Goal: Task Accomplishment & Management: Use online tool/utility

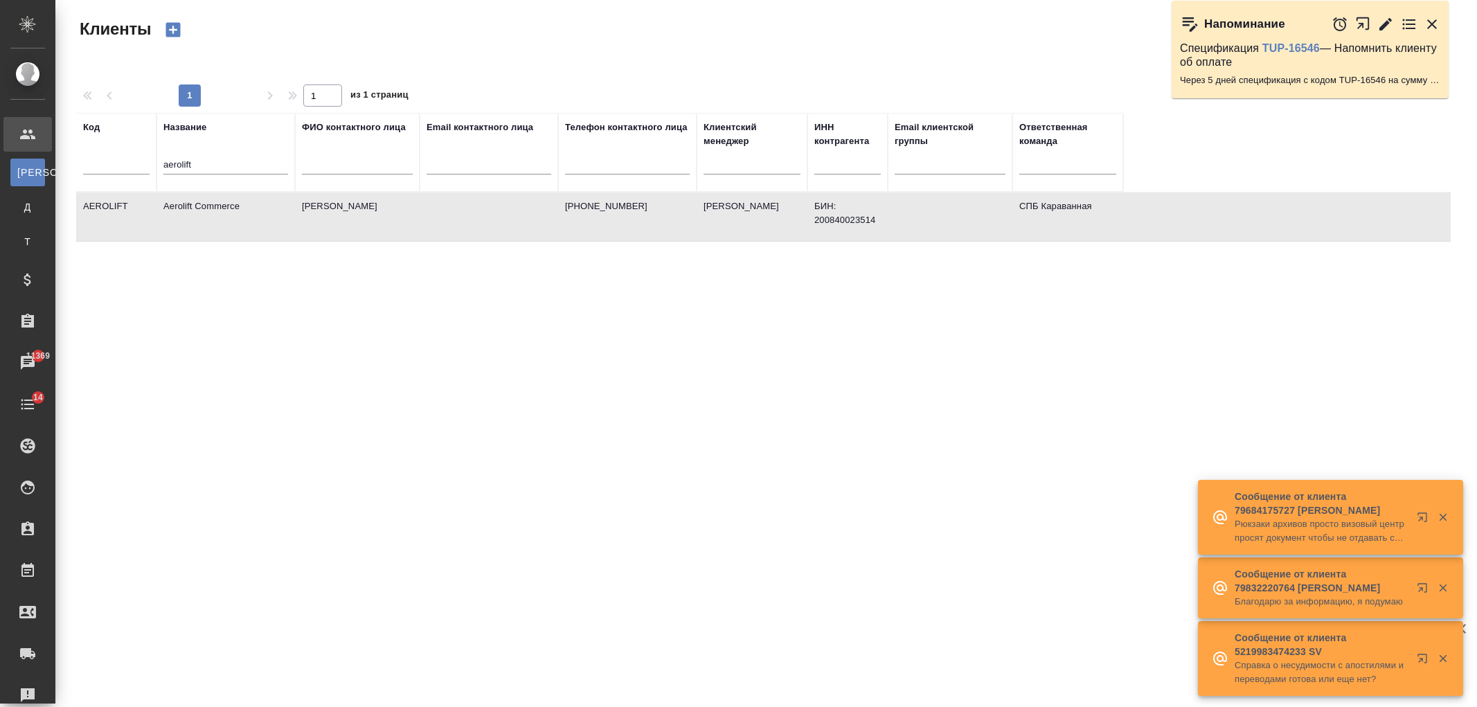
select select "RU"
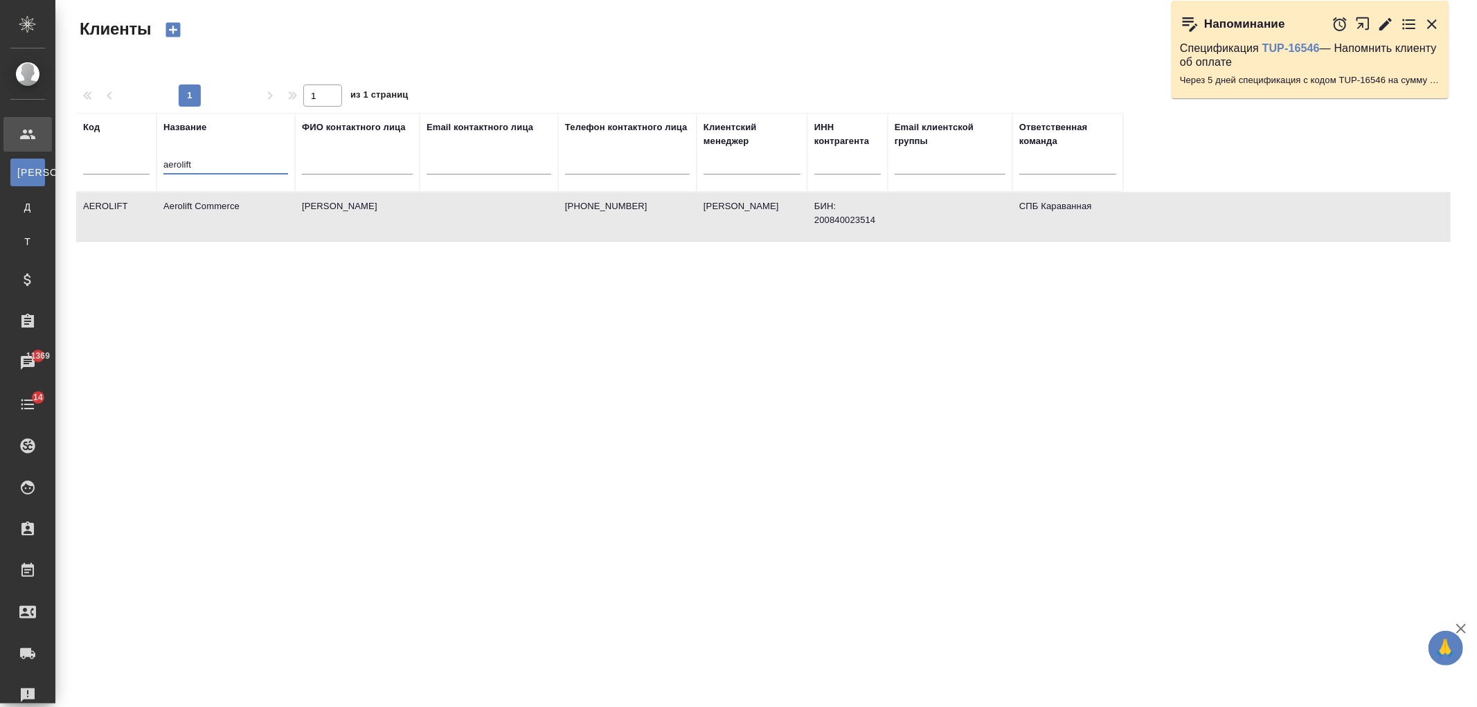
click at [205, 165] on input "aerolift" at bounding box center [225, 165] width 125 height 17
drag, startPoint x: 208, startPoint y: 163, endPoint x: 98, endPoint y: 134, distance: 114.1
click at [98, 134] on tr "Код Название aerolift ФИО контактного лица Email контактного лица Телефон конта…" at bounding box center [599, 152] width 1047 height 79
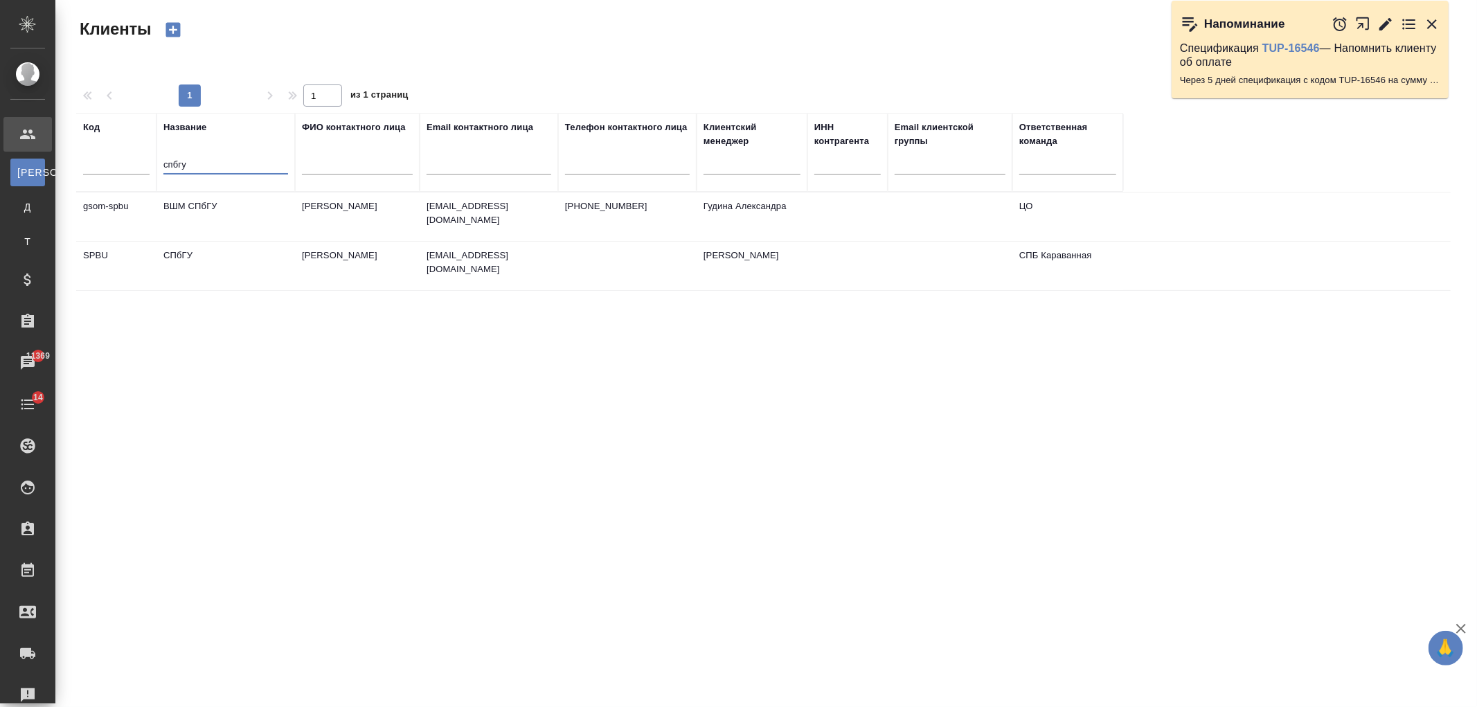
type input "спбгу"
click at [268, 211] on td "ВШМ СПбГУ" at bounding box center [226, 217] width 139 height 48
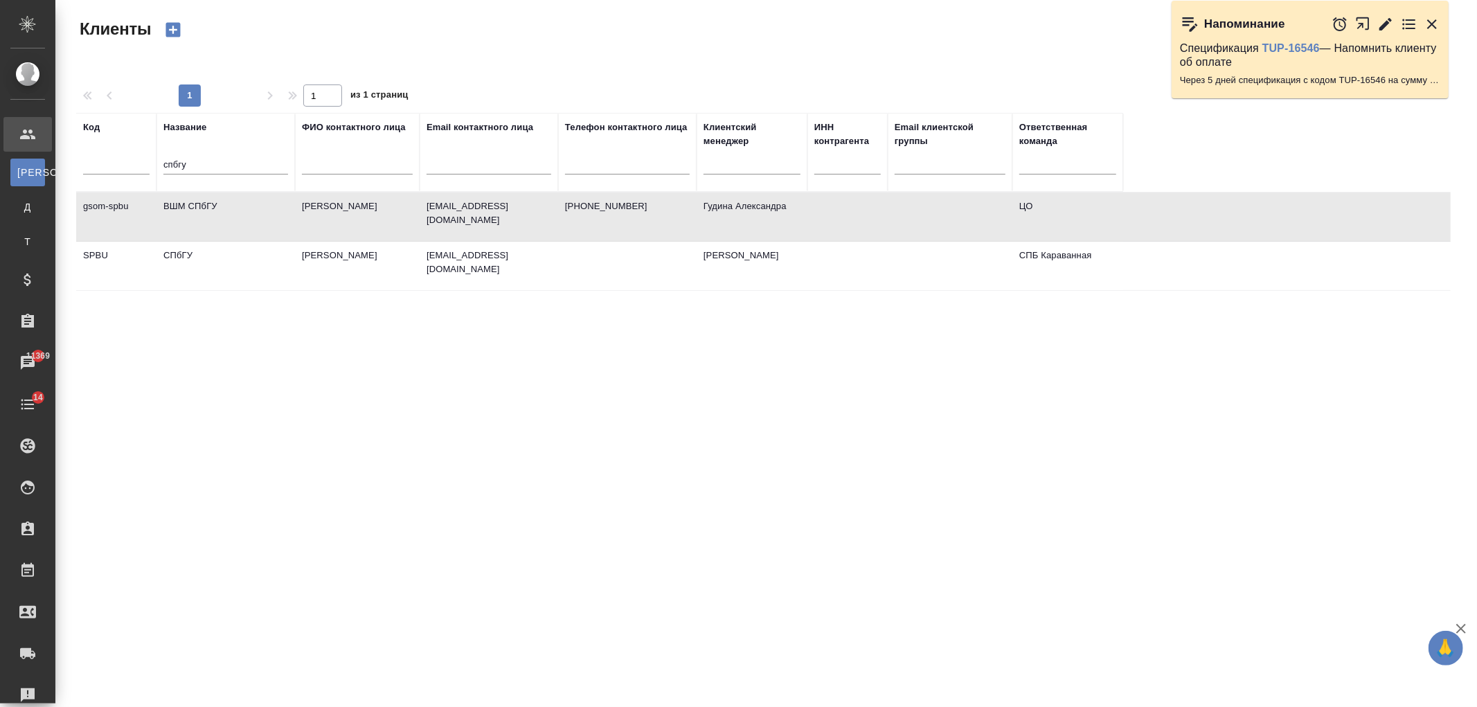
click at [268, 211] on td "ВШМ СПбГУ" at bounding box center [226, 217] width 139 height 48
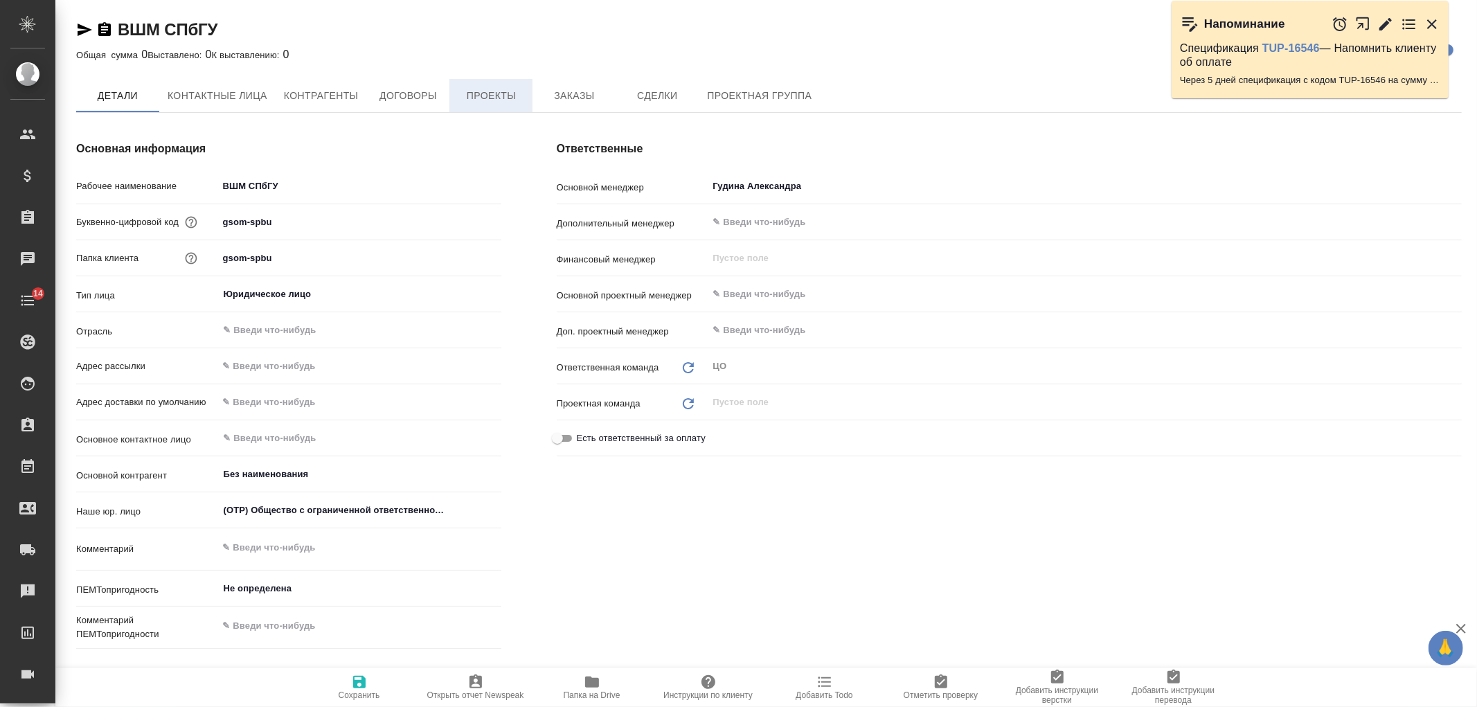
type textarea "x"
click at [479, 102] on span "Проекты" at bounding box center [491, 96] width 66 height 17
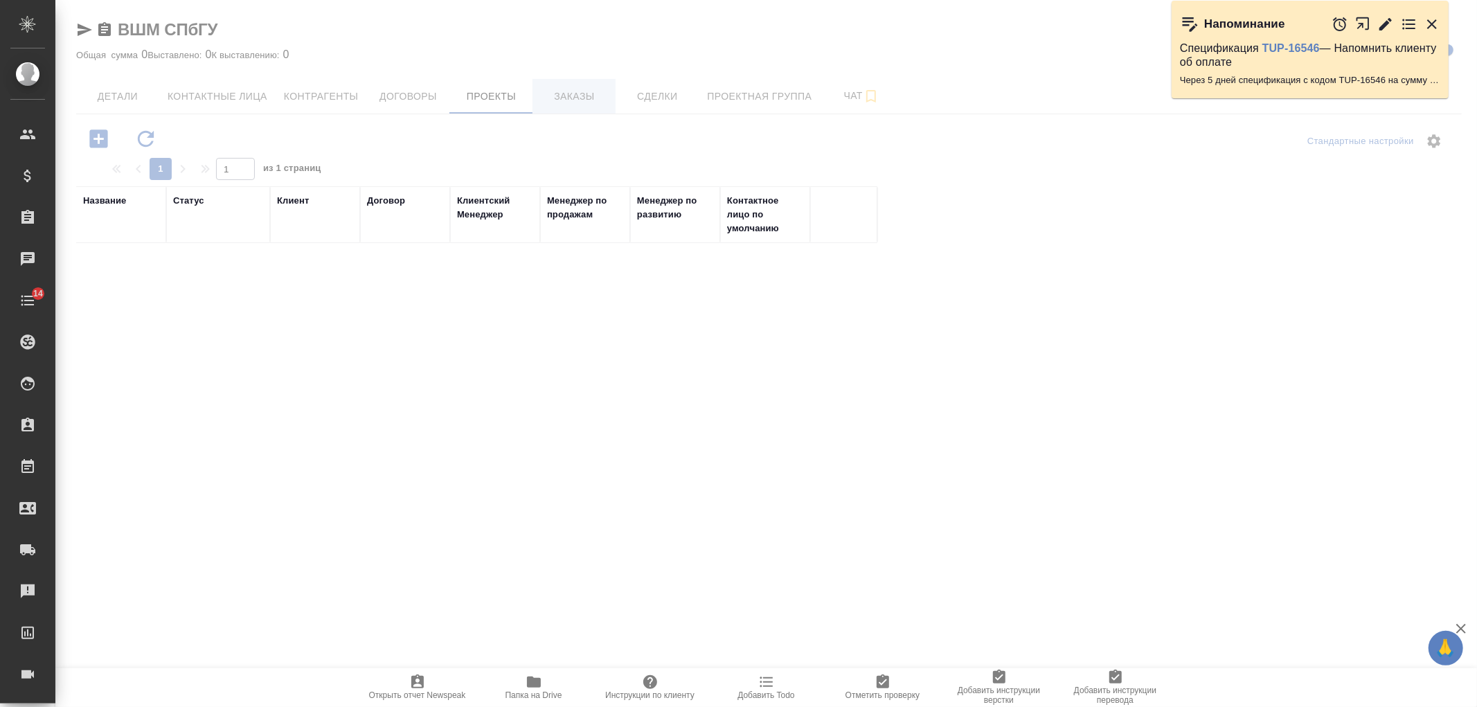
click at [582, 93] on div at bounding box center [766, 353] width 1422 height 707
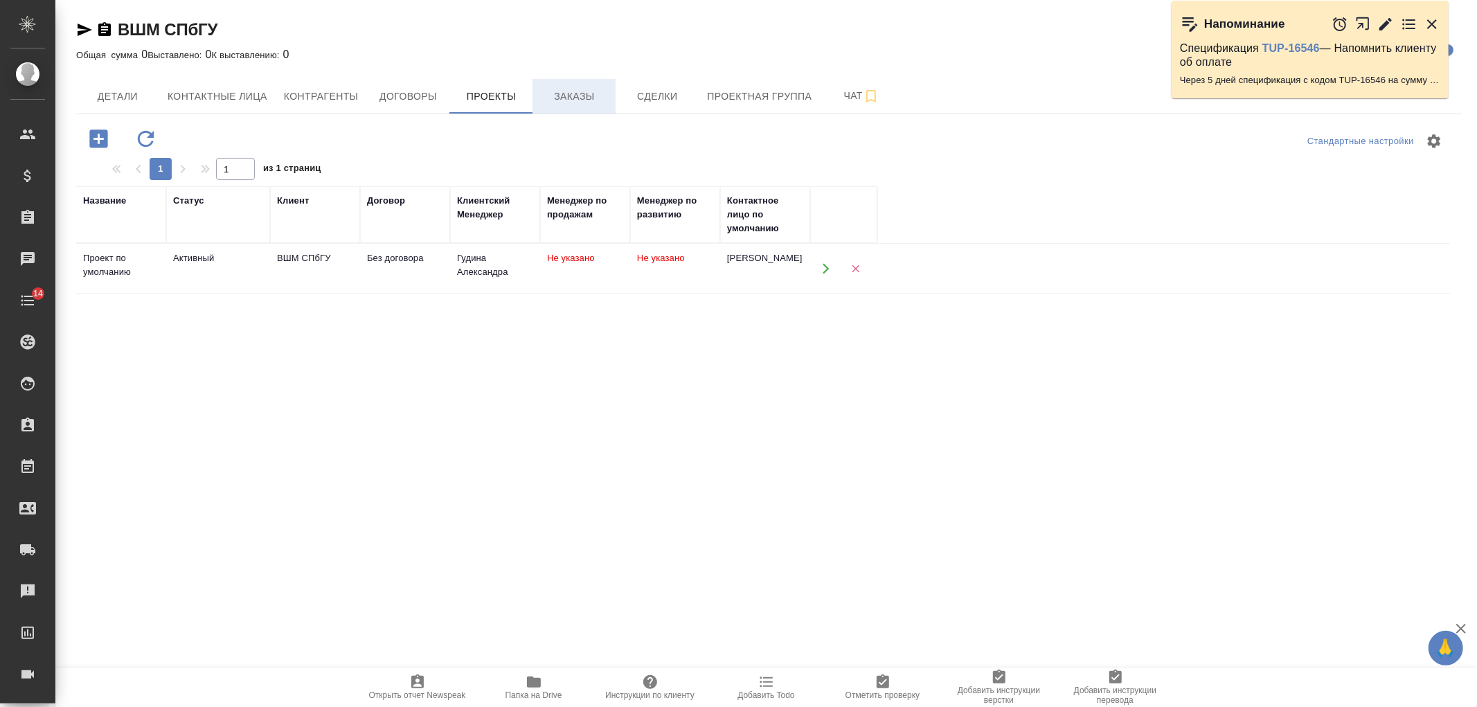
click at [573, 102] on span "Заказы" at bounding box center [574, 96] width 66 height 17
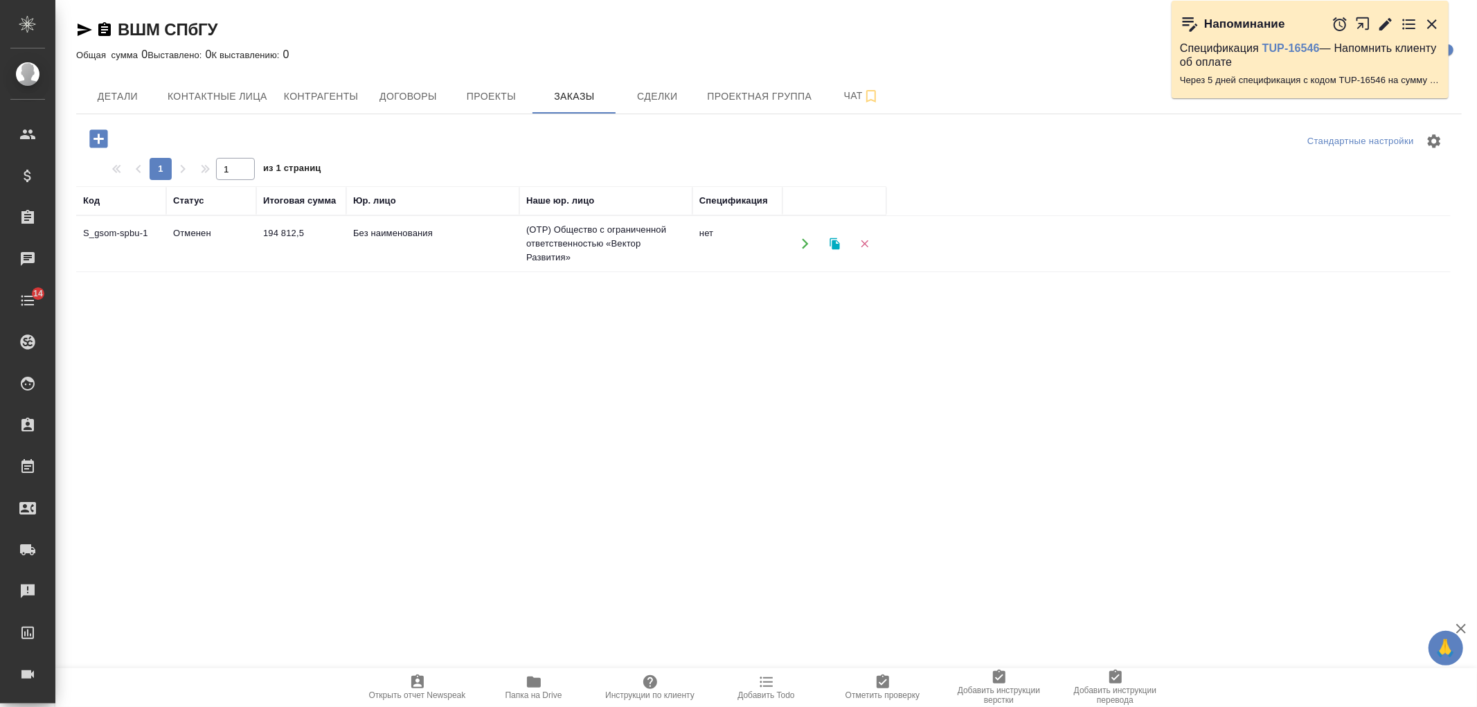
click at [354, 237] on td "Без наименования" at bounding box center [432, 244] width 173 height 48
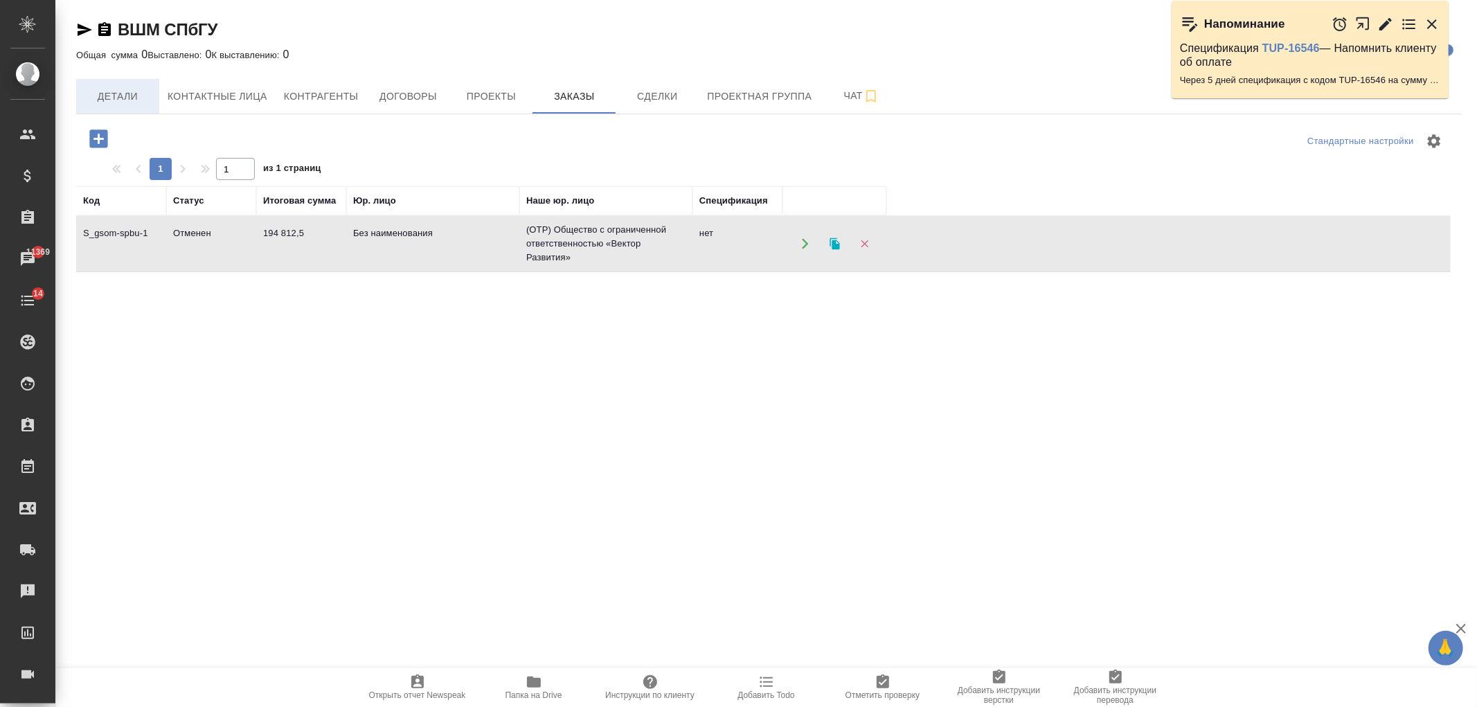
click at [116, 95] on span "Детали" at bounding box center [117, 96] width 66 height 17
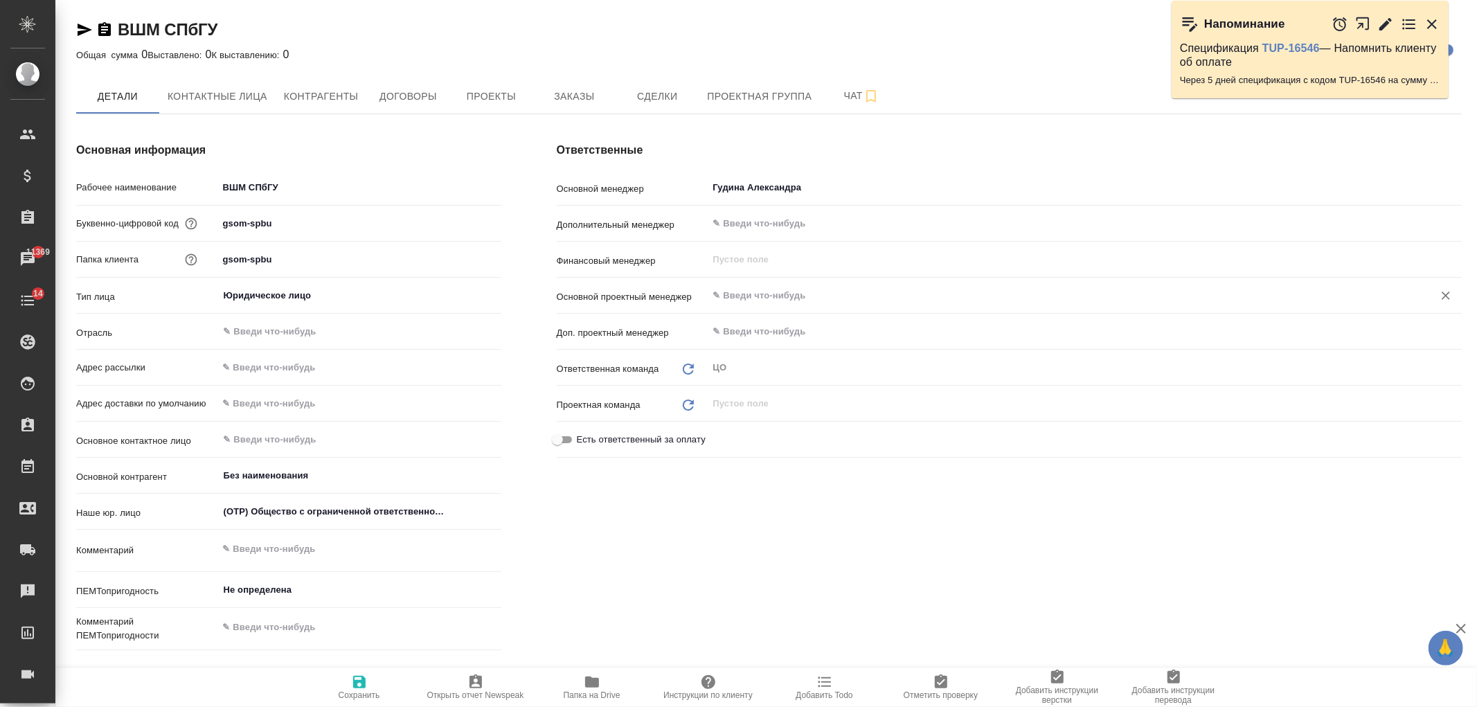
type textarea "x"
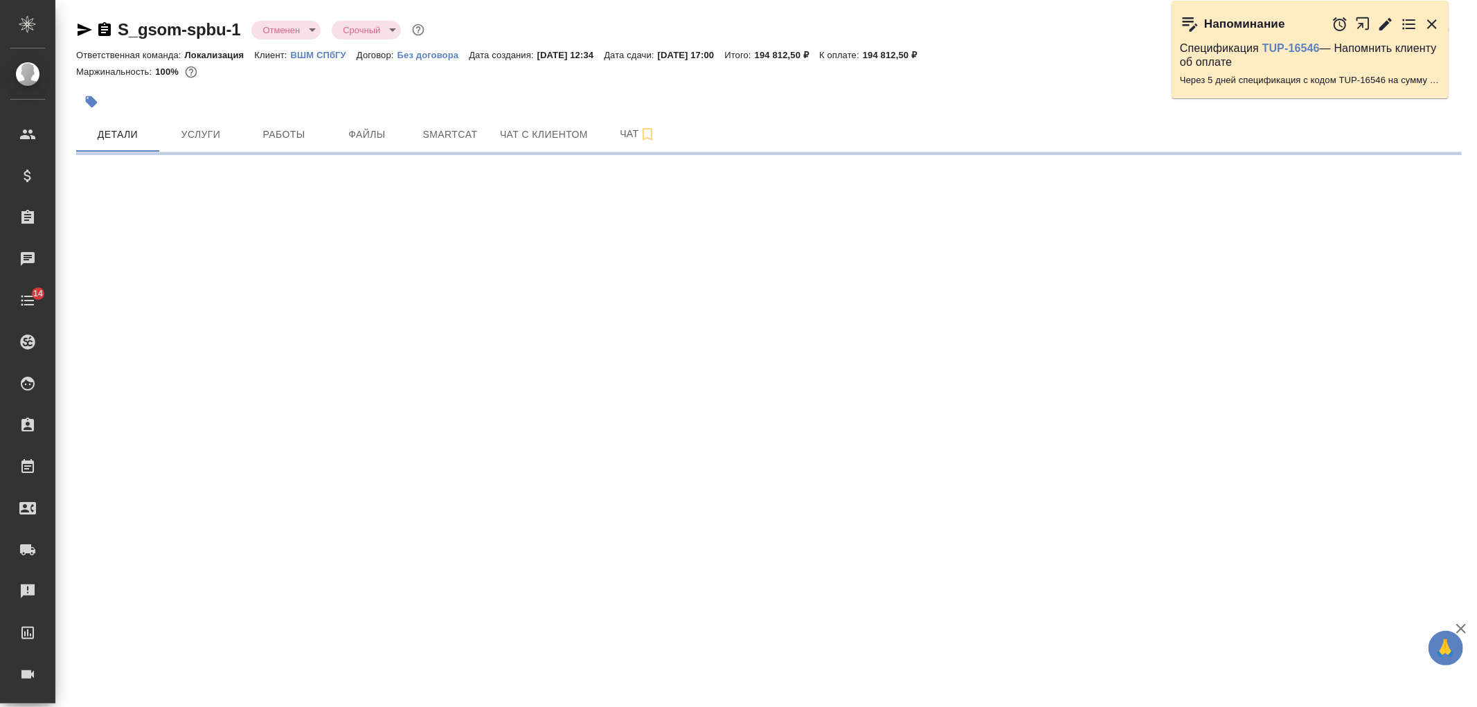
select select "RU"
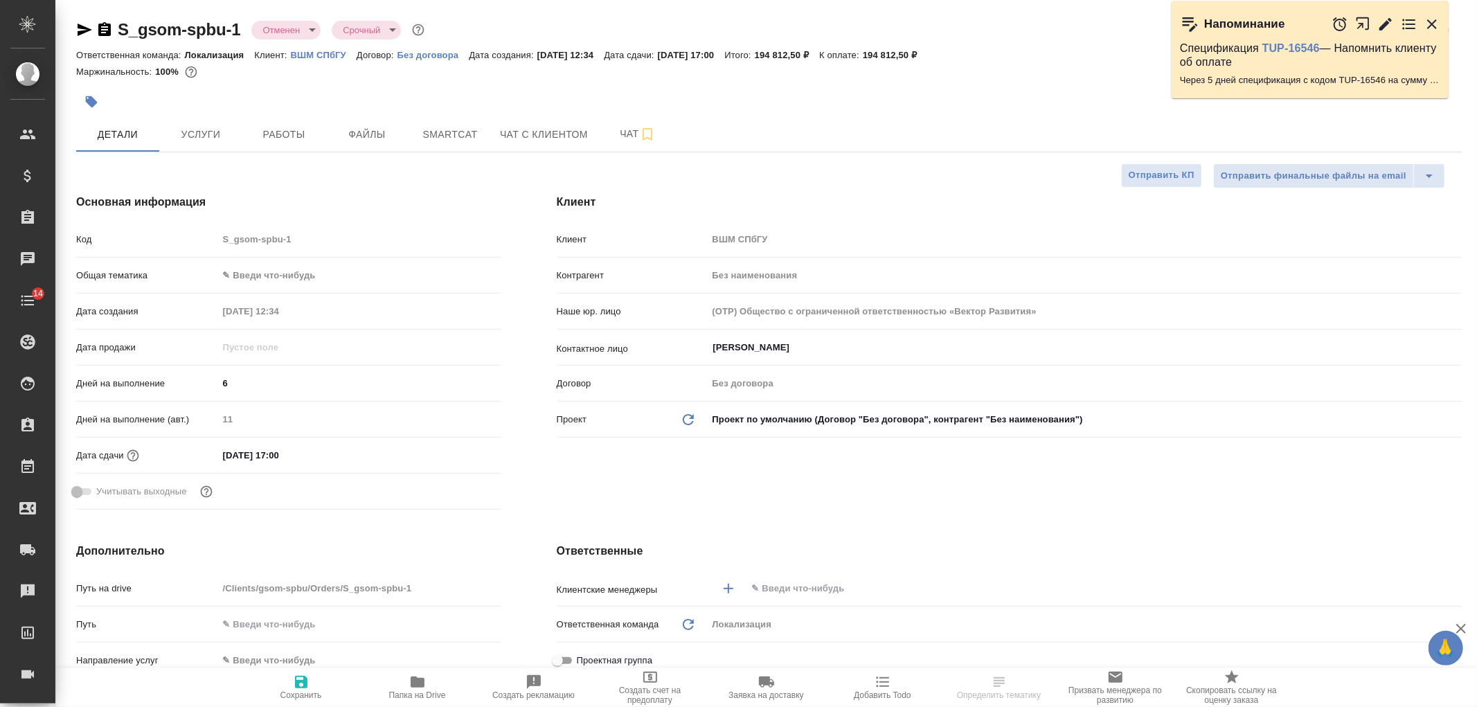
type textarea "x"
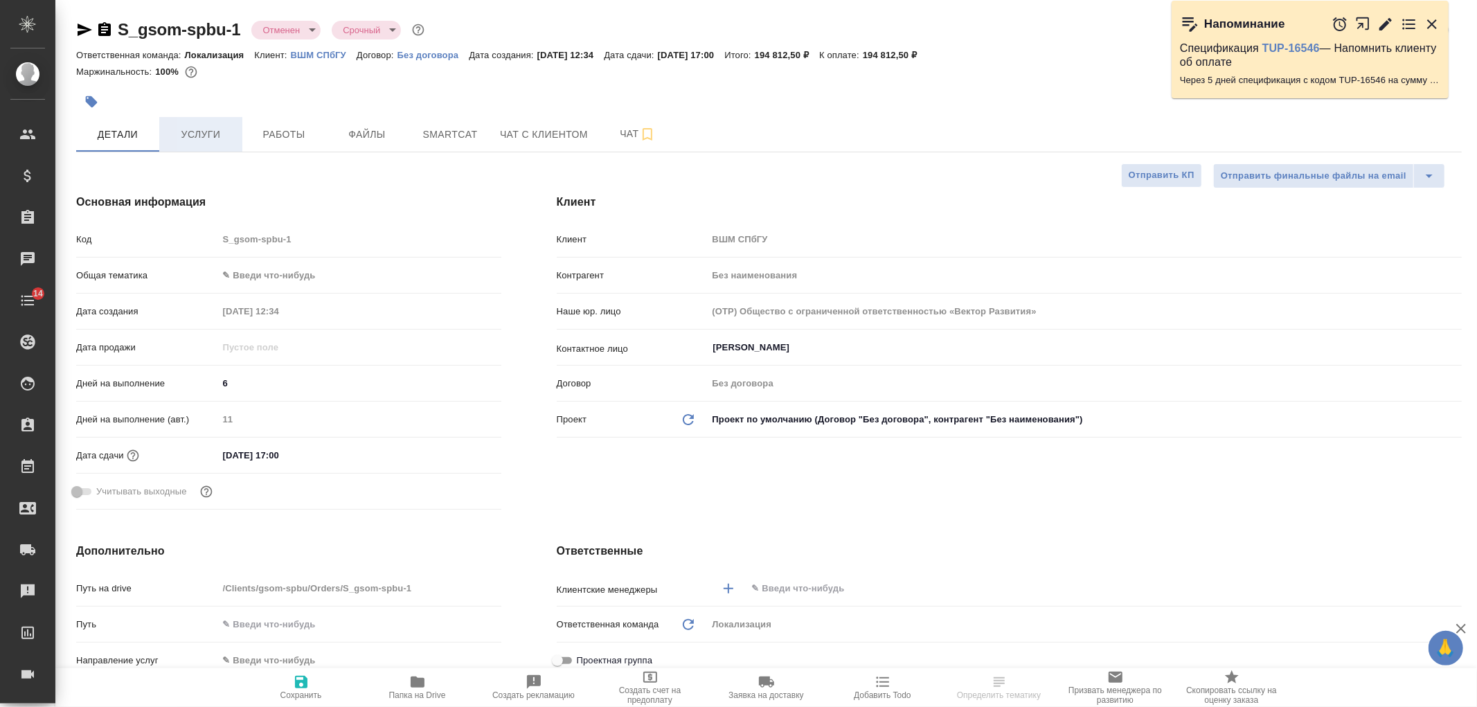
type textarea "x"
click at [206, 136] on span "Услуги" at bounding box center [201, 134] width 66 height 17
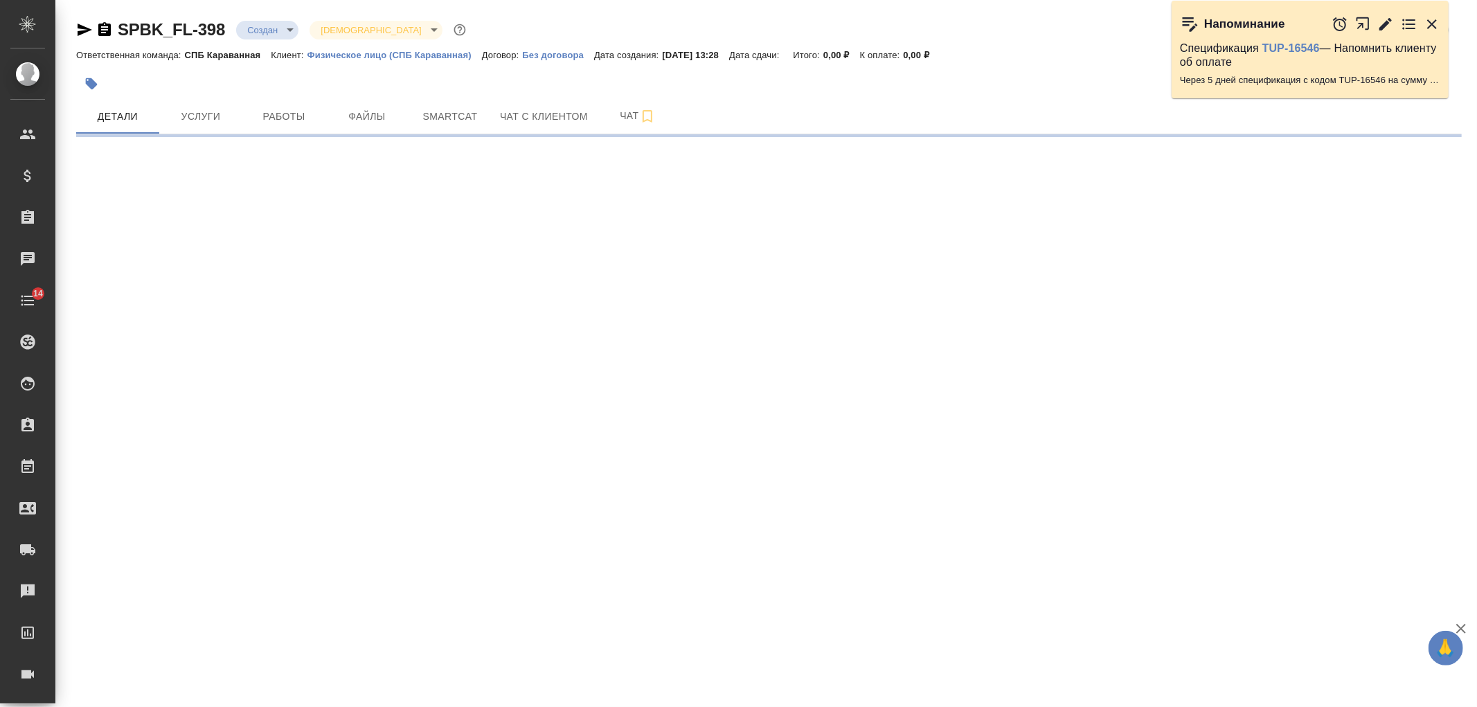
select select "RU"
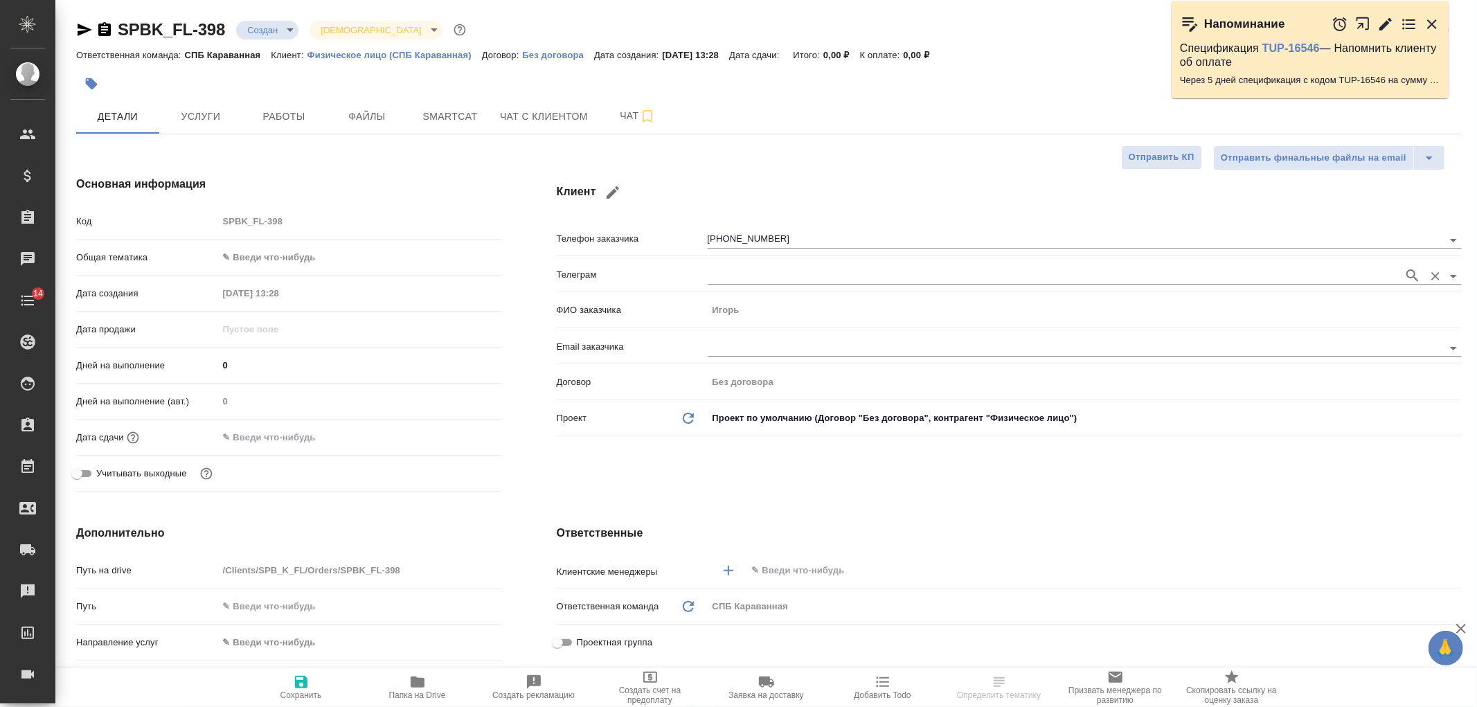
type textarea "x"
click at [1476, 168] on div "Клиент Телефон заказчика +79819718175 Телеграм ФИО заказчика Игорь Email заказч…" at bounding box center [1009, 336] width 961 height 377
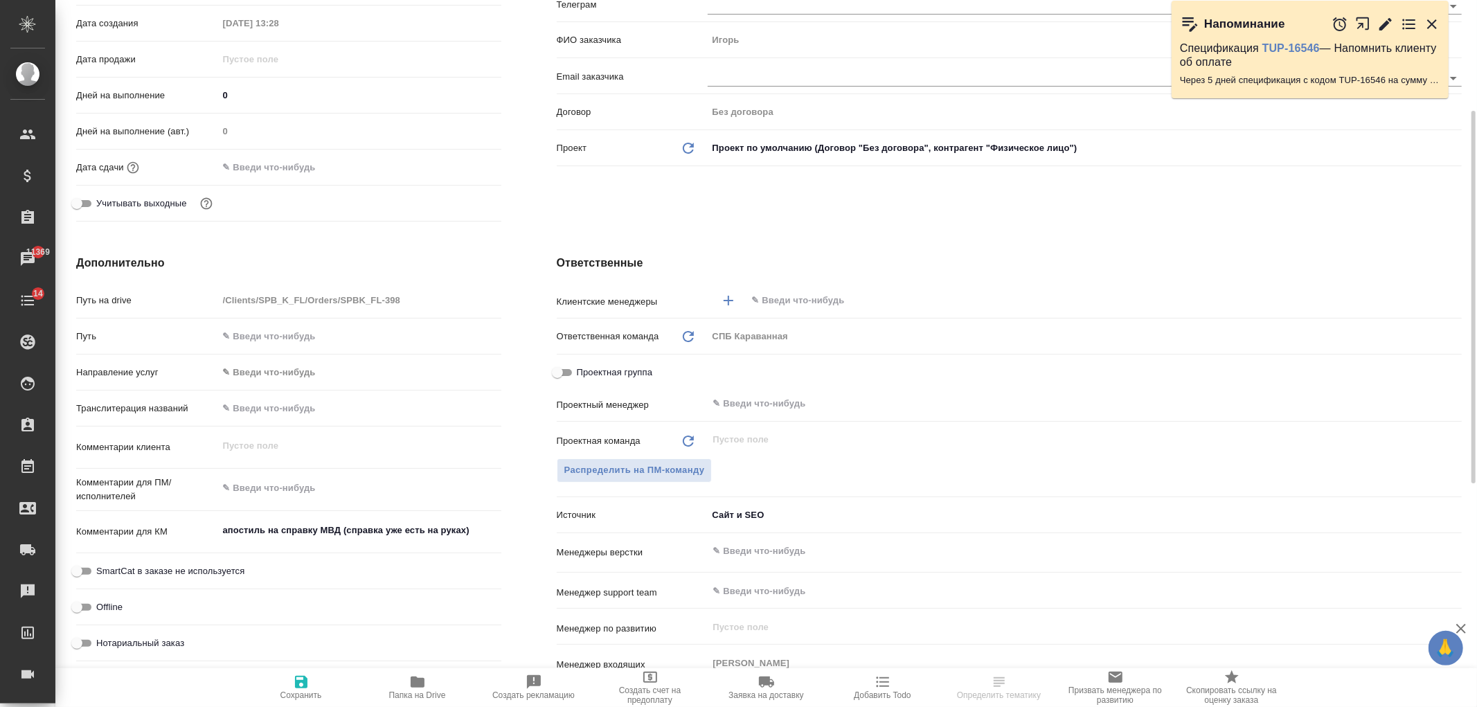
scroll to position [332, 0]
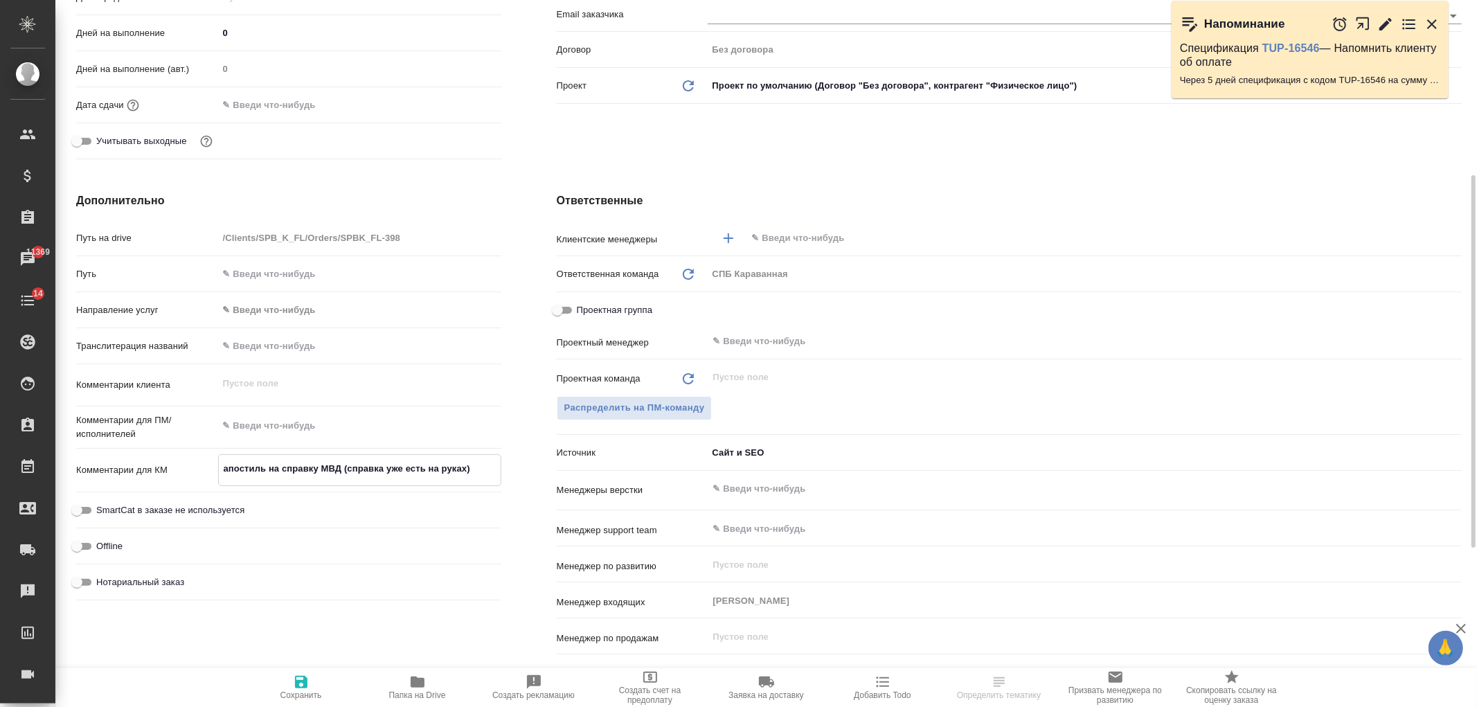
click at [335, 468] on textarea "апостиль на справку МВД (справка уже есть на руках)" at bounding box center [360, 469] width 282 height 24
click at [495, 470] on textarea "апостиль на справку МВД (справка уже есть на руках)" at bounding box center [360, 469] width 282 height 24
type textarea "x"
click at [1055, 170] on div "Ответственные Клиентские менеджеры ​ Ответственная команда Обновить СПБ Караван…" at bounding box center [1009, 444] width 961 height 559
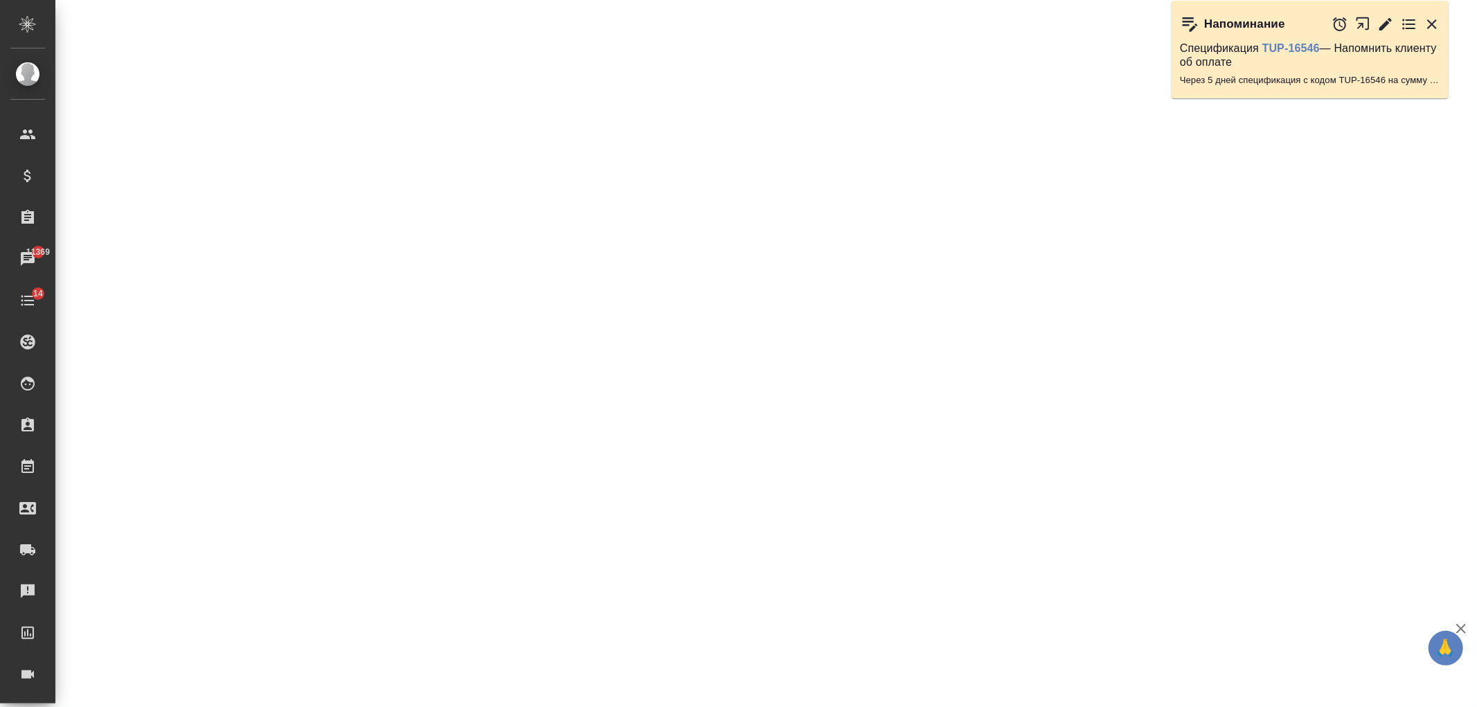
select select "RU"
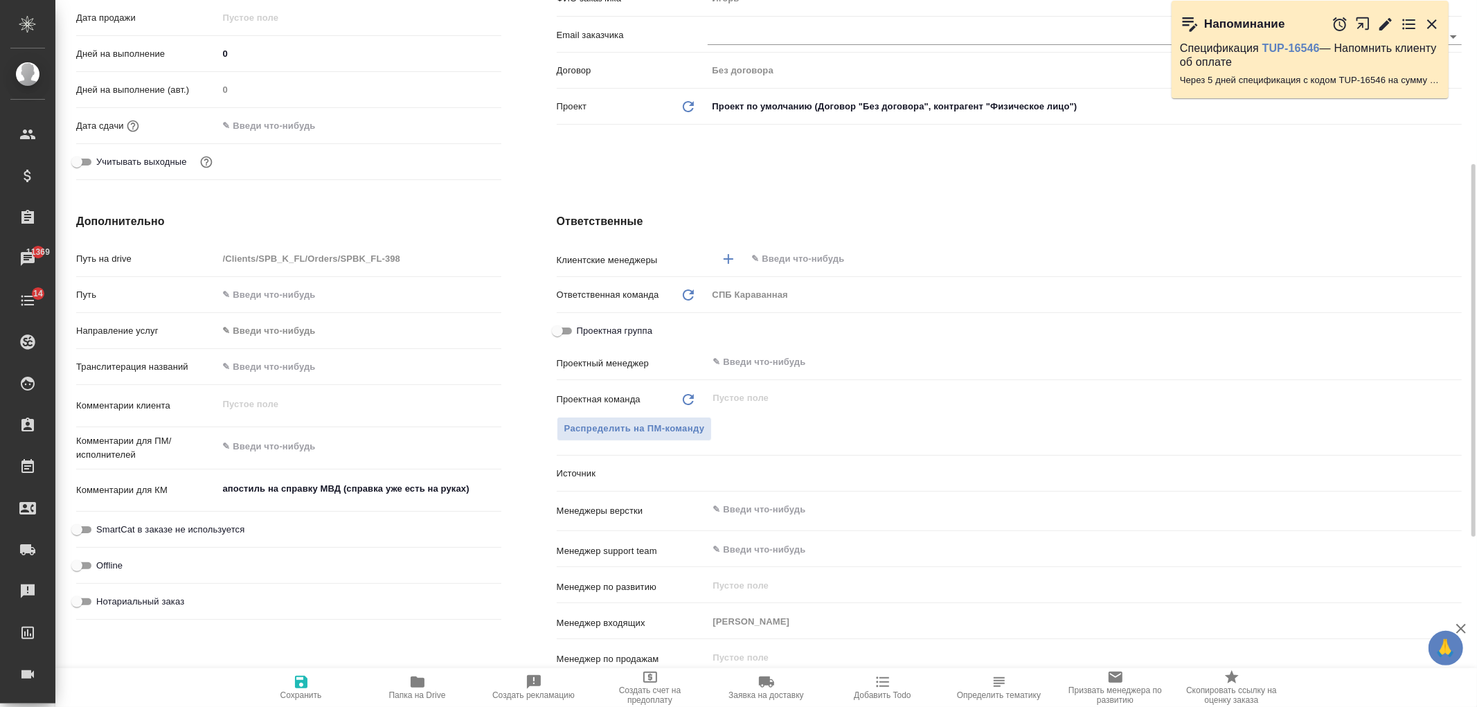
type textarea "x"
click at [1055, 170] on div "Клиент Телефон заказчика +79819718175 Телеграм ФИО заказчика Игорь Email заказч…" at bounding box center [1009, 25] width 961 height 377
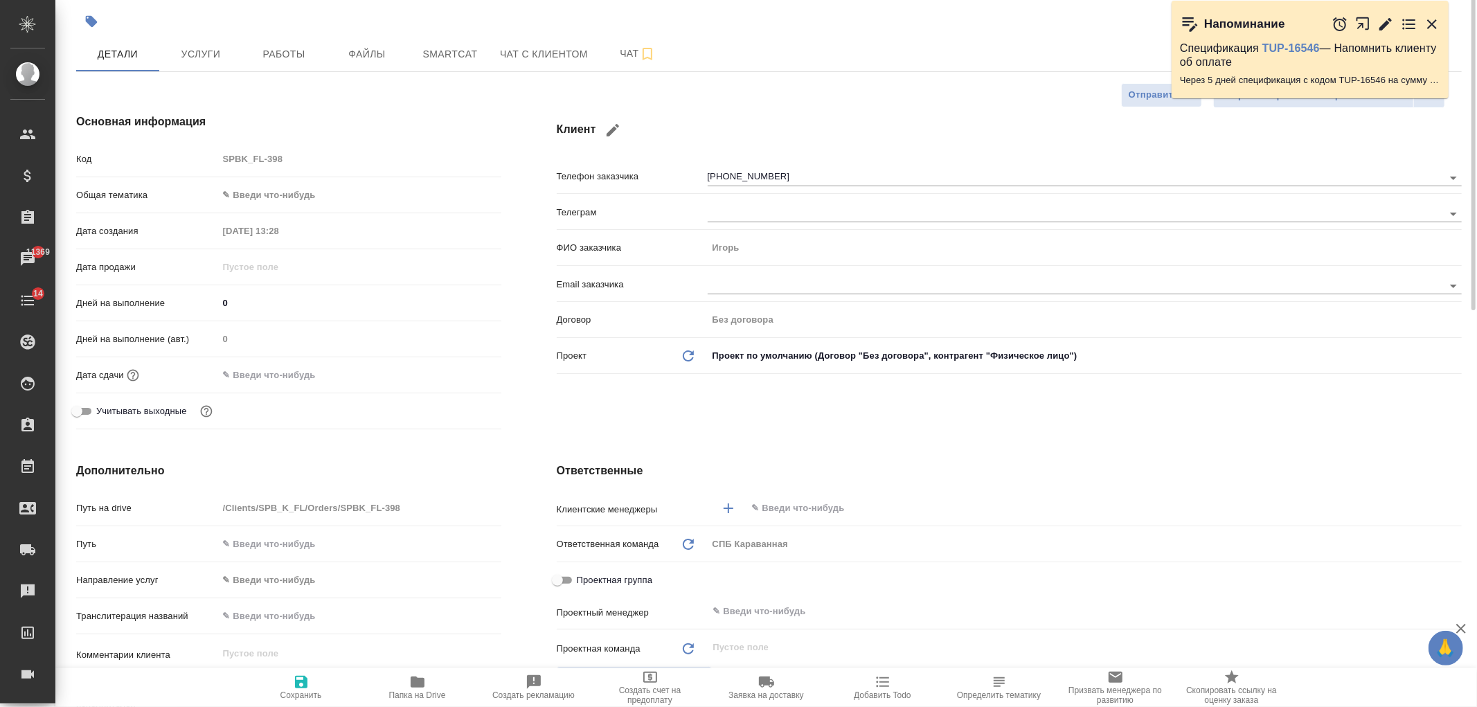
scroll to position [0, 0]
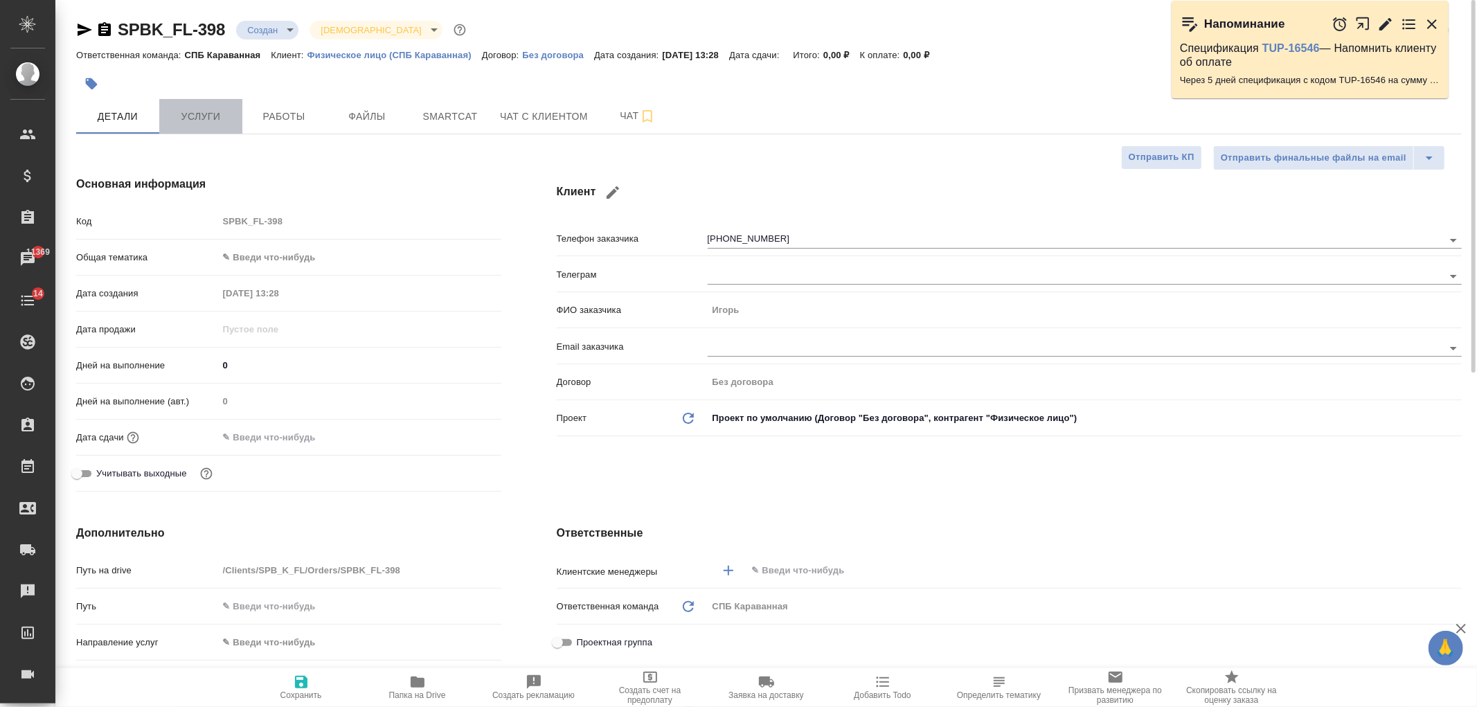
click at [212, 132] on button "Услуги" at bounding box center [200, 116] width 83 height 35
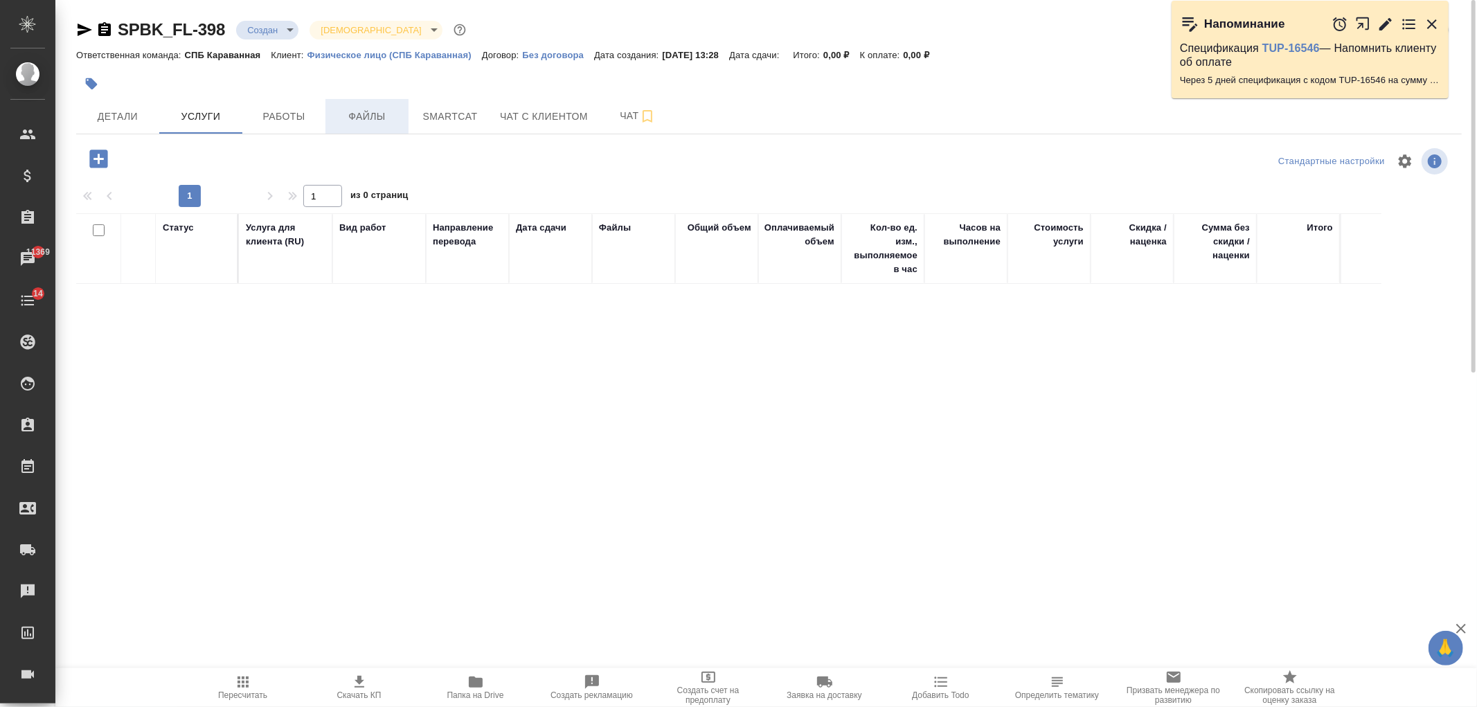
click at [358, 118] on span "Файлы" at bounding box center [367, 116] width 66 height 17
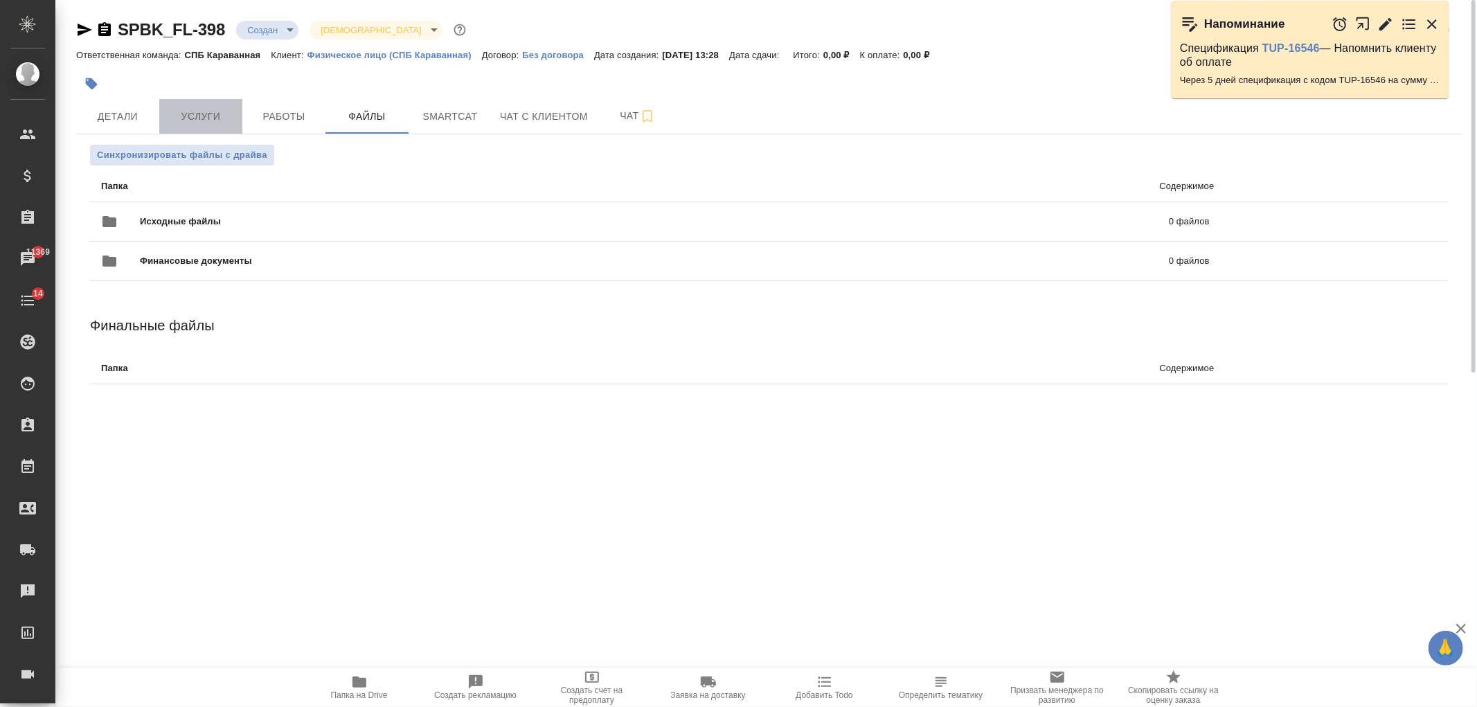
click at [197, 107] on button "Услуги" at bounding box center [200, 116] width 83 height 35
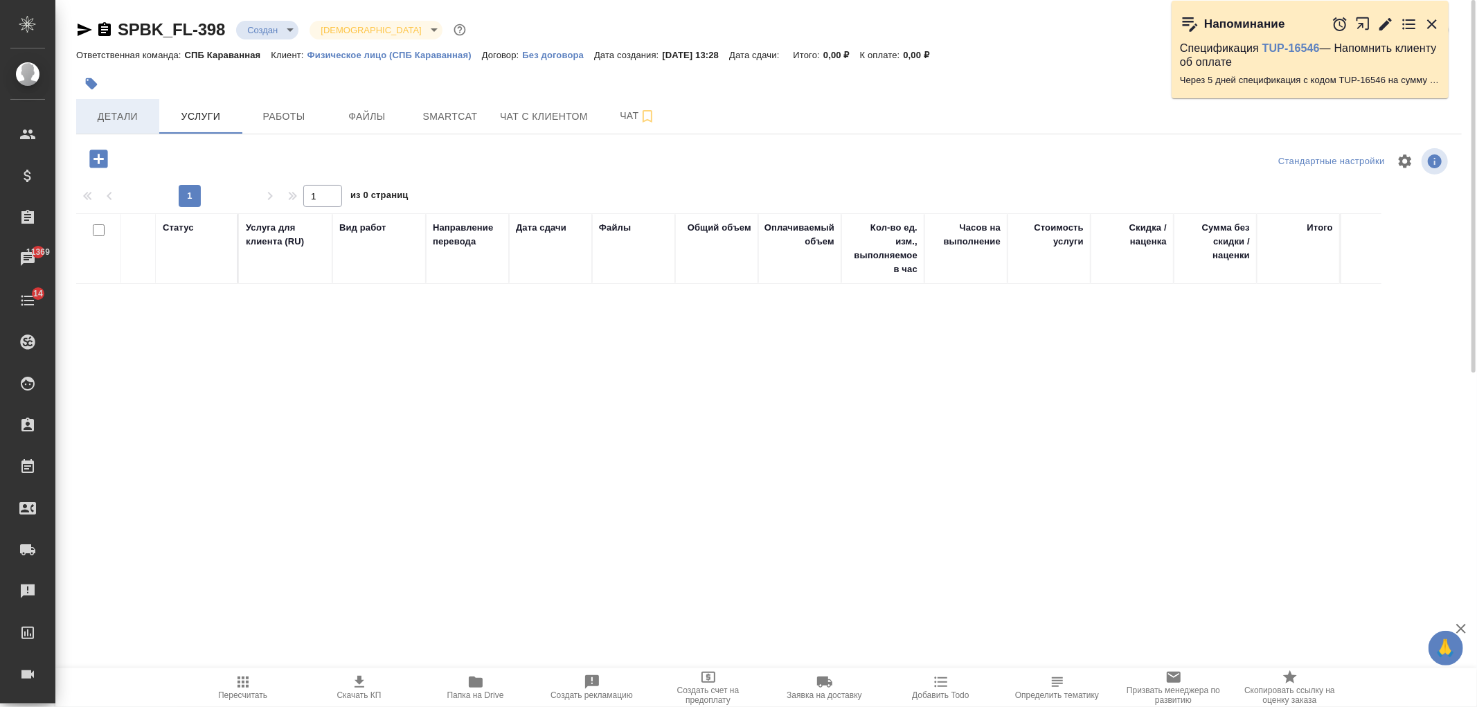
click at [126, 118] on span "Детали" at bounding box center [117, 116] width 66 height 17
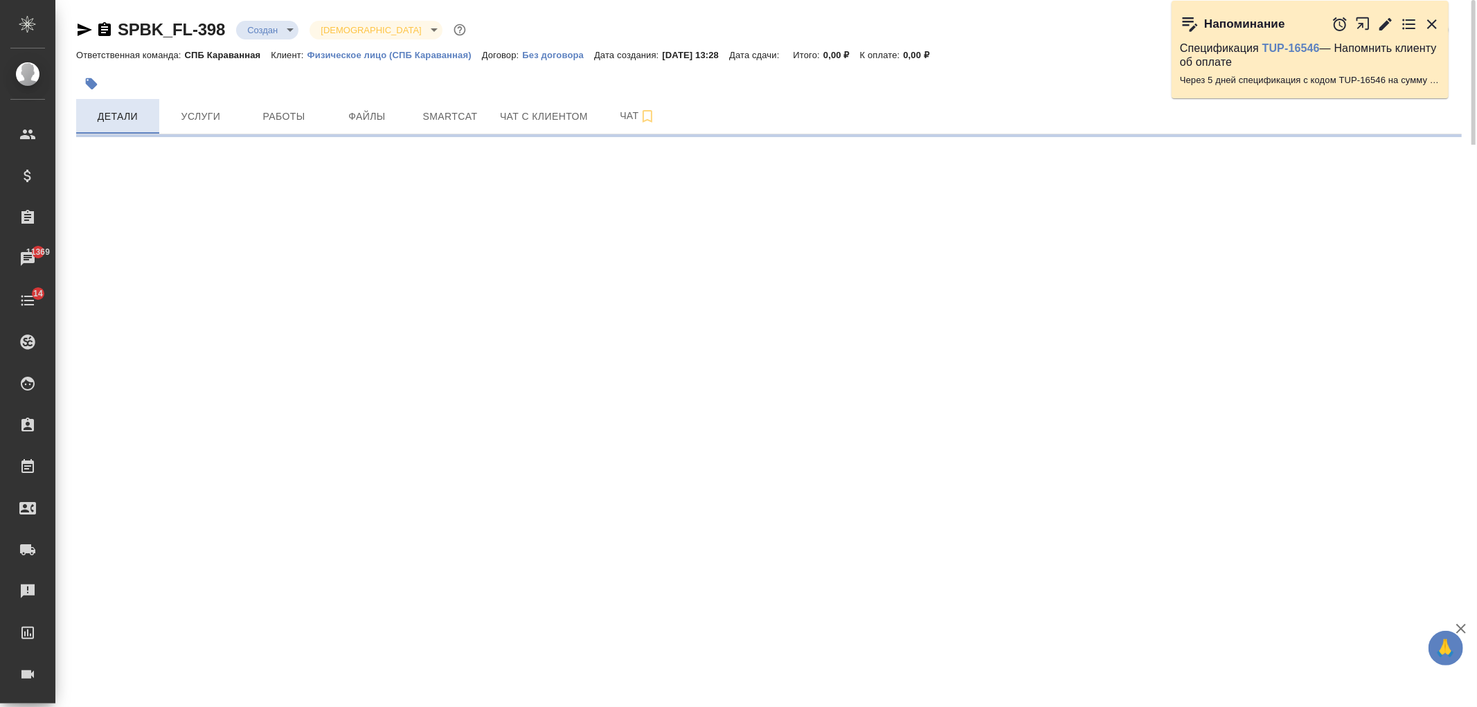
select select "RU"
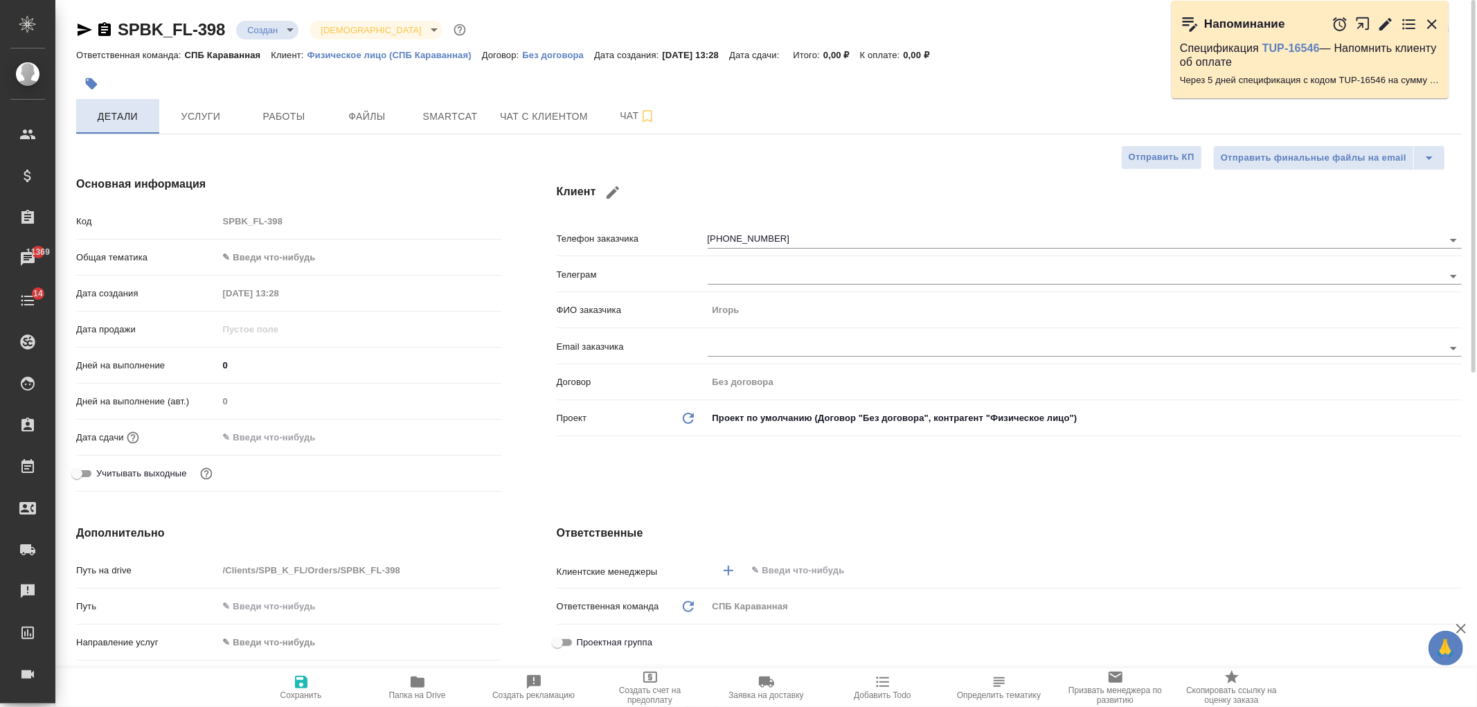
type textarea "x"
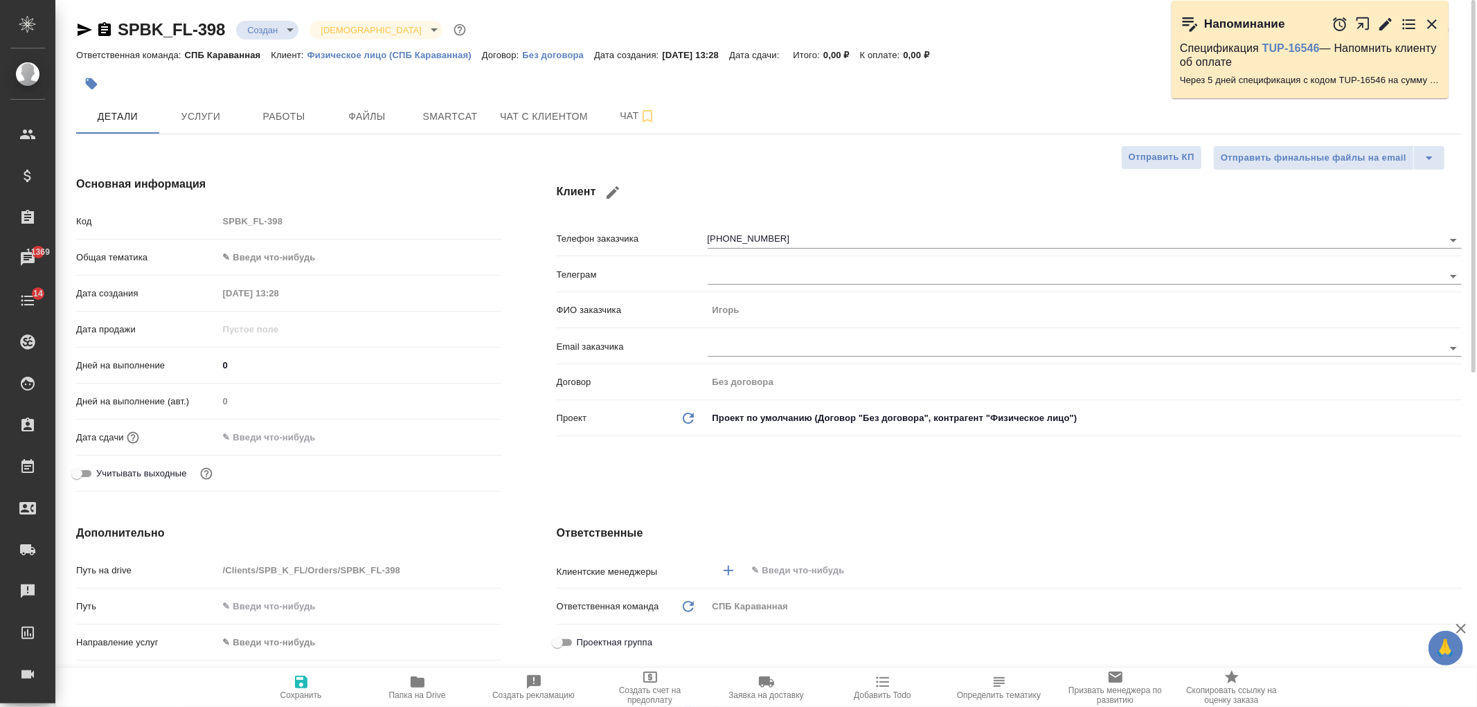
type textarea "x"
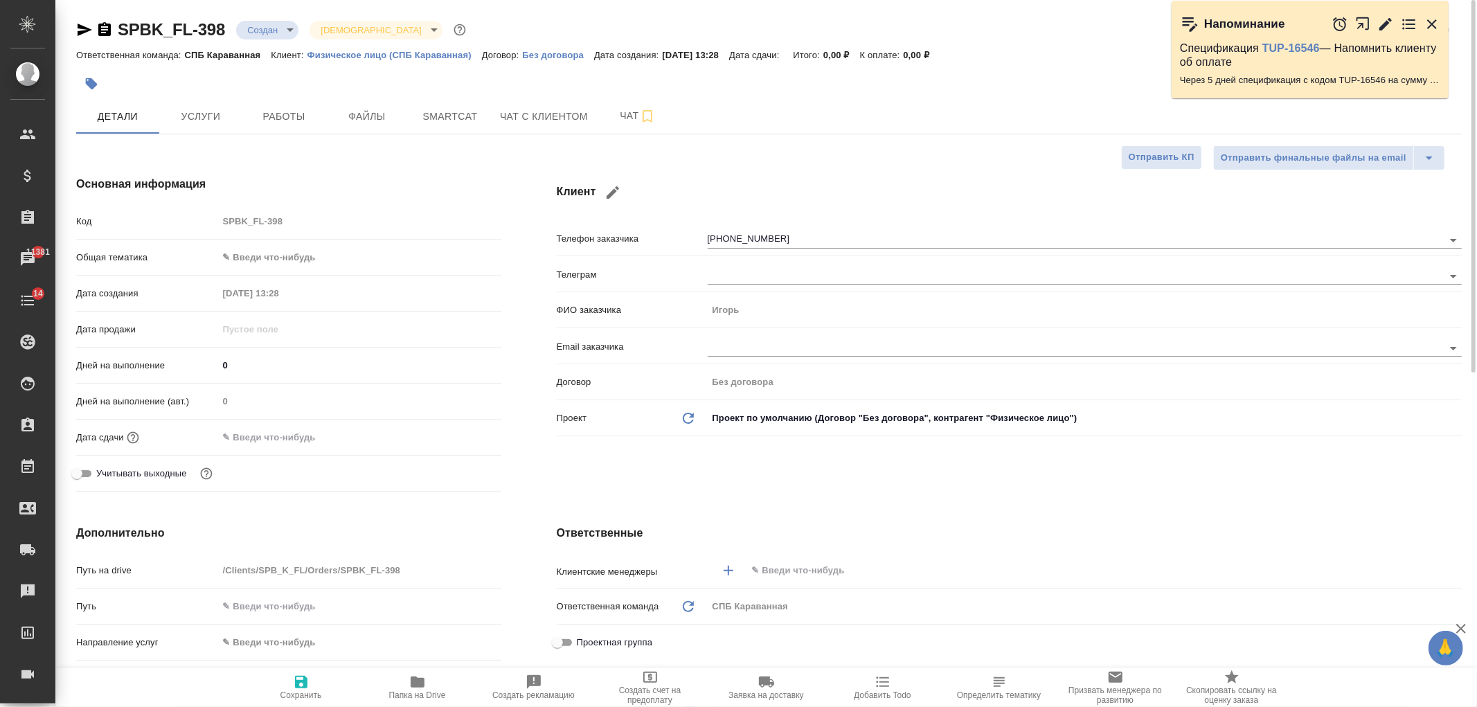
type textarea "x"
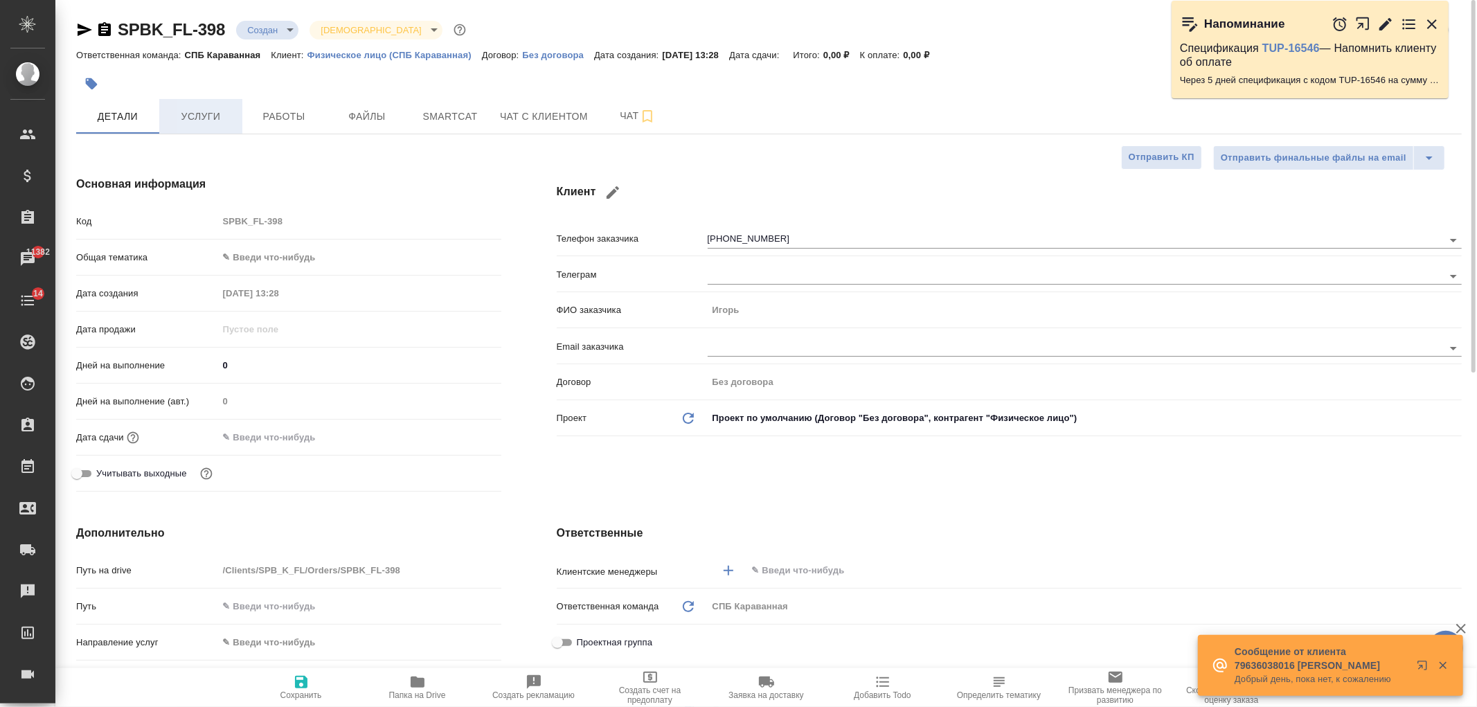
click at [190, 114] on span "Услуги" at bounding box center [201, 116] width 66 height 17
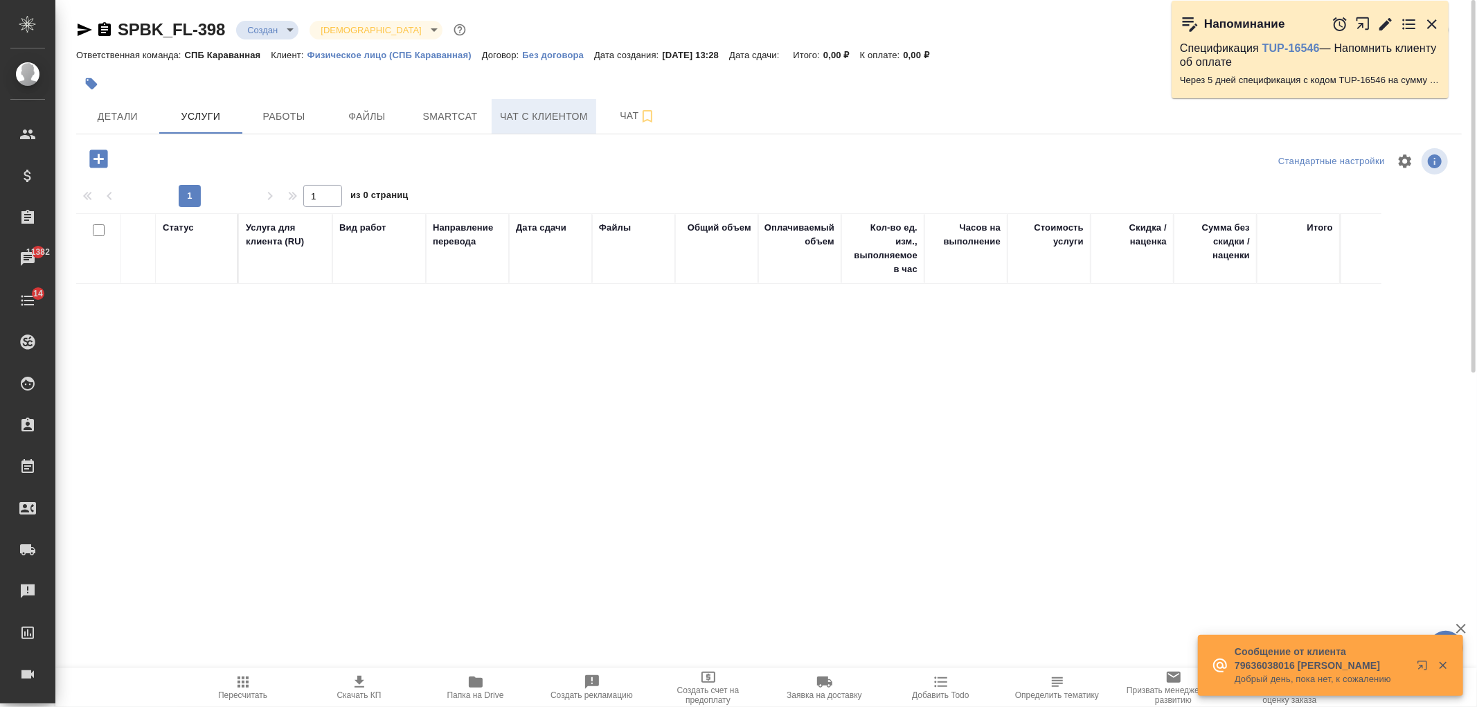
click at [520, 111] on span "Чат с клиентом" at bounding box center [544, 116] width 88 height 17
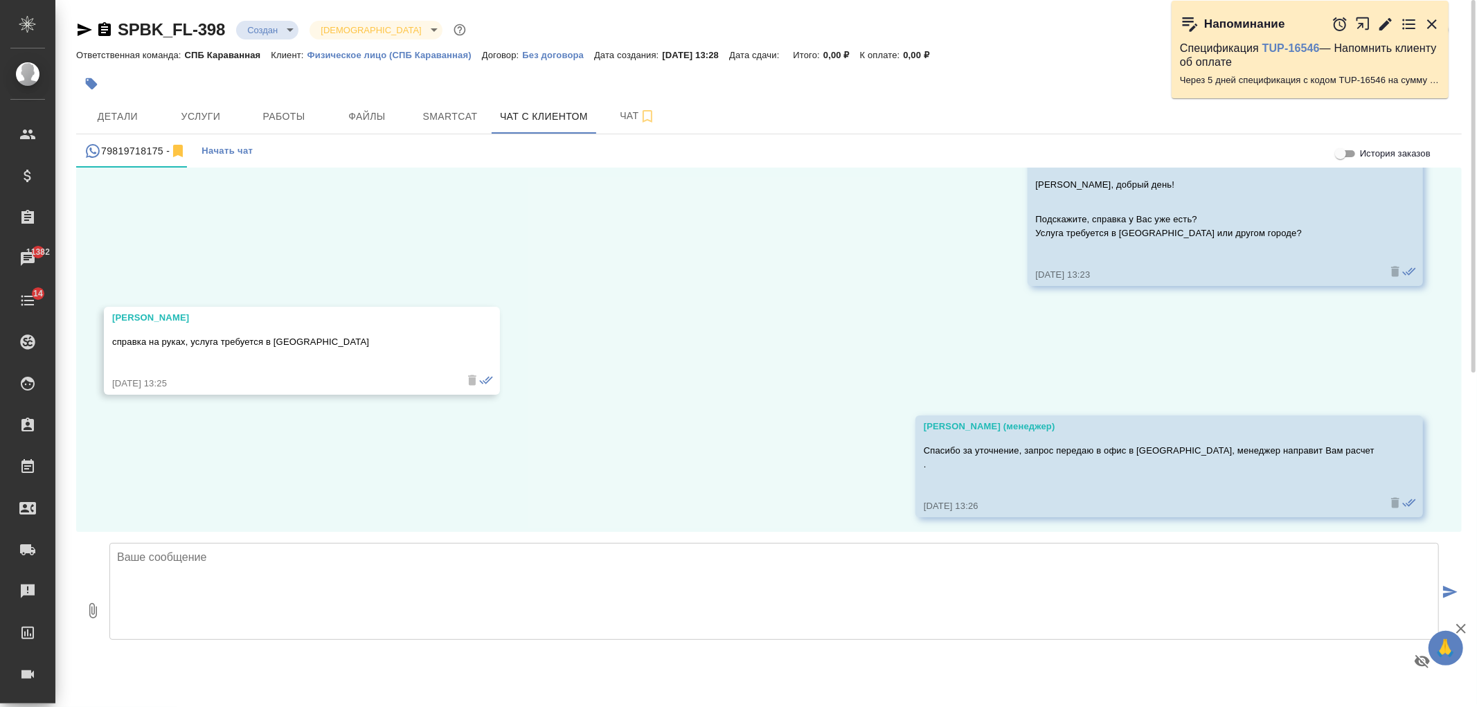
scroll to position [410, 0]
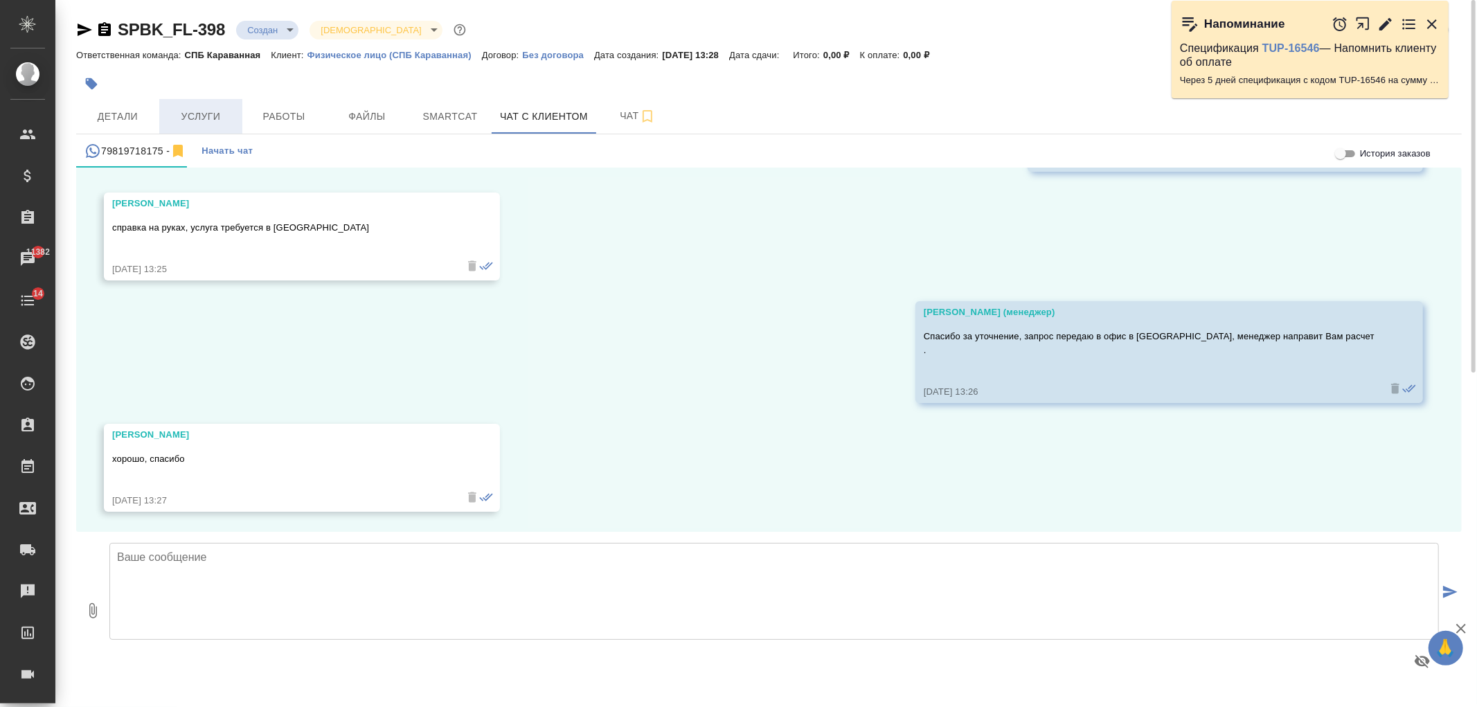
click at [204, 121] on span "Услуги" at bounding box center [201, 116] width 66 height 17
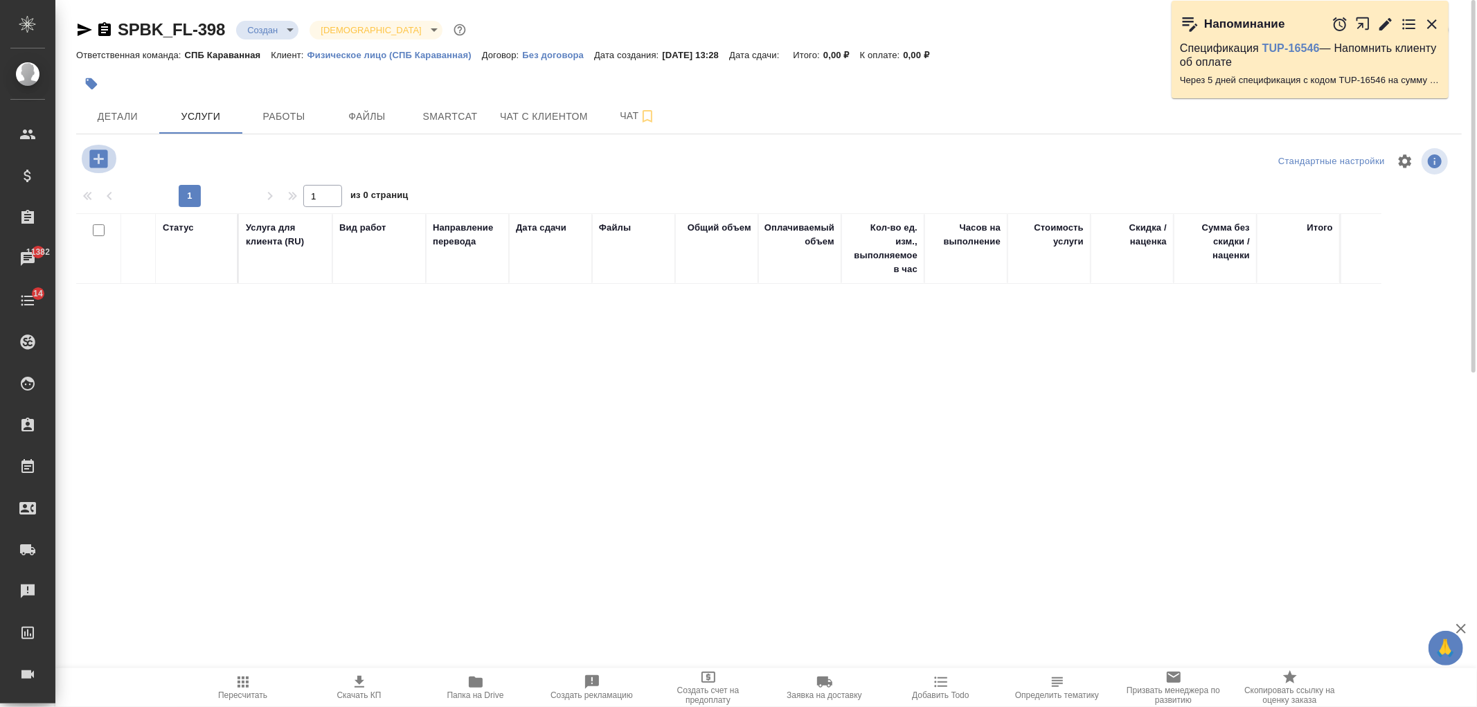
click at [102, 169] on icon "button" at bounding box center [99, 159] width 24 height 24
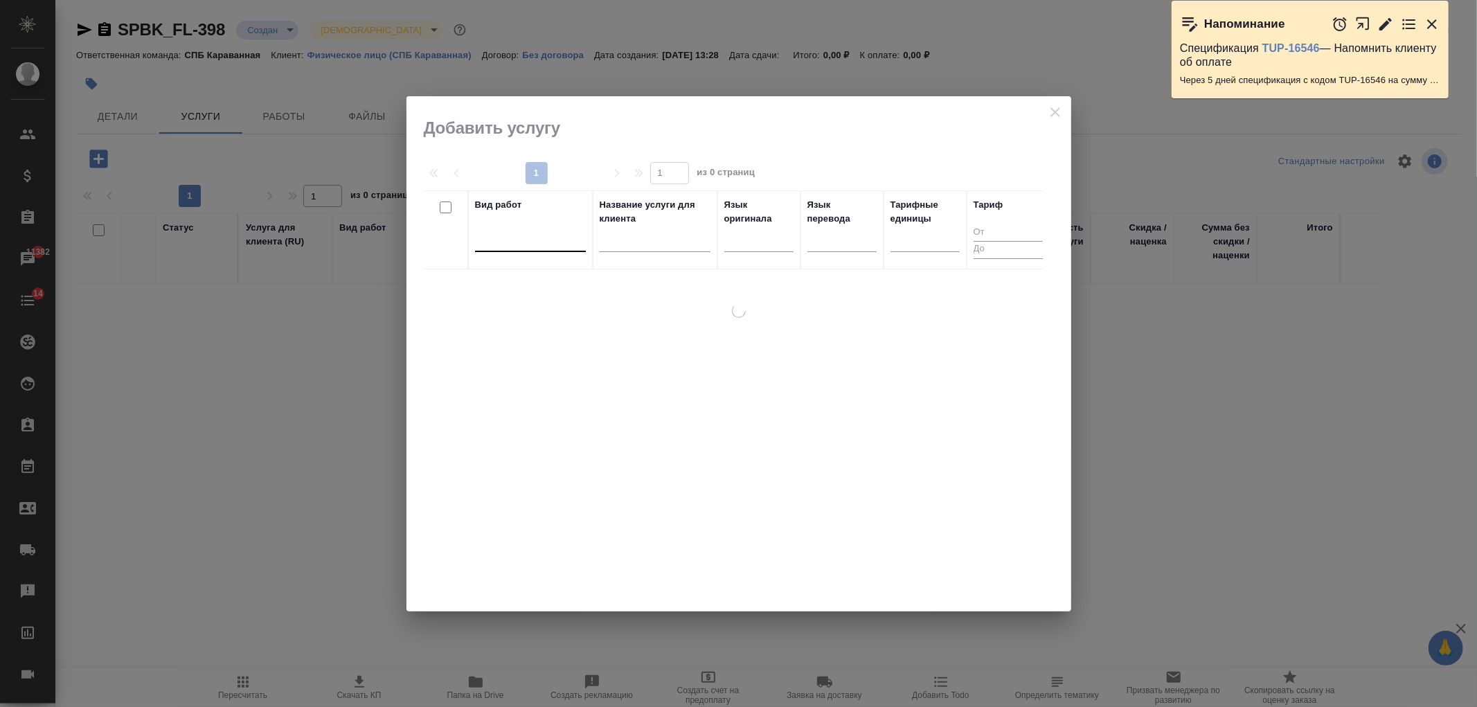
click at [543, 238] on div at bounding box center [530, 238] width 111 height 20
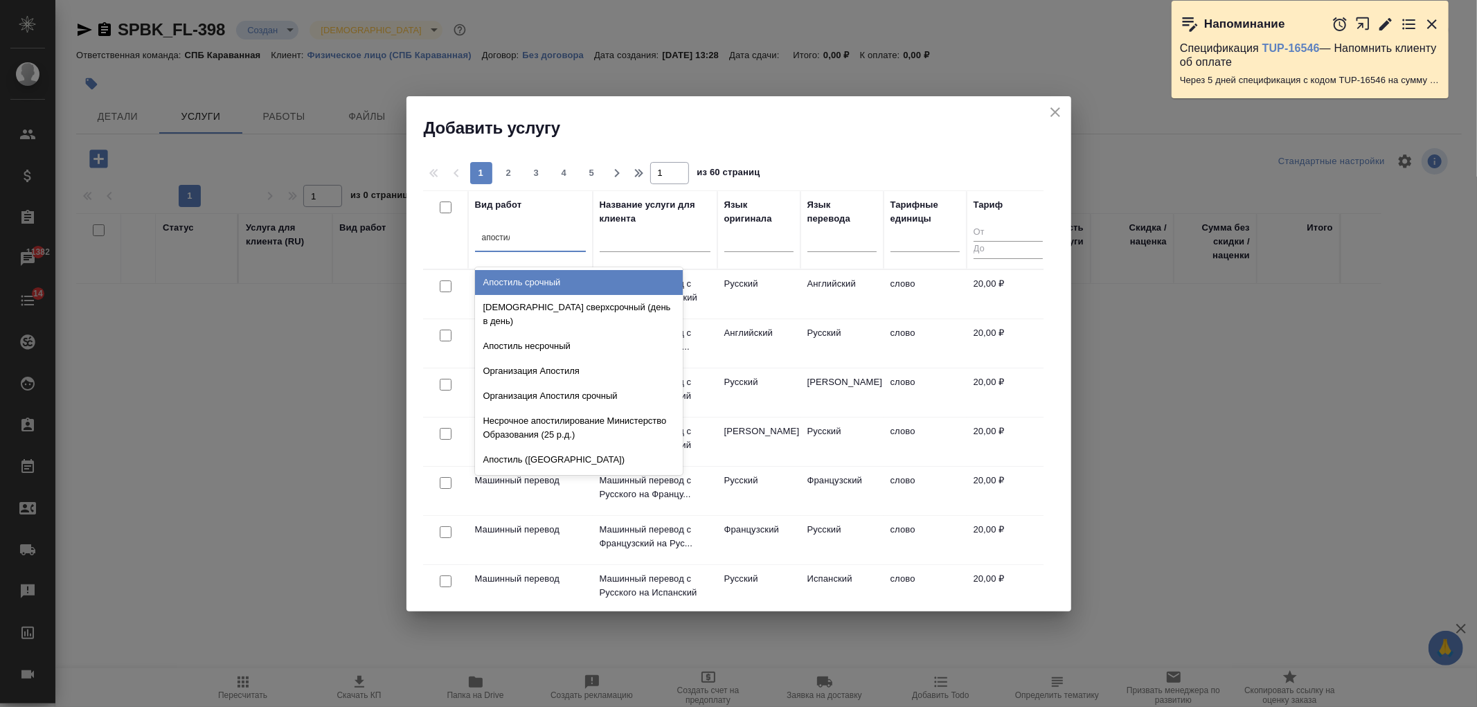
type input "апостиль"
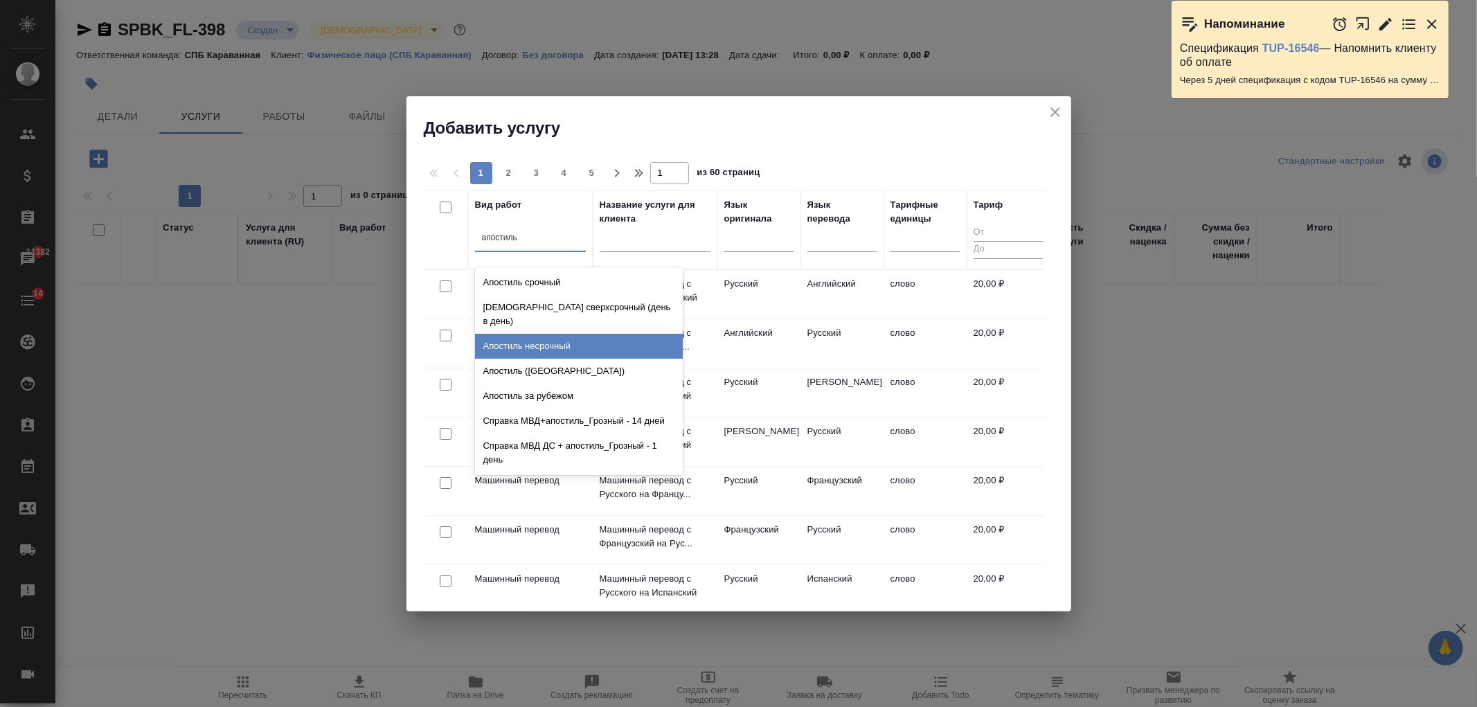
click at [584, 334] on div "Апостиль несрочный" at bounding box center [579, 346] width 208 height 25
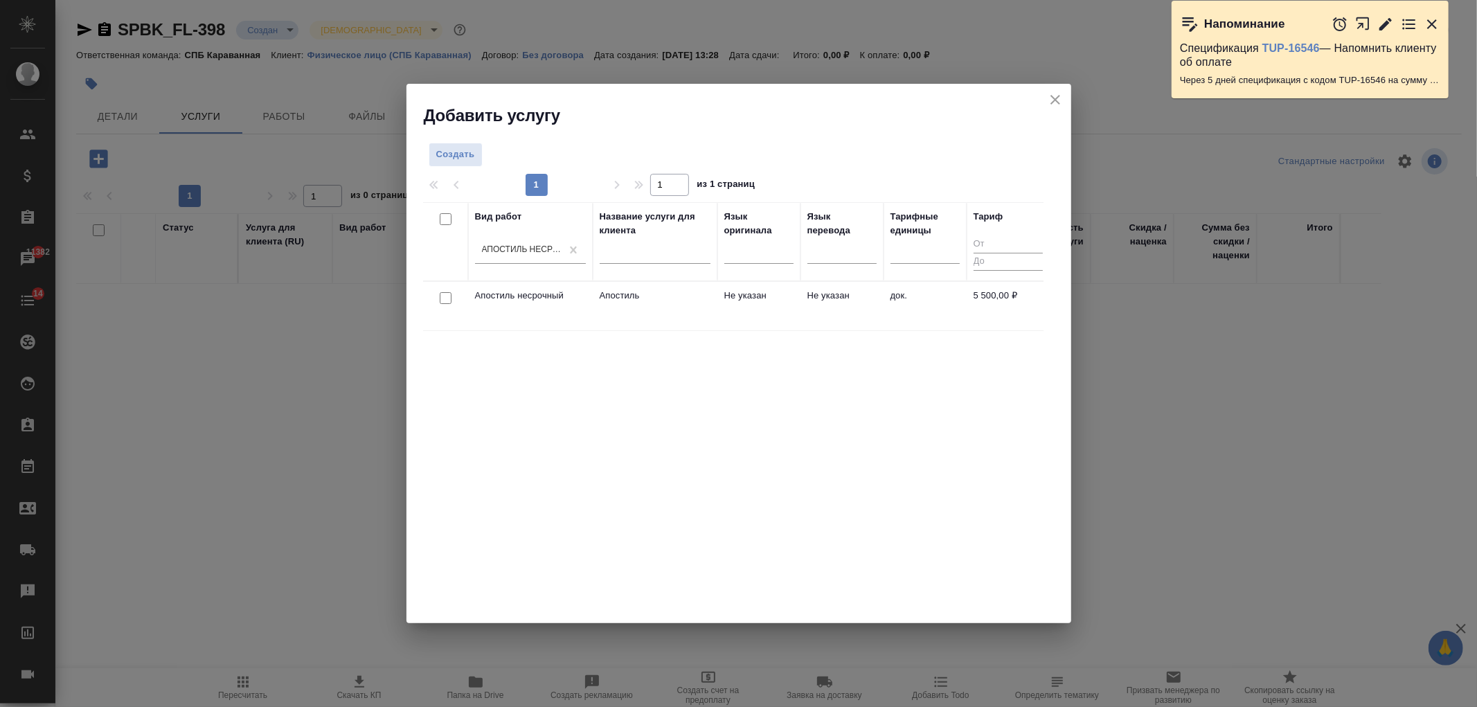
click at [443, 305] on div at bounding box center [445, 298] width 31 height 19
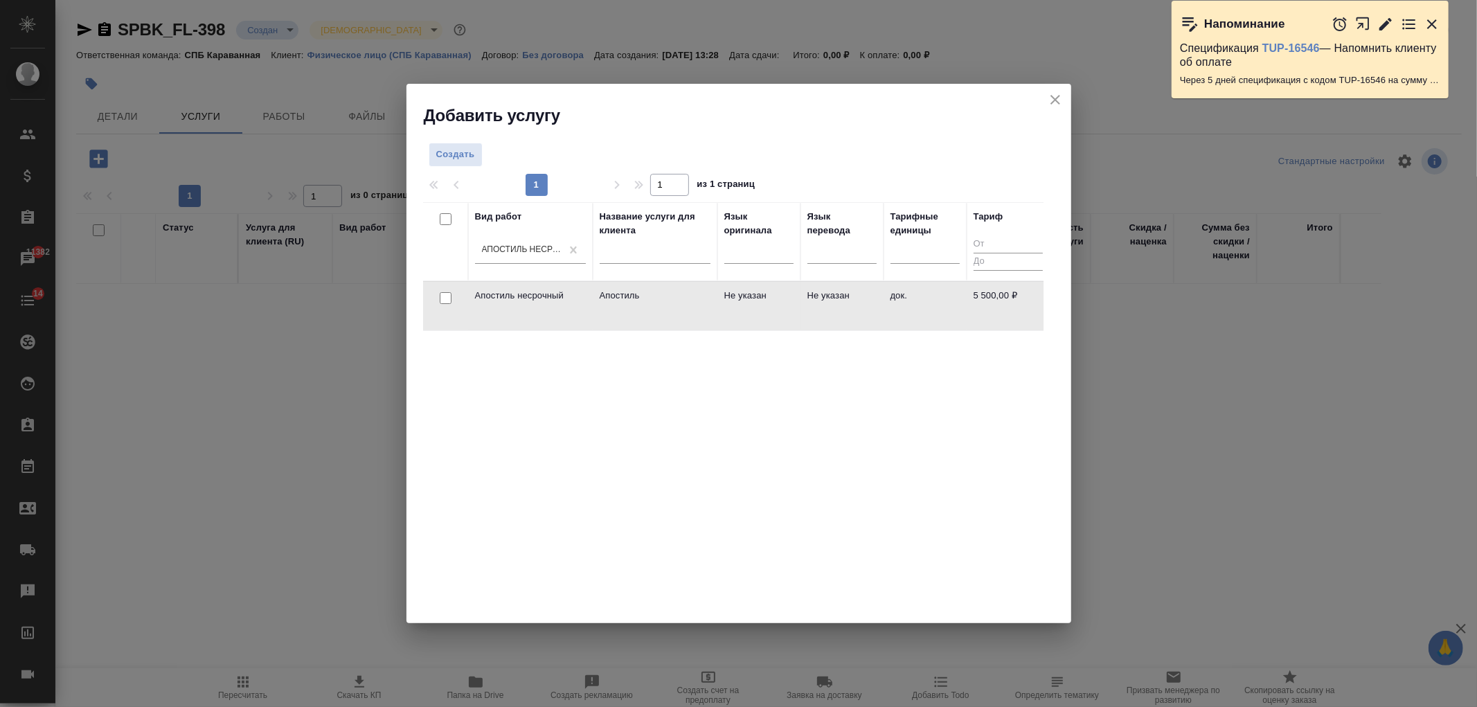
click at [444, 298] on input "checkbox" at bounding box center [446, 298] width 12 height 12
checkbox input "true"
click at [991, 156] on span "Создать услуги" at bounding box center [999, 158] width 73 height 16
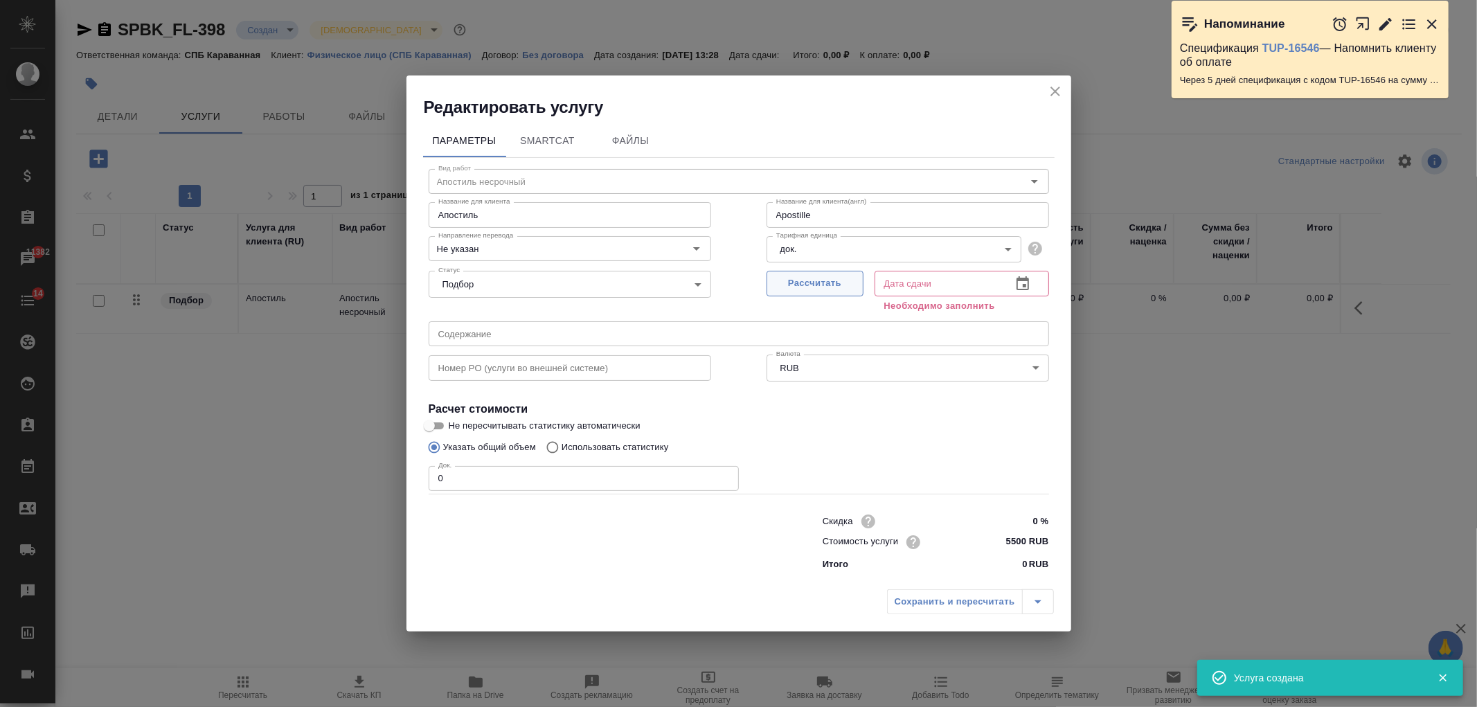
click at [815, 277] on span "Рассчитать" at bounding box center [815, 284] width 82 height 16
type input "Apostille"
type input "15.09.2025 13:59"
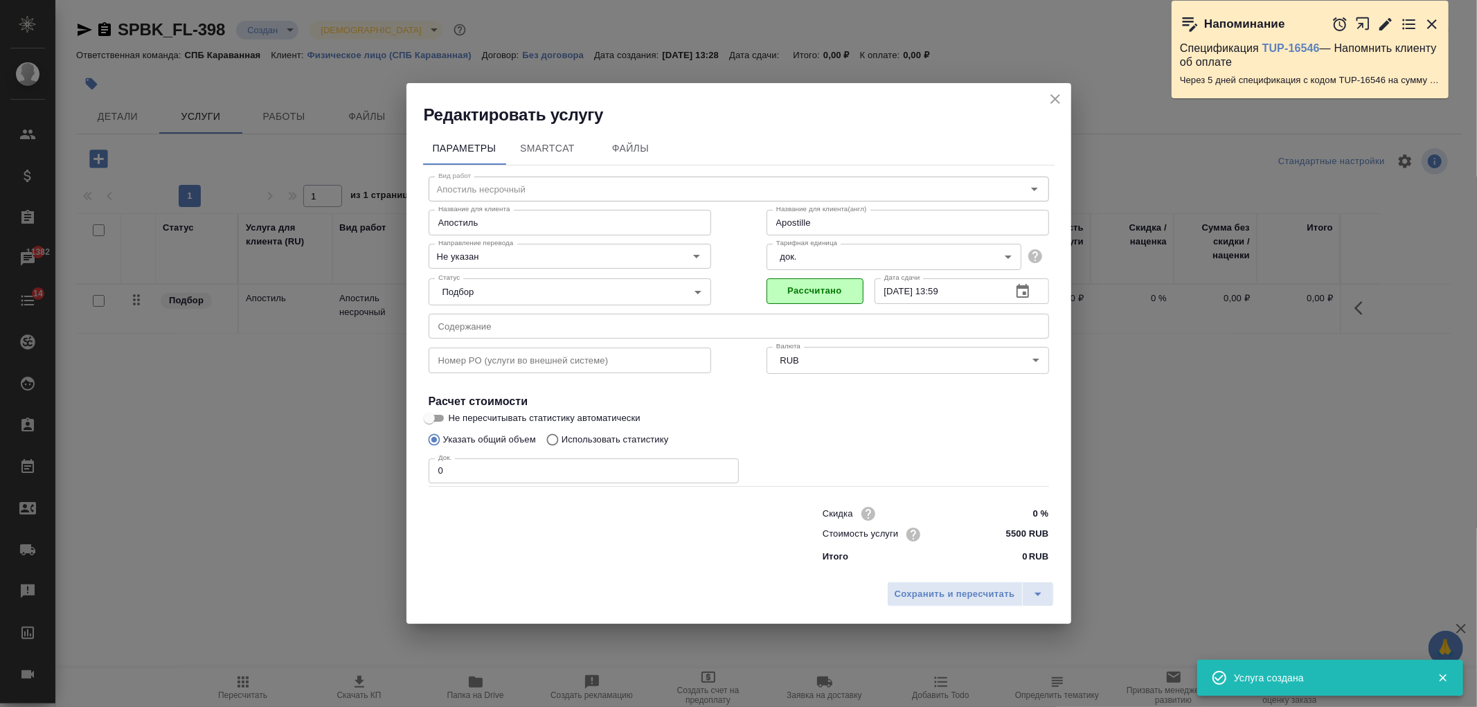
click at [482, 462] on input "0" at bounding box center [584, 470] width 310 height 25
type input "Apostille"
type input "1"
type input "Apostille"
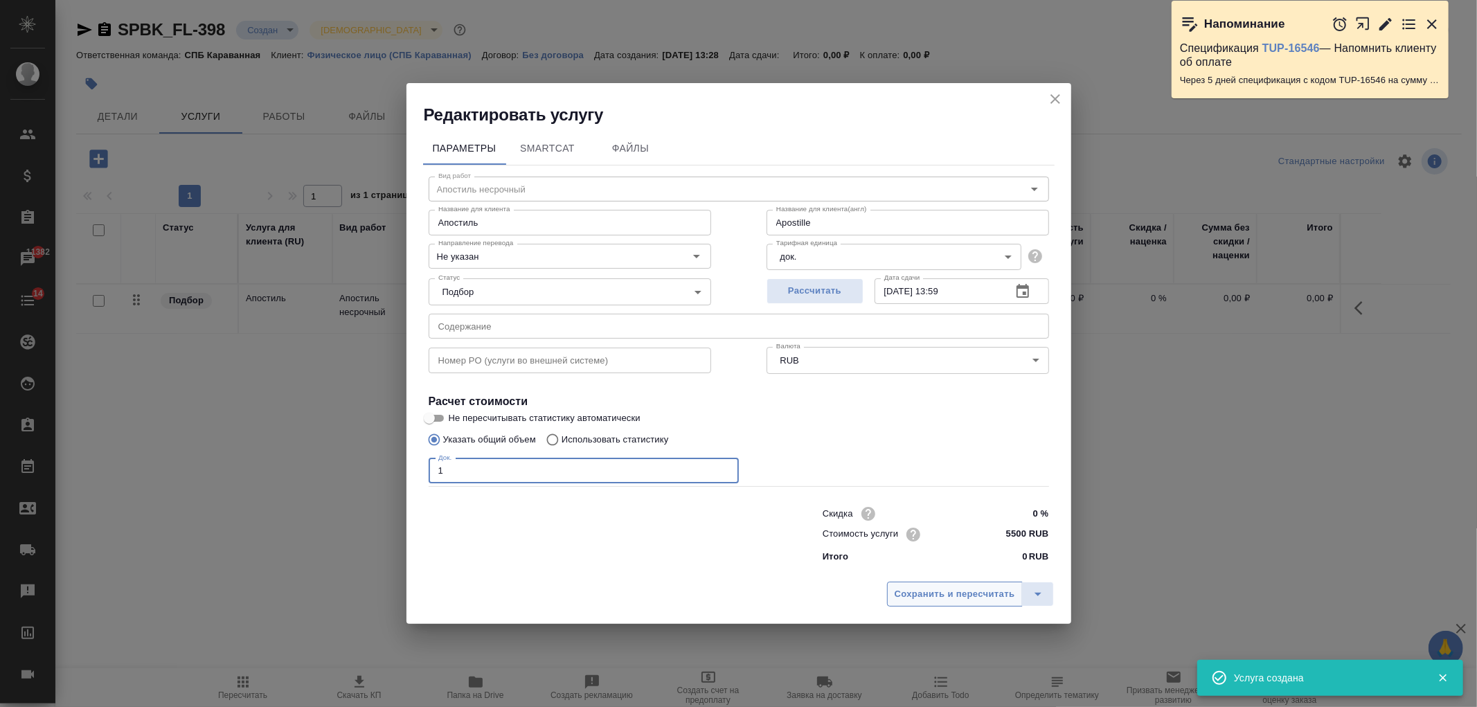
type input "1"
click at [966, 594] on span "Сохранить и пересчитать" at bounding box center [955, 595] width 121 height 16
type input "Apostille"
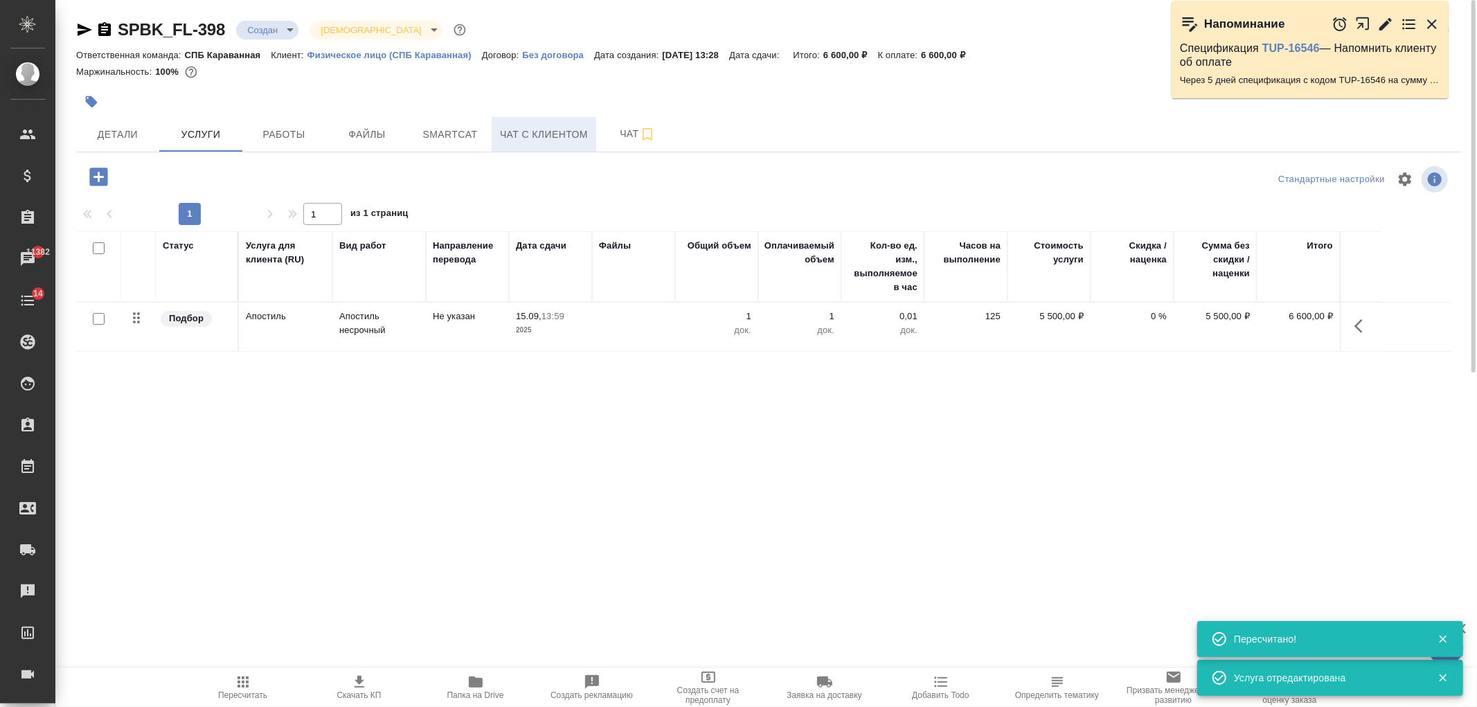
click at [557, 142] on span "Чат с клиентом" at bounding box center [544, 134] width 88 height 17
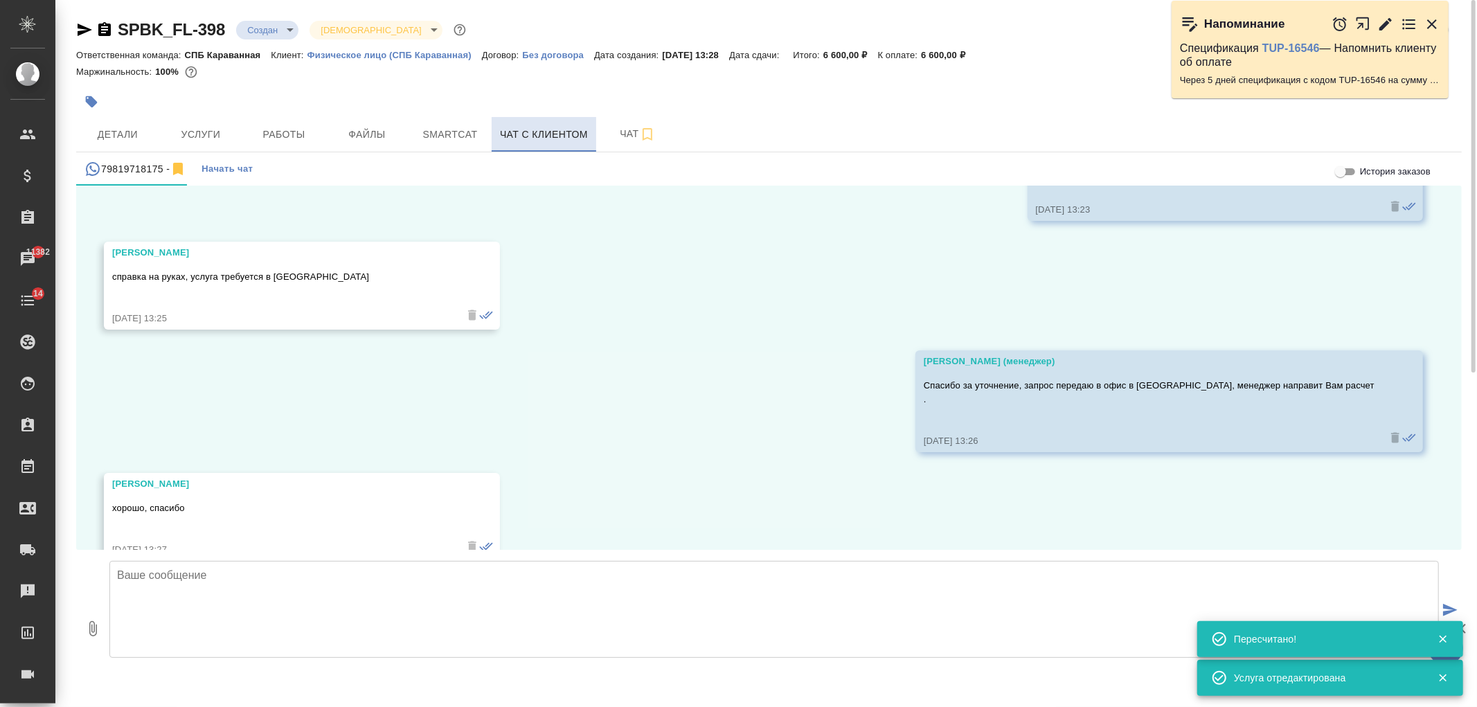
scroll to position [410, 0]
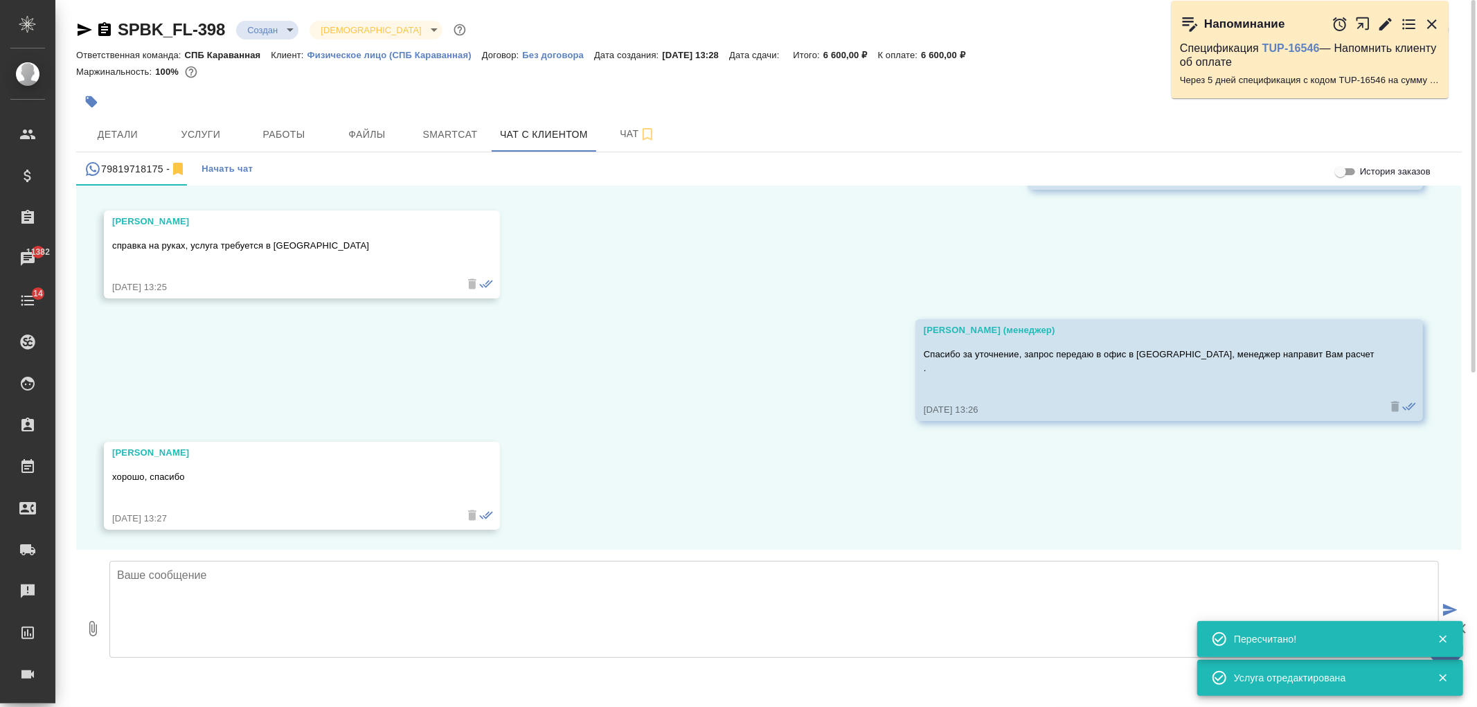
click at [462, 628] on textarea at bounding box center [774, 609] width 1330 height 97
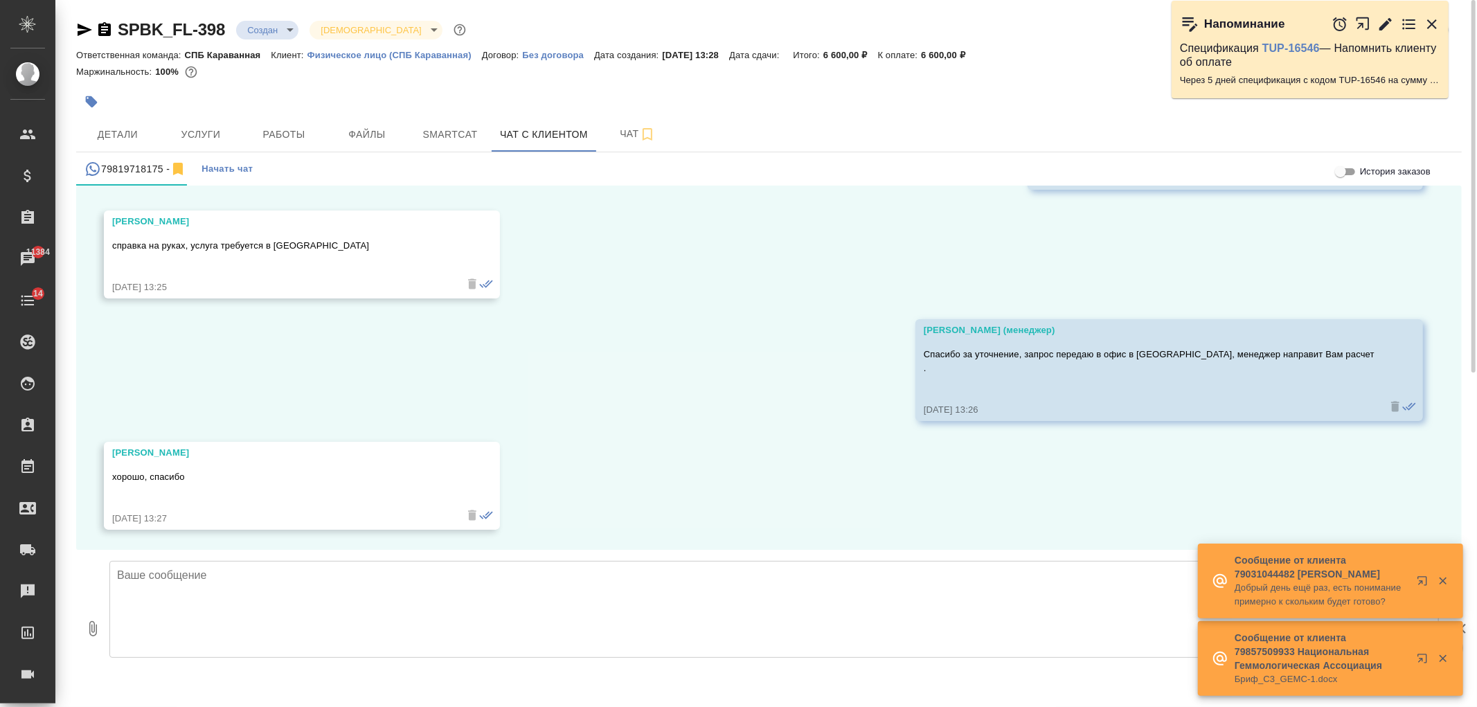
click at [384, 606] on textarea at bounding box center [774, 609] width 1330 height 97
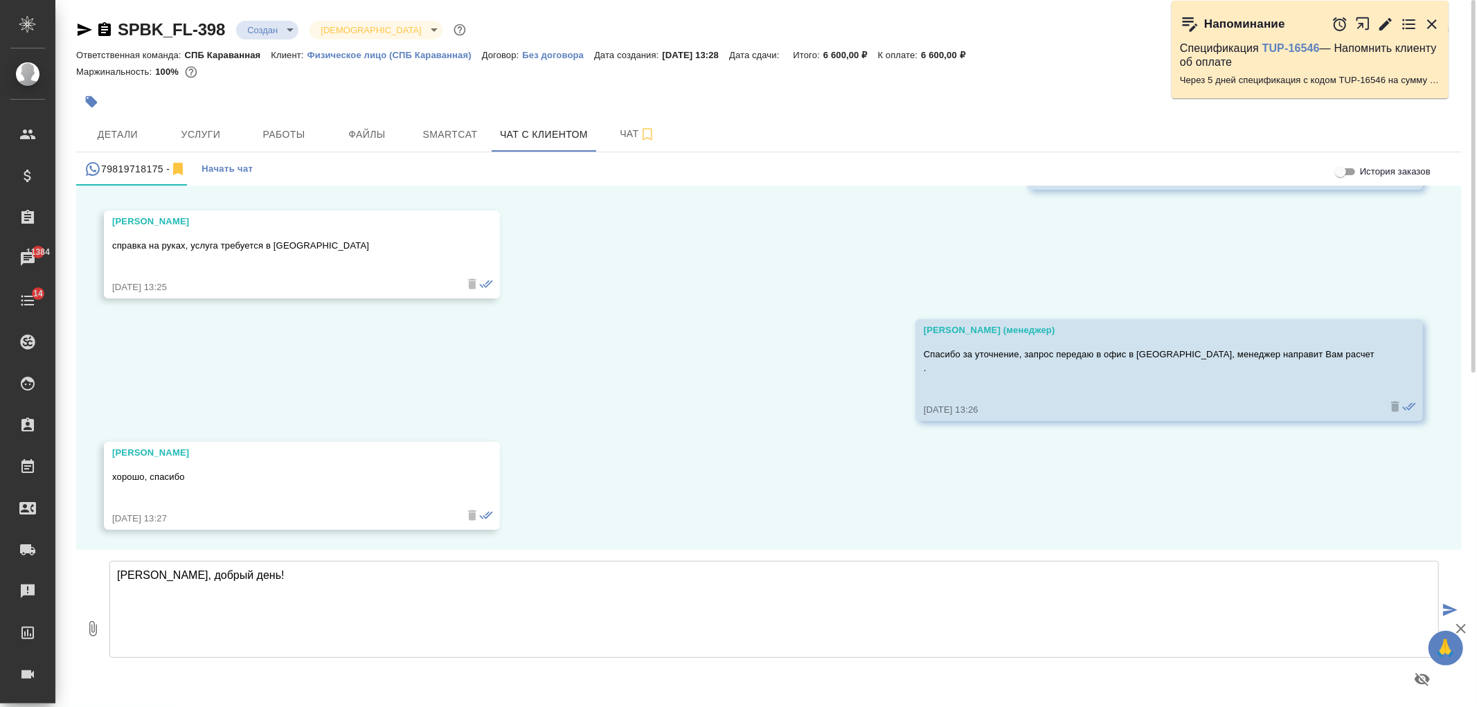
click at [317, 582] on textarea "Игорь, добрый день!" at bounding box center [774, 609] width 1330 height 97
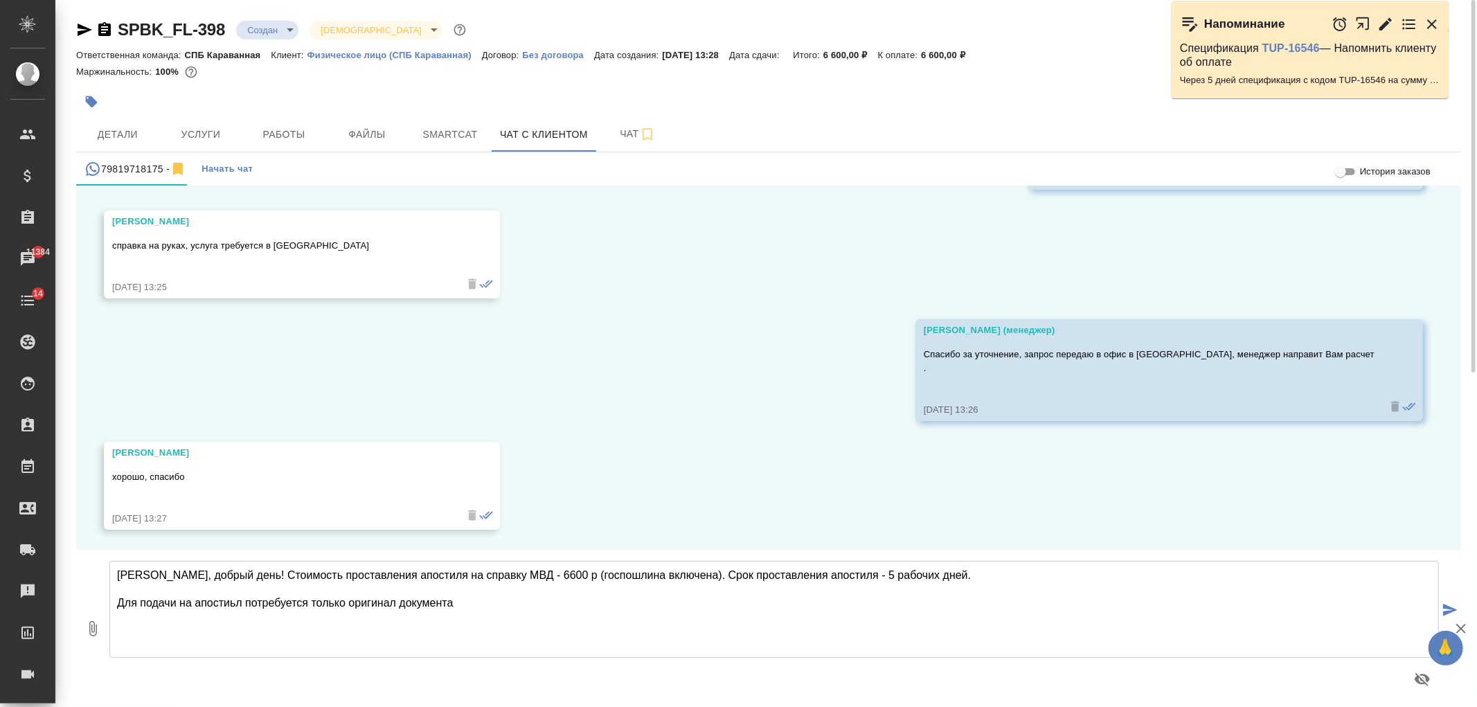
drag, startPoint x: 242, startPoint y: 603, endPoint x: 234, endPoint y: 601, distance: 8.4
click at [234, 601] on textarea "Игорь, добрый день! Стоимость проставления апостиля на справку МВД - 6600 р (го…" at bounding box center [774, 609] width 1330 height 97
drag, startPoint x: 695, startPoint y: 577, endPoint x: 818, endPoint y: 579, distance: 122.6
click at [818, 579] on textarea "Игорь, добрый день! Стоимость проставления апостиля на справку МВД - 6600 р (го…" at bounding box center [774, 609] width 1330 height 97
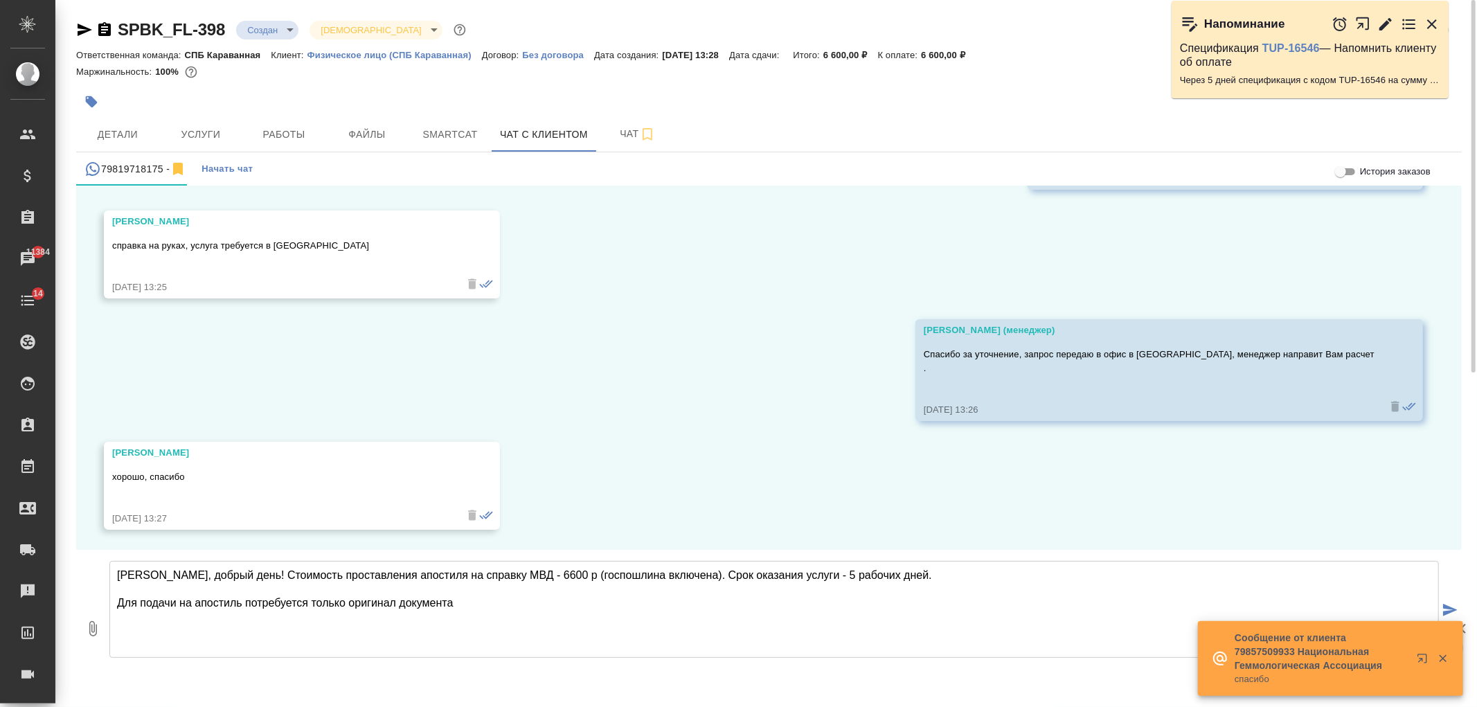
drag, startPoint x: 600, startPoint y: 620, endPoint x: 593, endPoint y: 620, distance: 7.6
click at [599, 620] on textarea "Игорь, добрый день! Стоимость проставления апостиля на справку МВД - 6600 р (го…" at bounding box center [774, 609] width 1330 height 97
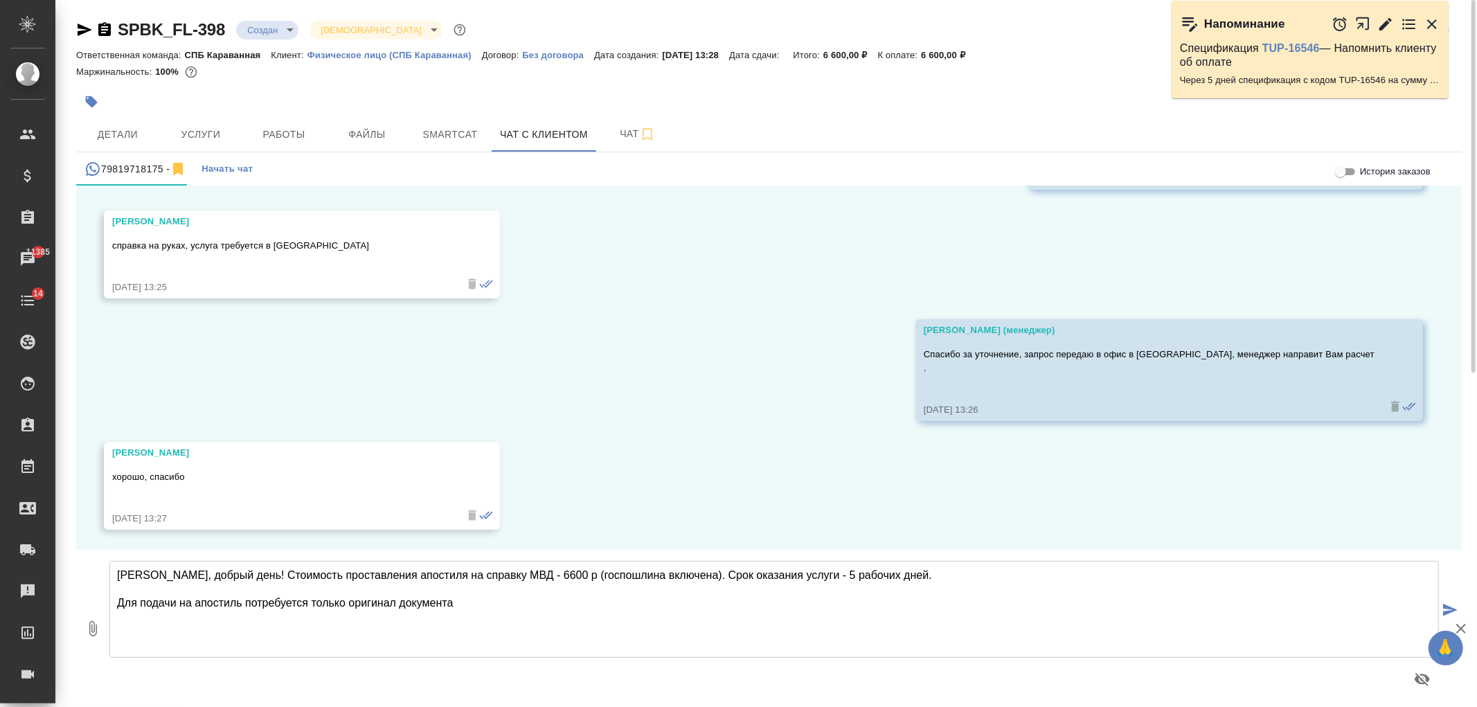
type textarea "Игорь, добрый день! Стоимость проставления апостиля на справку МВД - 6600 р (го…"
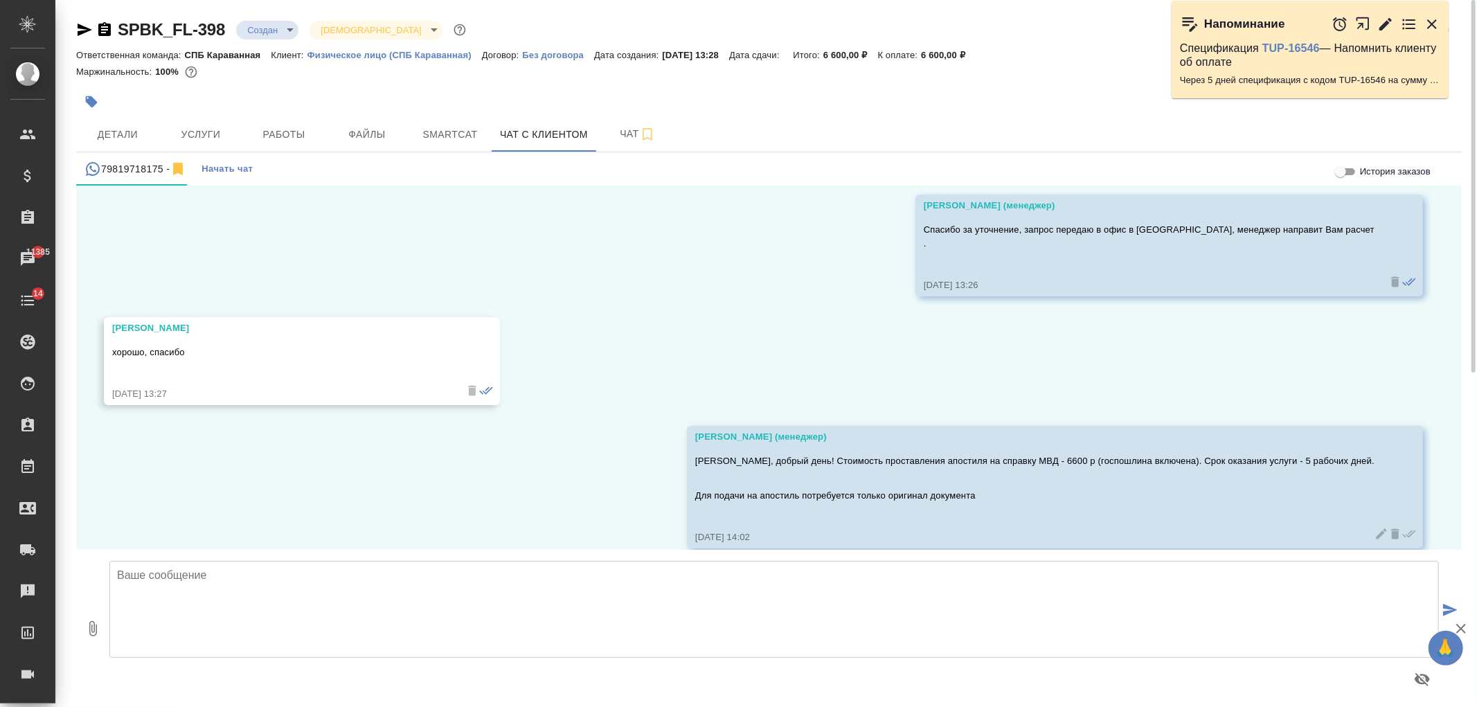
scroll to position [553, 0]
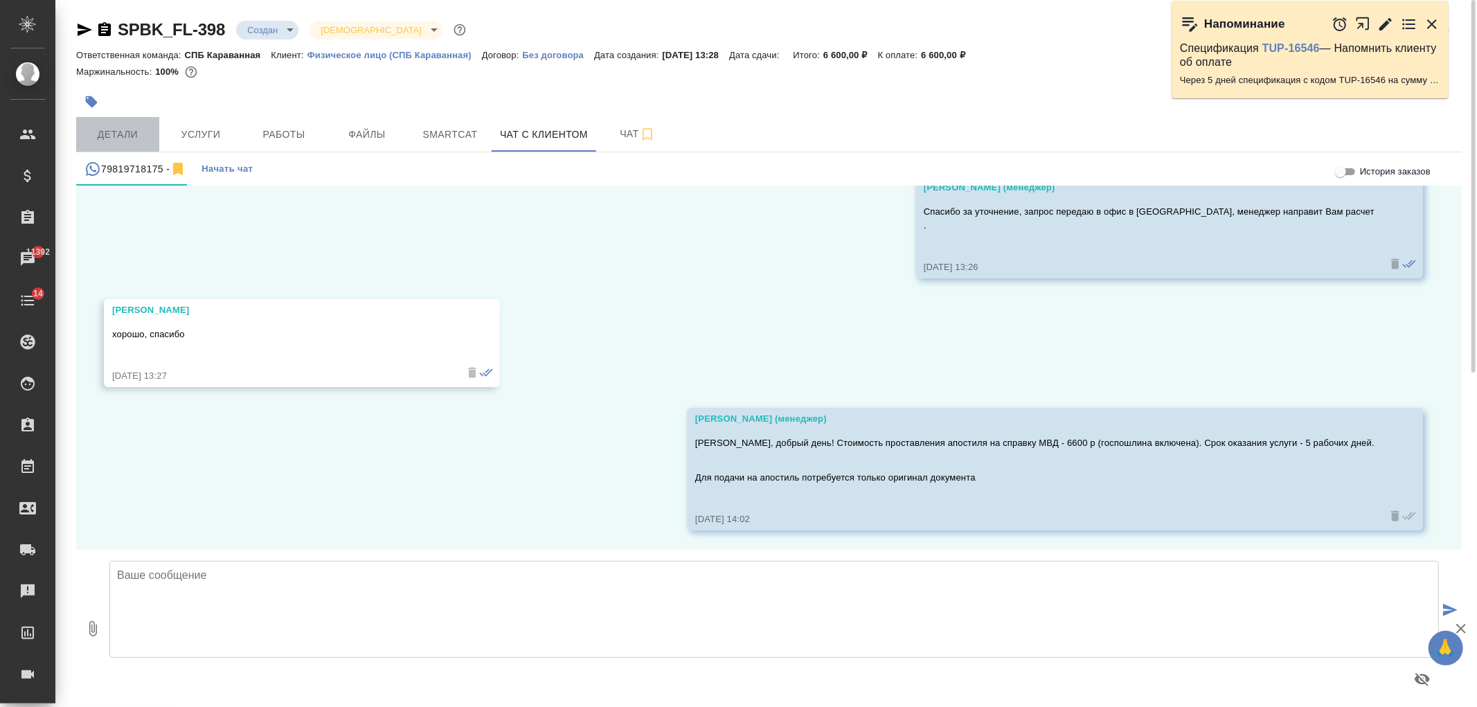
click at [141, 120] on button "Детали" at bounding box center [117, 134] width 83 height 35
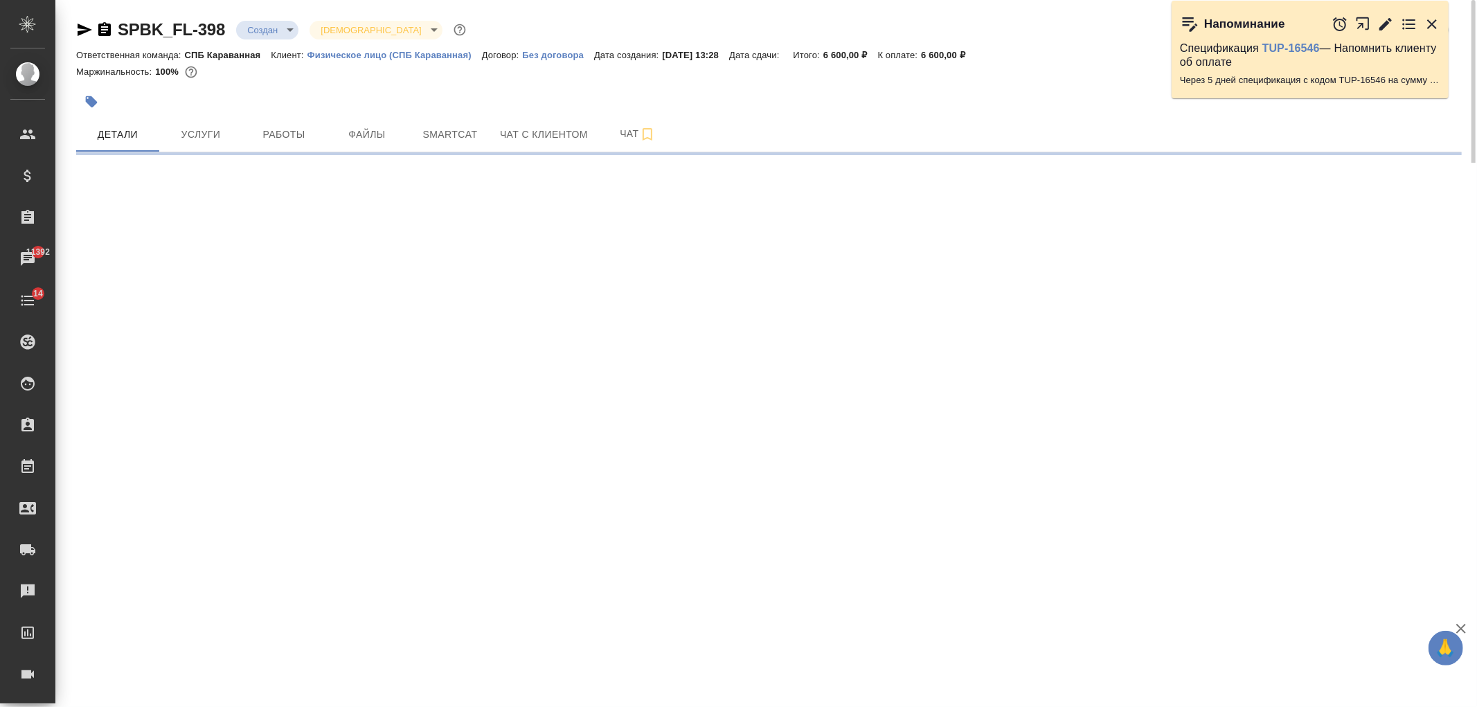
select select "RU"
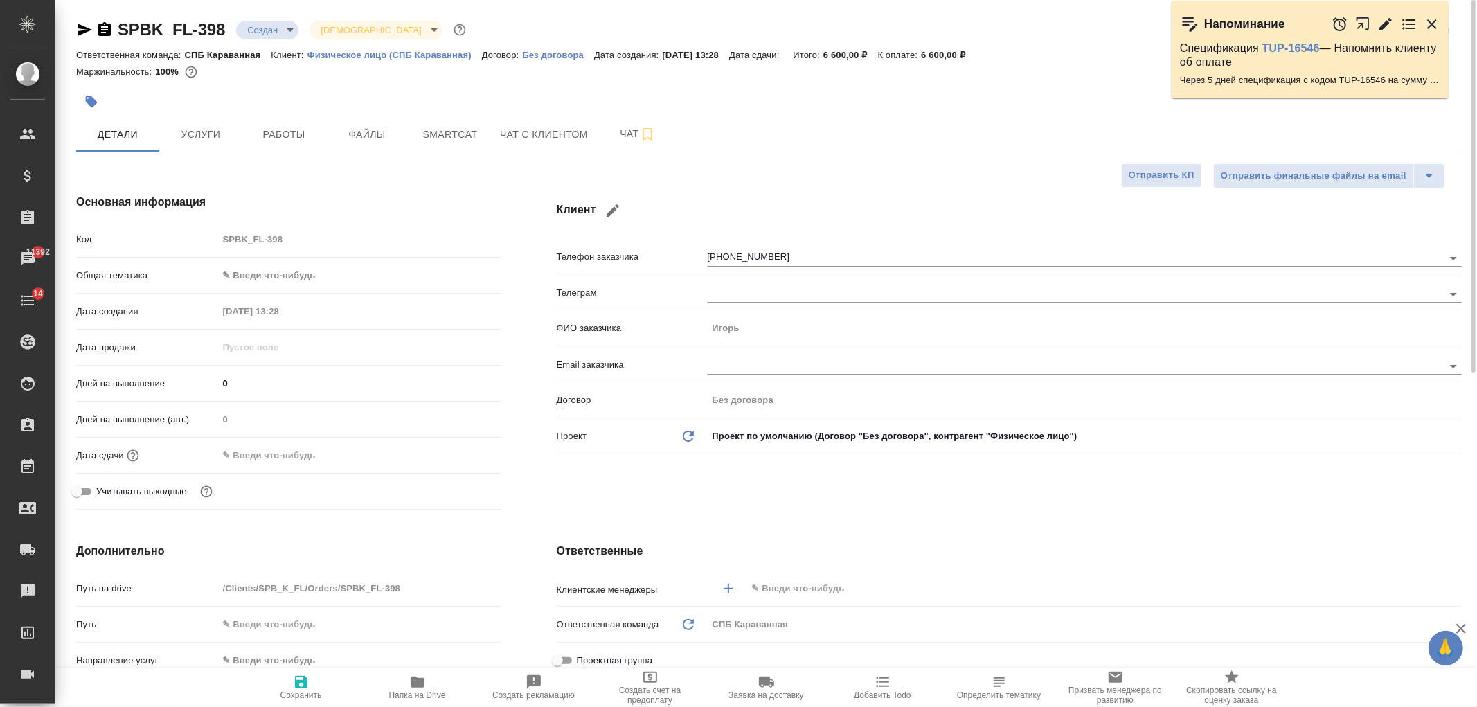
type textarea "x"
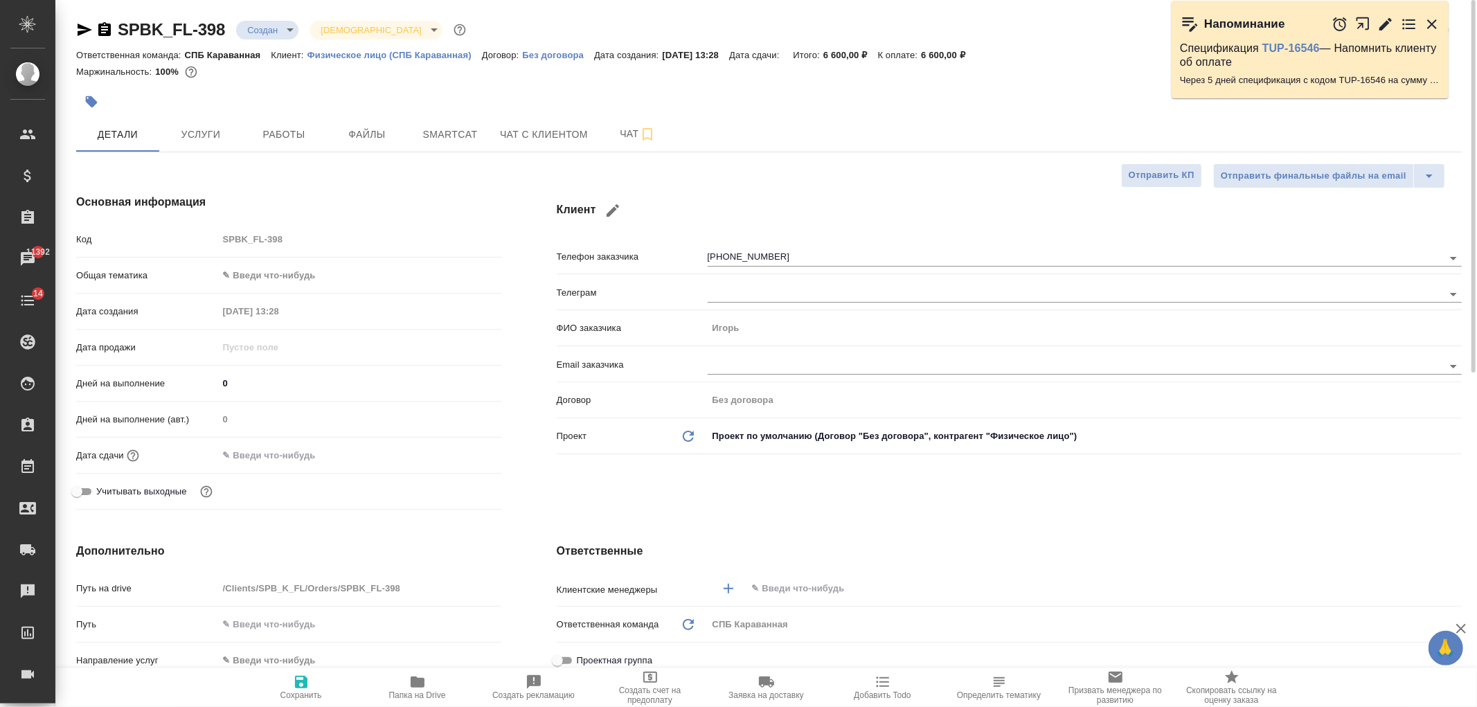
type textarea "x"
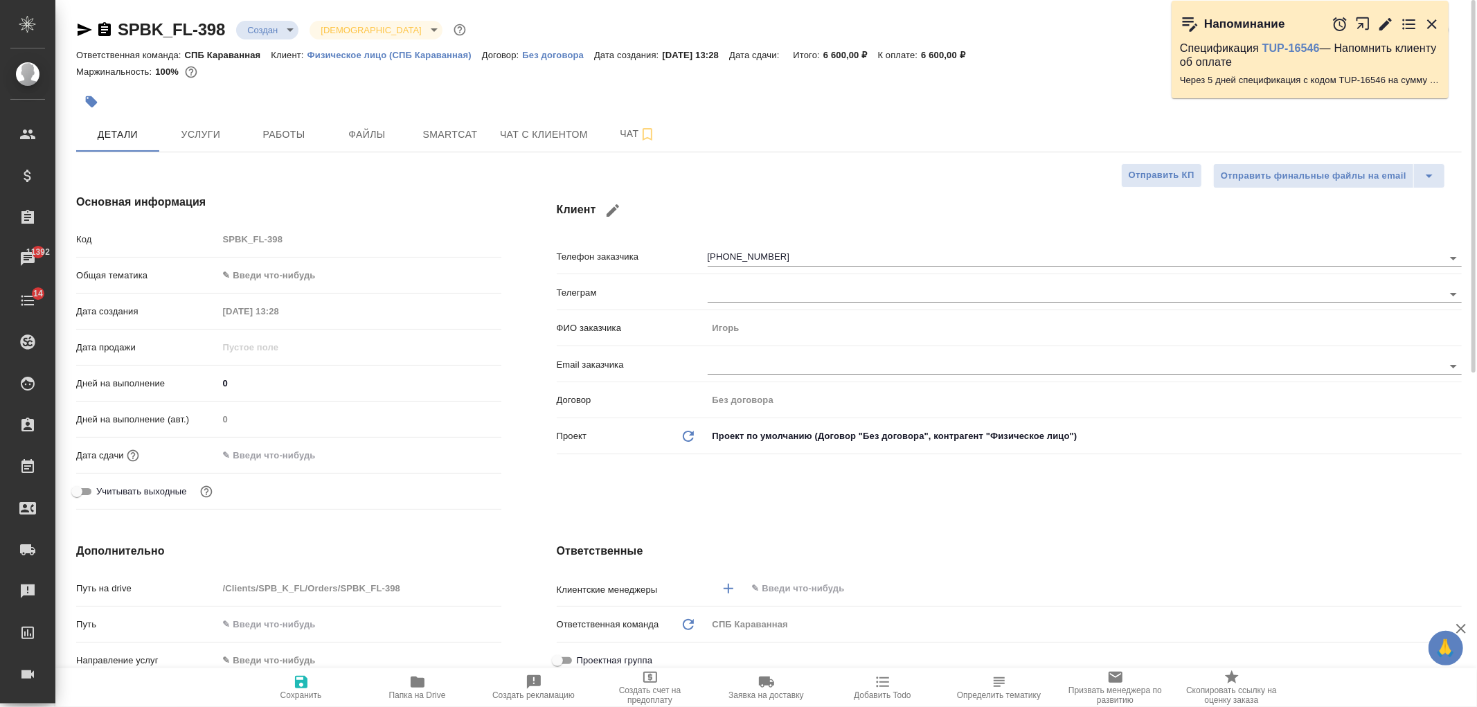
type textarea "x"
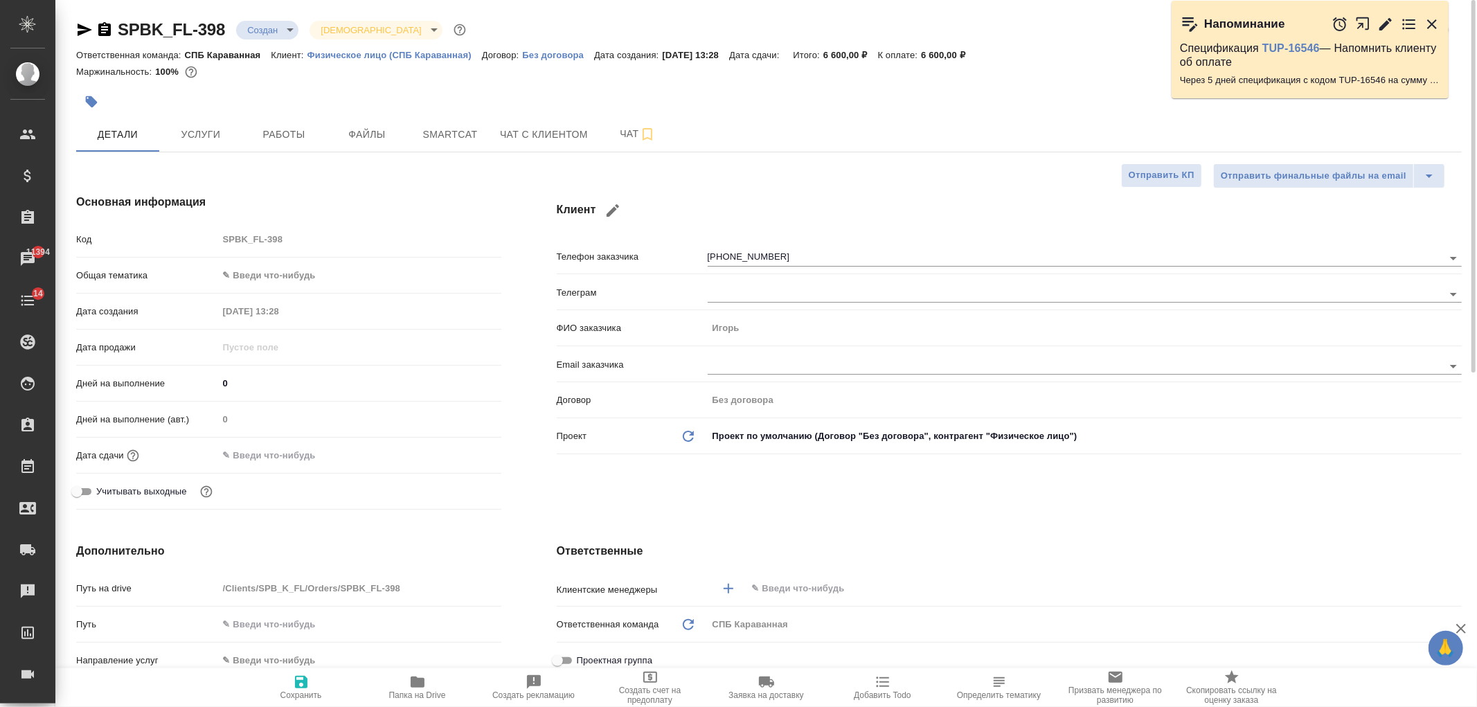
type textarea "x"
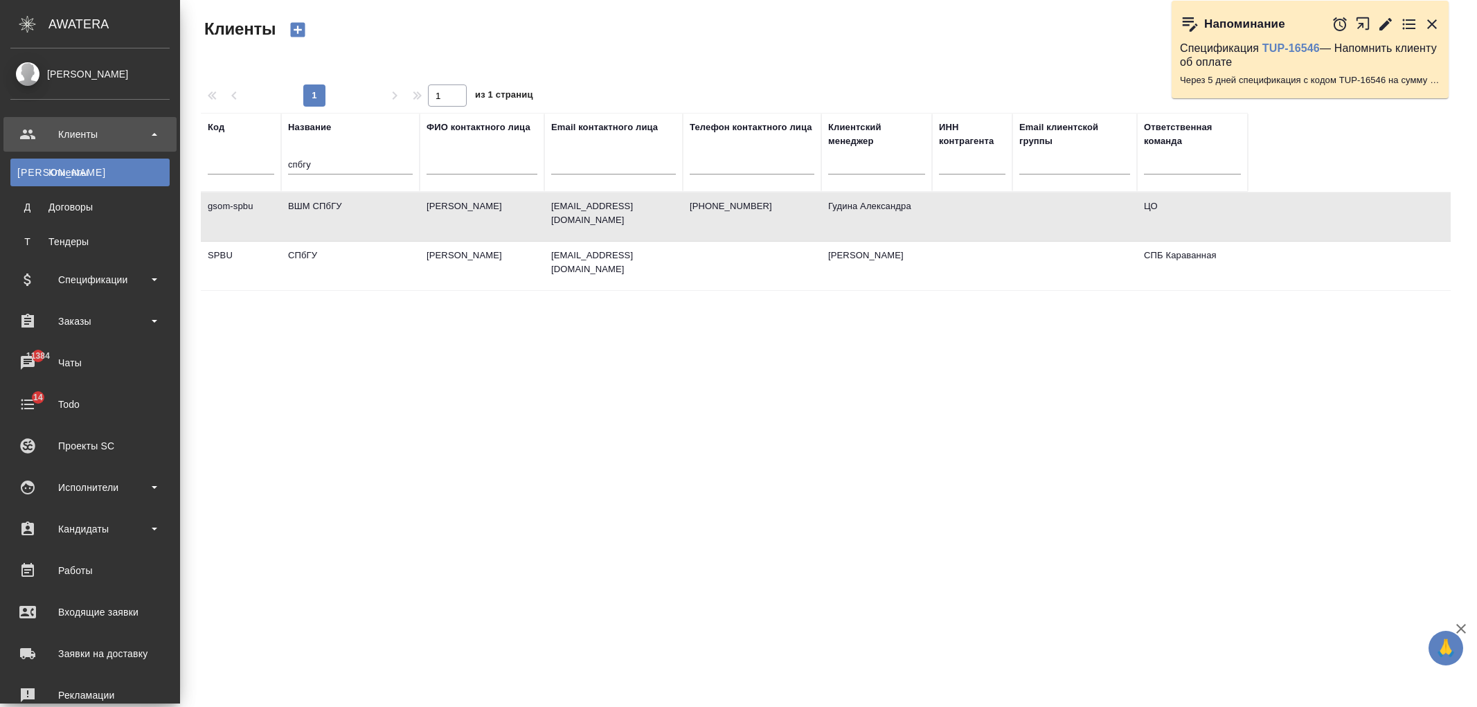
select select "RU"
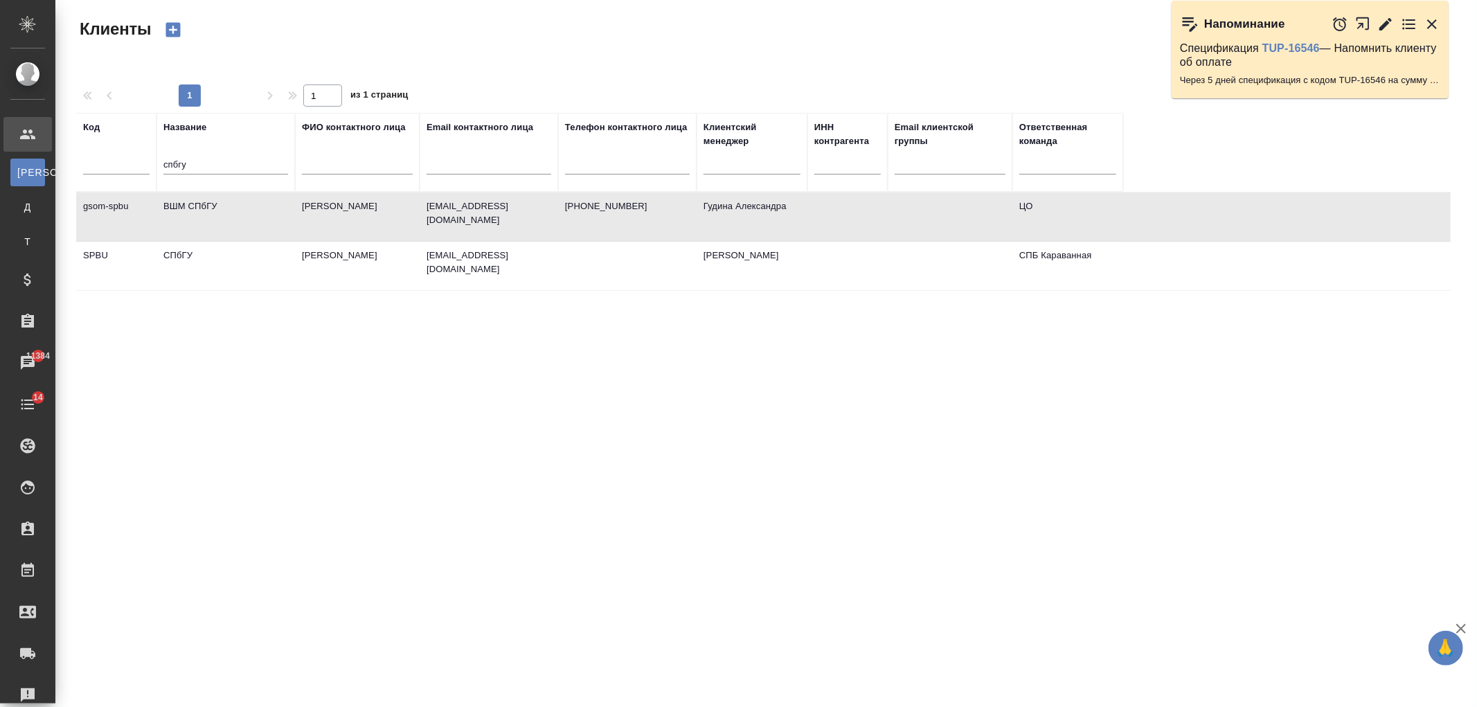
drag, startPoint x: 244, startPoint y: 161, endPoint x: 47, endPoint y: 163, distance: 197.4
click at [47, 163] on div ".cls-1 fill:#fff; AWATERA [PERSON_NAME] К Клиенты Д Договоры Т Тендеры Специфик…" at bounding box center [738, 353] width 1477 height 707
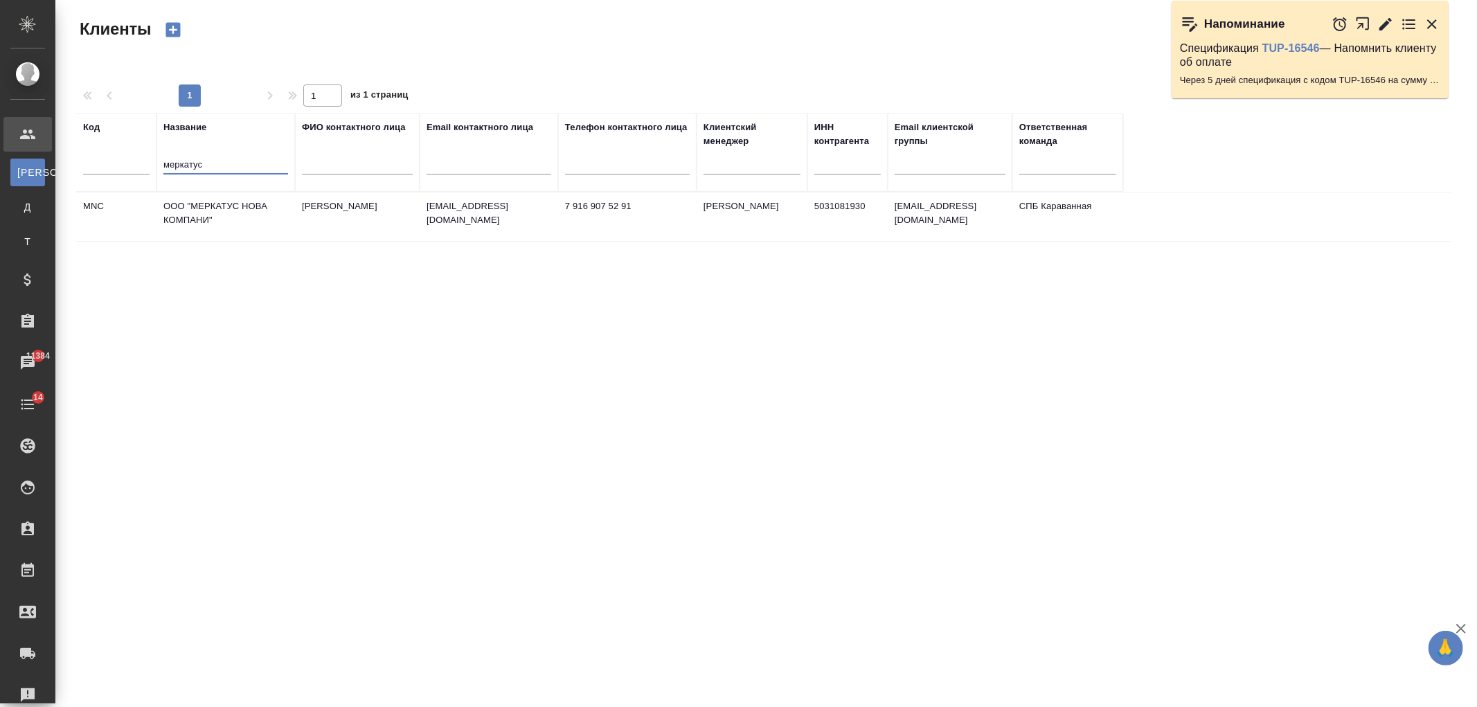
click at [307, 222] on td "[PERSON_NAME]" at bounding box center [357, 217] width 125 height 48
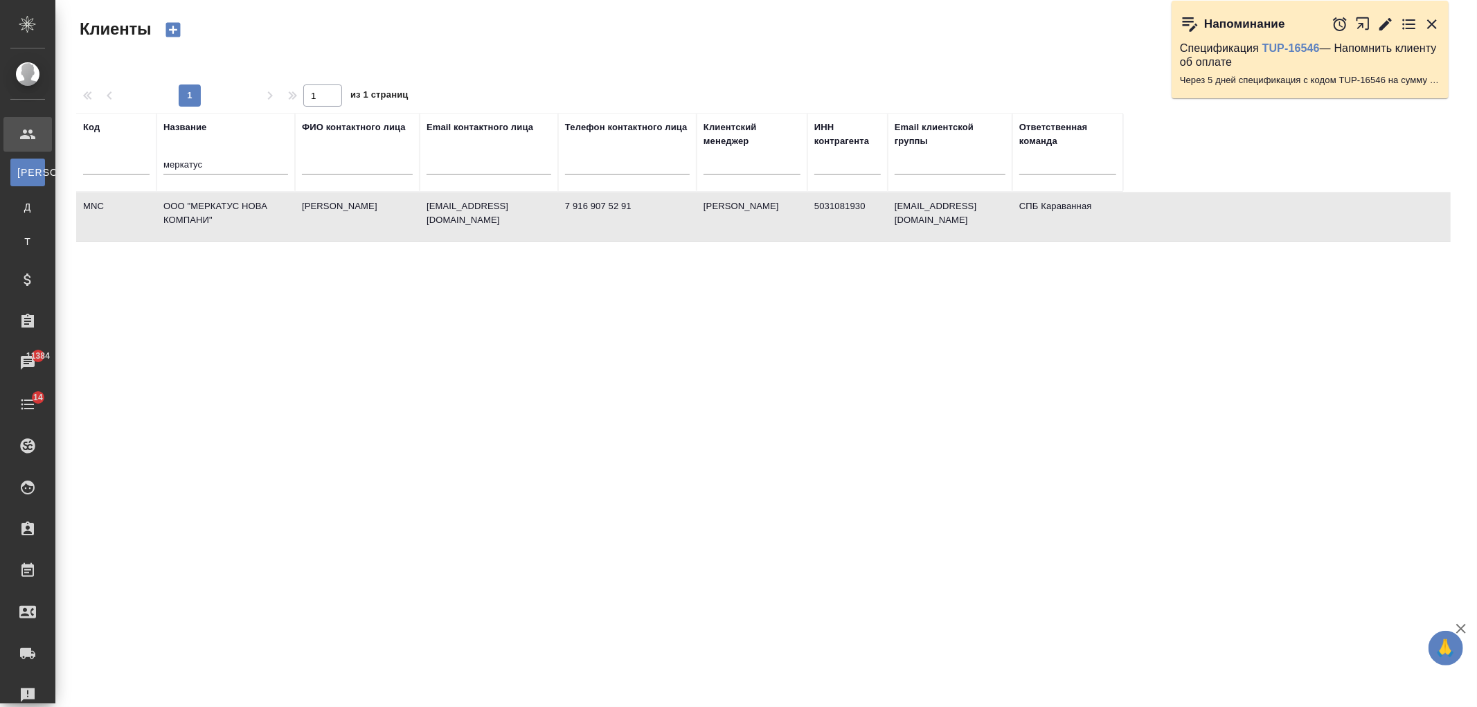
click at [307, 222] on td "[PERSON_NAME]" at bounding box center [357, 217] width 125 height 48
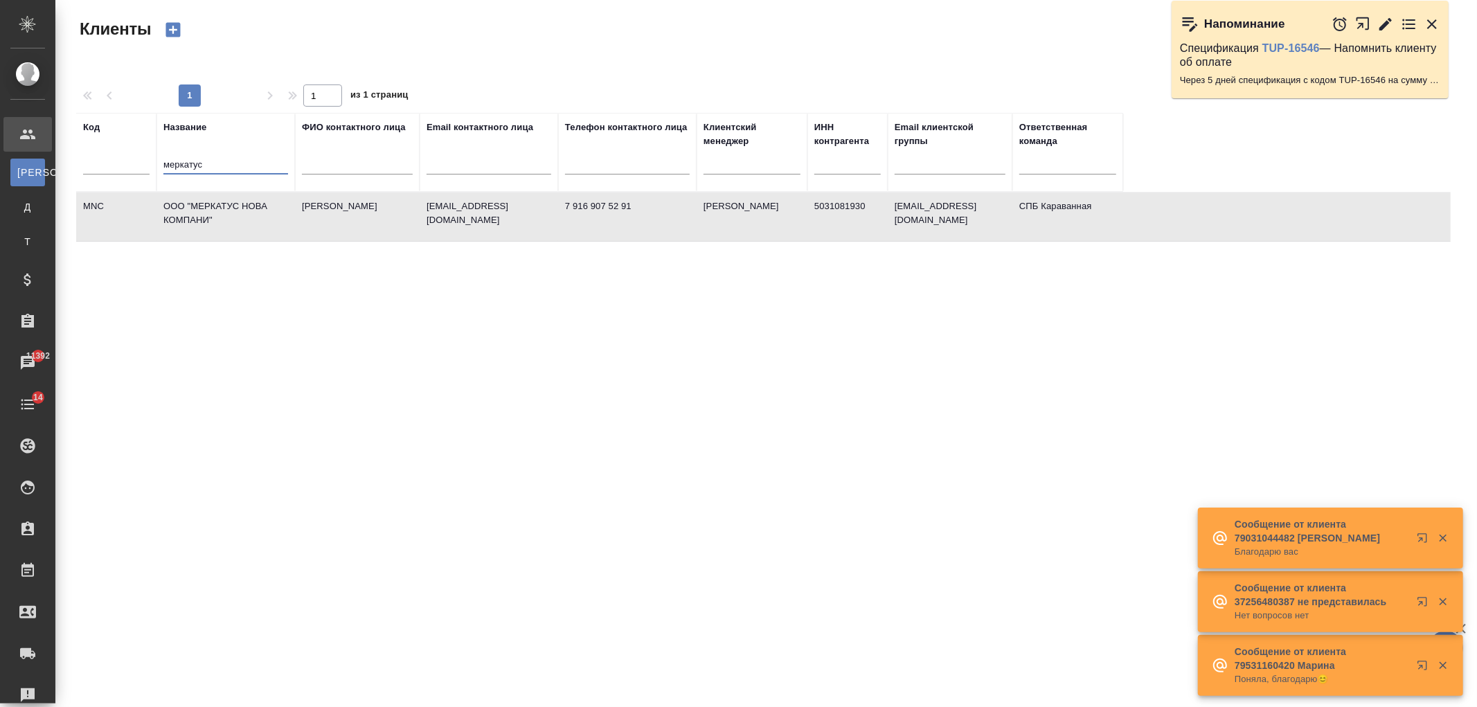
drag, startPoint x: 225, startPoint y: 165, endPoint x: 140, endPoint y: 156, distance: 85.7
click at [140, 156] on tr "Код Название меркатус ФИО контактного лица Email контактного лица Телефон конта…" at bounding box center [599, 152] width 1047 height 79
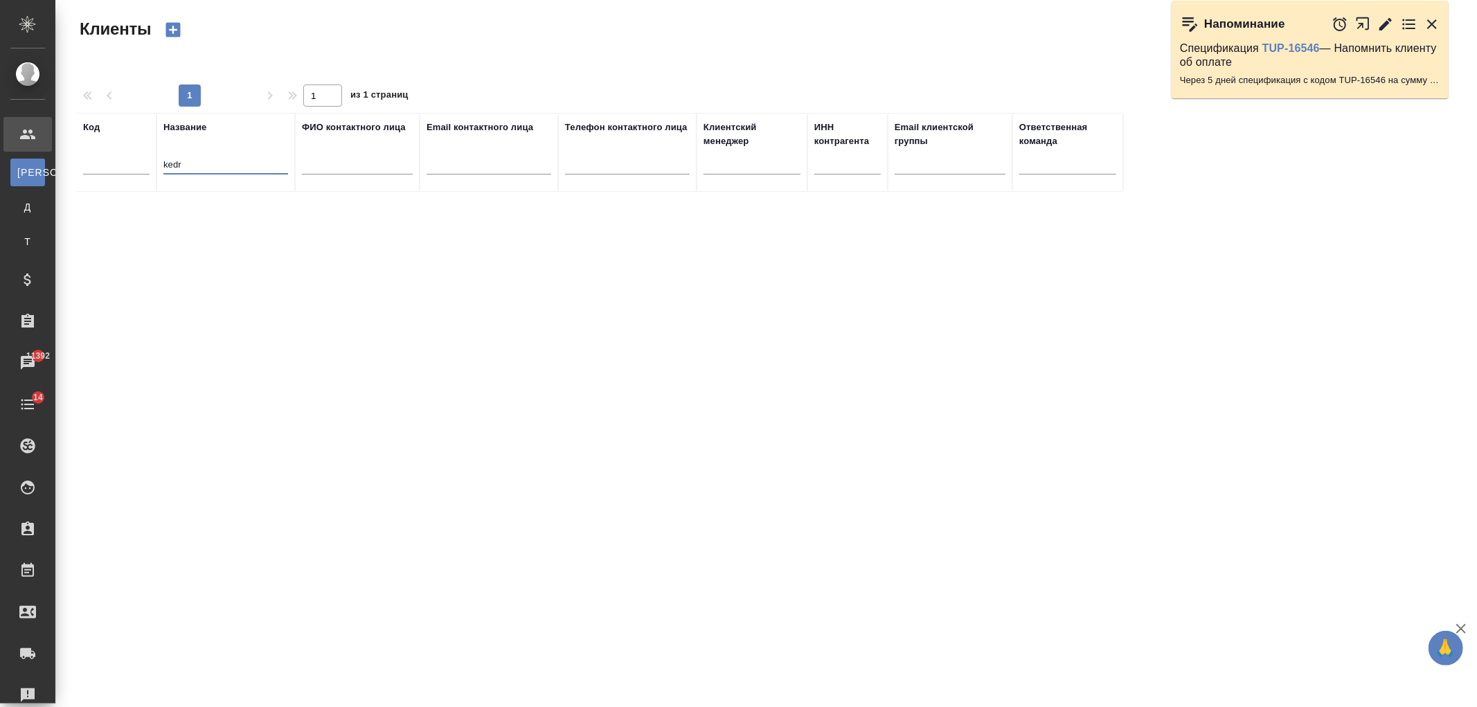
drag, startPoint x: 197, startPoint y: 164, endPoint x: 130, endPoint y: 177, distance: 68.5
click at [130, 177] on tr "Код Название kedr ФИО контактного лица Email контактного лица Телефон контактно…" at bounding box center [599, 152] width 1047 height 79
type input "аванга"
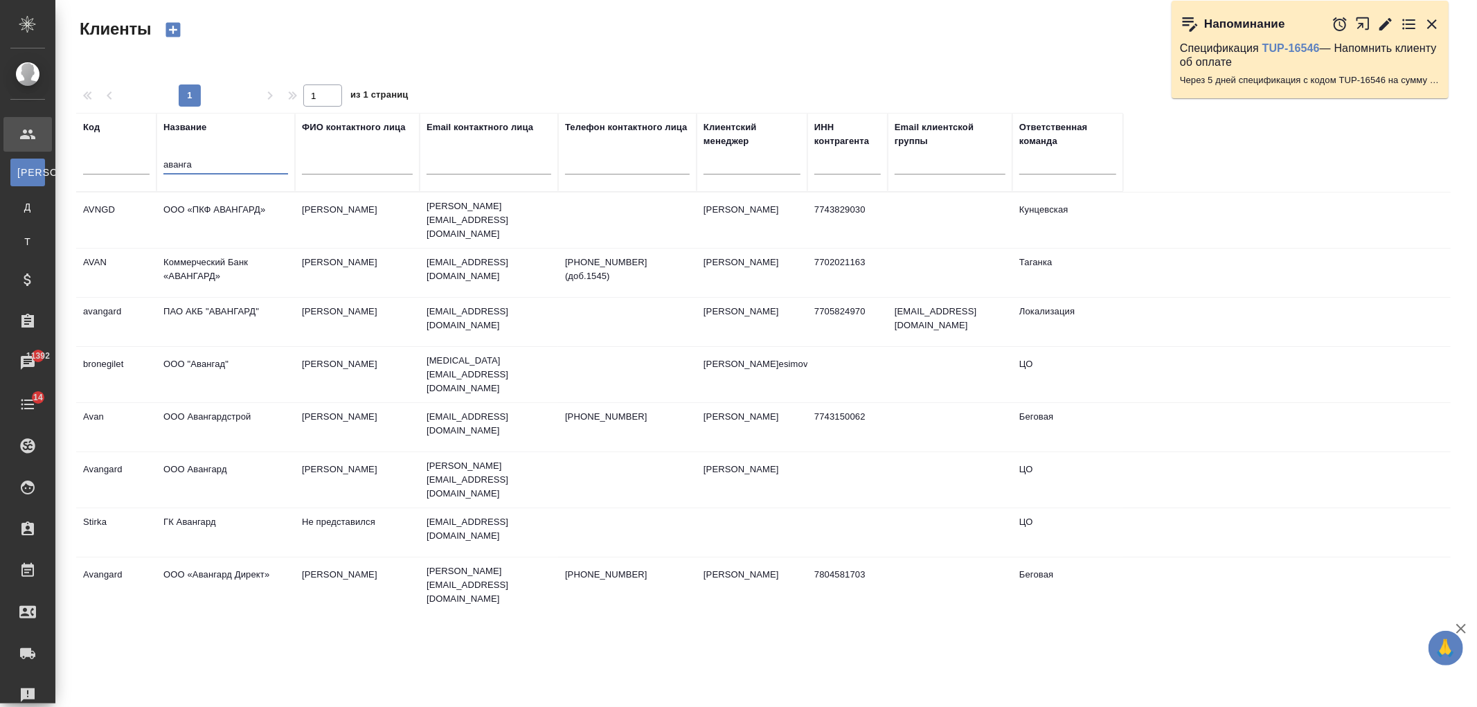
drag, startPoint x: 206, startPoint y: 161, endPoint x: 80, endPoint y: 168, distance: 126.2
click at [80, 168] on tr "Код Название аванга ФИО контактного лица Email контактного лица Телефон контакт…" at bounding box center [599, 152] width 1047 height 79
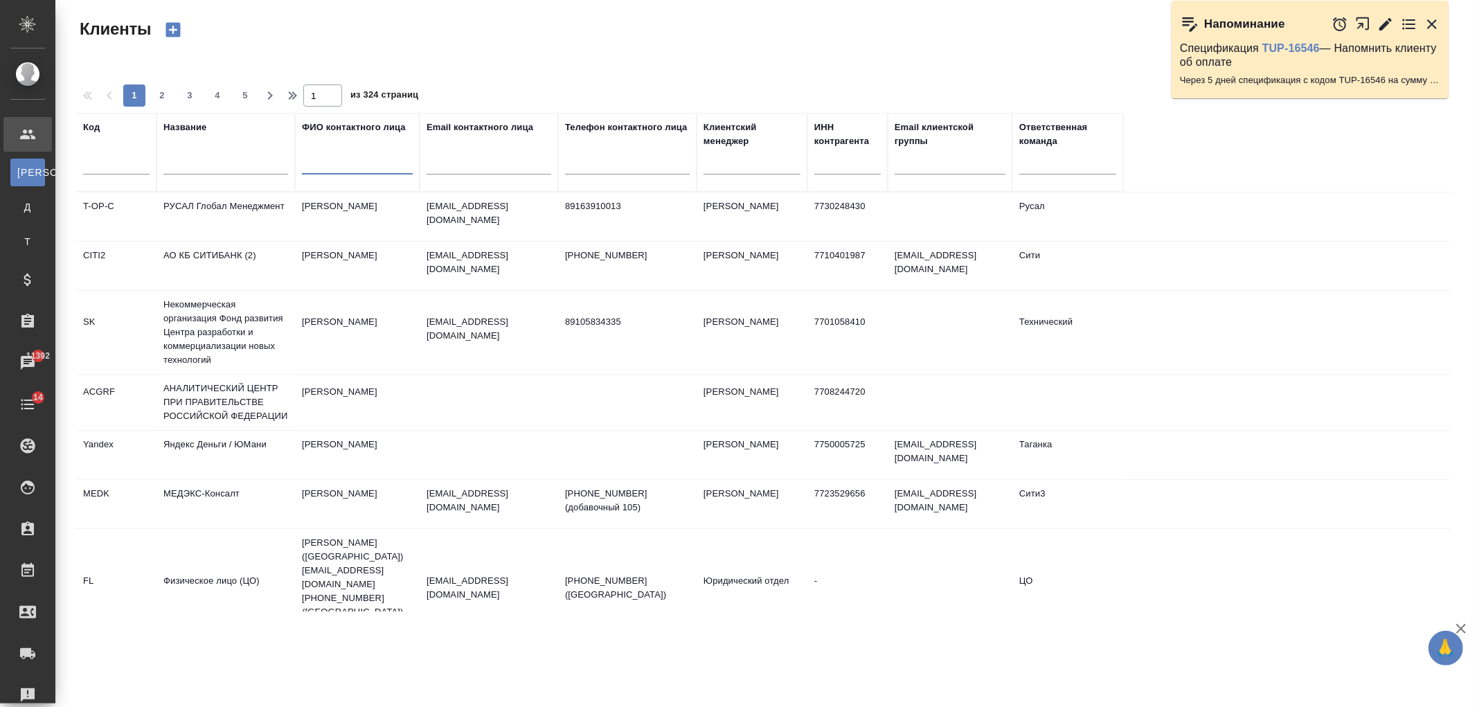
click at [319, 169] on input "text" at bounding box center [357, 165] width 111 height 17
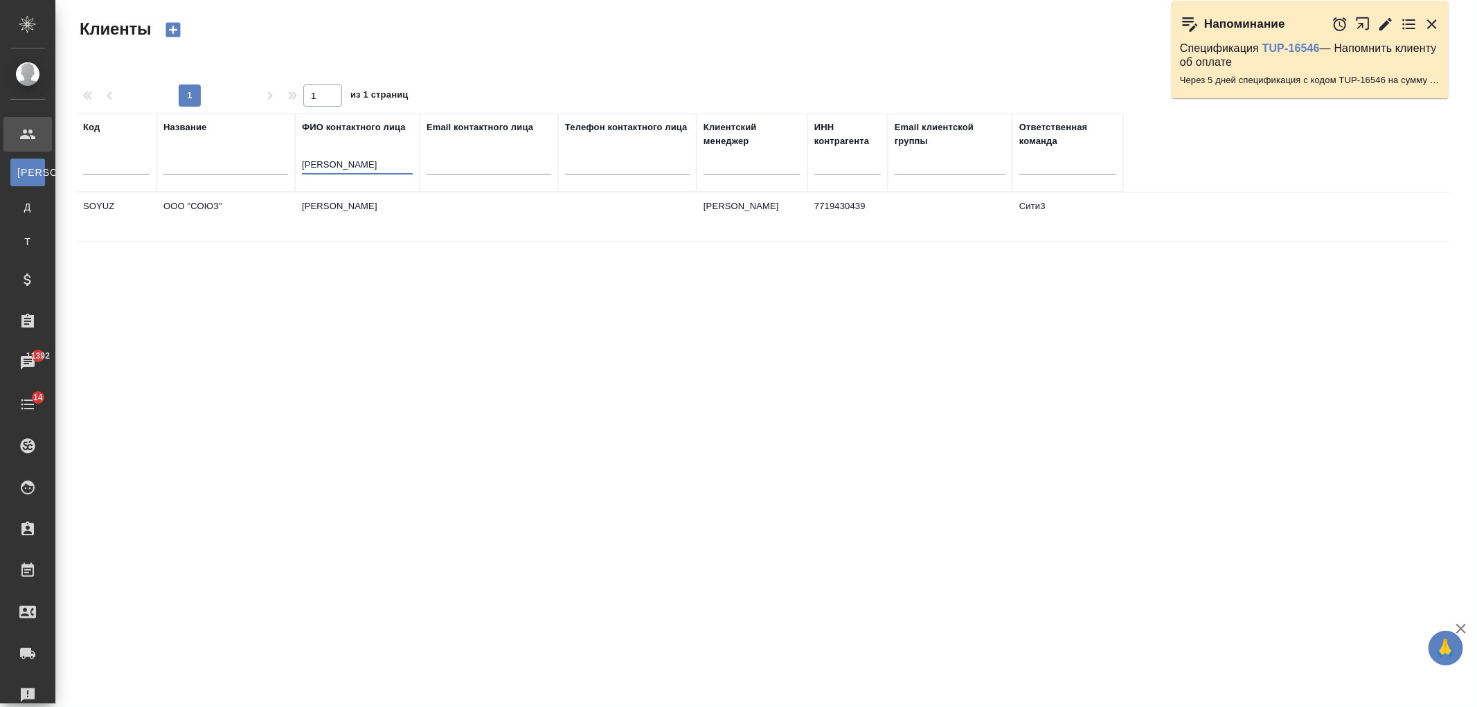
type input "жанна ермушкина"
click at [357, 226] on td "[PERSON_NAME]" at bounding box center [357, 217] width 125 height 48
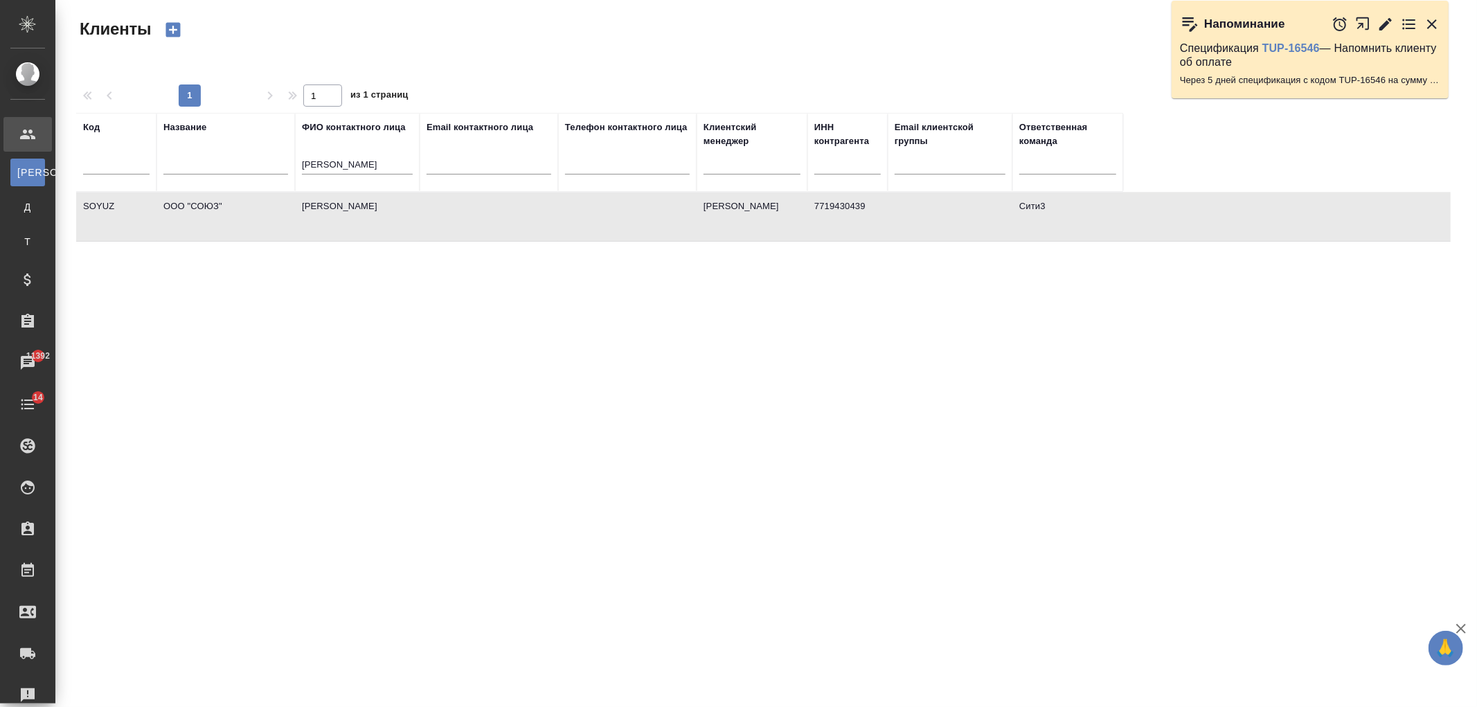
click at [357, 226] on td "[PERSON_NAME]" at bounding box center [357, 217] width 125 height 48
drag, startPoint x: 400, startPoint y: 155, endPoint x: 384, endPoint y: 158, distance: 16.2
click at [384, 158] on div "жанна ермушкина" at bounding box center [357, 167] width 111 height 34
drag, startPoint x: 384, startPoint y: 158, endPoint x: 141, endPoint y: 136, distance: 244.8
click at [141, 136] on tr "Код Название ФИО контактного лица жанна ермушкина Email контактного лица Телефо…" at bounding box center [599, 152] width 1047 height 79
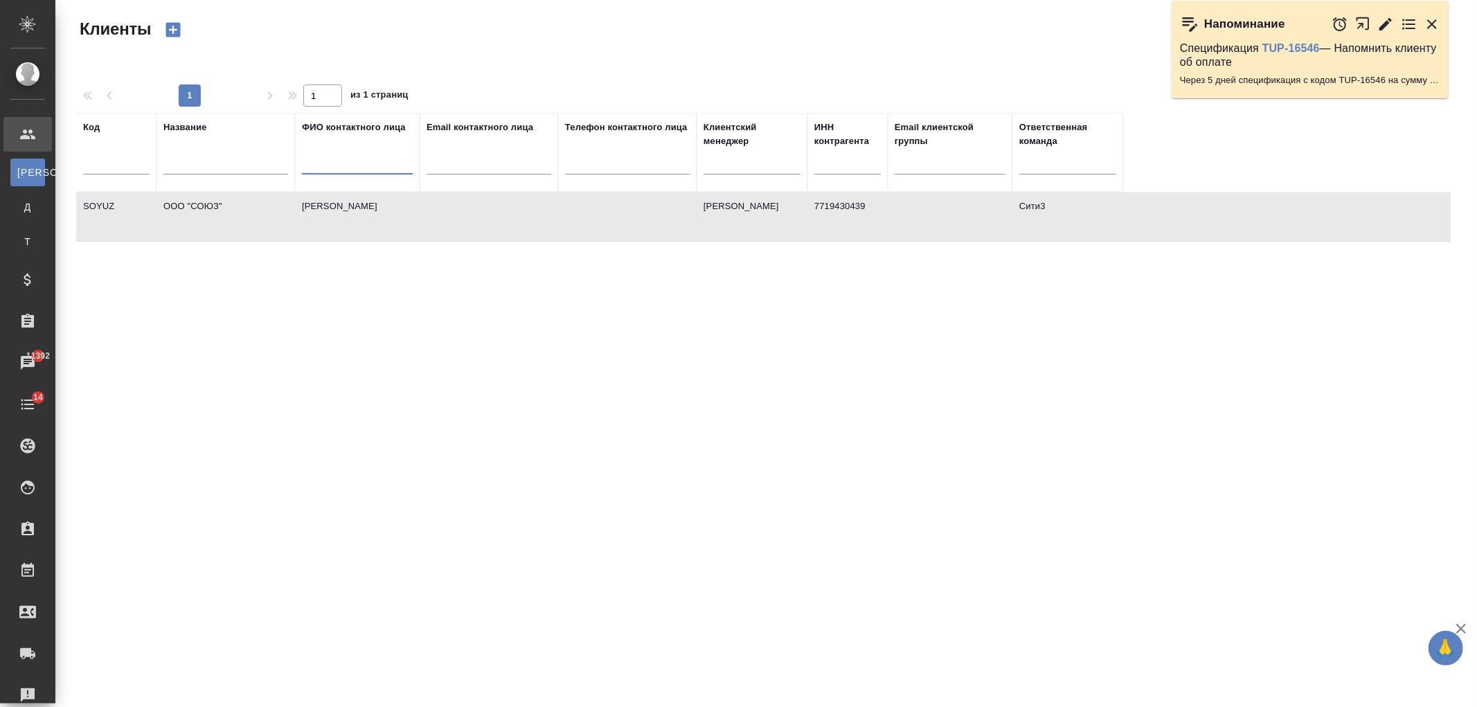
click at [203, 158] on input "text" at bounding box center [225, 165] width 125 height 17
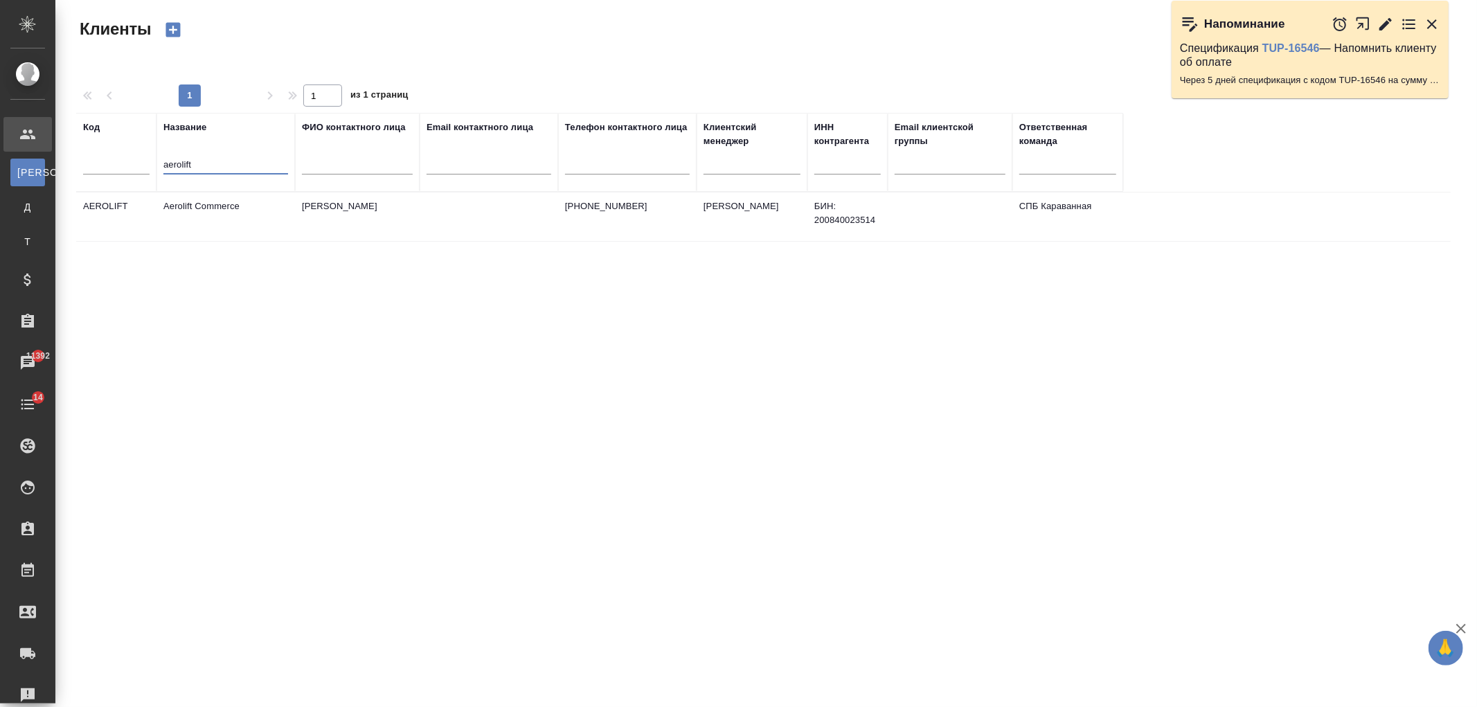
type input "aerolift"
click at [350, 222] on td "[PERSON_NAME]" at bounding box center [357, 217] width 125 height 48
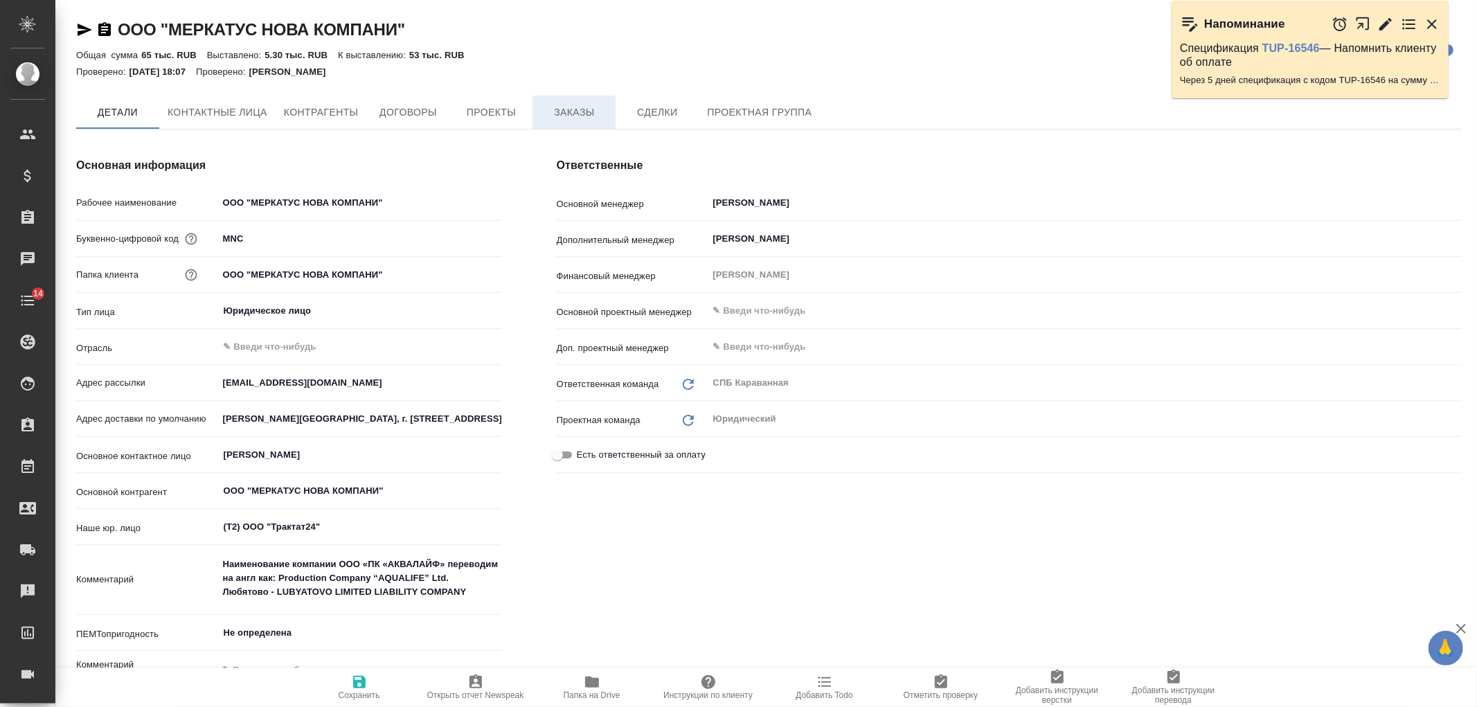
type textarea "x"
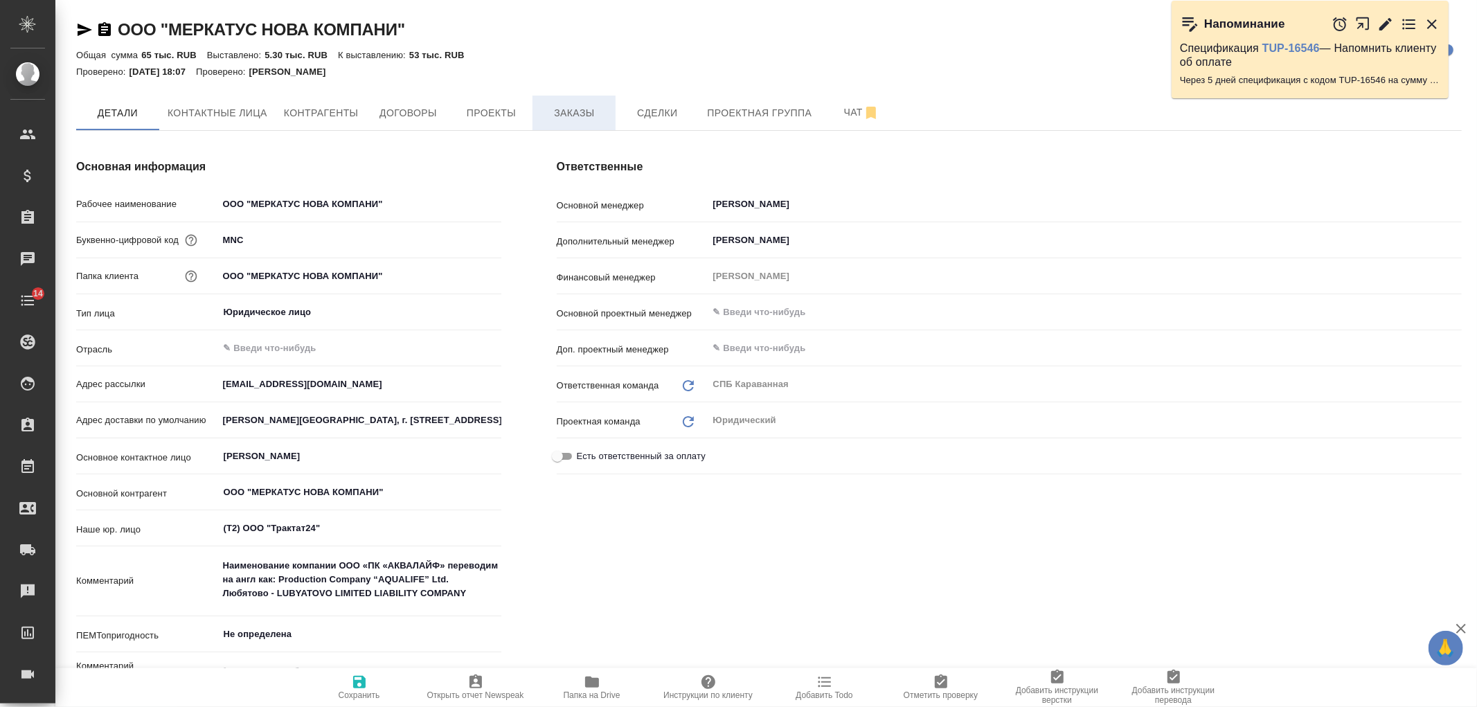
type textarea "x"
click at [560, 111] on span "Заказы" at bounding box center [574, 113] width 66 height 17
type textarea "x"
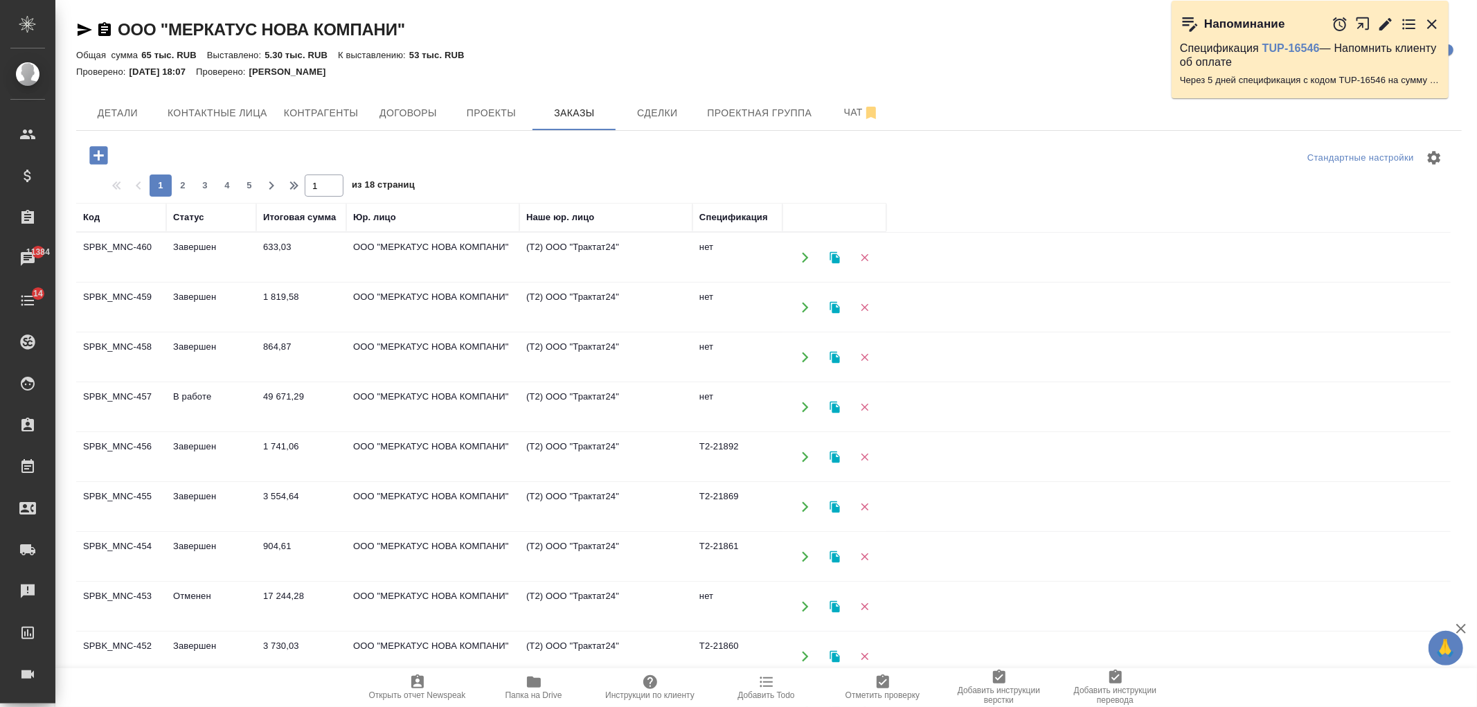
click at [369, 396] on td "ООО "МЕРКАТУС НОВА КОМПАНИ"" at bounding box center [432, 407] width 173 height 48
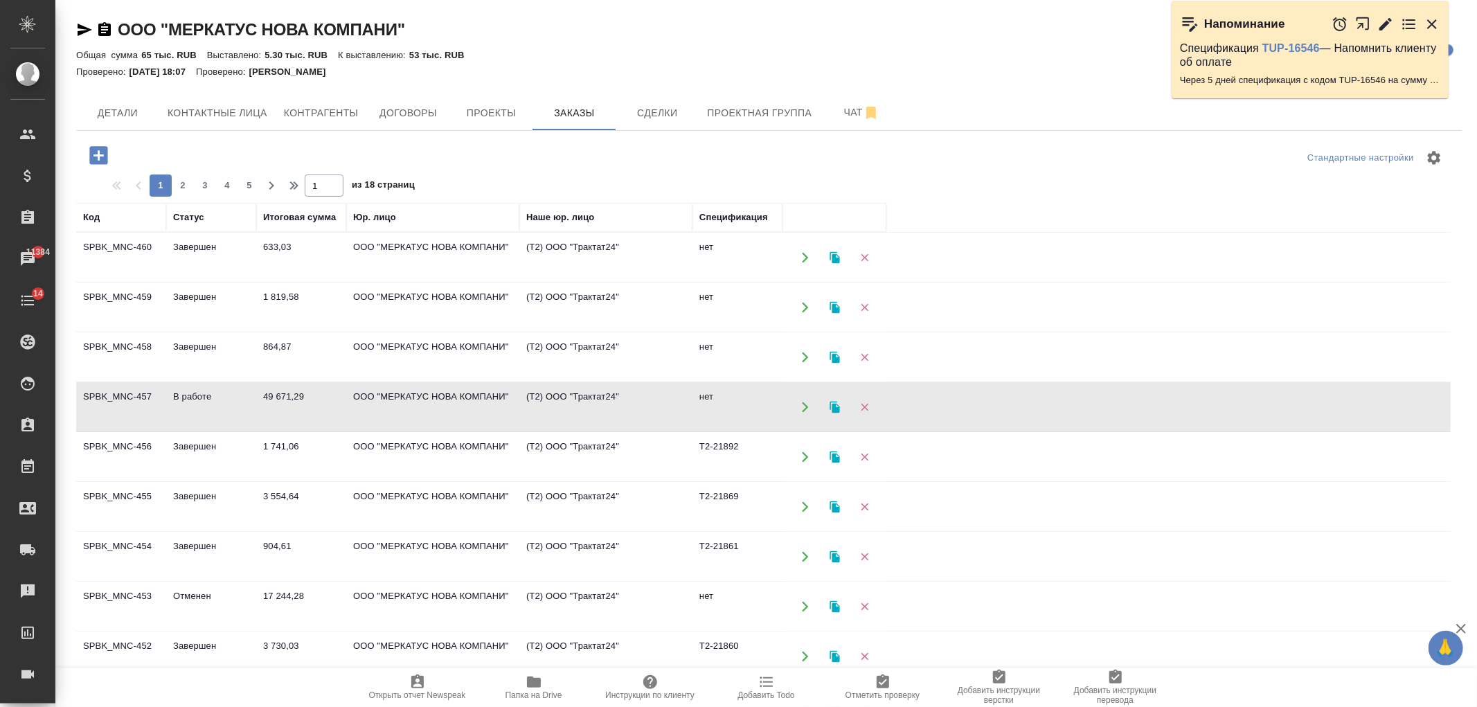
click at [369, 396] on td "ООО "МЕРКАТУС НОВА КОМПАНИ"" at bounding box center [432, 407] width 173 height 48
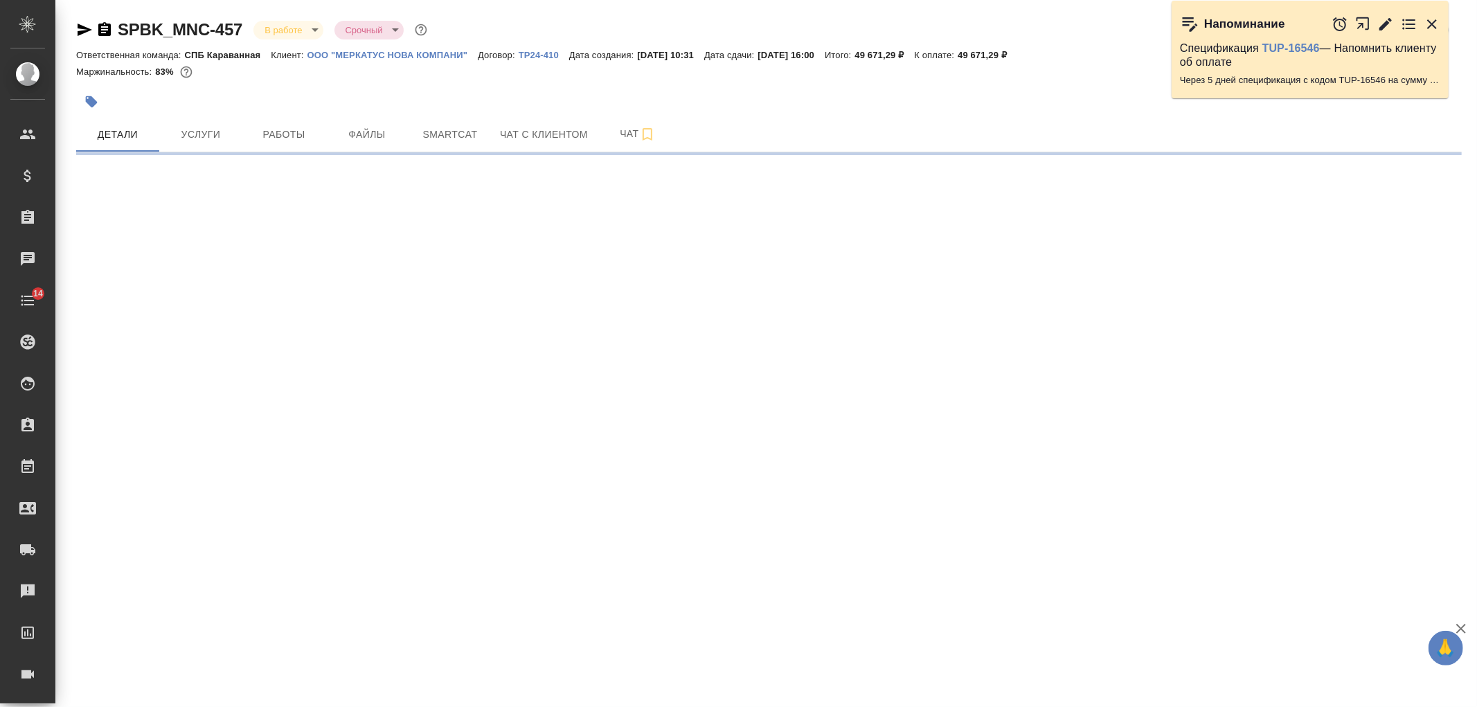
select select "RU"
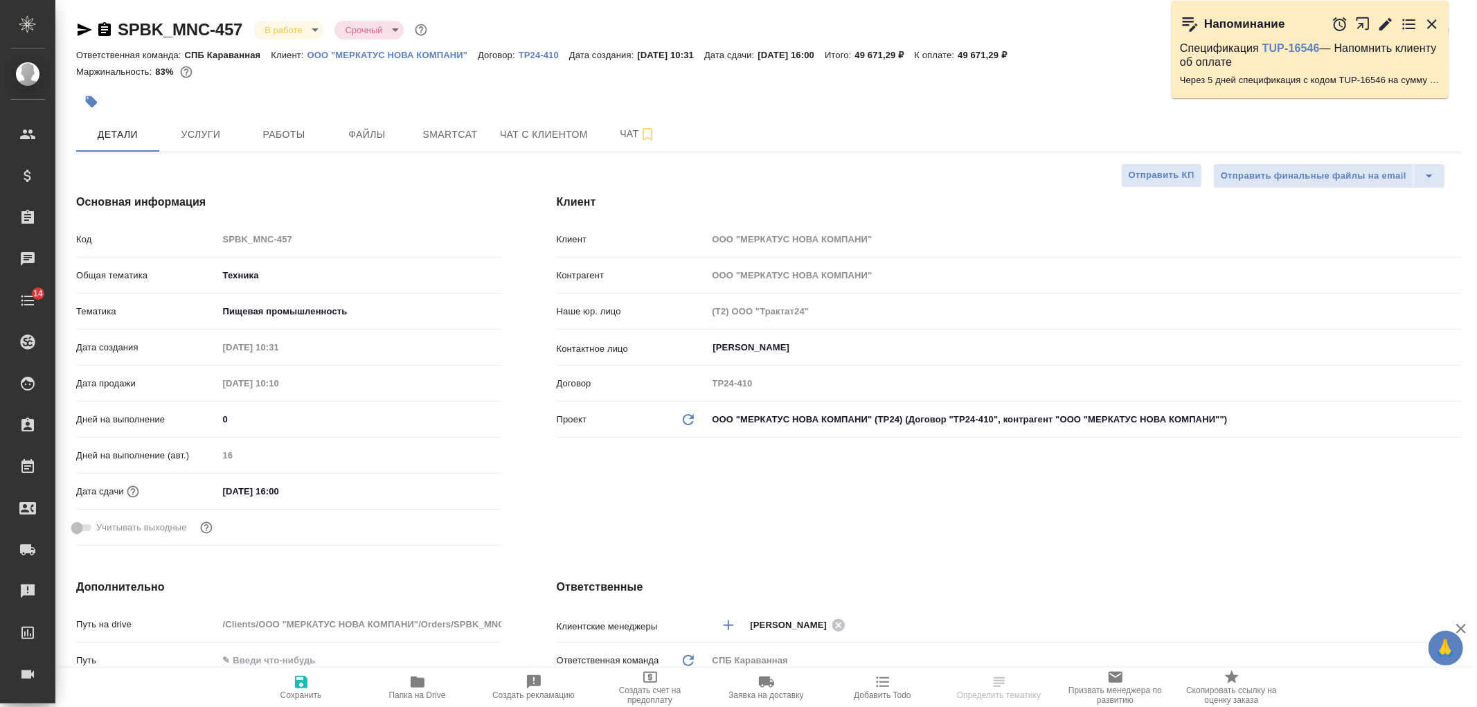
type textarea "x"
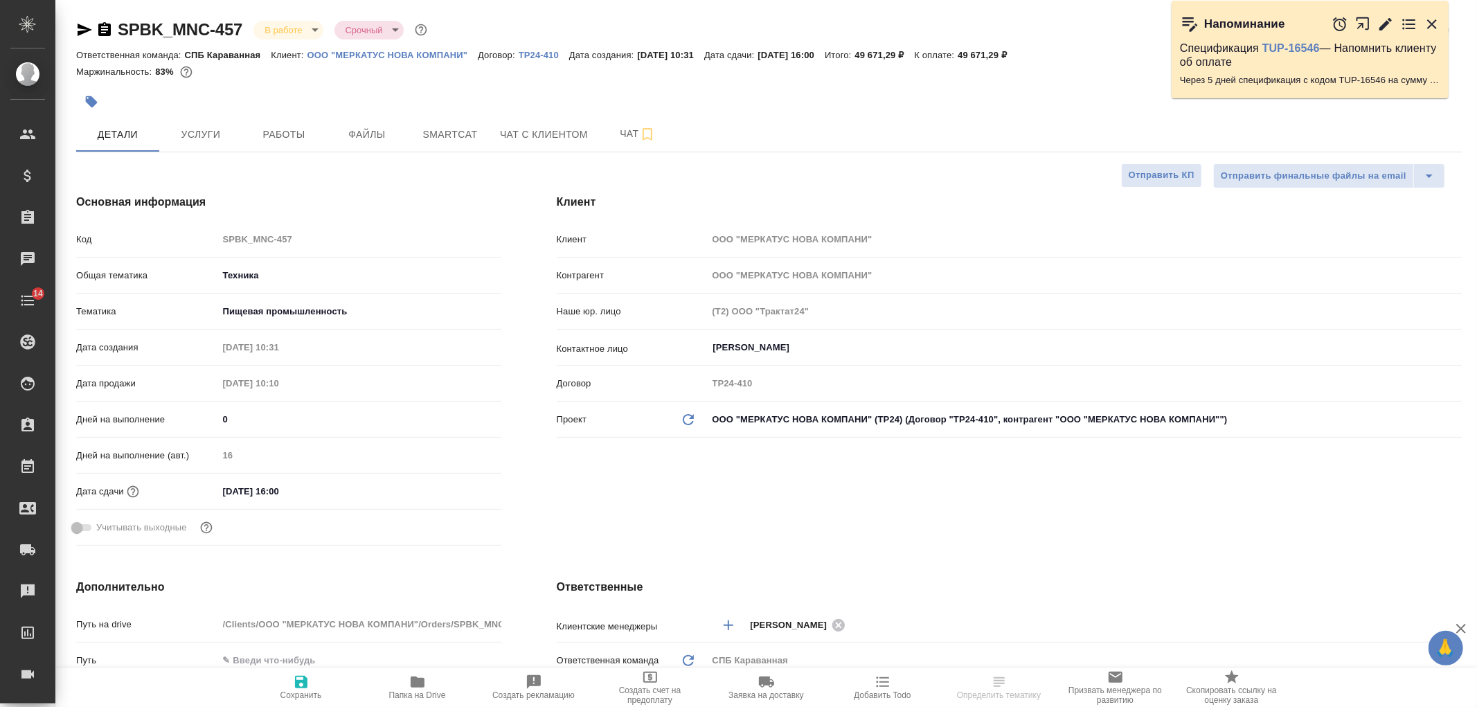
type textarea "x"
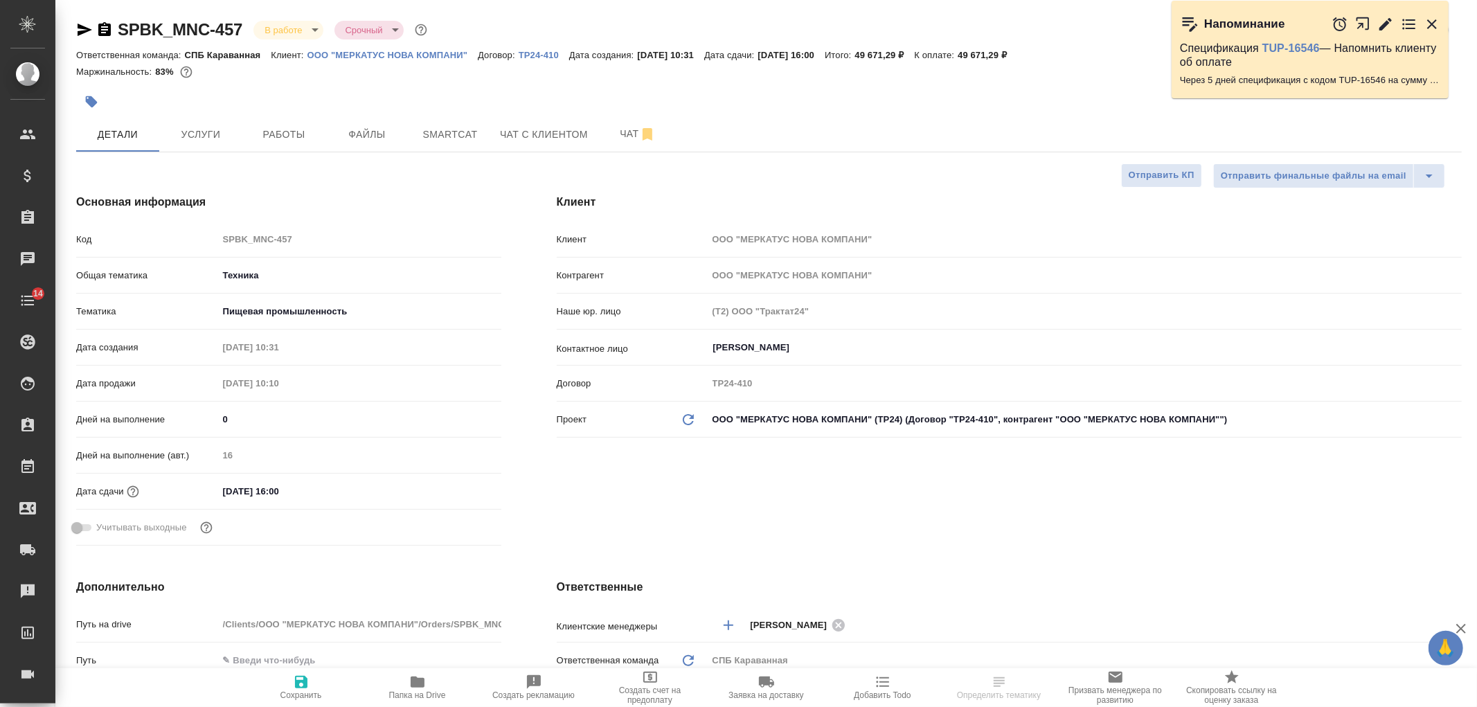
type textarea "x"
select select "RU"
type textarea "x"
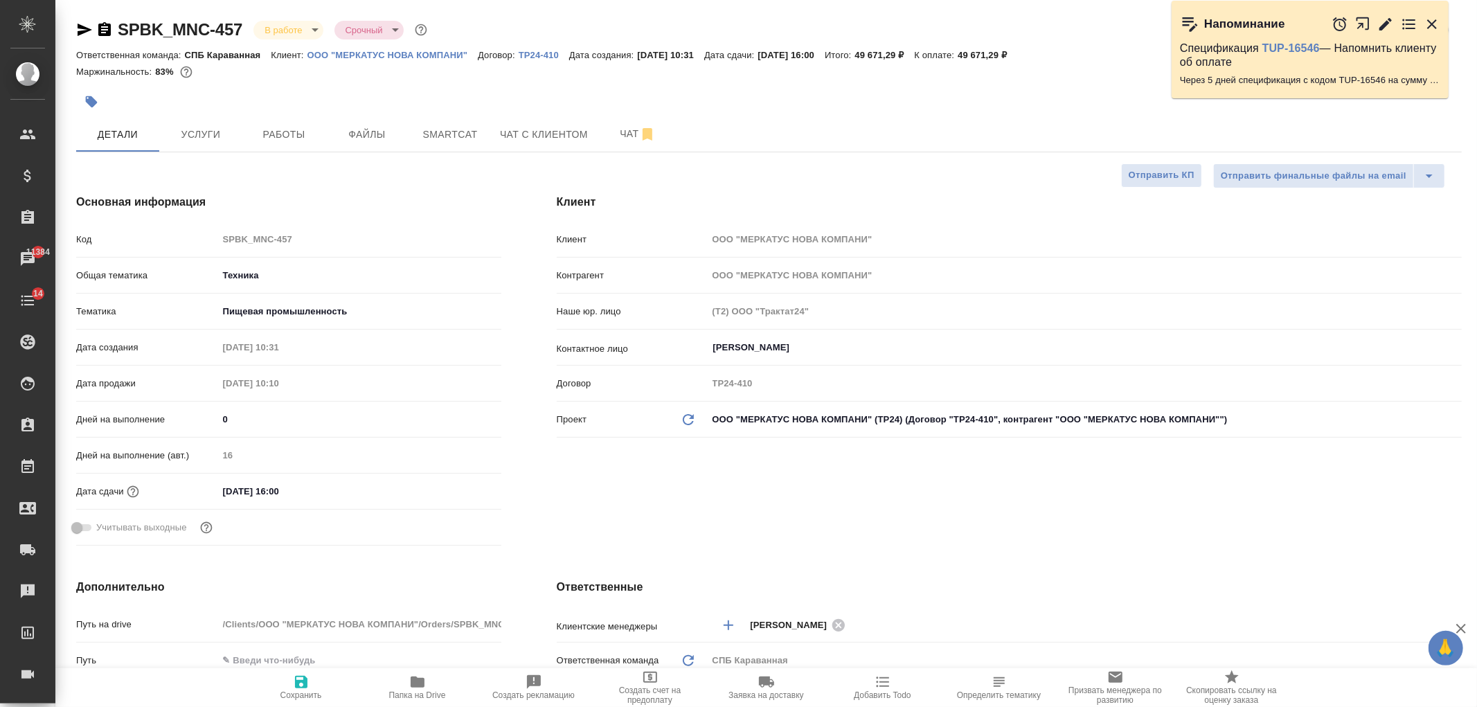
type textarea "x"
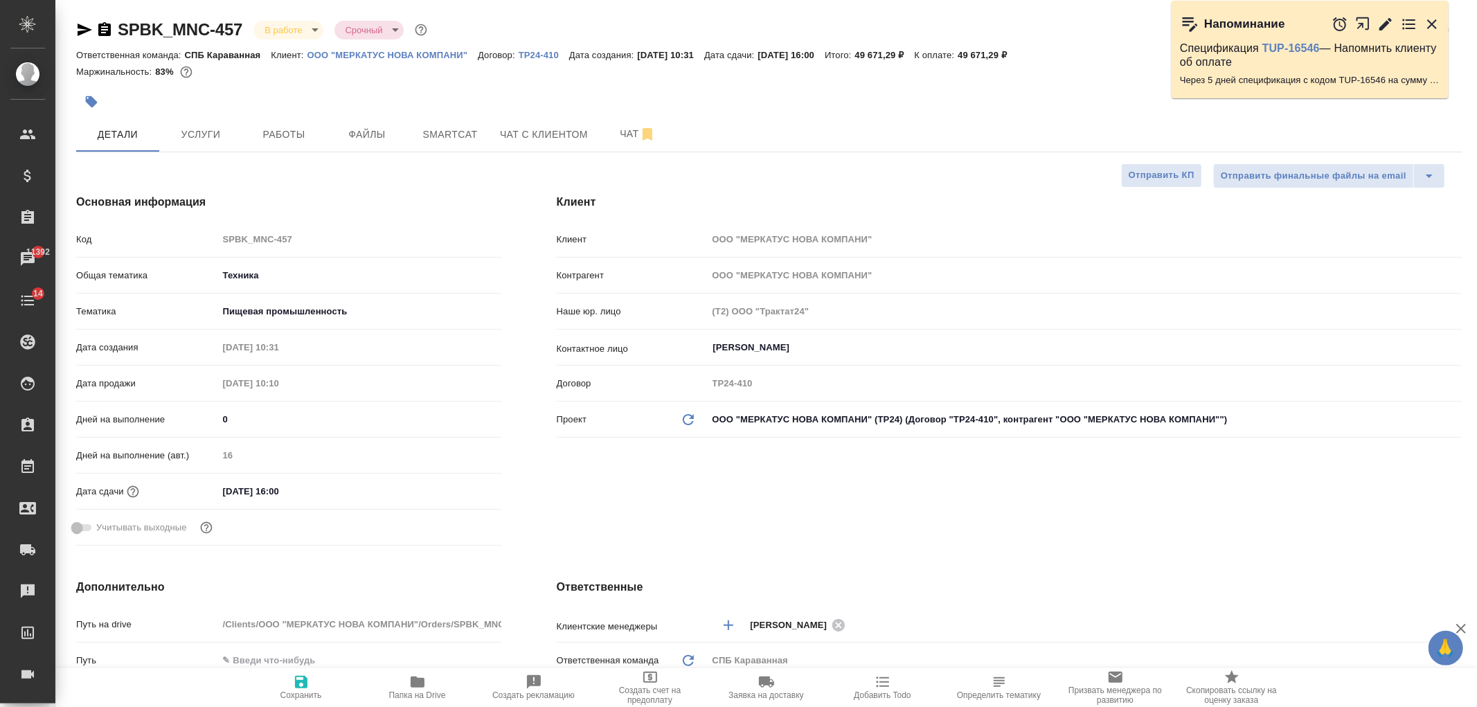
type textarea "x"
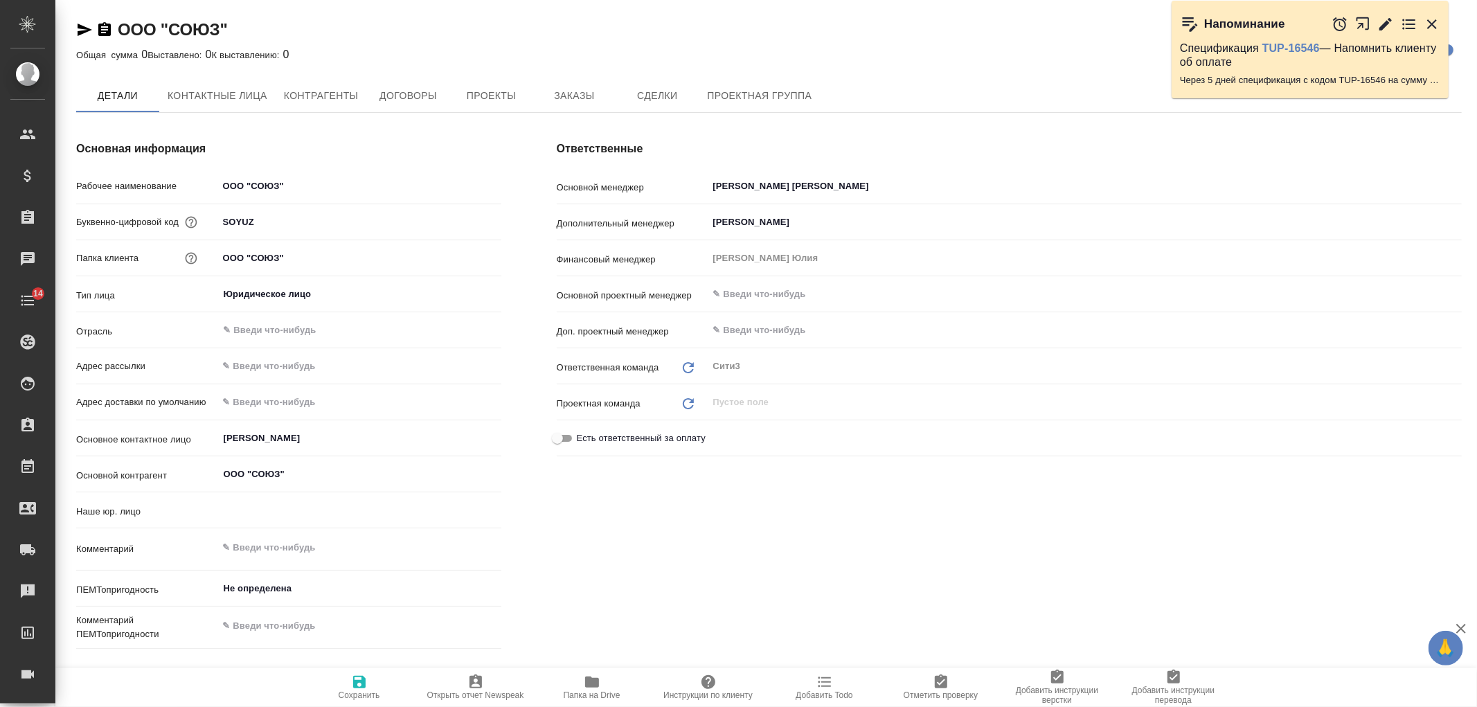
type textarea "x"
click at [566, 99] on span "Заказы" at bounding box center [574, 96] width 66 height 17
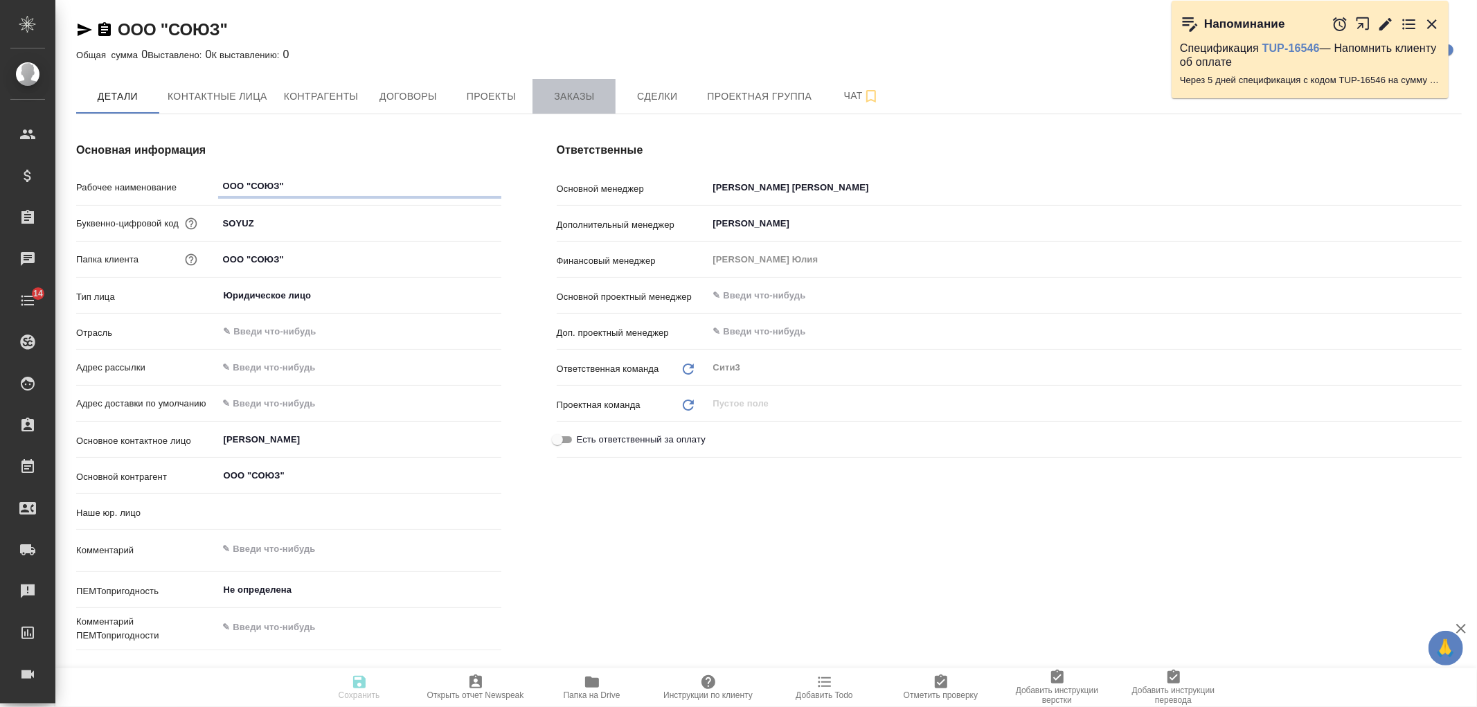
type textarea "x"
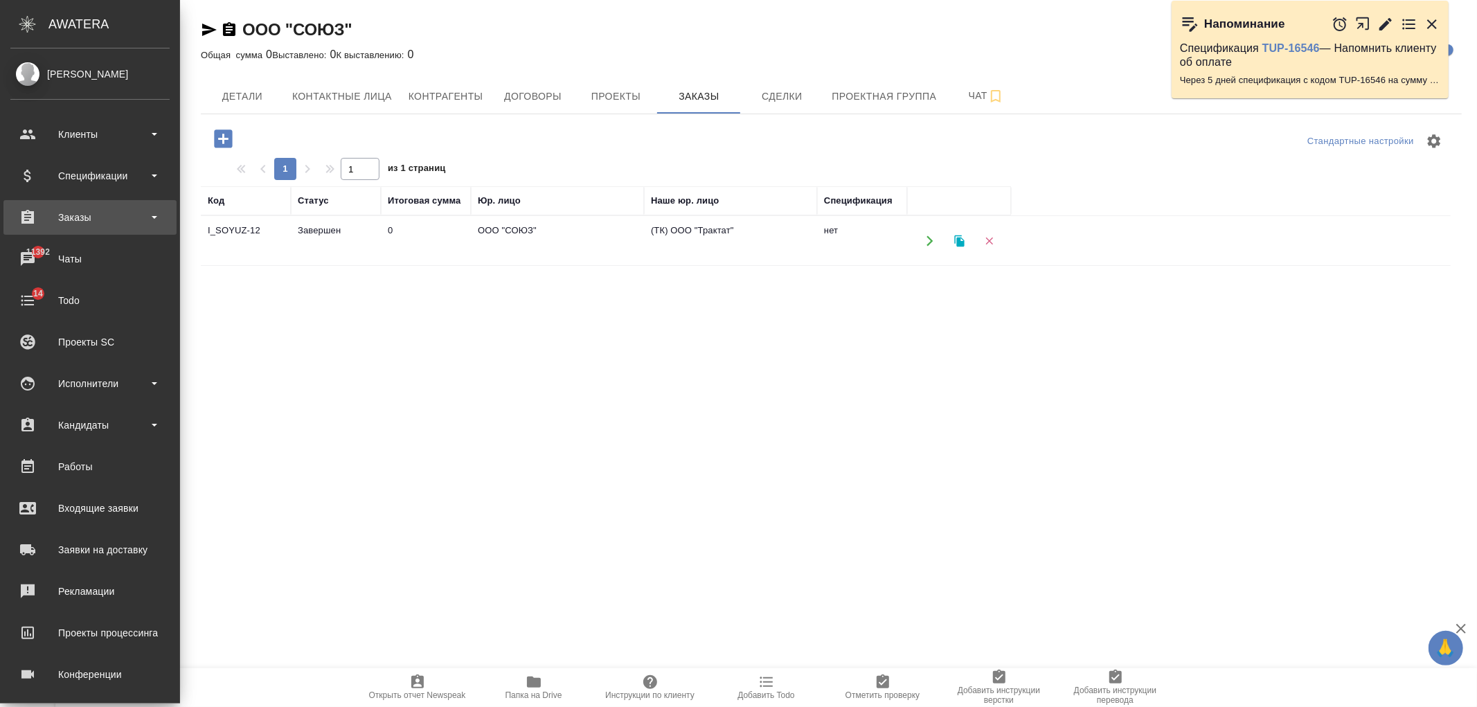
click at [97, 220] on div "Заказы" at bounding box center [89, 217] width 159 height 21
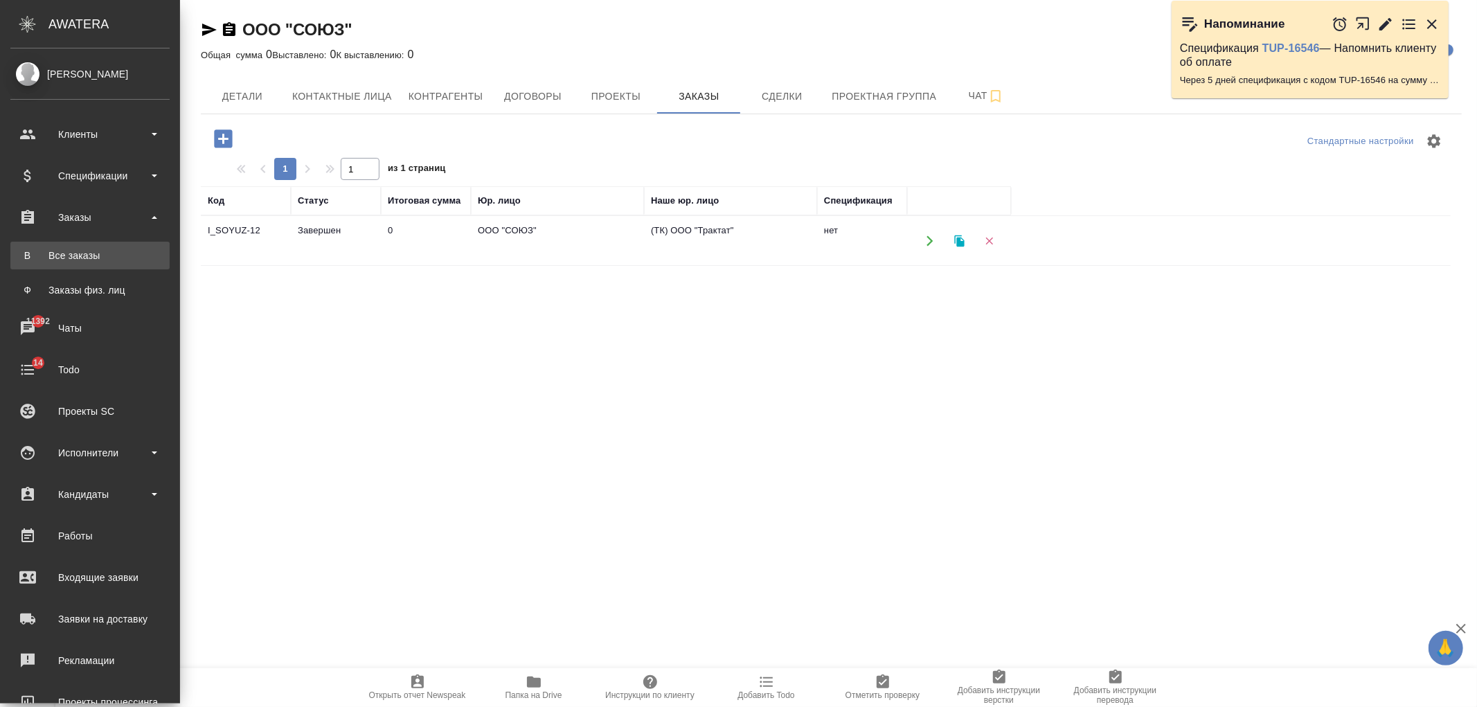
click at [129, 251] on div "Все заказы" at bounding box center [89, 256] width 145 height 14
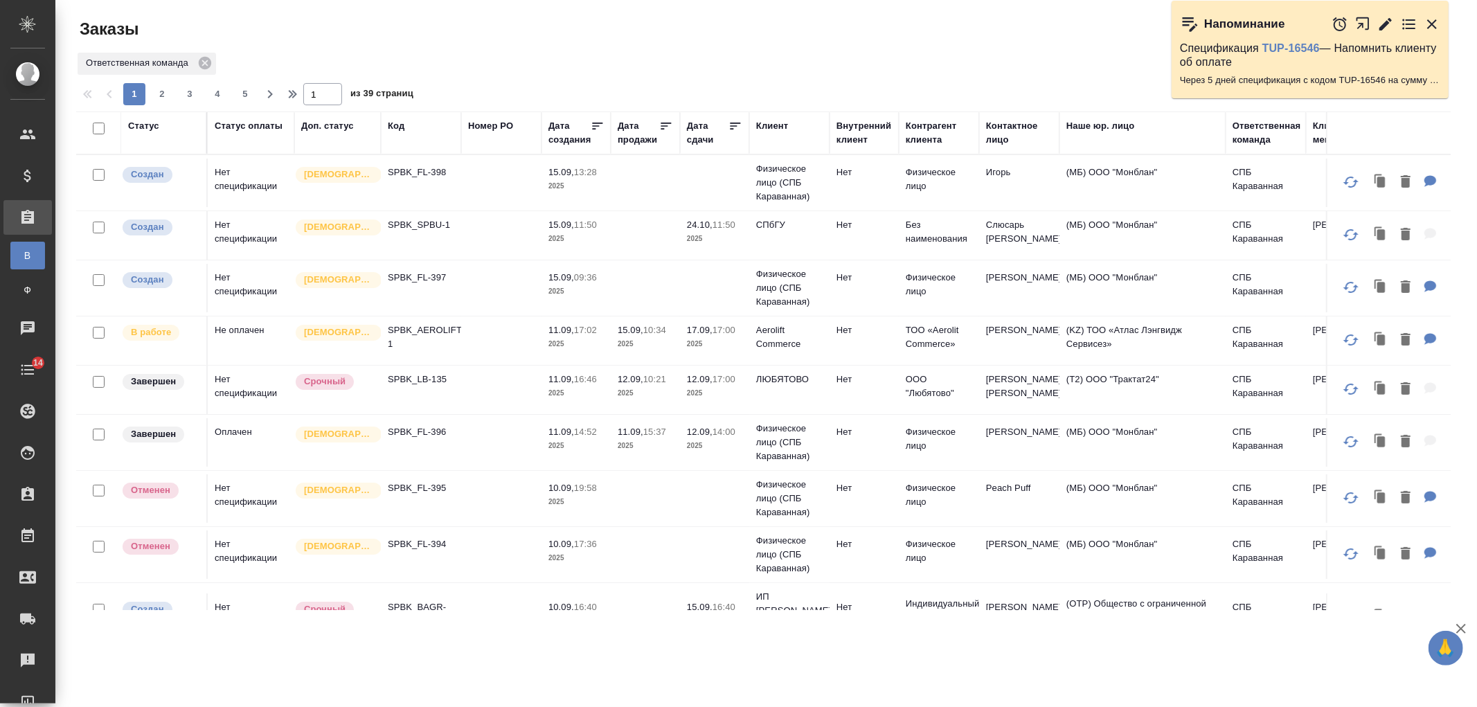
click at [778, 125] on div "Клиент" at bounding box center [772, 126] width 32 height 14
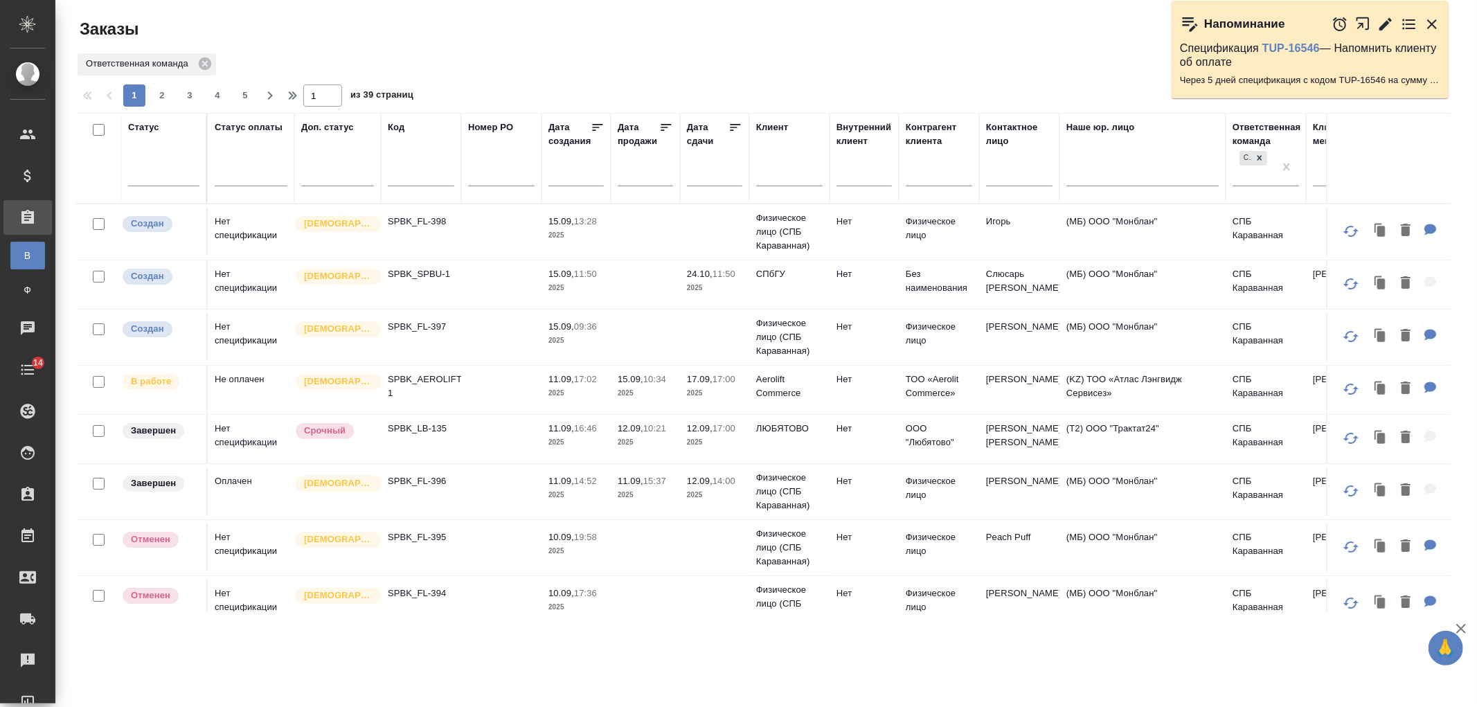
click at [794, 180] on input "text" at bounding box center [789, 176] width 66 height 17
type input "kedr"
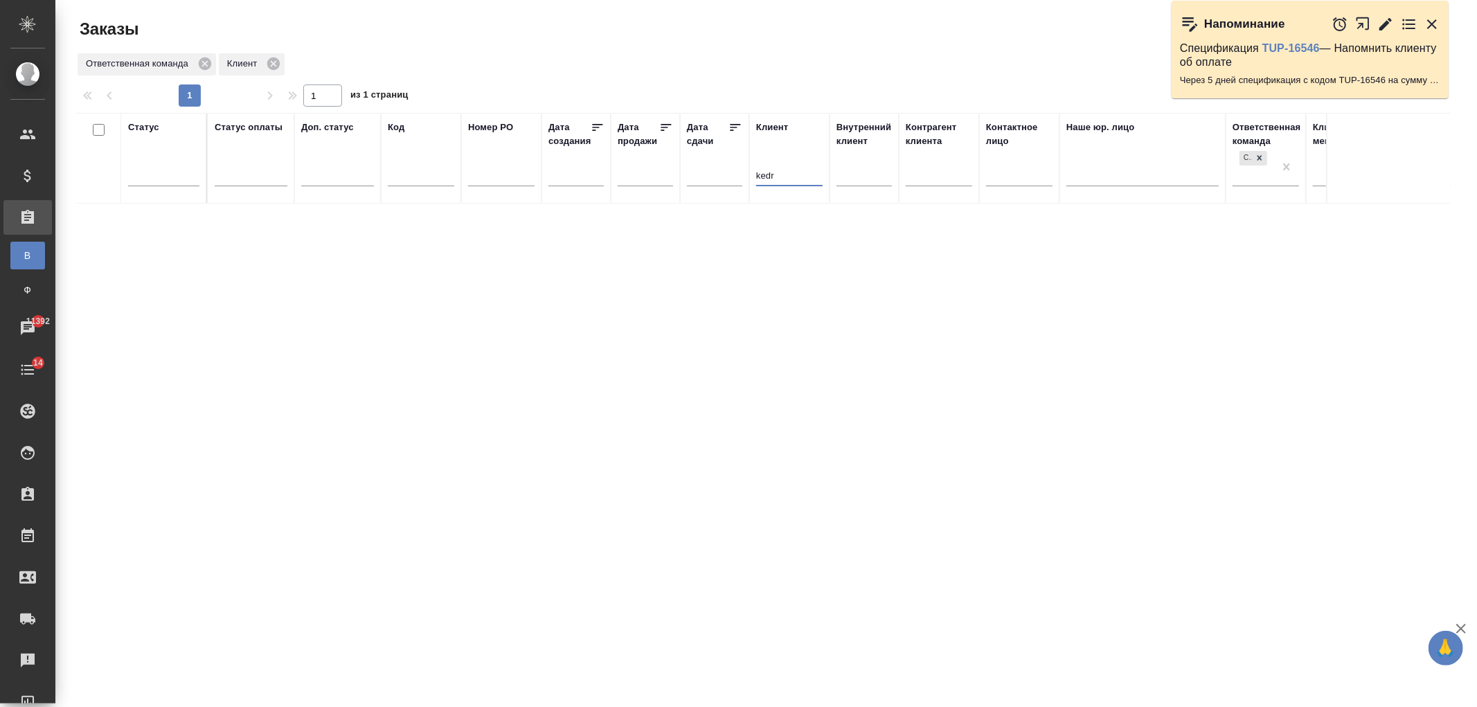
drag, startPoint x: 785, startPoint y: 175, endPoint x: 695, endPoint y: 174, distance: 89.3
click at [695, 174] on tr "Статус Статус оплаты Доп. статус Код Номер PO Дата создания Дата продажи Дата с…" at bounding box center [1235, 158] width 2319 height 91
click at [404, 174] on input "text" at bounding box center [421, 176] width 66 height 17
type input "kedr"
drag, startPoint x: 423, startPoint y: 174, endPoint x: 325, endPoint y: 176, distance: 97.7
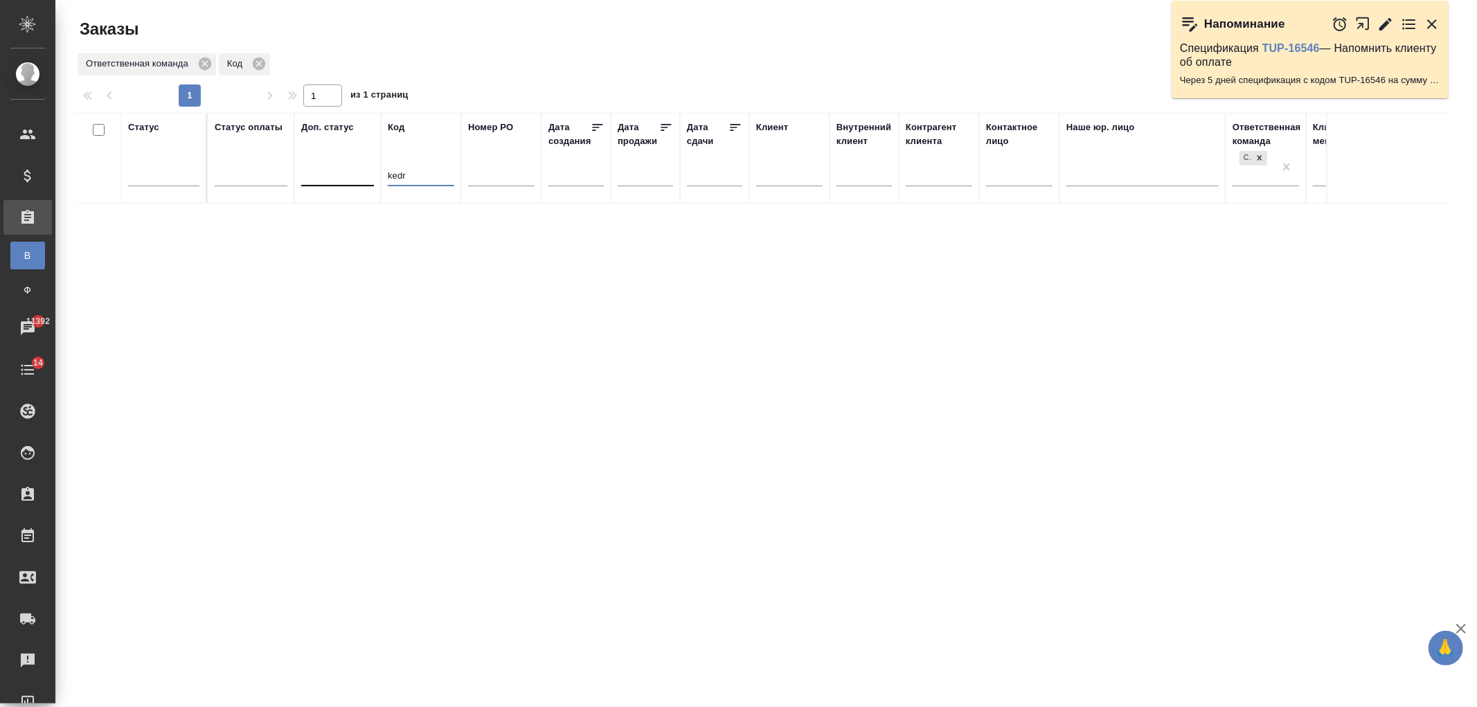
click at [325, 176] on tr "Статус Статус оплаты Доп. статус Код kedr Номер PO Дата создания Дата продажи Д…" at bounding box center [1235, 158] width 2319 height 91
click at [1017, 174] on input "text" at bounding box center [1019, 176] width 66 height 17
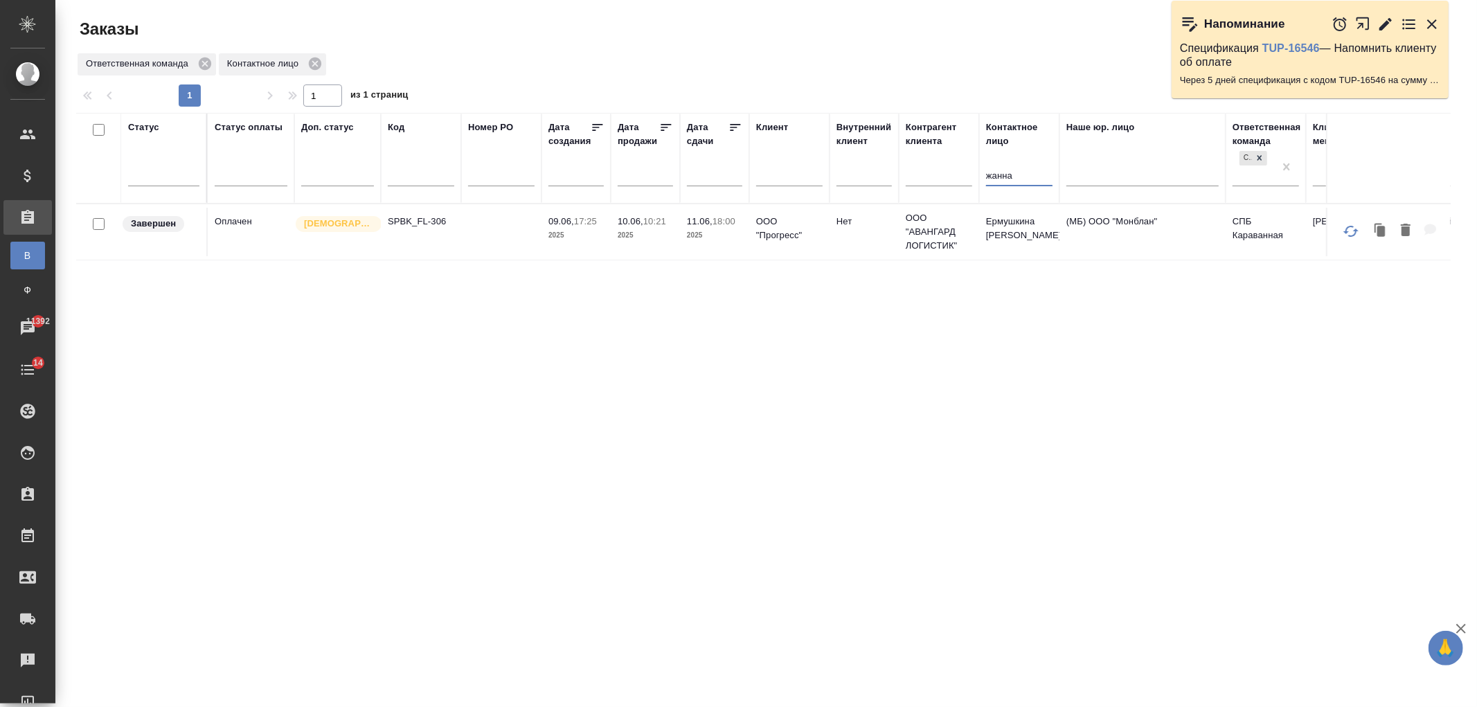
type input "жанна"
click at [672, 244] on td "10.06, 10:21 2025" at bounding box center [645, 232] width 69 height 48
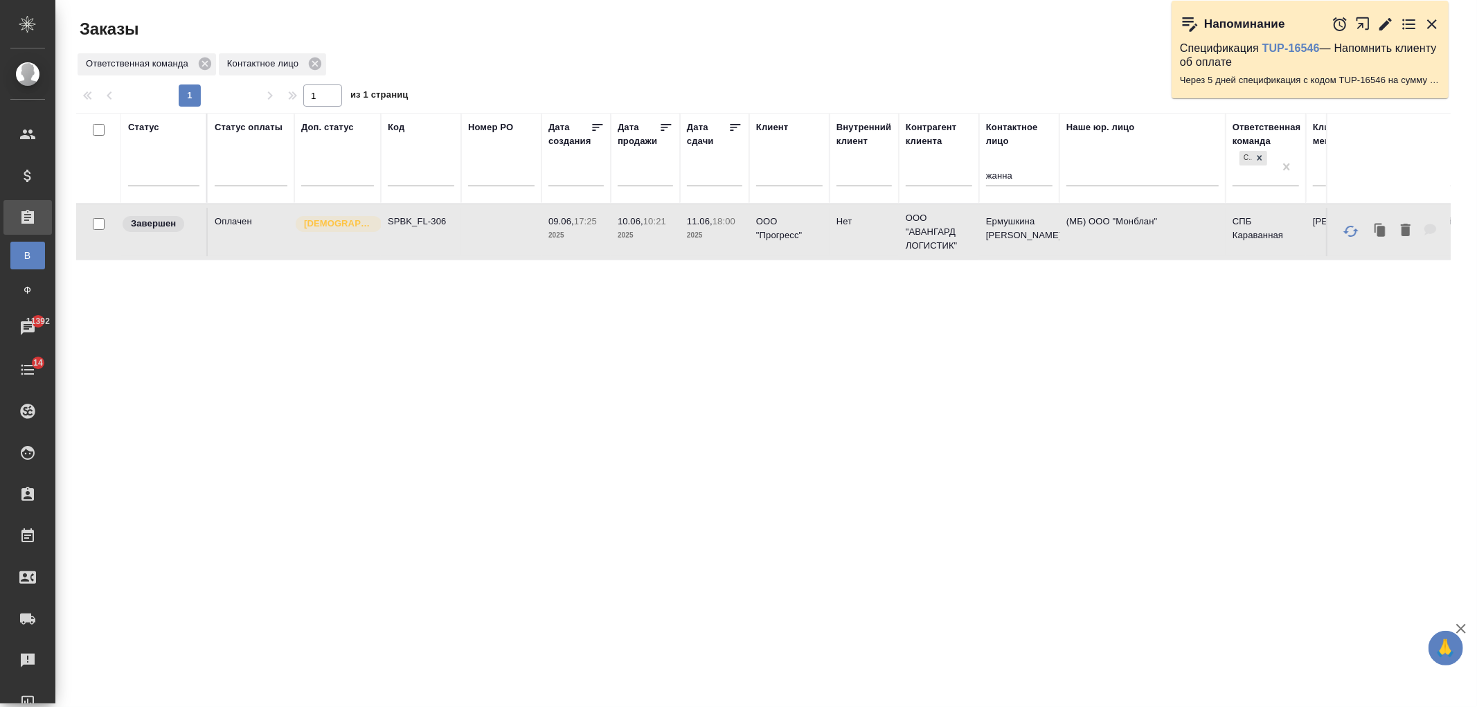
click at [672, 244] on td "10.06, 10:21 2025" at bounding box center [645, 232] width 69 height 48
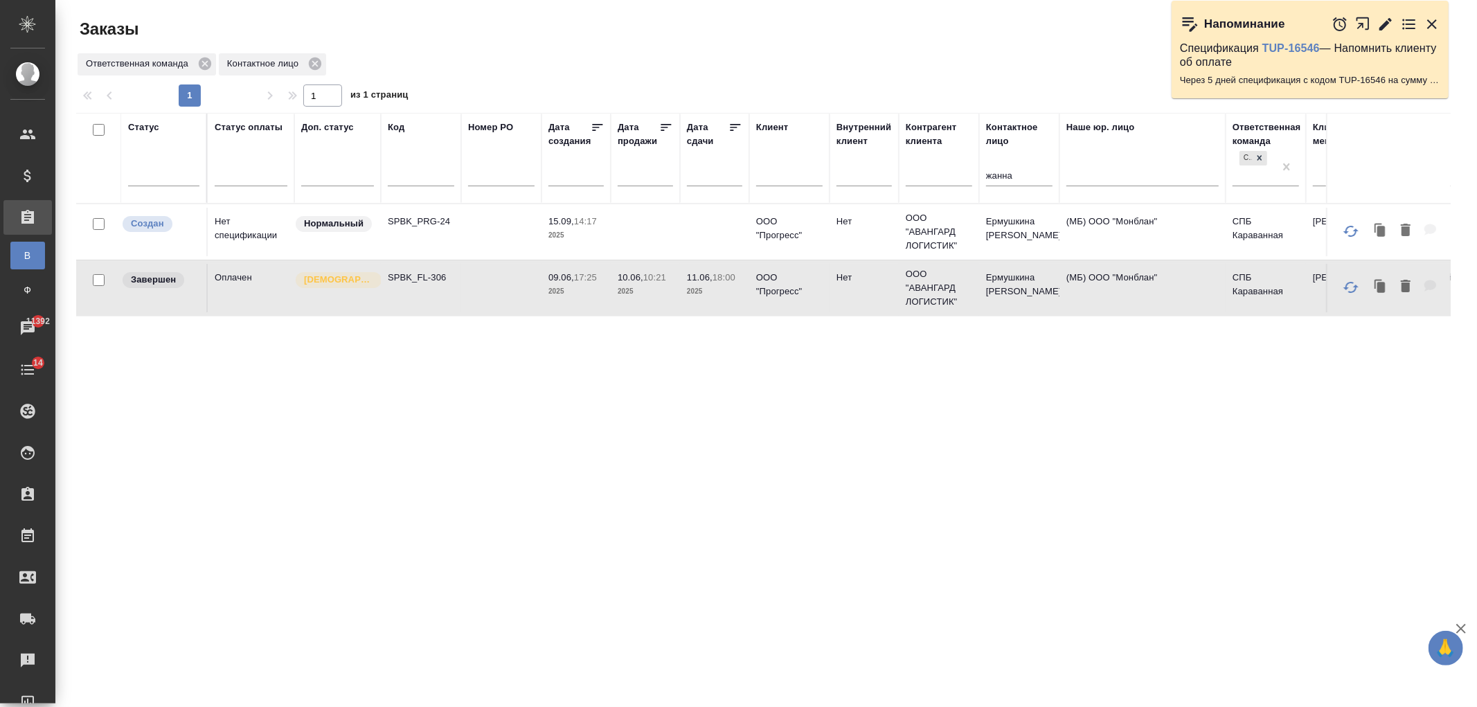
click at [464, 238] on td at bounding box center [501, 232] width 80 height 48
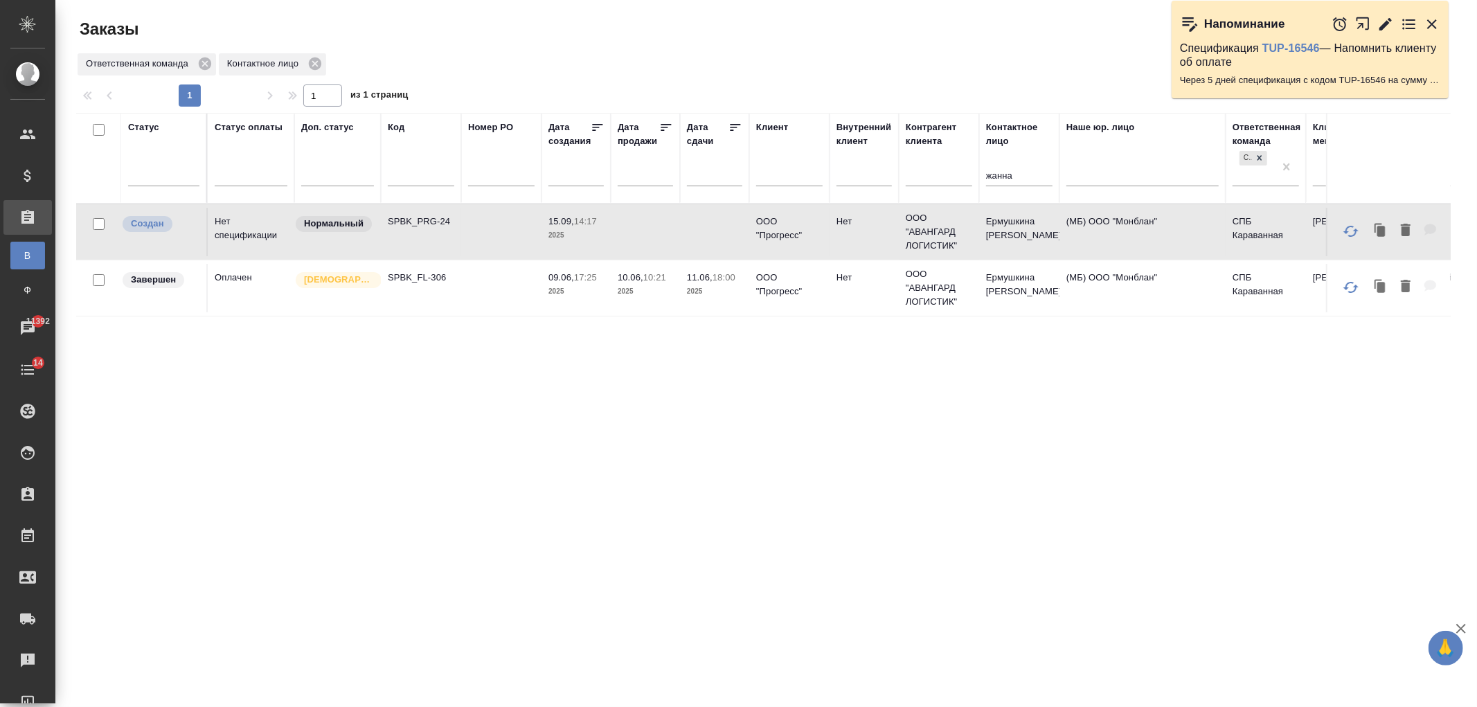
click at [464, 238] on td at bounding box center [501, 232] width 80 height 48
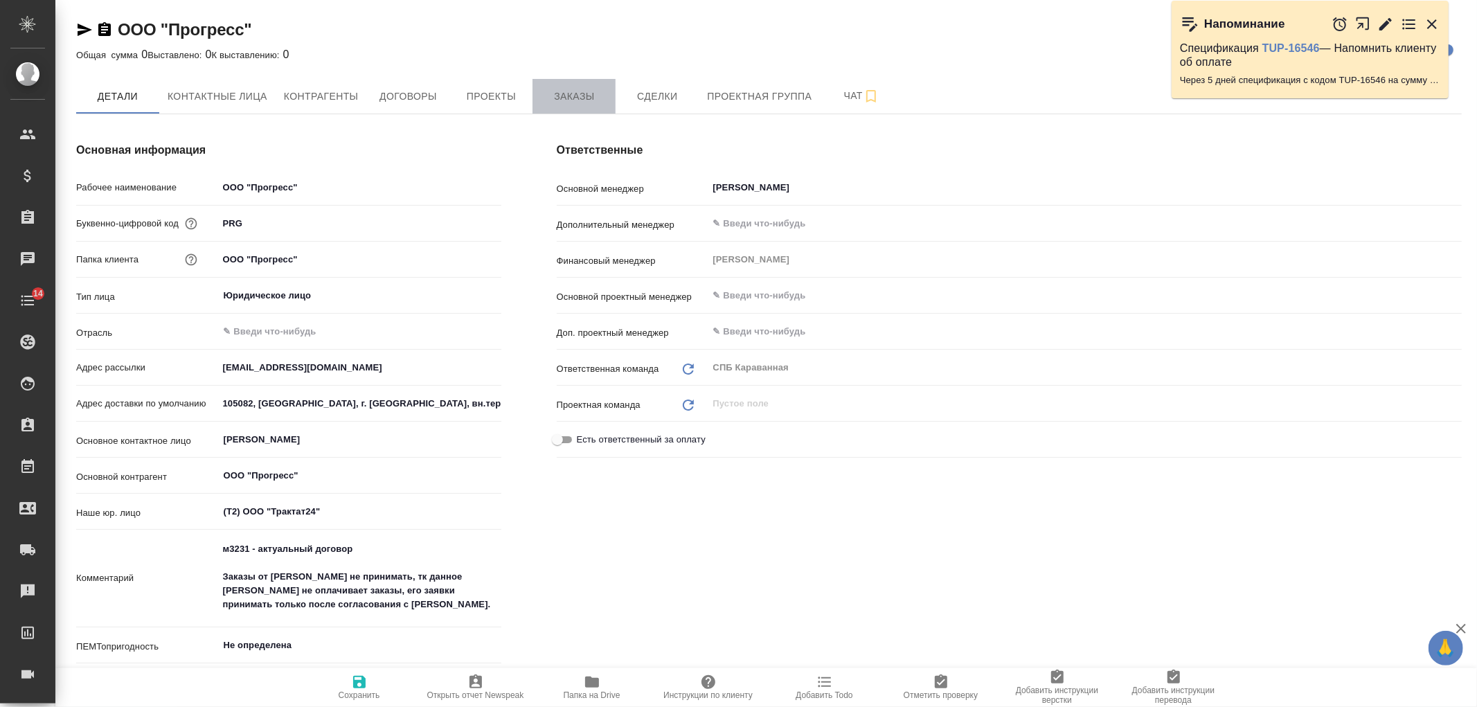
click at [552, 96] on span "Заказы" at bounding box center [574, 96] width 66 height 17
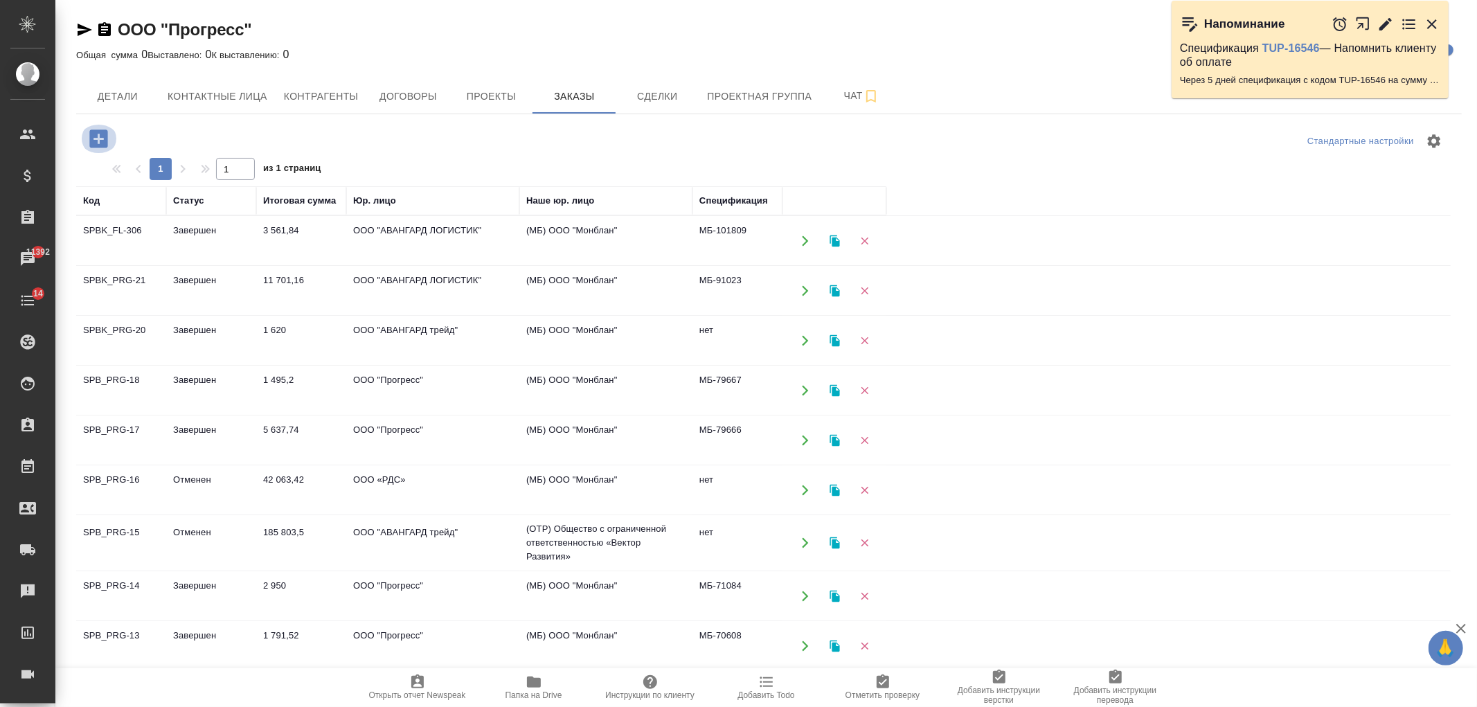
click at [100, 139] on icon "button" at bounding box center [99, 139] width 24 height 24
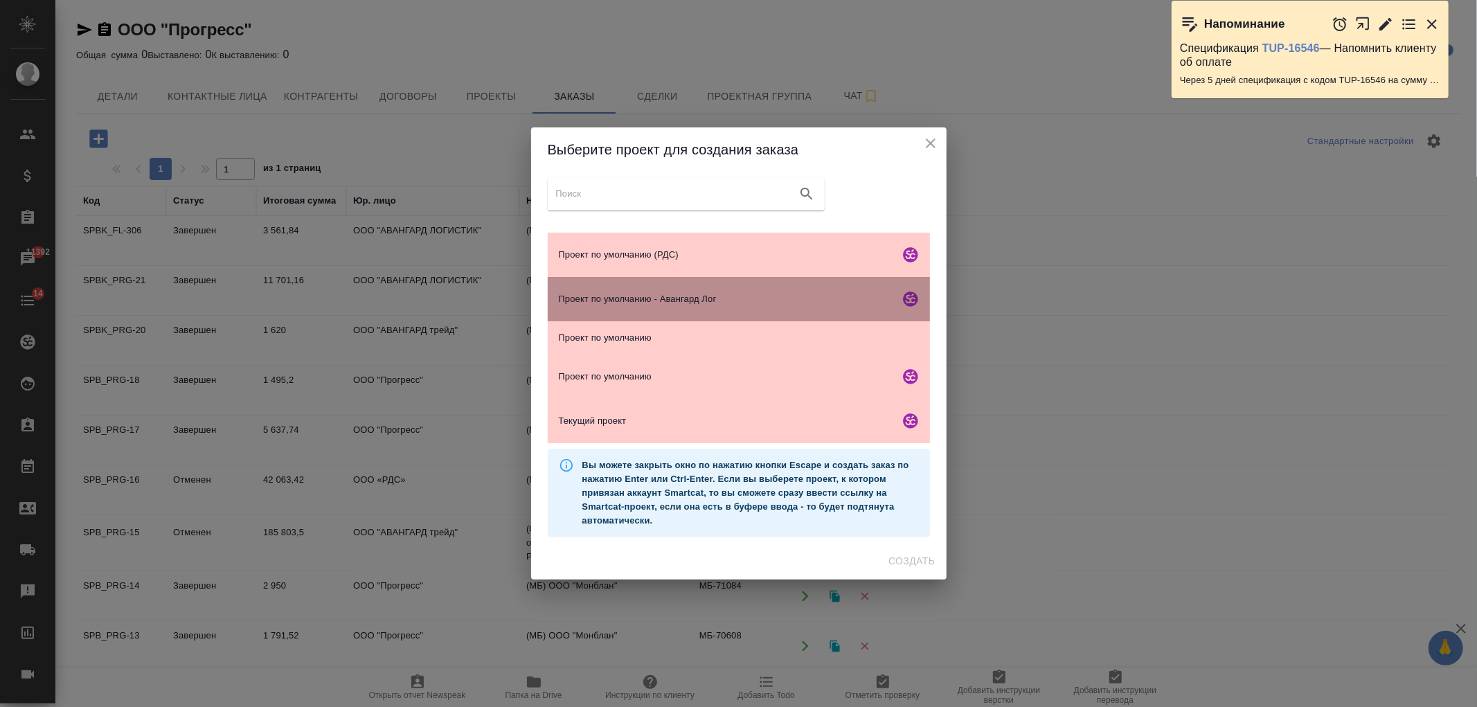
click at [765, 308] on div "Проект по умолчанию - Авангард Лог" at bounding box center [739, 299] width 382 height 44
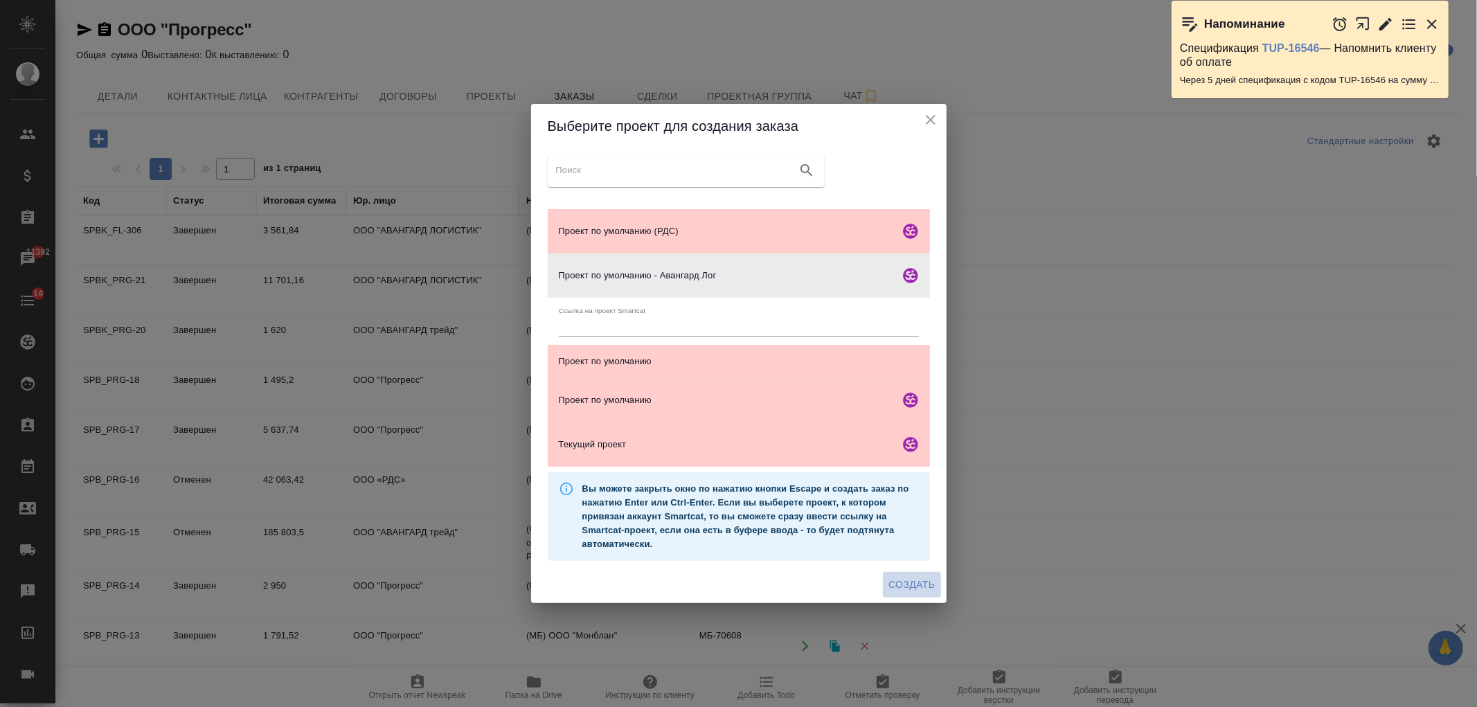
click at [922, 579] on span "Создать" at bounding box center [912, 584] width 46 height 17
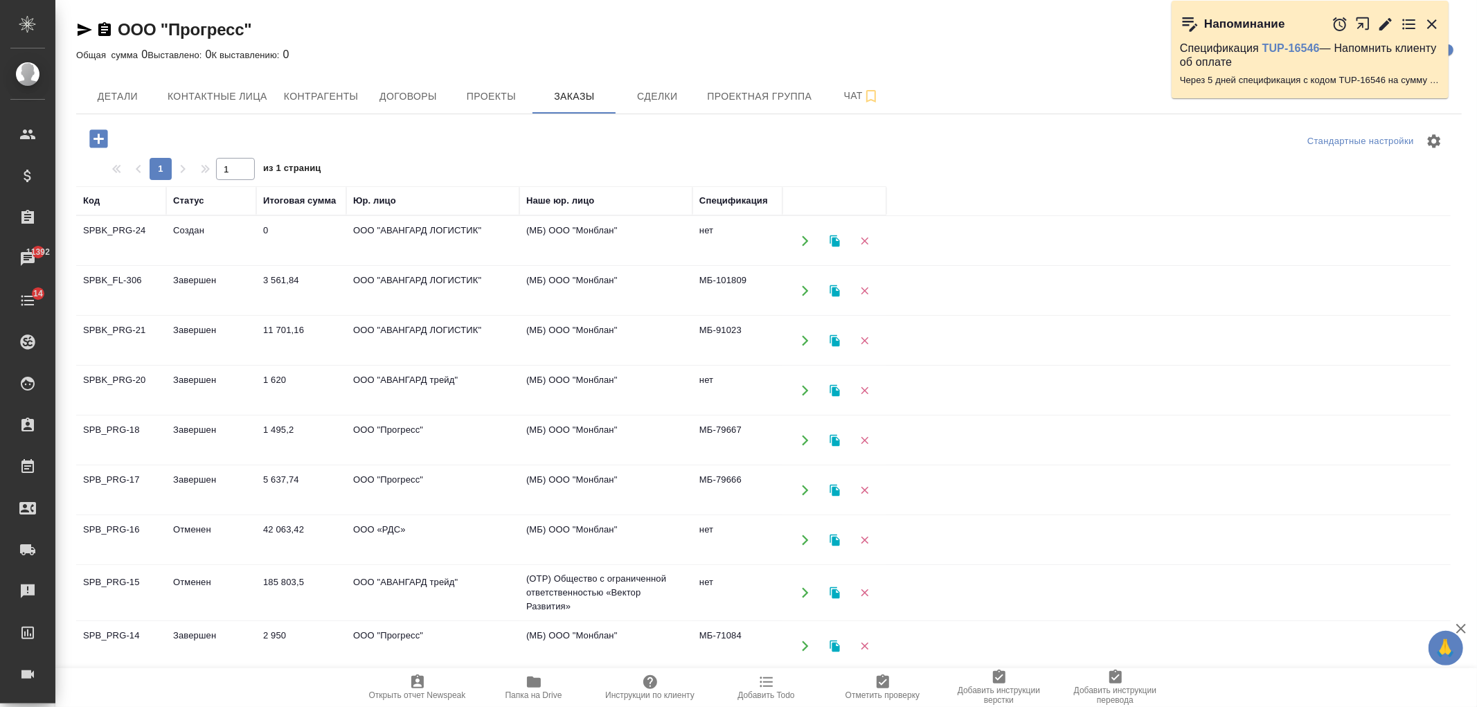
click at [430, 294] on td "ООО "АВАНГАРД ЛОГИСТИК"" at bounding box center [432, 291] width 173 height 48
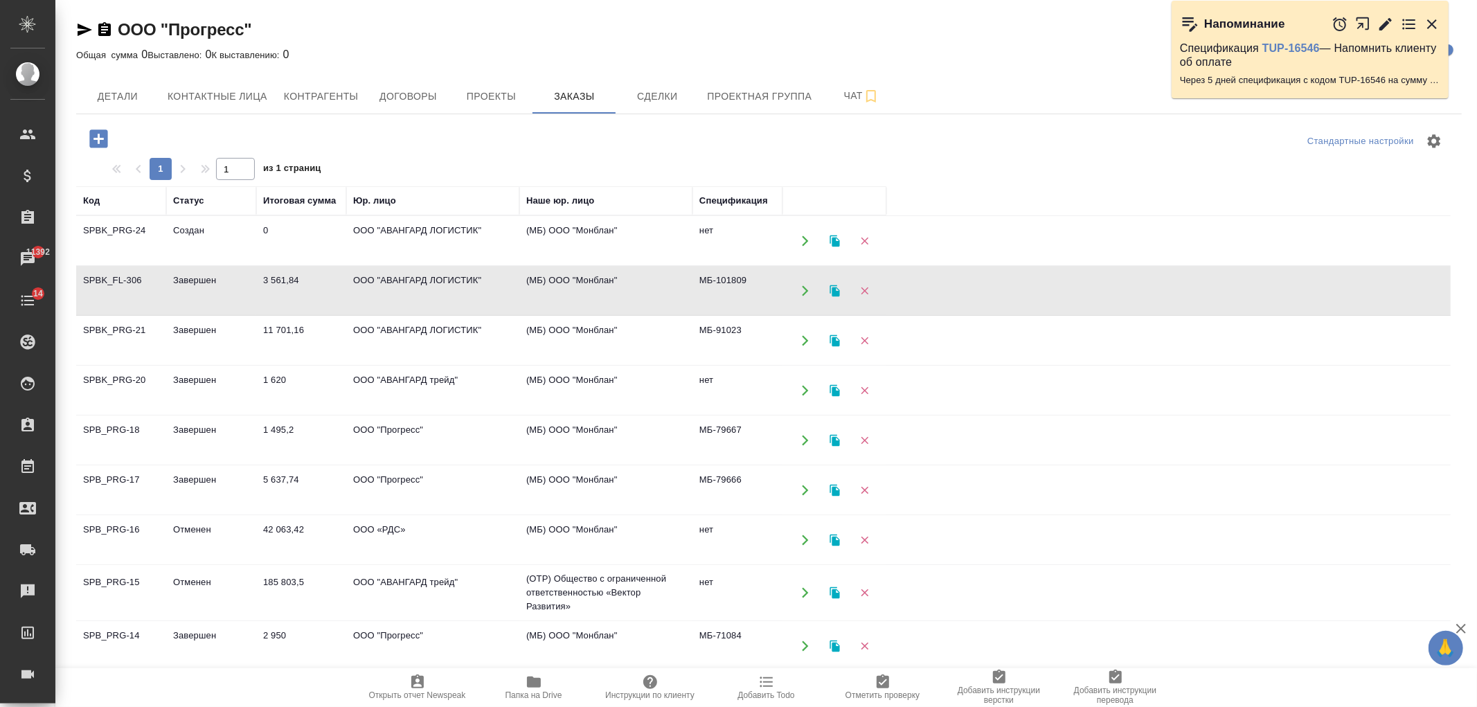
click at [430, 294] on td "ООО "АВАНГАРД ЛОГИСТИК"" at bounding box center [432, 291] width 173 height 48
click at [497, 114] on div "Стандартные настройки 1 1 из 1 страниц Код Статус Итоговая сумма Юр. лицо Наше …" at bounding box center [769, 423] width 1386 height 619
click at [500, 98] on span "Проекты" at bounding box center [491, 96] width 66 height 17
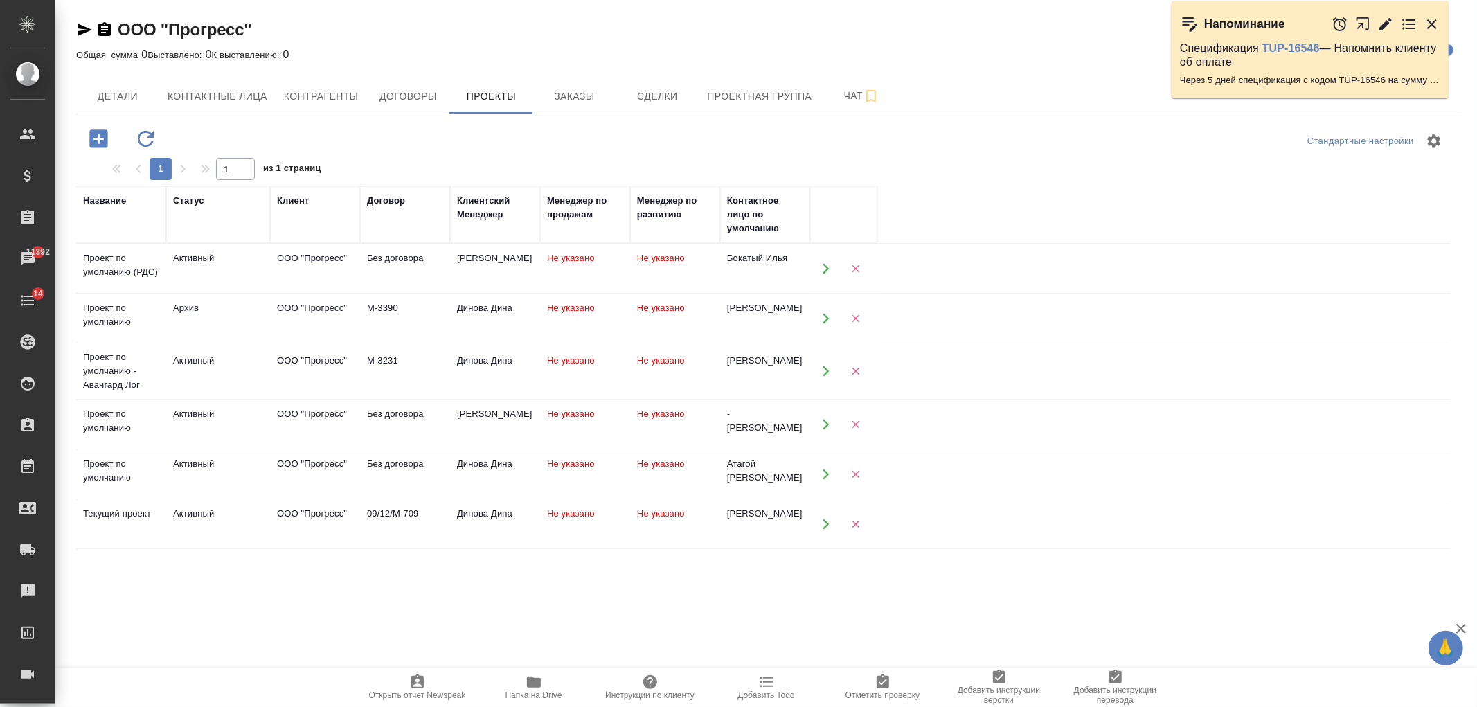
click at [272, 371] on td "ООО "Прогресс"" at bounding box center [315, 371] width 90 height 48
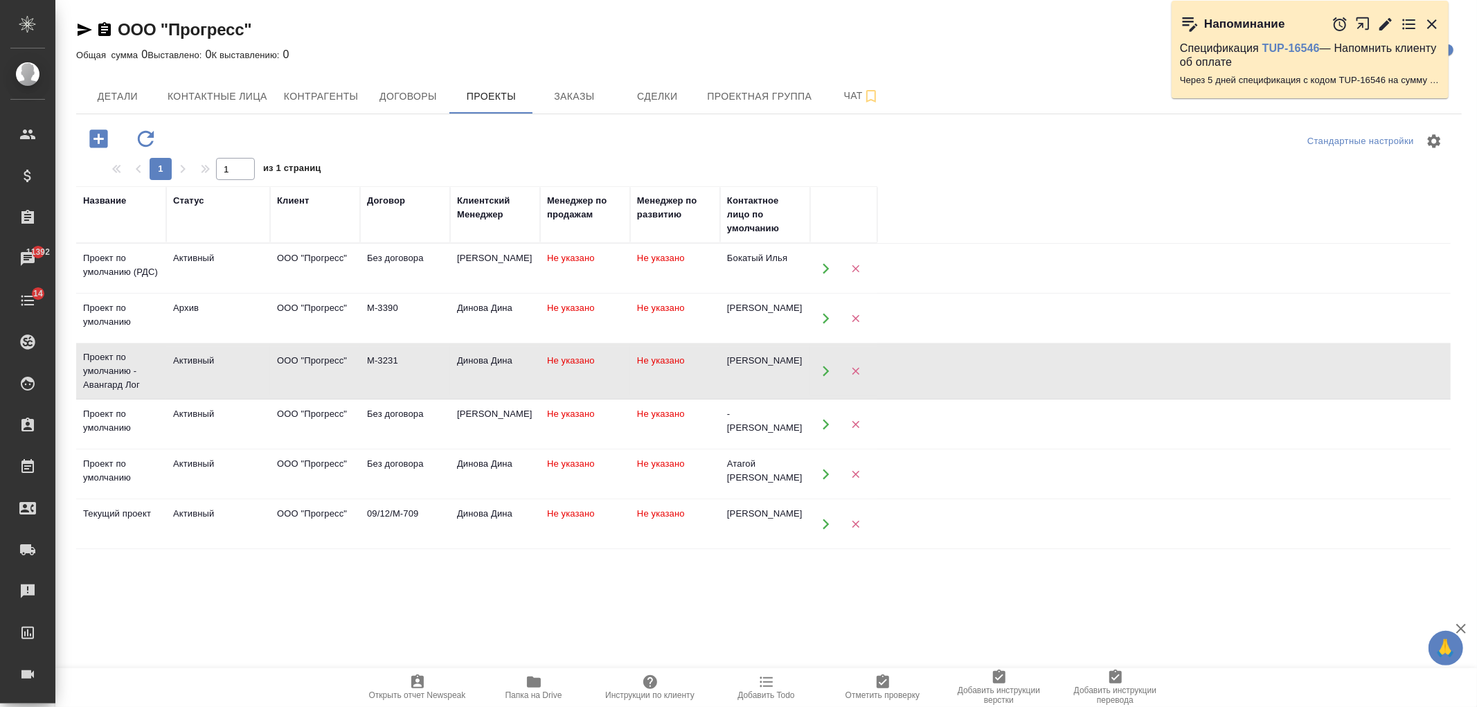
click at [73, 32] on div "ООО "Прогресс" Кратко детали клиента Общая сумма 0 Выставлено: 0 К выставлению:…" at bounding box center [769, 384] width 1401 height 769
click at [78, 30] on icon "button" at bounding box center [84, 29] width 17 height 17
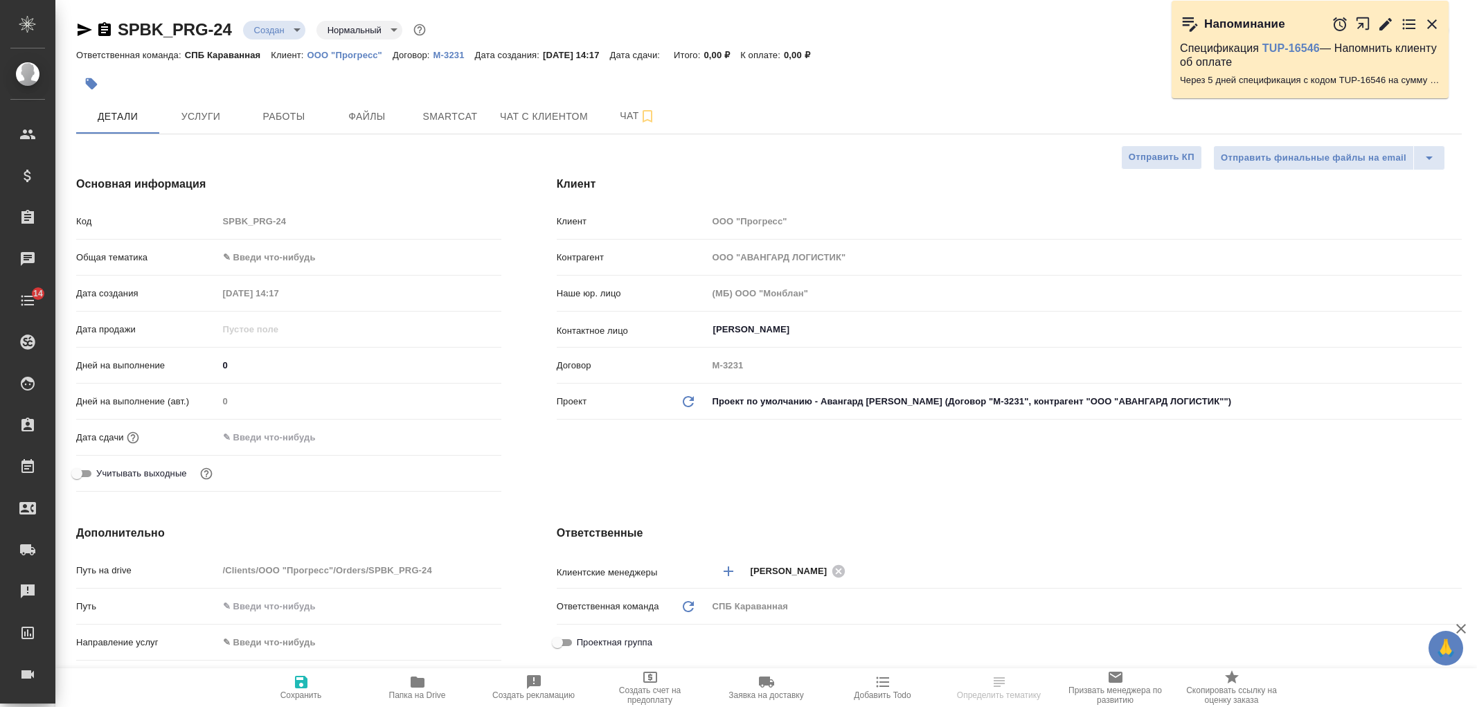
select select "RU"
click at [366, 126] on button "Файлы" at bounding box center [366, 116] width 83 height 35
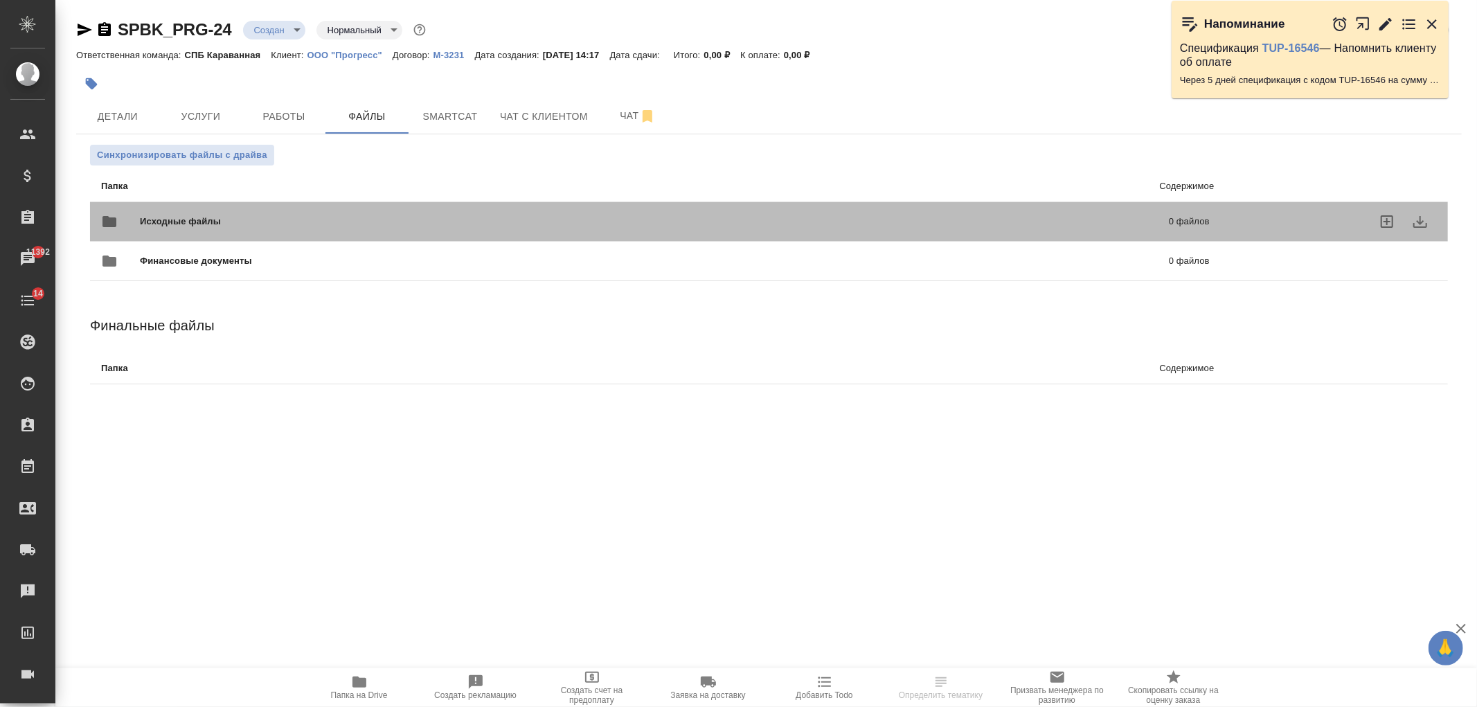
click at [398, 215] on span "Исходные файлы" at bounding box center [417, 222] width 555 height 14
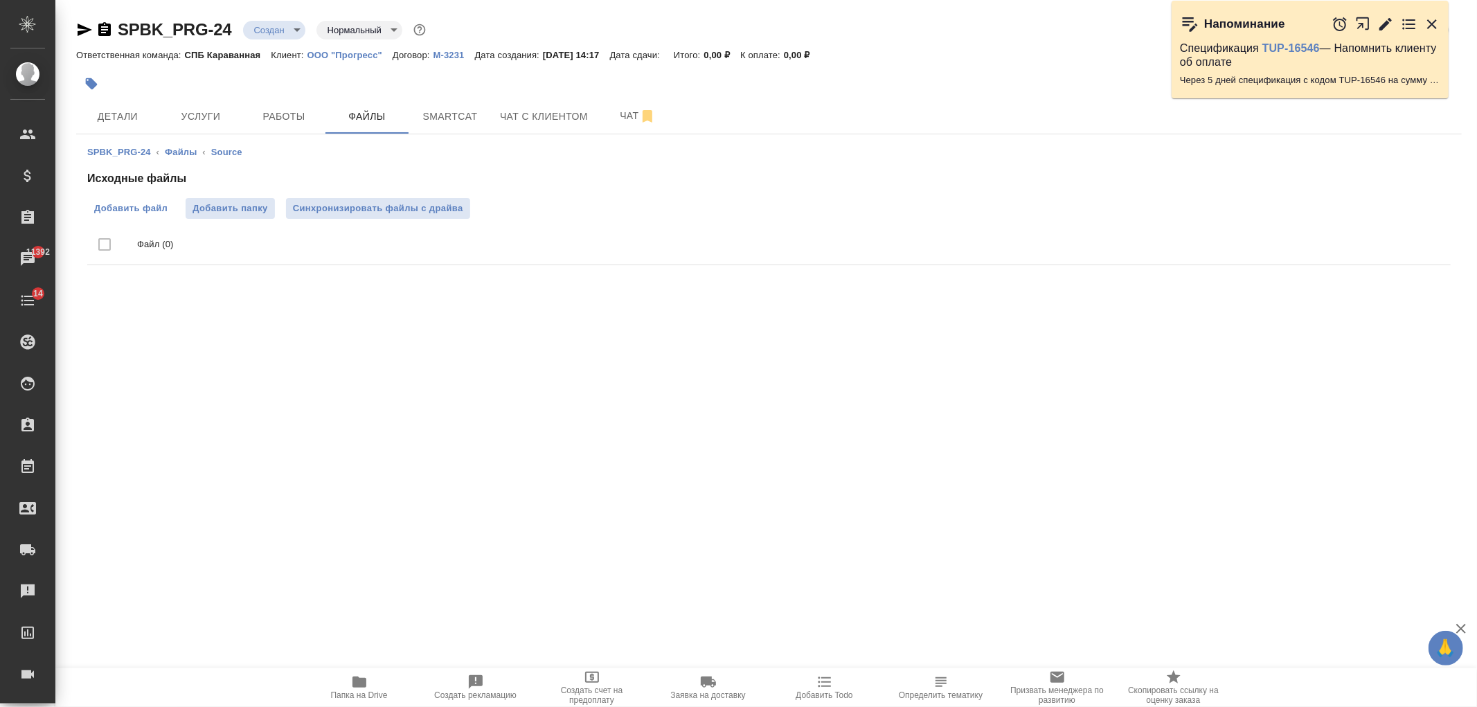
click at [141, 202] on span "Добавить файл" at bounding box center [130, 209] width 73 height 14
click at [0, 0] on input "Добавить файл" at bounding box center [0, 0] width 0 height 0
click at [195, 109] on span "Услуги" at bounding box center [201, 116] width 66 height 17
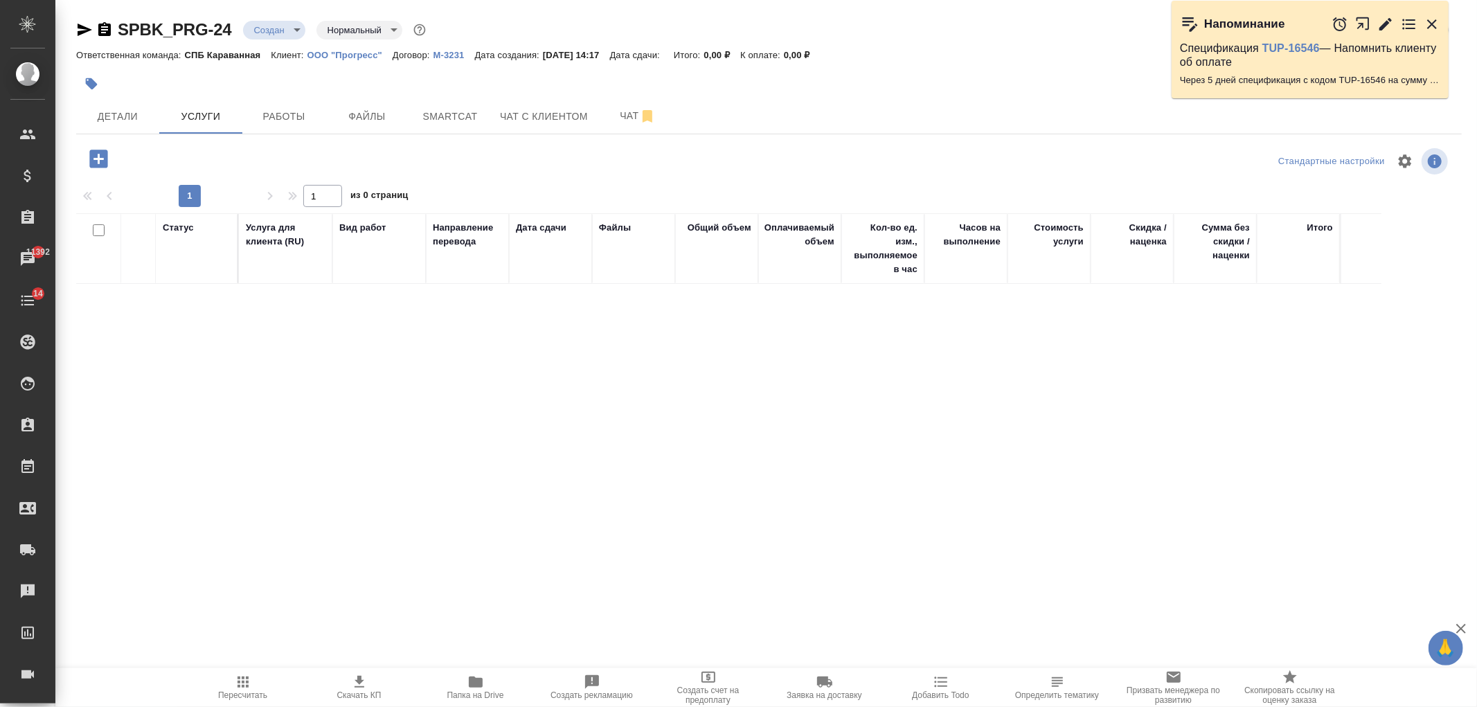
click at [80, 161] on button "button" at bounding box center [99, 159] width 38 height 28
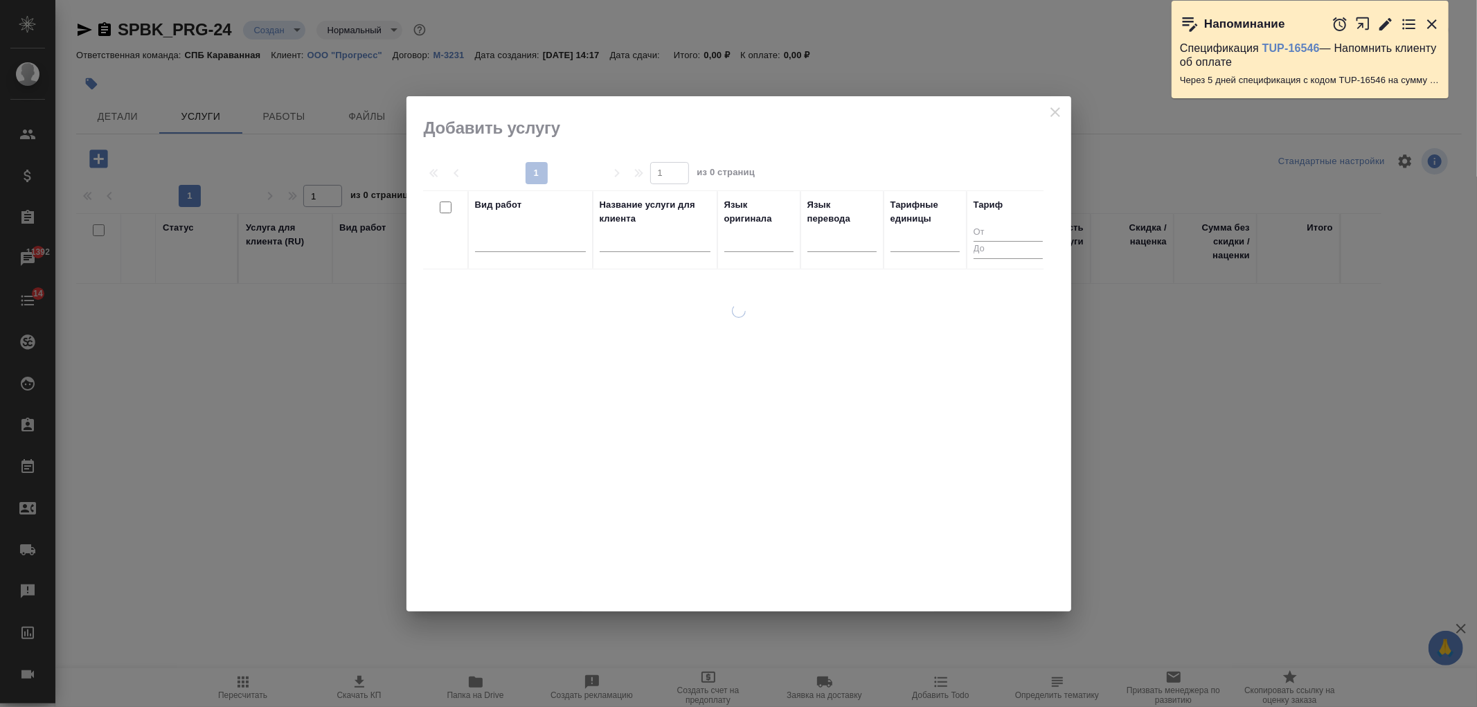
click at [521, 253] on div at bounding box center [530, 244] width 111 height 36
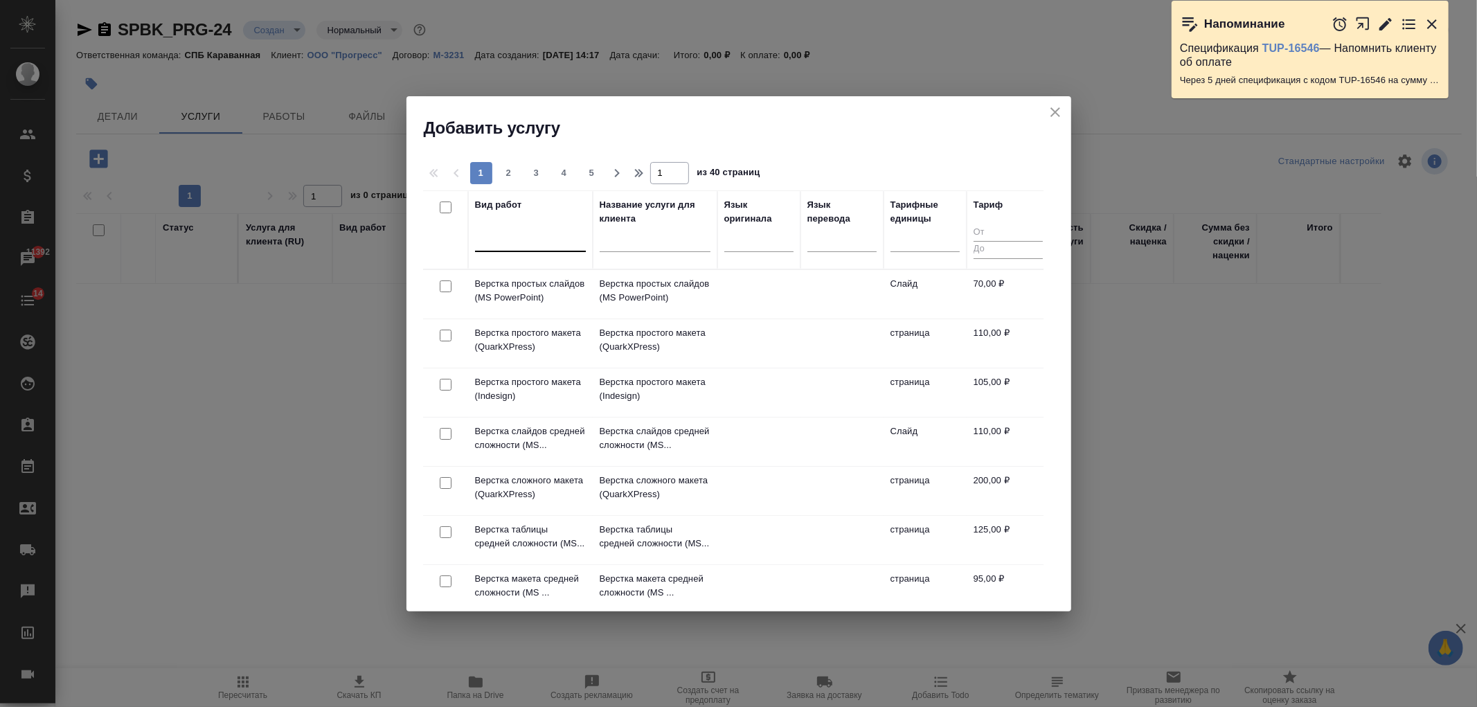
click at [555, 242] on div at bounding box center [530, 238] width 111 height 20
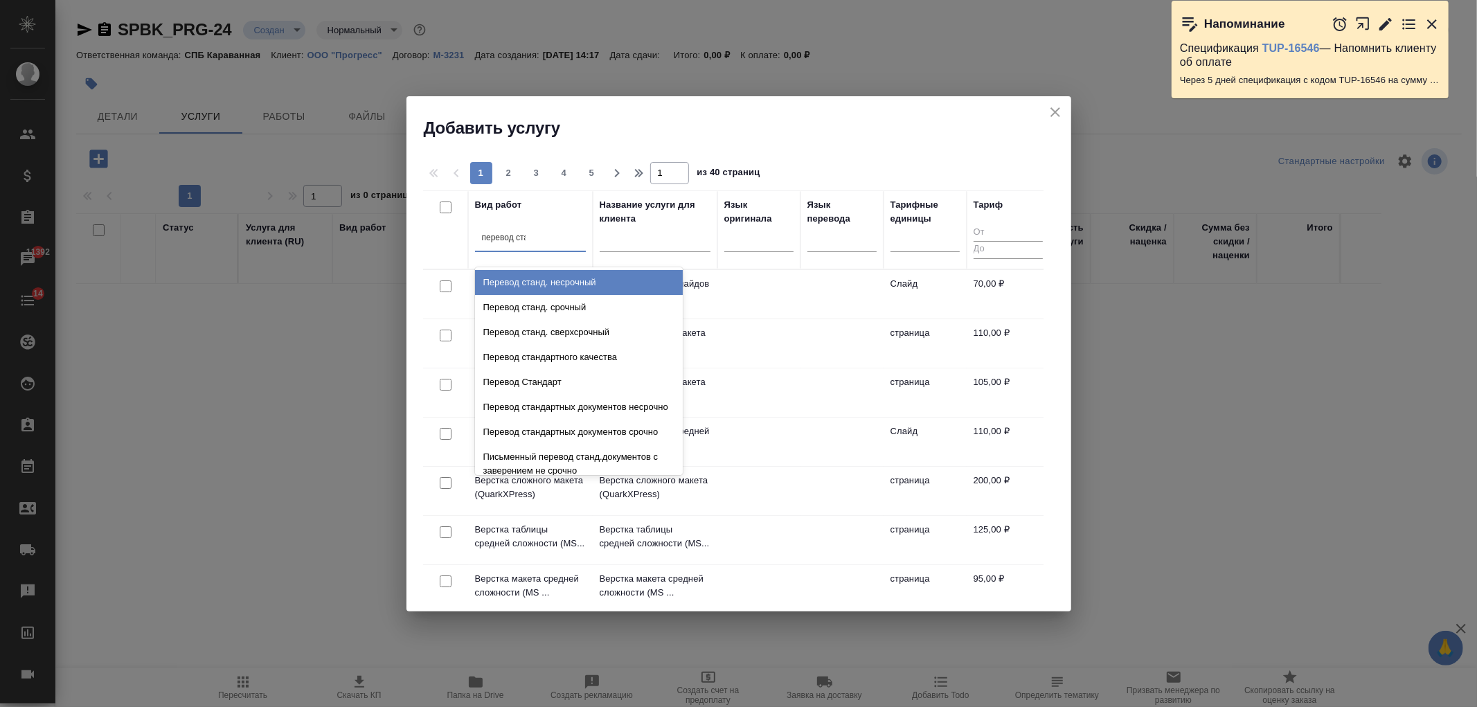
type input "перевод стан"
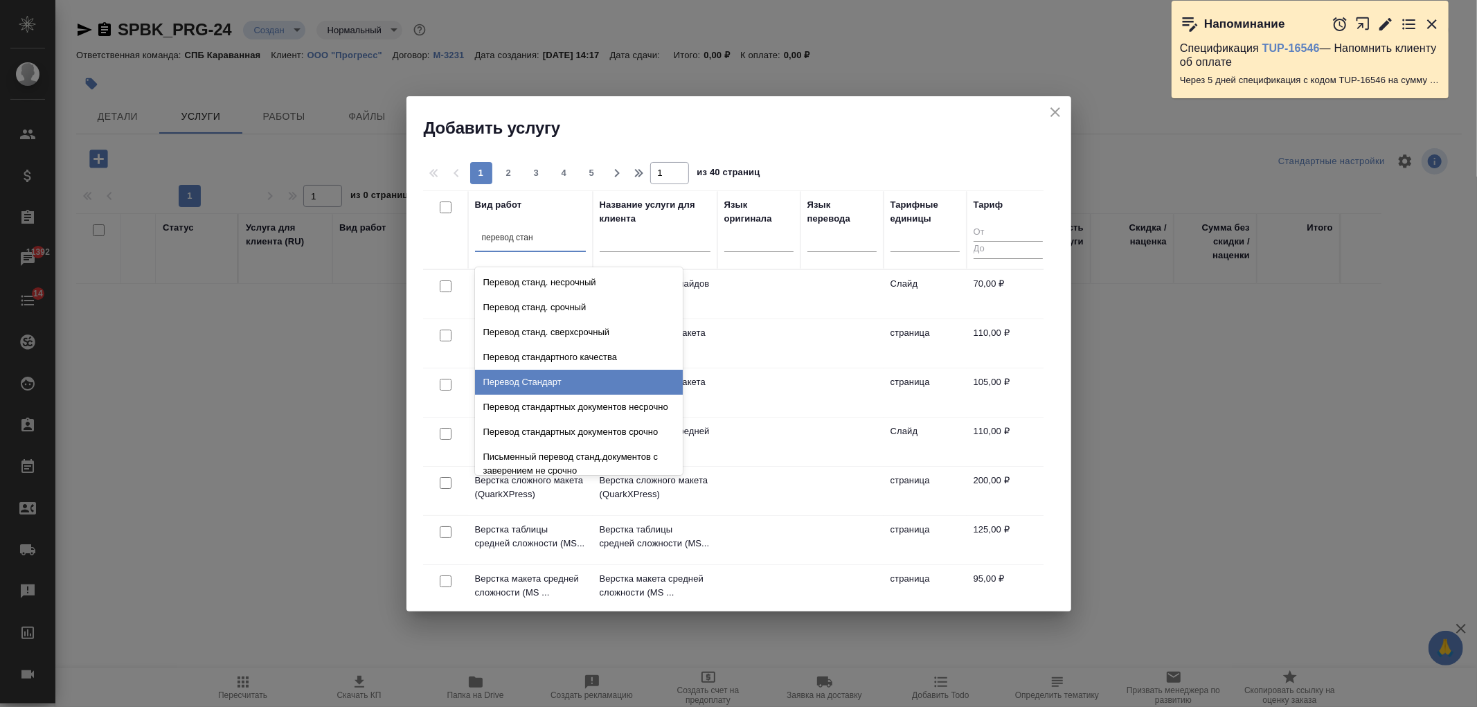
click at [569, 376] on div "Перевод Стандарт" at bounding box center [579, 382] width 208 height 25
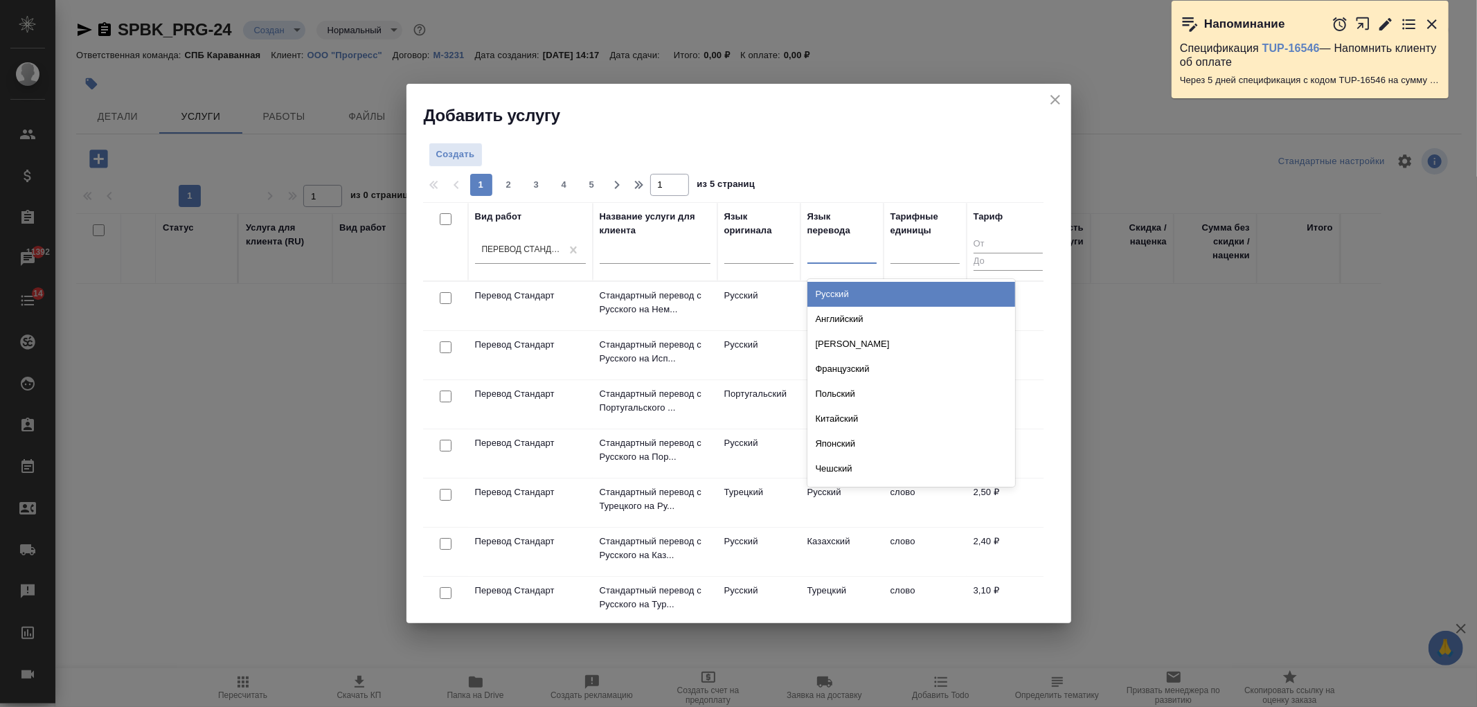
click at [845, 256] on div at bounding box center [841, 250] width 69 height 20
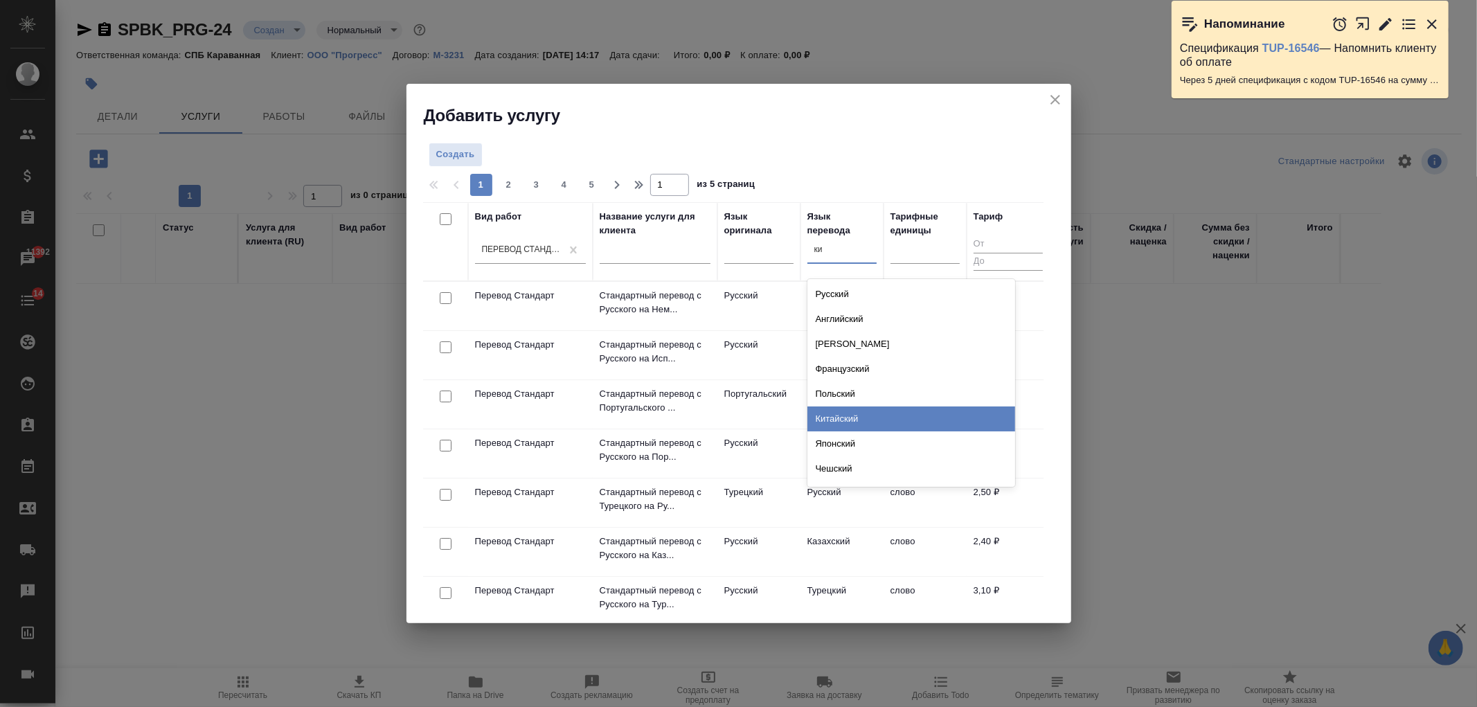
type input "к"
click at [770, 254] on div at bounding box center [758, 250] width 69 height 20
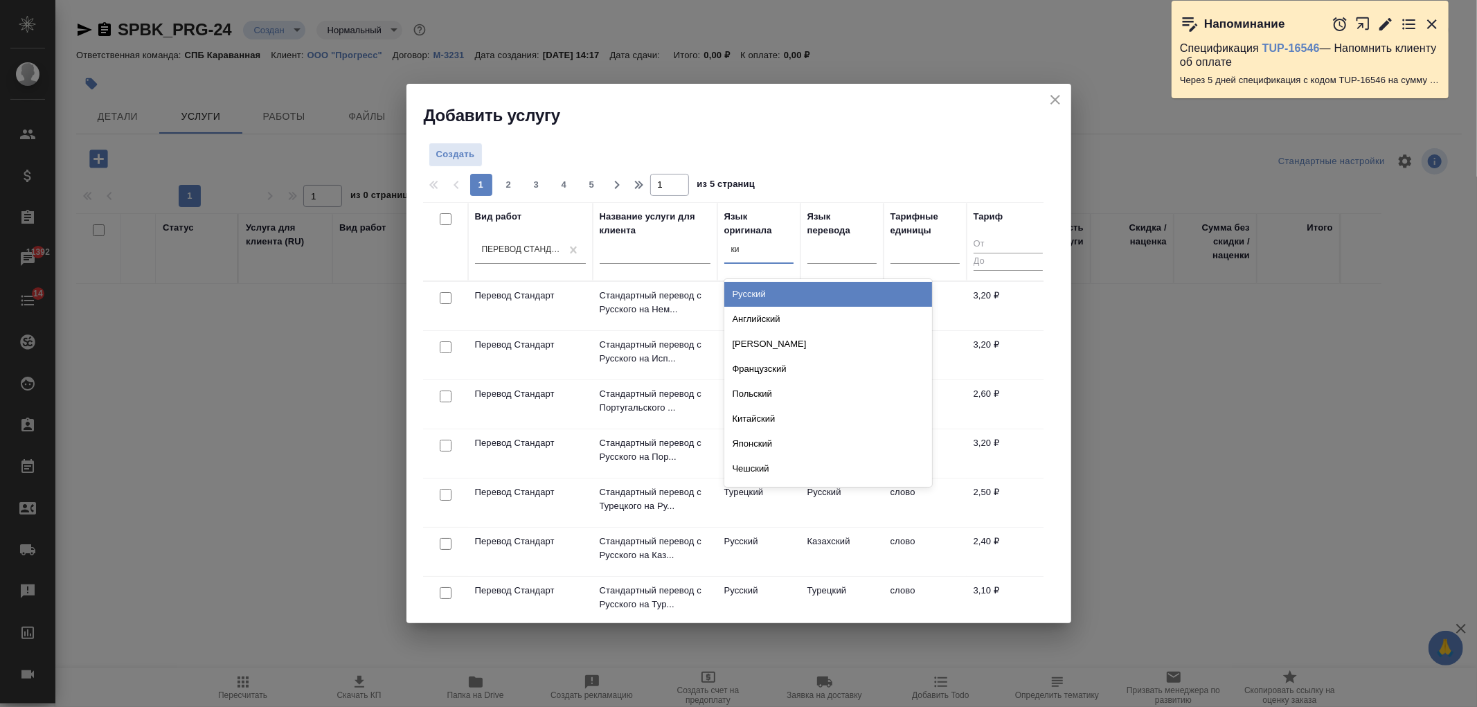
type input "кит"
click at [778, 294] on div "Китайский" at bounding box center [828, 294] width 208 height 25
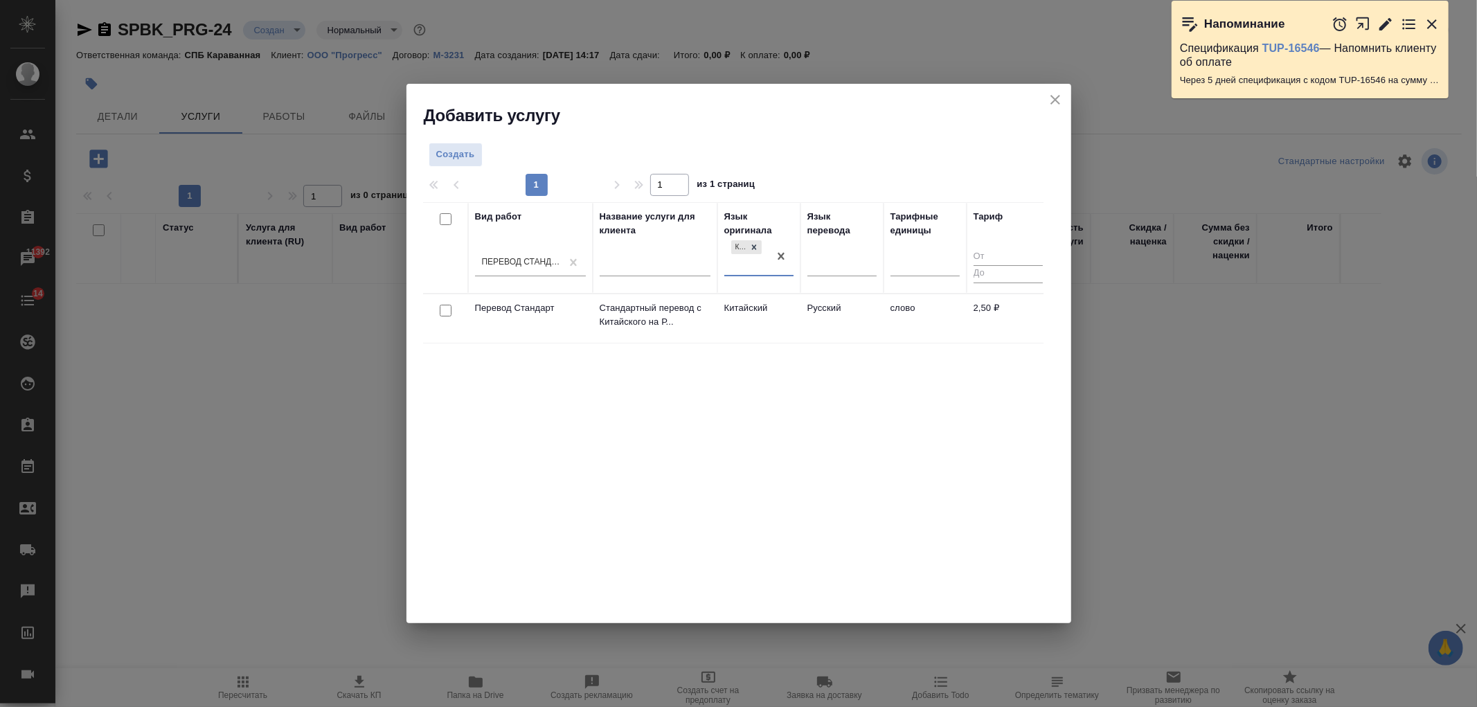
click at [443, 308] on input "checkbox" at bounding box center [446, 311] width 12 height 12
checkbox input "true"
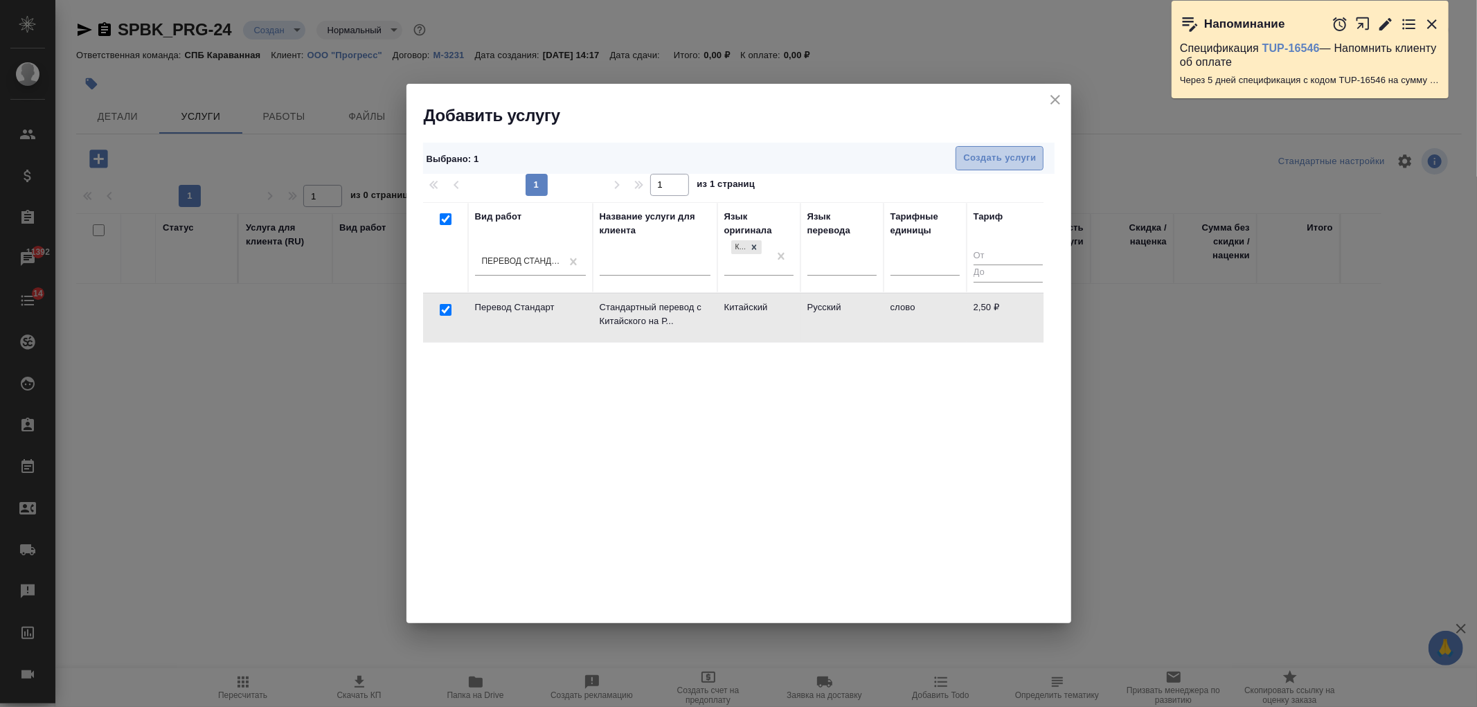
click at [1027, 149] on button "Создать услуги" at bounding box center [1000, 158] width 88 height 24
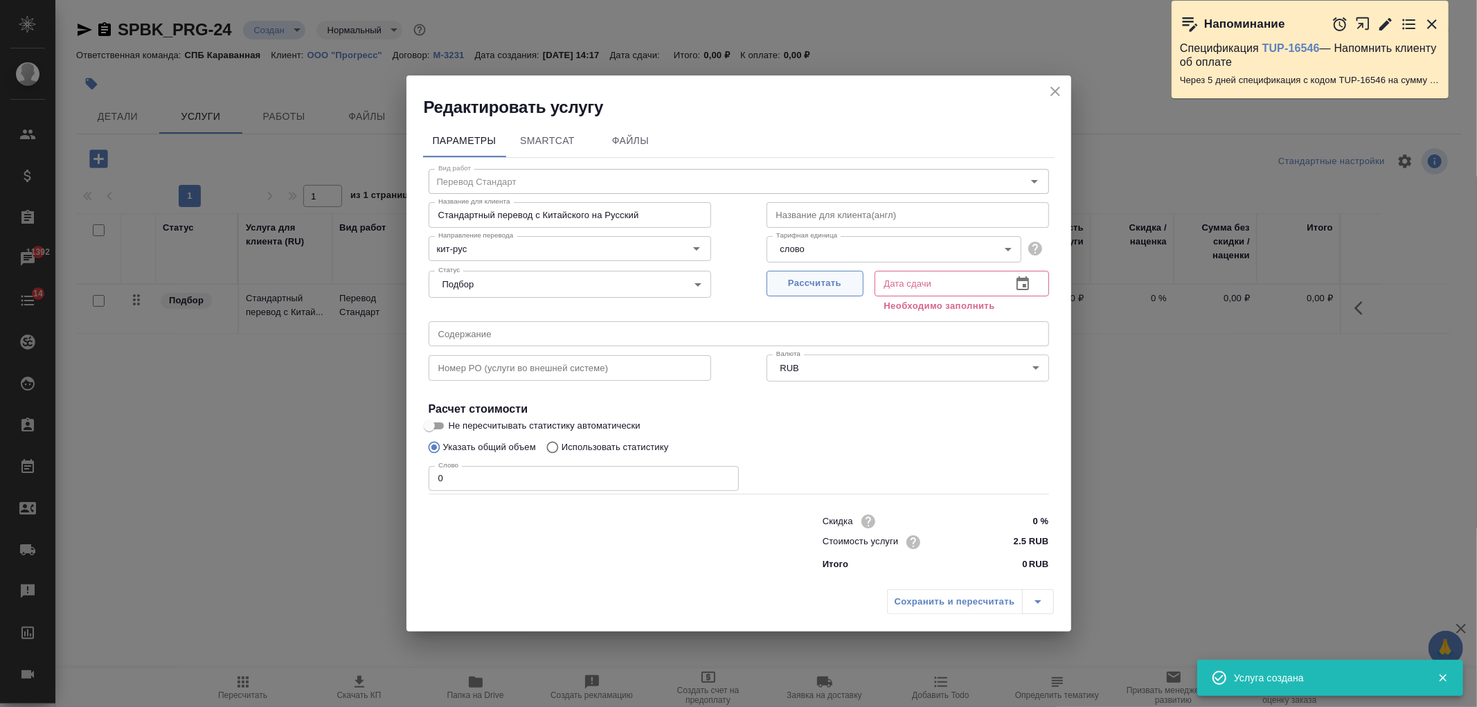
click at [819, 281] on span "Рассчитать" at bounding box center [815, 284] width 82 height 16
type input "[DATE] 14:18"
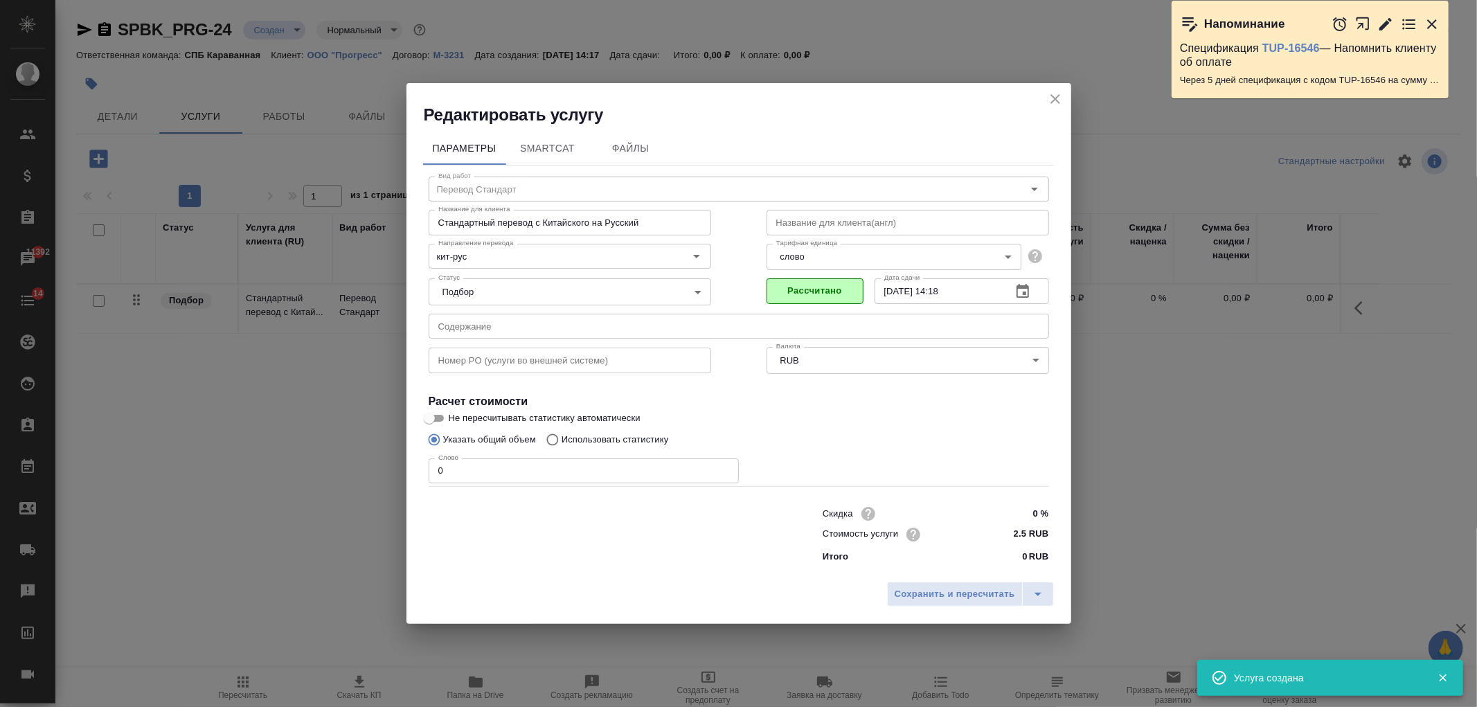
click at [469, 476] on input "0" at bounding box center [584, 470] width 310 height 25
click at [594, 445] on p "Использовать статистику" at bounding box center [615, 440] width 107 height 14
click at [562, 445] on input "Использовать статистику" at bounding box center [550, 440] width 22 height 26
radio input "true"
radio input "false"
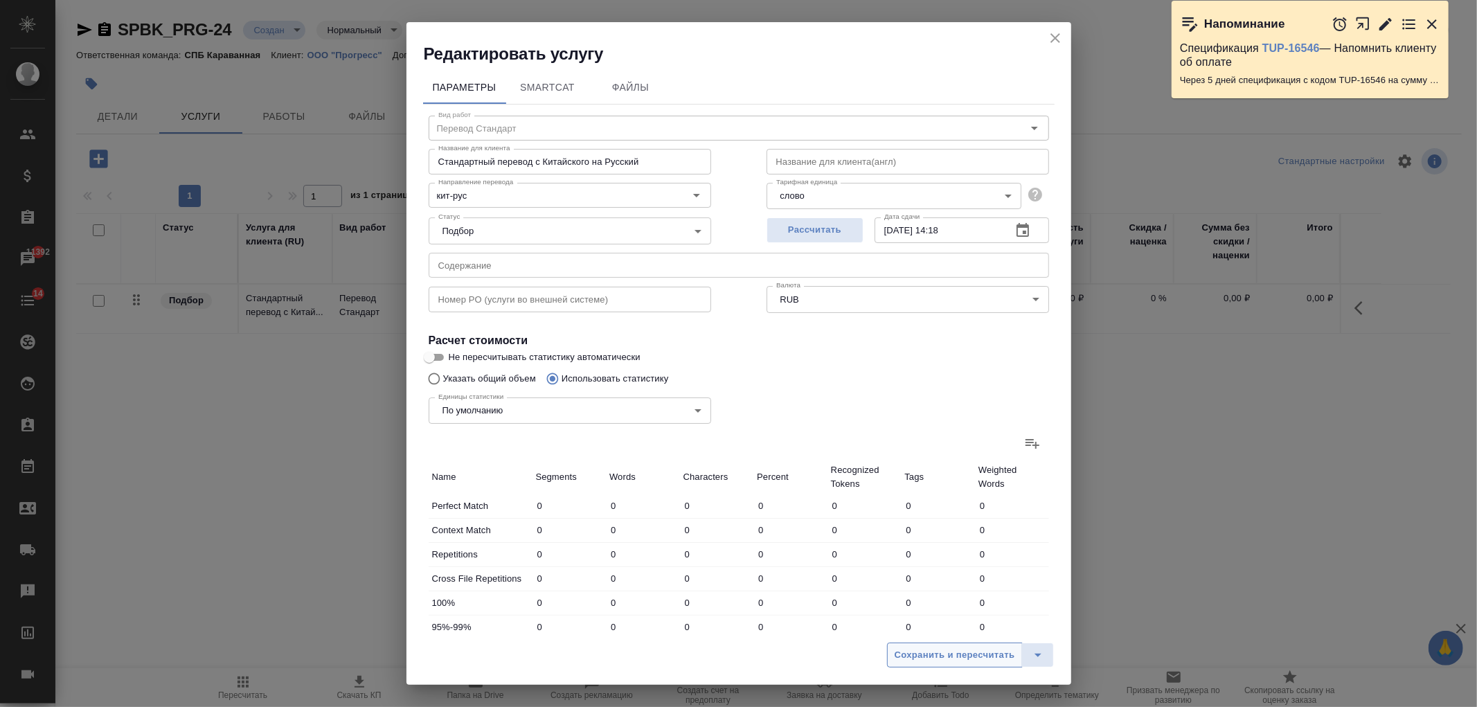
click at [956, 649] on span "Сохранить и пересчитать" at bounding box center [955, 656] width 121 height 16
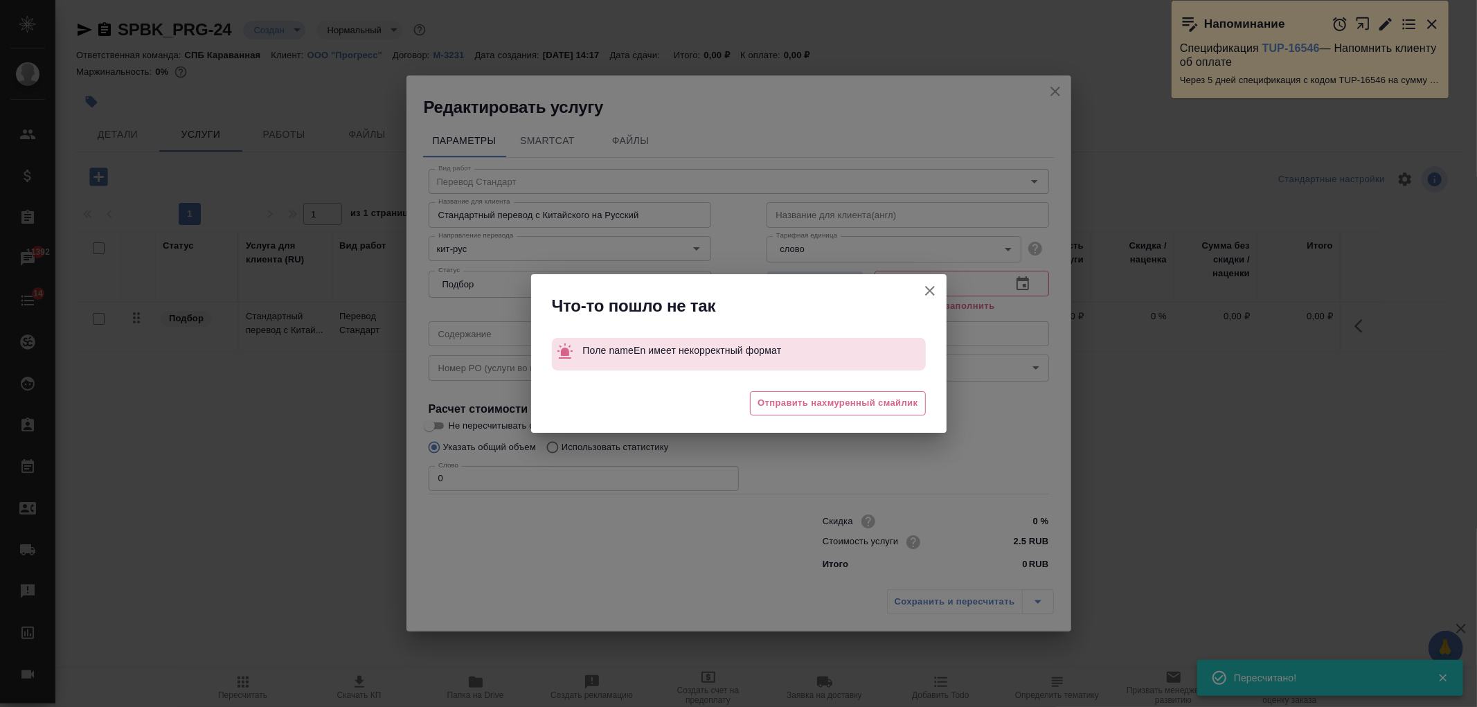
click at [922, 287] on button "Не пересчитывать статистику автоматически" at bounding box center [929, 290] width 33 height 33
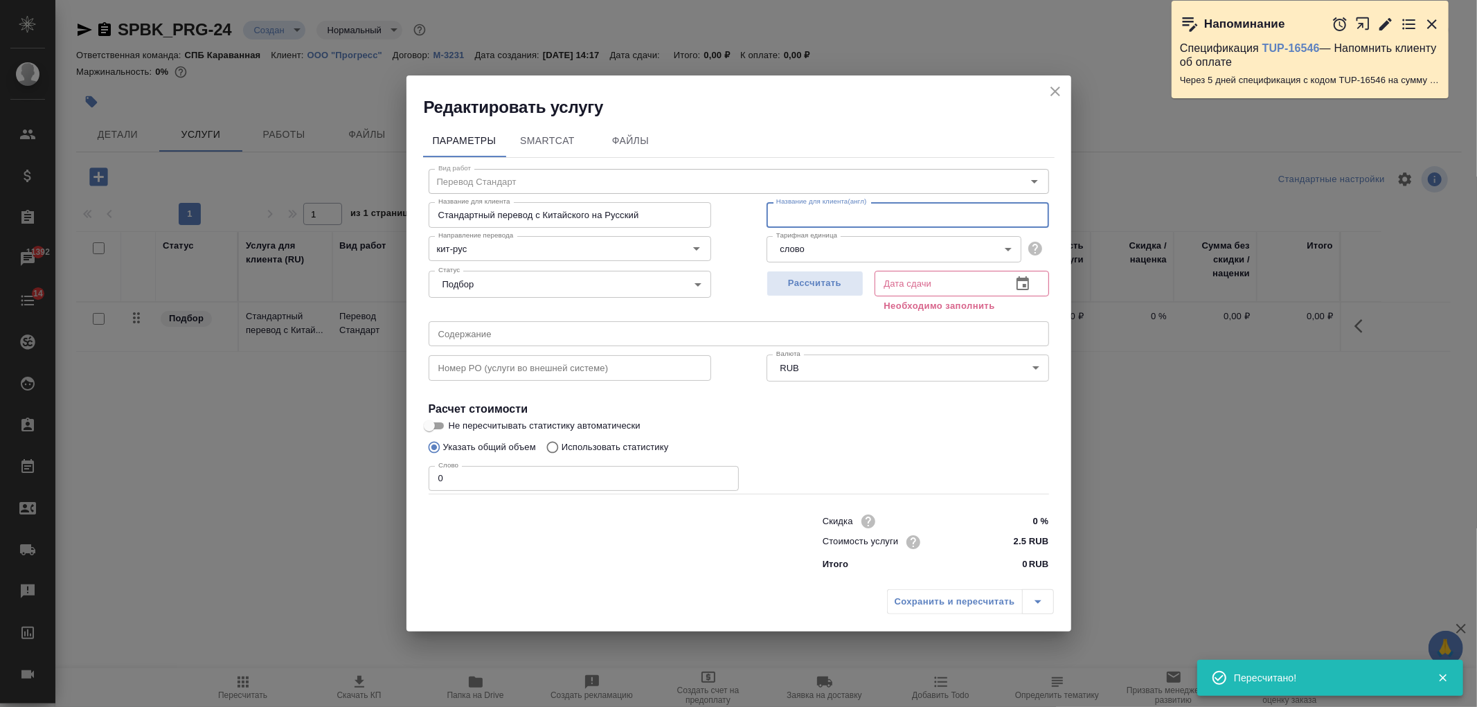
click at [860, 222] on input "text" at bounding box center [908, 214] width 283 height 25
type input "="
click at [625, 445] on p "Использовать статистику" at bounding box center [615, 447] width 107 height 14
click at [562, 445] on input "Использовать статистику" at bounding box center [550, 447] width 22 height 26
radio input "true"
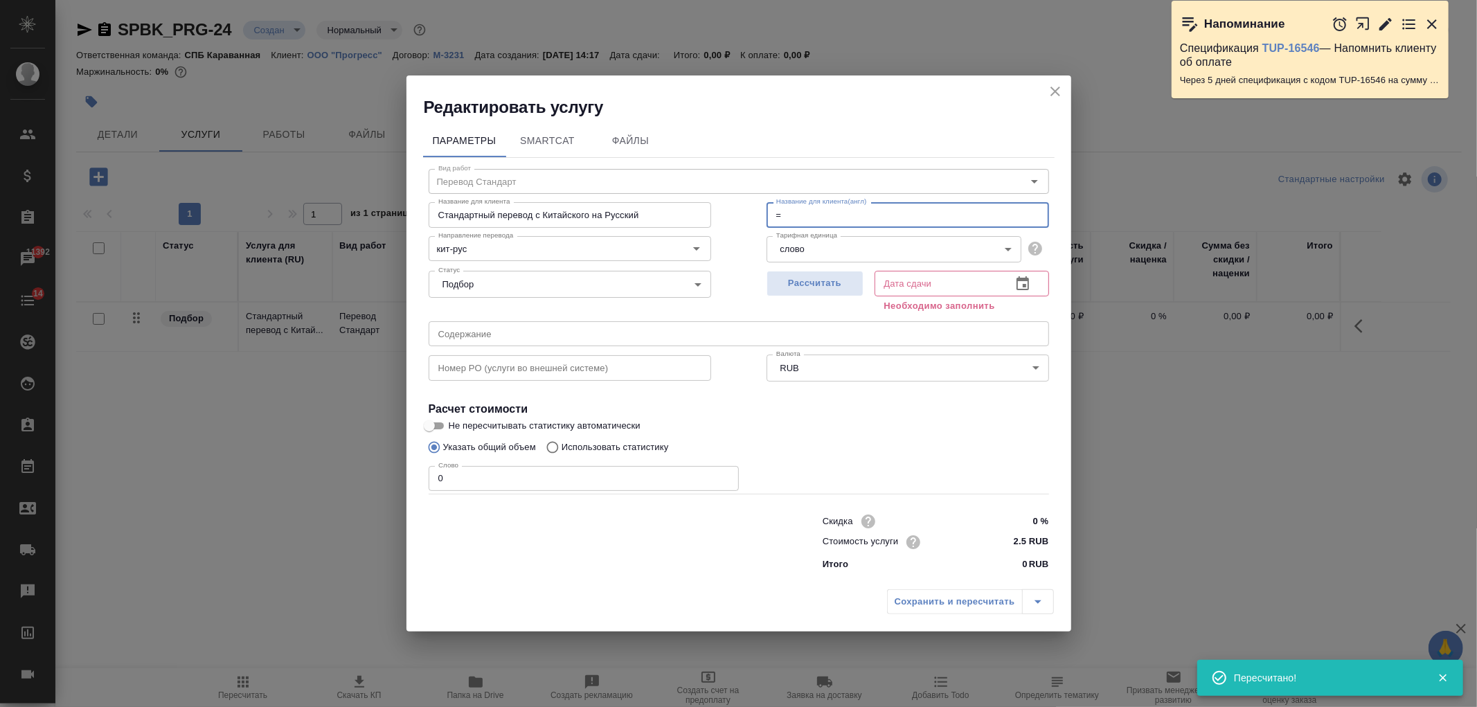
radio input "false"
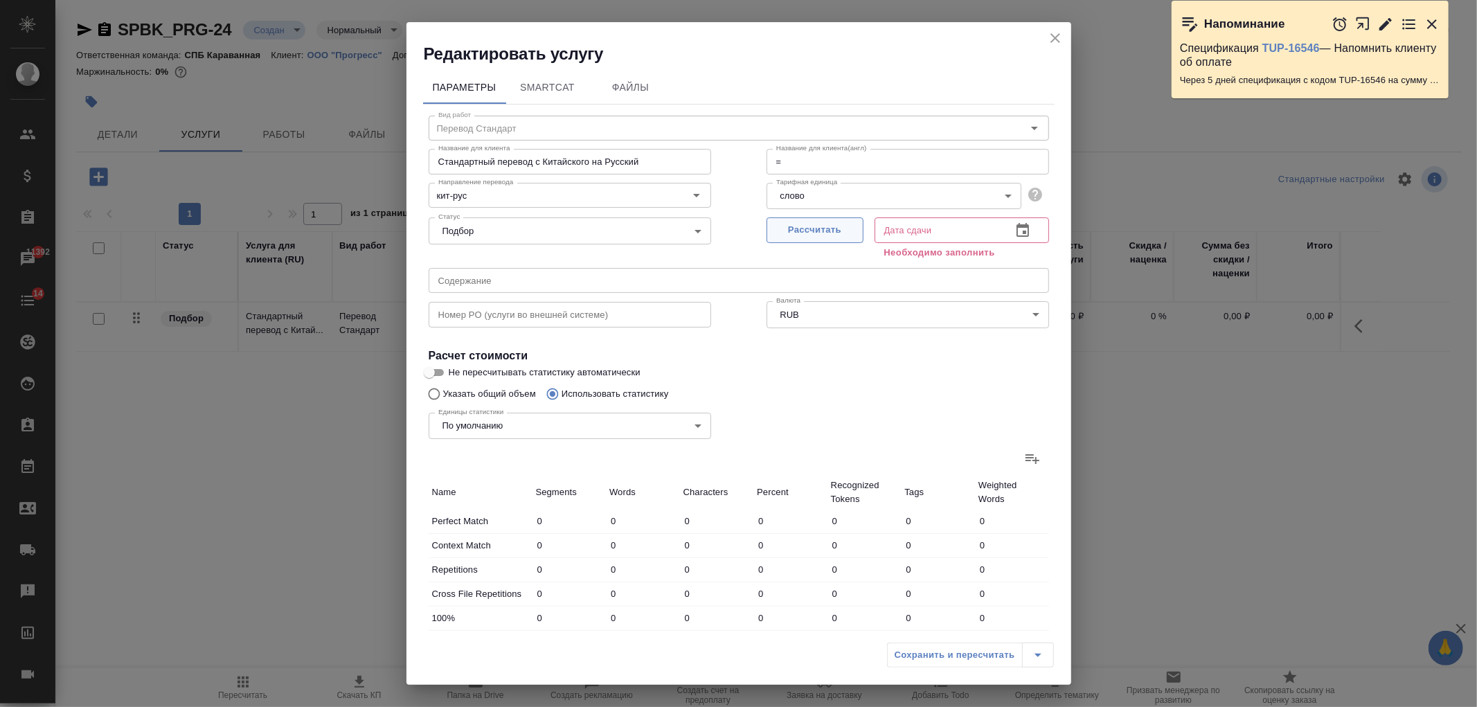
click at [801, 235] on span "Рассчитать" at bounding box center [815, 230] width 82 height 16
type input "[DATE] 14:18"
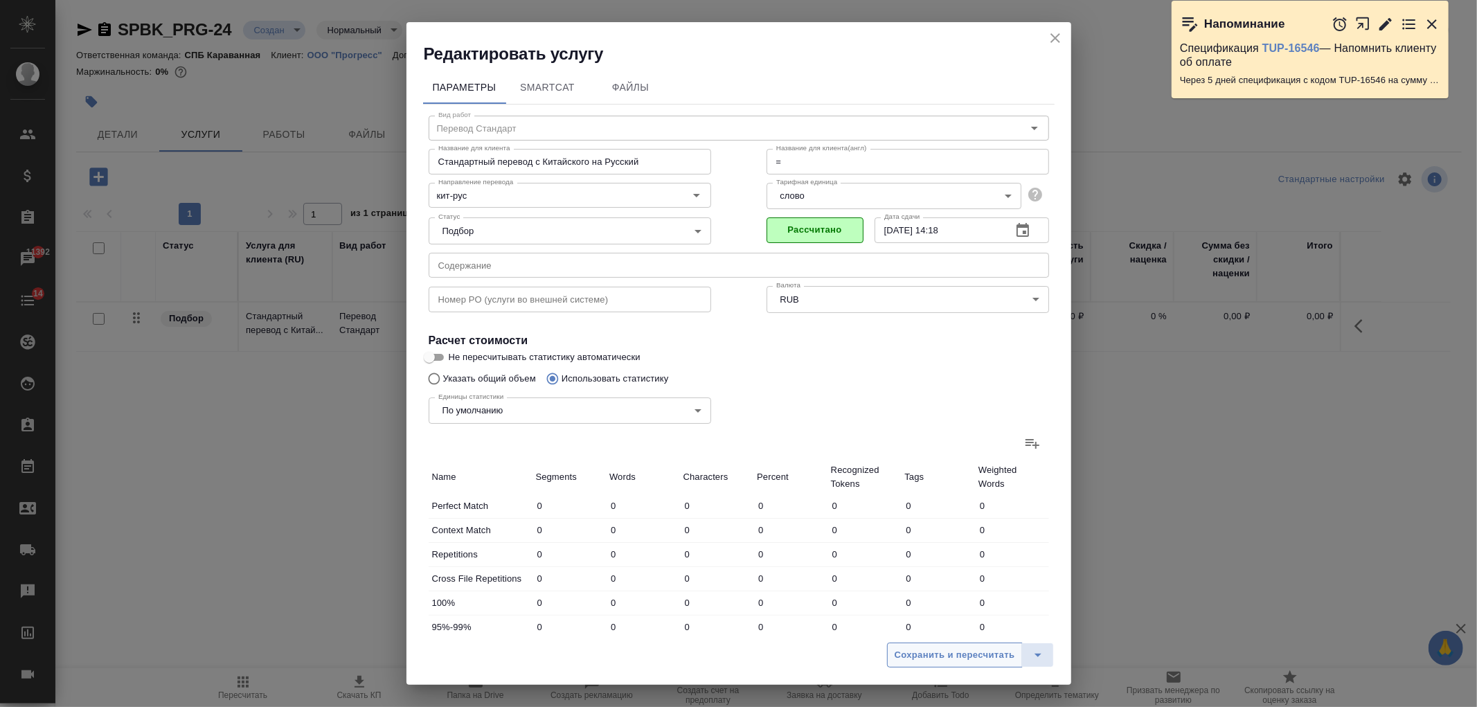
click at [933, 659] on span "Сохранить и пересчитать" at bounding box center [955, 656] width 121 height 16
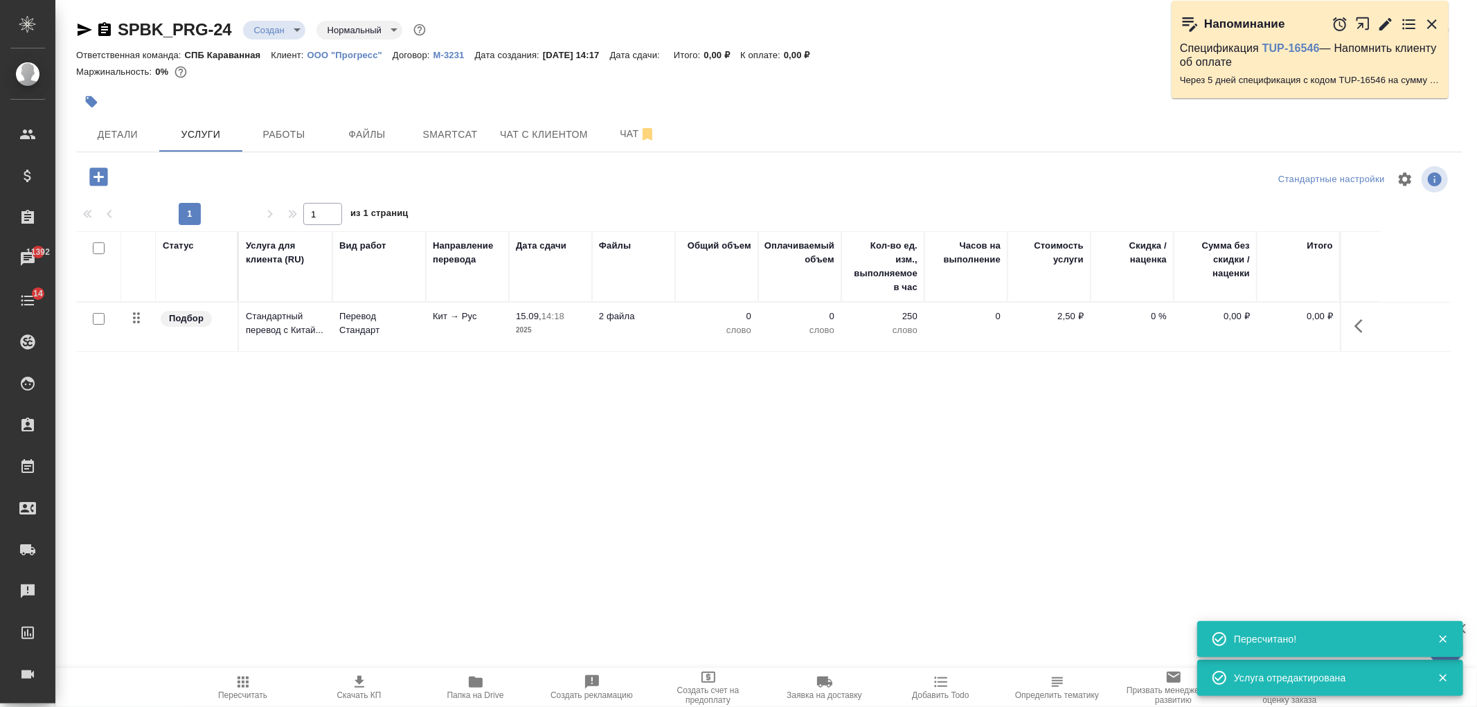
click at [98, 321] on input "checkbox" at bounding box center [99, 319] width 12 height 12
checkbox input "true"
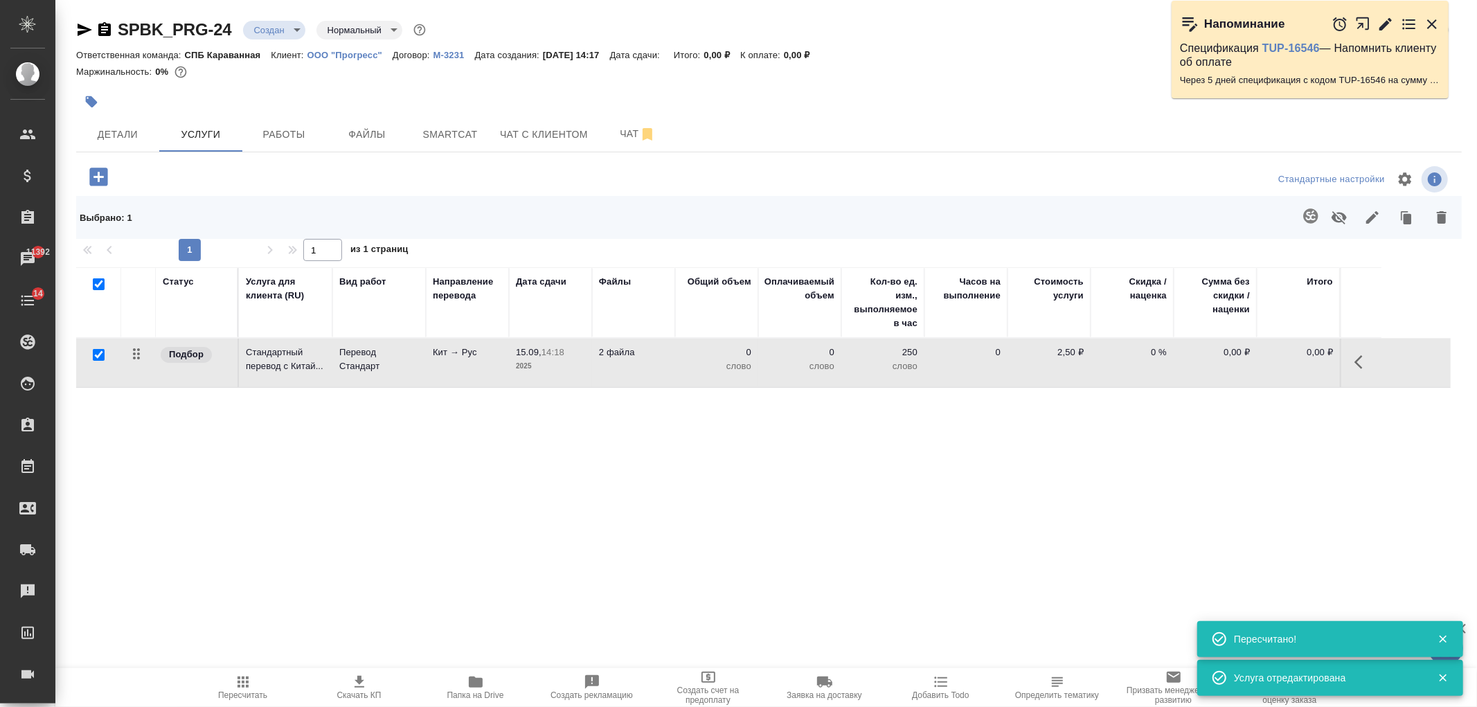
click at [1316, 225] on button "button" at bounding box center [1310, 215] width 33 height 33
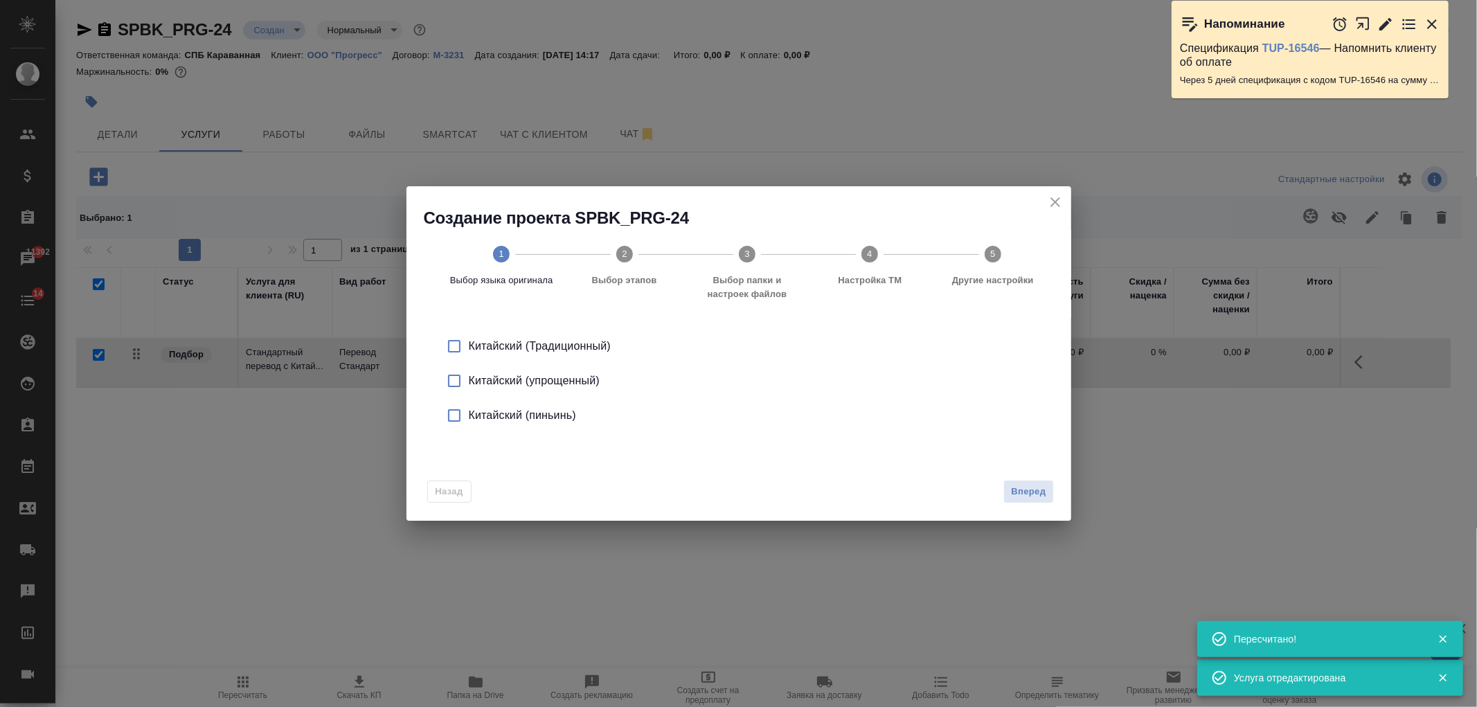
click at [534, 343] on div "Китайский (Традиционный)" at bounding box center [753, 346] width 569 height 17
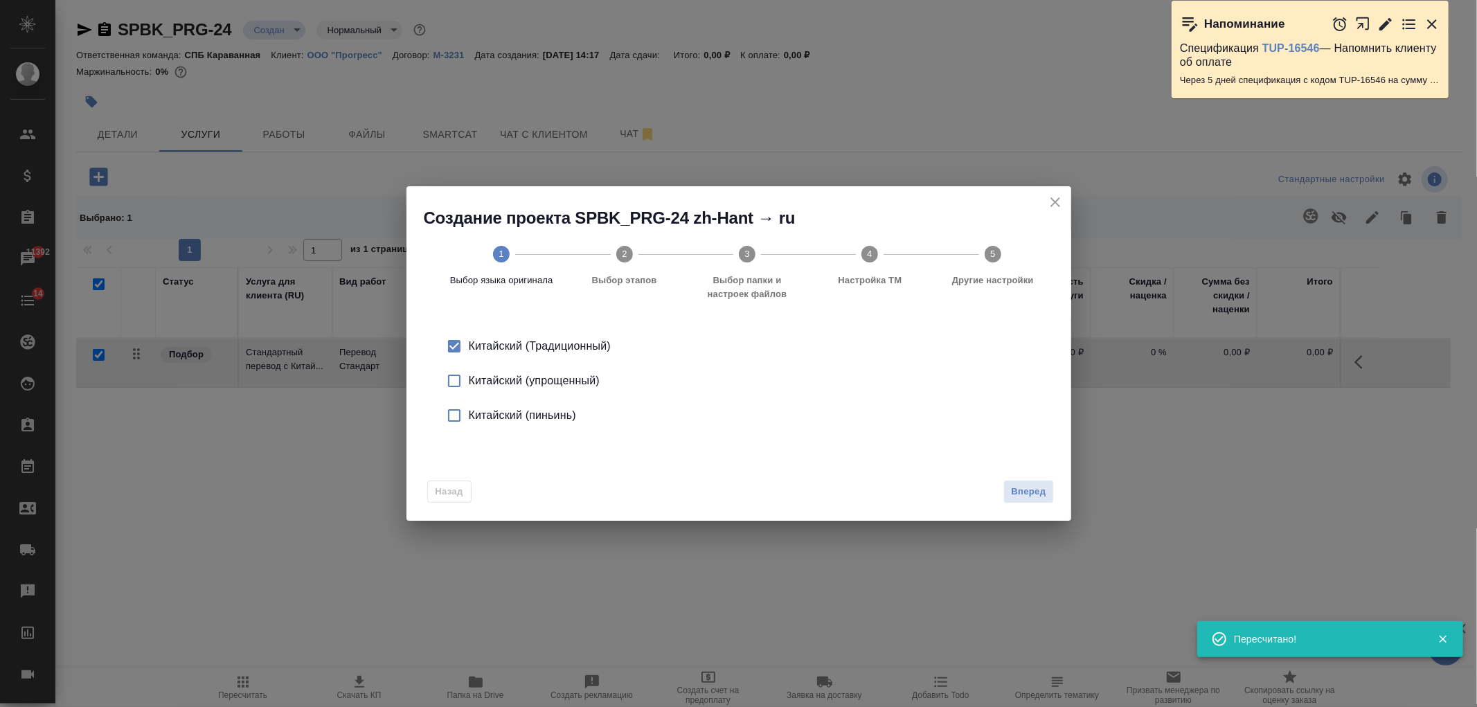
click at [1043, 479] on div "Назад Вперед" at bounding box center [739, 488] width 665 height 65
click at [1042, 493] on span "Вперед" at bounding box center [1028, 492] width 35 height 16
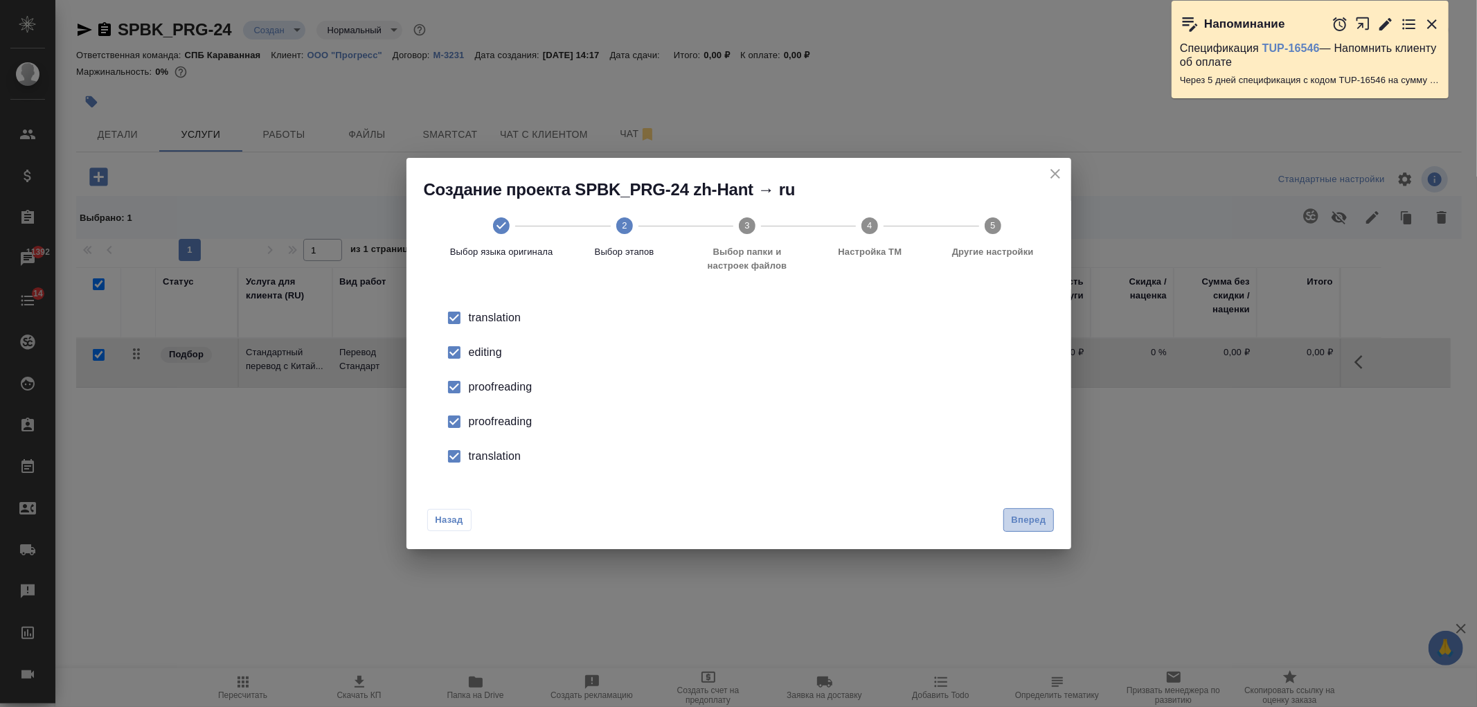
click at [1013, 512] on span "Вперед" at bounding box center [1028, 520] width 35 height 16
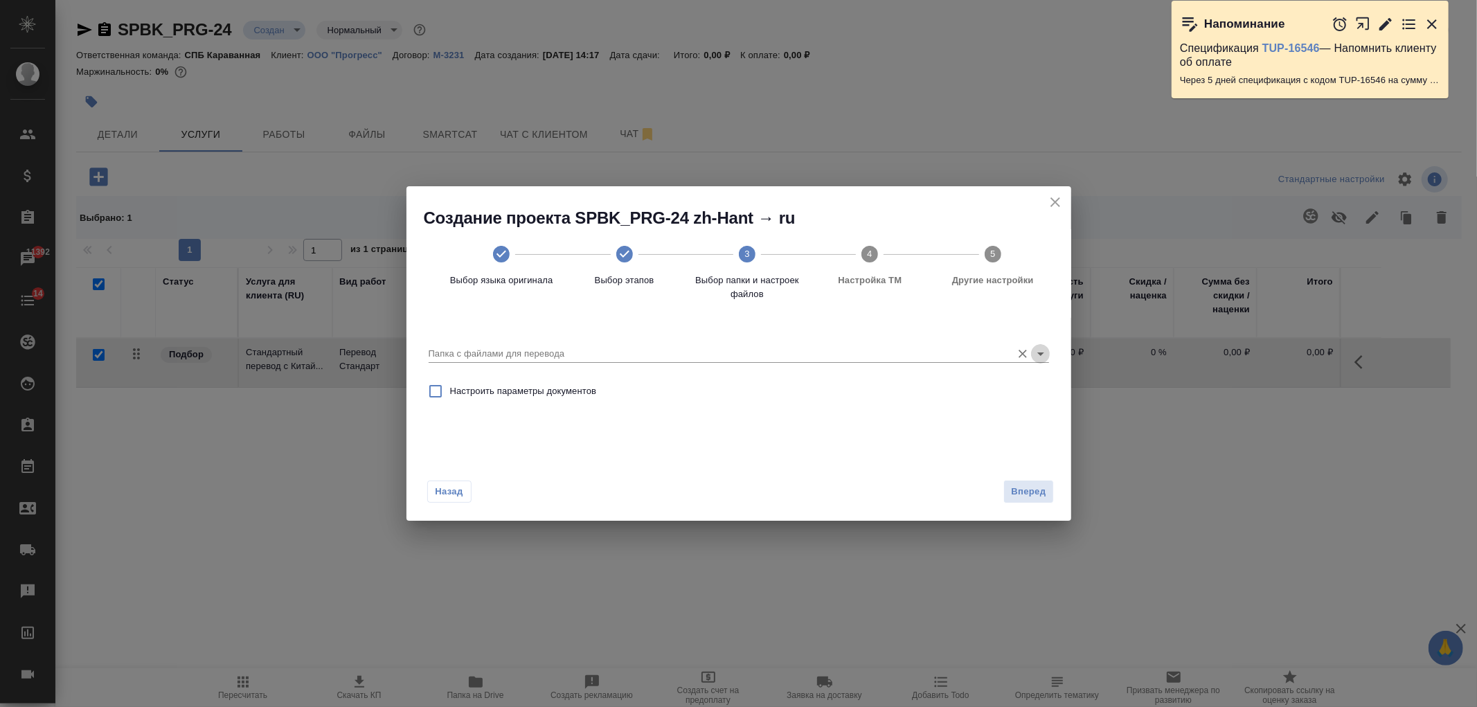
click at [1040, 352] on icon "Open" at bounding box center [1041, 354] width 17 height 17
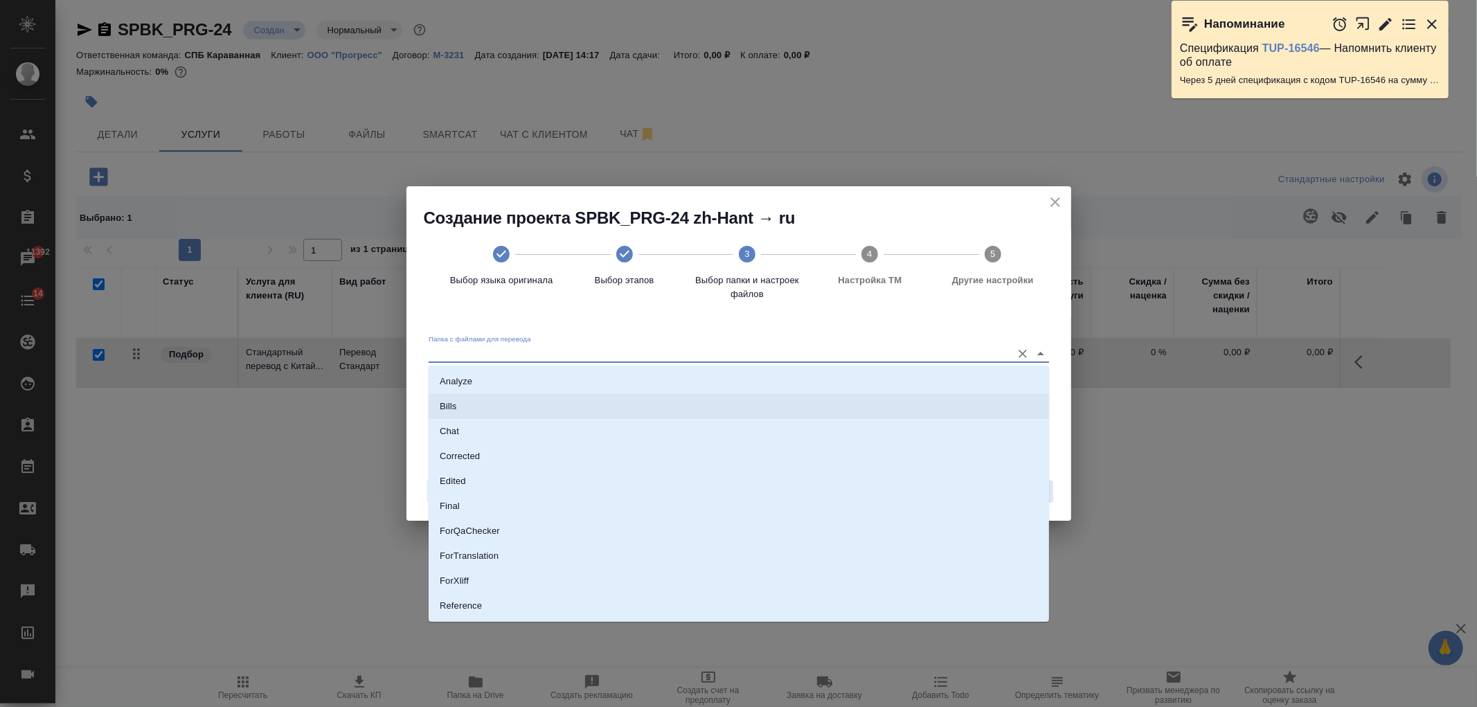
scroll to position [72, 0]
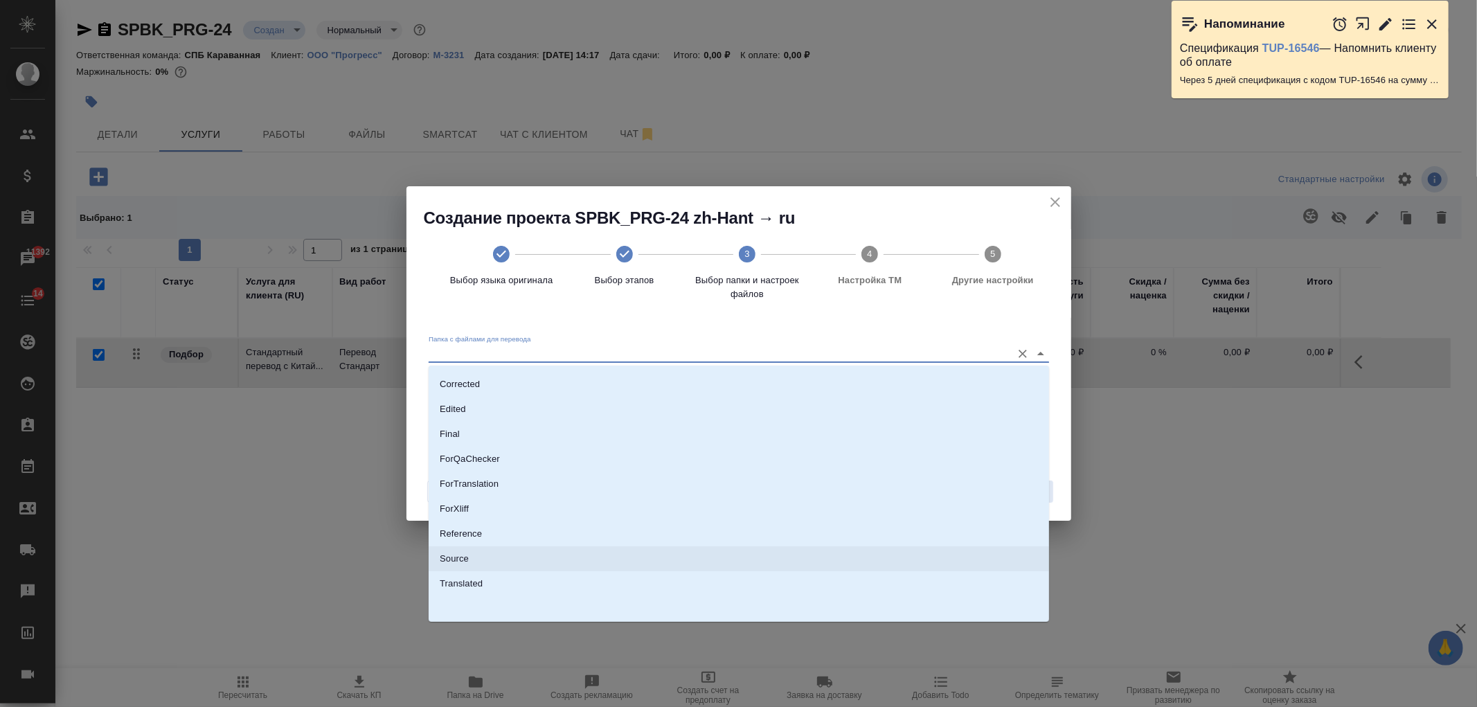
click at [492, 563] on li "Source" at bounding box center [739, 558] width 621 height 25
type input "Source"
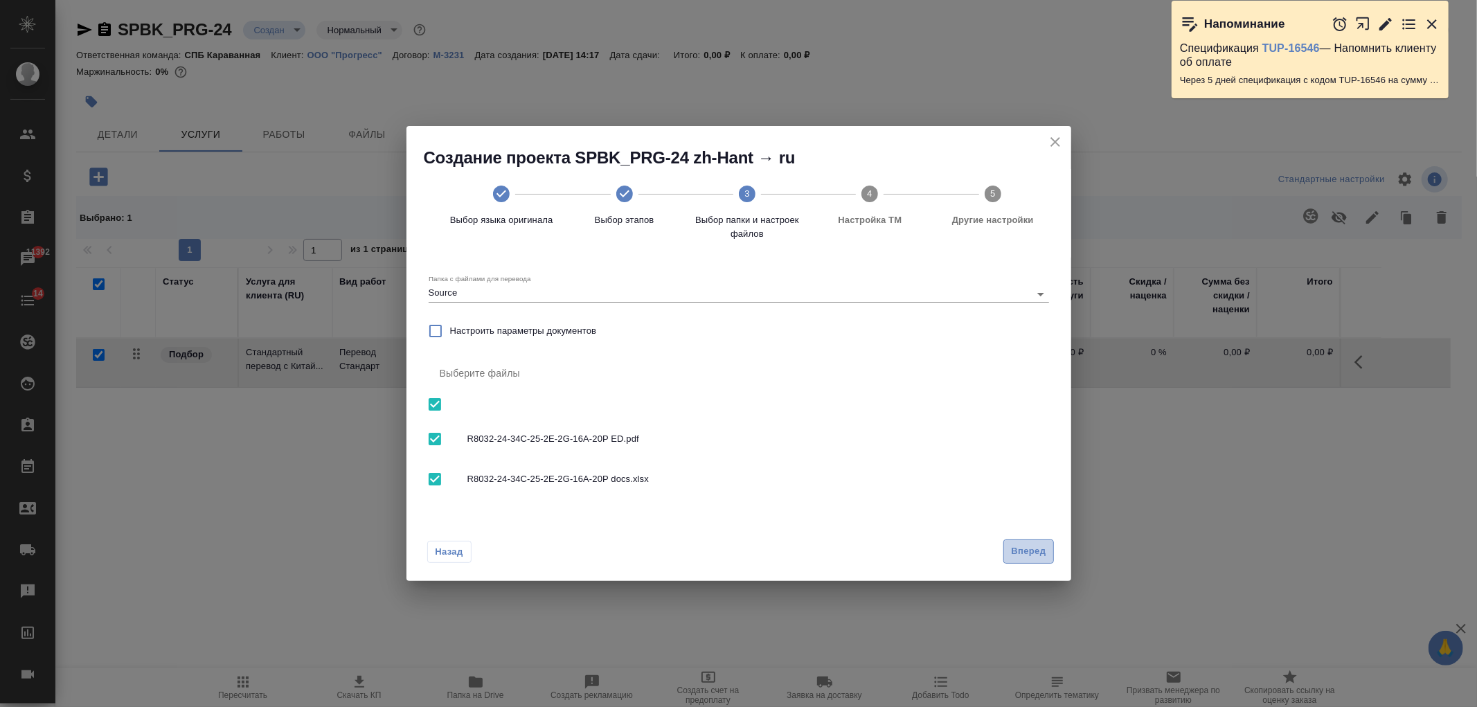
click at [1010, 544] on button "Вперед" at bounding box center [1028, 551] width 50 height 24
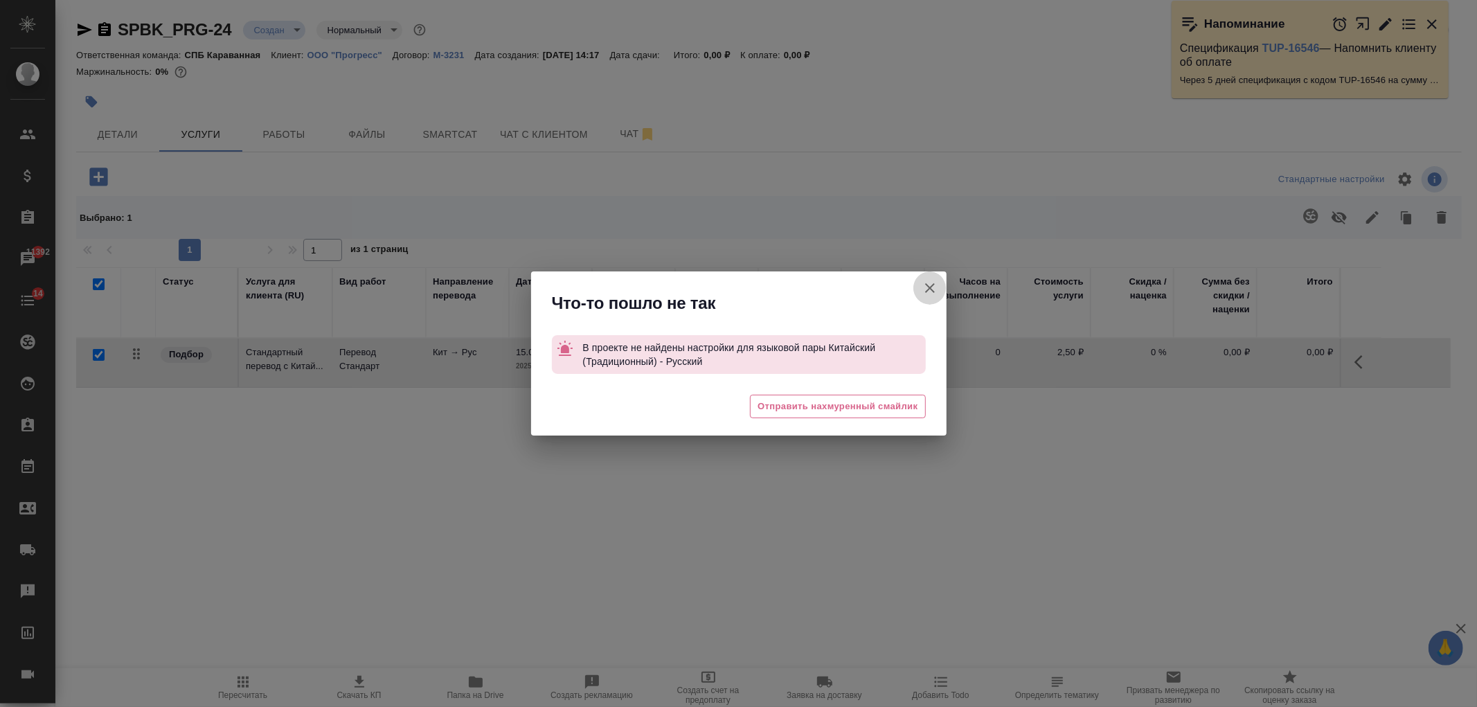
click at [930, 287] on icon "button" at bounding box center [930, 288] width 10 height 10
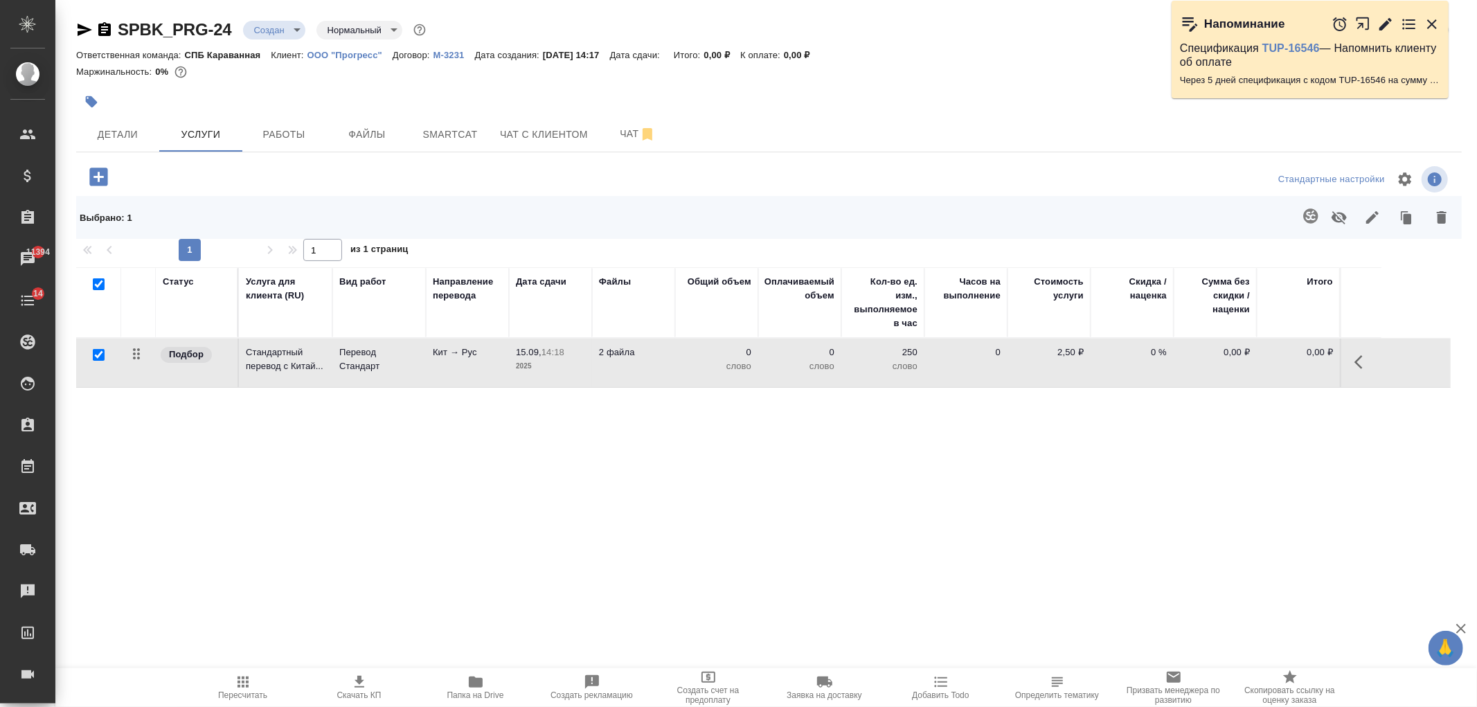
click at [1305, 210] on icon "button" at bounding box center [1311, 216] width 17 height 17
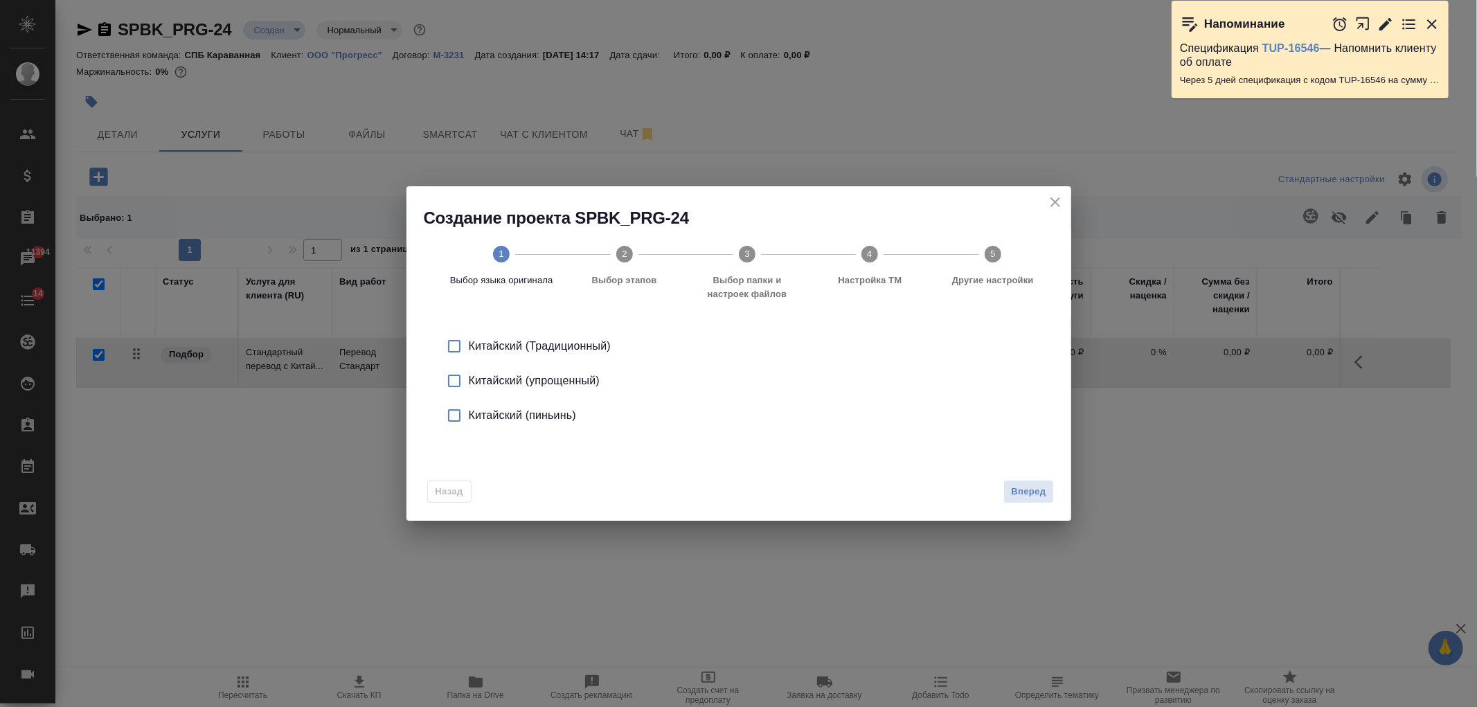
click at [541, 384] on div "Китайский (упрощенный)" at bounding box center [753, 381] width 569 height 17
click at [1026, 484] on span "Вперед" at bounding box center [1028, 492] width 35 height 16
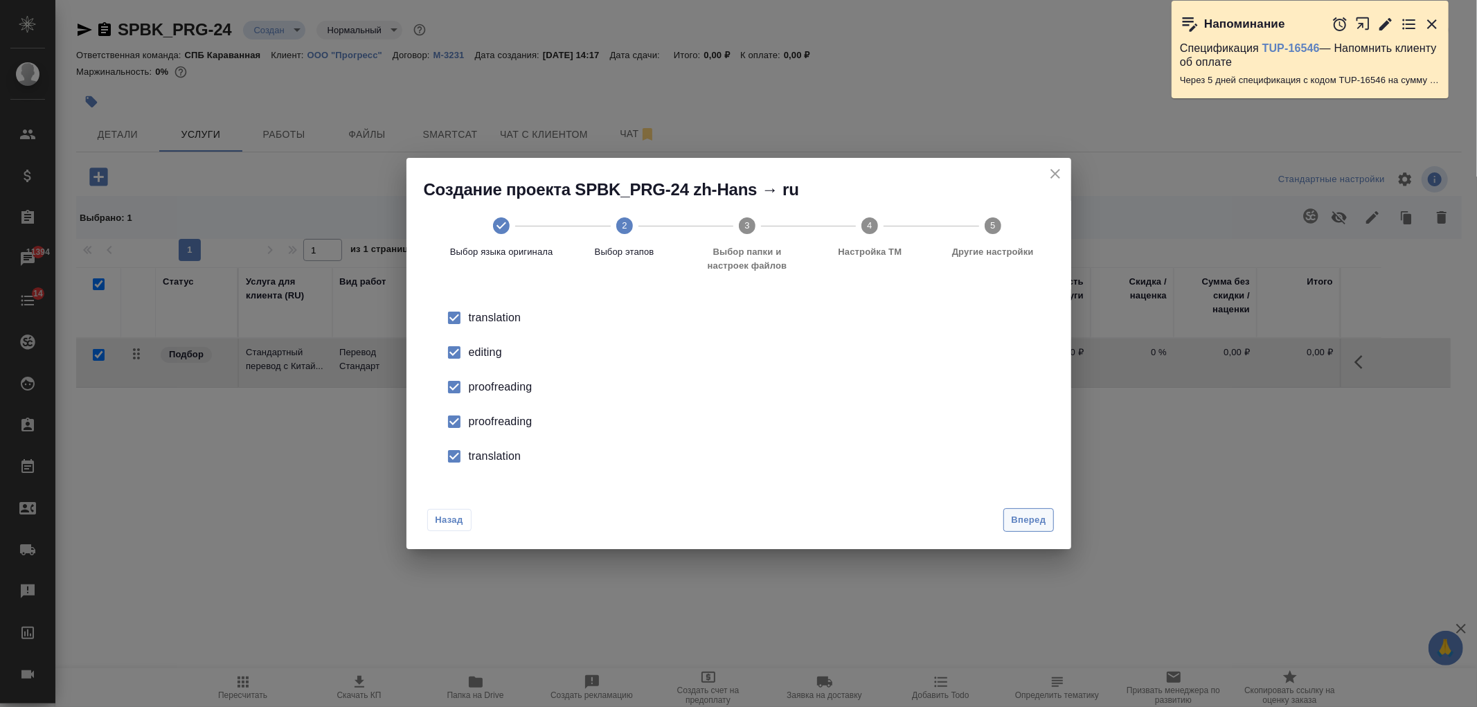
click at [1033, 520] on span "Вперед" at bounding box center [1028, 520] width 35 height 16
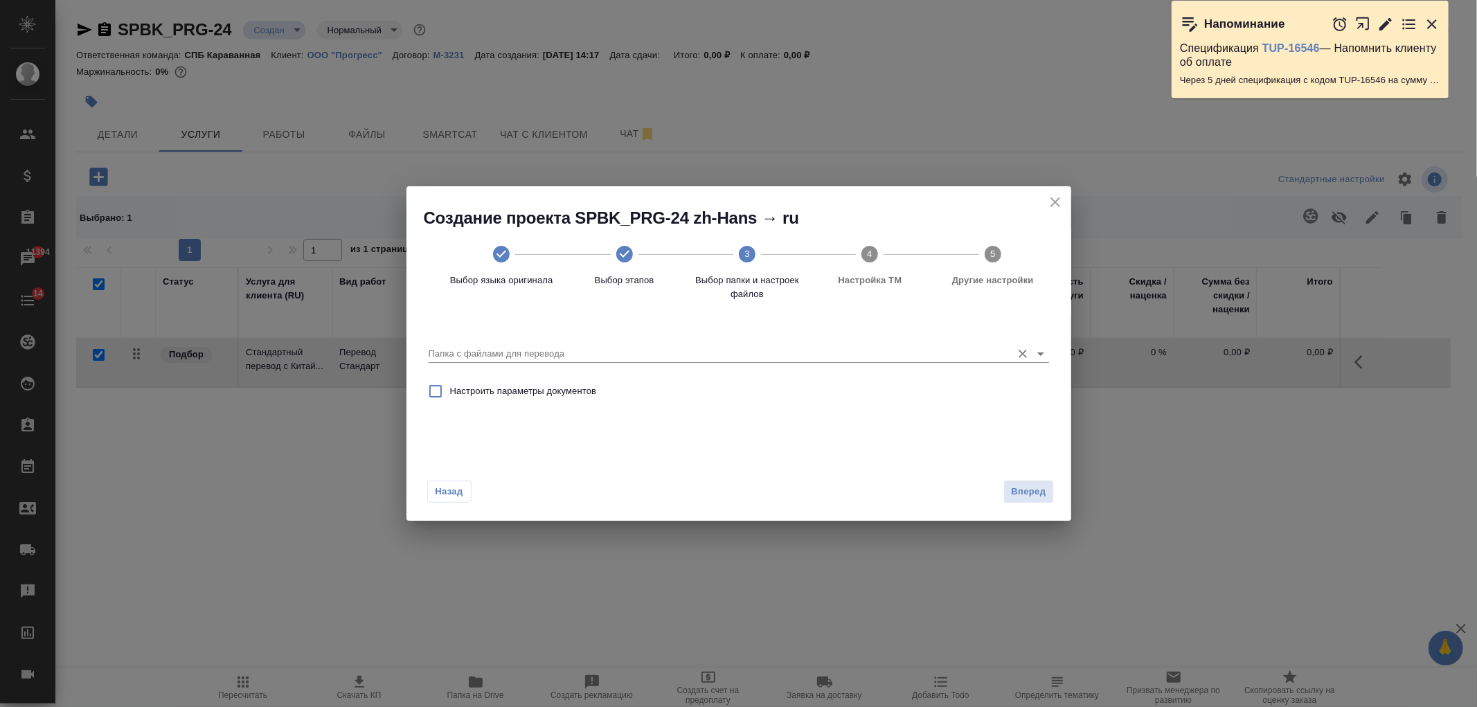
click at [710, 342] on div "Папка с файлами для перевода" at bounding box center [739, 348] width 621 height 28
click at [1053, 199] on icon "close" at bounding box center [1055, 202] width 17 height 17
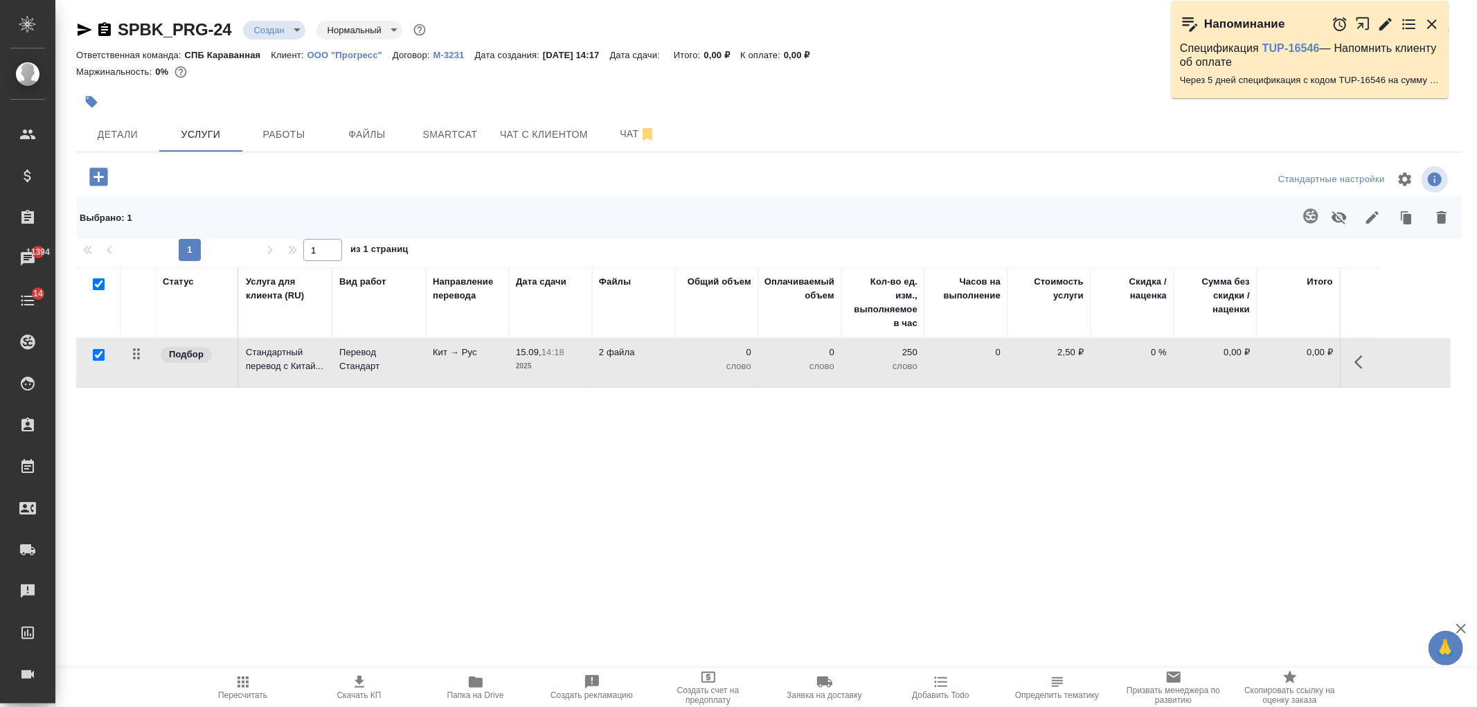
click at [1312, 215] on icon "button" at bounding box center [1311, 216] width 17 height 17
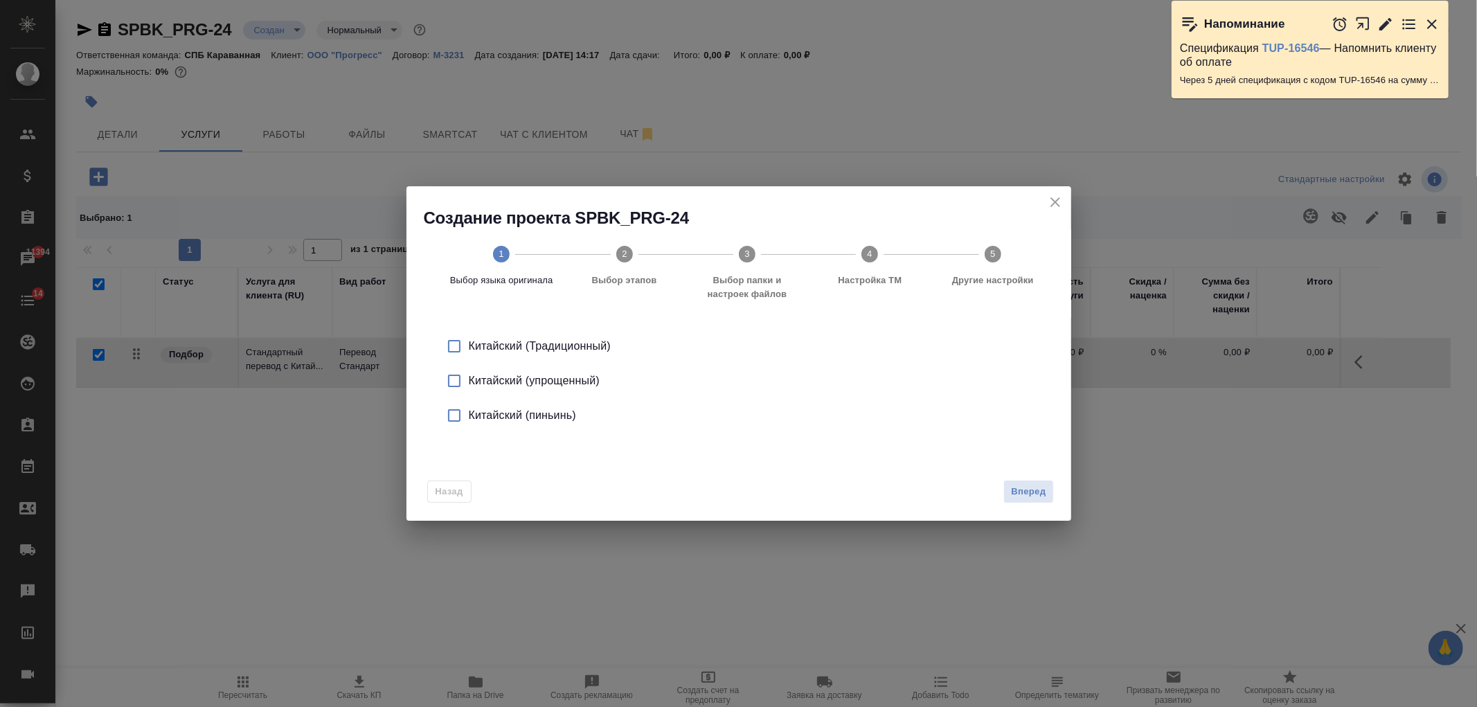
click at [537, 381] on div "Китайский (упрощенный)" at bounding box center [753, 381] width 569 height 17
click at [1030, 496] on span "Вперед" at bounding box center [1028, 492] width 35 height 16
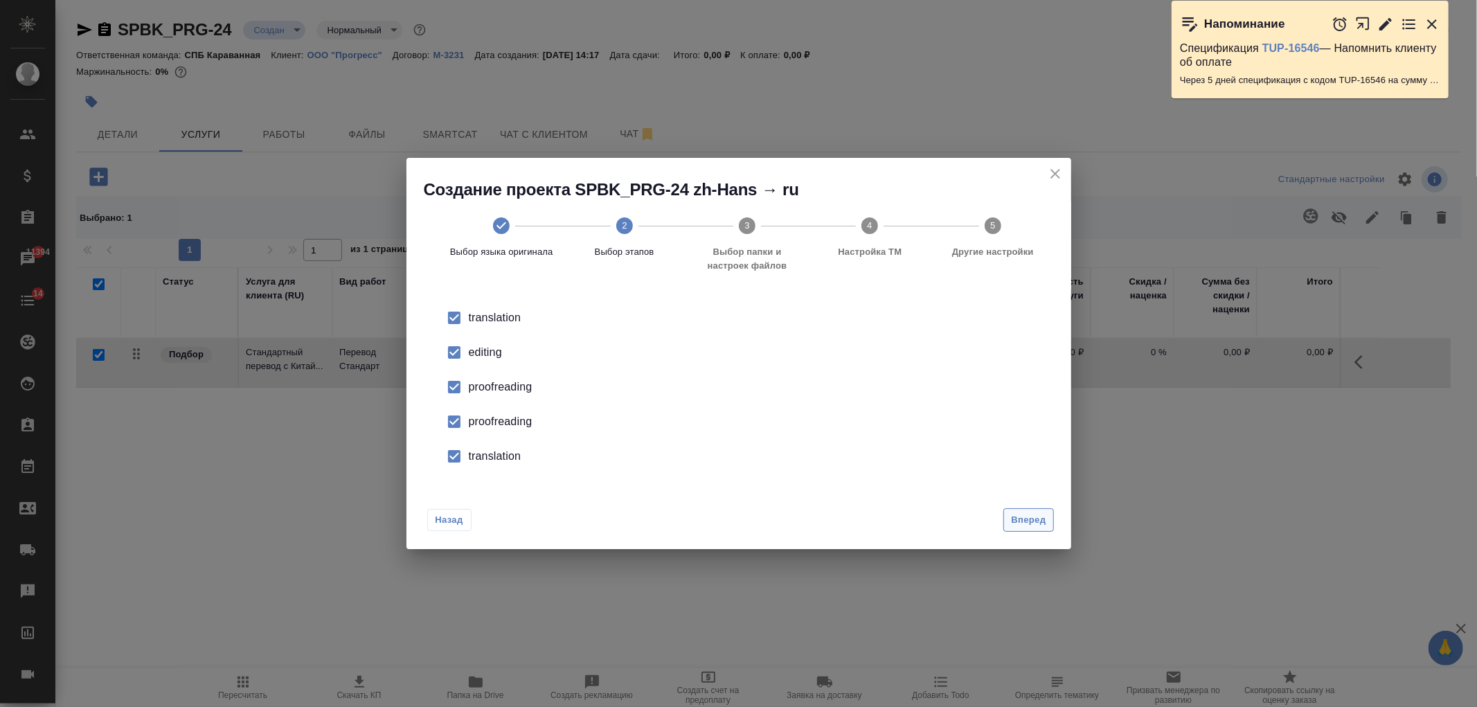
click at [1030, 496] on div "Назад Вперед" at bounding box center [739, 517] width 665 height 65
click at [1034, 510] on button "Вперед" at bounding box center [1028, 520] width 50 height 24
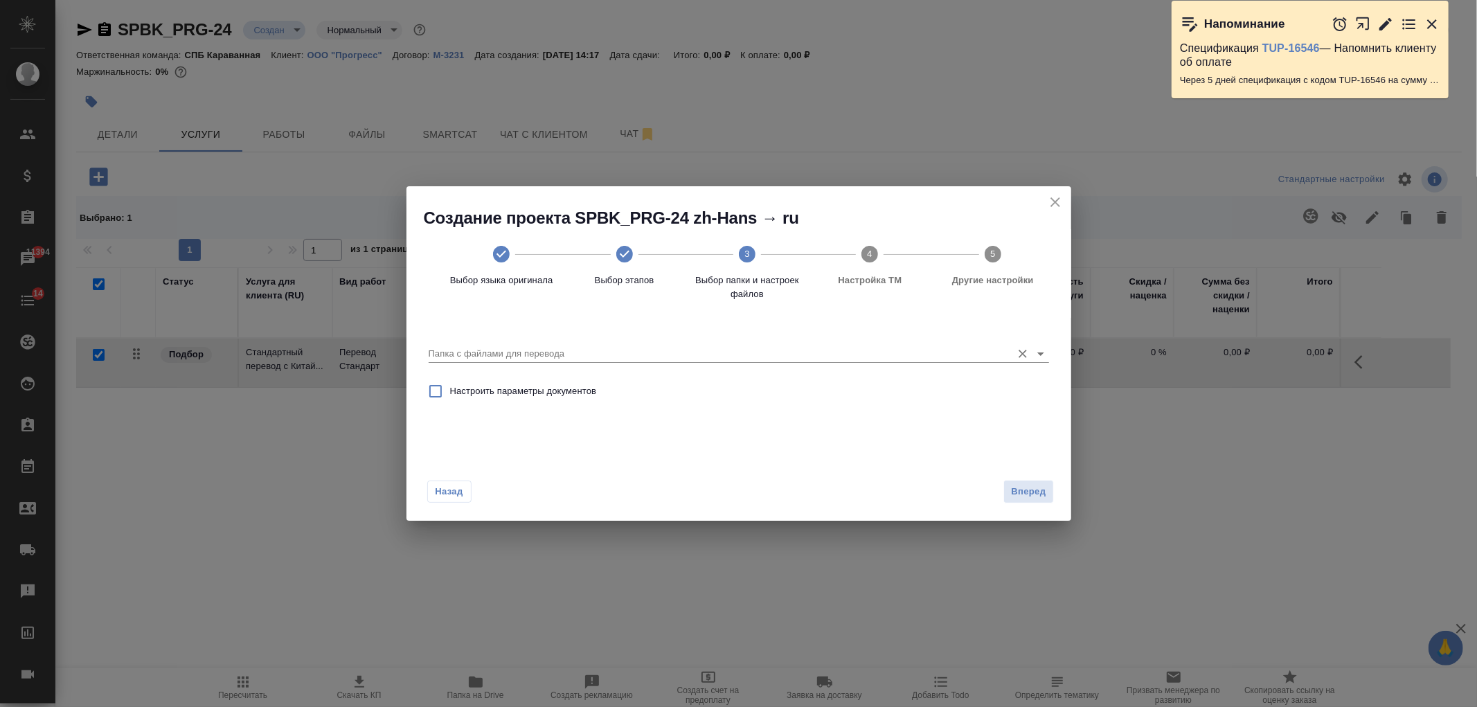
click at [818, 360] on input "Папка с файлами для перевода" at bounding box center [717, 354] width 576 height 17
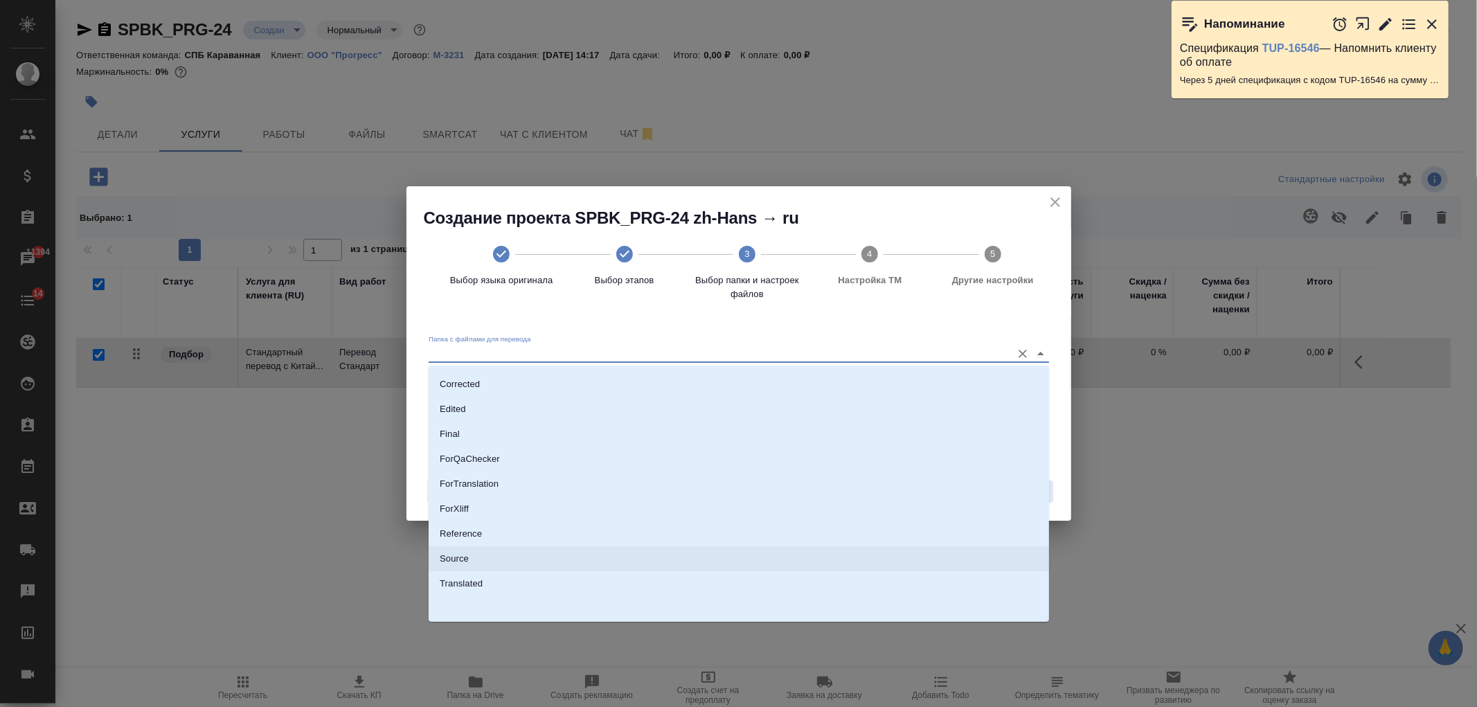
click at [481, 557] on li "Source" at bounding box center [739, 558] width 621 height 25
type input "Source"
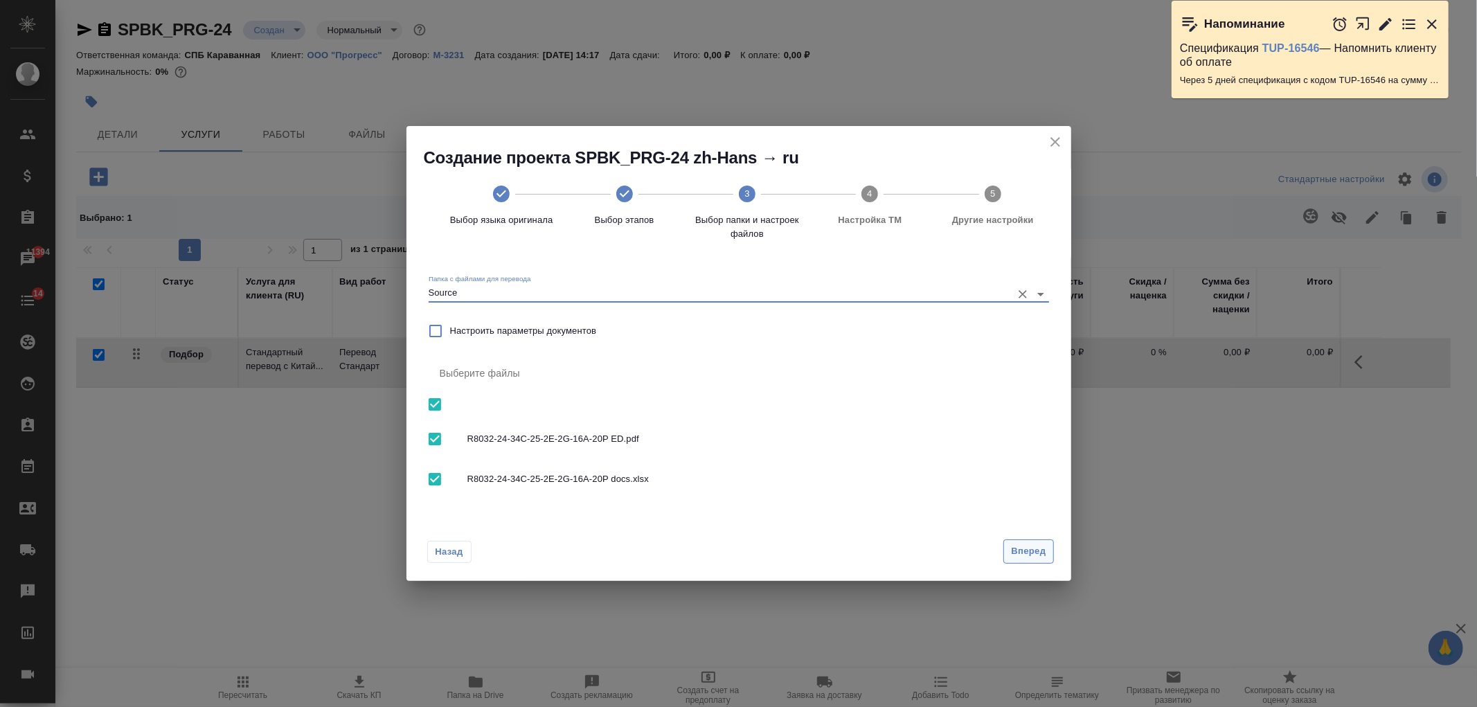
click at [1037, 555] on span "Вперед" at bounding box center [1028, 552] width 35 height 16
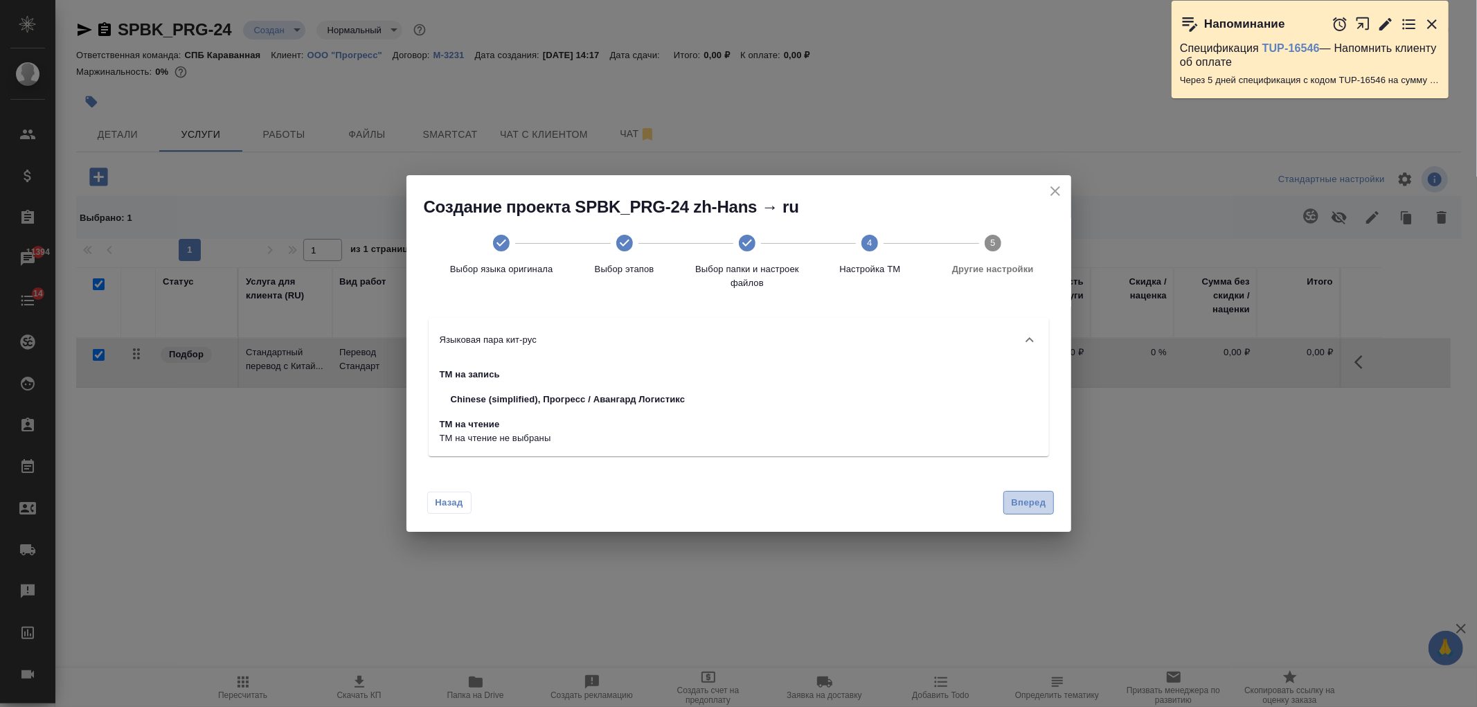
click at [1040, 504] on span "Вперед" at bounding box center [1028, 503] width 35 height 16
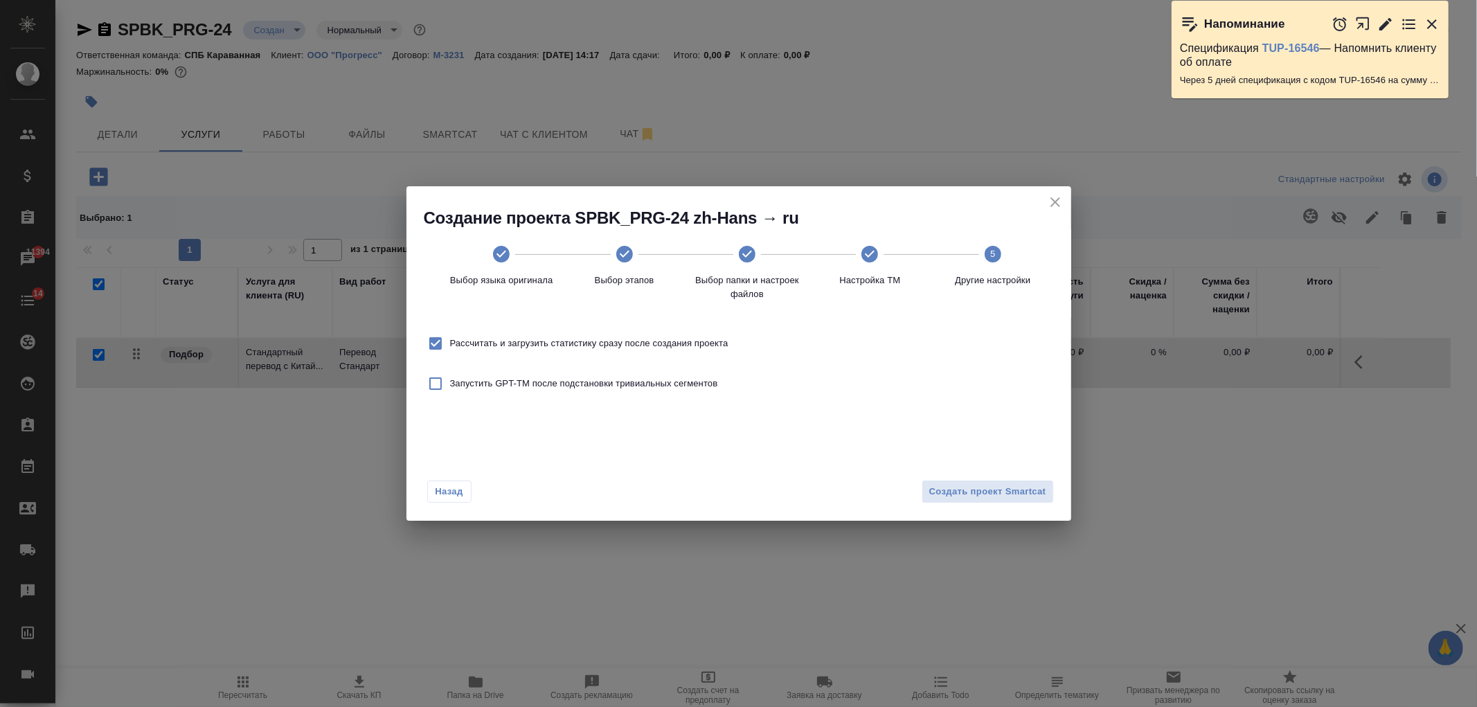
click at [655, 339] on span "Рассчитать и загрузить статистику сразу после создания проекта" at bounding box center [589, 344] width 278 height 14
click at [450, 339] on input "Рассчитать и загрузить статистику сразу после создания проекта" at bounding box center [435, 343] width 29 height 29
checkbox input "false"
click at [972, 492] on span "Создать проект Smartcat" at bounding box center [987, 492] width 117 height 16
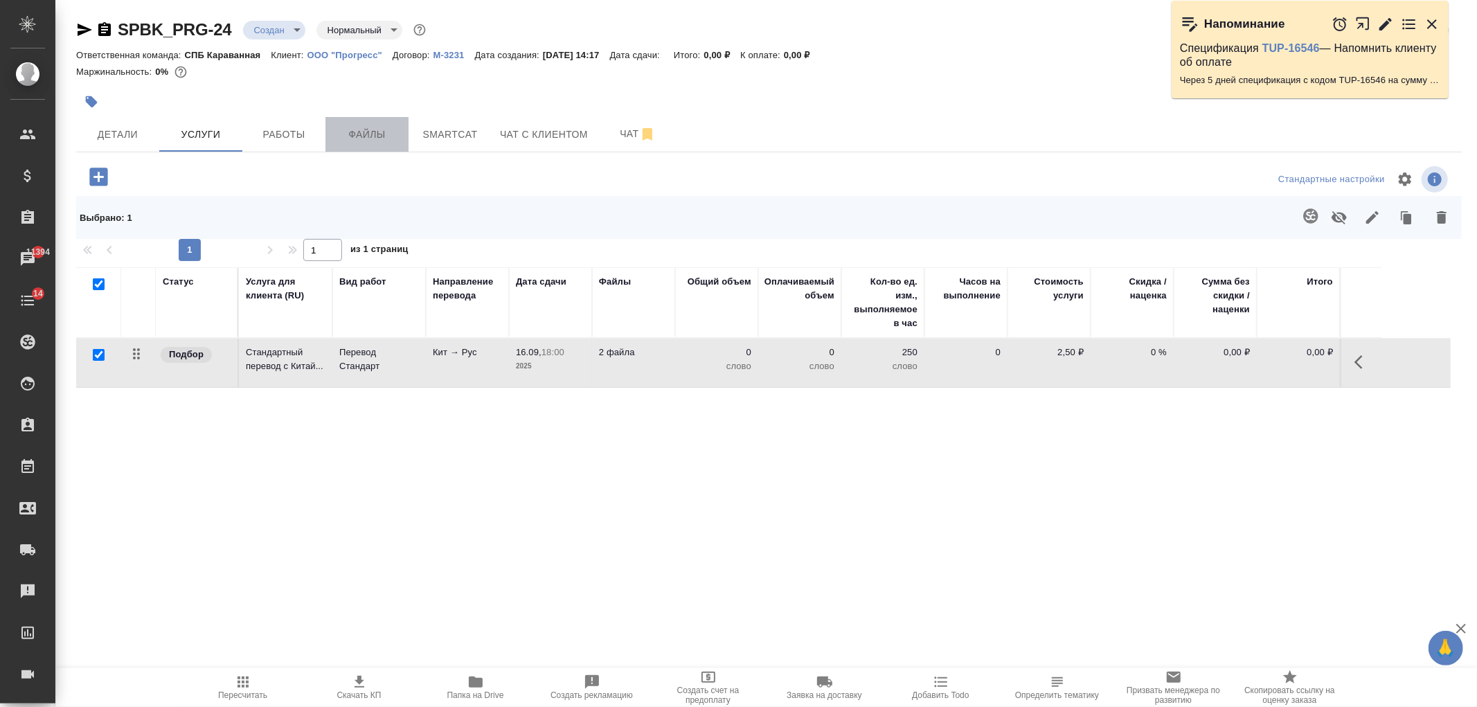
click at [381, 132] on span "Файлы" at bounding box center [367, 134] width 66 height 17
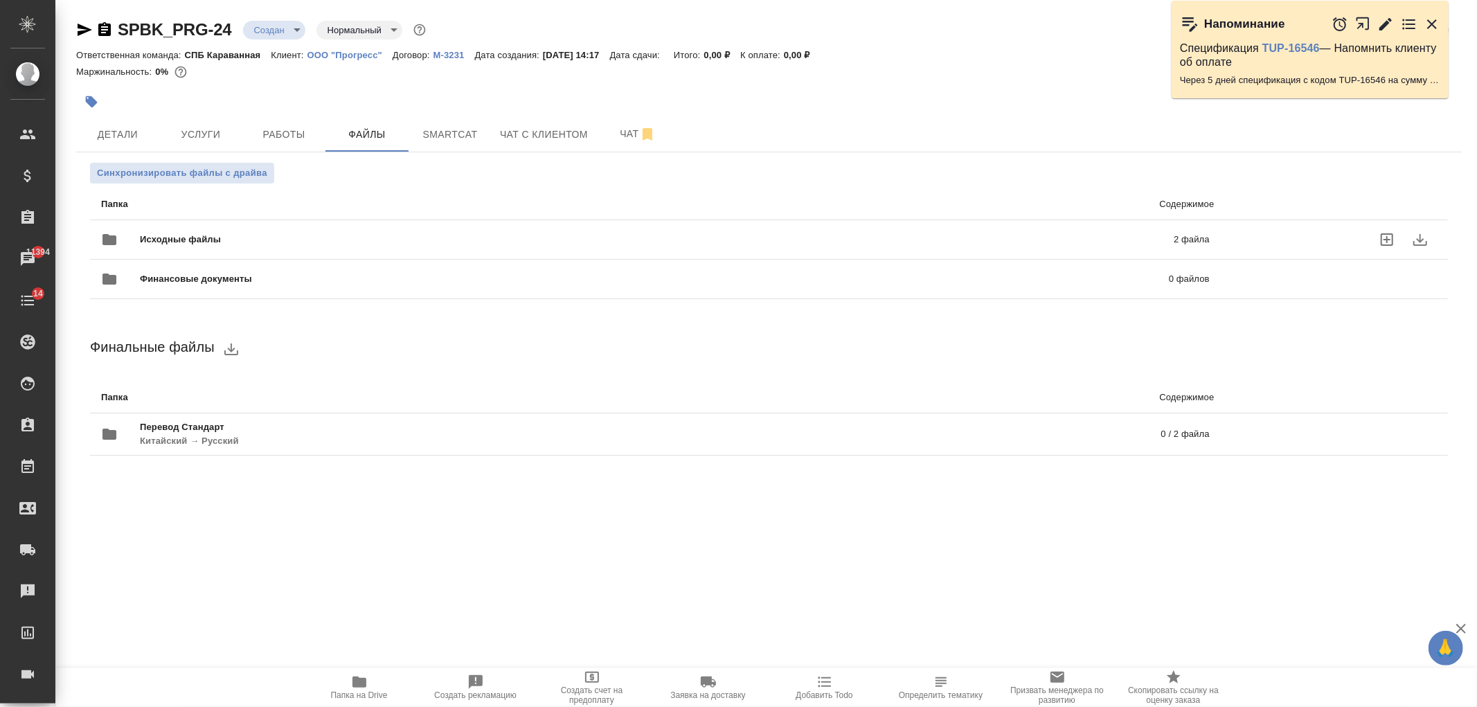
click at [267, 242] on span "Исходные файлы" at bounding box center [418, 240] width 557 height 14
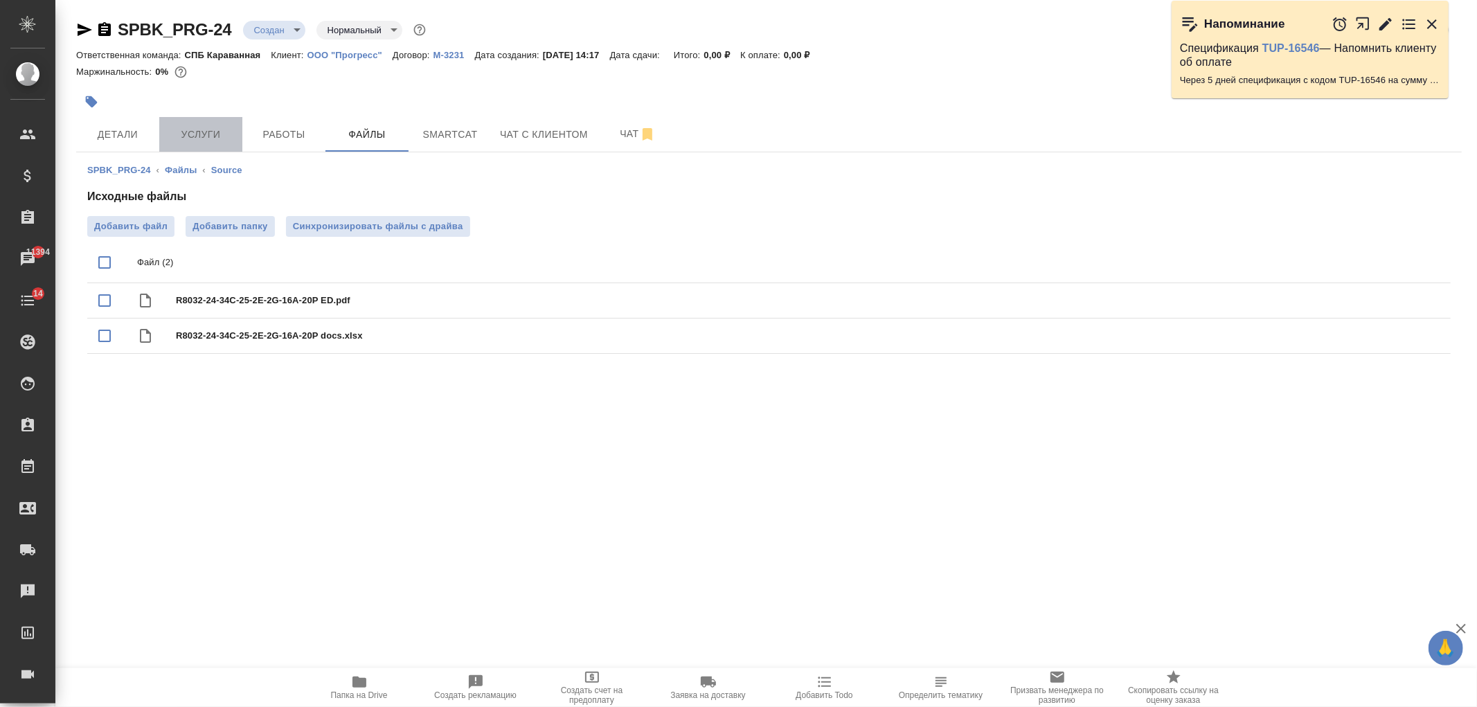
click at [211, 127] on span "Услуги" at bounding box center [201, 134] width 66 height 17
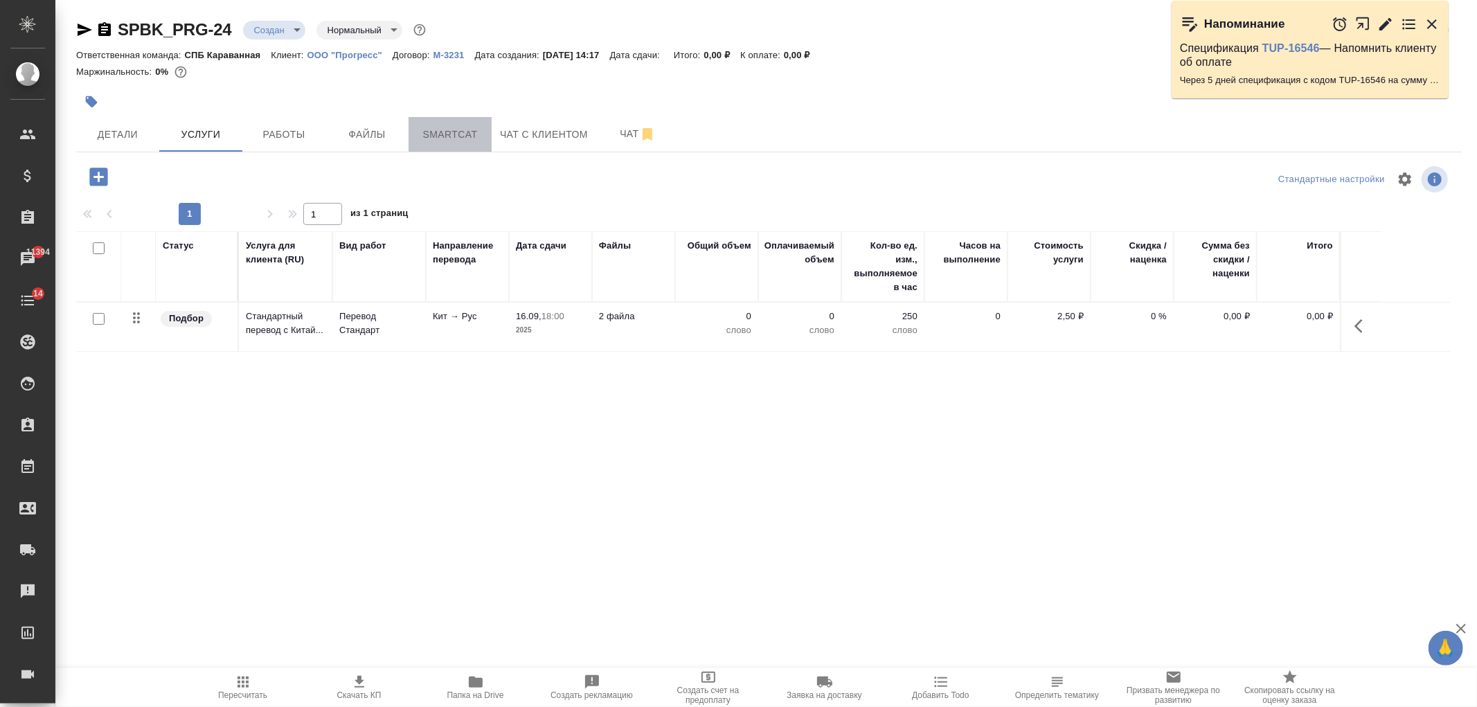
click at [457, 141] on span "Smartcat" at bounding box center [450, 134] width 66 height 17
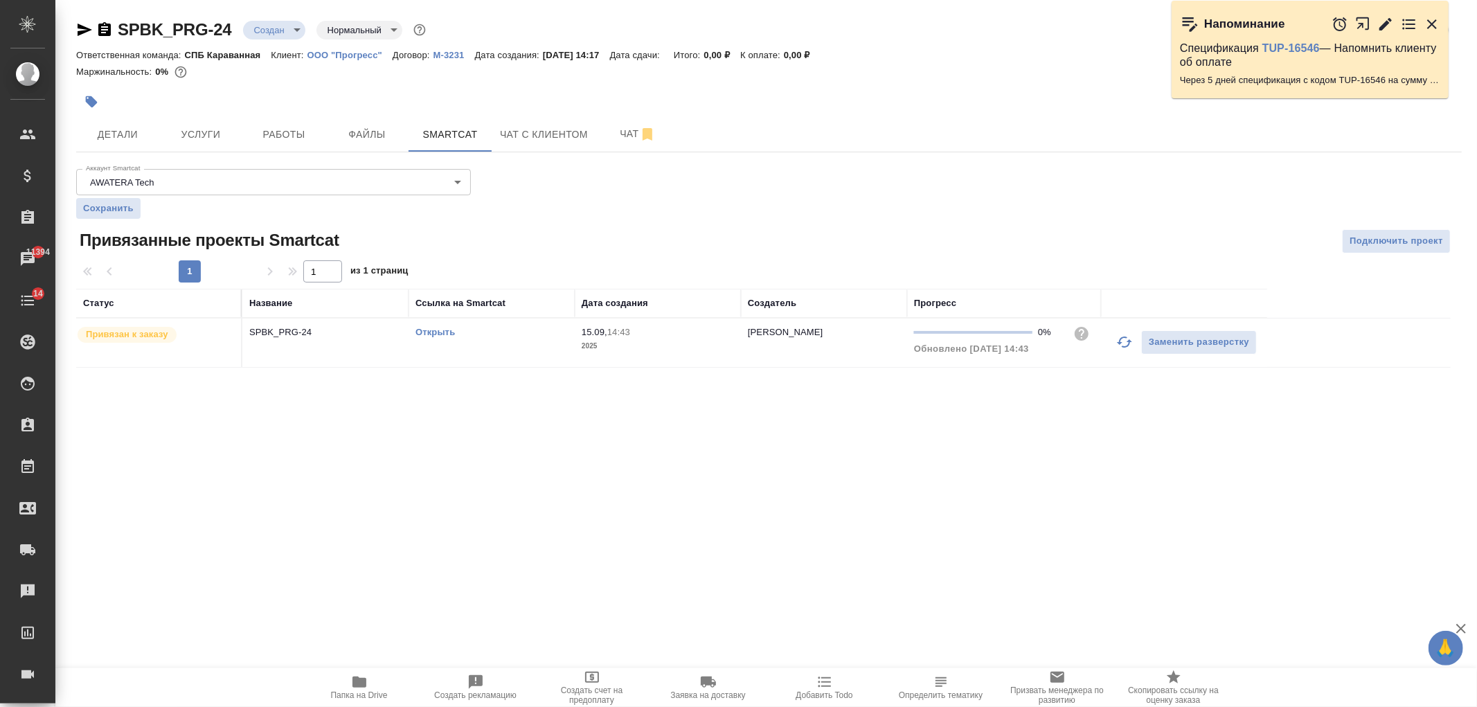
click at [445, 328] on link "Открыть" at bounding box center [435, 332] width 39 height 10
click at [224, 125] on button "Услуги" at bounding box center [200, 134] width 83 height 35
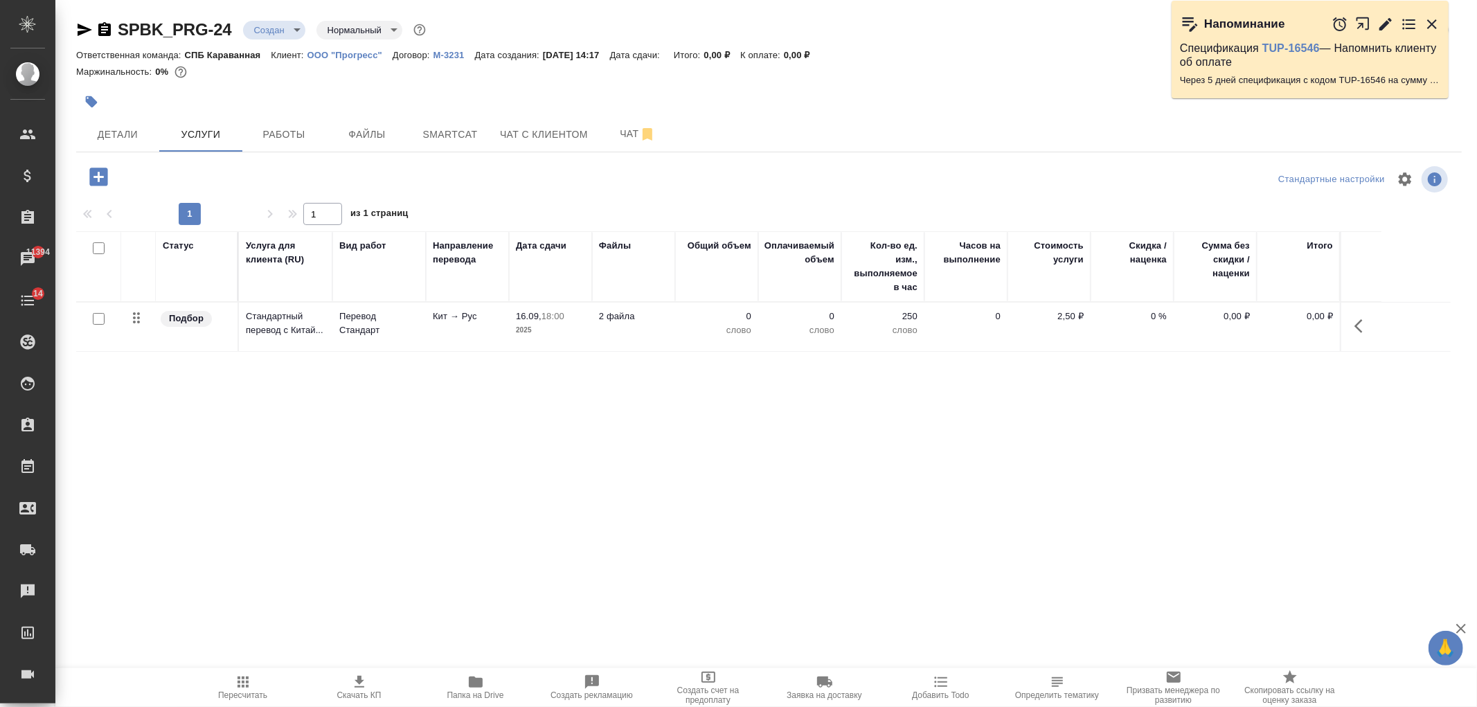
click at [551, 330] on p "2025" at bounding box center [550, 330] width 69 height 14
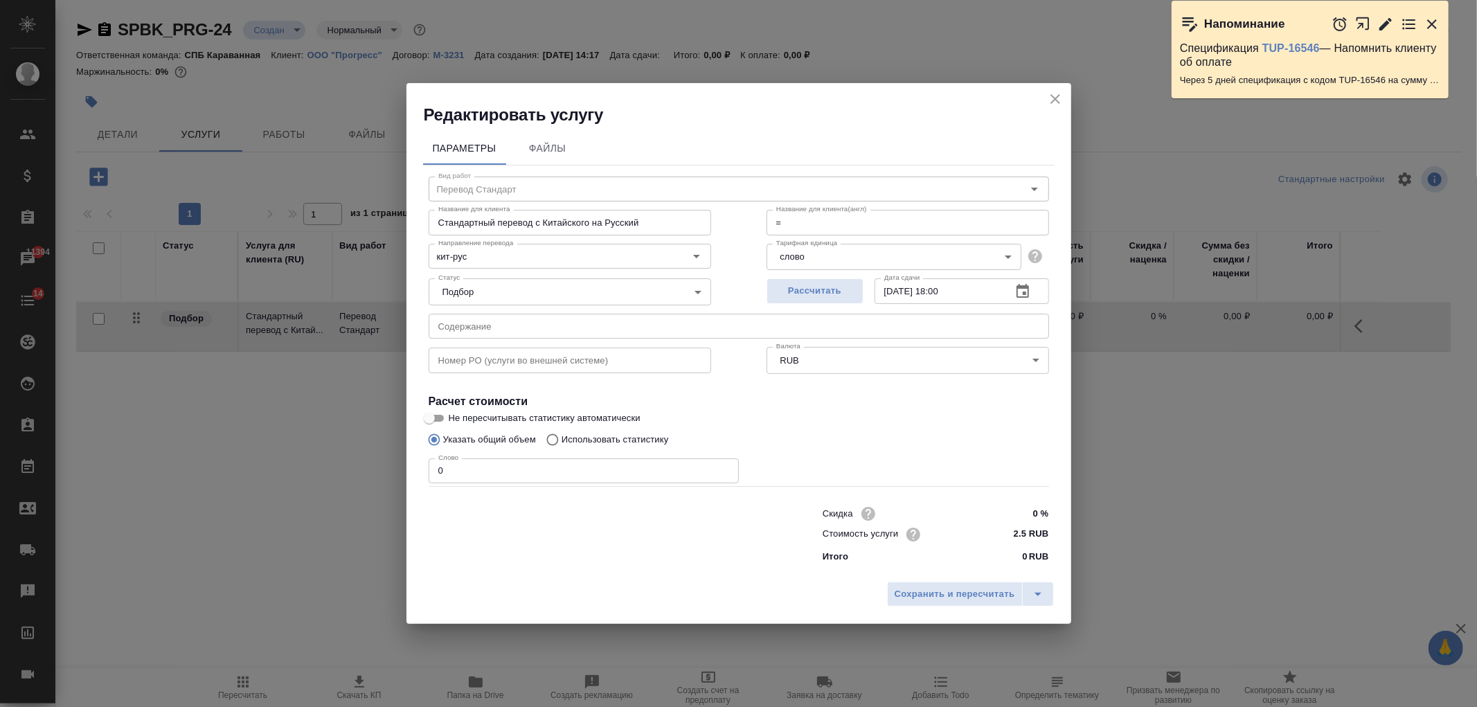
click at [519, 469] on input "0" at bounding box center [584, 470] width 310 height 25
type input "1475"
click at [958, 596] on span "Сохранить и пересчитать" at bounding box center [955, 595] width 121 height 16
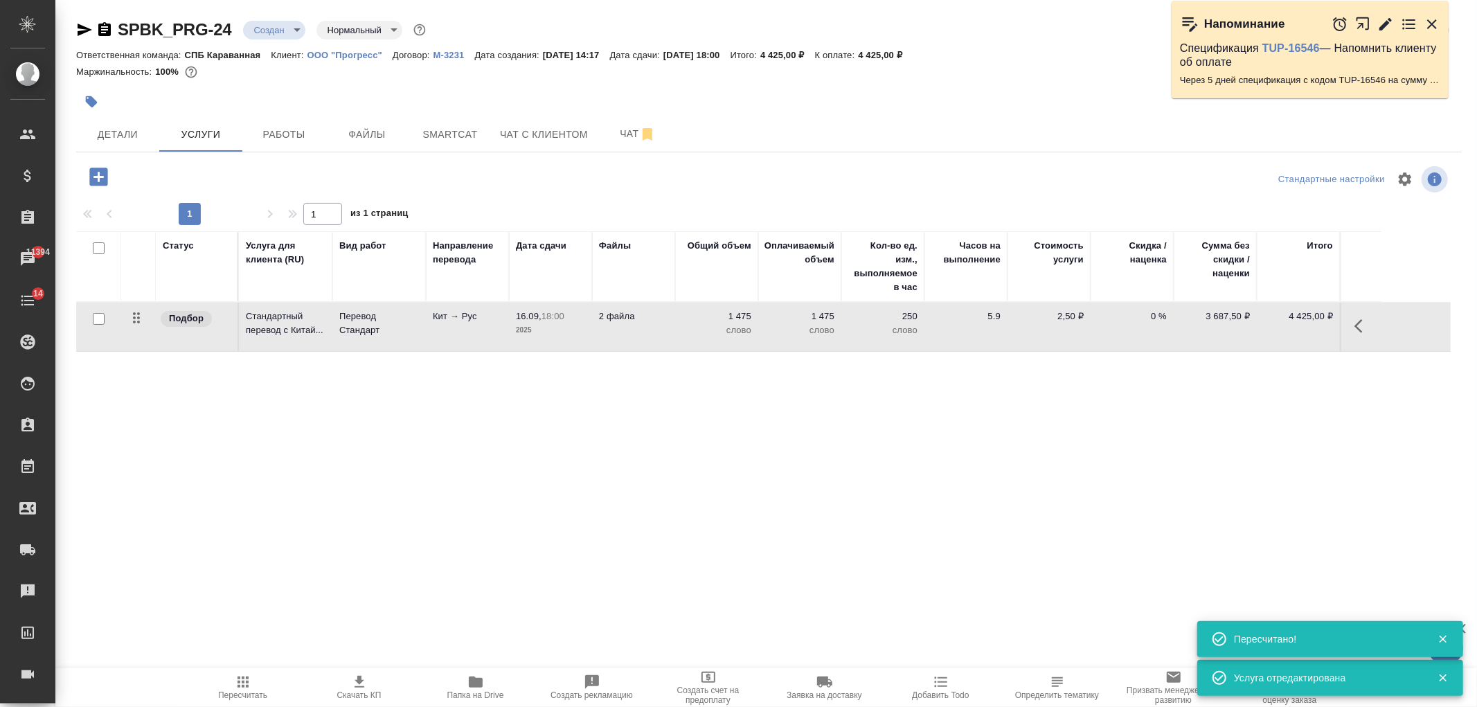
click at [98, 174] on icon "button" at bounding box center [99, 177] width 24 height 24
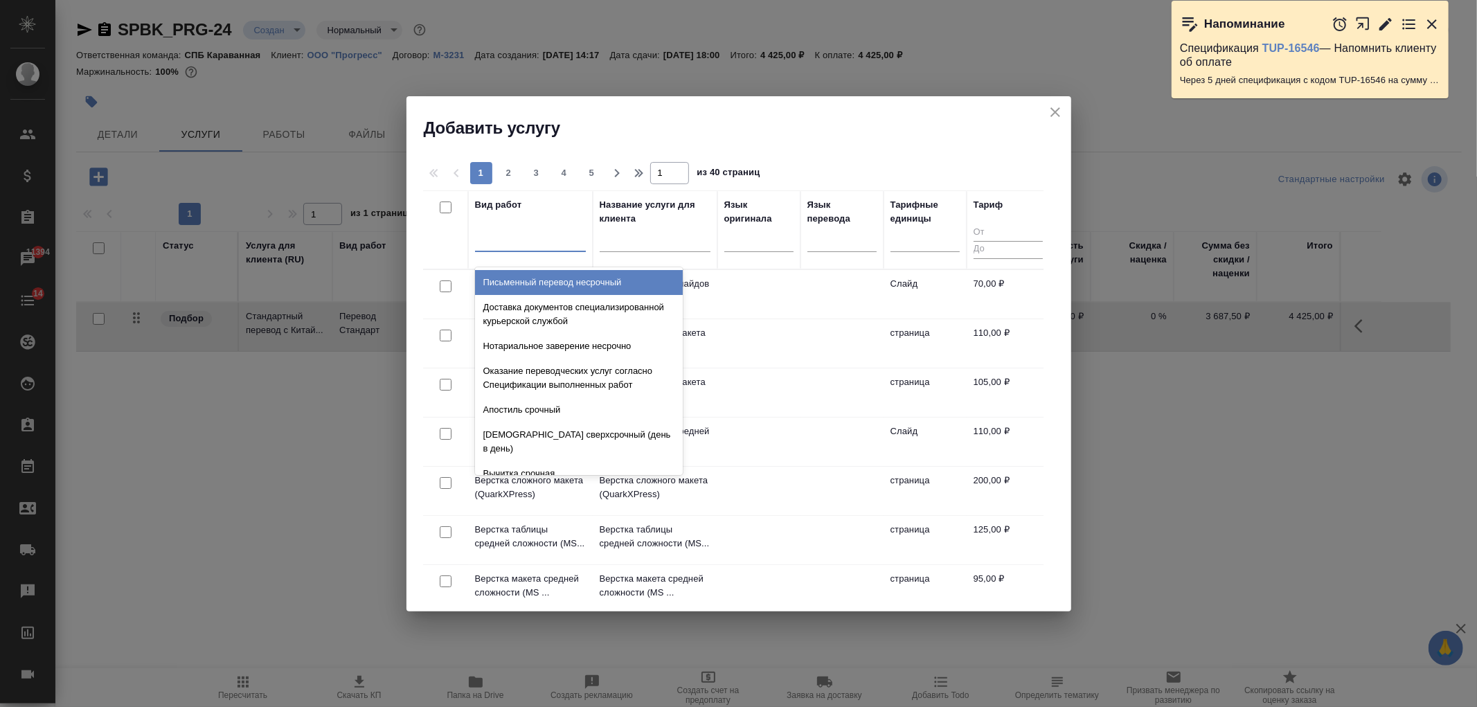
click at [520, 234] on div at bounding box center [530, 238] width 111 height 20
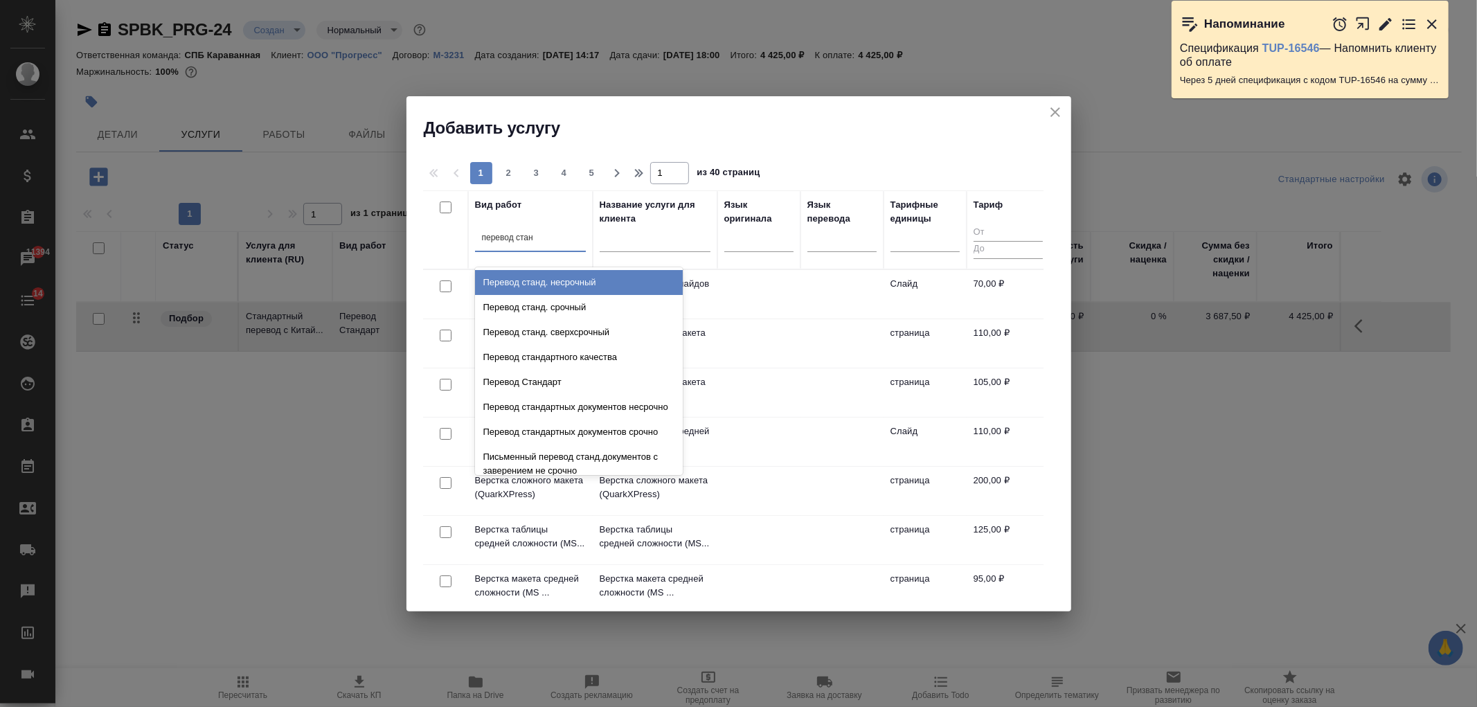
type input "перевод станд"
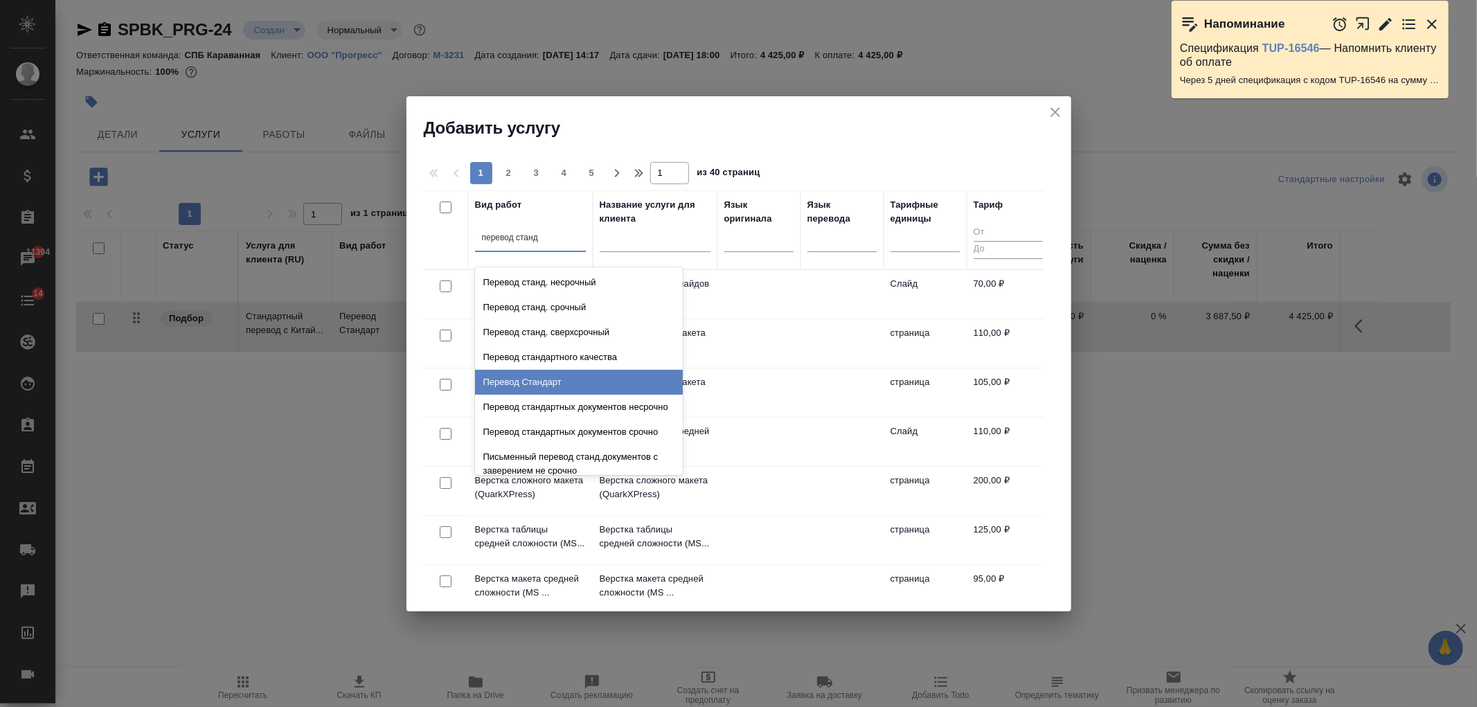
click at [573, 371] on div "Перевод Стандарт" at bounding box center [579, 382] width 208 height 25
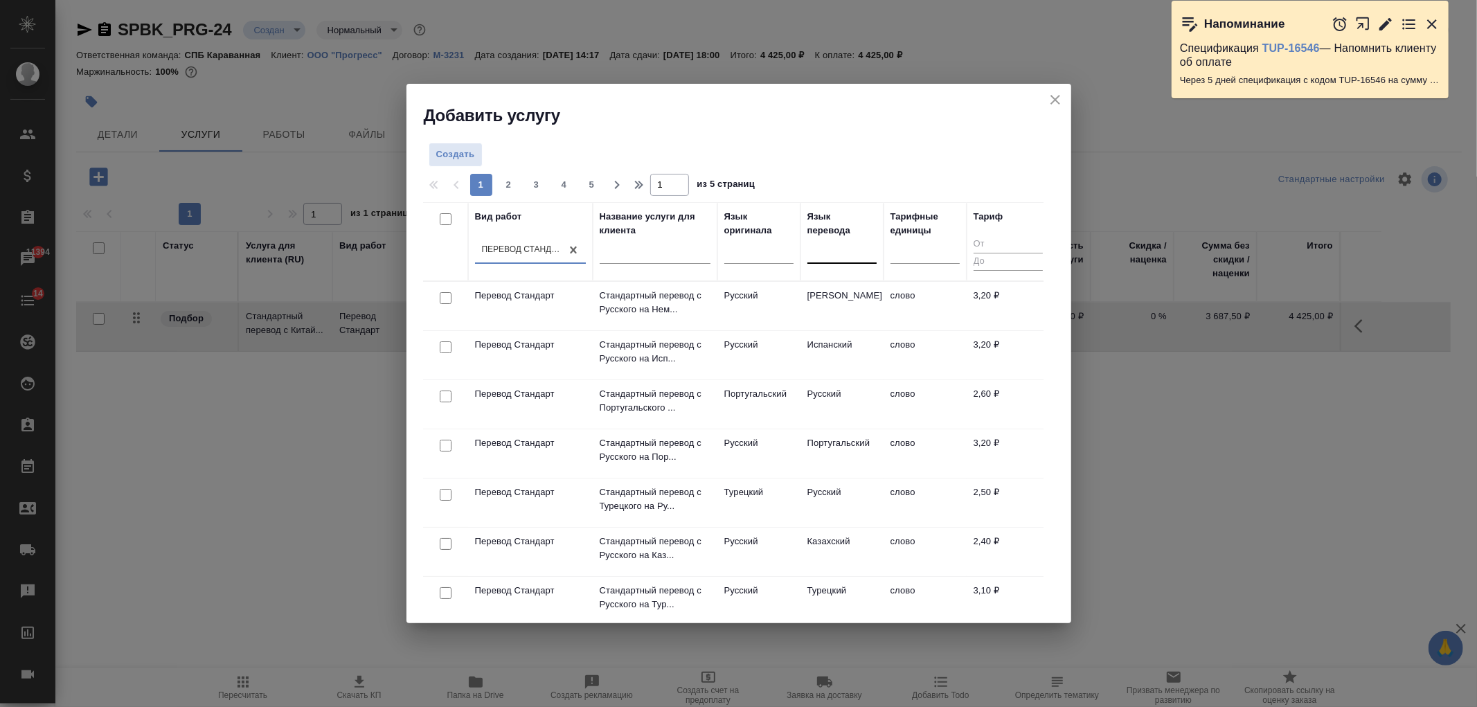
click at [843, 244] on div at bounding box center [841, 250] width 69 height 20
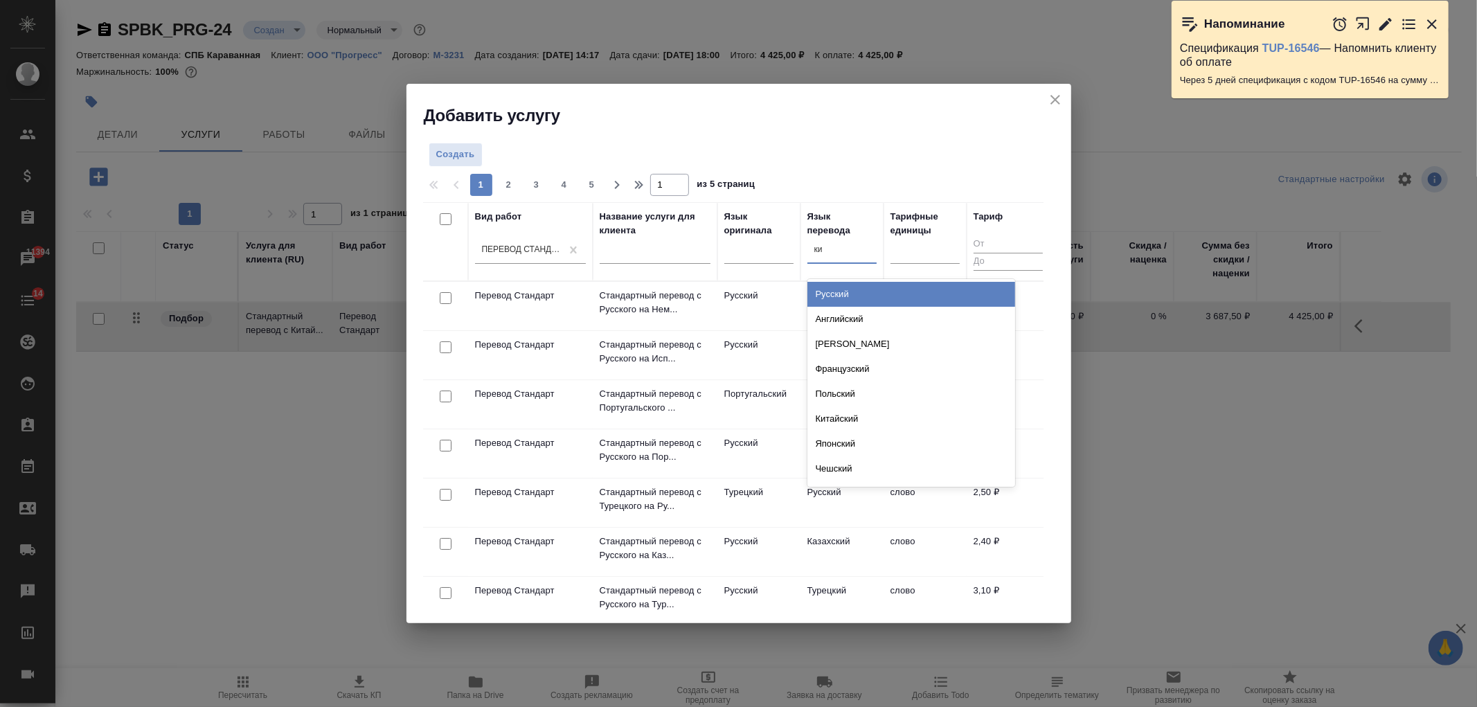
type input "кит"
click at [854, 289] on div "Китайский" at bounding box center [911, 294] width 208 height 25
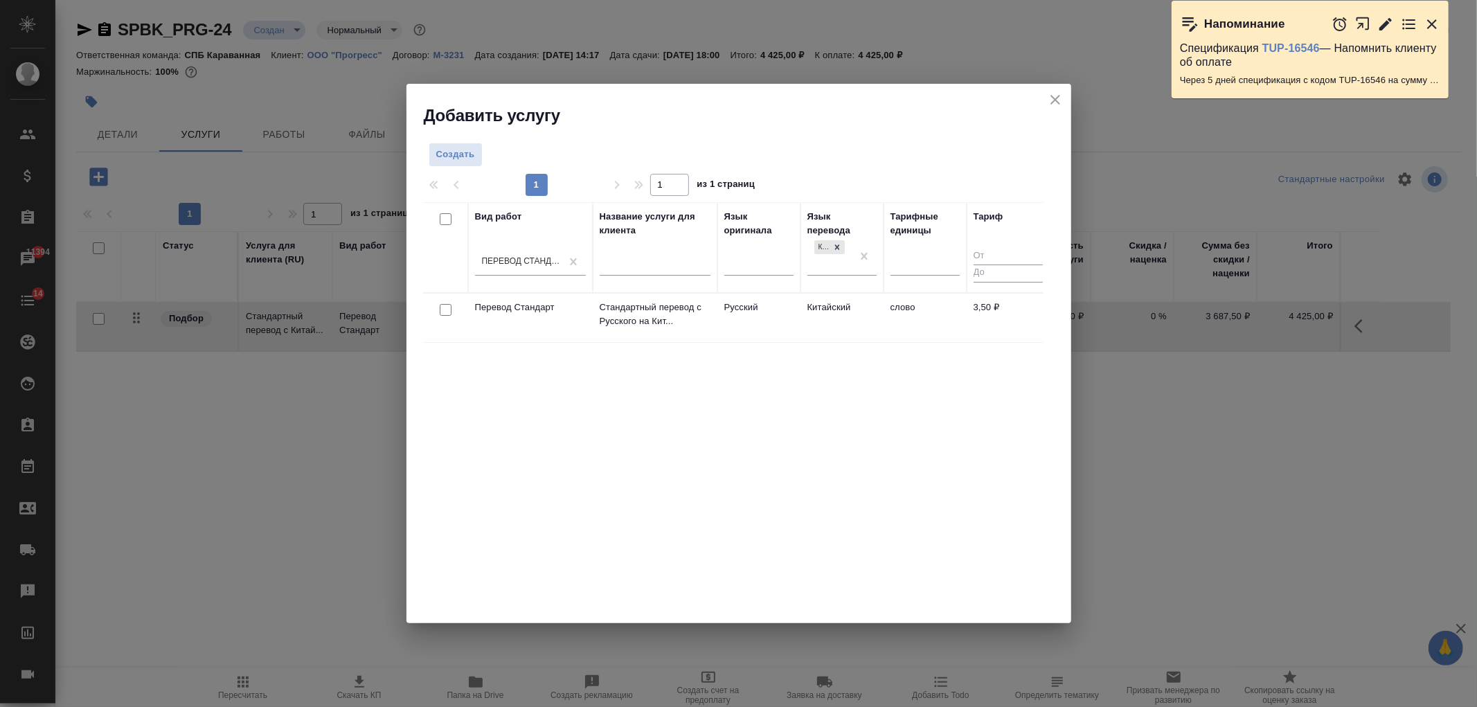
click at [446, 310] on input "checkbox" at bounding box center [446, 310] width 12 height 12
checkbox input "true"
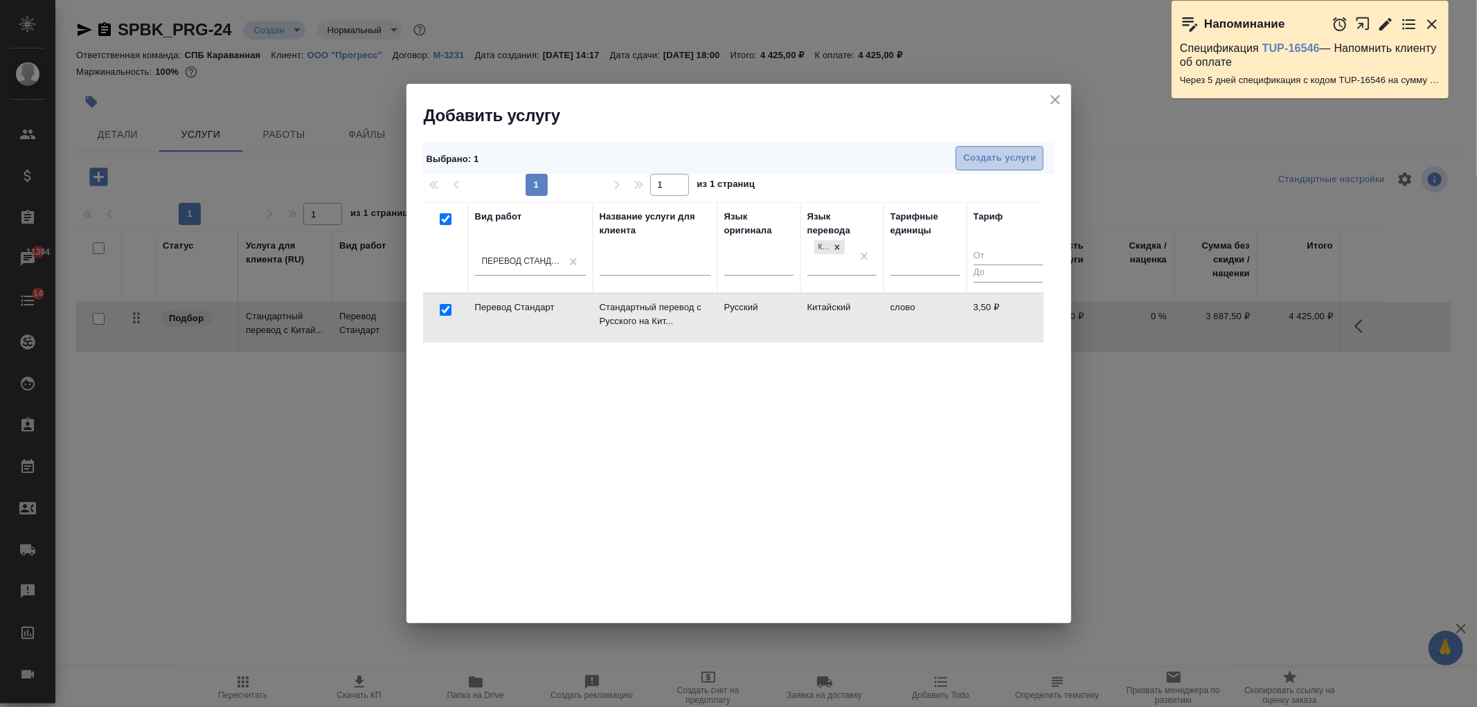
click at [994, 161] on span "Создать услуги" at bounding box center [999, 158] width 73 height 16
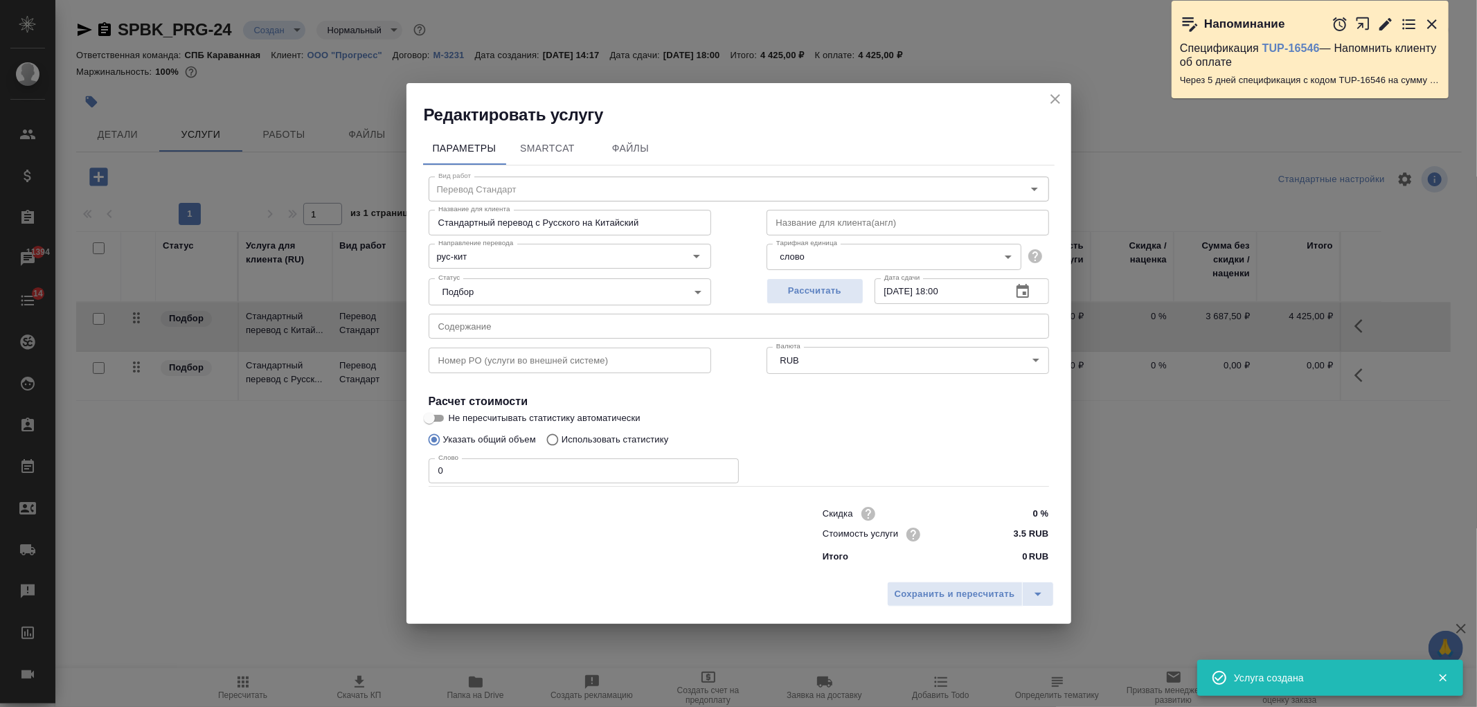
click at [485, 457] on div "Слово 0 Слово" at bounding box center [584, 469] width 310 height 33
click at [490, 474] on input "0" at bounding box center [584, 470] width 310 height 25
click at [584, 431] on label "Использовать статистику" at bounding box center [604, 440] width 130 height 26
click at [562, 431] on input "Использовать статистику" at bounding box center [550, 440] width 22 height 26
radio input "true"
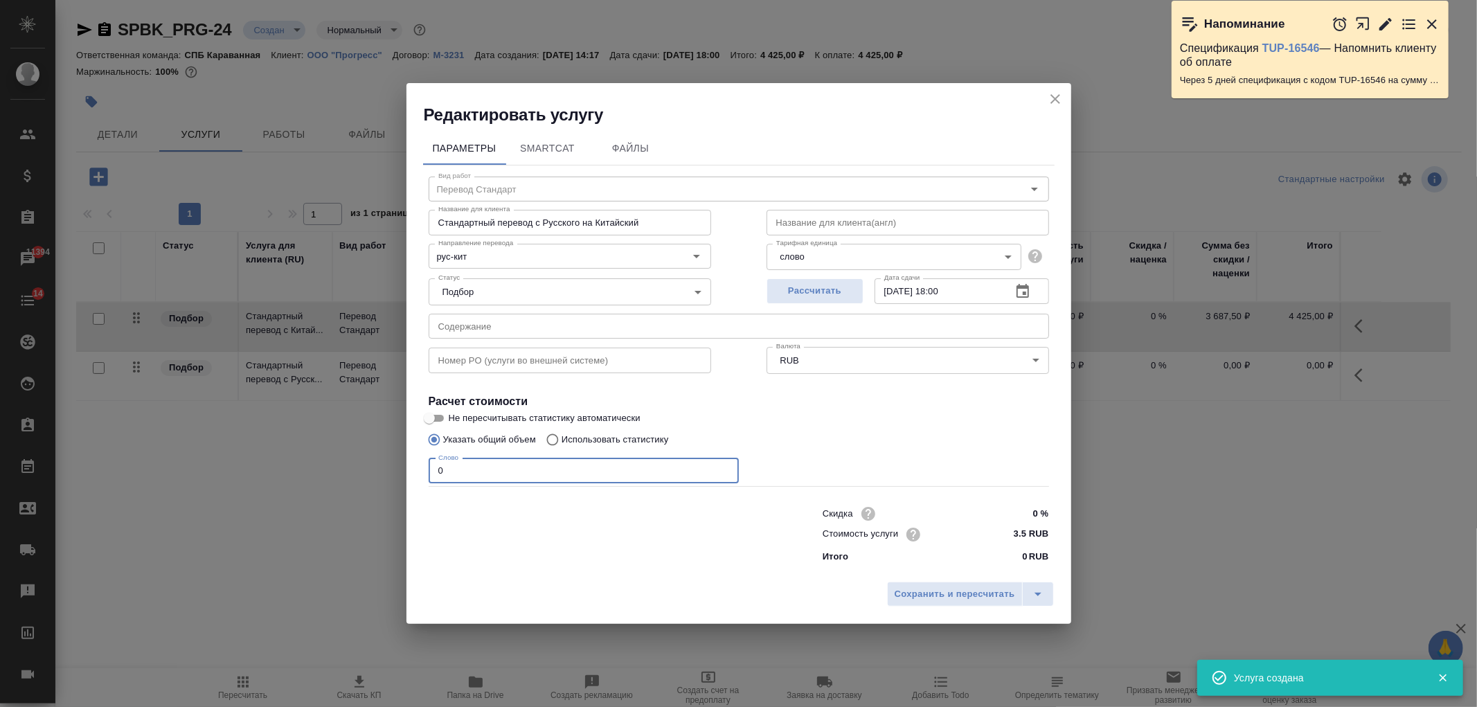
radio input "false"
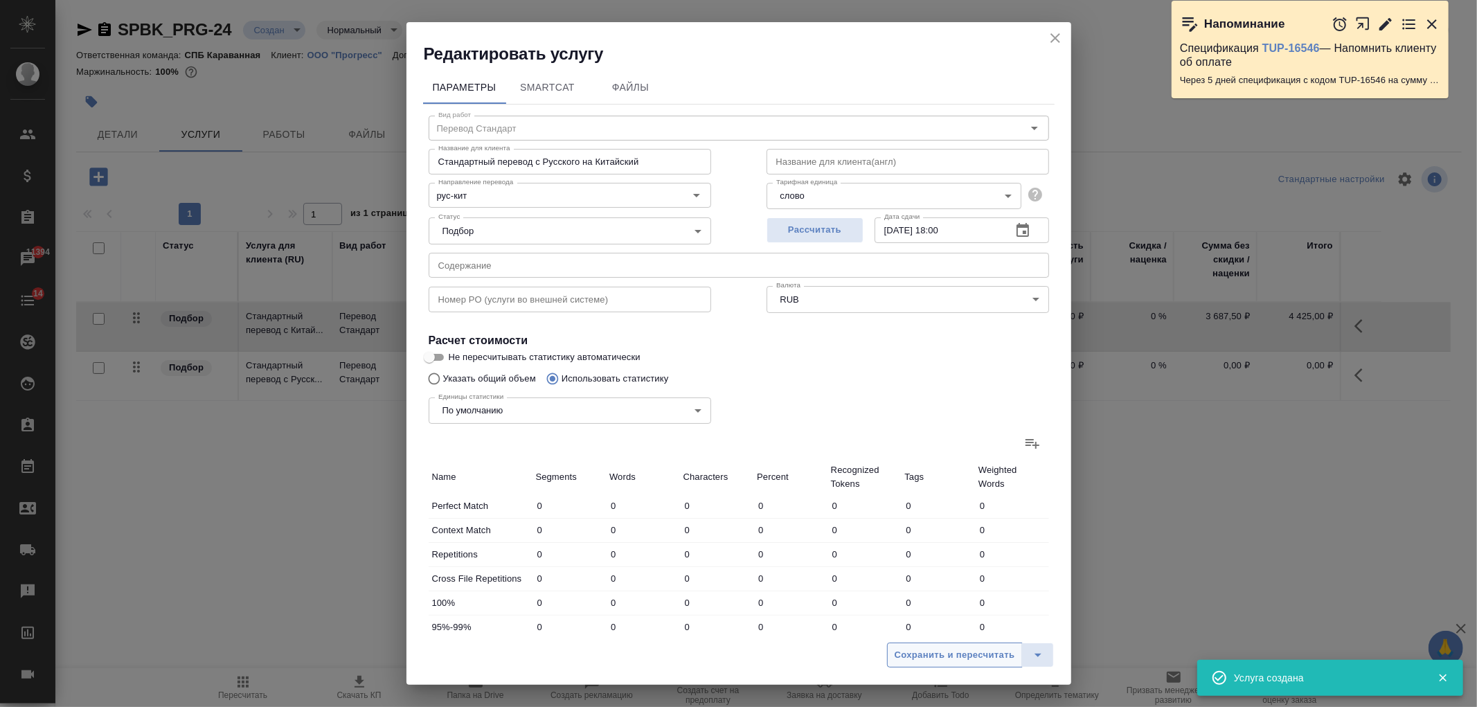
click at [970, 660] on span "Сохранить и пересчитать" at bounding box center [955, 656] width 121 height 16
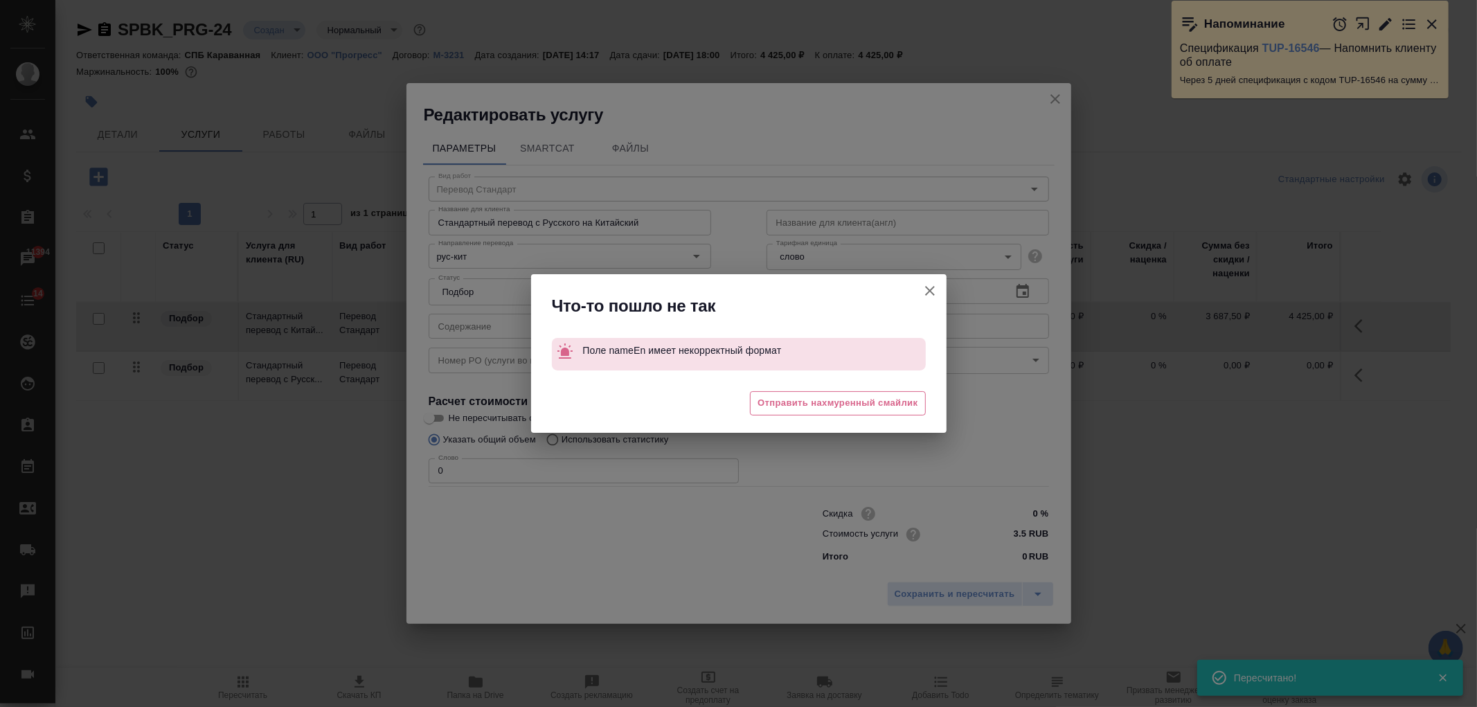
click at [931, 292] on icon "button" at bounding box center [930, 291] width 10 height 10
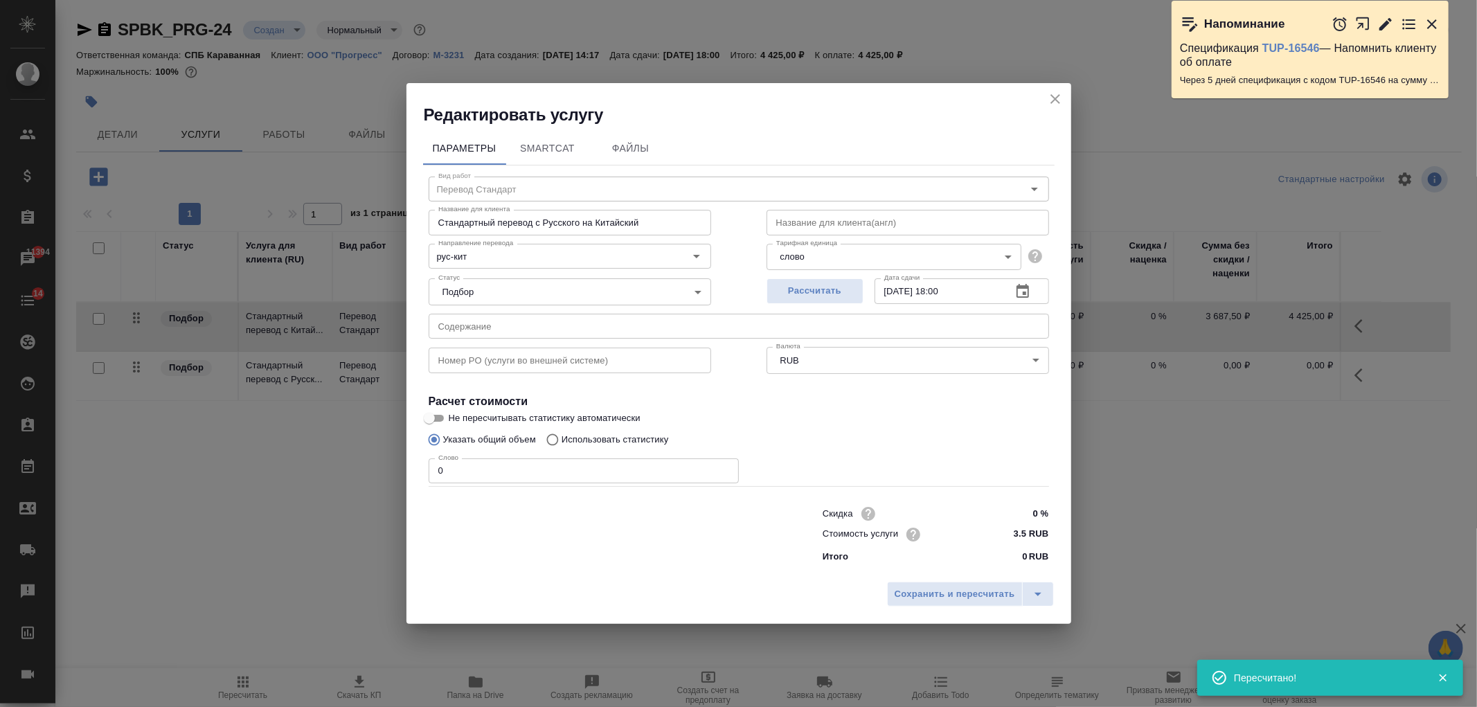
click at [824, 215] on input "text" at bounding box center [908, 222] width 283 height 25
type input "-"
click at [625, 439] on p "Использовать статистику" at bounding box center [615, 440] width 107 height 14
click at [562, 439] on input "Использовать статистику" at bounding box center [550, 440] width 22 height 26
radio input "true"
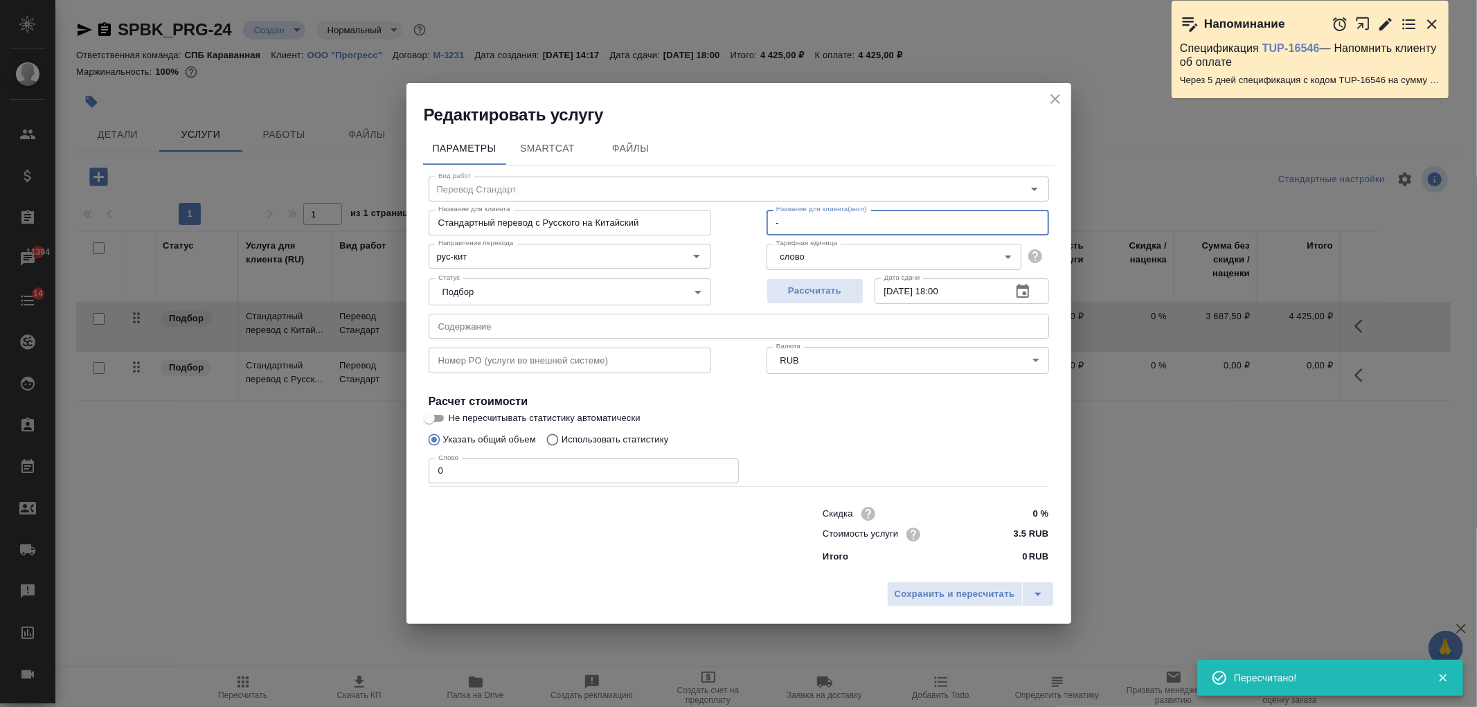
radio input "false"
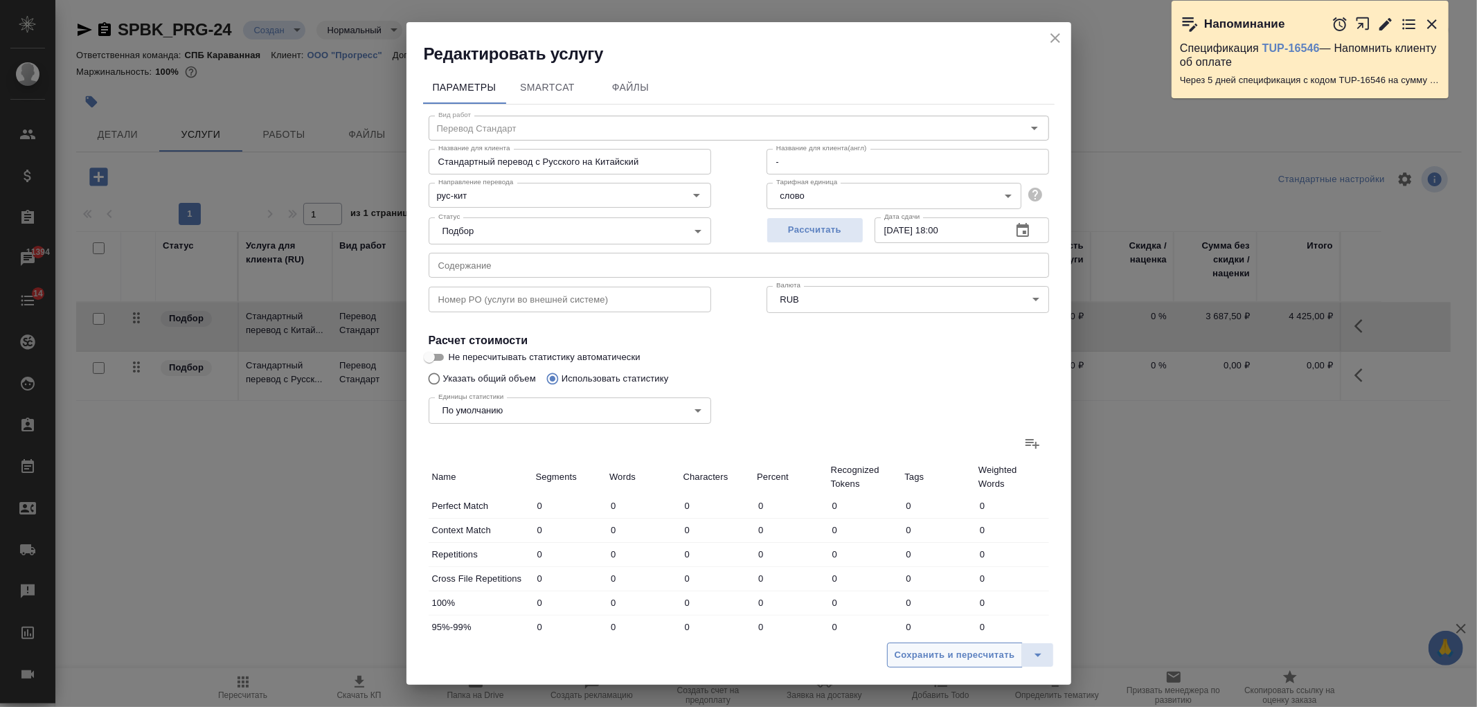
click at [992, 659] on span "Сохранить и пересчитать" at bounding box center [955, 656] width 121 height 16
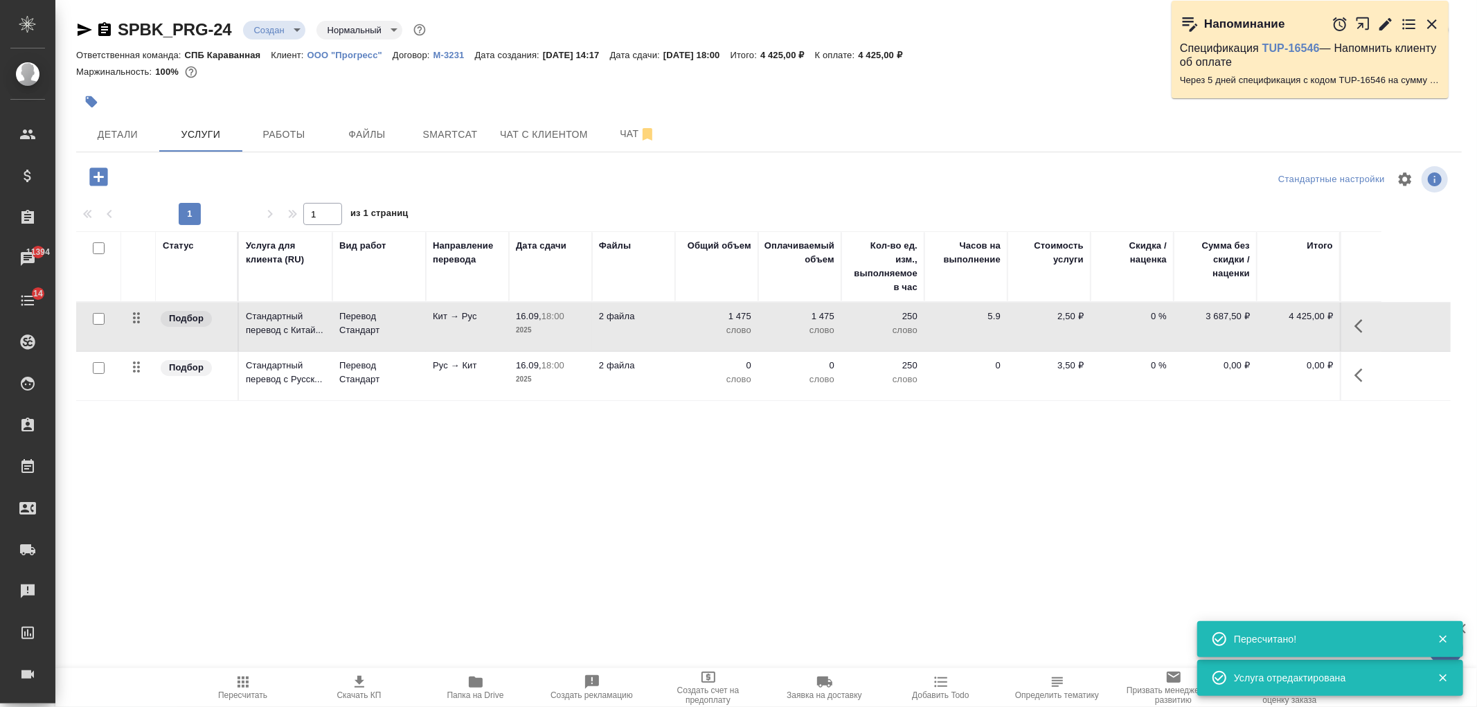
click at [539, 376] on p "2025" at bounding box center [550, 380] width 69 height 14
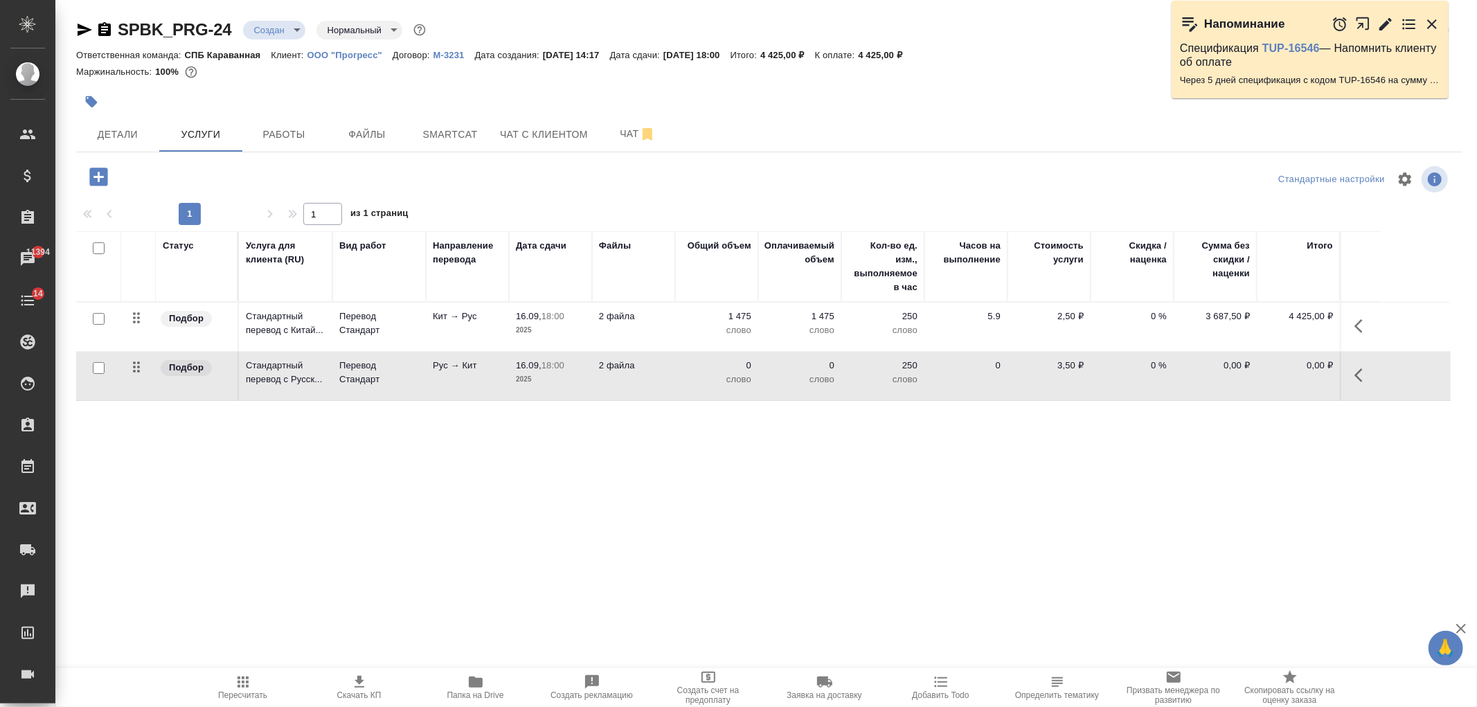
click at [96, 367] on input "checkbox" at bounding box center [99, 368] width 12 height 12
checkbox input "true"
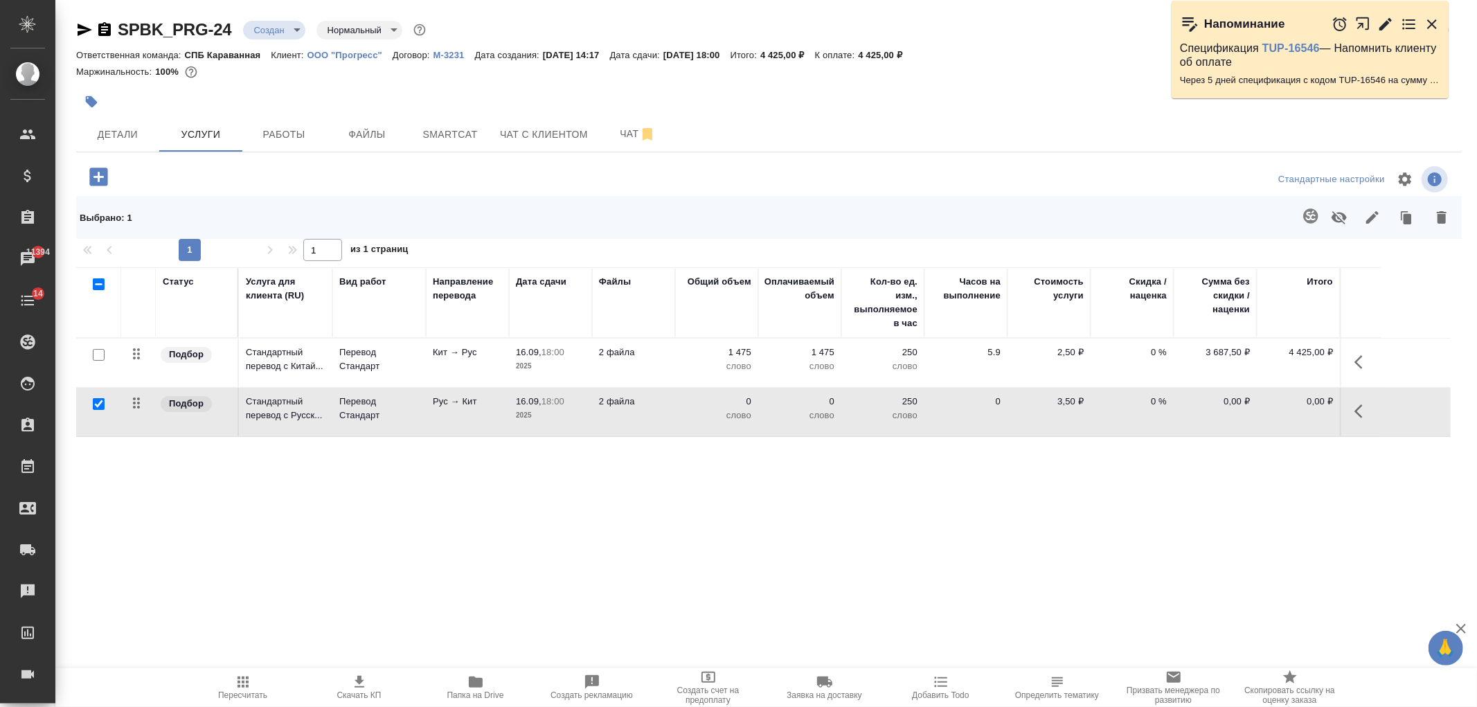
click at [1310, 218] on icon "button" at bounding box center [1311, 216] width 17 height 17
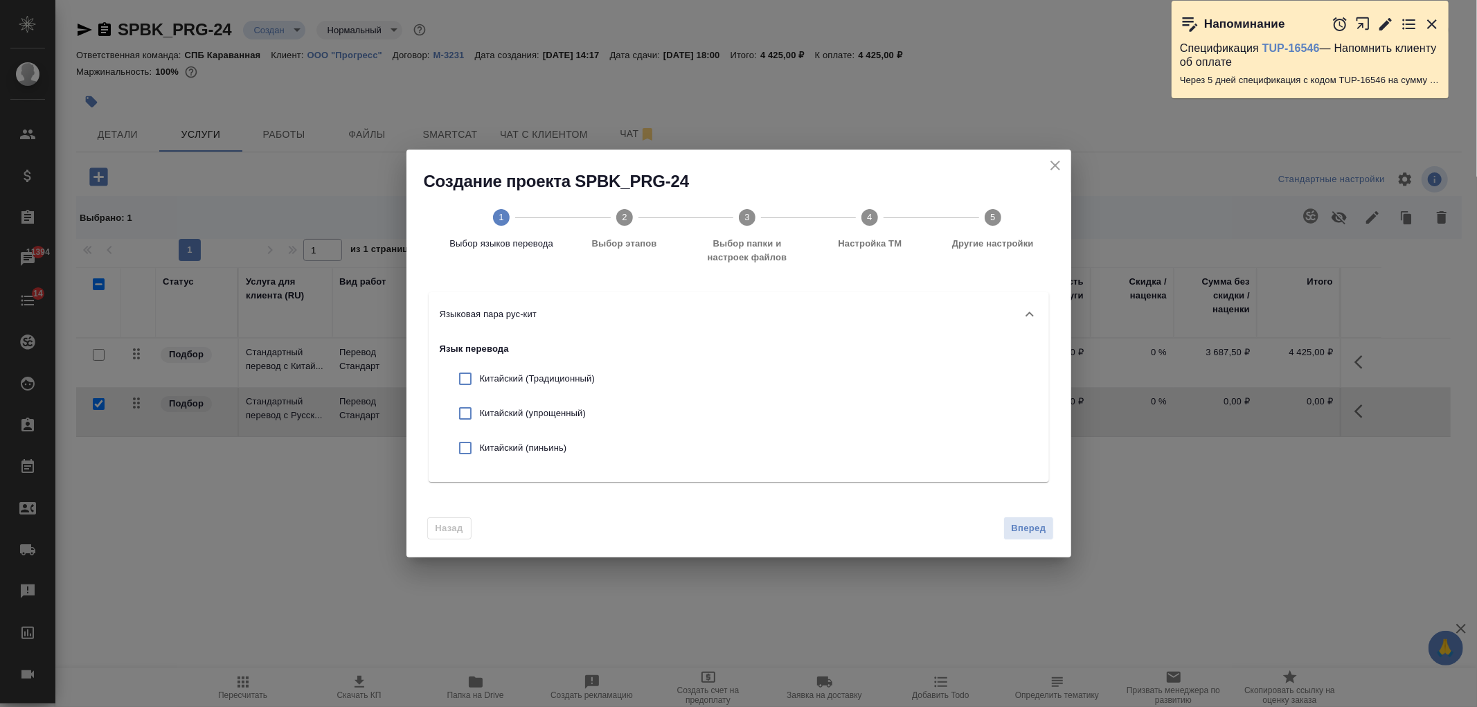
click at [521, 413] on p "Китайский (упрощенный)" at bounding box center [537, 414] width 115 height 14
checkbox input "true"
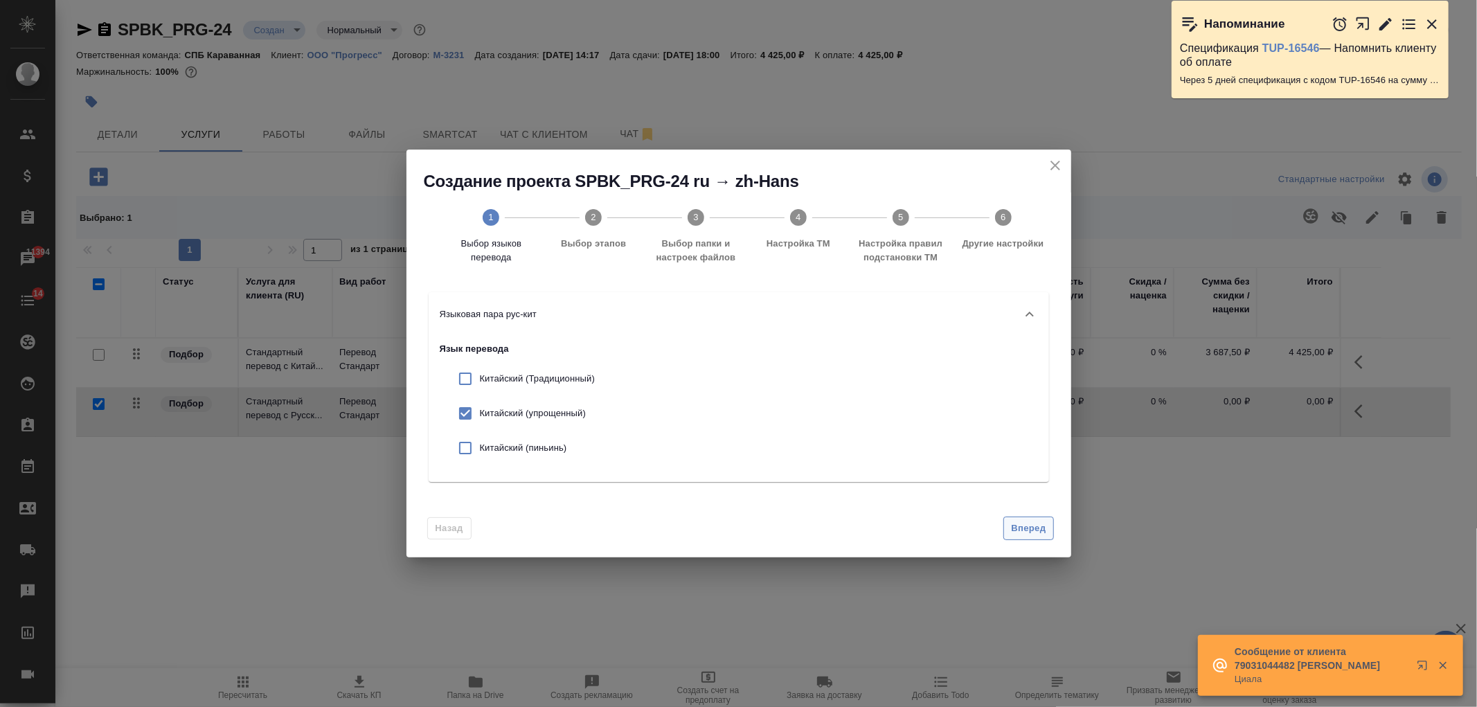
click at [1036, 525] on span "Вперед" at bounding box center [1028, 529] width 35 height 16
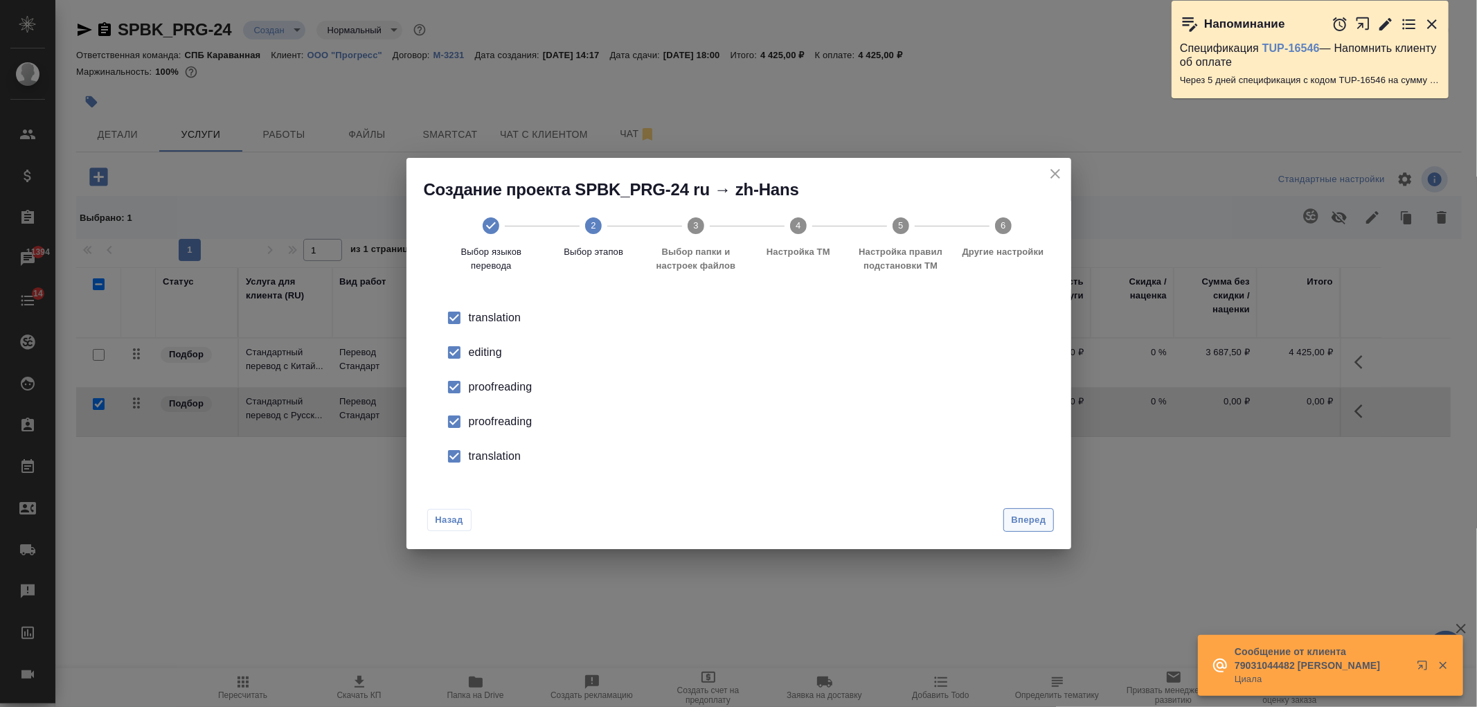
click at [1034, 515] on span "Вперед" at bounding box center [1028, 520] width 35 height 16
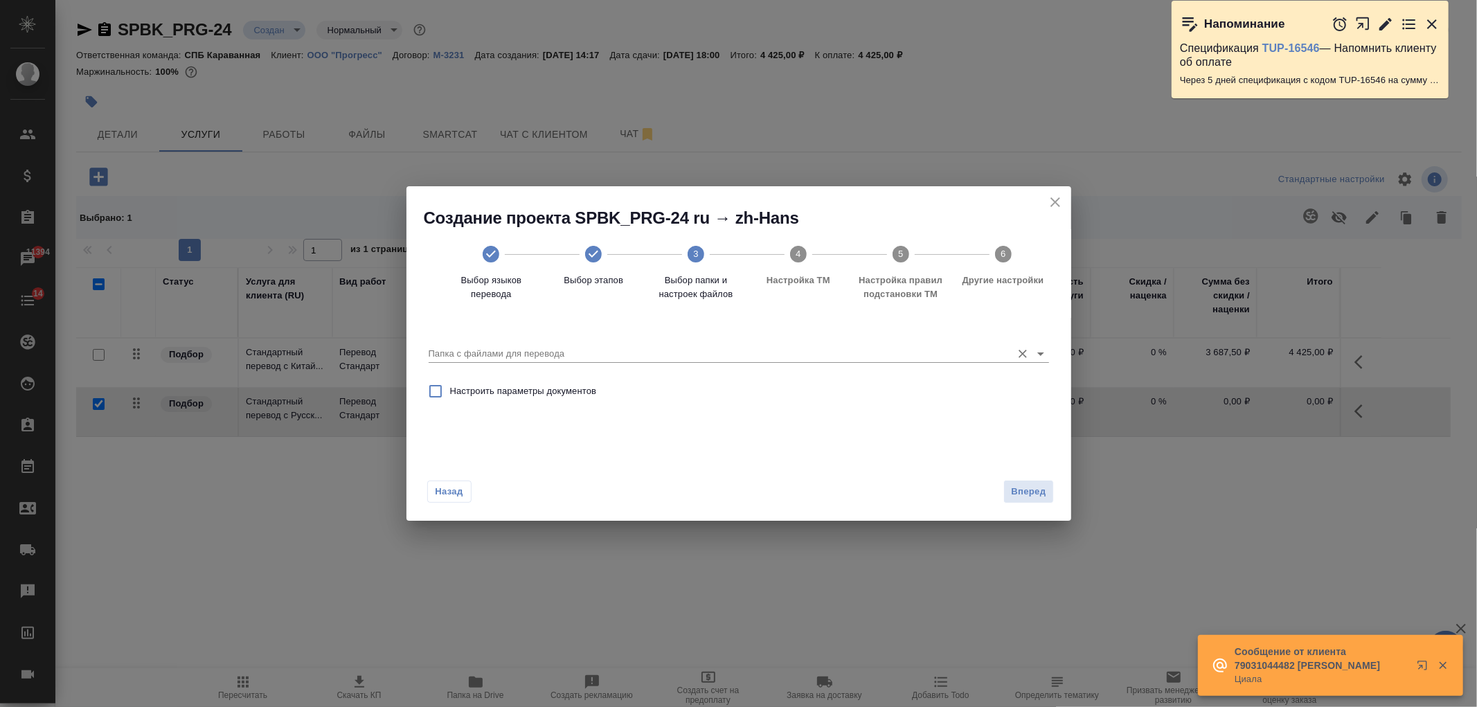
click at [1041, 349] on icon "Open" at bounding box center [1041, 354] width 17 height 17
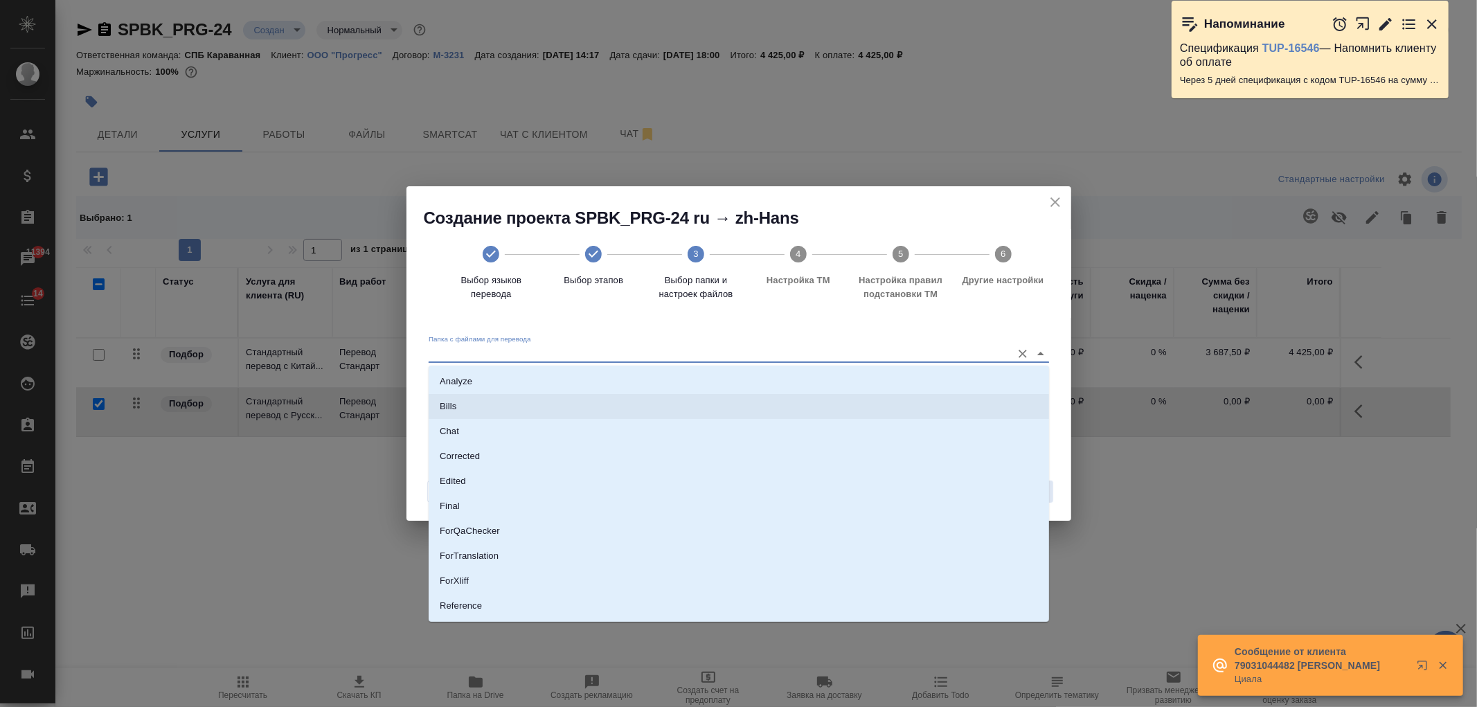
scroll to position [72, 0]
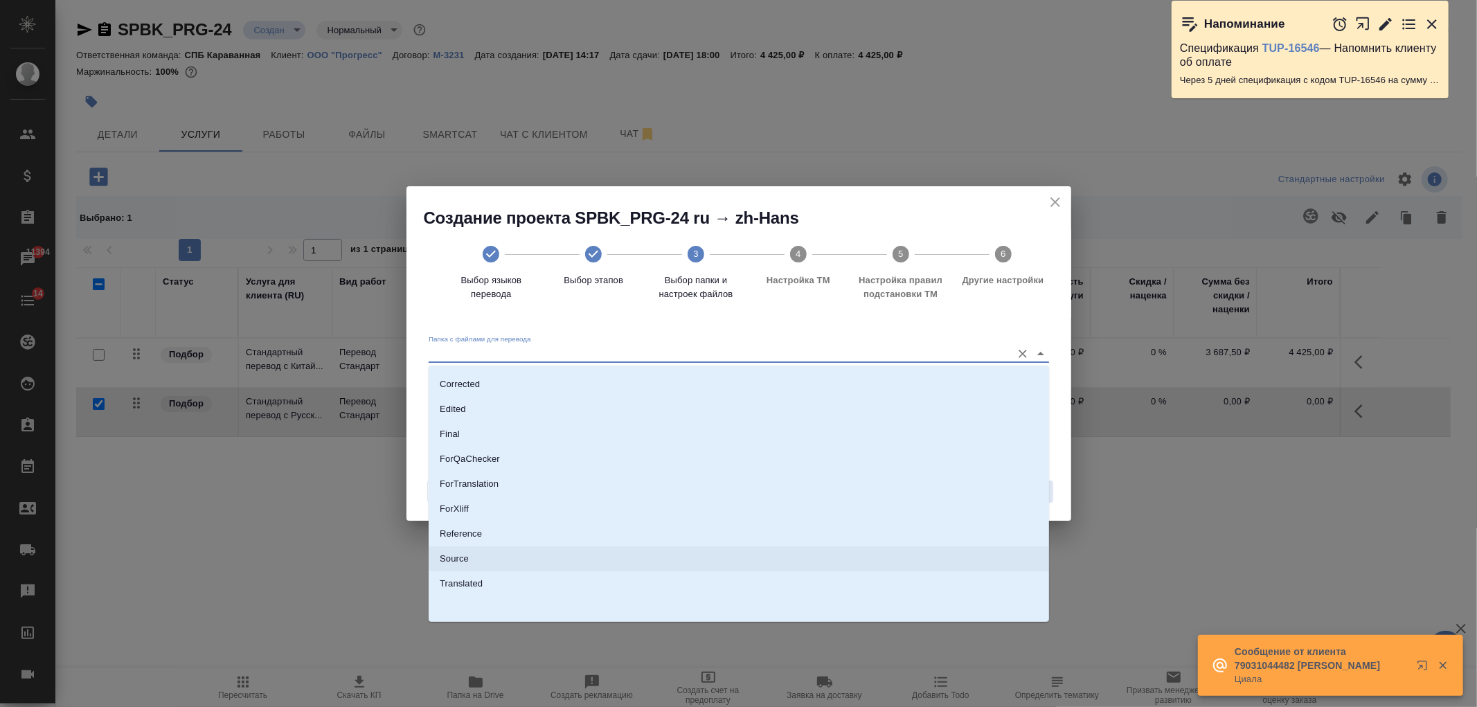
click at [542, 552] on li "Source" at bounding box center [739, 558] width 621 height 25
type input "Source"
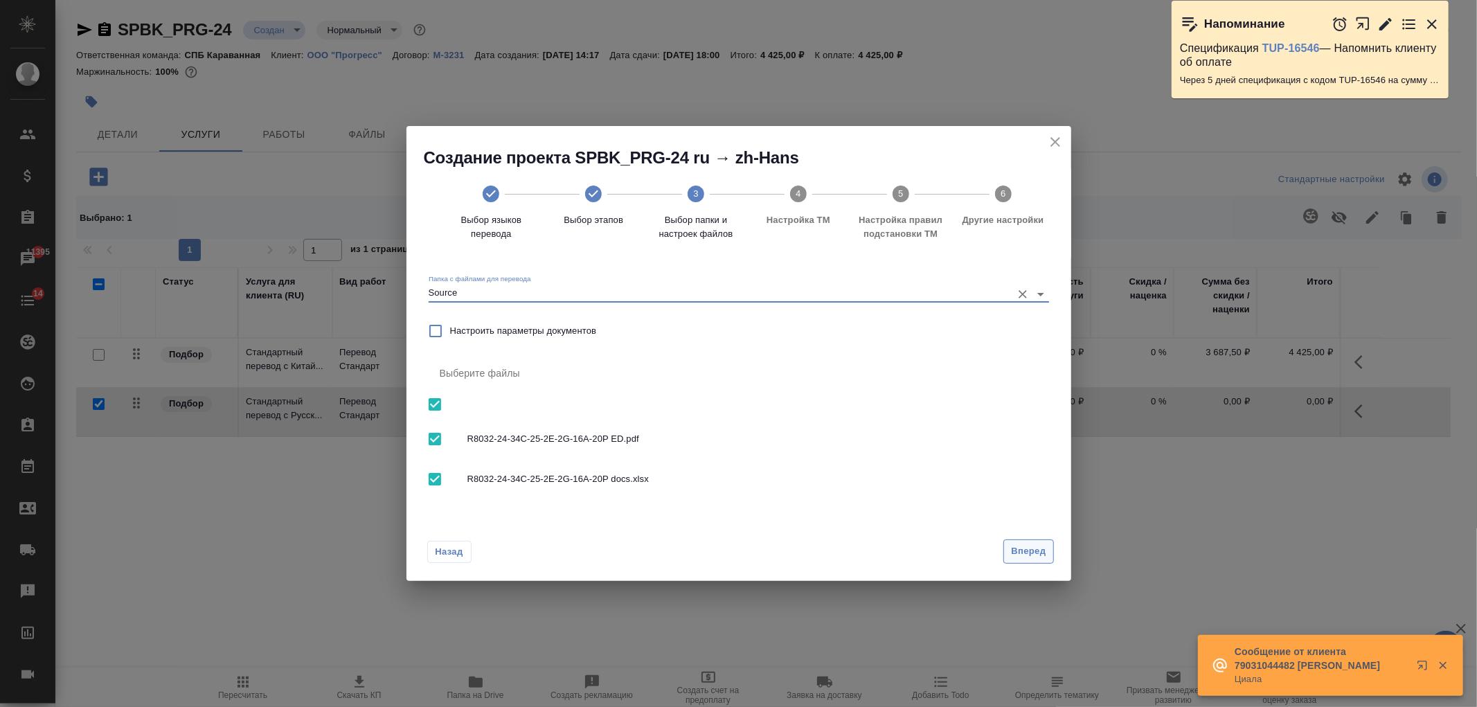
click at [1026, 555] on span "Вперед" at bounding box center [1028, 552] width 35 height 16
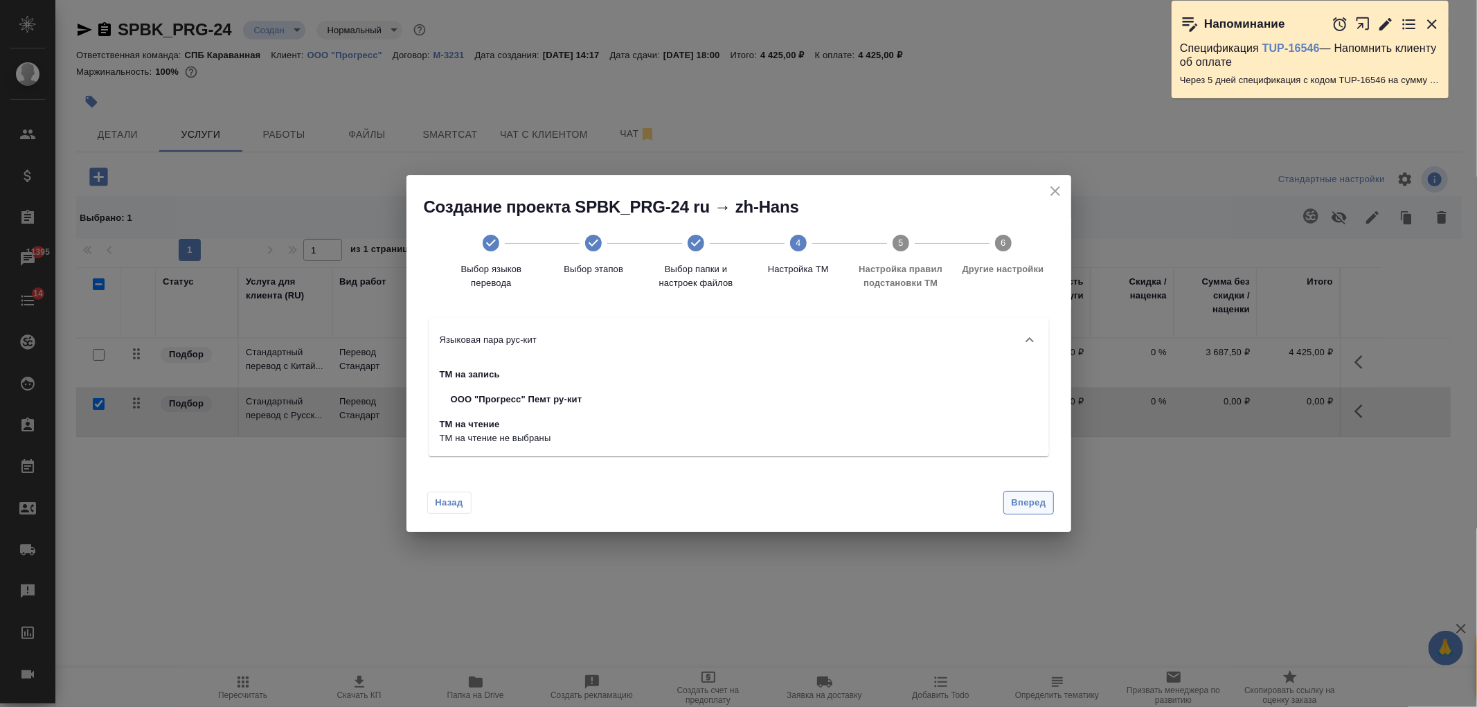
click at [1034, 506] on span "Вперед" at bounding box center [1028, 503] width 35 height 16
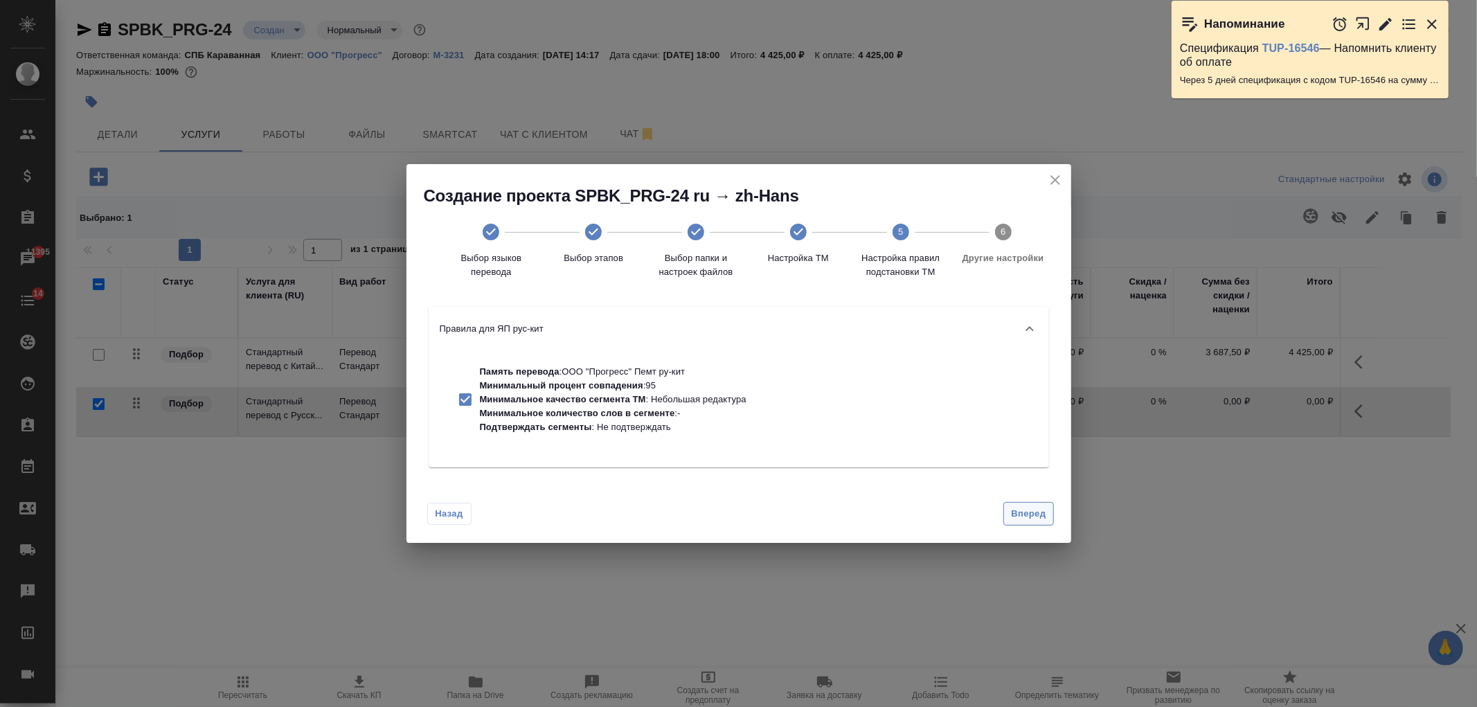
click at [1039, 512] on span "Вперед" at bounding box center [1028, 514] width 35 height 16
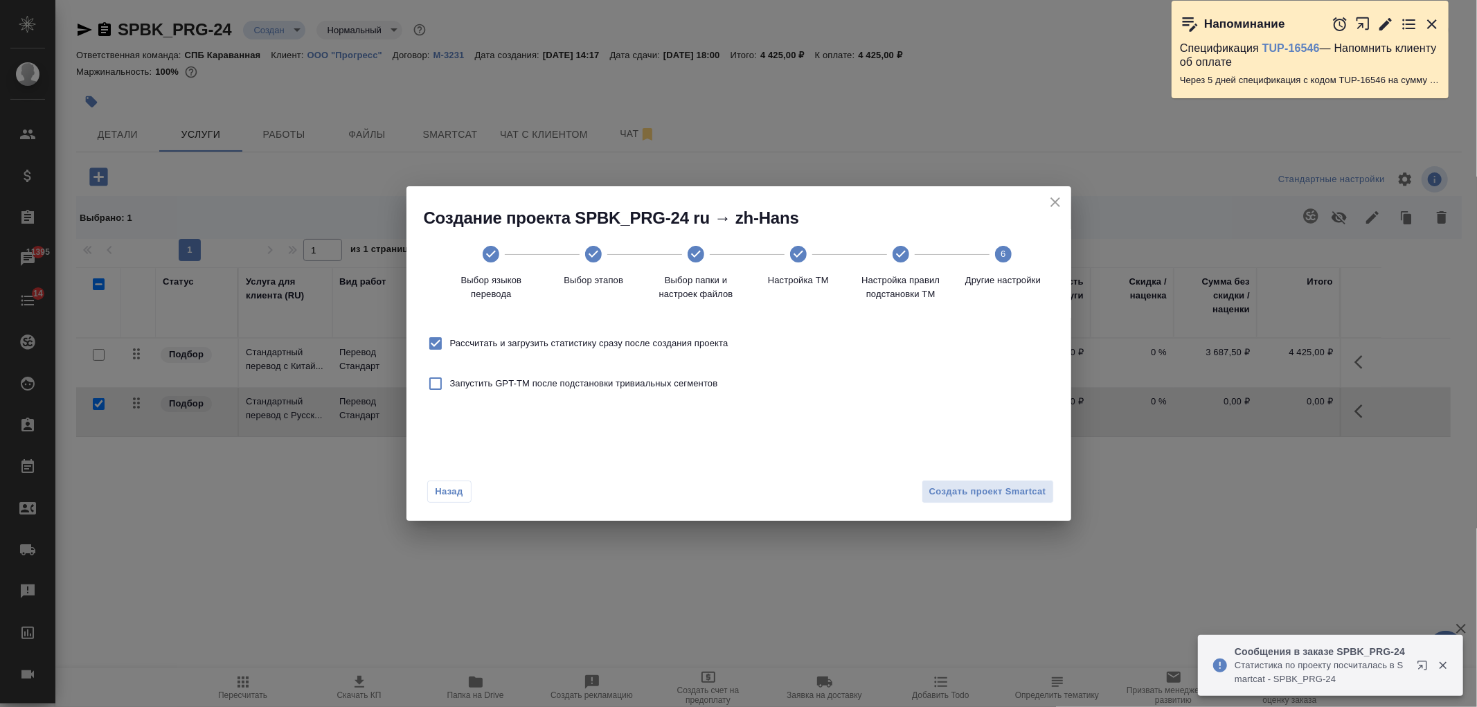
click at [661, 342] on span "Рассчитать и загрузить статистику сразу после создания проекта" at bounding box center [589, 344] width 278 height 14
click at [450, 342] on input "Рассчитать и загрузить статистику сразу после создания проекта" at bounding box center [435, 343] width 29 height 29
checkbox input "false"
click at [985, 499] on span "Создать проект Smartcat" at bounding box center [987, 492] width 117 height 16
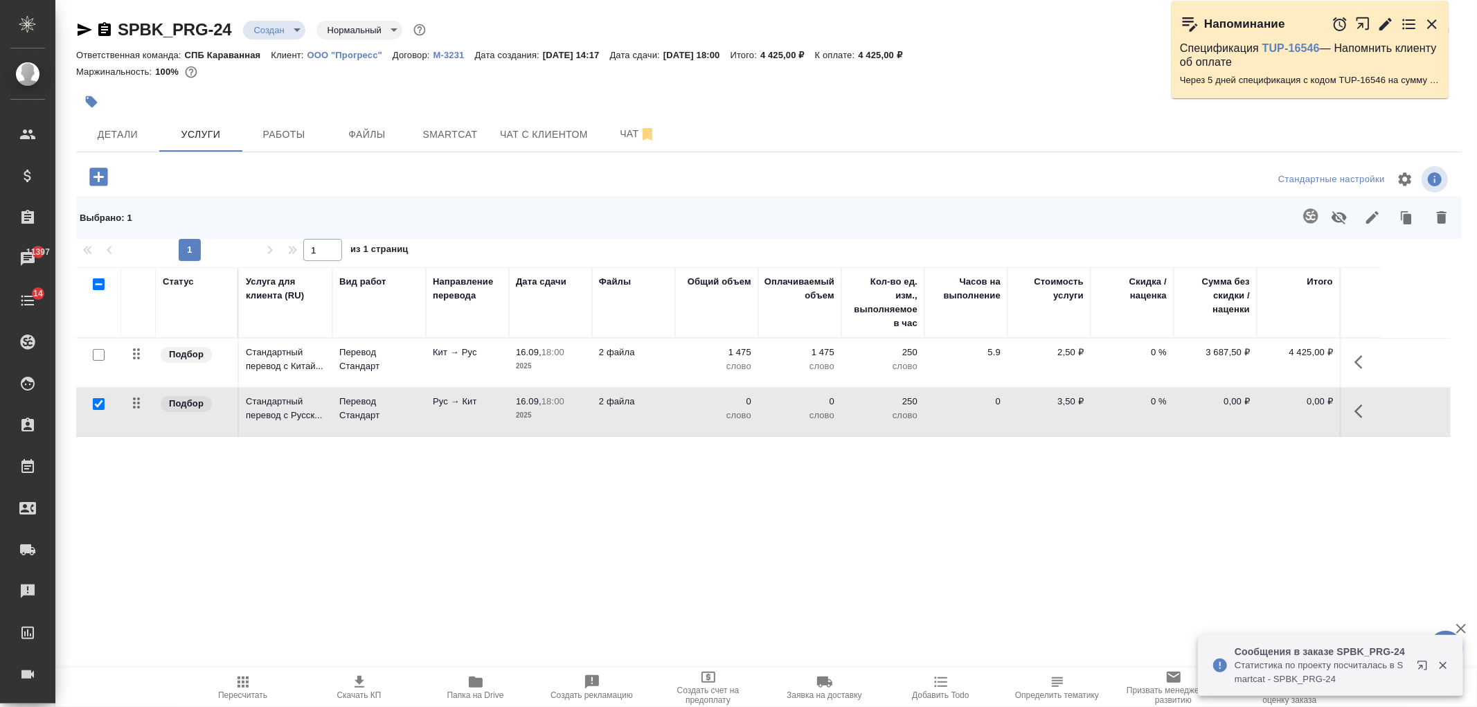
click at [480, 404] on p "Рус → Кит" at bounding box center [467, 402] width 69 height 14
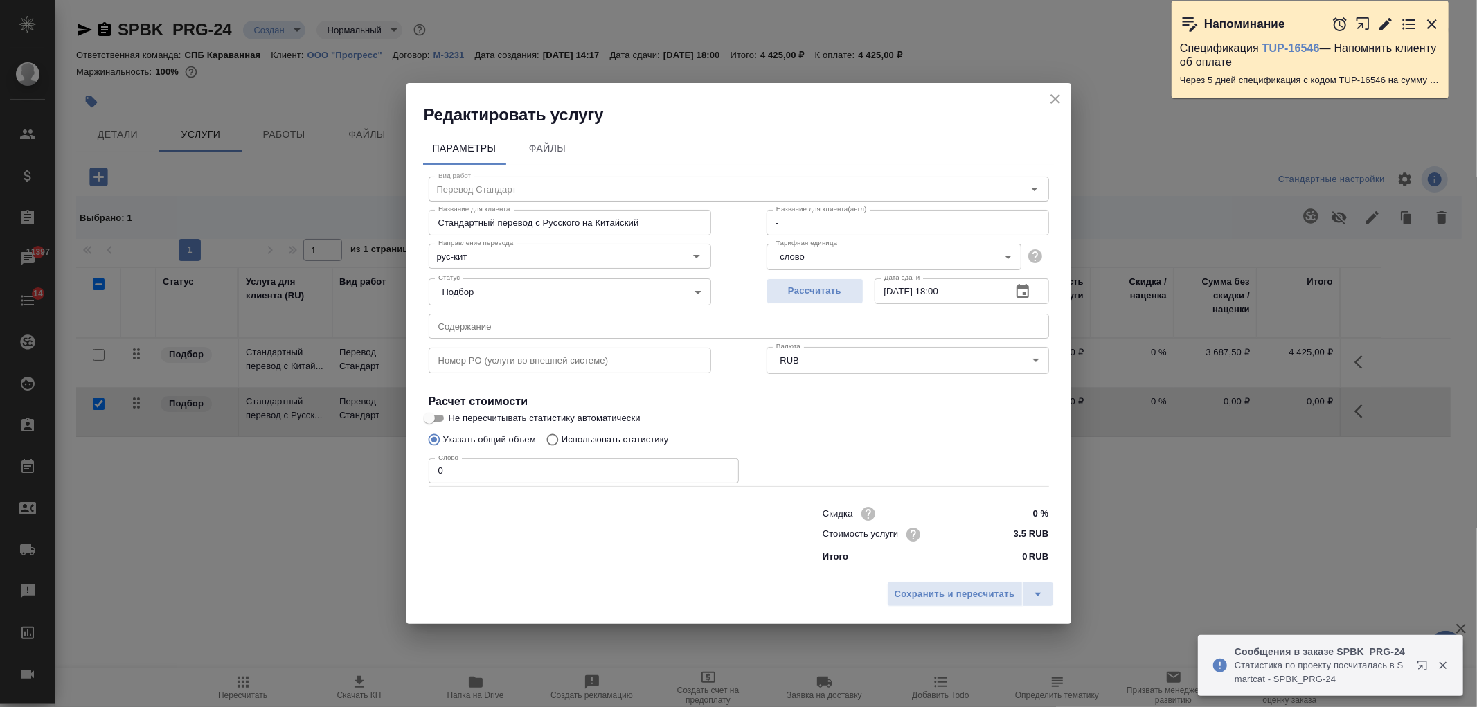
click at [1065, 97] on div "Редактировать услугу" at bounding box center [739, 104] width 665 height 43
click at [1060, 98] on icon "close" at bounding box center [1055, 99] width 17 height 17
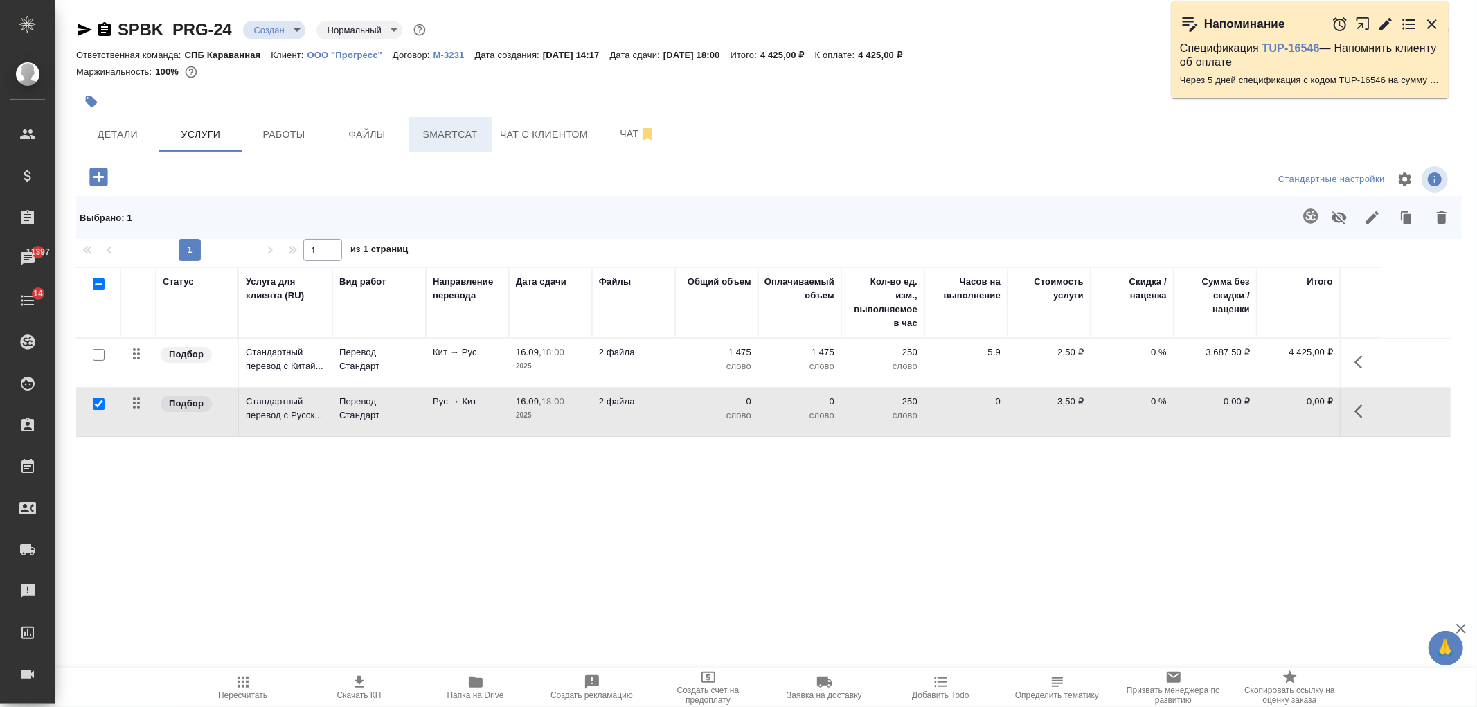
click at [479, 143] on button "Smartcat" at bounding box center [450, 134] width 83 height 35
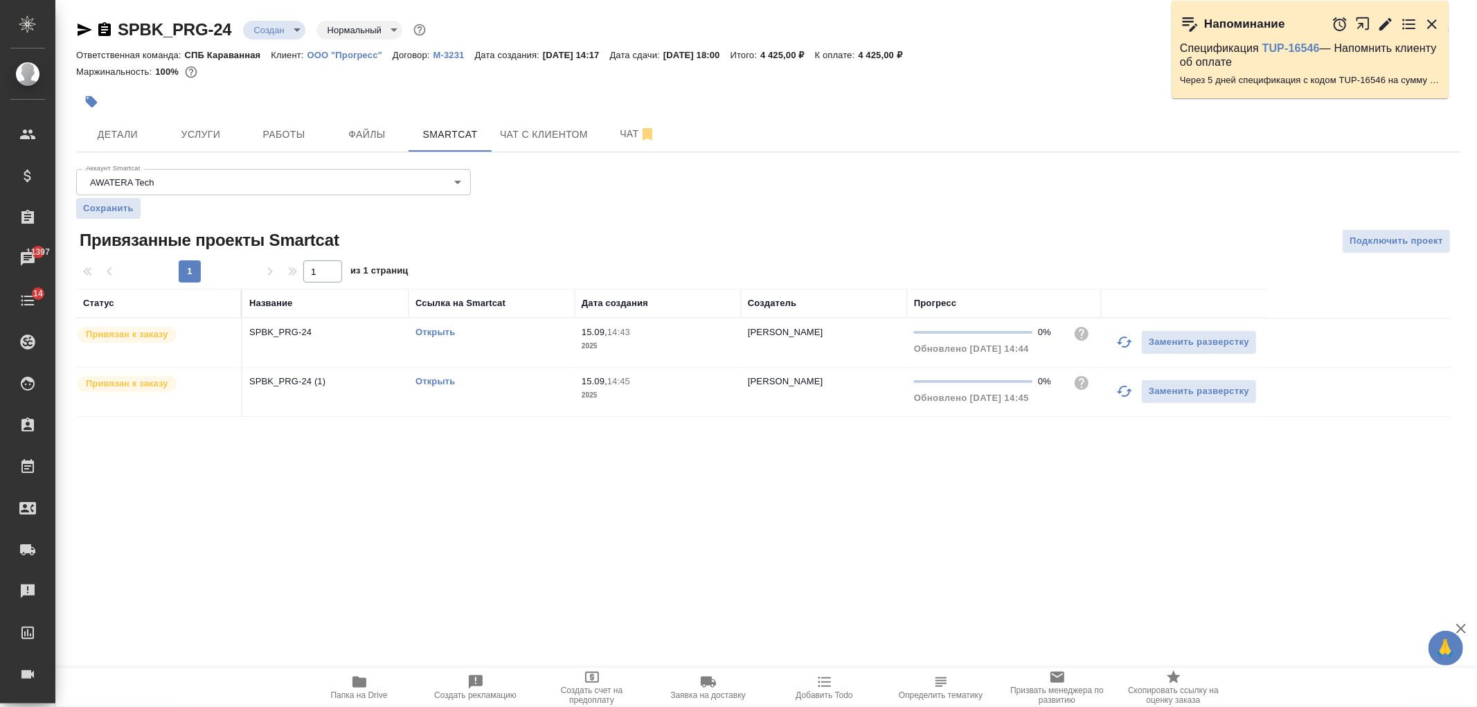
click at [436, 376] on link "Открыть" at bounding box center [435, 381] width 39 height 10
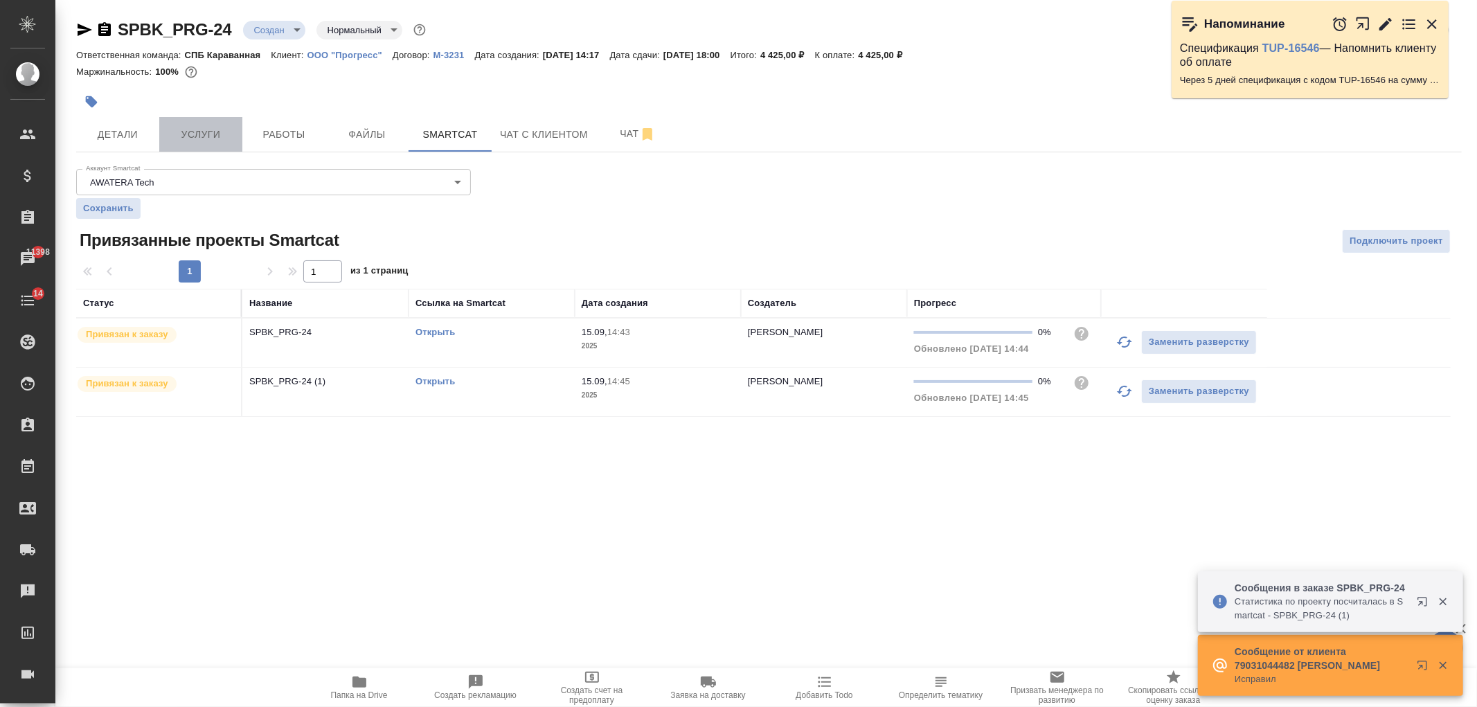
click at [215, 123] on button "Услуги" at bounding box center [200, 134] width 83 height 35
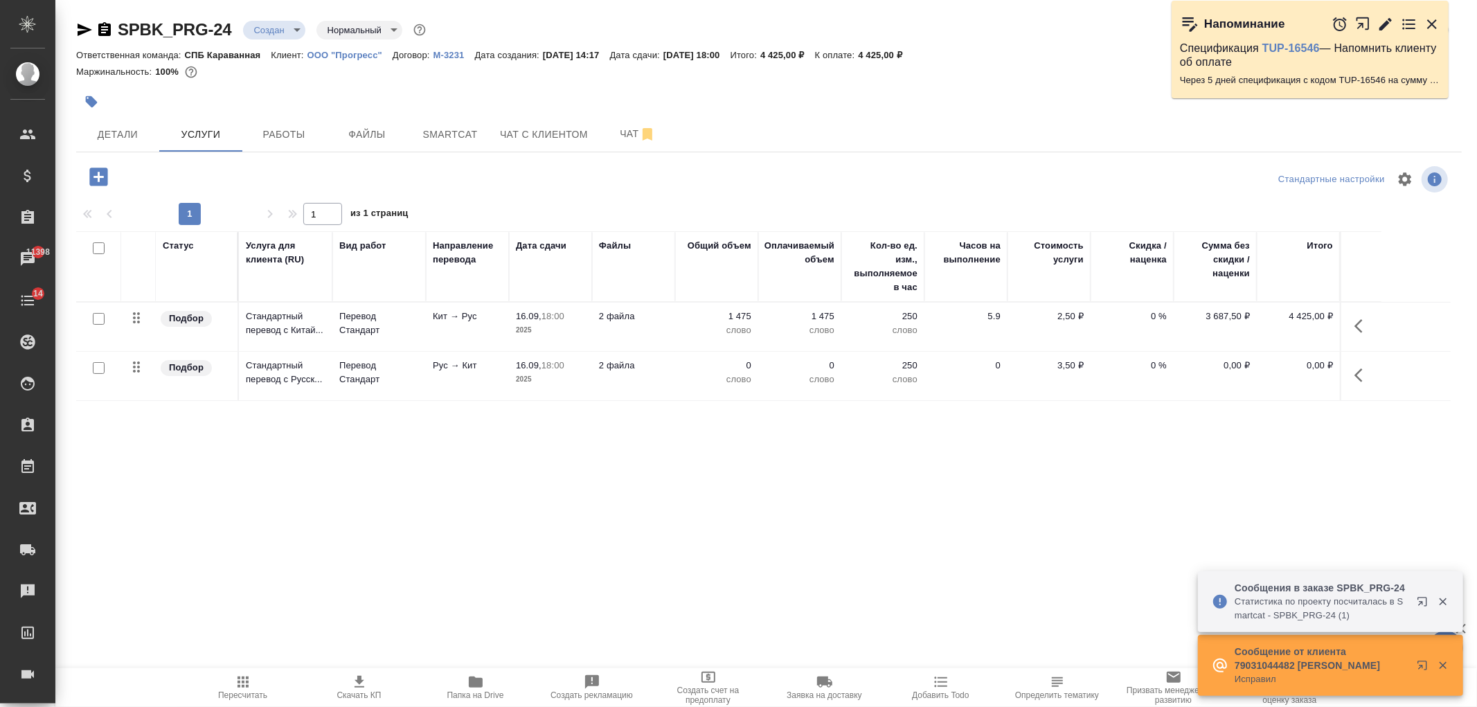
click at [673, 382] on td "2 файла" at bounding box center [633, 376] width 83 height 48
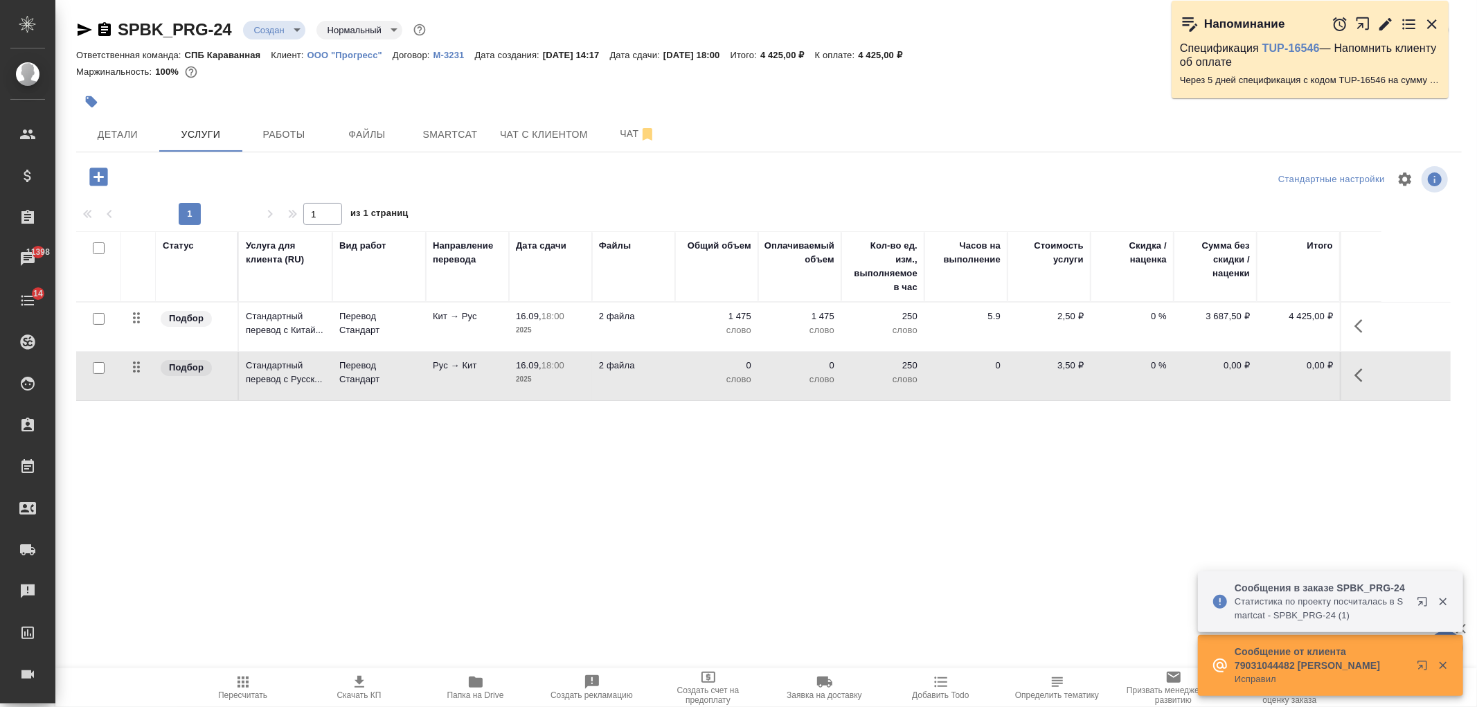
click at [673, 382] on td "2 файла" at bounding box center [633, 376] width 83 height 48
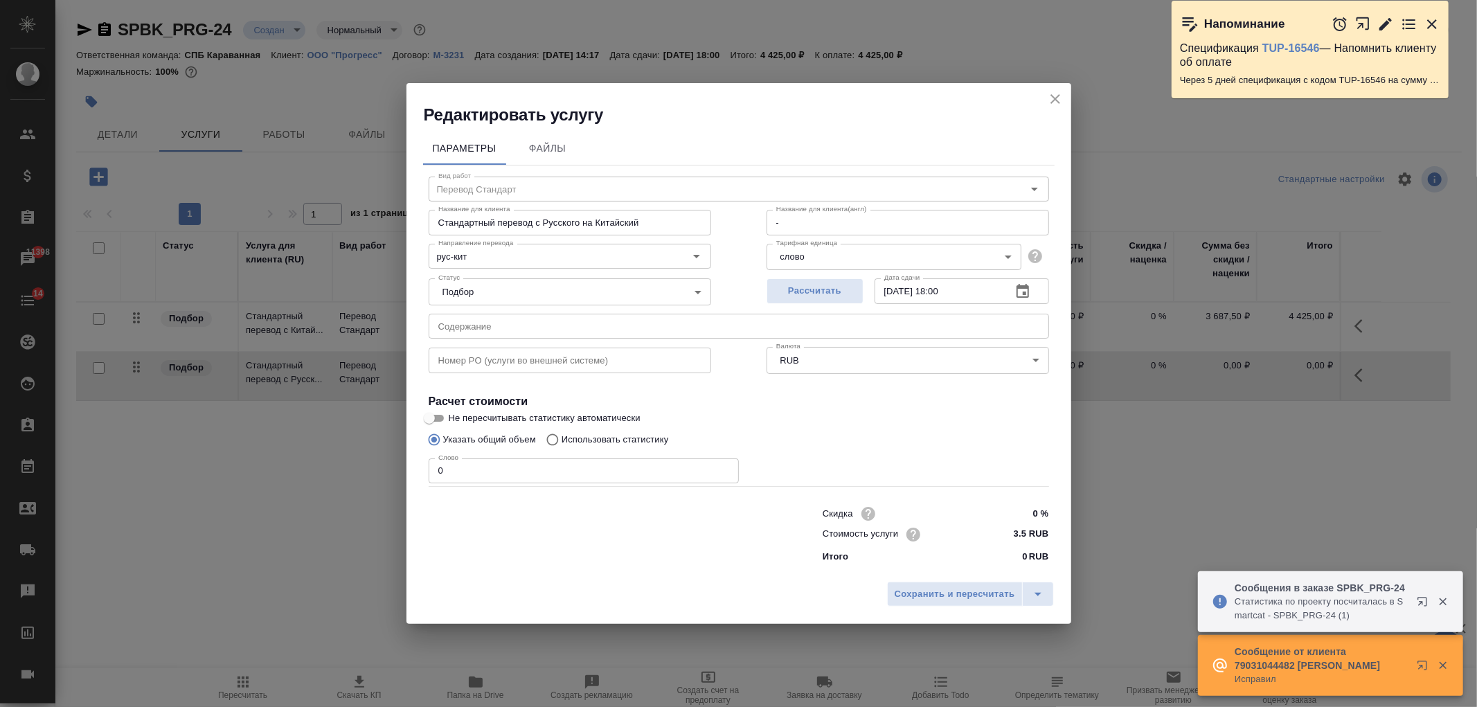
click at [625, 431] on label "Использовать статистику" at bounding box center [604, 440] width 130 height 26
click at [562, 431] on input "Использовать статистику" at bounding box center [550, 440] width 22 height 26
radio input "true"
radio input "false"
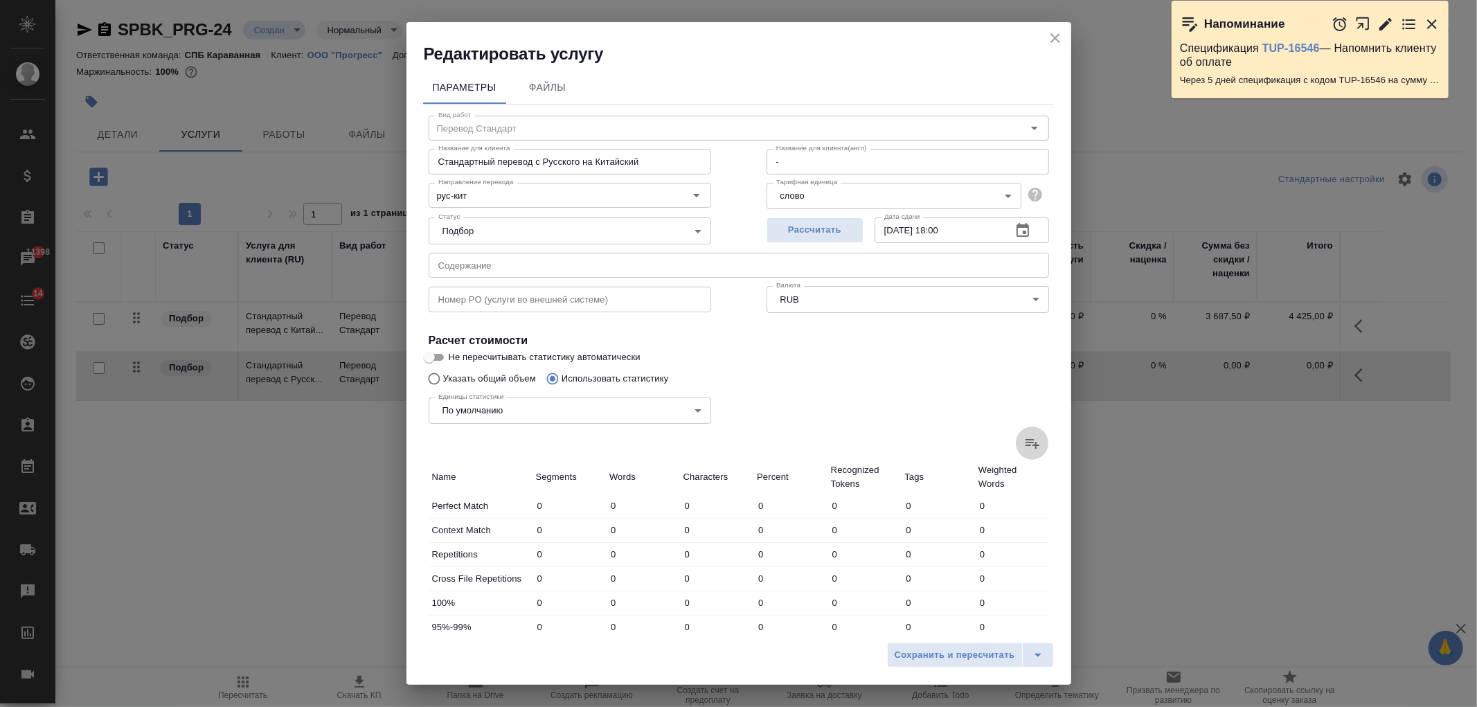
click at [1028, 442] on icon at bounding box center [1032, 443] width 17 height 17
click at [0, 0] on input "file" at bounding box center [0, 0] width 0 height 0
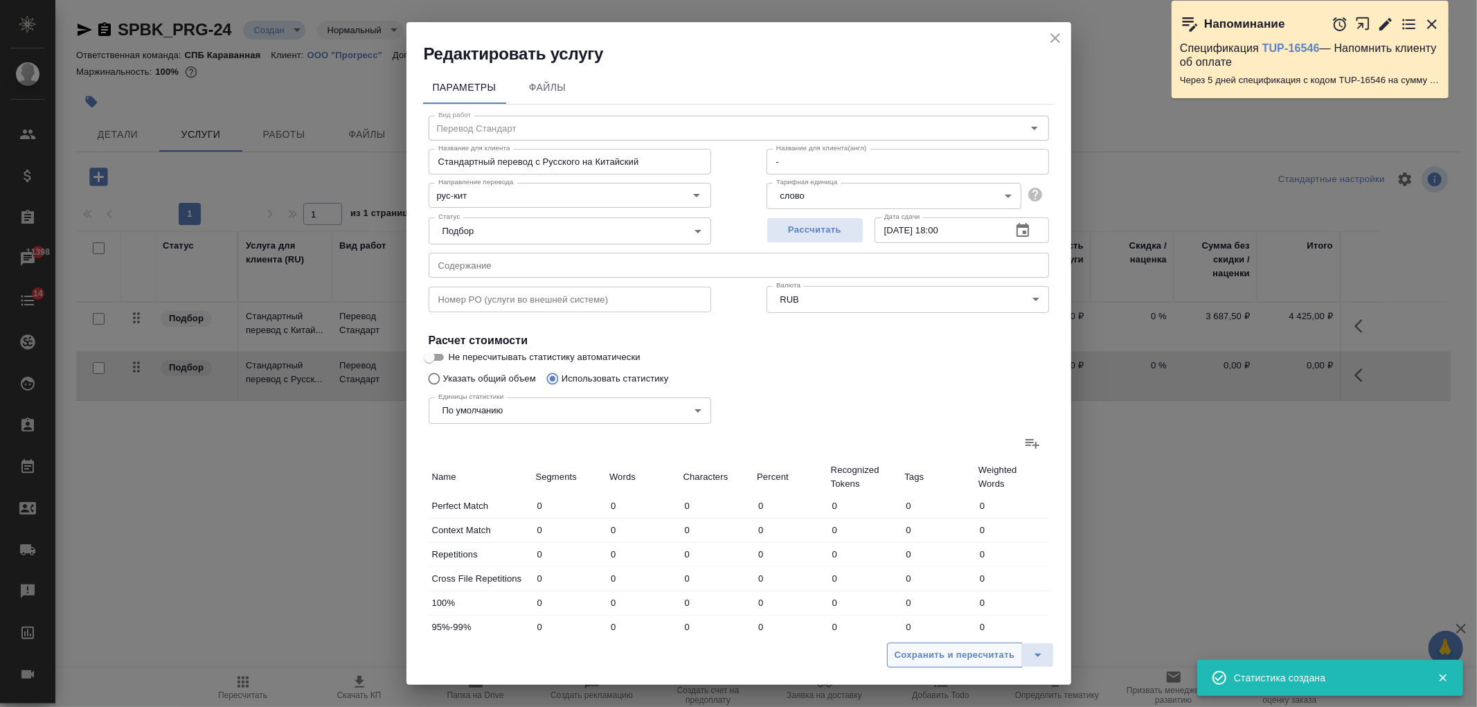
type input "137"
type input "463"
type input "2967"
type input "227"
type input "703"
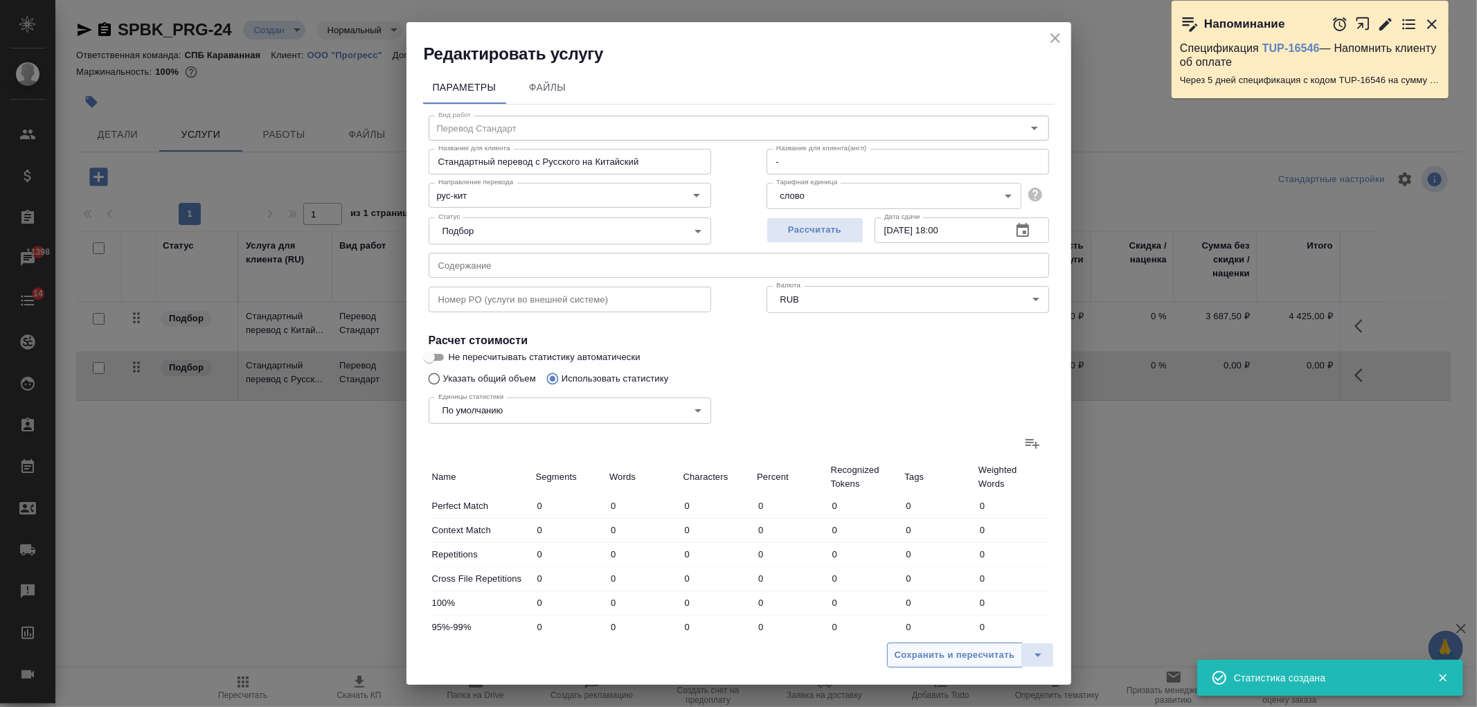
type input "5307"
type input "227"
type input "703"
type input "5307"
type input "364"
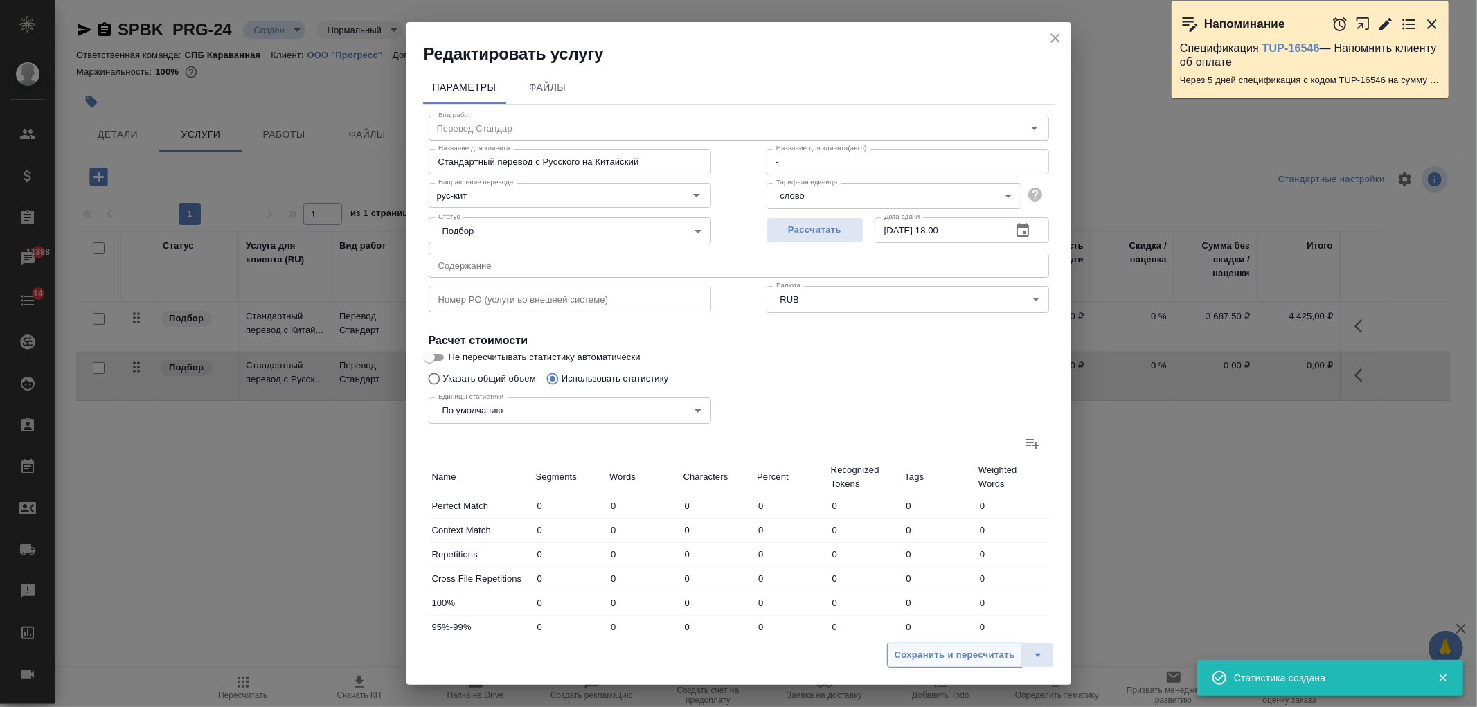
type input "1166"
type input "8274"
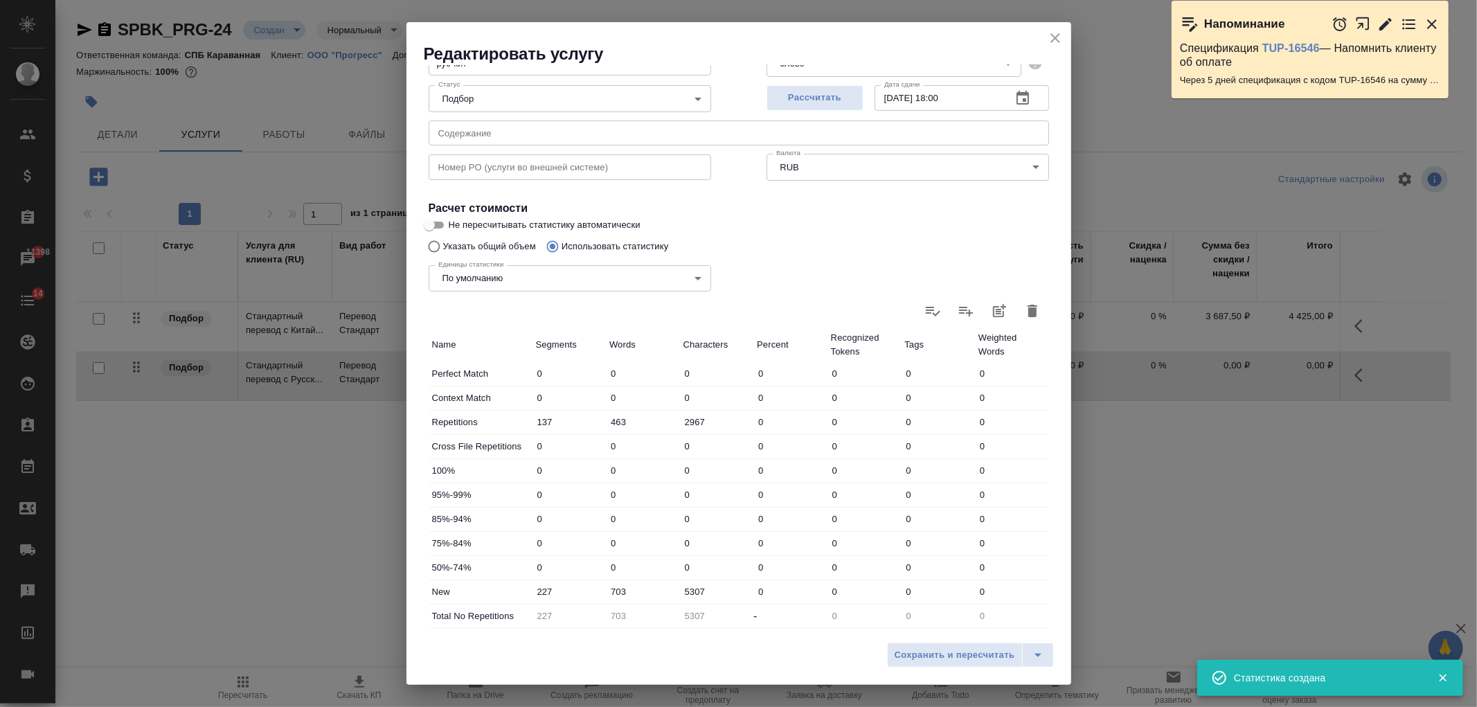
scroll to position [238, 0]
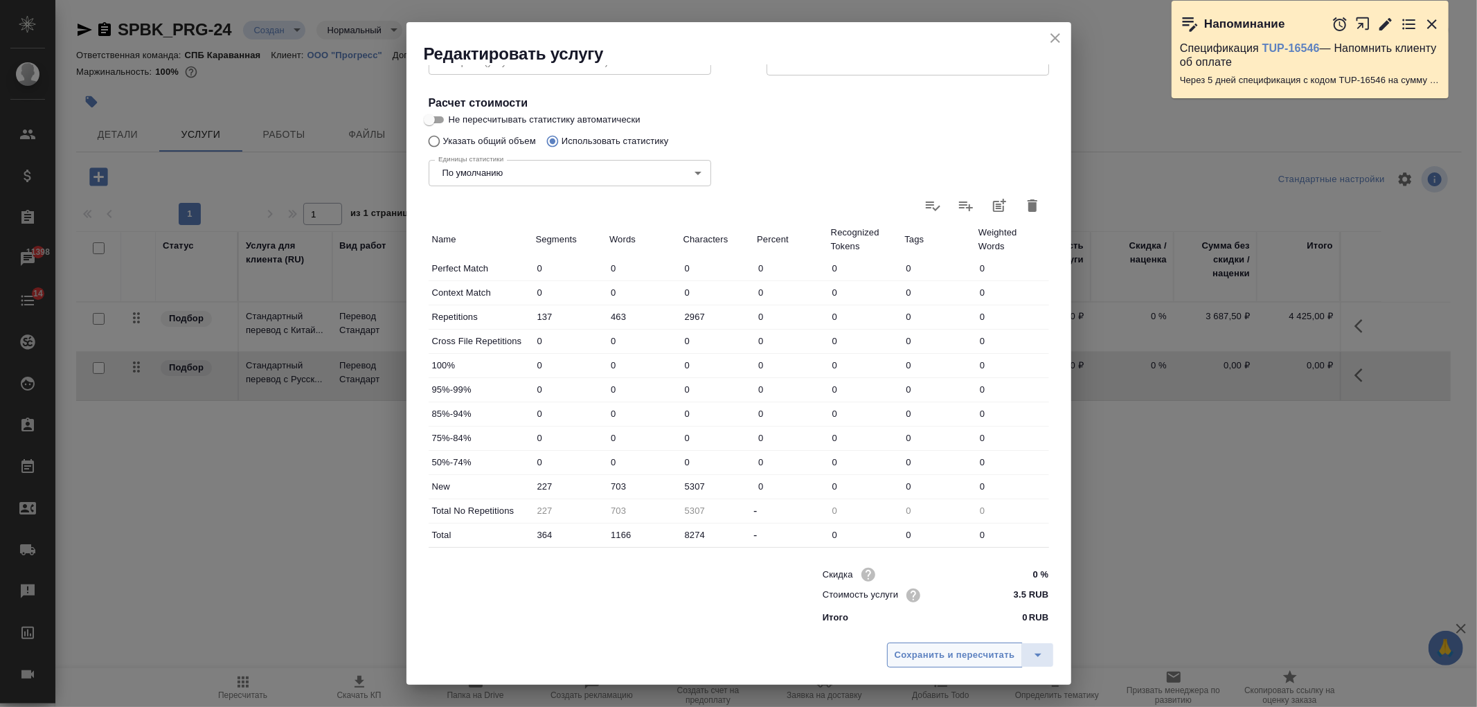
click at [965, 652] on span "Сохранить и пересчитать" at bounding box center [955, 656] width 121 height 16
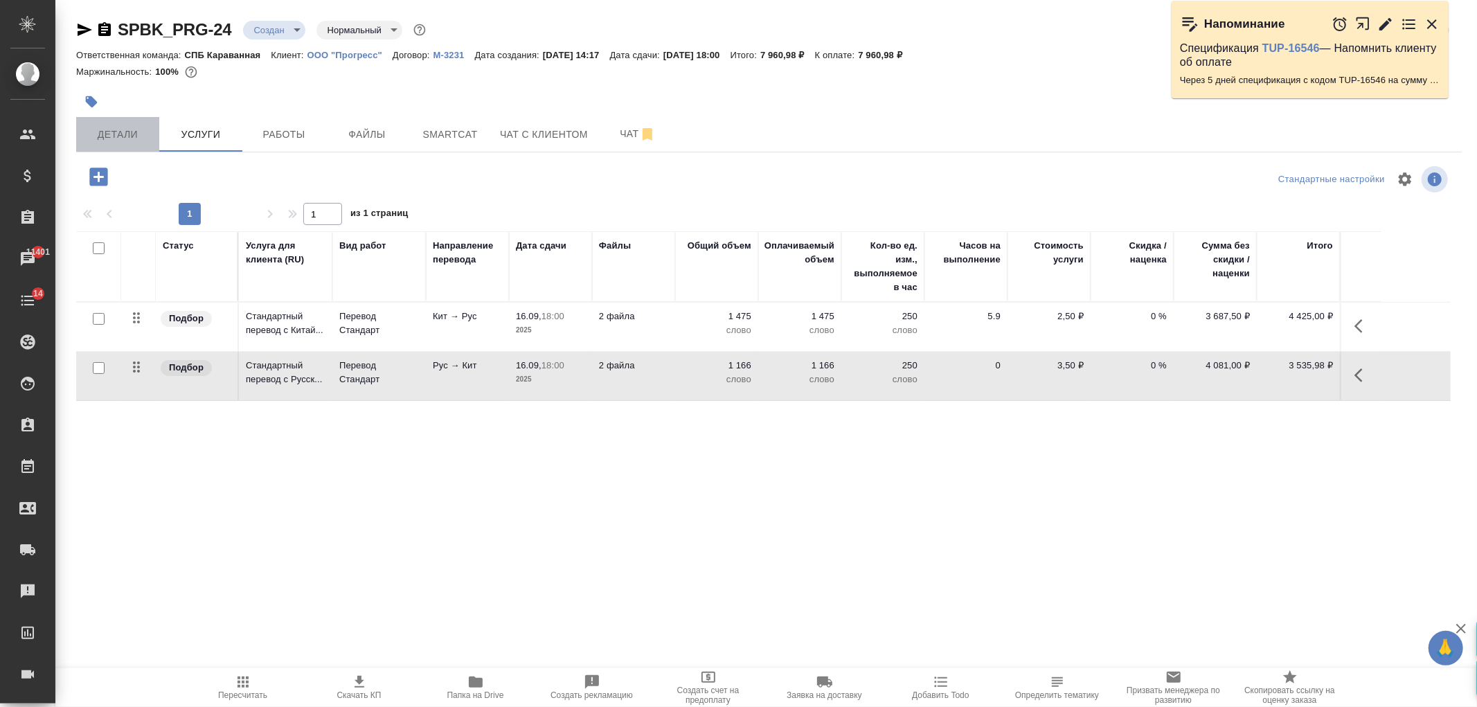
click at [122, 130] on span "Детали" at bounding box center [117, 134] width 66 height 17
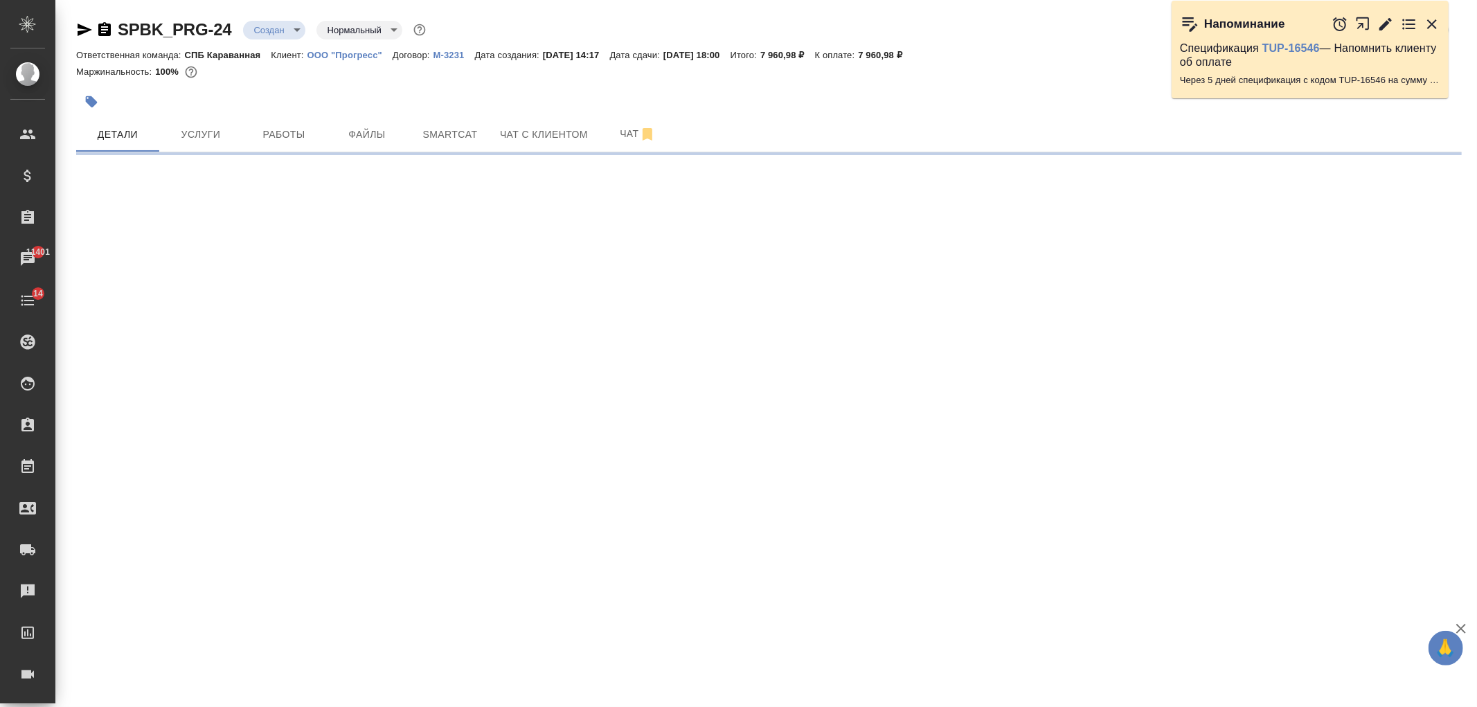
select select "RU"
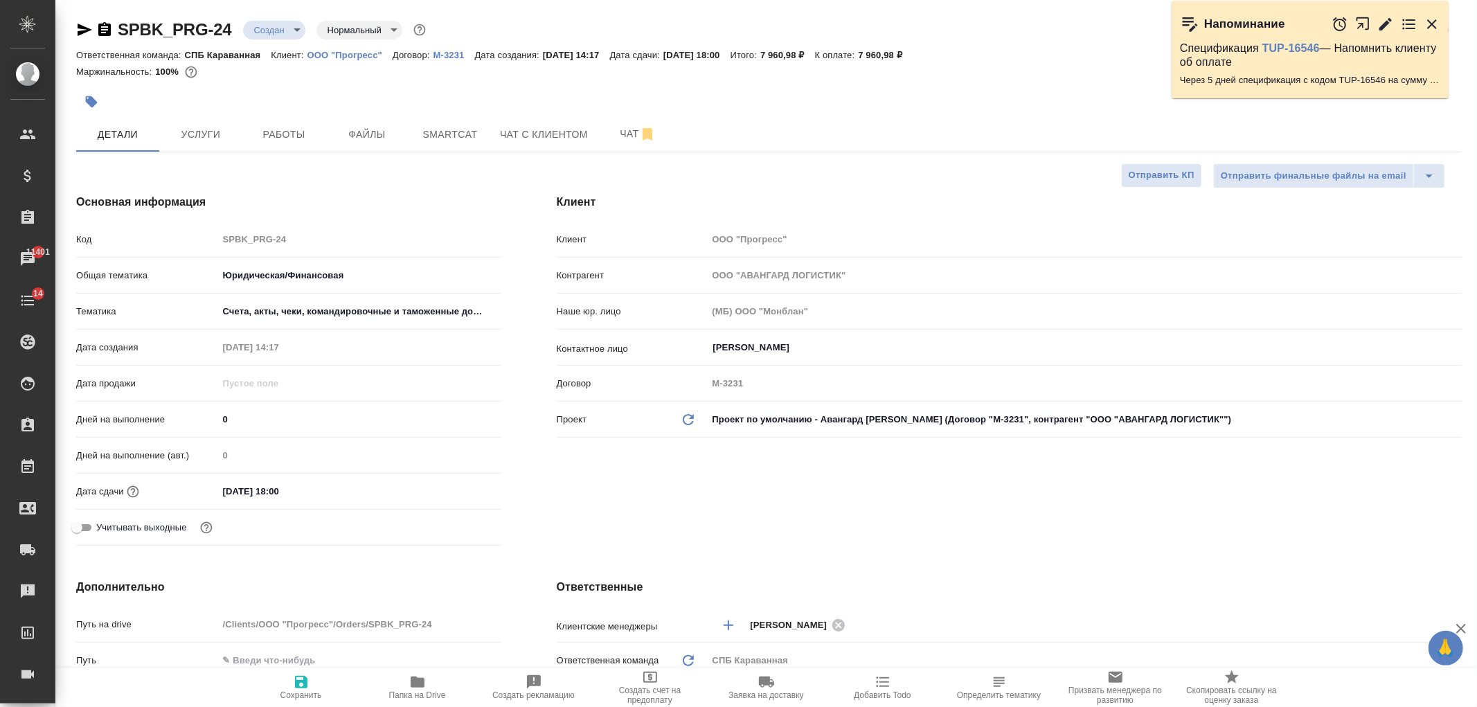
type textarea "x"
click at [1081, 494] on div "Клиент Клиент ООО "Прогресс" Контрагент ООО "АВАНГАРД ЛОГИСТИК" Наше юр. лицо (…" at bounding box center [1009, 372] width 961 height 413
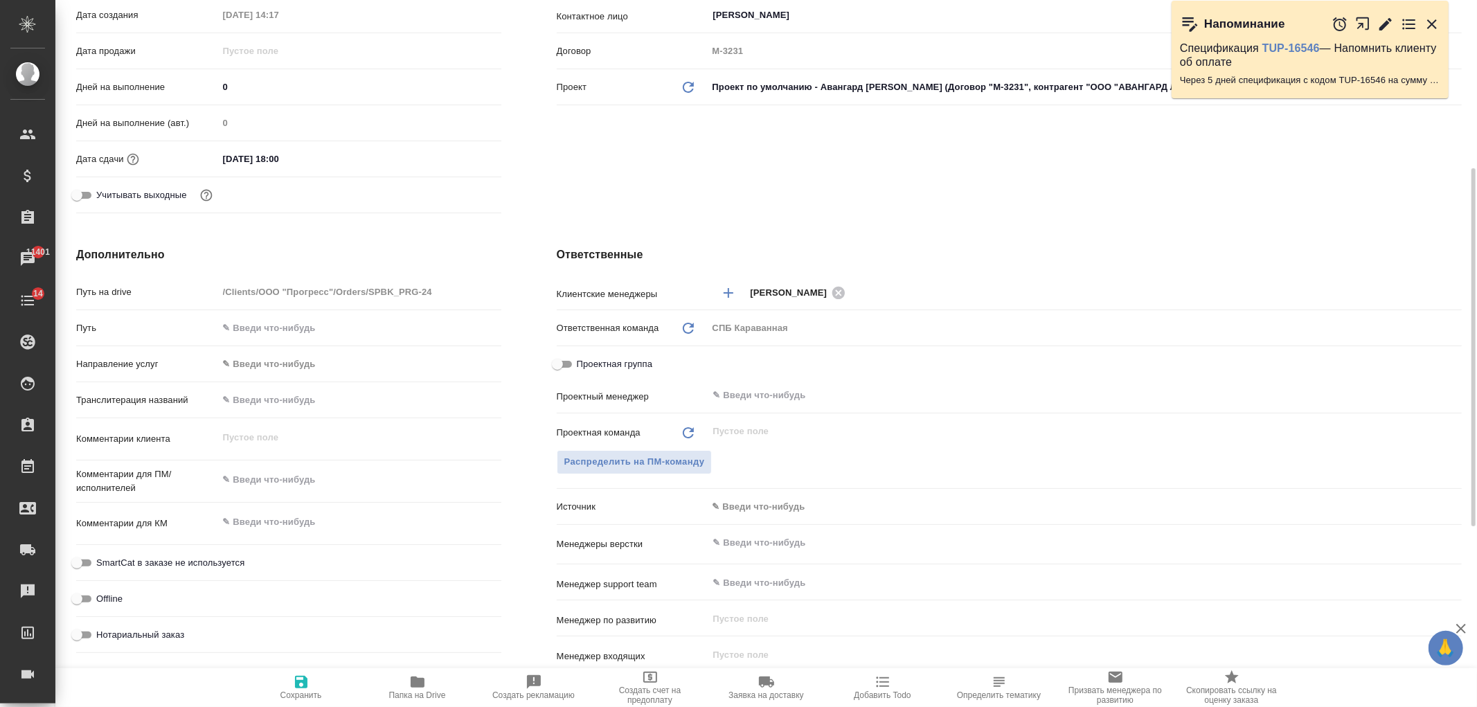
scroll to position [353, 0]
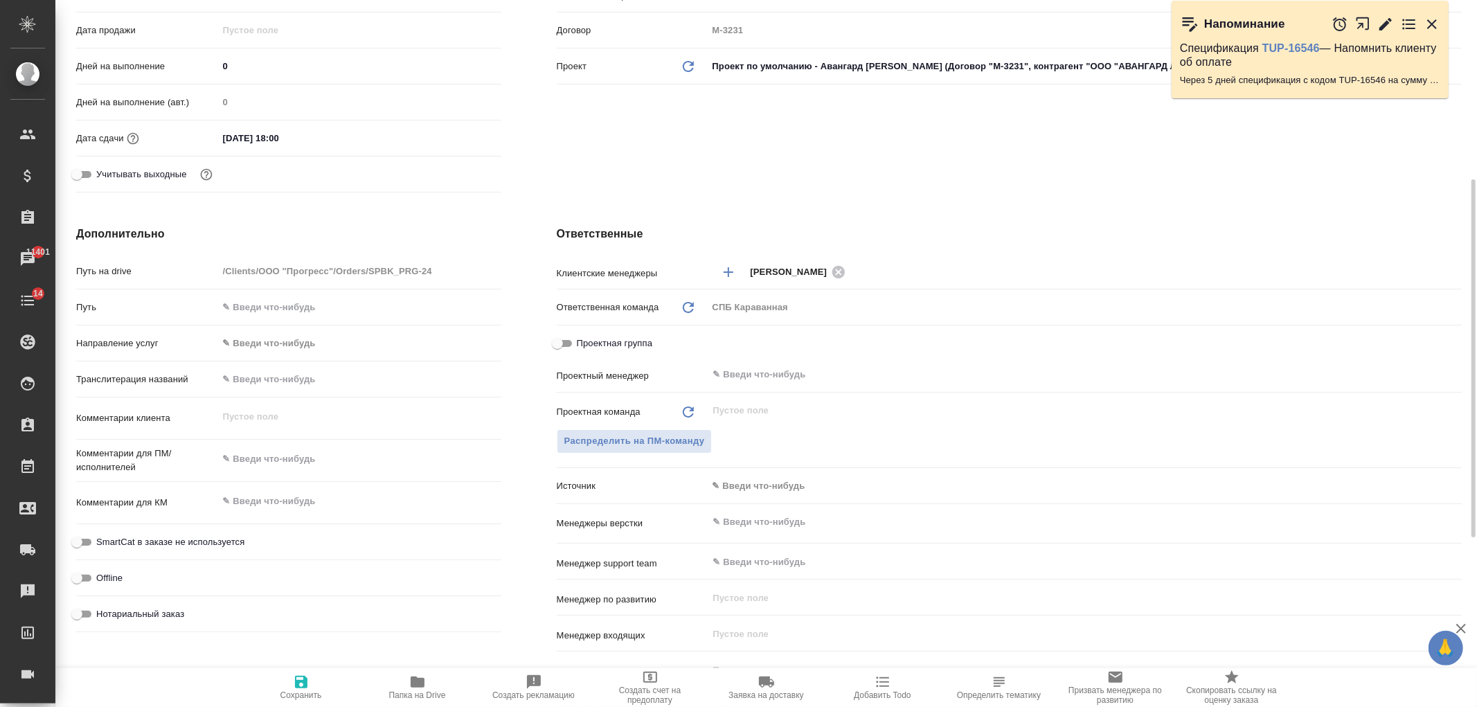
type textarea "x"
click at [258, 461] on textarea at bounding box center [359, 459] width 283 height 24
type textarea "э"
type textarea "x"
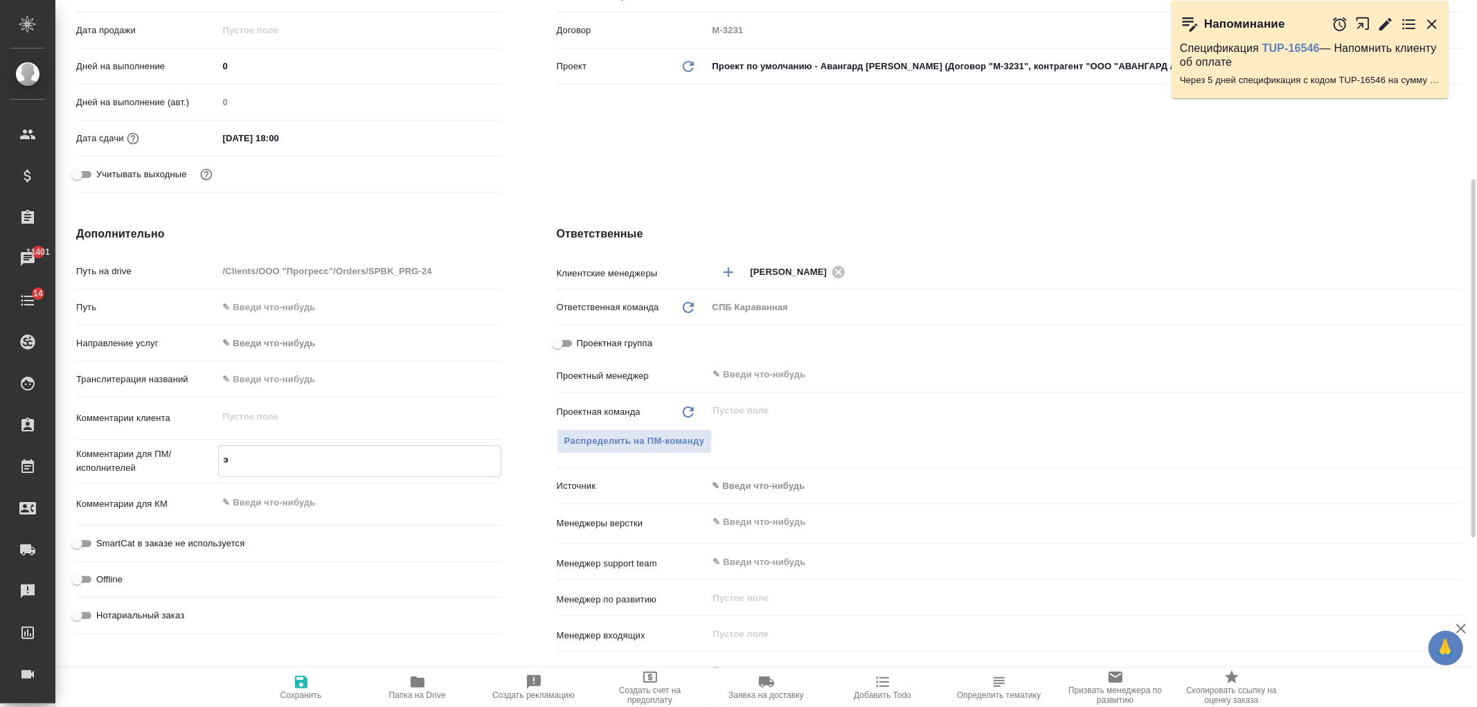
type textarea "x"
type textarea "эк"
type textarea "x"
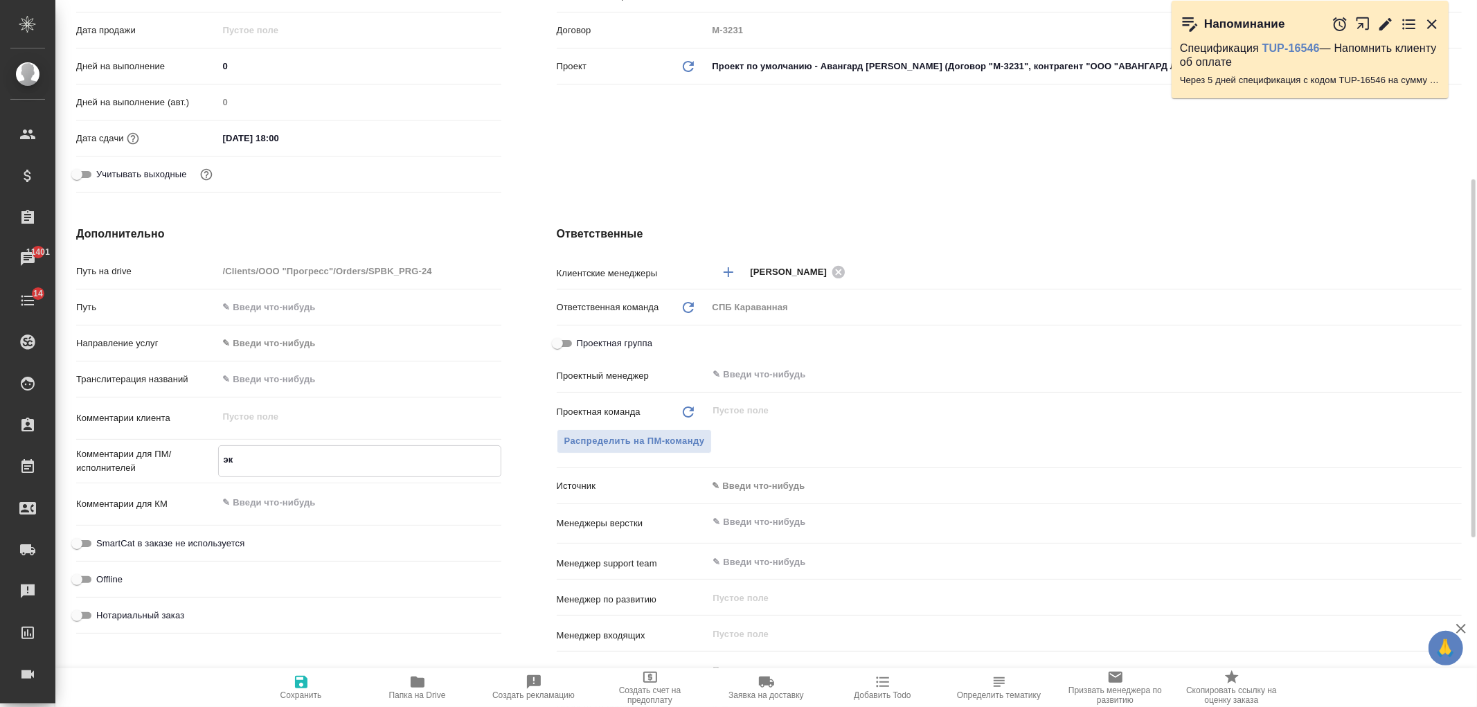
type textarea "x"
type textarea "экс"
type textarea "x"
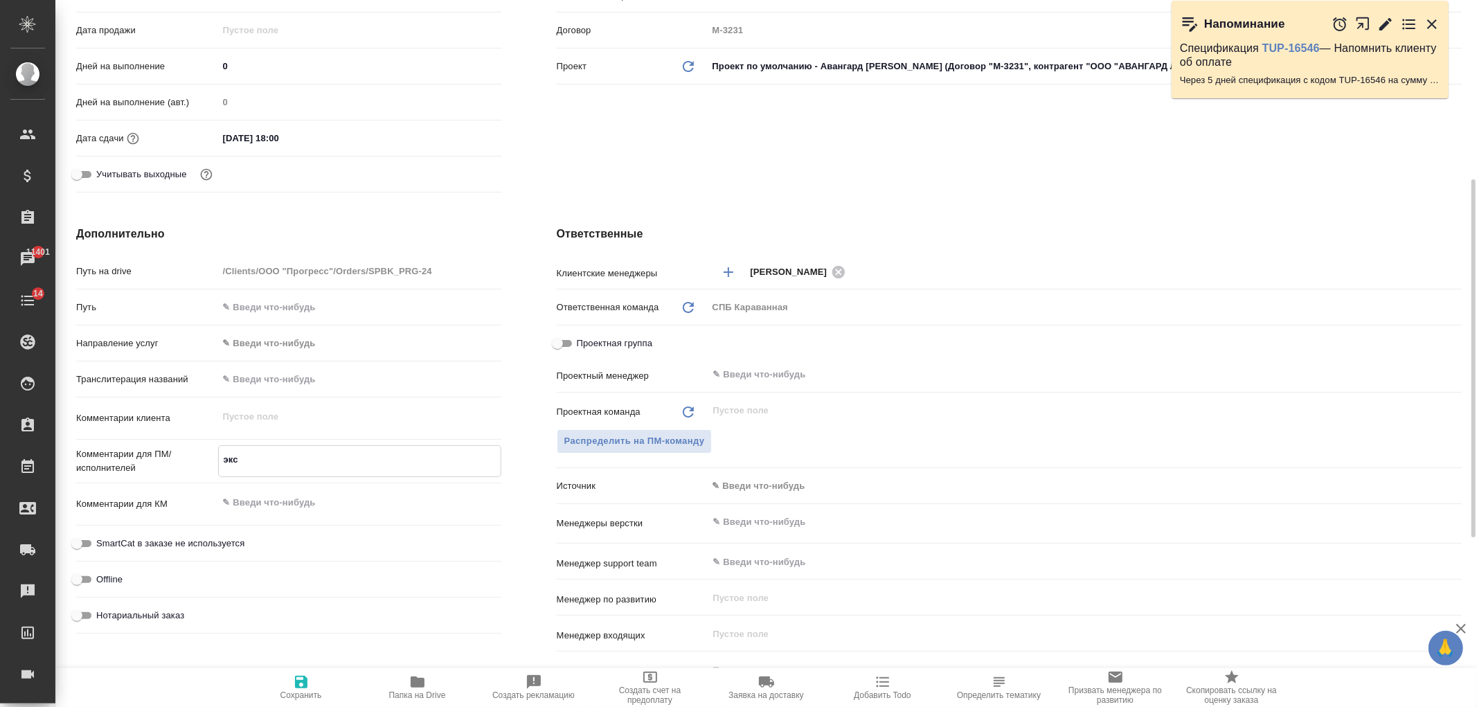
type textarea "эксе"
type textarea "x"
type textarea "эксел"
type textarea "x"
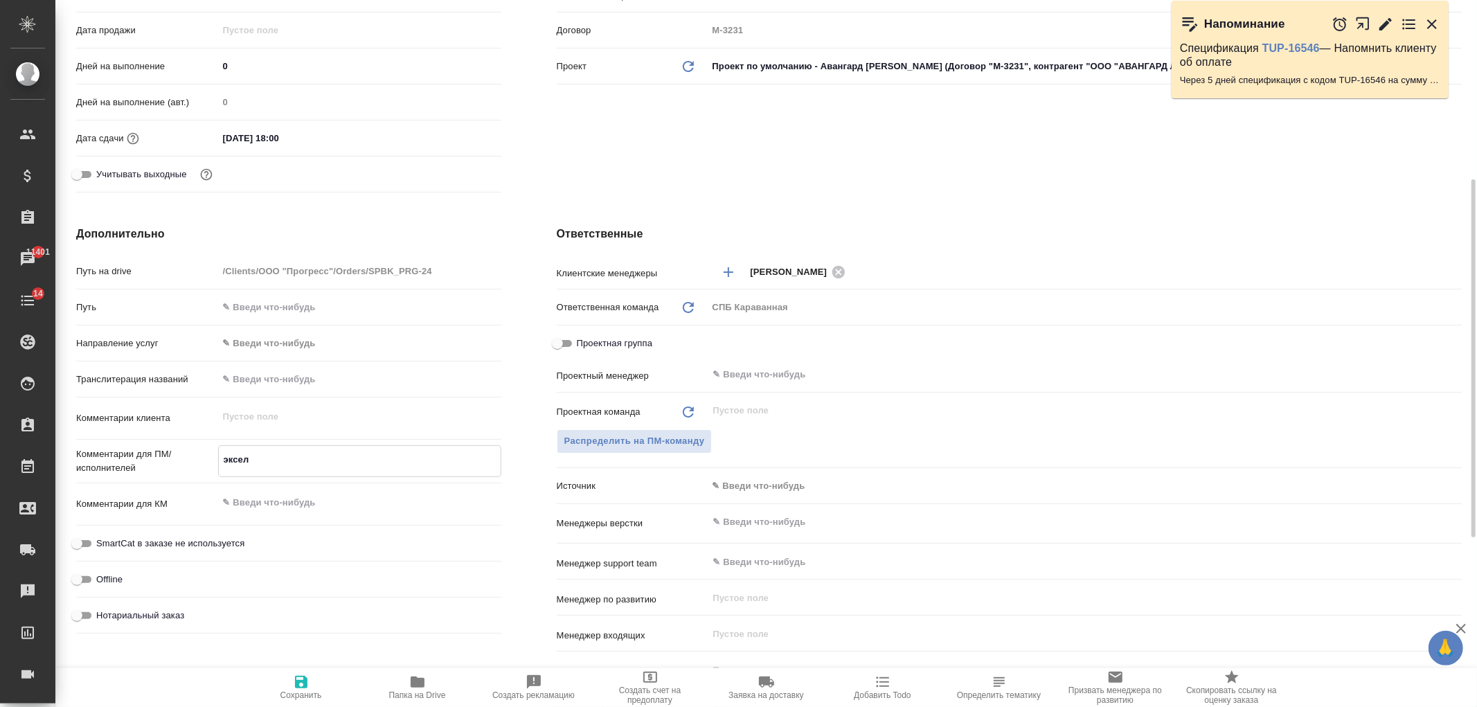
type textarea "x"
type textarea "эксель"
type textarea "x"
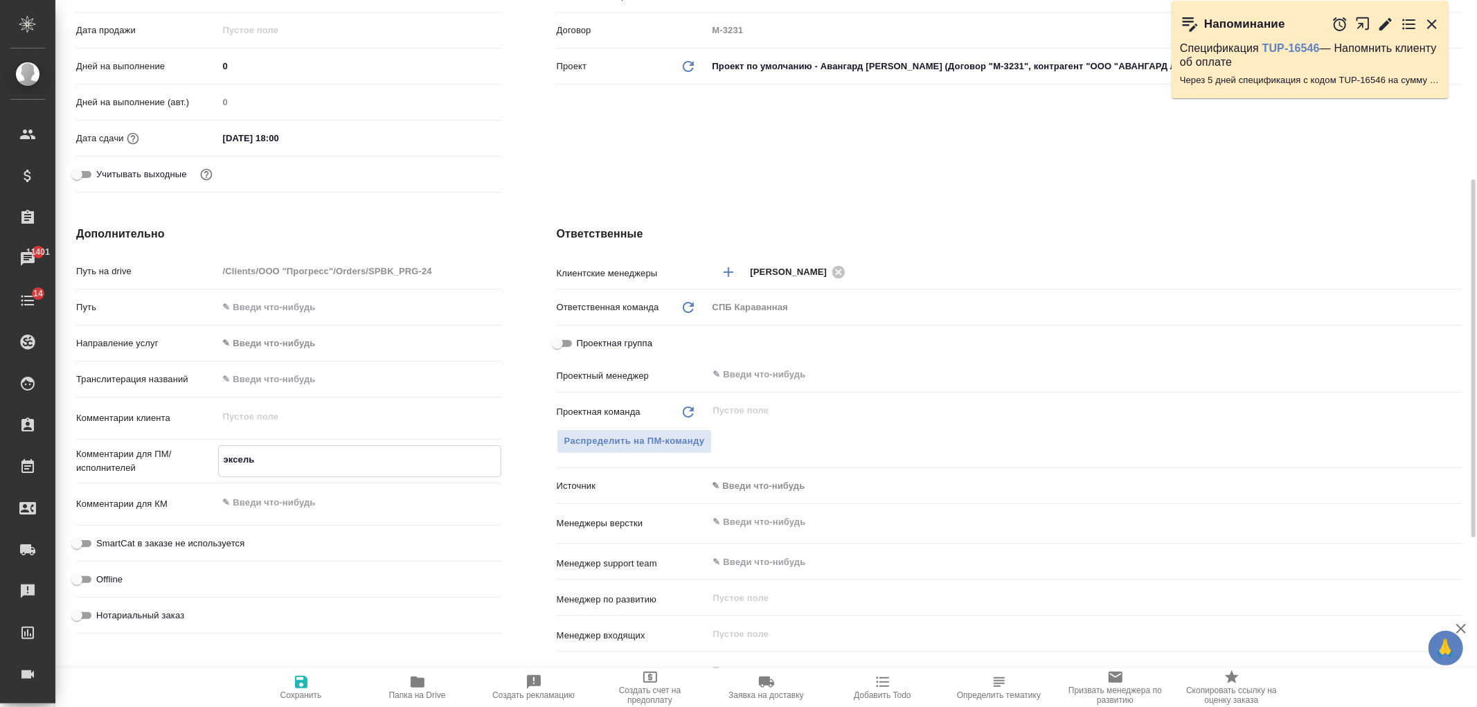
type textarea "x"
type textarea "эксель"
type textarea "x"
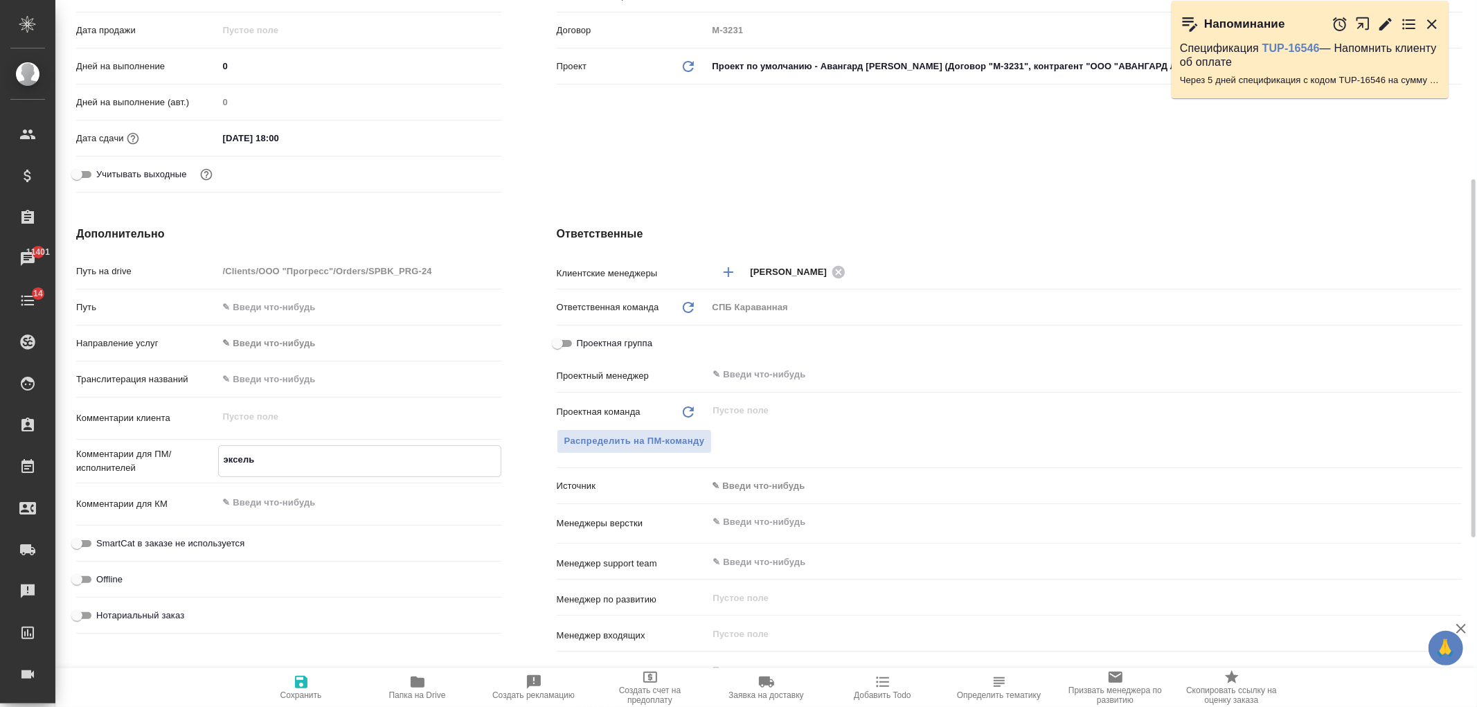
type textarea "эксель -"
type textarea "x"
type textarea "эксель -"
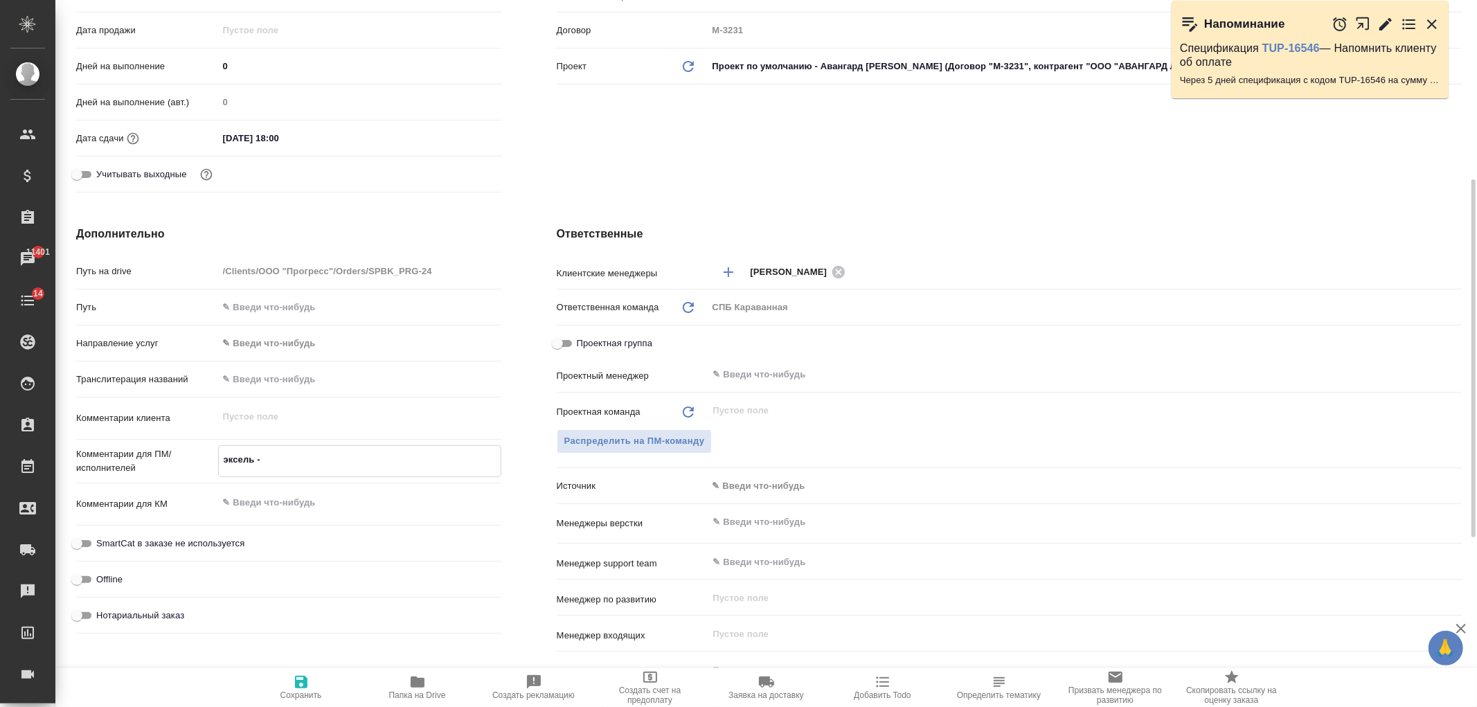
type textarea "x"
type textarea "эксель - не"
type textarea "x"
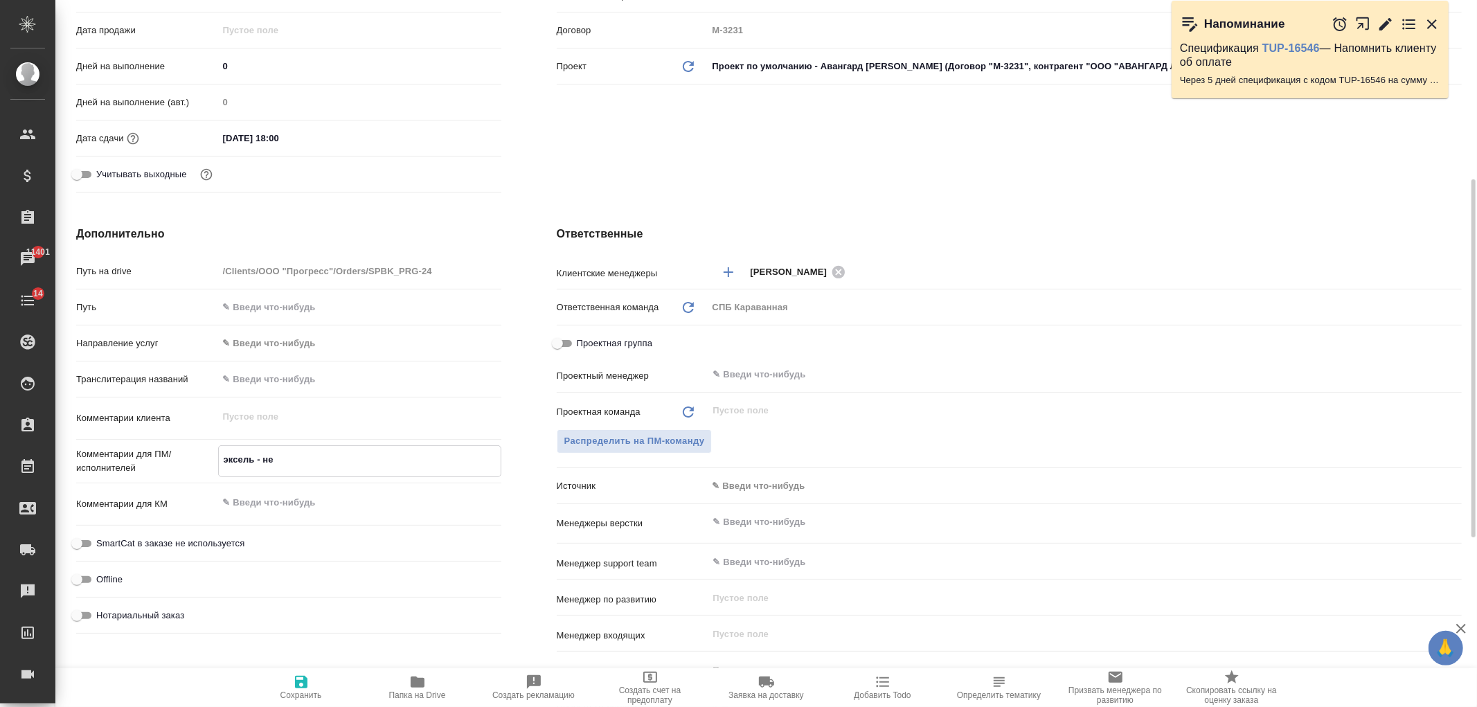
type textarea "x"
type textarea "эксель - не"
type textarea "x"
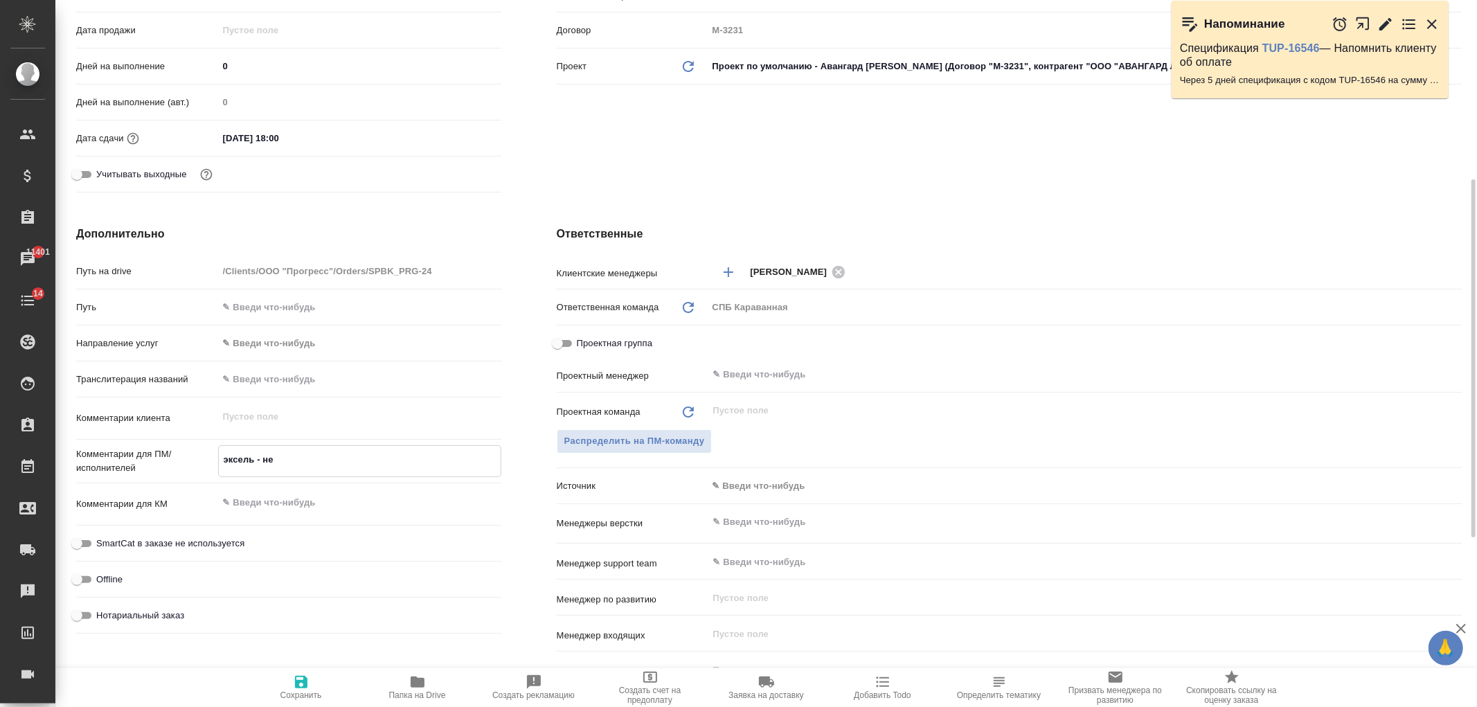
type textarea "x"
type textarea "эксель - не ф"
type textarea "x"
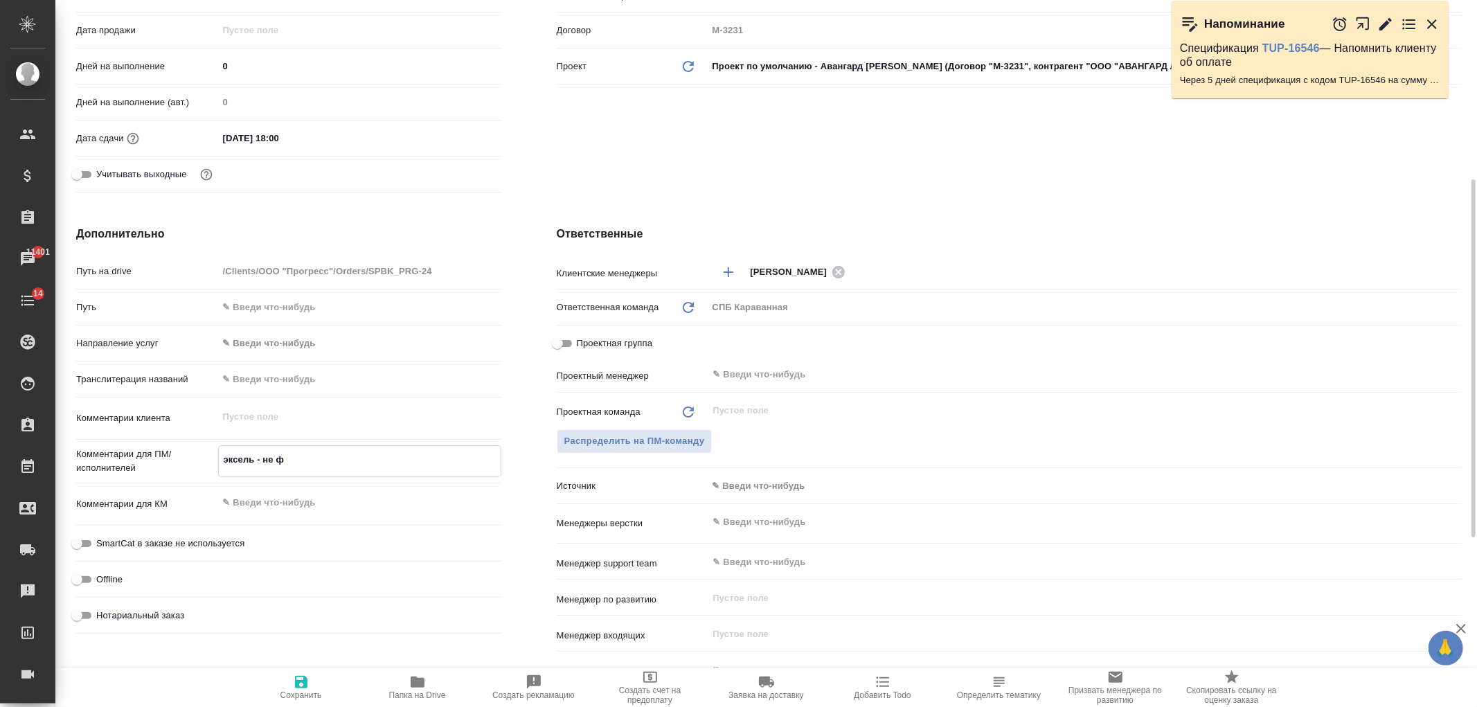
type textarea "эксель - не фи"
type textarea "x"
type textarea "эксель - не фин"
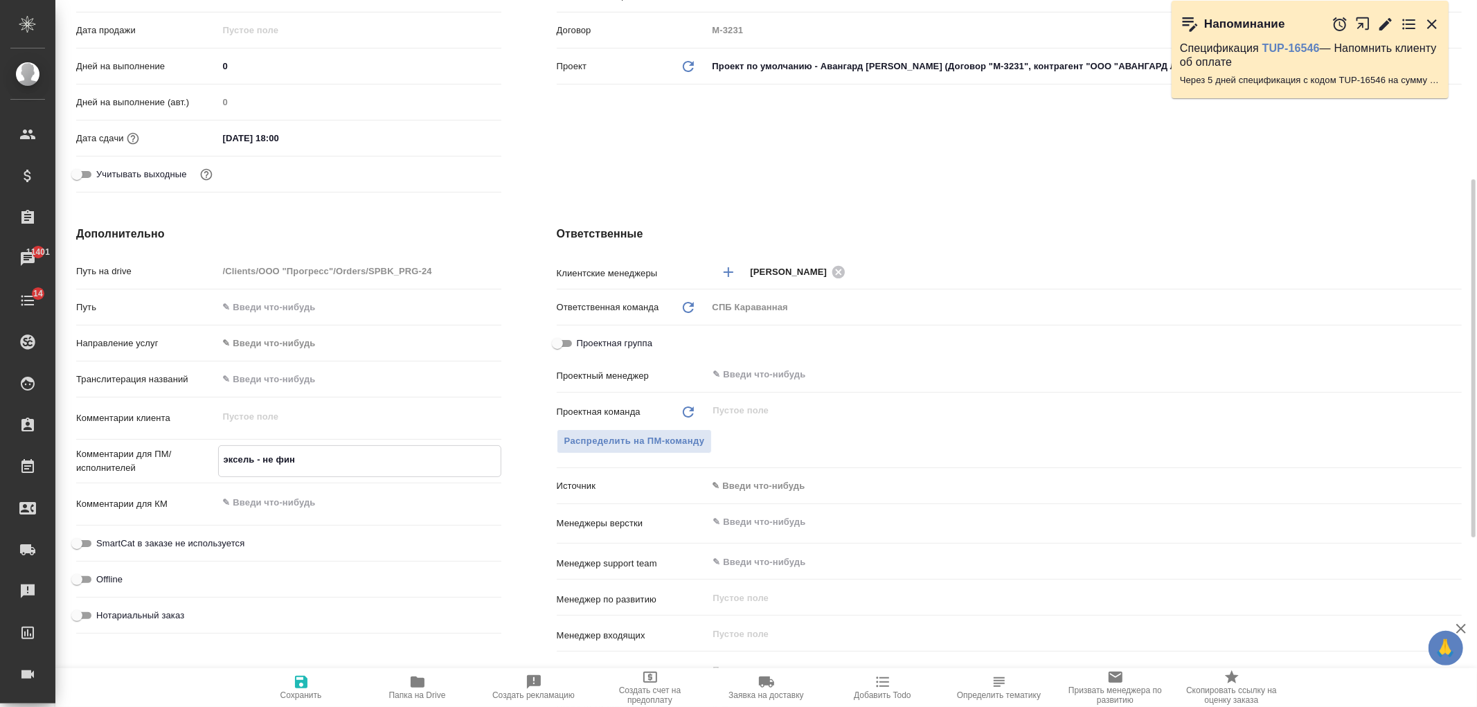
type textarea "x"
type textarea "эксель - не фина"
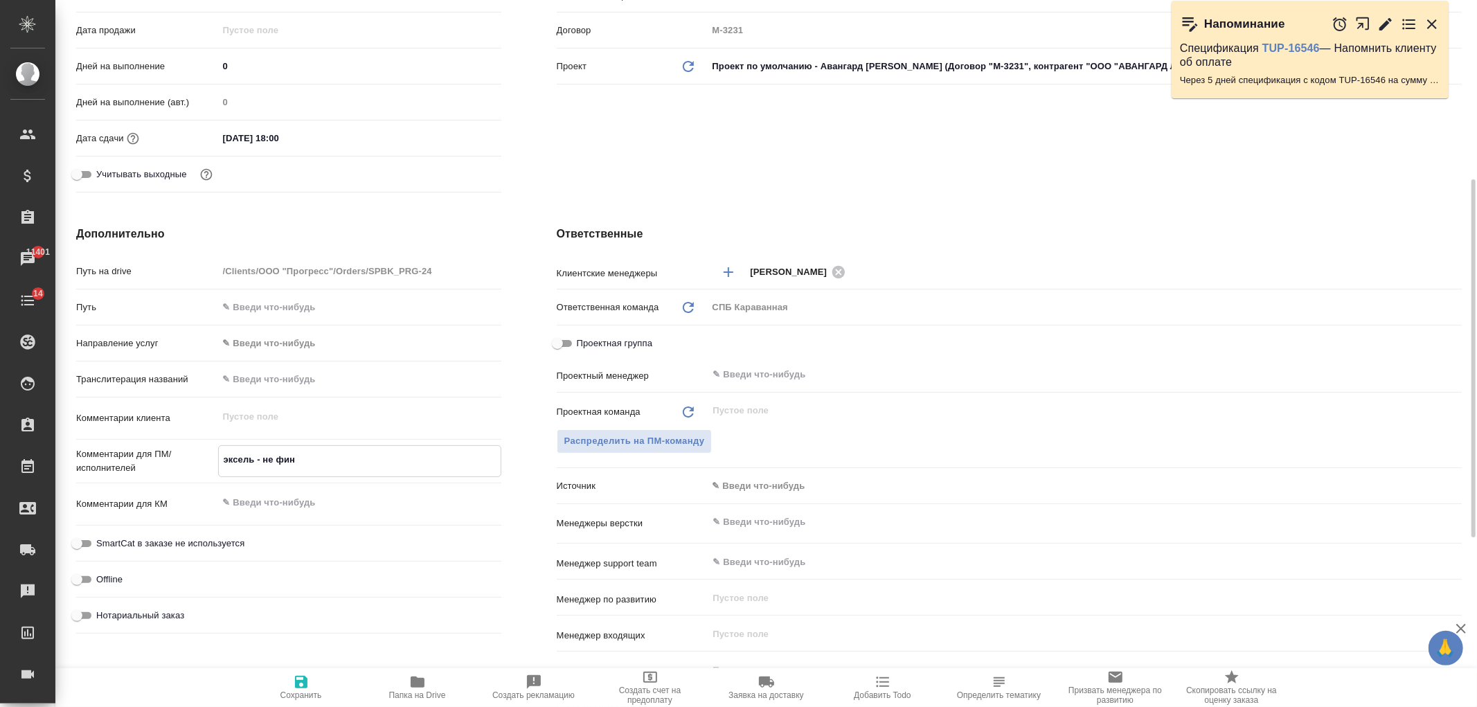
type textarea "x"
type textarea "эксель - не финал"
type textarea "x"
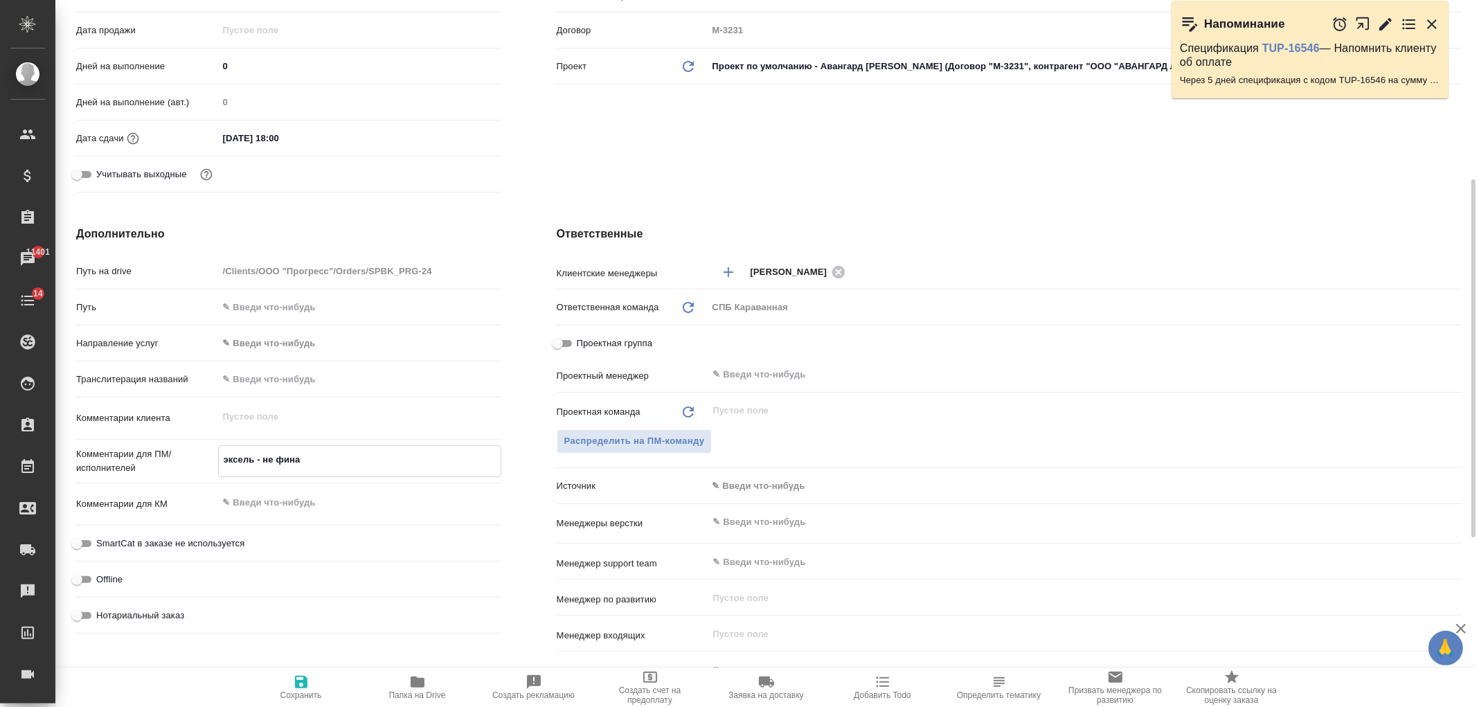
type textarea "x"
type textarea "эксель - не финаль"
type textarea "x"
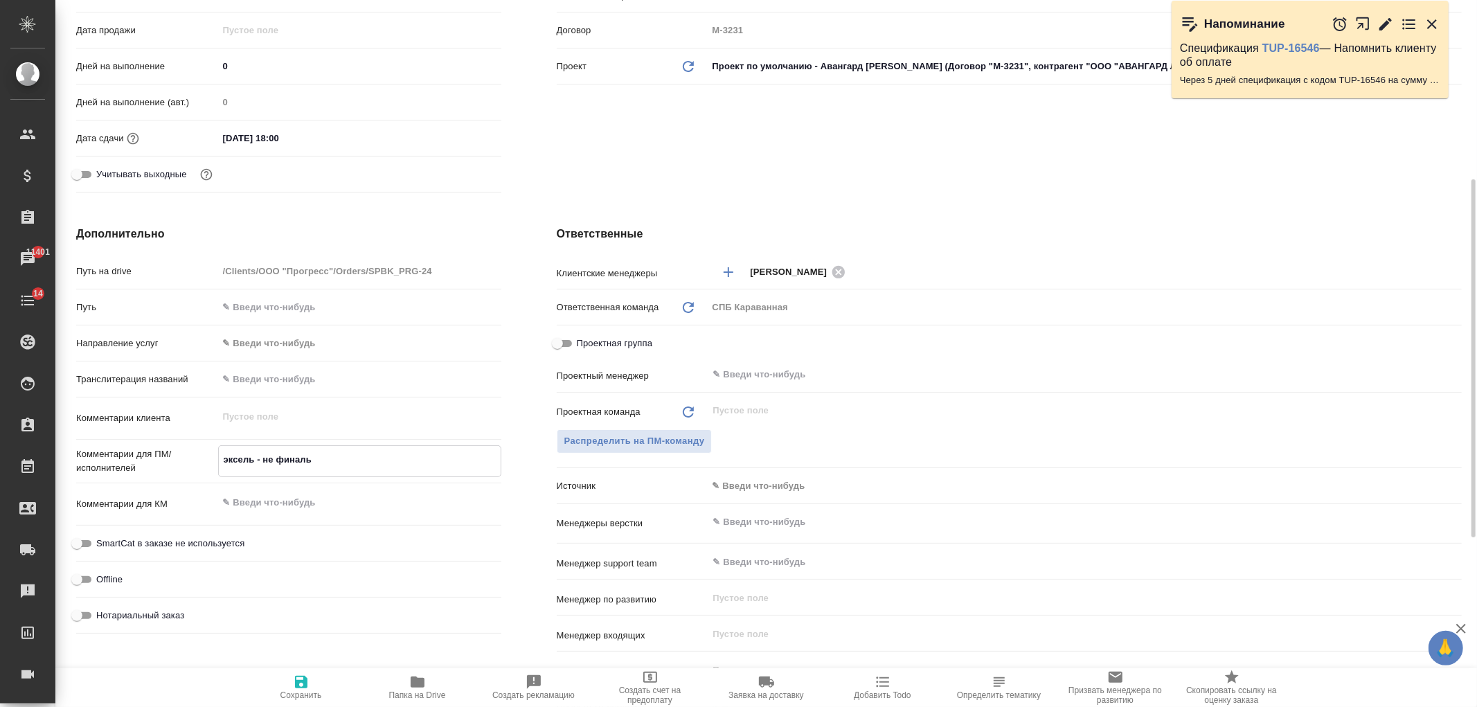
type textarea "эксель - не финальн"
type textarea "x"
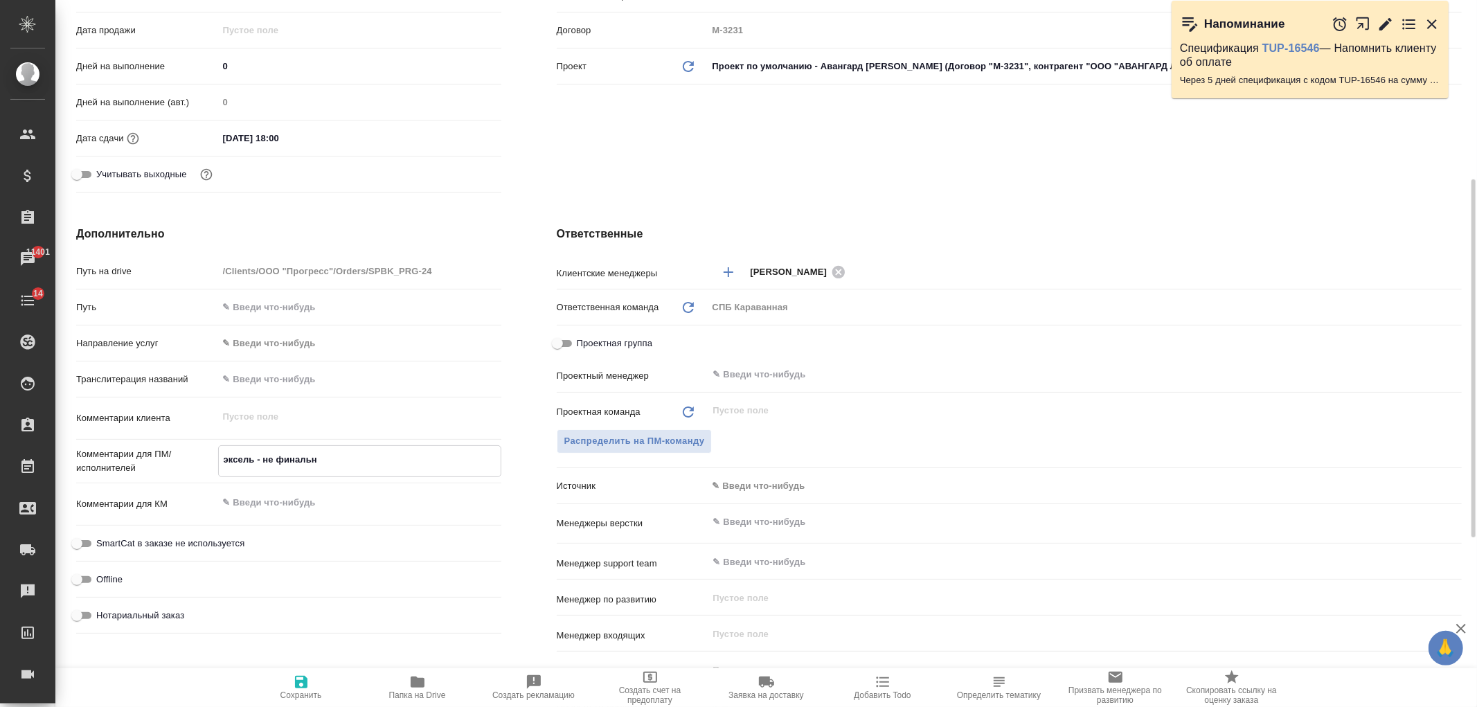
type textarea "эксель - не финальны"
type textarea "x"
type textarea "эксель - не финальные"
type textarea "x"
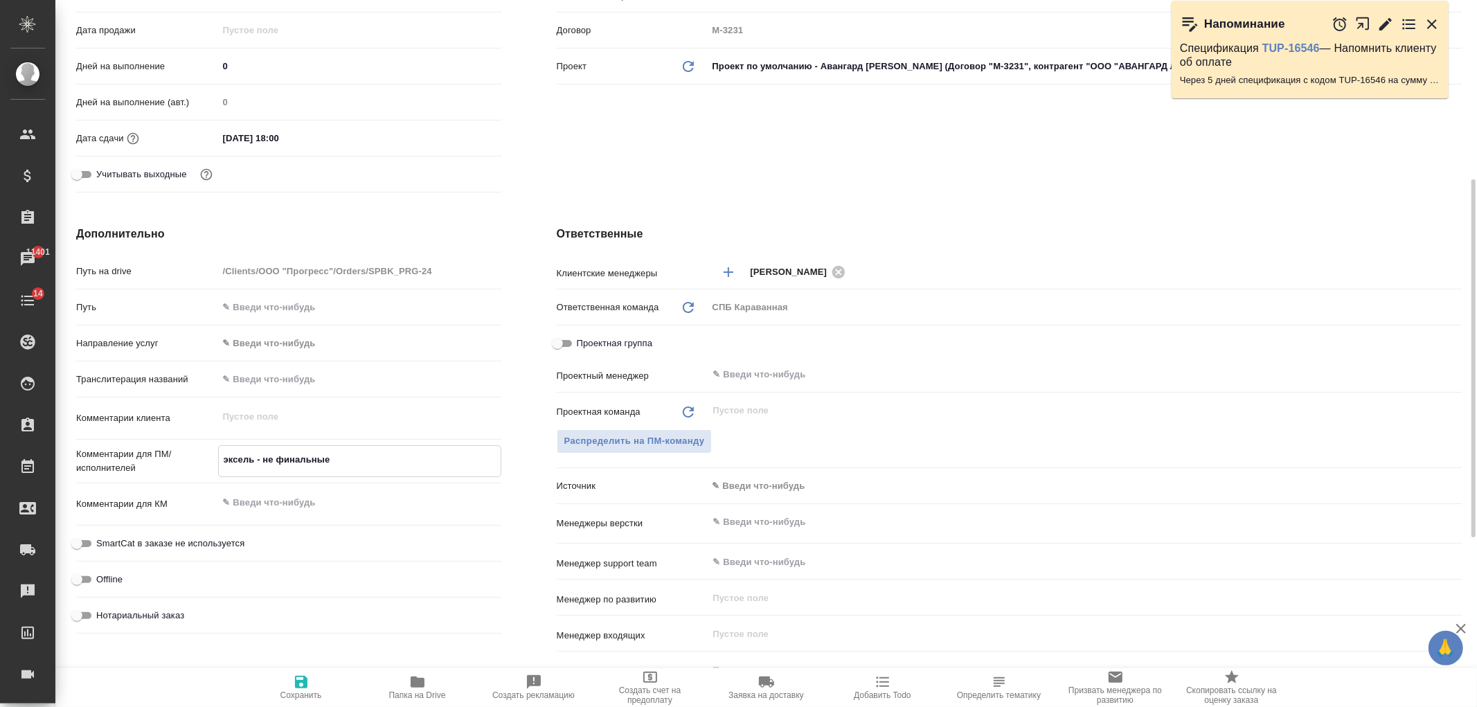
type textarea "x"
type textarea "эксель - не финальные"
type textarea "x"
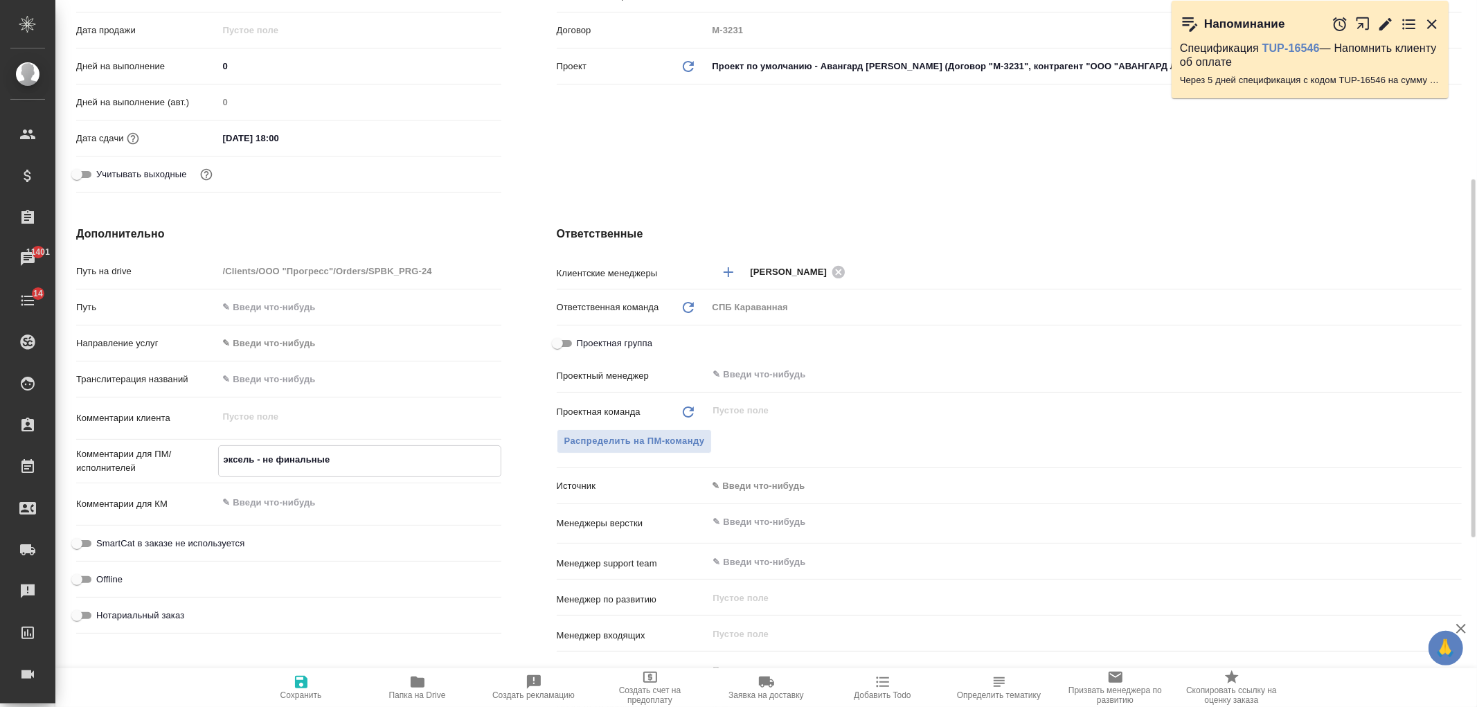
type textarea "x"
type textarea "эксель - не финальные в"
type textarea "x"
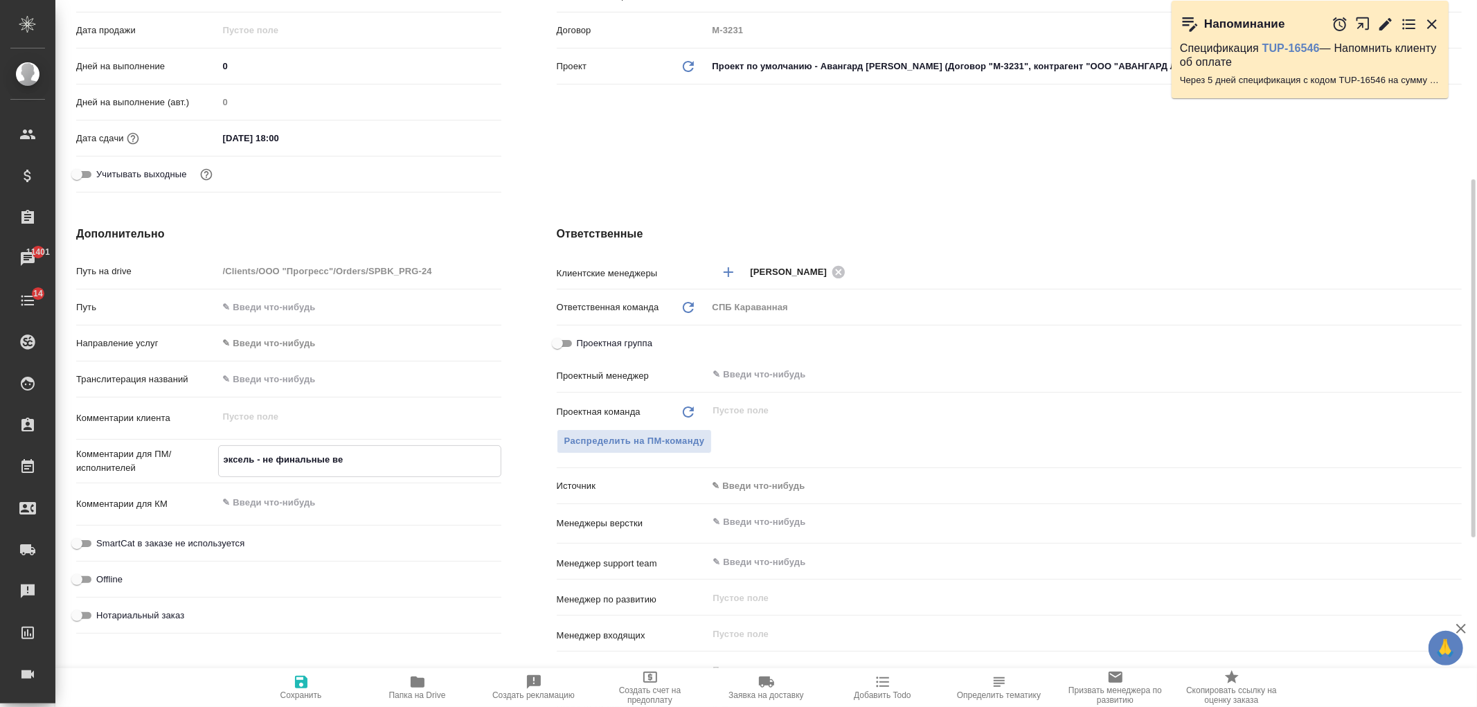
type textarea "эксель - не финальные вер"
type textarea "x"
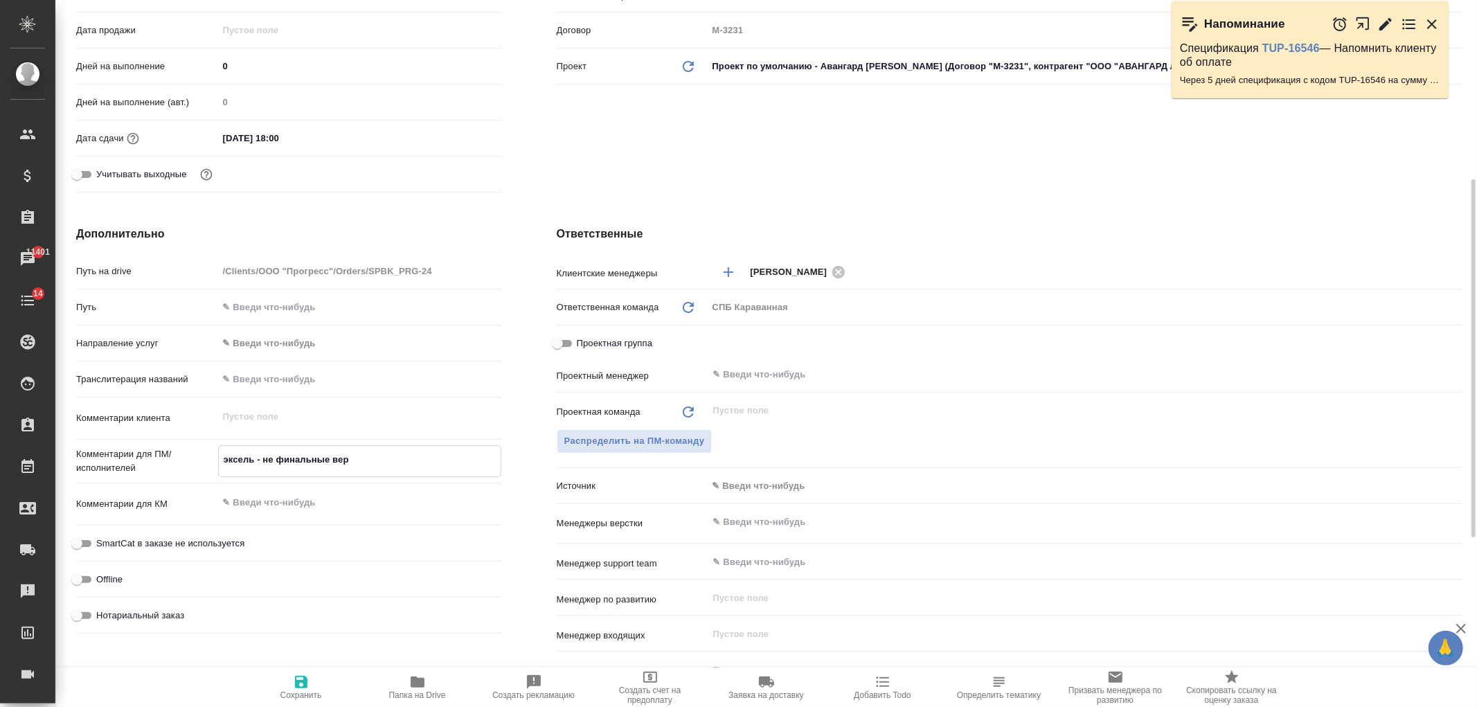
type textarea "эксель - не финальные верс"
type textarea "x"
type textarea "эксель - не финальные верси"
type textarea "x"
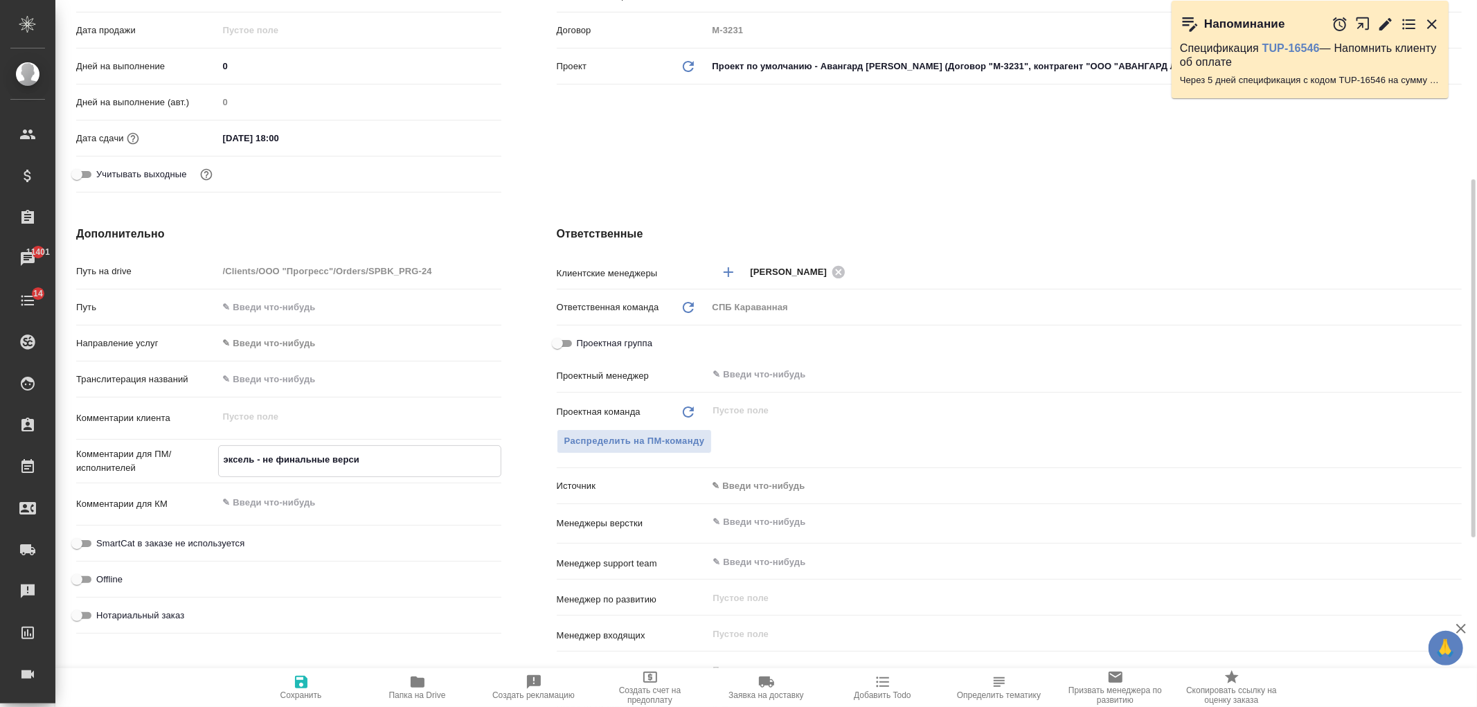
type textarea "x"
type textarea "эксель - не финальные версии"
type textarea "x"
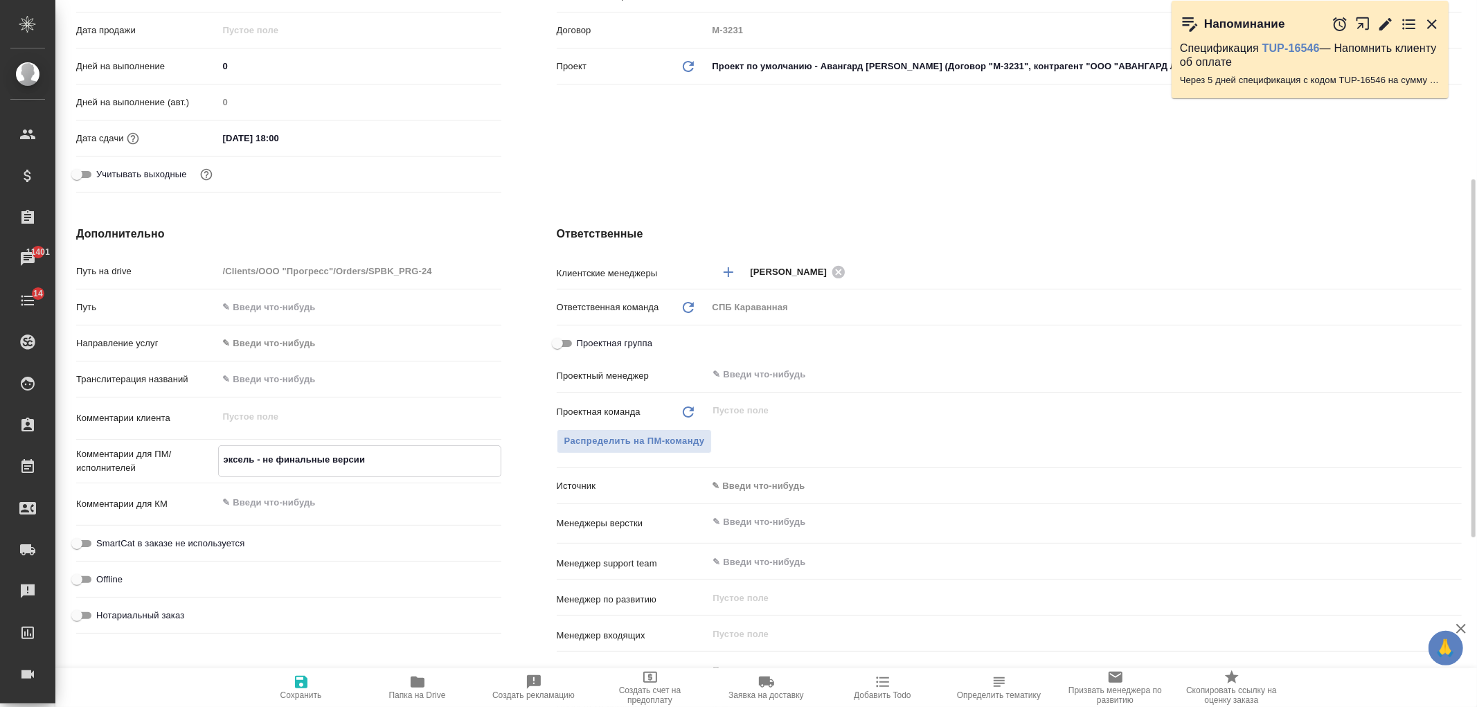
type textarea "x"
type textarea "эксель - не финальные версии"
type textarea "x"
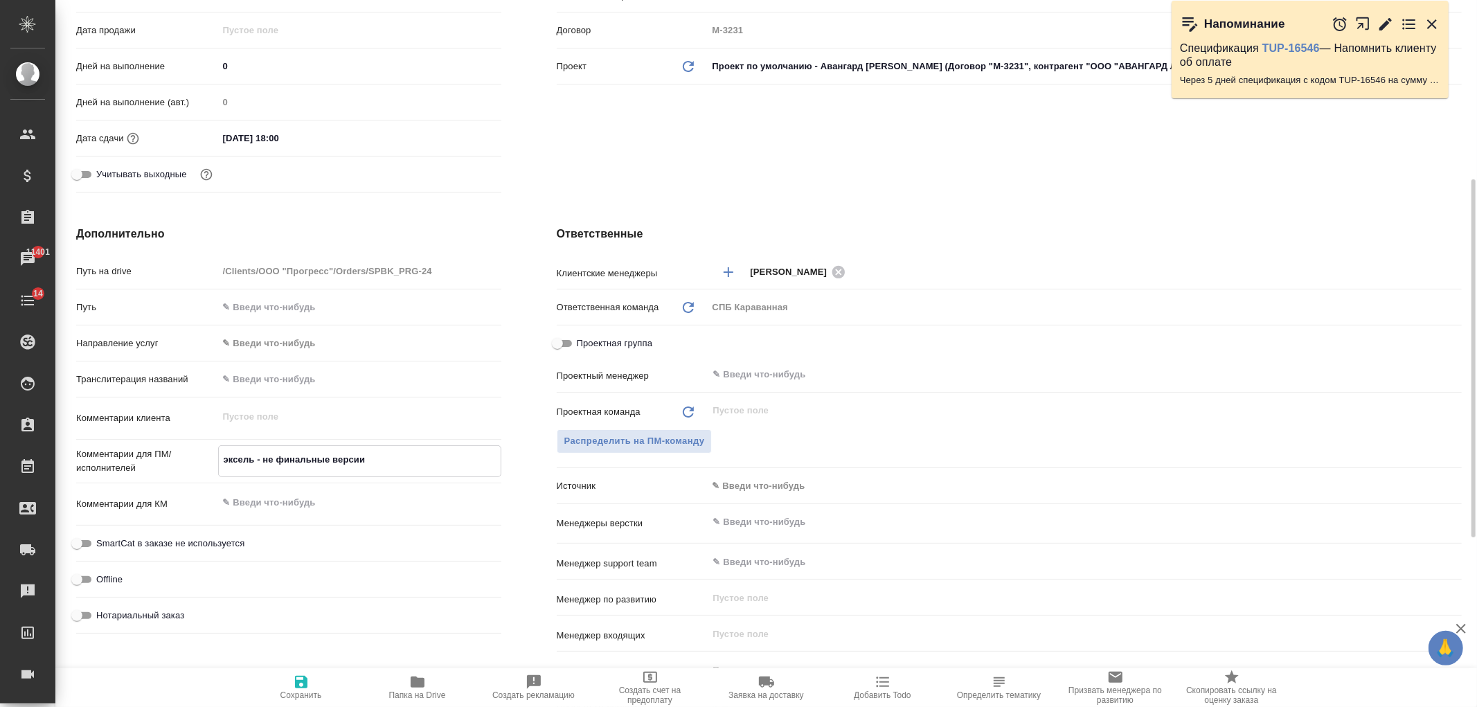
type textarea "x"
type textarea "эксель - не финальные версии д"
type textarea "x"
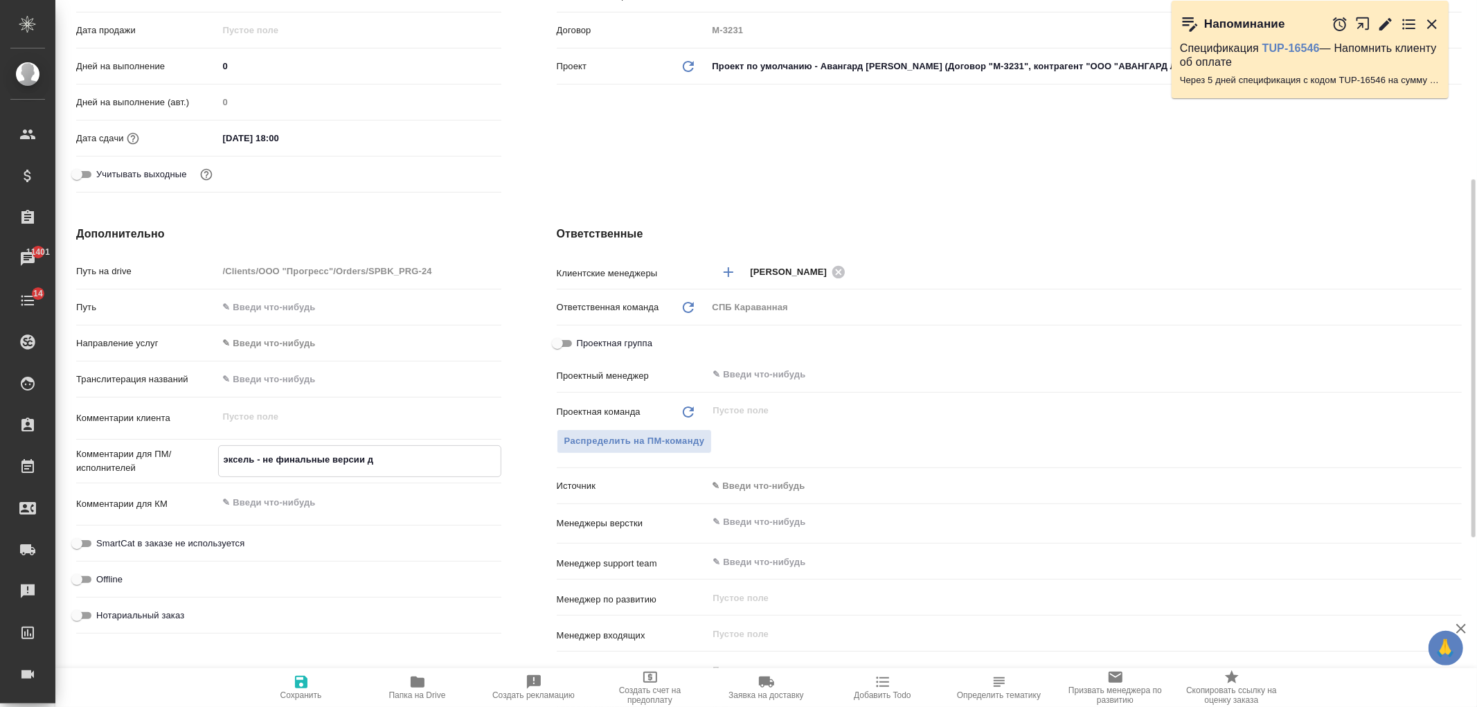
type textarea "эксель - не финальные версии до"
type textarea "x"
type textarea "эксель - не финальные версии док"
type textarea "x"
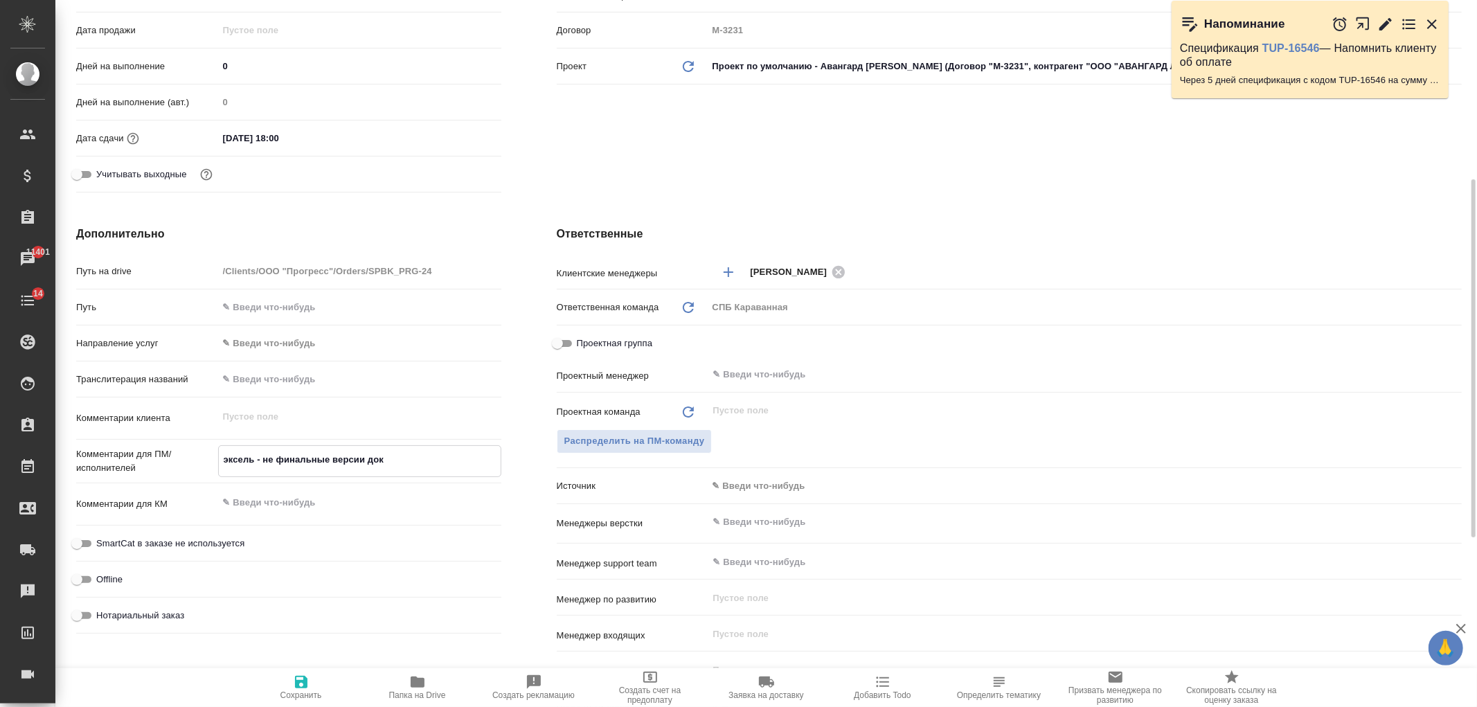
type textarea "x"
type textarea "эксель - не финальные версии доко"
type textarea "x"
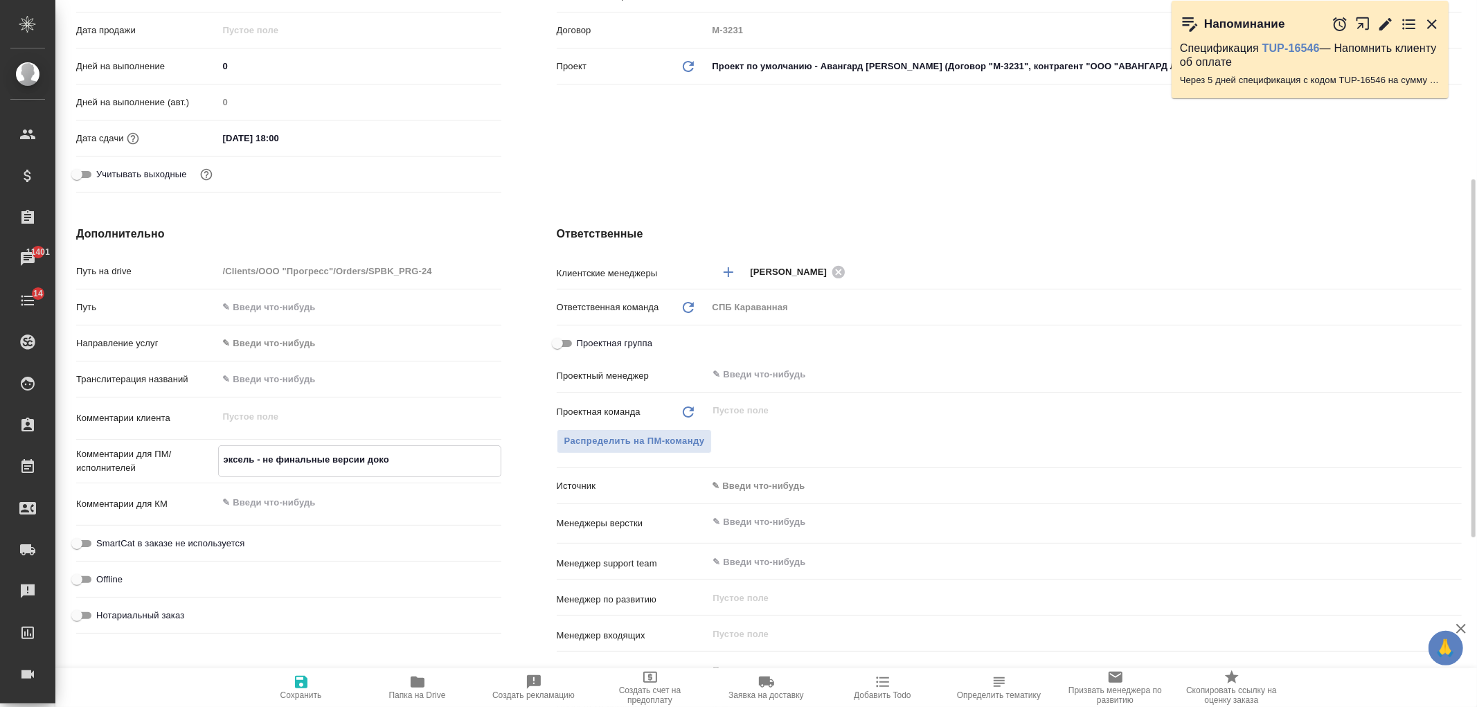
type textarea "x"
type textarea "эксель - не финальные версии доков"
type textarea "x"
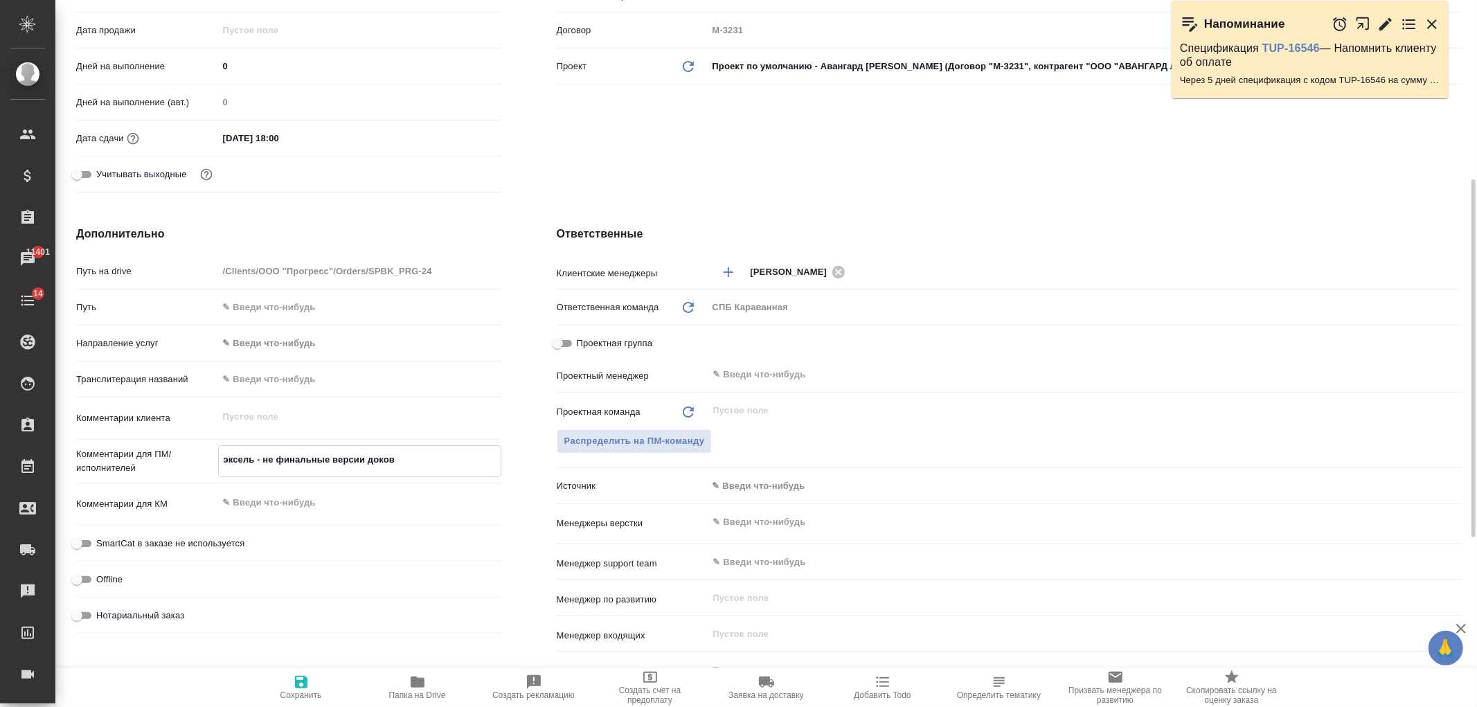
type textarea "эксель - не финальные версии доков,"
type textarea "x"
type textarea "эксель - не финальные версии доков,"
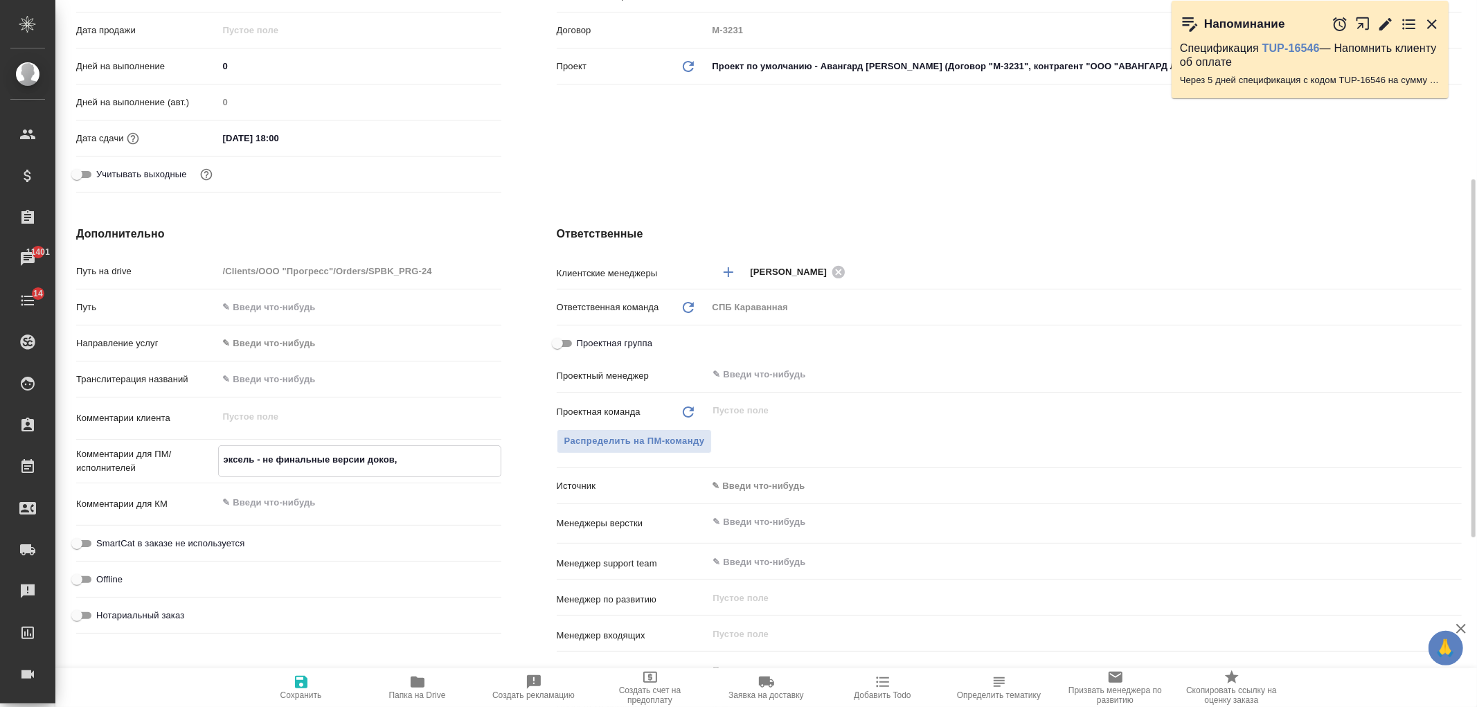
type textarea "x"
type textarea "эксель - не финальные версии доков, н"
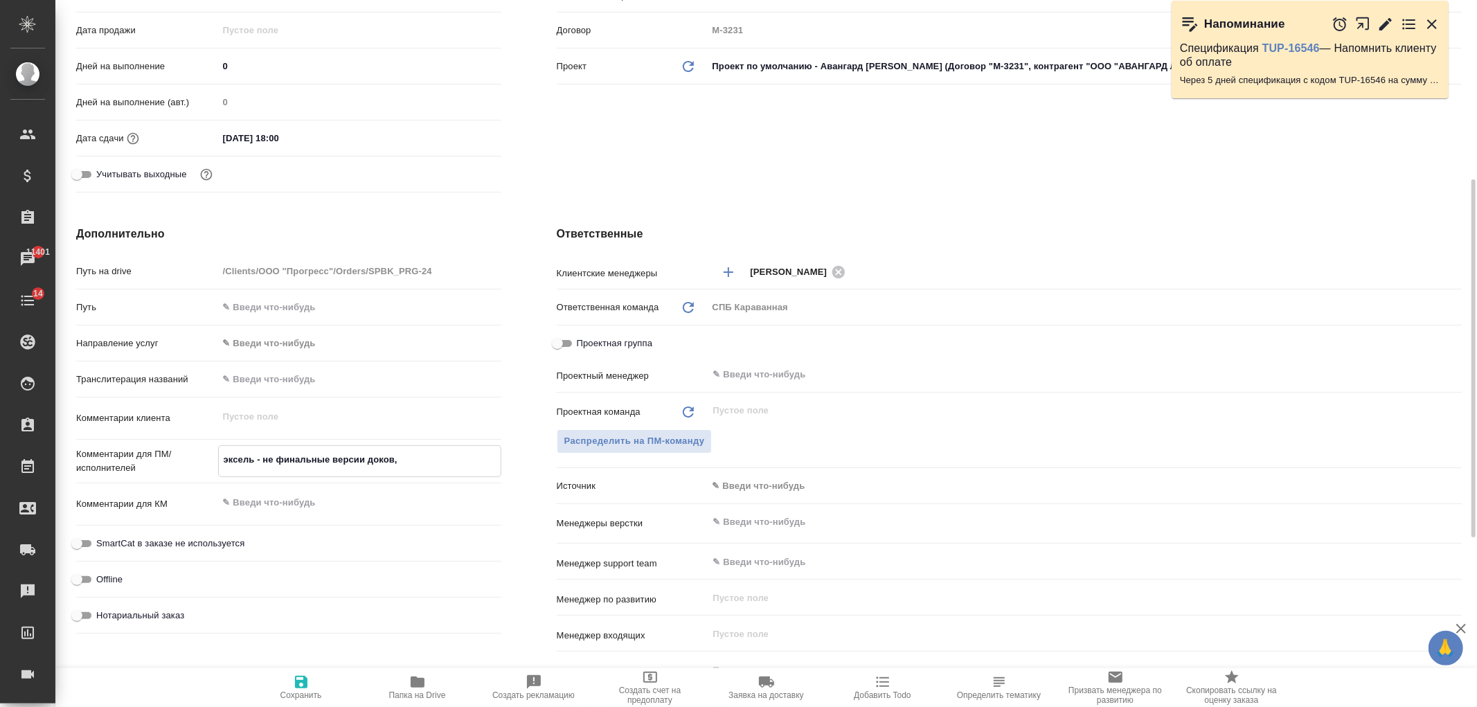
type textarea "x"
type textarea "эксель - не финальные версии доков, на"
type textarea "x"
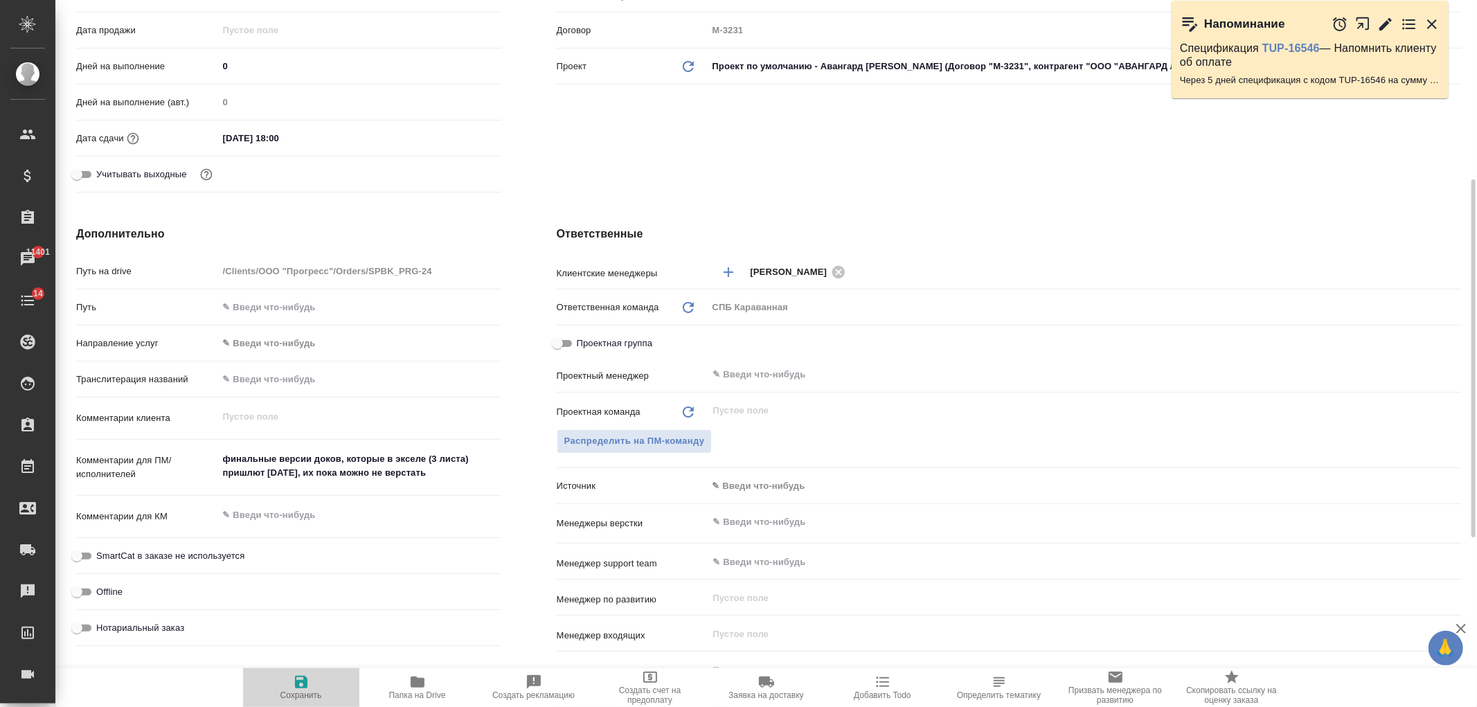
click at [320, 686] on span "Сохранить" at bounding box center [301, 687] width 100 height 26
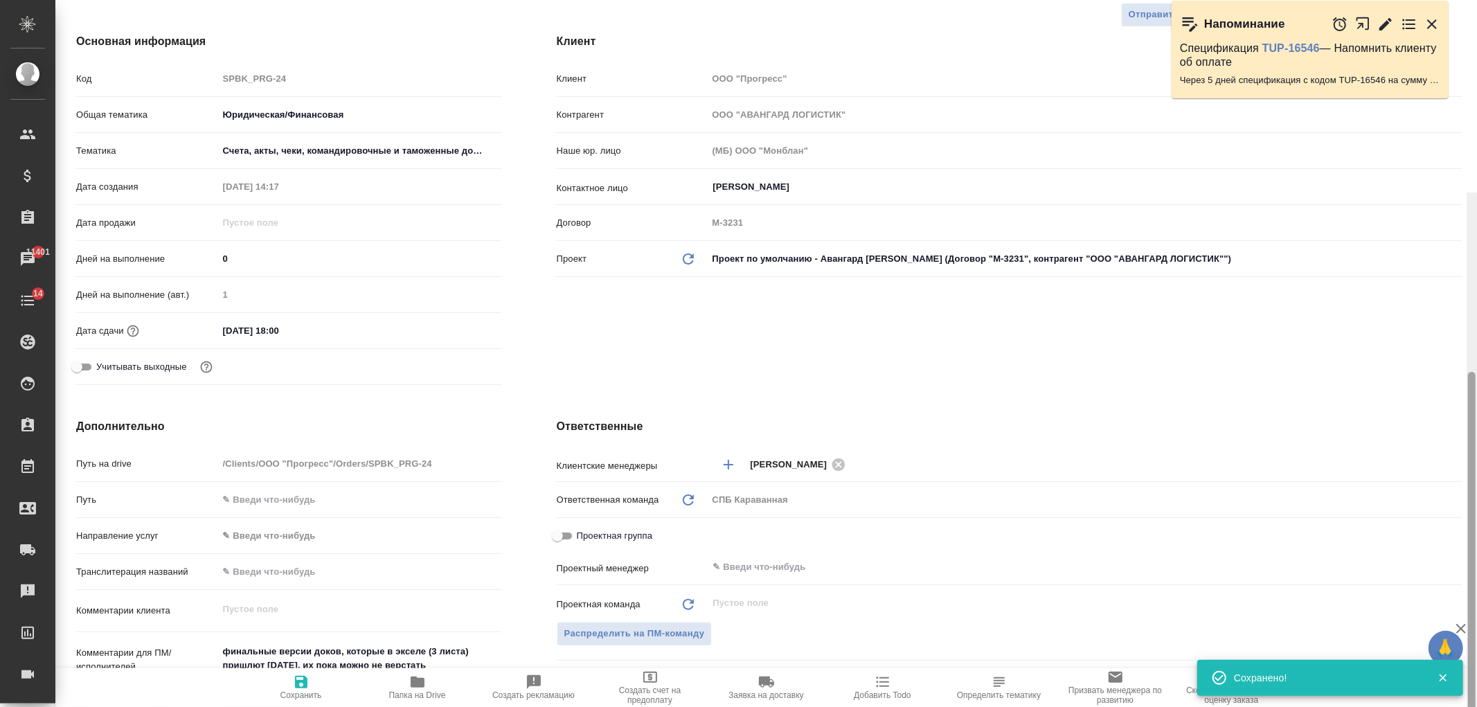
scroll to position [0, 0]
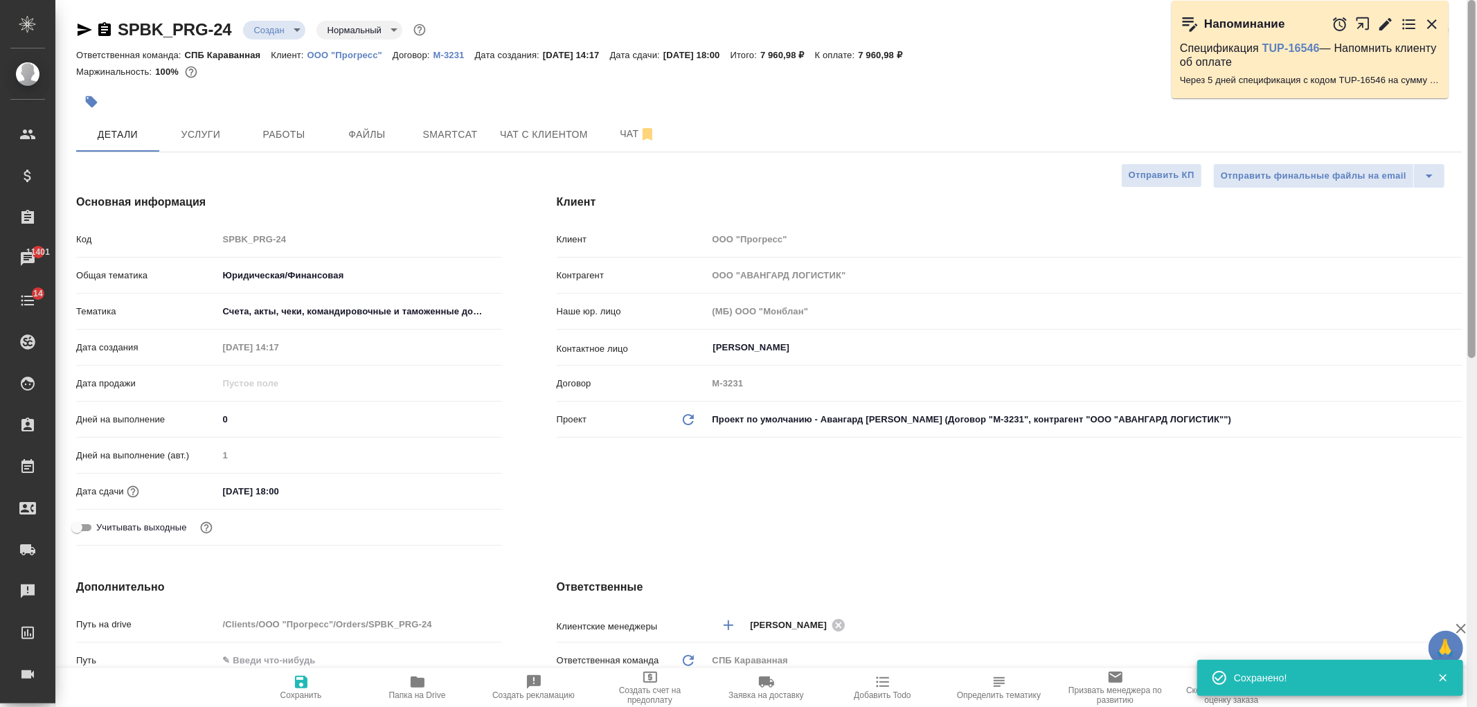
drag, startPoint x: 1471, startPoint y: 467, endPoint x: 1021, endPoint y: 33, distance: 625.4
click at [1463, 156] on div "SPBK_PRG-24 Создан new Нормальный normal Кратко детали заказа Ответственная ком…" at bounding box center [766, 353] width 1422 height 707
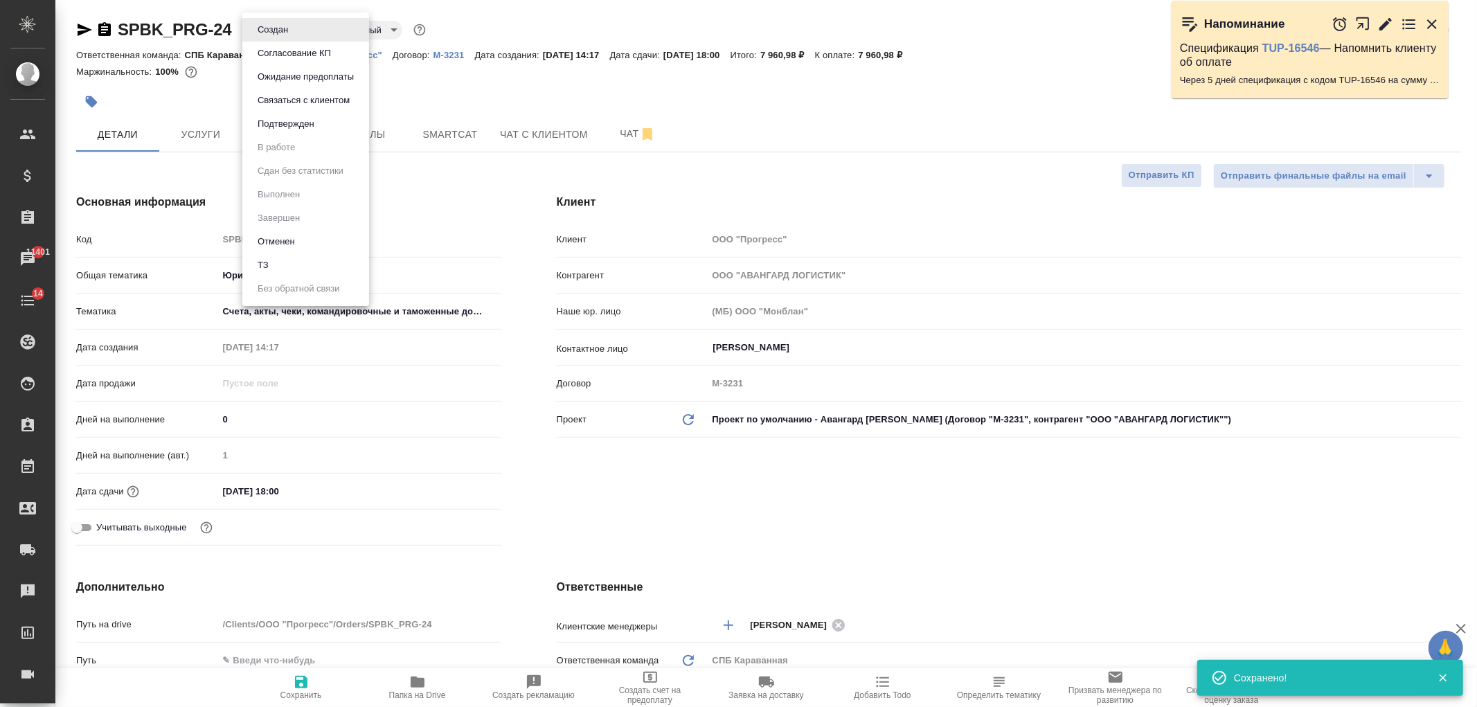
click at [285, 30] on body "🙏 .cls-1 fill:#fff; AWATERA Ivanova Arina Клиенты Спецификации Заказы 11401 Чат…" at bounding box center [738, 353] width 1477 height 707
click at [278, 260] on li "ТЗ" at bounding box center [305, 265] width 127 height 24
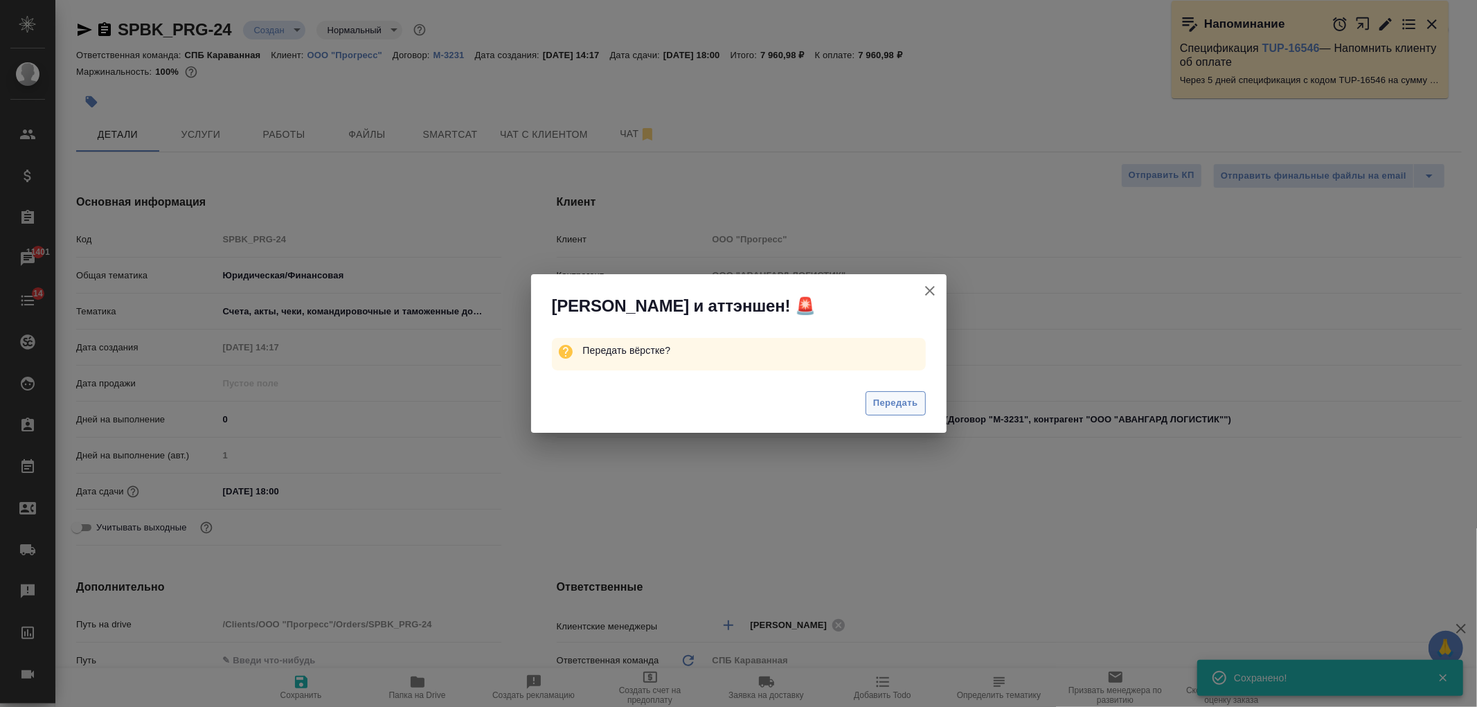
click at [895, 407] on span "Передать" at bounding box center [895, 403] width 45 height 16
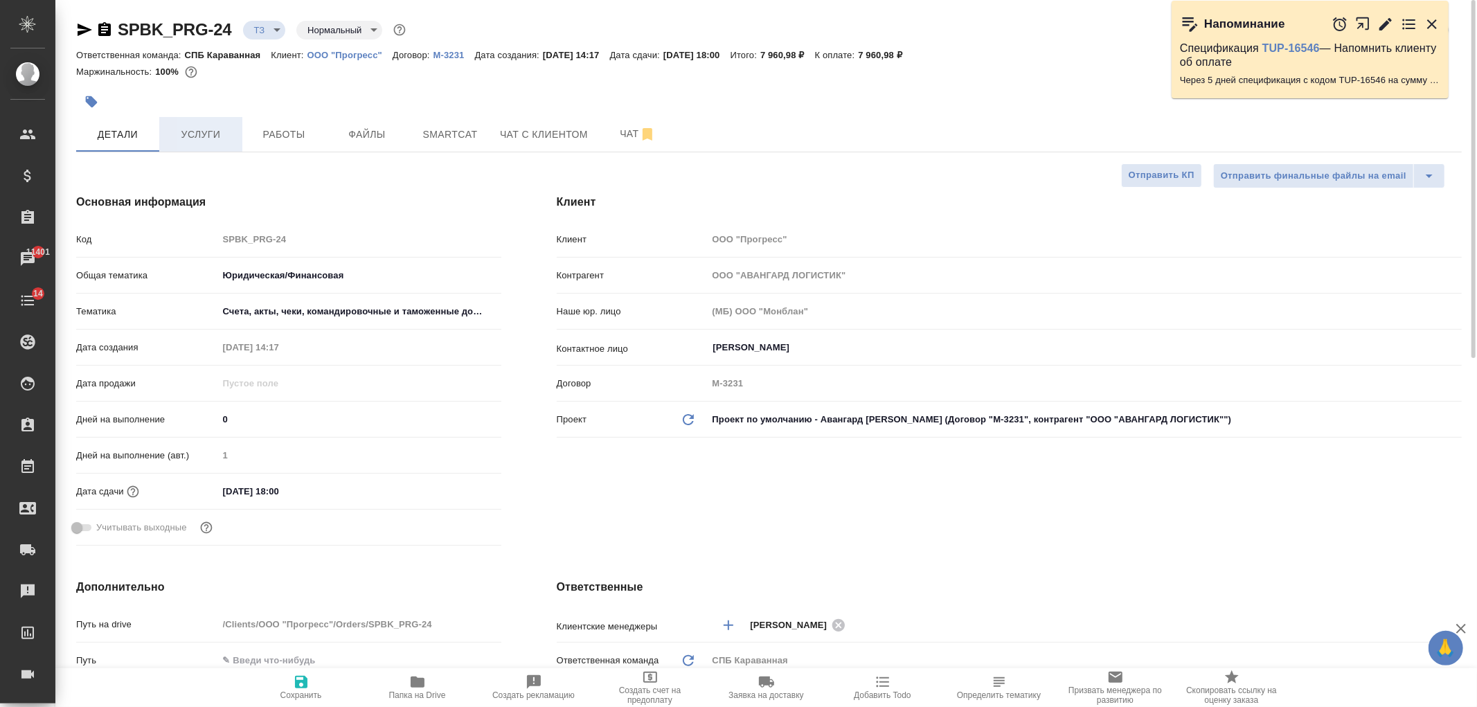
click at [206, 132] on span "Услуги" at bounding box center [201, 134] width 66 height 17
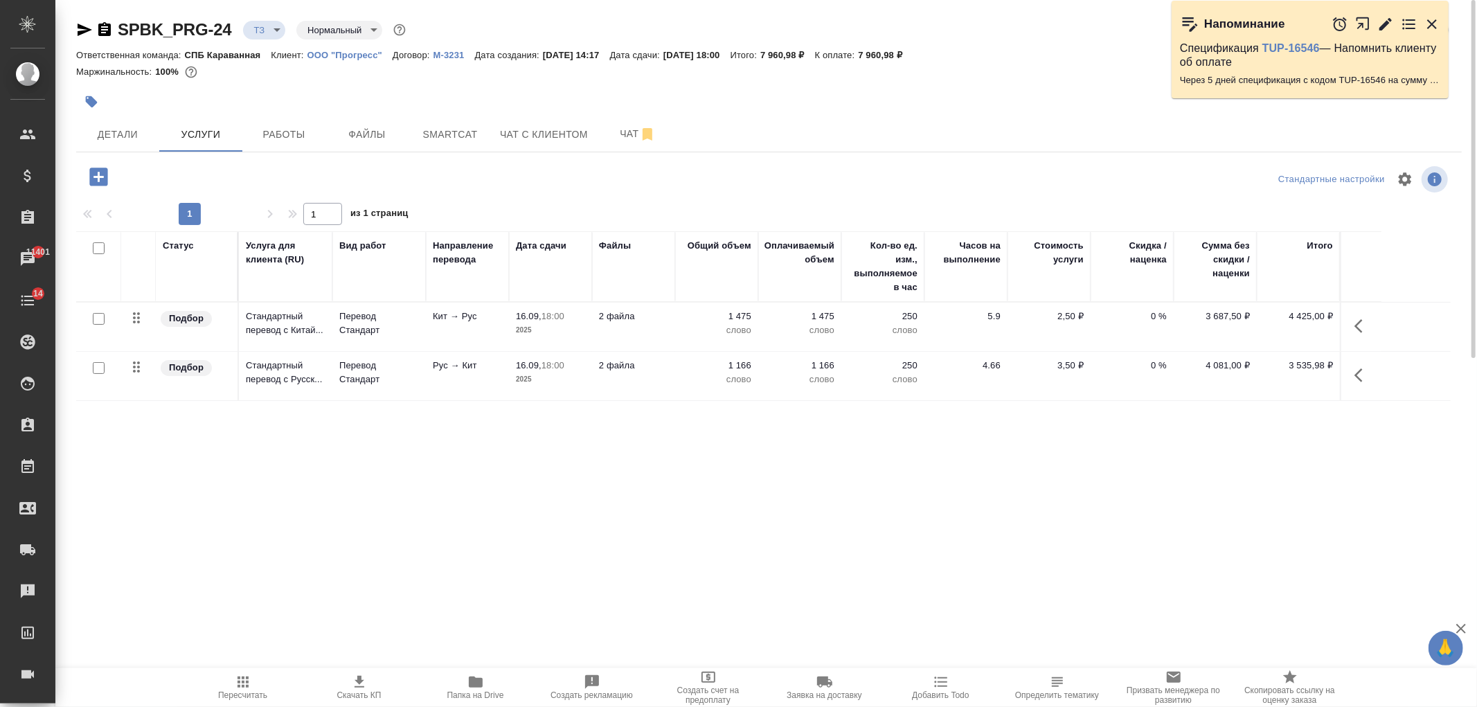
click at [566, 521] on div "Статус Услуга для клиента (RU) Вид работ Направление перевода Дата сдачи Файлы …" at bounding box center [763, 380] width 1375 height 298
click at [99, 365] on input "checkbox" at bounding box center [99, 368] width 12 height 12
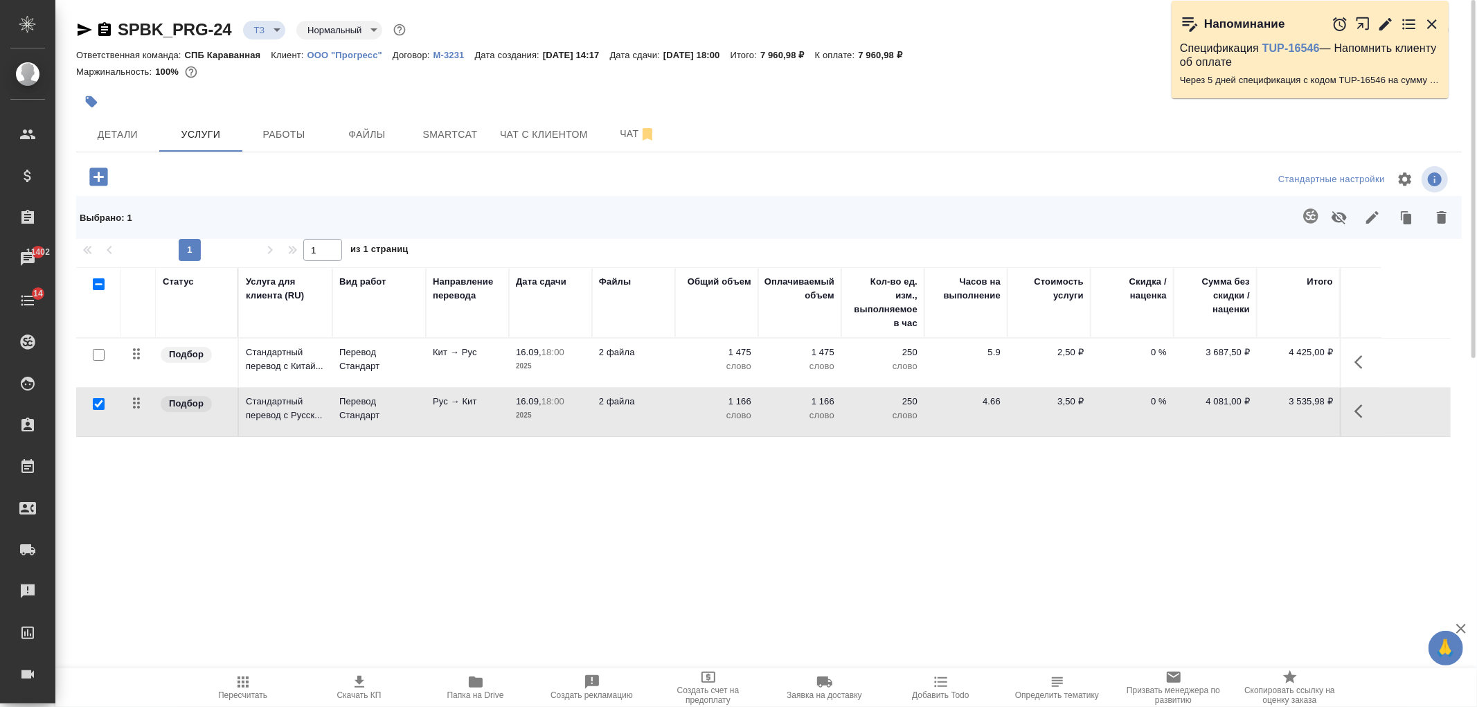
click at [1446, 218] on icon "button" at bounding box center [1442, 217] width 17 height 17
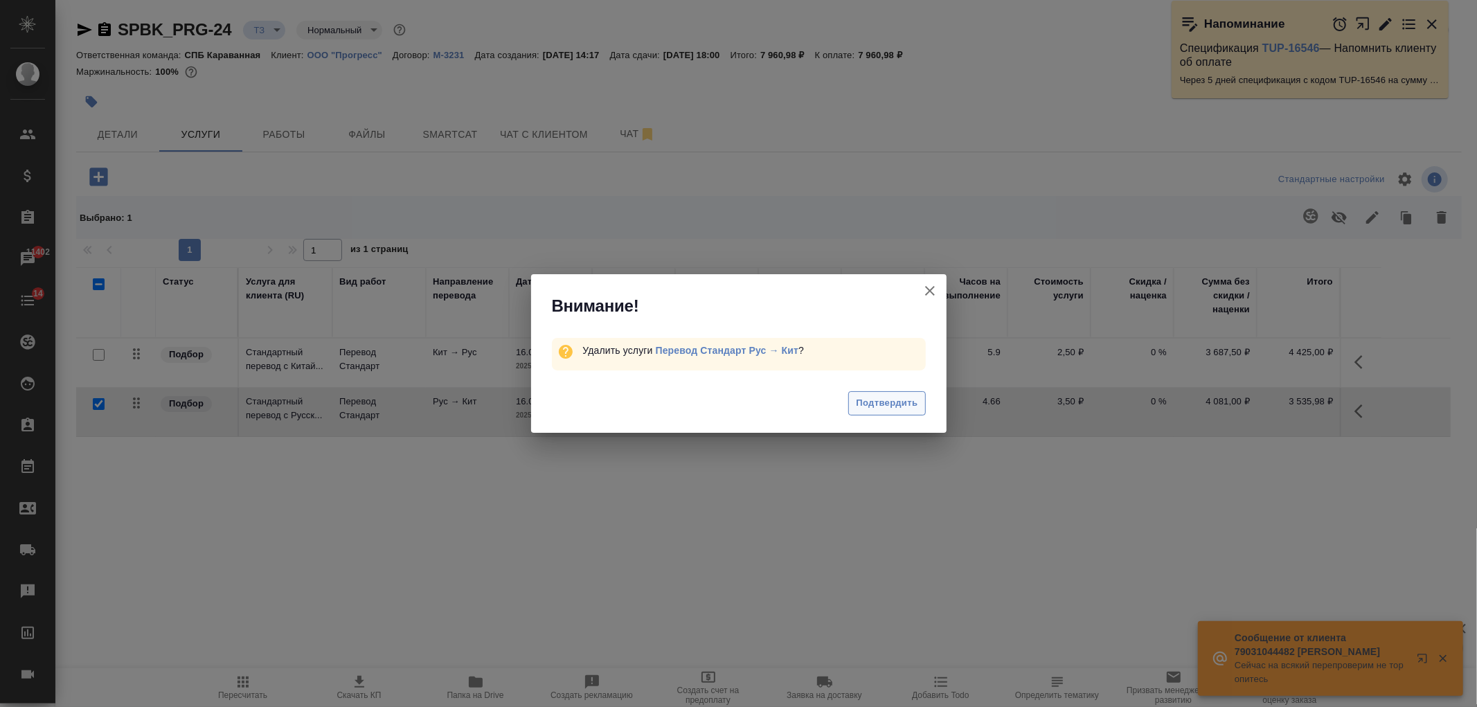
click at [864, 405] on span "Подтвердить" at bounding box center [887, 403] width 62 height 16
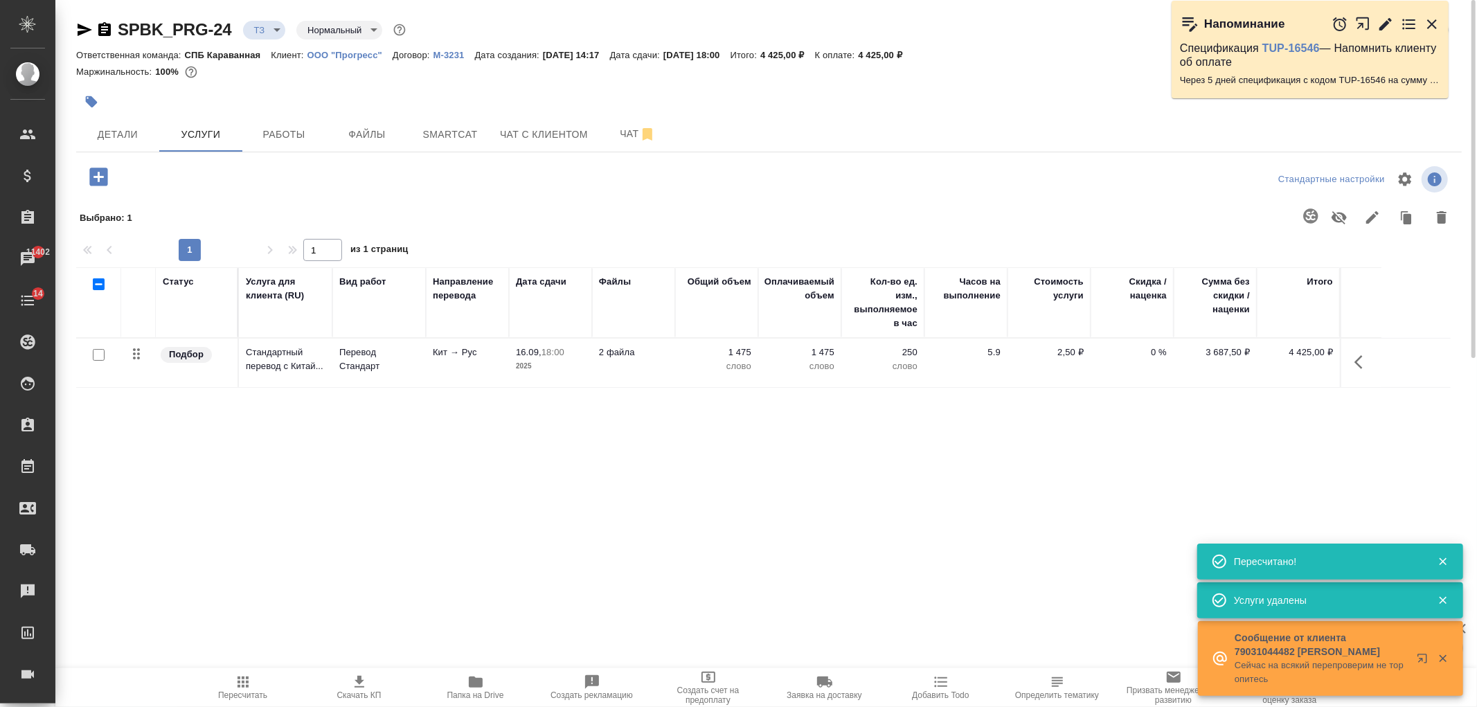
click at [95, 175] on icon "button" at bounding box center [98, 177] width 18 height 18
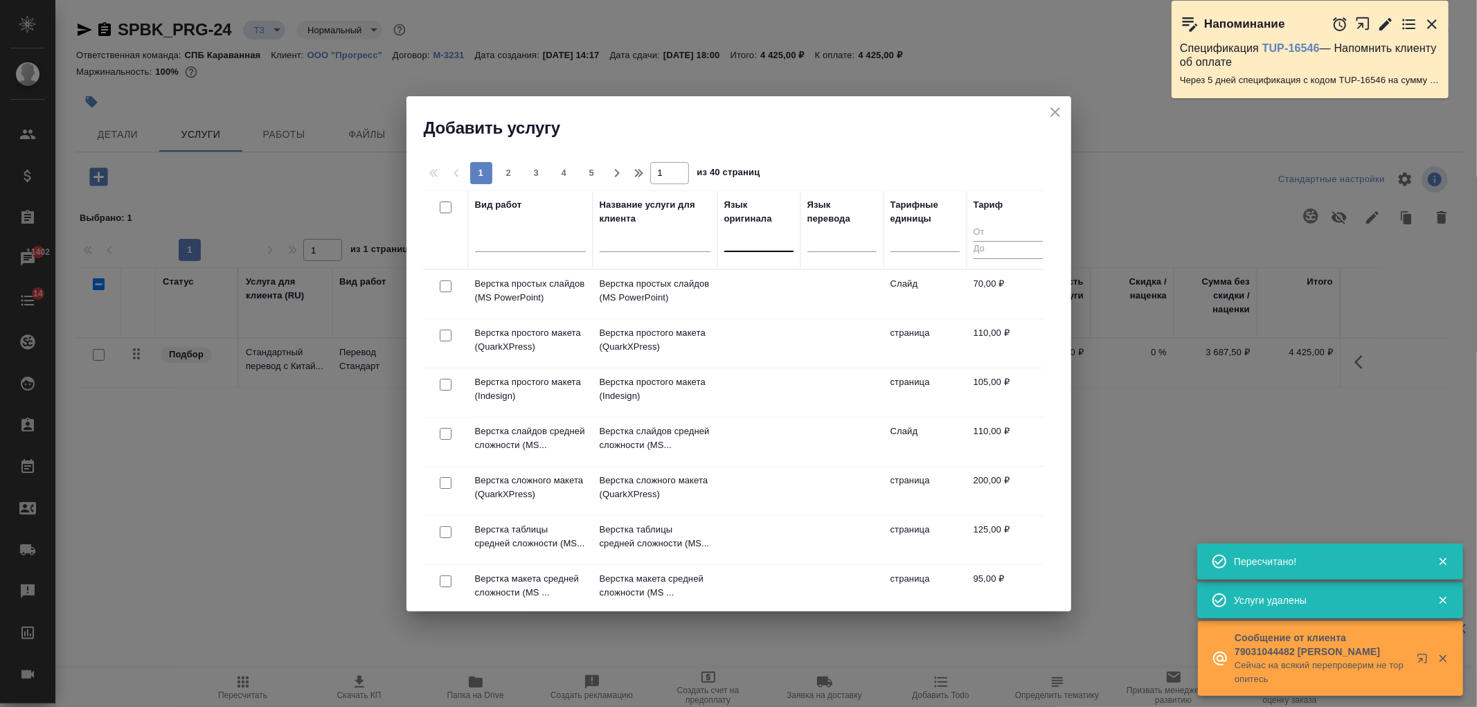
click at [744, 247] on div at bounding box center [758, 238] width 69 height 20
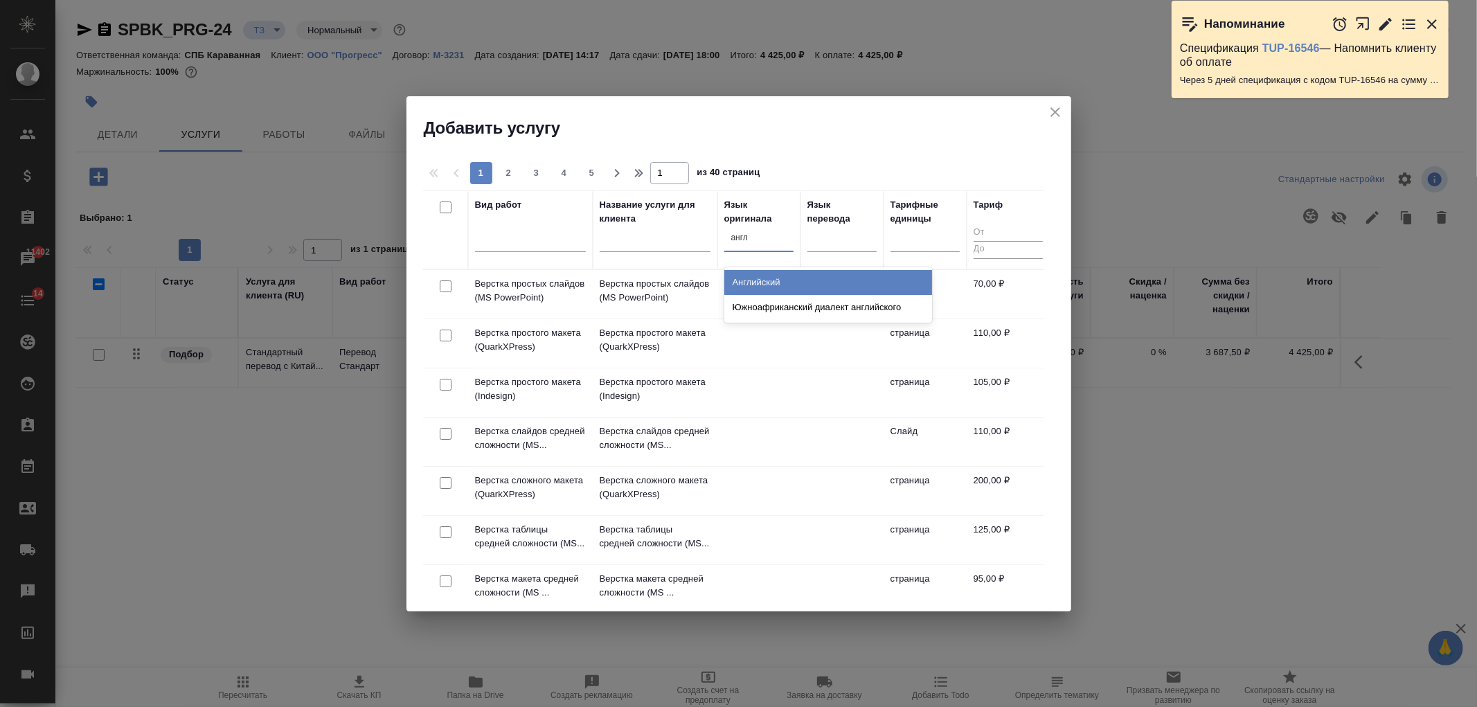
click at [772, 286] on div "Английский" at bounding box center [828, 282] width 208 height 25
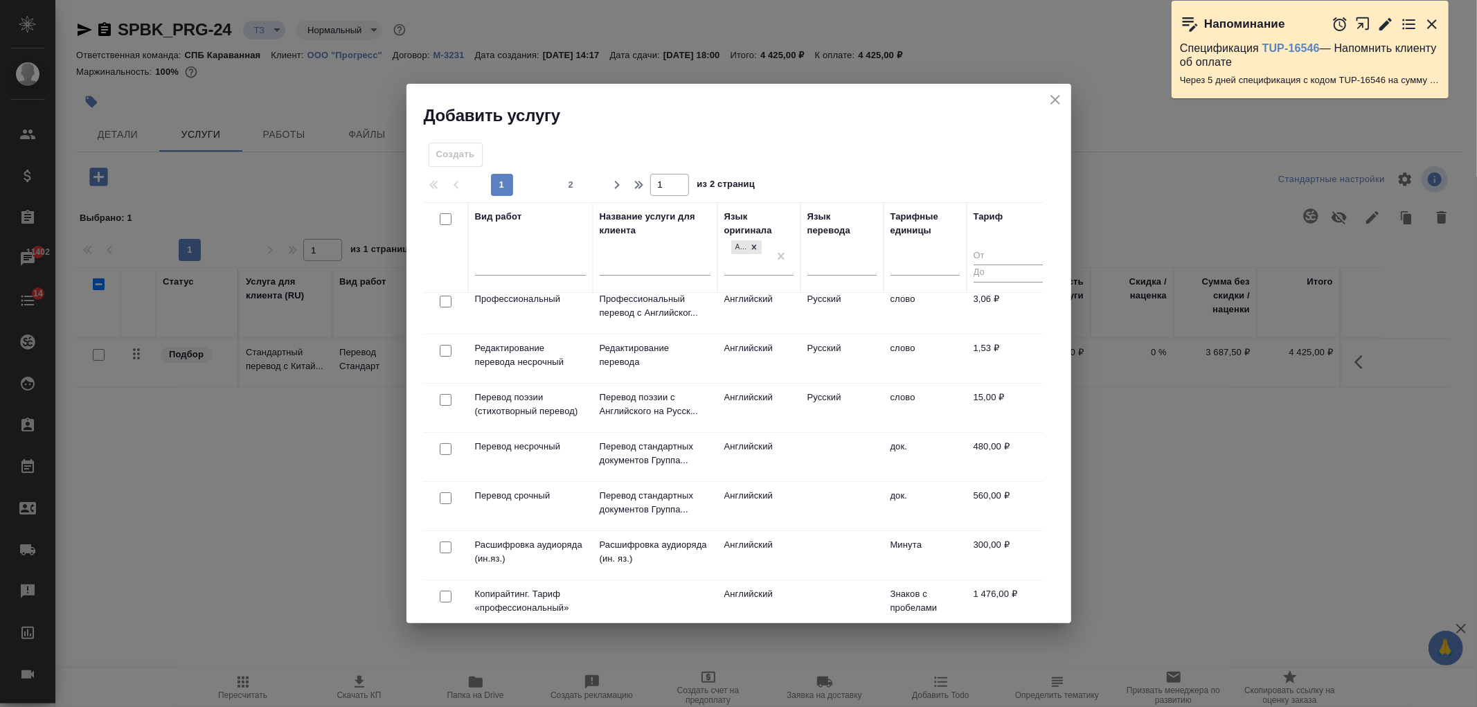
scroll to position [140, 0]
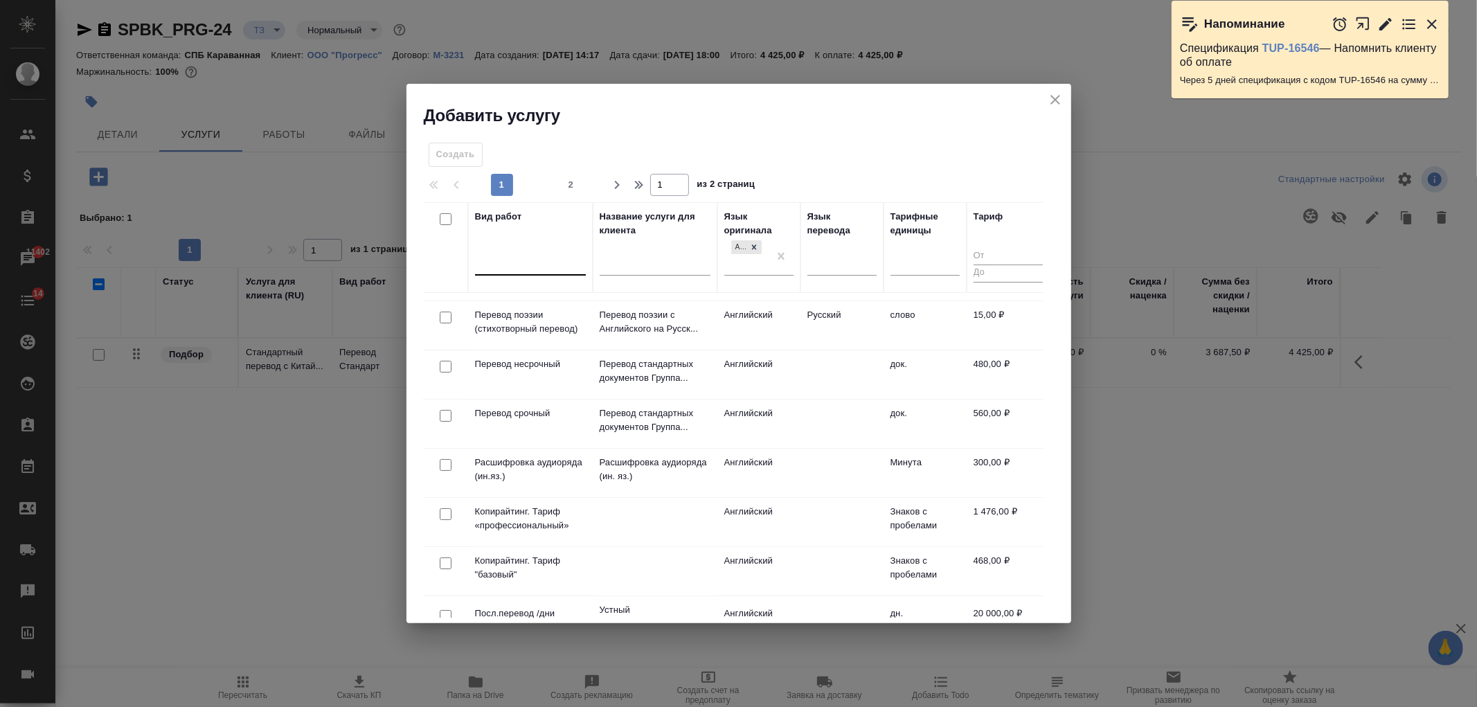
click at [504, 266] on div at bounding box center [530, 261] width 111 height 20
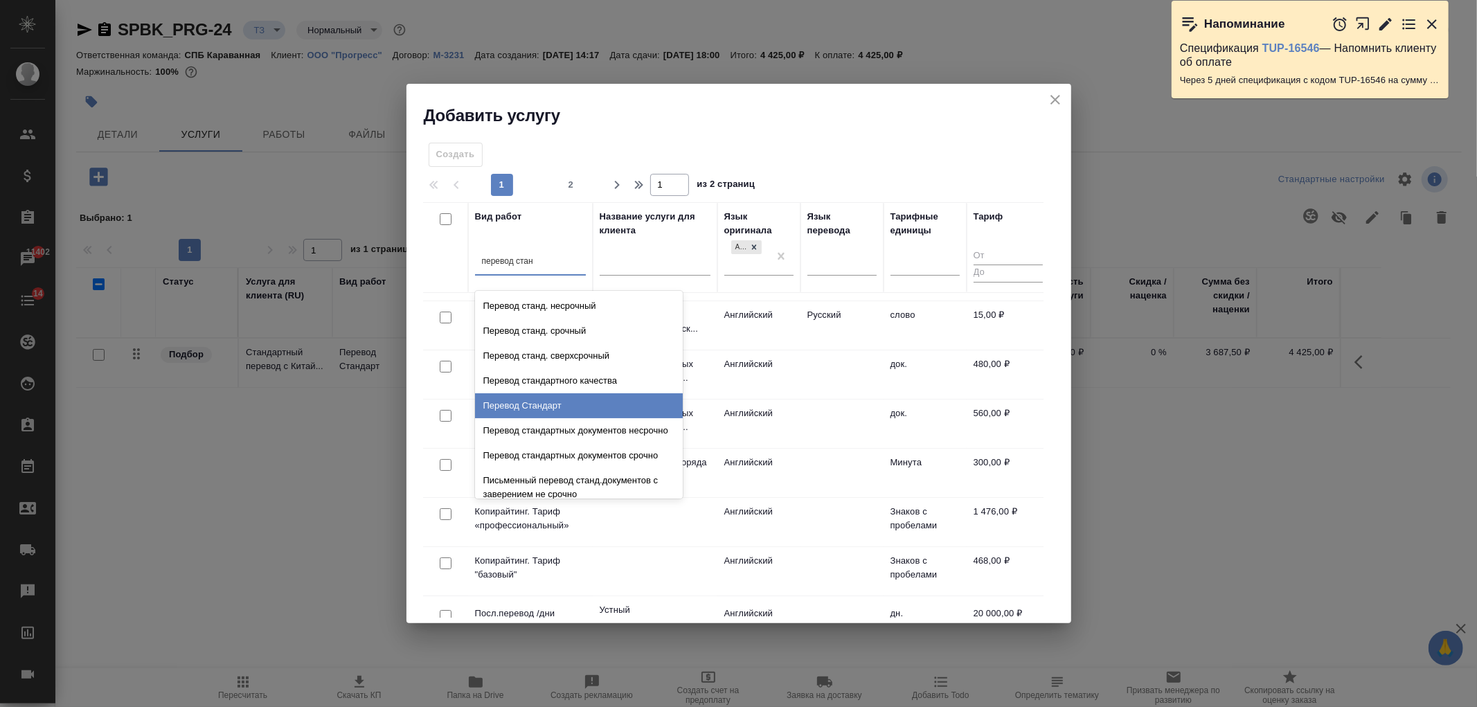
click at [548, 395] on div "Перевод Стандарт" at bounding box center [579, 405] width 208 height 25
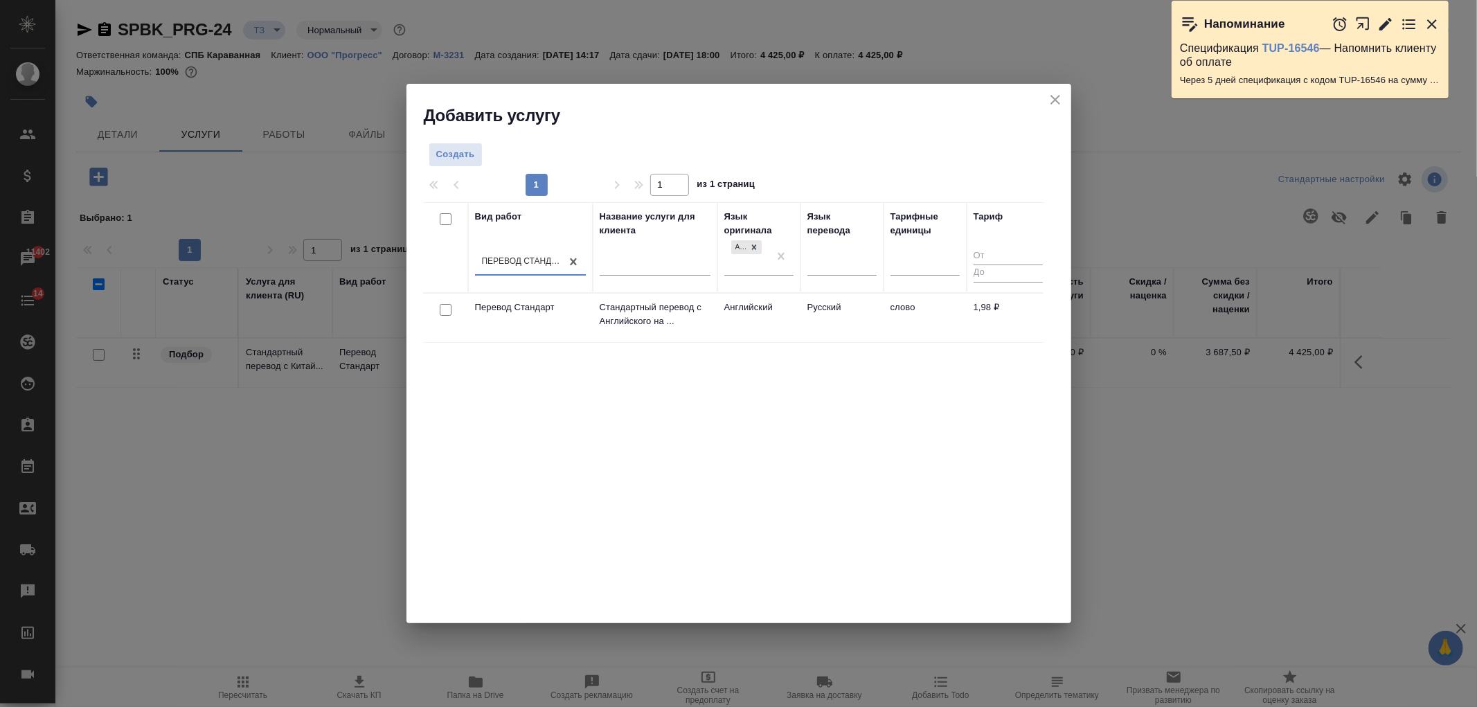
click at [443, 309] on input "checkbox" at bounding box center [446, 310] width 12 height 12
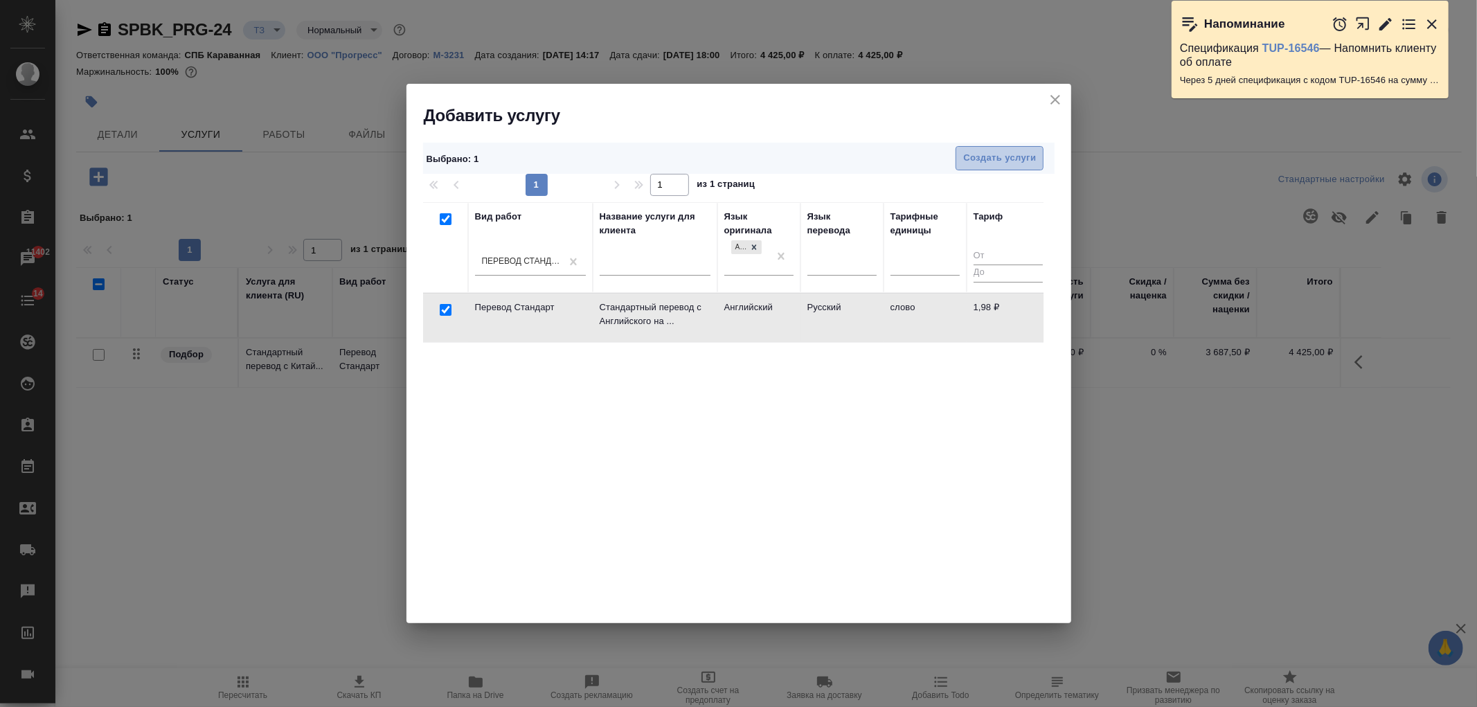
click at [971, 157] on span "Создать услуги" at bounding box center [999, 158] width 73 height 16
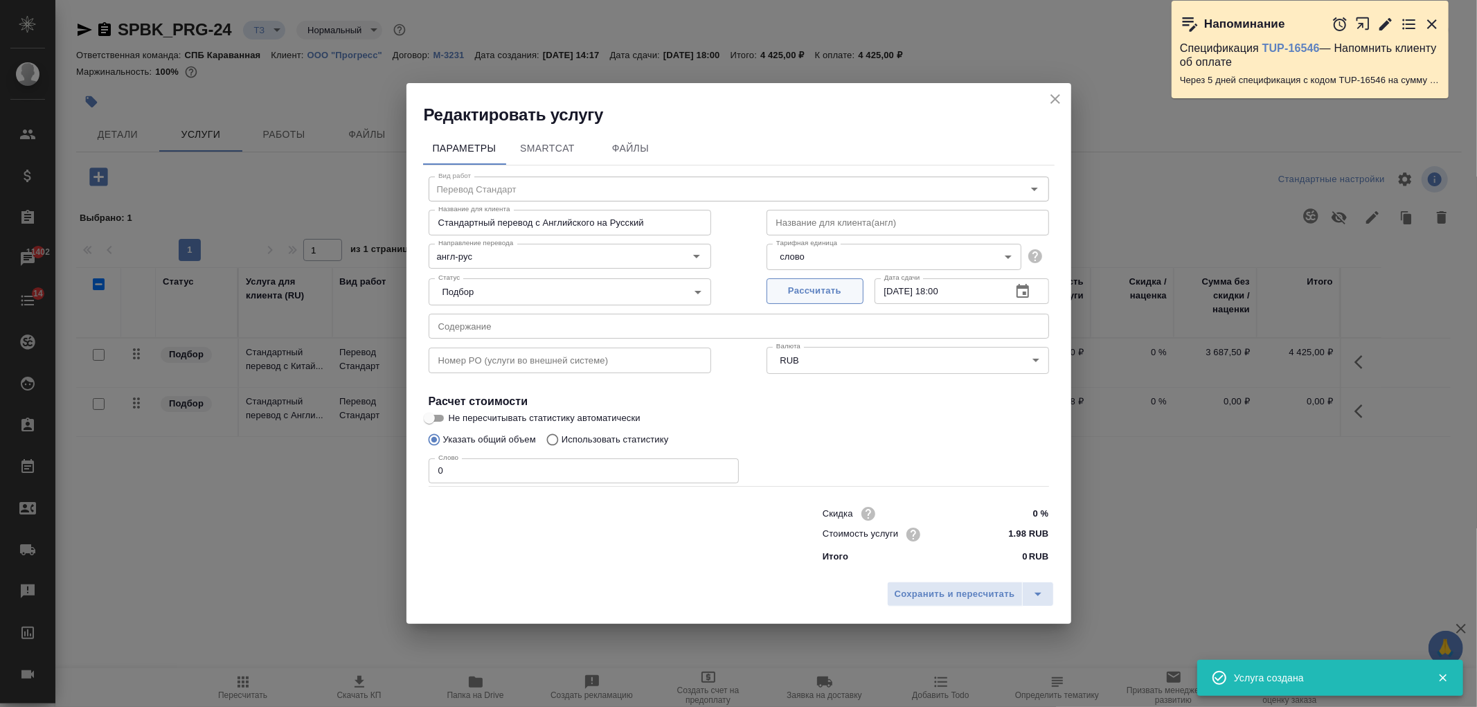
click at [830, 292] on span "Рассчитать" at bounding box center [815, 291] width 82 height 16
click at [472, 476] on input "0" at bounding box center [584, 470] width 310 height 25
click at [596, 439] on p "Использовать статистику" at bounding box center [615, 440] width 107 height 14
click at [562, 439] on input "Использовать статистику" at bounding box center [550, 440] width 22 height 26
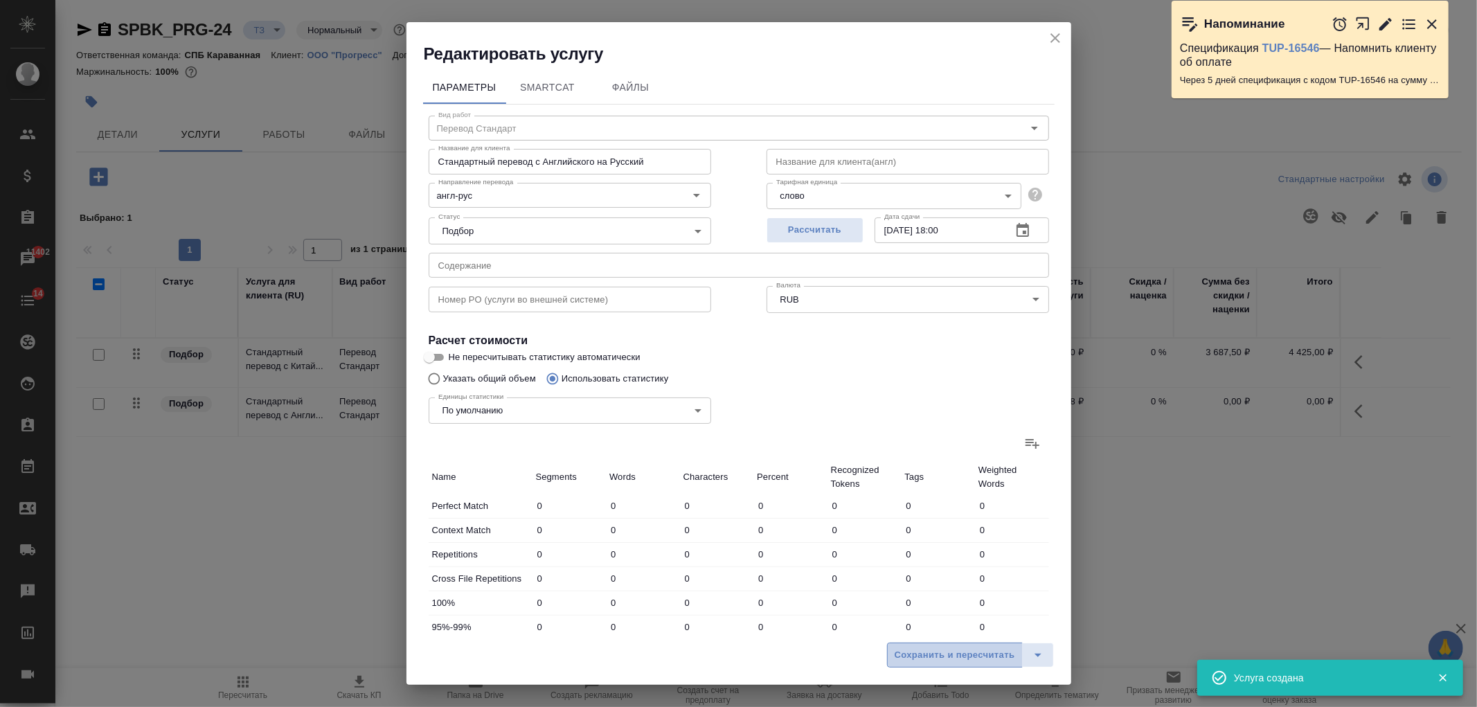
click at [952, 662] on span "Сохранить и пересчитать" at bounding box center [955, 656] width 121 height 16
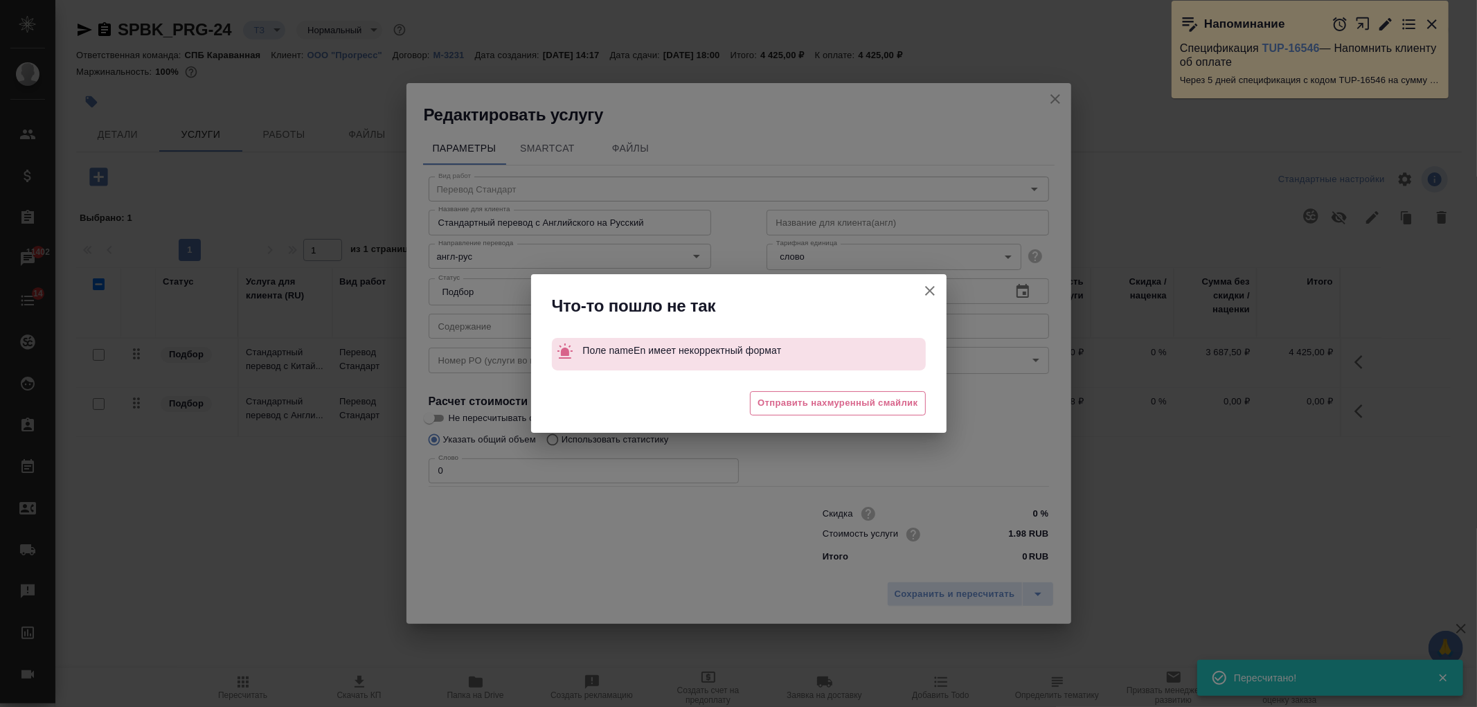
click at [931, 294] on icon "button" at bounding box center [930, 291] width 17 height 17
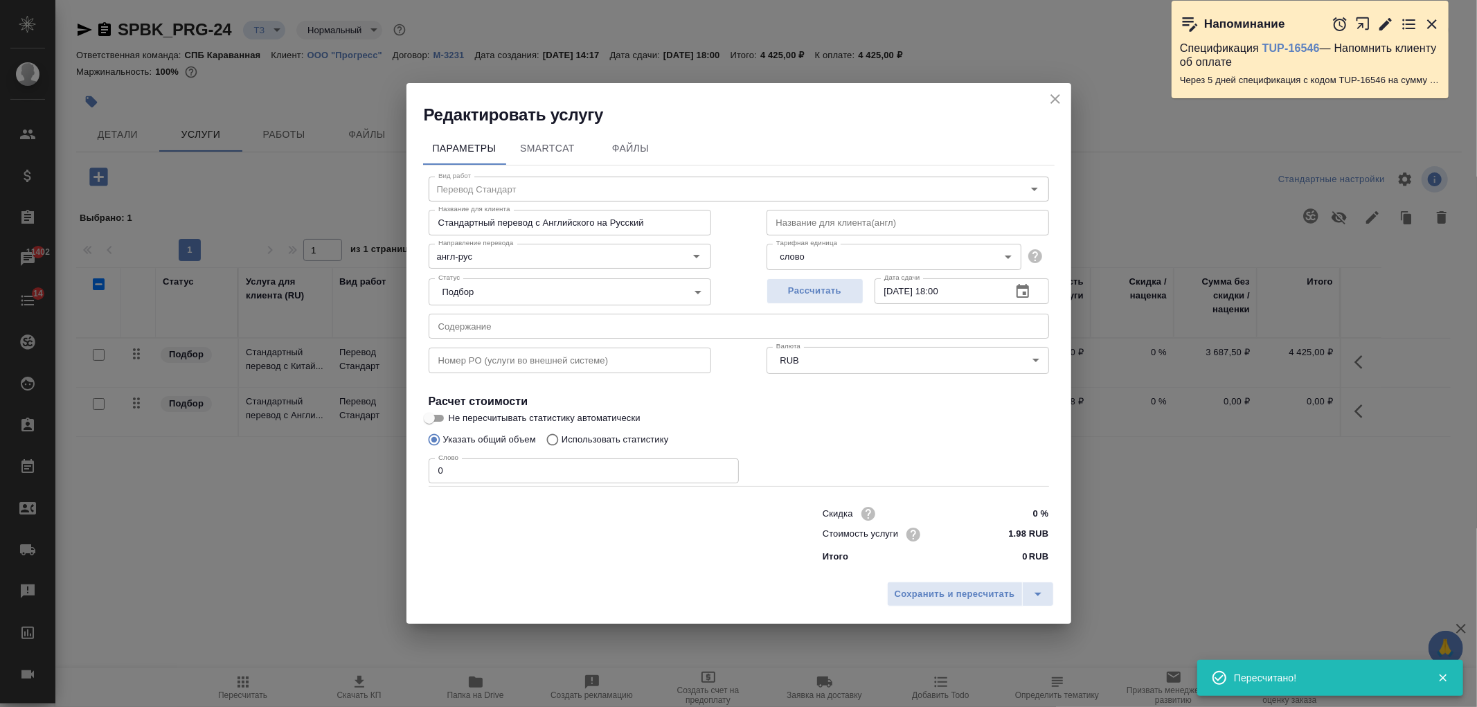
click at [820, 229] on input "text" at bounding box center [908, 222] width 283 height 25
click at [983, 591] on span "Сохранить и пересчитать" at bounding box center [955, 595] width 121 height 16
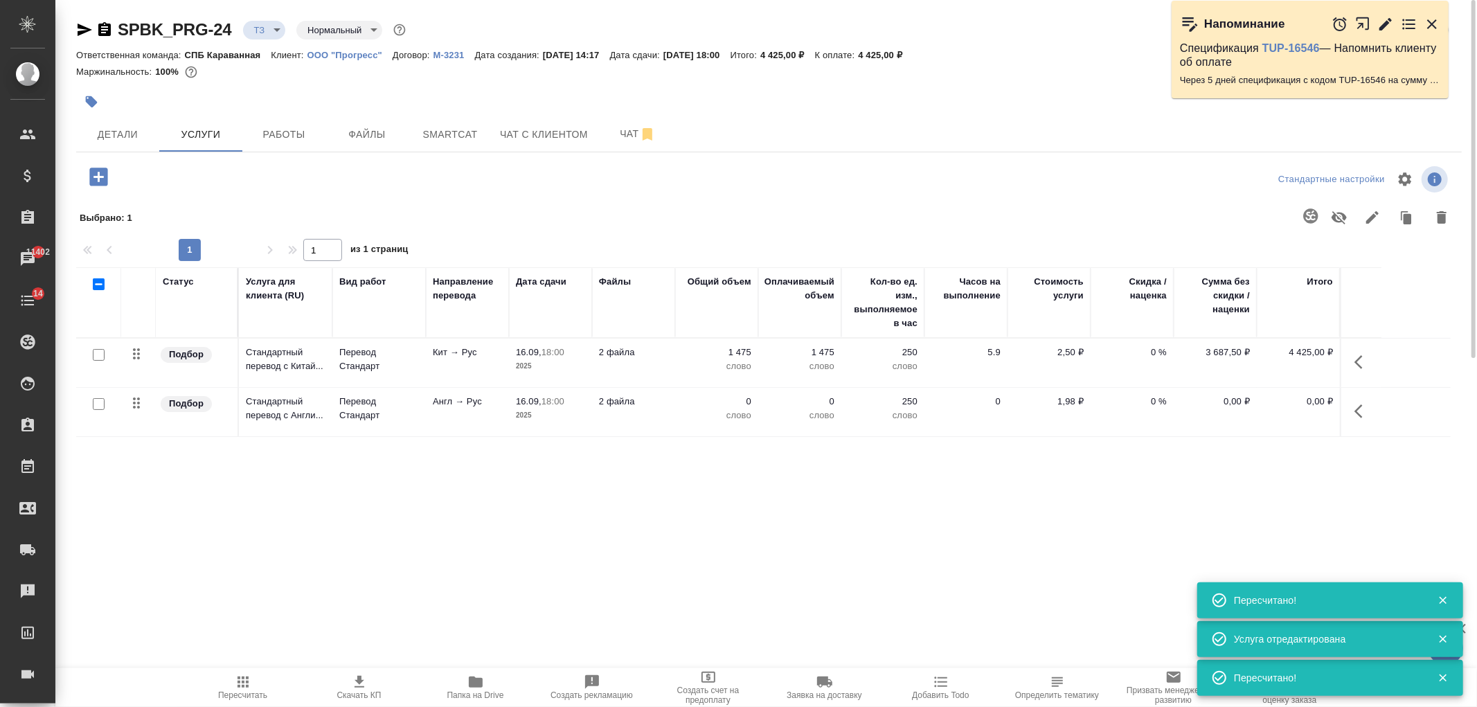
click at [97, 407] on input "checkbox" at bounding box center [99, 404] width 12 height 12
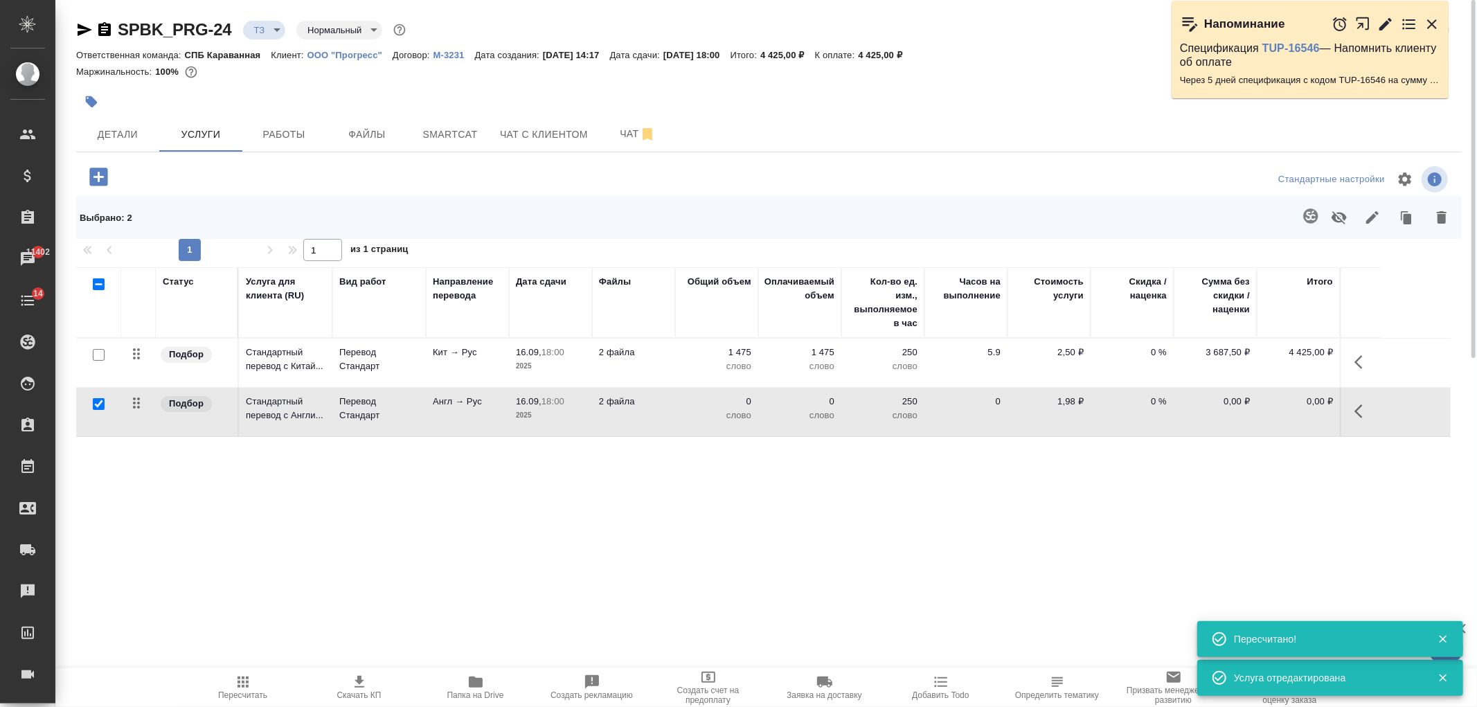
click at [1307, 224] on icon "button" at bounding box center [1311, 216] width 17 height 17
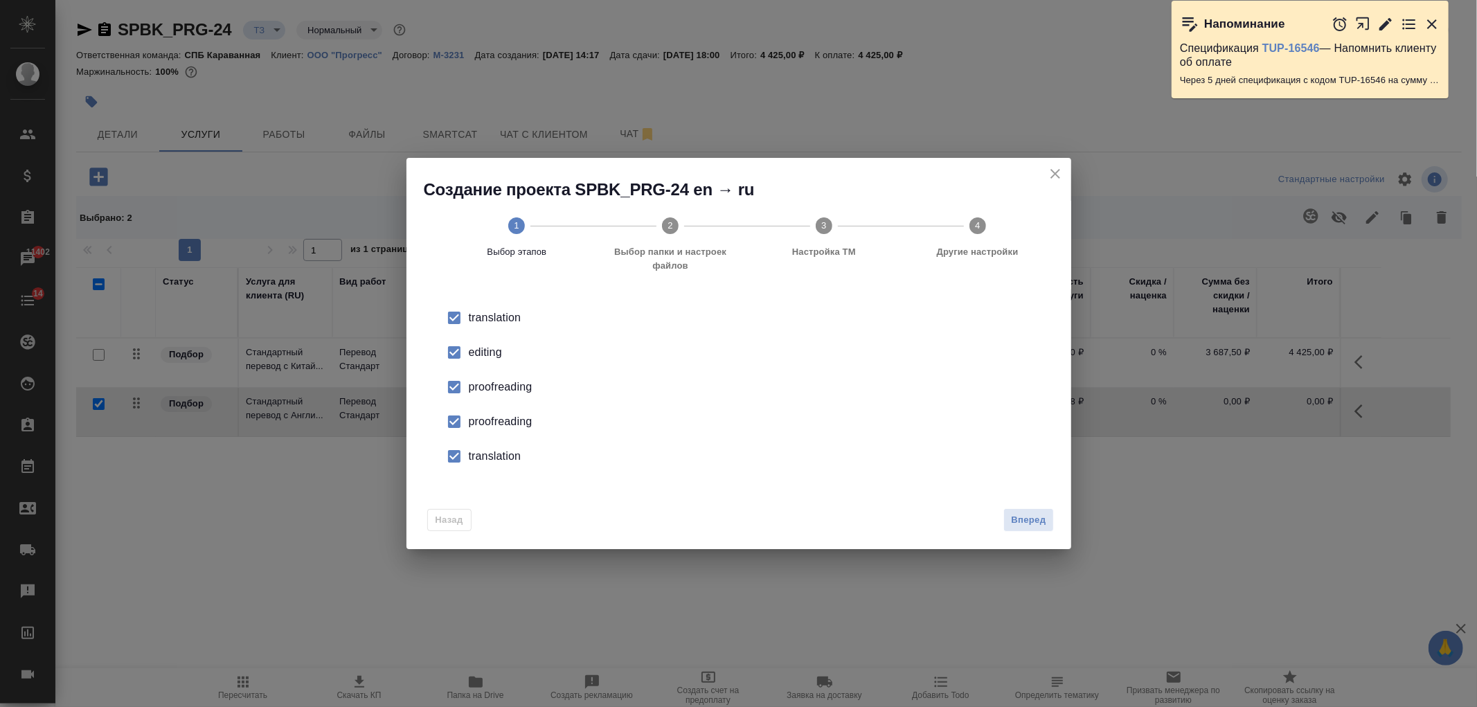
click at [1039, 517] on span "Вперед" at bounding box center [1028, 520] width 35 height 16
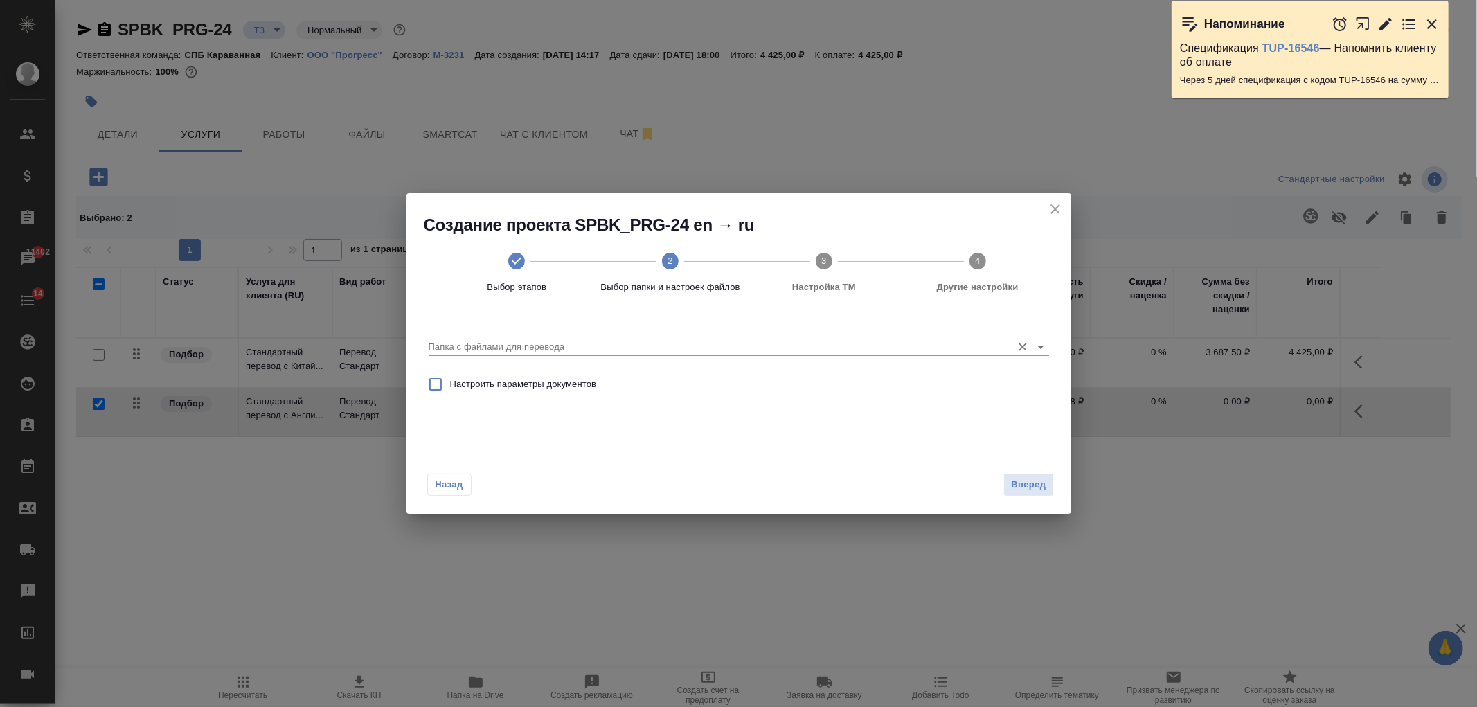
click at [698, 356] on div "Папка с файлами для перевода" at bounding box center [739, 340] width 621 height 37
click at [1044, 345] on icon "Open" at bounding box center [1041, 347] width 17 height 17
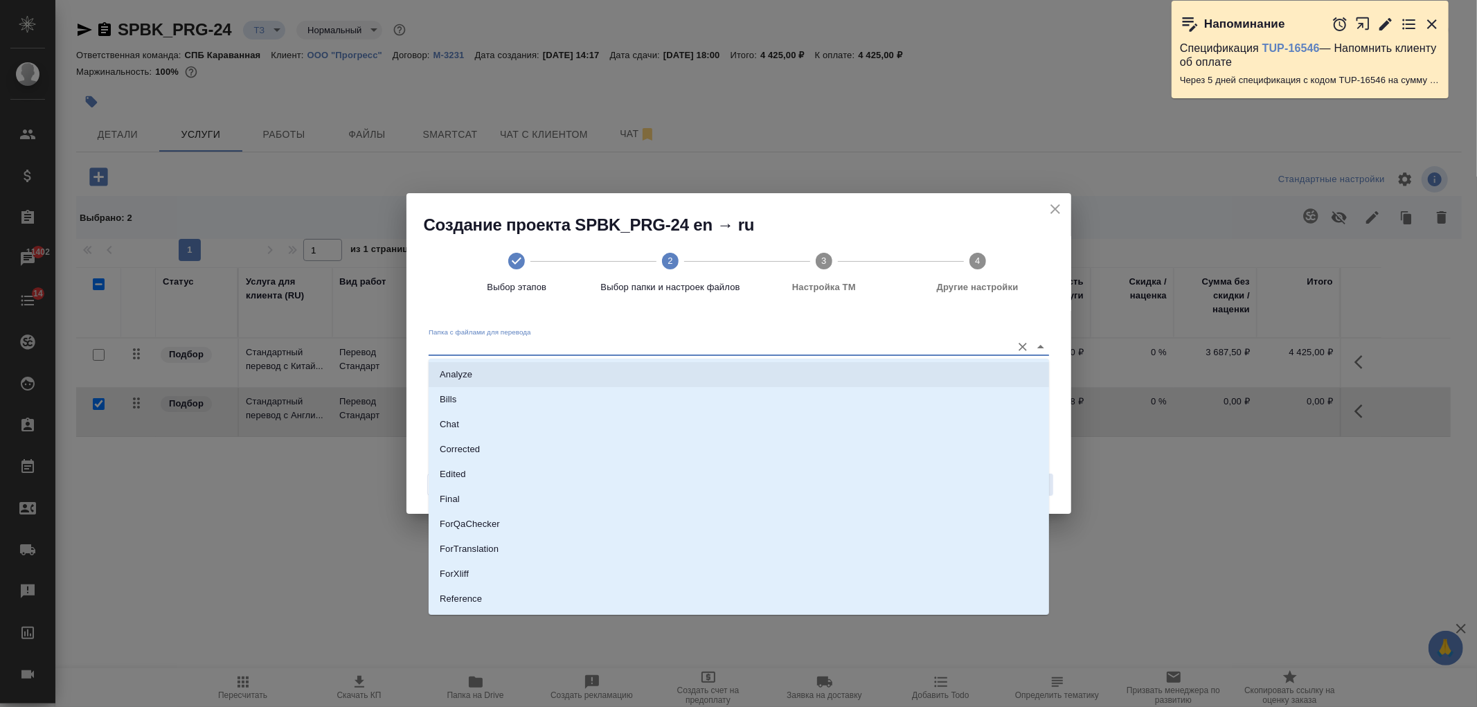
scroll to position [72, 0]
click at [523, 545] on li "Source" at bounding box center [739, 551] width 621 height 25
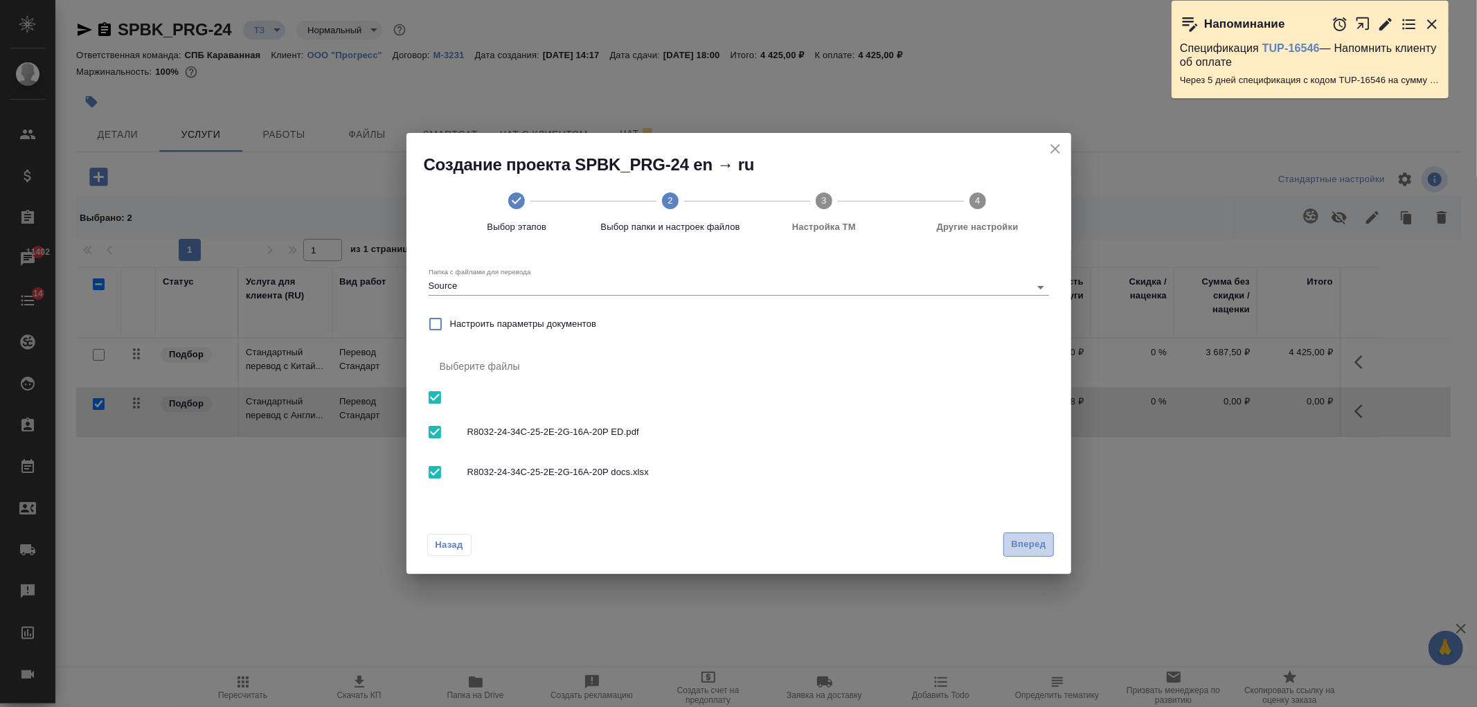
click at [1047, 545] on button "Вперед" at bounding box center [1028, 545] width 50 height 24
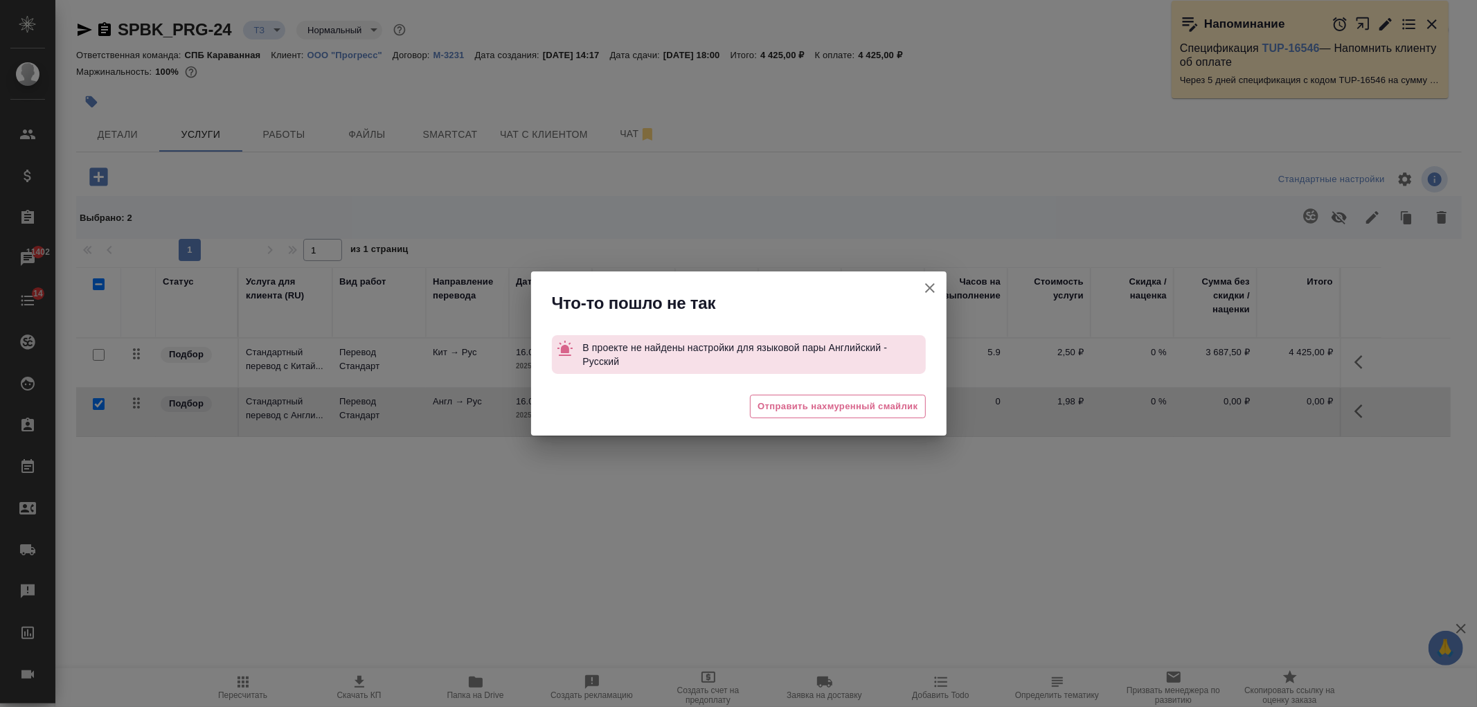
click at [928, 283] on icon "button" at bounding box center [930, 288] width 17 height 17
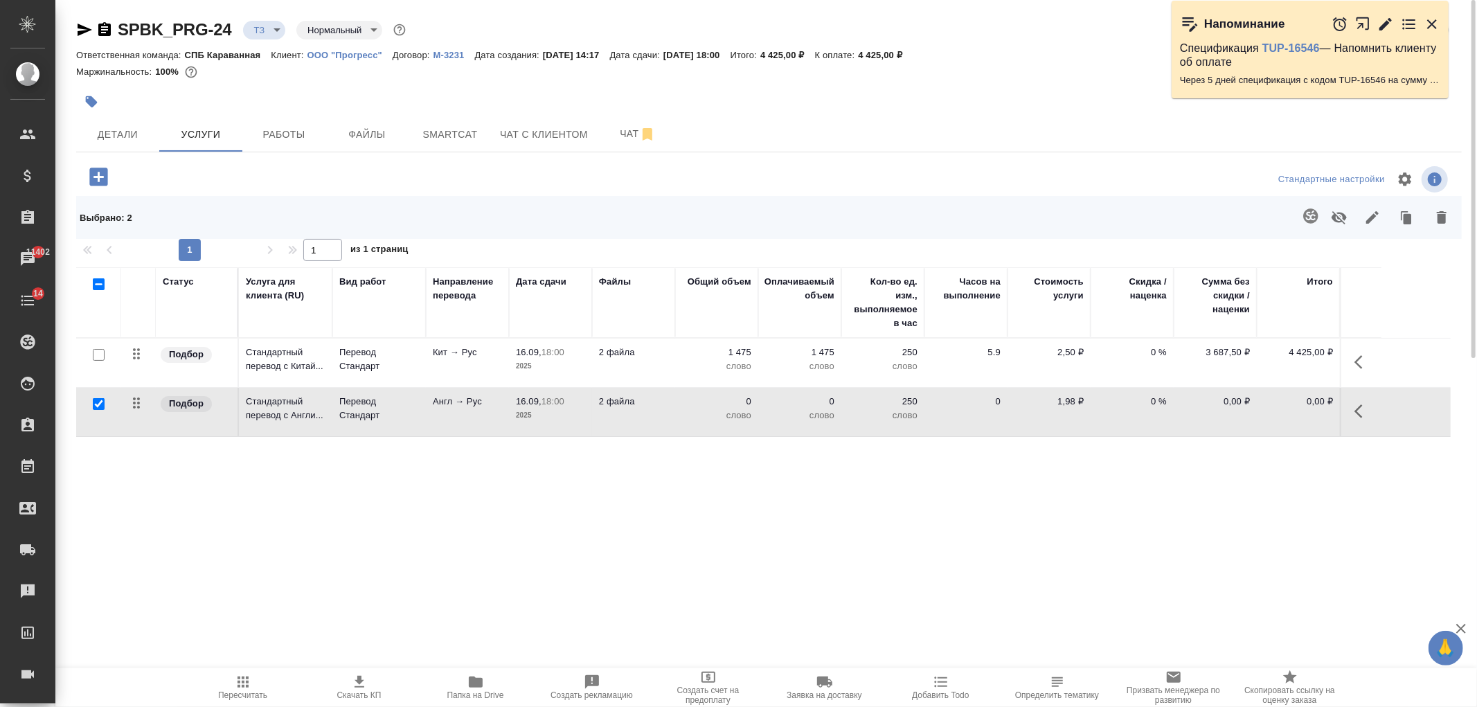
click at [1307, 217] on icon "button" at bounding box center [1310, 215] width 15 height 15
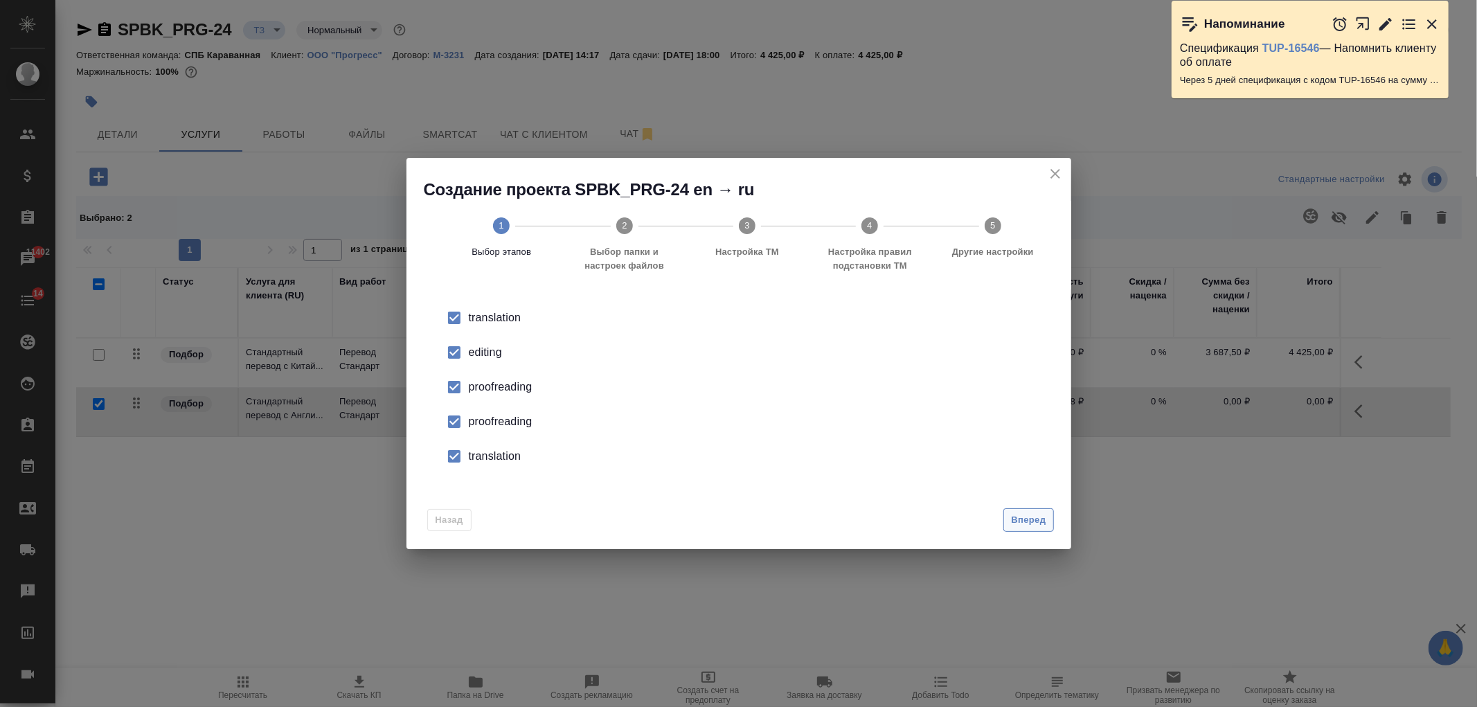
click at [1022, 512] on span "Вперед" at bounding box center [1028, 520] width 35 height 16
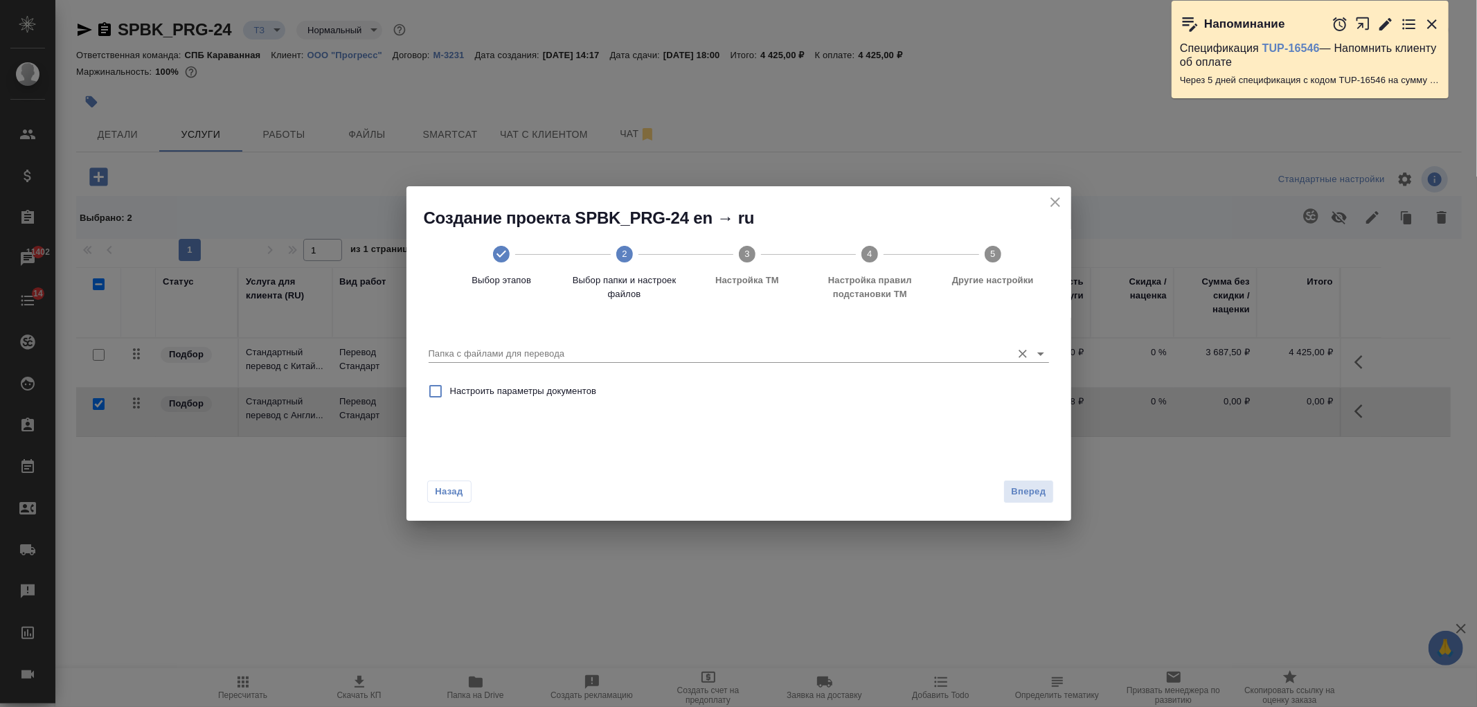
click at [1040, 349] on icon "Open" at bounding box center [1041, 354] width 17 height 17
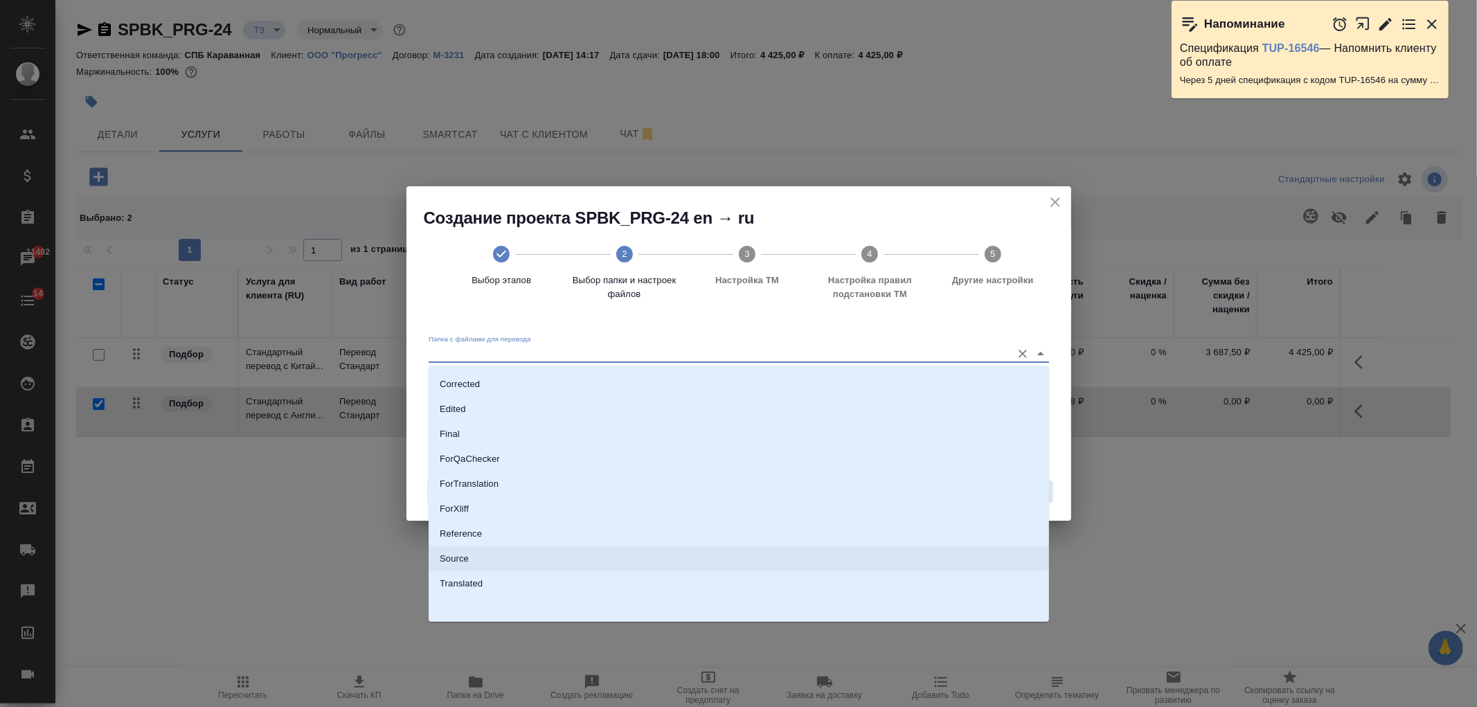
click at [490, 553] on li "Source" at bounding box center [739, 558] width 621 height 25
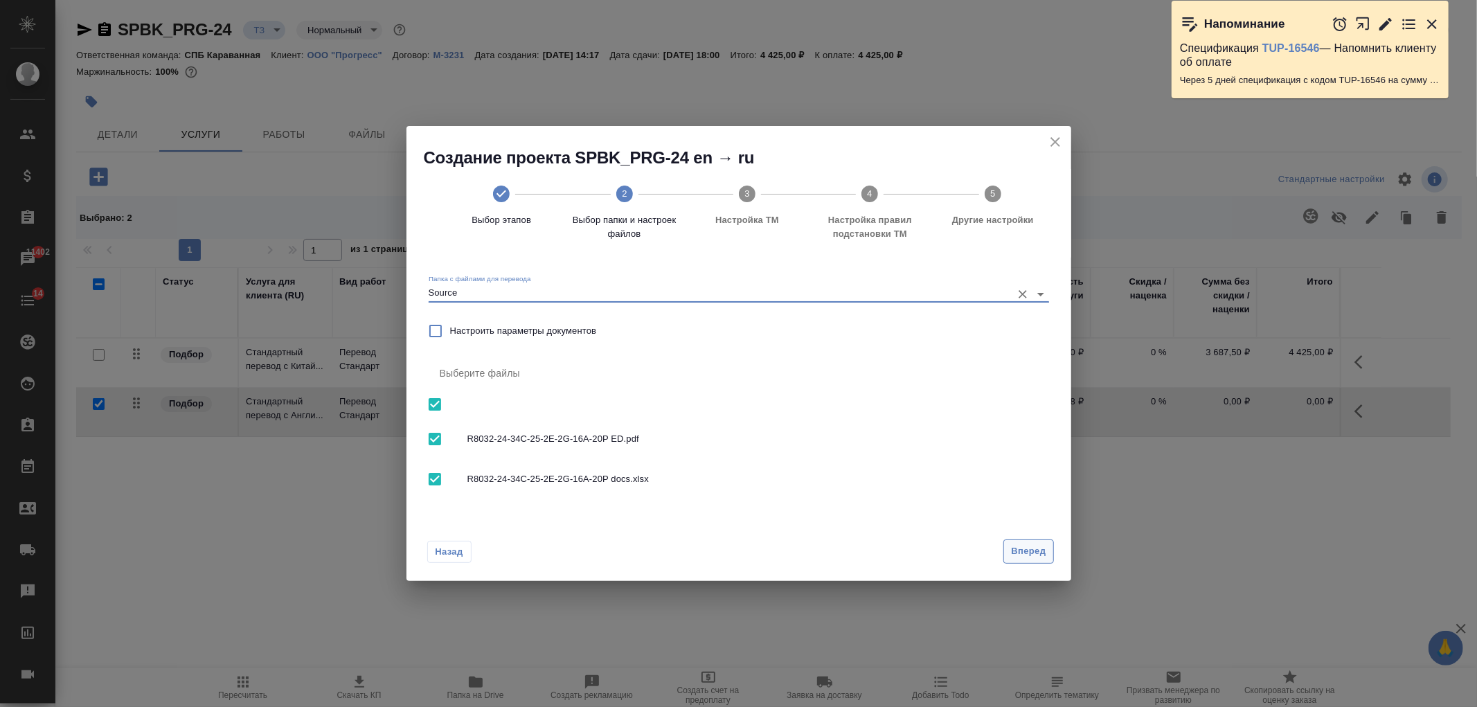
click at [1040, 555] on span "Вперед" at bounding box center [1028, 552] width 35 height 16
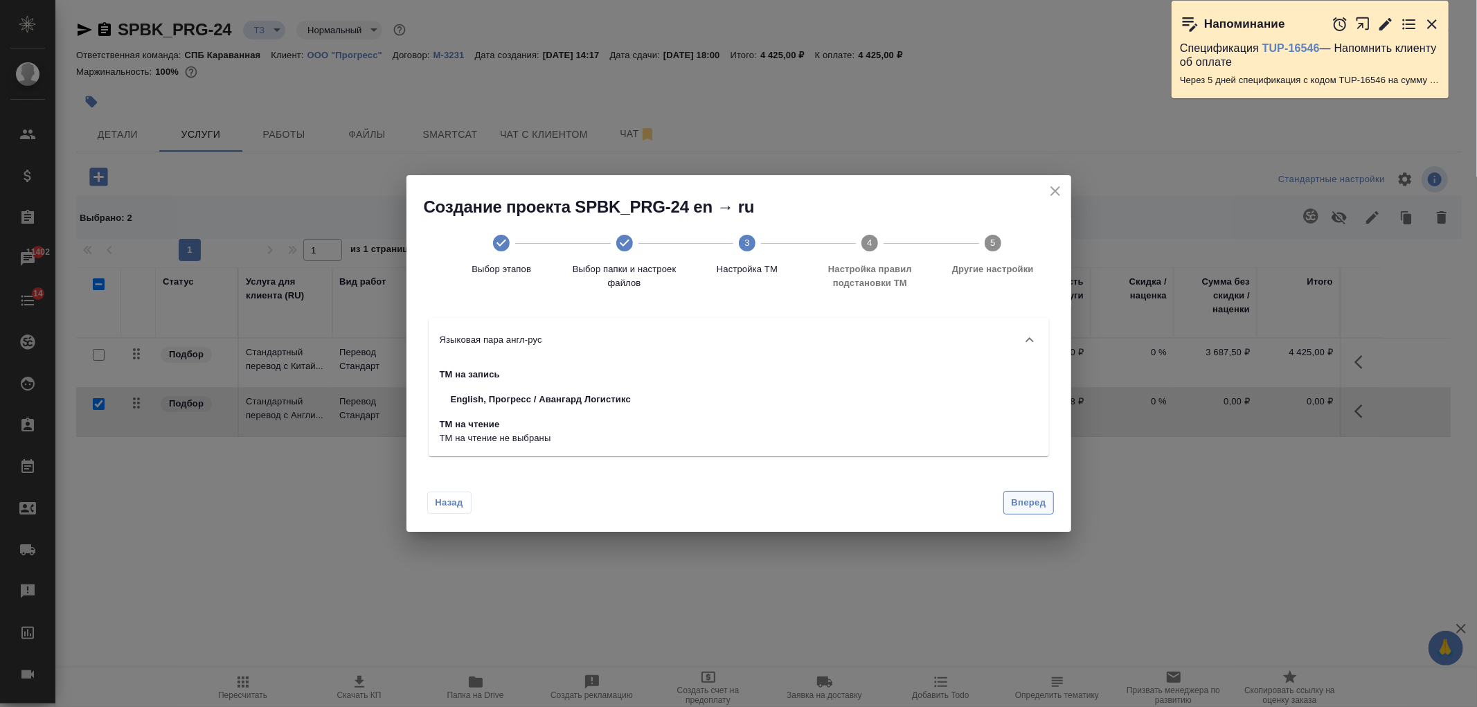
click at [1023, 499] on span "Вперед" at bounding box center [1028, 503] width 35 height 16
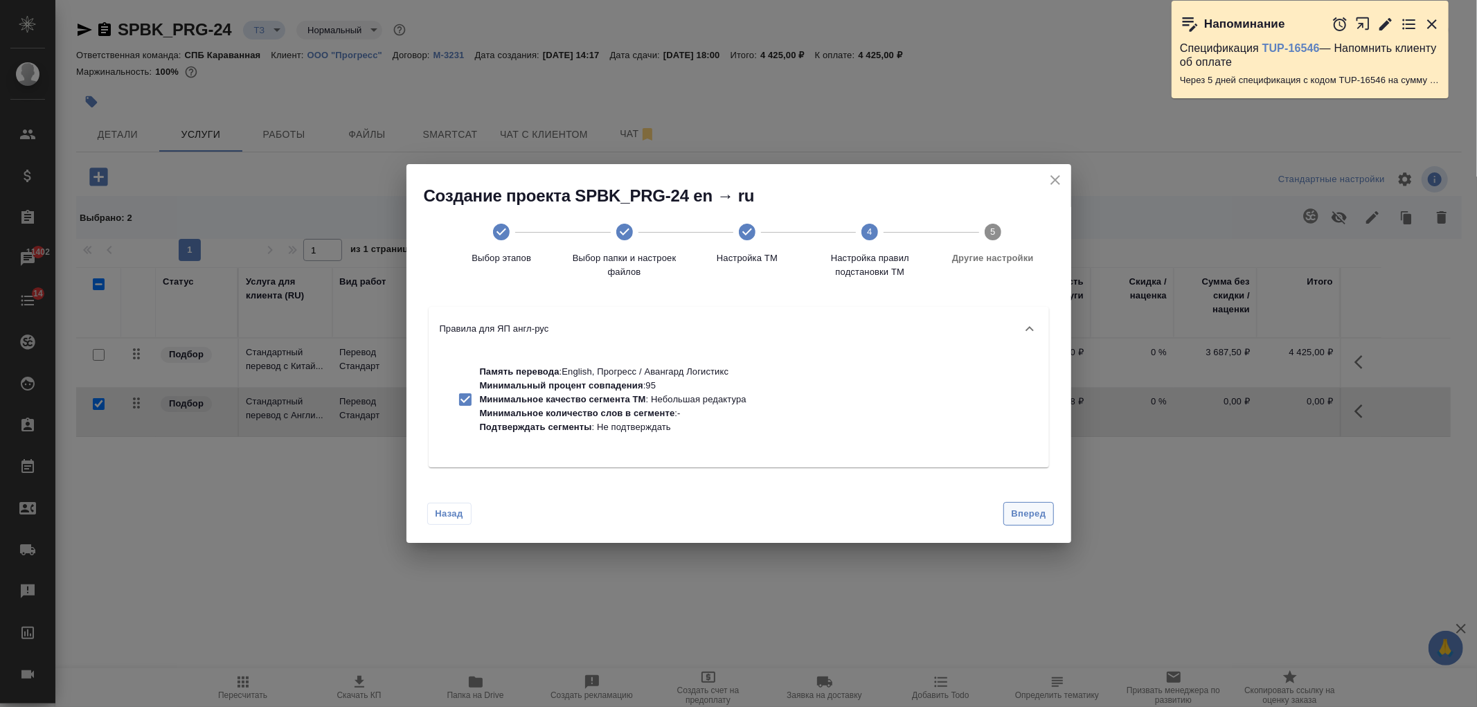
click at [1022, 509] on span "Вперед" at bounding box center [1028, 514] width 35 height 16
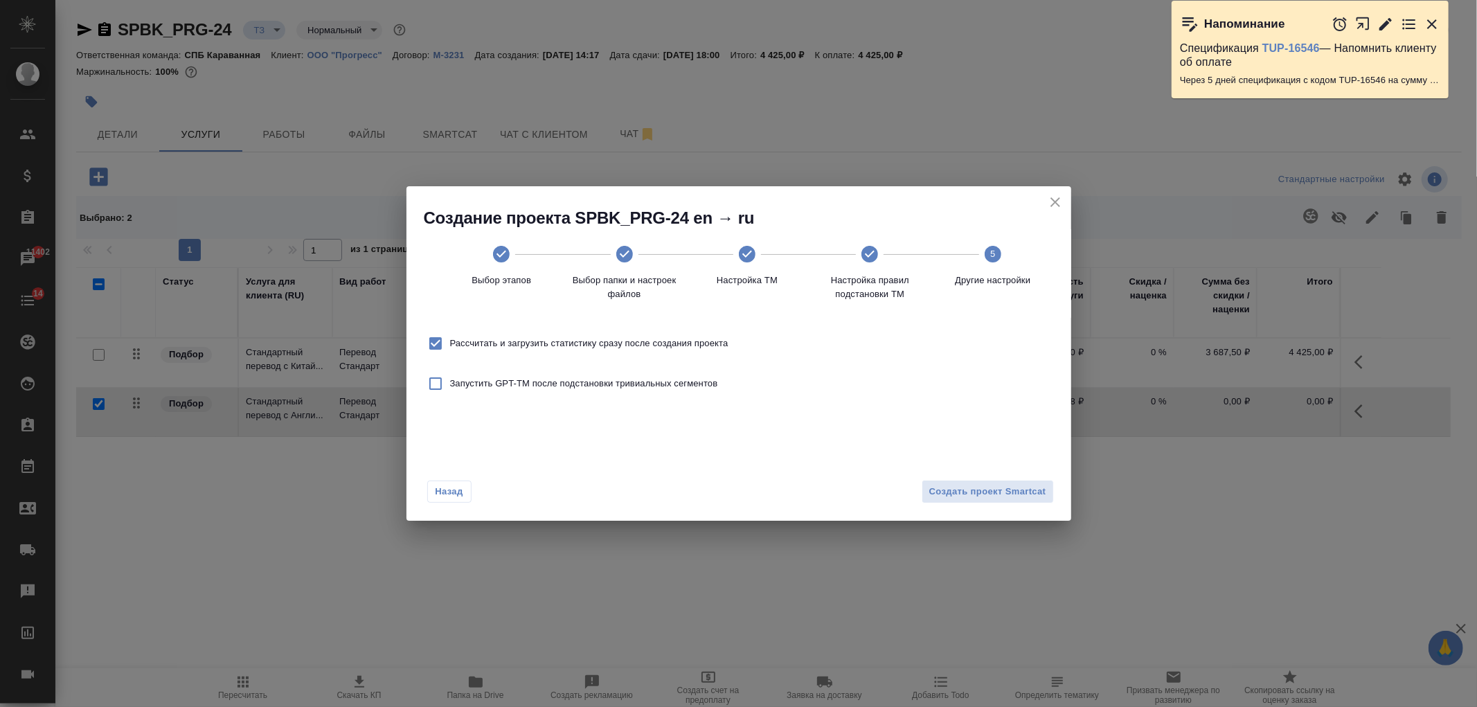
click at [665, 337] on span "Рассчитать и загрузить статистику сразу после создания проекта" at bounding box center [589, 344] width 278 height 14
click at [450, 337] on input "Рассчитать и загрузить статистику сразу после создания проекта" at bounding box center [435, 343] width 29 height 29
click at [984, 493] on span "Создать проект Smartcat" at bounding box center [987, 492] width 117 height 16
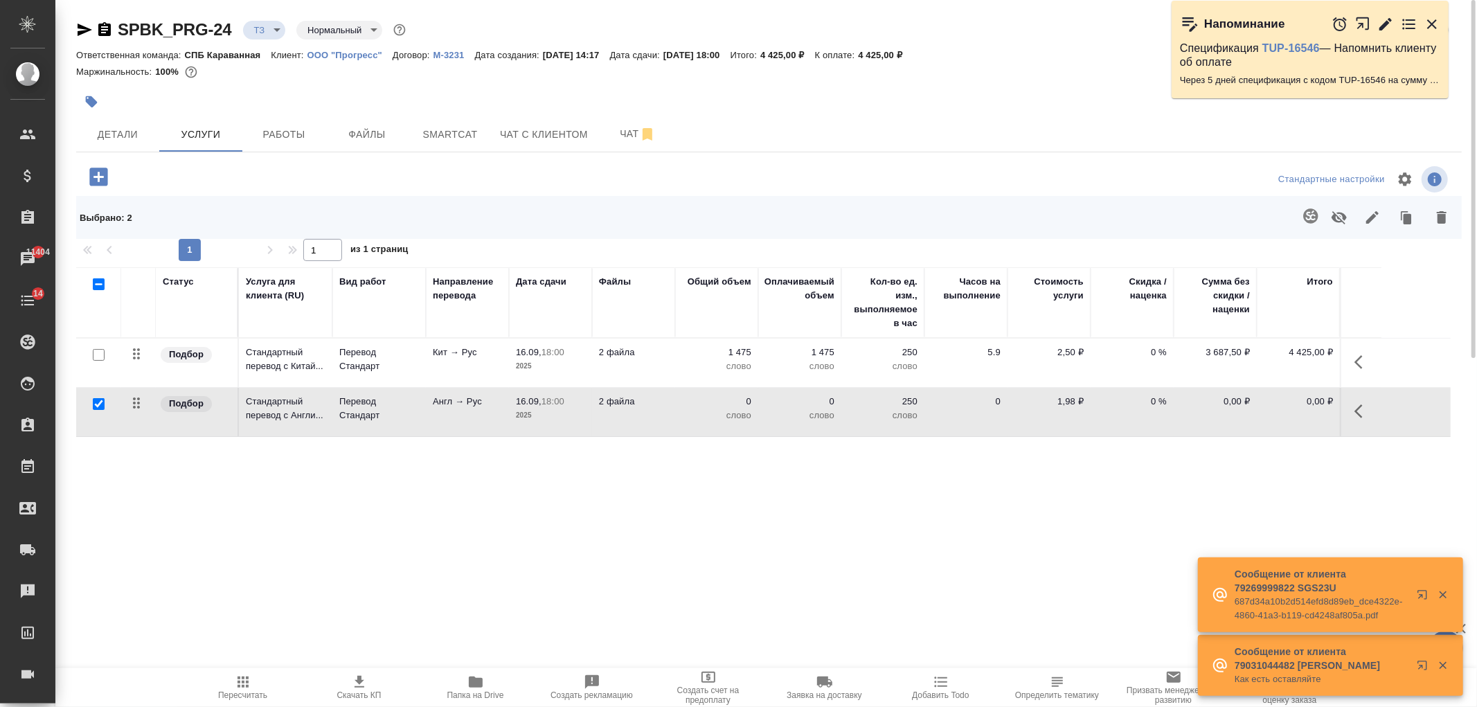
click at [556, 420] on p "2025" at bounding box center [550, 416] width 69 height 14
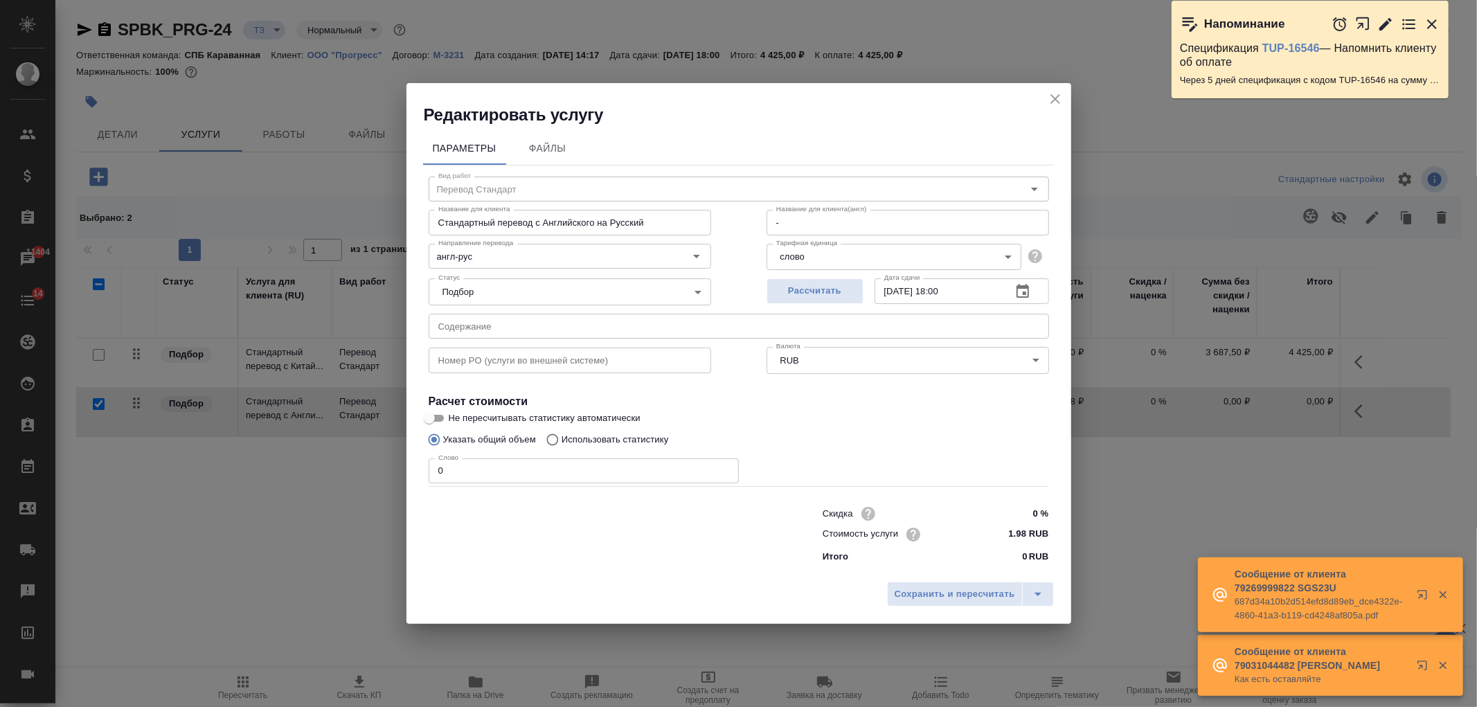
click at [598, 436] on p "Использовать статистику" at bounding box center [615, 440] width 107 height 14
click at [562, 436] on input "Использовать статистику" at bounding box center [550, 440] width 22 height 26
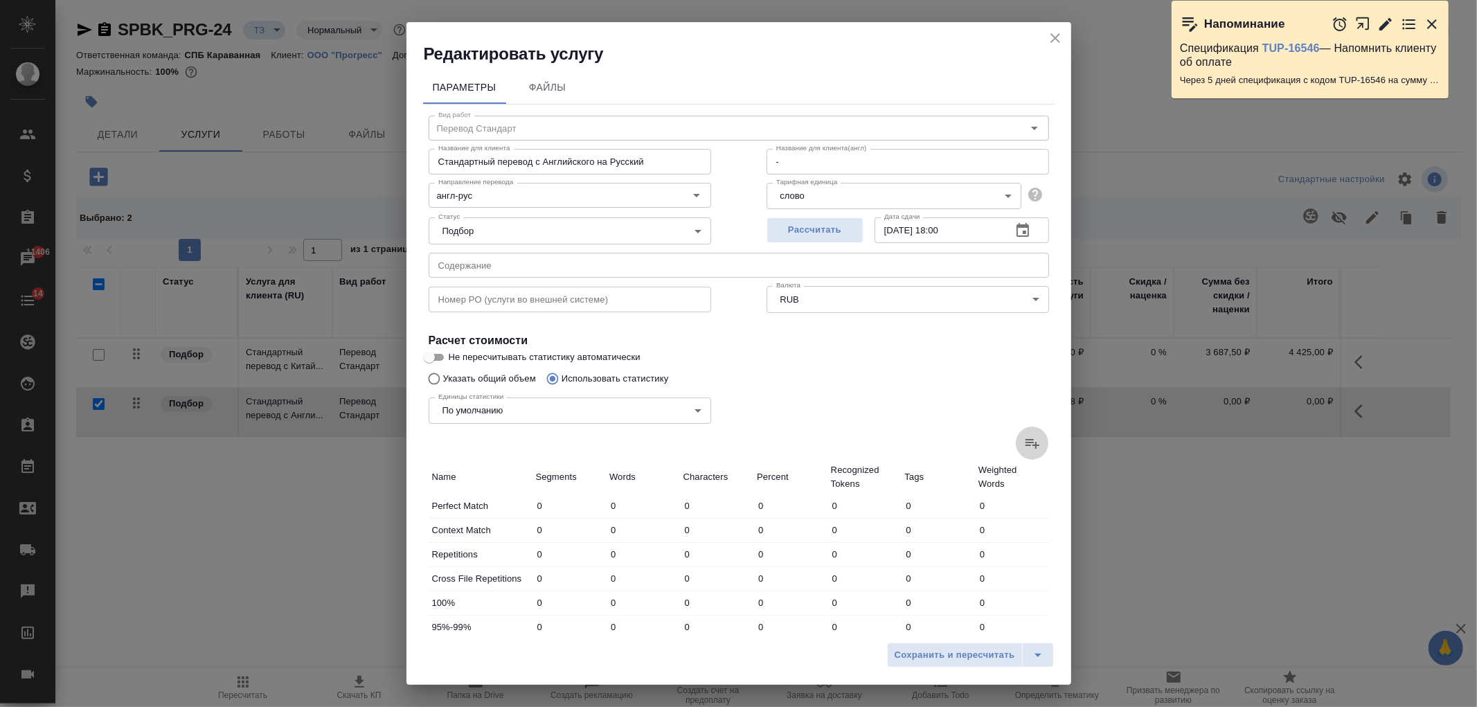
click at [1030, 440] on label at bounding box center [1032, 443] width 33 height 33
click at [0, 0] on input "file" at bounding box center [0, 0] width 0 height 0
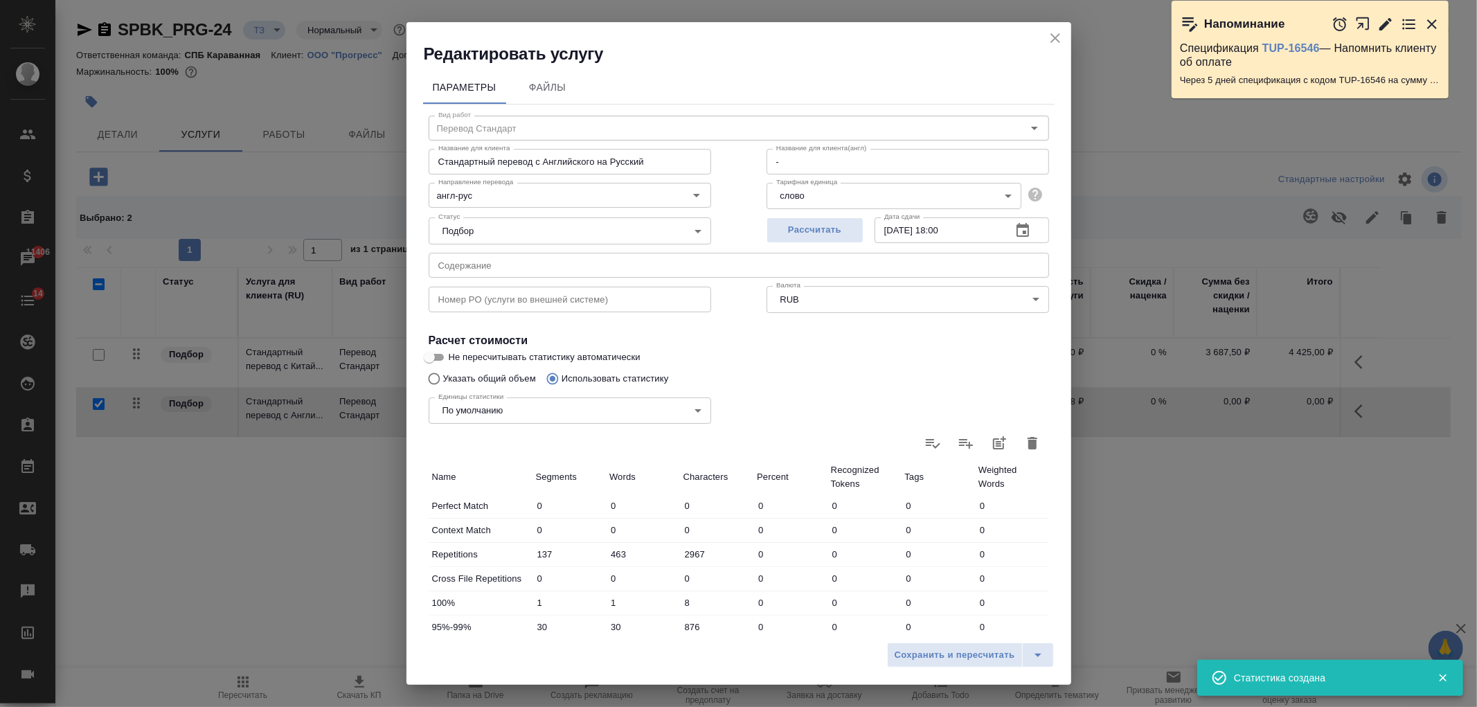
scroll to position [238, 0]
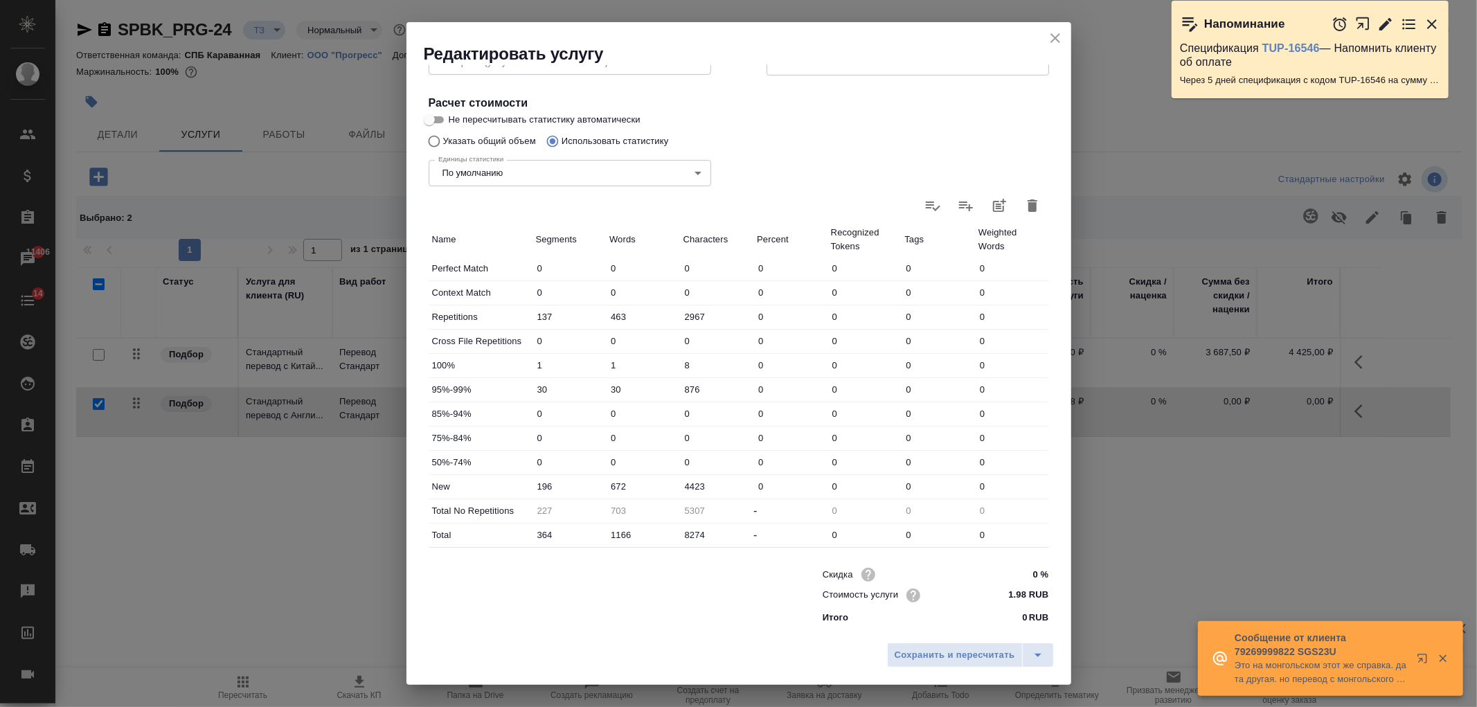
click at [614, 486] on input "672" at bounding box center [643, 486] width 74 height 20
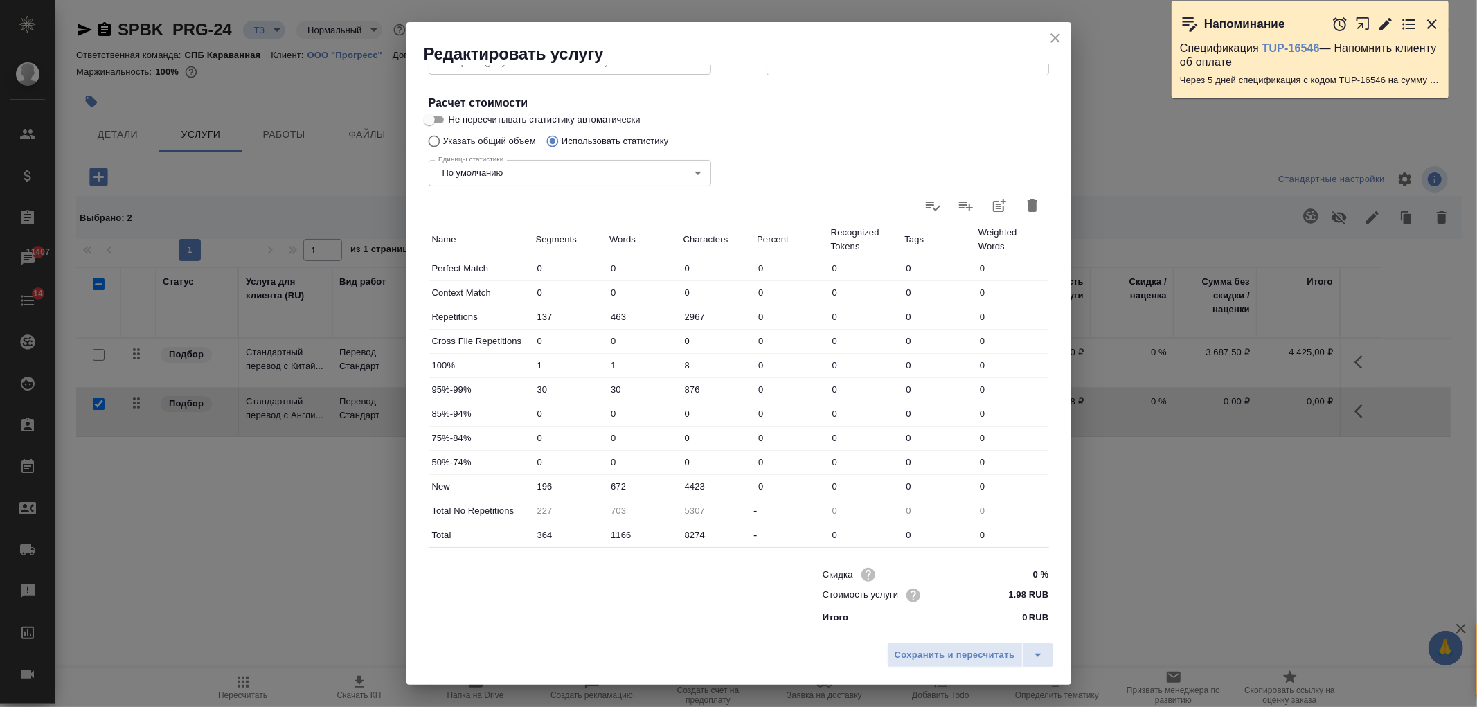
click at [492, 139] on div "Единицы статистики По умолчанию default Единицы статистики" at bounding box center [570, 172] width 338 height 90
click at [443, 143] on div "Единицы статистики По умолчанию default Единицы статистики" at bounding box center [570, 172] width 338 height 90
click at [1024, 202] on icon "button" at bounding box center [1032, 205] width 17 height 17
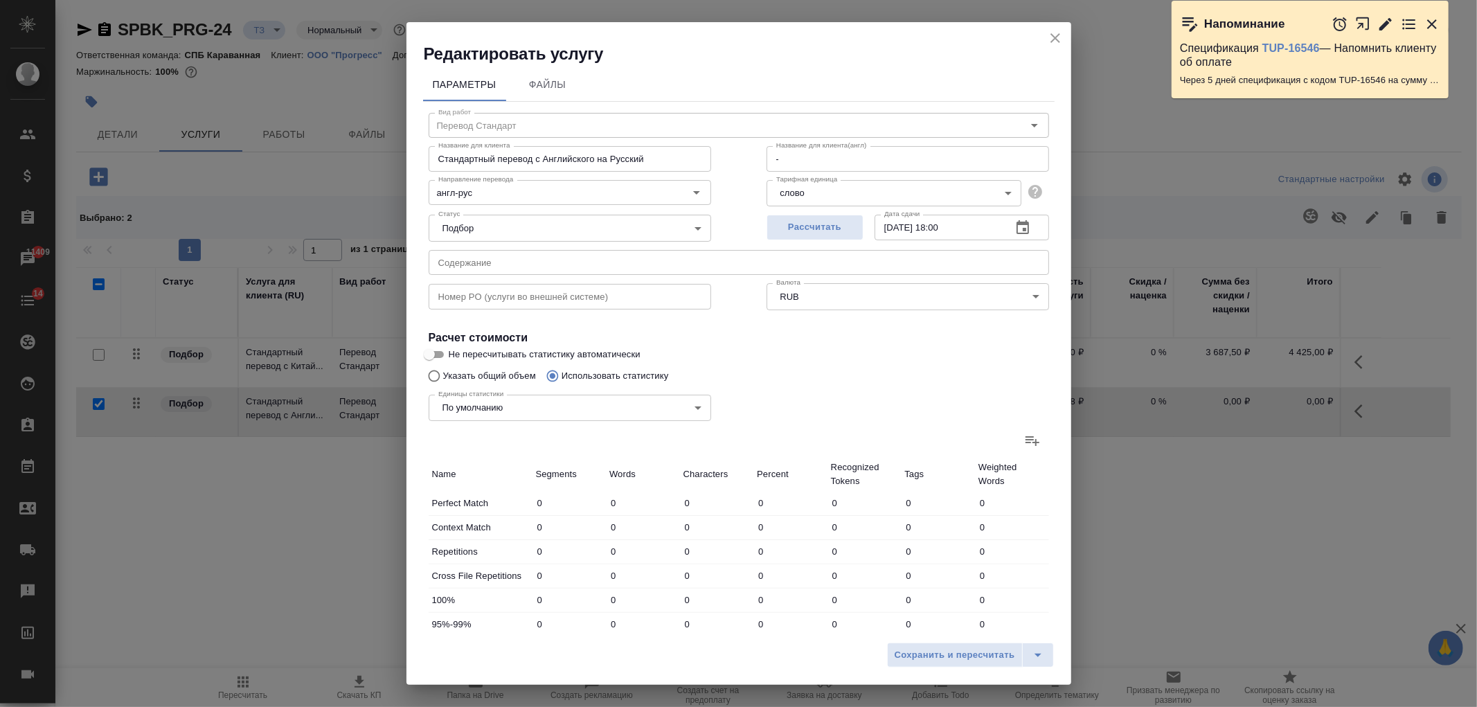
scroll to position [0, 0]
click at [475, 378] on div "Единицы статистики По умолчанию default Единицы статистики" at bounding box center [570, 409] width 338 height 90
click at [428, 375] on input "Указать общий объем" at bounding box center [432, 379] width 22 height 26
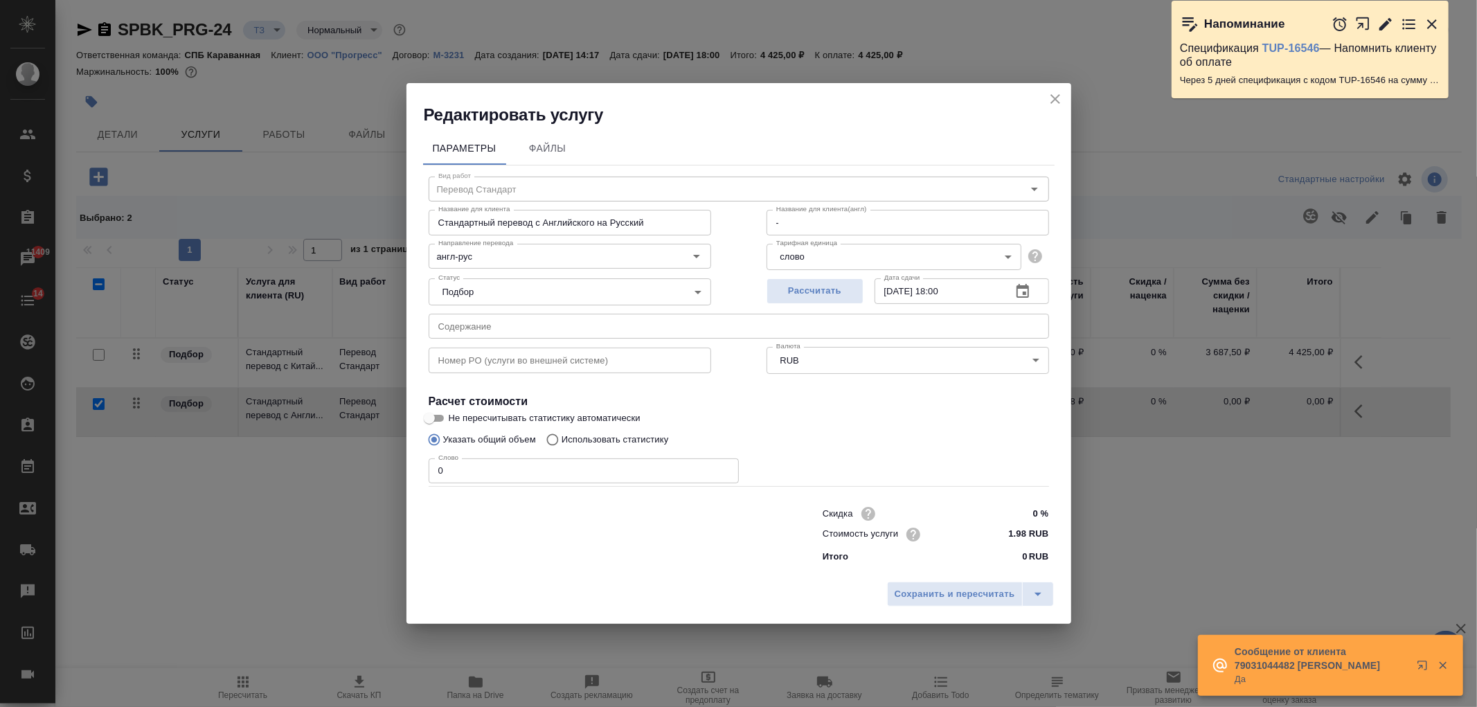
click at [503, 476] on input "0" at bounding box center [584, 470] width 310 height 25
click at [431, 471] on input "0" at bounding box center [584, 470] width 310 height 25
click at [936, 598] on span "Сохранить и пересчитать" at bounding box center [955, 595] width 121 height 16
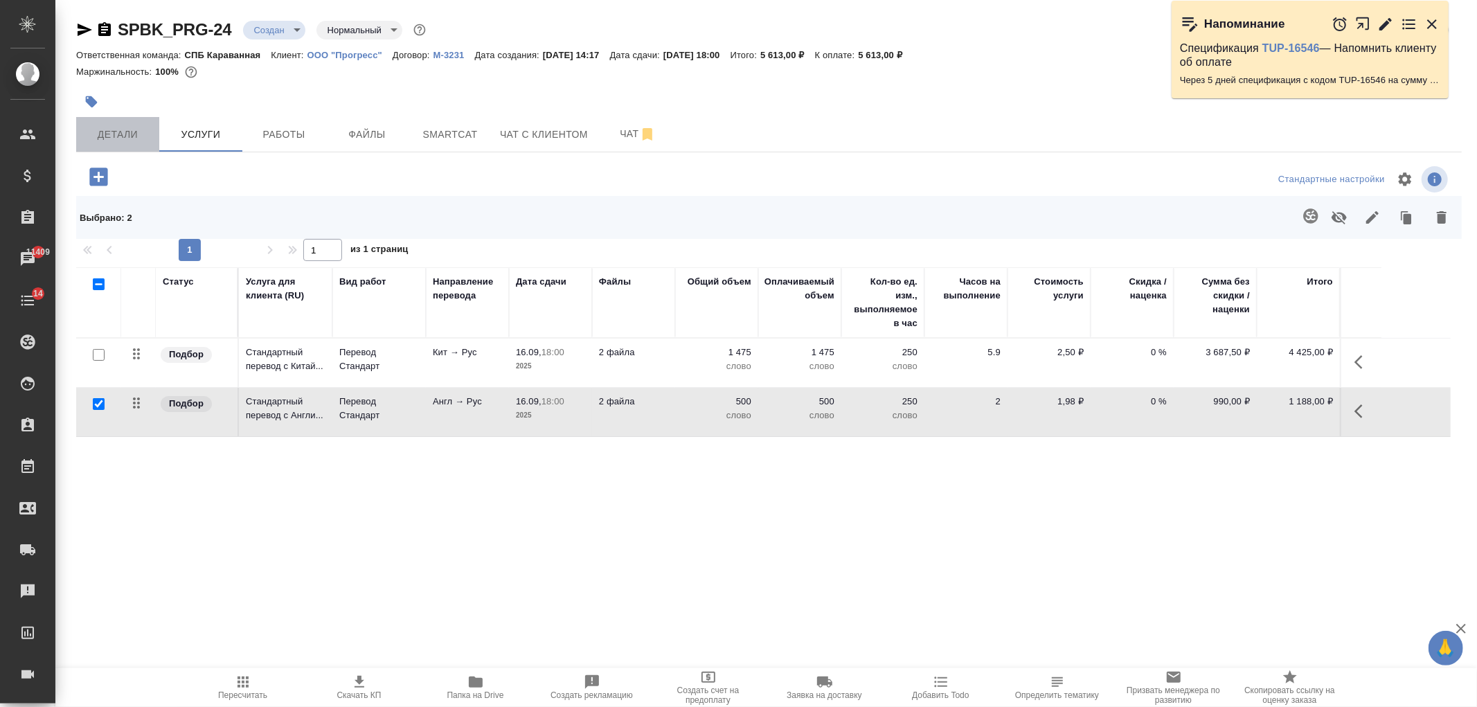
click at [101, 143] on button "Детали" at bounding box center [117, 134] width 83 height 35
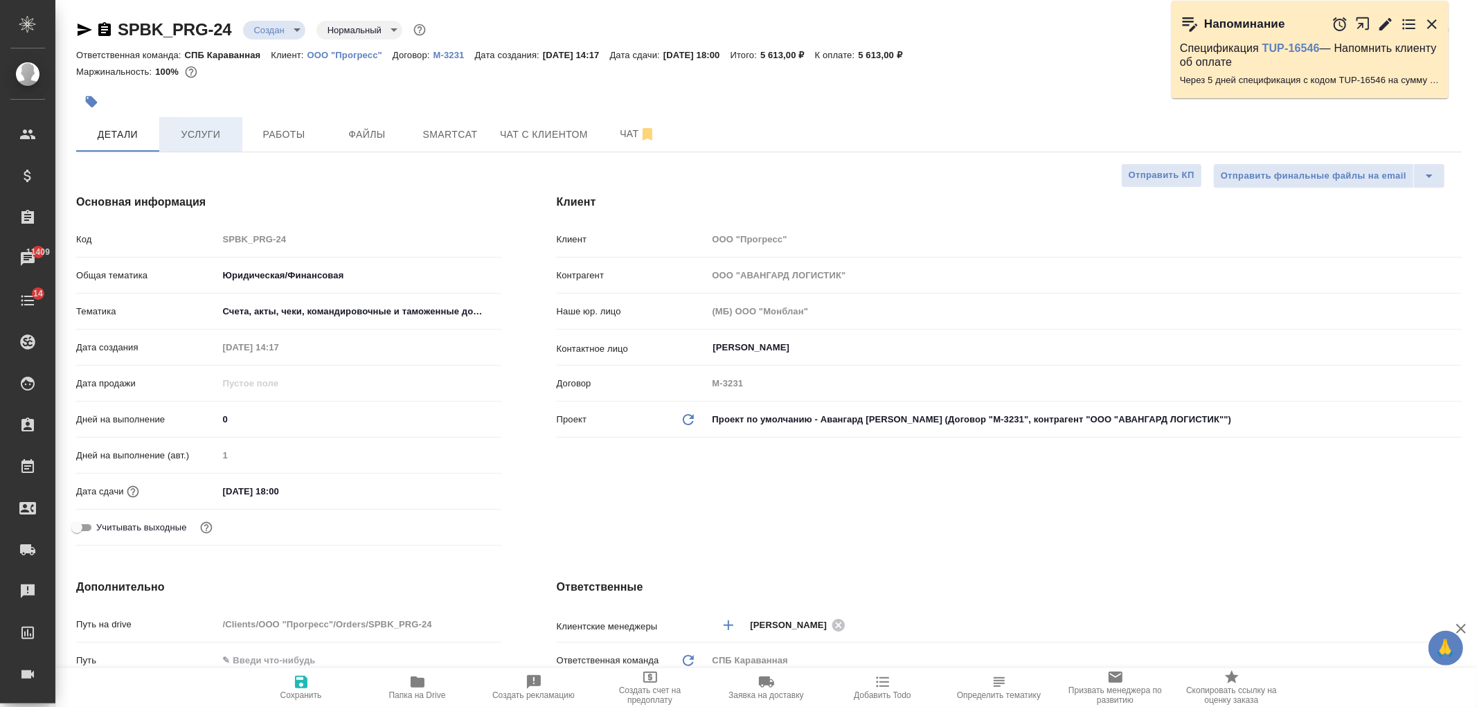
click at [177, 145] on button "Услуги" at bounding box center [200, 134] width 83 height 35
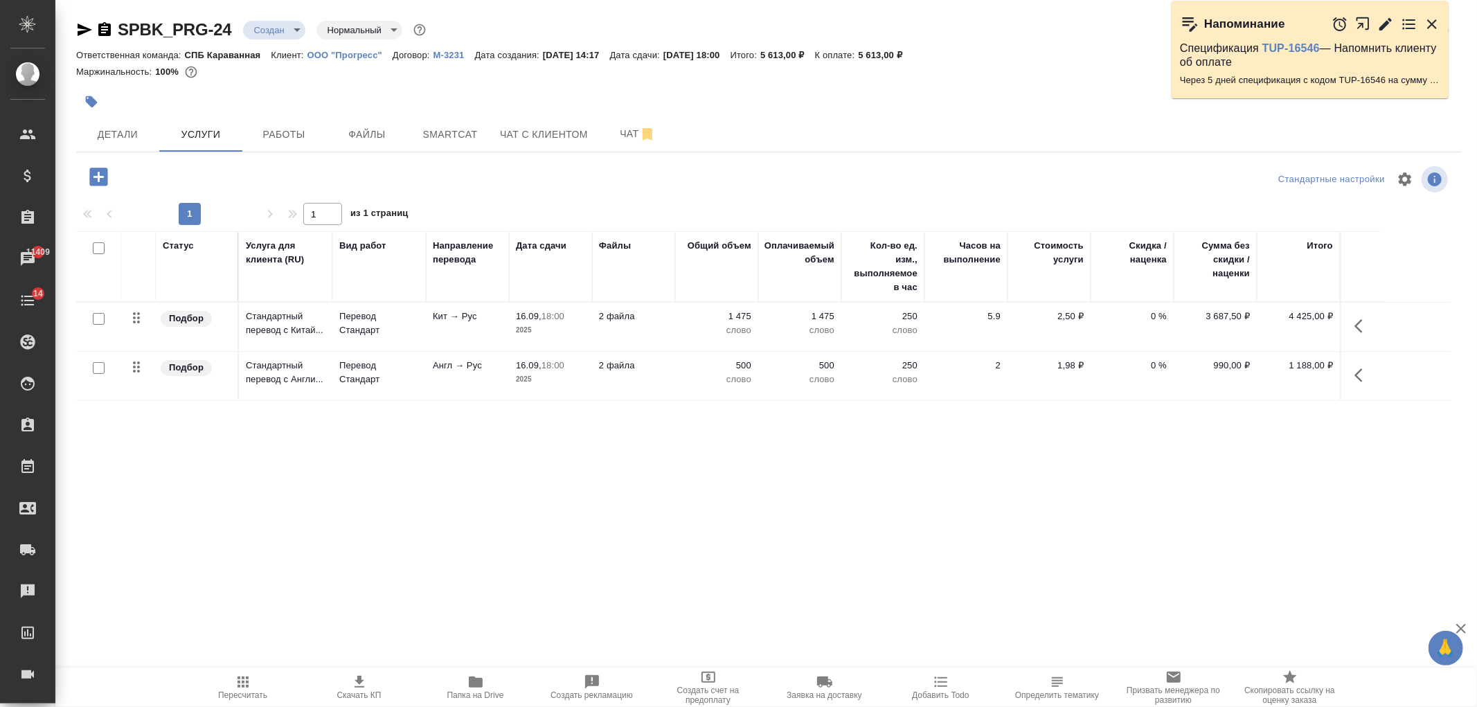
click at [292, 28] on body "🙏 .cls-1 fill:#fff; AWATERA Ivanova Arina Клиенты Спецификации Заказы 11409 Чат…" at bounding box center [738, 353] width 1477 height 707
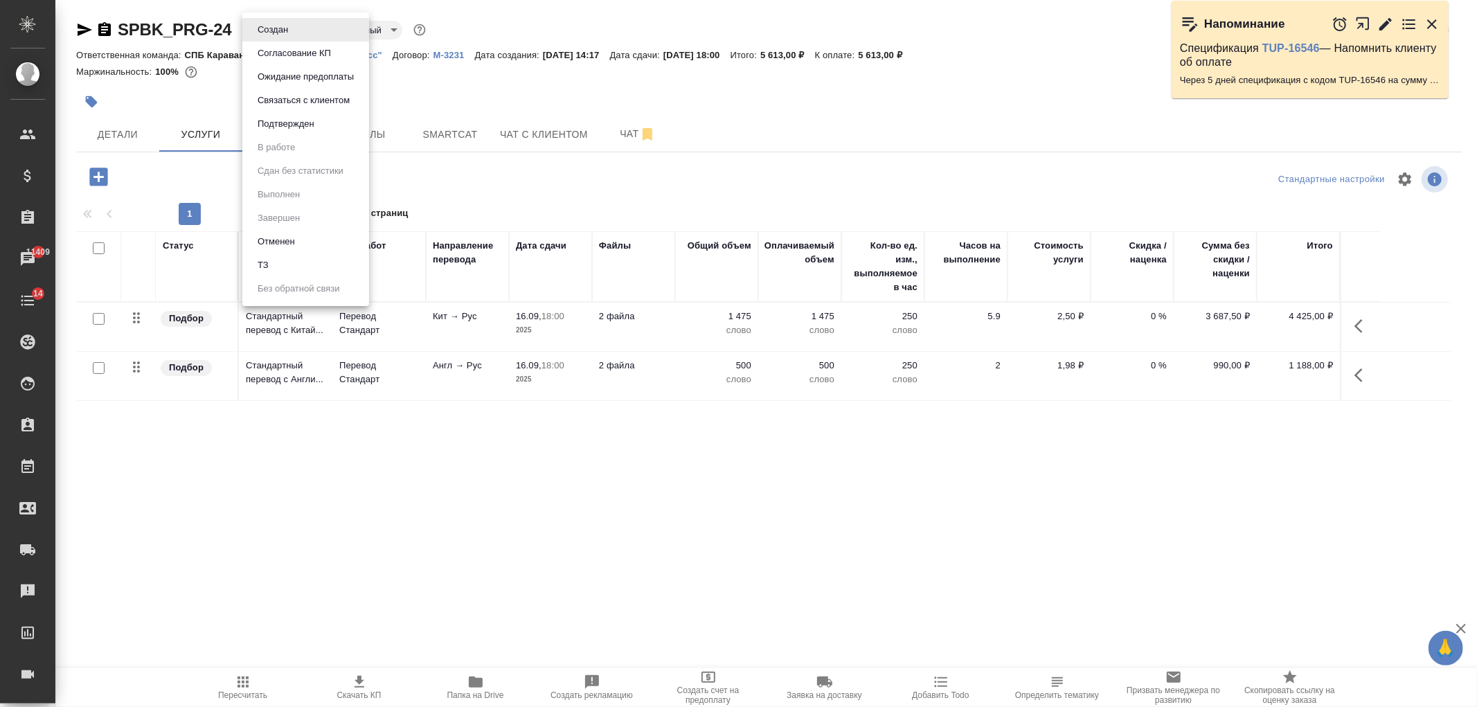
click at [334, 272] on li "ТЗ" at bounding box center [305, 265] width 127 height 24
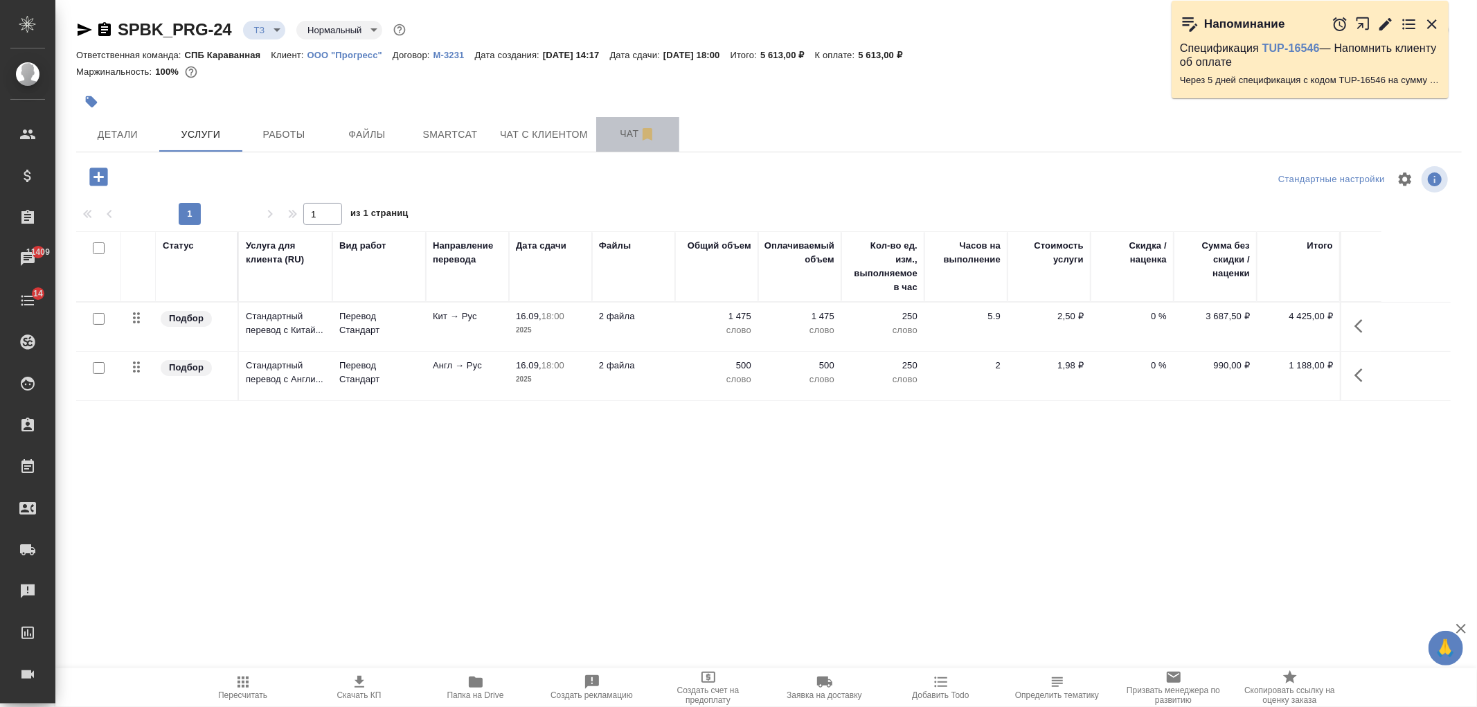
click at [601, 148] on button "Чат" at bounding box center [637, 134] width 83 height 35
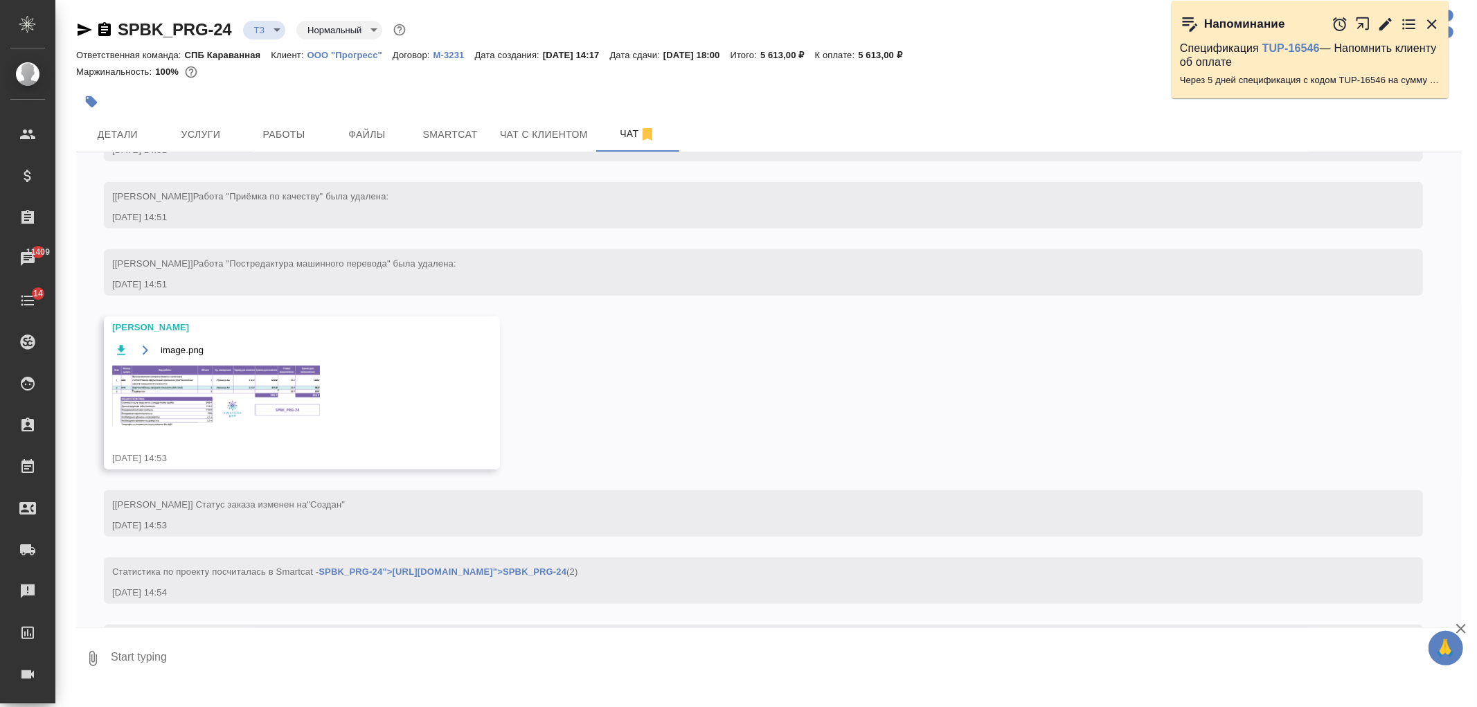
scroll to position [732, 0]
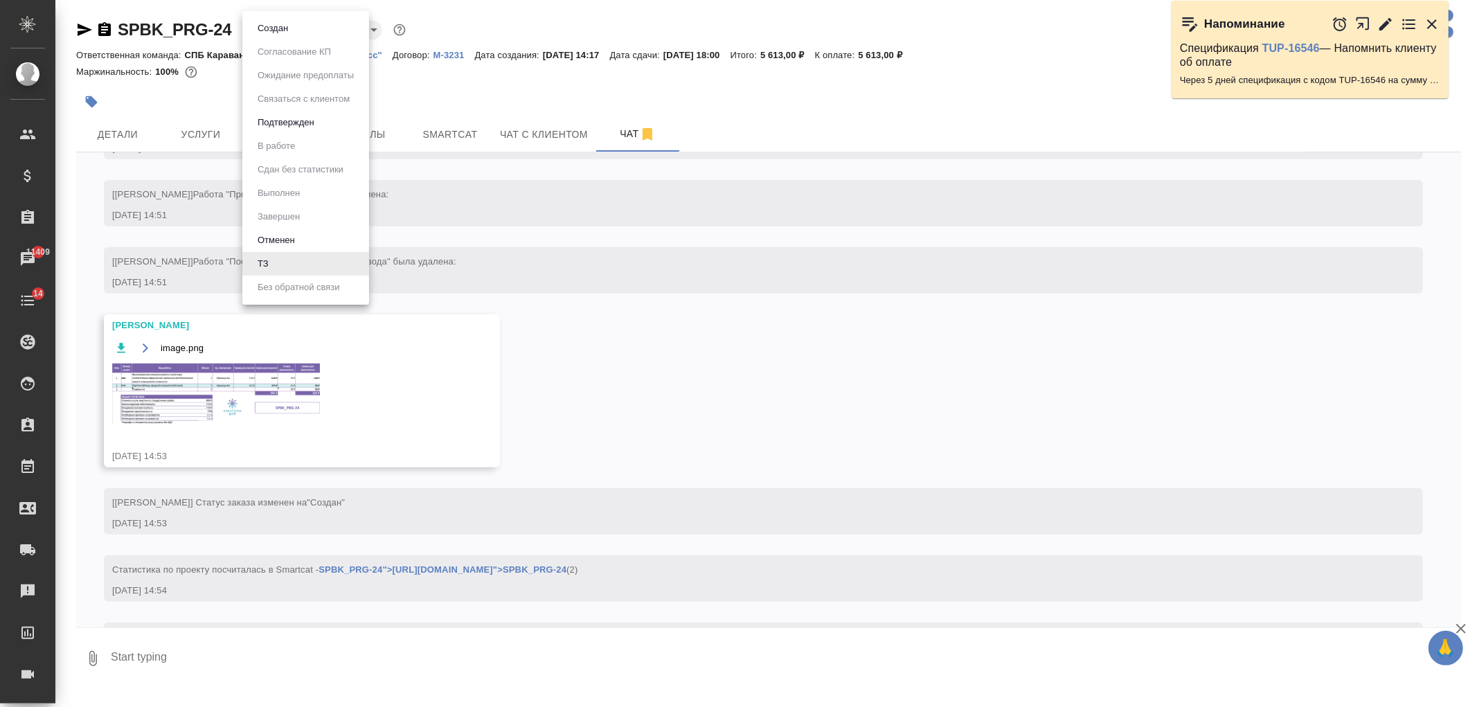
click at [269, 29] on body "🙏 .cls-1 fill:#fff; AWATERA Ivanova Arina Клиенты Спецификации Заказы 11409 Чат…" at bounding box center [738, 353] width 1477 height 707
click at [292, 30] on li "Создан" at bounding box center [305, 29] width 127 height 24
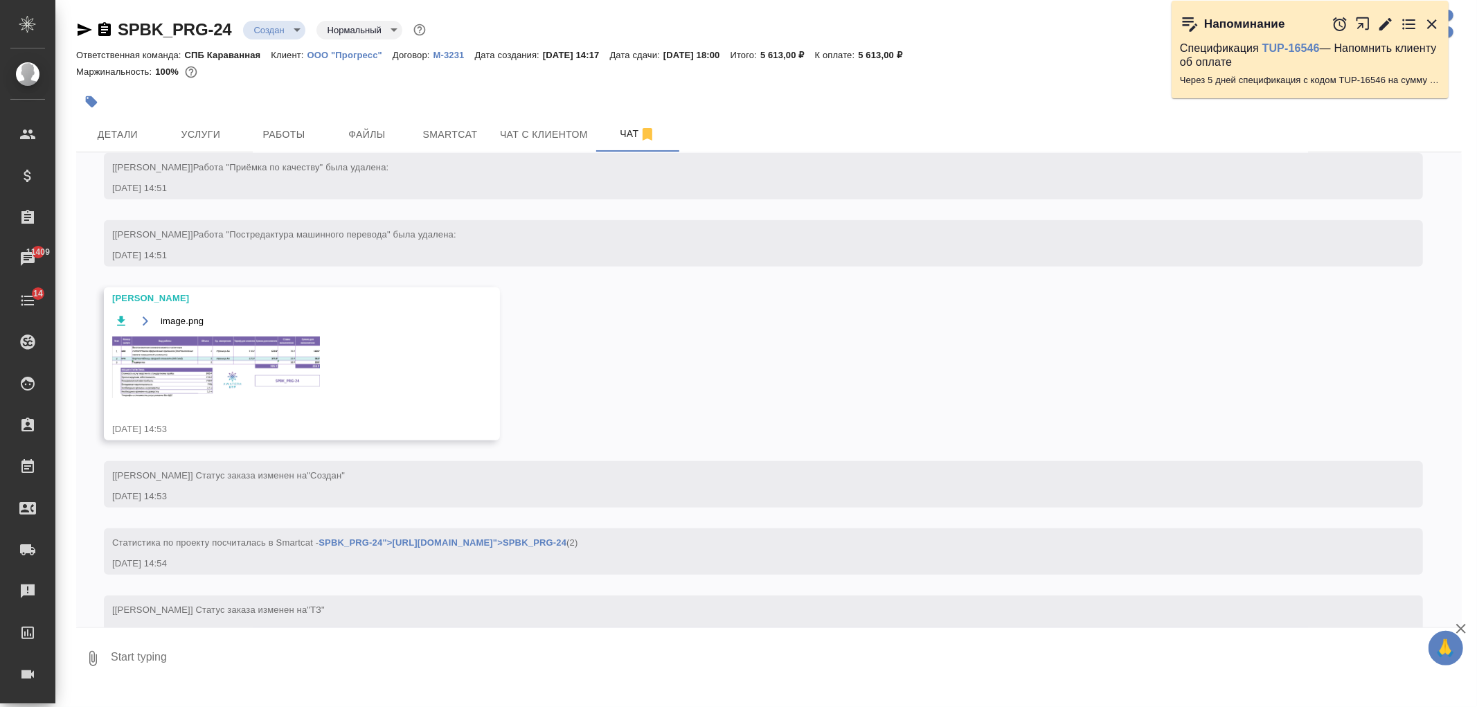
scroll to position [794, 0]
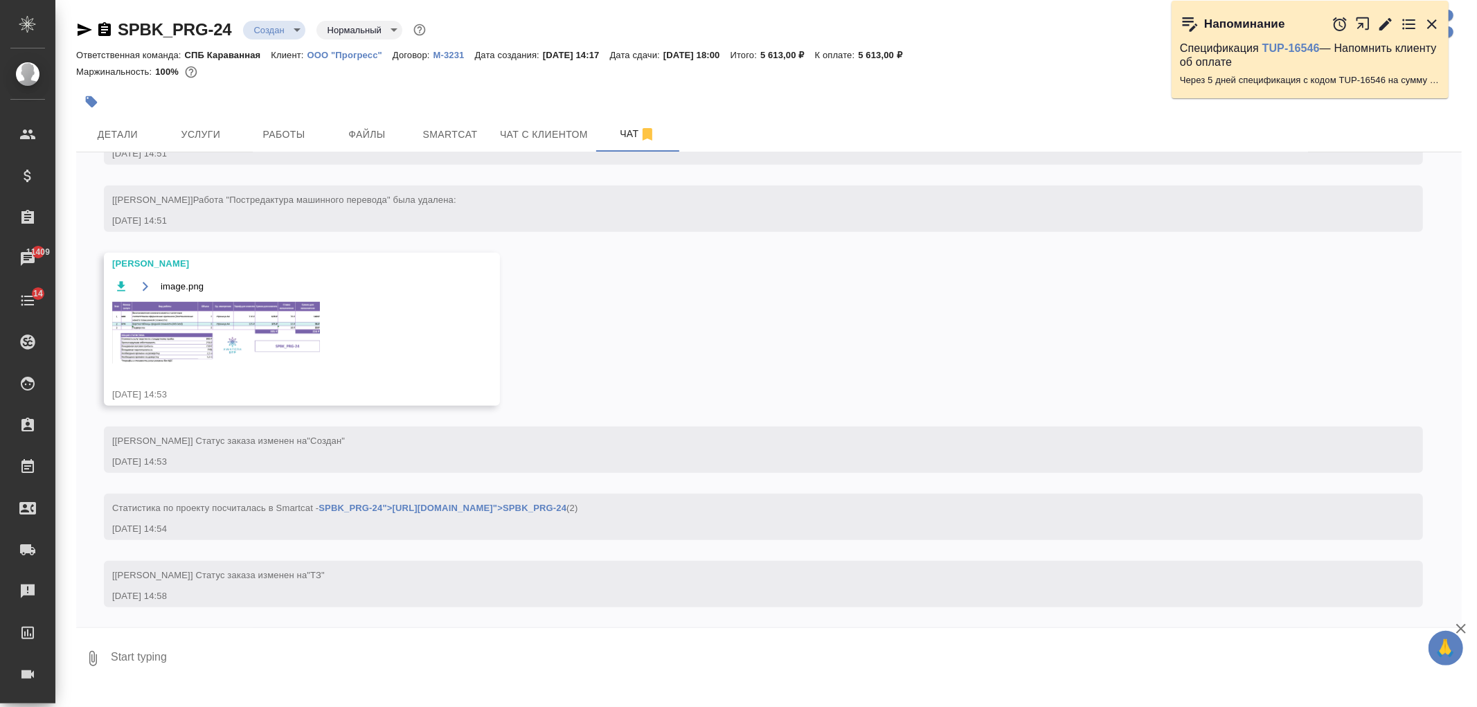
click at [248, 310] on img at bounding box center [216, 333] width 208 height 62
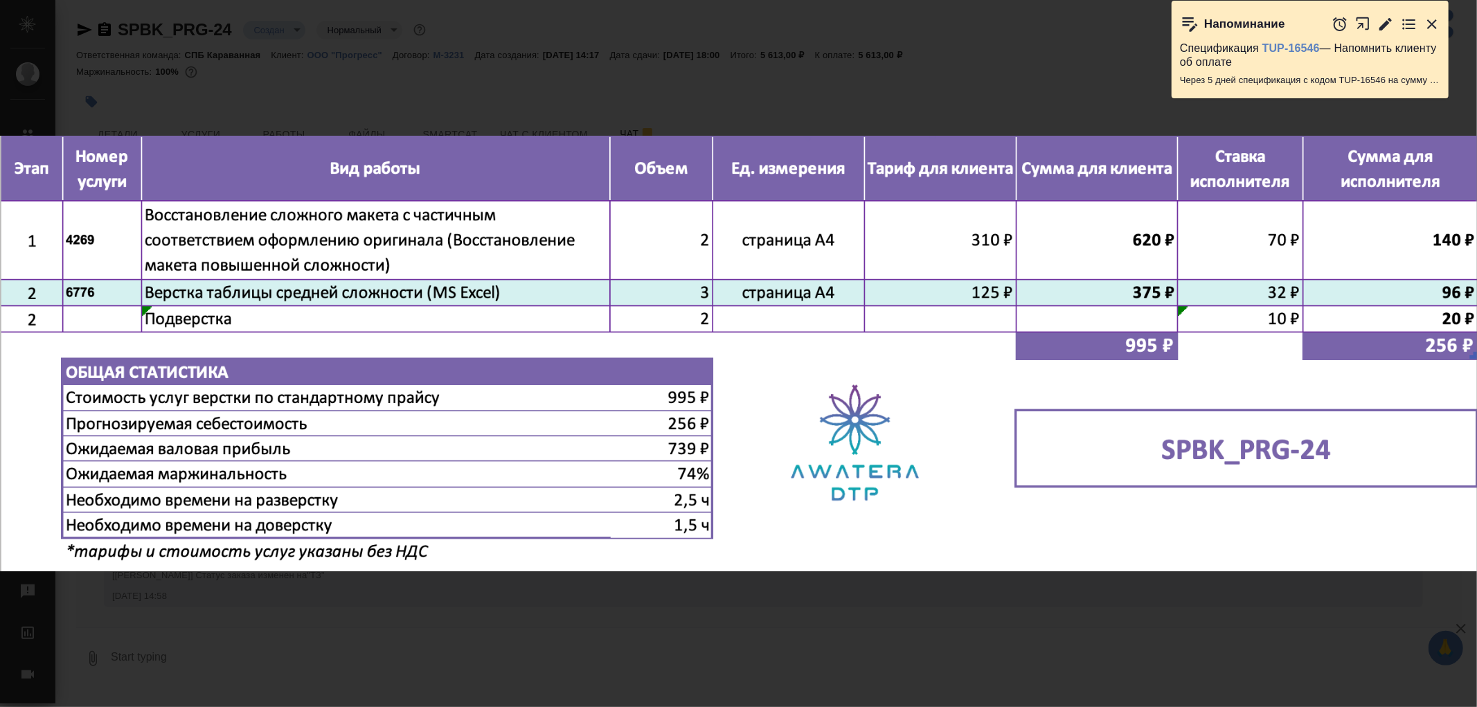
scroll to position [861, 0]
click at [682, 626] on div "image.png 1 of 1" at bounding box center [738, 353] width 1477 height 707
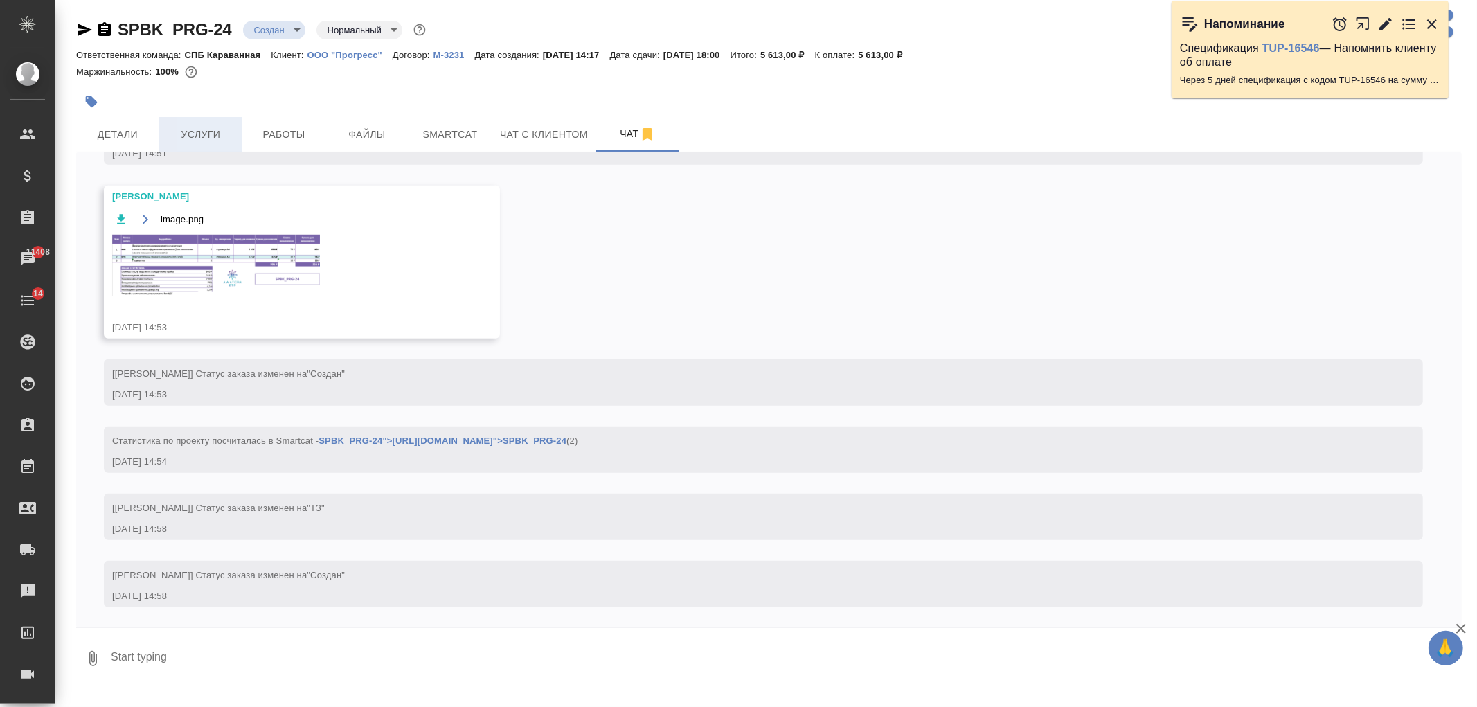
click at [222, 135] on span "Услуги" at bounding box center [201, 134] width 66 height 17
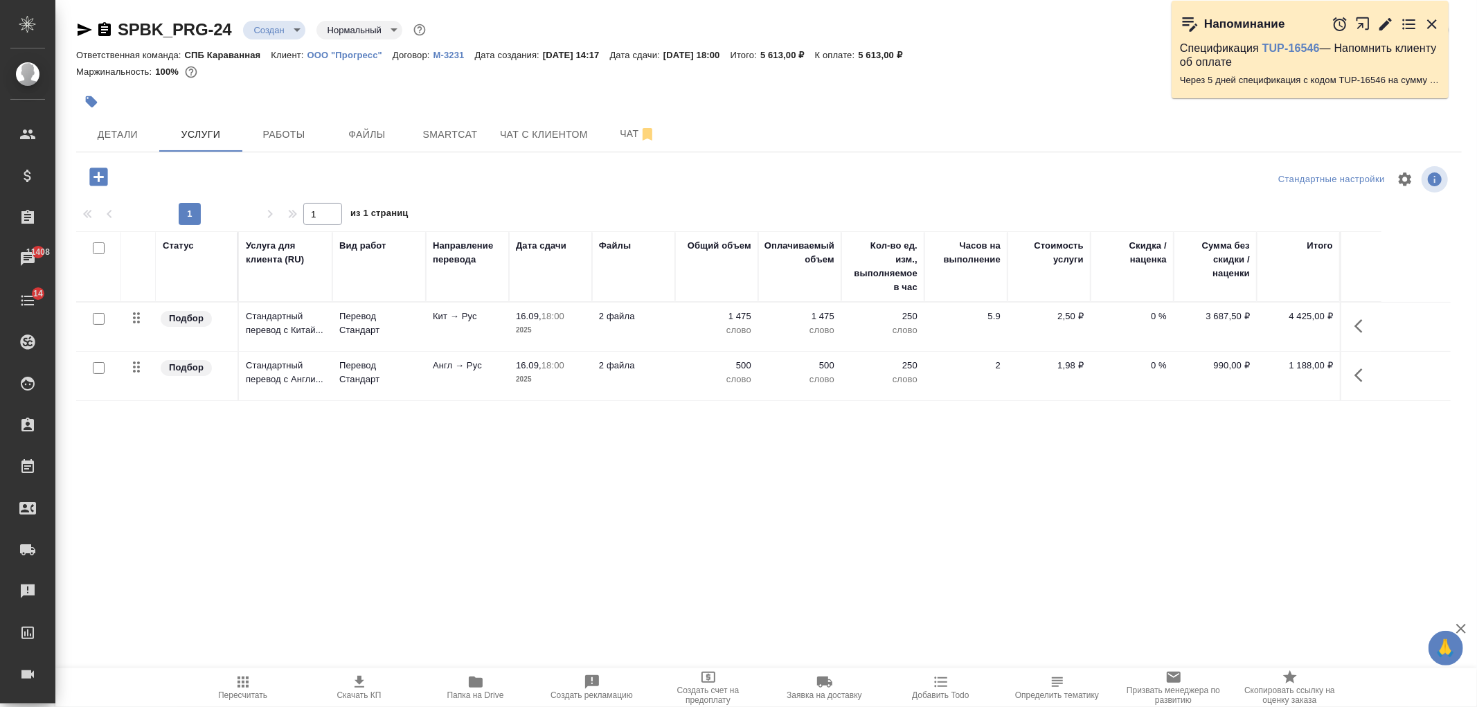
click at [107, 176] on icon "button" at bounding box center [98, 177] width 18 height 18
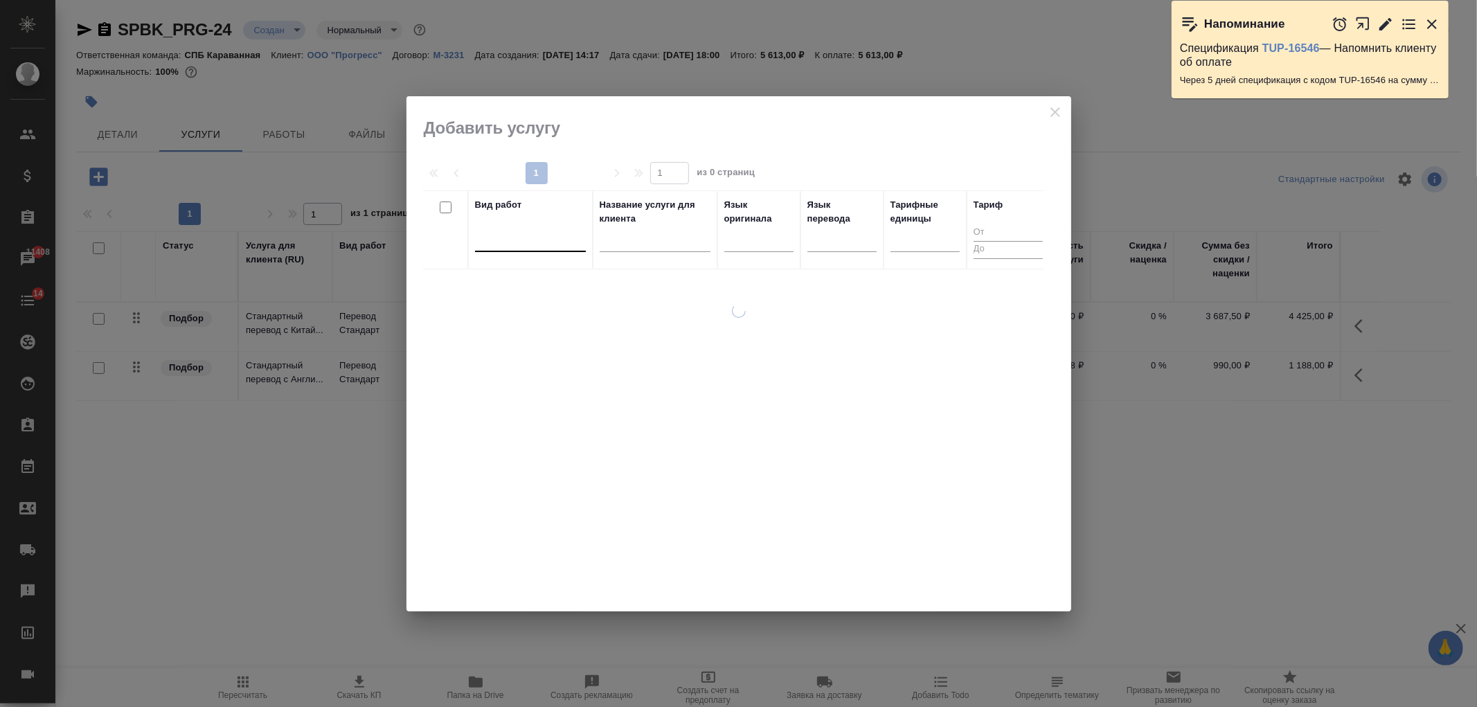
click at [516, 247] on div at bounding box center [530, 238] width 111 height 20
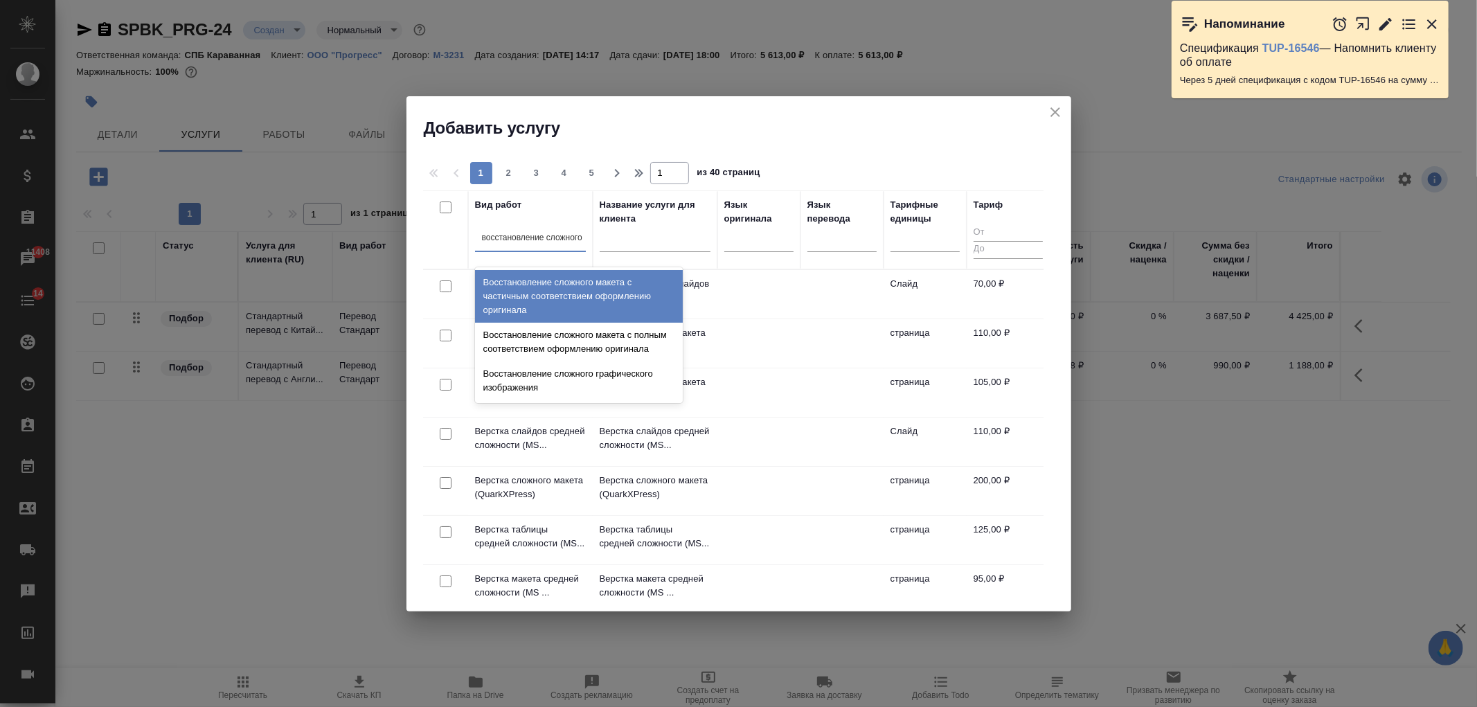
click at [629, 296] on div "Восстановление сложного макета с частичным соответствием оформлению оригинала" at bounding box center [579, 296] width 208 height 53
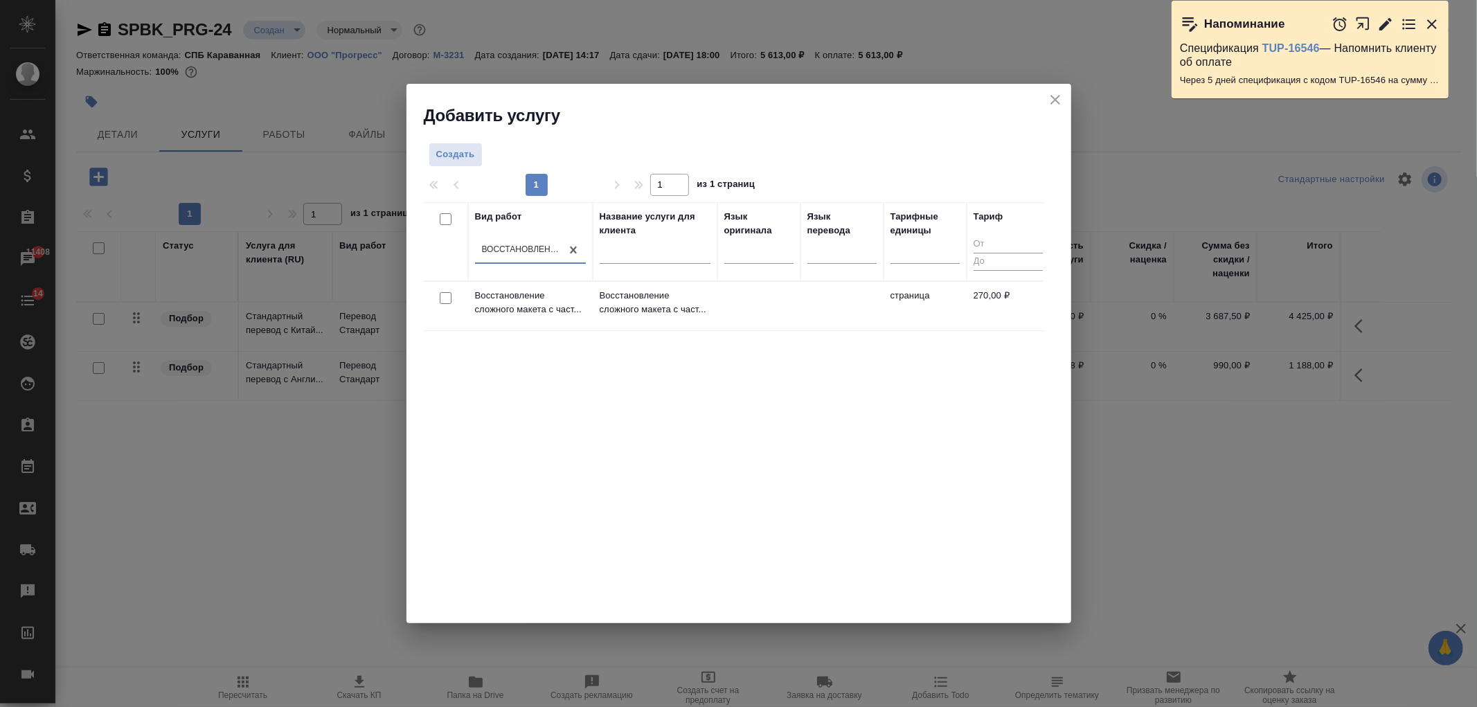
click at [445, 298] on input "checkbox" at bounding box center [446, 298] width 12 height 12
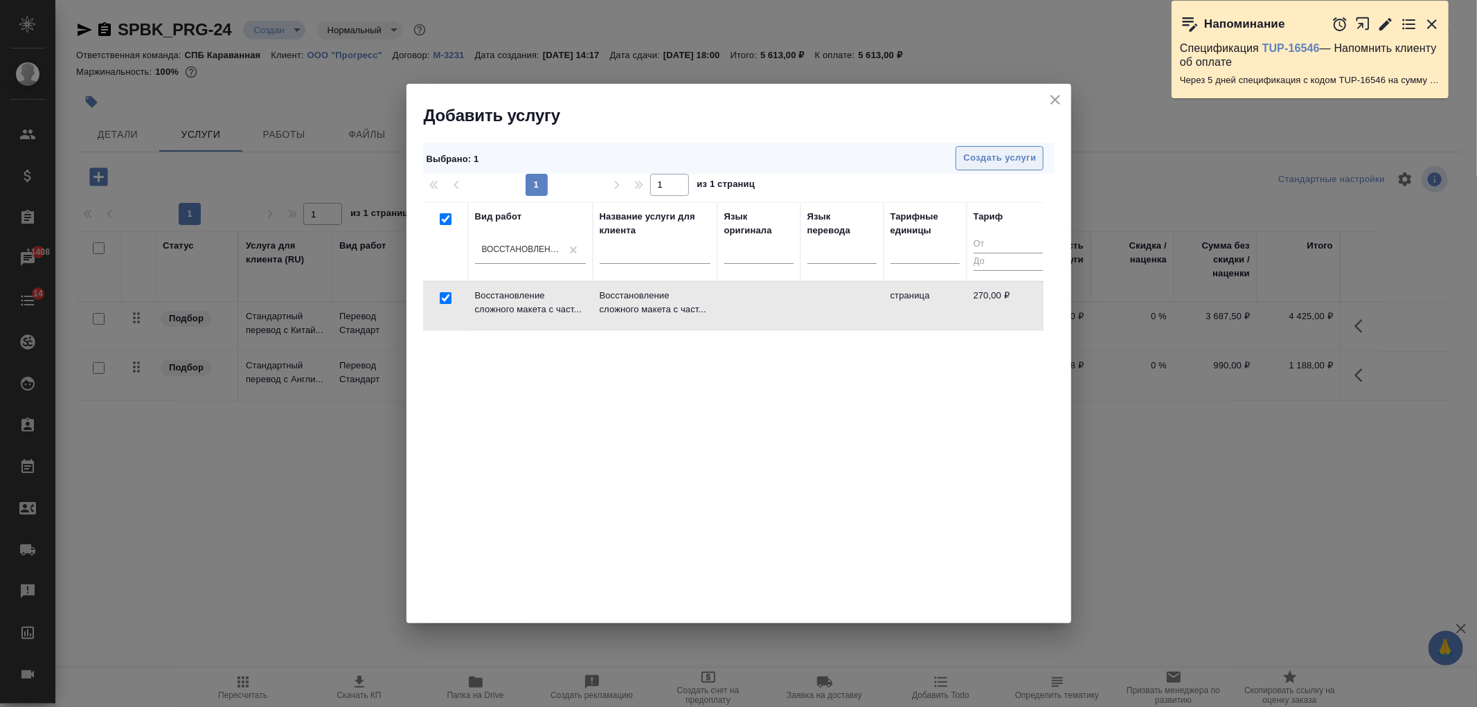
click at [996, 165] on span "Создать услуги" at bounding box center [999, 158] width 73 height 16
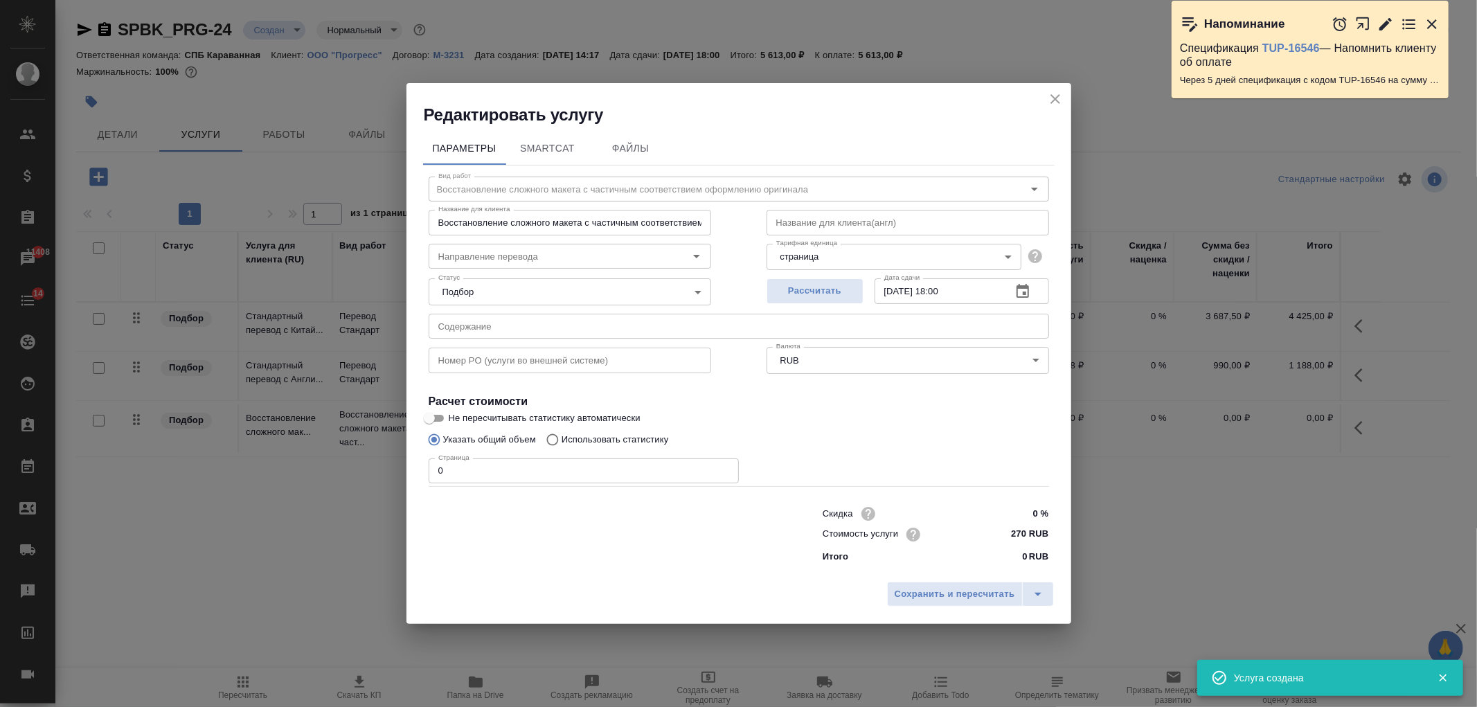
click at [464, 472] on input "0" at bounding box center [584, 470] width 310 height 25
click at [939, 596] on span "Сохранить и пересчитать" at bounding box center [955, 595] width 121 height 16
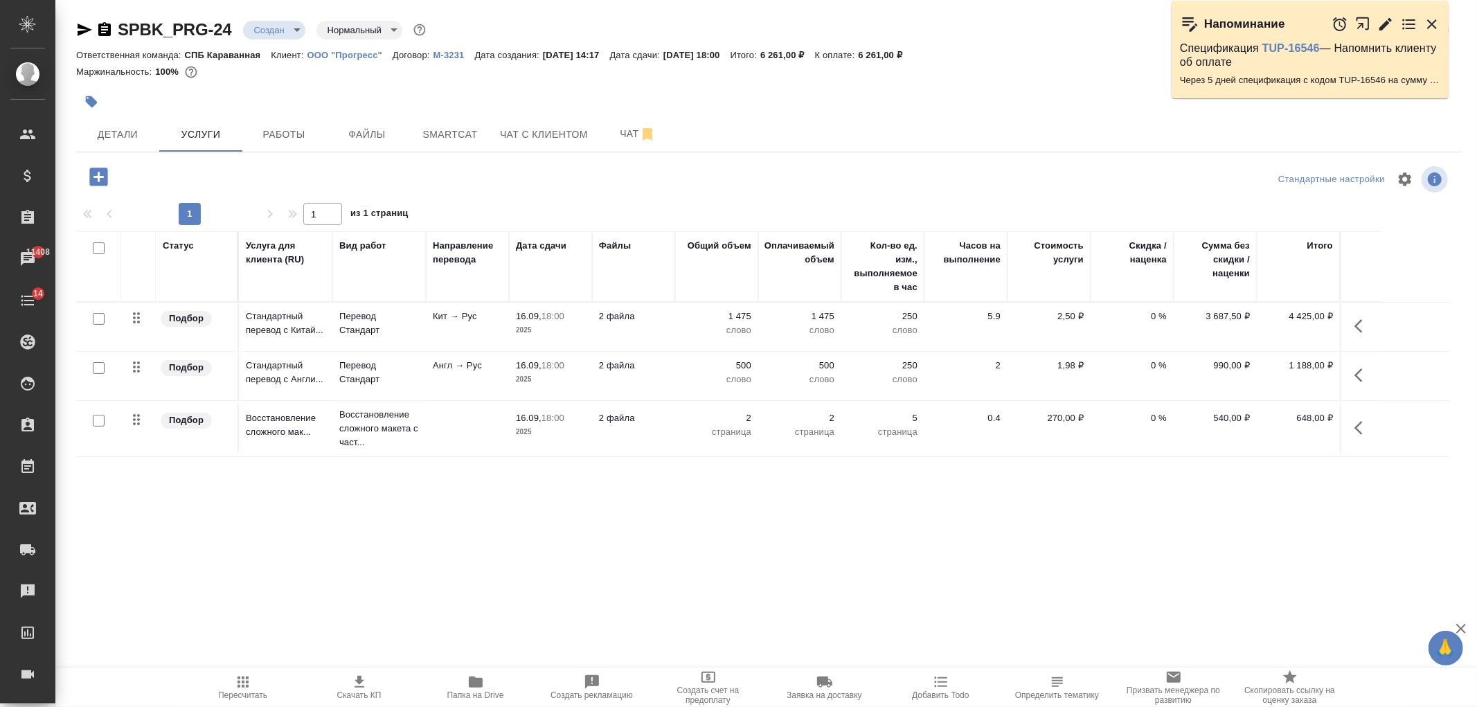
click at [81, 30] on icon "button" at bounding box center [84, 29] width 17 height 17
click at [104, 177] on icon "button" at bounding box center [98, 177] width 18 height 18
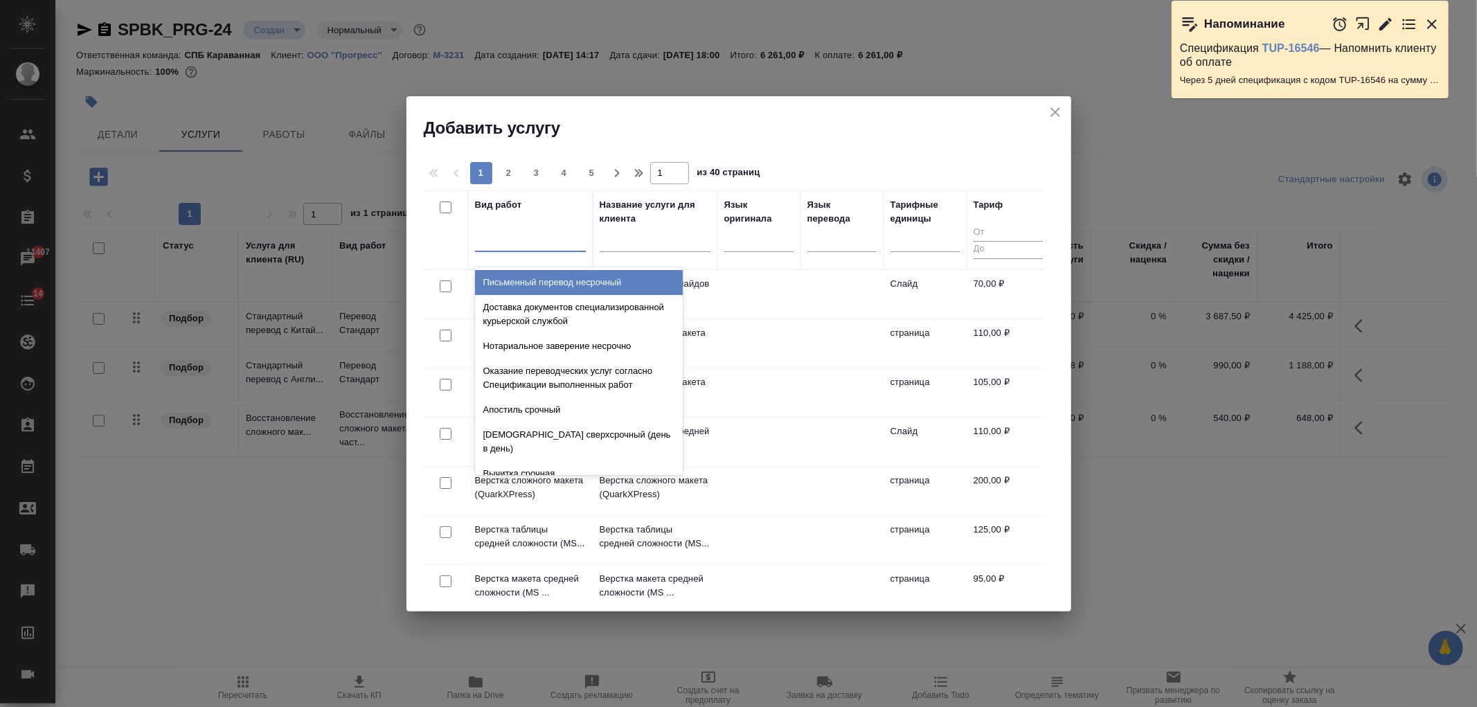
click at [518, 234] on div at bounding box center [530, 238] width 111 height 20
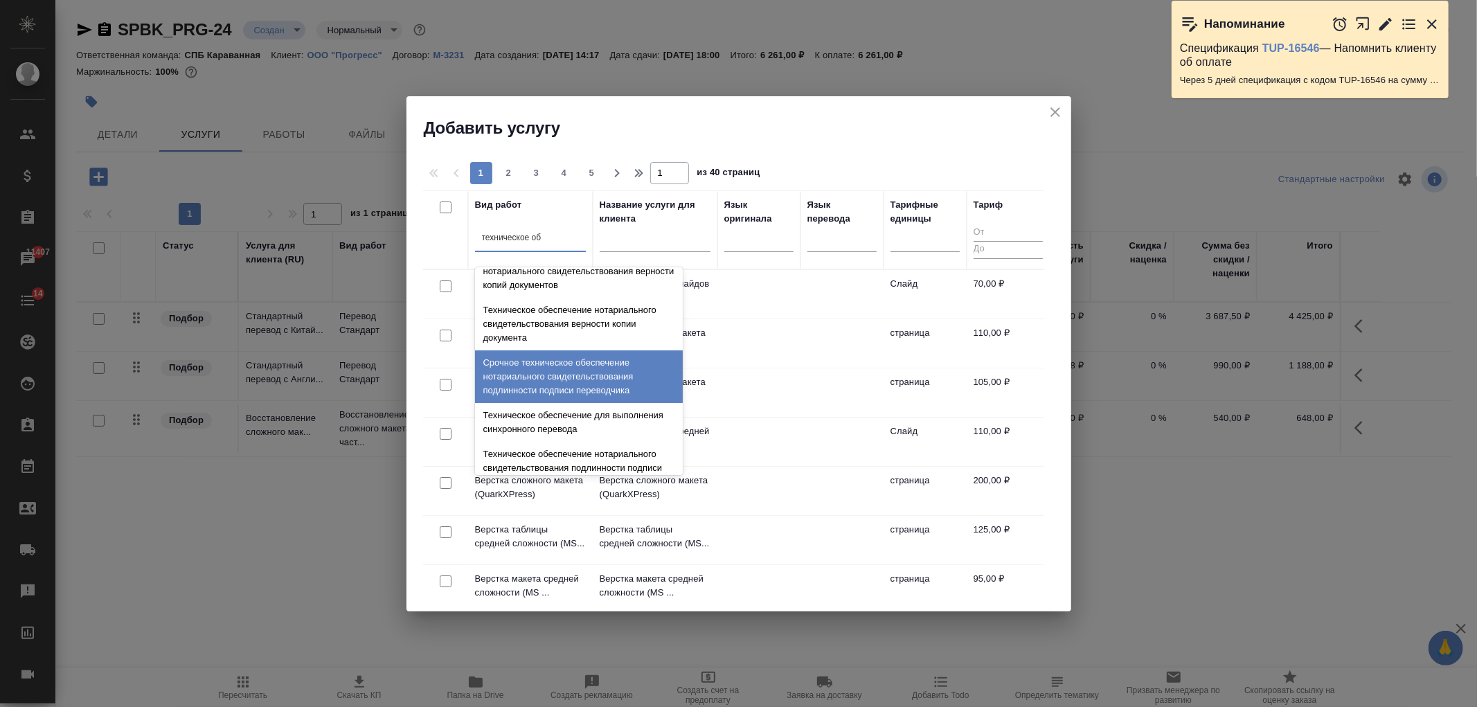
scroll to position [109, 0]
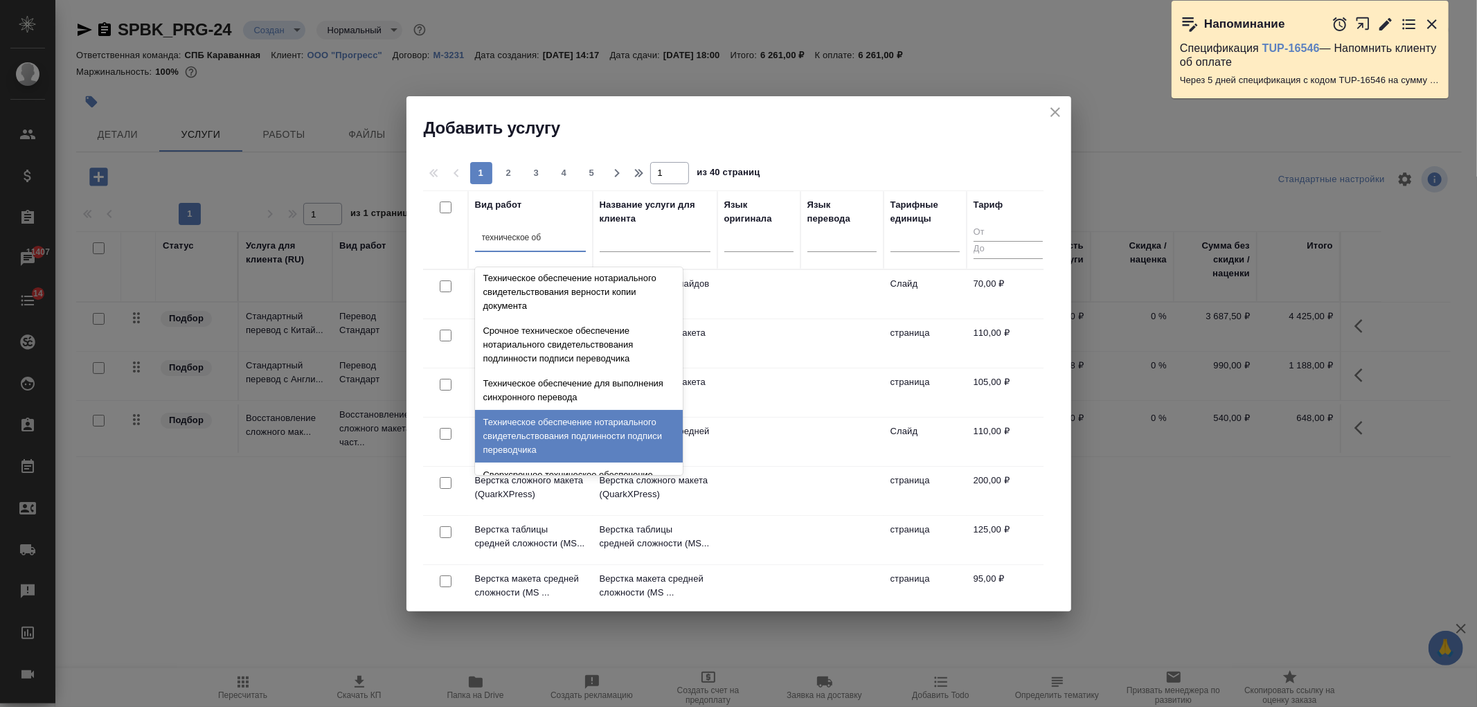
click at [636, 429] on div "Техническое обеспечение нотариального свидетельствования подлинности подписи пе…" at bounding box center [579, 436] width 208 height 53
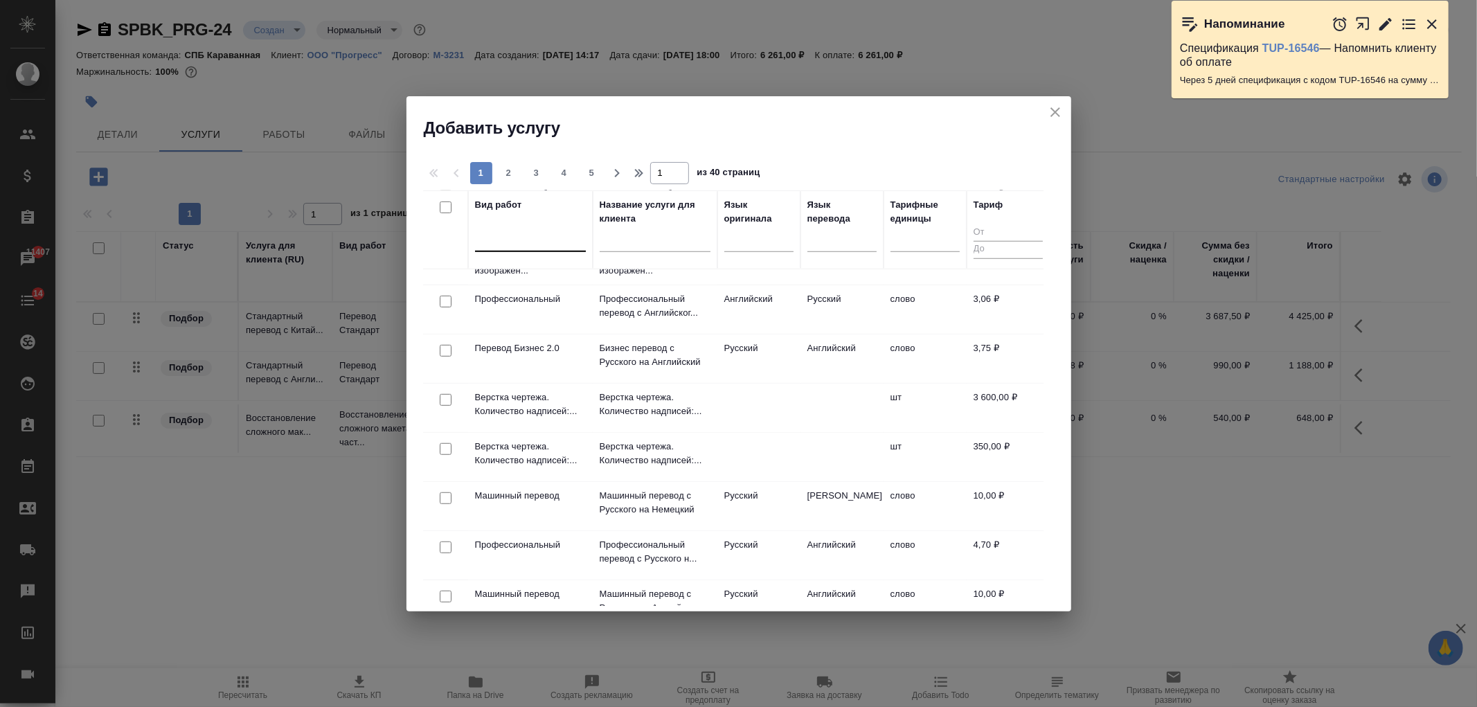
scroll to position [0, 0]
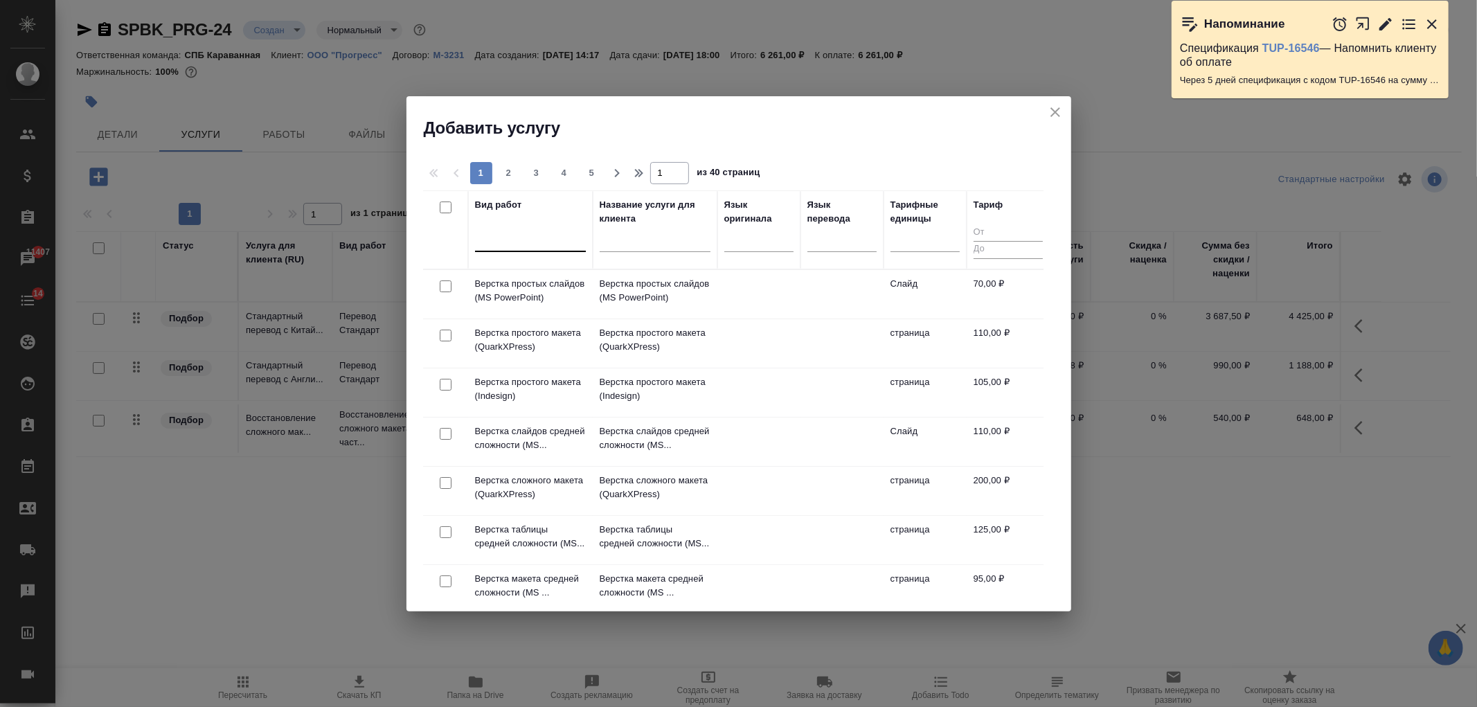
click at [539, 241] on div at bounding box center [530, 238] width 111 height 20
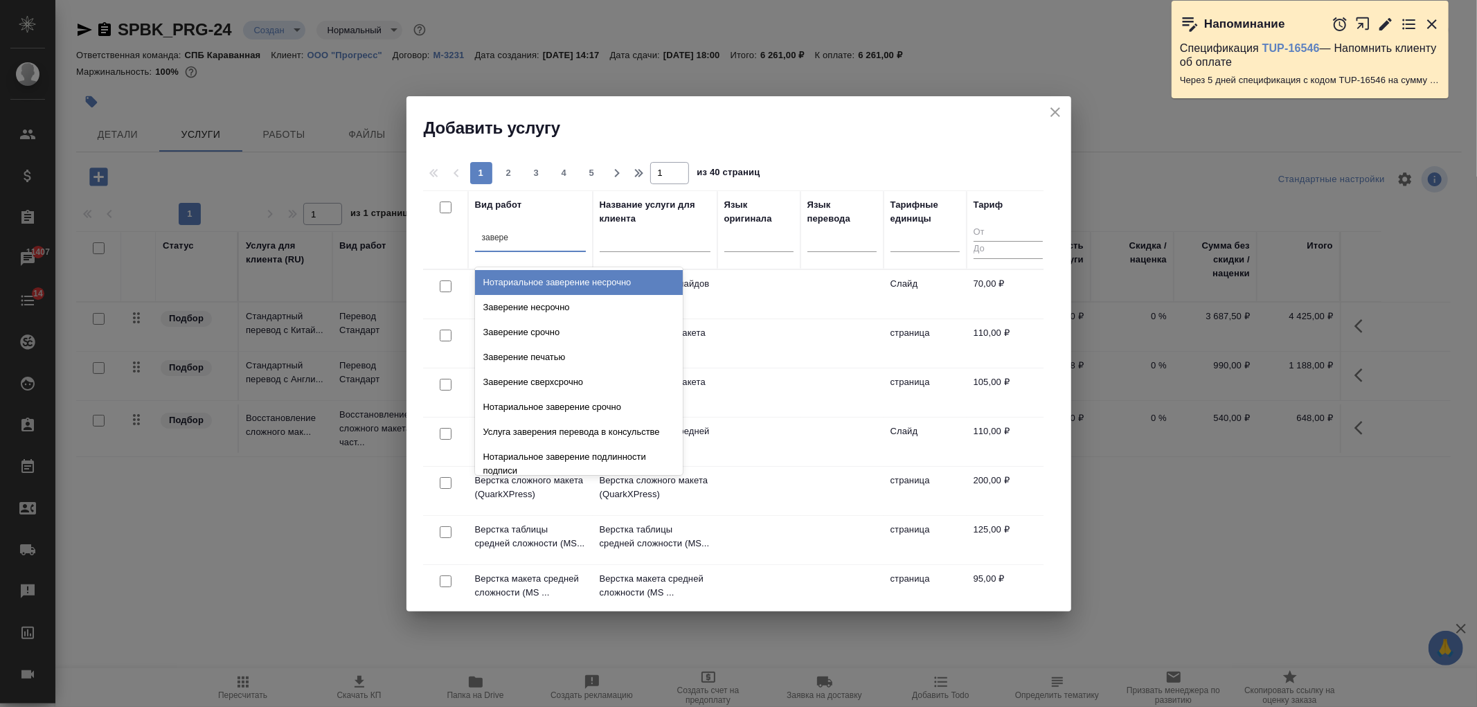
click at [607, 274] on div "Нотариальное заверение несрочно" at bounding box center [579, 282] width 208 height 25
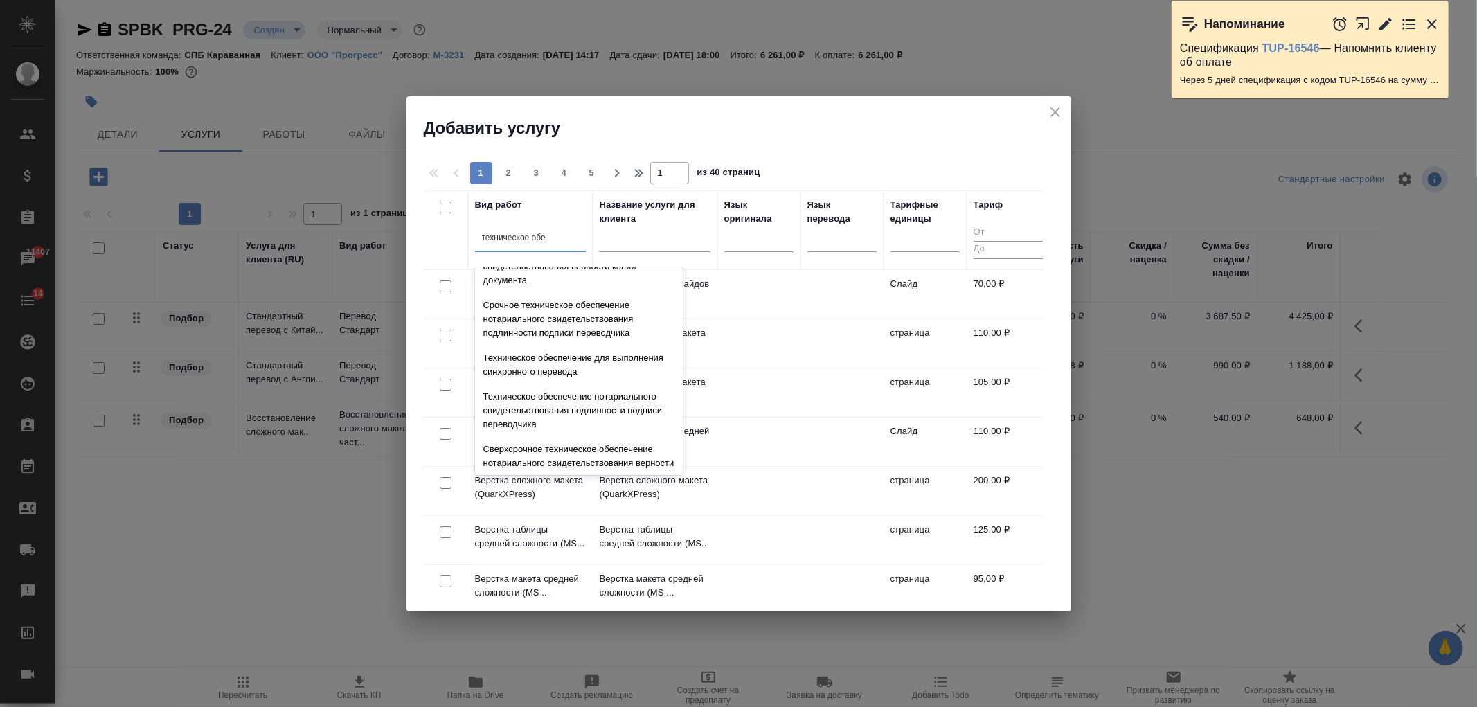
scroll to position [161, 0]
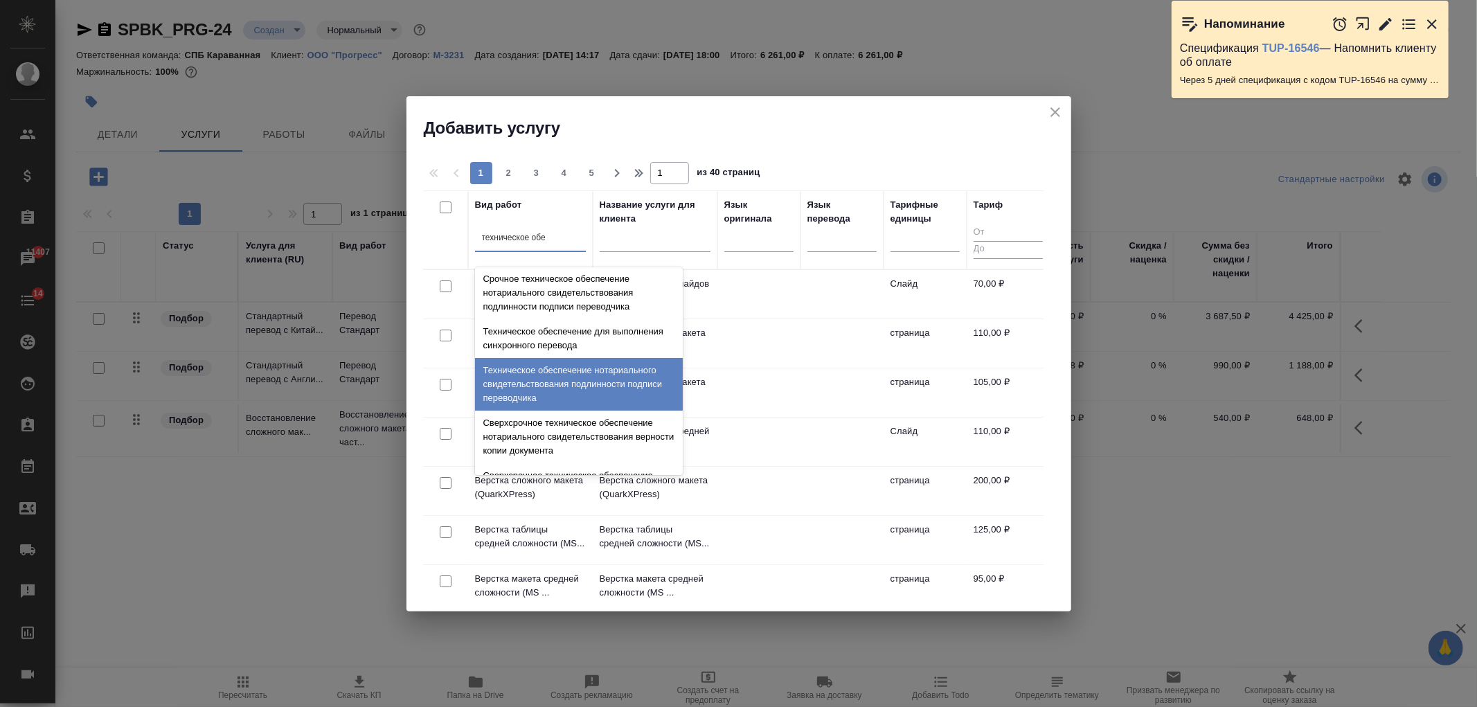
click at [621, 366] on div "Техническое обеспечение нотариального свидетельствования подлинности подписи пе…" at bounding box center [579, 384] width 208 height 53
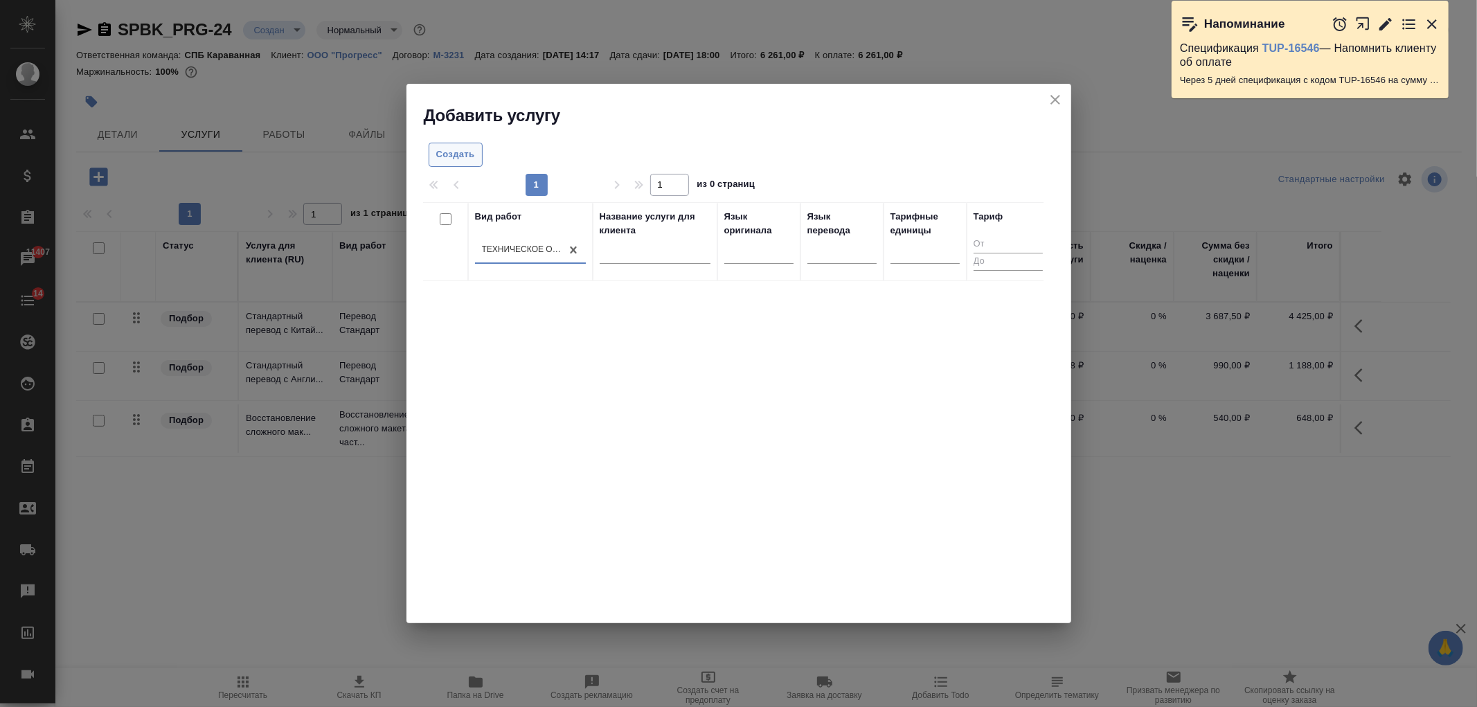
click at [457, 156] on span "Создать" at bounding box center [455, 155] width 39 height 16
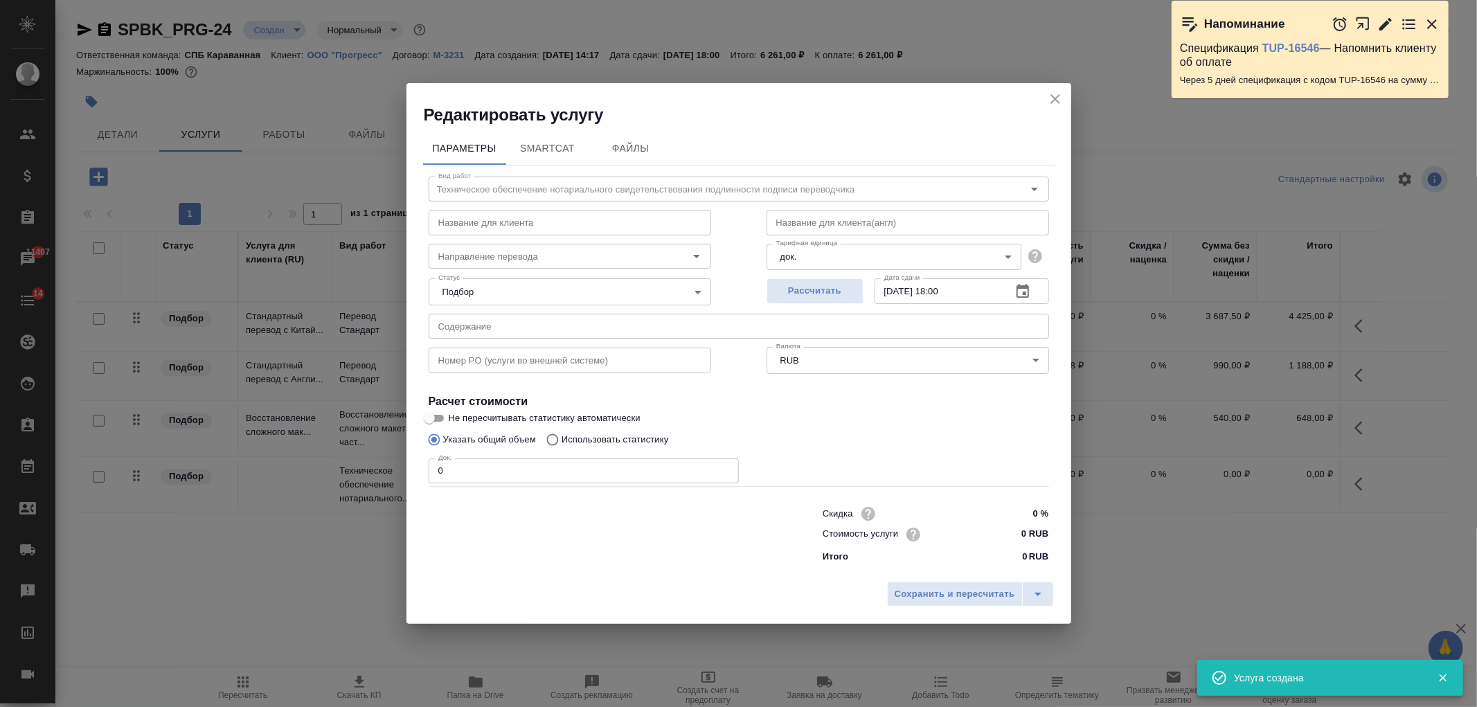
click at [475, 476] on input "0" at bounding box center [584, 470] width 310 height 25
click at [1011, 532] on input "0 RUB" at bounding box center [1023, 534] width 52 height 20
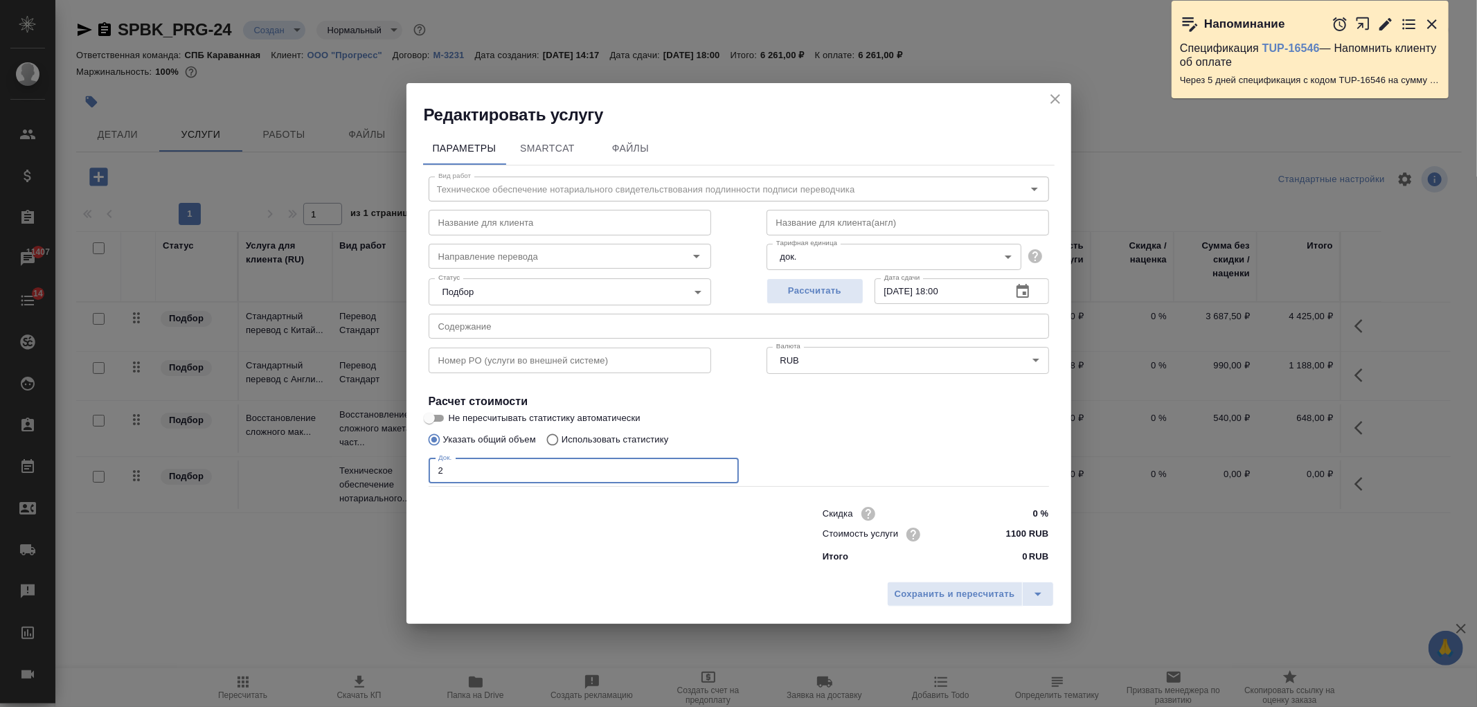
drag, startPoint x: 454, startPoint y: 474, endPoint x: 404, endPoint y: 469, distance: 49.4
click at [404, 469] on div "Редактировать услугу Параметры SmartCat Файлы Вид работ Техническое обеспечение…" at bounding box center [738, 353] width 1477 height 707
click at [949, 600] on span "Сохранить и пересчитать" at bounding box center [955, 595] width 121 height 16
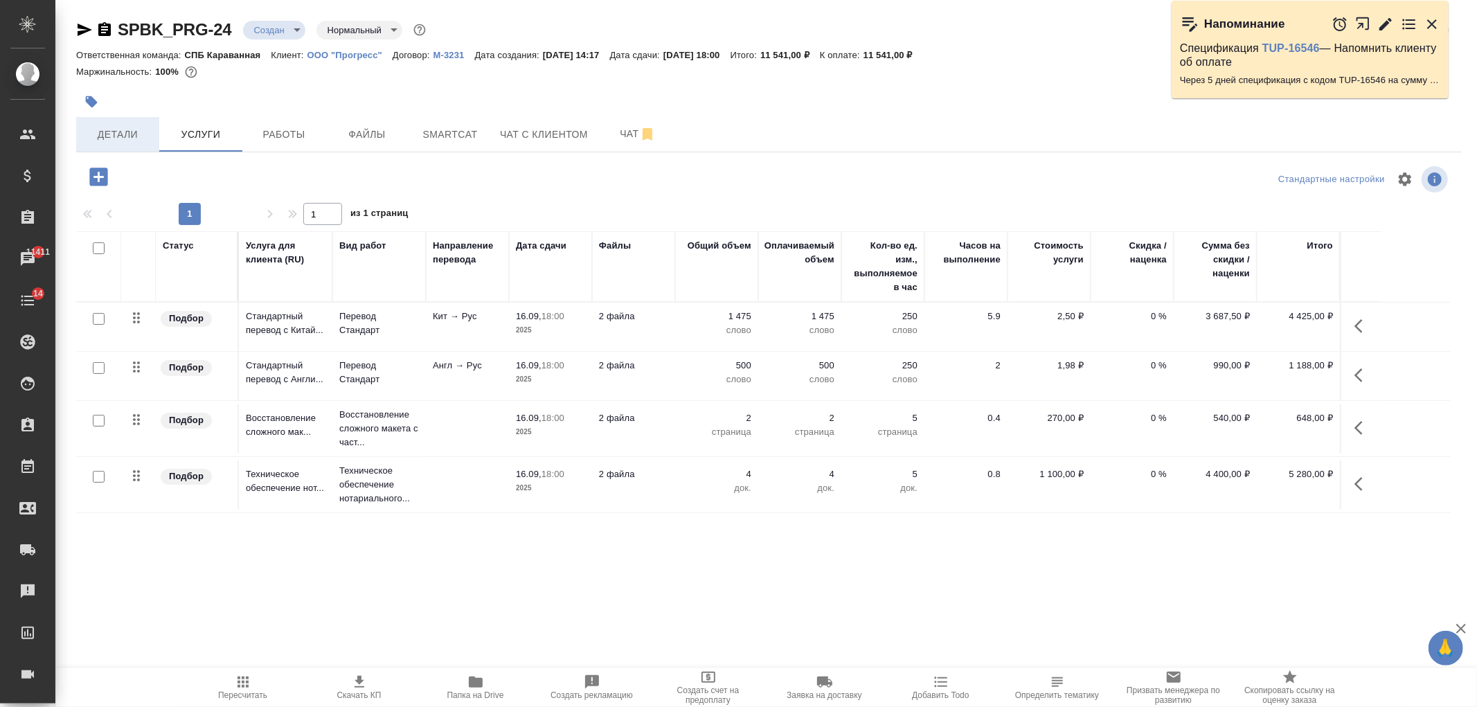
click at [125, 135] on span "Детали" at bounding box center [117, 134] width 66 height 17
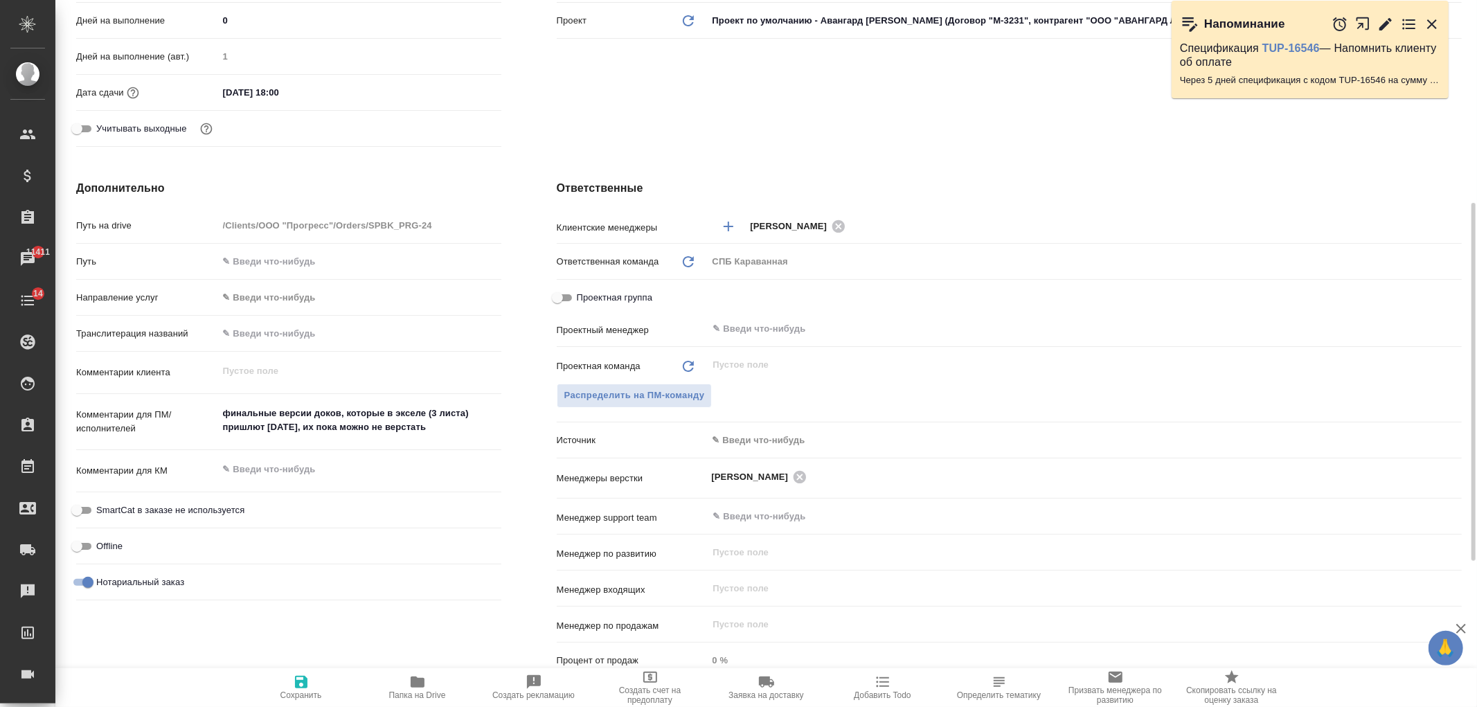
scroll to position [400, 0]
click at [462, 435] on textarea "финальные версии доков, которые в экселе (3 листа) пришлют завтра, их пока можн…" at bounding box center [359, 419] width 283 height 37
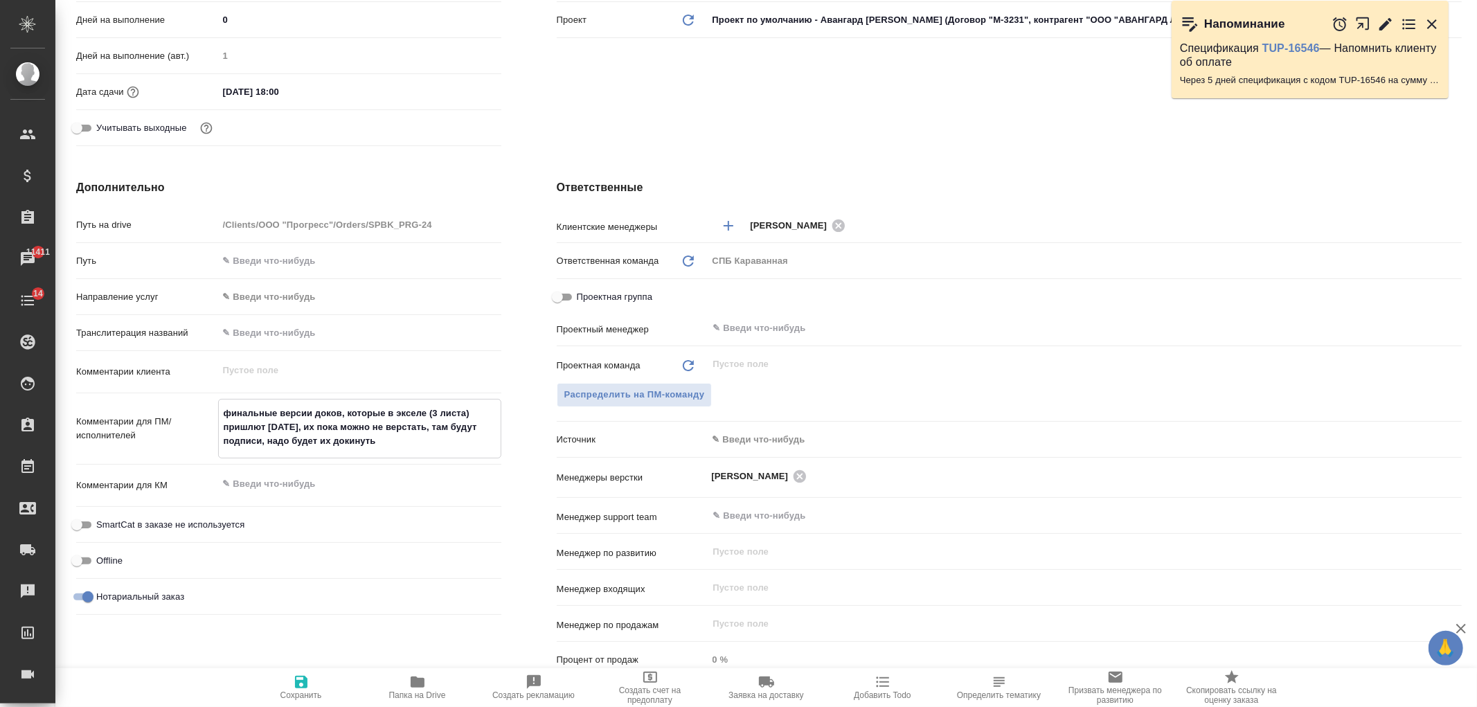
click at [305, 680] on icon "button" at bounding box center [301, 682] width 12 height 12
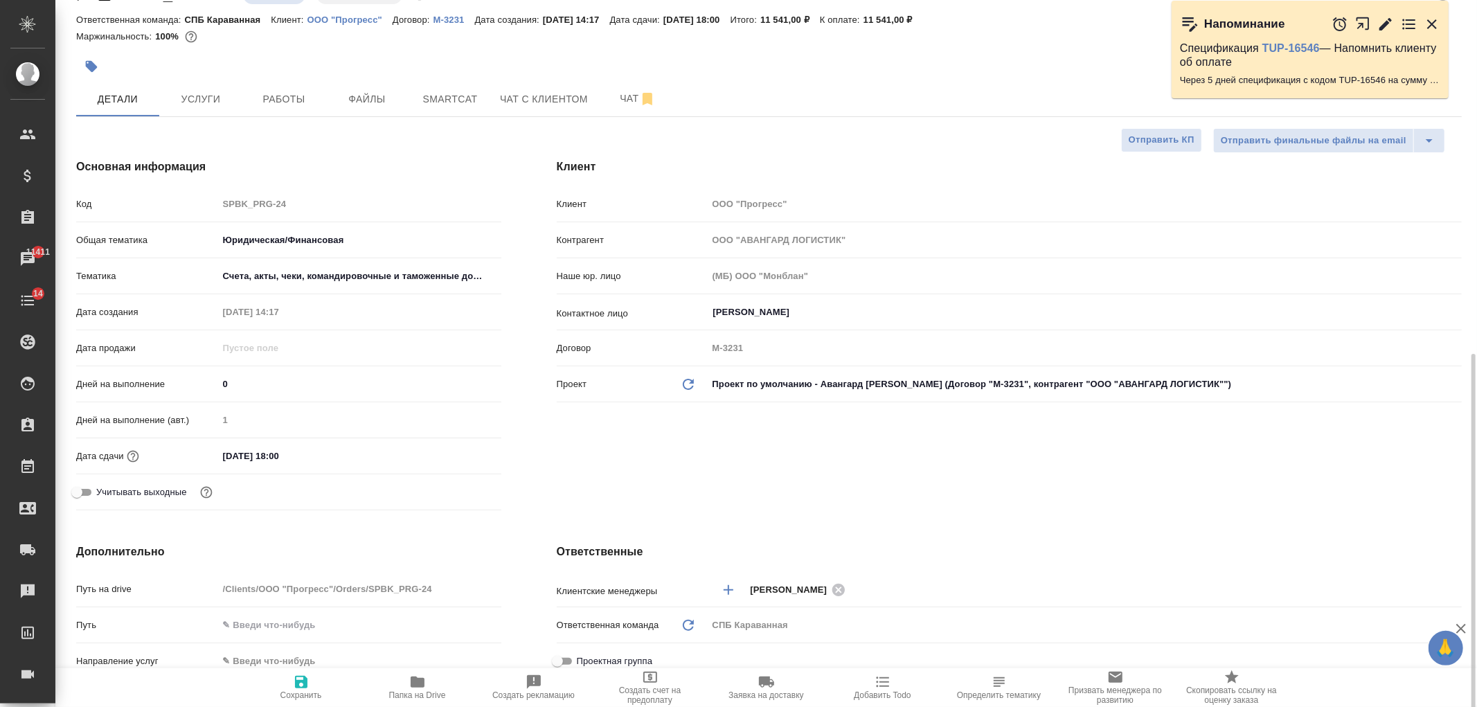
scroll to position [10, 0]
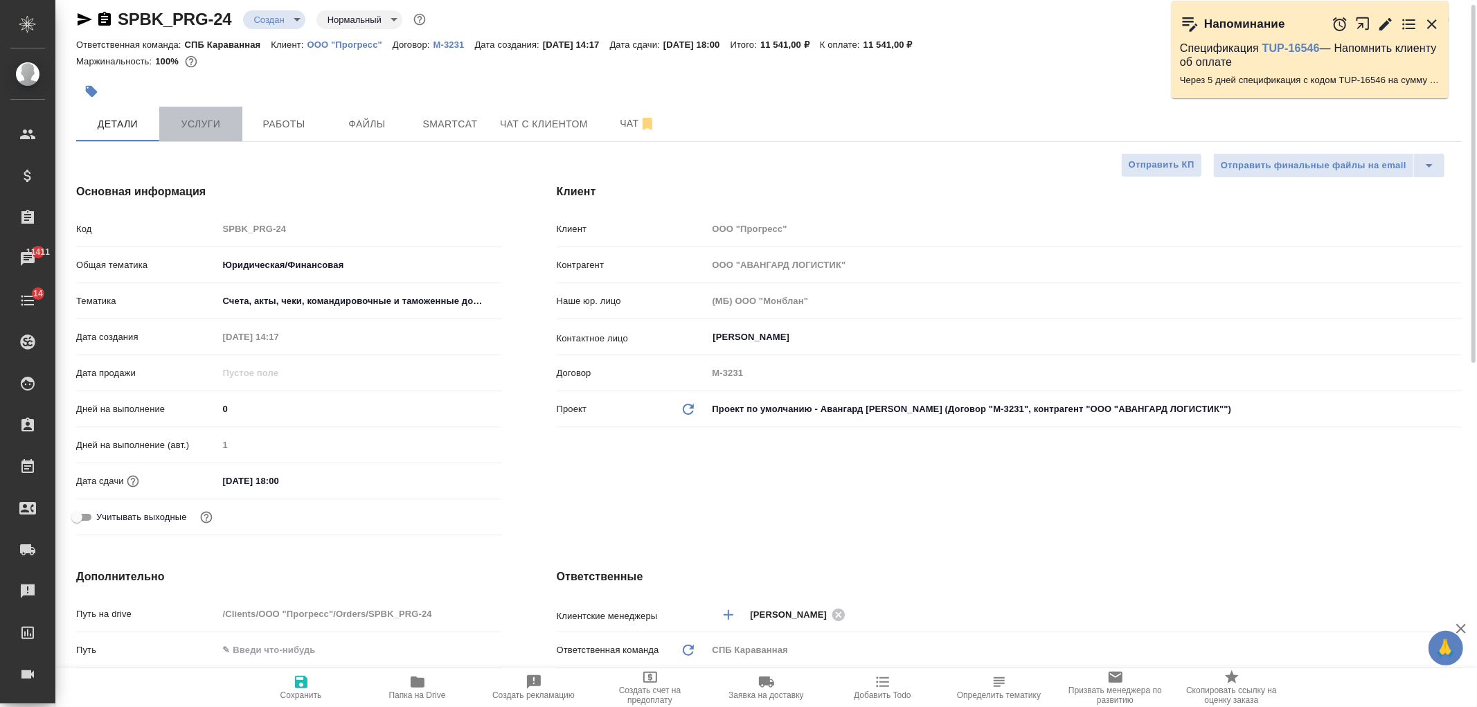
click at [202, 136] on button "Услуги" at bounding box center [200, 124] width 83 height 35
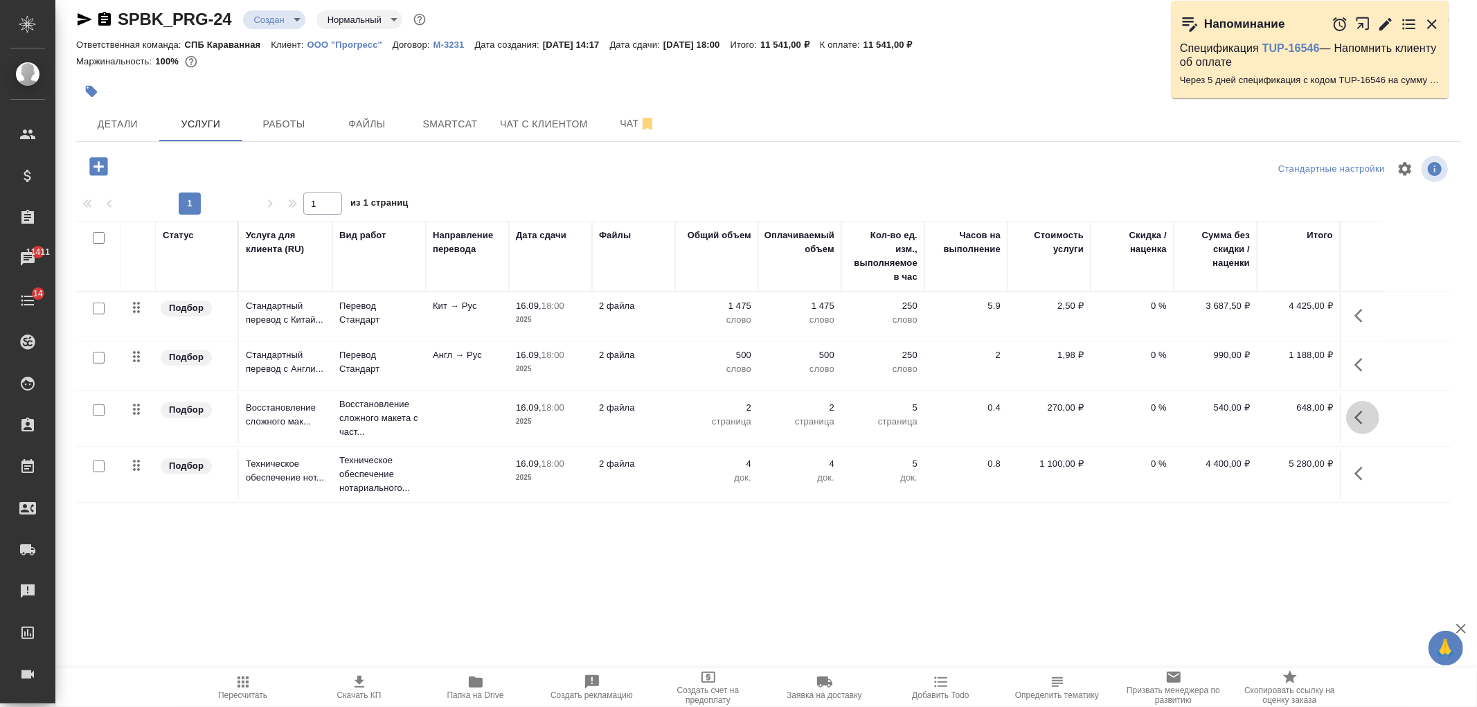
click at [1366, 420] on icon "button" at bounding box center [1363, 417] width 17 height 17
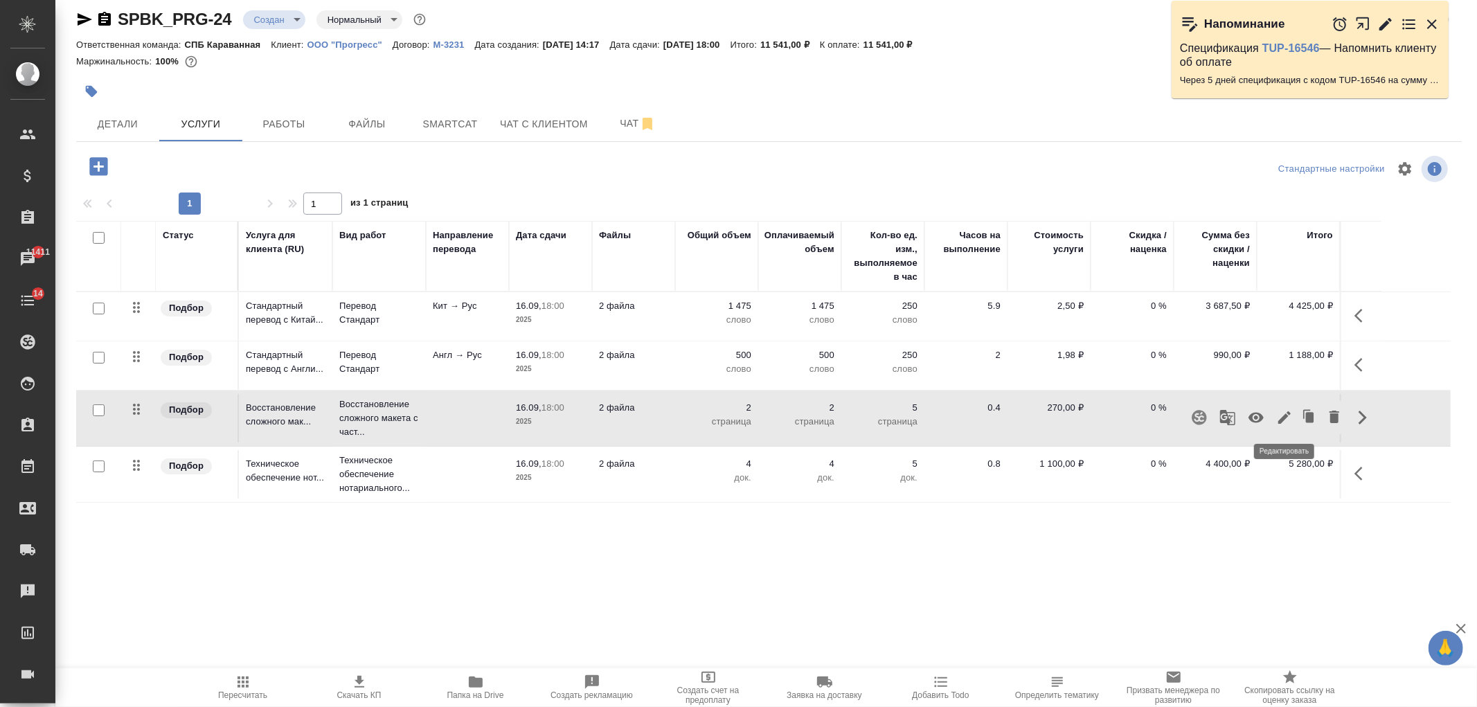
click at [1285, 420] on icon "button" at bounding box center [1284, 417] width 17 height 17
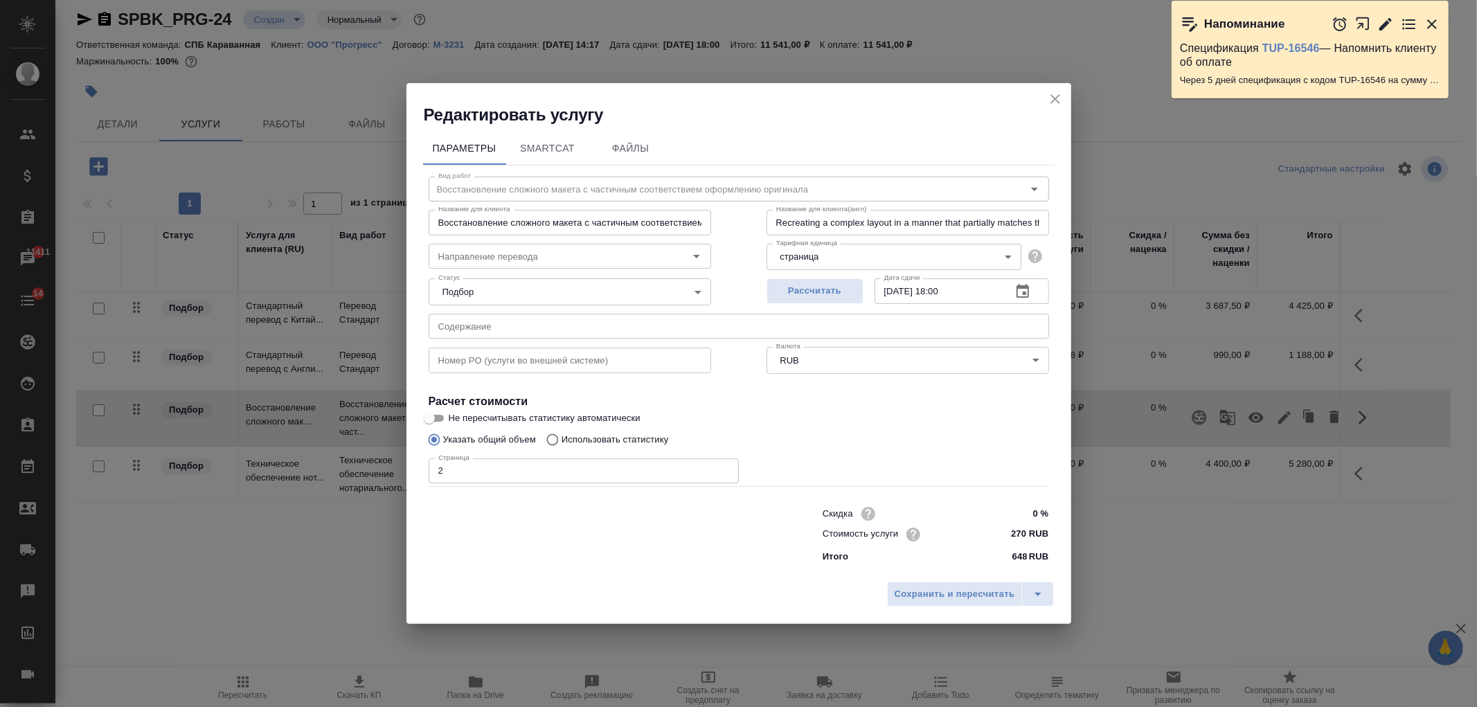
click at [1012, 493] on div "Скидка 0 % Стоимость услуги 270 RUB Итого 648 RUB" at bounding box center [936, 534] width 282 height 116
click at [1012, 506] on input "0 %" at bounding box center [1022, 513] width 51 height 20
click at [913, 596] on span "Сохранить и пересчитать" at bounding box center [955, 595] width 121 height 16
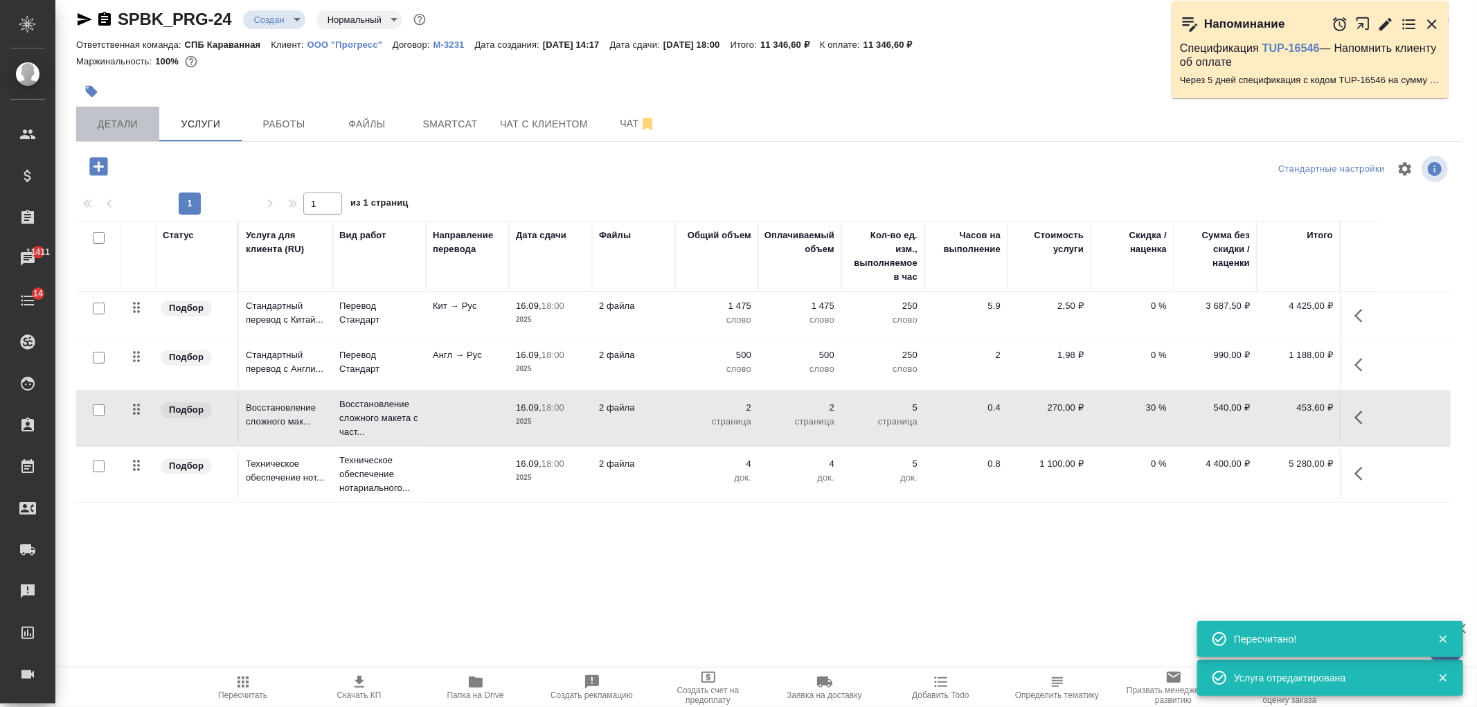
click at [102, 111] on button "Детали" at bounding box center [117, 124] width 83 height 35
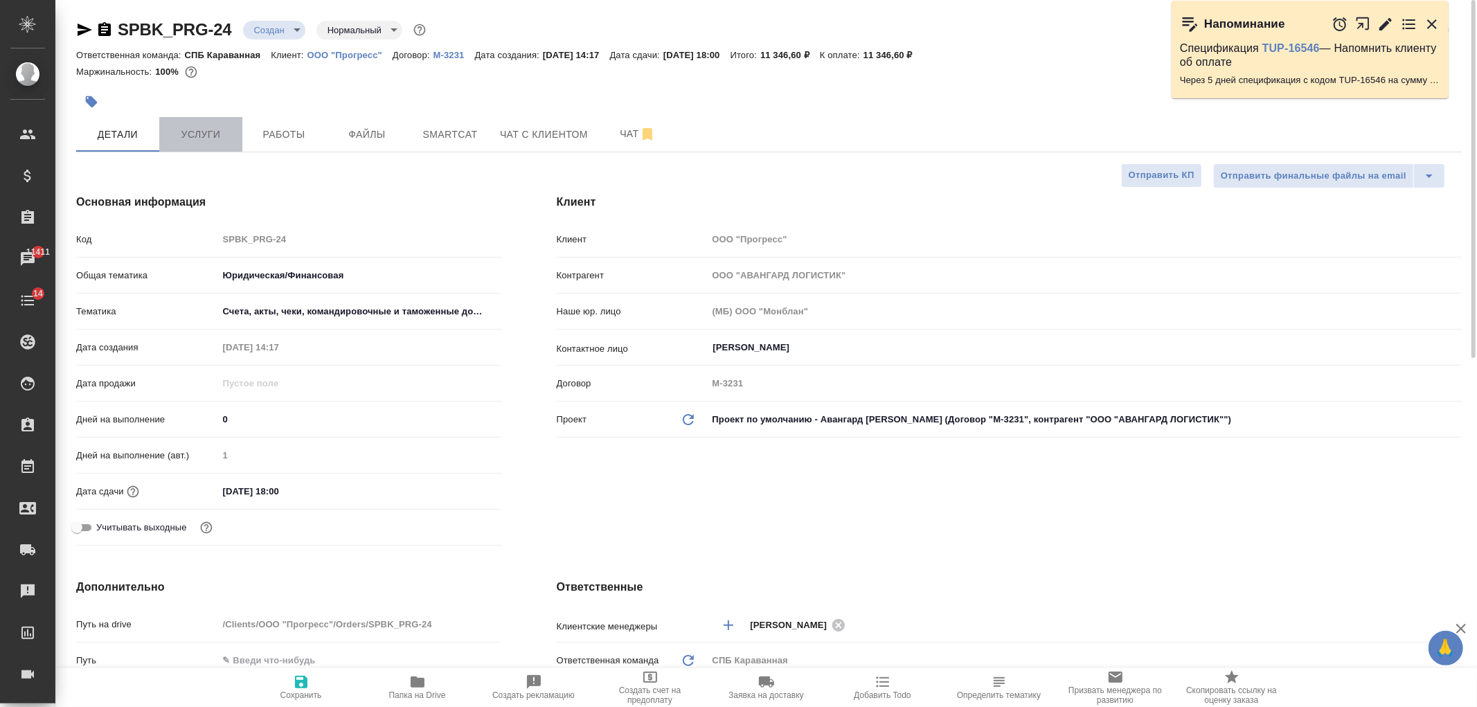
click at [204, 136] on span "Услуги" at bounding box center [201, 134] width 66 height 17
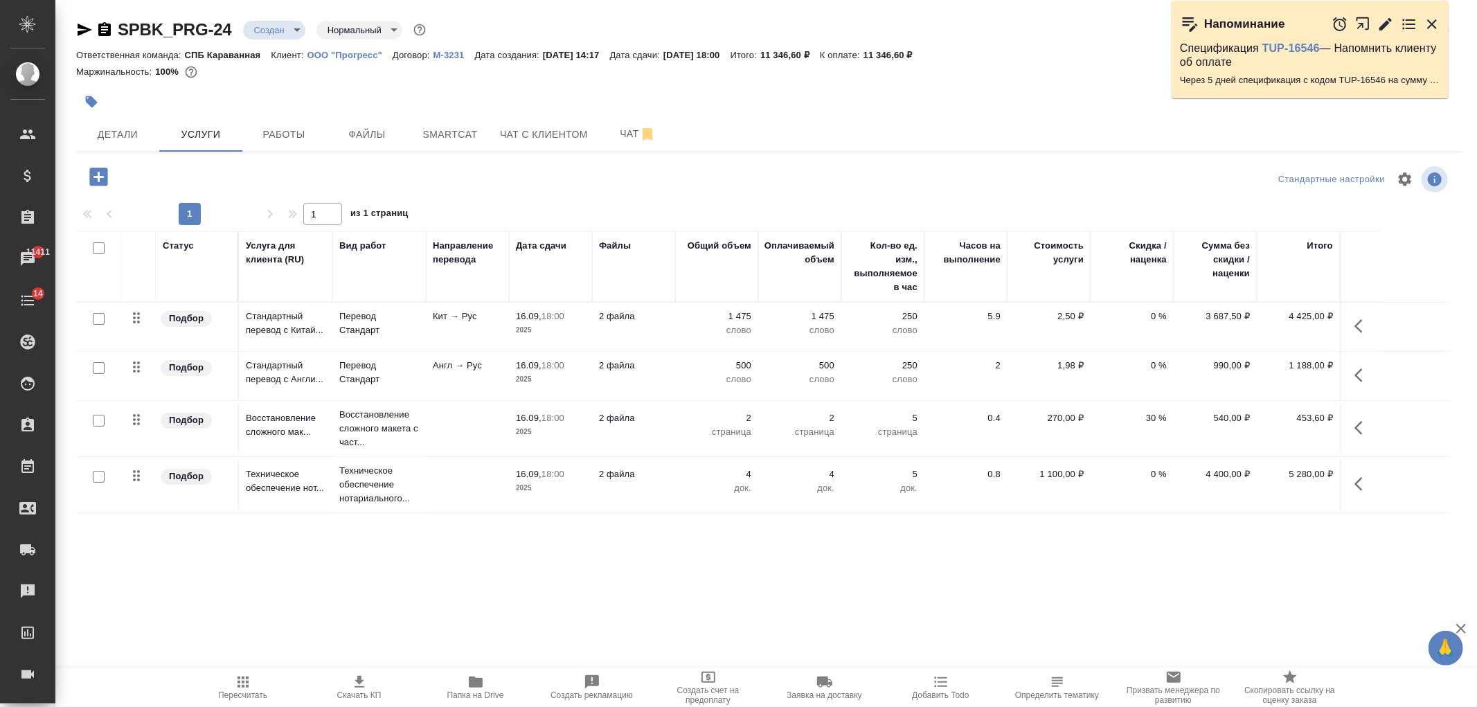
click at [1099, 494] on td "0 %" at bounding box center [1132, 485] width 83 height 48
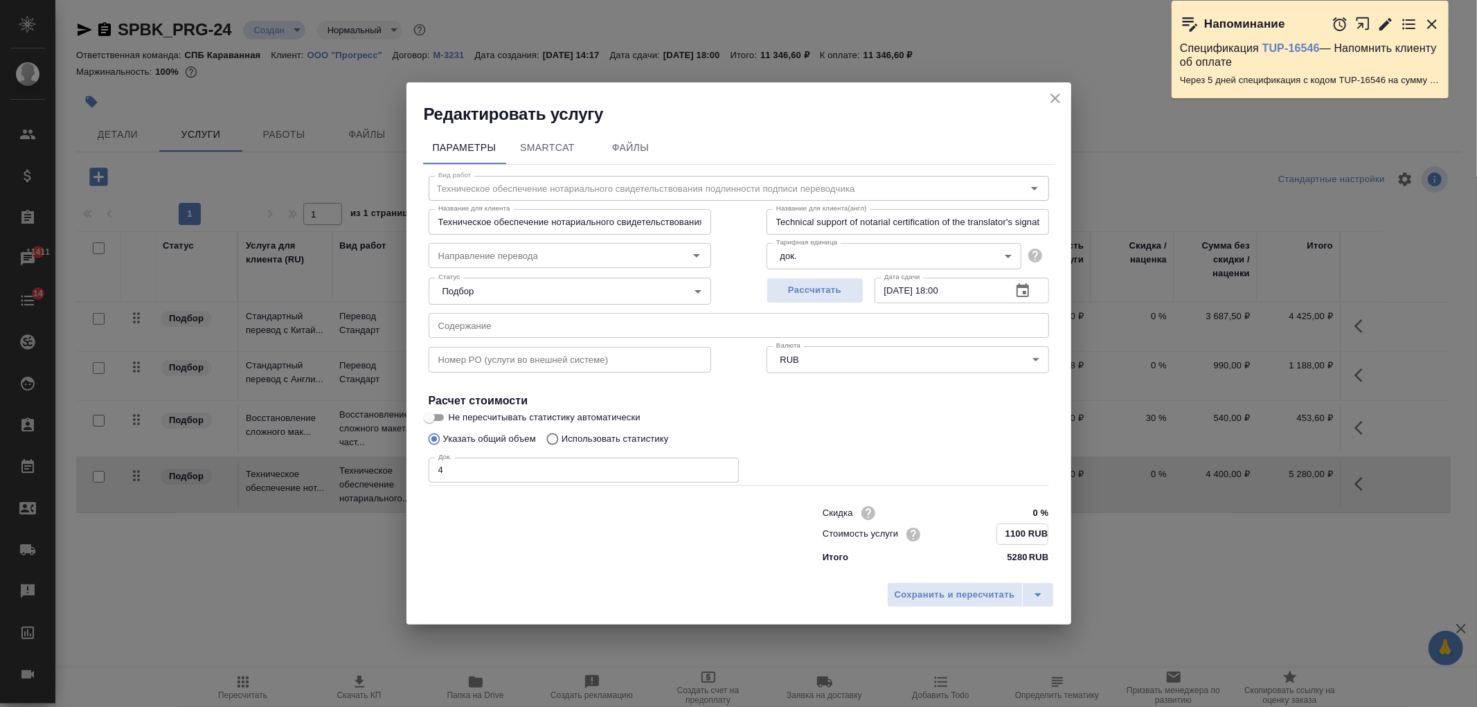
drag, startPoint x: 1006, startPoint y: 533, endPoint x: 1044, endPoint y: 531, distance: 38.1
click at [1044, 531] on input "1100 RUB" at bounding box center [1022, 534] width 51 height 20
click at [1040, 533] on input "1100 RUB" at bounding box center [1022, 534] width 51 height 20
drag, startPoint x: 1026, startPoint y: 531, endPoint x: 972, endPoint y: 533, distance: 54.1
click at [972, 533] on div "Стоимость услуги 1100 RUB" at bounding box center [936, 534] width 226 height 21
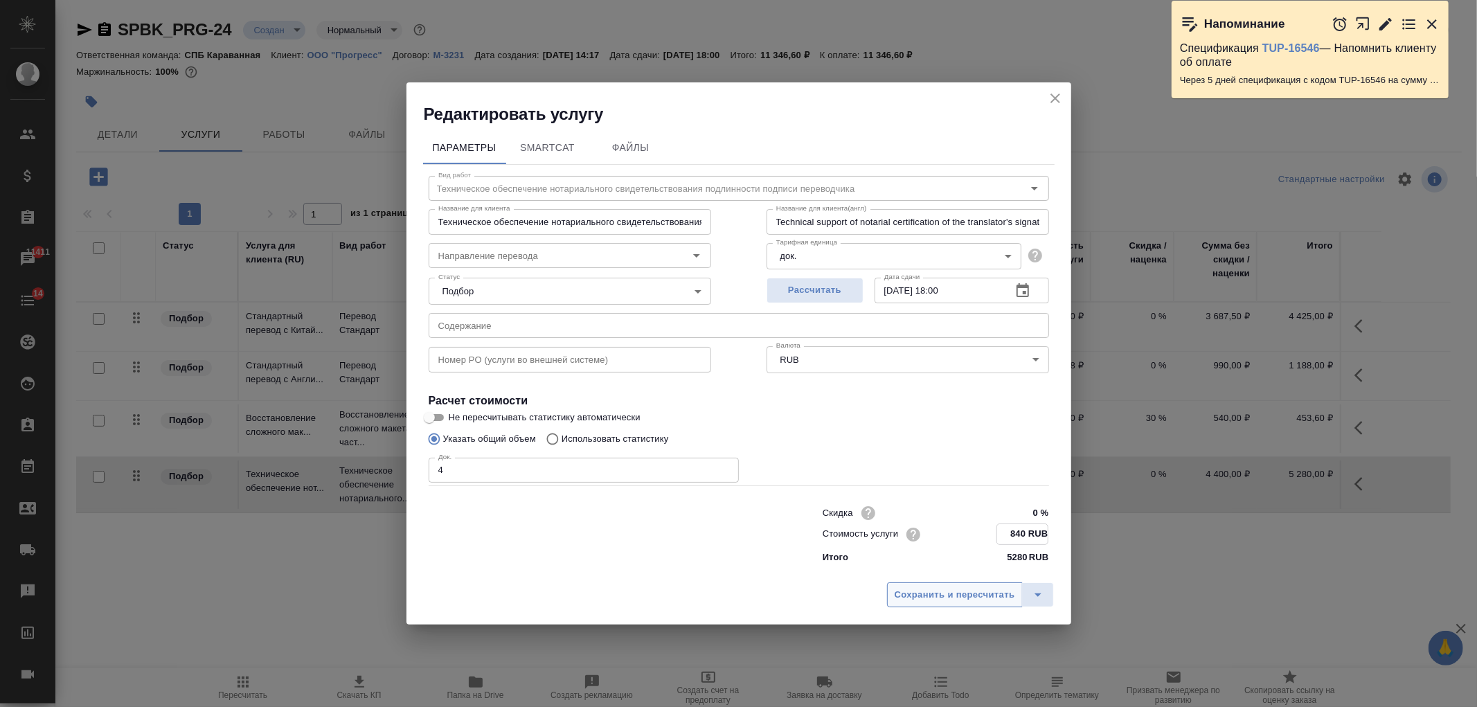
click at [949, 597] on span "Сохранить и пересчитать" at bounding box center [955, 595] width 121 height 16
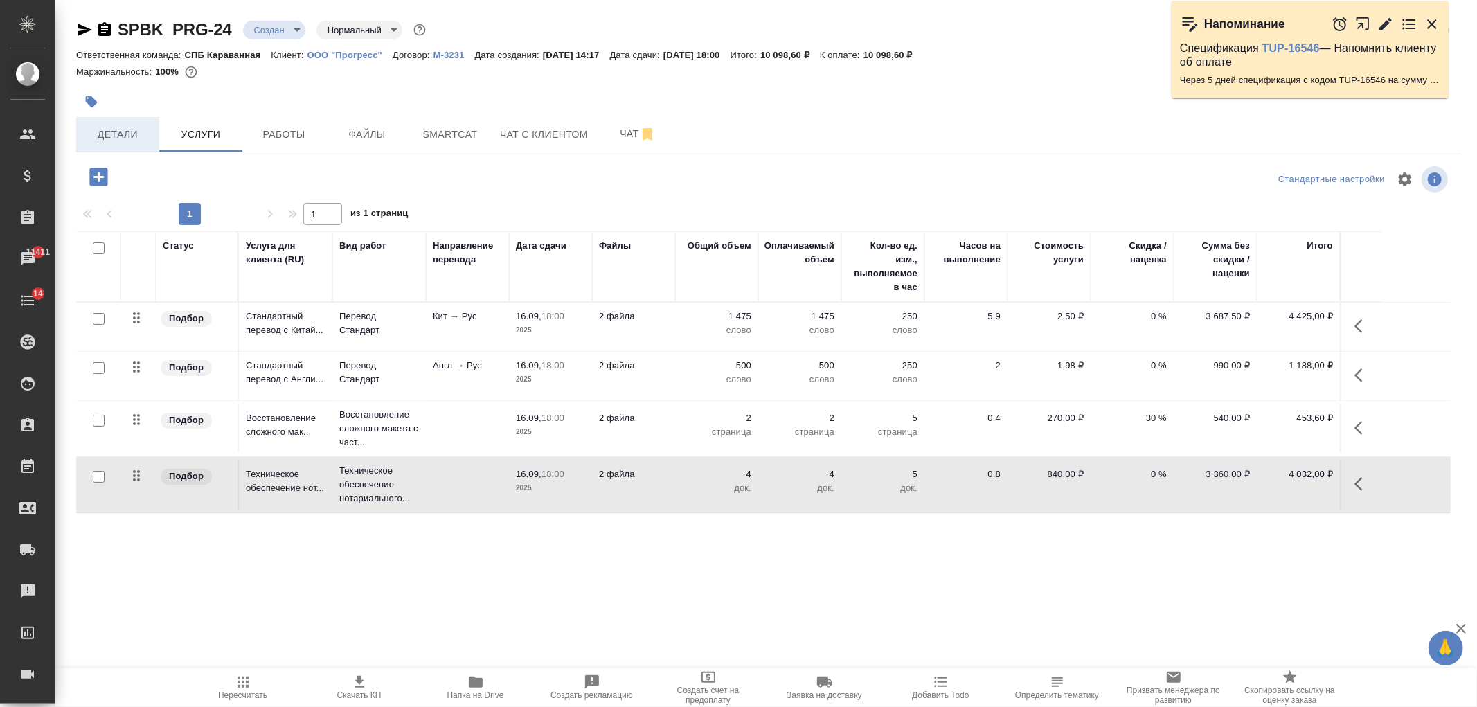
click at [123, 134] on span "Детали" at bounding box center [117, 134] width 66 height 17
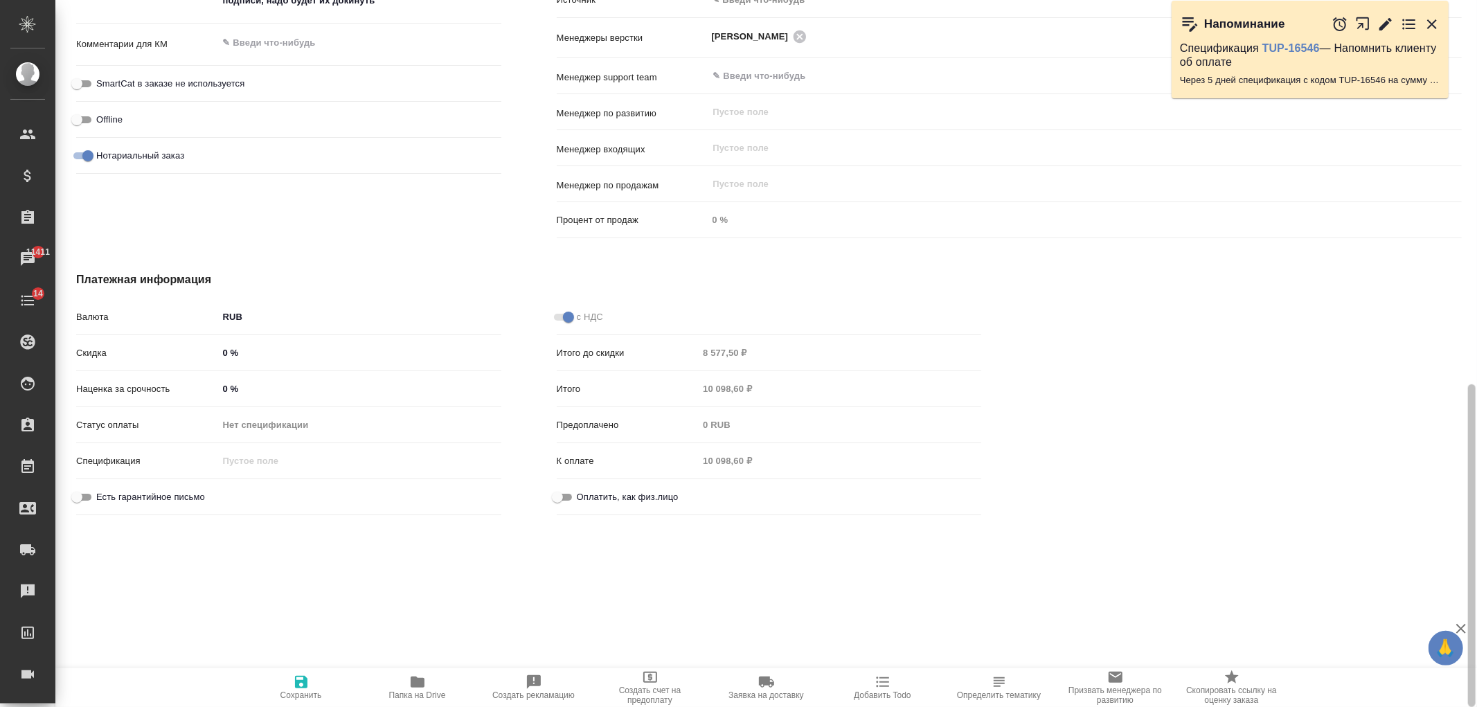
scroll to position [892, 0]
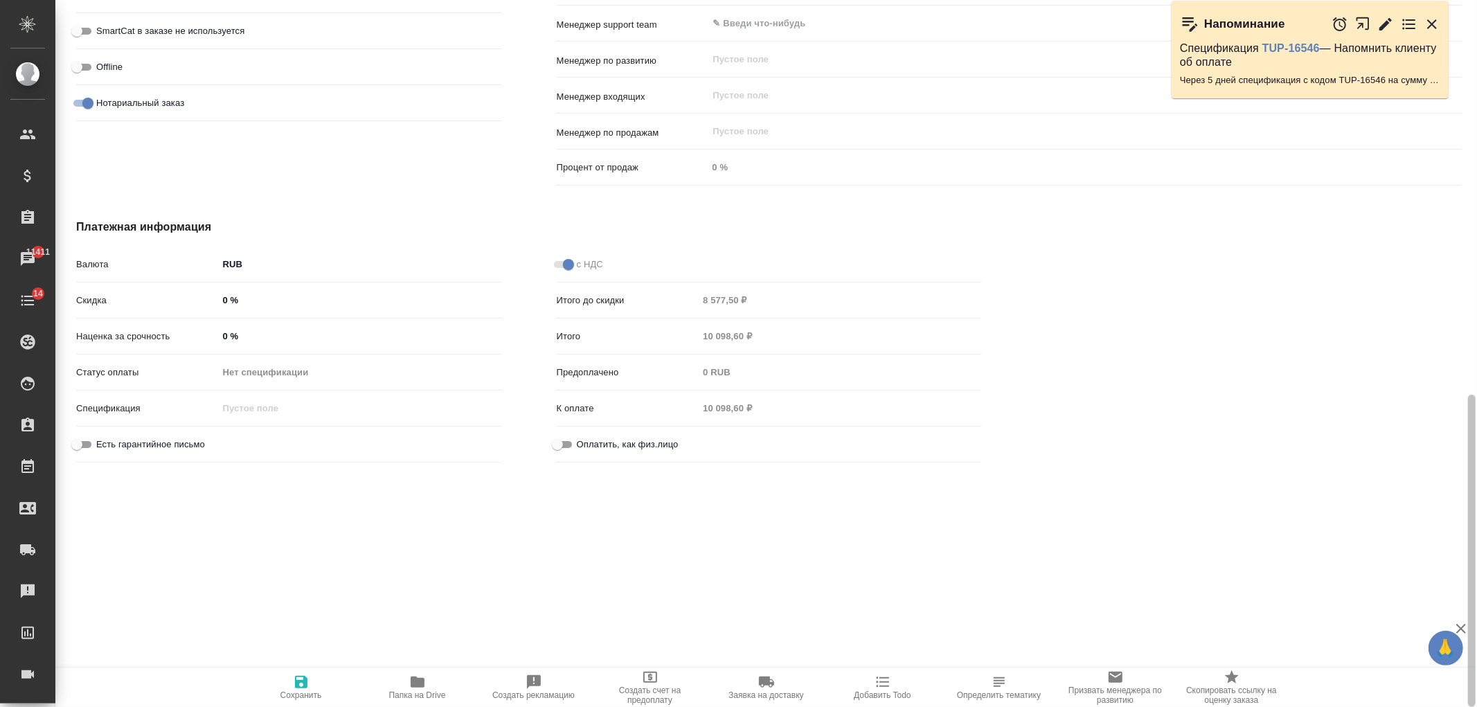
drag, startPoint x: 1464, startPoint y: 322, endPoint x: 1445, endPoint y: 718, distance: 396.6
click at [1445, 706] on html "🙏 .cls-1 fill:#fff; AWATERA Ivanova Arina Клиенты Спецификации Заказы 11411 Чат…" at bounding box center [738, 353] width 1477 height 707
click at [219, 332] on input "0 %" at bounding box center [359, 336] width 283 height 20
click at [295, 693] on span "Сохранить и пересчитать" at bounding box center [301, 695] width 98 height 10
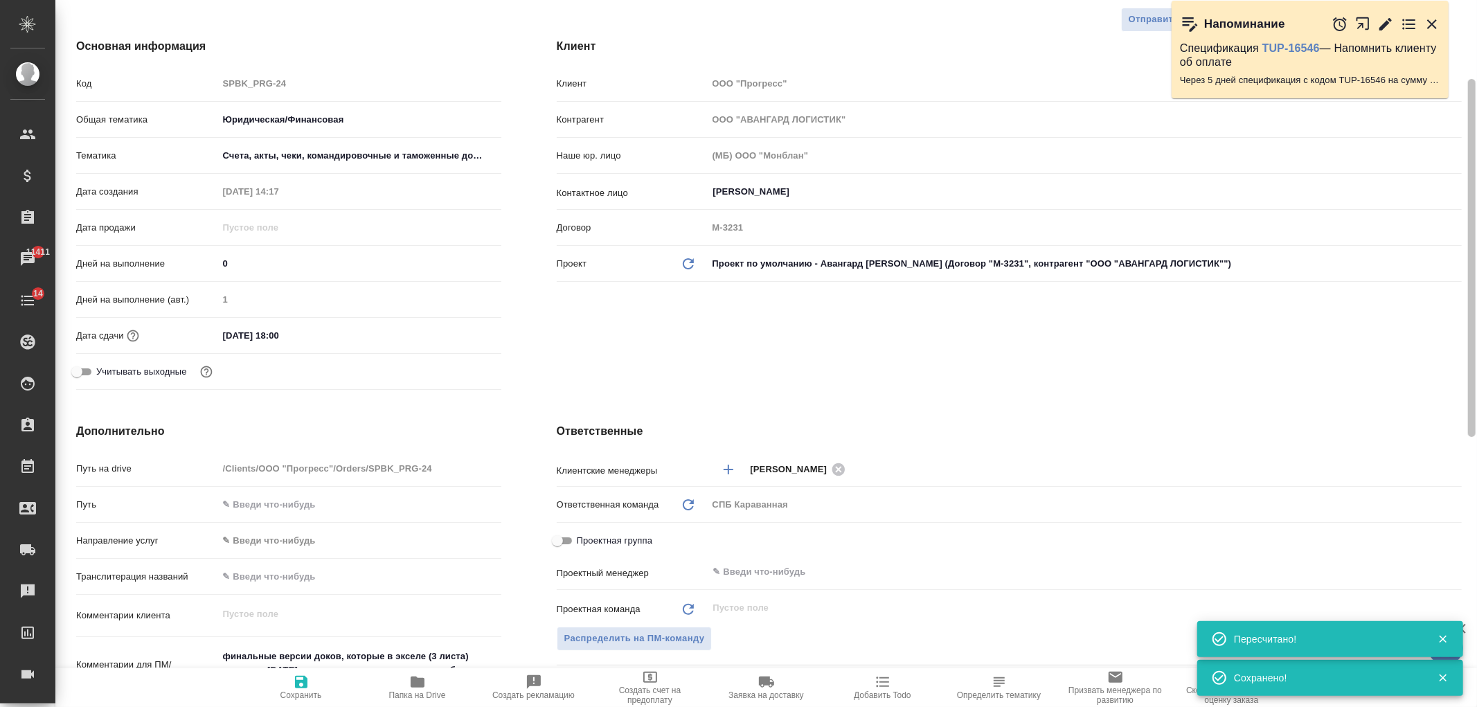
scroll to position [0, 0]
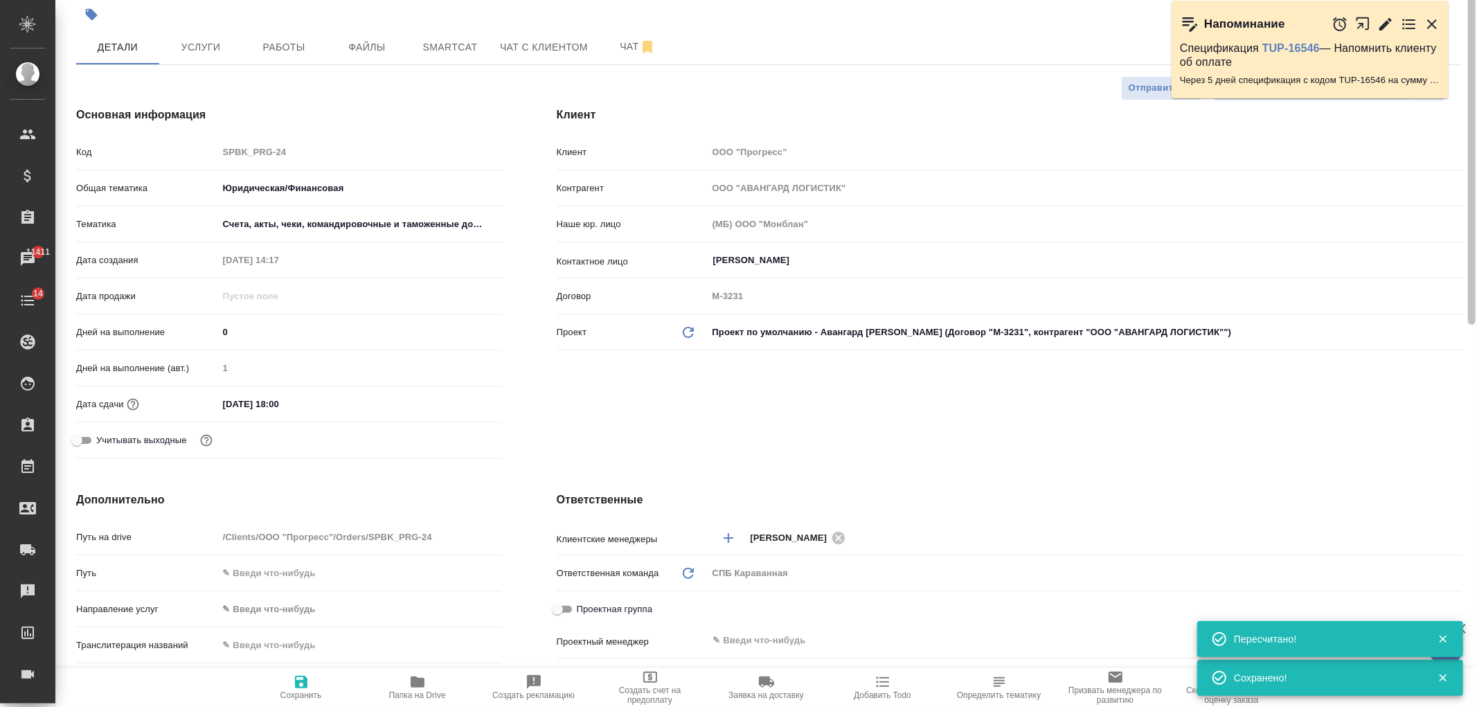
drag, startPoint x: 1459, startPoint y: 538, endPoint x: 1418, endPoint y: 196, distance: 344.5
click at [1473, 184] on div "SPBK_PRG-24 Создан new Нормальный normal Кратко детали заказа Ответственная ком…" at bounding box center [766, 353] width 1422 height 707
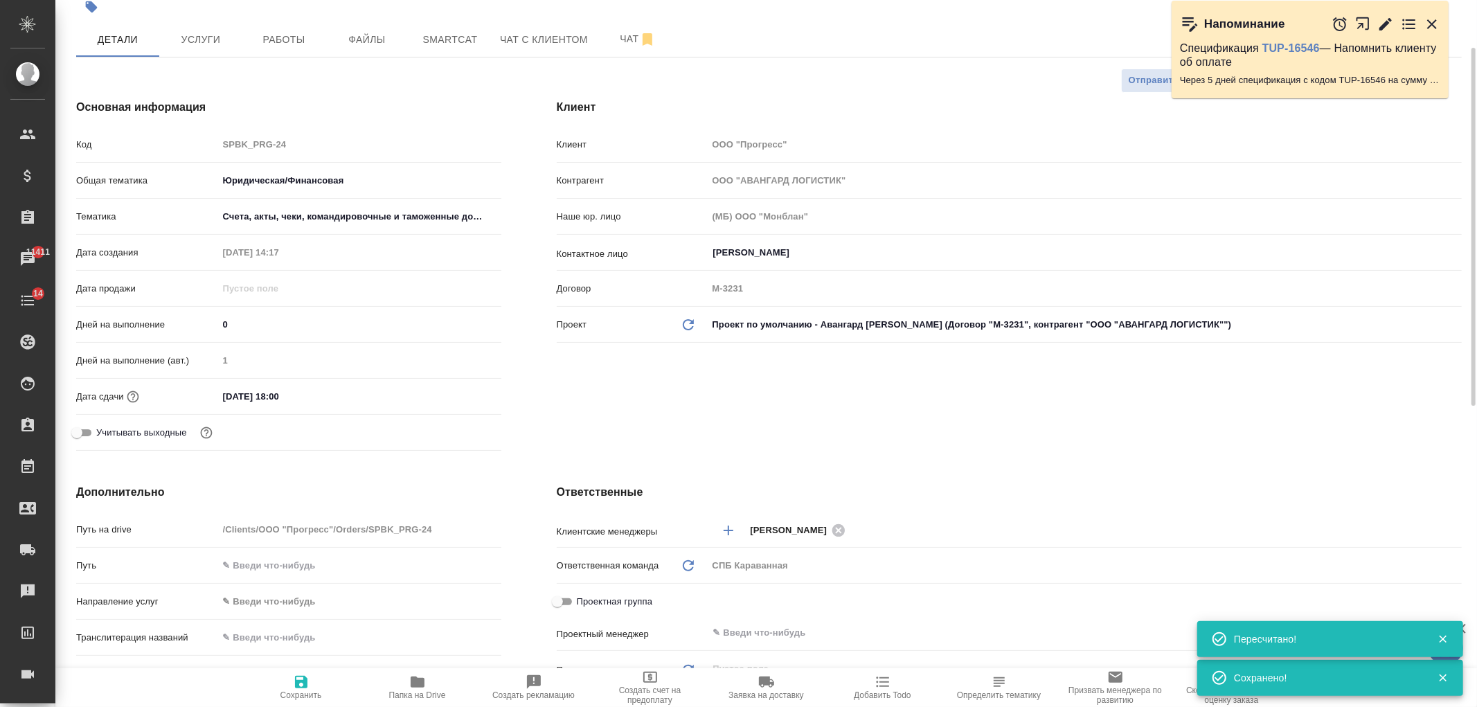
click at [368, 392] on div "16.09.2025 18:00" at bounding box center [359, 396] width 283 height 20
click at [275, 391] on input "16.09.2025 18:00" at bounding box center [279, 396] width 121 height 20
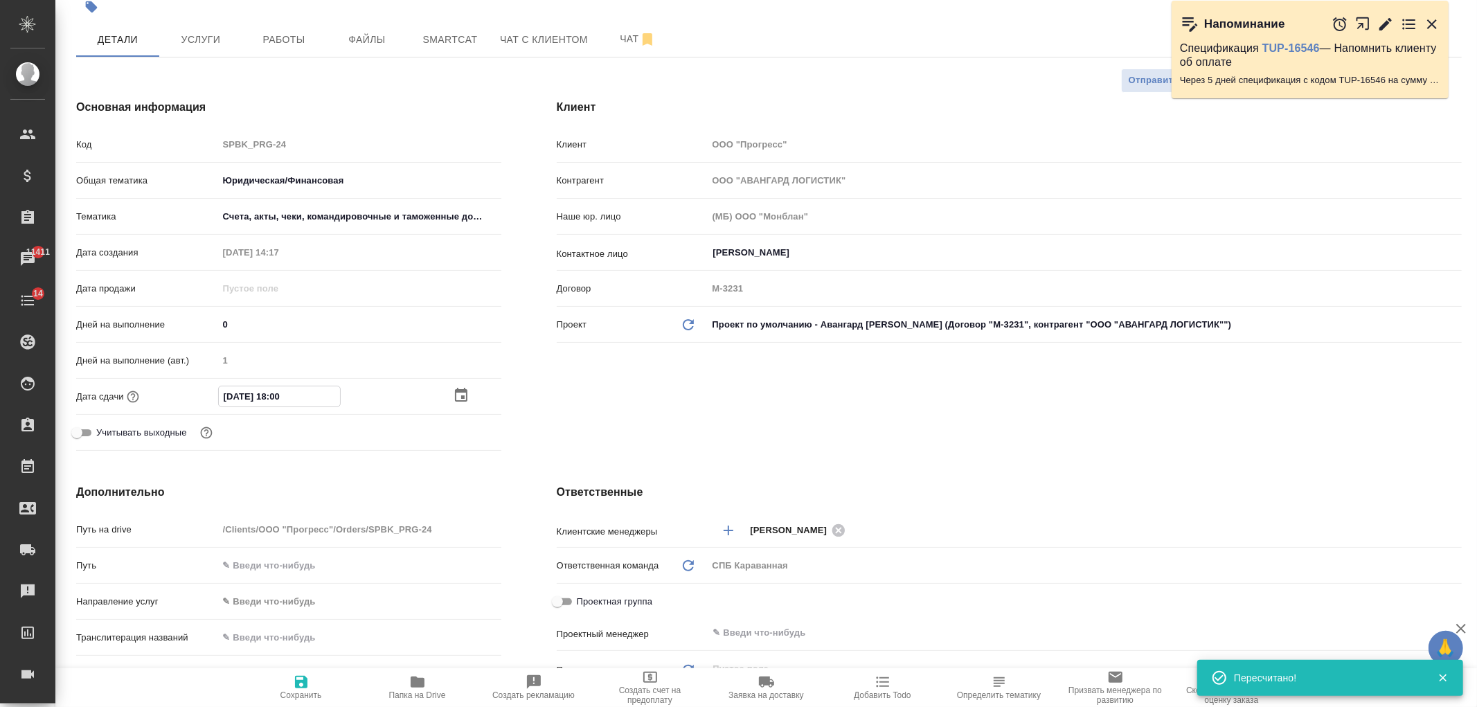
click at [455, 391] on icon "button" at bounding box center [461, 395] width 12 height 14
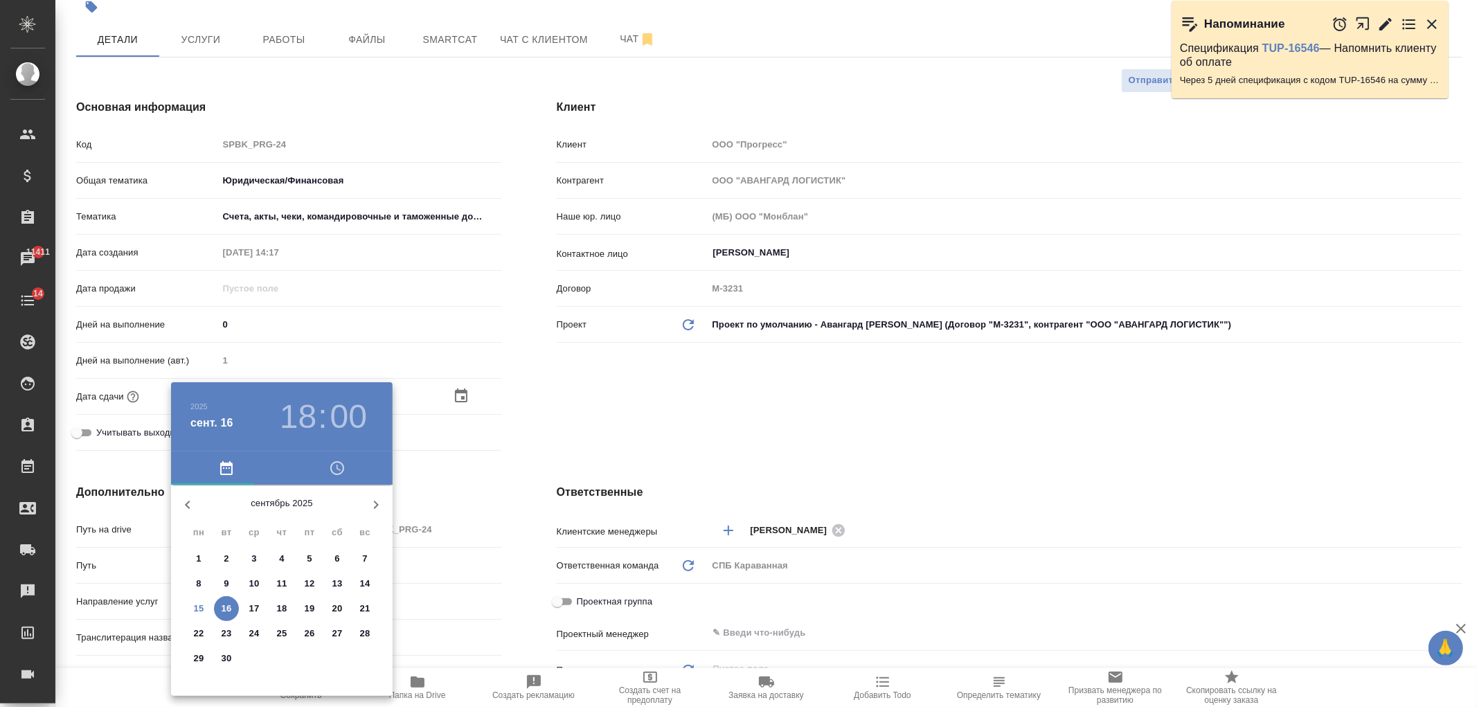
click at [305, 416] on h3 "18" at bounding box center [298, 417] width 37 height 39
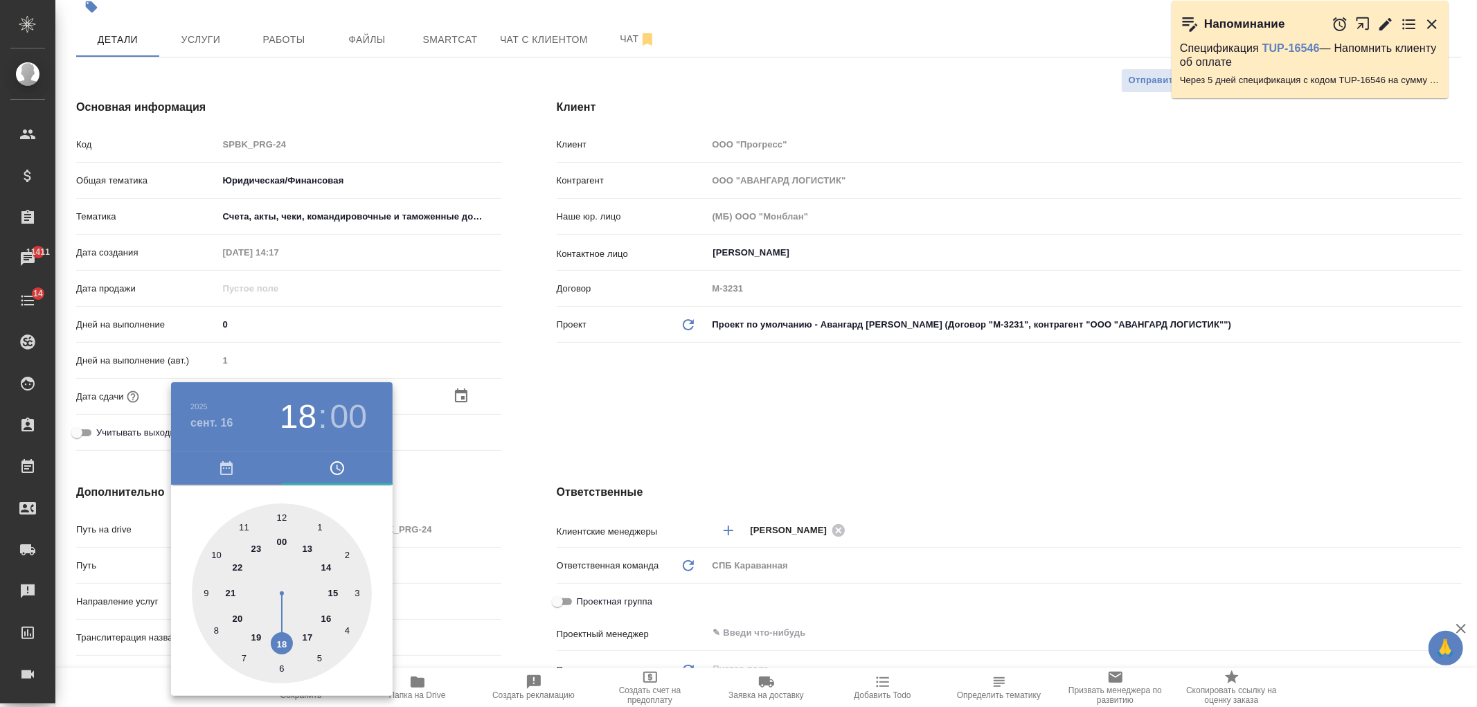
click at [328, 612] on div at bounding box center [282, 593] width 180 height 180
click at [633, 411] on div at bounding box center [738, 353] width 1477 height 707
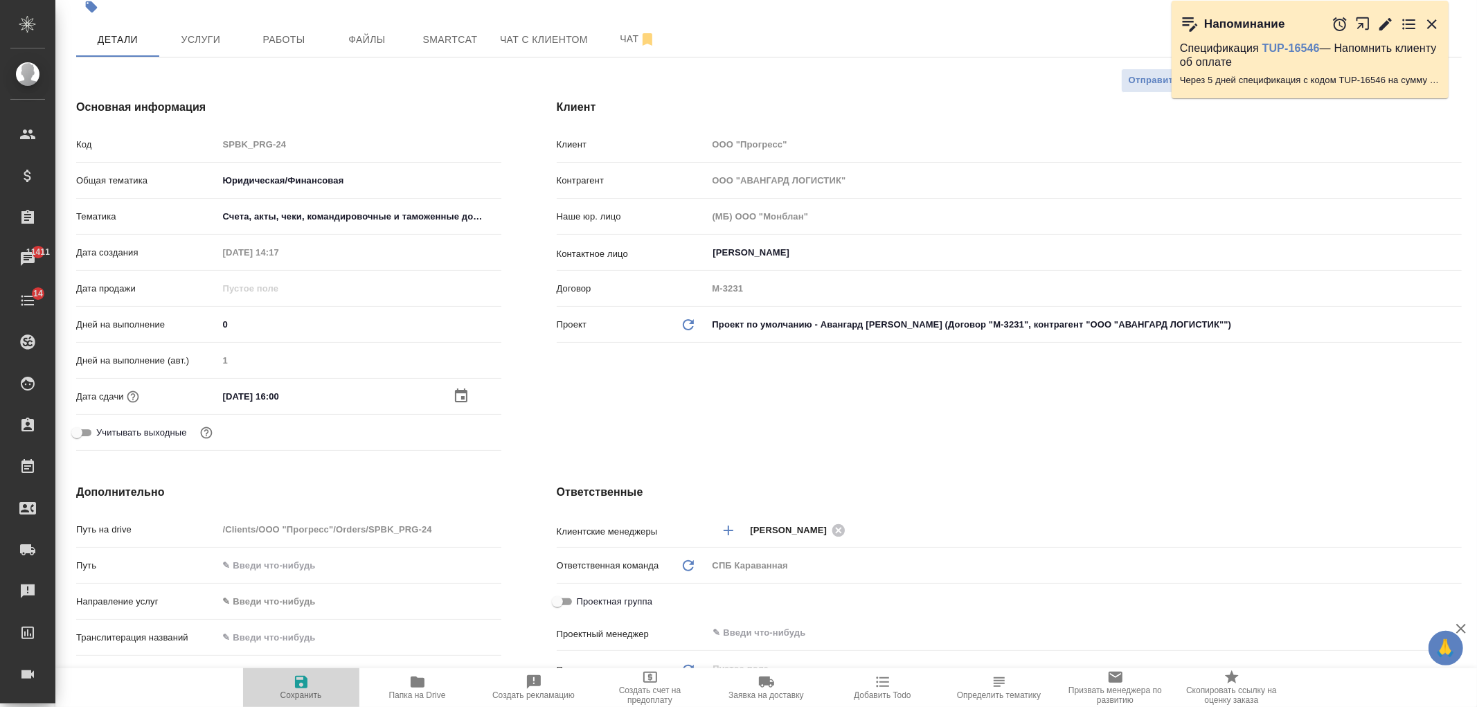
click at [287, 676] on span "Сохранить" at bounding box center [301, 687] width 100 height 26
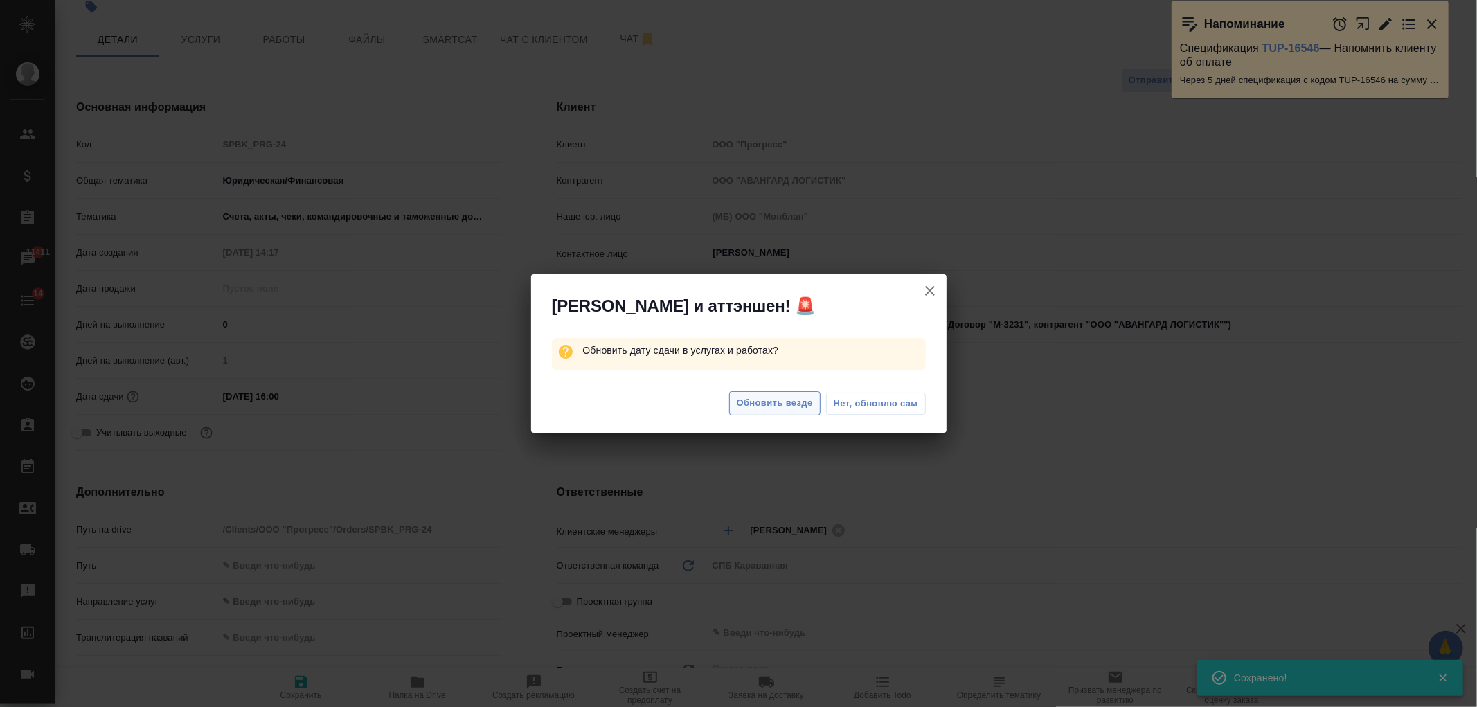
click at [771, 410] on span "Обновить везде" at bounding box center [775, 403] width 76 height 16
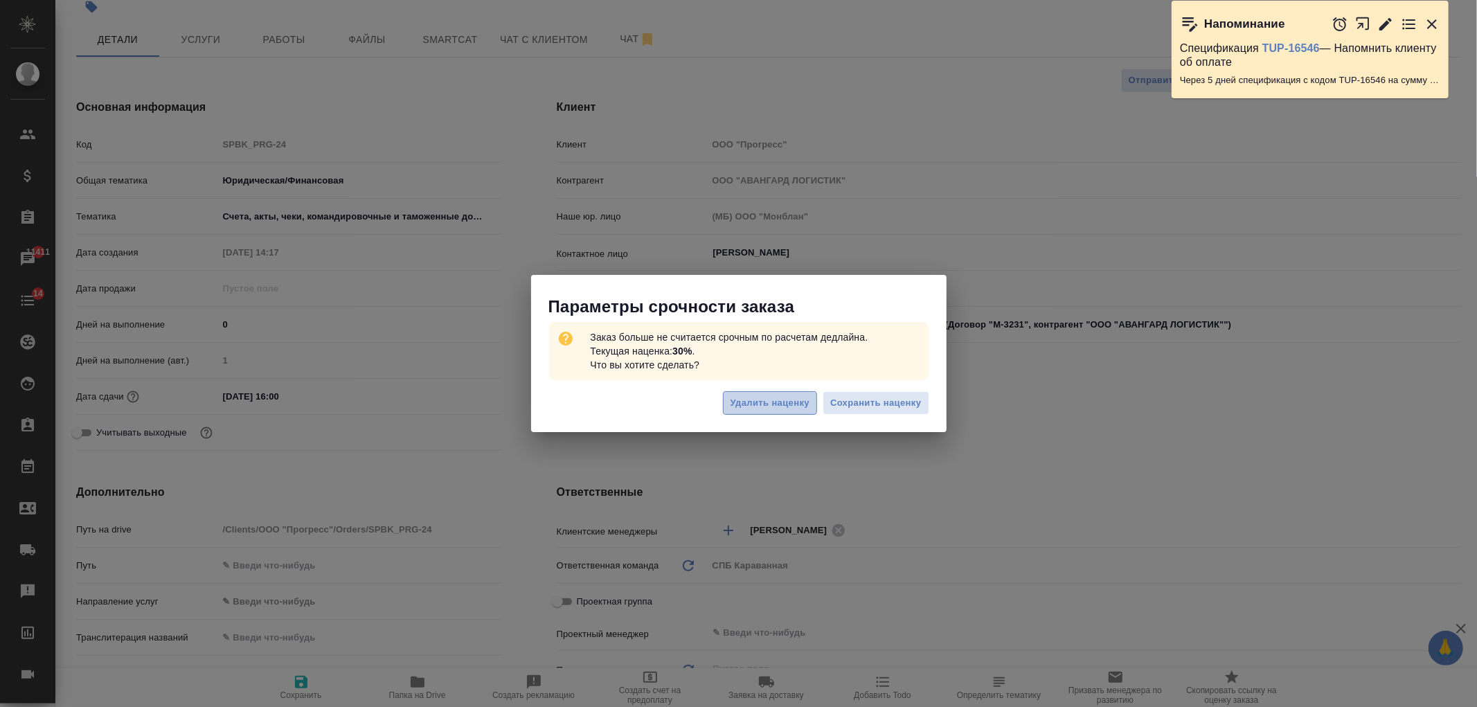
click at [785, 412] on button "Удалить наценку" at bounding box center [770, 403] width 94 height 24
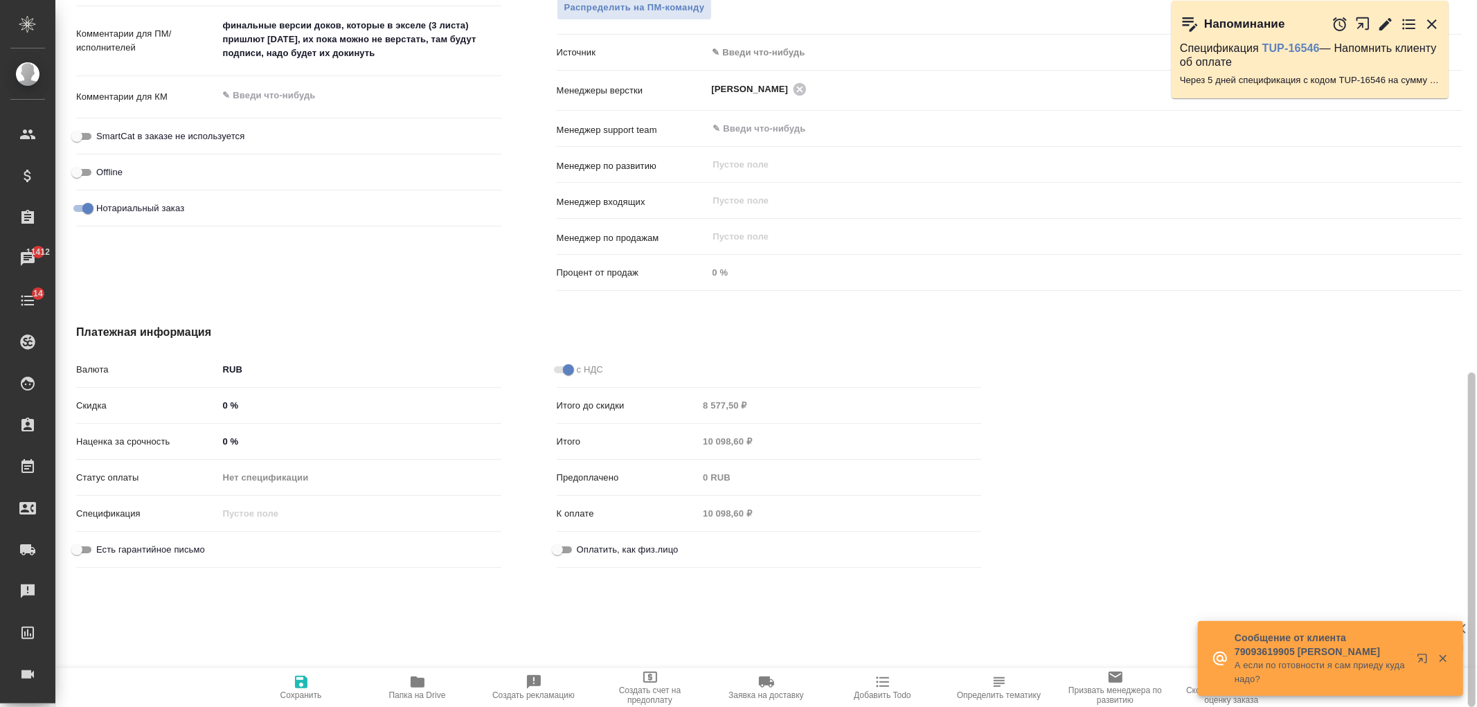
scroll to position [801, 0]
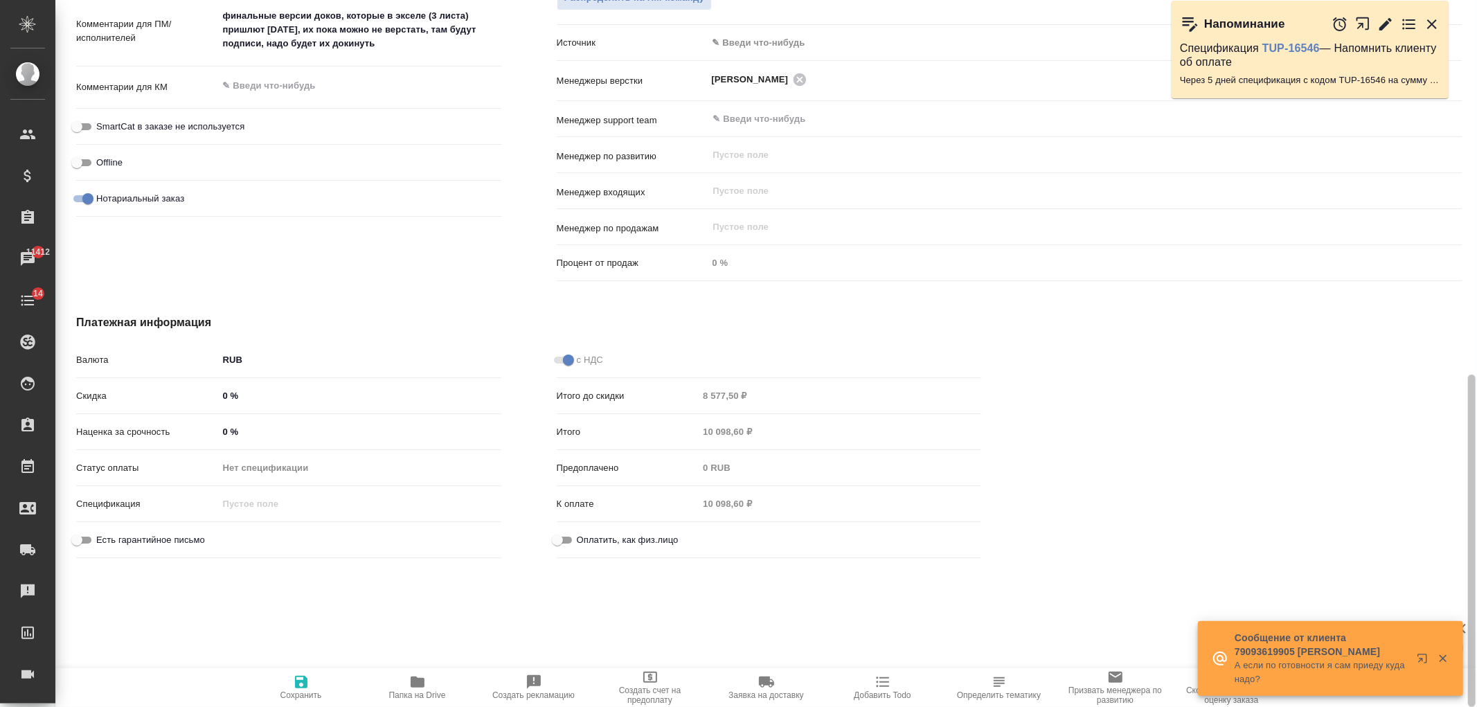
drag, startPoint x: 1459, startPoint y: 179, endPoint x: 413, endPoint y: 402, distance: 1069.2
click at [1473, 530] on div "SPBK_PRG-24 Создан new Нормальный normal Кратко детали заказа Ответственная ком…" at bounding box center [766, 353] width 1422 height 707
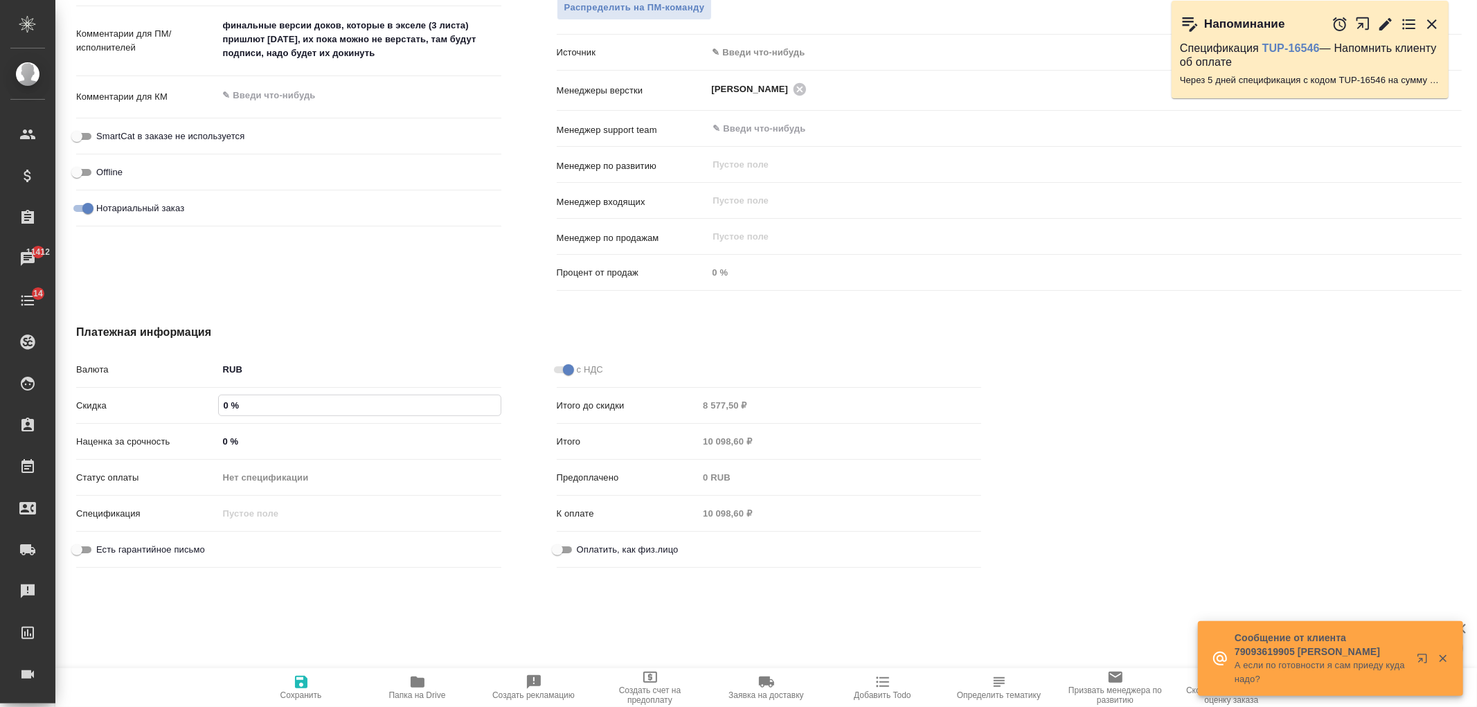
click at [222, 403] on input "0 %" at bounding box center [360, 405] width 282 height 20
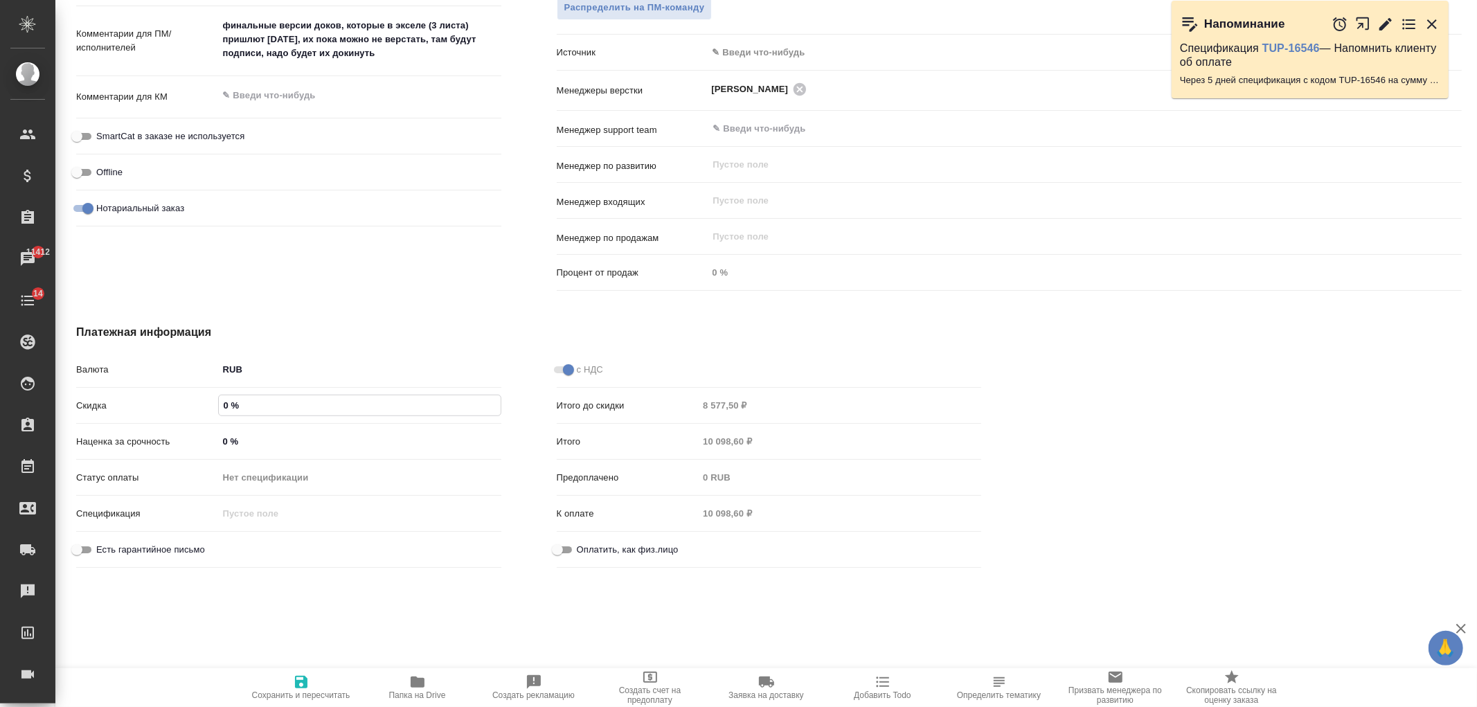
click at [218, 440] on input "0 %" at bounding box center [359, 441] width 283 height 20
click at [305, 675] on icon "button" at bounding box center [301, 682] width 17 height 17
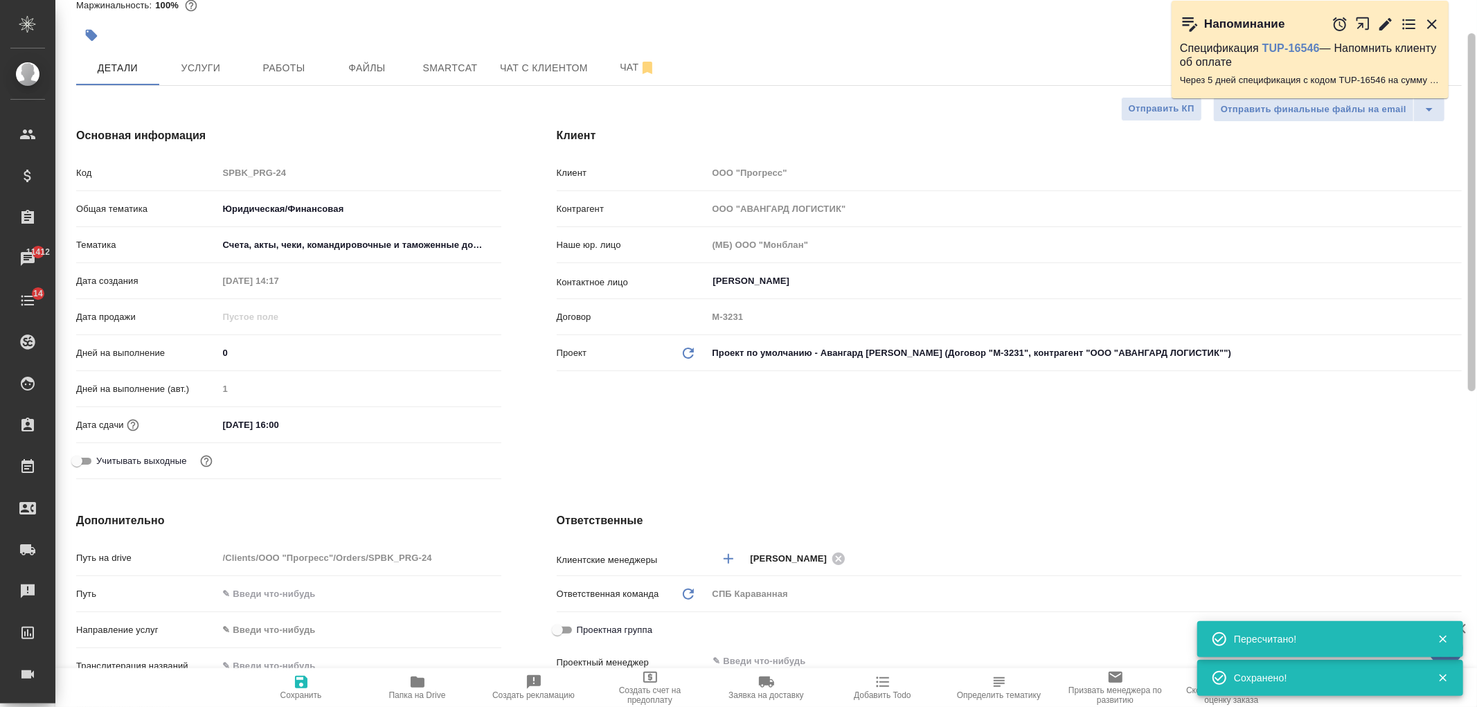
scroll to position [0, 0]
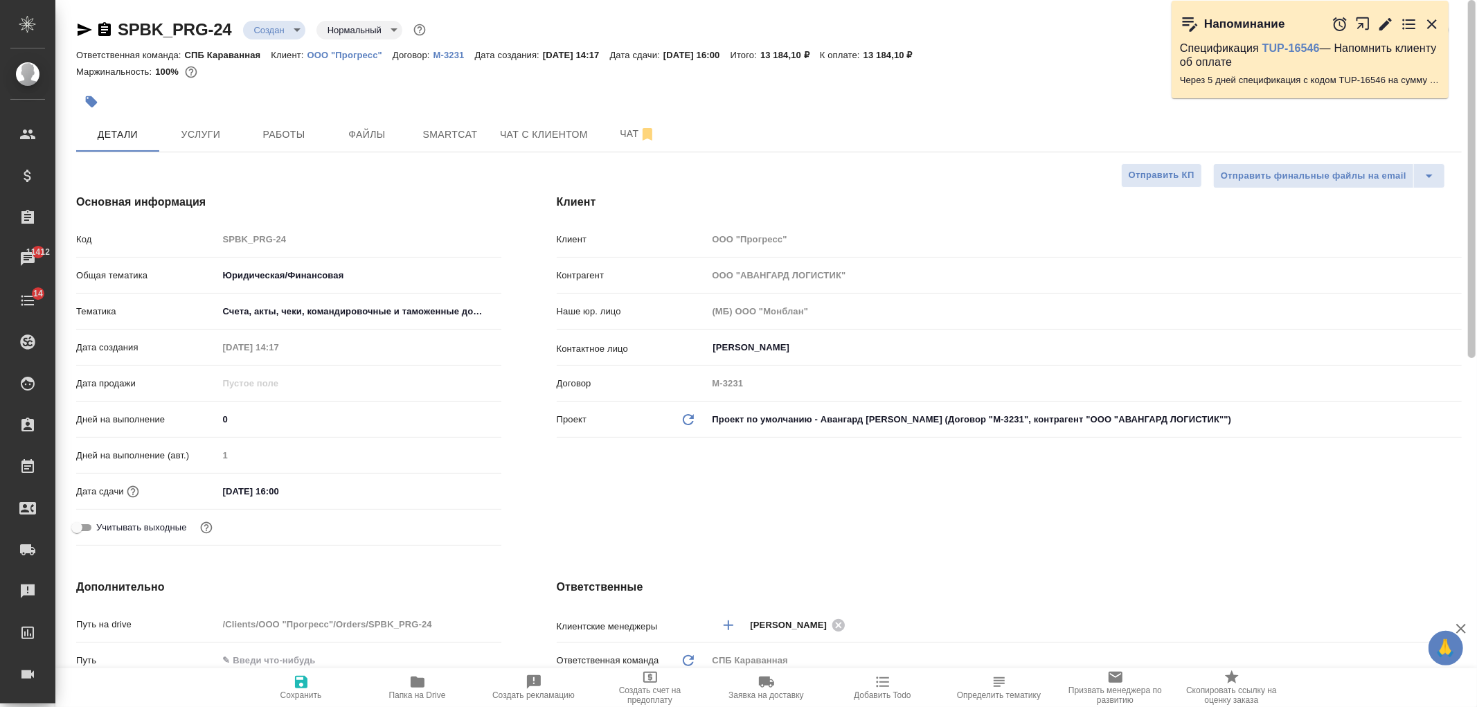
drag, startPoint x: 1462, startPoint y: 483, endPoint x: 1476, endPoint y: 102, distance: 381.2
click at [1476, 102] on div "SPBK_PRG-24 Создан new Нормальный normal Кратко детали заказа Ответственная ком…" at bounding box center [766, 353] width 1422 height 707
click at [163, 161] on div "SPBK_PRG-24 Создан new Нормальный normal Кратко детали заказа Ответственная ком…" at bounding box center [769, 697] width 1401 height 1395
click at [202, 135] on span "Услуги" at bounding box center [201, 134] width 66 height 17
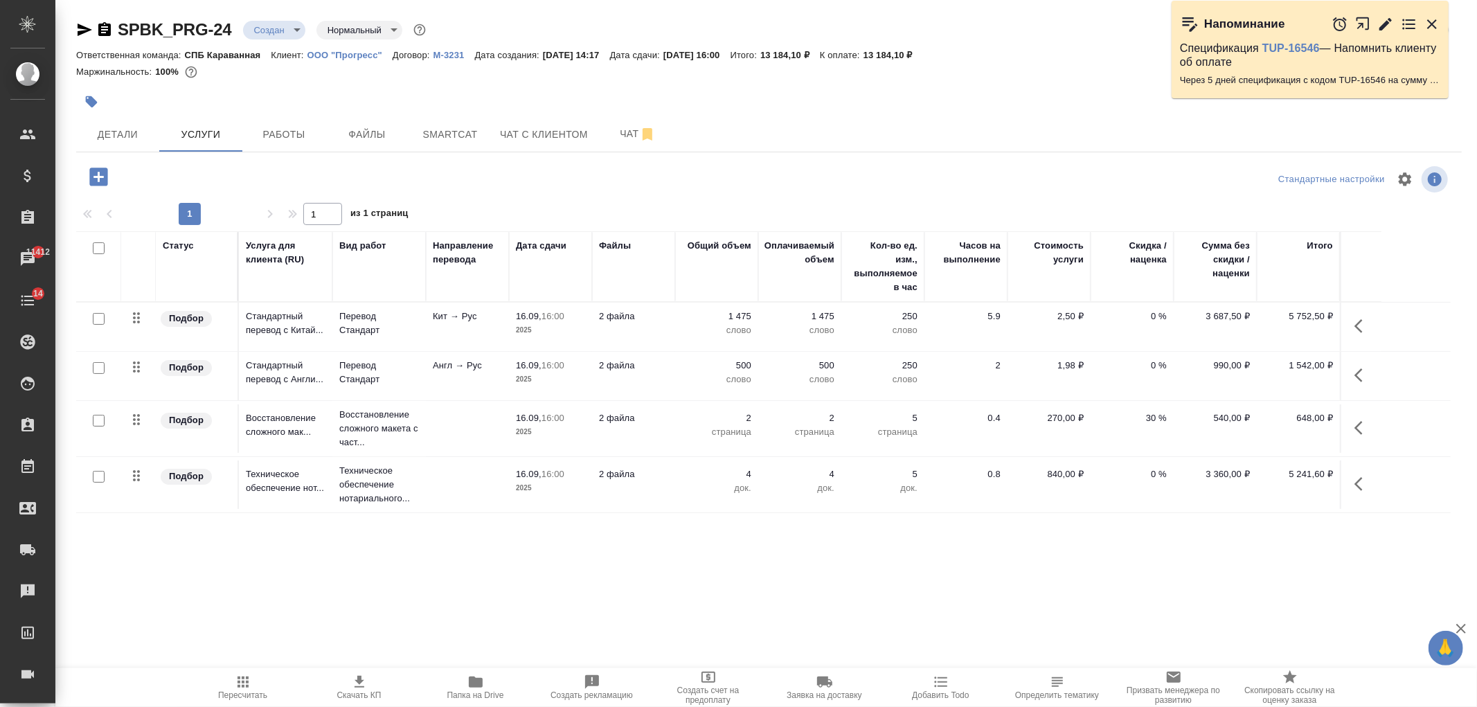
scroll to position [1, 0]
drag, startPoint x: 1462, startPoint y: 208, endPoint x: 1443, endPoint y: 350, distance: 143.9
click at [1468, 362] on div at bounding box center [1472, 282] width 8 height 563
drag, startPoint x: 1458, startPoint y: 335, endPoint x: 1449, endPoint y: 364, distance: 29.6
click at [1449, 364] on div "SPBK_PRG-24 Создан new Нормальный normal Кратко детали заказа Ответственная ком…" at bounding box center [766, 282] width 1422 height 564
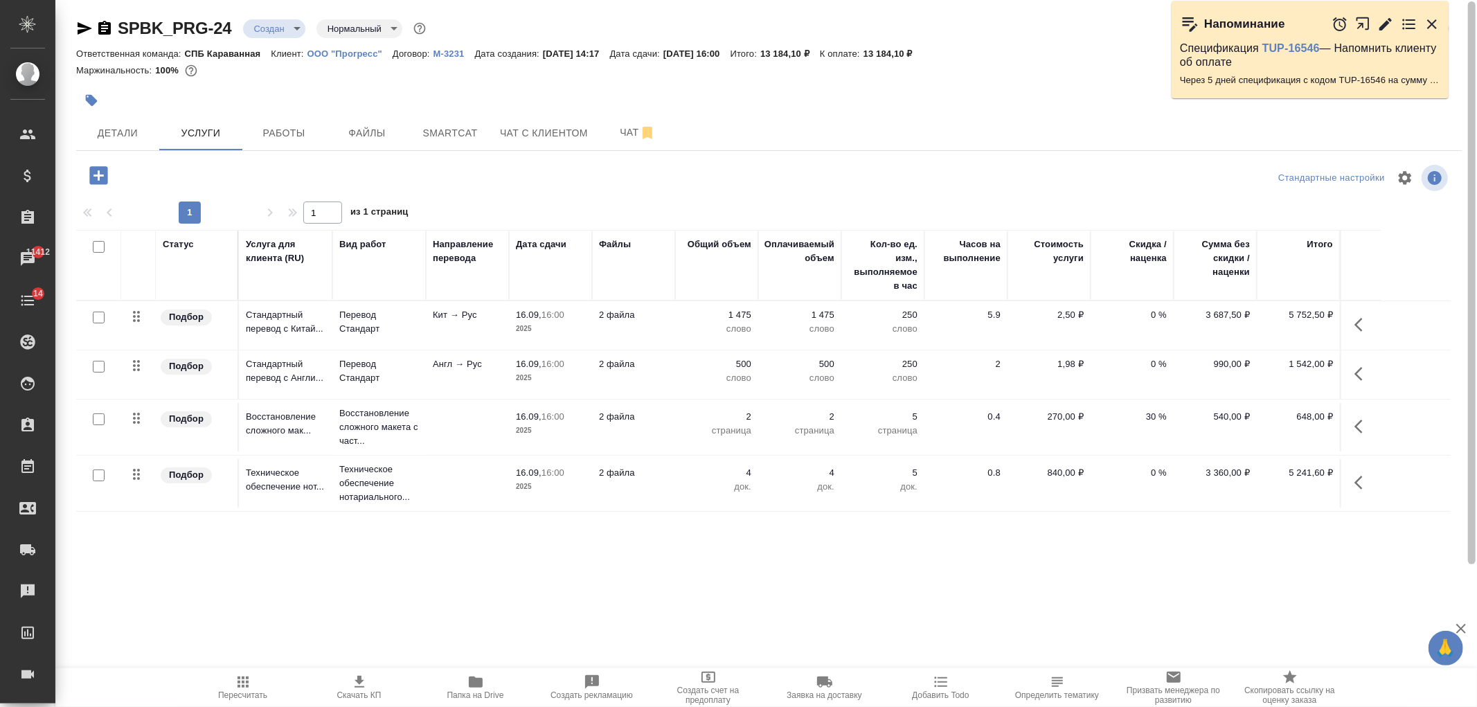
drag, startPoint x: 1458, startPoint y: 359, endPoint x: 1464, endPoint y: 391, distance: 32.5
click at [1468, 391] on div at bounding box center [1472, 282] width 8 height 563
click at [1359, 425] on icon "button" at bounding box center [1363, 426] width 17 height 17
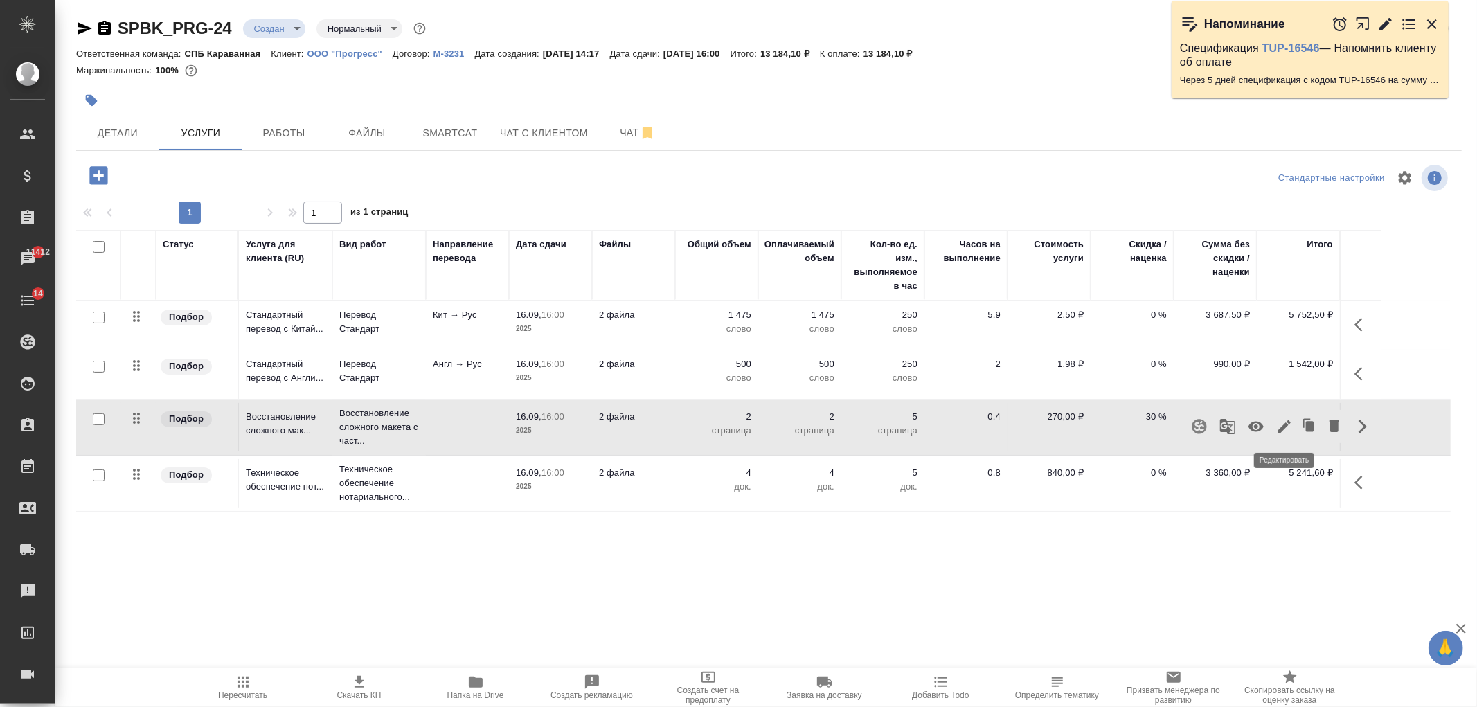
click at [1280, 427] on icon "button" at bounding box center [1284, 426] width 17 height 17
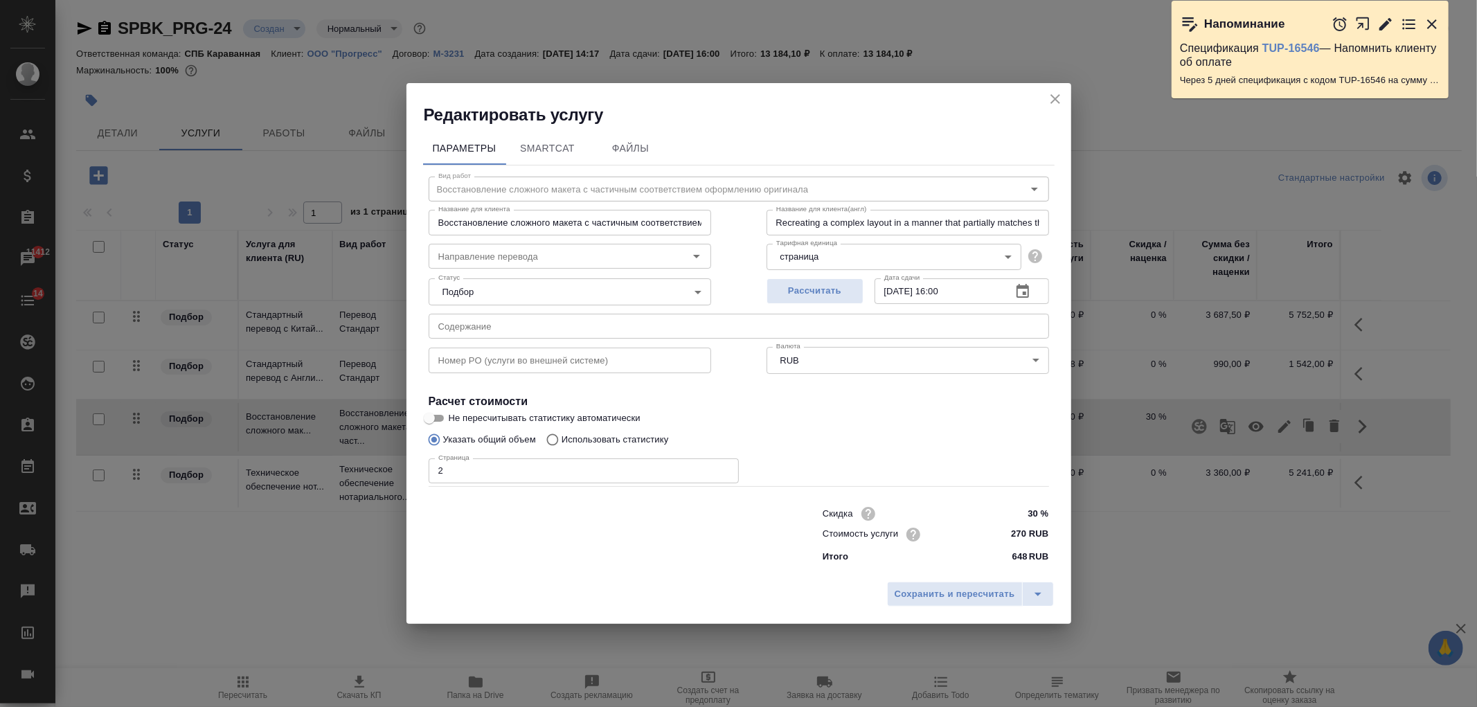
click at [474, 466] on input "2" at bounding box center [584, 470] width 310 height 25
click at [1030, 512] on input "30 %" at bounding box center [1023, 513] width 52 height 20
click at [958, 596] on span "Сохранить и пересчитать" at bounding box center [955, 595] width 121 height 16
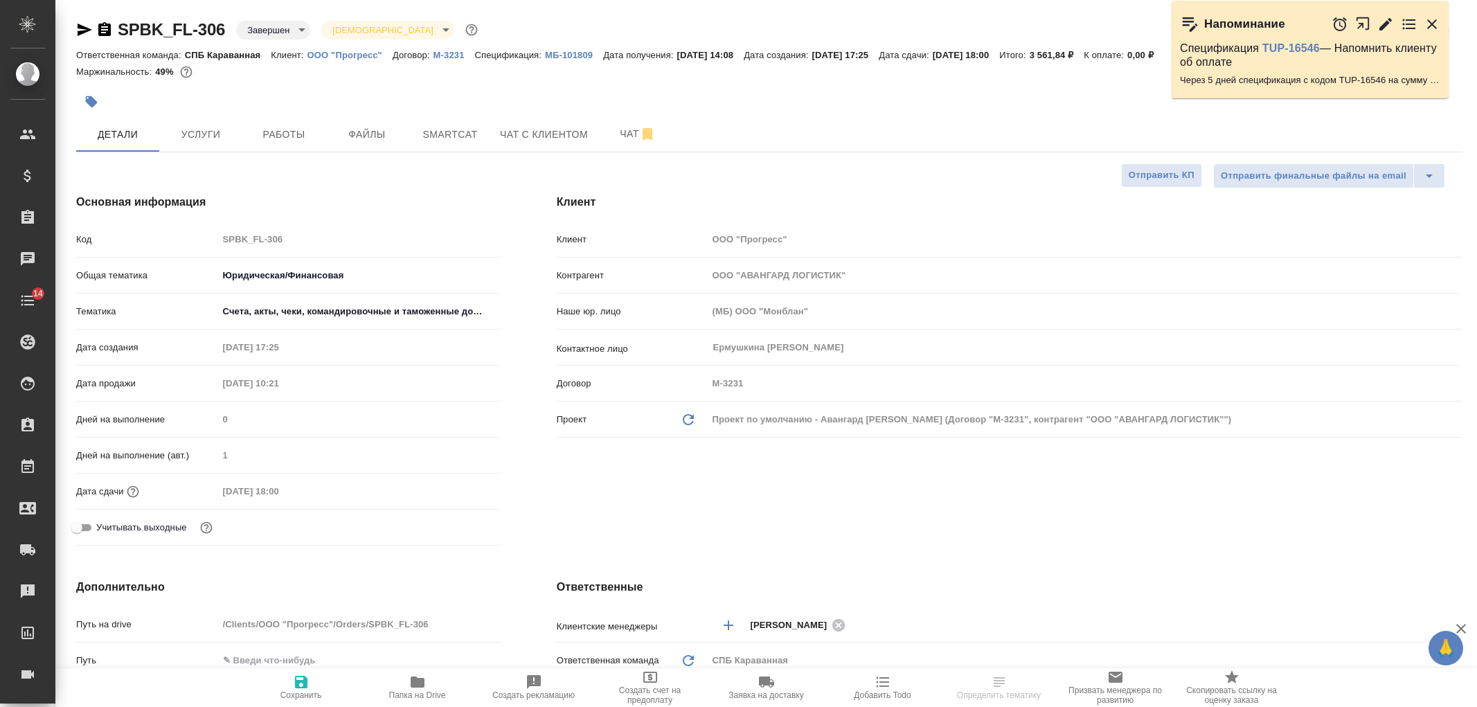
select select "RU"
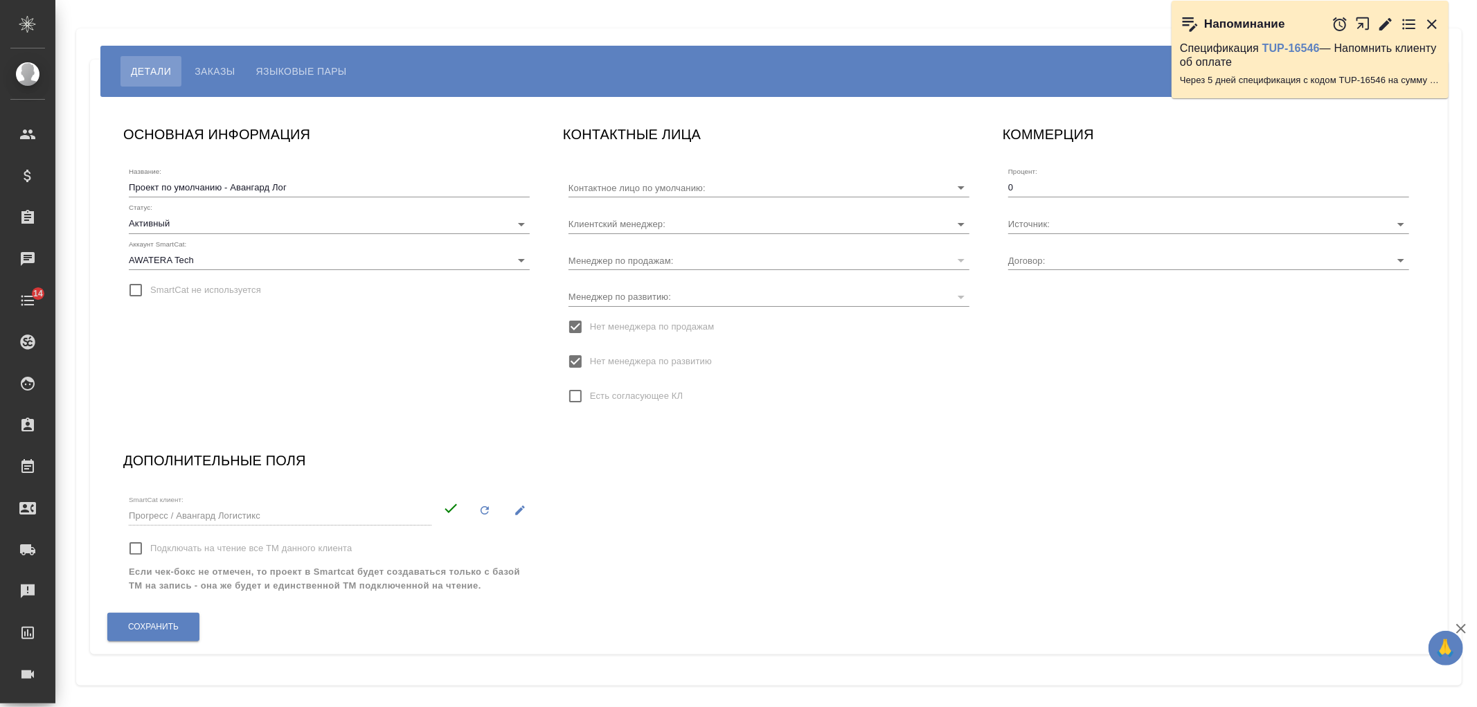
type input "[PERSON_NAME]"
type input "М-3231"
type input "Динова Дина"
click at [320, 69] on span "Языковые пары" at bounding box center [301, 71] width 91 height 17
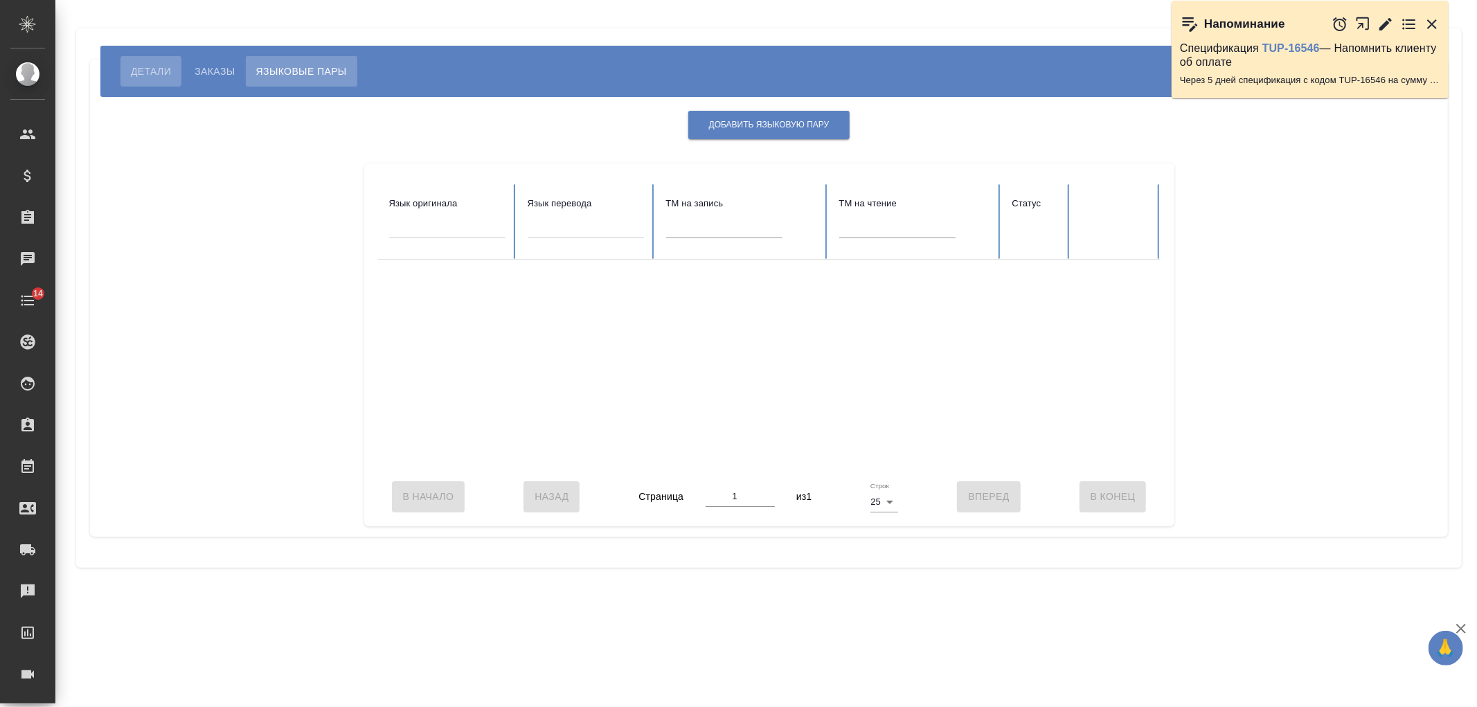
click at [133, 63] on span "Детали" at bounding box center [151, 71] width 40 height 17
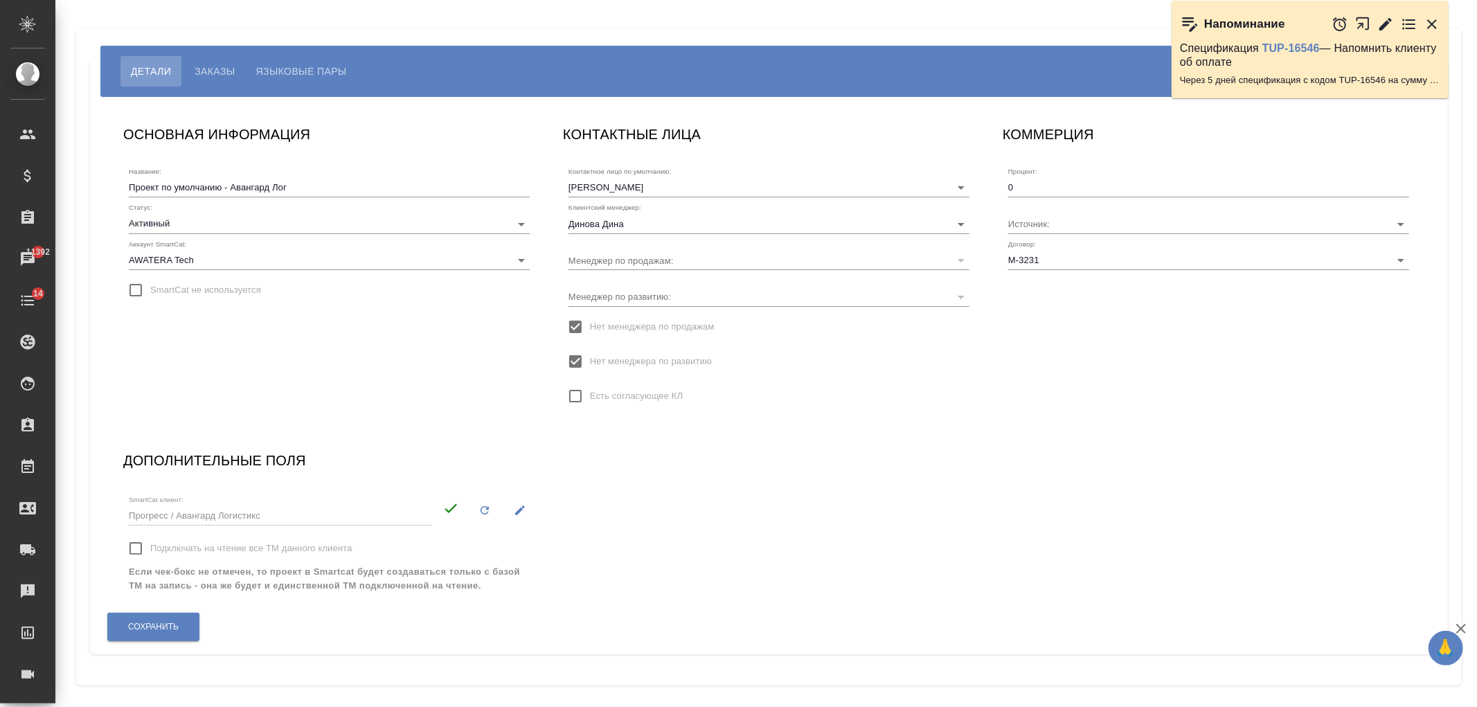
click at [1476, 294] on div "Детали Заказы Языковые пары ОСНОВНАЯ ИНФОРМАЦИЯ Название: Проект по умолчанию -…" at bounding box center [766, 357] width 1422 height 714
drag, startPoint x: 1476, startPoint y: 294, endPoint x: 1465, endPoint y: 161, distance: 132.7
click at [1470, 170] on div "Детали Заказы Языковые пары ОСНОВНАЯ ИНФОРМАЦИЯ Название: Проект по умолчанию -…" at bounding box center [766, 357] width 1422 height 714
click at [1476, 174] on div "Детали Заказы Языковые пары ОСНОВНАЯ ИНФОРМАЦИЯ Название: Проект по умолчанию -…" at bounding box center [766, 357] width 1422 height 714
click at [1469, 329] on div "Детали Заказы Языковые пары ОСНОВНАЯ ИНФОРМАЦИЯ Название: Проект по умолчанию -…" at bounding box center [769, 357] width 1401 height 714
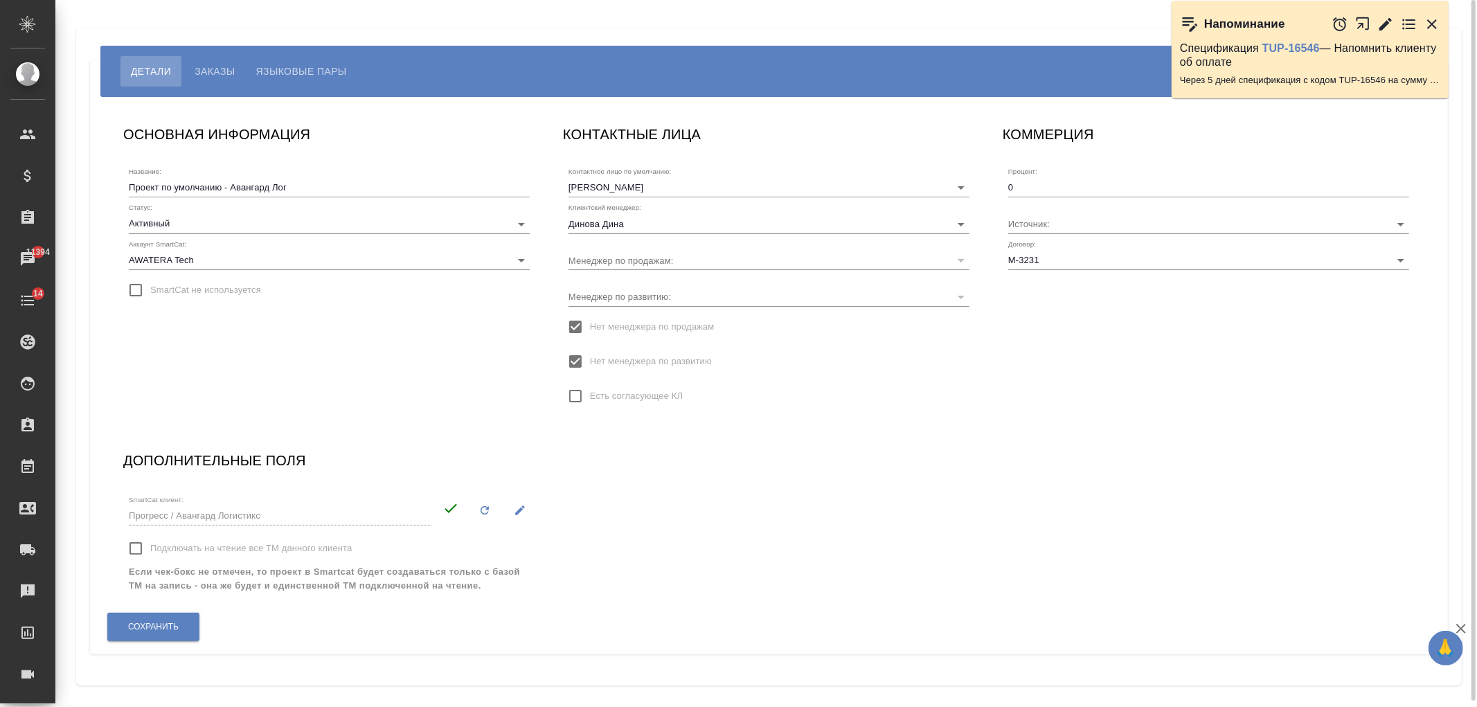
click at [320, 78] on span "Языковые пары" at bounding box center [301, 71] width 91 height 17
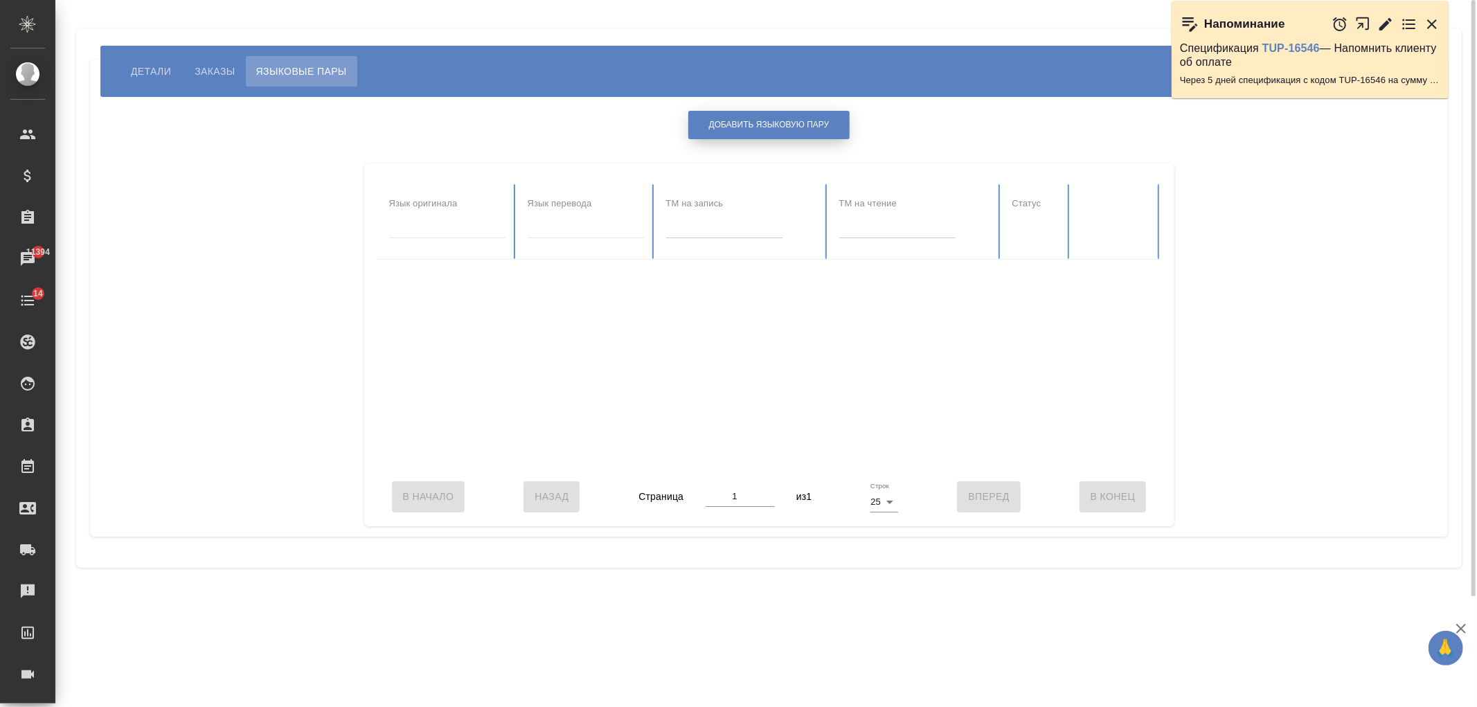
click at [784, 125] on span "Добавить языковую пару" at bounding box center [769, 125] width 121 height 12
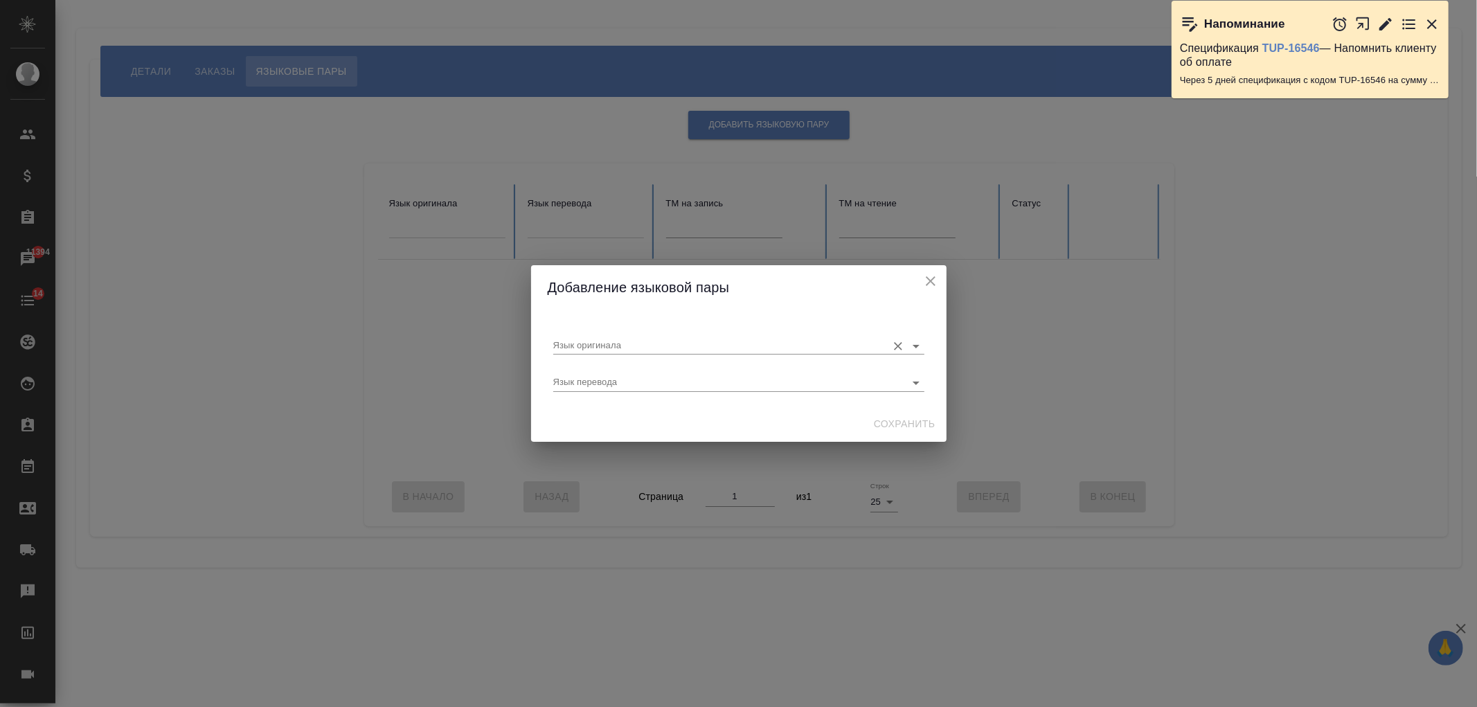
click at [612, 342] on input "Язык оригинала" at bounding box center [716, 345] width 327 height 17
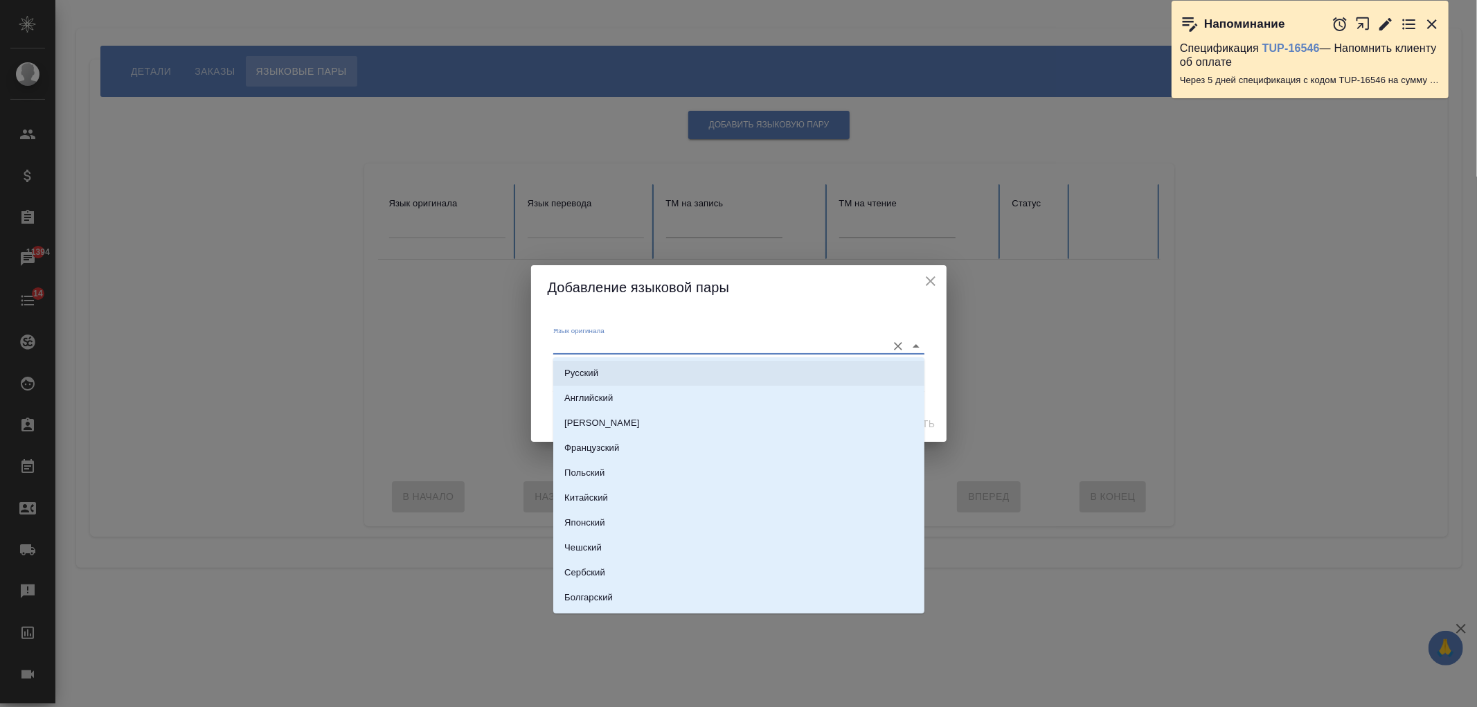
click at [617, 375] on li "Русский" at bounding box center [738, 373] width 371 height 25
type input "Русский"
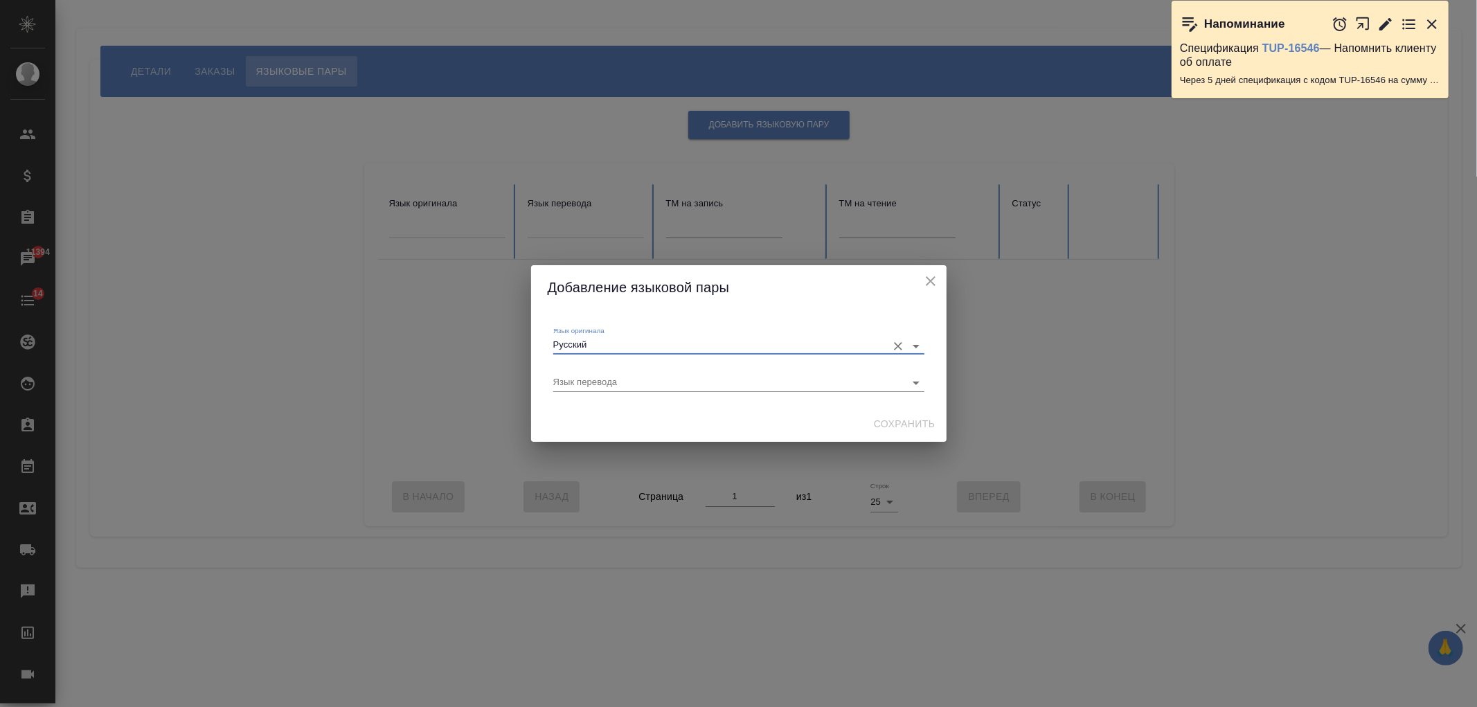
click at [648, 400] on div "Язык оригинала Русский Язык перевода" at bounding box center [739, 358] width 416 height 96
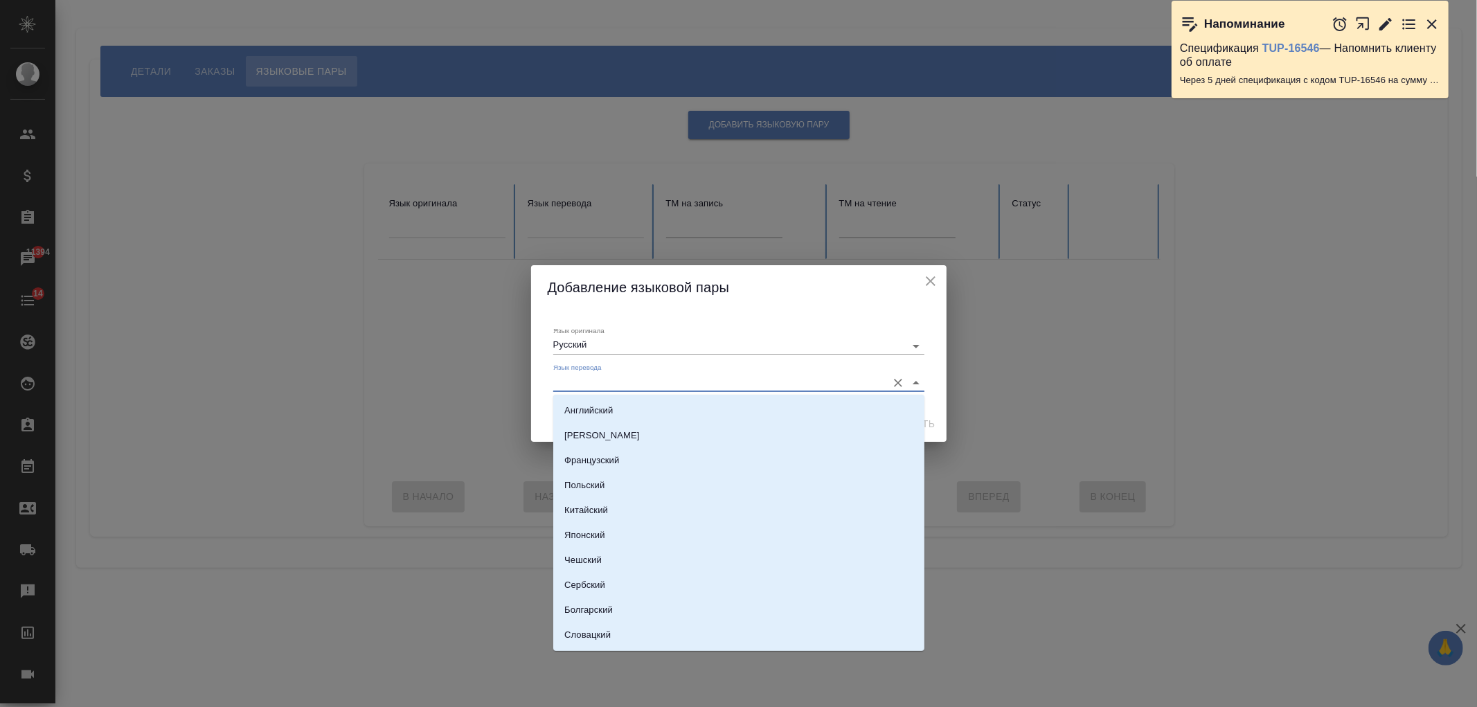
click at [653, 385] on input "Язык перевода" at bounding box center [716, 382] width 327 height 17
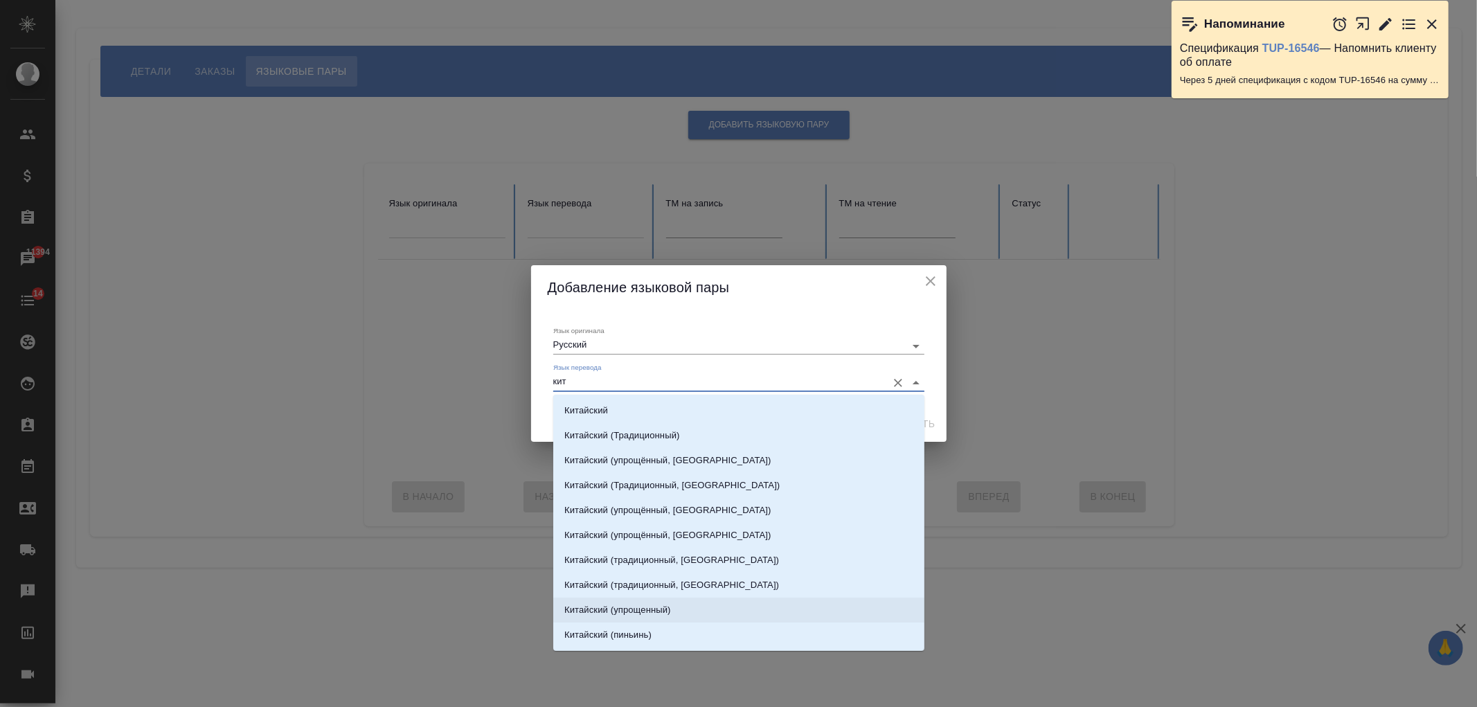
click at [702, 609] on li "Китайский (упрощенный)" at bounding box center [738, 610] width 371 height 25
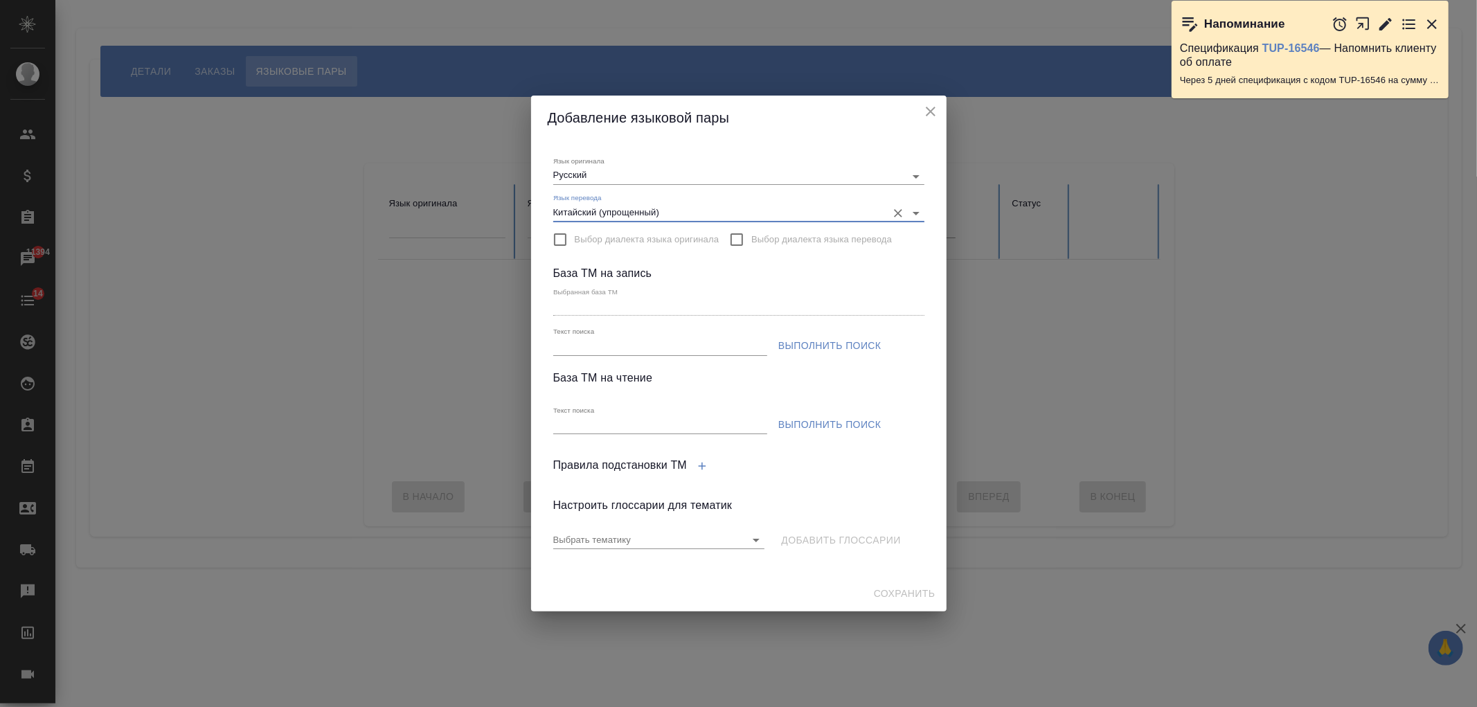
type input "Китайский (упрощенный)"
click at [726, 343] on input "Текст поиска" at bounding box center [660, 346] width 214 height 17
type input "прогресс"
click at [837, 347] on span "Выполнить поиск" at bounding box center [829, 345] width 103 height 17
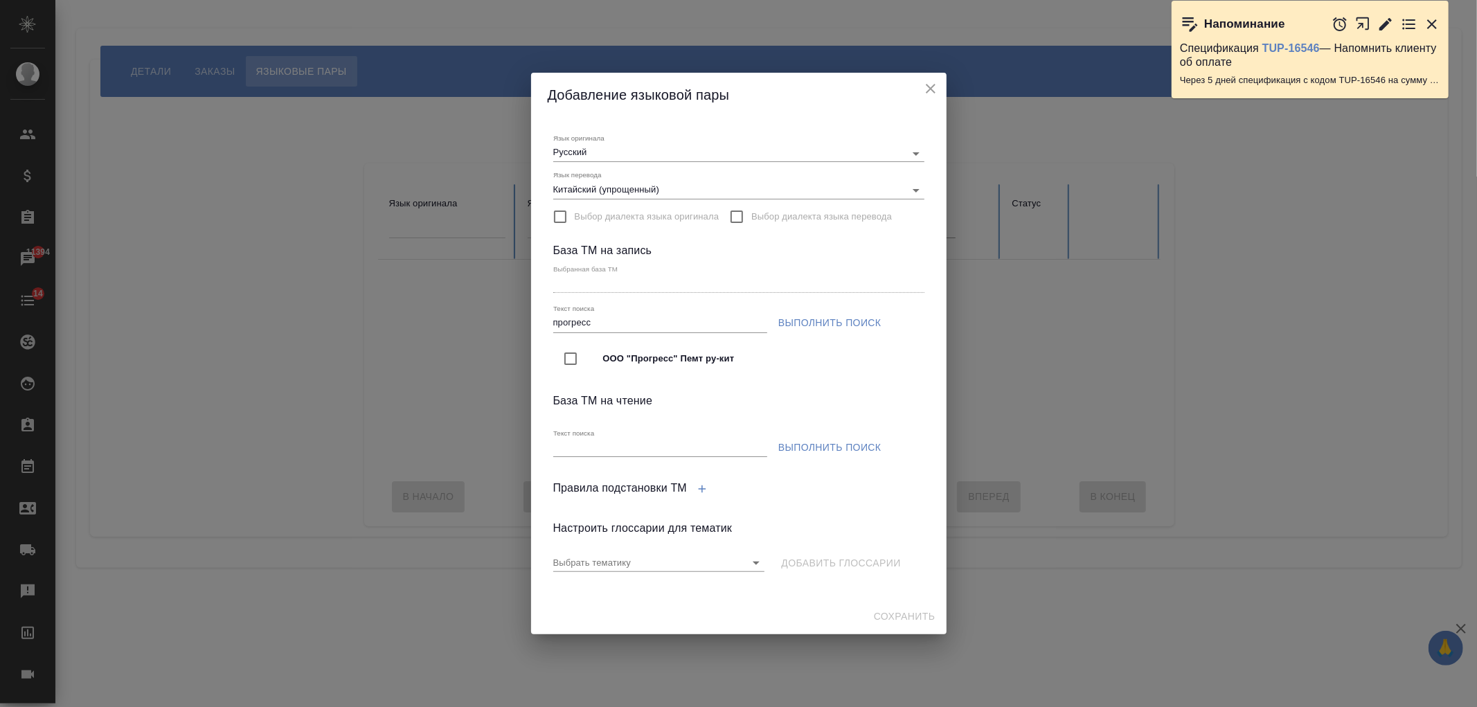
click at [566, 359] on input "checkbox" at bounding box center [570, 358] width 29 height 29
type input "ООО "Прогресс" Пемт ру-кит"
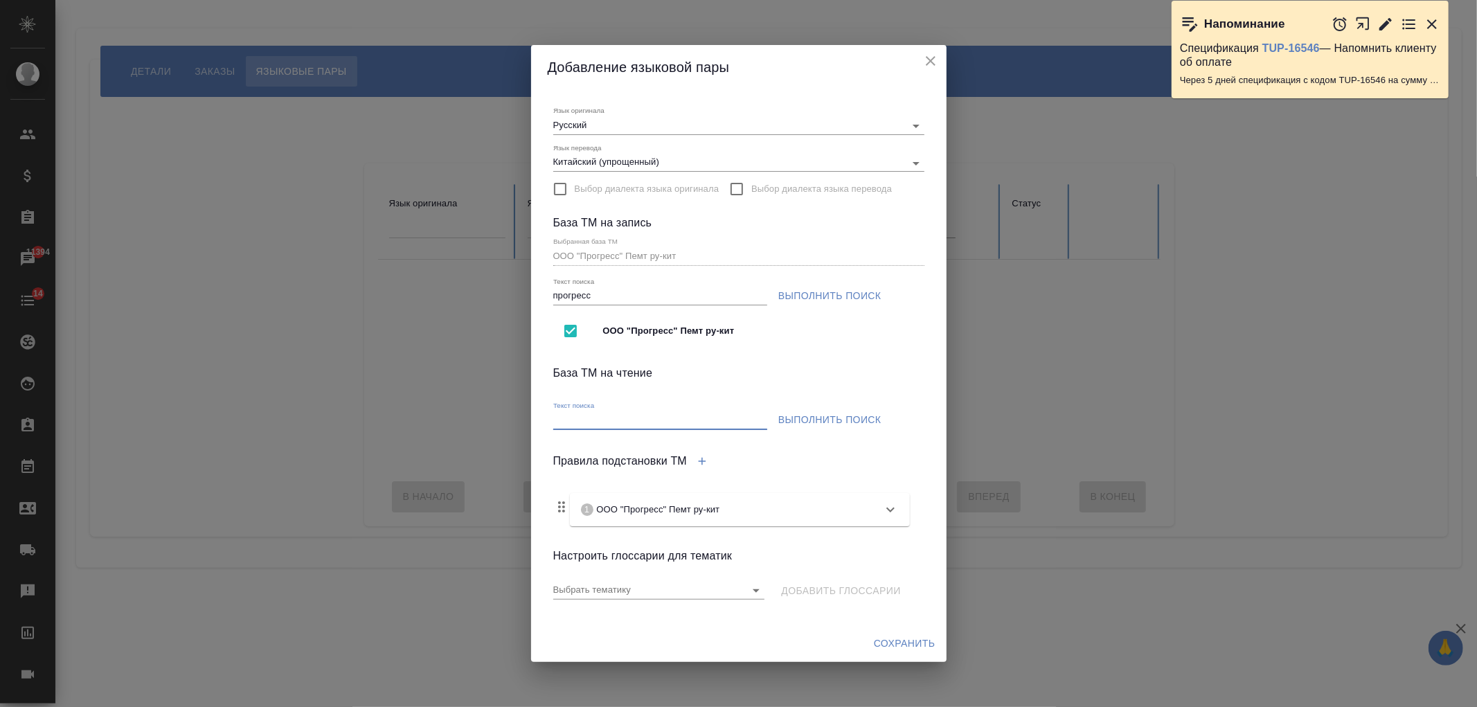
click at [747, 416] on input "Текст поиска" at bounding box center [660, 420] width 214 height 17
type input "прогресс"
click at [847, 421] on span "Выполнить поиск" at bounding box center [829, 419] width 103 height 17
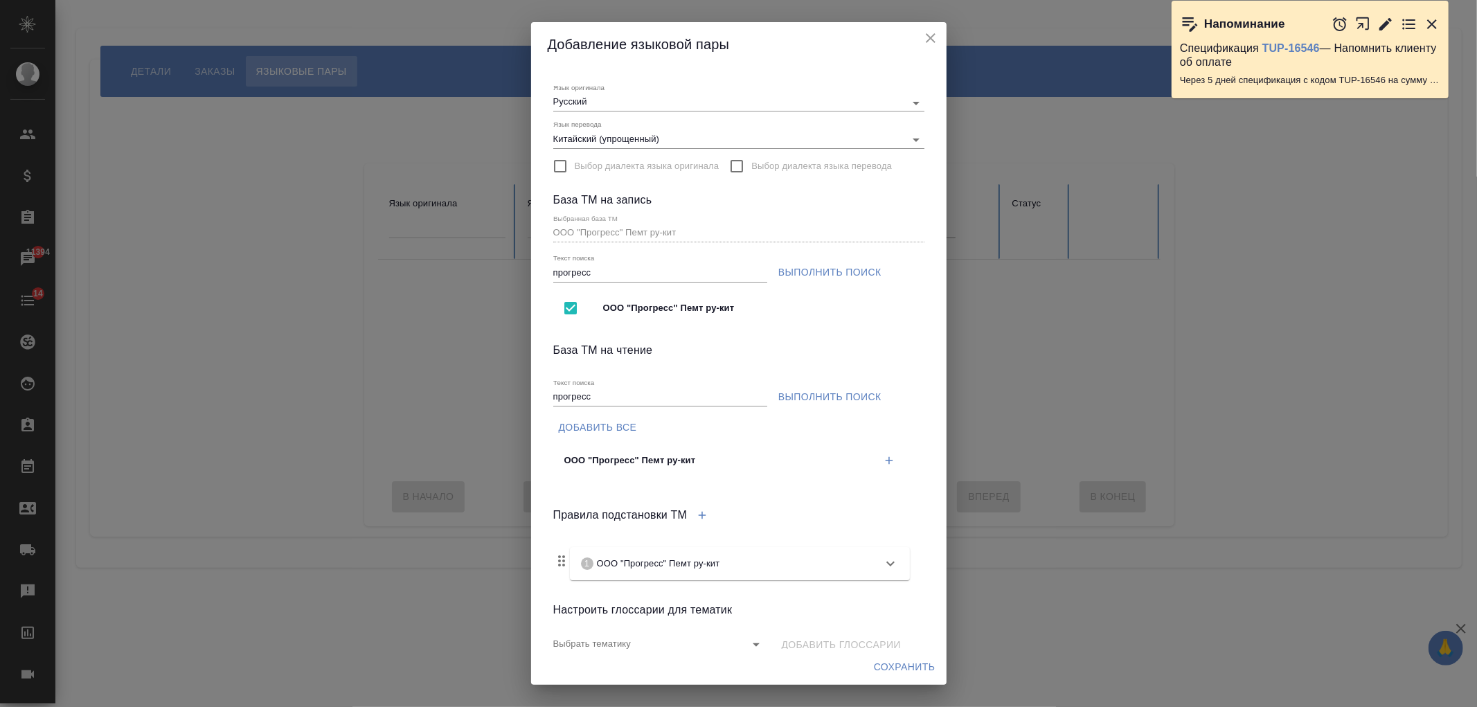
click at [883, 463] on icon "button" at bounding box center [889, 460] width 12 height 12
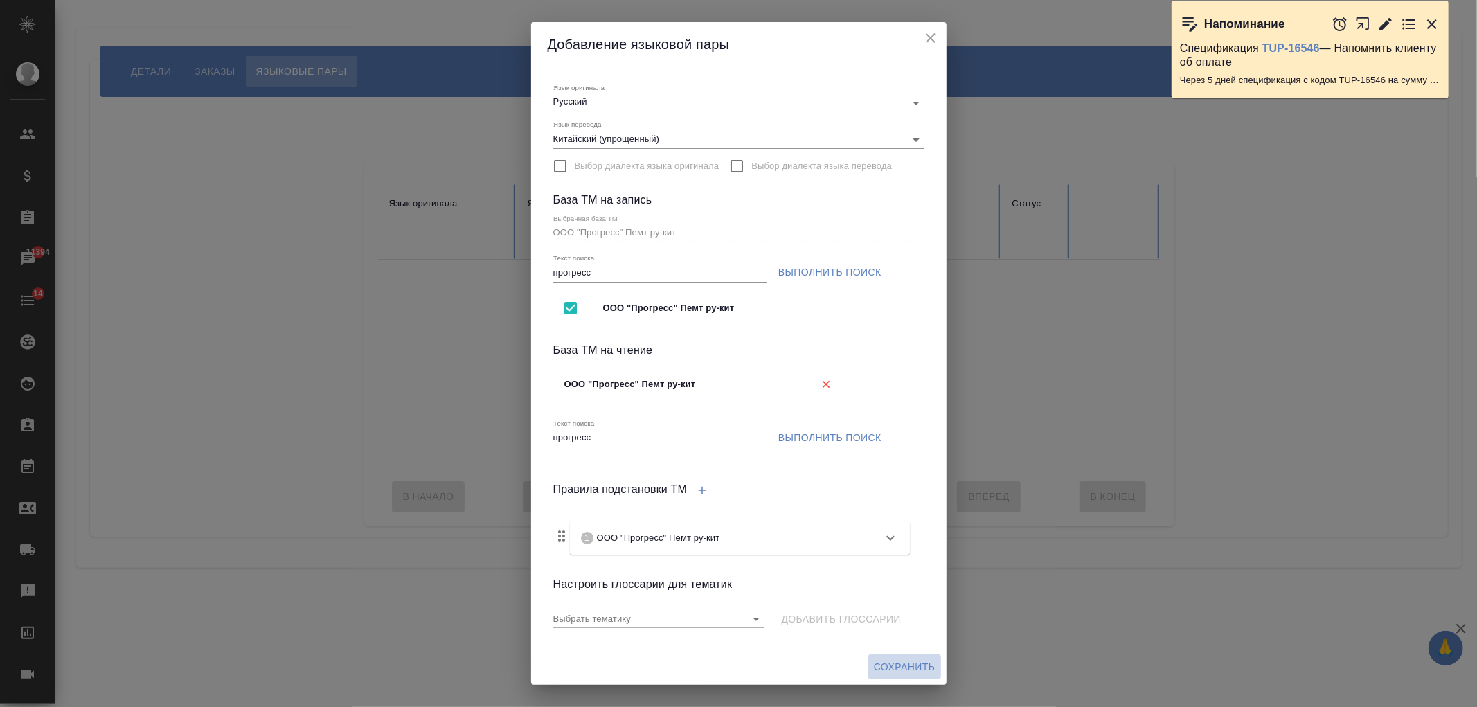
click at [902, 668] on span "Сохранить" at bounding box center [905, 667] width 62 height 17
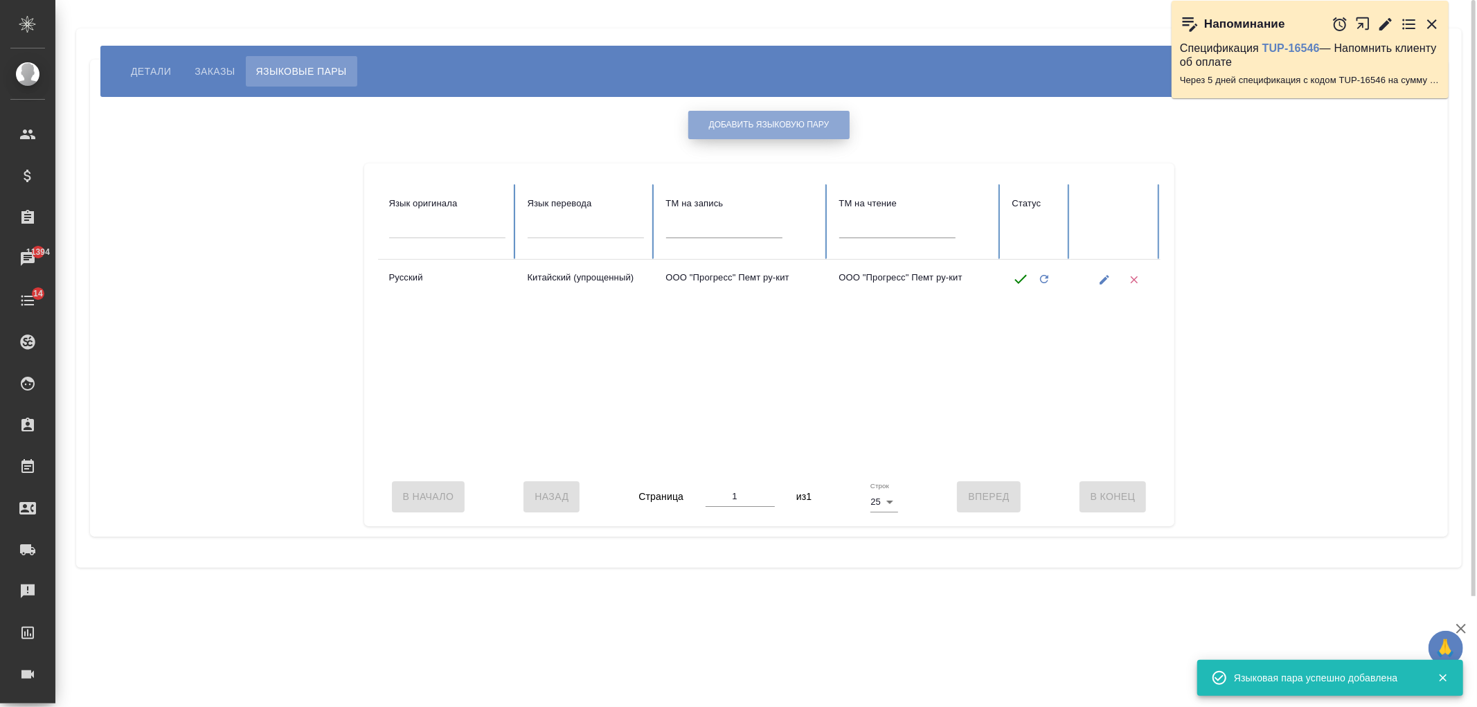
click at [760, 120] on span "Добавить языковую пару" at bounding box center [769, 125] width 121 height 12
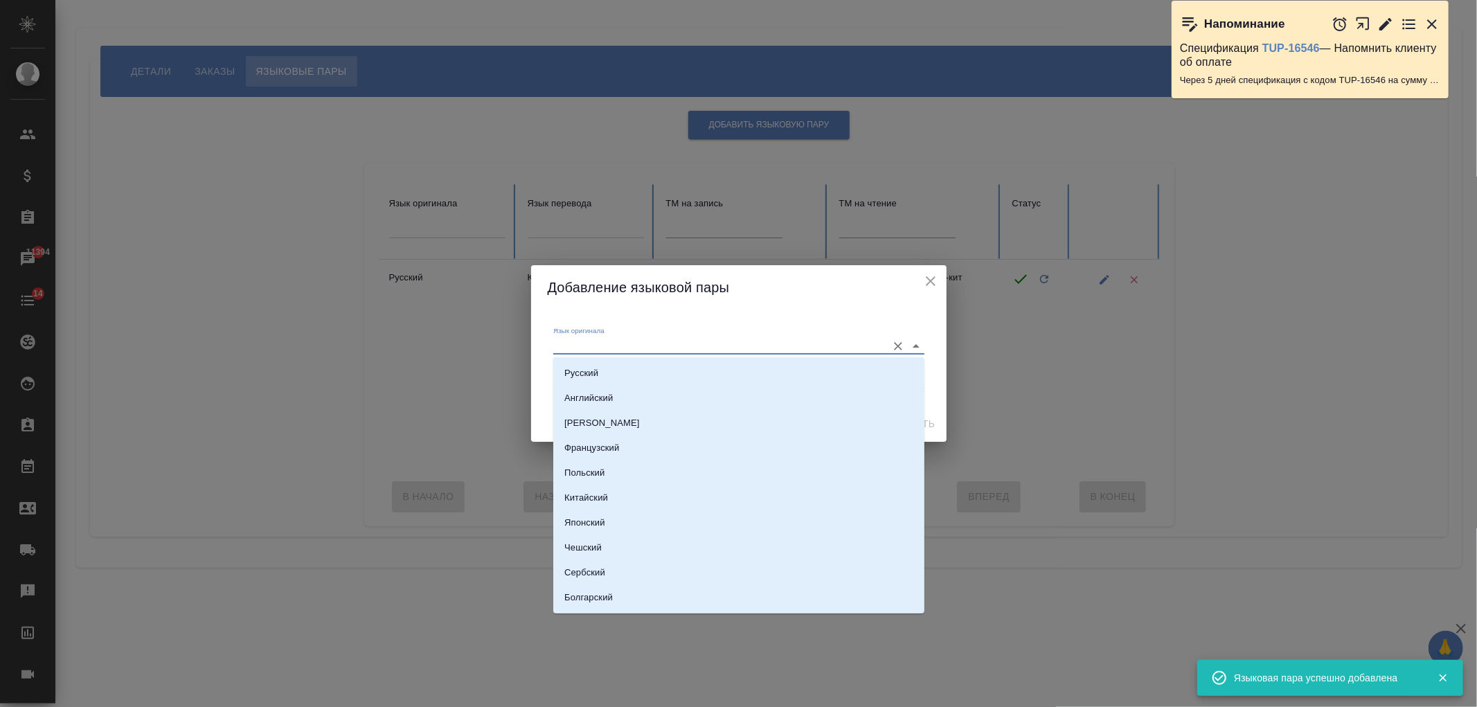
click at [684, 352] on input "Язык оригинала" at bounding box center [716, 345] width 327 height 17
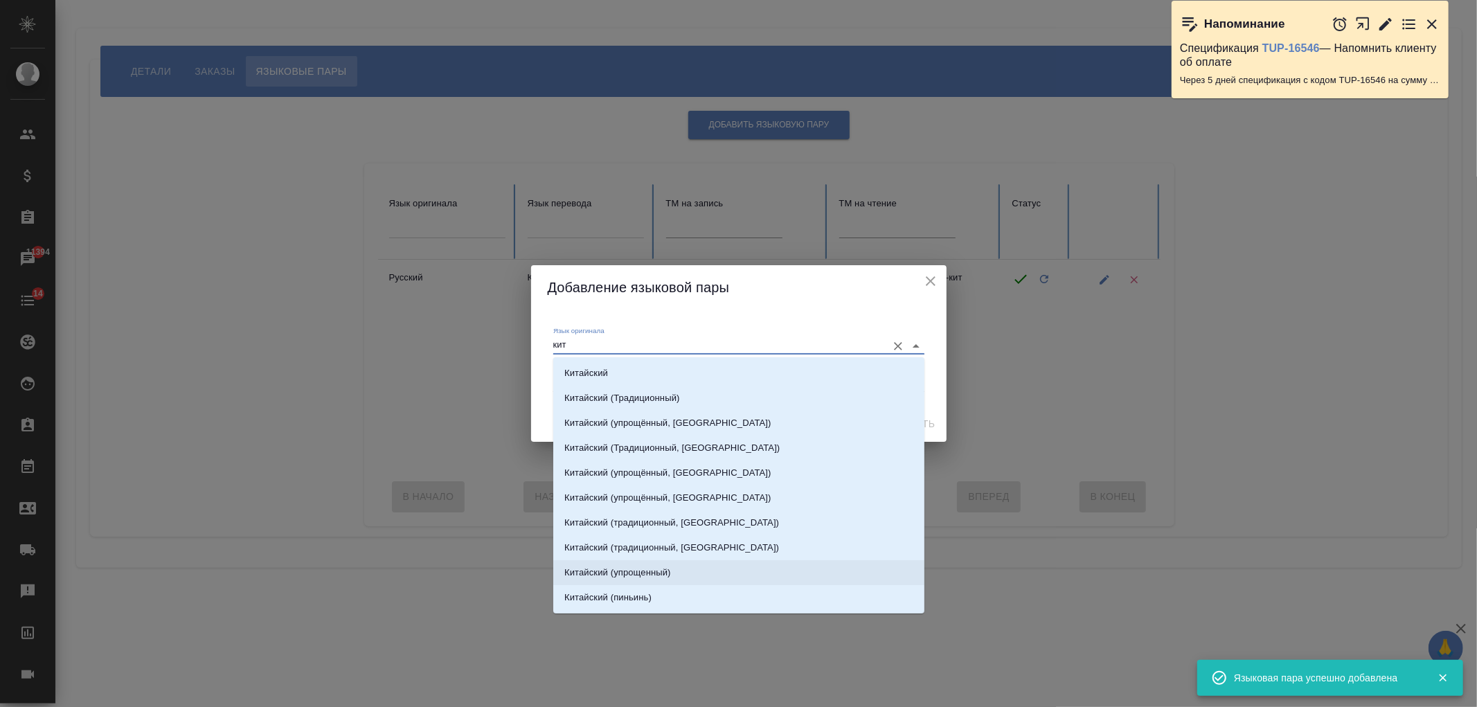
click at [648, 582] on li "Китайский (упрощенный)" at bounding box center [738, 572] width 371 height 25
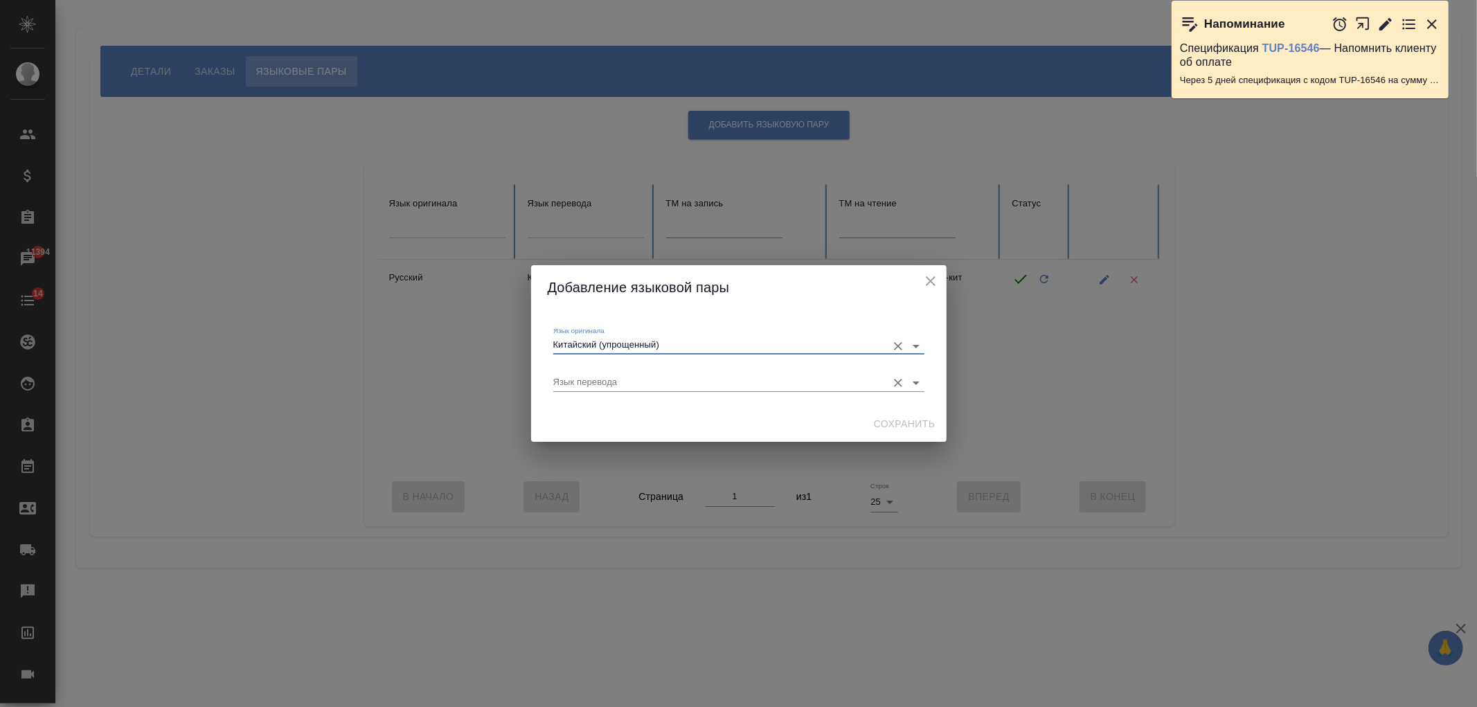
type input "Китайский (упрощенный)"
click at [625, 389] on input "Язык перевода" at bounding box center [716, 382] width 327 height 17
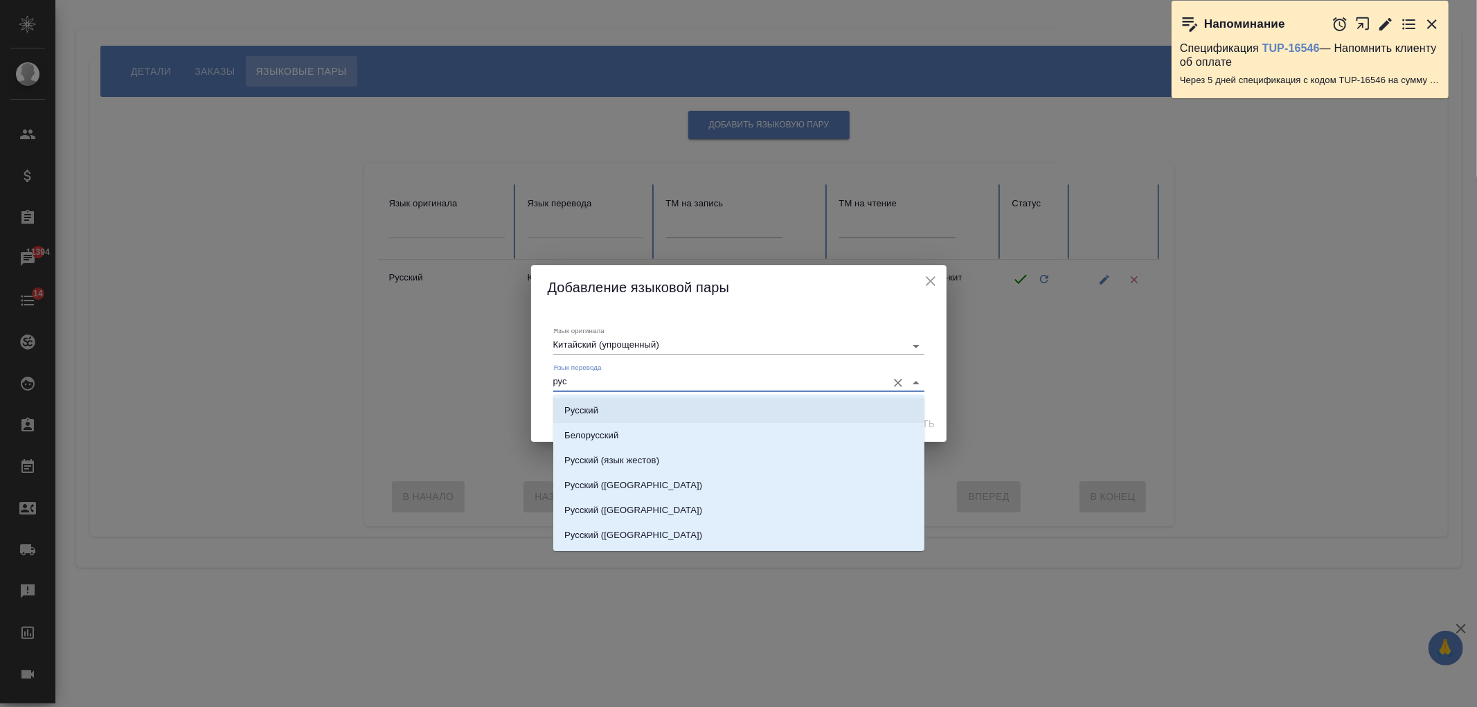
click at [650, 414] on li "Русский" at bounding box center [738, 410] width 371 height 25
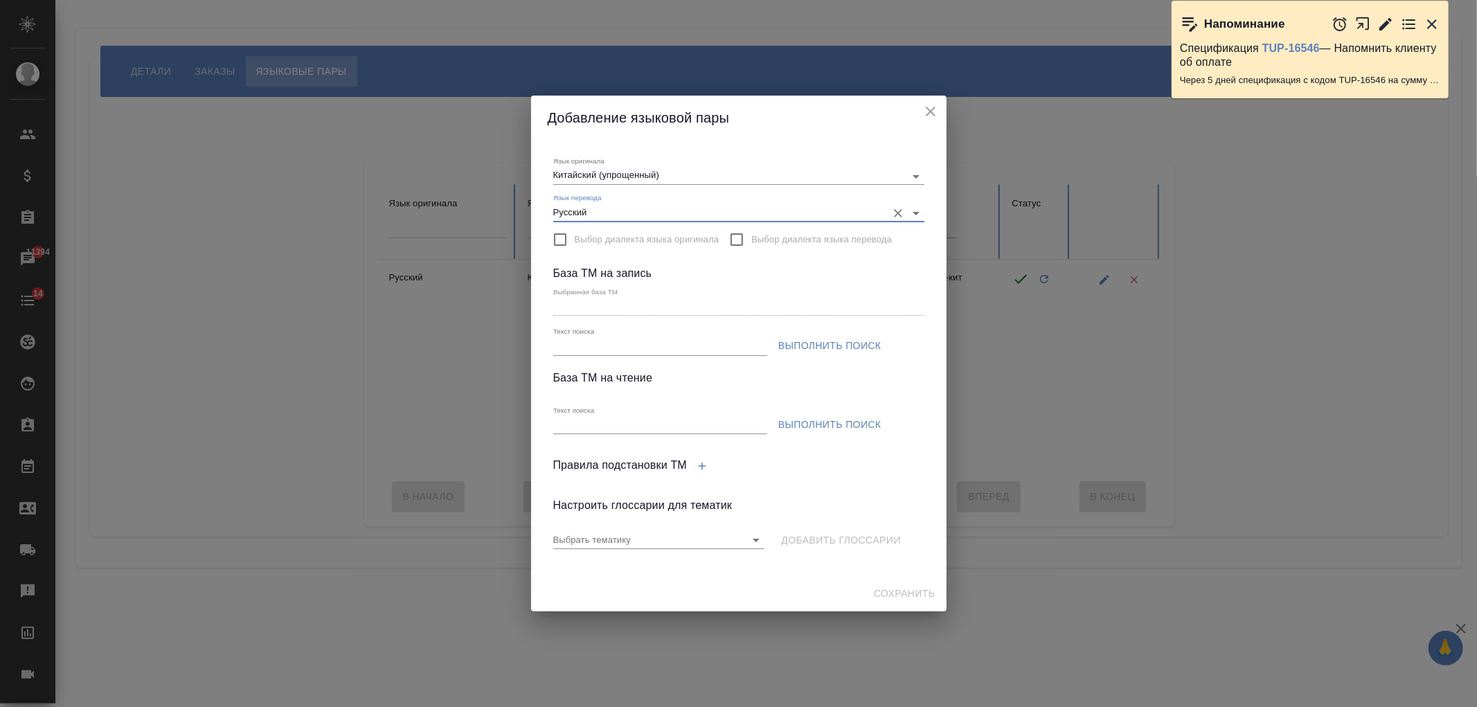
type input "Русский"
click at [741, 349] on input "Текст поиска" at bounding box center [660, 346] width 214 height 17
type input "прогресс"
click at [820, 341] on span "Выполнить поиск" at bounding box center [829, 345] width 103 height 17
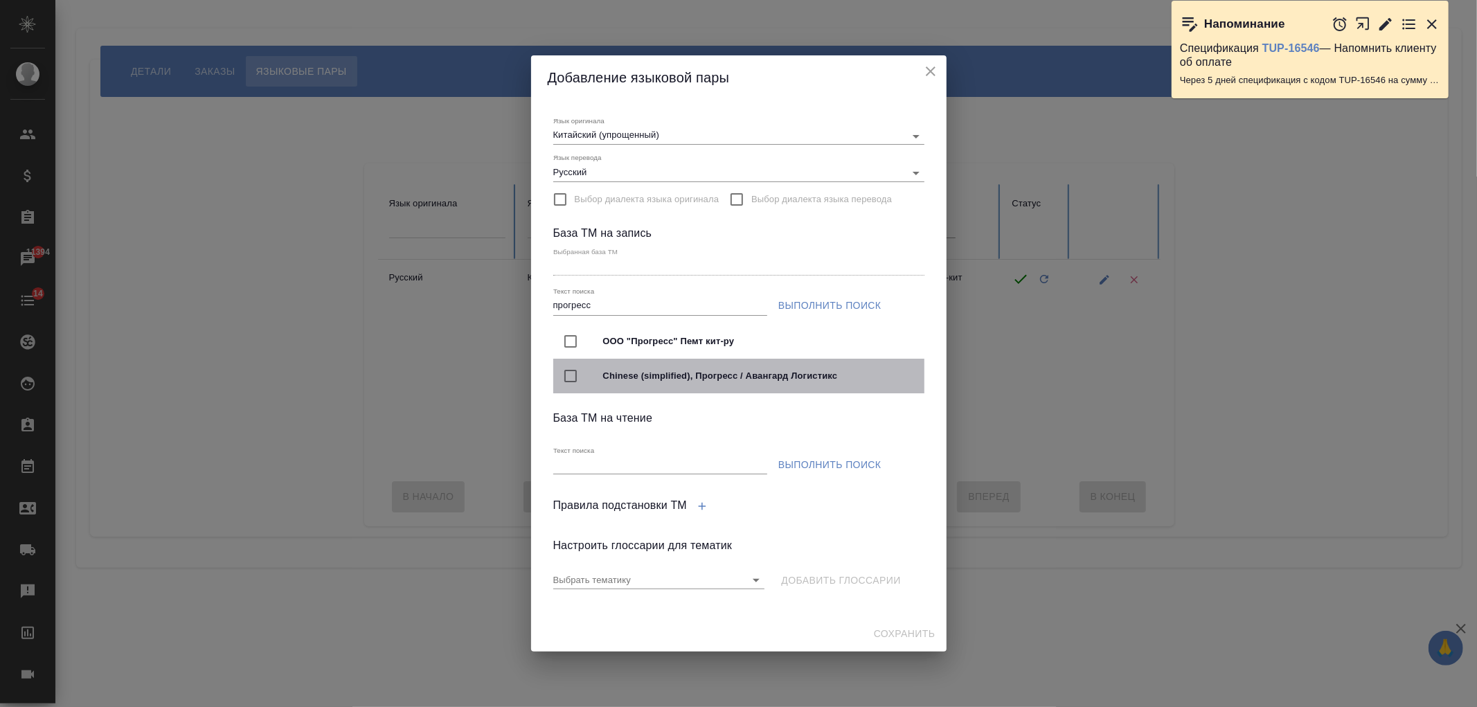
click at [573, 375] on input "checkbox" at bounding box center [570, 376] width 29 height 29
type input "Chinese (simplified), Прогресс / Авангард Логистикс"
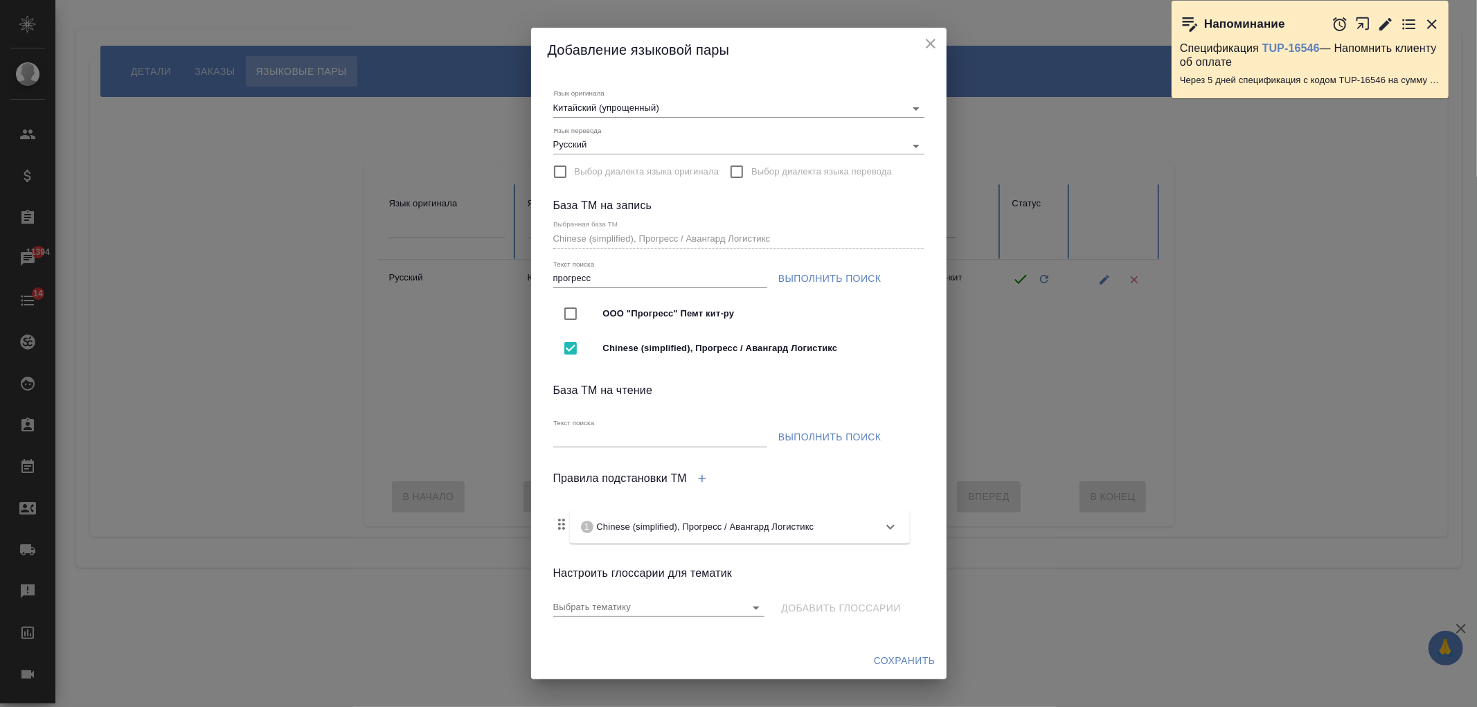
click at [803, 432] on span "Выполнить поиск" at bounding box center [829, 437] width 103 height 17
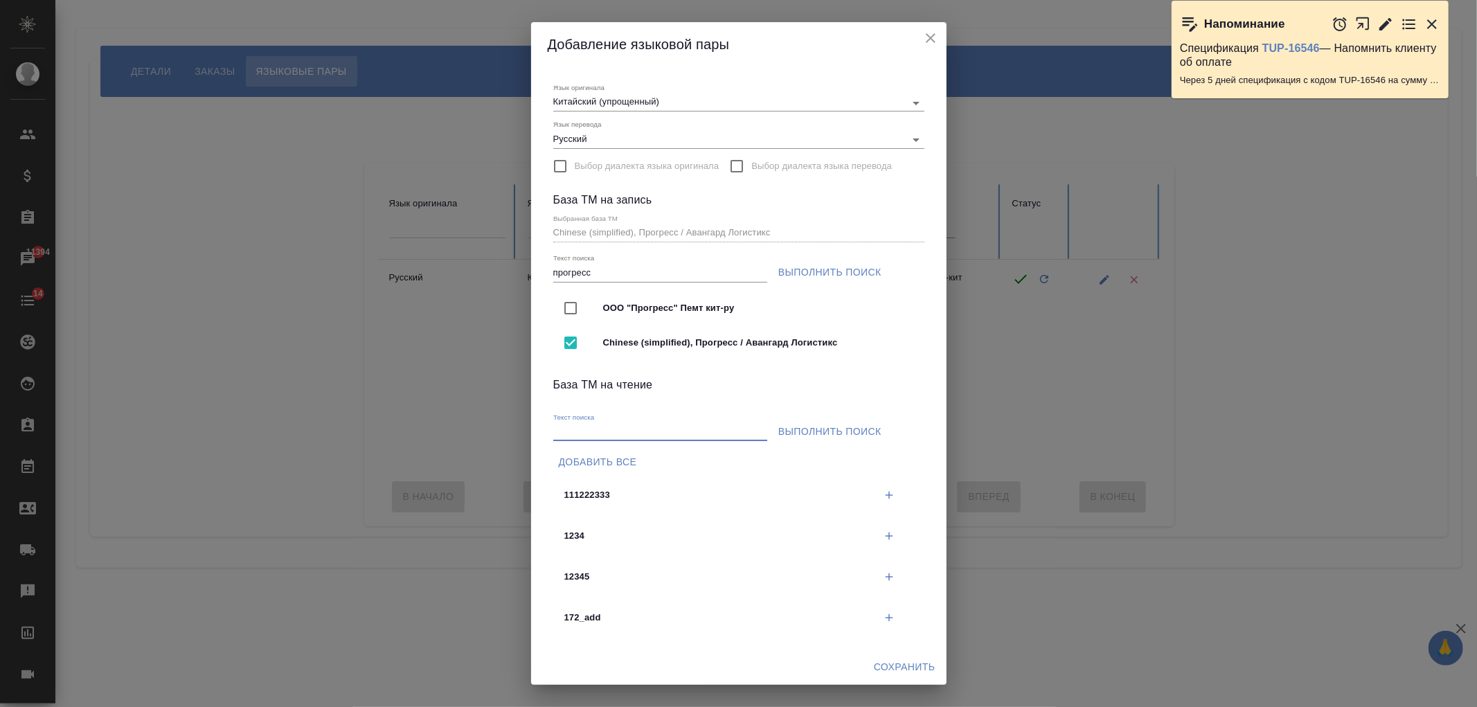
click at [712, 437] on input "Текст поиска" at bounding box center [660, 432] width 214 height 17
type input "прогресс"
click at [834, 420] on button "Выполнить поиск" at bounding box center [830, 432] width 114 height 26
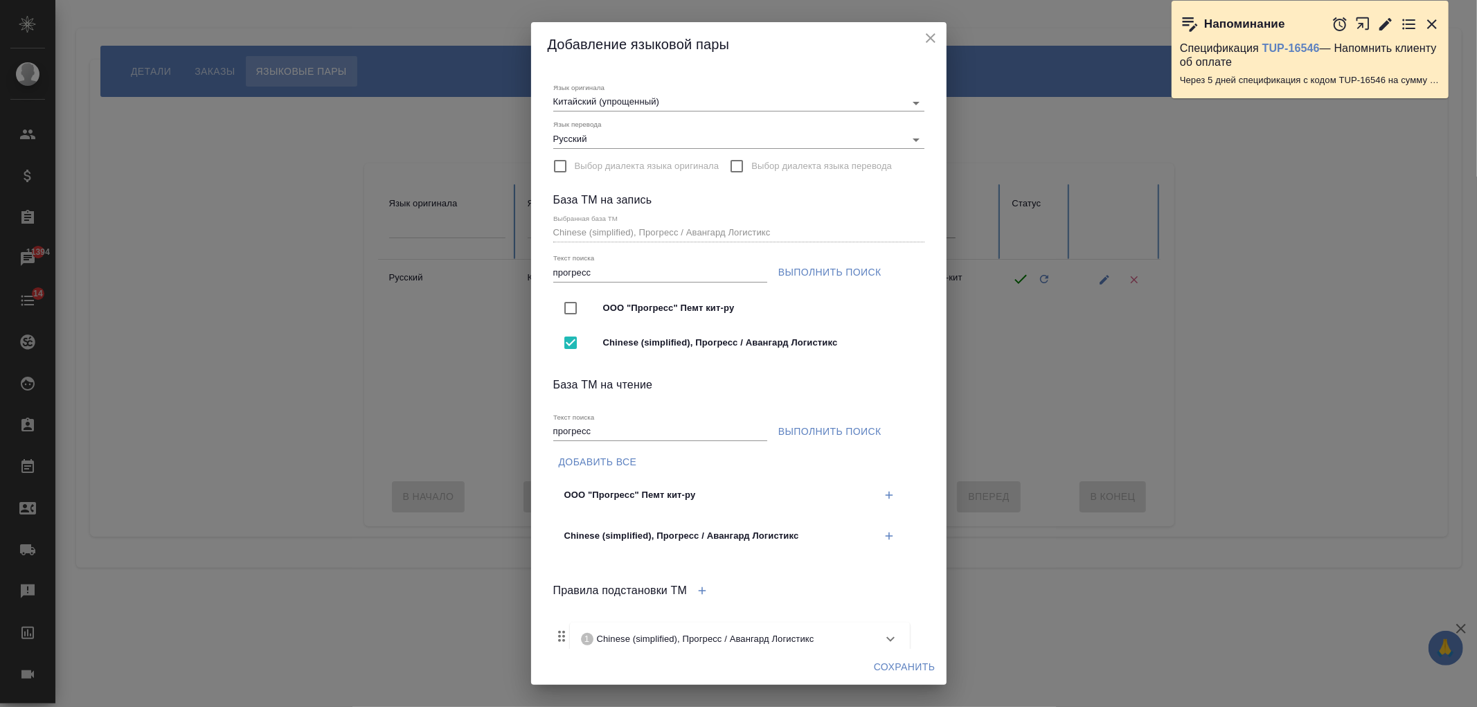
click at [849, 429] on span "Выполнить поиск" at bounding box center [829, 431] width 103 height 17
drag, startPoint x: 666, startPoint y: 433, endPoint x: 425, endPoint y: 445, distance: 240.6
click at [425, 445] on div "Добавление языковой пары Язык оригинала Китайский (упрощенный) Язык перевода Ру…" at bounding box center [738, 353] width 1477 height 707
click at [883, 535] on icon "button" at bounding box center [889, 536] width 12 height 12
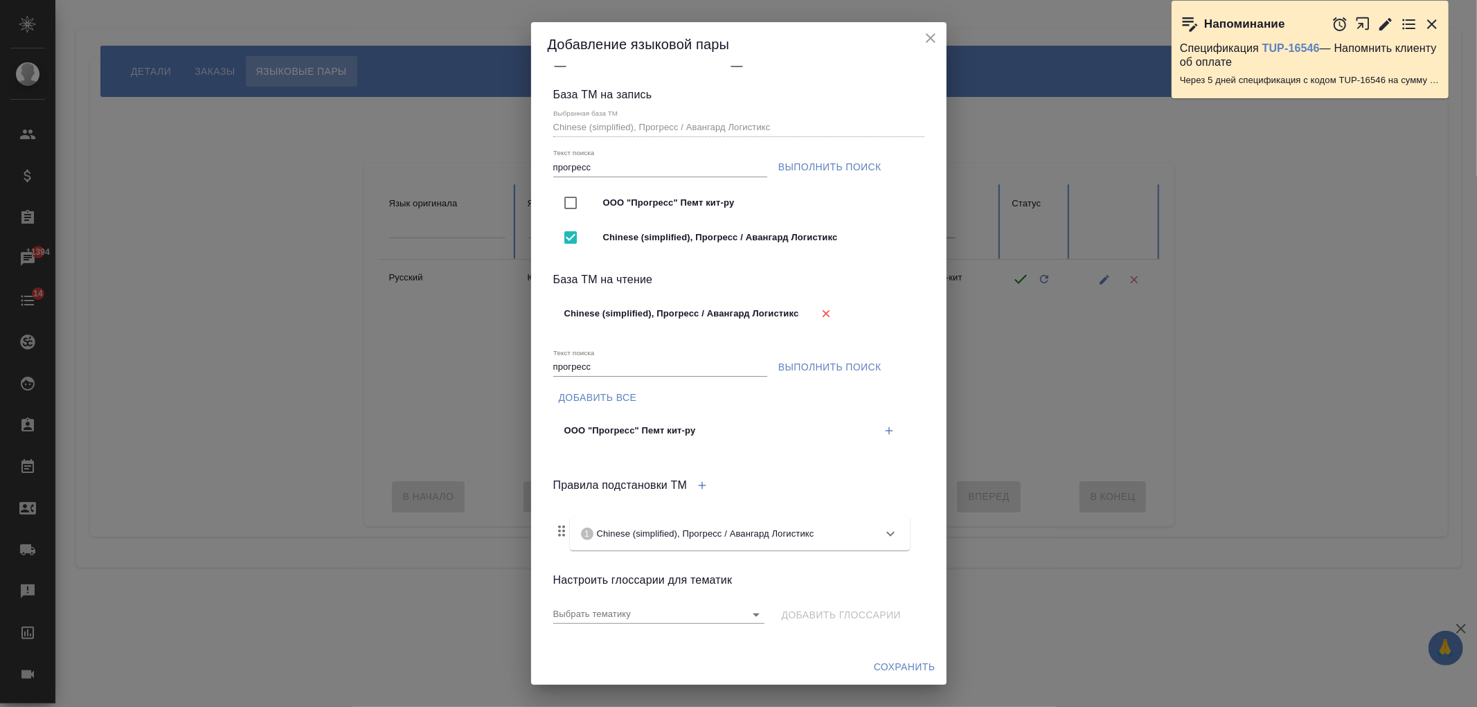
click at [898, 663] on span "Сохранить" at bounding box center [905, 667] width 62 height 17
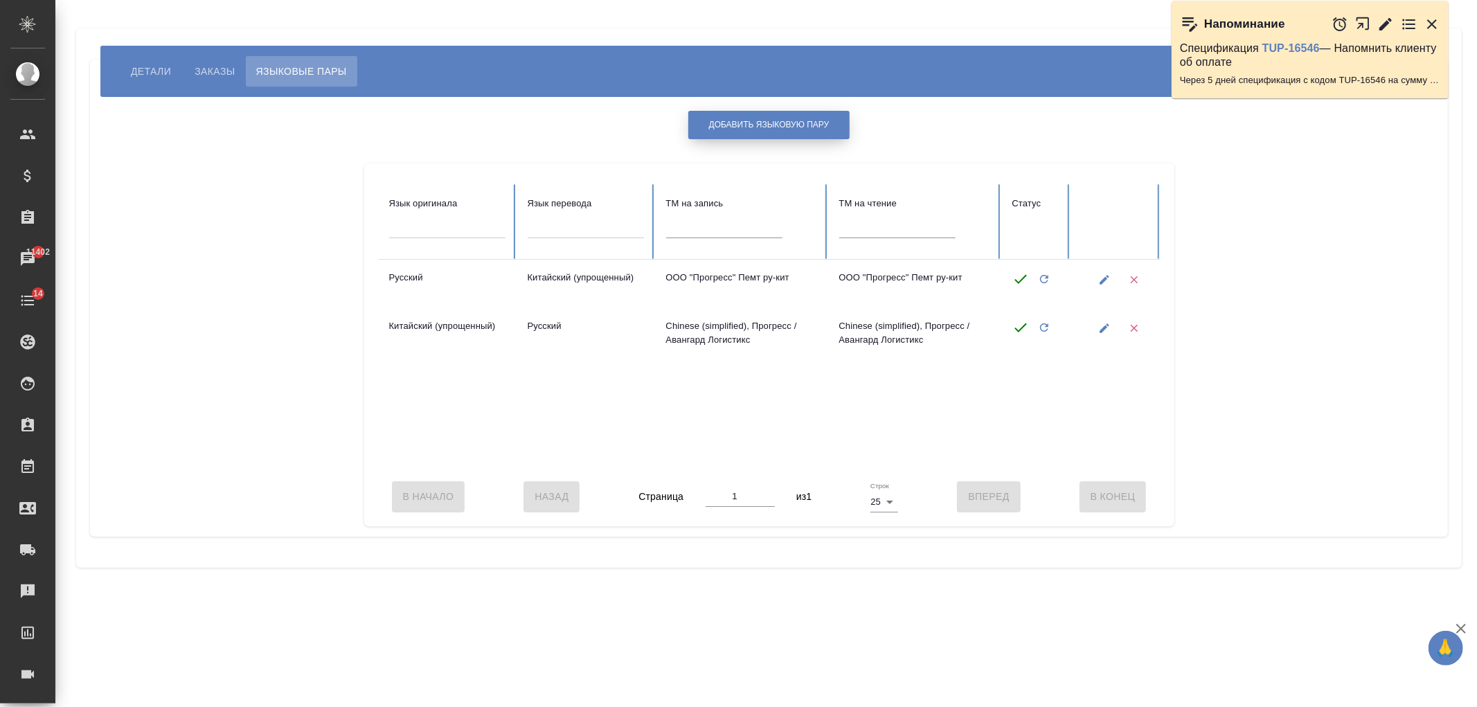
click at [771, 115] on button "Добавить языковую пару" at bounding box center [769, 125] width 162 height 28
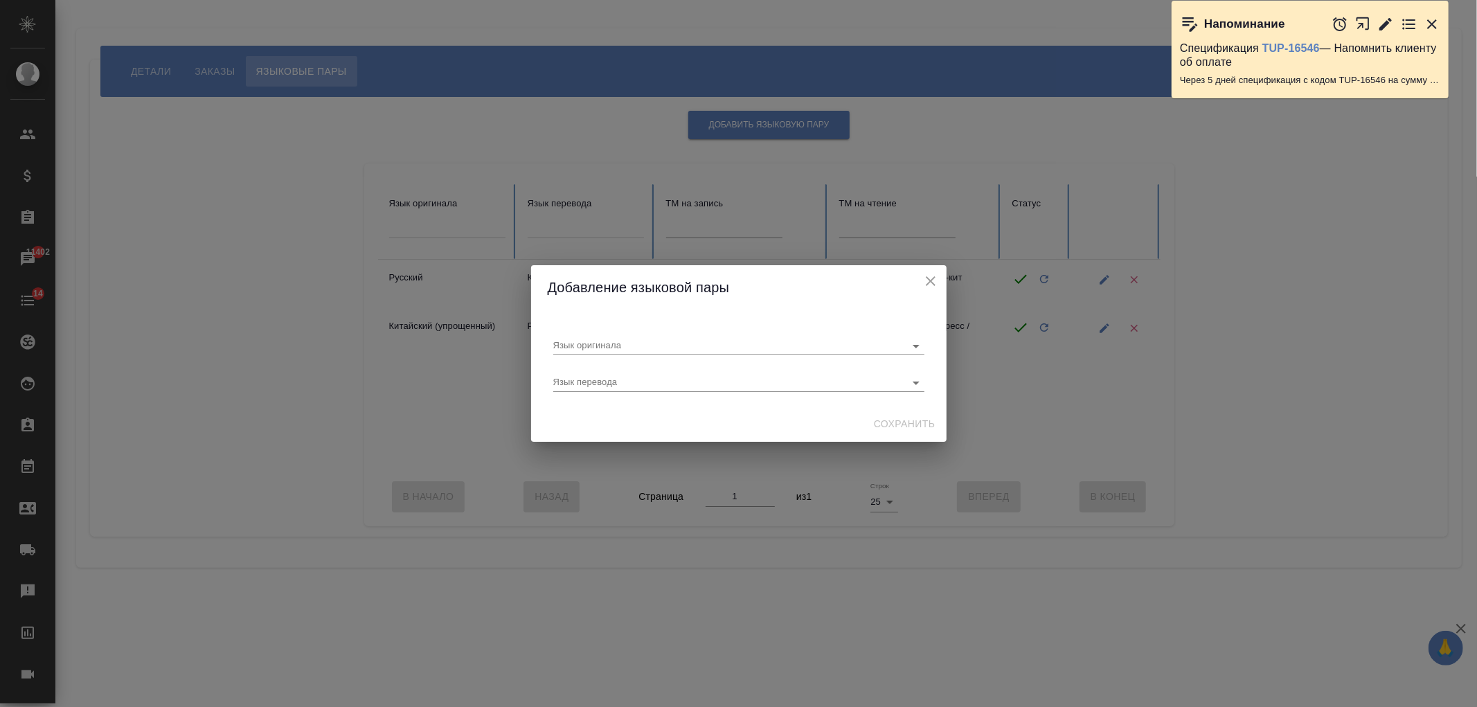
scroll to position [0, 0]
click at [665, 334] on div "Язык оригинала" at bounding box center [738, 340] width 371 height 28
click at [681, 343] on input "Язык оригинала" at bounding box center [716, 345] width 327 height 17
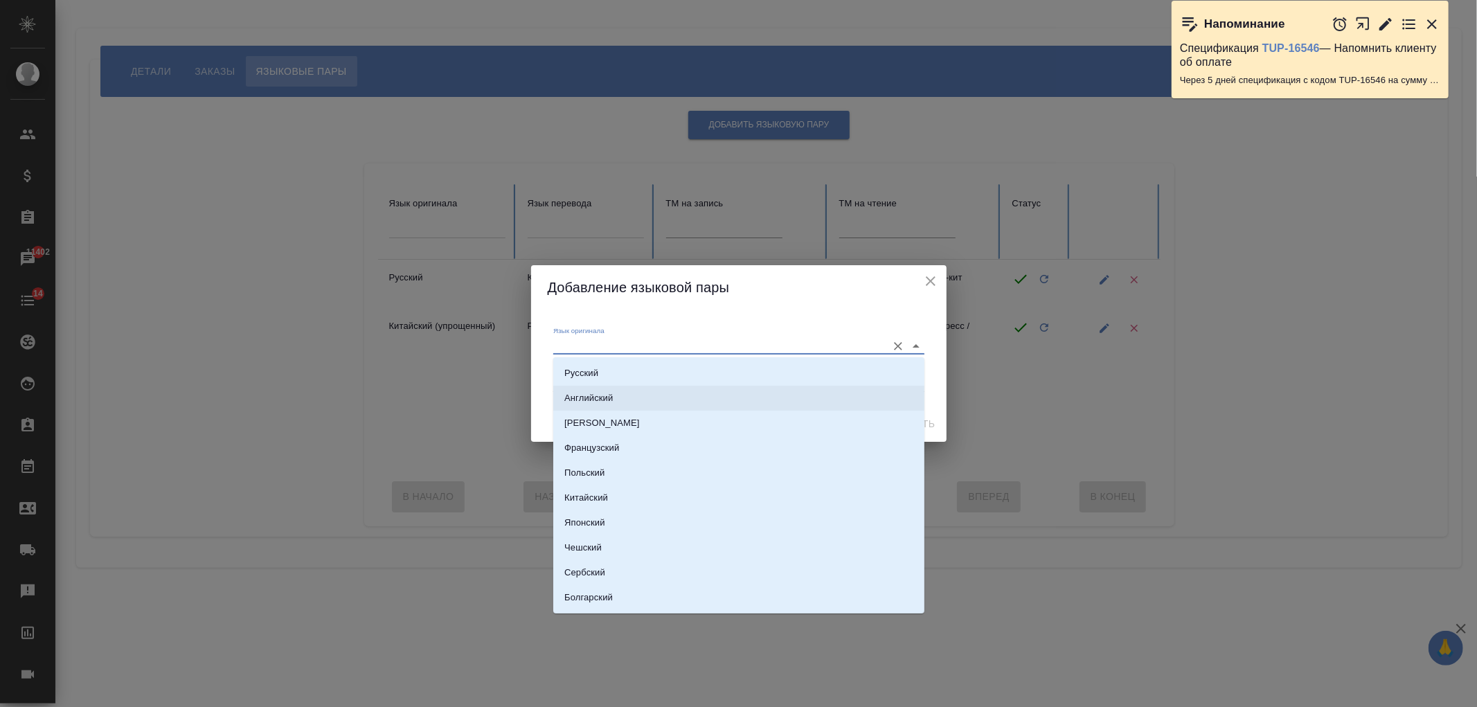
click at [755, 398] on li "Английский" at bounding box center [738, 398] width 371 height 25
type input "Английский"
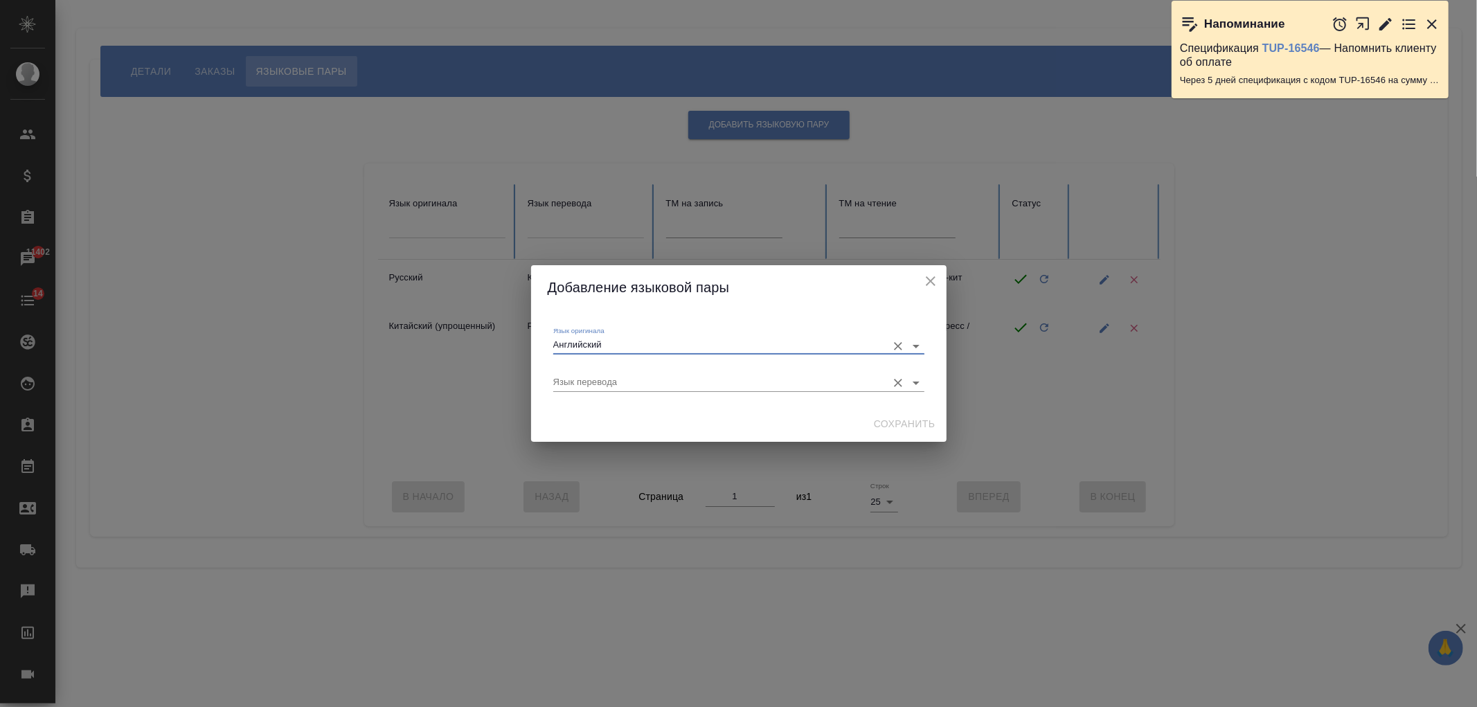
click at [720, 386] on input "Язык перевода" at bounding box center [716, 382] width 327 height 17
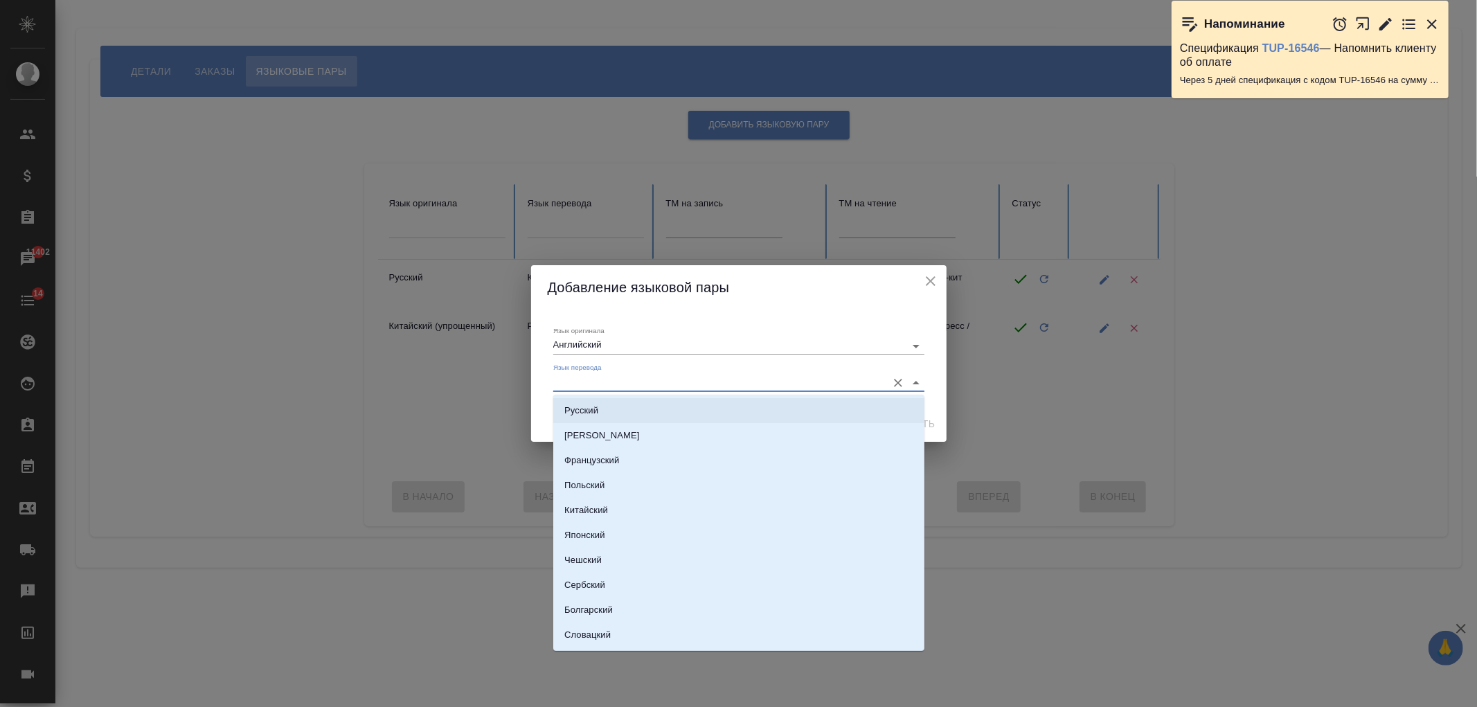
click at [615, 419] on li "Русский" at bounding box center [738, 410] width 371 height 25
type input "Русский"
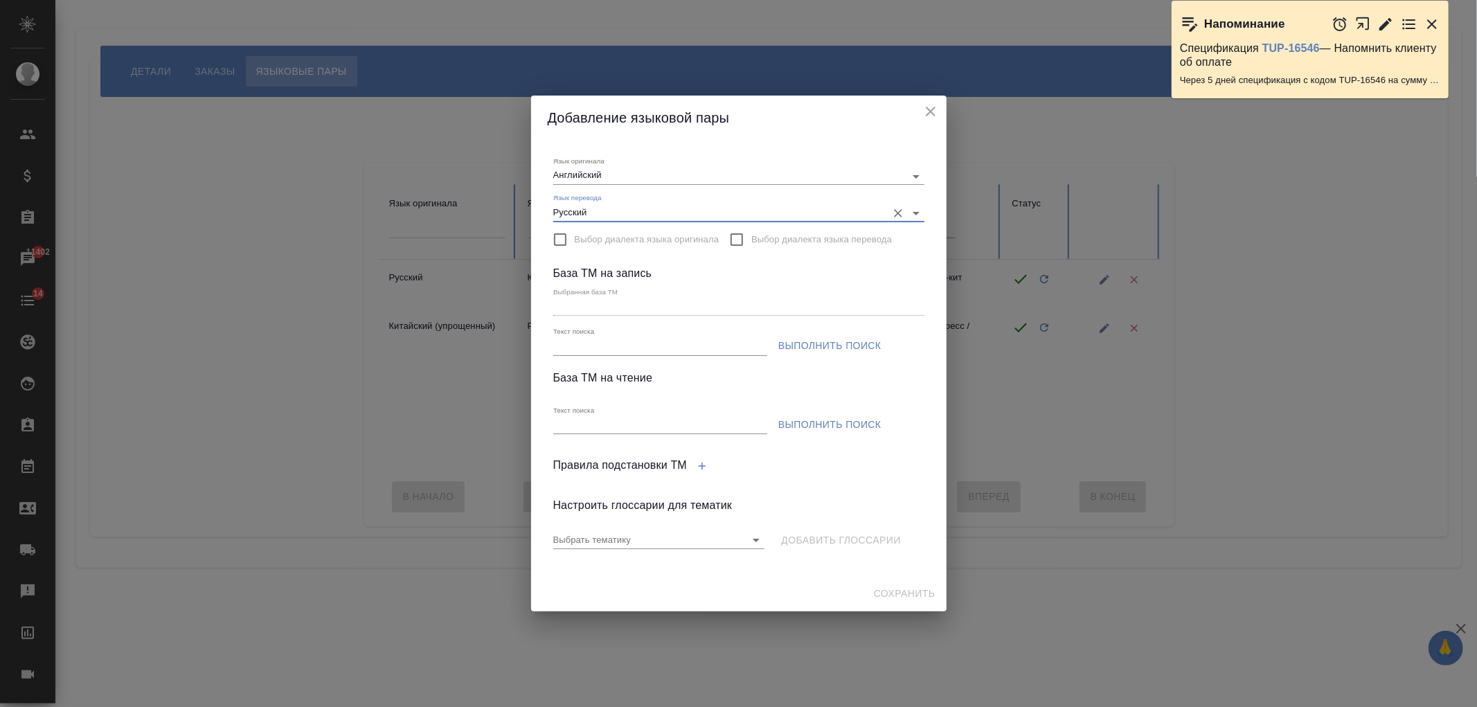
click at [655, 342] on input "Текст поиска" at bounding box center [660, 346] width 214 height 17
type input "прогресс"
click at [853, 345] on span "Выполнить поиск" at bounding box center [829, 345] width 103 height 17
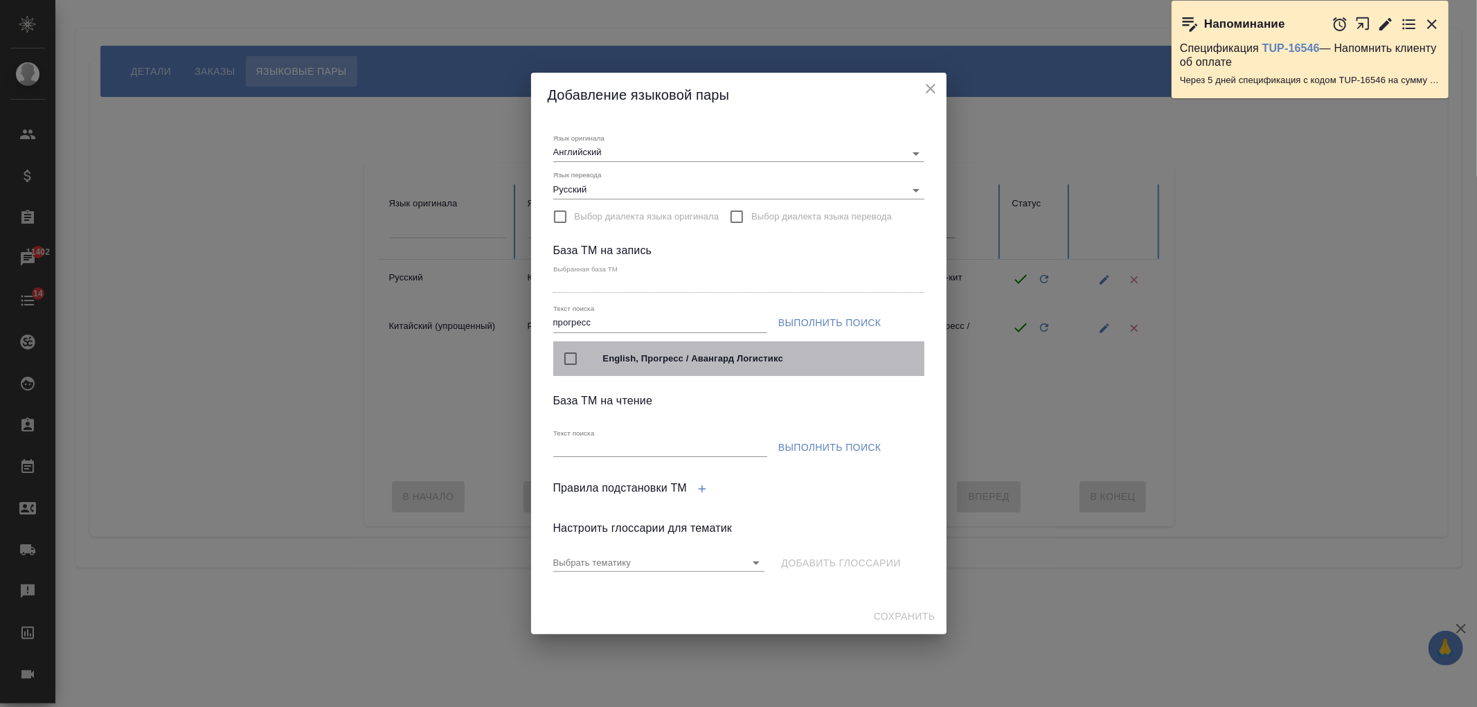
click at [569, 355] on input "checkbox" at bounding box center [570, 358] width 29 height 29
type input "English, Прогресс / Авангард Логистикс"
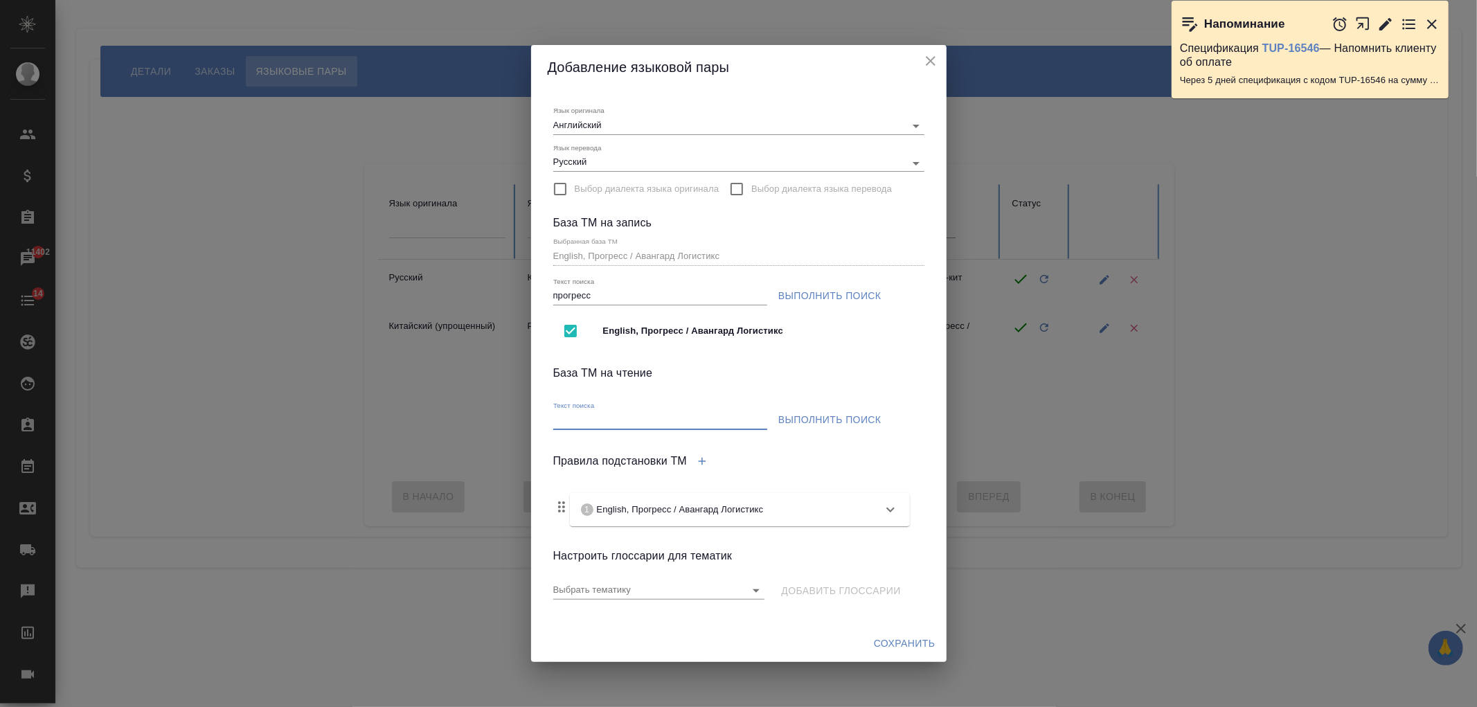
click at [672, 424] on input "Текст поиска" at bounding box center [660, 420] width 214 height 17
type input "прогресс"
click at [852, 421] on span "Выполнить поиск" at bounding box center [829, 419] width 103 height 17
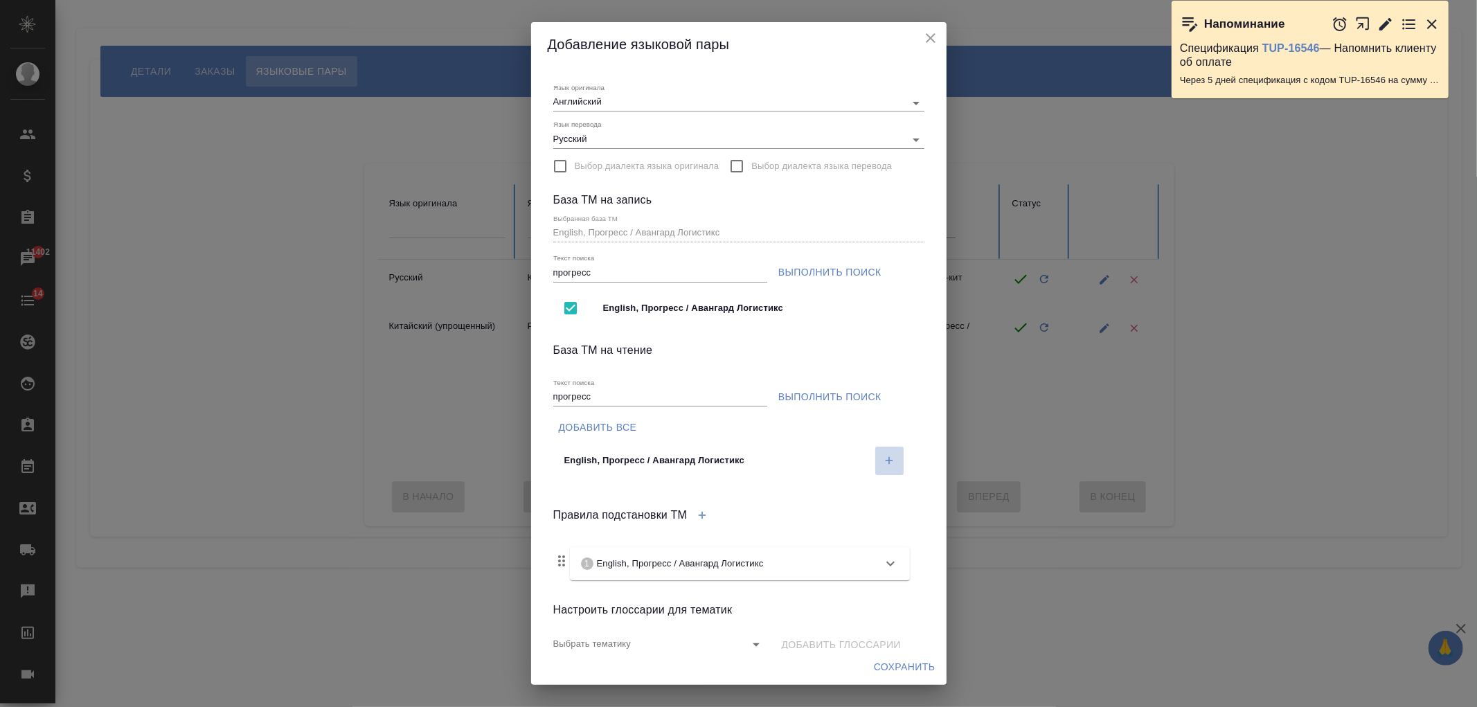
click at [883, 457] on icon "button" at bounding box center [889, 460] width 12 height 12
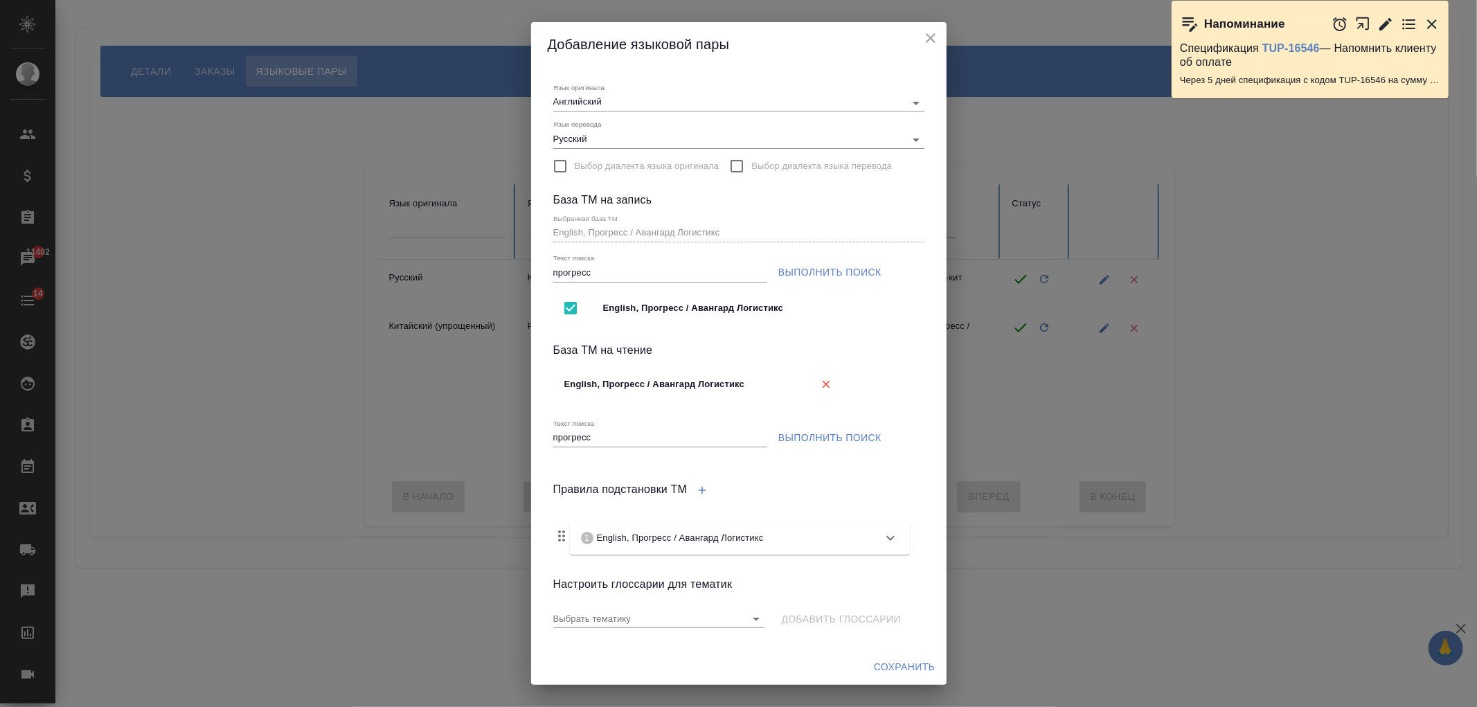
click at [932, 670] on span "Сохранить" at bounding box center [905, 667] width 62 height 17
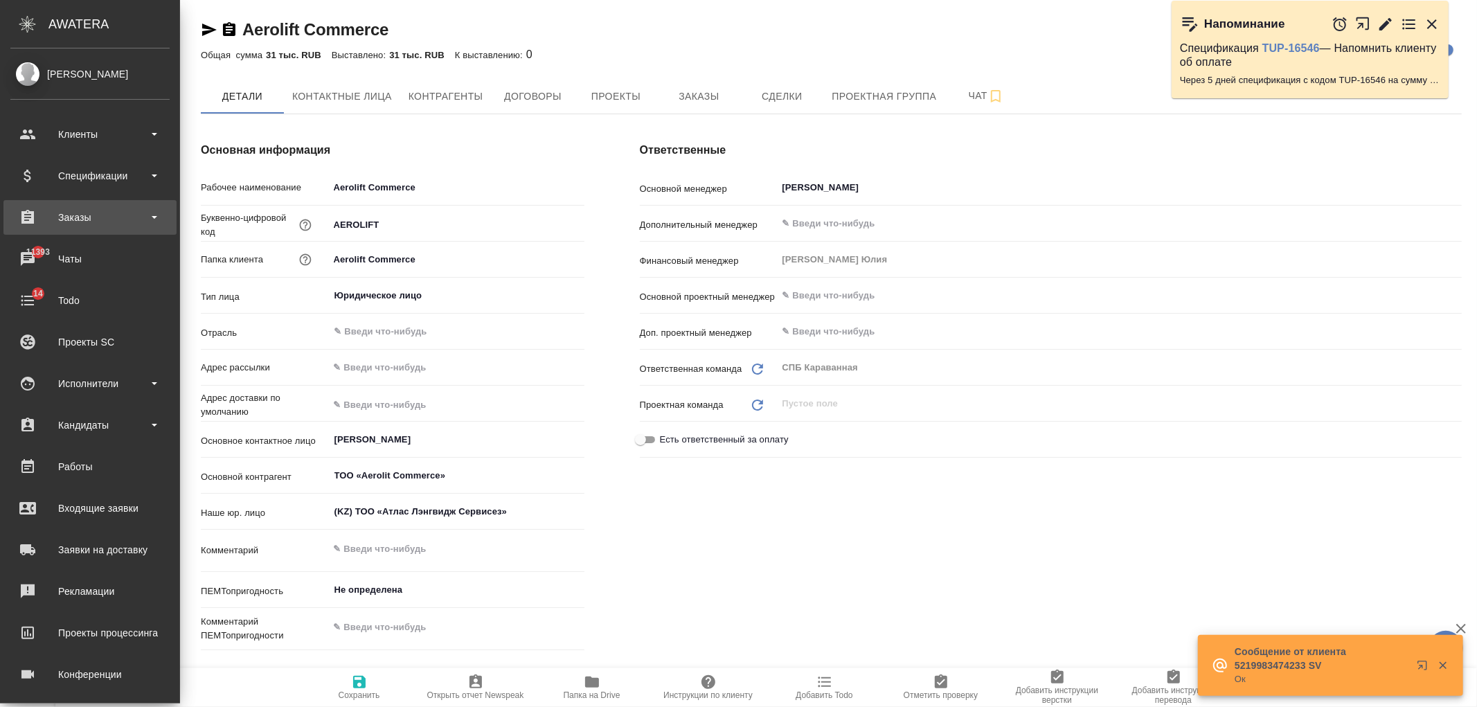
click at [128, 224] on div "Заказы" at bounding box center [89, 217] width 159 height 21
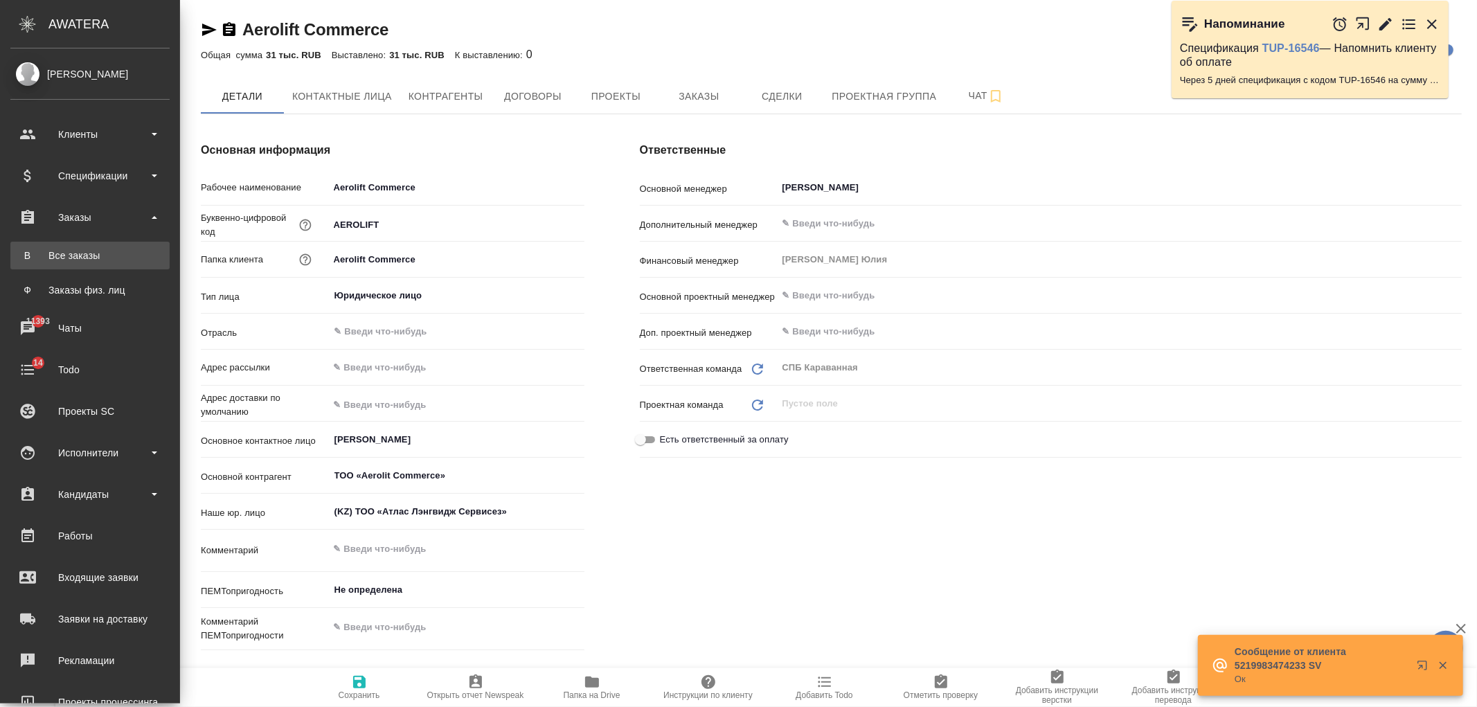
click at [123, 246] on link "В Все заказы" at bounding box center [89, 256] width 159 height 28
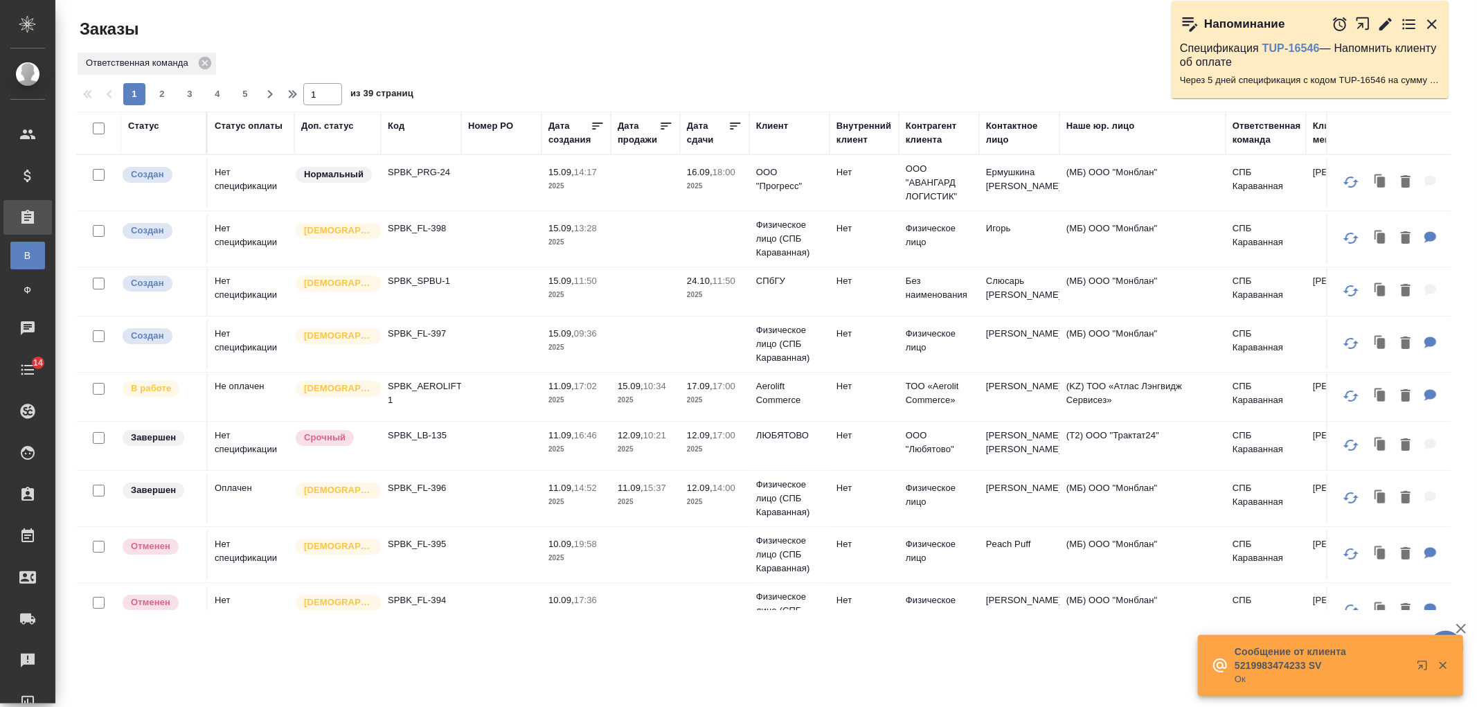
click at [780, 125] on div "Клиент" at bounding box center [772, 126] width 32 height 14
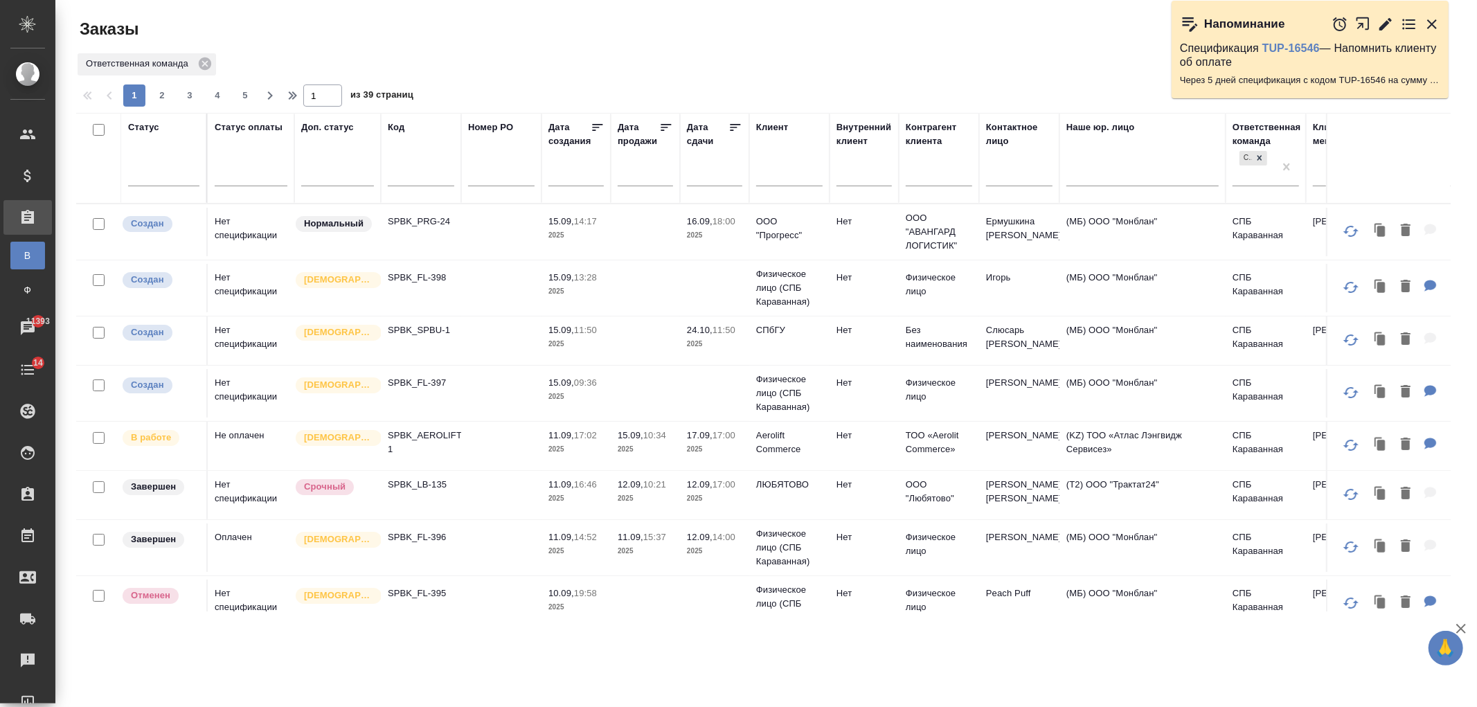
click at [781, 177] on input "text" at bounding box center [789, 176] width 66 height 17
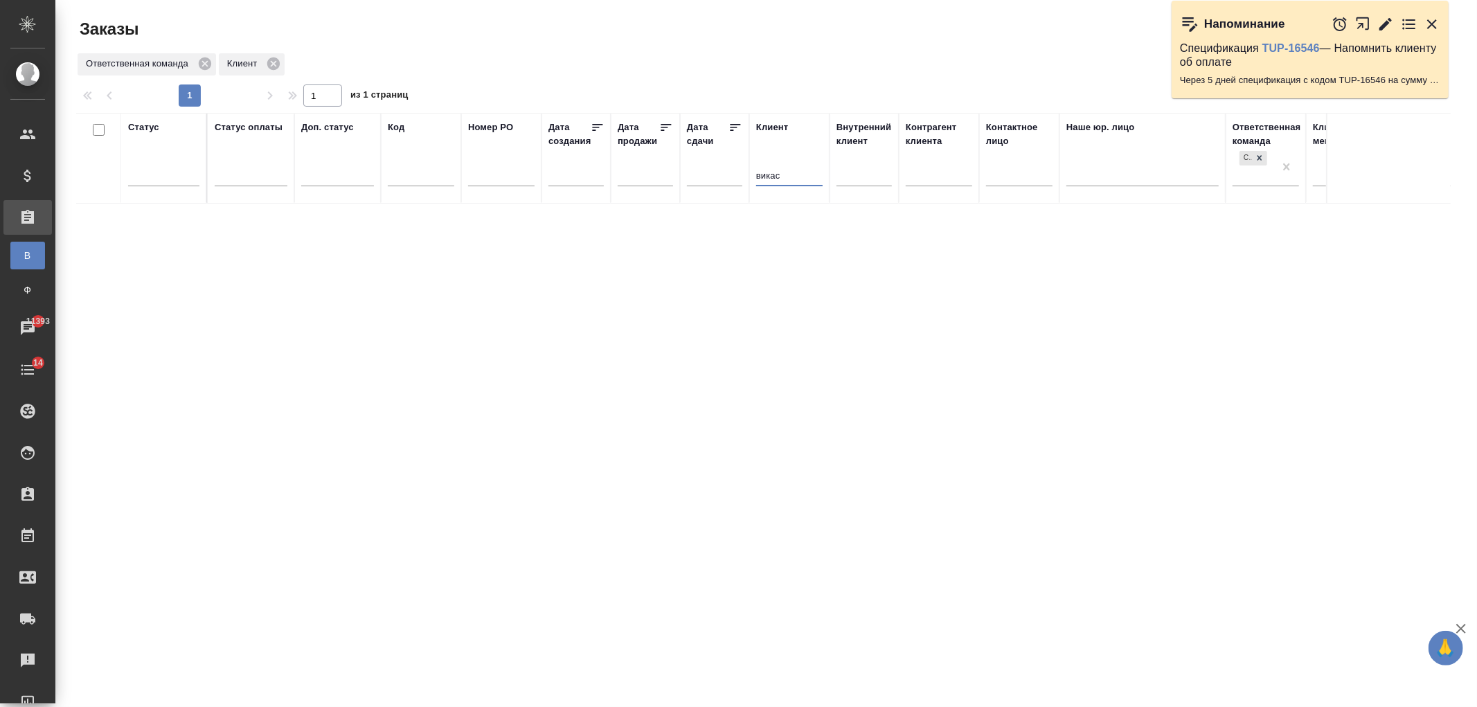
drag, startPoint x: 798, startPoint y: 171, endPoint x: 675, endPoint y: 165, distance: 122.7
click at [677, 165] on tr "Статус Статус оплаты Доп. статус Код Номер PO Дата создания Дата продажи Дата с…" at bounding box center [1235, 158] width 2319 height 91
type input "vikas"
drag, startPoint x: 787, startPoint y: 179, endPoint x: 704, endPoint y: 170, distance: 83.5
click at [704, 170] on tr "Статус Статус оплаты Доп. статус Код Номер PO Дата создания Дата продажи Дата с…" at bounding box center [1235, 158] width 2319 height 91
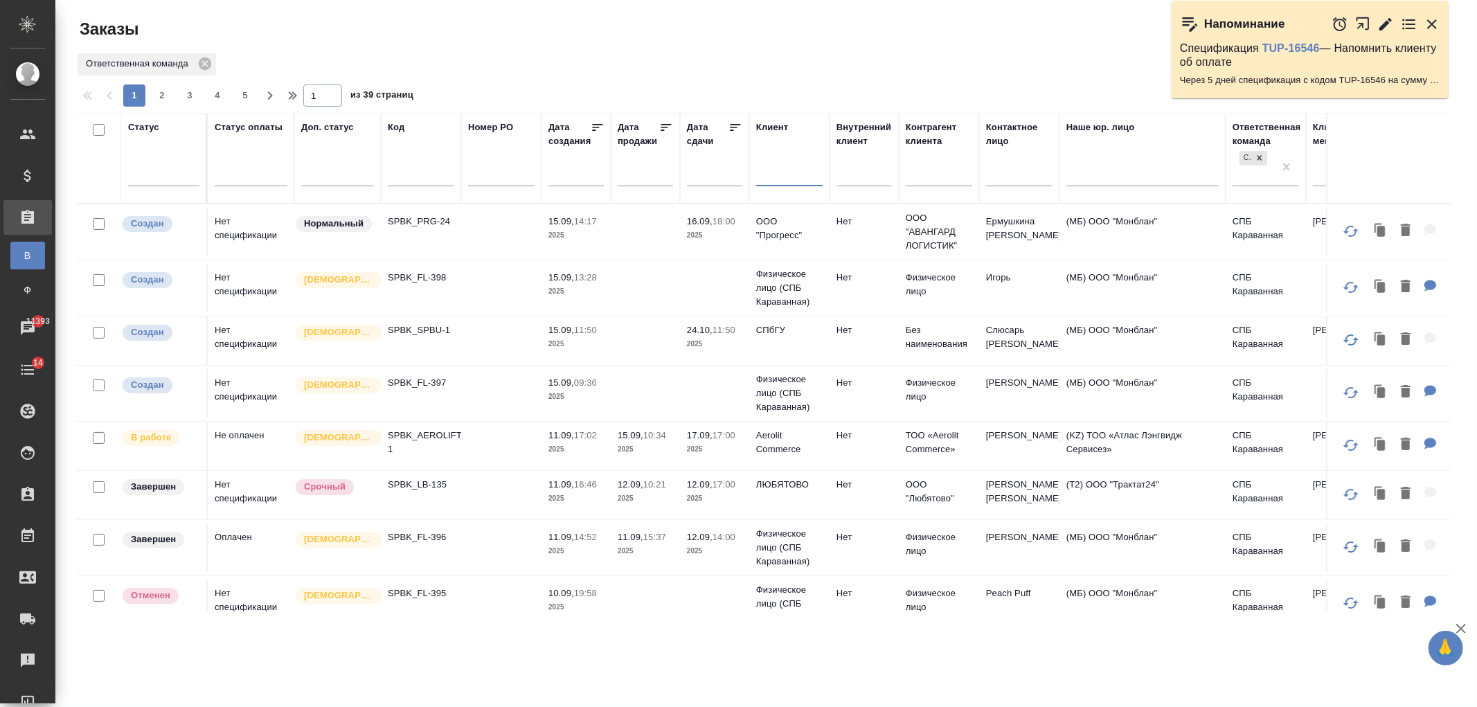
click at [1022, 165] on div at bounding box center [1019, 178] width 66 height 34
click at [1016, 174] on input "text" at bounding box center [1019, 176] width 66 height 17
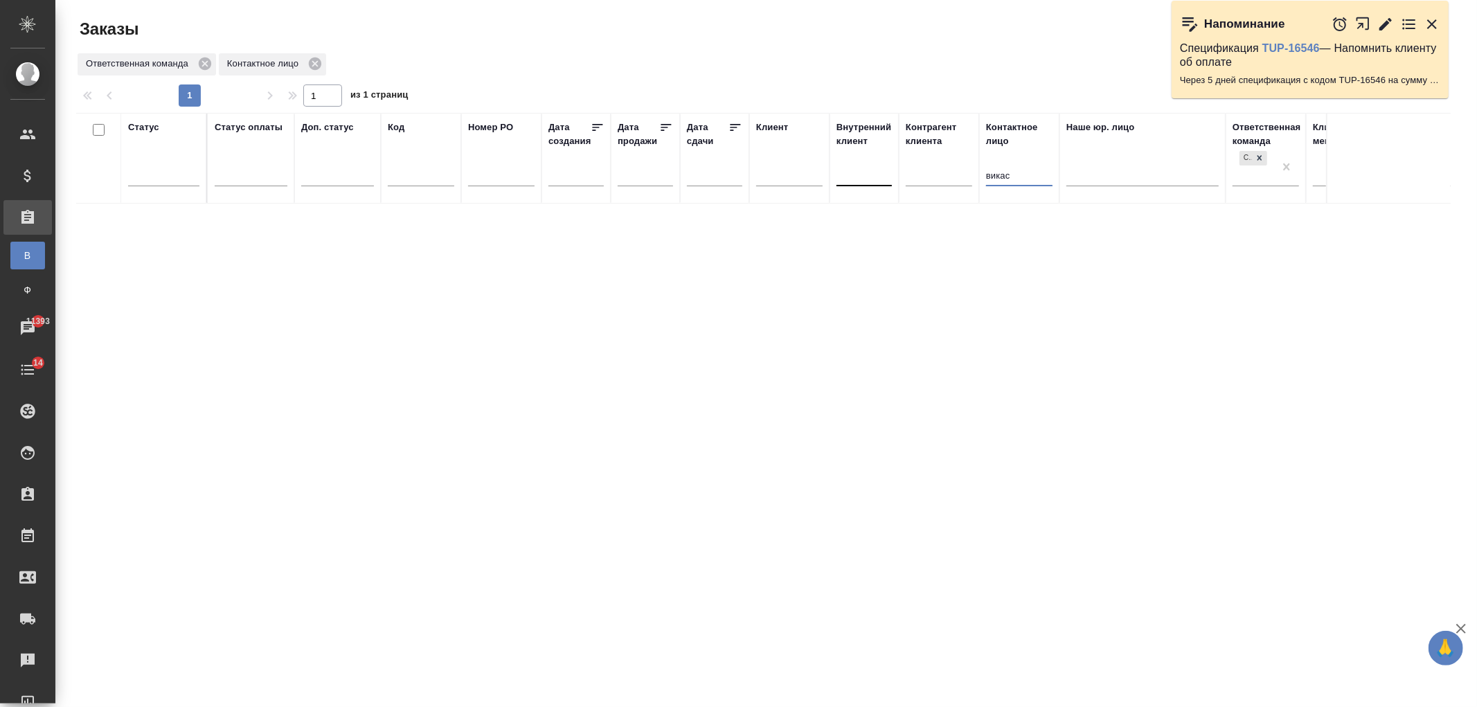
drag, startPoint x: 1019, startPoint y: 174, endPoint x: 868, endPoint y: 167, distance: 151.1
click at [870, 167] on tr "Статус Статус оплаты Доп. статус Код Номер PO Дата создания Дата продажи Дата с…" at bounding box center [1235, 158] width 2319 height 91
drag, startPoint x: 1015, startPoint y: 173, endPoint x: 902, endPoint y: 181, distance: 113.9
click at [906, 181] on tr "Статус Статус оплаты Доп. статус Код Номер PO Дата создания Дата продажи Дата с…" at bounding box center [1235, 158] width 2319 height 91
type input "vikas"
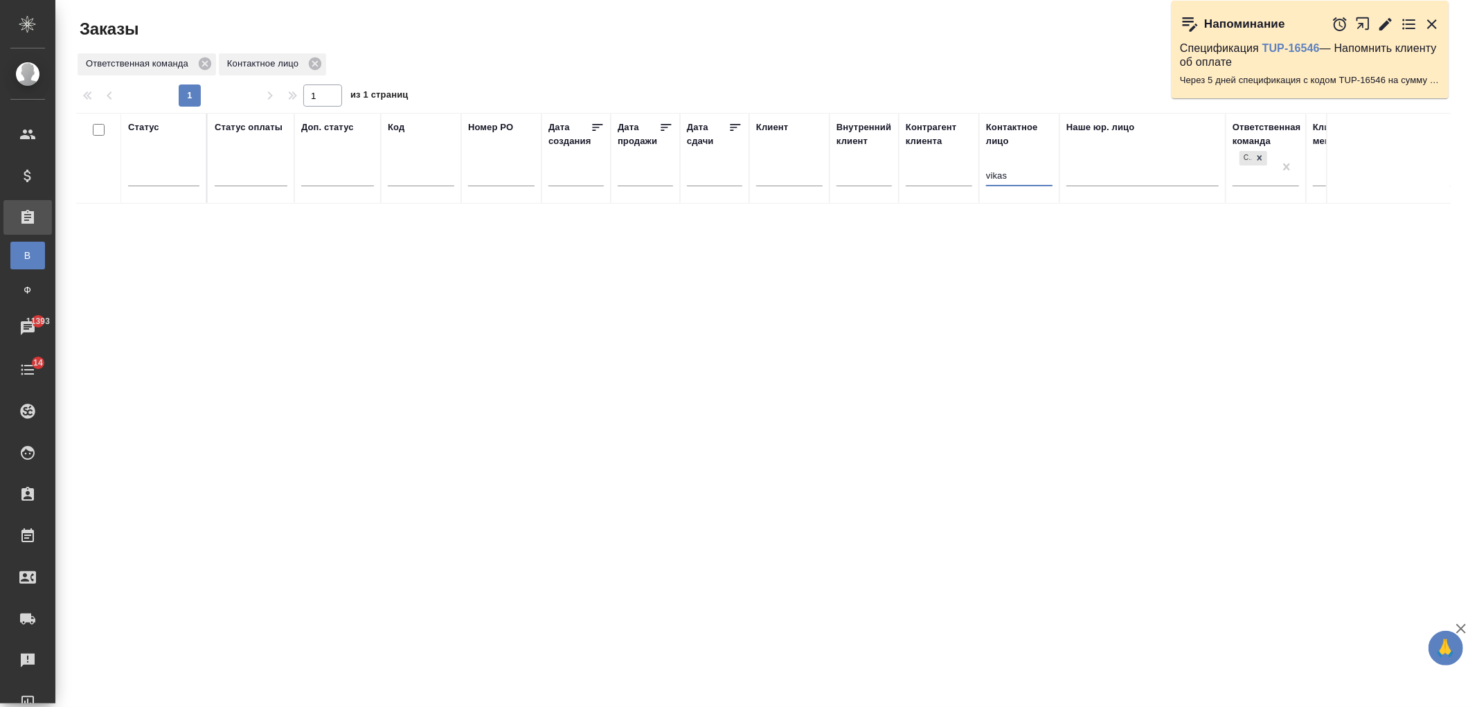
drag, startPoint x: 1026, startPoint y: 173, endPoint x: 833, endPoint y: 148, distance: 194.1
click at [846, 139] on tr "Статус Статус оплаты Доп. статус Код Номер PO Дата создания Дата продажи Дата с…" at bounding box center [1235, 158] width 2319 height 91
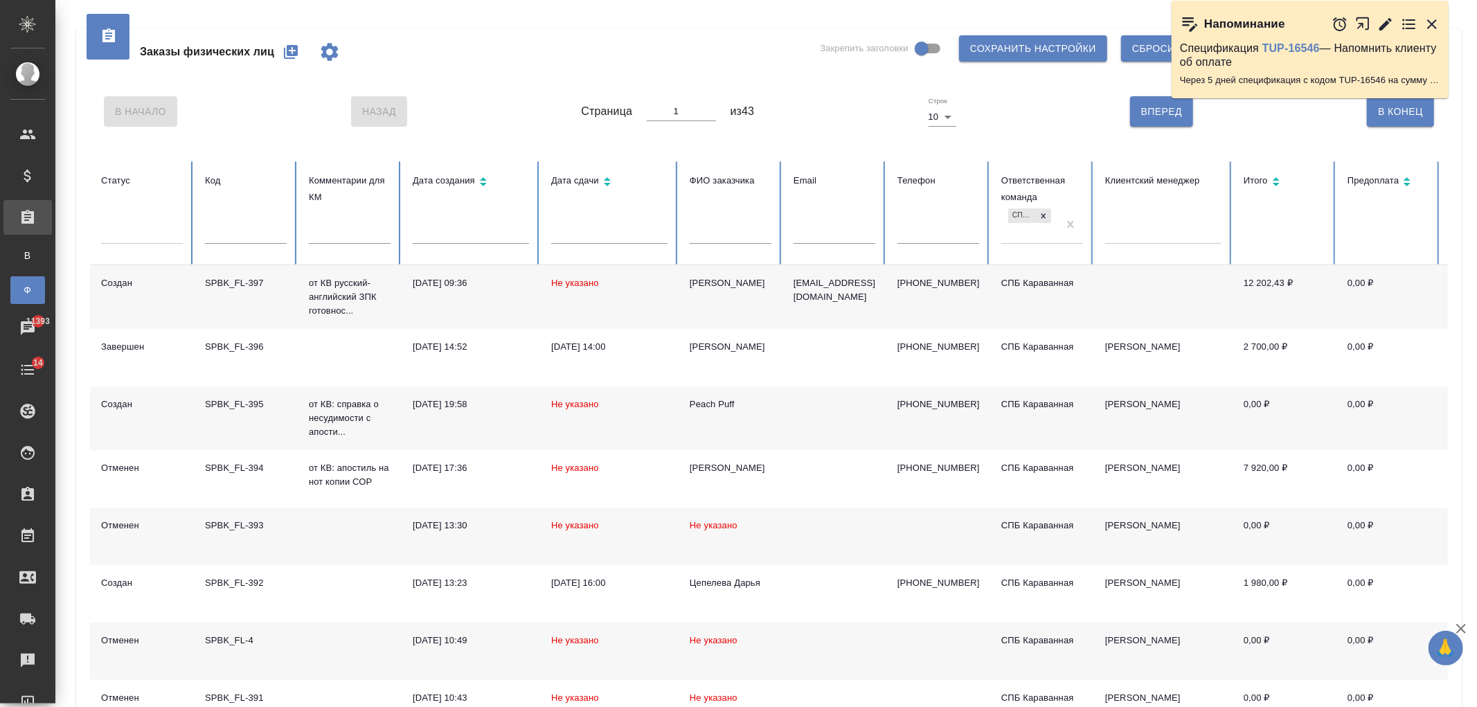
click at [220, 233] on input "text" at bounding box center [246, 233] width 82 height 19
click at [45, 247] on link "В Все заказы" at bounding box center [27, 256] width 35 height 28
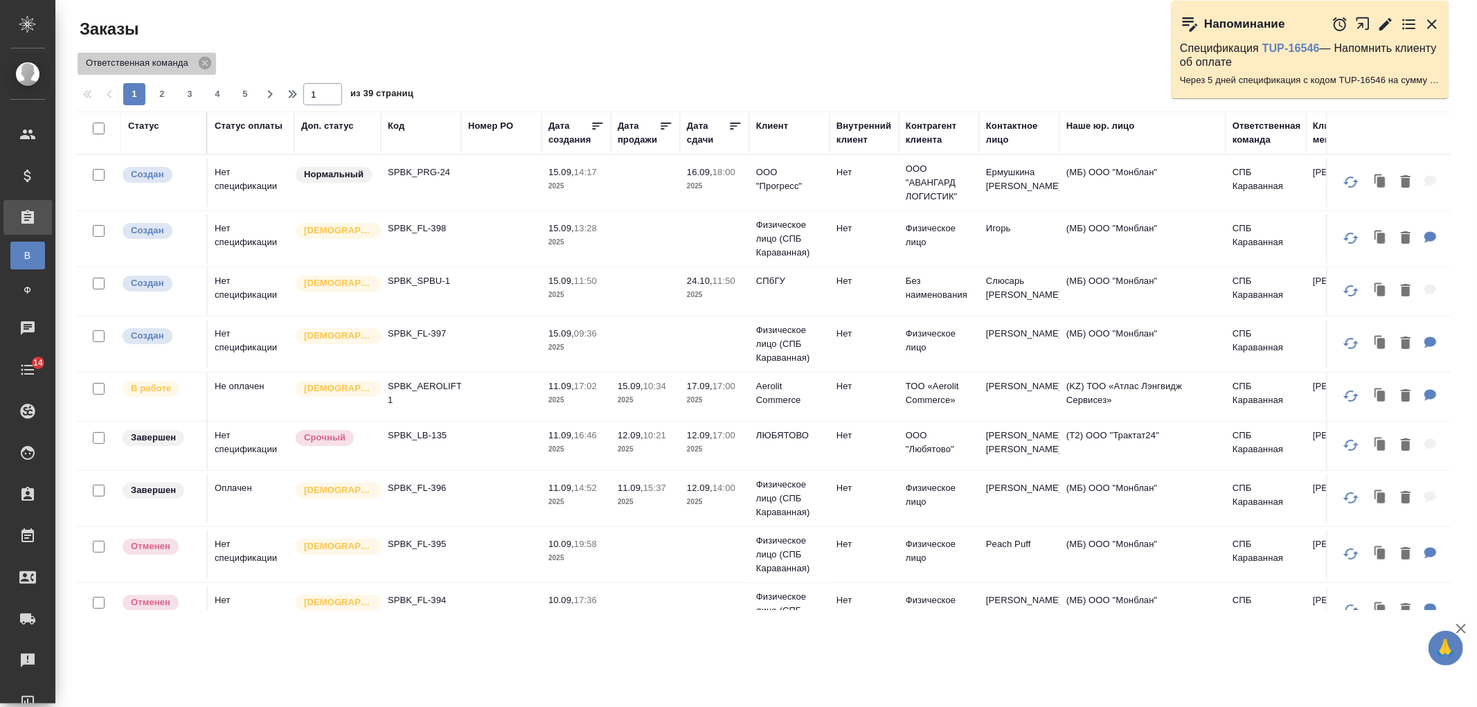
click at [208, 64] on icon at bounding box center [205, 63] width 12 height 12
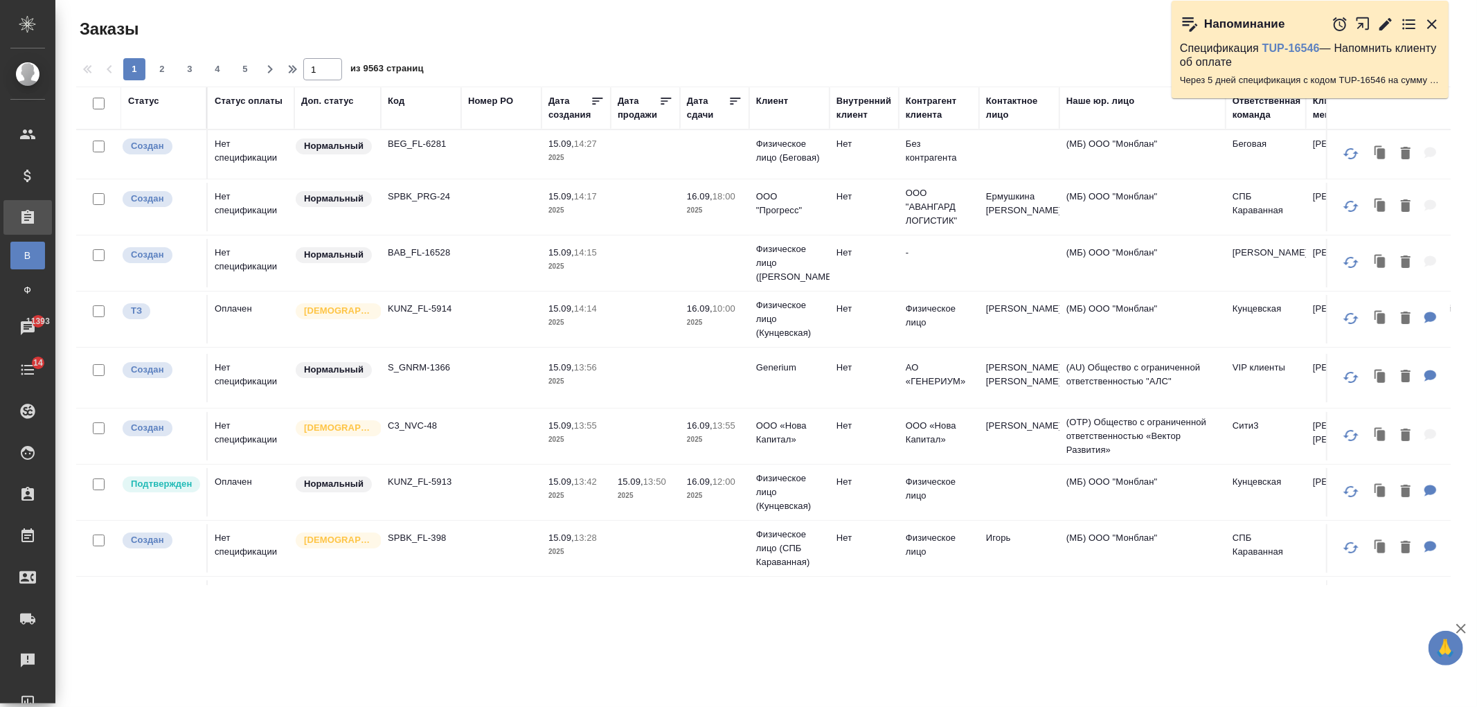
click at [400, 105] on div "Код" at bounding box center [396, 101] width 17 height 14
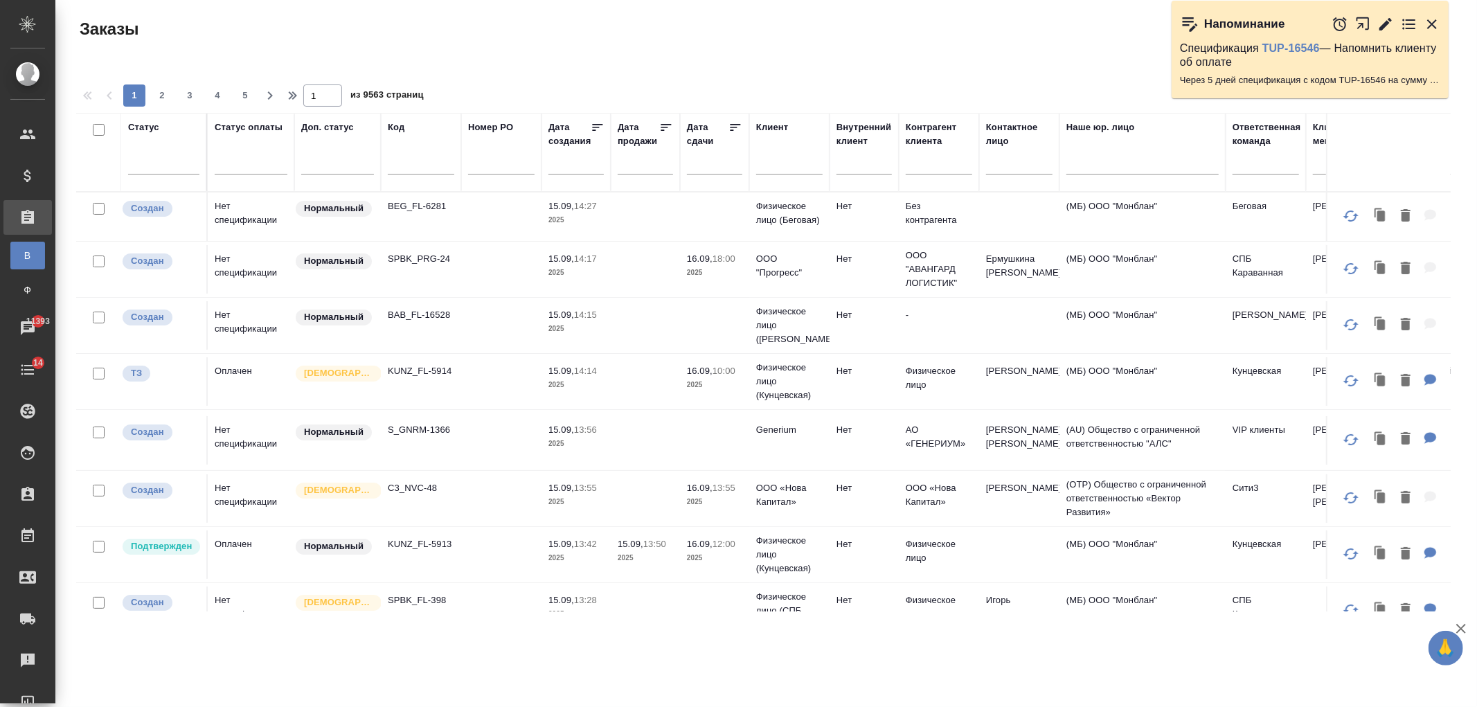
click at [413, 167] on input "text" at bounding box center [421, 165] width 66 height 17
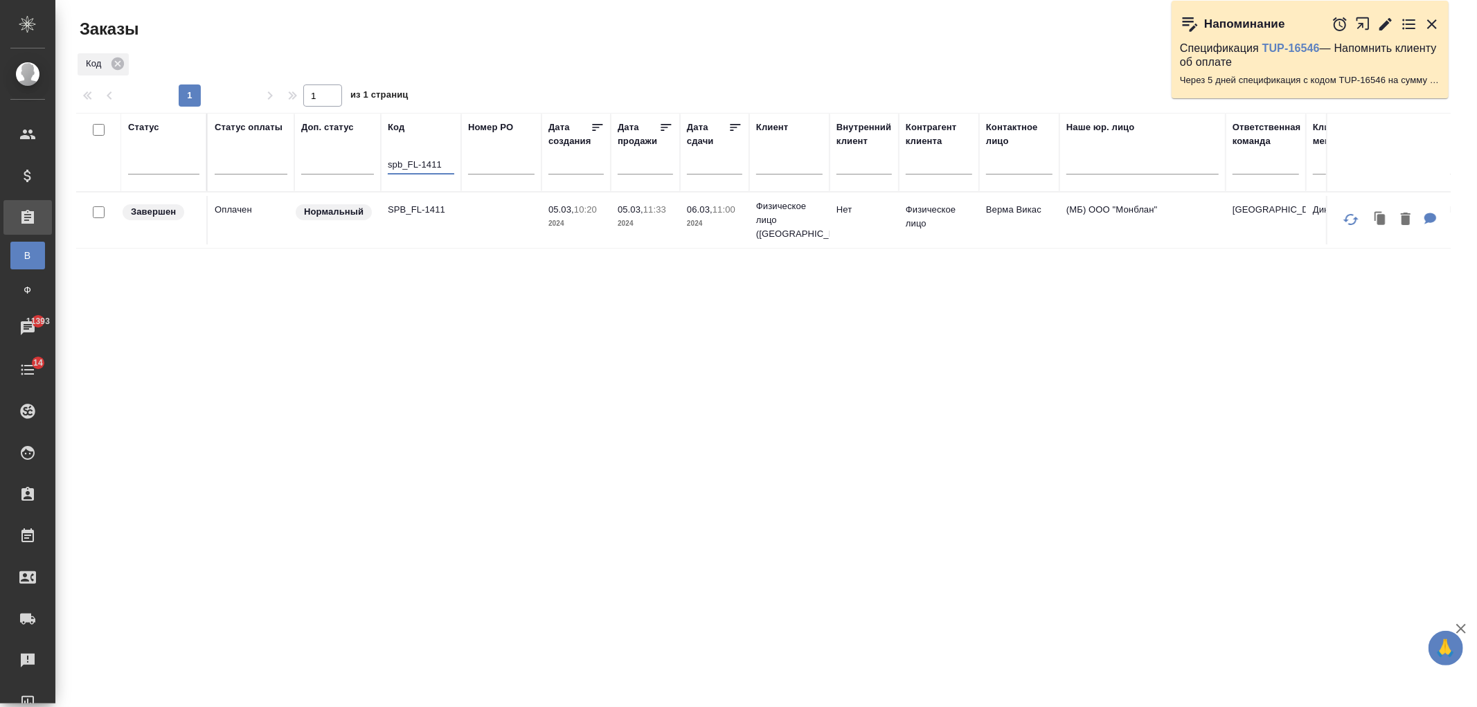
type input "spb_FL-1411"
click at [525, 217] on td at bounding box center [501, 220] width 80 height 48
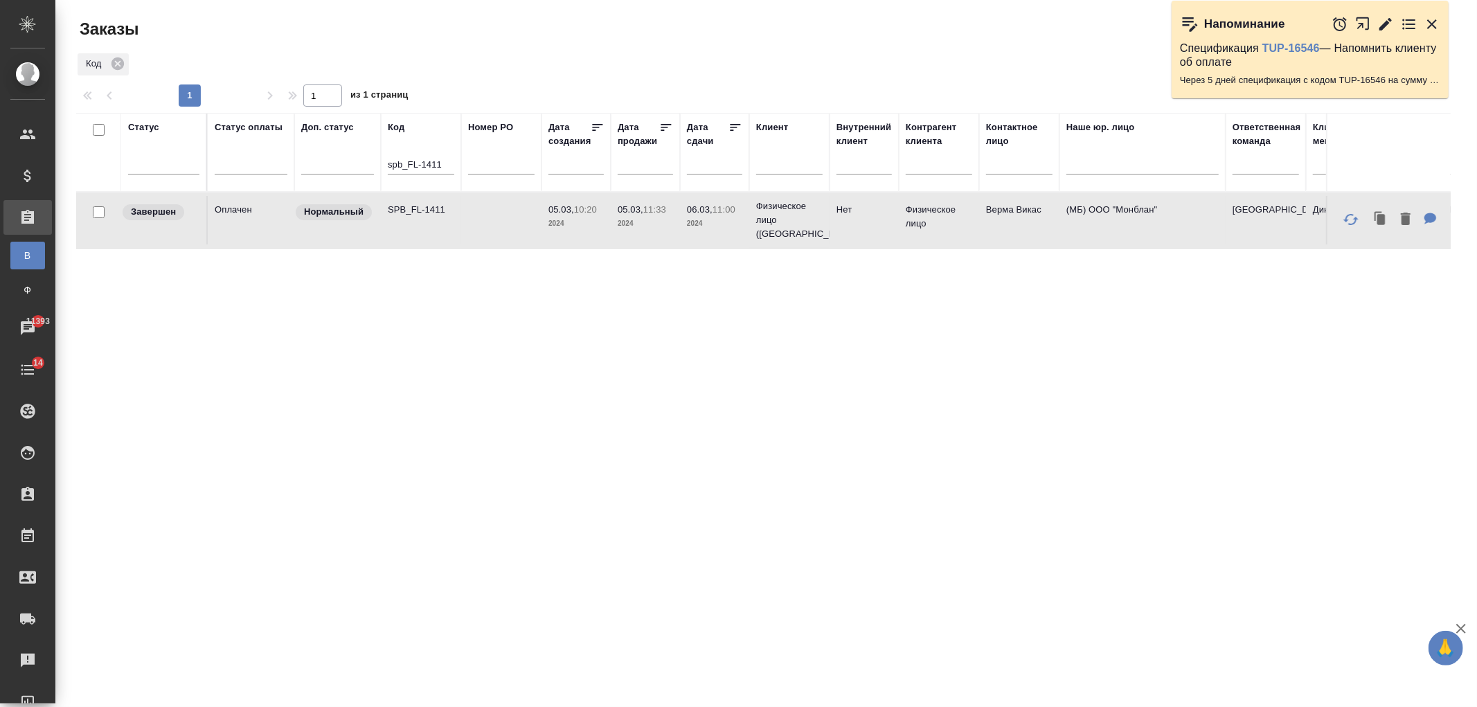
click at [525, 217] on td at bounding box center [501, 220] width 80 height 48
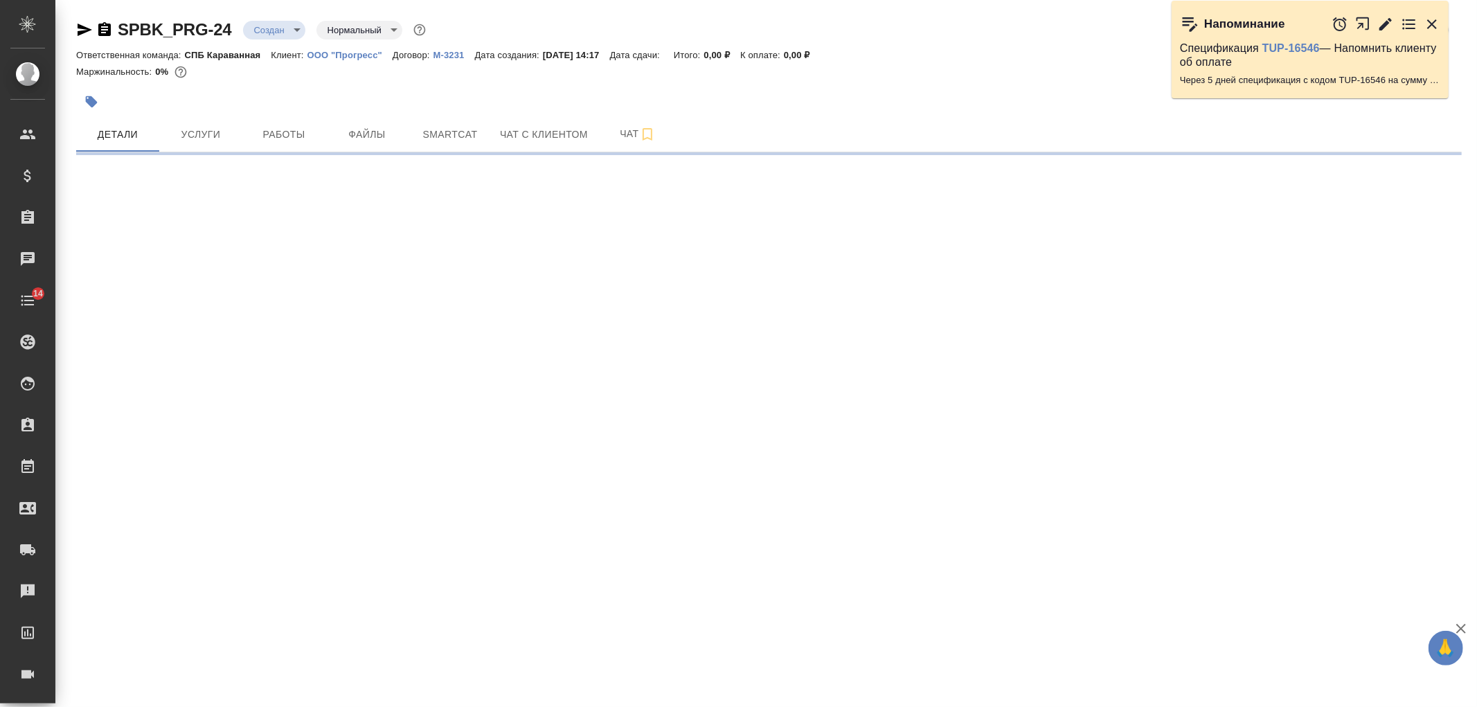
select select "RU"
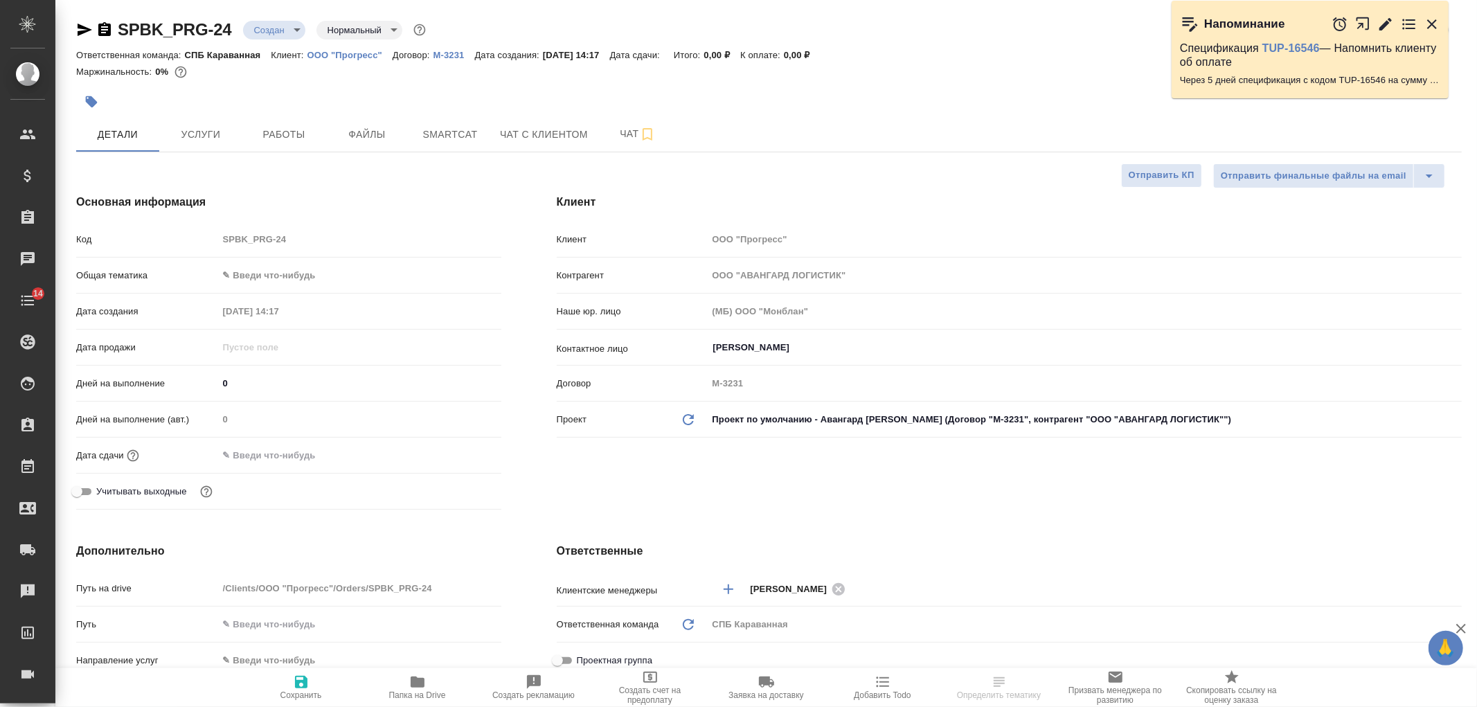
type textarea "x"
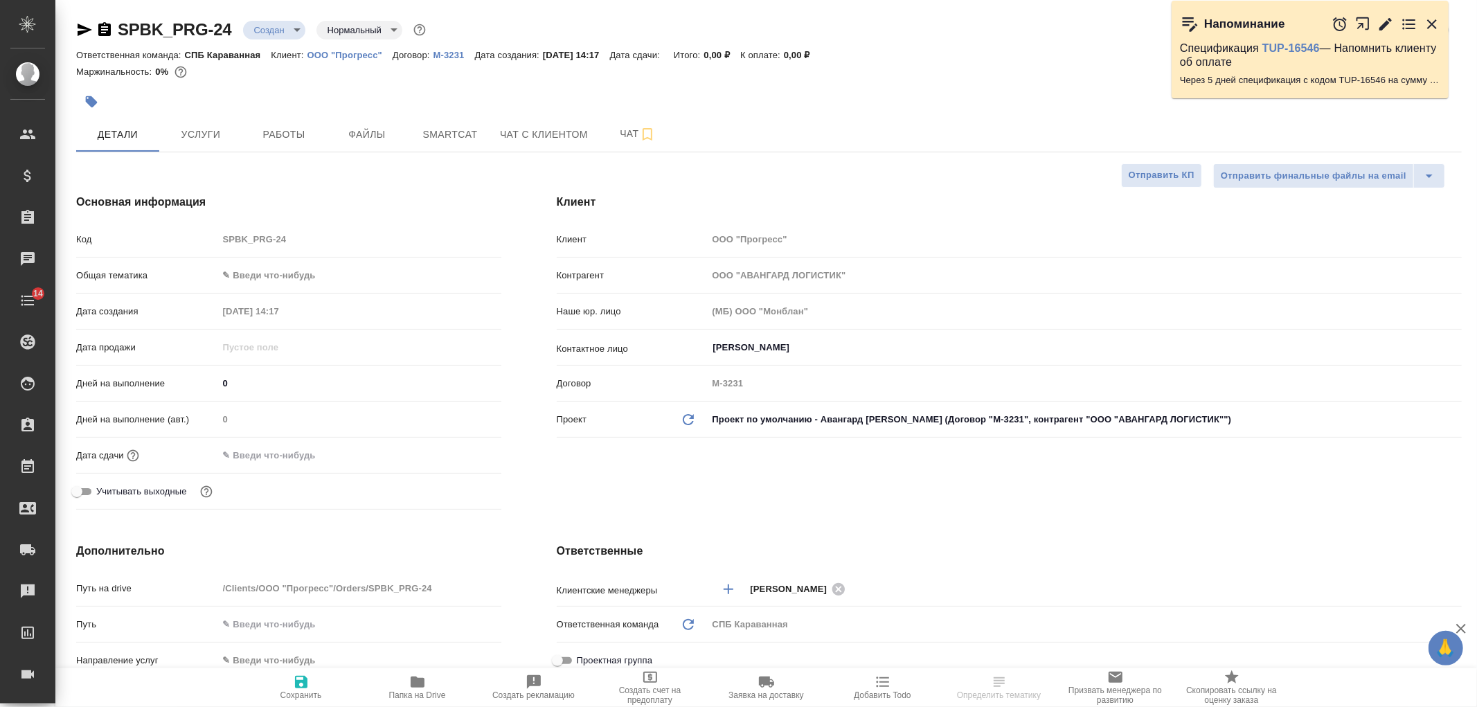
type textarea "x"
click at [364, 57] on p "ООО "Прогресс"" at bounding box center [349, 55] width 85 height 10
type textarea "x"
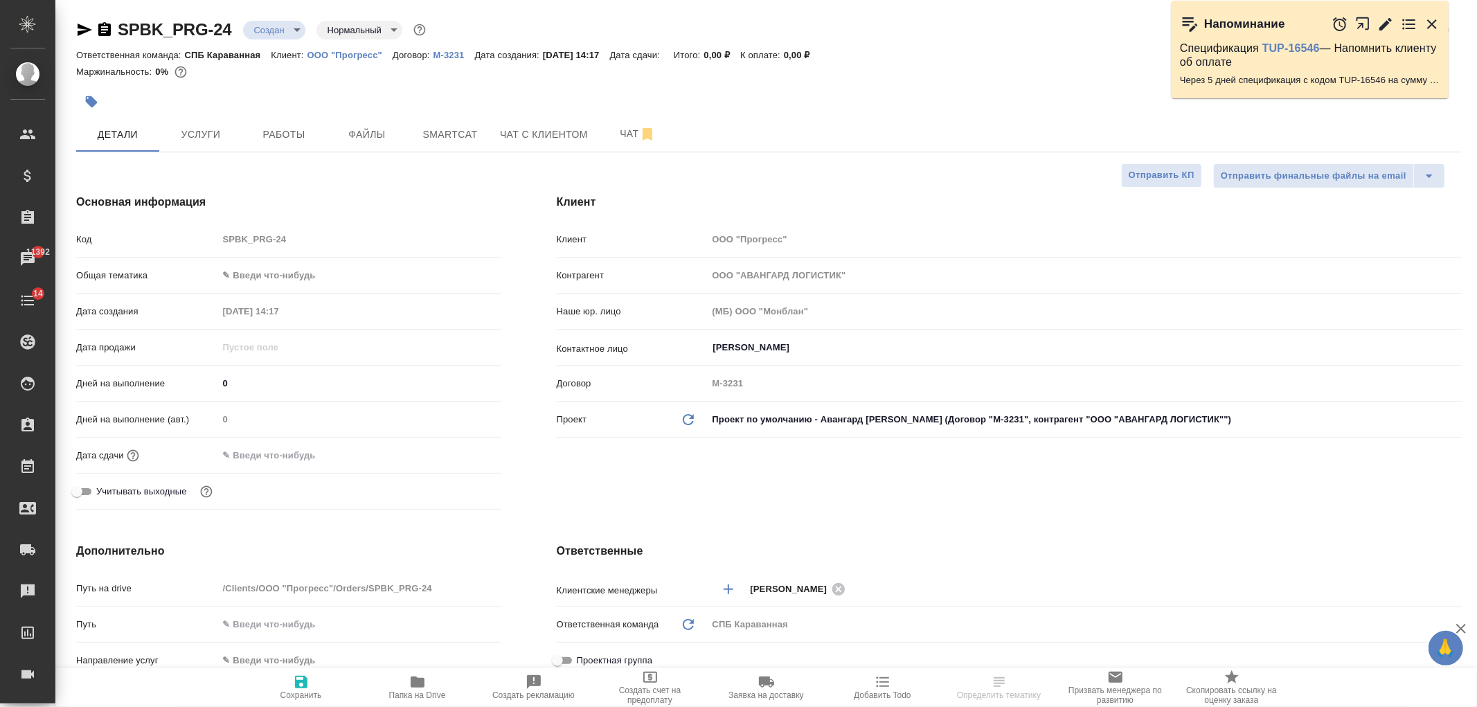
select select "RU"
type textarea "x"
click at [254, 260] on div "Код SPBK_PRG-24" at bounding box center [288, 245] width 425 height 36
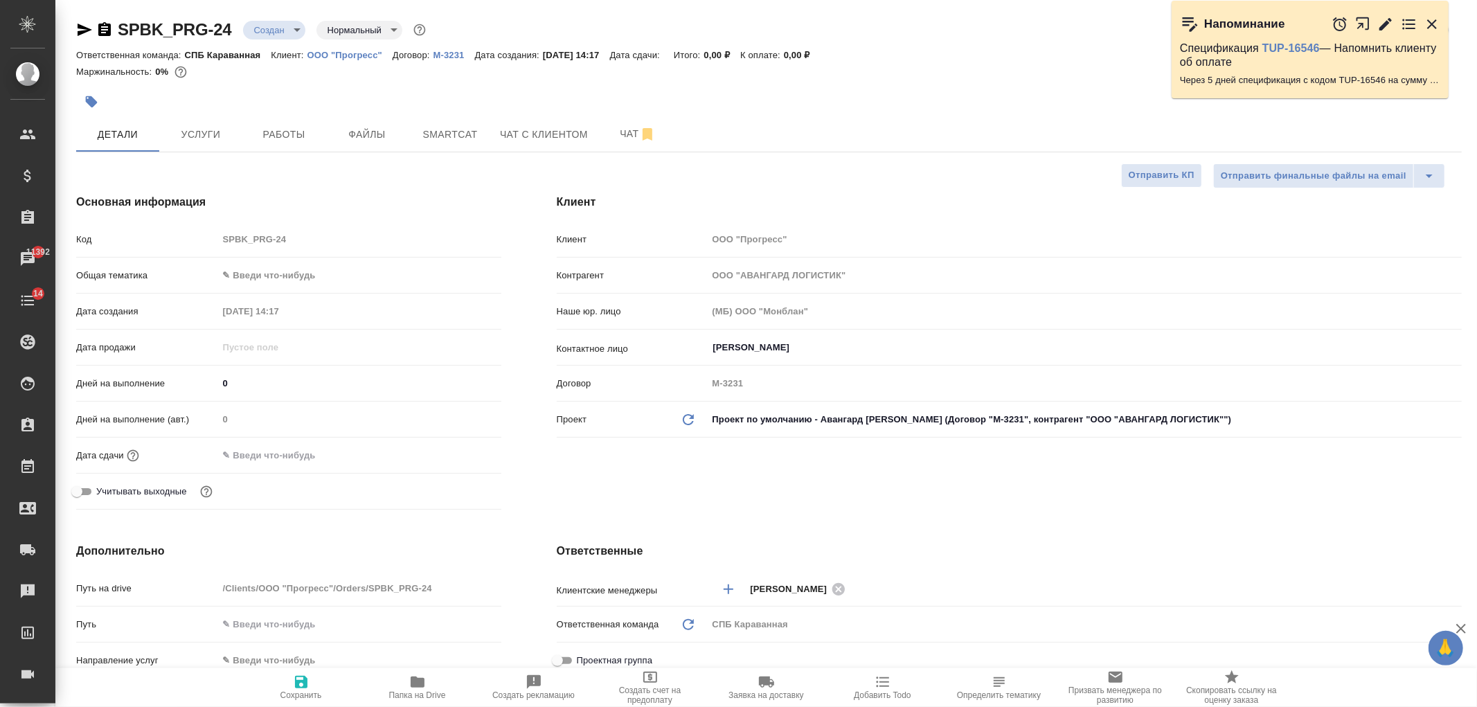
click at [274, 268] on body "🙏 .cls-1 fill:#fff; AWATERA [PERSON_NAME] Спецификации Заказы 11392 Чаты 14 Tod…" at bounding box center [738, 353] width 1477 height 707
click at [319, 404] on li "Юридическая/Финансовая" at bounding box center [359, 409] width 283 height 22
type input "yr-fn"
type textarea "x"
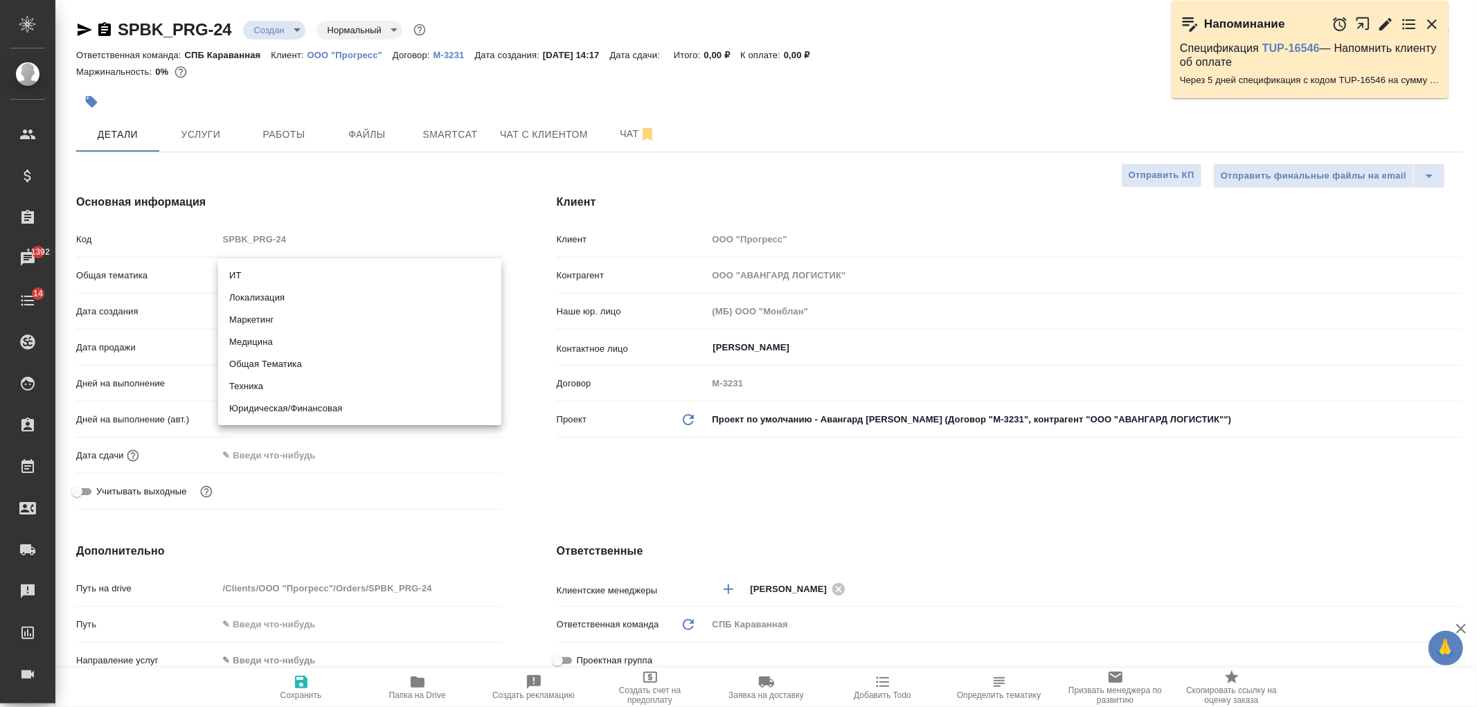
type textarea "x"
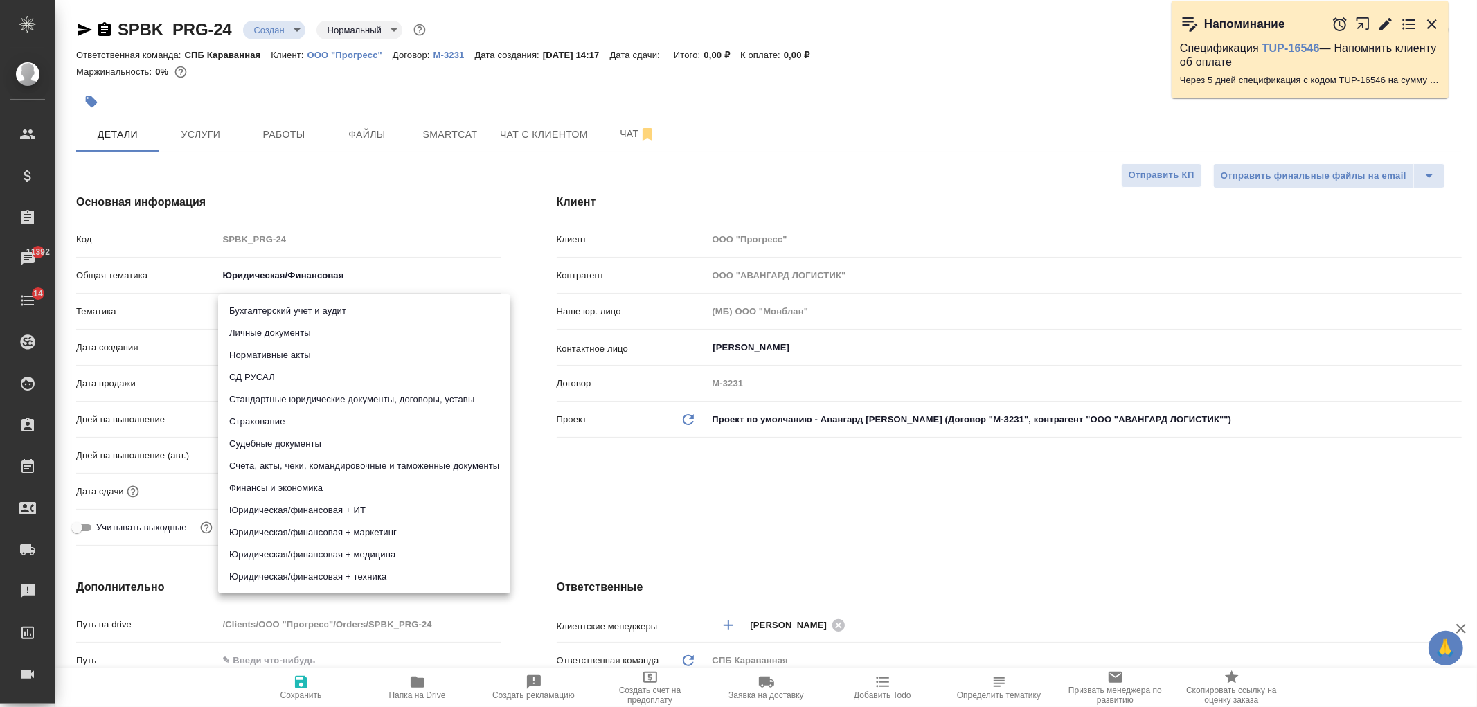
click at [272, 308] on body "🙏 .cls-1 fill:#fff; AWATERA [PERSON_NAME] Спецификации Заказы 11392 Чаты 14 Tod…" at bounding box center [738, 353] width 1477 height 707
click at [314, 468] on li "Счета, акты, чеки, командировочные и таможенные документы" at bounding box center [364, 466] width 292 height 22
type textarea "x"
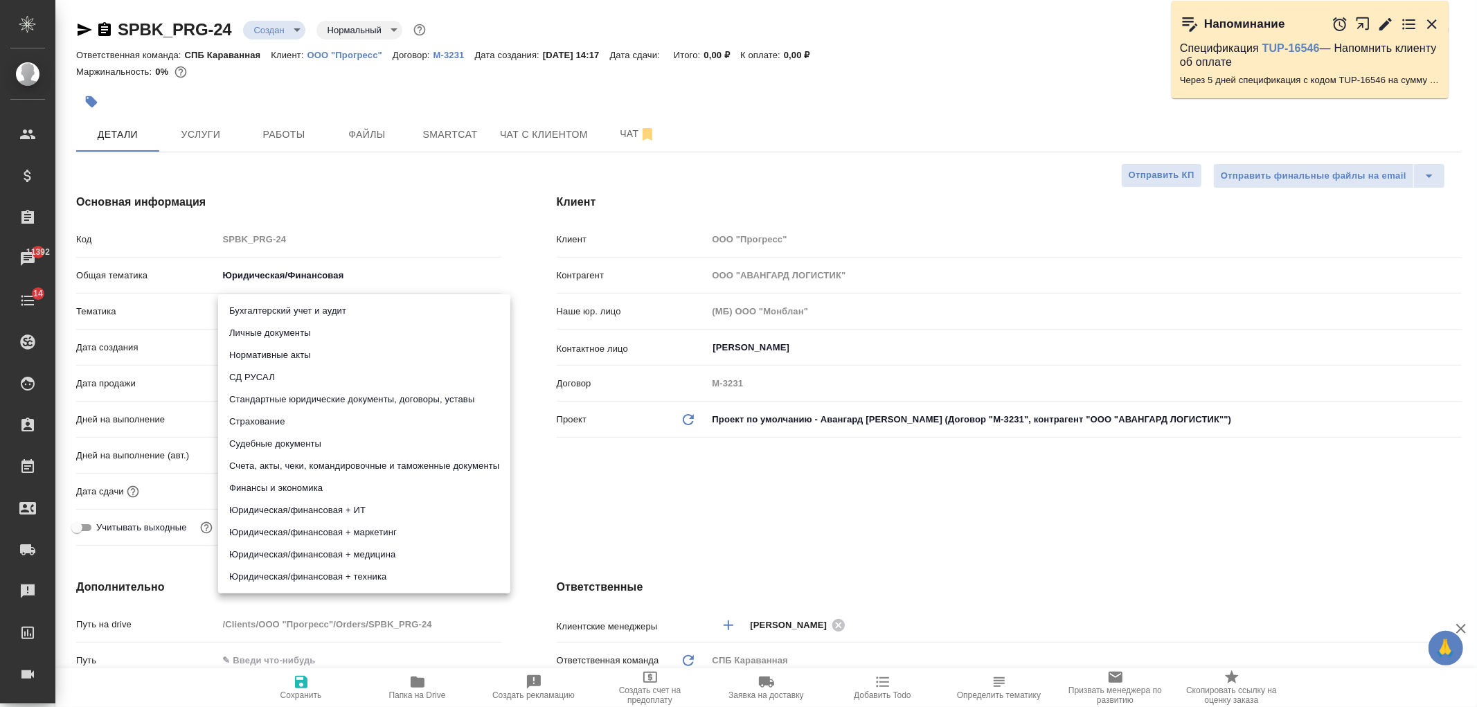
type input "5f647205b73bc97568ca66c0"
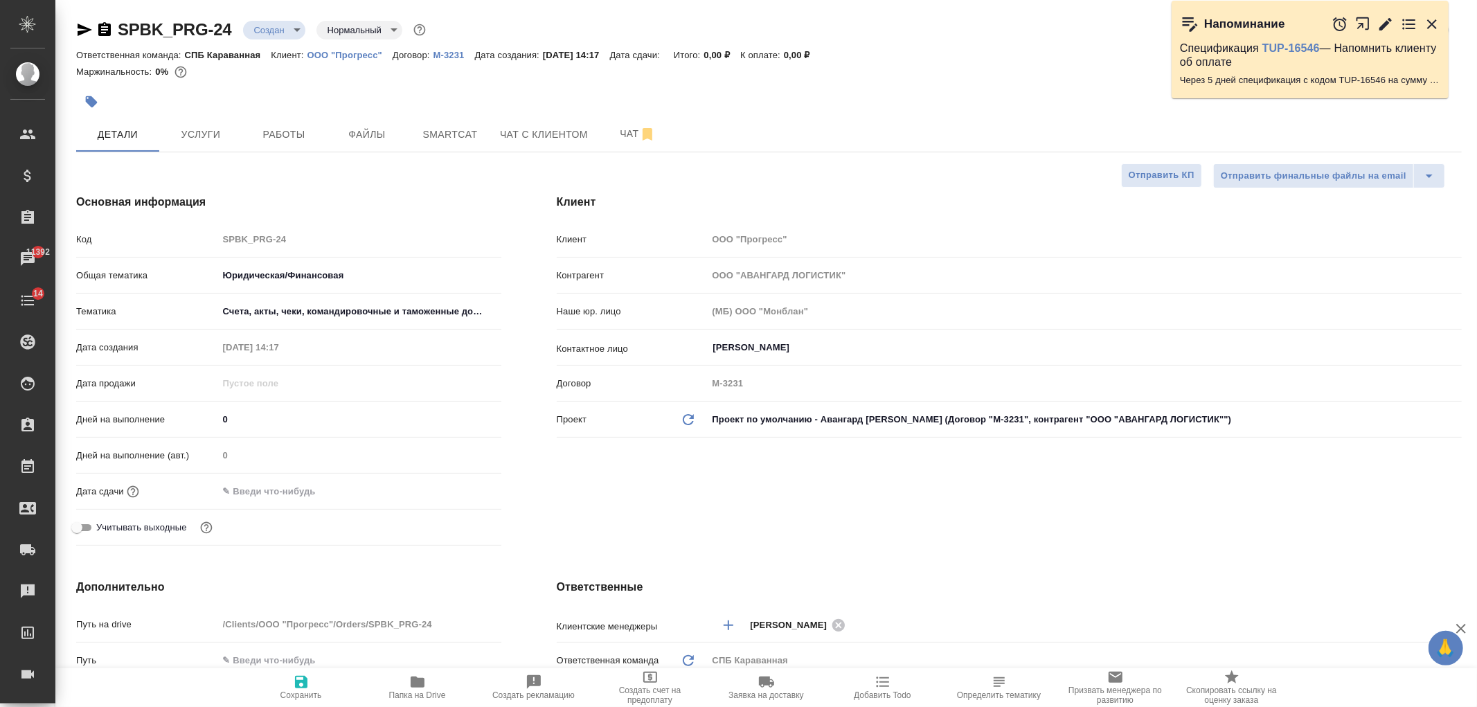
click at [302, 682] on icon "button" at bounding box center [301, 682] width 12 height 12
type textarea "x"
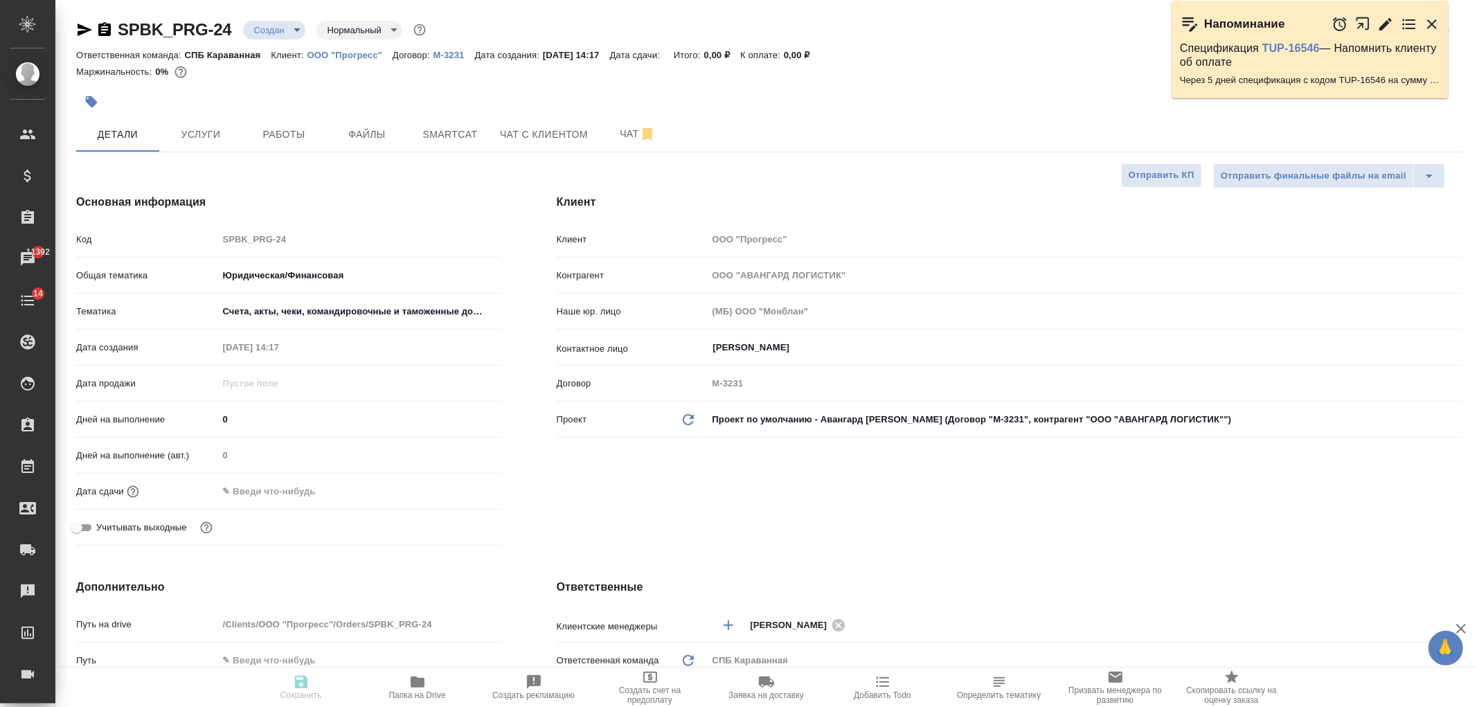
type textarea "x"
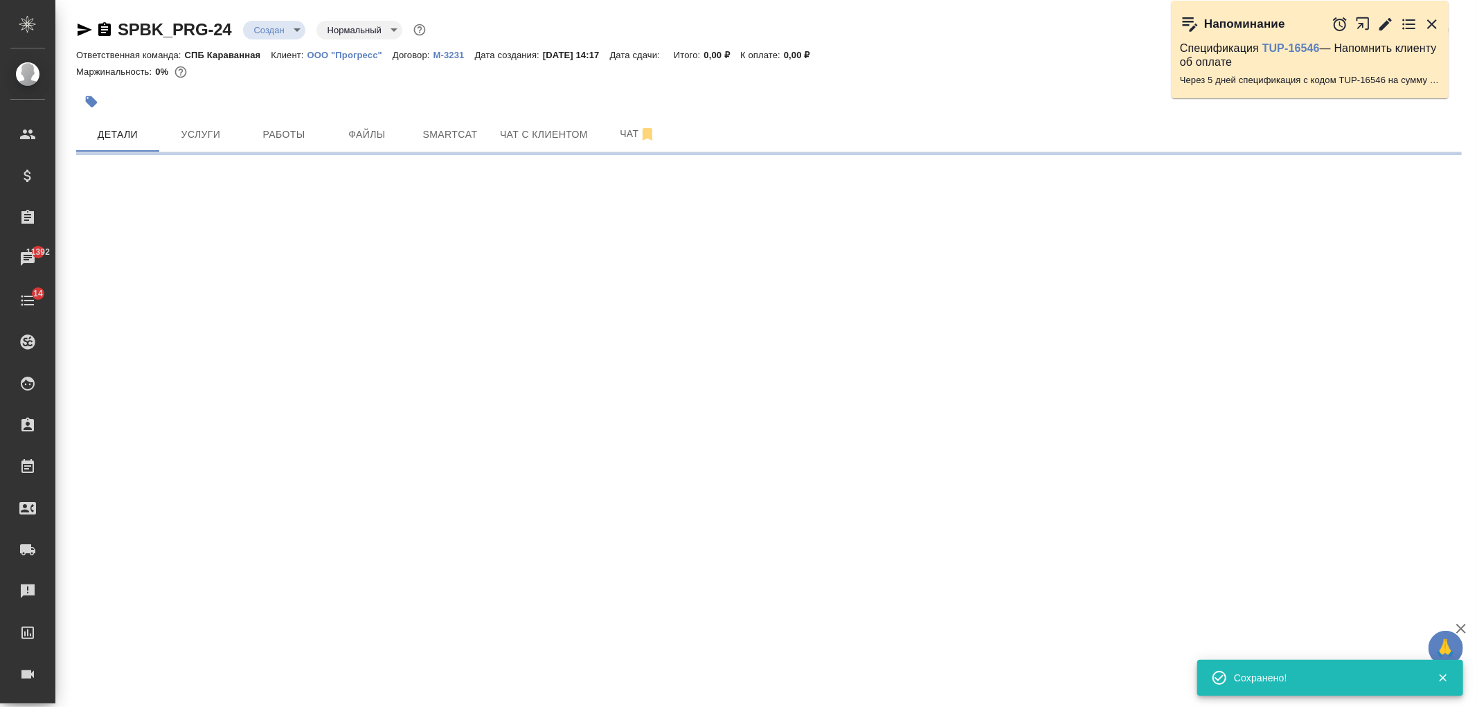
select select "RU"
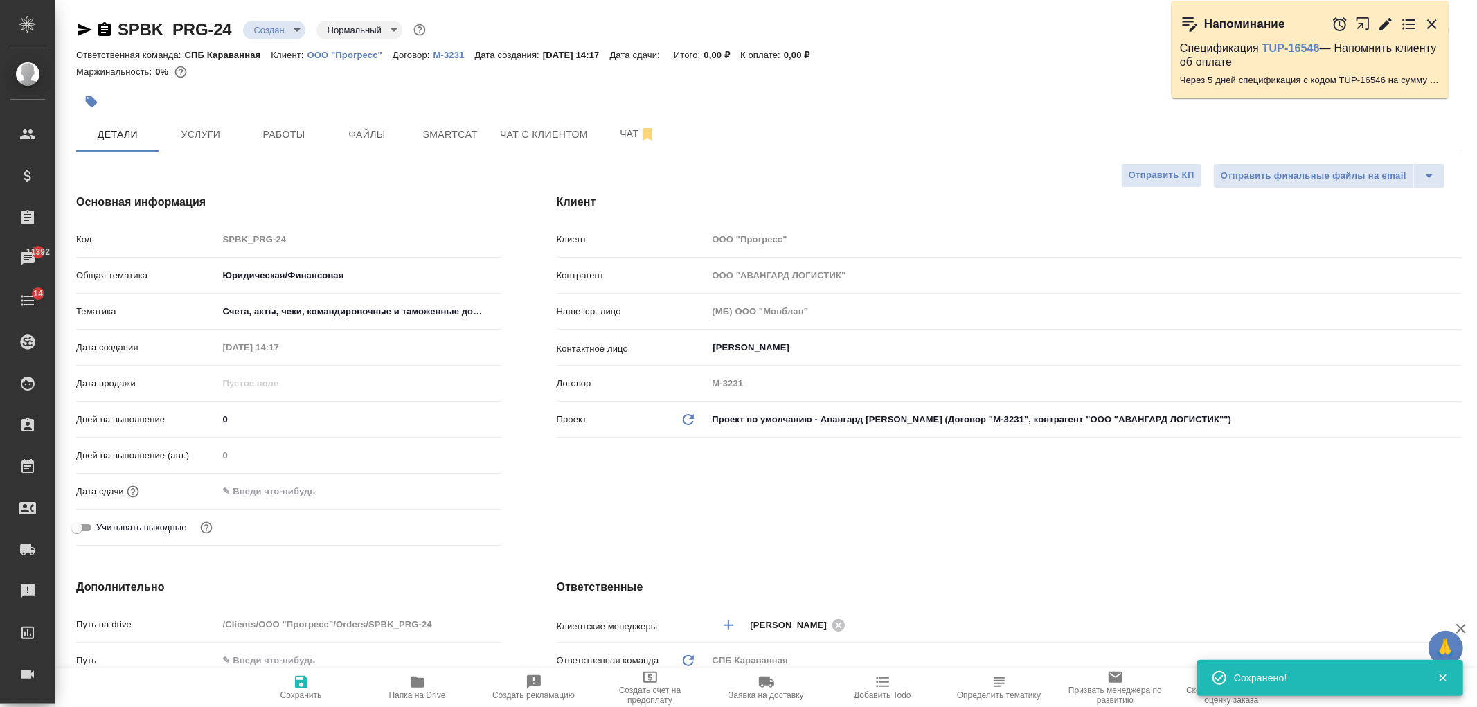
type textarea "x"
click at [283, 492] on input "text" at bounding box center [278, 491] width 121 height 20
click at [467, 490] on icon "button" at bounding box center [461, 490] width 17 height 17
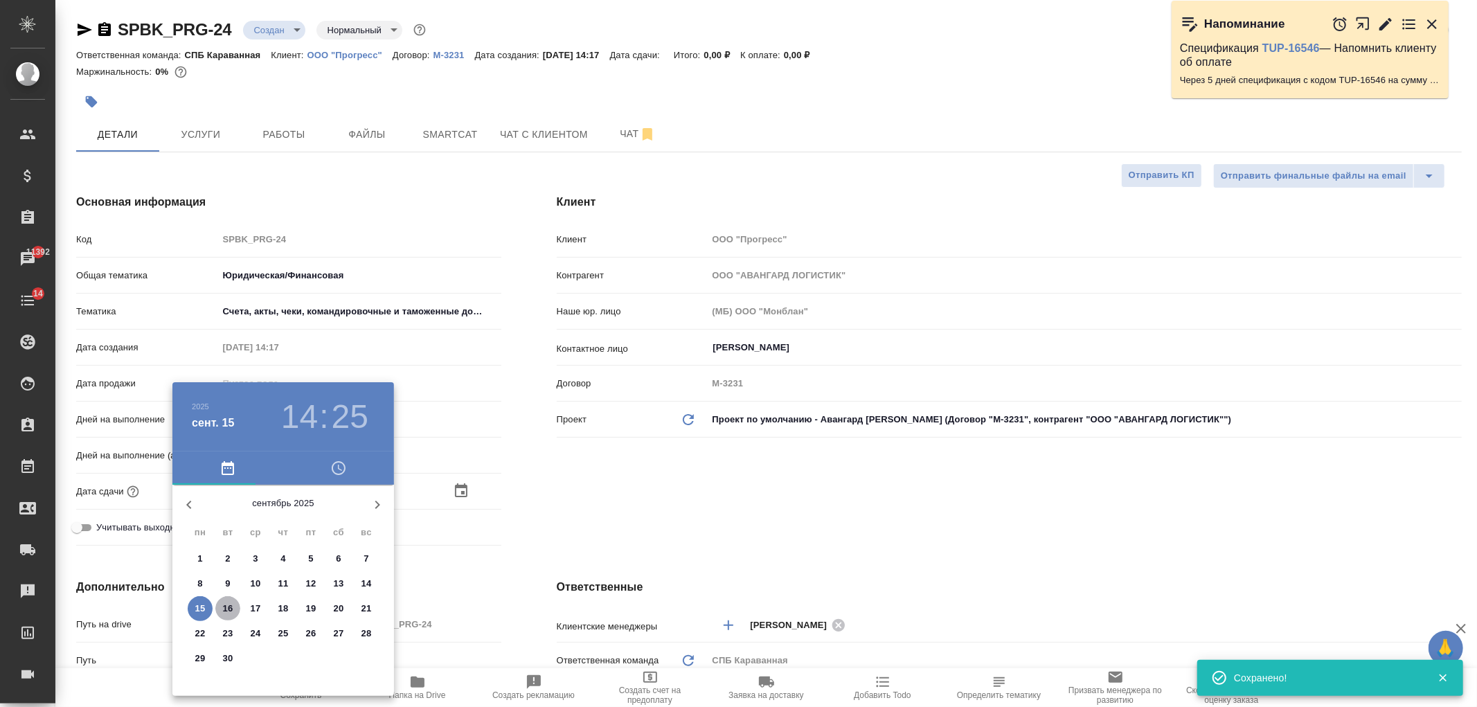
click at [226, 603] on p "16" at bounding box center [228, 609] width 10 height 14
type input "[DATE] 14:25"
type textarea "x"
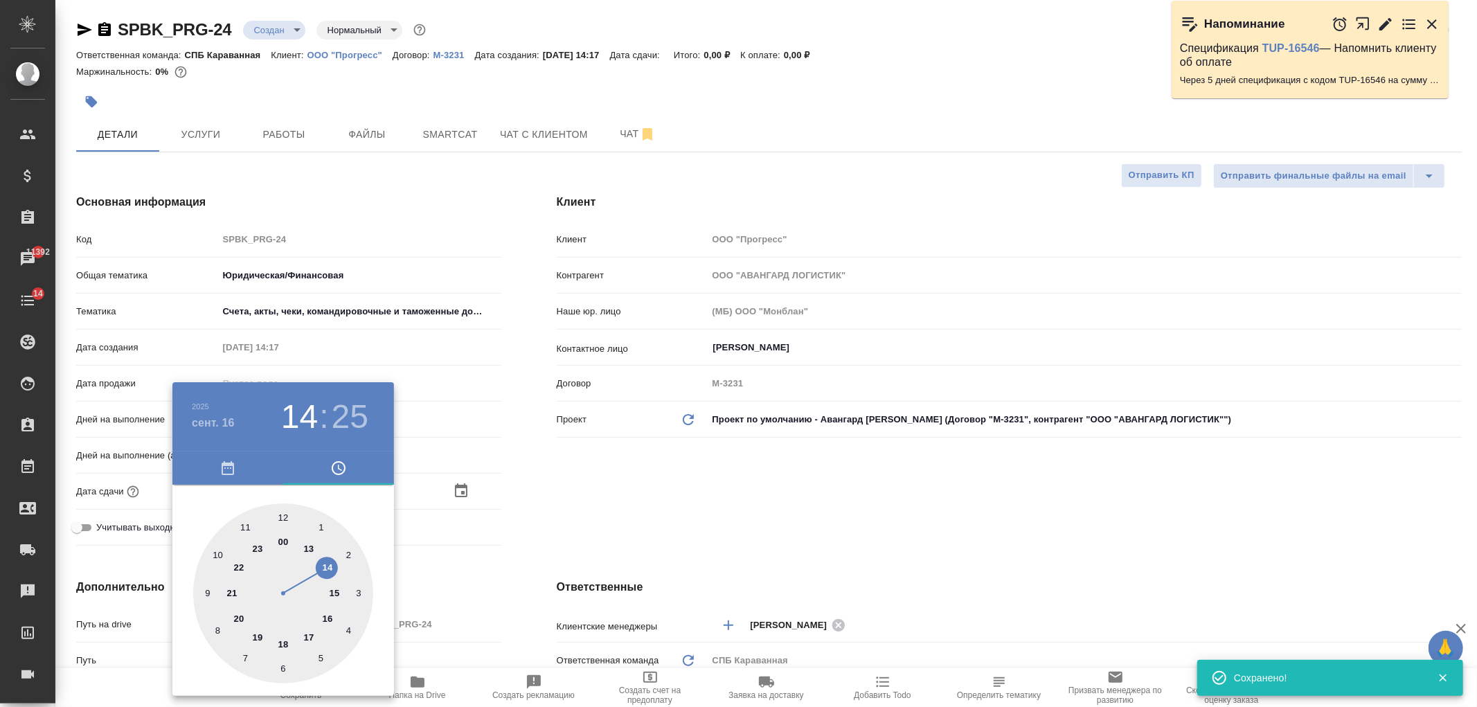
click at [281, 645] on div at bounding box center [283, 593] width 180 height 180
type input "[DATE] 18:25"
type textarea "x"
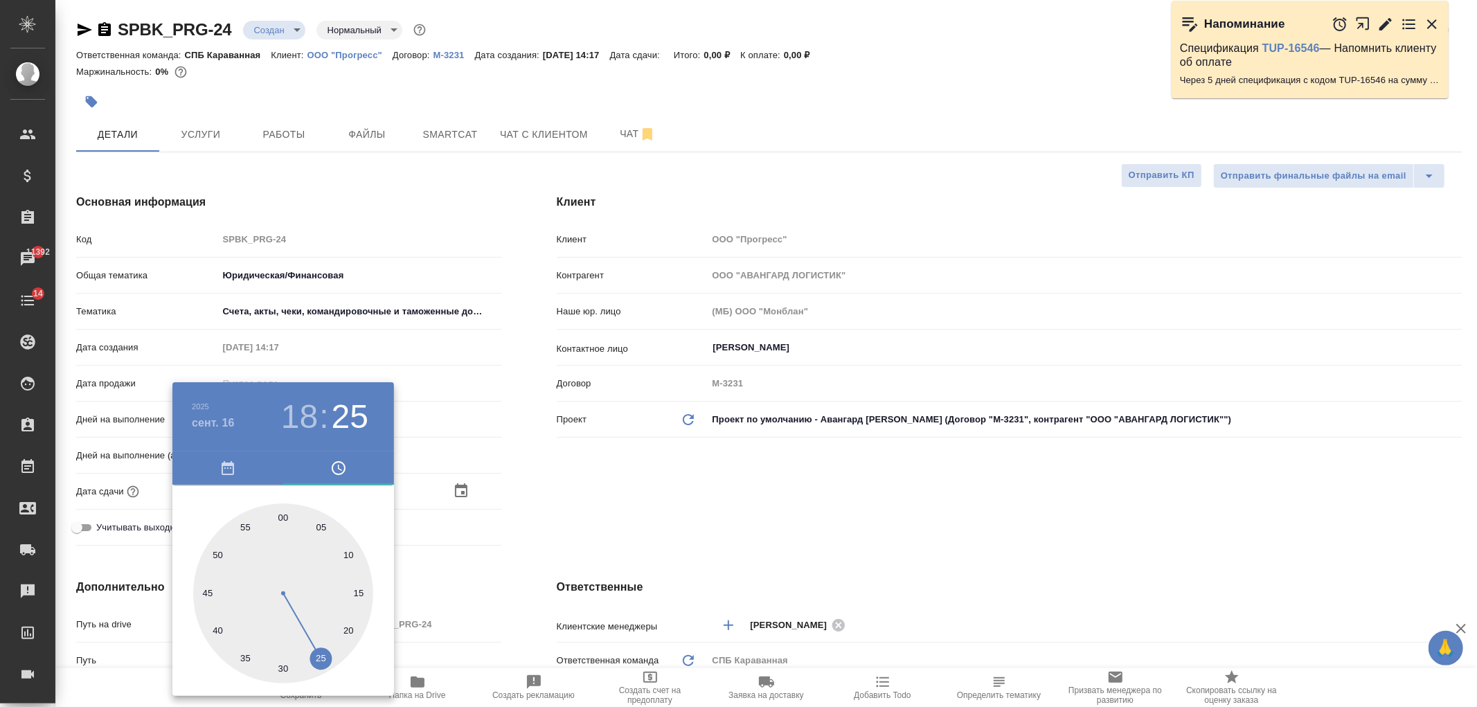
click at [281, 522] on div at bounding box center [283, 593] width 180 height 180
type input "[DATE] 18:00"
type textarea "x"
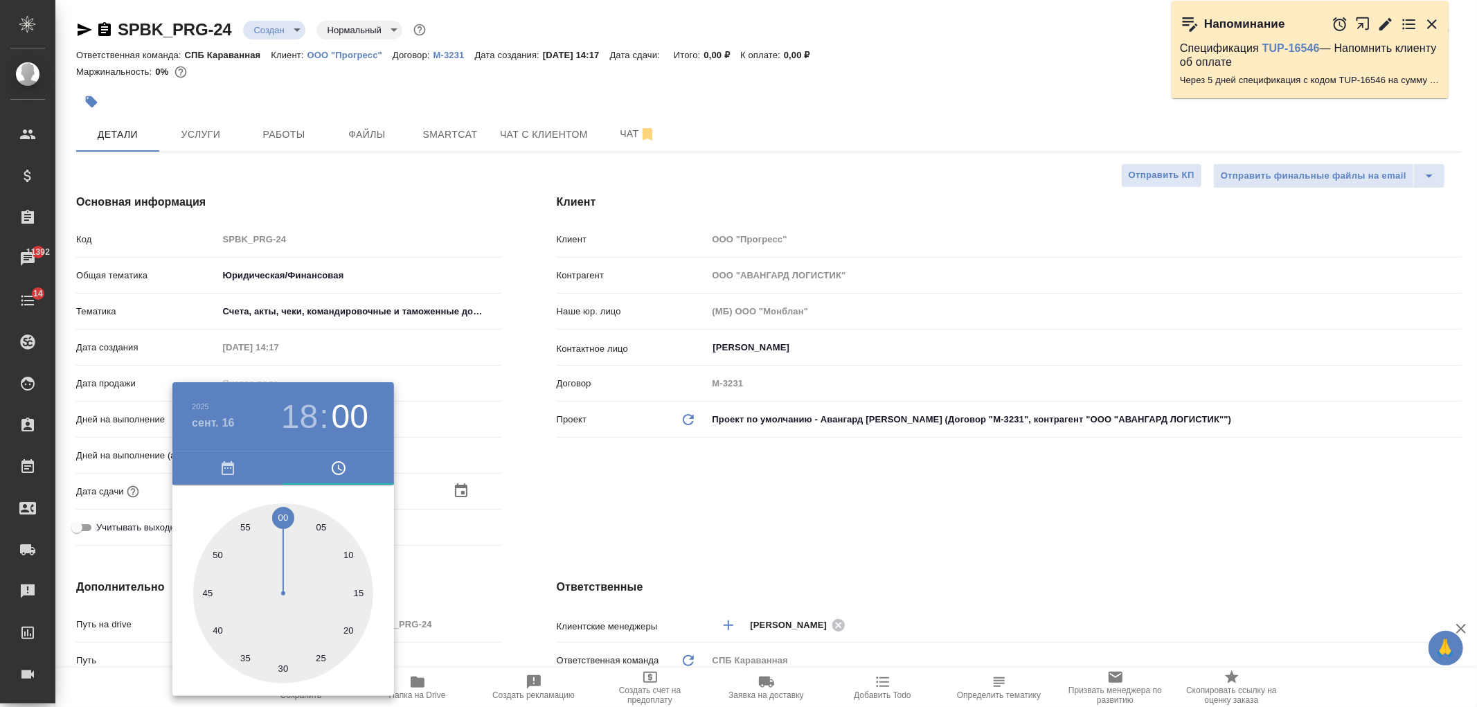
click at [668, 446] on div at bounding box center [738, 353] width 1477 height 707
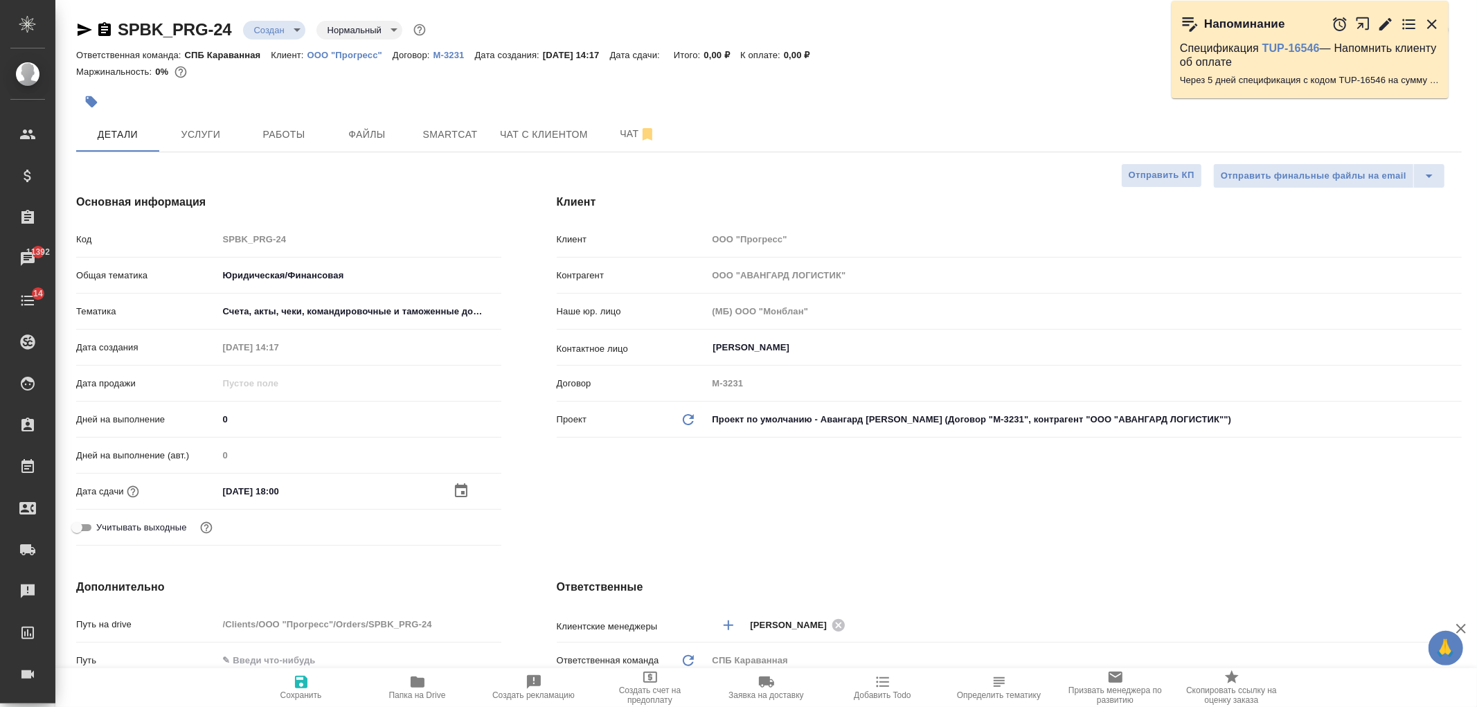
click at [307, 681] on icon "button" at bounding box center [301, 682] width 17 height 17
type textarea "x"
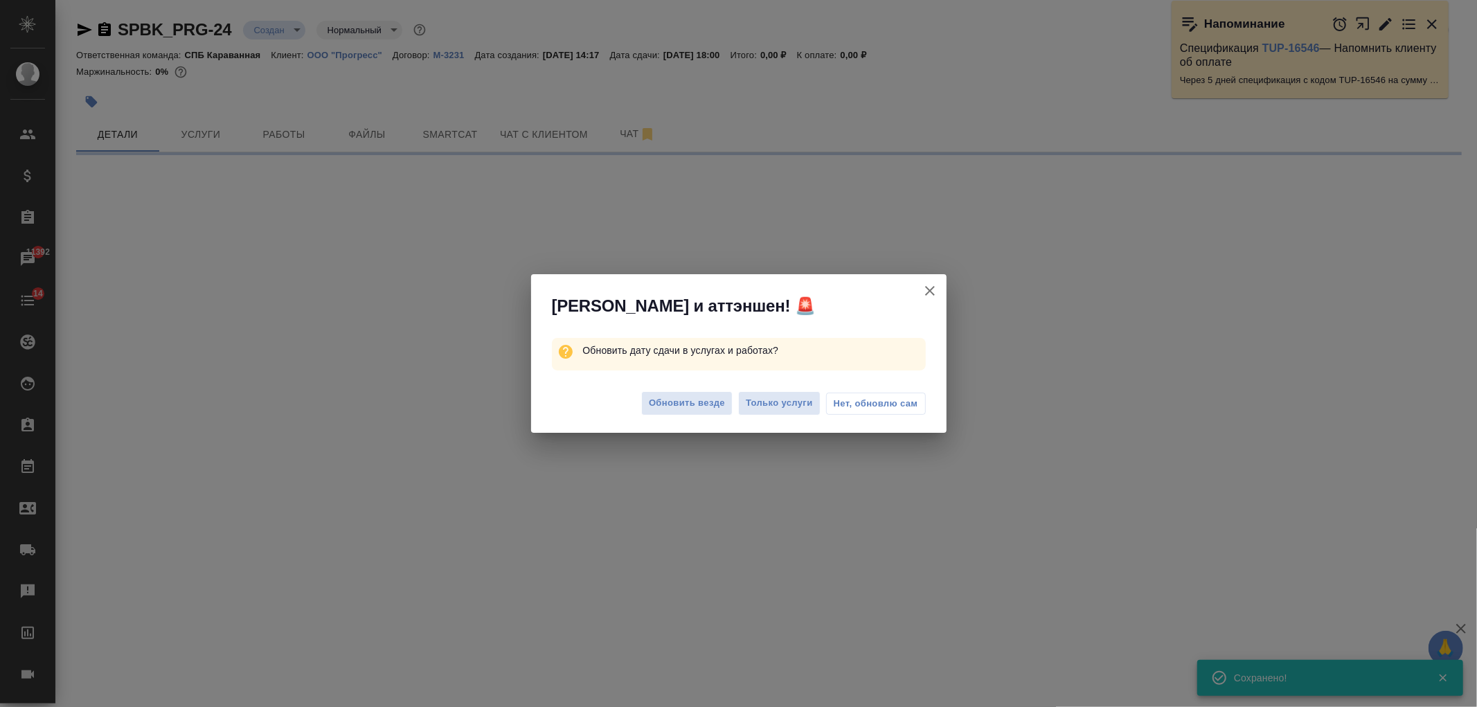
select select "RU"
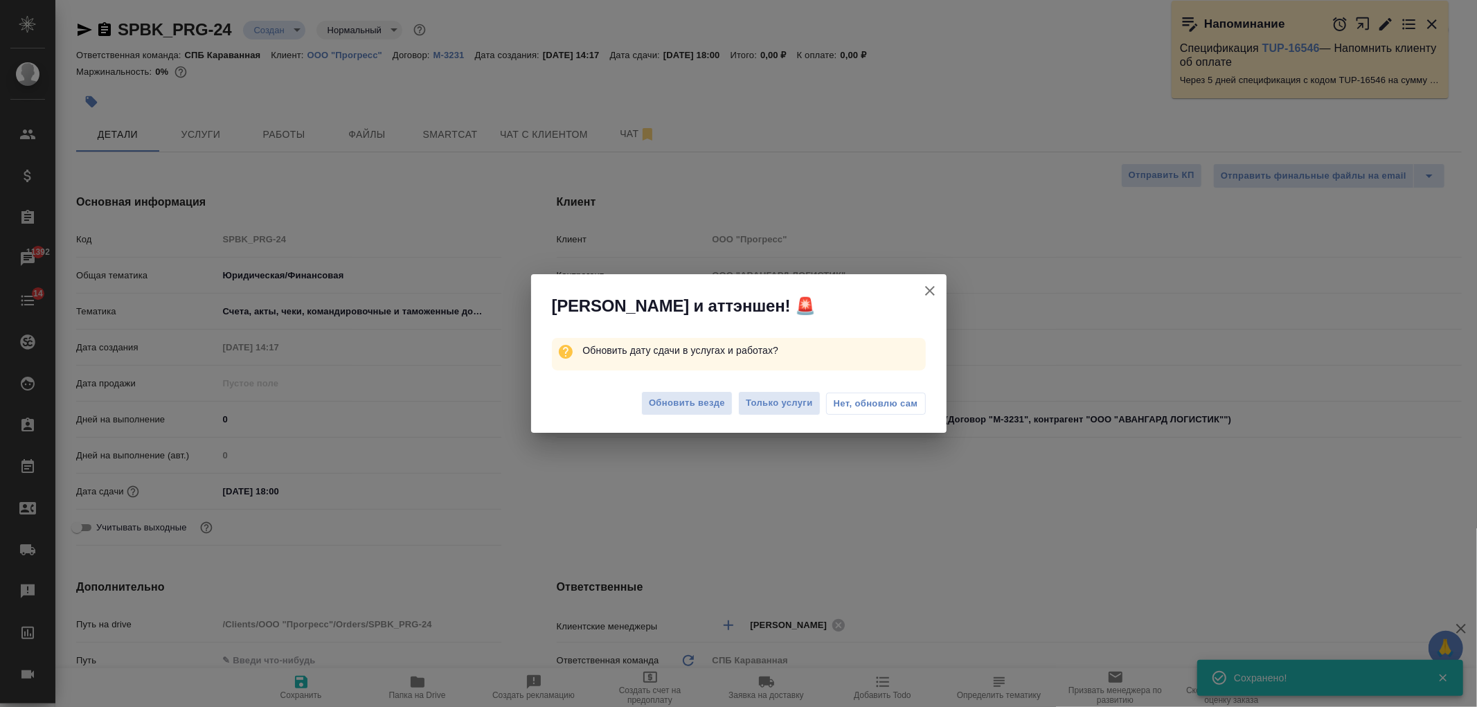
type textarea "x"
click at [679, 404] on span "Обновить везде" at bounding box center [687, 403] width 76 height 16
type textarea "x"
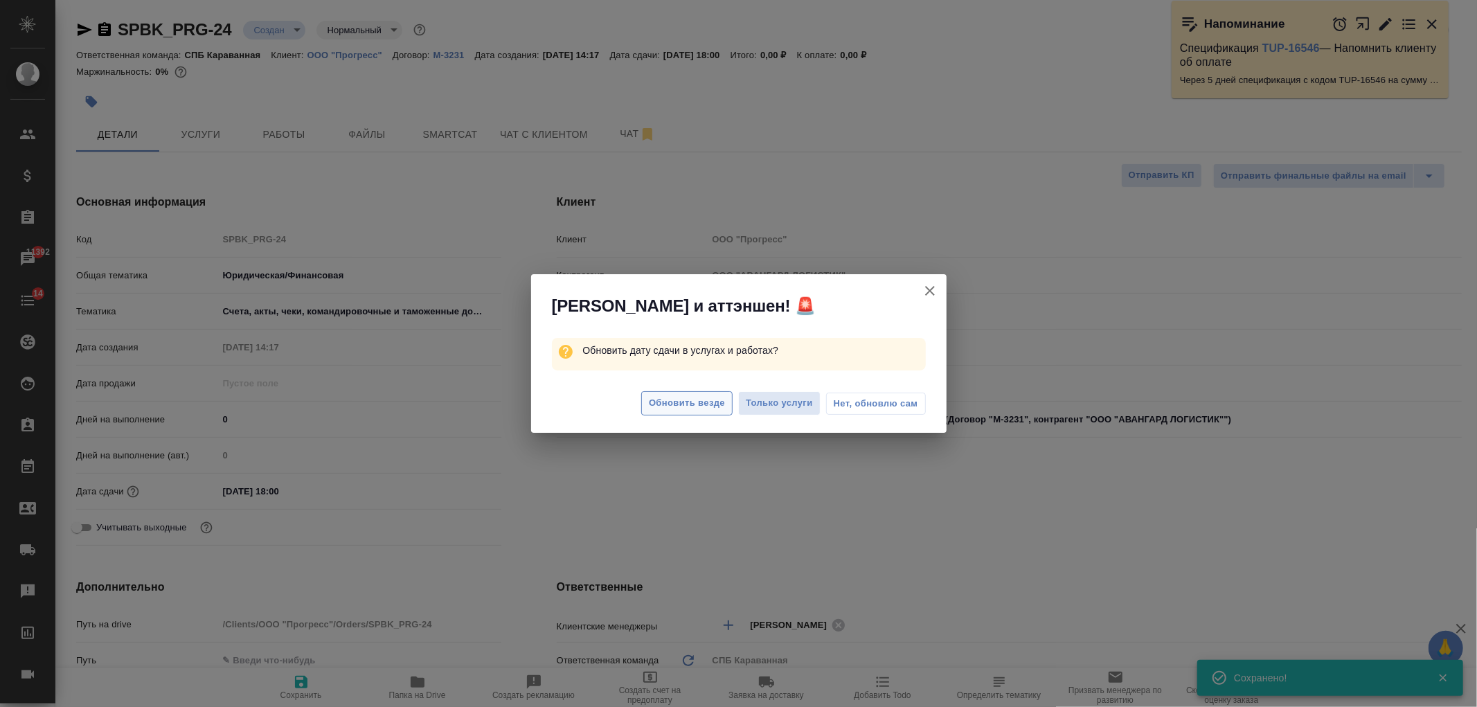
type textarea "x"
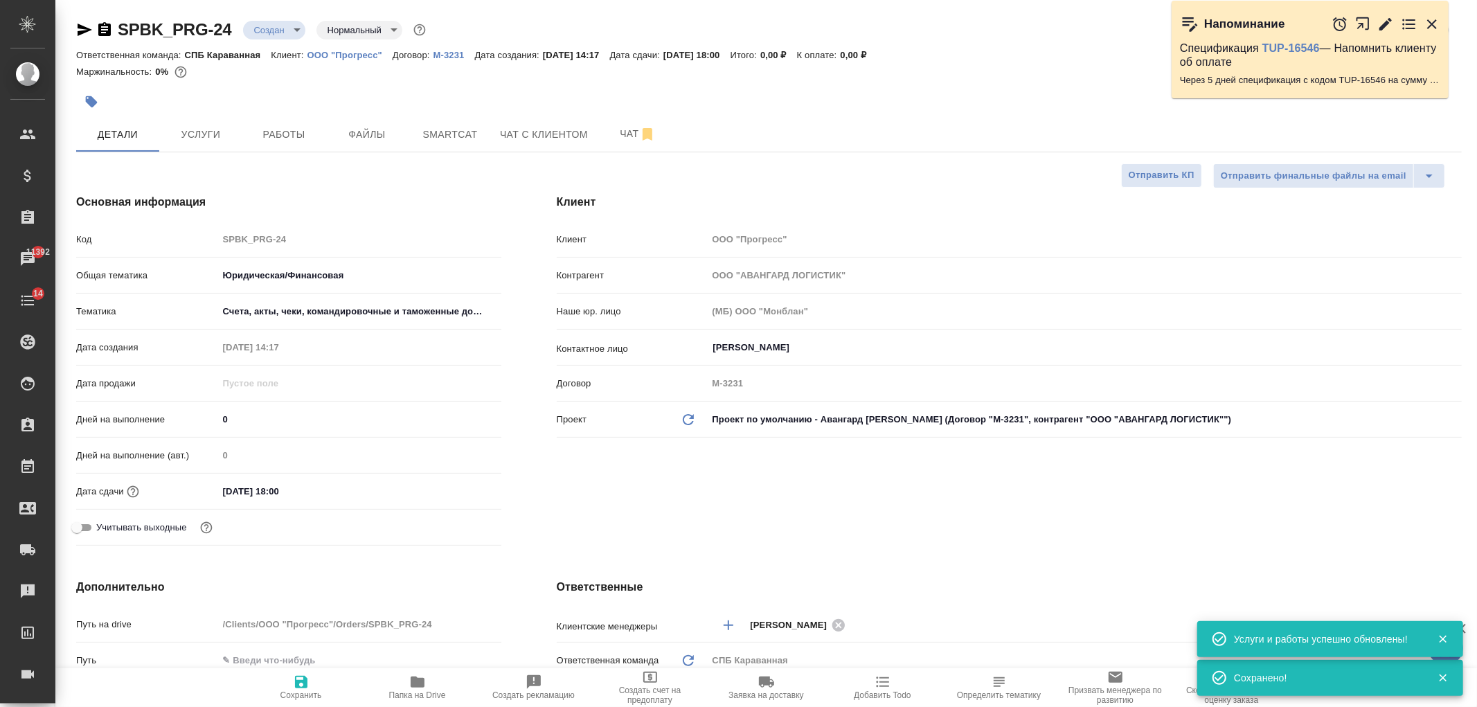
type textarea "x"
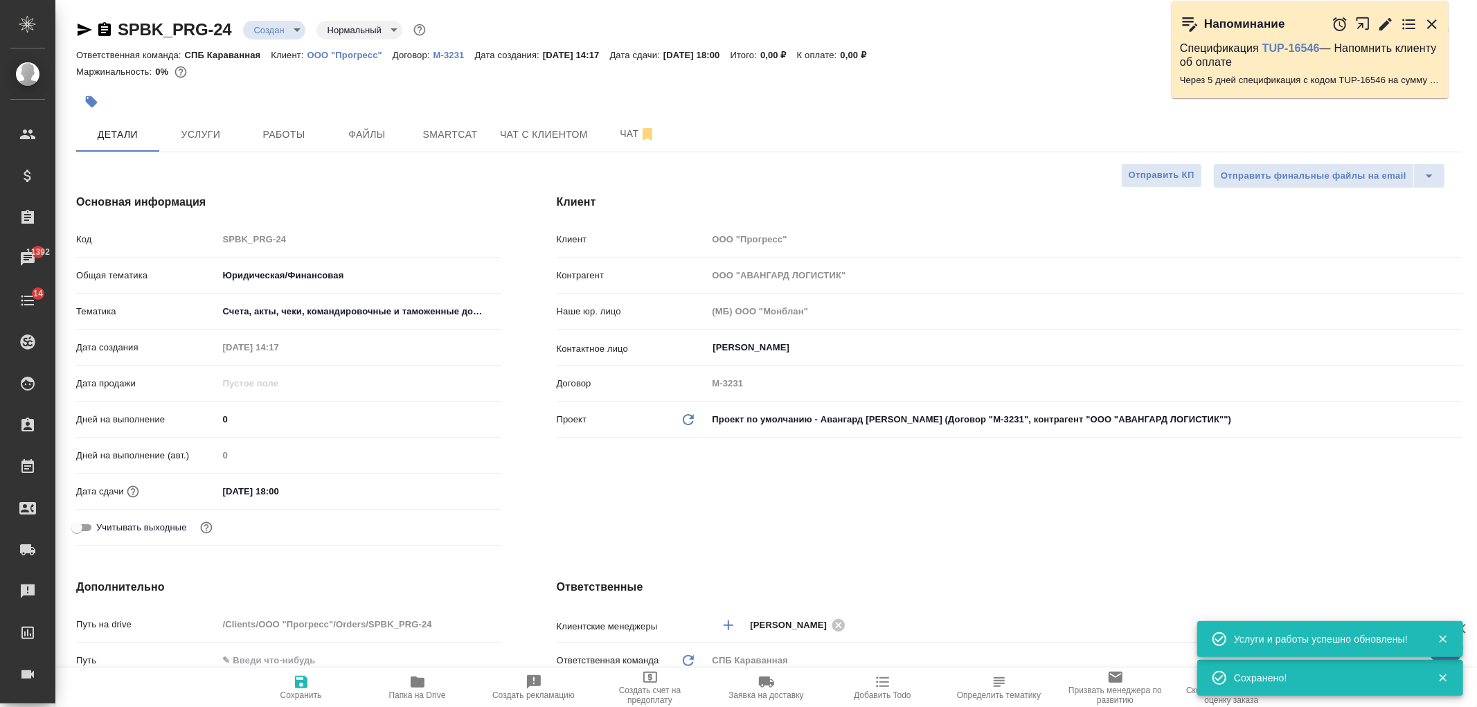
type textarea "x"
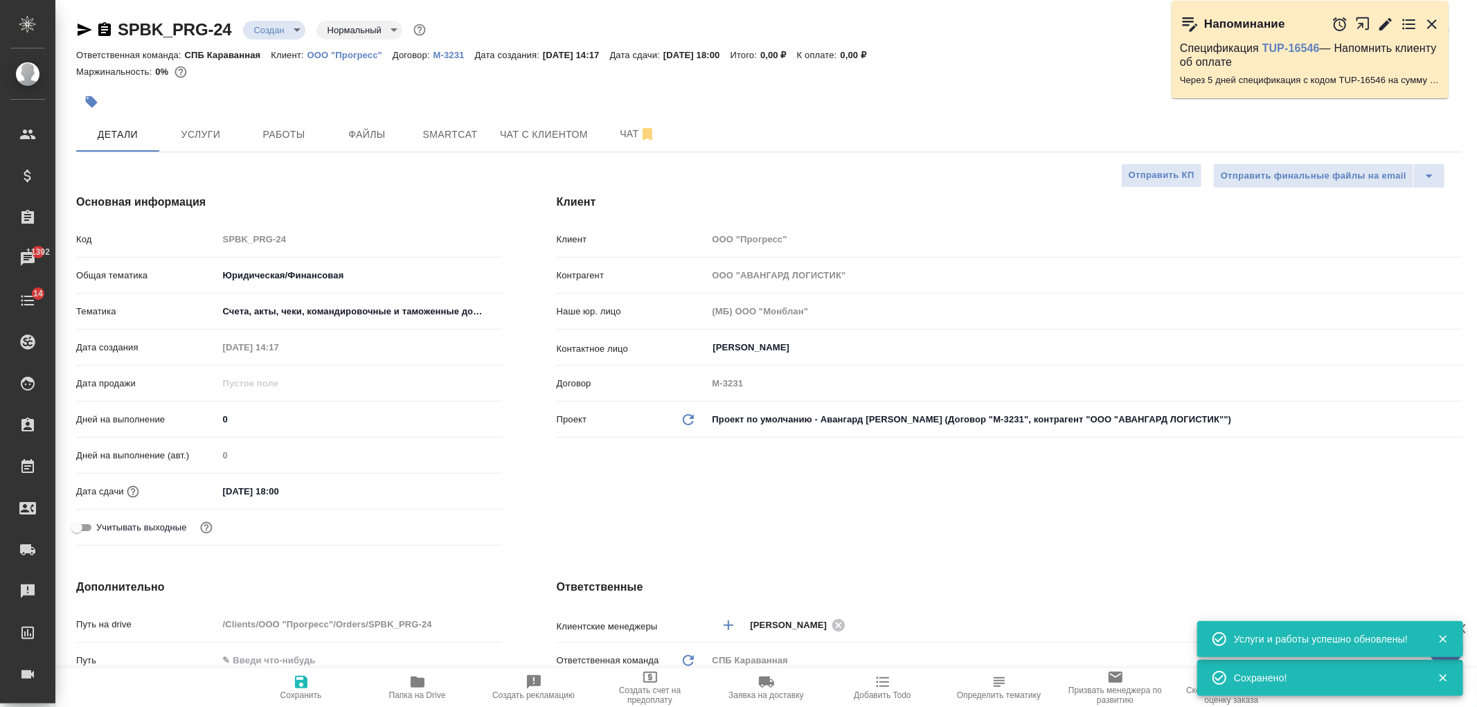
type textarea "x"
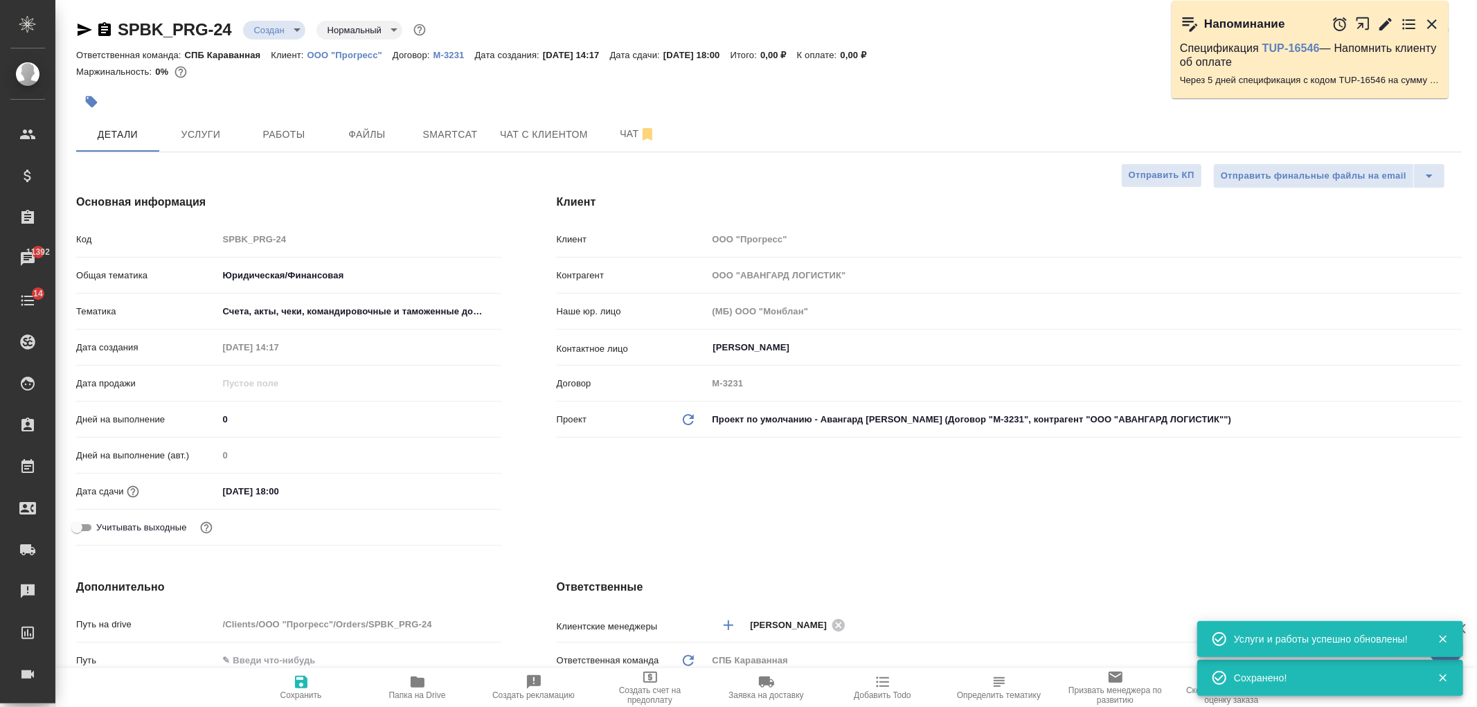
type textarea "x"
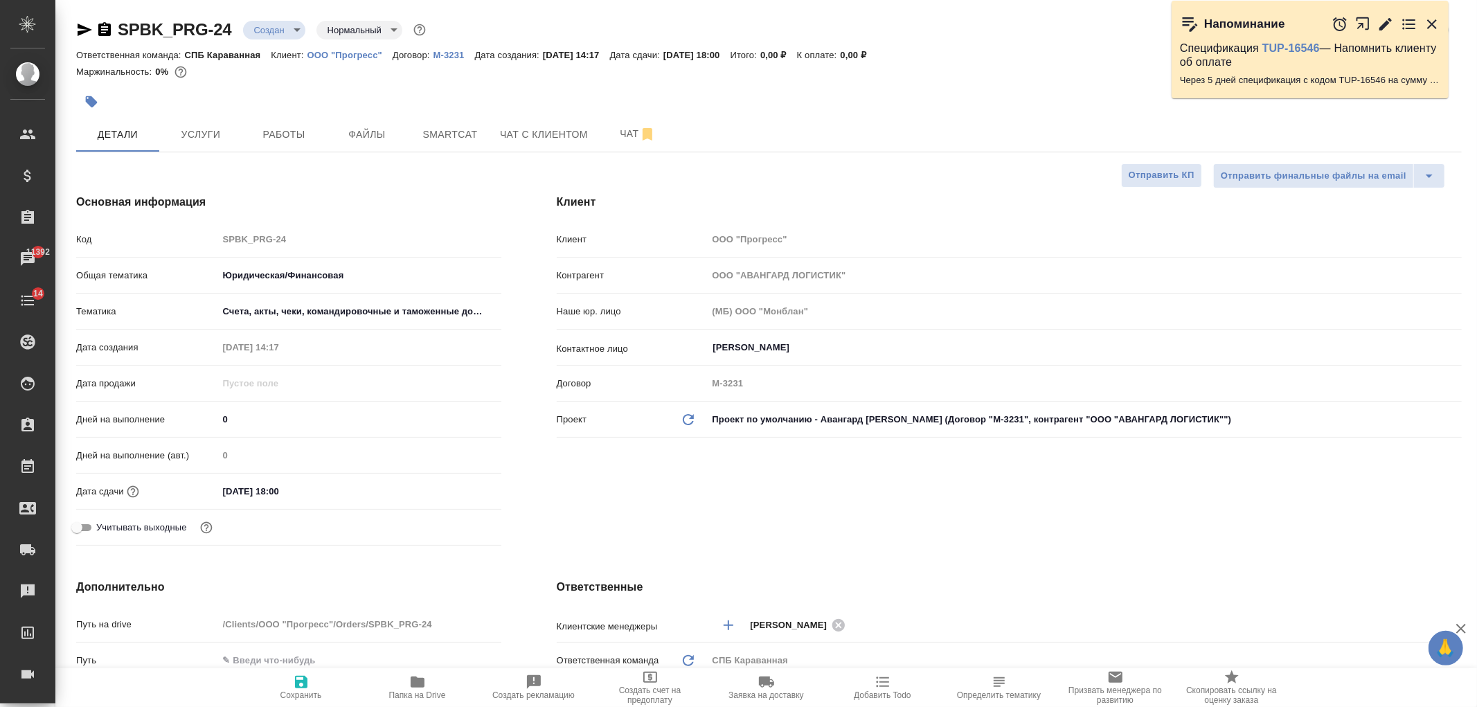
type textarea "x"
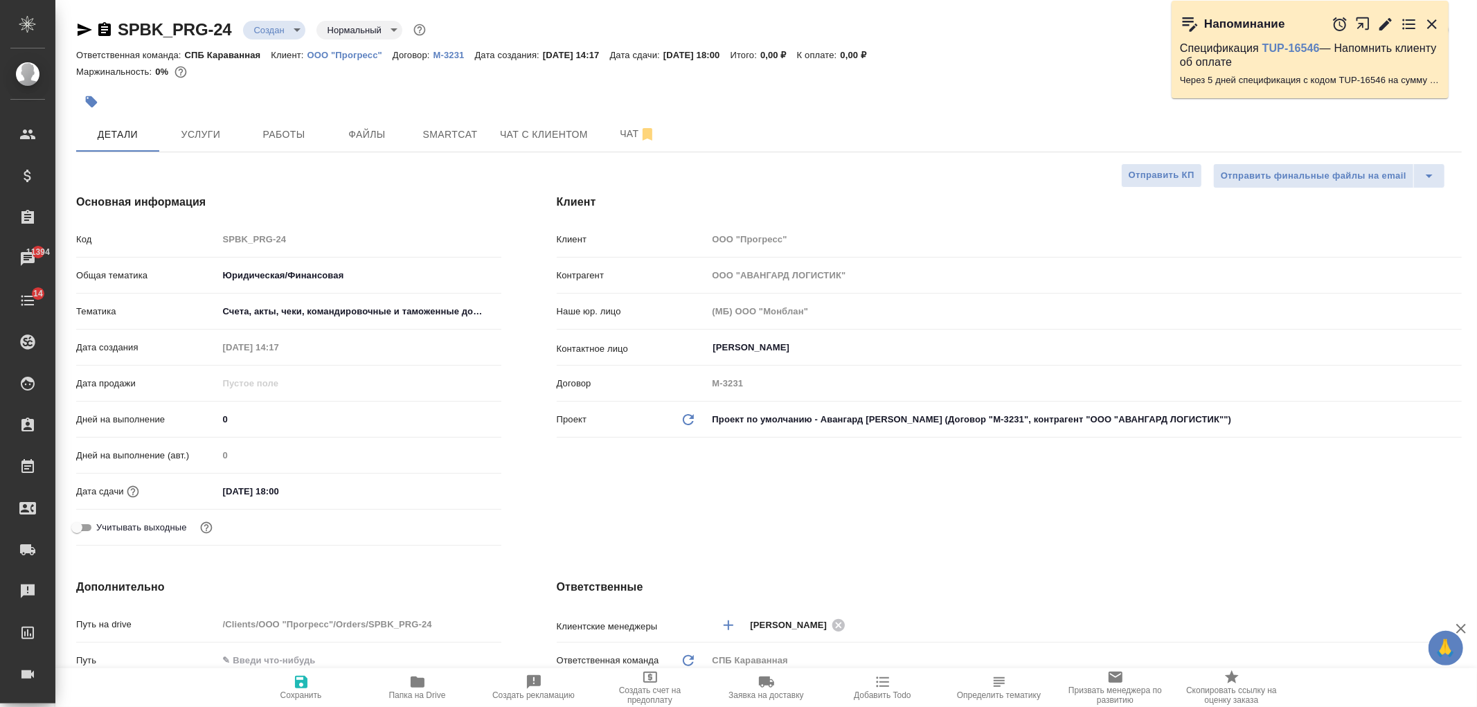
type textarea "x"
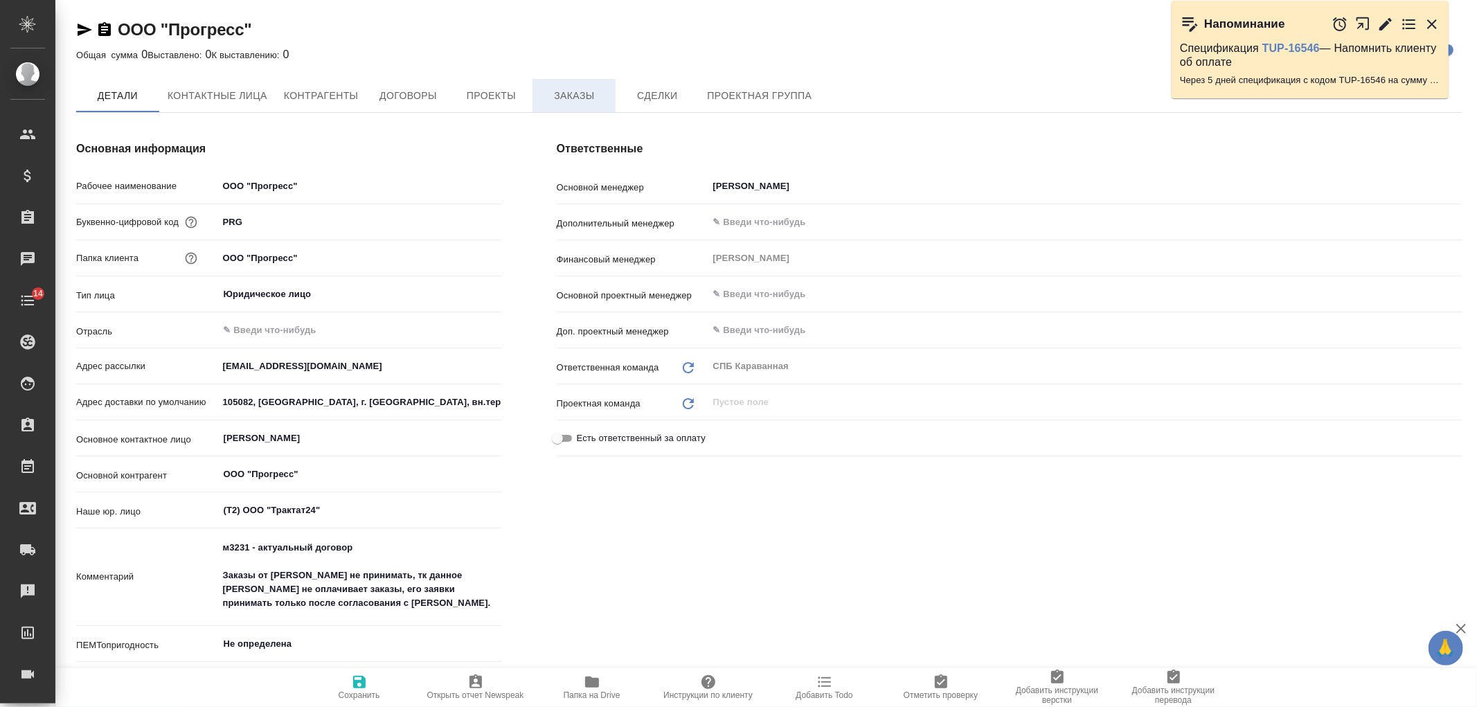
click at [598, 87] on span "Заказы" at bounding box center [574, 95] width 66 height 17
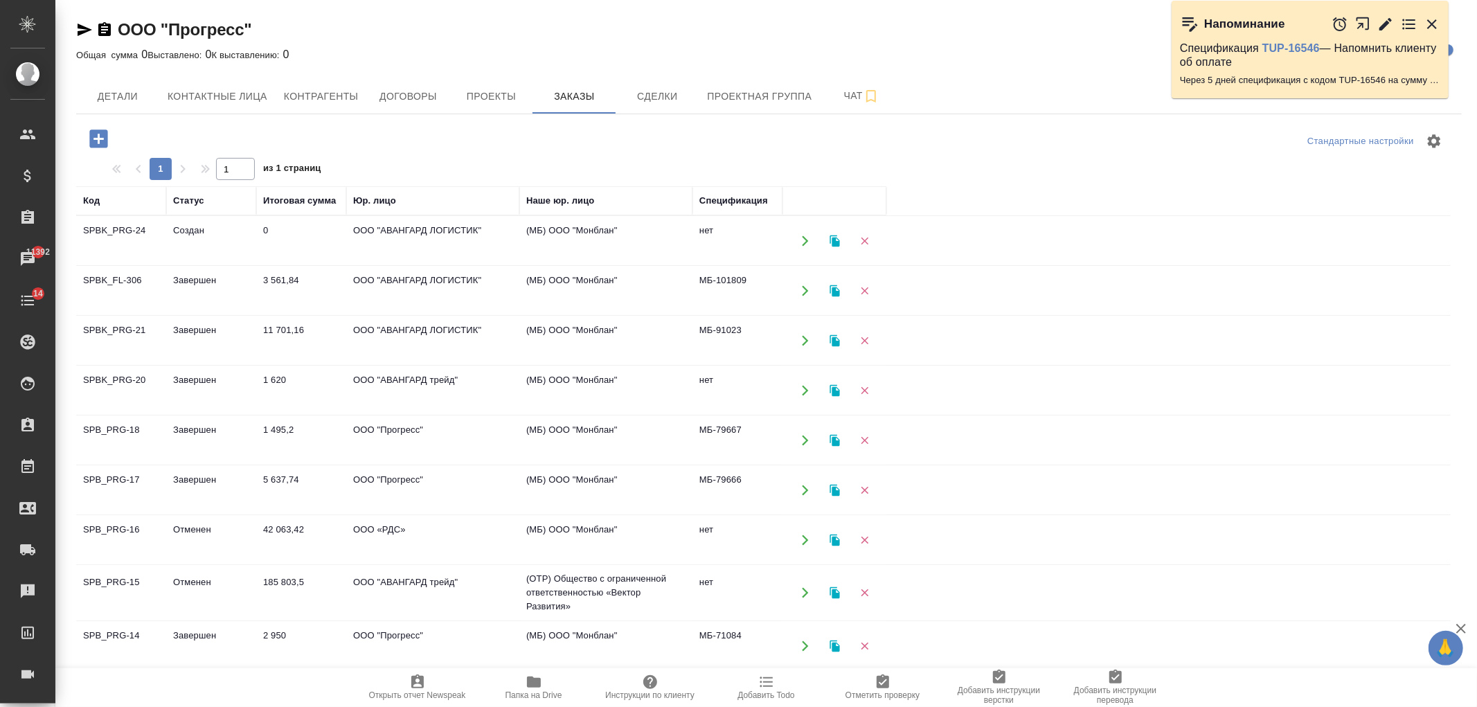
click at [382, 337] on td "ООО "АВАНГАРД ЛОГИСТИК"" at bounding box center [432, 340] width 173 height 48
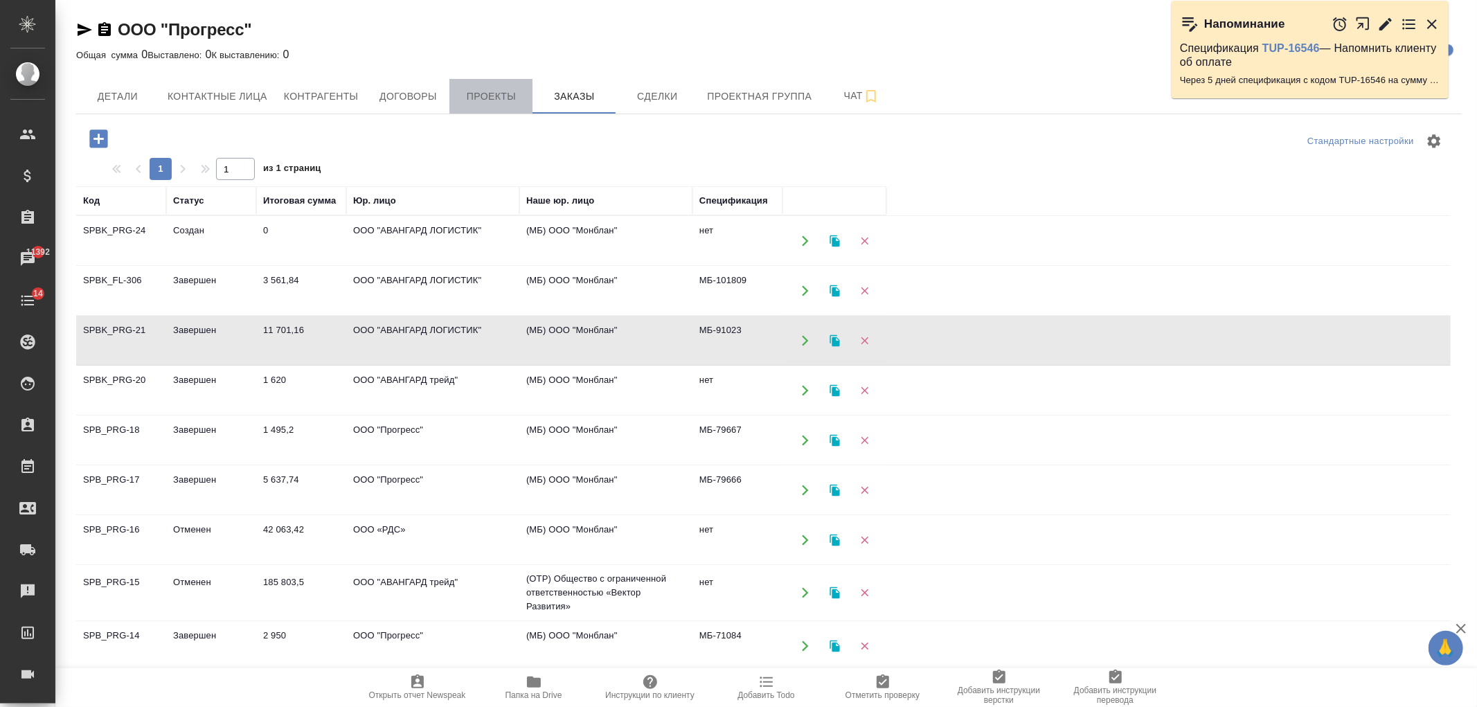
click at [473, 98] on span "Проекты" at bounding box center [491, 96] width 66 height 17
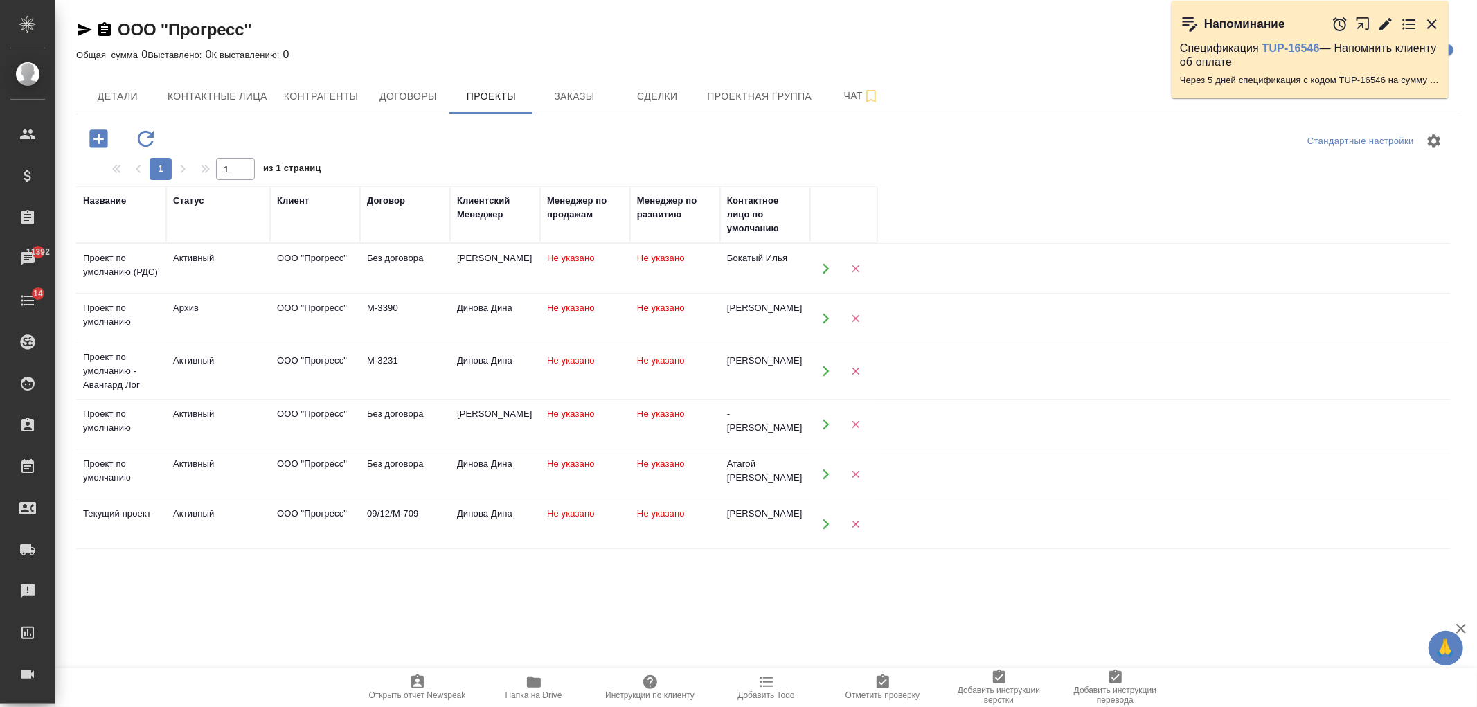
click at [357, 358] on td "ООО "Прогресс"" at bounding box center [315, 371] width 90 height 48
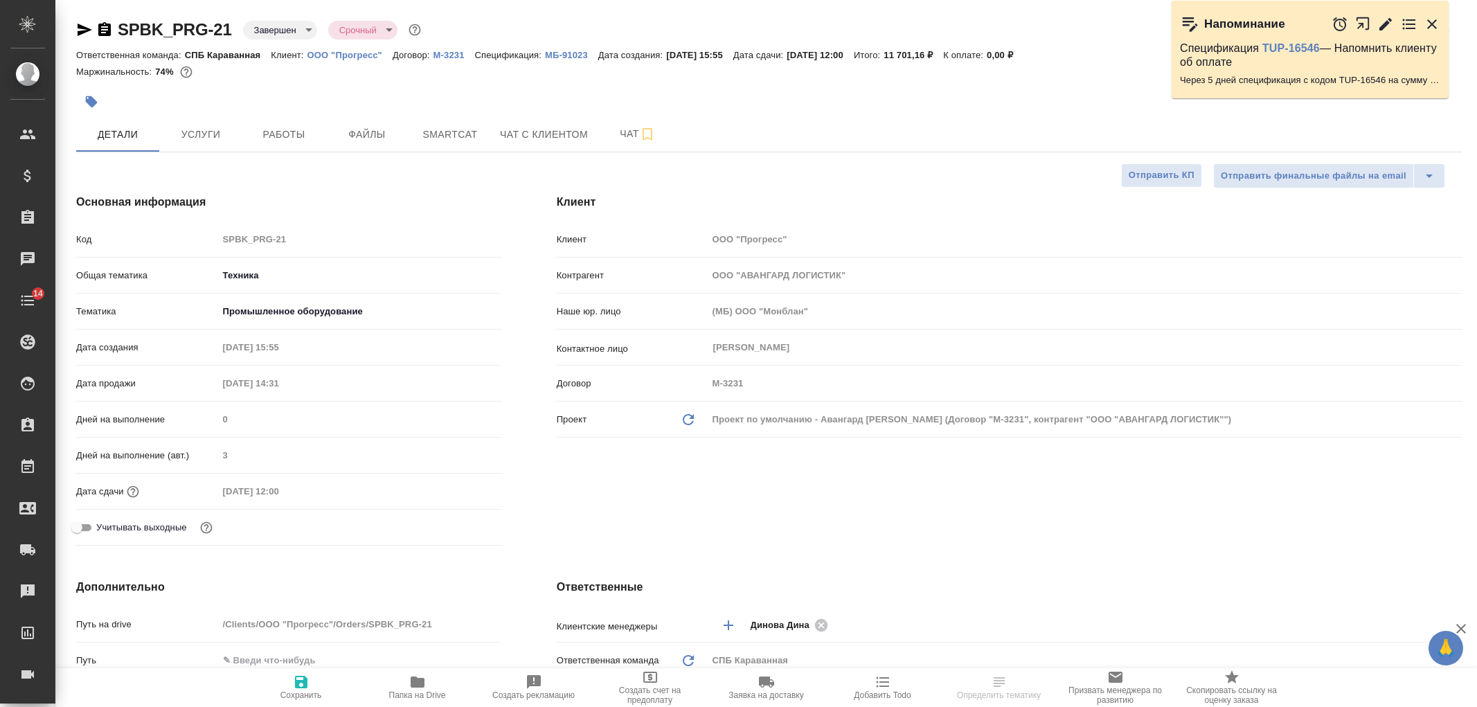
select select "RU"
click at [224, 137] on span "Услуги" at bounding box center [201, 134] width 66 height 17
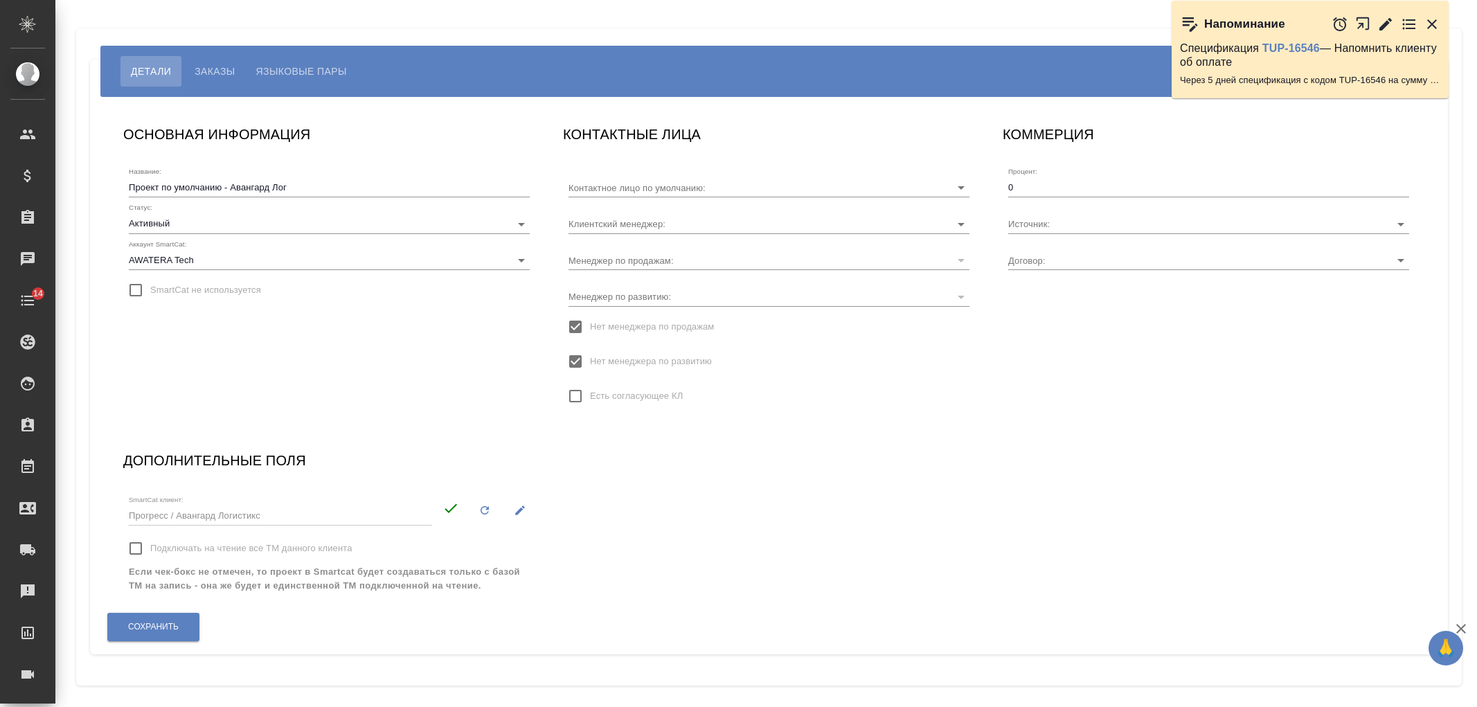
type input "[PERSON_NAME]"
type input "М-3231"
type input "Динова Дина"
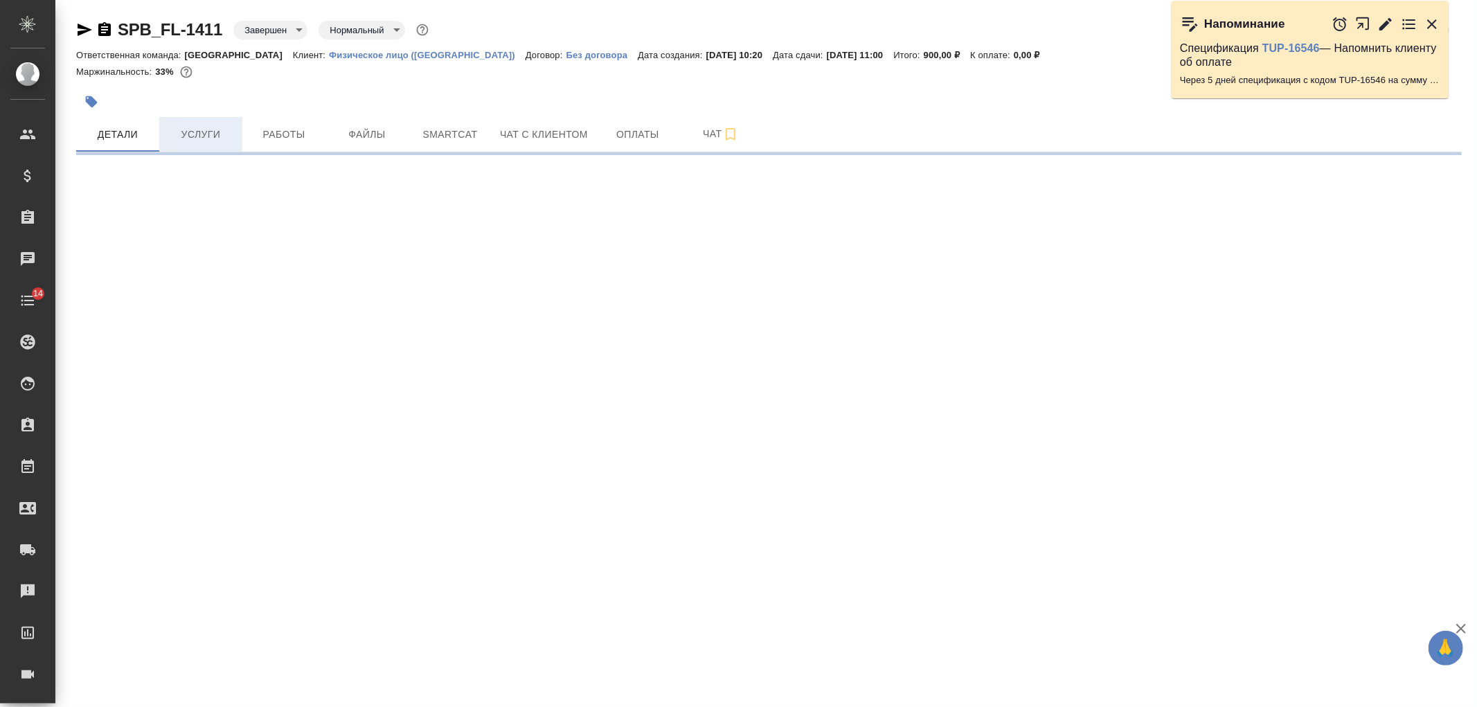
select select "RU"
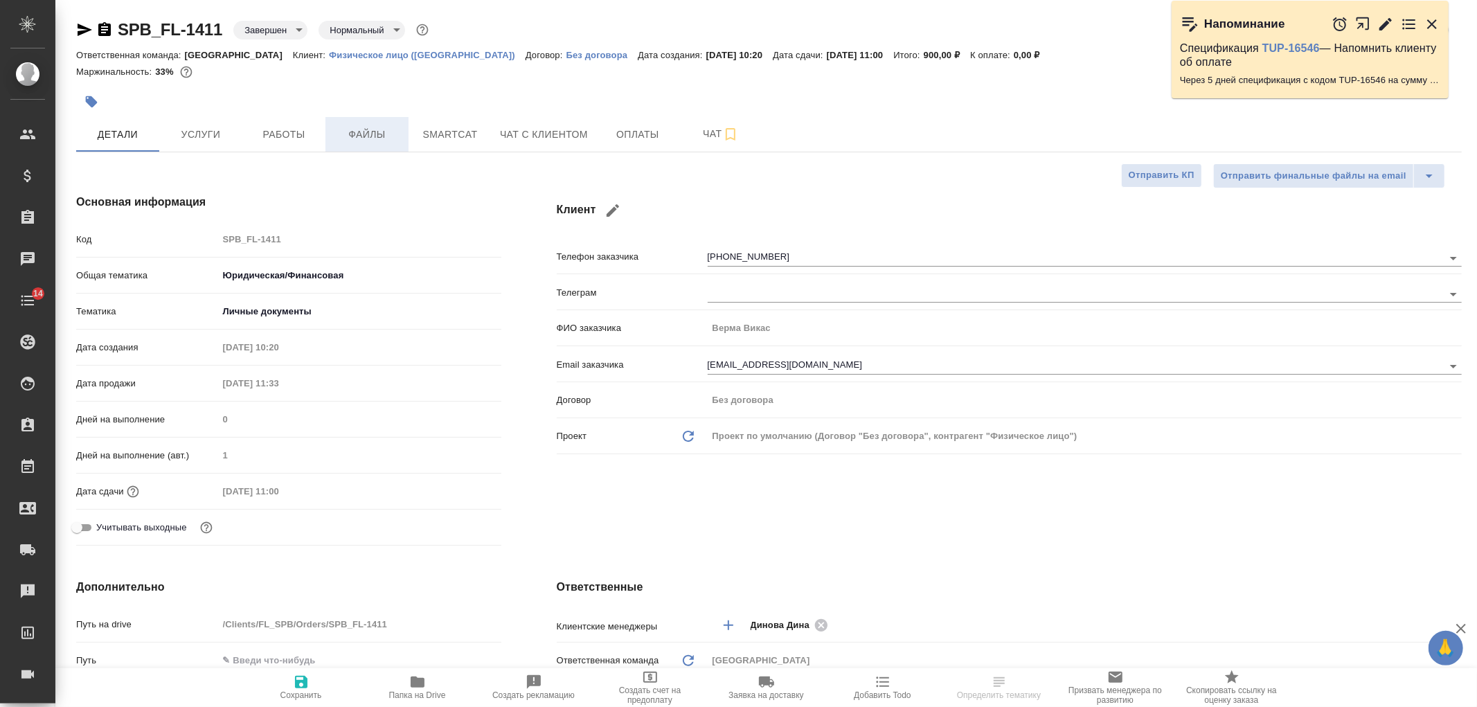
type textarea "x"
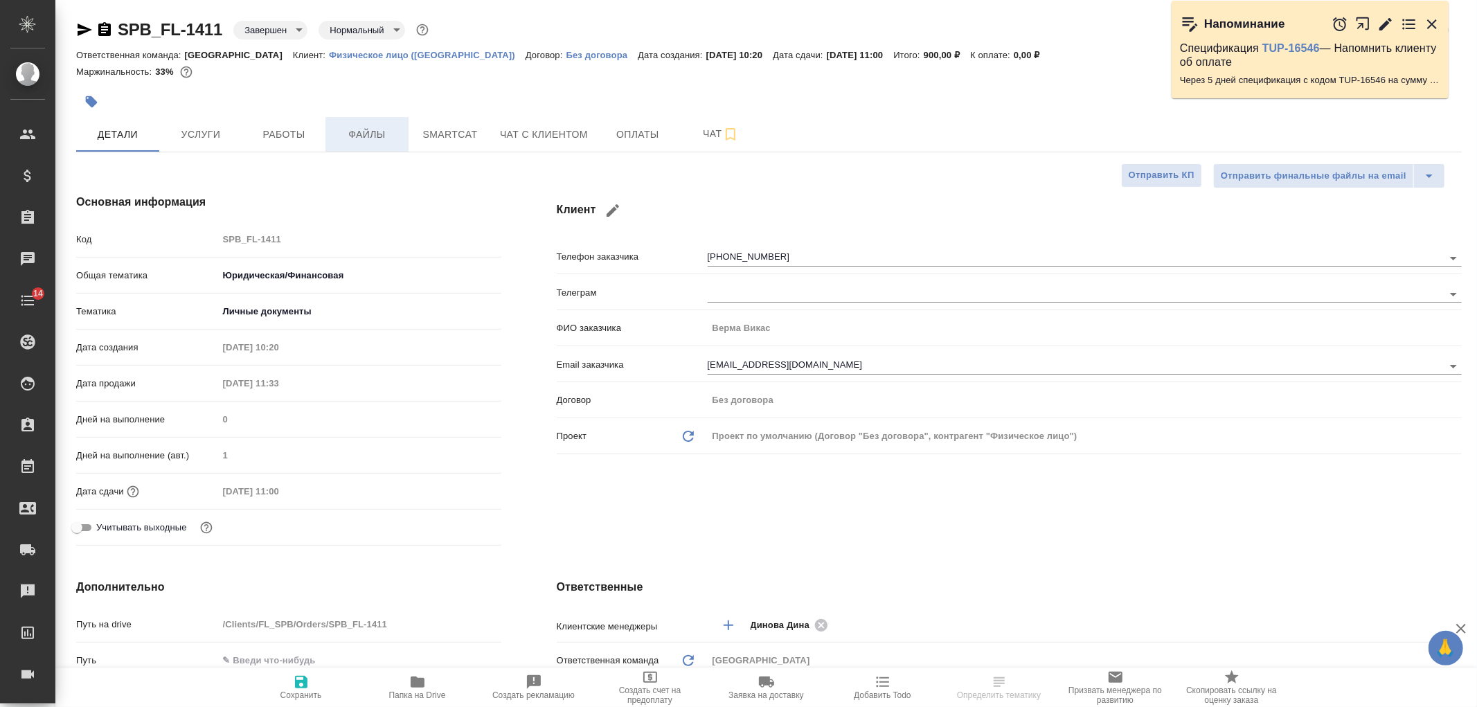
type textarea "x"
click at [239, 146] on button "Услуги" at bounding box center [200, 134] width 83 height 35
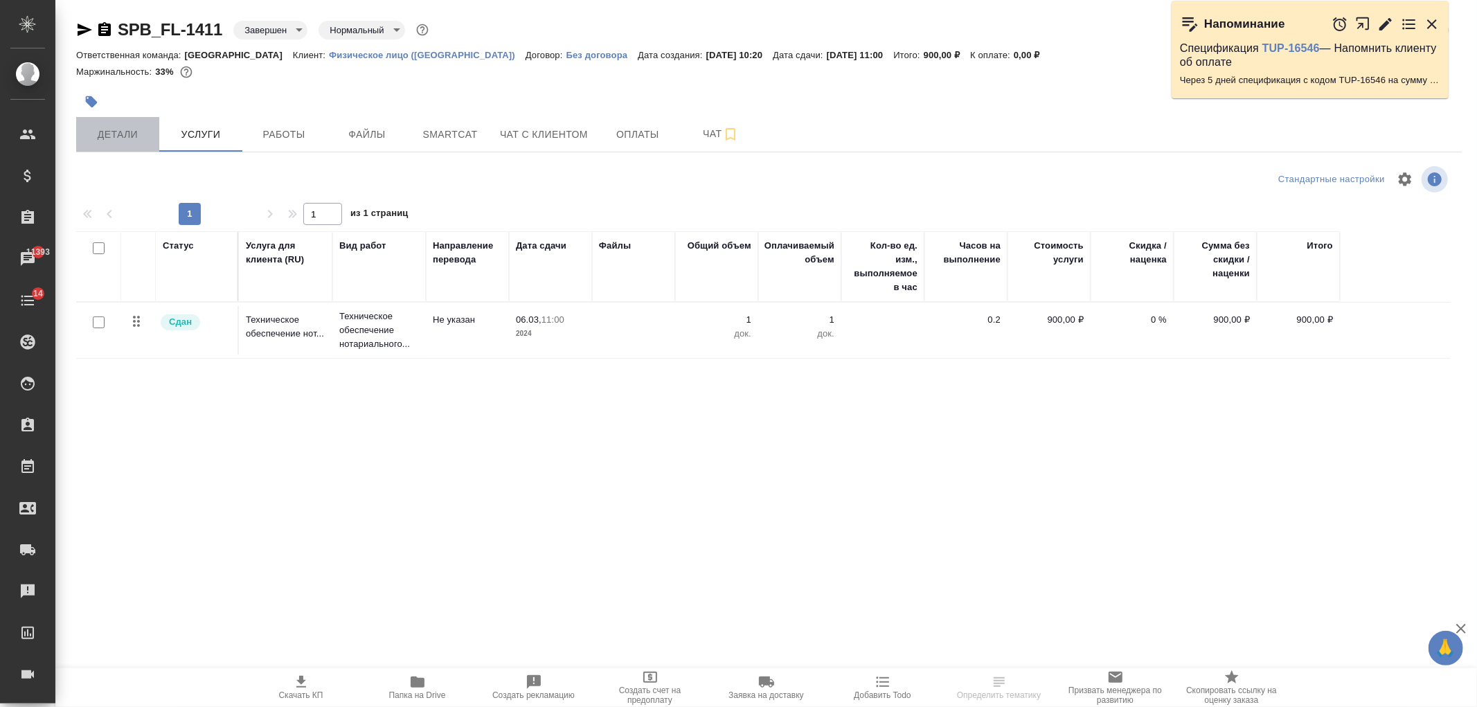
click at [122, 132] on span "Детали" at bounding box center [117, 134] width 66 height 17
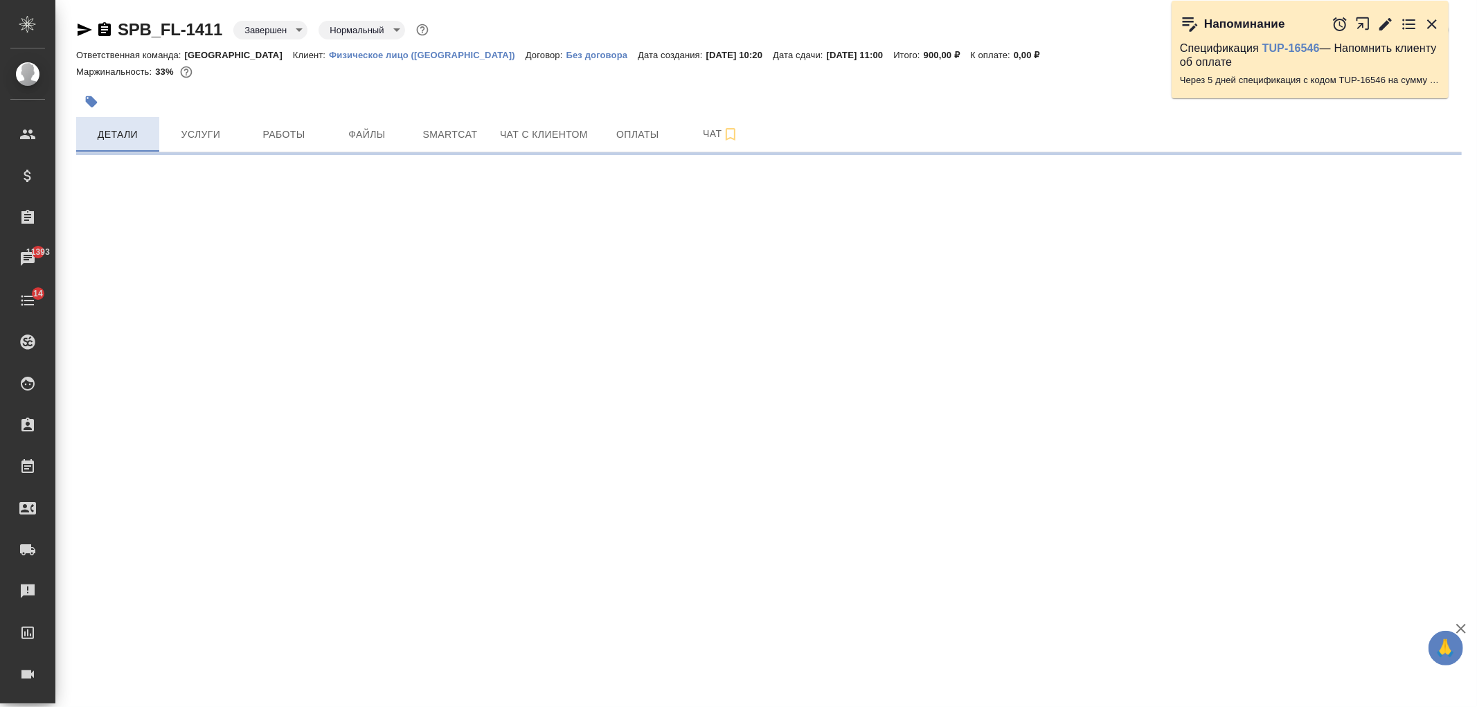
select select "RU"
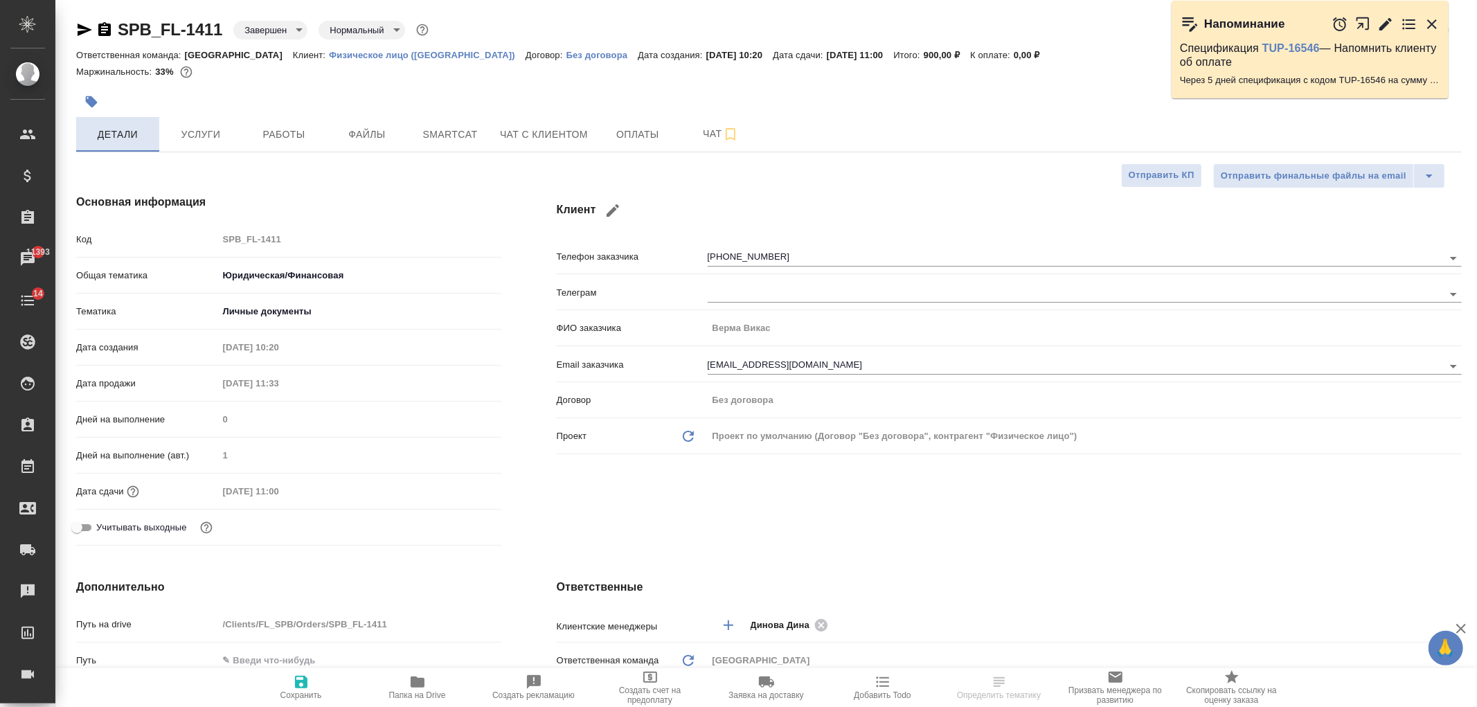
type textarea "x"
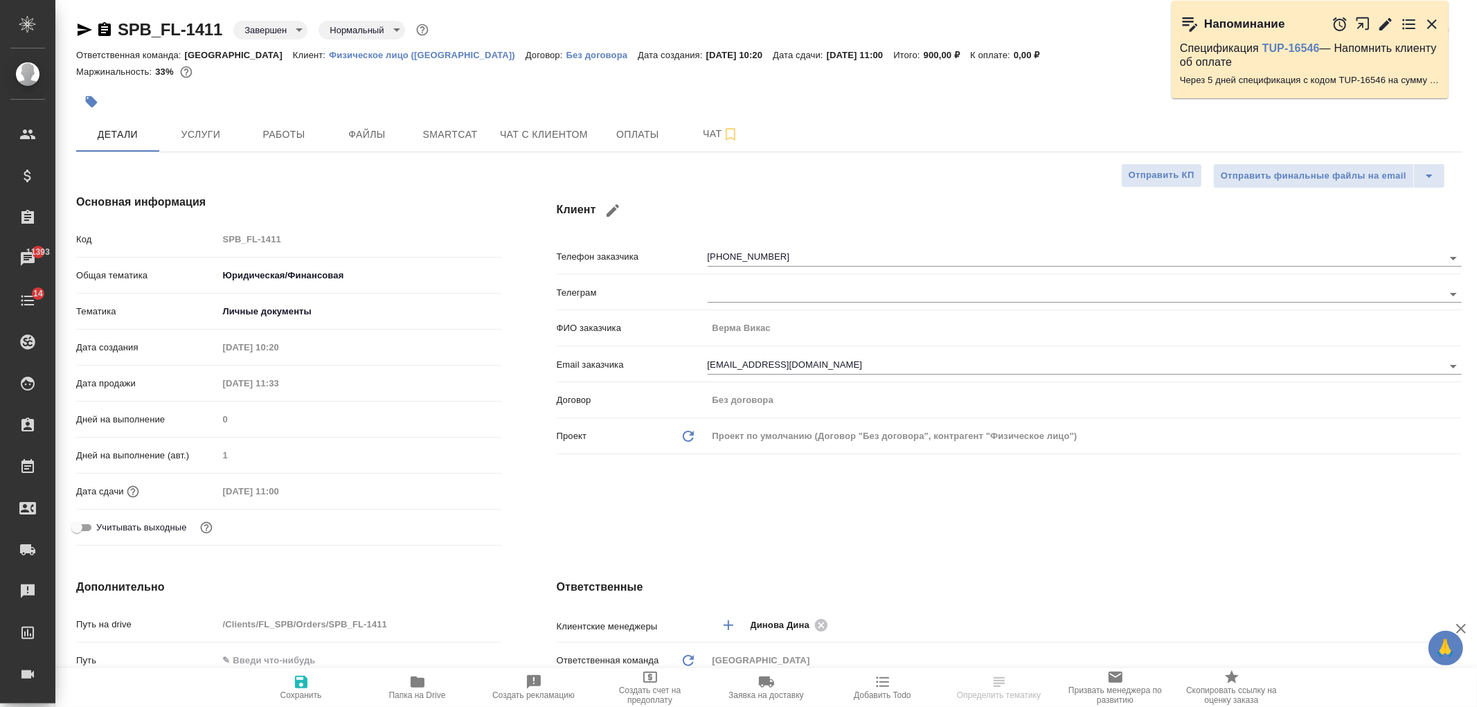
type textarea "x"
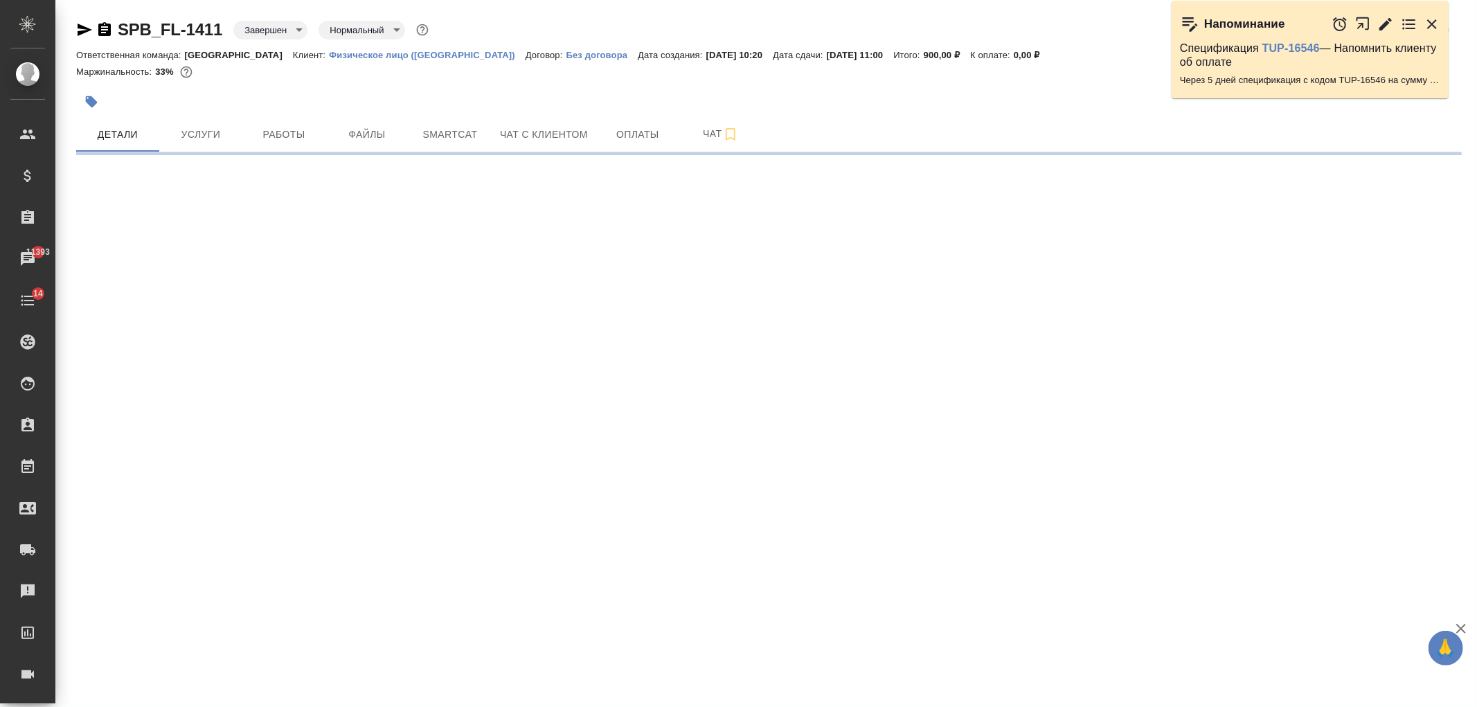
select select "RU"
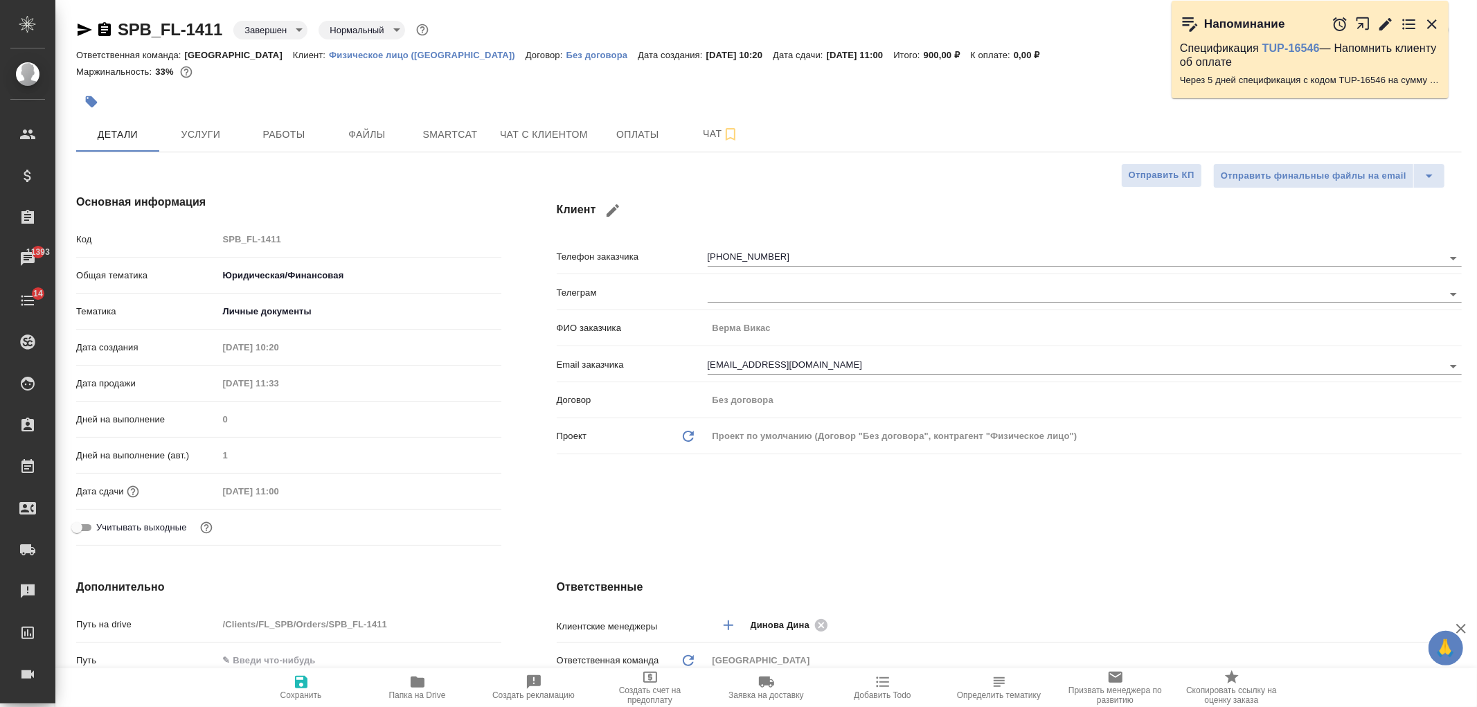
type textarea "x"
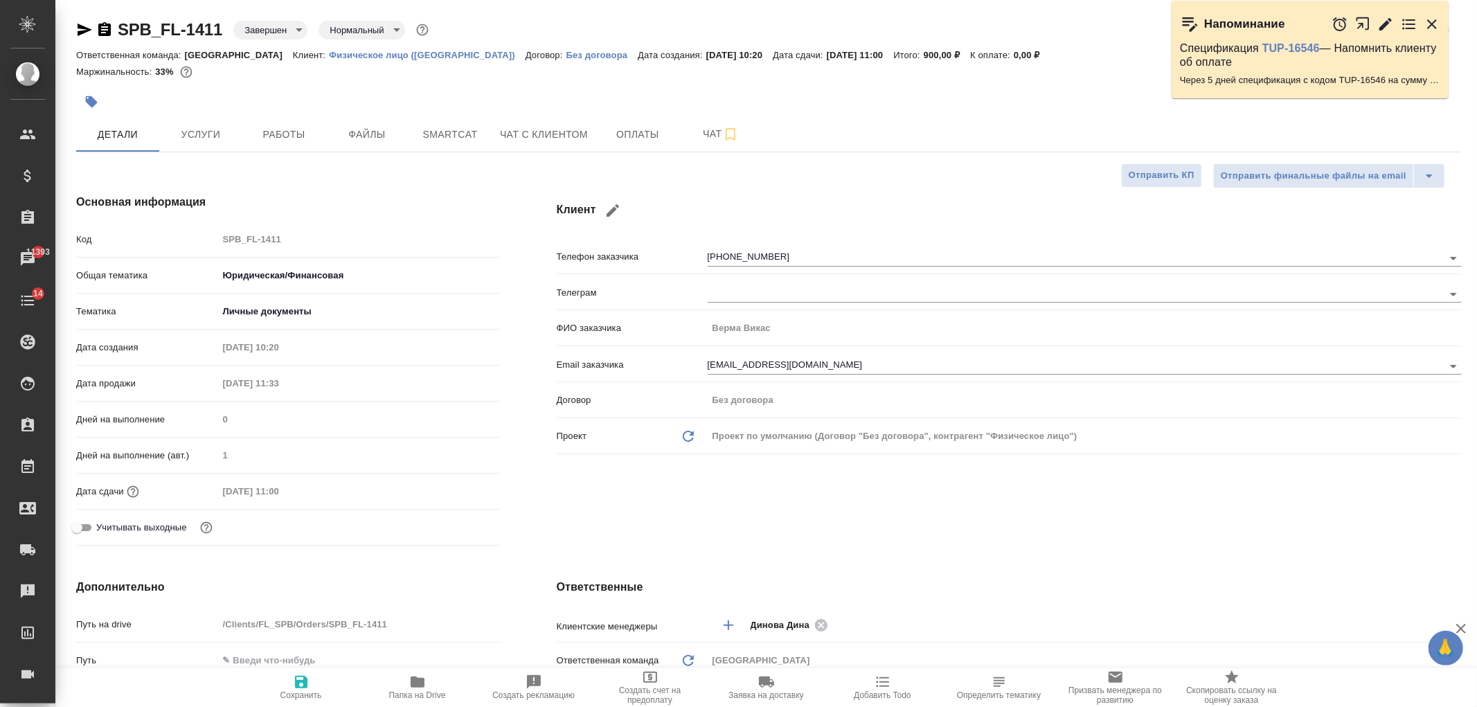
type textarea "x"
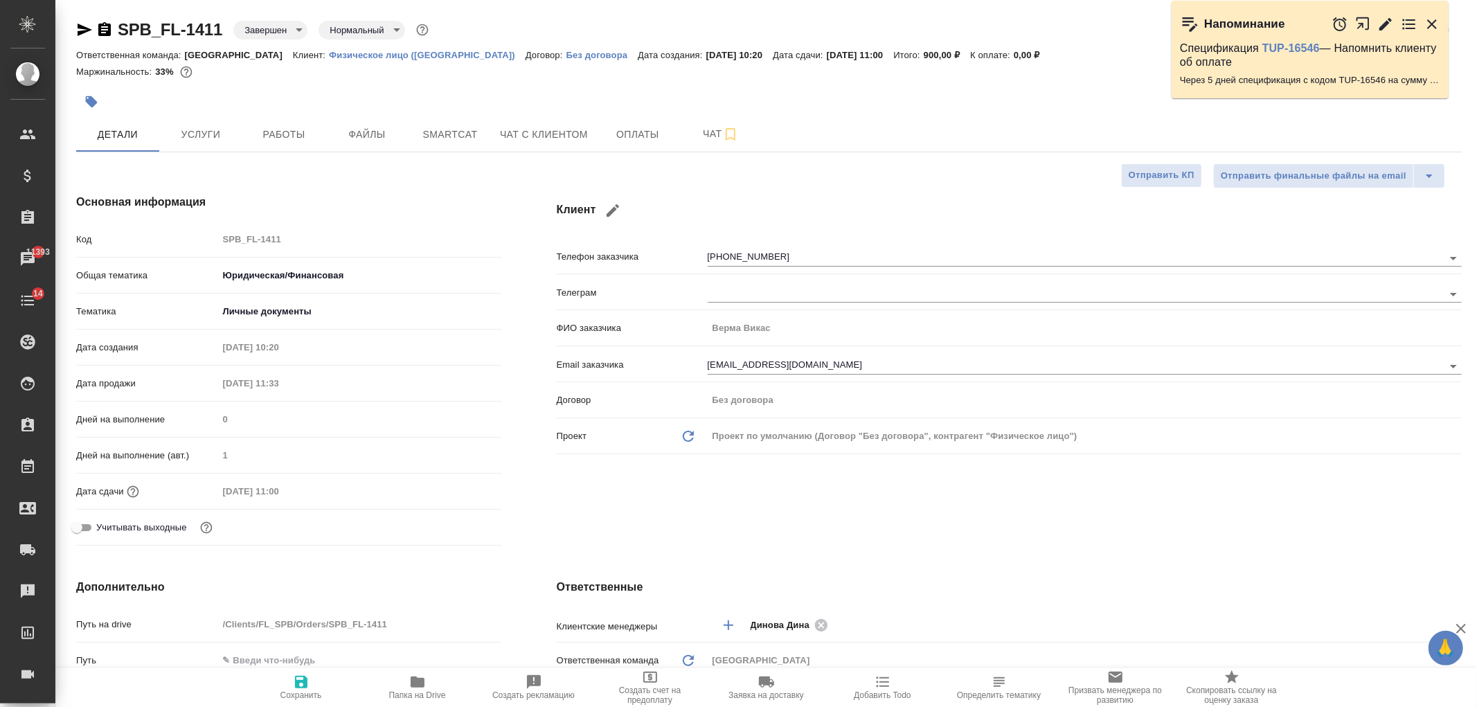
type textarea "x"
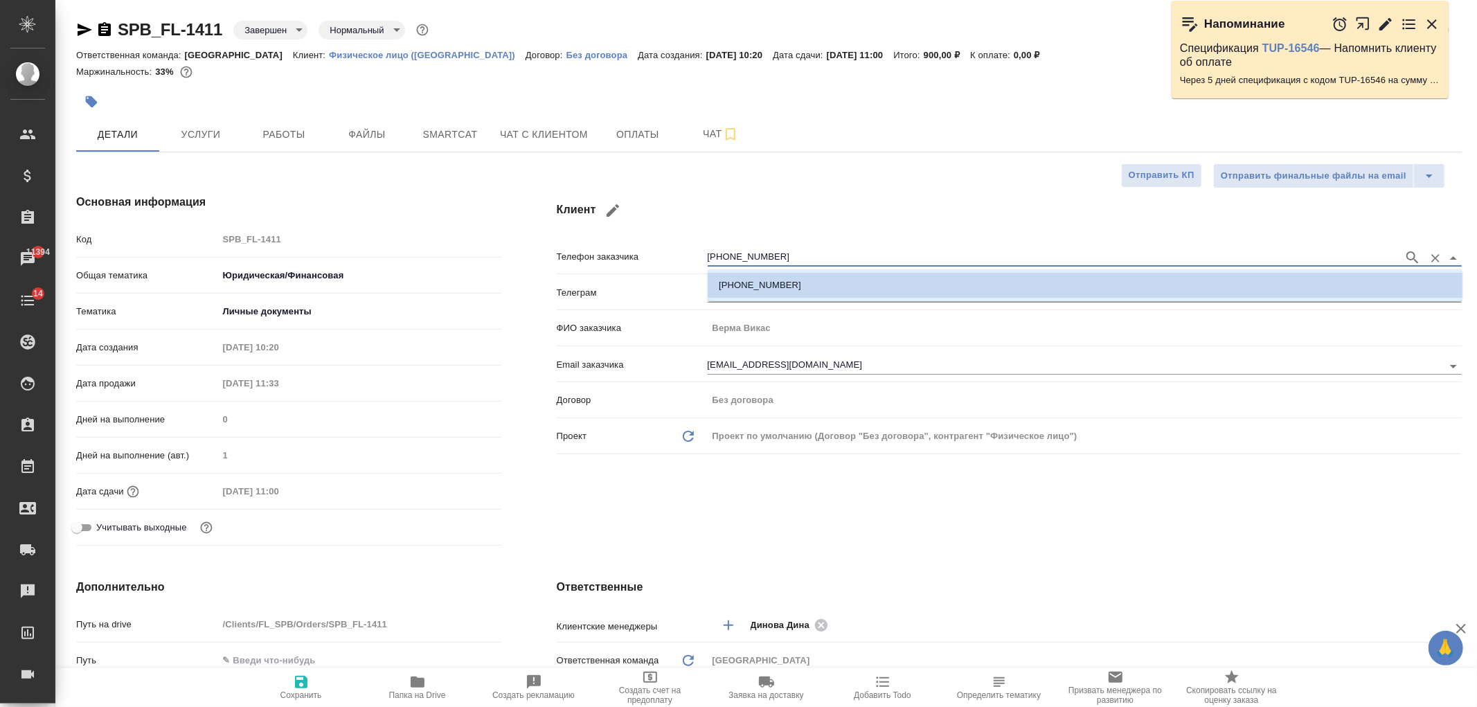
drag, startPoint x: 814, startPoint y: 259, endPoint x: 591, endPoint y: 226, distance: 226.0
click at [591, 226] on div "Клиент Телефон заказчика +79516427186 Телеграм ФИО заказчика Верма Викас Email …" at bounding box center [1009, 372] width 961 height 413
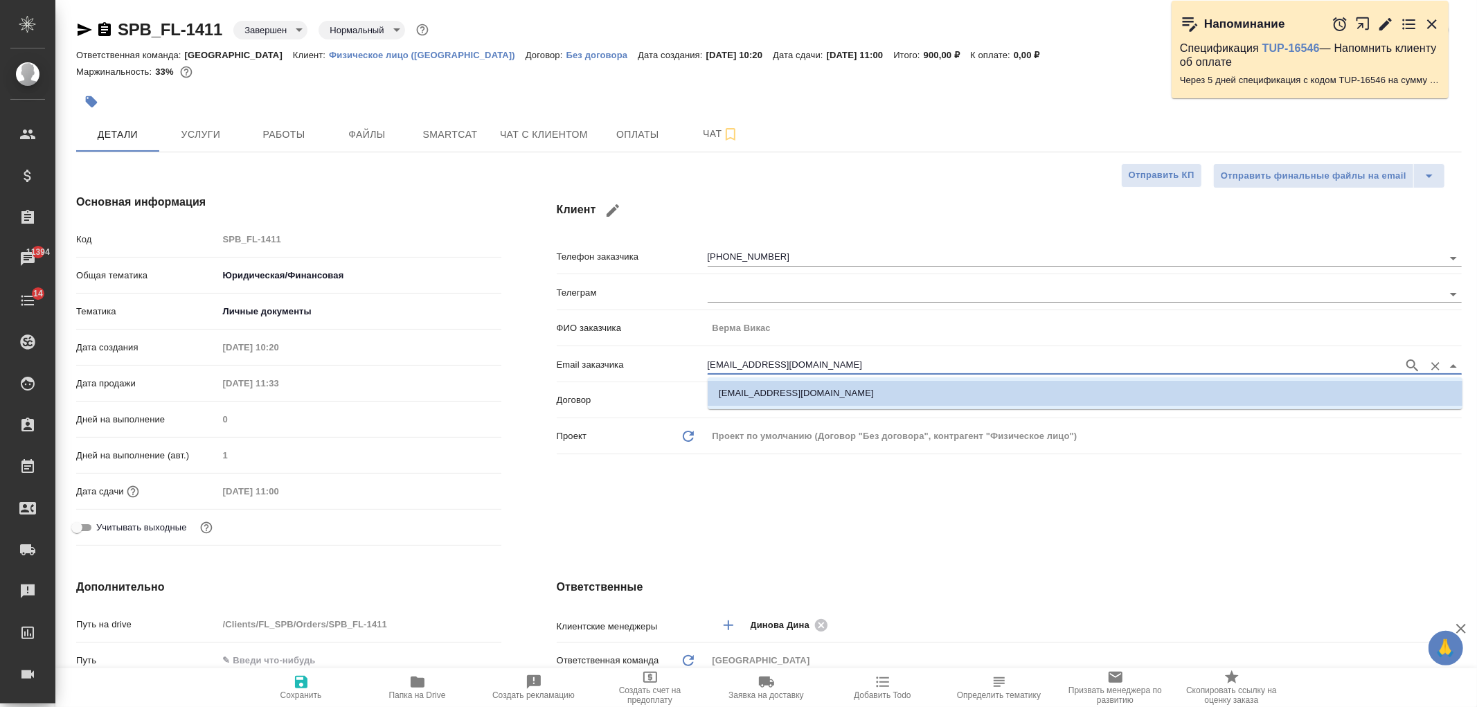
drag, startPoint x: 862, startPoint y: 364, endPoint x: 599, endPoint y: 345, distance: 263.9
click at [599, 345] on div "Телефон заказчика +79516427186 Телеграм ФИО заказчика Верма Викас Email заказчи…" at bounding box center [1009, 352] width 905 height 216
type textarea "x"
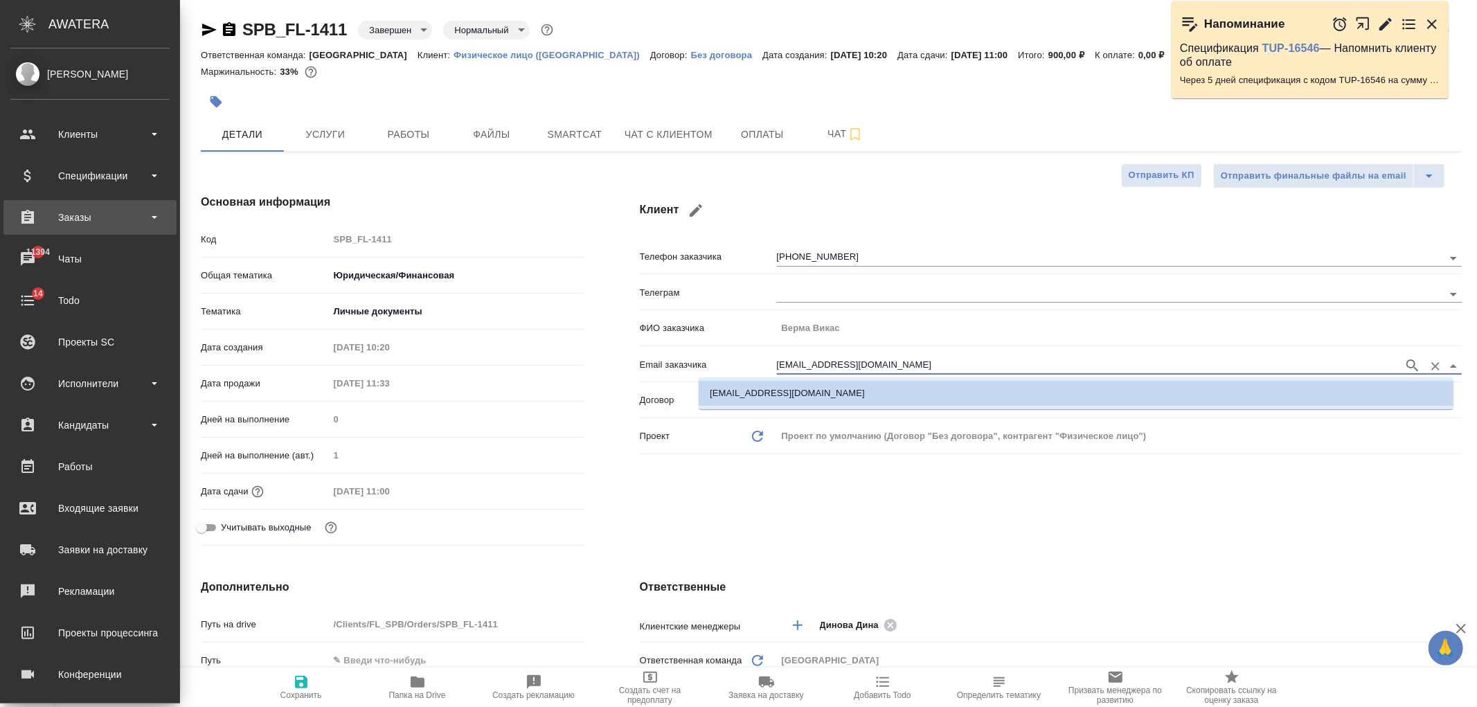
click at [102, 209] on div "Заказы" at bounding box center [89, 217] width 159 height 21
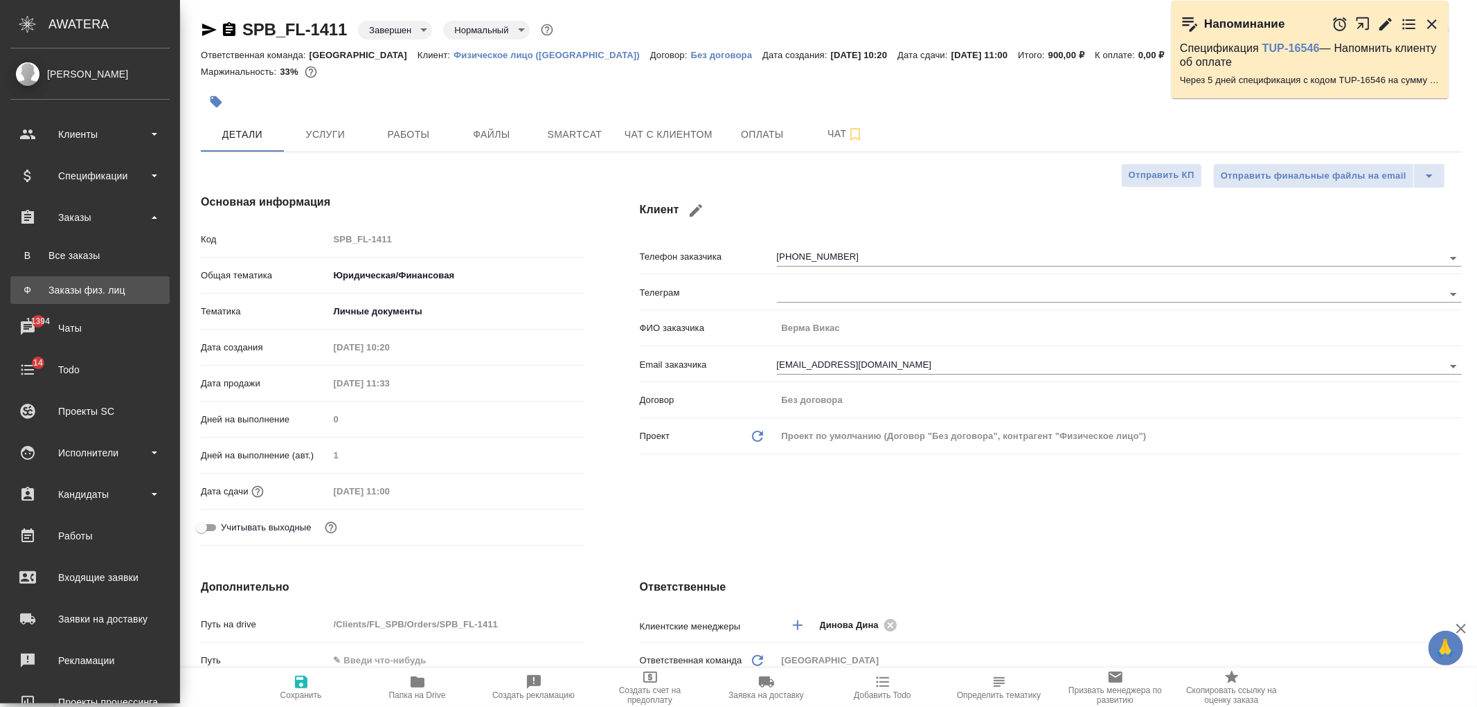
click at [125, 287] on div "Заказы физ. лиц" at bounding box center [89, 290] width 145 height 14
type textarea "x"
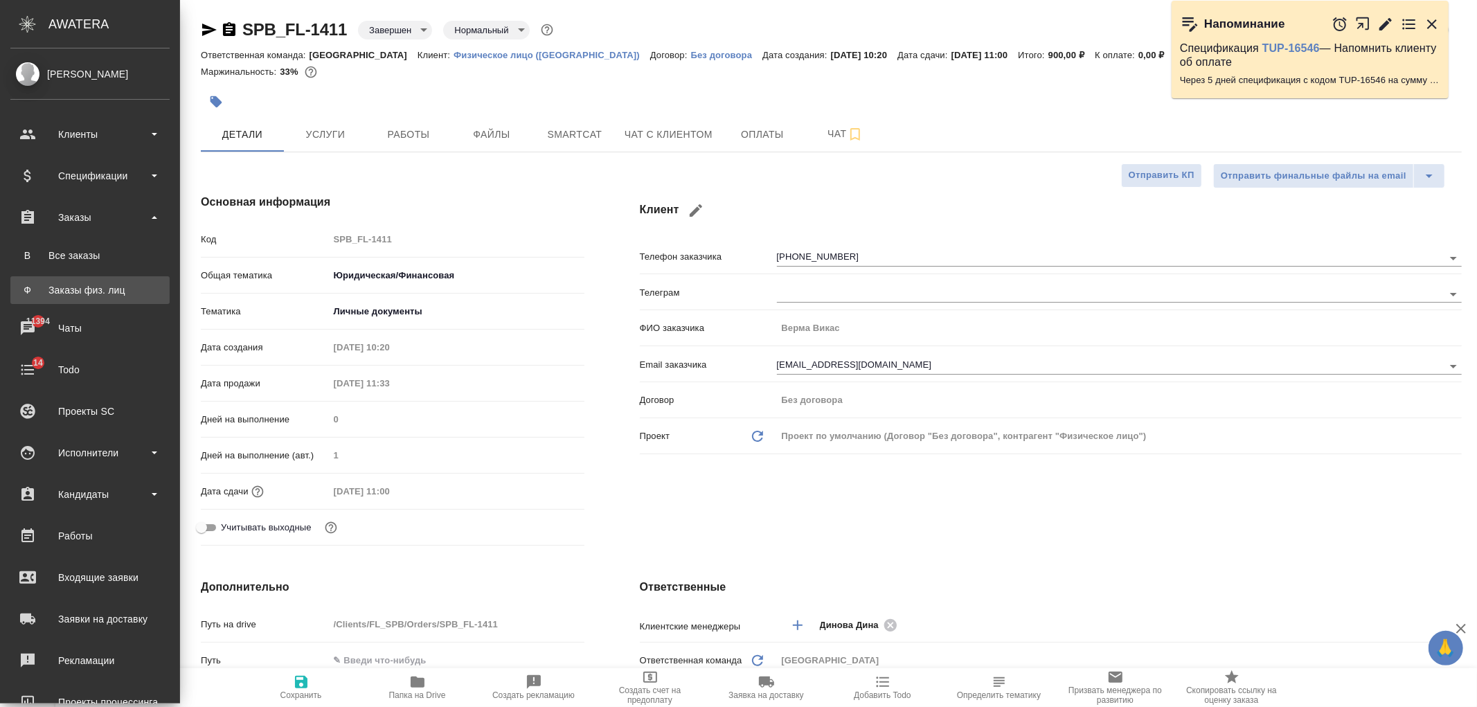
type textarea "x"
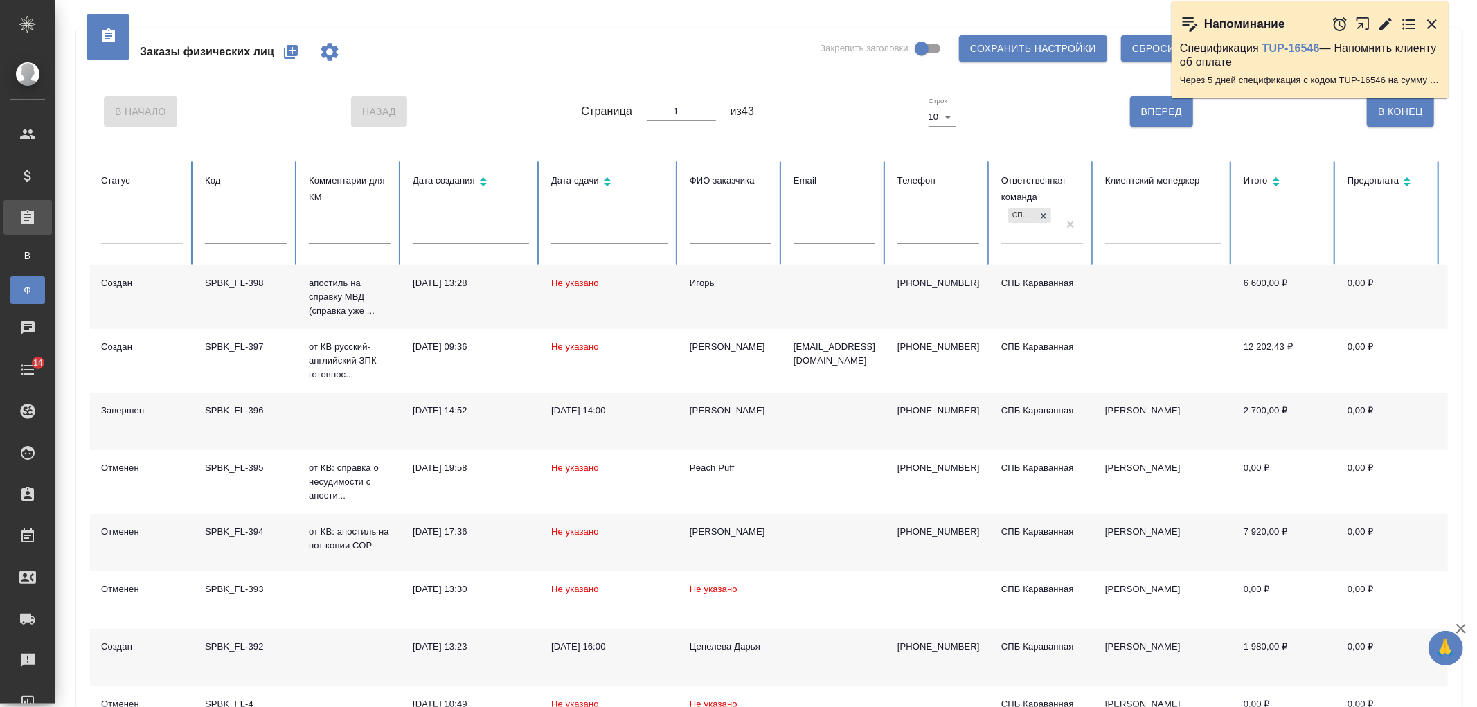
click at [294, 48] on icon "button" at bounding box center [291, 52] width 14 height 14
click at [1044, 216] on icon at bounding box center [1044, 215] width 5 height 5
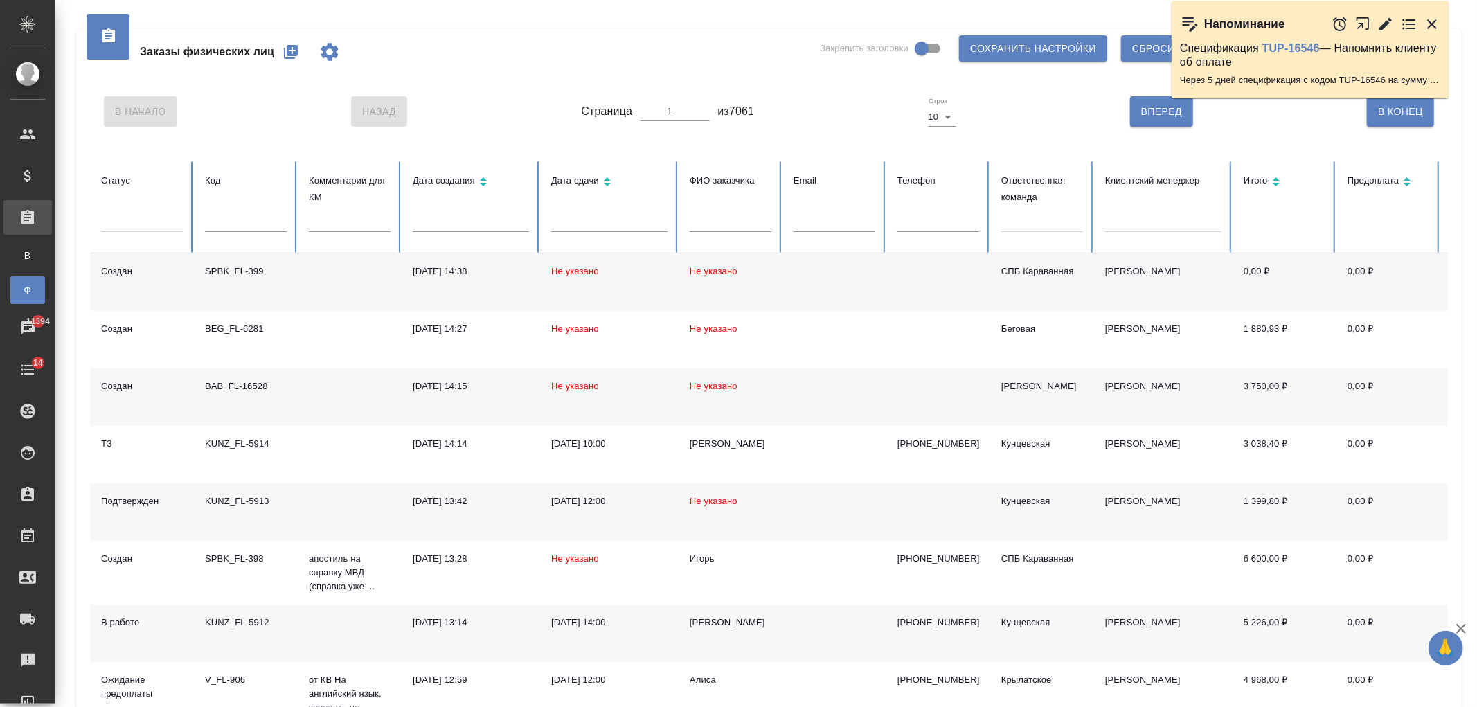
drag, startPoint x: 714, startPoint y: 210, endPoint x: 722, endPoint y: 226, distance: 17.7
click at [714, 213] on th "ФИО заказчика" at bounding box center [731, 207] width 104 height 92
click at [722, 226] on input "text" at bounding box center [731, 222] width 82 height 19
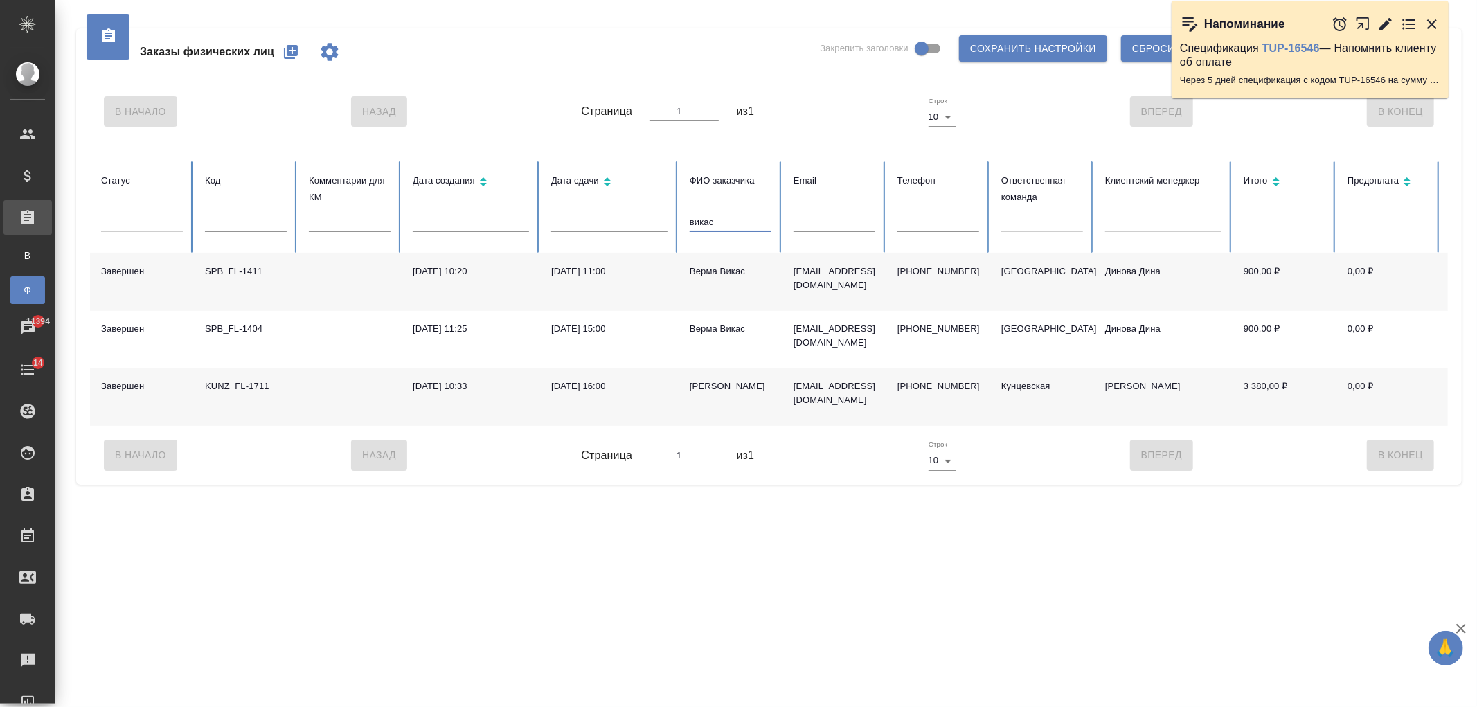
type input "викас"
click at [645, 283] on td "06.03.2024, 11:00" at bounding box center [609, 281] width 139 height 57
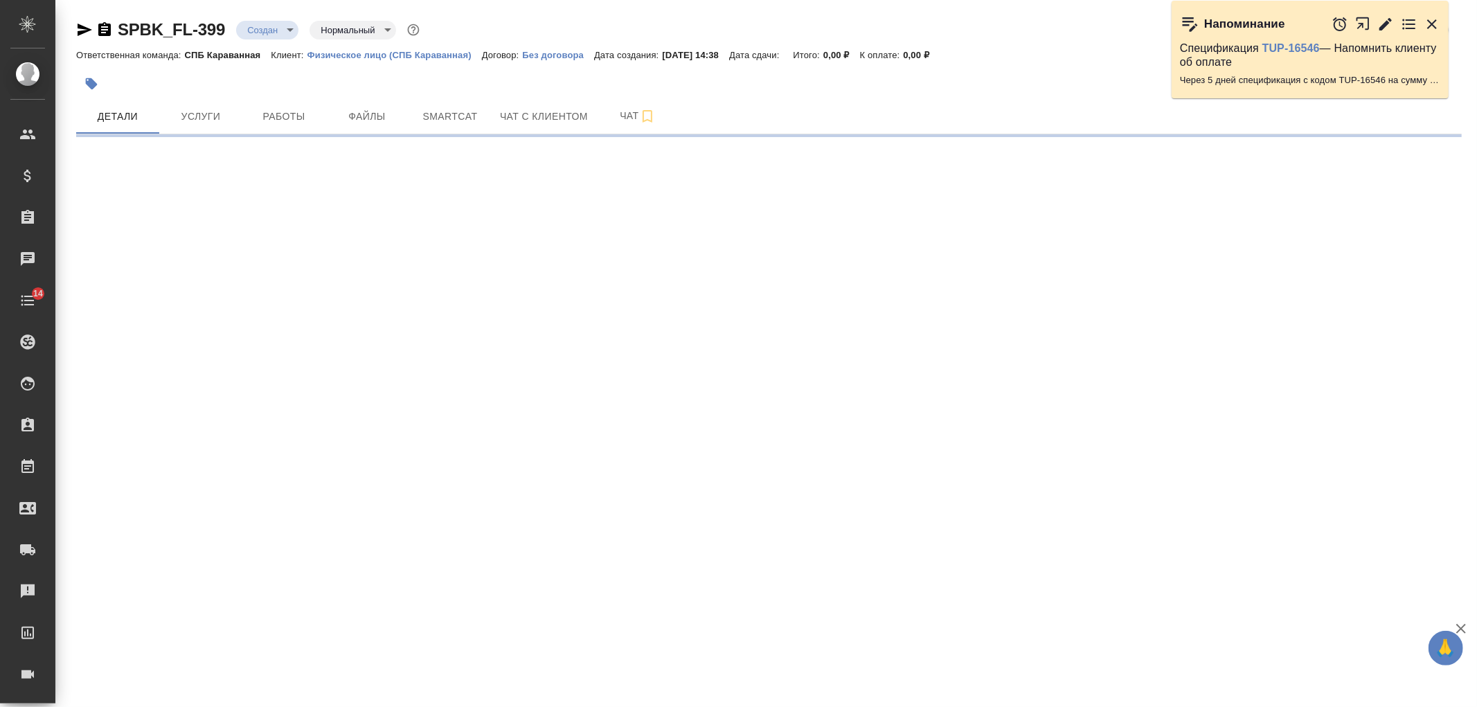
select select "RU"
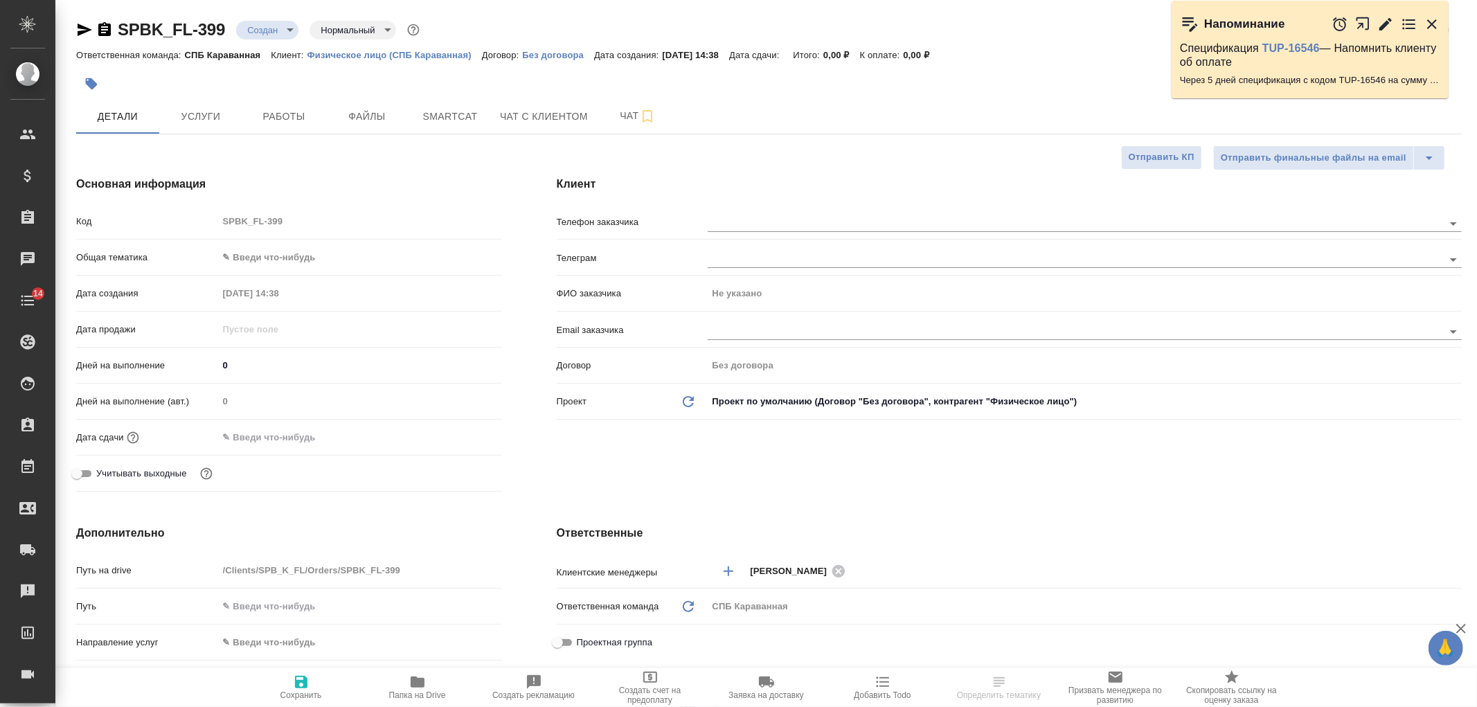
type textarea "x"
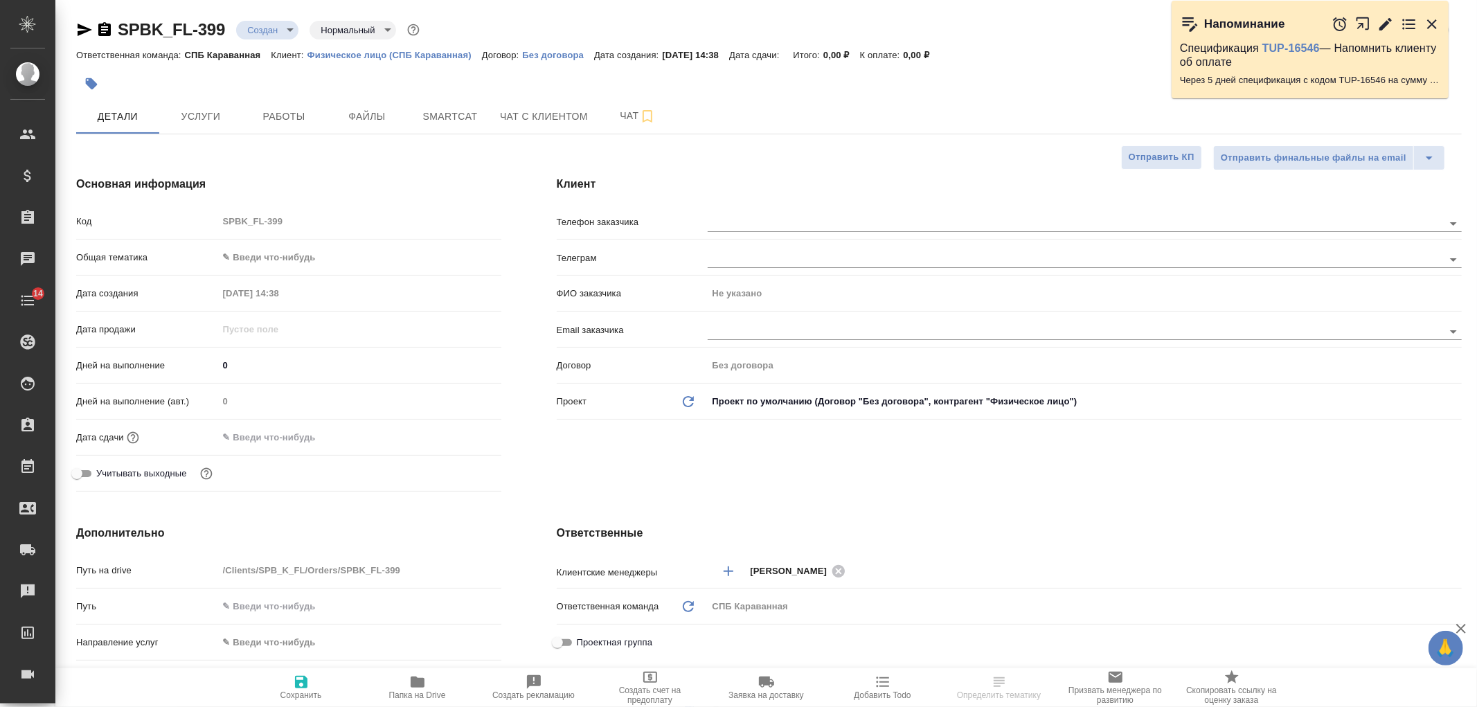
type textarea "x"
click at [786, 336] on input "text" at bounding box center [1052, 331] width 689 height 17
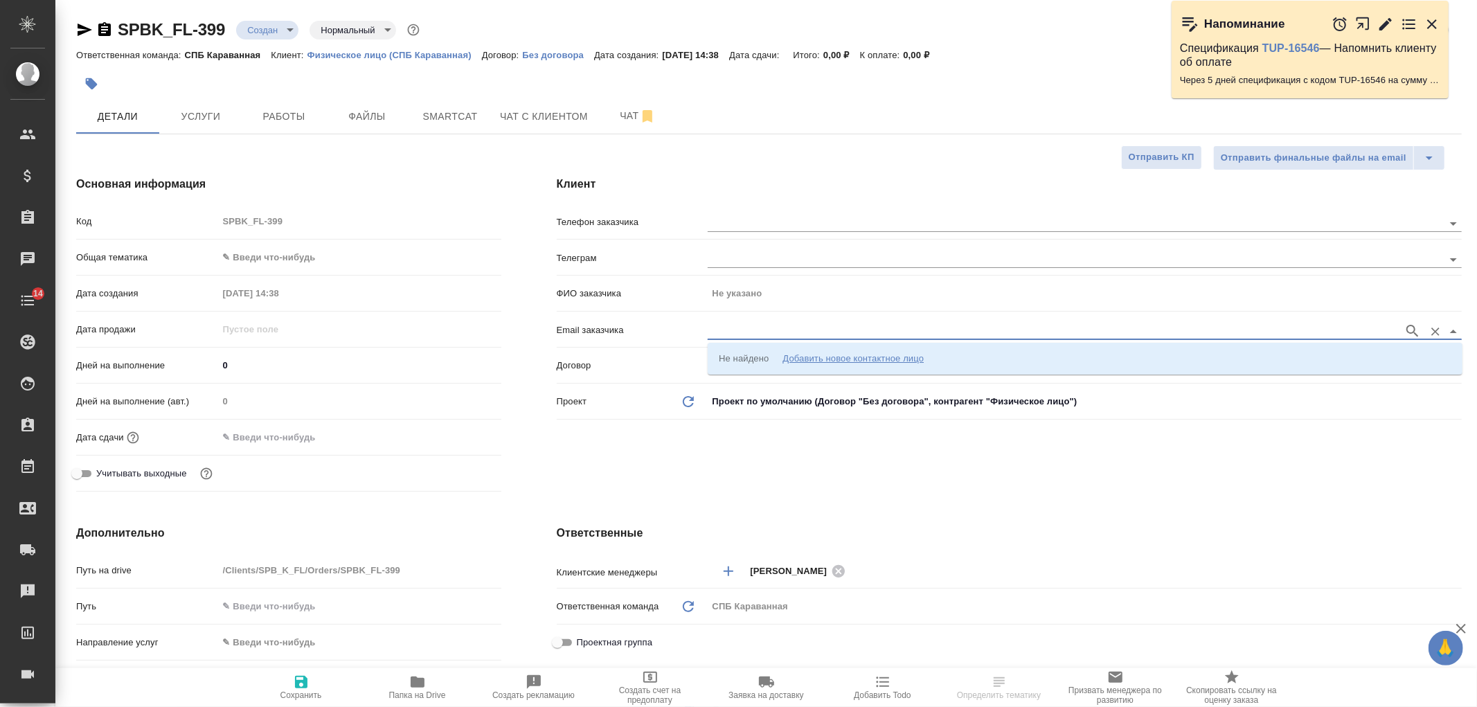
paste input "[EMAIL_ADDRESS][DOMAIN_NAME]"
type input "[EMAIL_ADDRESS][DOMAIN_NAME]"
click at [744, 238] on div "Телефон заказчика" at bounding box center [1009, 227] width 905 height 36
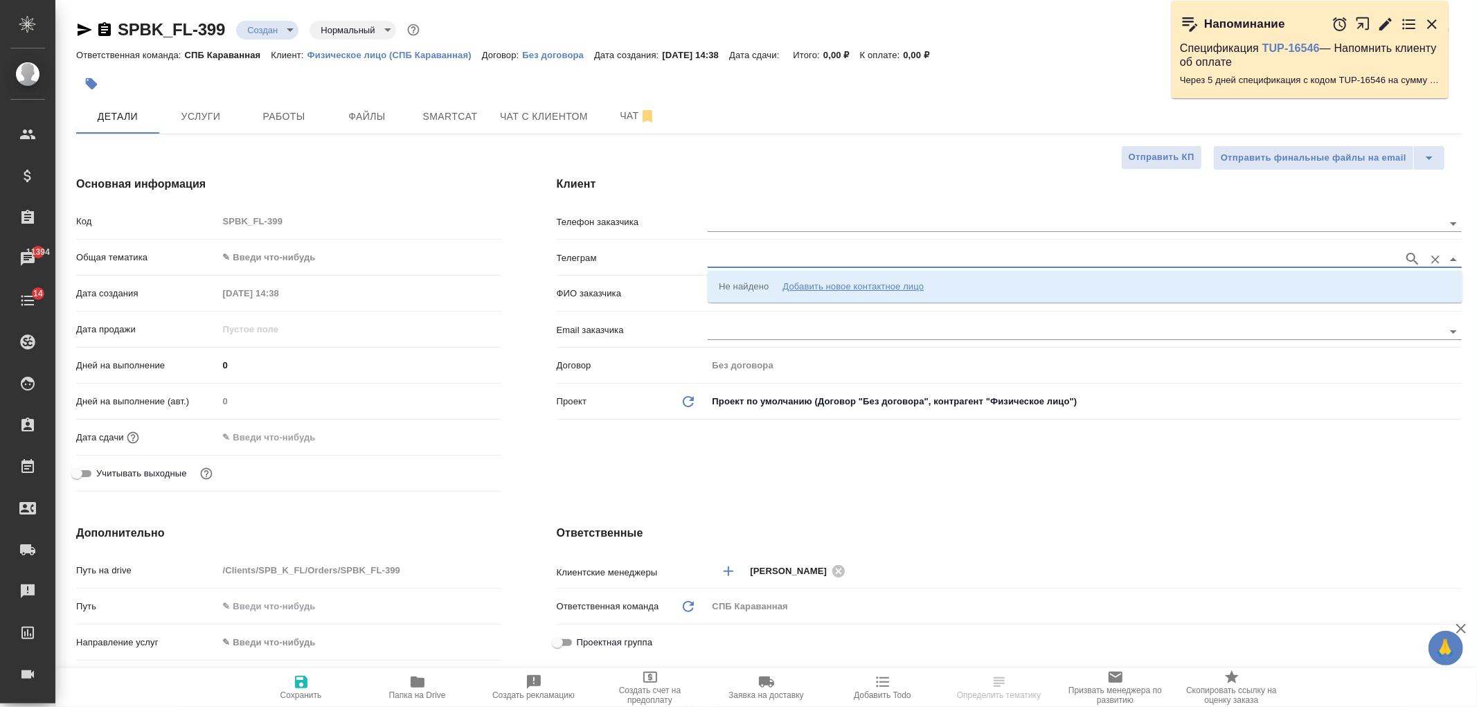
click at [752, 258] on input "text" at bounding box center [1052, 259] width 689 height 17
click at [744, 227] on input "text" at bounding box center [1052, 223] width 689 height 17
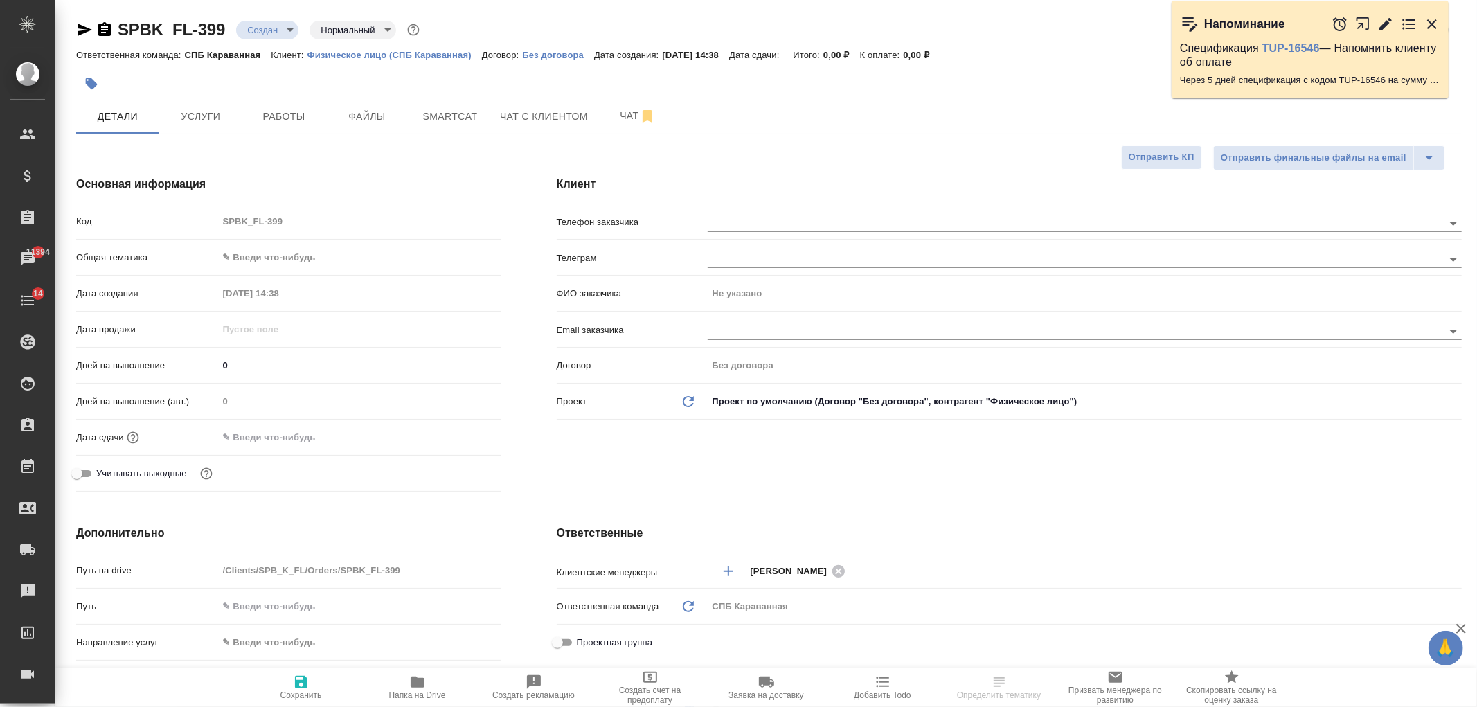
select select "RU"
type textarea "x"
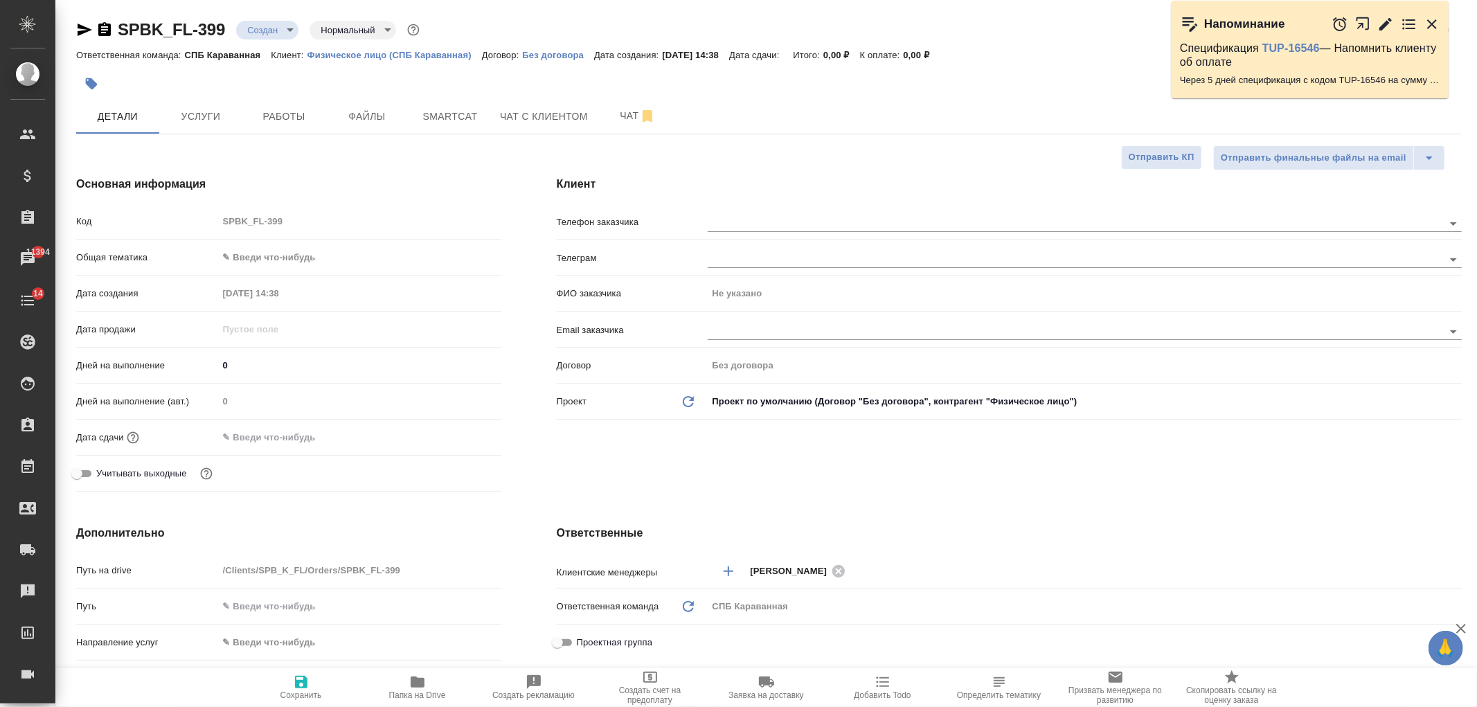
type textarea "x"
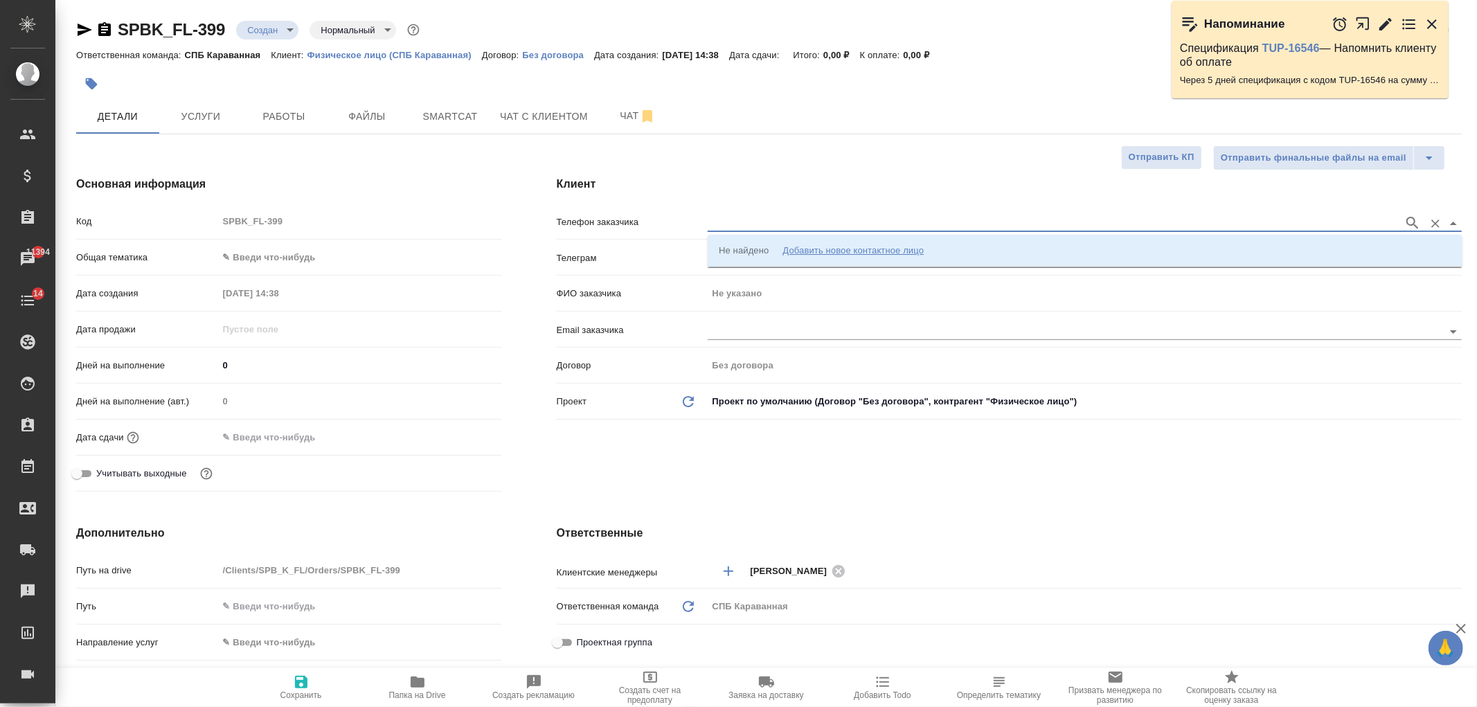
click at [772, 216] on input "text" at bounding box center [1052, 223] width 689 height 17
paste input "[PHONE_NUMBER]"
type input "[PHONE_NUMBER]"
click at [850, 257] on div "Добавить новое контактное лицо" at bounding box center [853, 251] width 141 height 14
type input "[PHONE_NUMBER]"
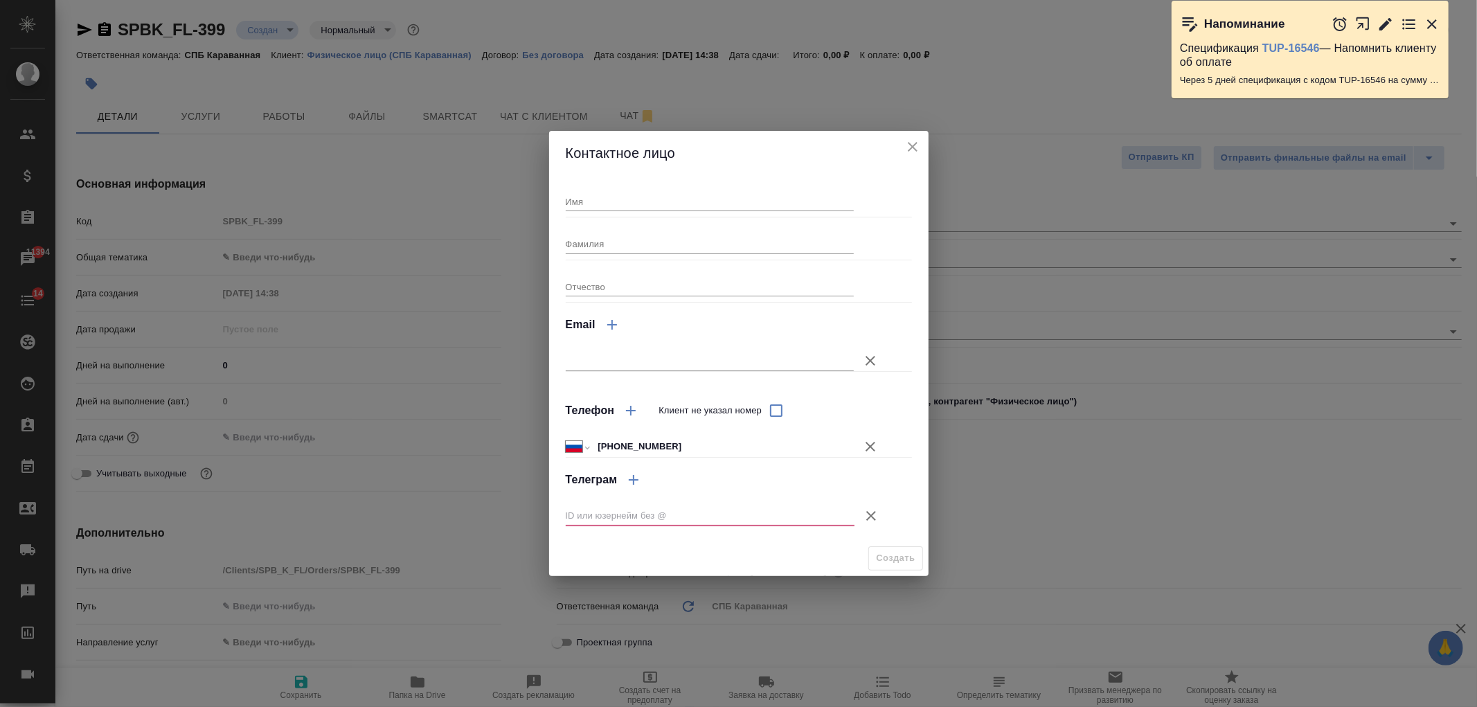
click at [607, 199] on input "Имя" at bounding box center [710, 201] width 289 height 19
type input "Викас"
click at [596, 251] on input "Фамилия" at bounding box center [710, 243] width 289 height 19
type input "Верма"
click at [877, 515] on icon "button" at bounding box center [871, 516] width 17 height 17
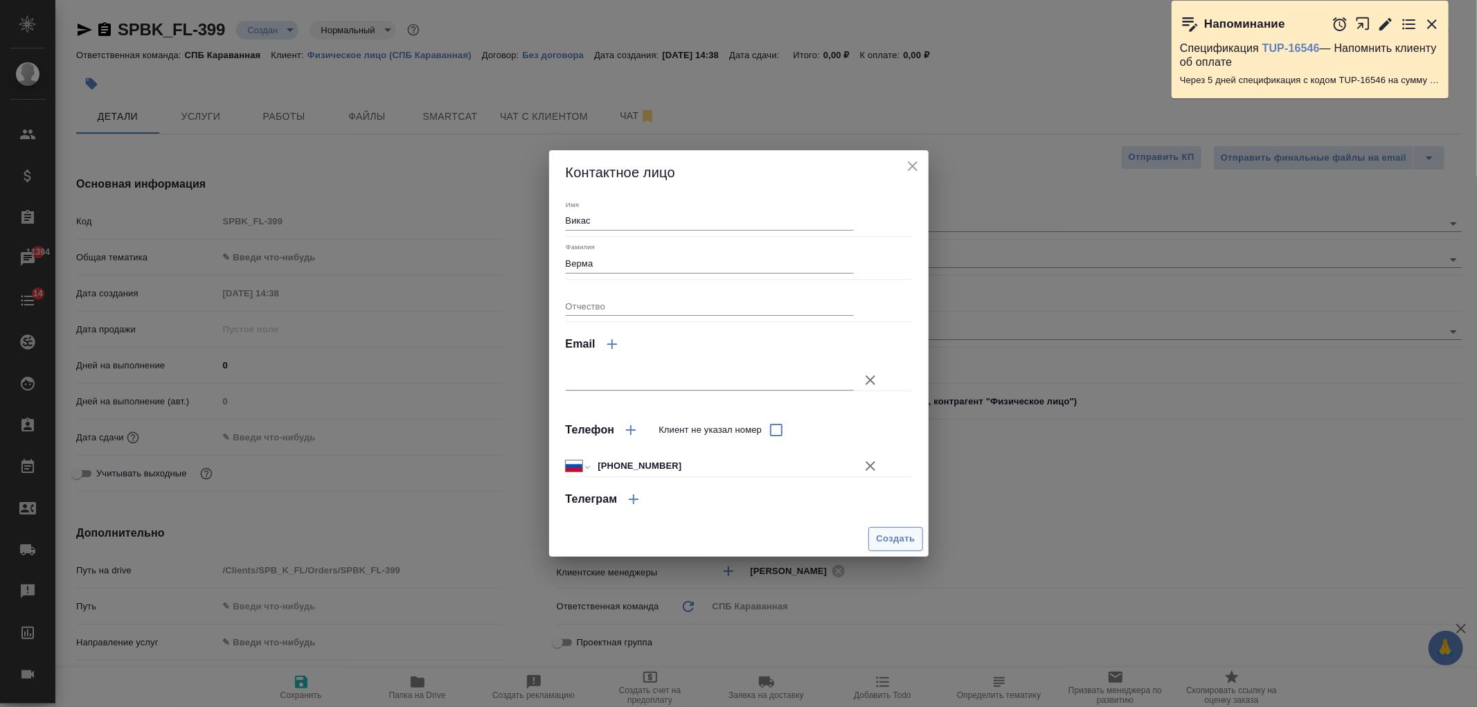
click at [884, 534] on span "Создать" at bounding box center [895, 539] width 39 height 16
type input "Верма Викас"
type textarea "x"
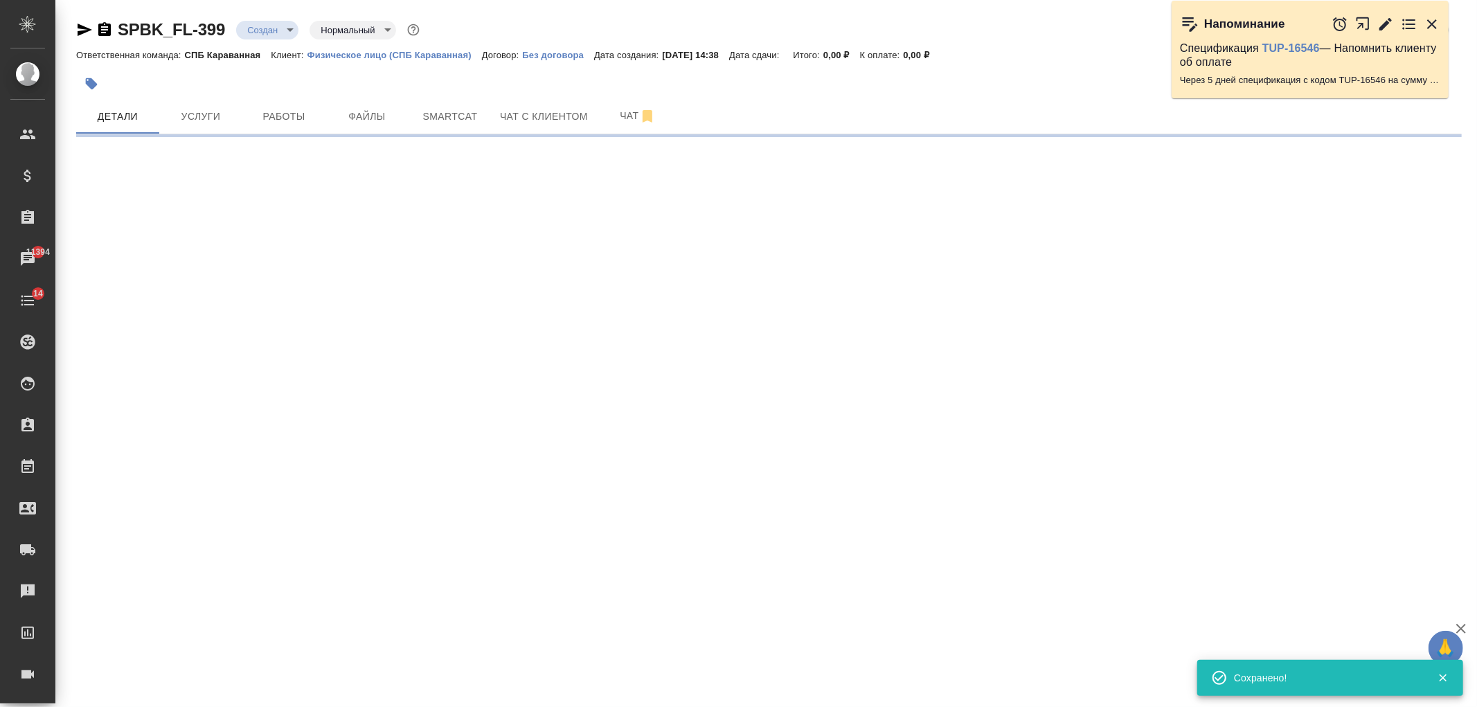
type input "holyTrinity"
select select "RU"
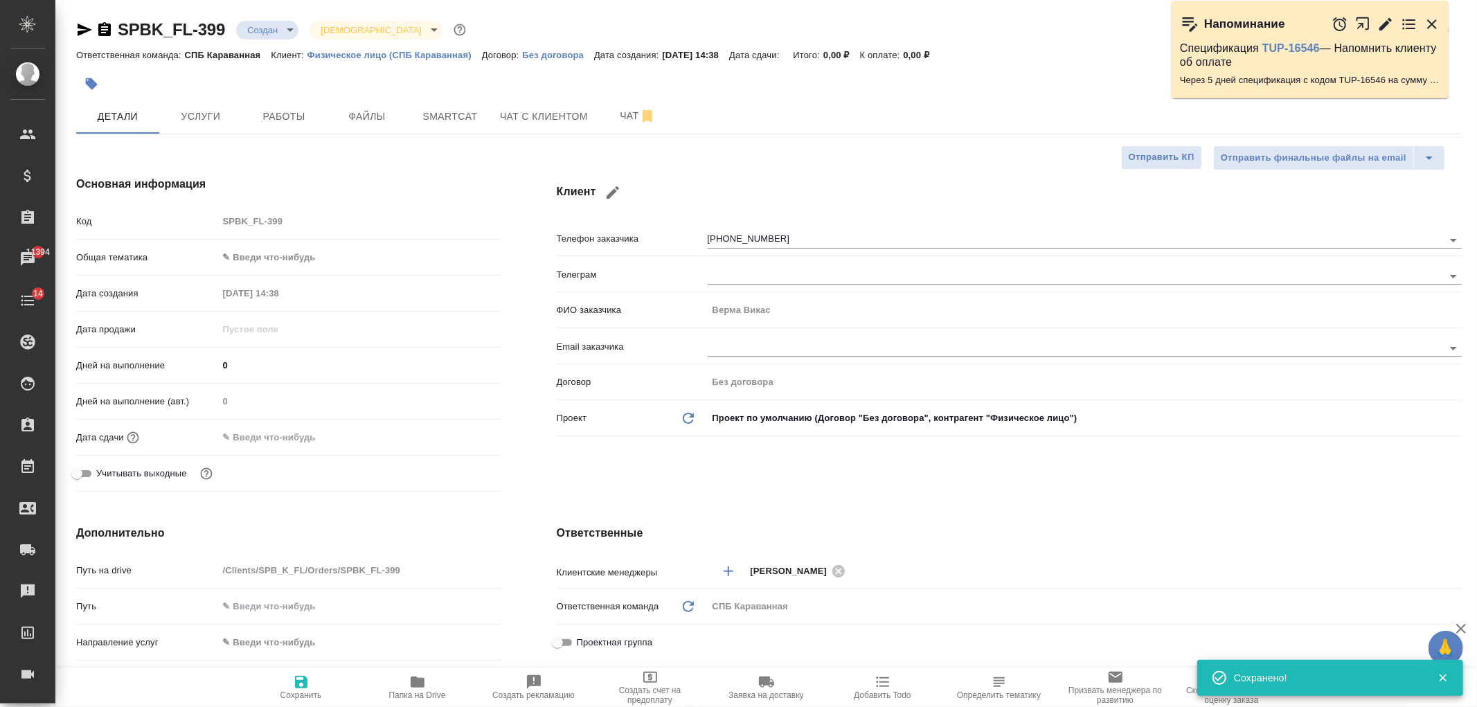
type textarea "x"
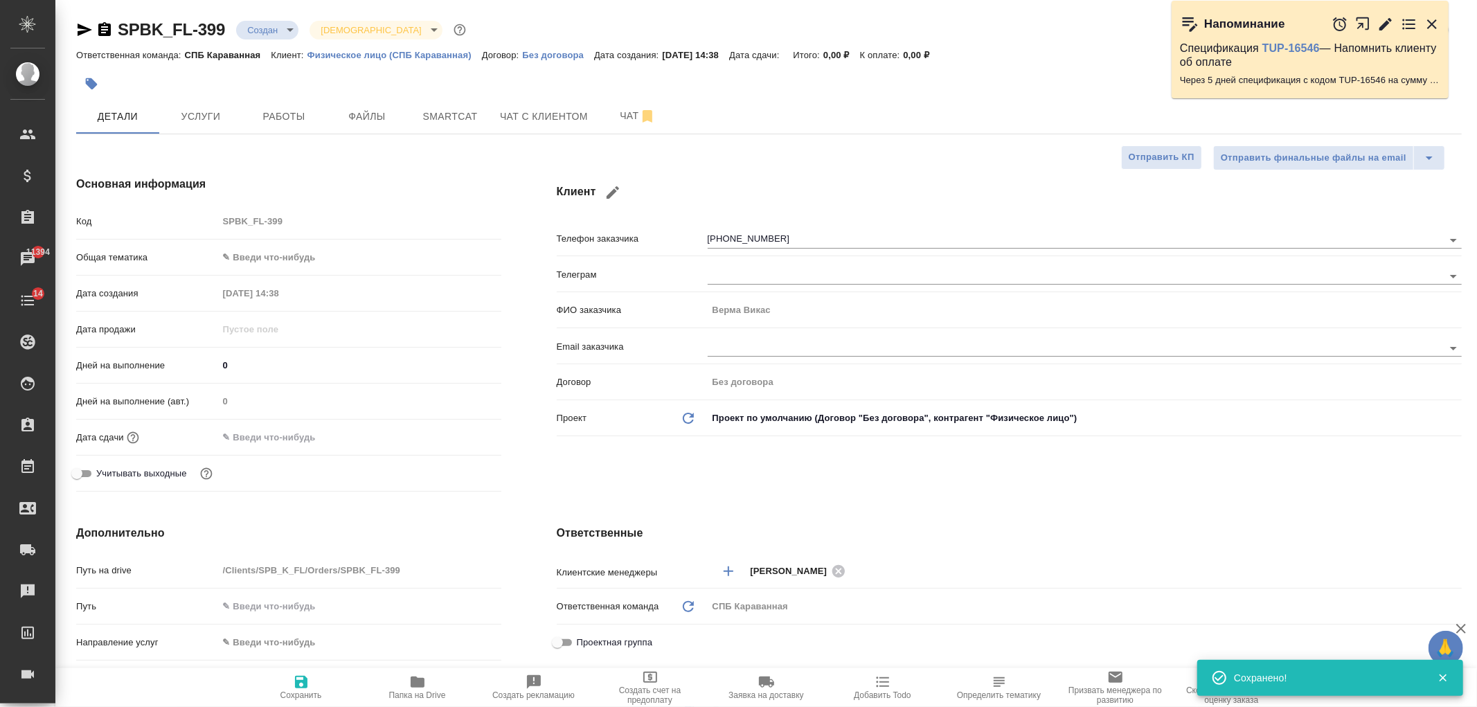
type textarea "x"
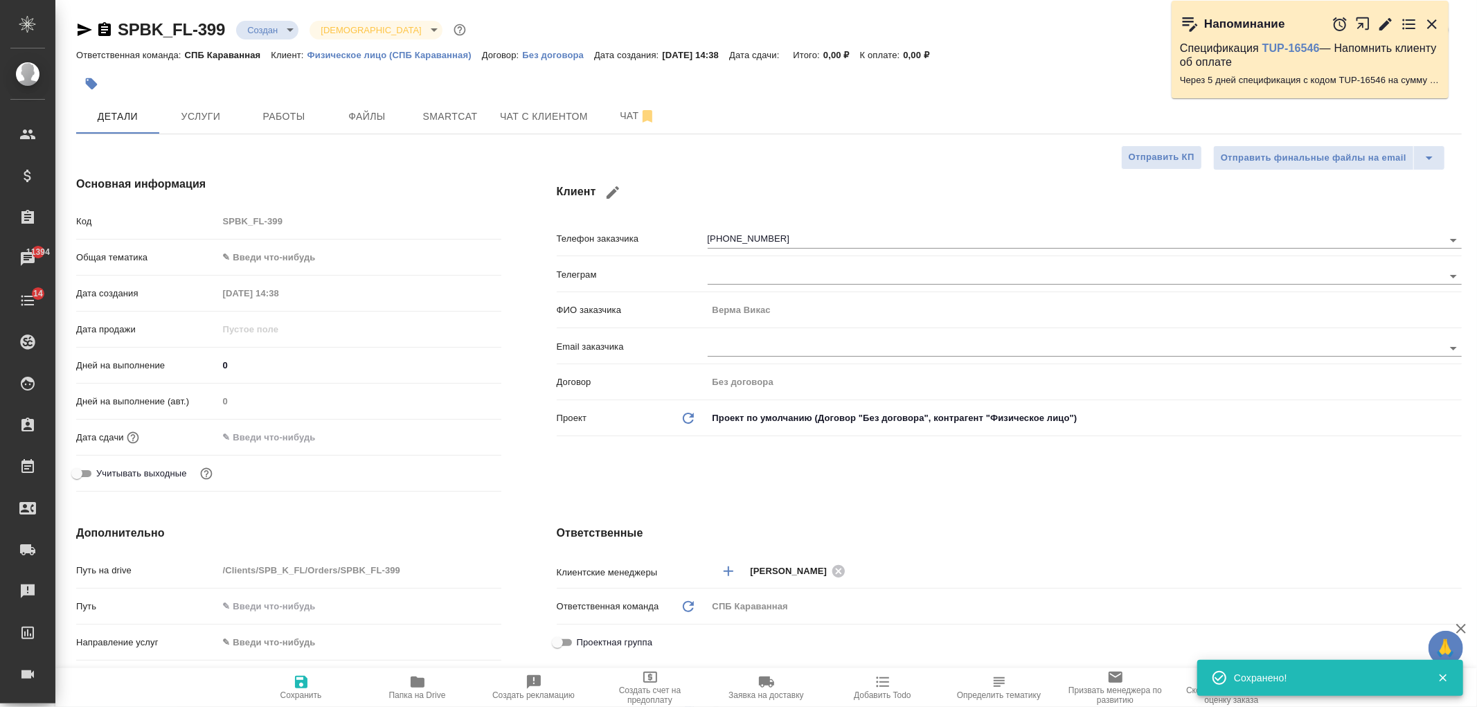
type textarea "x"
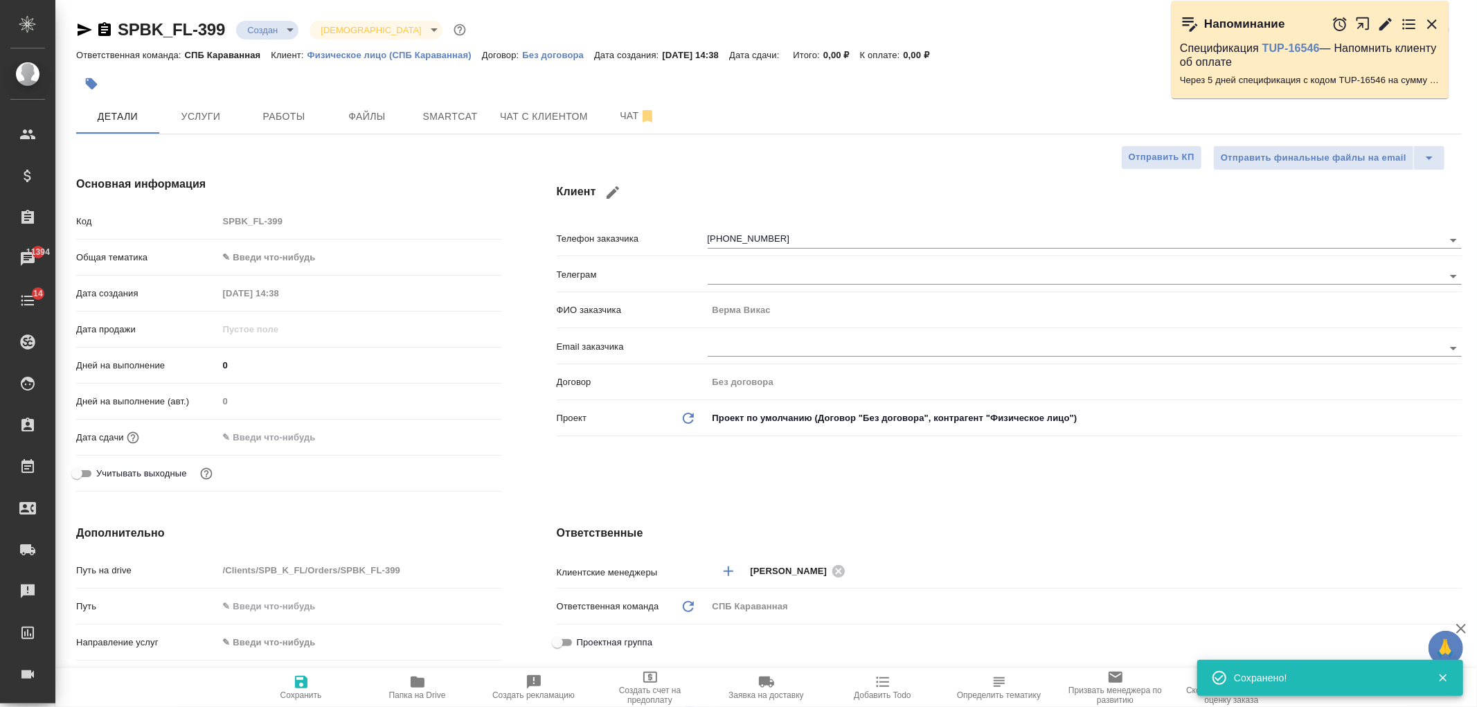
type textarea "x"
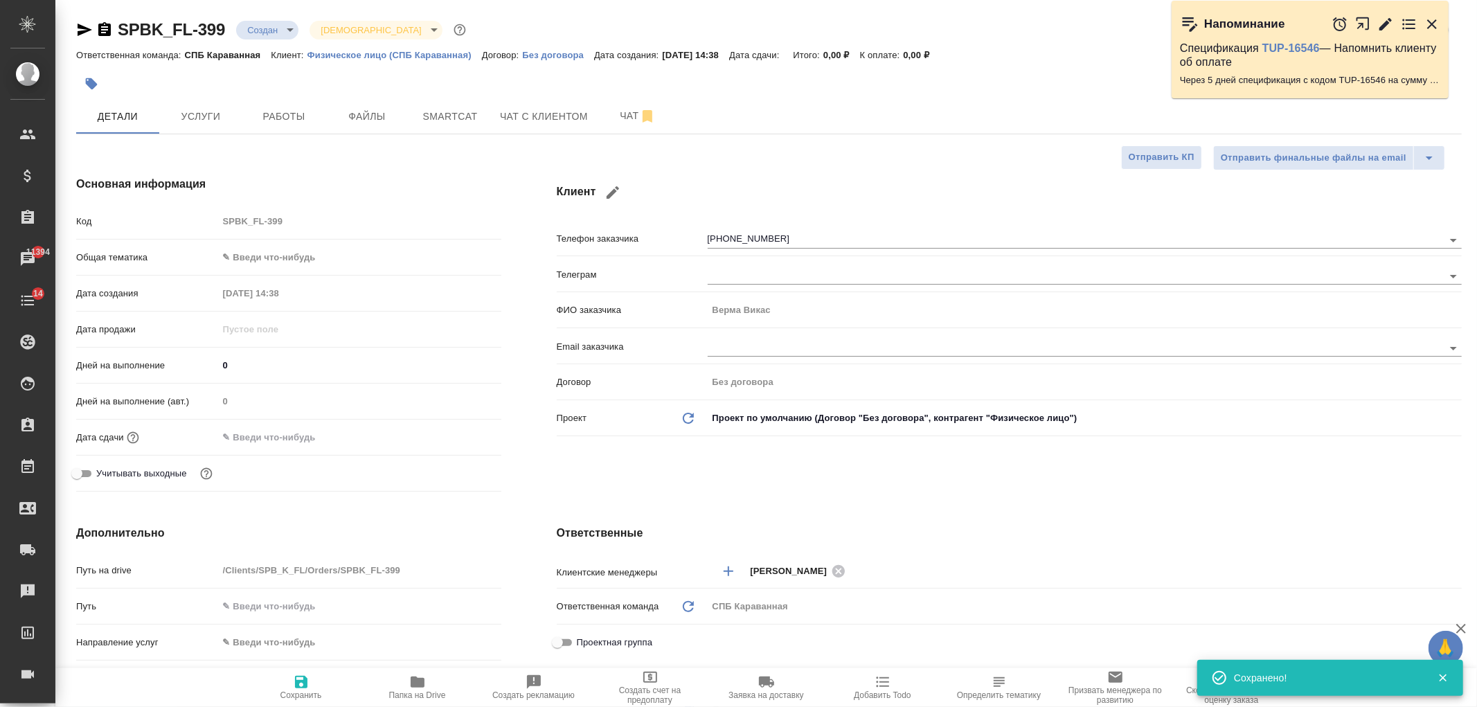
type textarea "x"
click at [215, 108] on span "Услуги" at bounding box center [201, 116] width 66 height 17
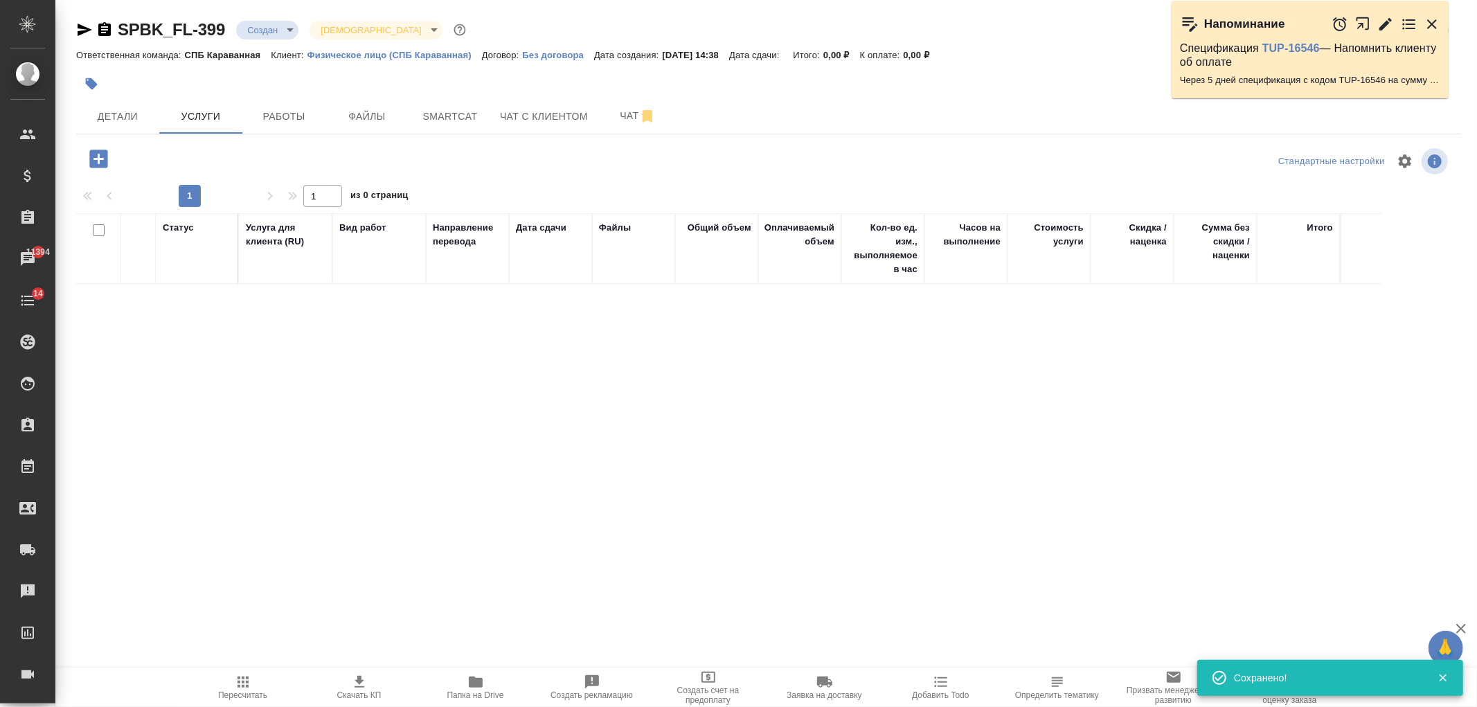
click at [100, 154] on icon "button" at bounding box center [98, 159] width 18 height 18
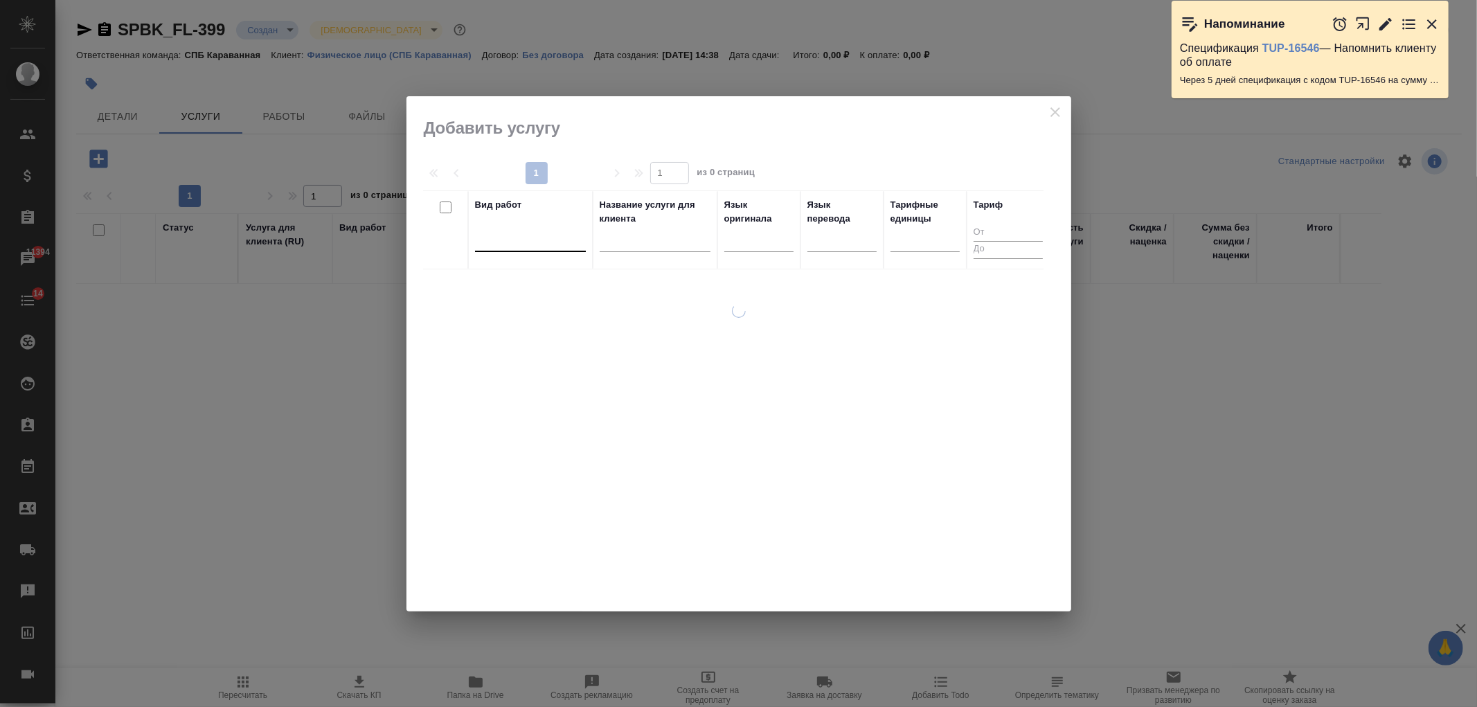
click at [531, 238] on div at bounding box center [530, 238] width 111 height 20
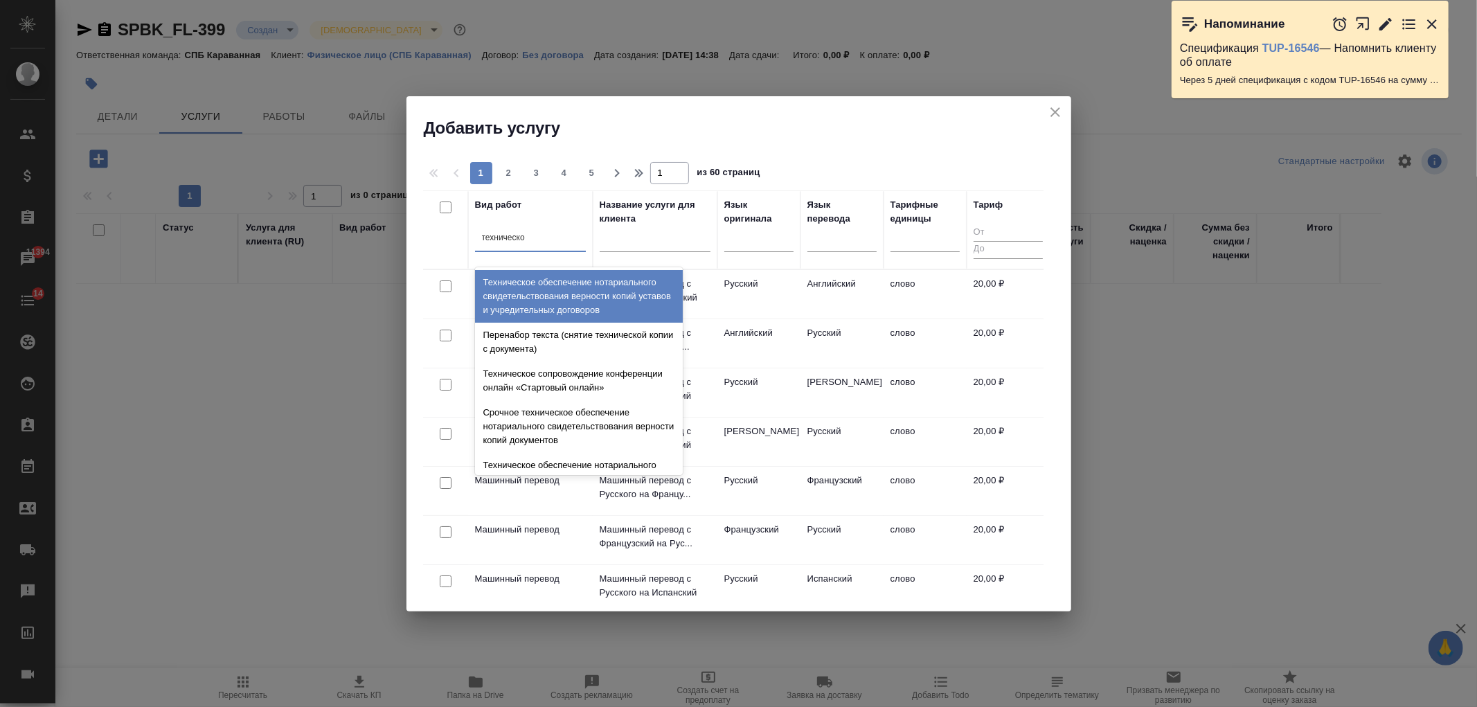
type input "техническое"
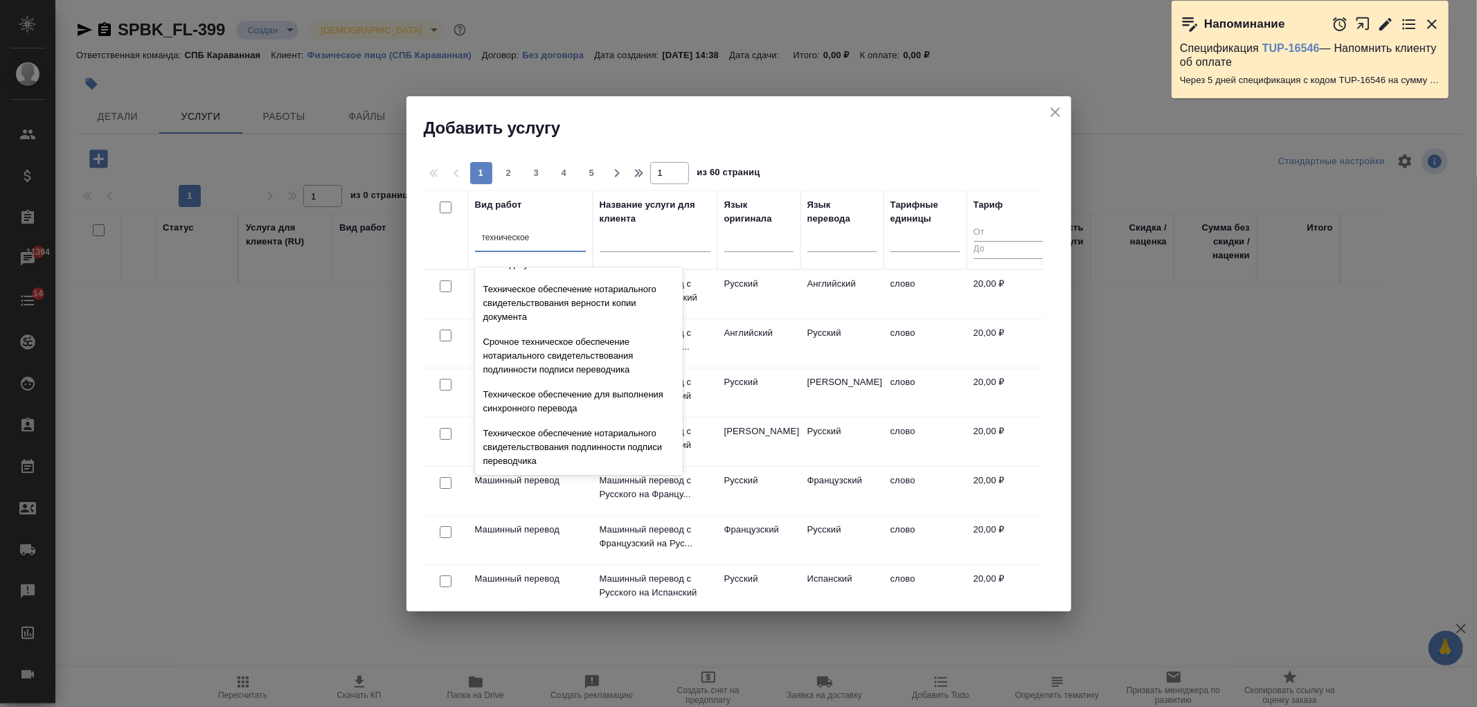
scroll to position [175, 0]
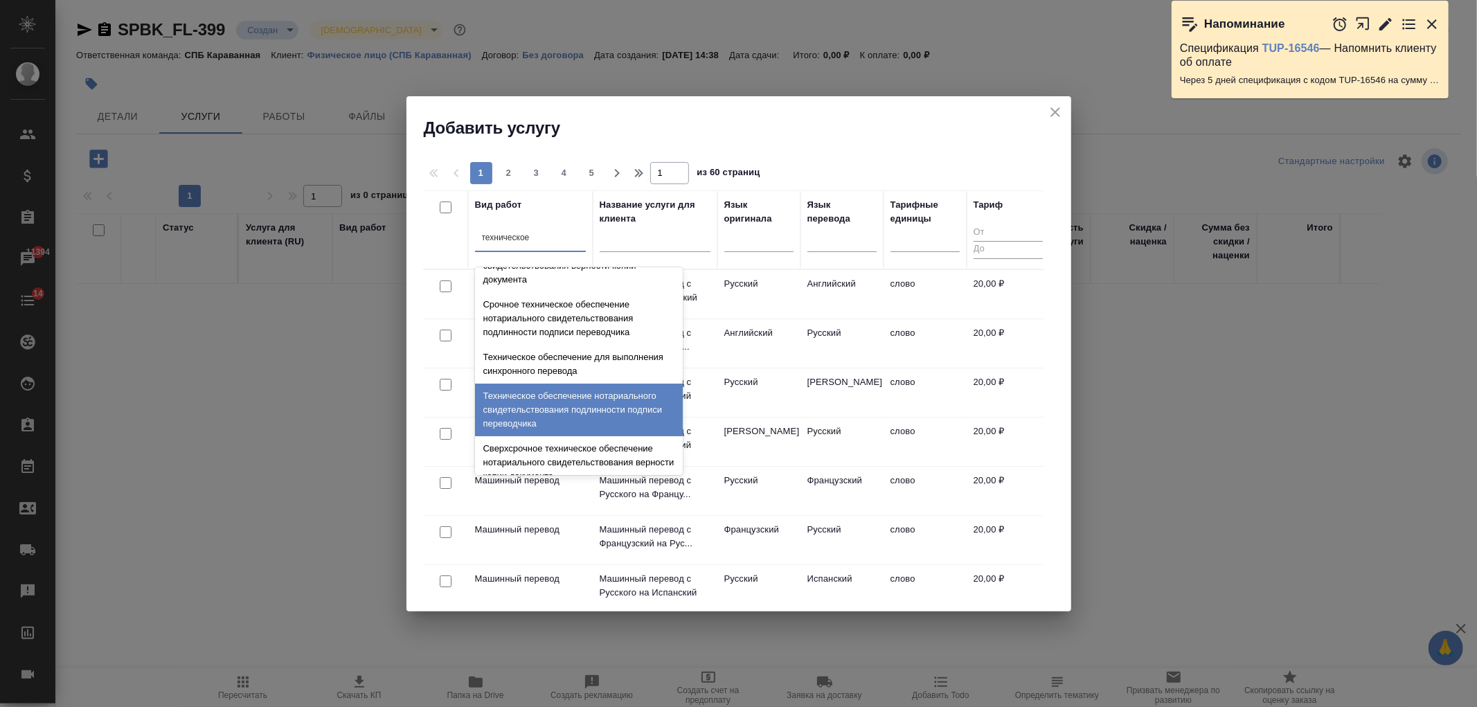
click at [650, 406] on div "Техническое обеспечение нотариального свидетельствования подлинности подписи пе…" at bounding box center [579, 410] width 208 height 53
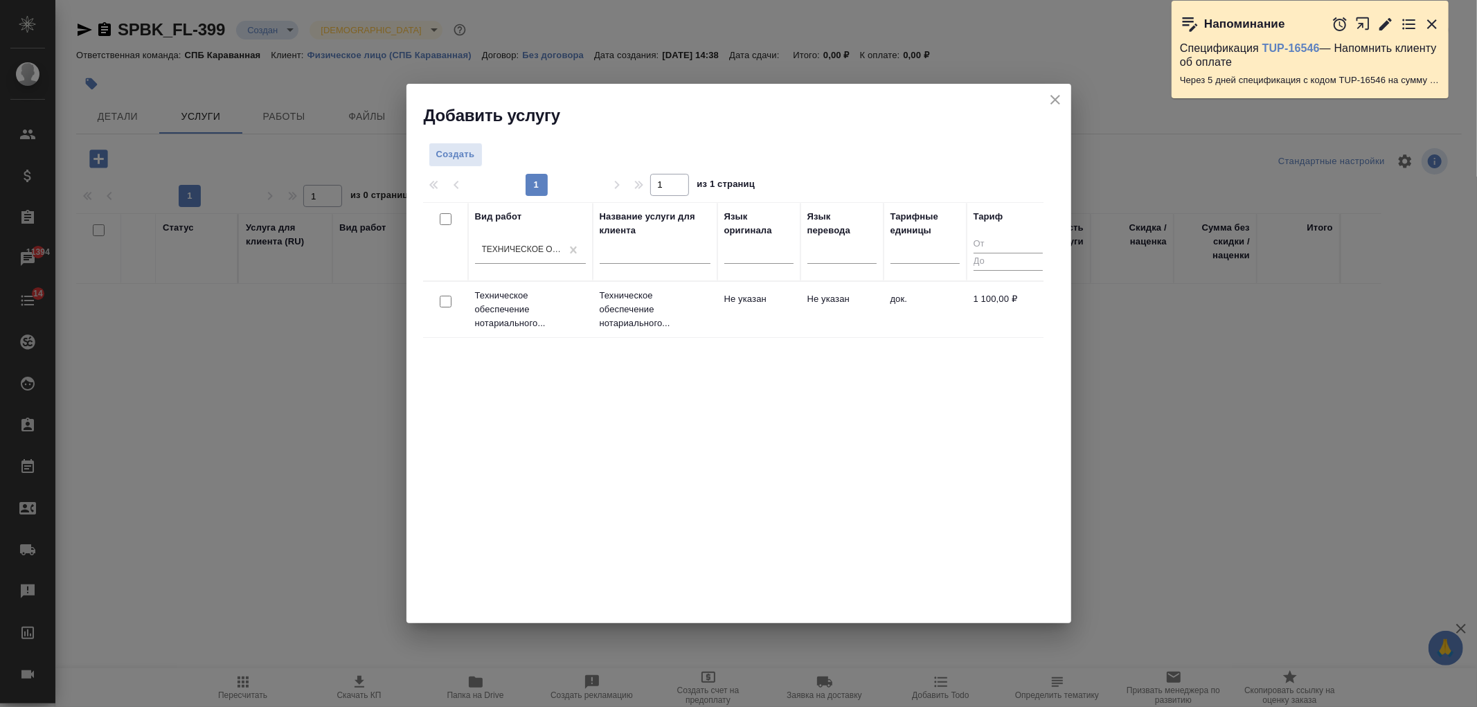
click at [440, 307] on input "checkbox" at bounding box center [446, 302] width 12 height 12
checkbox input "true"
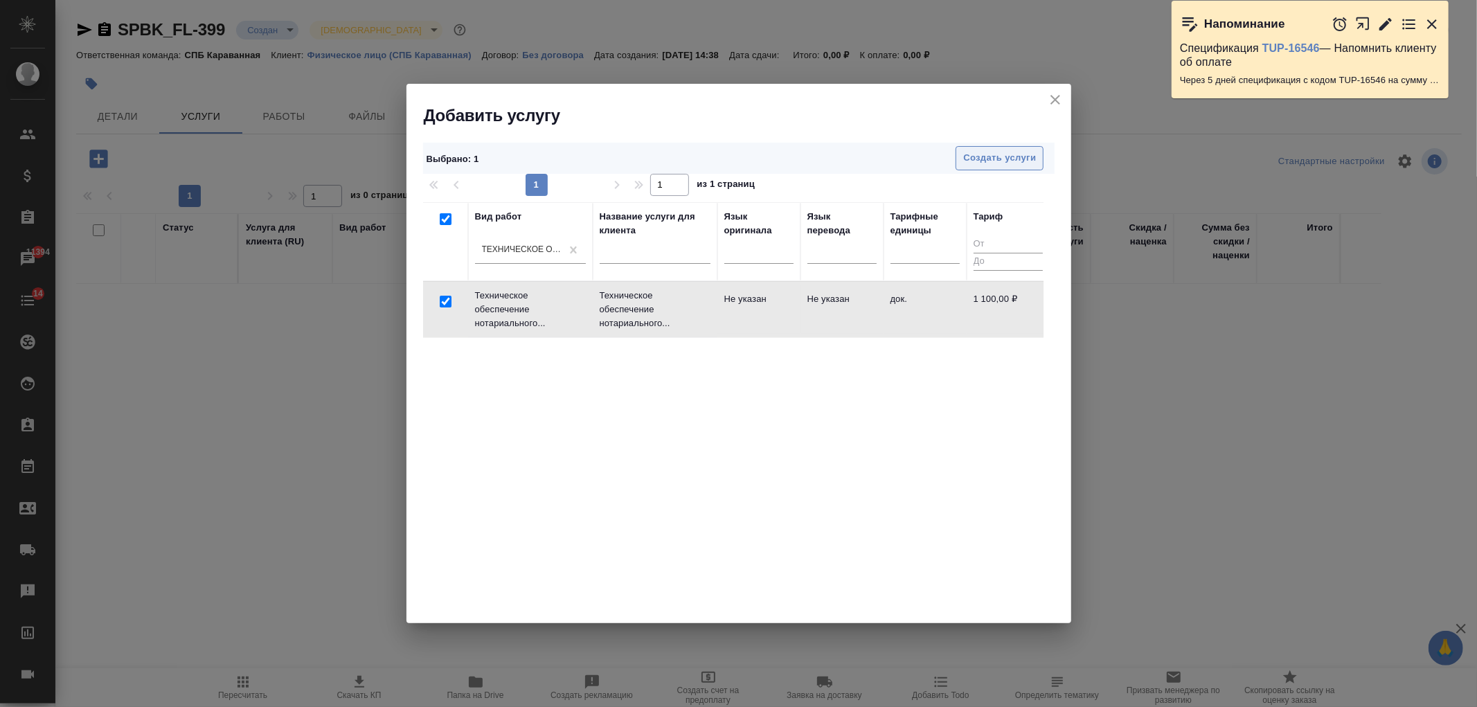
click at [977, 161] on span "Создать услуги" at bounding box center [999, 158] width 73 height 16
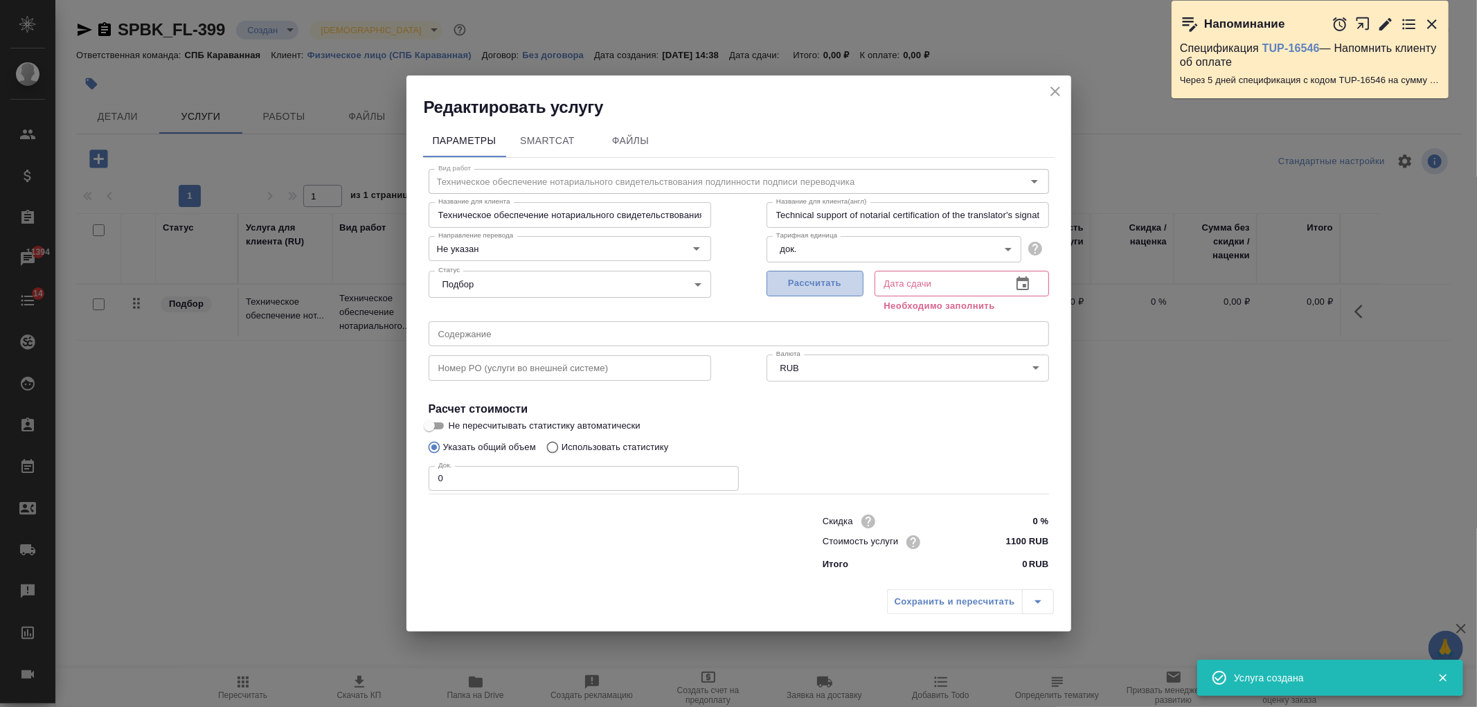
click at [839, 285] on span "Рассчитать" at bounding box center [815, 284] width 82 height 16
type input "15.09.2025 14:40"
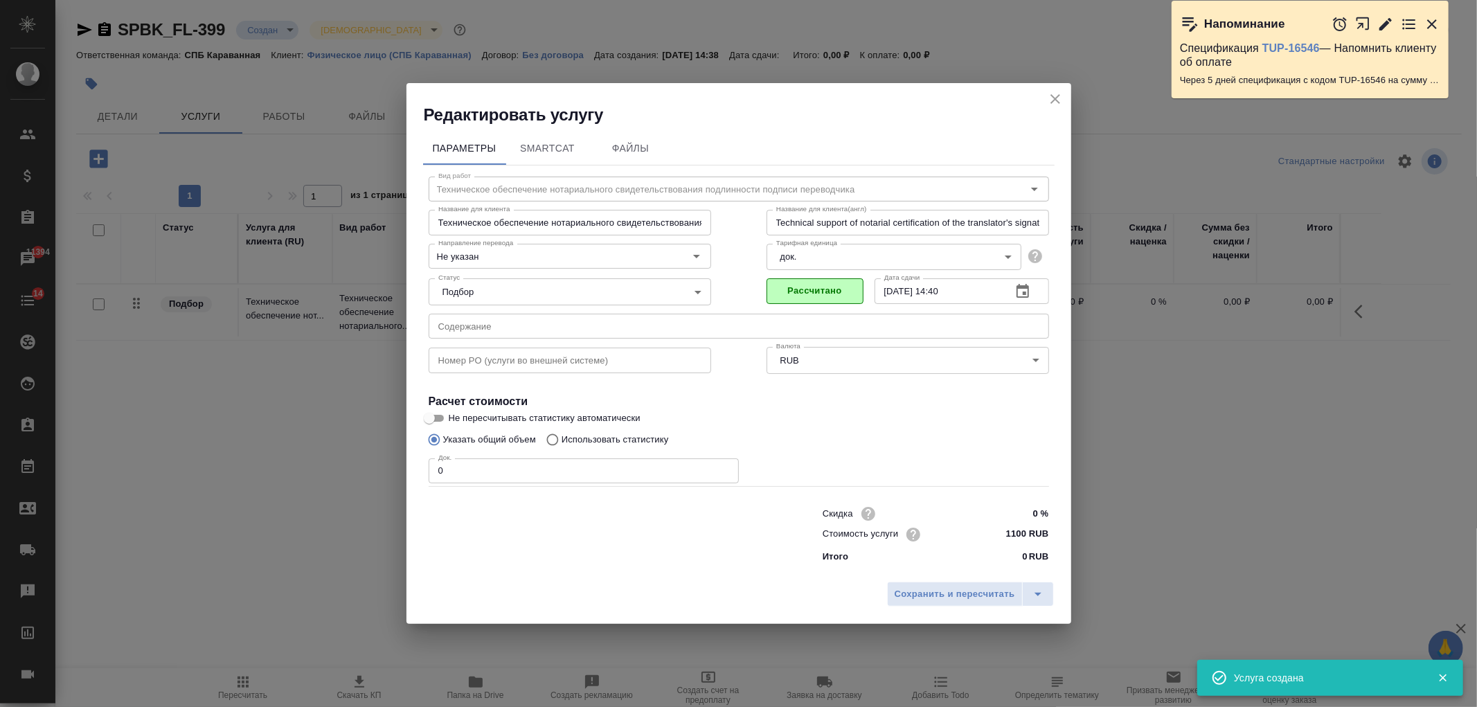
click at [480, 469] on input "0" at bounding box center [584, 470] width 310 height 25
type input "3"
click at [922, 591] on span "Сохранить и пересчитать" at bounding box center [955, 595] width 121 height 16
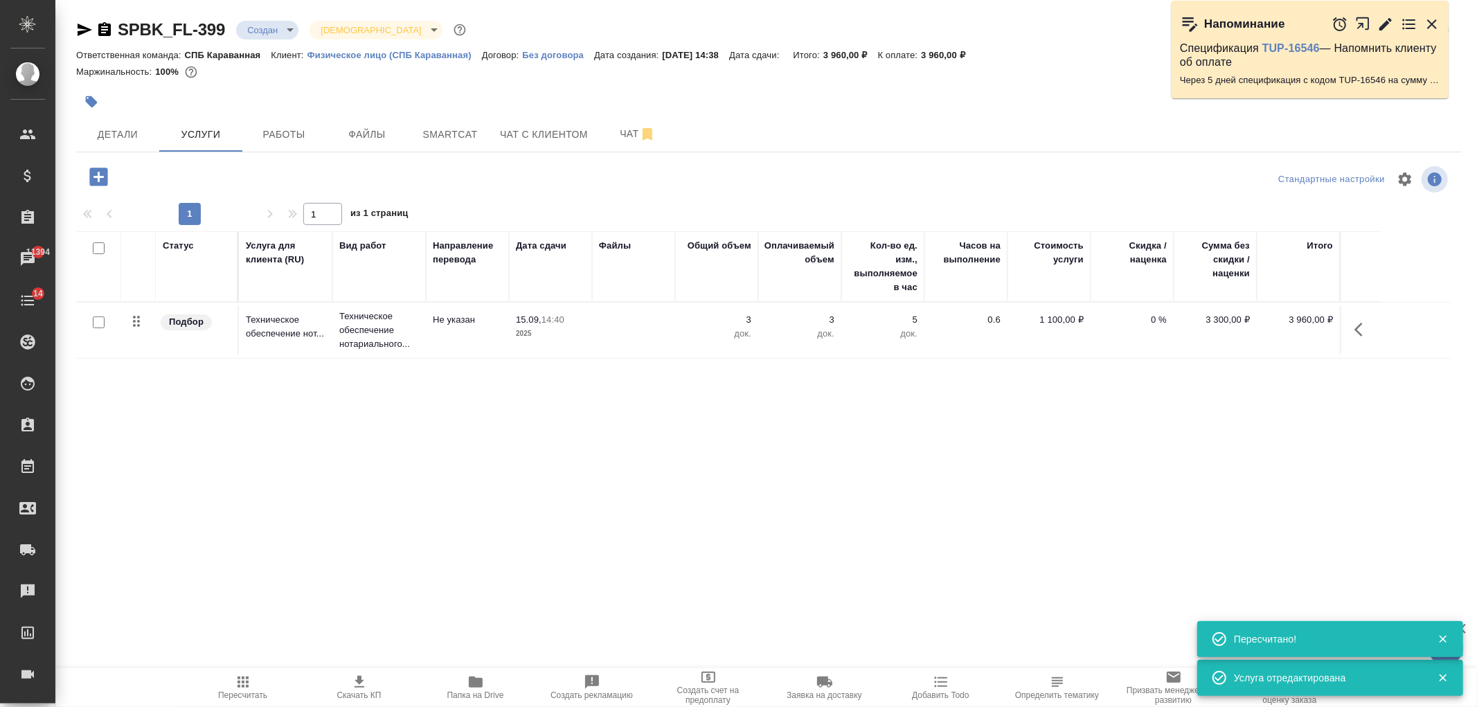
click at [1359, 334] on icon "button" at bounding box center [1359, 330] width 8 height 14
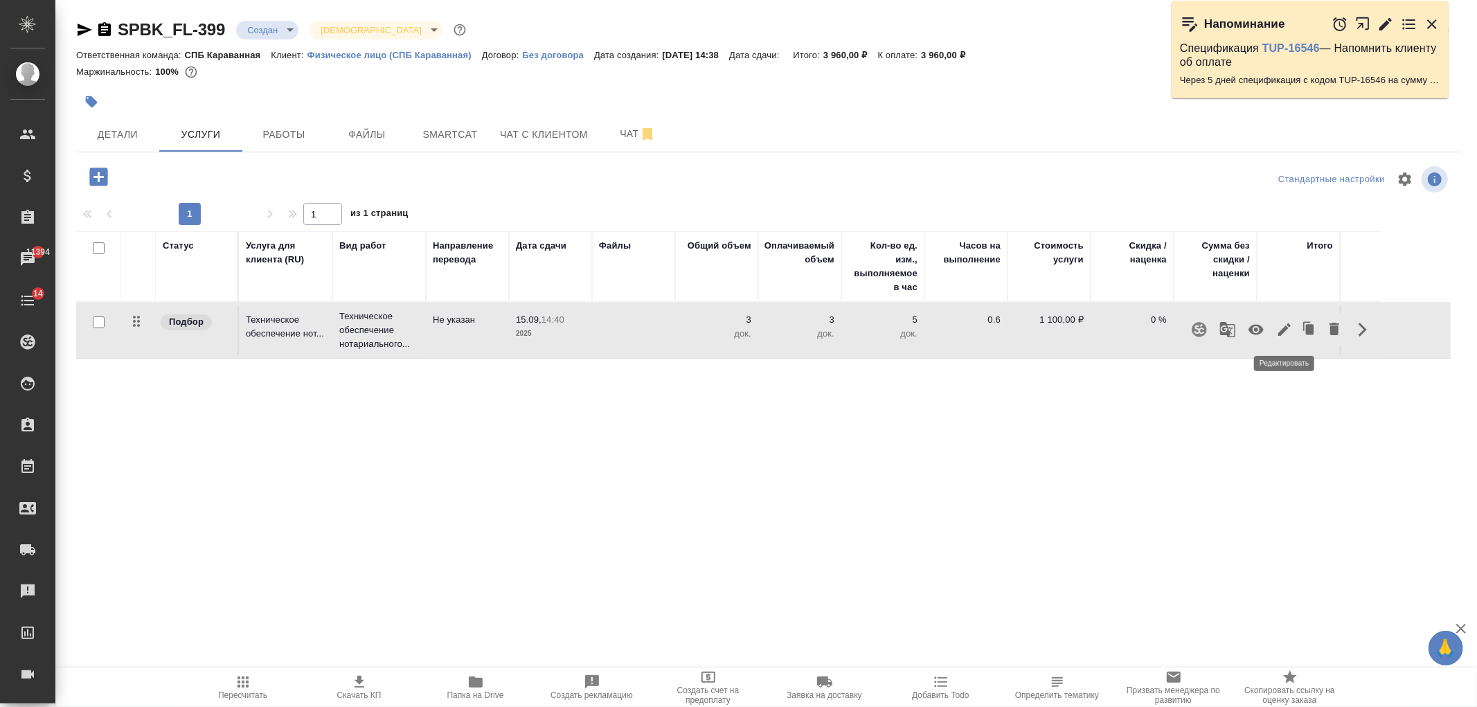
click at [1285, 332] on icon "button" at bounding box center [1284, 329] width 17 height 17
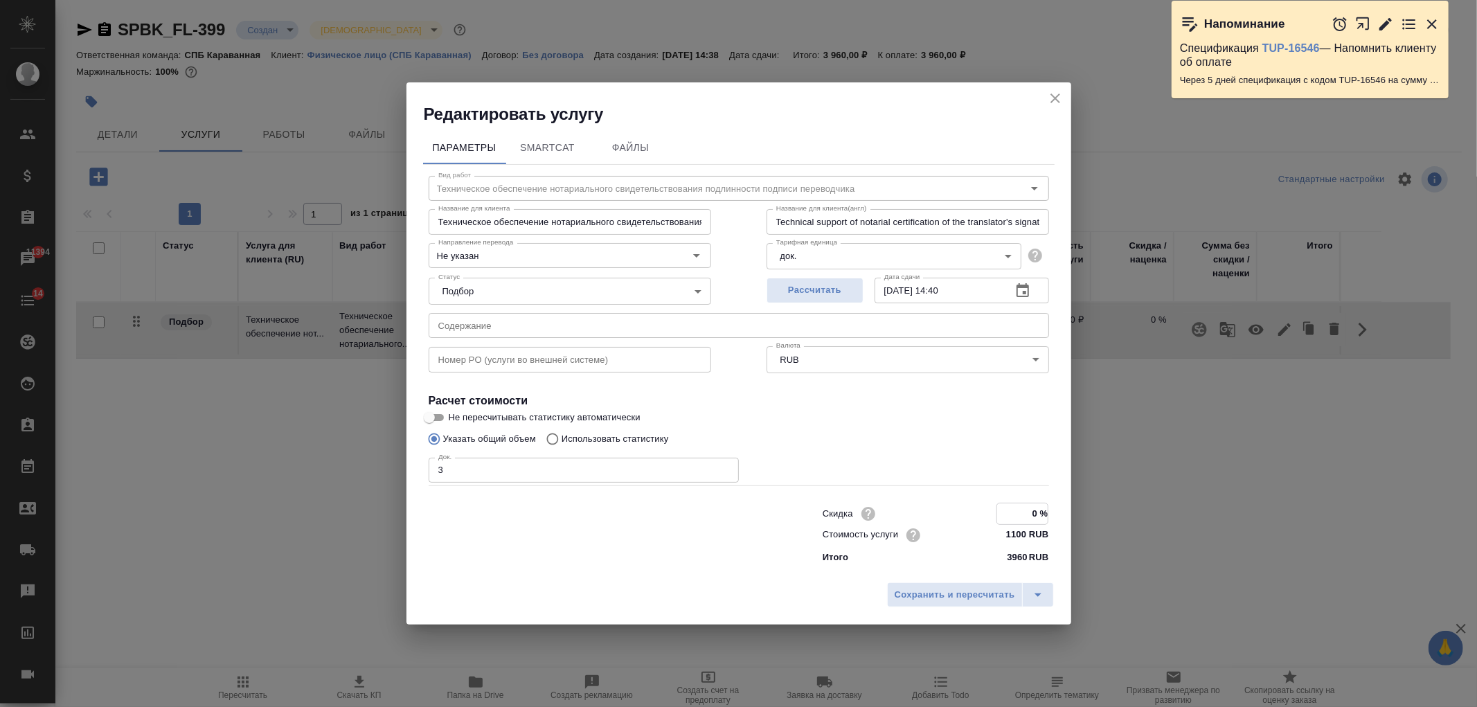
click at [1032, 514] on input "0 %" at bounding box center [1022, 513] width 51 height 20
type input "10 %"
click at [943, 594] on span "Сохранить и пересчитать" at bounding box center [955, 595] width 121 height 16
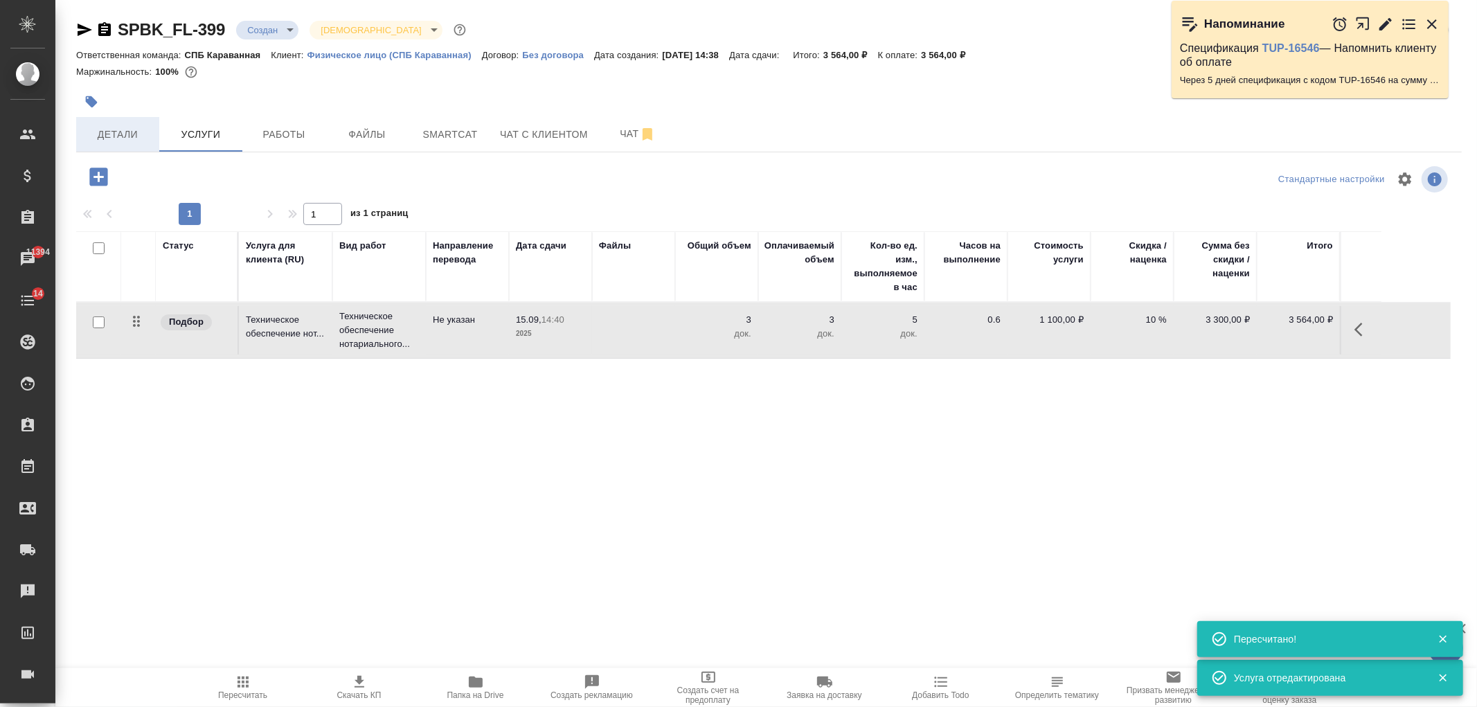
click at [136, 139] on span "Детали" at bounding box center [117, 134] width 66 height 17
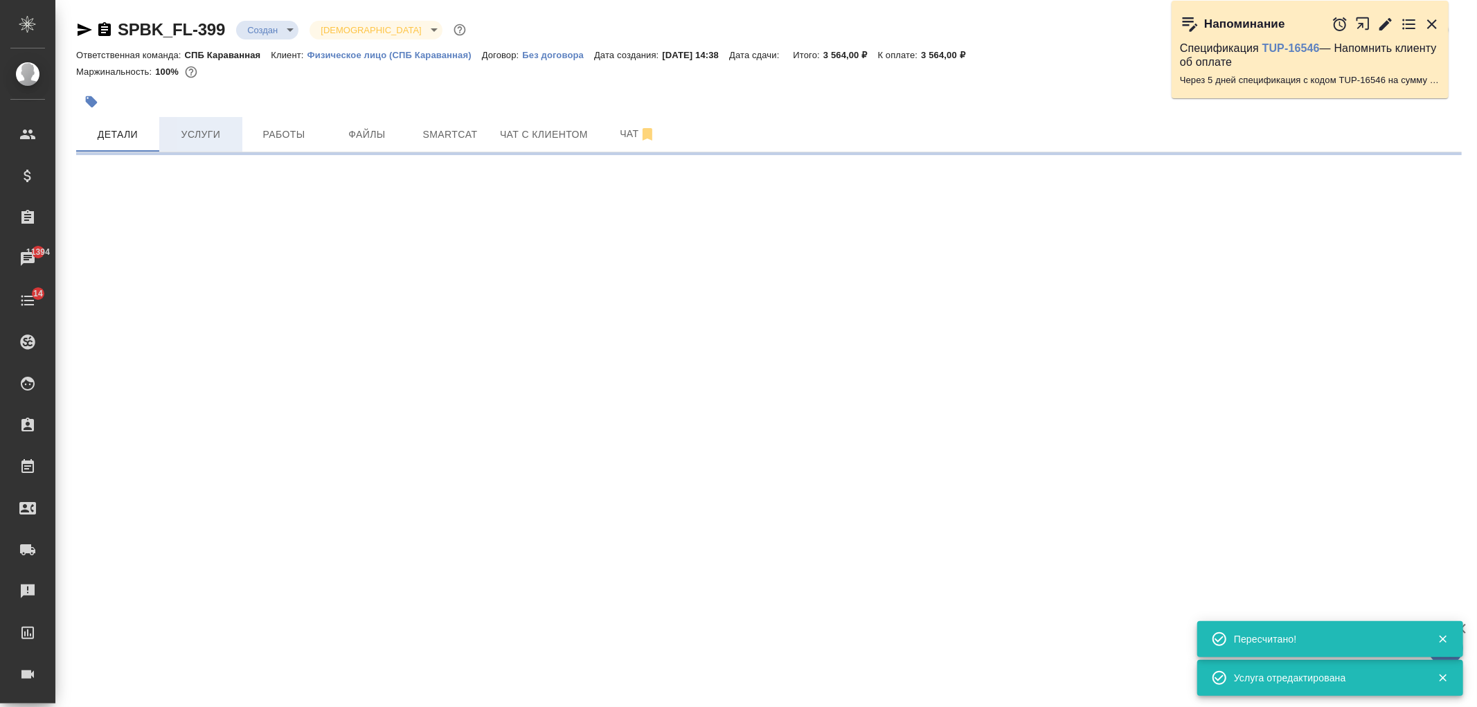
select select "RU"
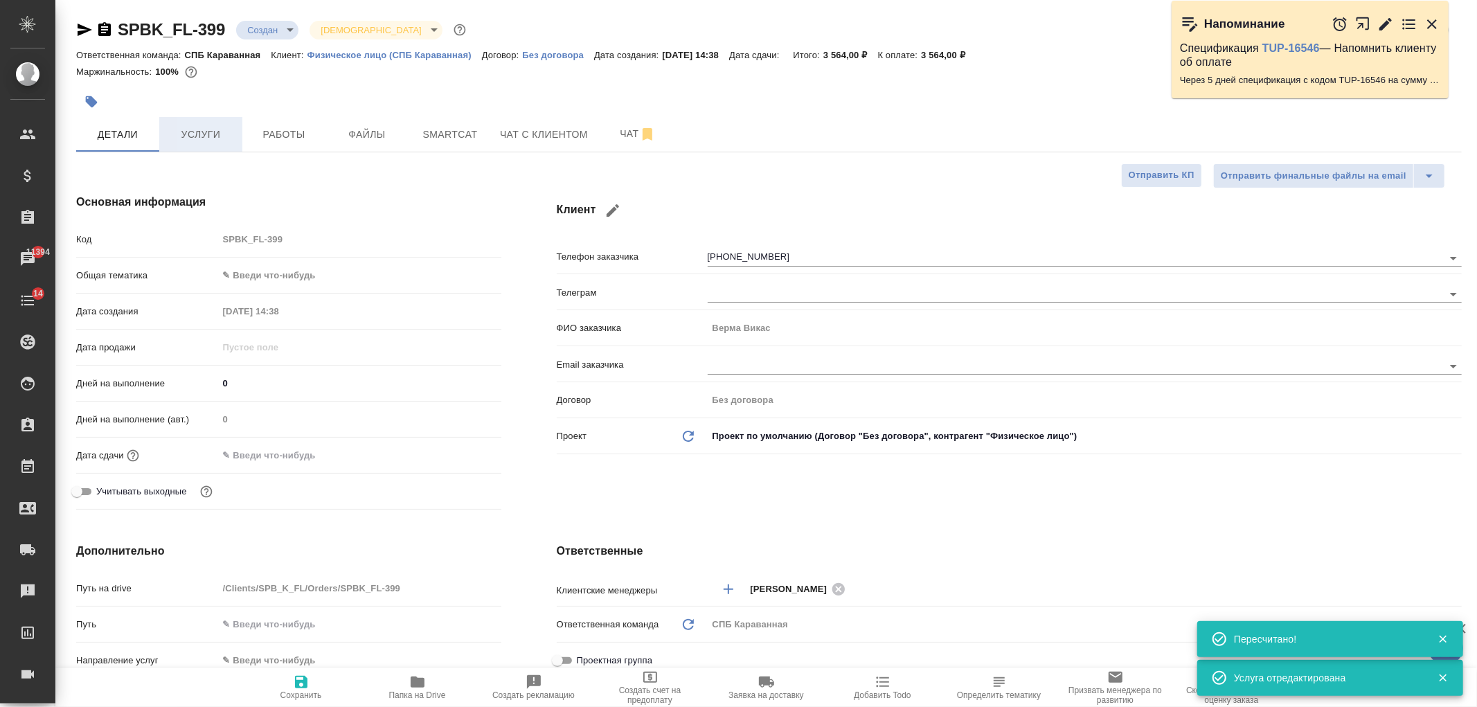
type textarea "x"
click at [204, 143] on button "Услуги" at bounding box center [200, 134] width 83 height 35
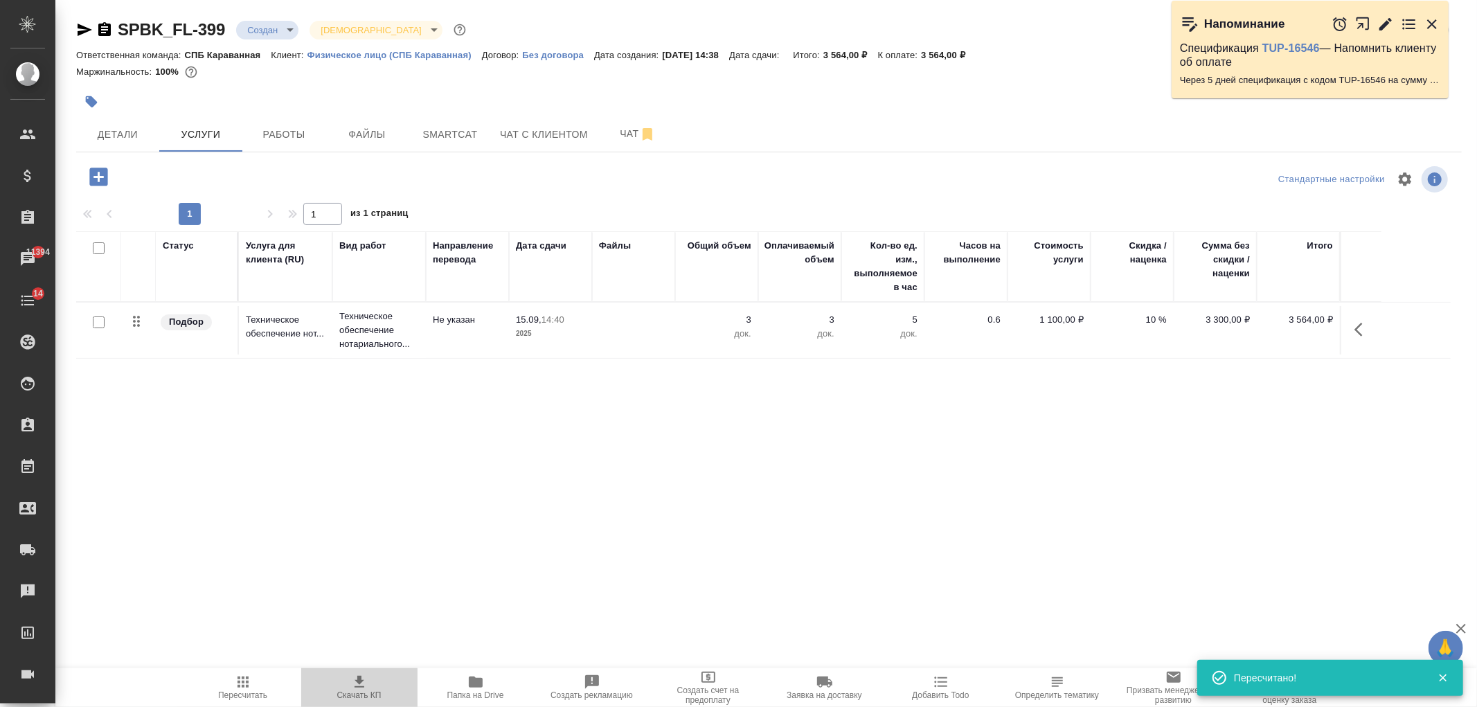
click at [376, 675] on span "Скачать КП" at bounding box center [360, 687] width 100 height 26
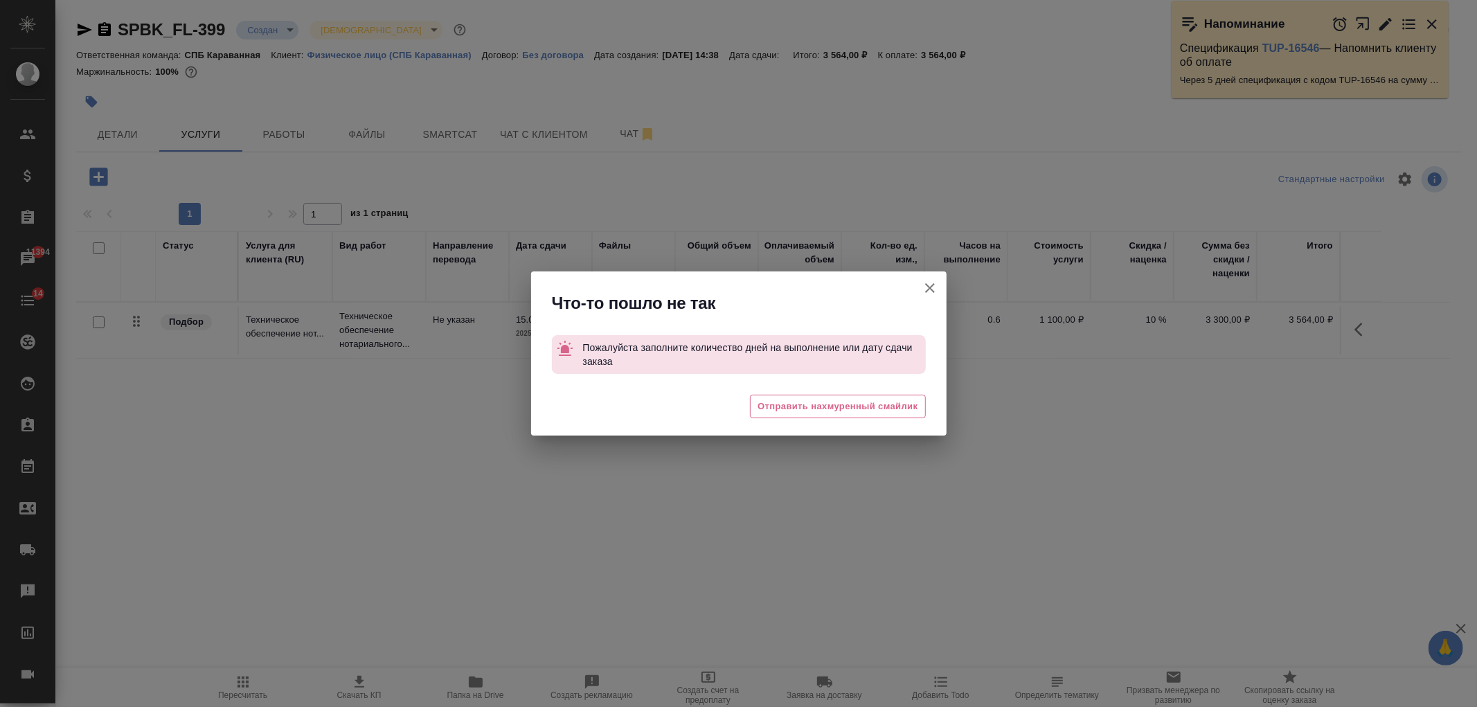
click at [931, 282] on icon "button" at bounding box center [930, 288] width 17 height 17
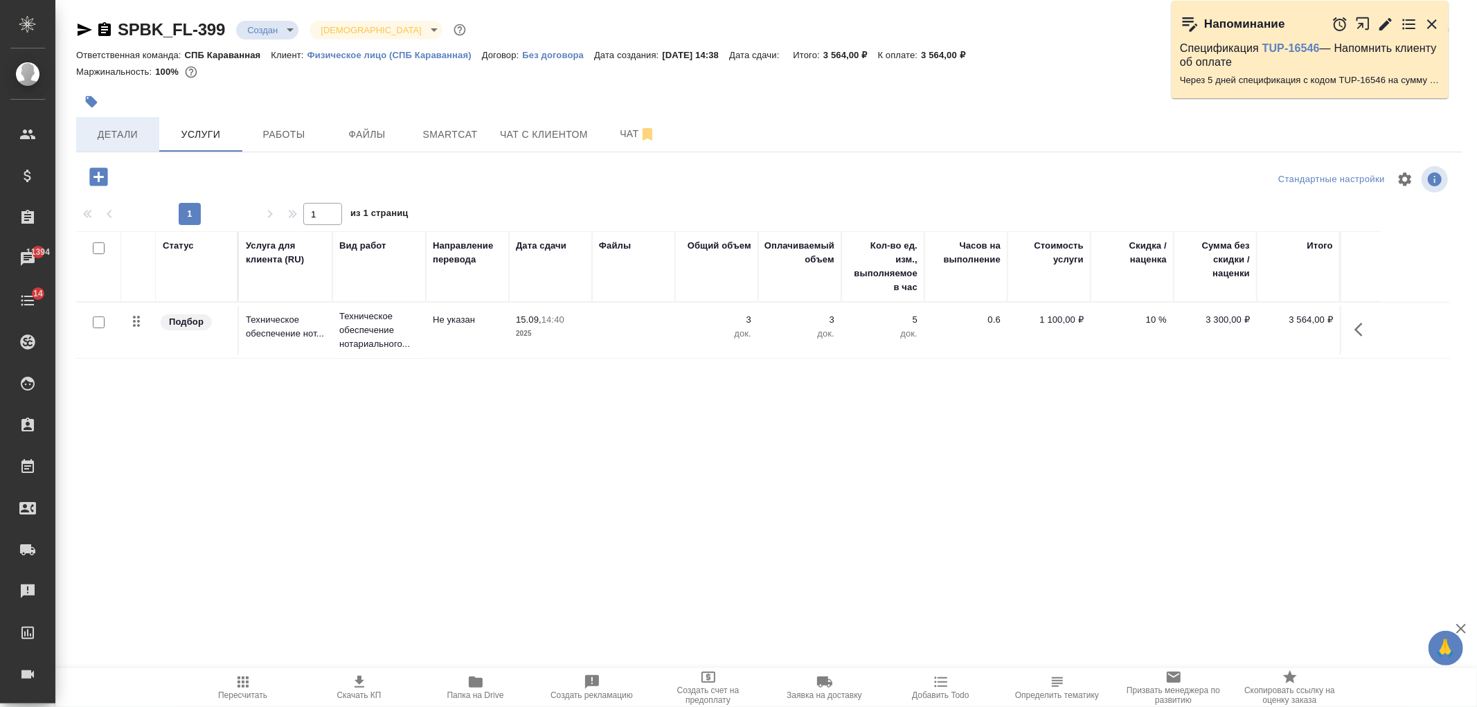
click at [118, 141] on span "Детали" at bounding box center [117, 134] width 66 height 17
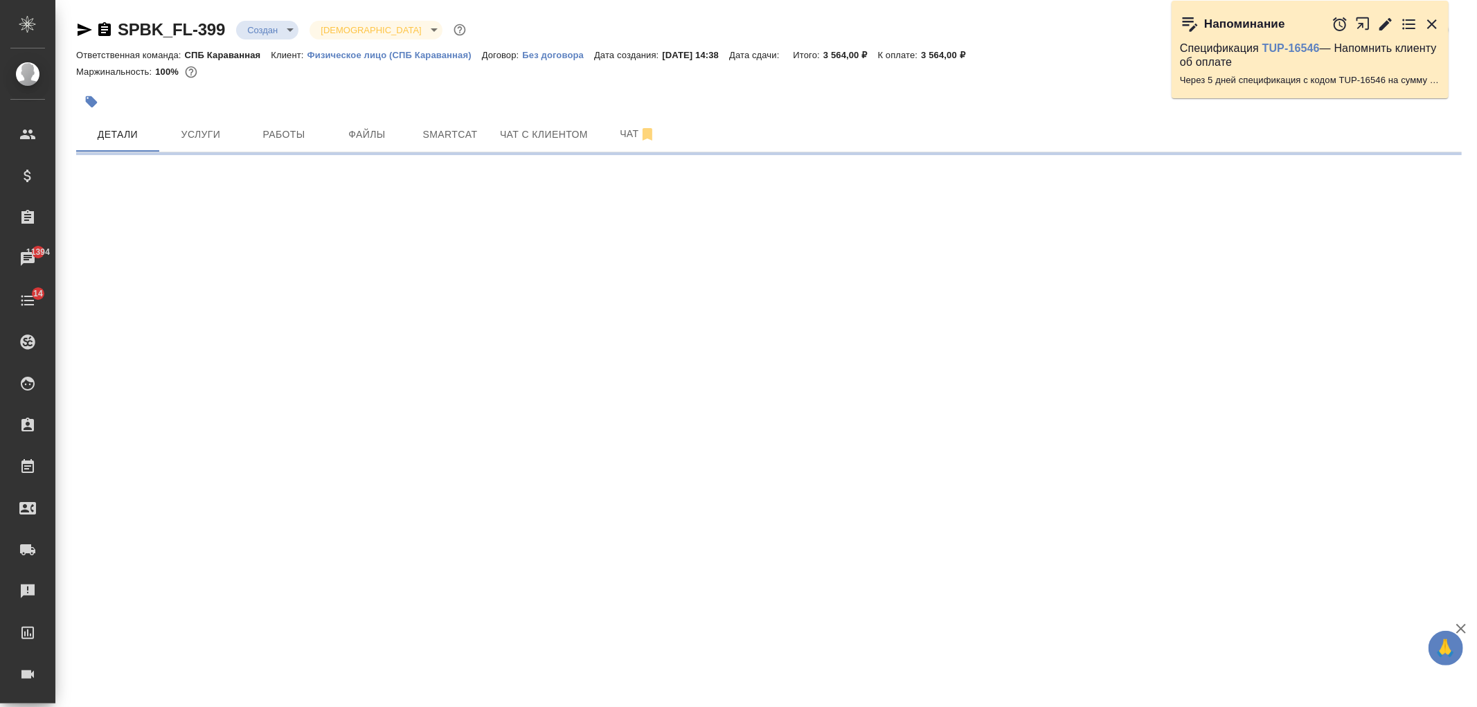
select select "RU"
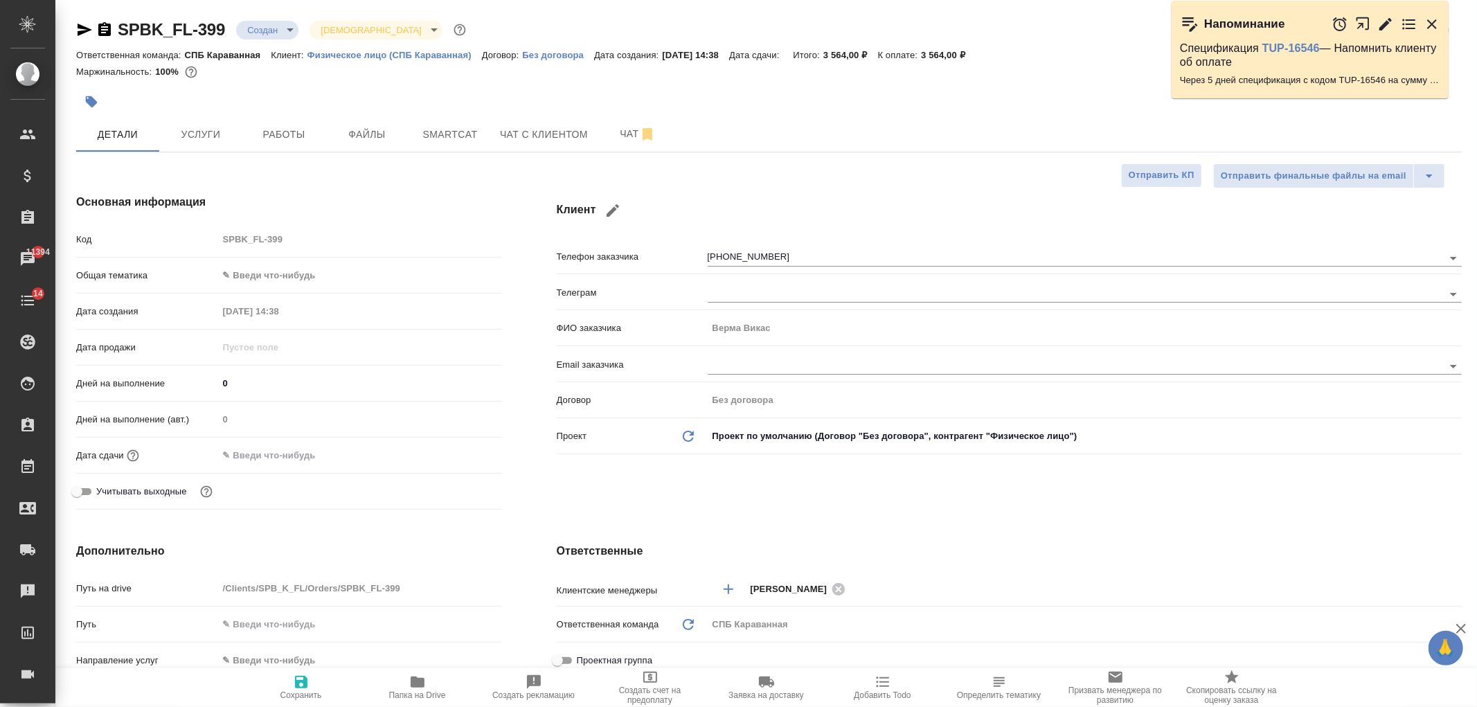
type textarea "x"
click at [286, 452] on input "text" at bounding box center [278, 455] width 121 height 20
click at [462, 451] on icon "button" at bounding box center [461, 454] width 12 height 14
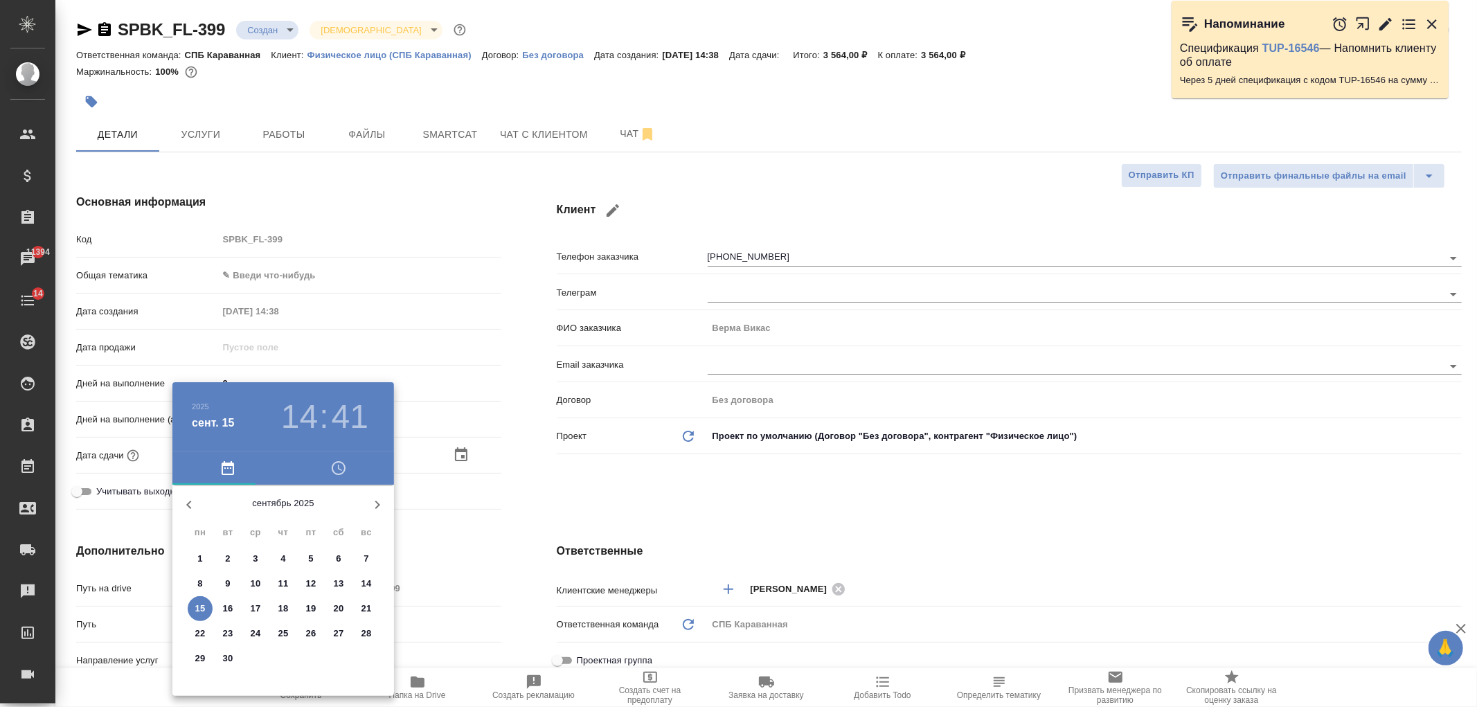
click at [229, 610] on p "16" at bounding box center [228, 609] width 10 height 14
type input "16.09.2025 14:41"
type textarea "x"
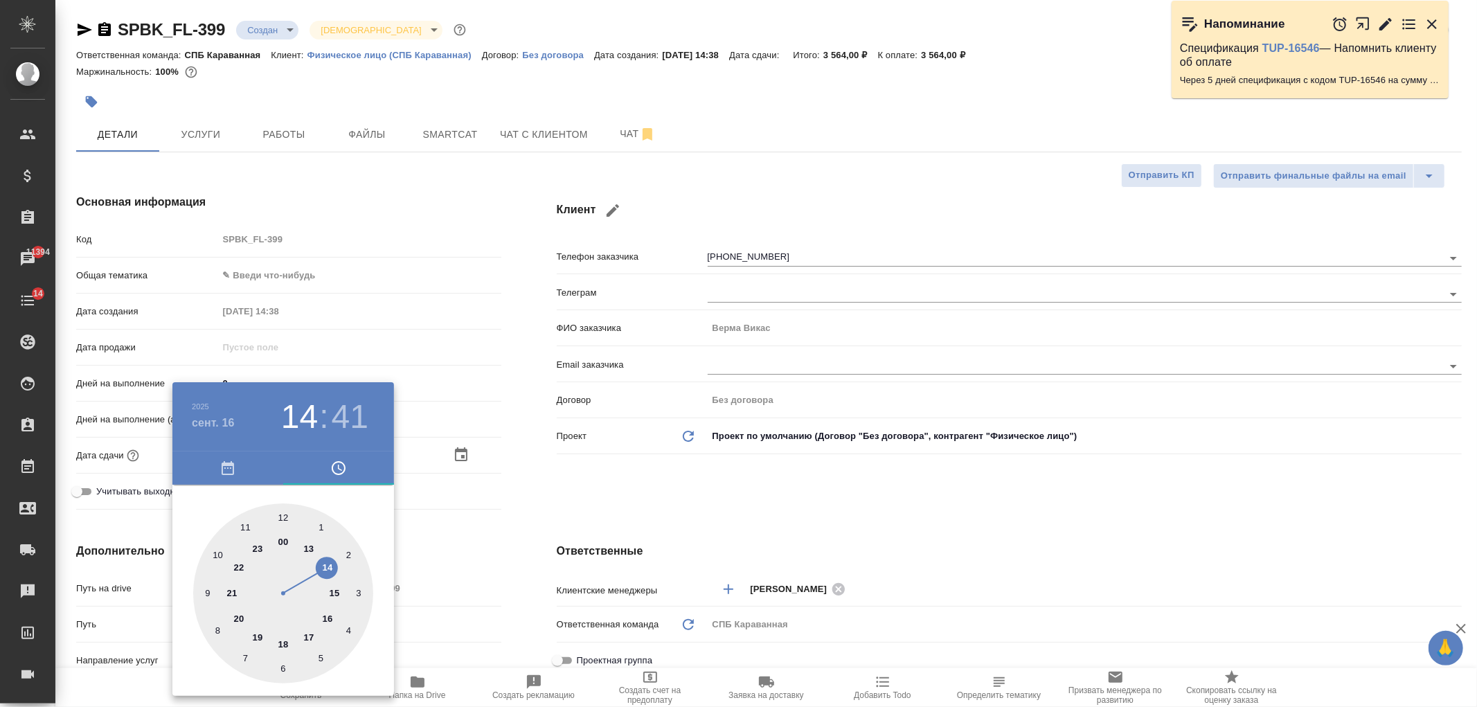
click at [576, 494] on div at bounding box center [738, 353] width 1477 height 707
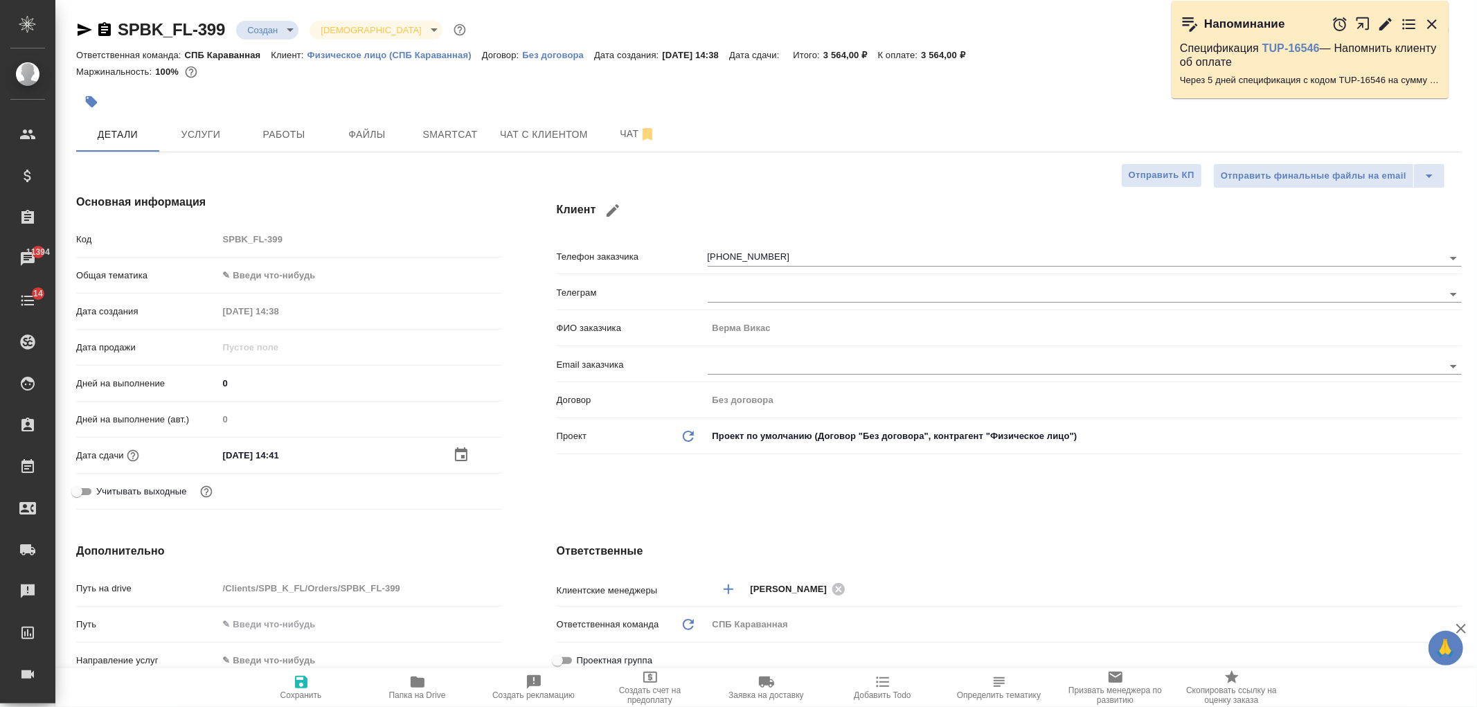
click at [296, 673] on button "Сохранить" at bounding box center [301, 687] width 116 height 39
type textarea "x"
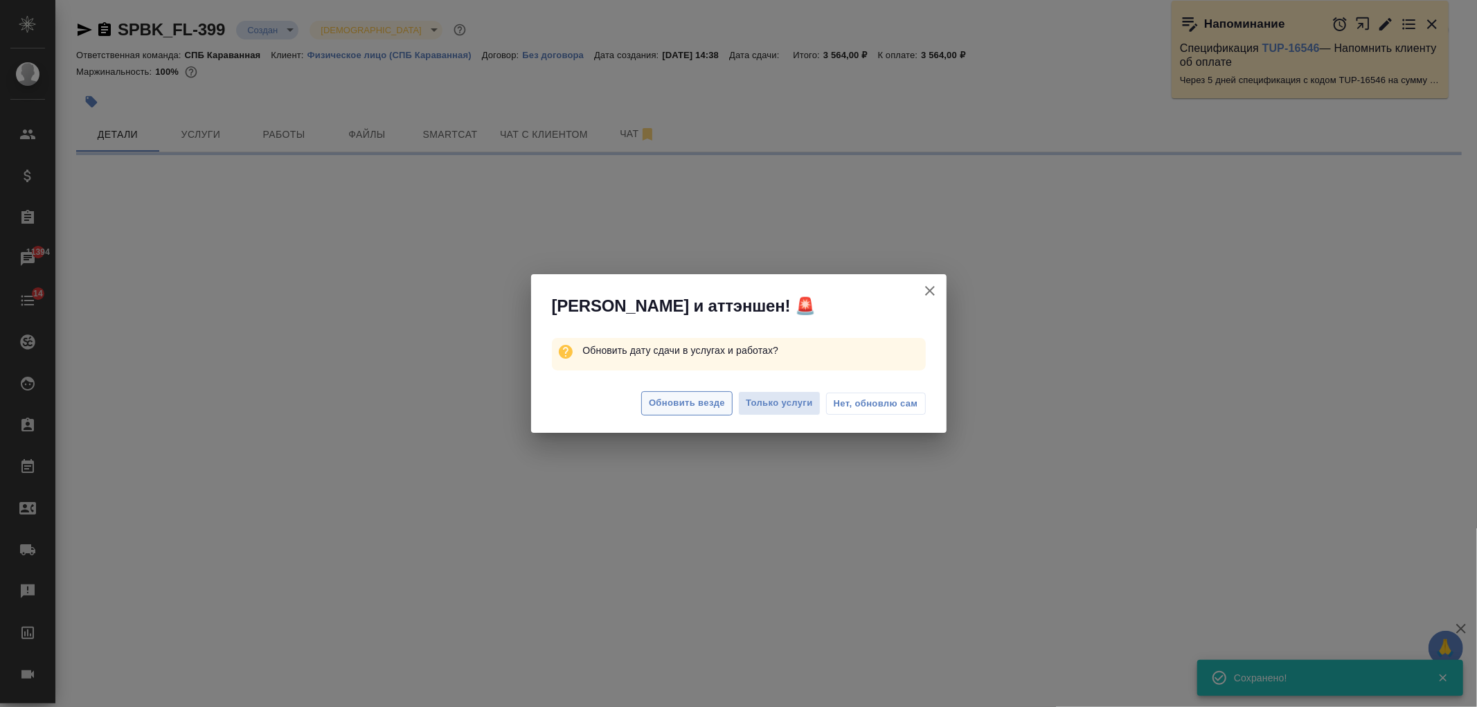
select select "RU"
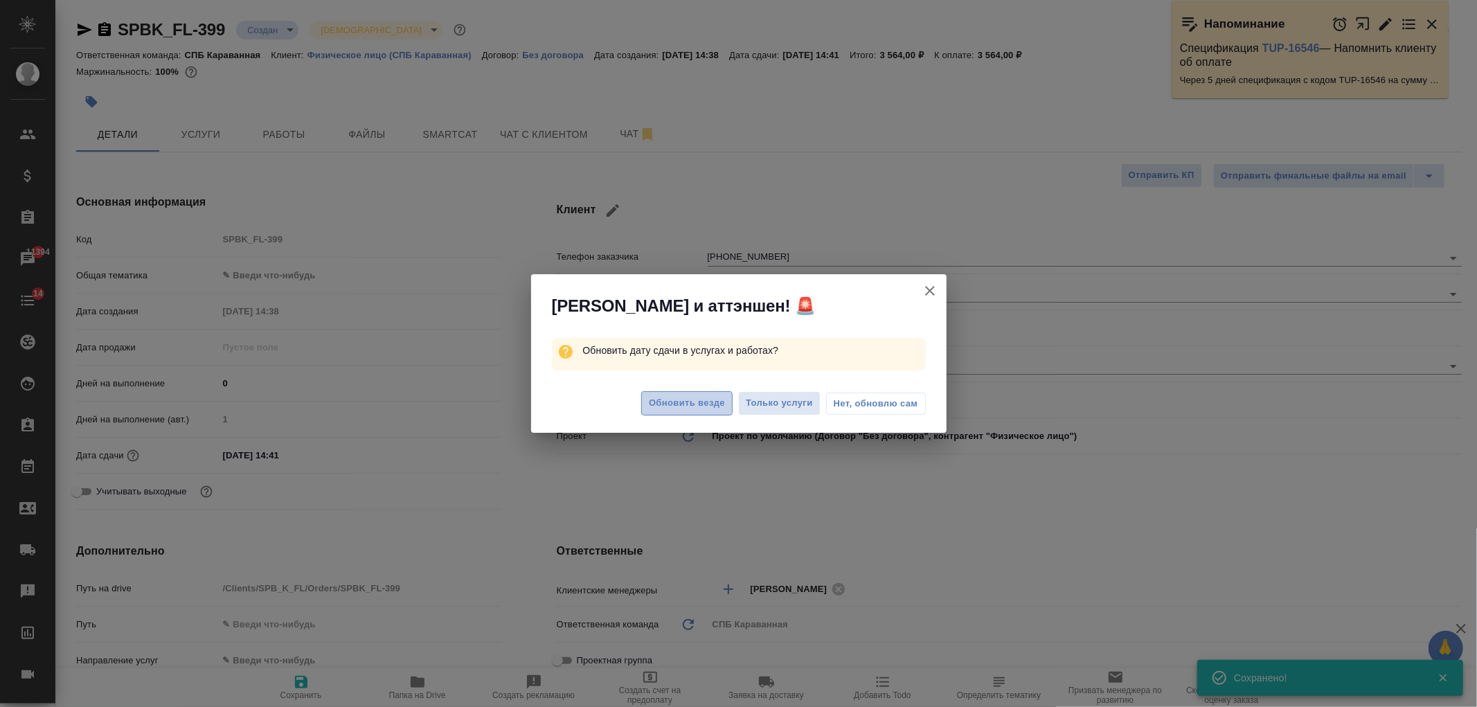
click at [694, 393] on button "Обновить везде" at bounding box center [686, 403] width 91 height 24
type textarea "x"
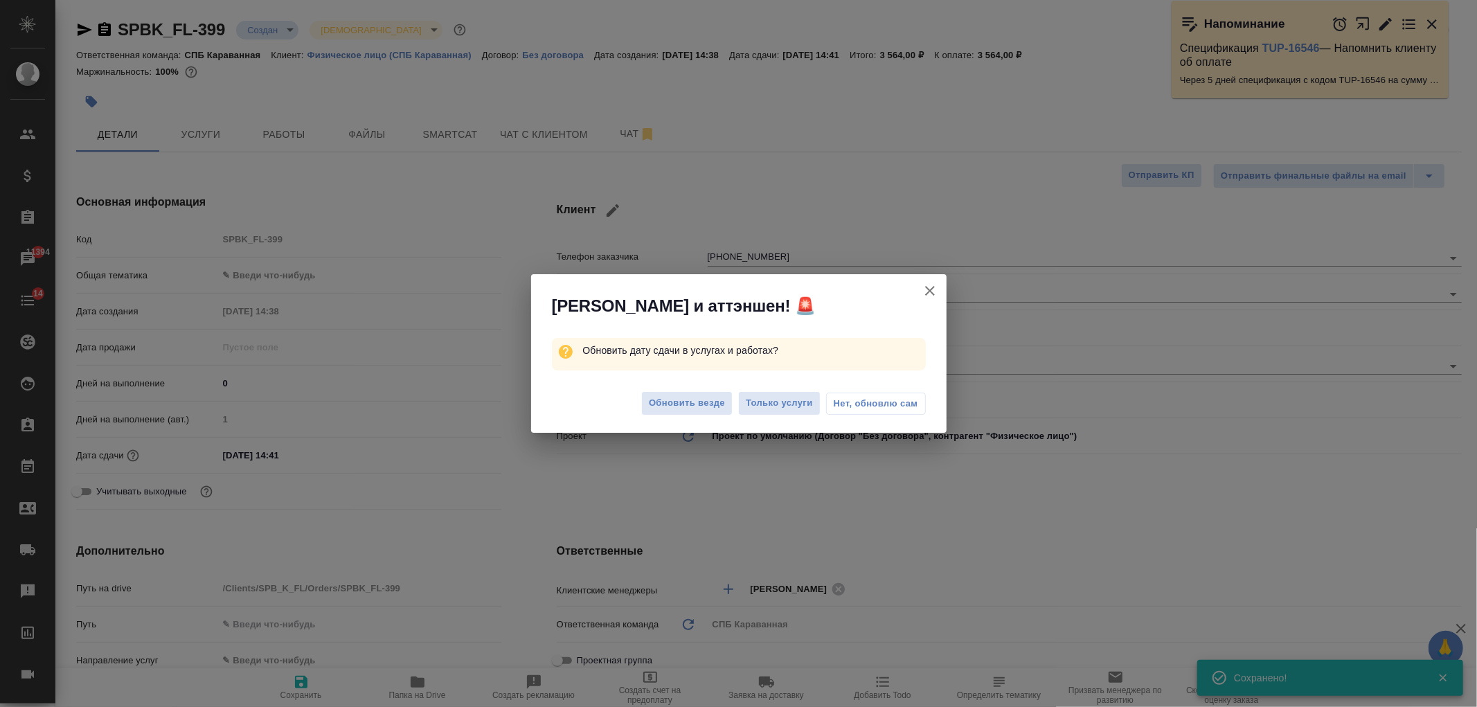
type textarea "x"
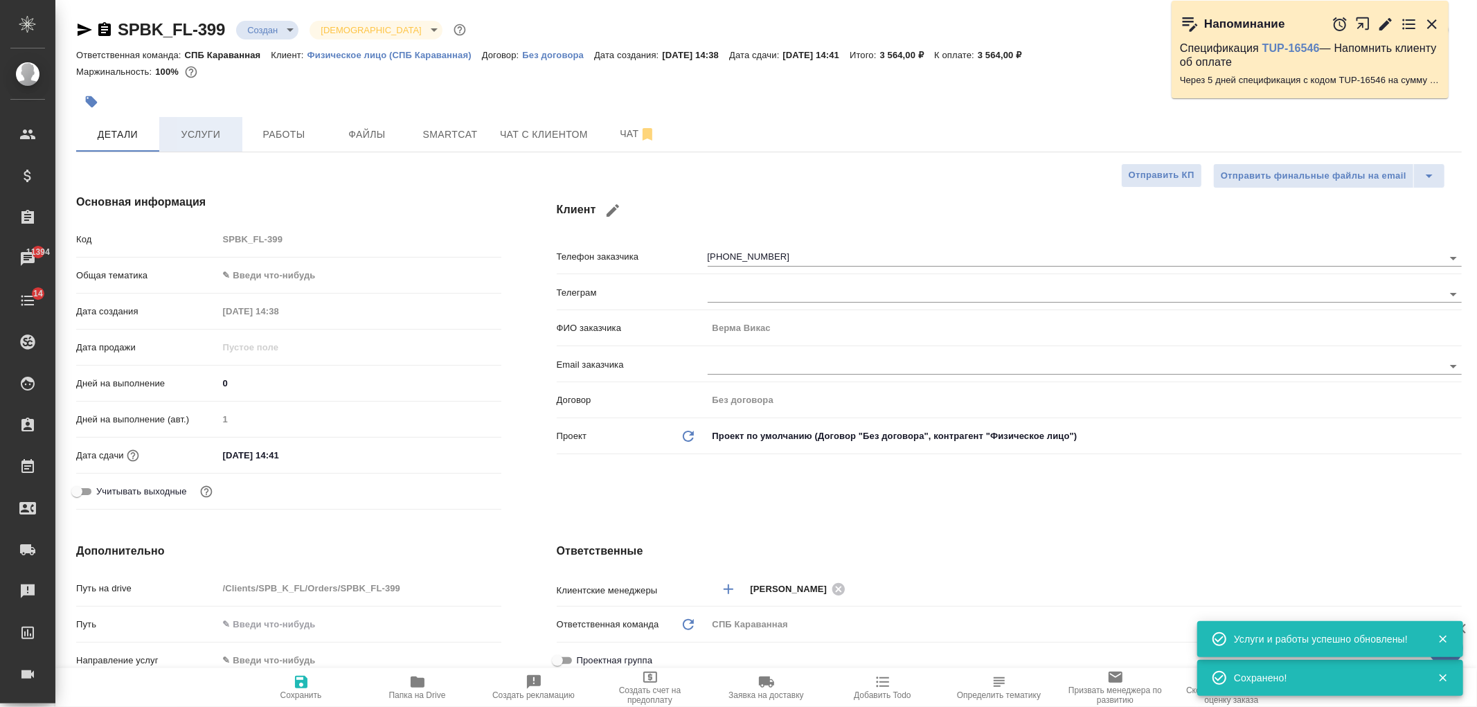
click at [211, 130] on span "Услуги" at bounding box center [201, 134] width 66 height 17
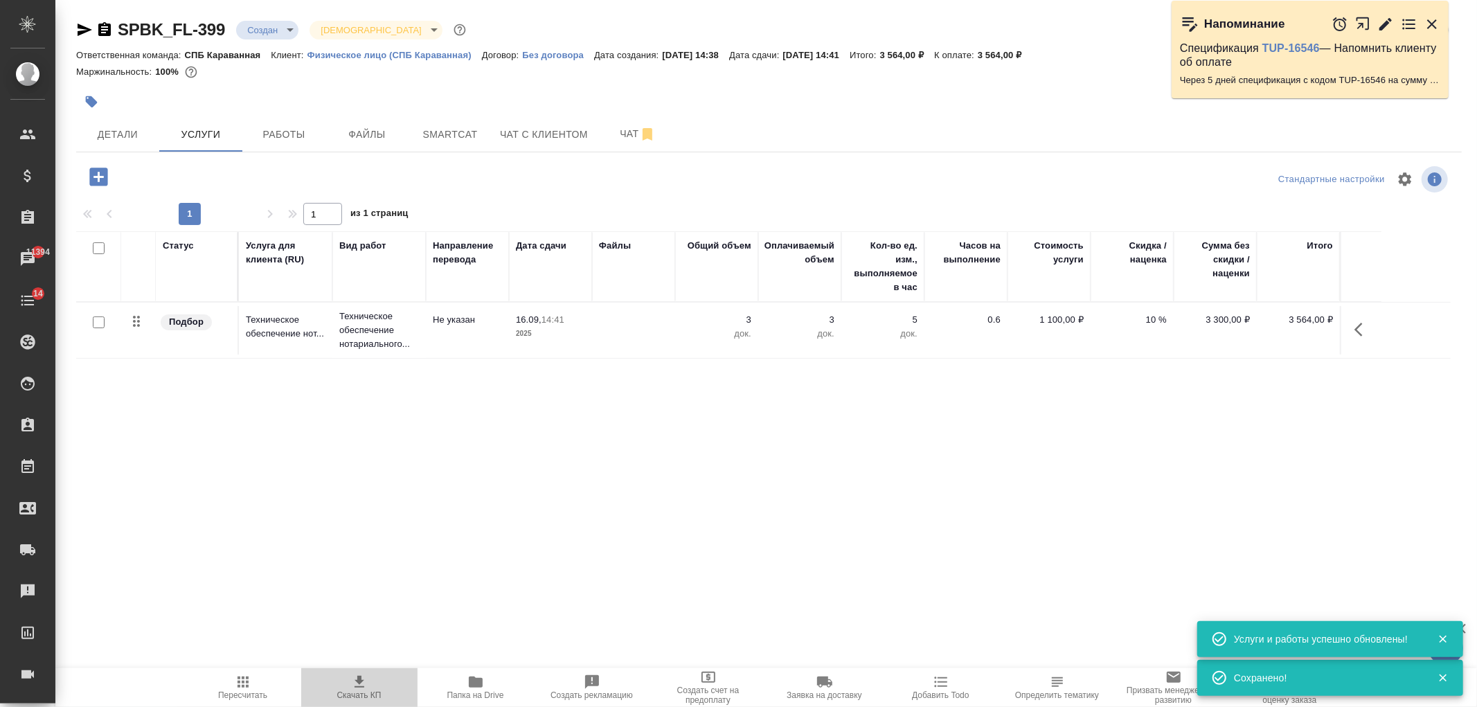
click at [352, 686] on icon "button" at bounding box center [359, 682] width 17 height 17
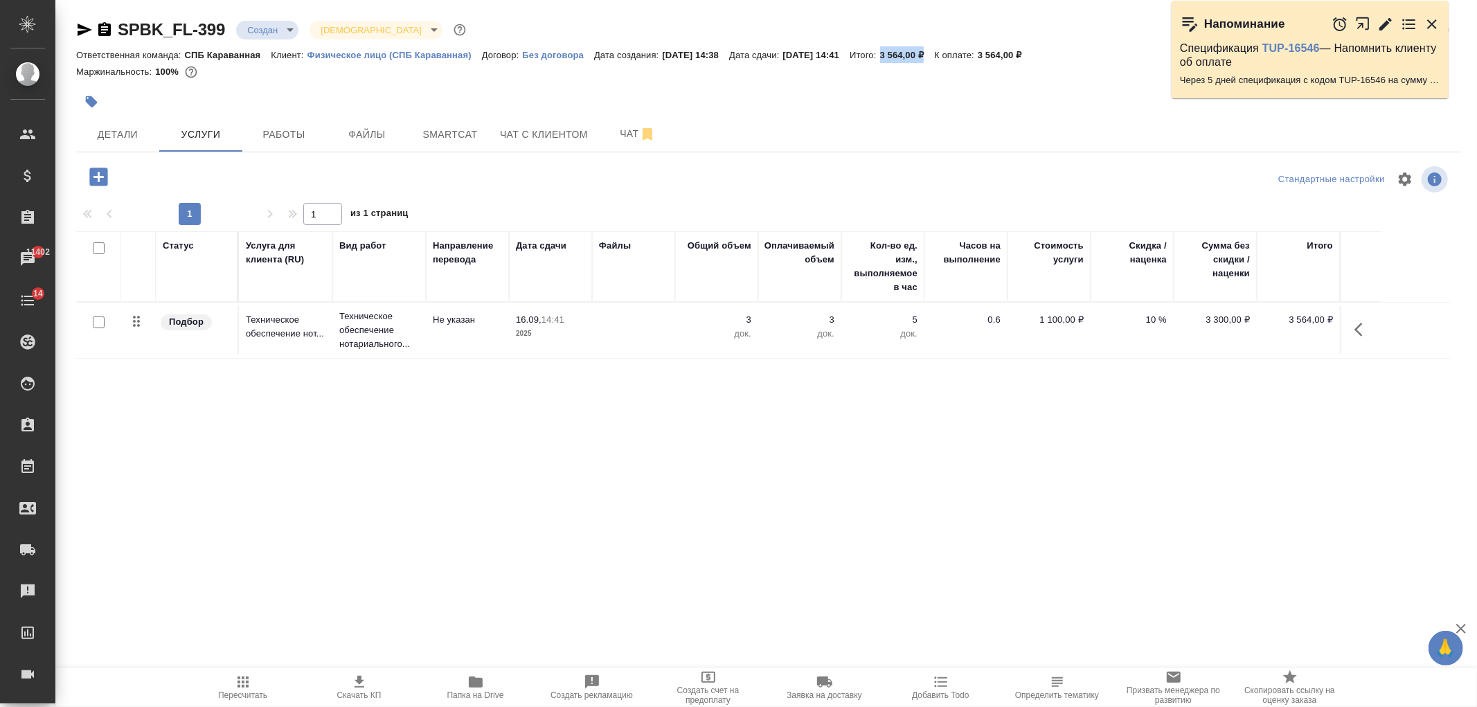
drag, startPoint x: 916, startPoint y: 52, endPoint x: 961, endPoint y: 60, distance: 45.0
click at [961, 60] on div "Ответственная команда: СПБ Караванная Клиент: Физическое лицо (СПБ Караванная) …" at bounding box center [769, 54] width 1386 height 17
copy p "3 564,00 ₽"
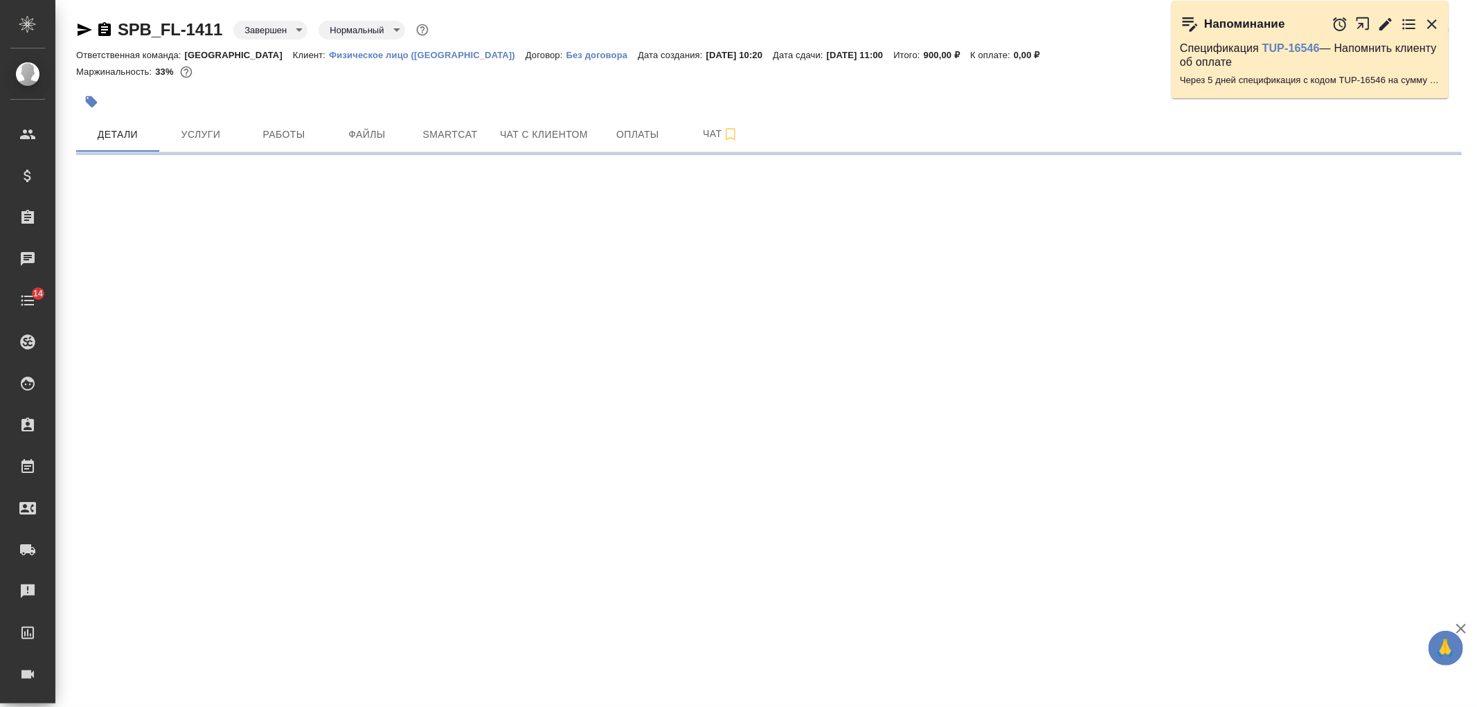
select select "RU"
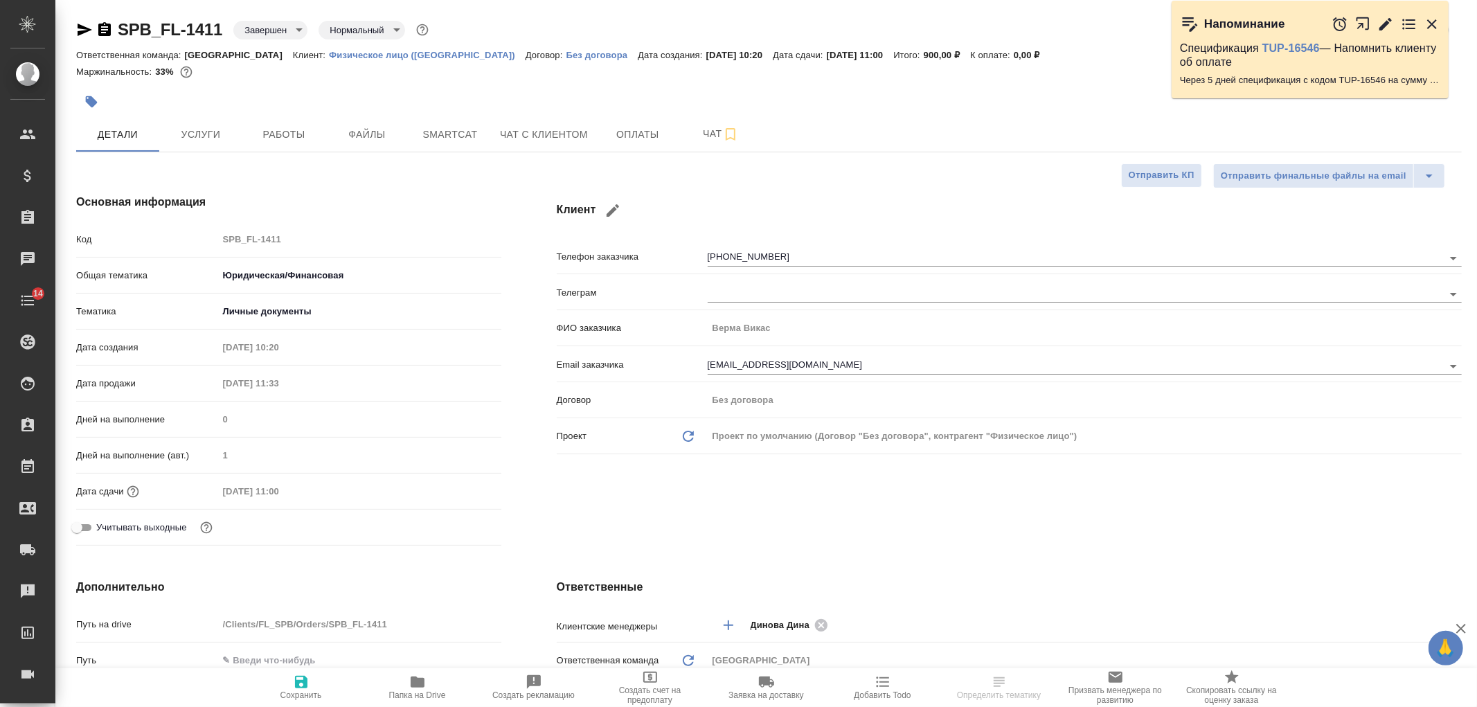
type textarea "x"
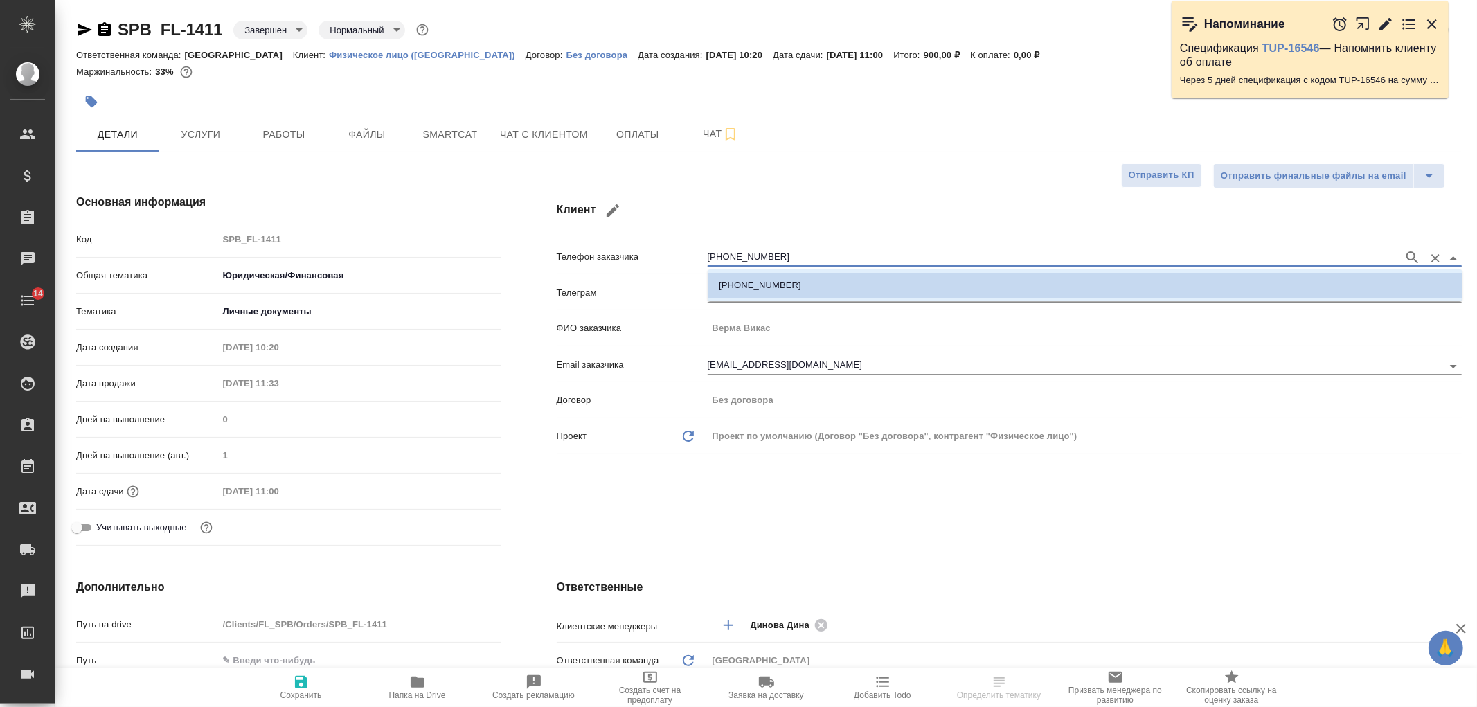
drag, startPoint x: 776, startPoint y: 256, endPoint x: 661, endPoint y: 256, distance: 114.3
click at [661, 256] on div "Телефон заказчика [PHONE_NUMBER]" at bounding box center [1009, 256] width 905 height 24
type textarea "x"
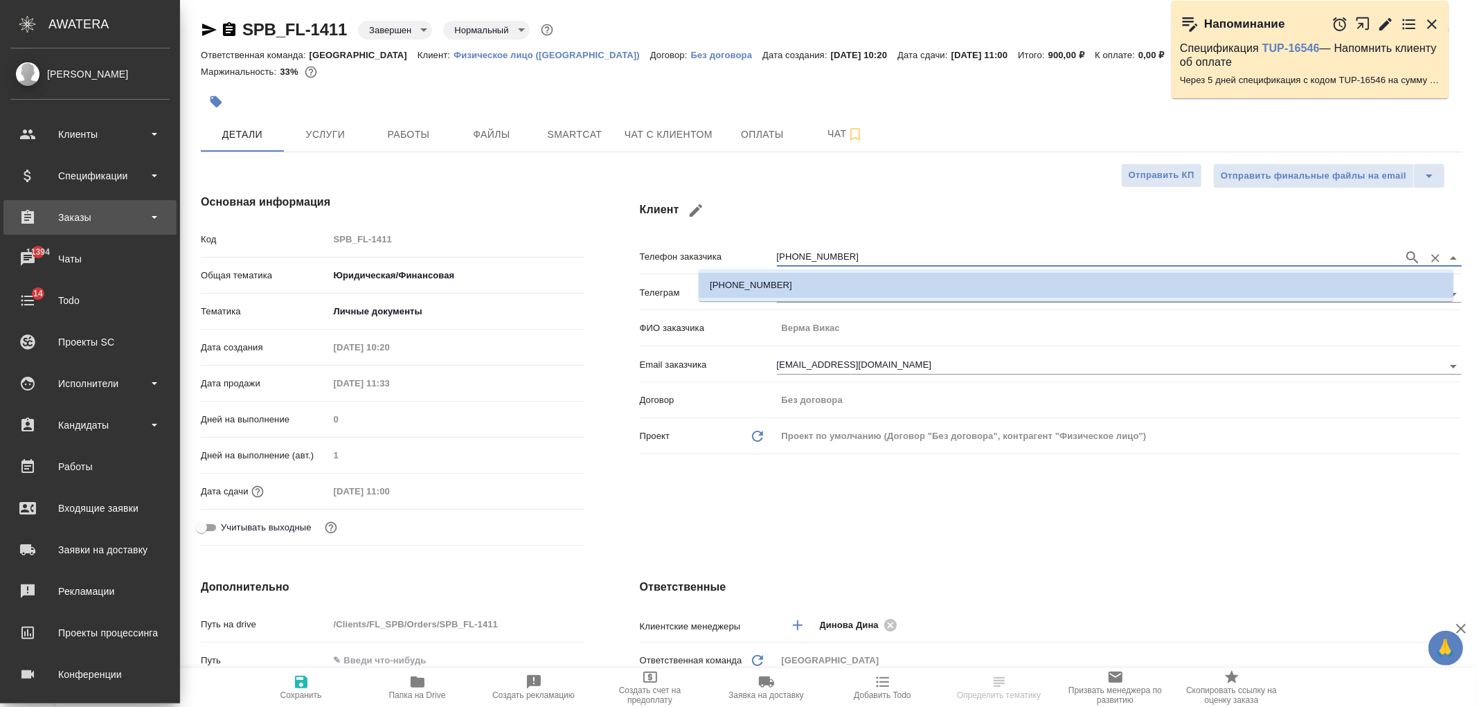
click at [130, 224] on div "Заказы" at bounding box center [89, 217] width 159 height 21
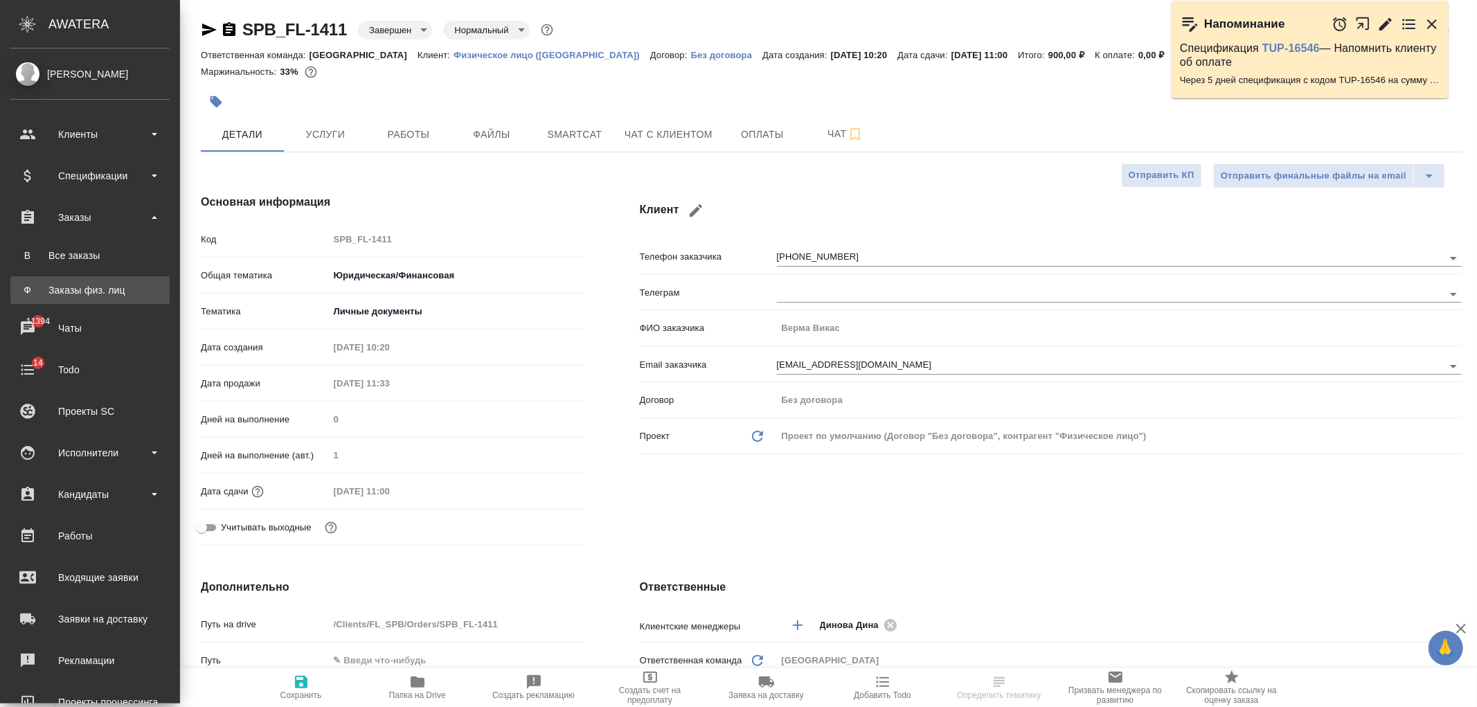
type textarea "x"
click at [127, 288] on div "Заказы физ. лиц" at bounding box center [89, 290] width 145 height 14
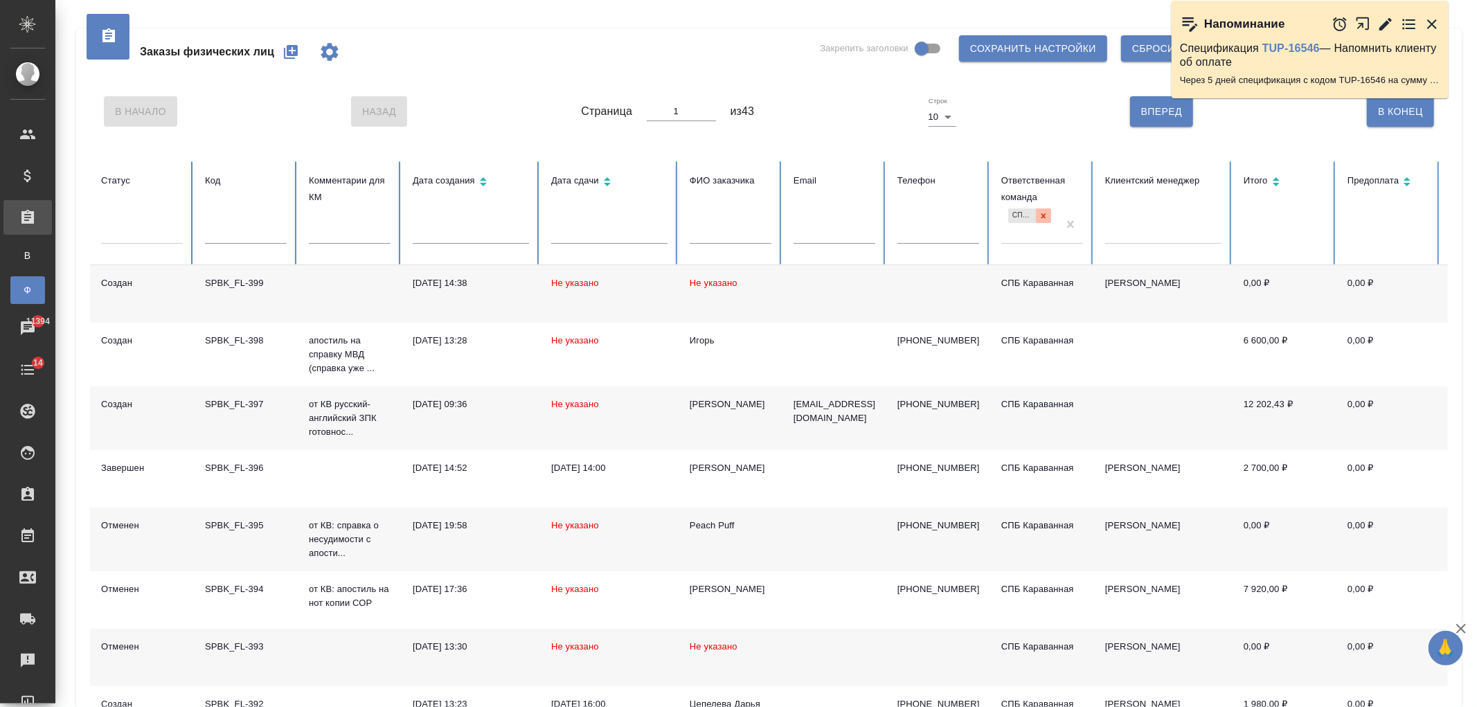
click at [1042, 217] on icon at bounding box center [1044, 215] width 5 height 5
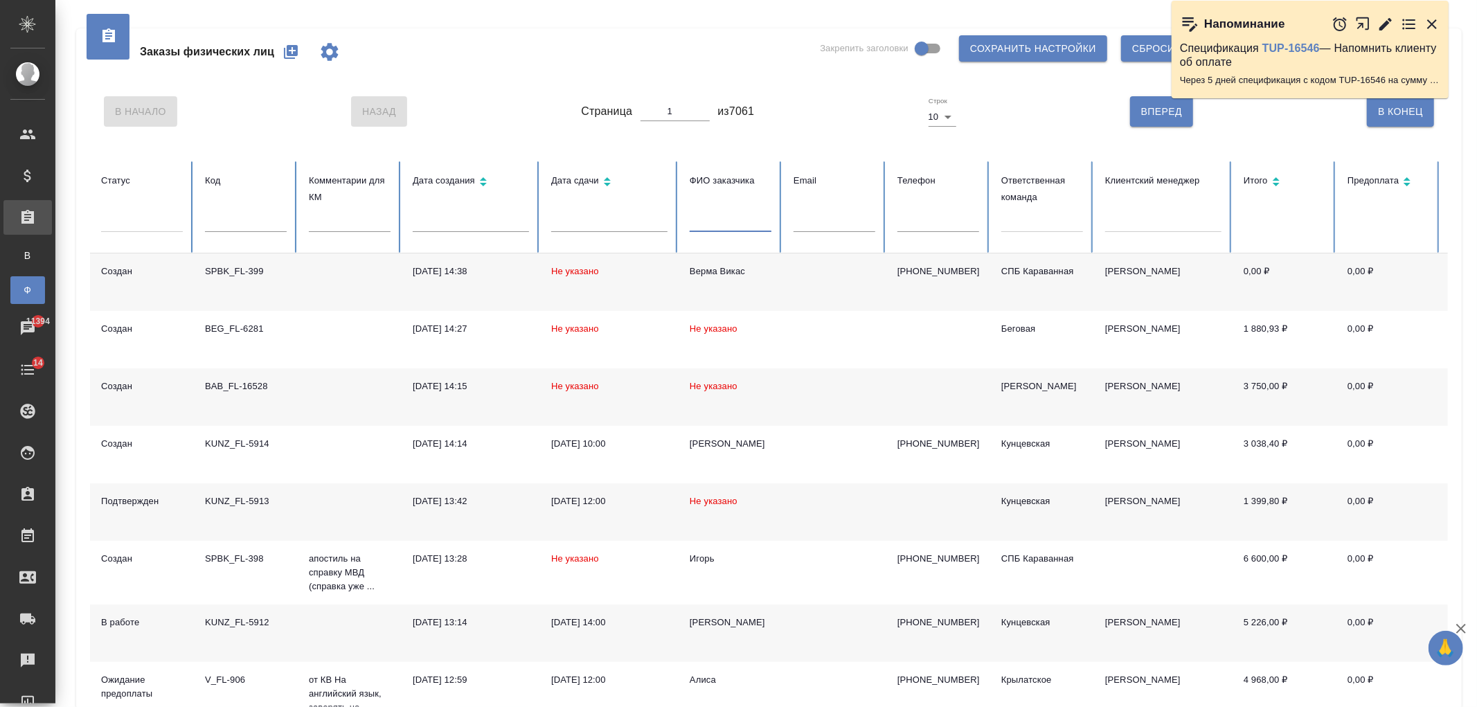
click at [718, 224] on input "text" at bounding box center [731, 222] width 82 height 19
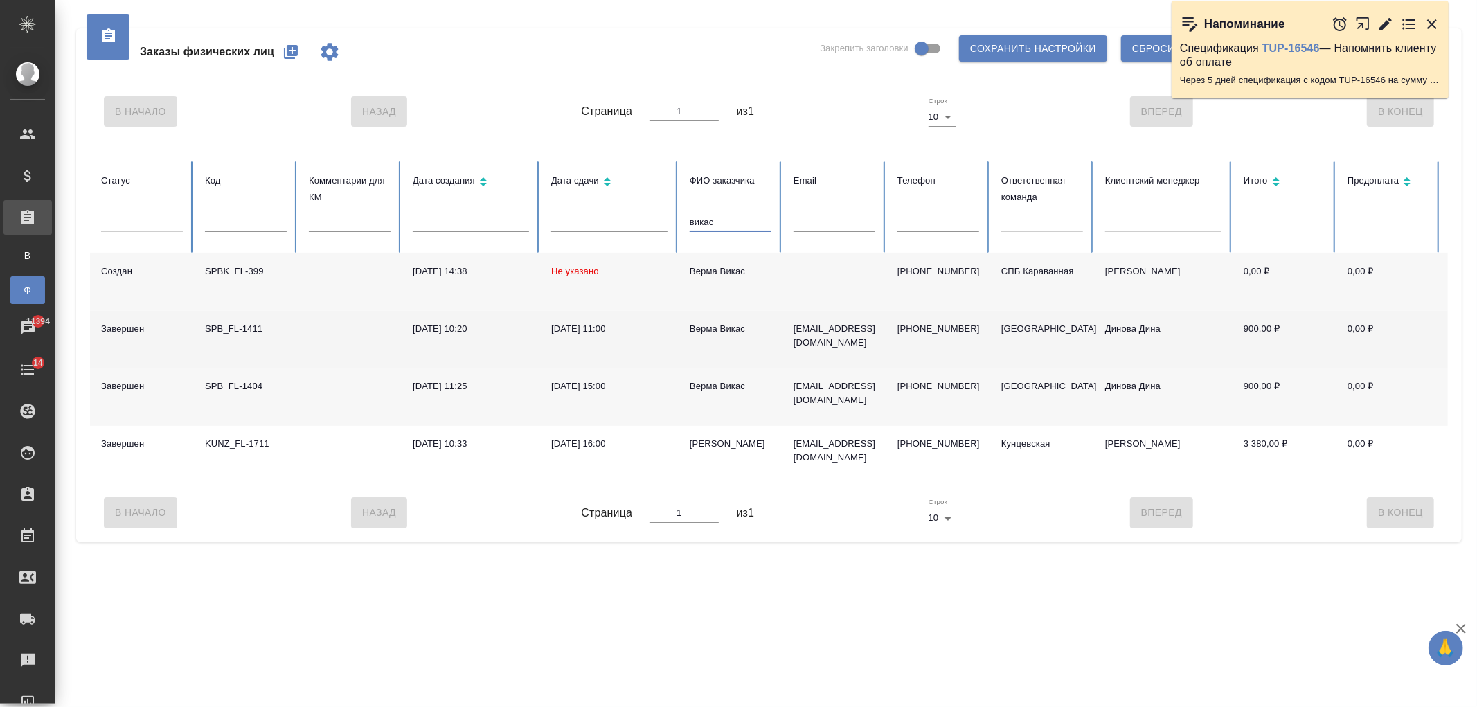
type input "викас"
click at [716, 341] on td "Верма Викас" at bounding box center [731, 339] width 104 height 57
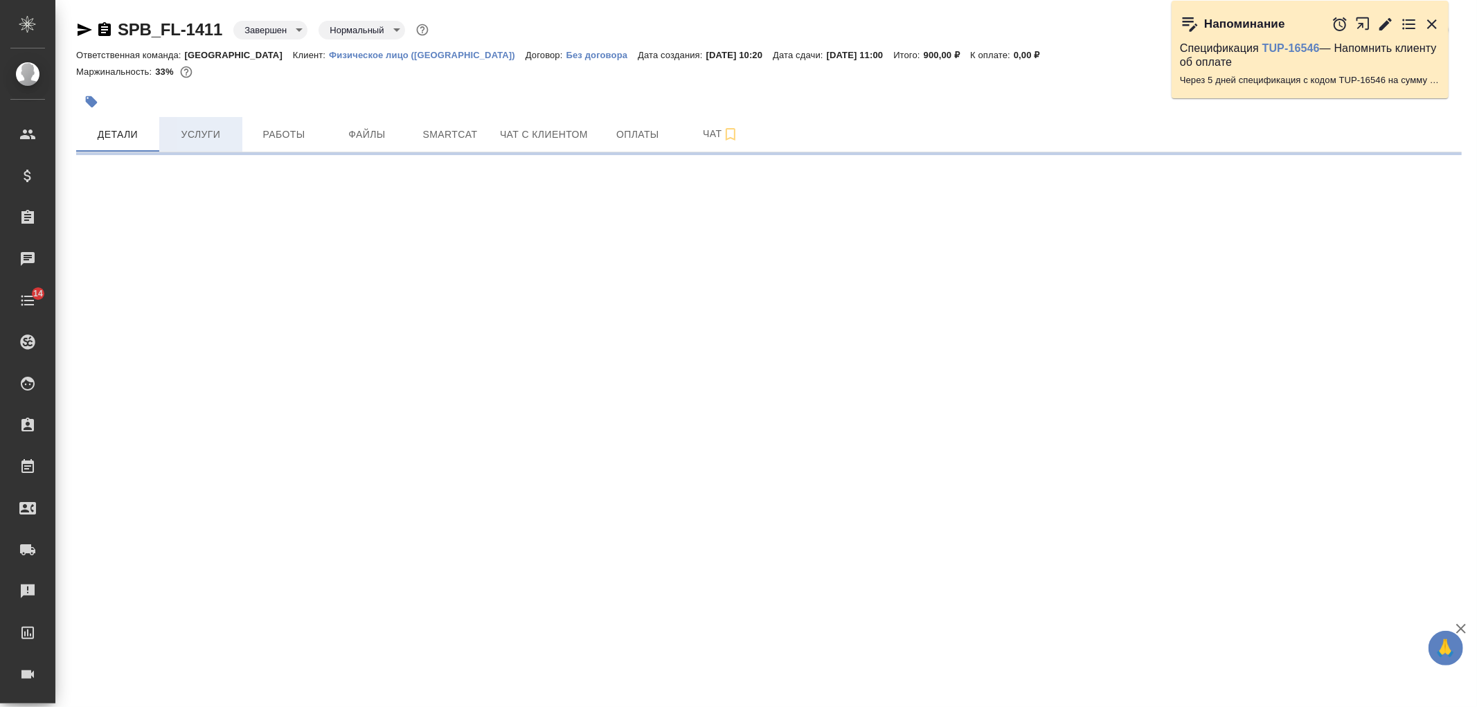
select select "RU"
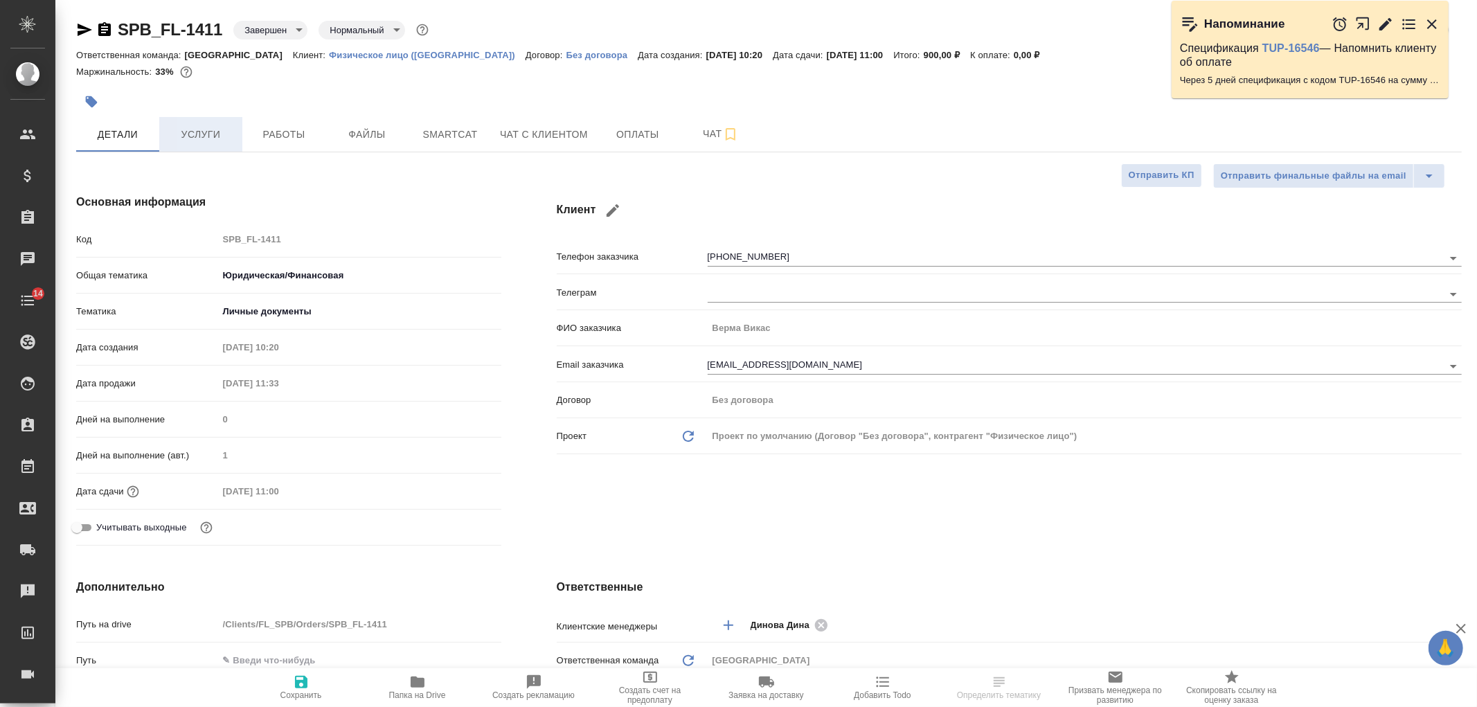
type textarea "x"
click at [222, 134] on span "Услуги" at bounding box center [201, 134] width 66 height 17
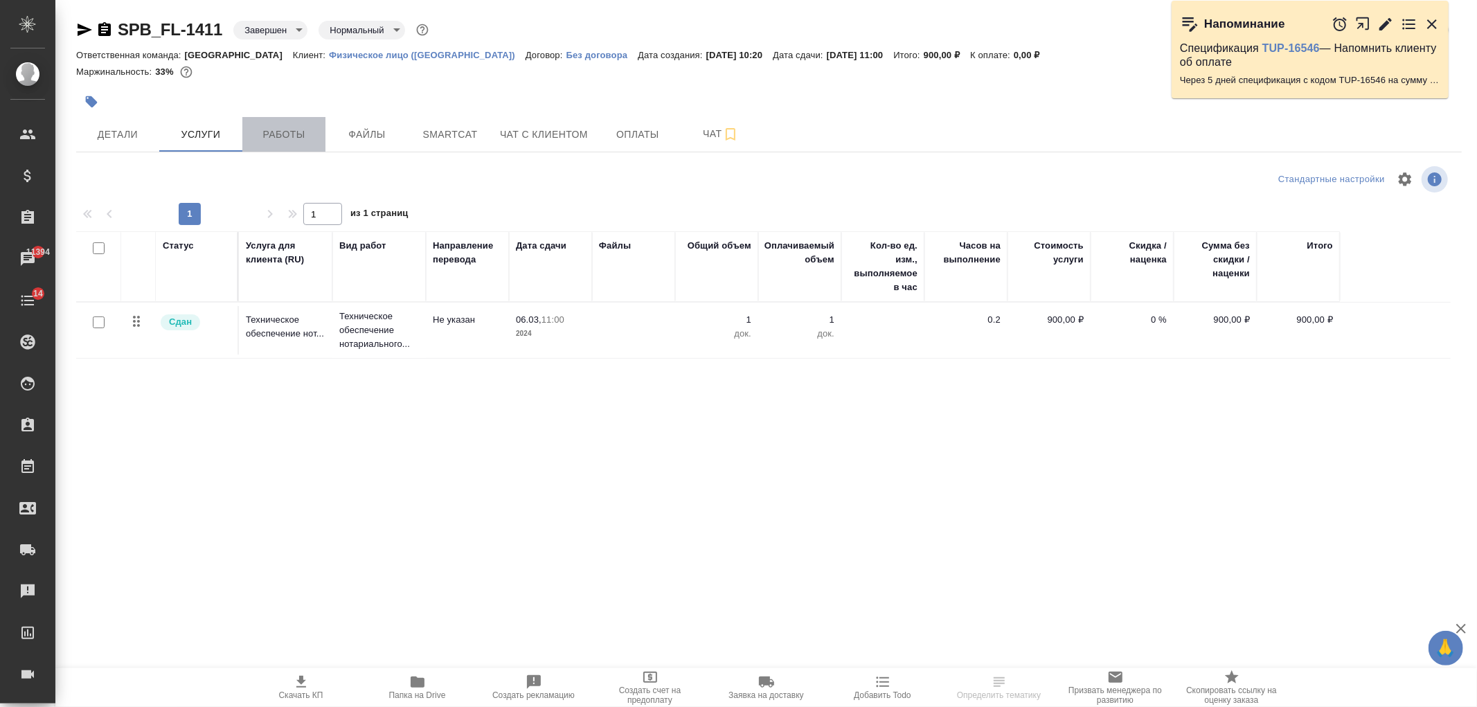
click at [295, 128] on span "Работы" at bounding box center [284, 134] width 66 height 17
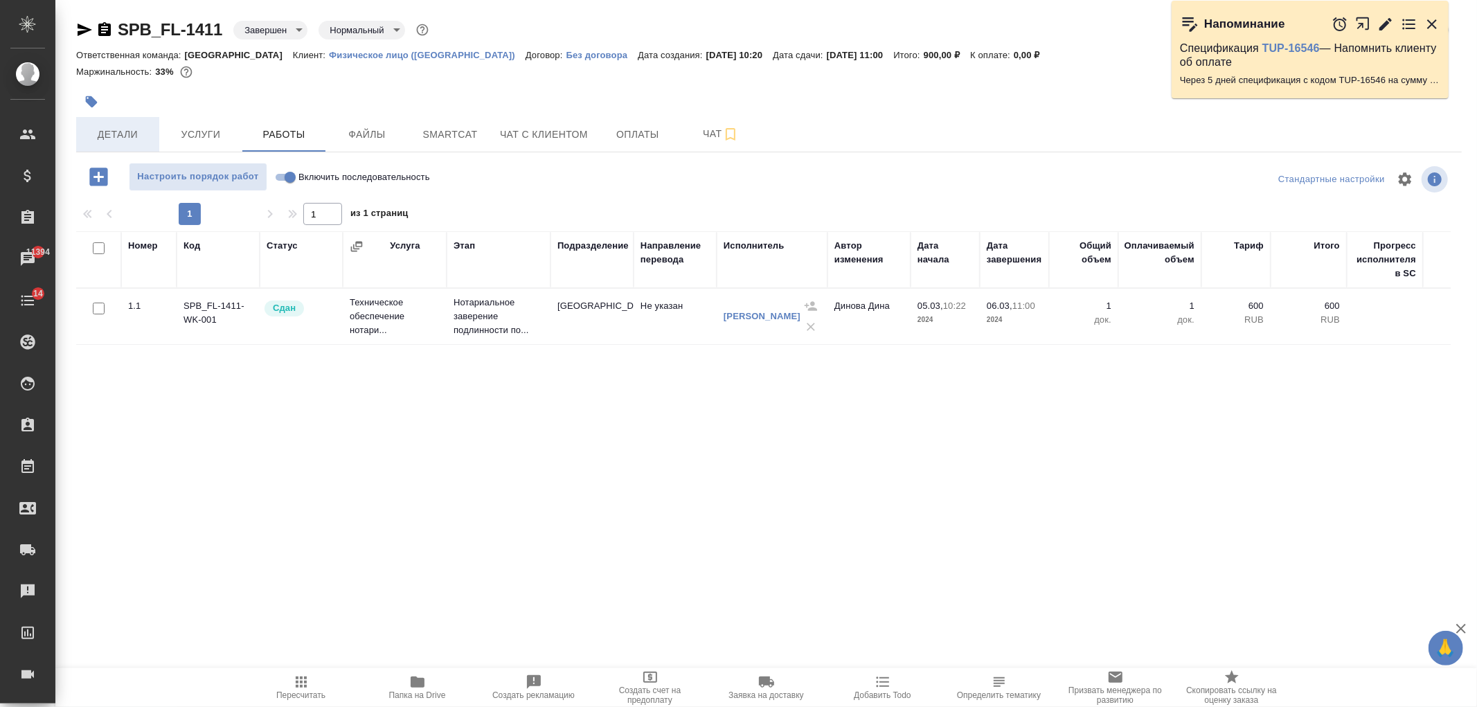
click at [88, 133] on span "Детали" at bounding box center [117, 134] width 66 height 17
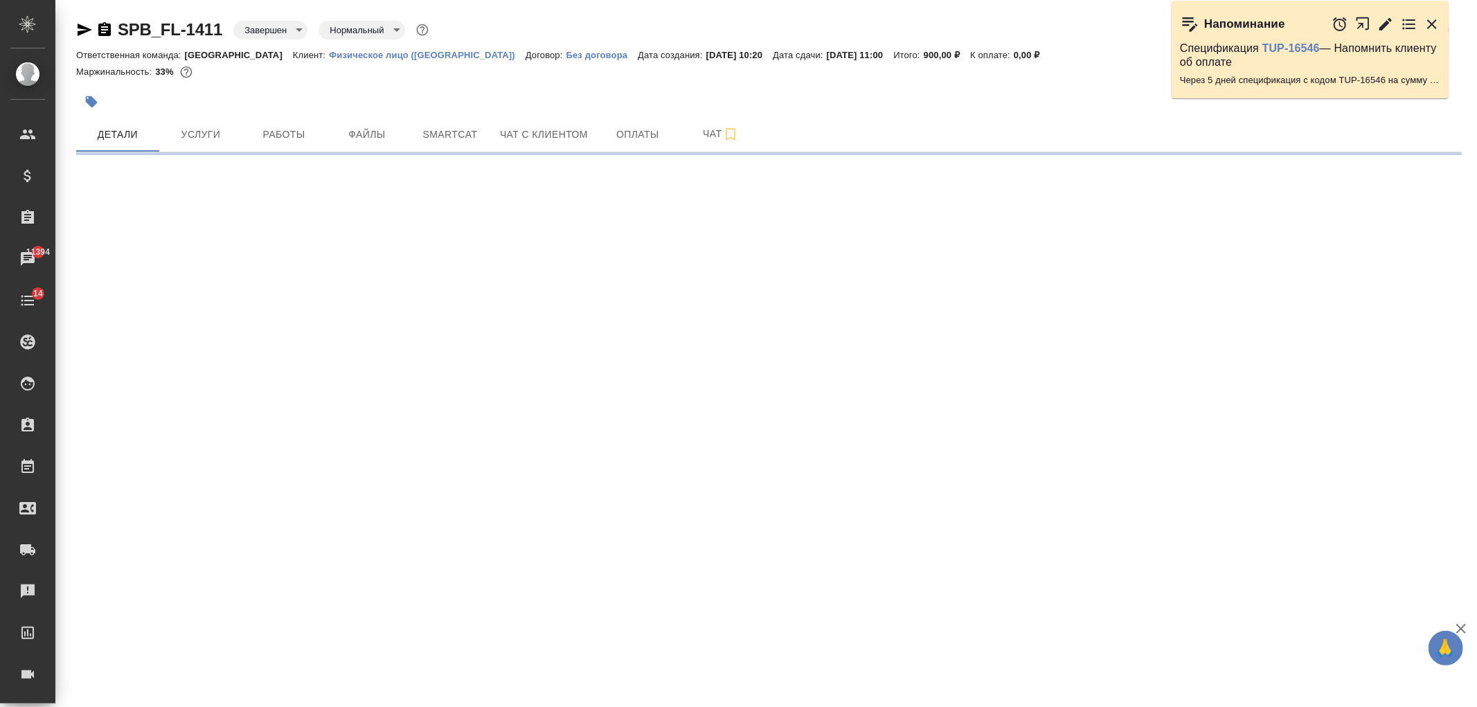
select select "RU"
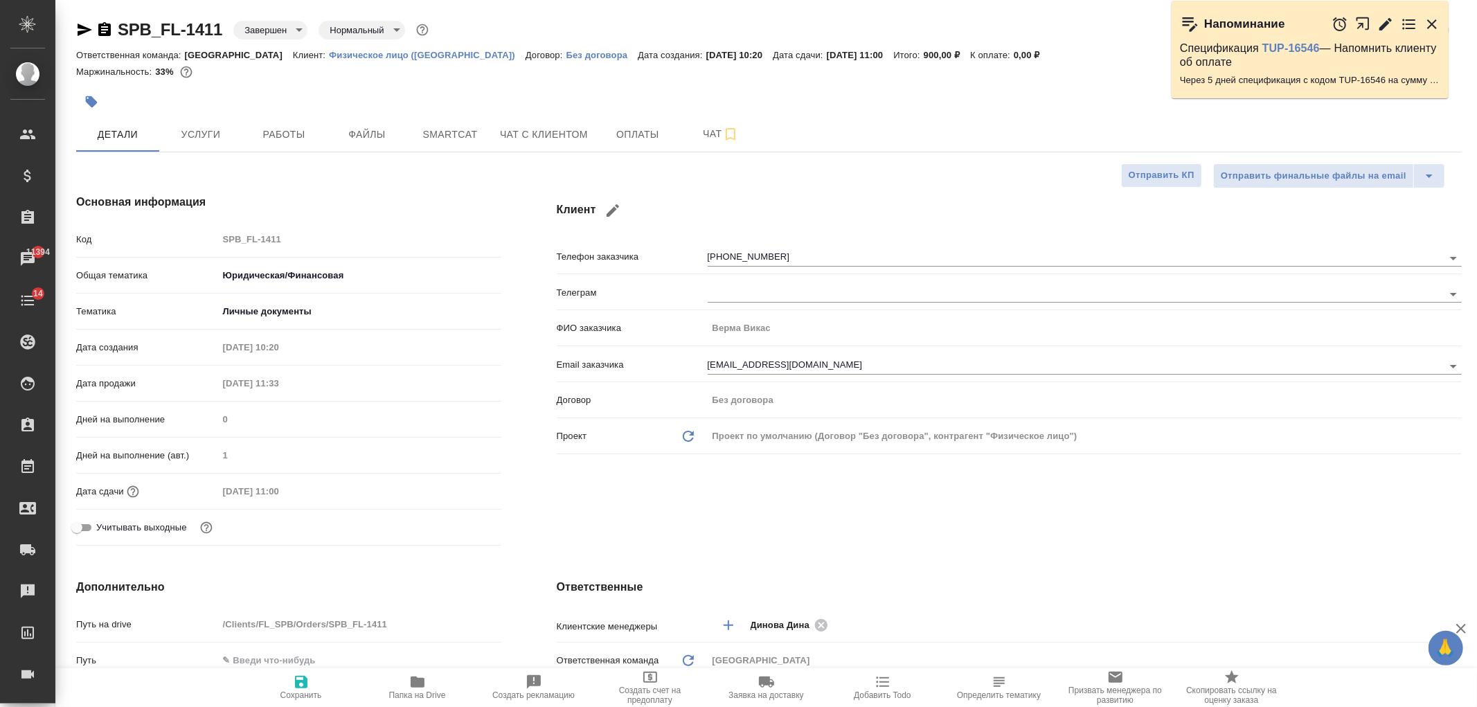
type textarea "x"
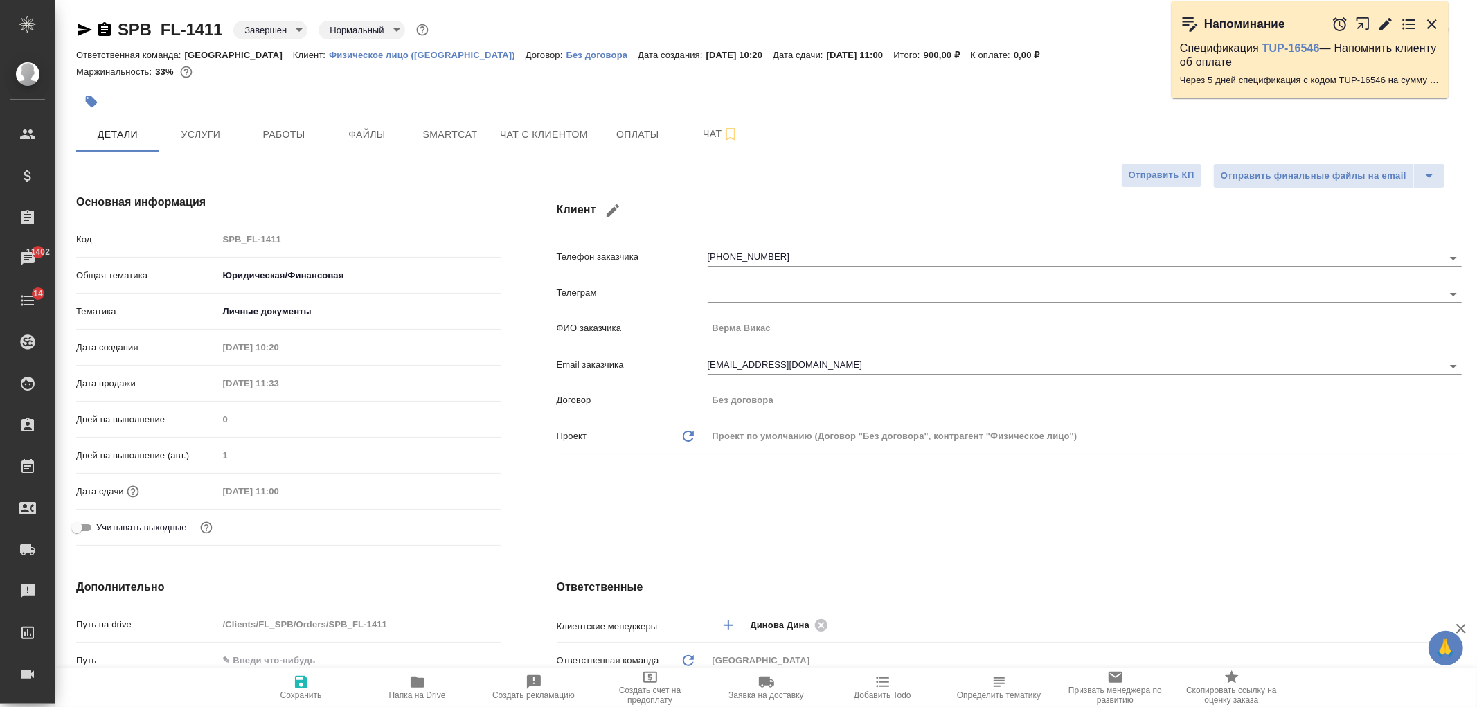
type textarea "x"
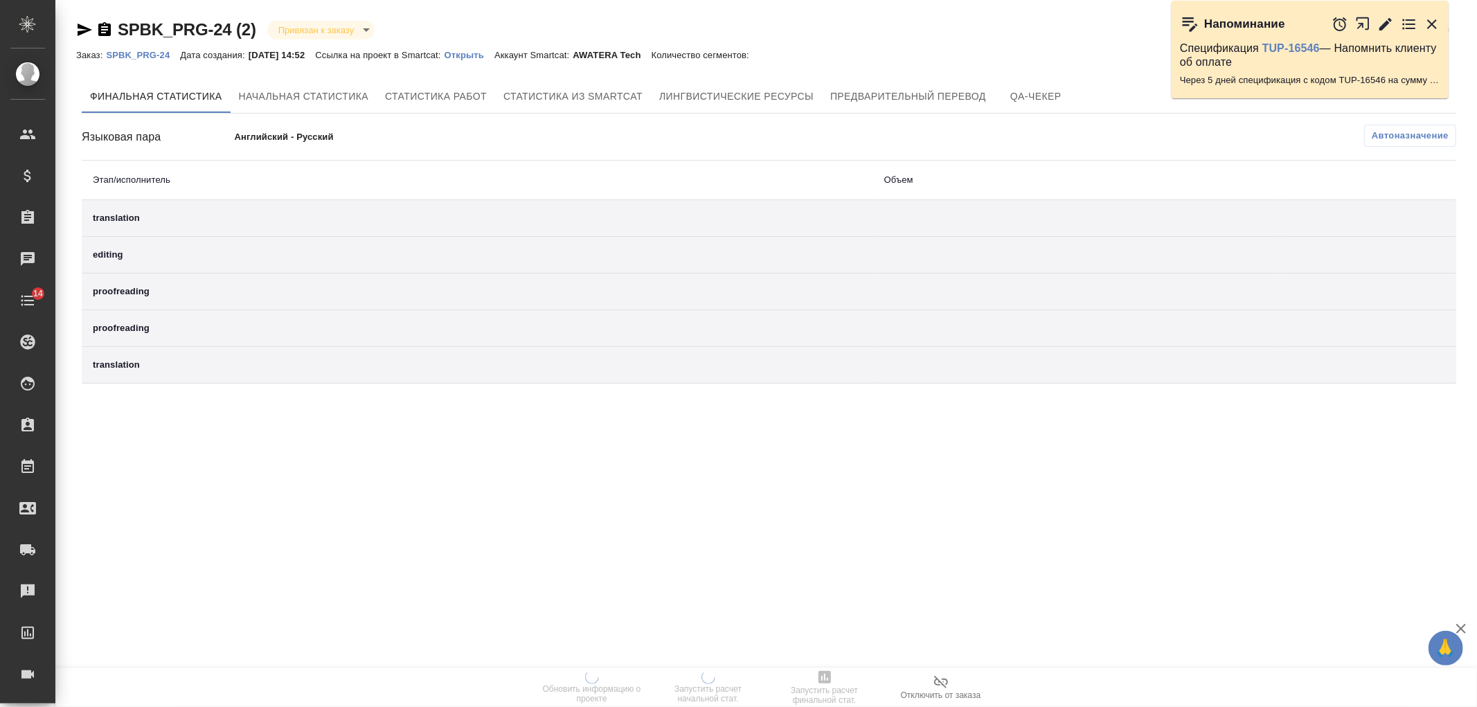
click at [482, 56] on p "Открыть" at bounding box center [470, 55] width 50 height 10
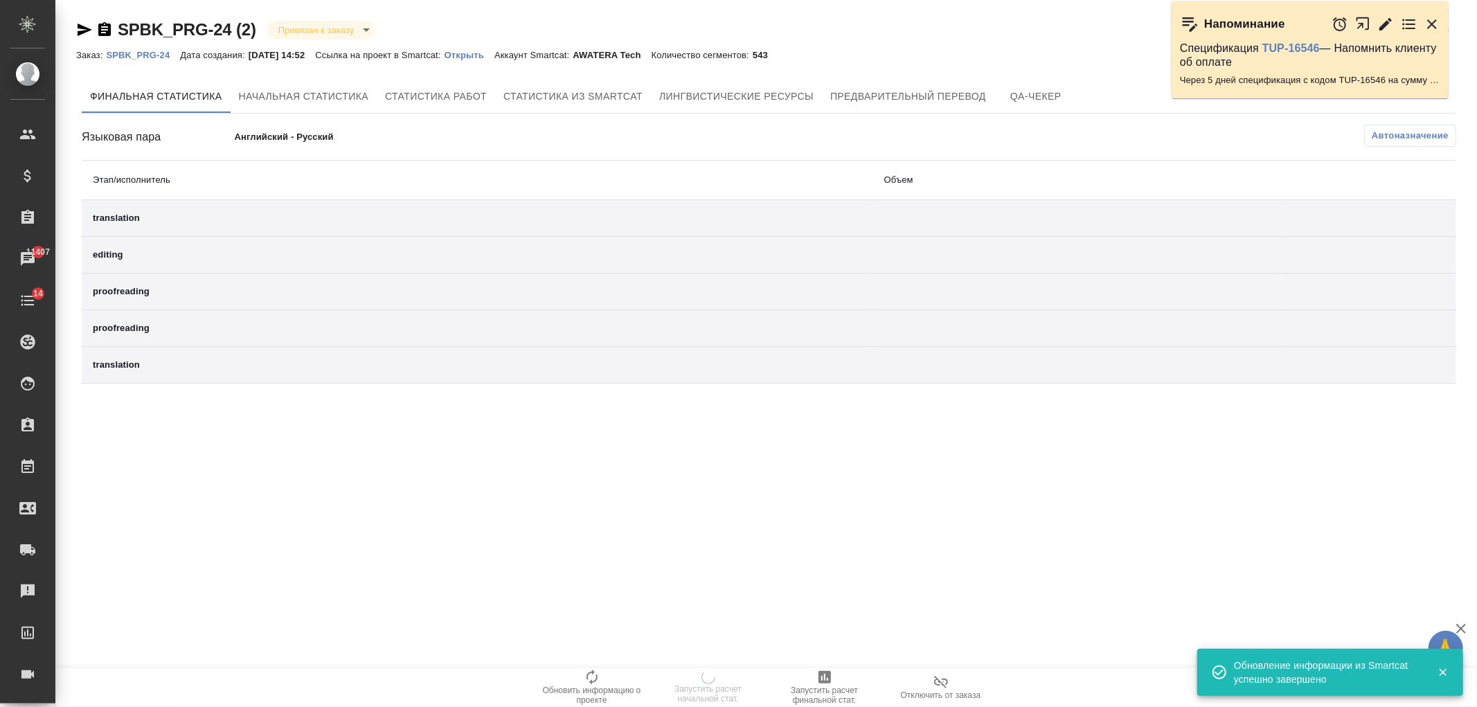
click at [161, 53] on p "SPBK_PRG-24" at bounding box center [143, 55] width 74 height 10
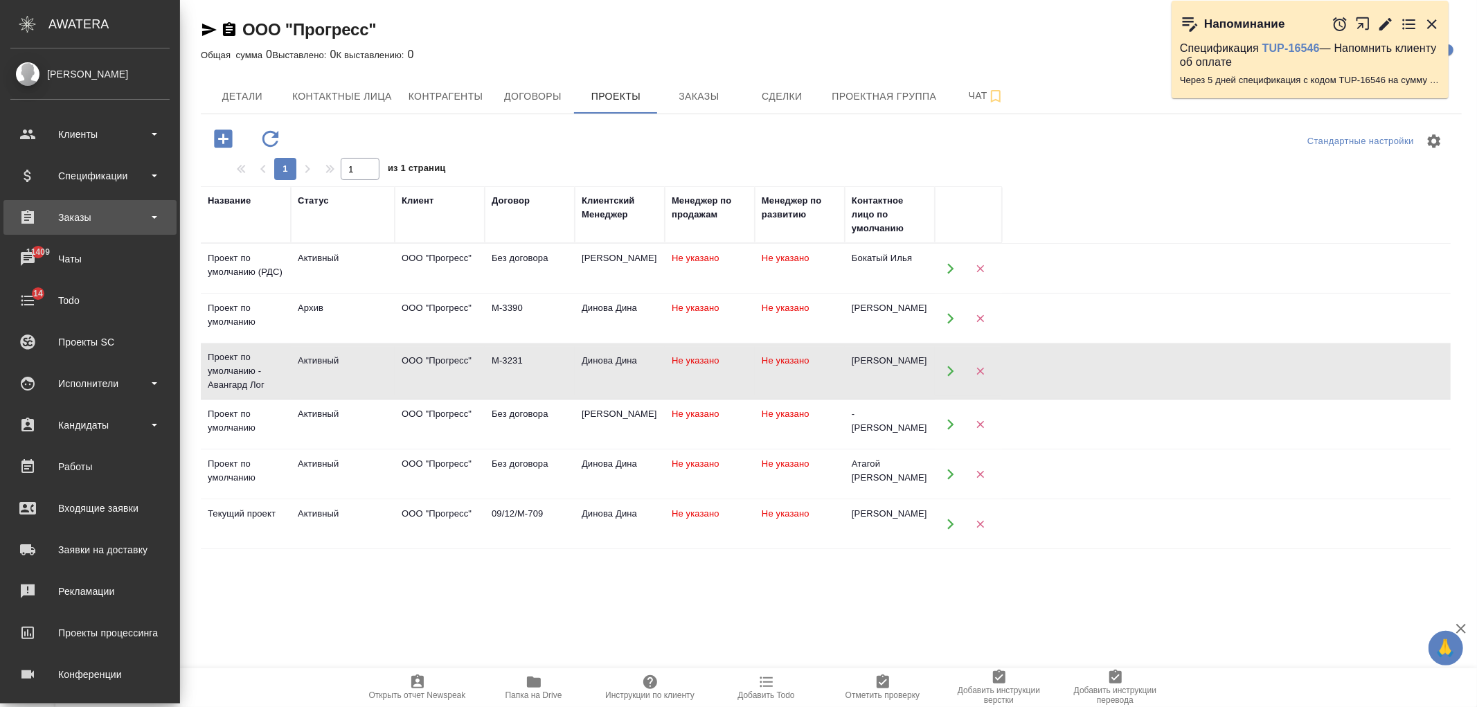
click at [116, 216] on div "Заказы" at bounding box center [89, 217] width 159 height 21
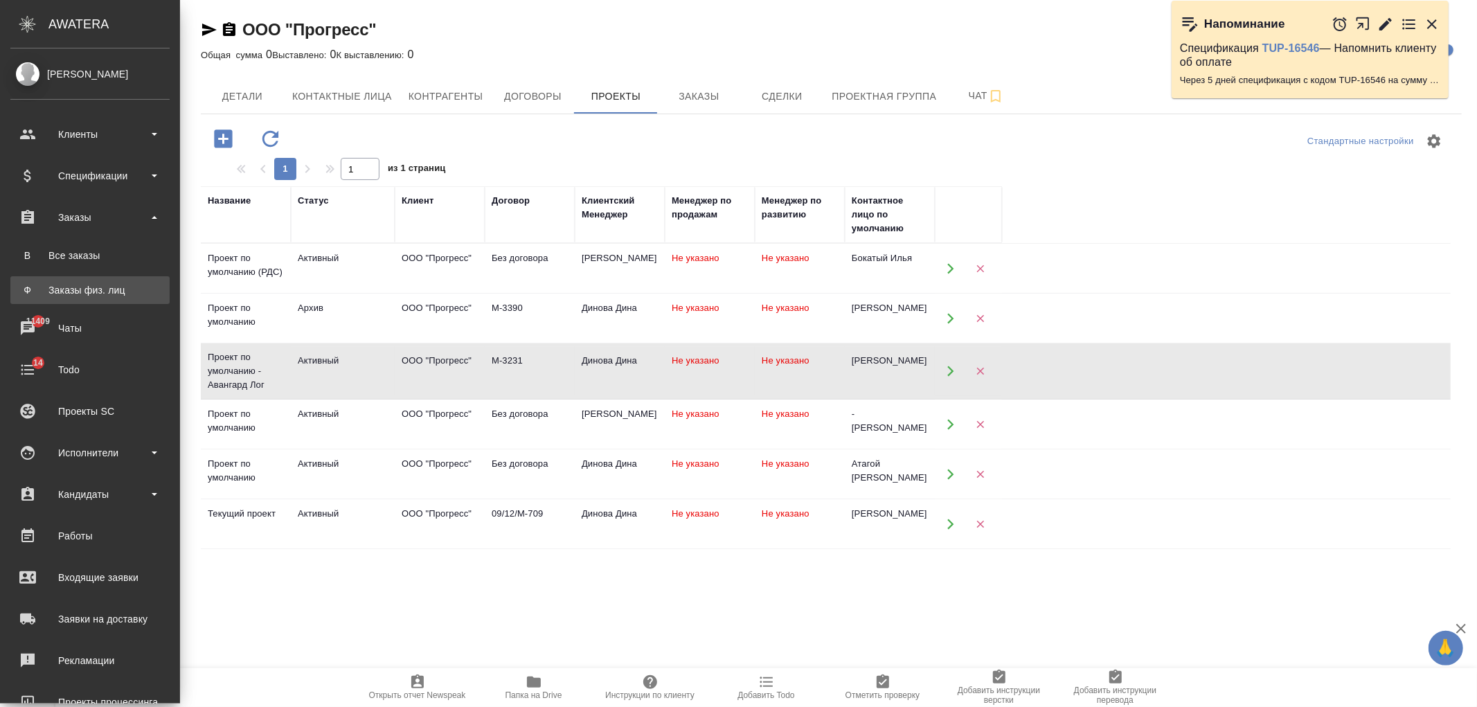
click at [140, 280] on link "Ф Заказы физ. лиц" at bounding box center [89, 290] width 159 height 28
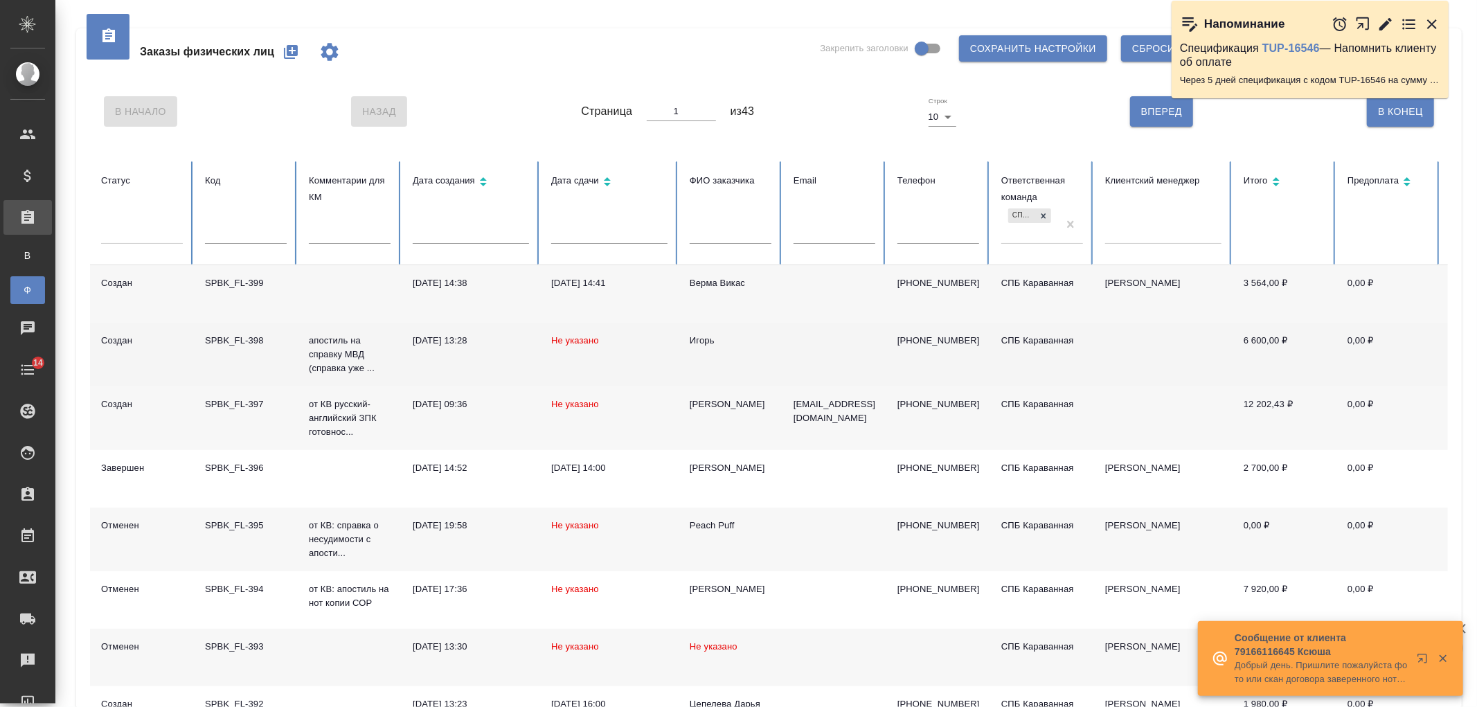
click at [776, 368] on td "Игорь" at bounding box center [731, 355] width 104 height 64
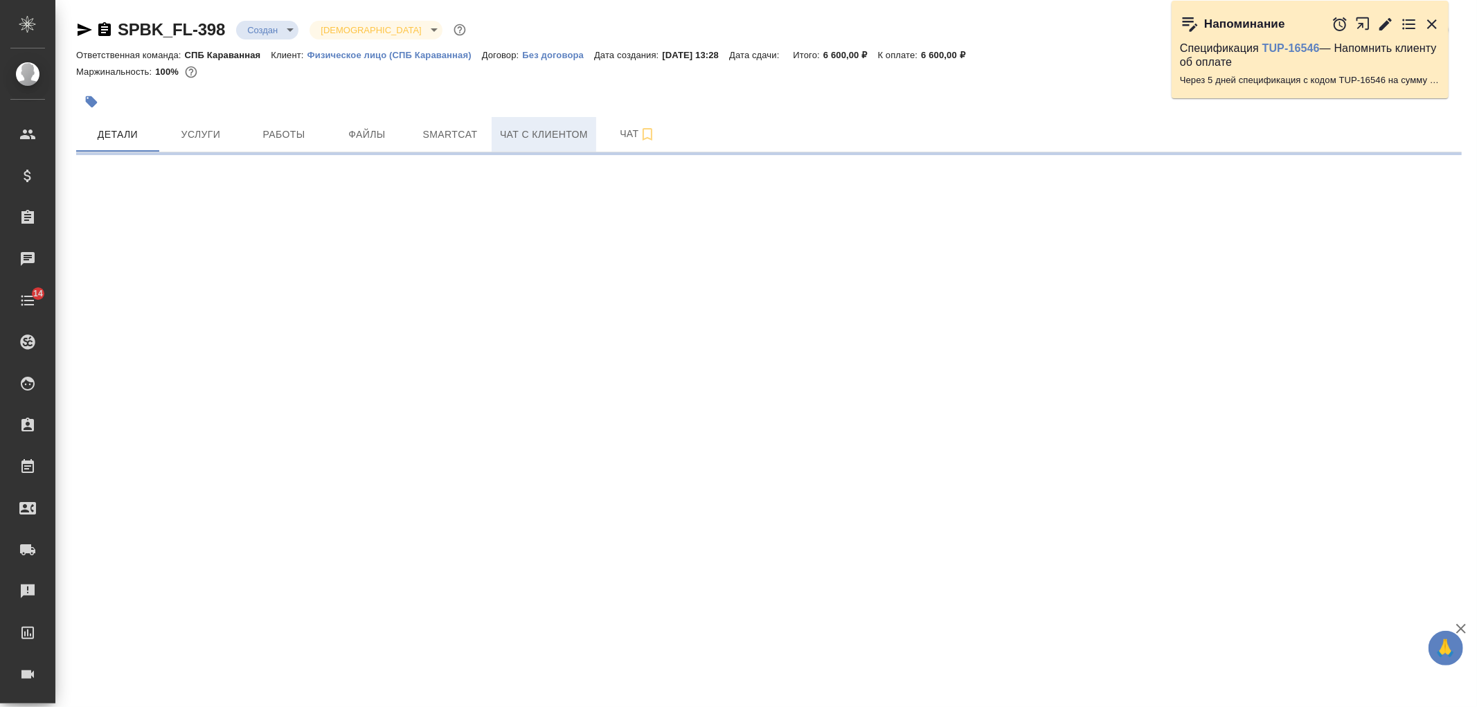
select select "RU"
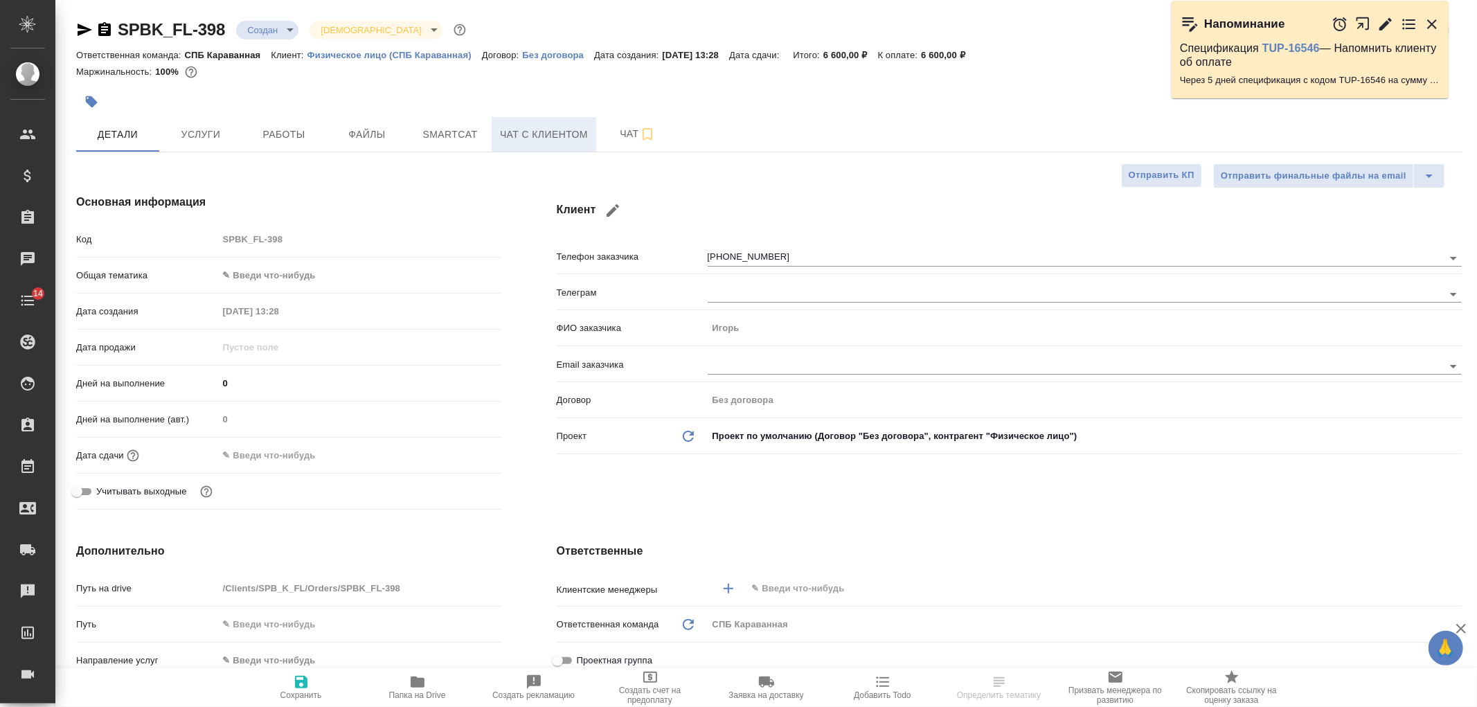
type textarea "x"
click at [551, 130] on span "Чат с клиентом" at bounding box center [544, 134] width 88 height 17
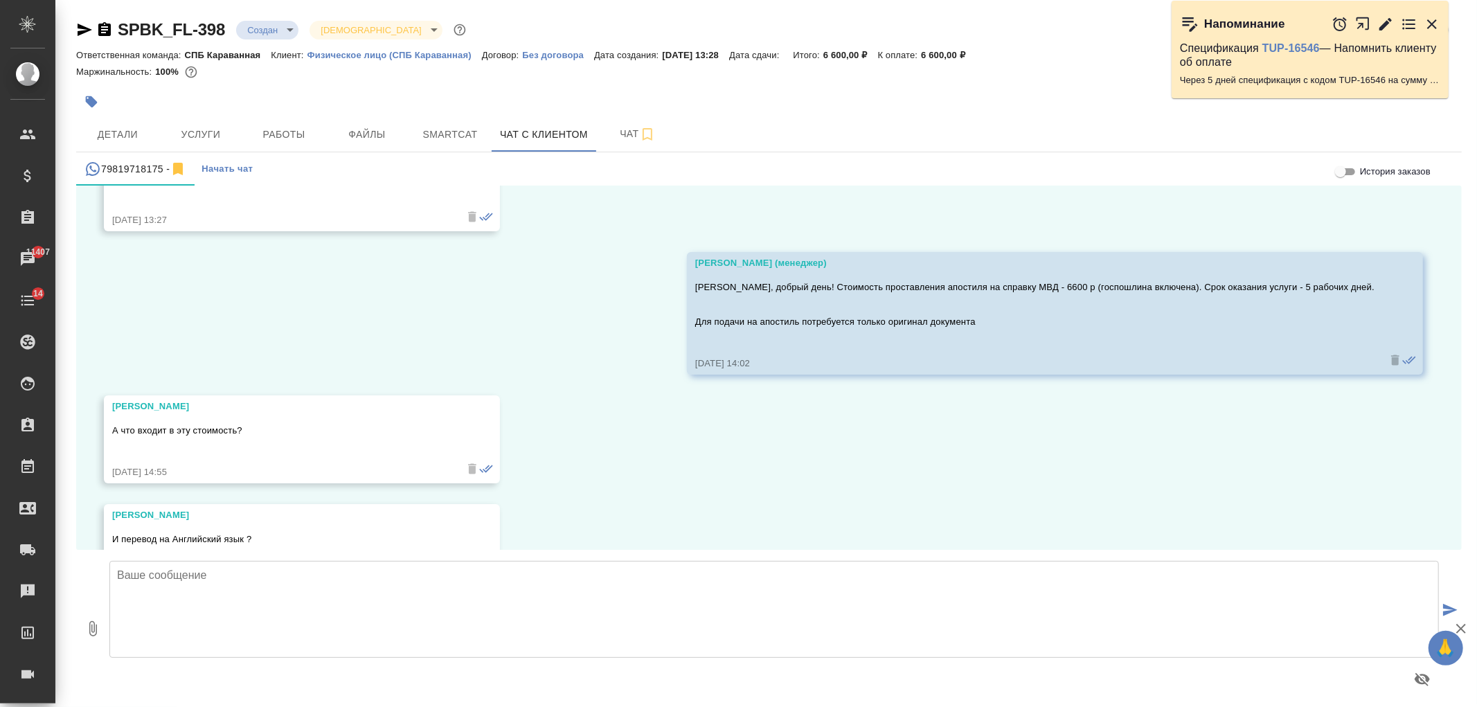
scroll to position [771, 0]
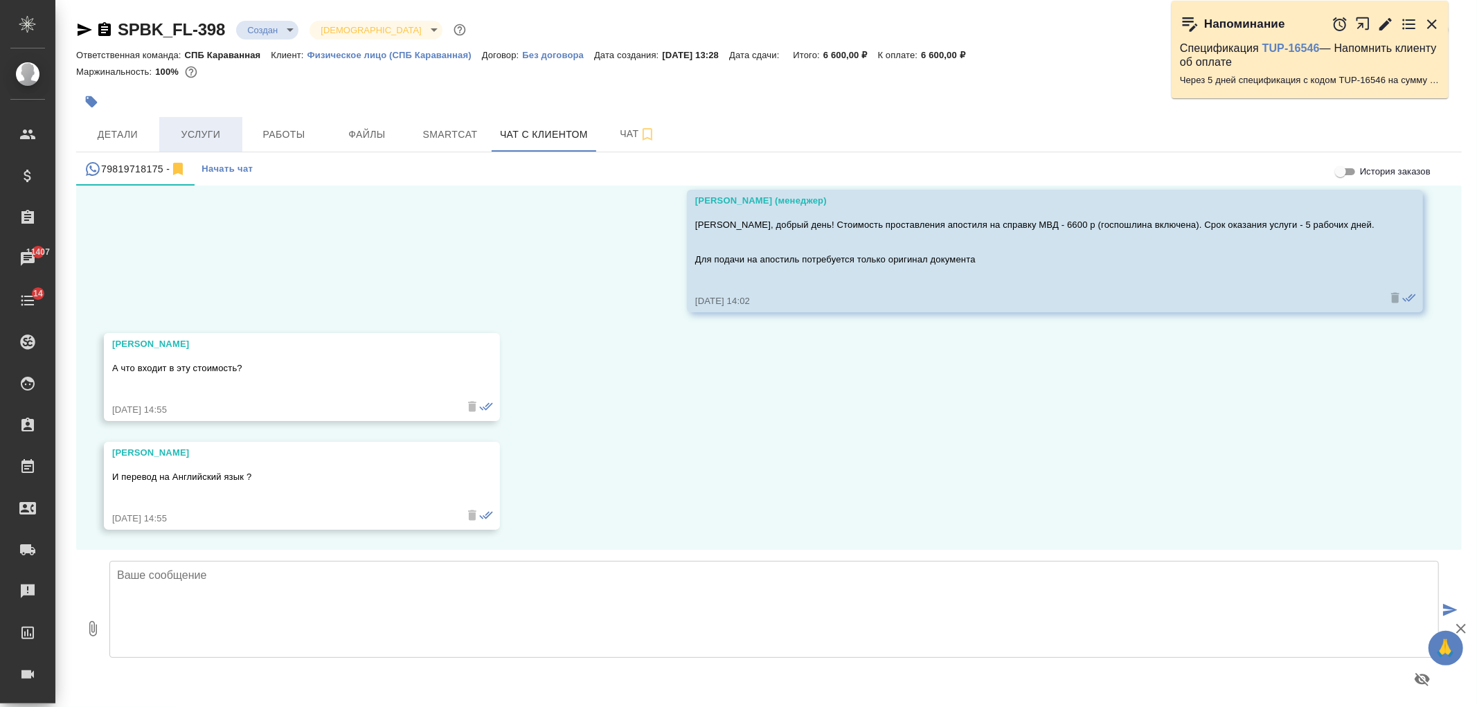
click at [197, 121] on button "Услуги" at bounding box center [200, 134] width 83 height 35
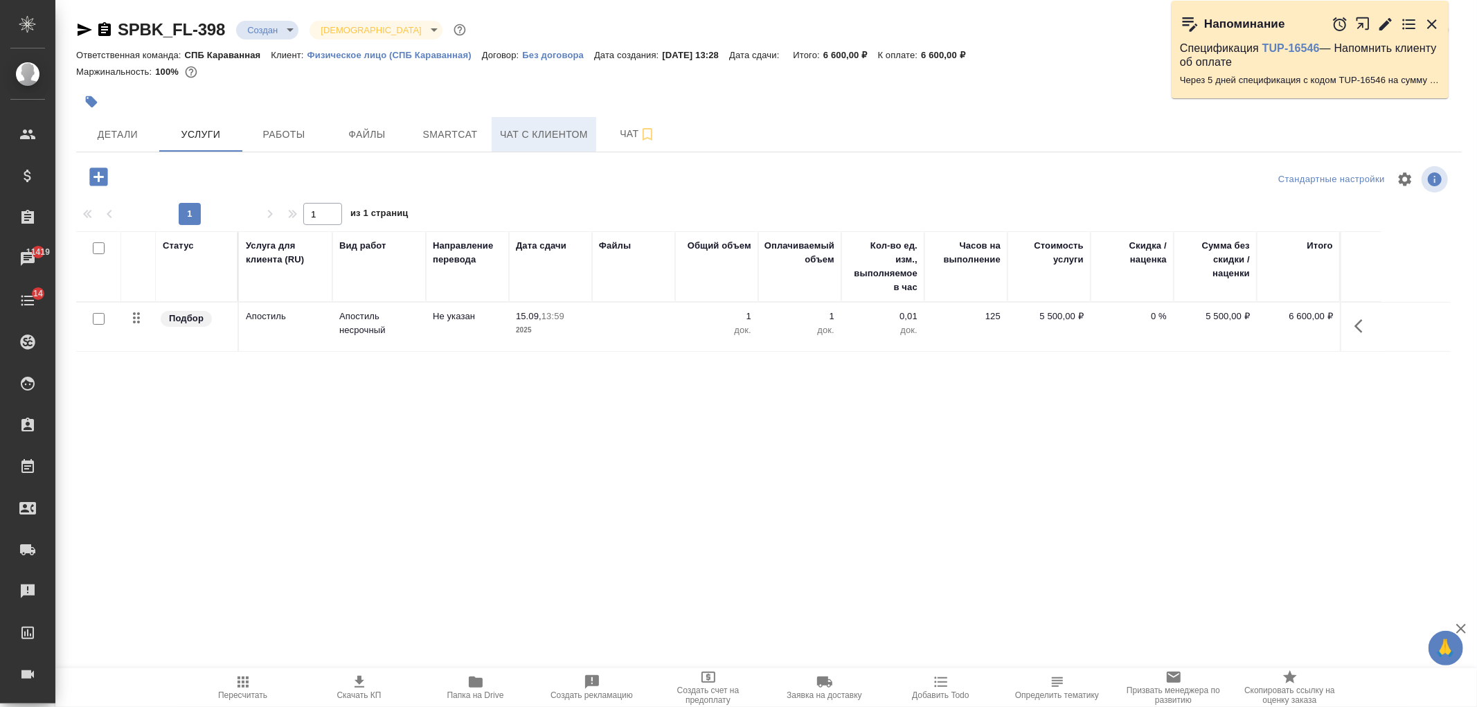
click at [561, 136] on span "Чат с клиентом" at bounding box center [544, 134] width 88 height 17
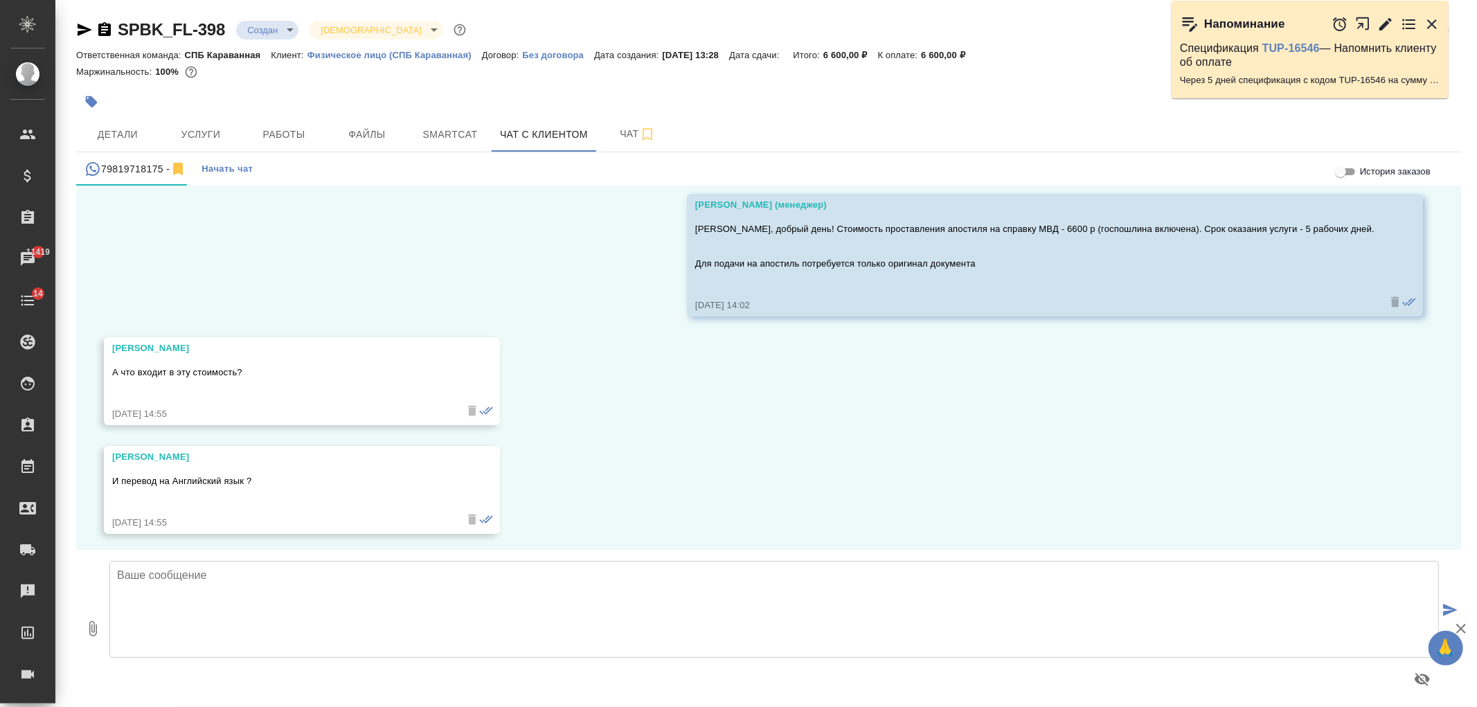
scroll to position [771, 0]
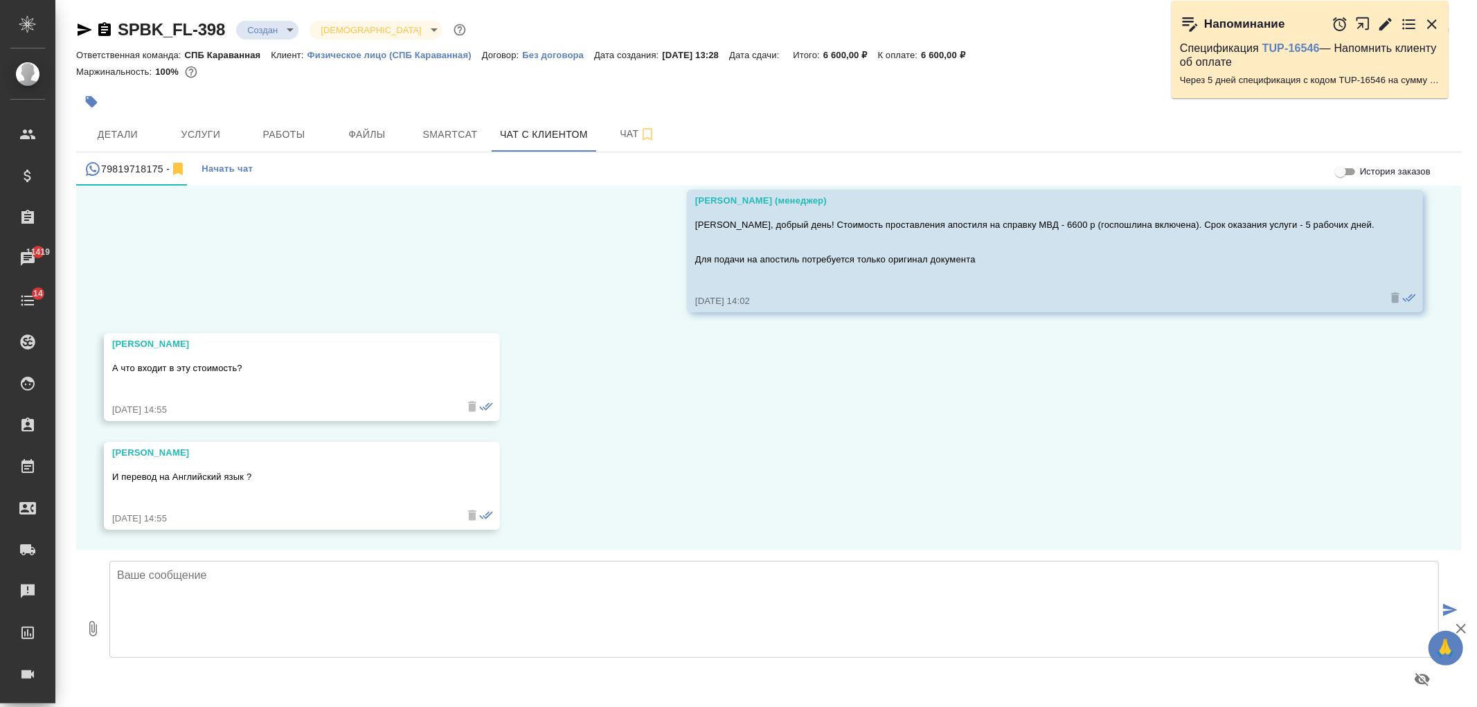
click at [548, 598] on textarea at bounding box center [774, 609] width 1330 height 97
click at [198, 126] on span "Услуги" at bounding box center [201, 134] width 66 height 17
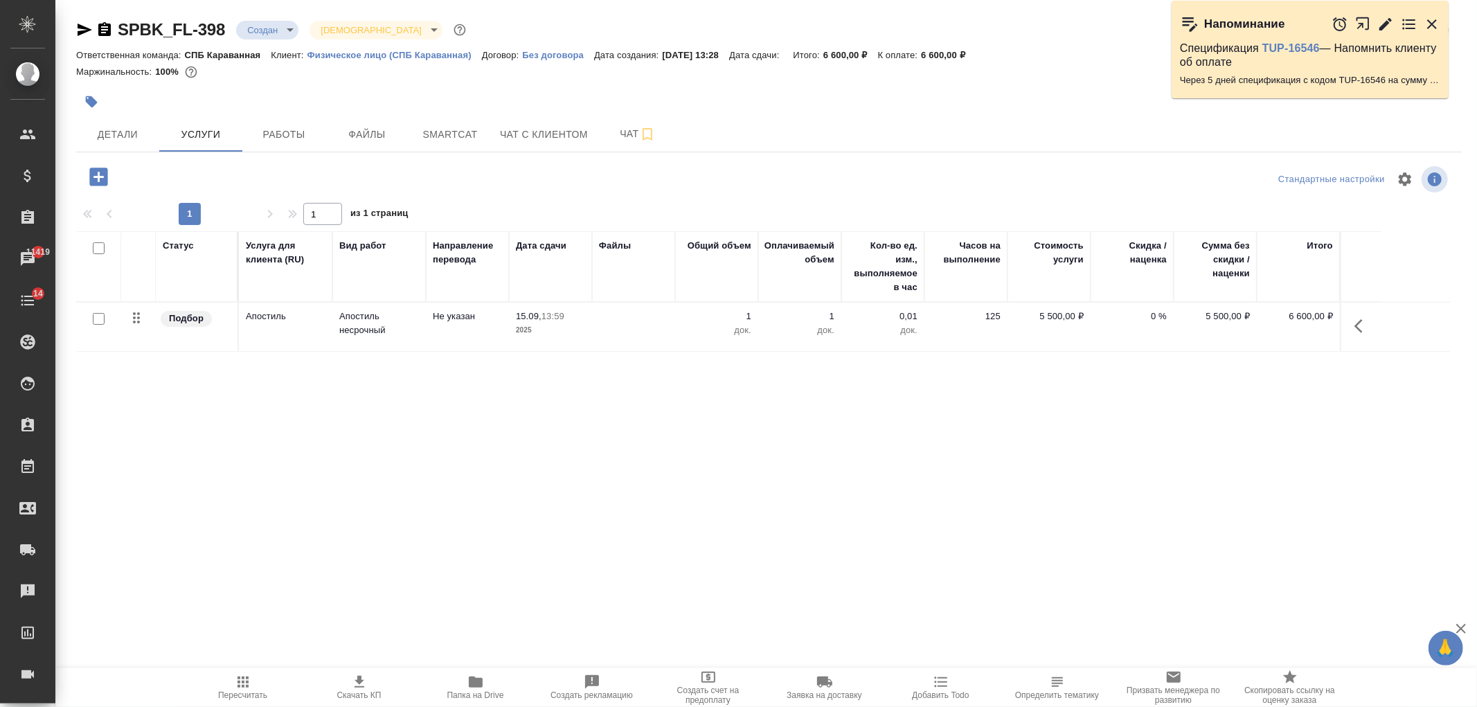
click at [88, 178] on icon "button" at bounding box center [99, 177] width 24 height 24
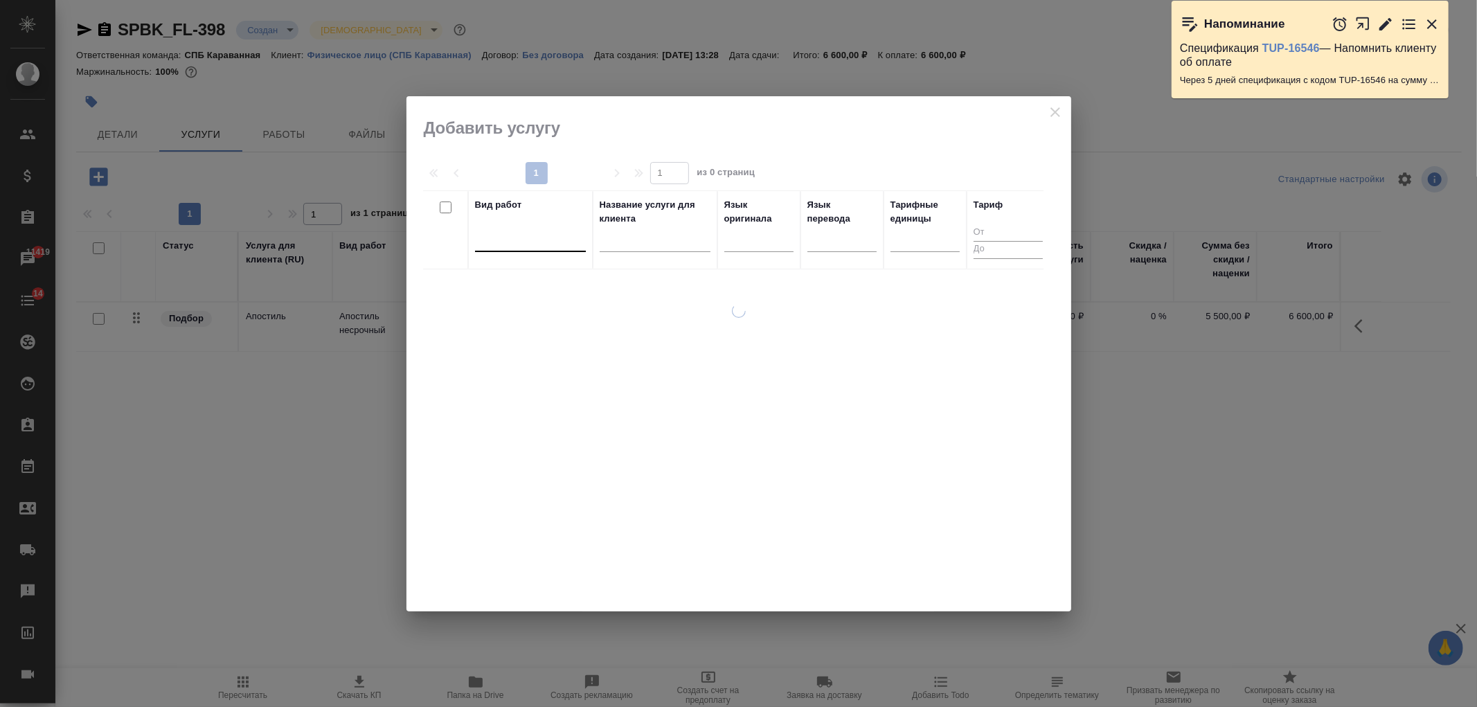
click at [513, 242] on div at bounding box center [530, 238] width 111 height 20
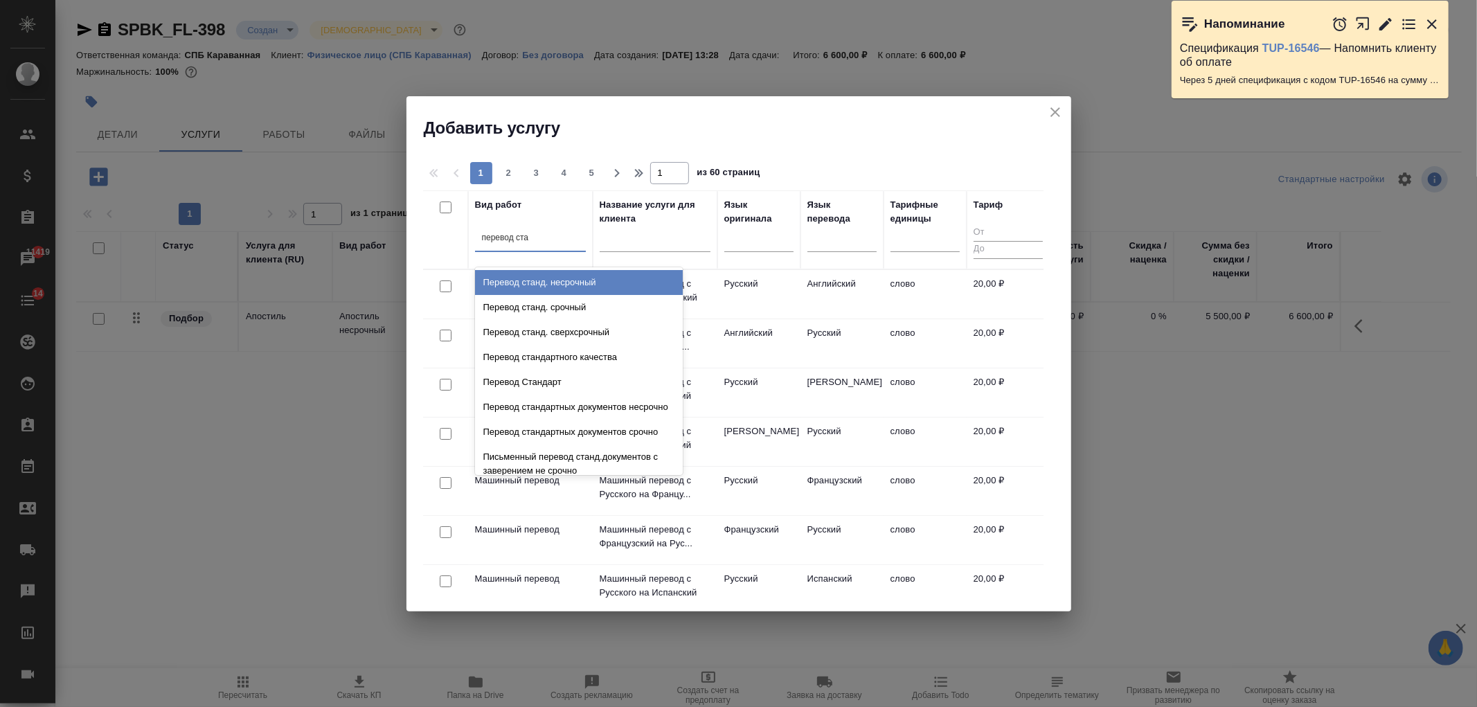
type input "перевод стан"
click at [562, 281] on div "Перевод станд. несрочный" at bounding box center [579, 282] width 208 height 25
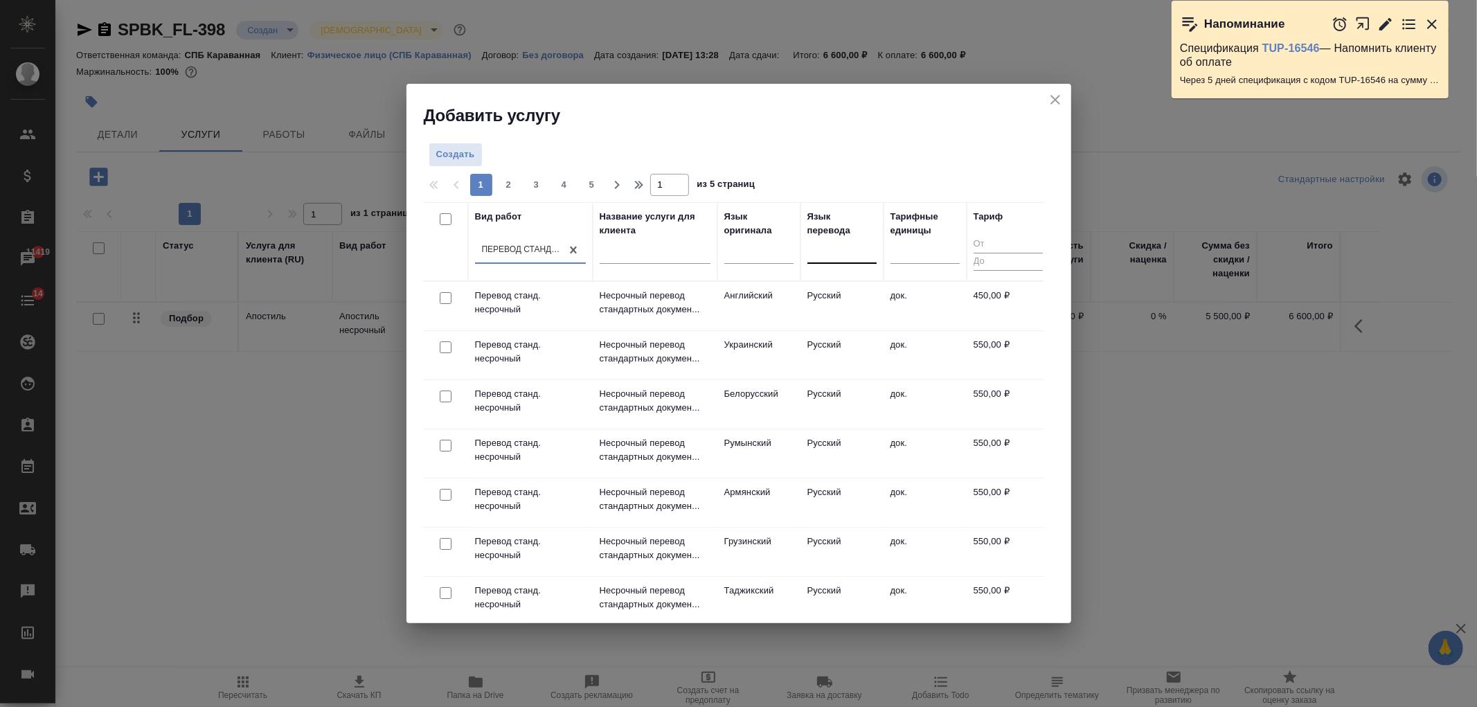
click at [832, 254] on div at bounding box center [841, 250] width 69 height 20
type input "англ"
click at [846, 296] on div "Английский" at bounding box center [911, 294] width 208 height 25
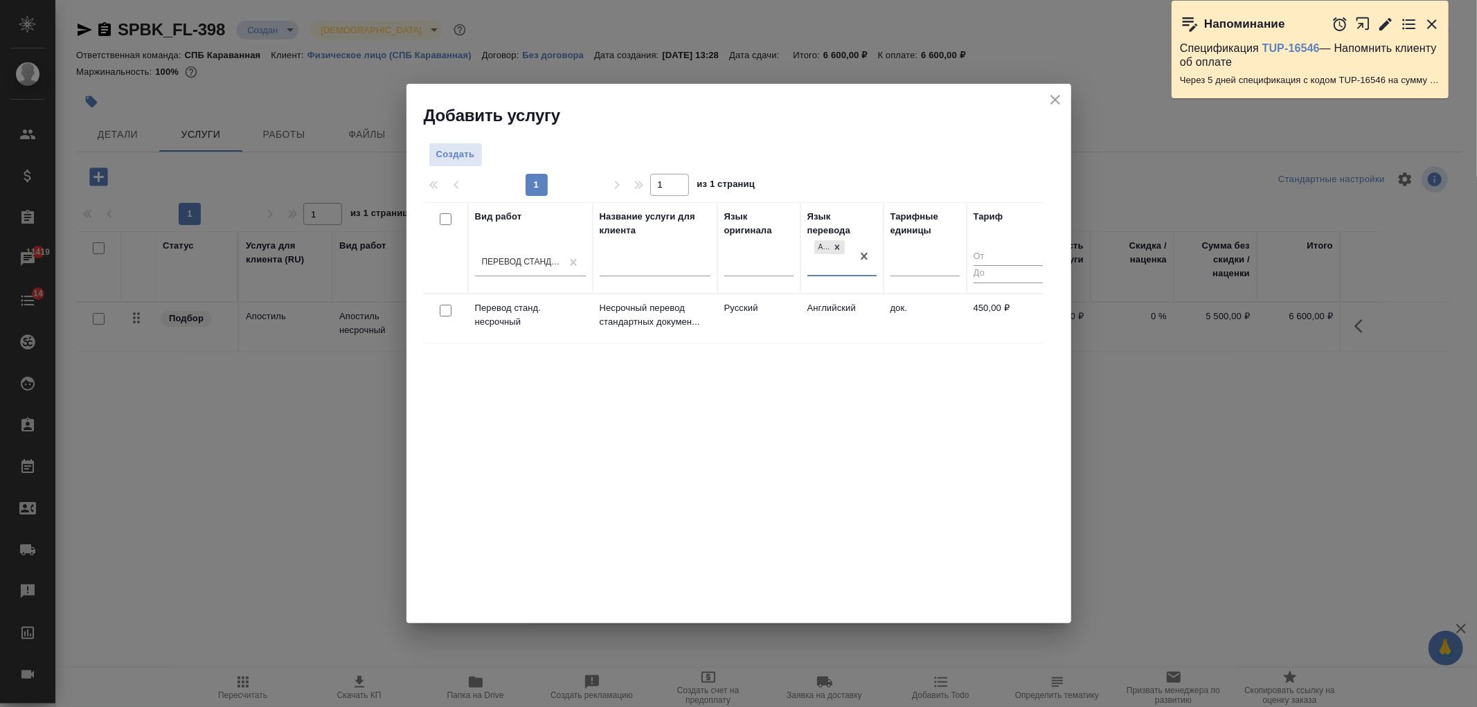
click at [446, 314] on input "checkbox" at bounding box center [446, 311] width 12 height 12
checkbox input "true"
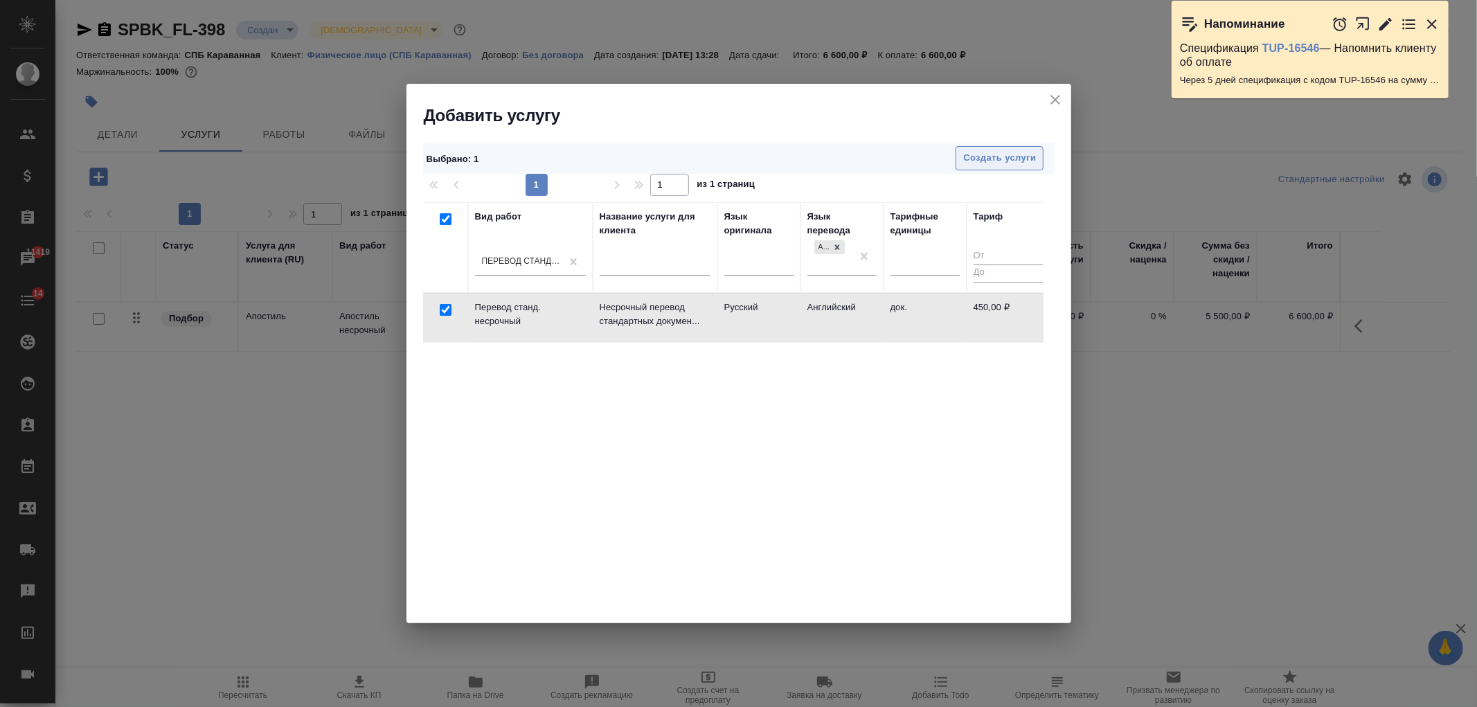
click at [1013, 146] on button "Создать услуги" at bounding box center [1000, 158] width 88 height 24
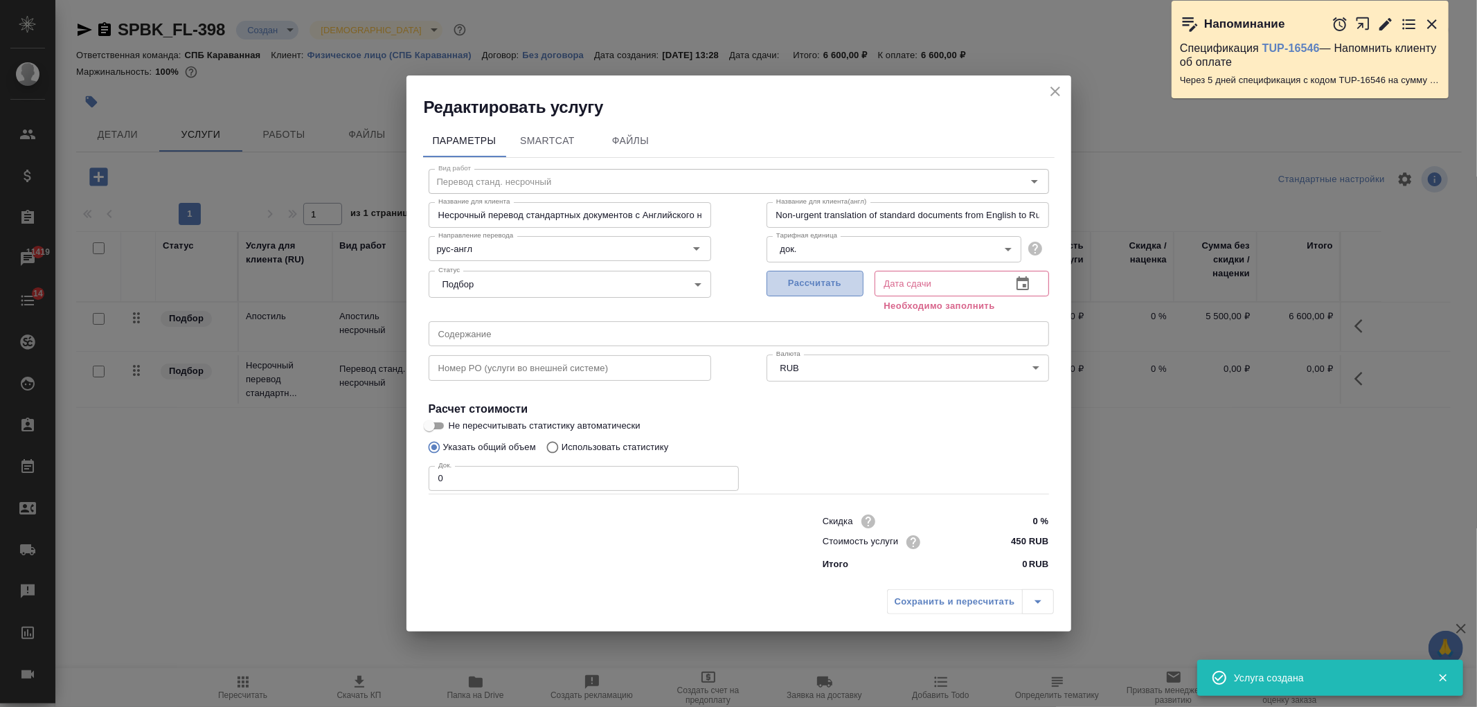
click at [828, 276] on span "Рассчитать" at bounding box center [815, 284] width 82 height 16
type input "15.09.2025 15:32"
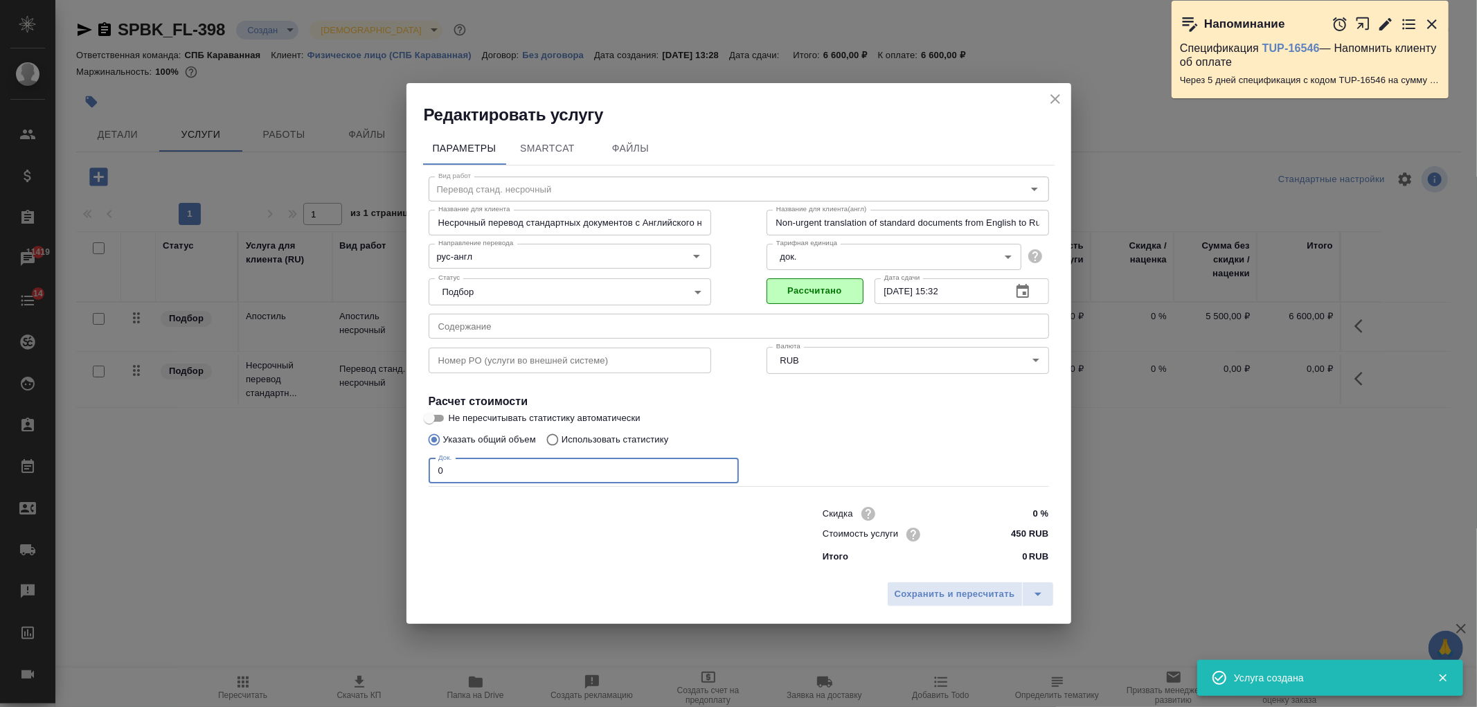
click at [458, 464] on input "0" at bounding box center [584, 470] width 310 height 25
type input "1"
click at [922, 587] on span "Сохранить и пересчитать" at bounding box center [955, 595] width 121 height 16
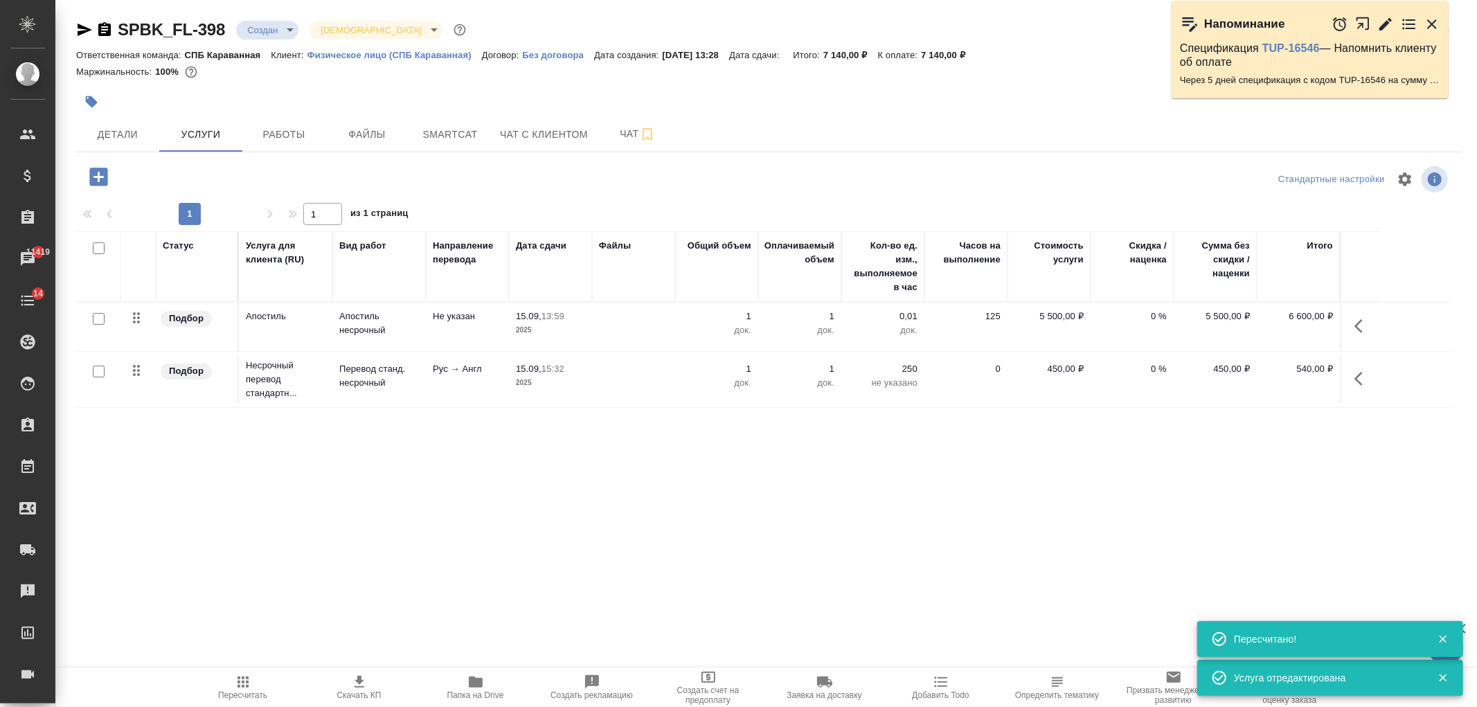
click at [101, 375] on input "checkbox" at bounding box center [99, 372] width 12 height 12
checkbox input "true"
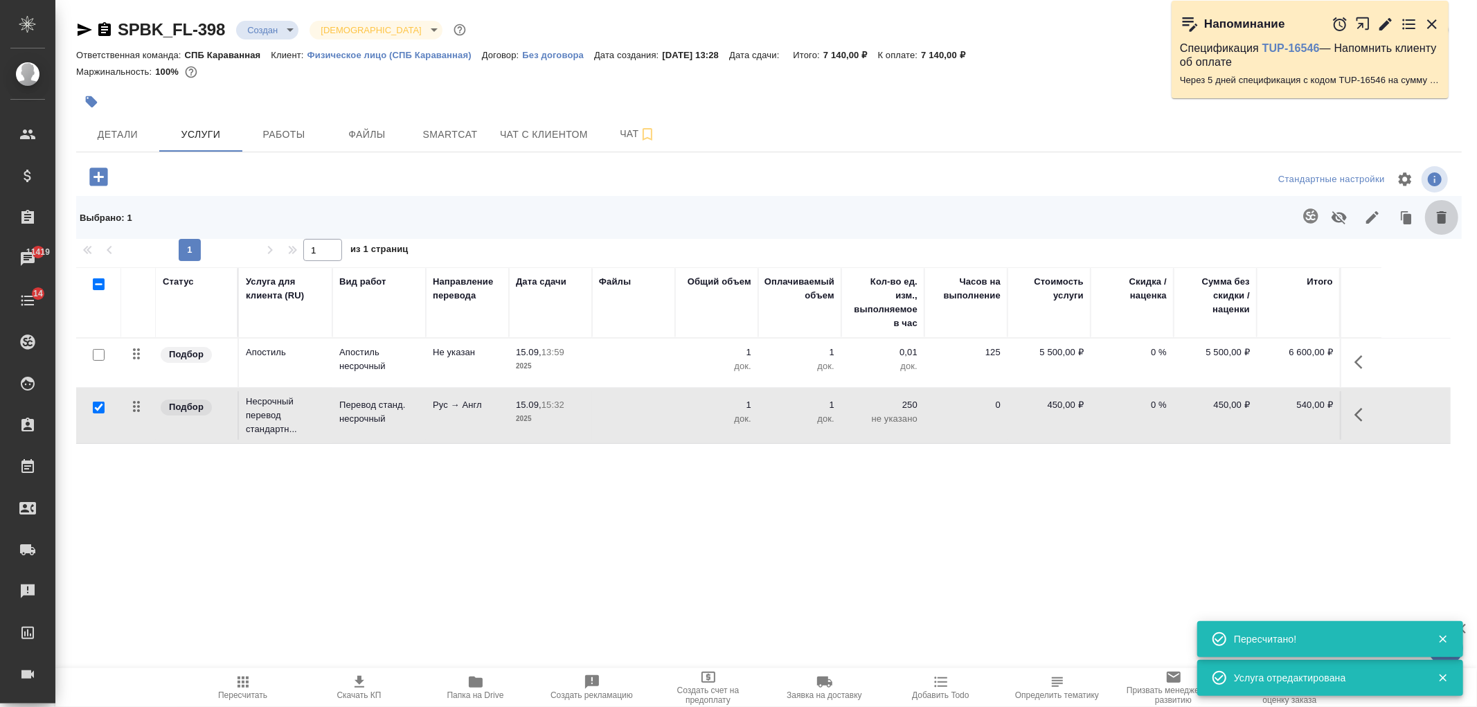
click at [1447, 224] on icon "button" at bounding box center [1442, 217] width 17 height 17
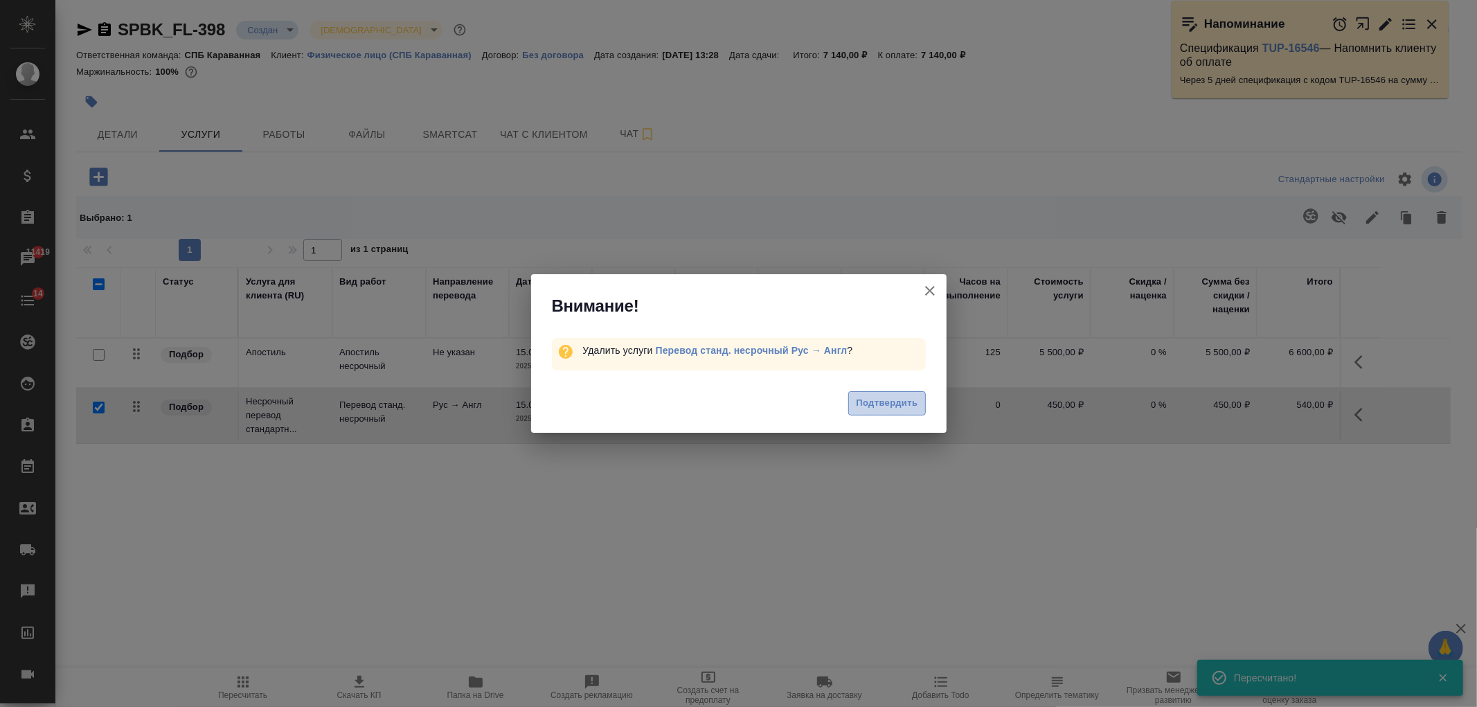
click at [884, 402] on span "Подтвердить" at bounding box center [887, 403] width 62 height 16
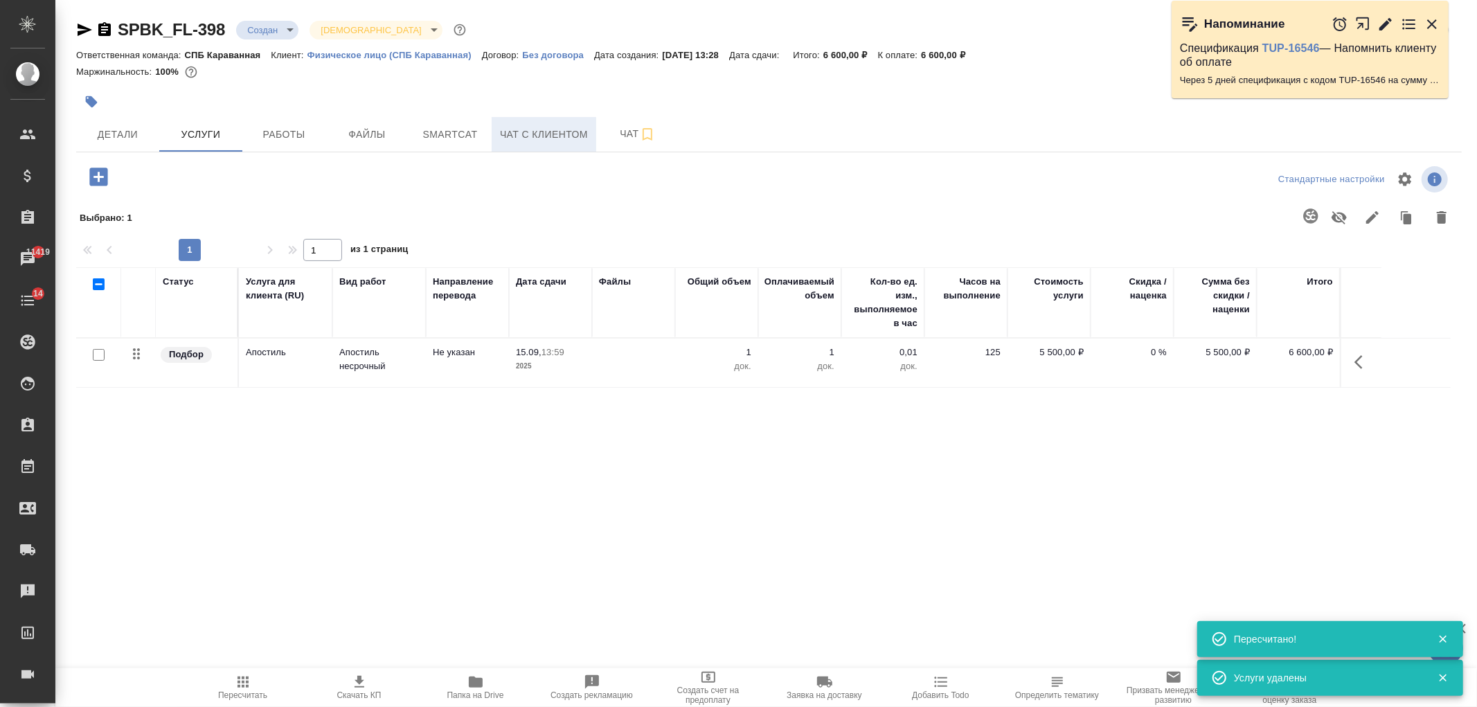
click at [562, 139] on span "Чат с клиентом" at bounding box center [544, 134] width 88 height 17
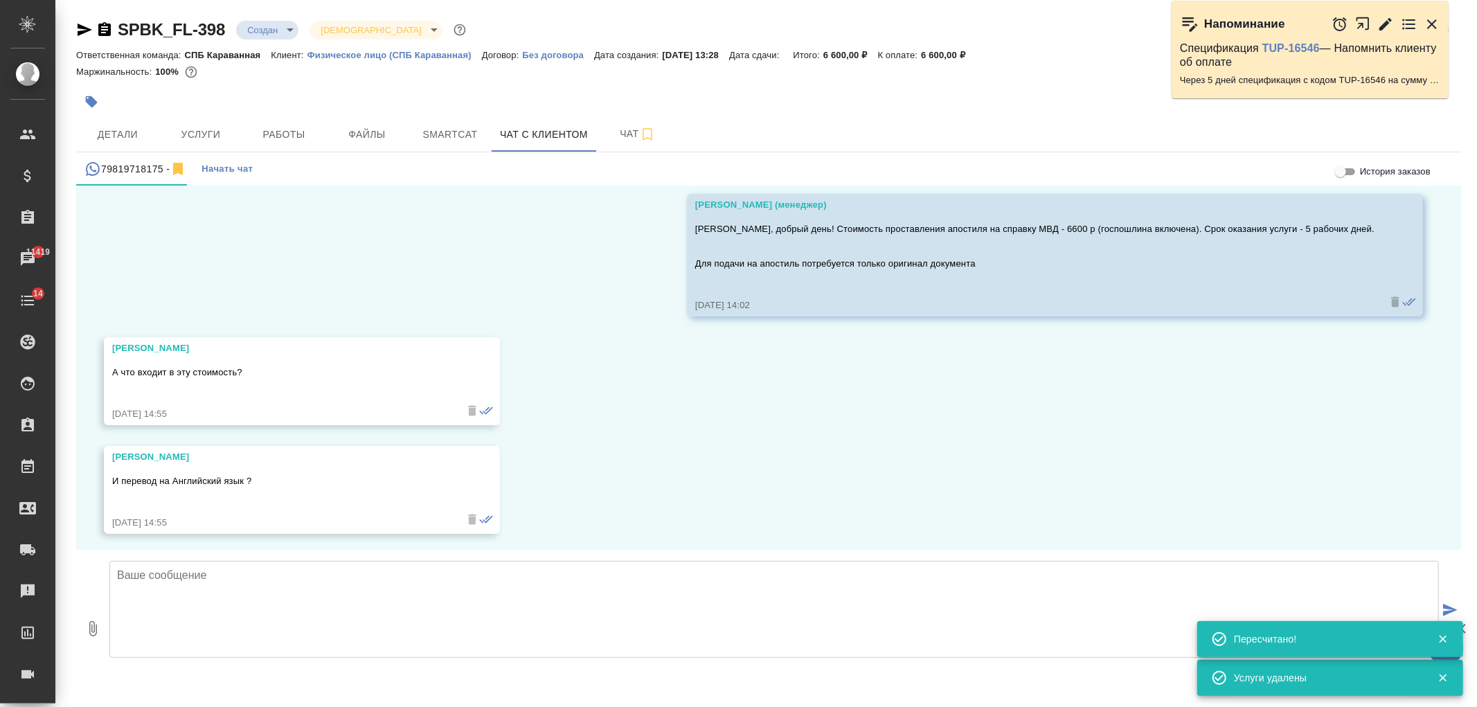
scroll to position [771, 0]
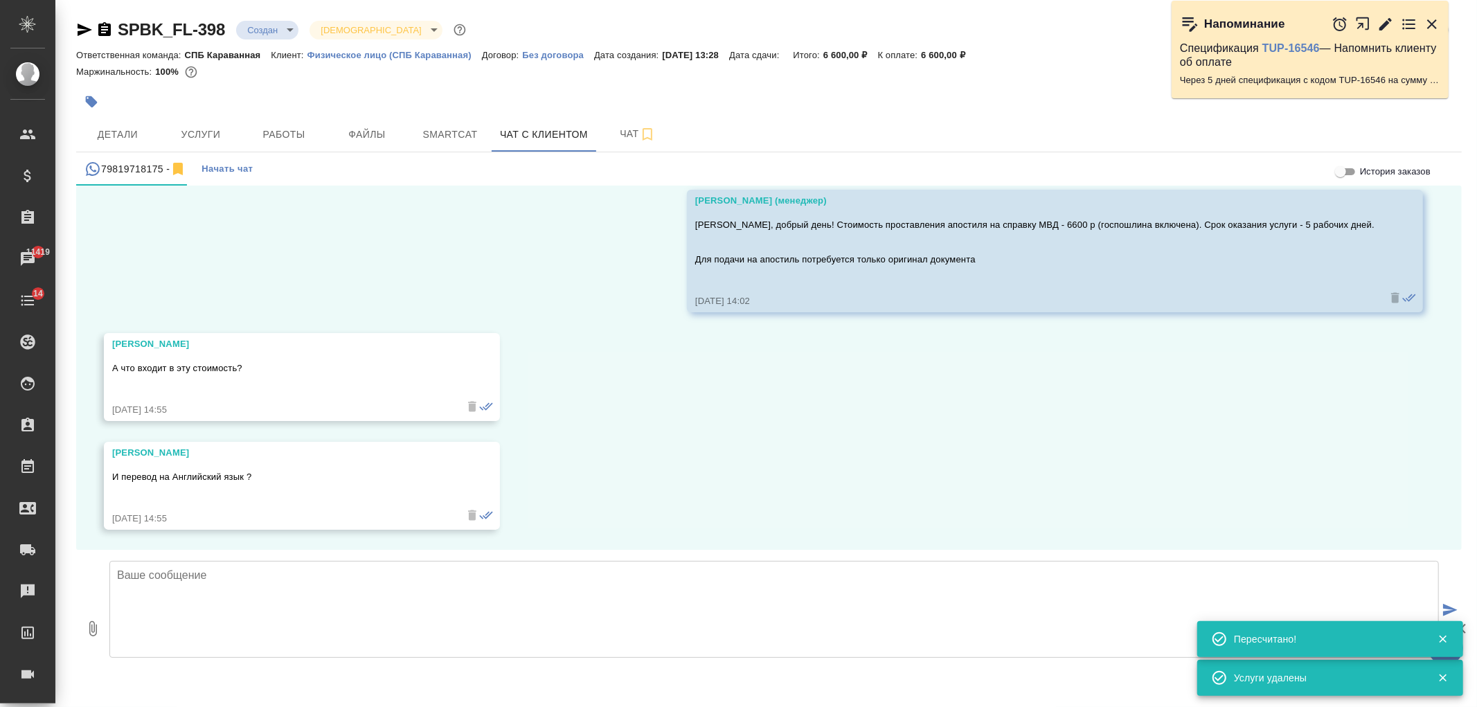
click at [472, 607] on textarea at bounding box center [774, 609] width 1330 height 97
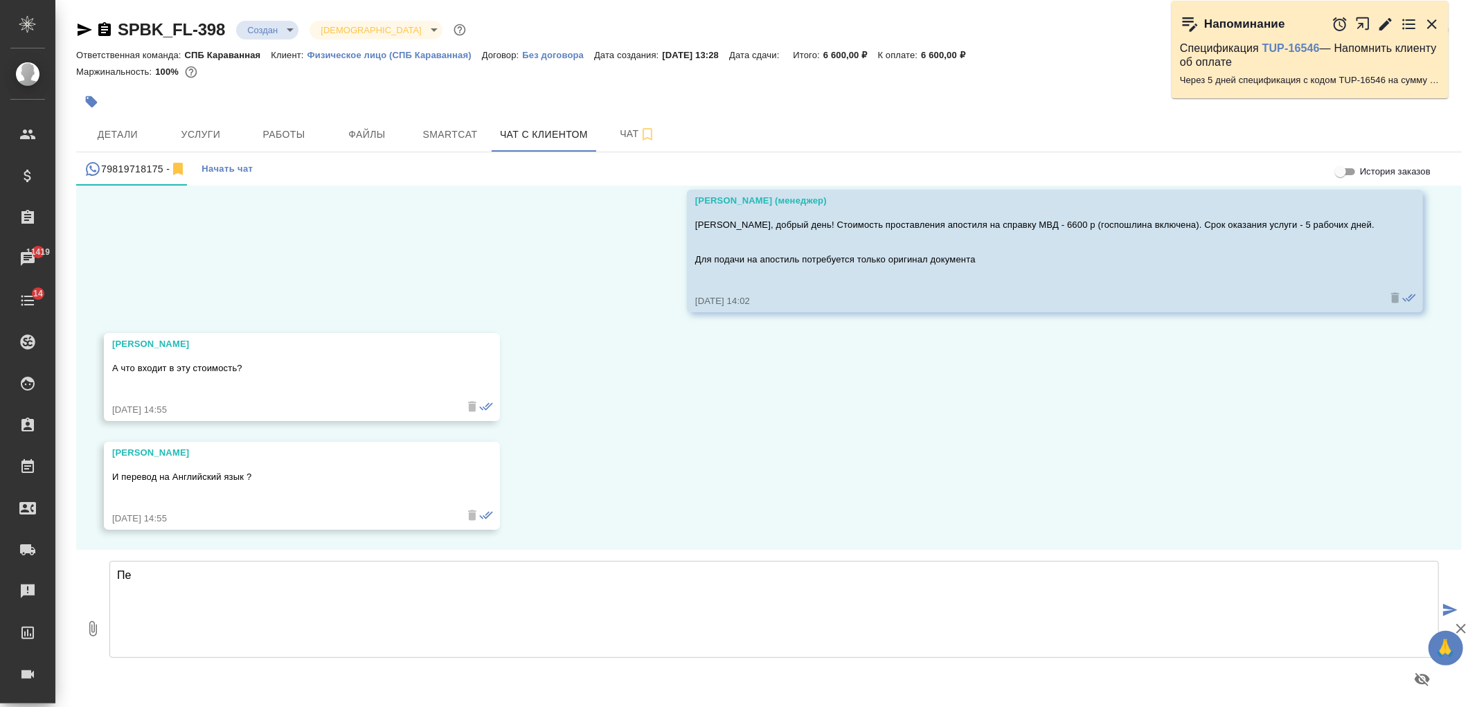
type textarea "П"
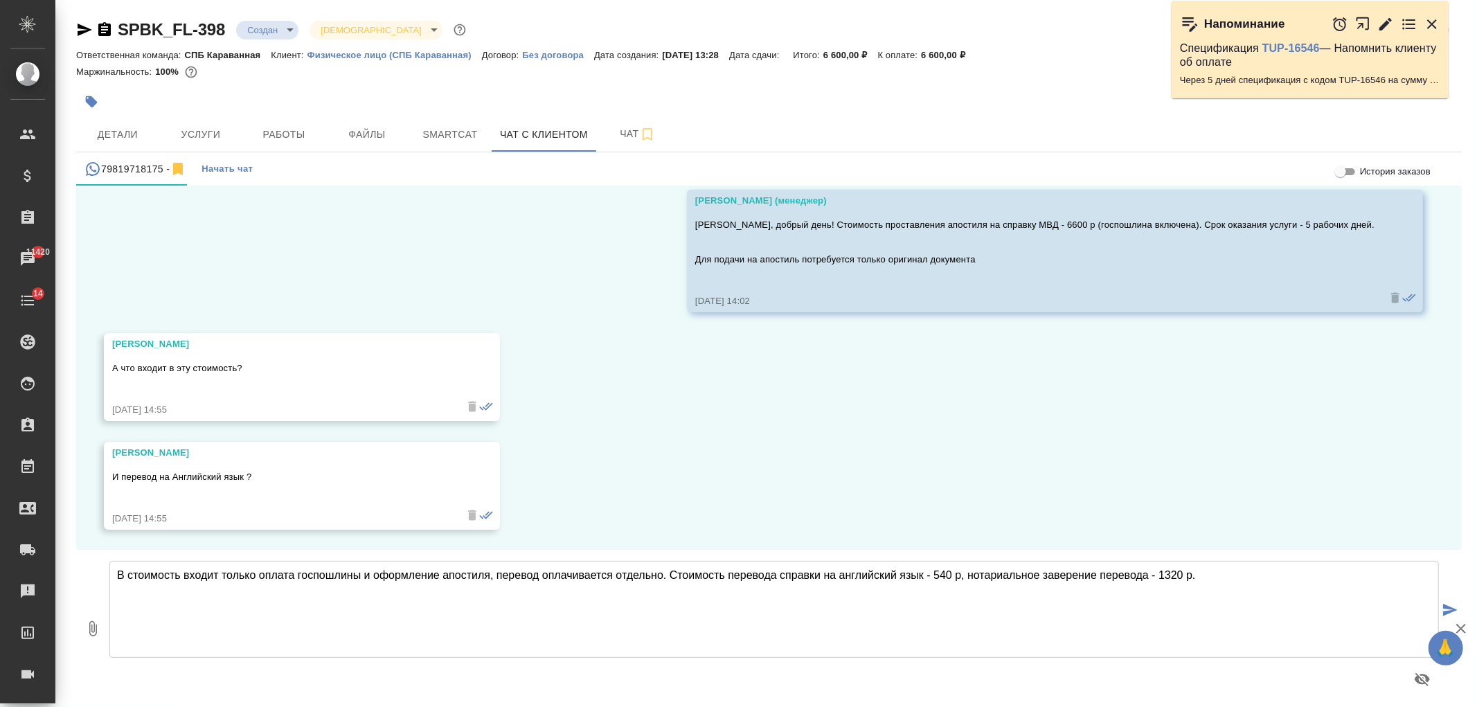
click at [933, 573] on textarea "В стоимость входит только оплата госпошлины и оформление апостиля, перевод опла…" at bounding box center [774, 609] width 1330 height 97
drag, startPoint x: 1008, startPoint y: 576, endPoint x: 1190, endPoint y: 573, distance: 181.5
click at [1190, 573] on textarea "В стоимость входит только оплата госпошлины и оформление апостиля, перевод опла…" at bounding box center [774, 609] width 1330 height 97
click at [1287, 580] on textarea "В стоимость входит только оплата госпошлины и оформление апостиля, перевод опла…" at bounding box center [774, 609] width 1330 height 97
click at [267, 579] on textarea "В стоимость входит только оплата госпошлины и оформление апостиля, перевод опла…" at bounding box center [774, 609] width 1330 height 97
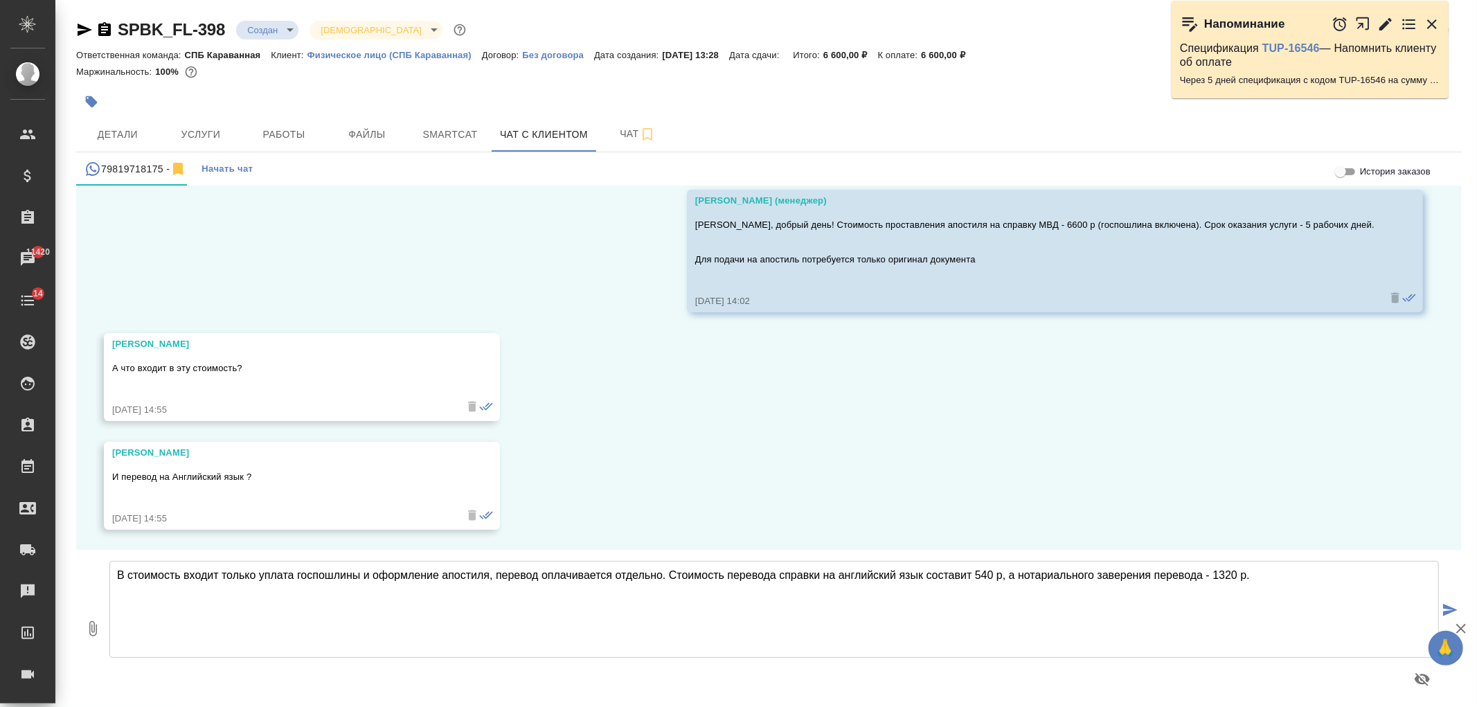
click at [1278, 583] on textarea "В стоимость входит только уплата госпошлины и оформление апостиля, перевод опла…" at bounding box center [774, 609] width 1330 height 97
drag, startPoint x: 1011, startPoint y: 577, endPoint x: 1015, endPoint y: 569, distance: 8.7
click at [1015, 569] on textarea "В стоимость входит только уплата госпошлины и оформление апостиля, перевод опла…" at bounding box center [774, 609] width 1330 height 97
drag, startPoint x: 1308, startPoint y: 587, endPoint x: 1306, endPoint y: 607, distance: 20.1
click at [1308, 587] on textarea "В стоимость входит только уплата госпошлины и оформление апостиля, перевод опла…" at bounding box center [774, 609] width 1330 height 97
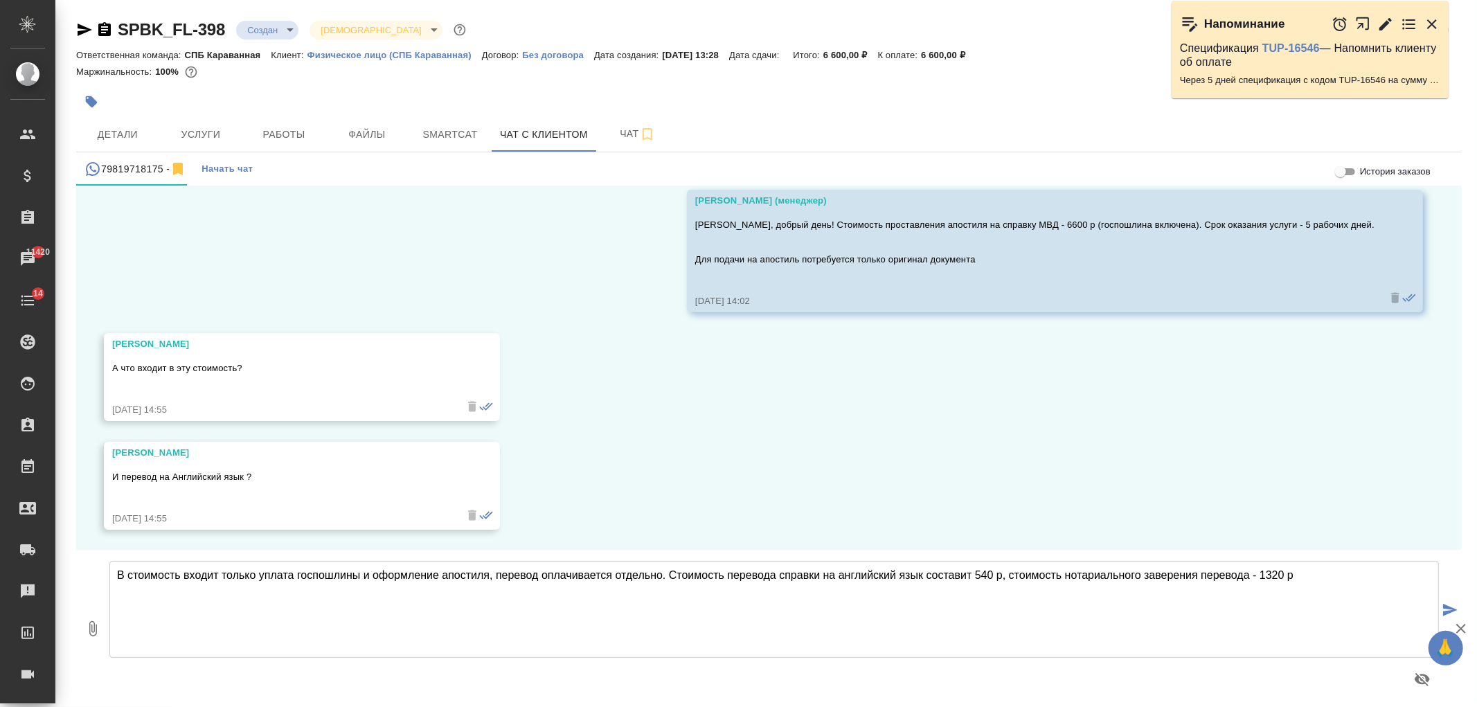
type textarea "В стоимость входит только уплата госпошлины и оформление апостиля, перевод опла…"
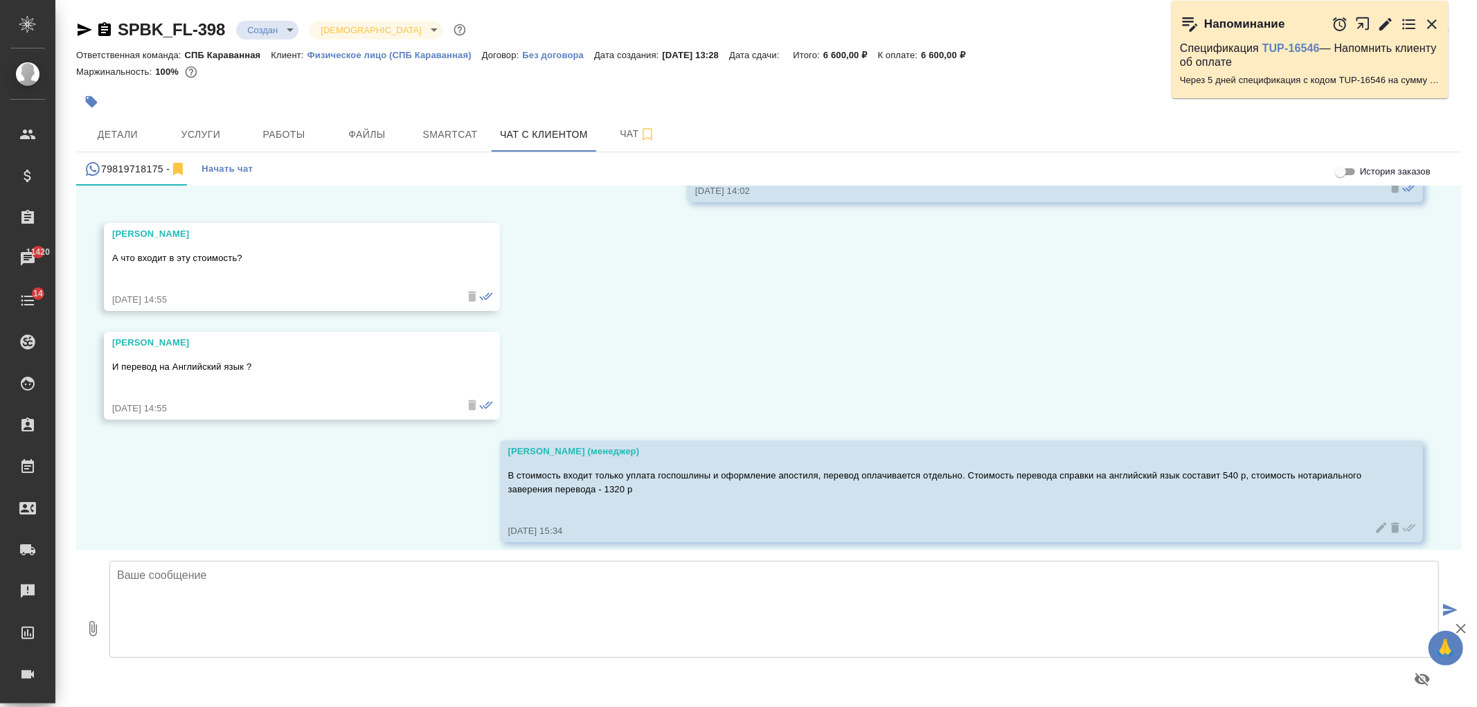
scroll to position [893, 0]
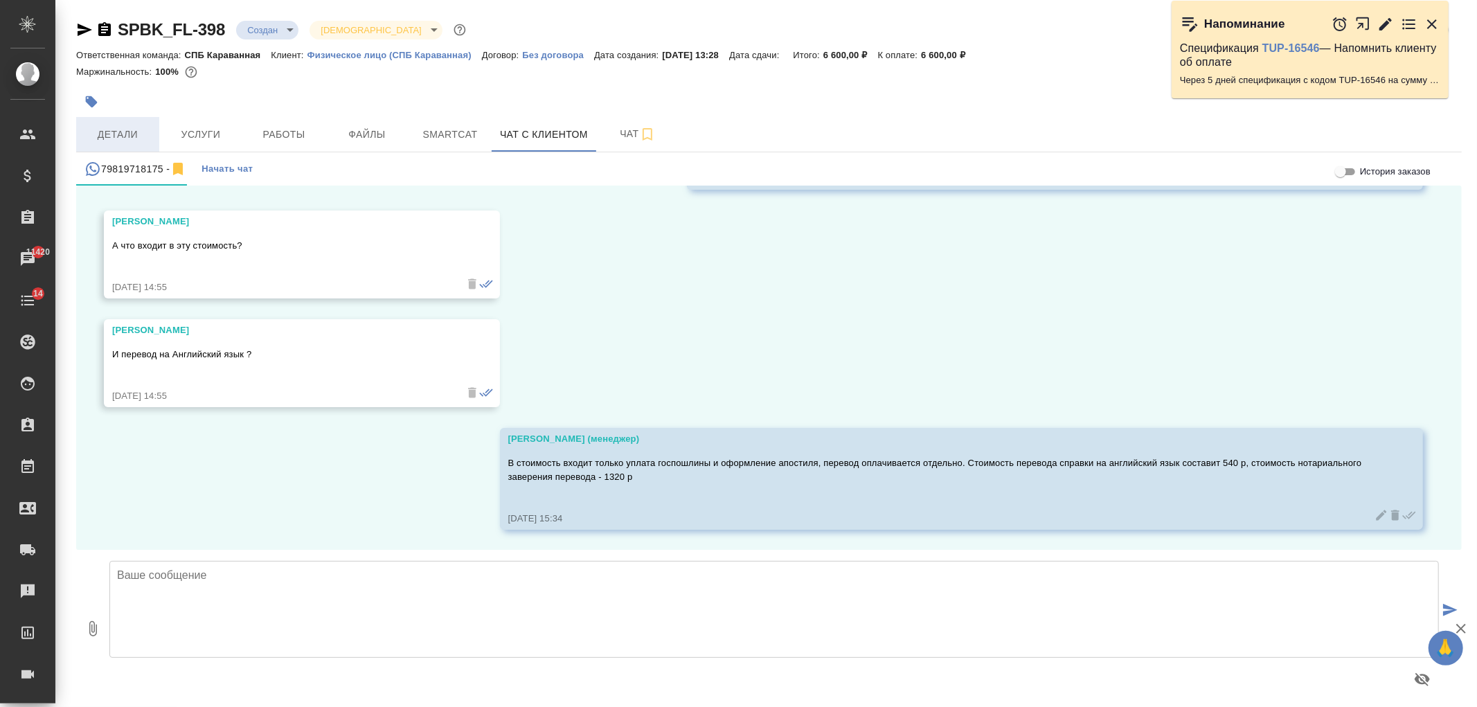
click at [125, 141] on span "Детали" at bounding box center [117, 134] width 66 height 17
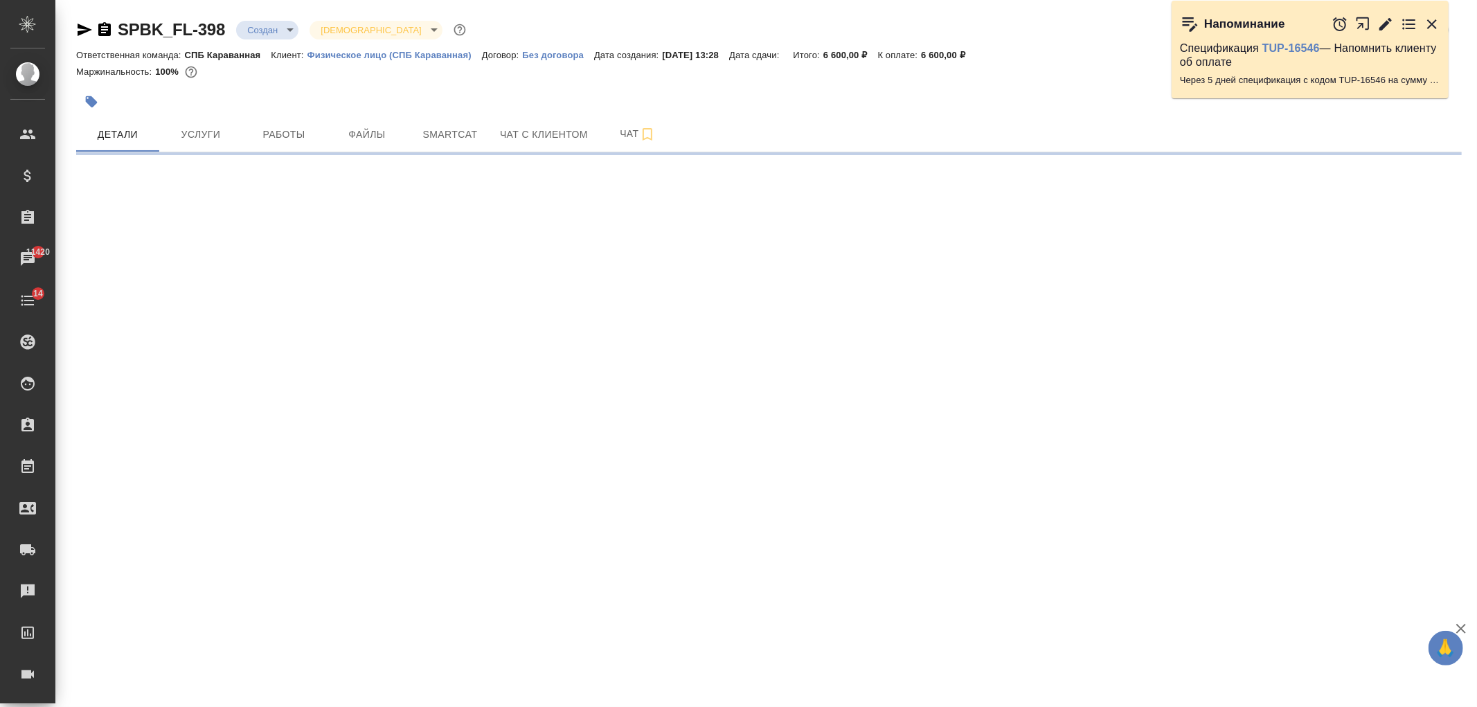
select select "RU"
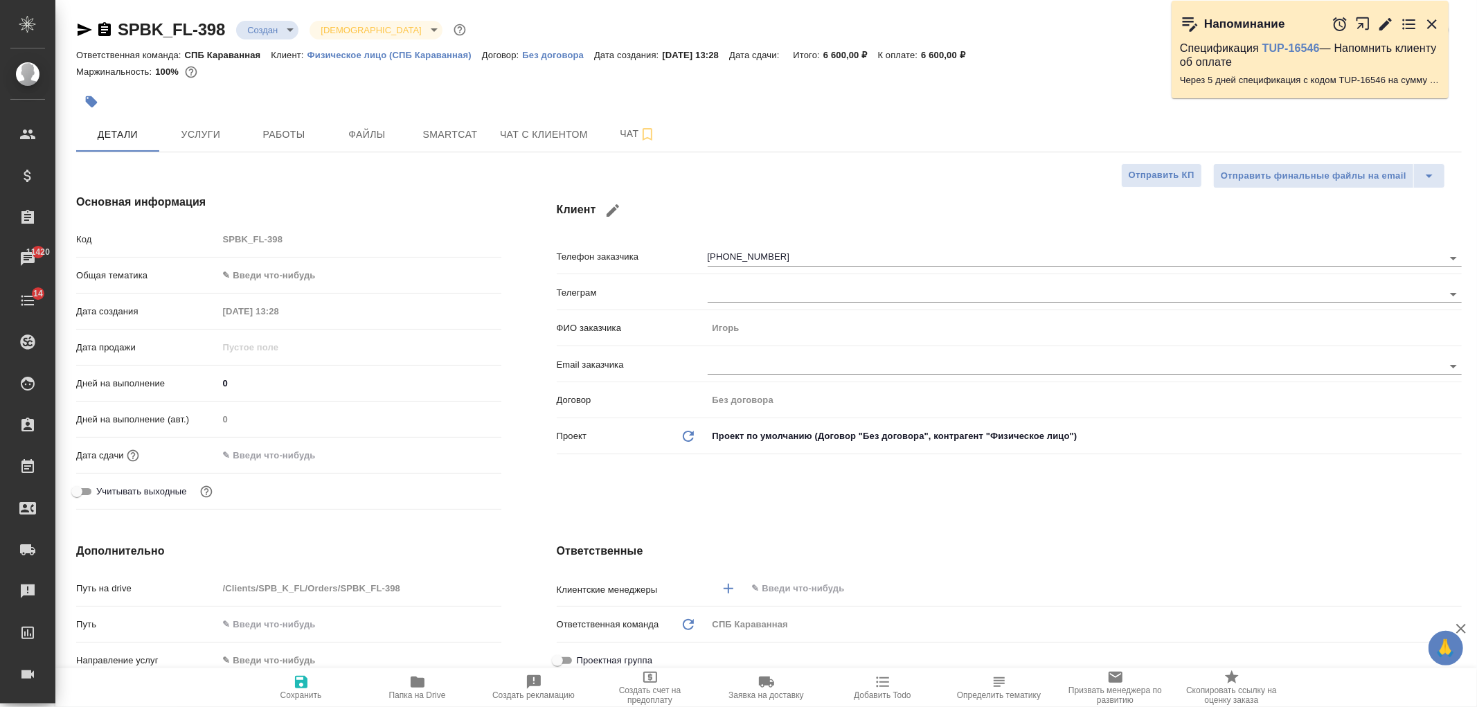
type textarea "x"
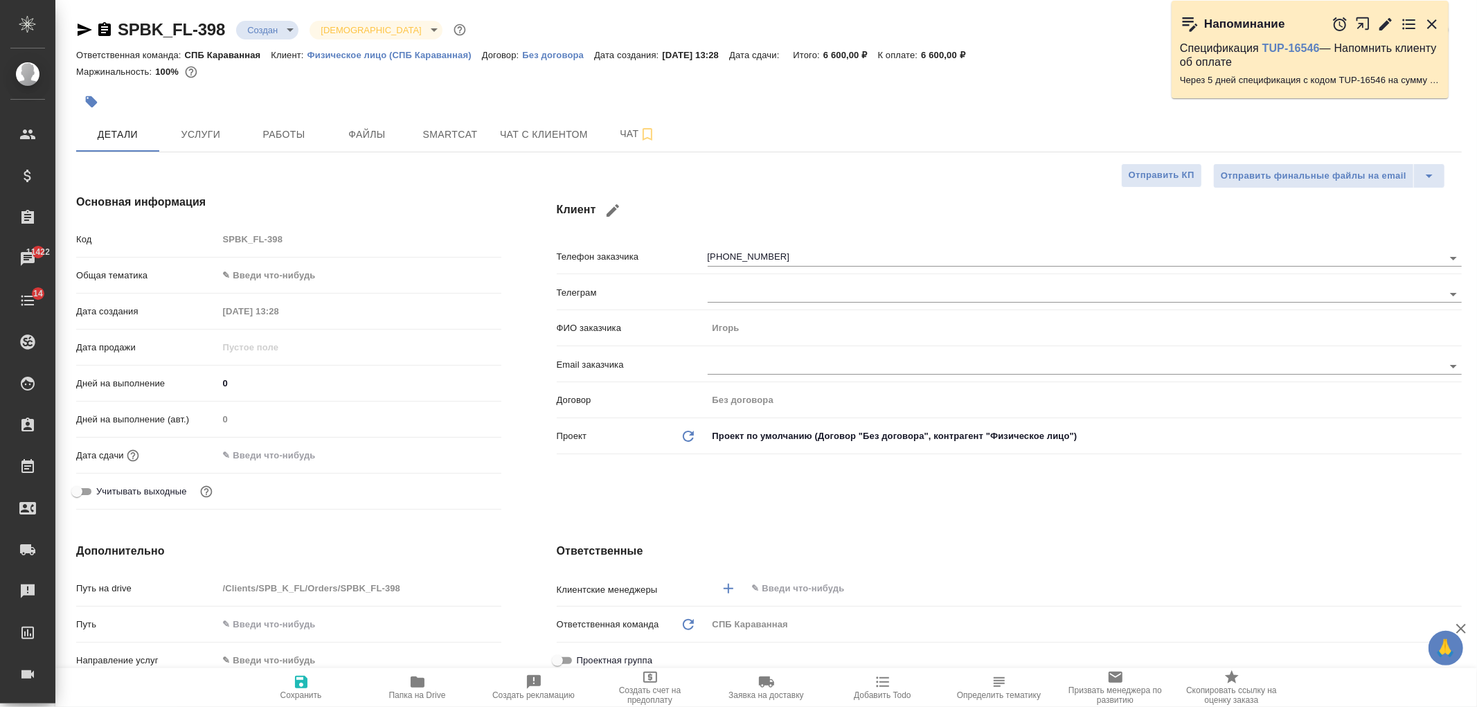
type textarea "x"
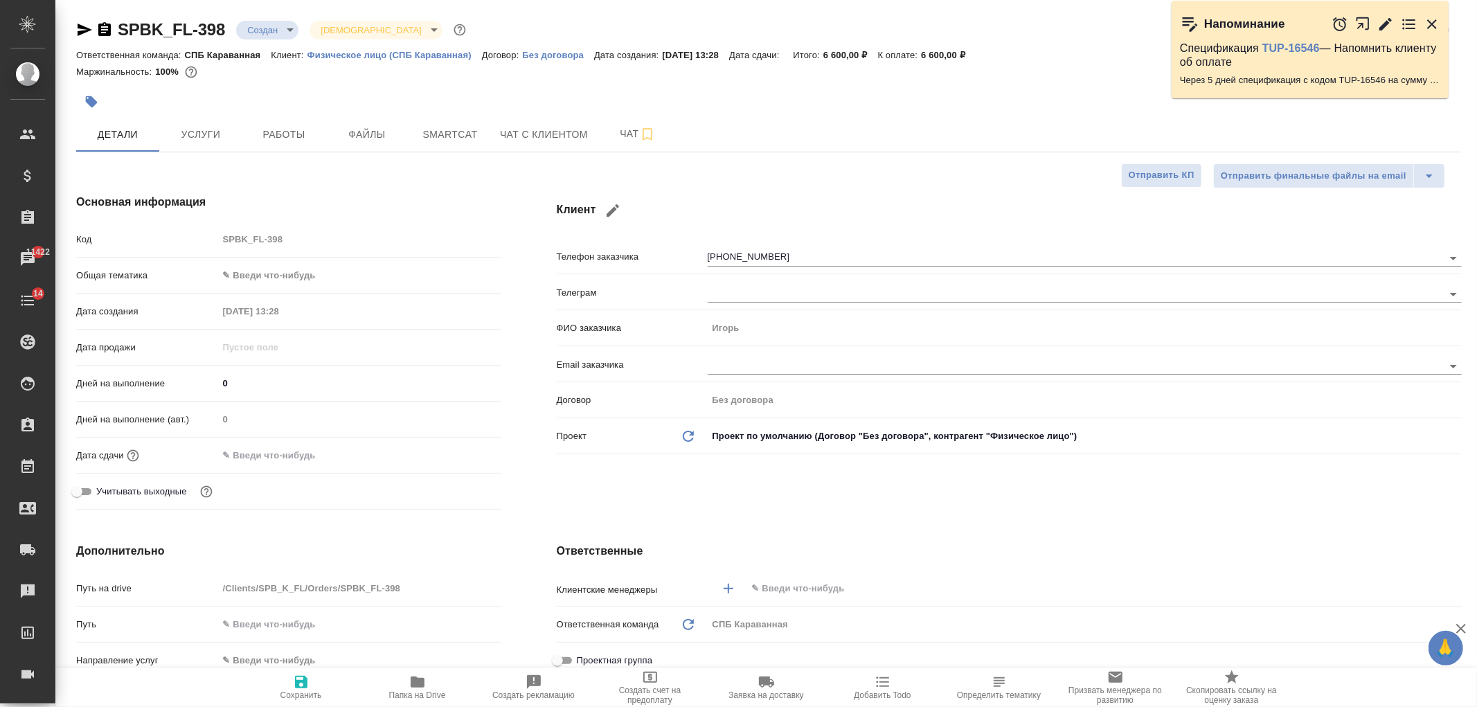
type textarea "x"
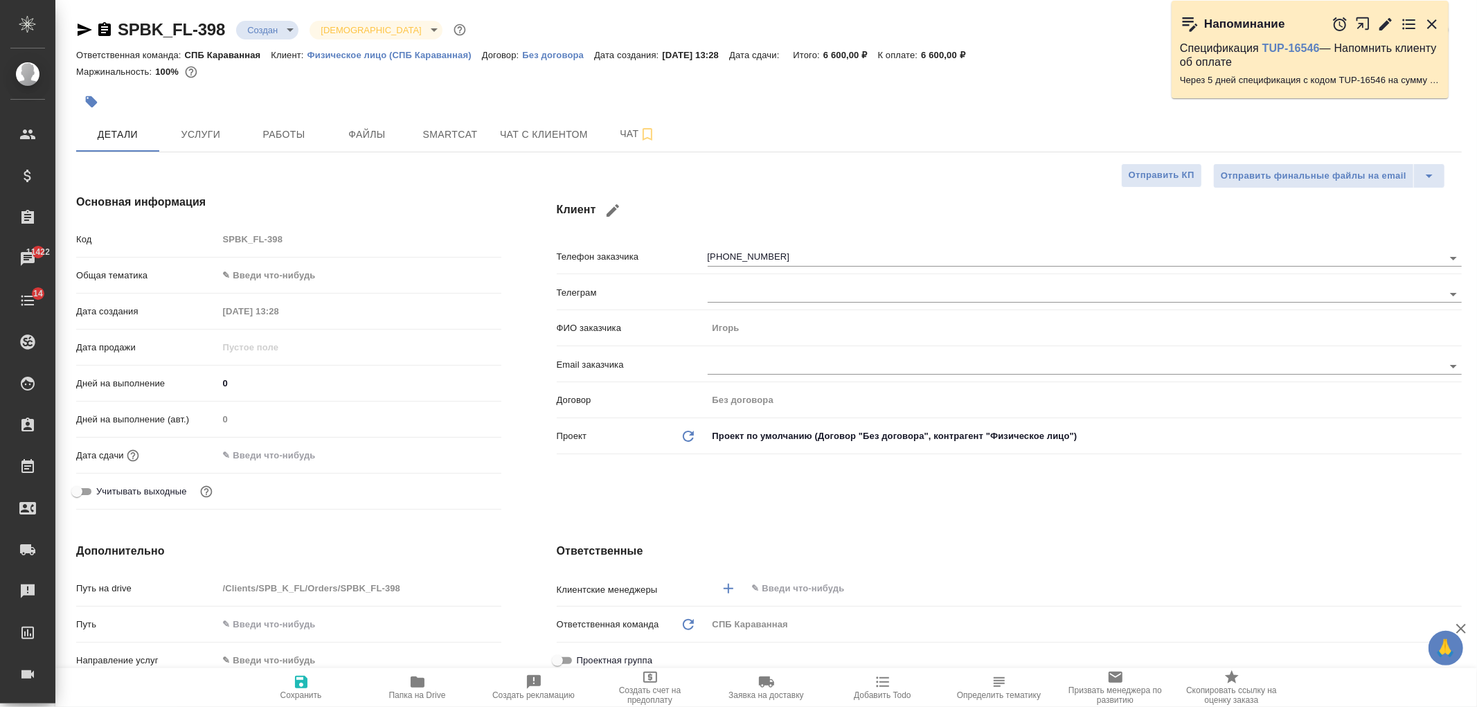
type textarea "x"
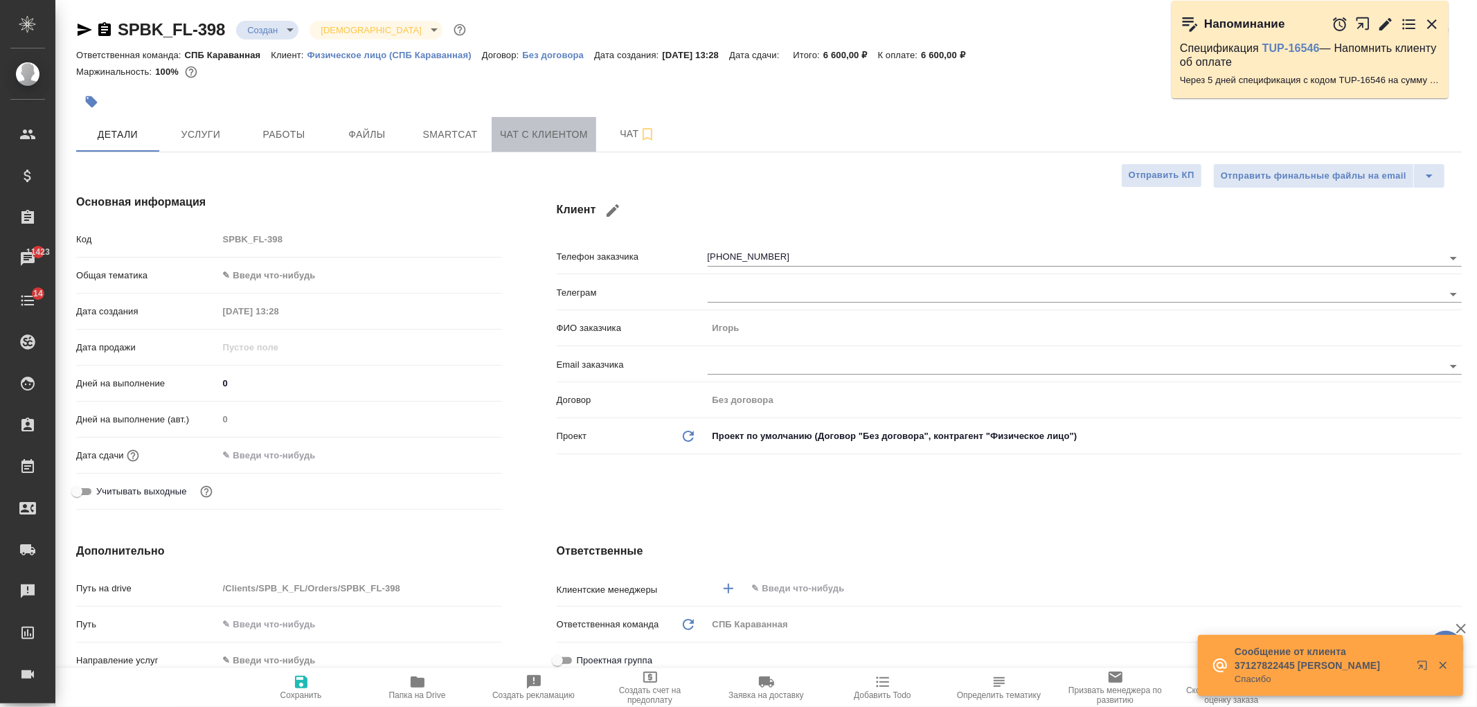
click at [565, 139] on span "Чат с клиентом" at bounding box center [544, 134] width 88 height 17
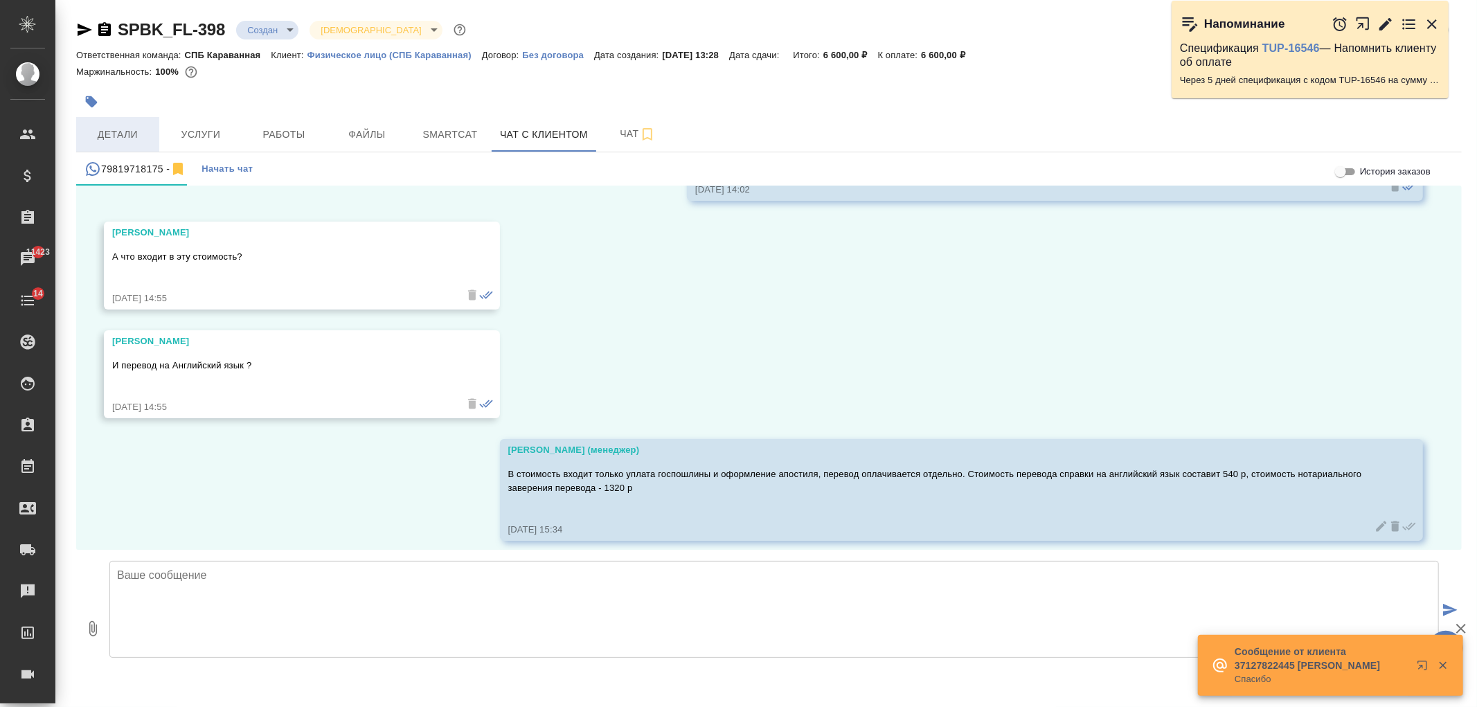
scroll to position [893, 0]
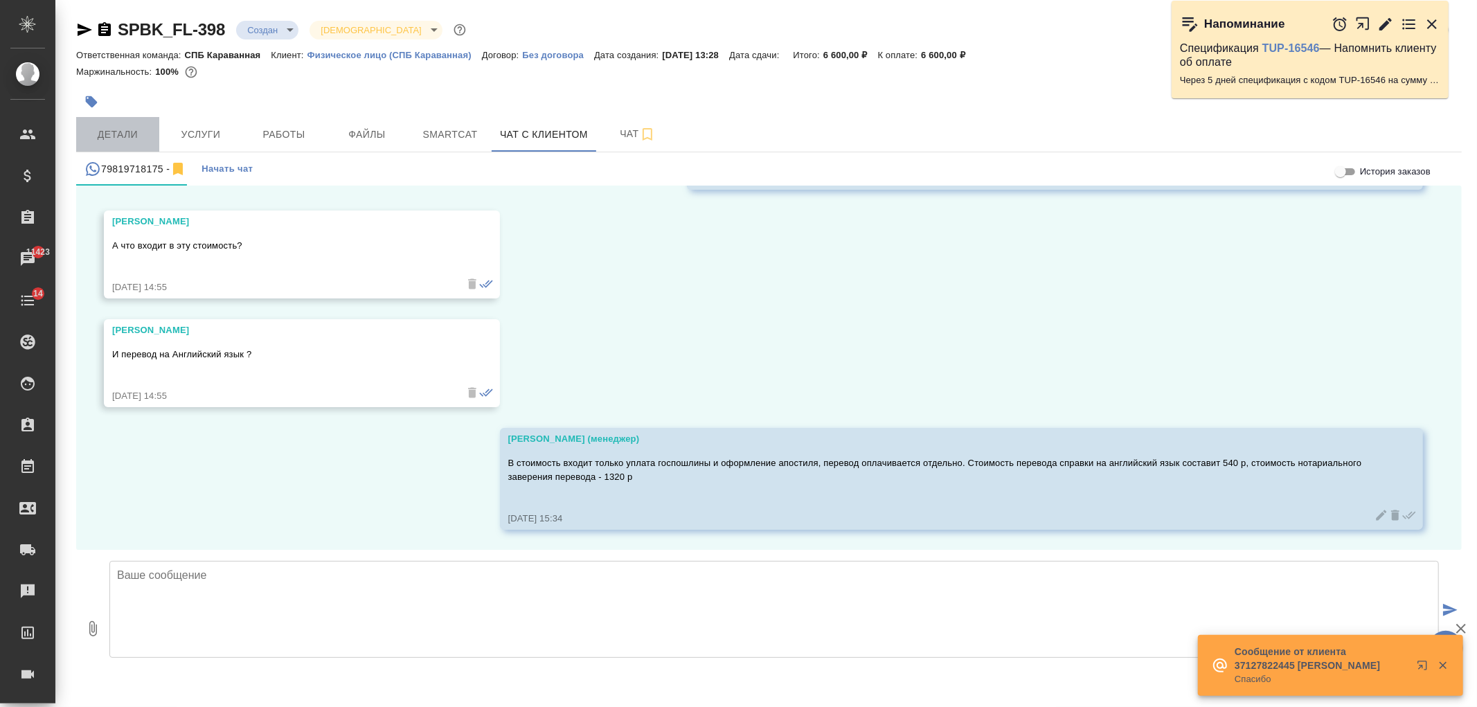
click at [128, 136] on span "Детали" at bounding box center [117, 134] width 66 height 17
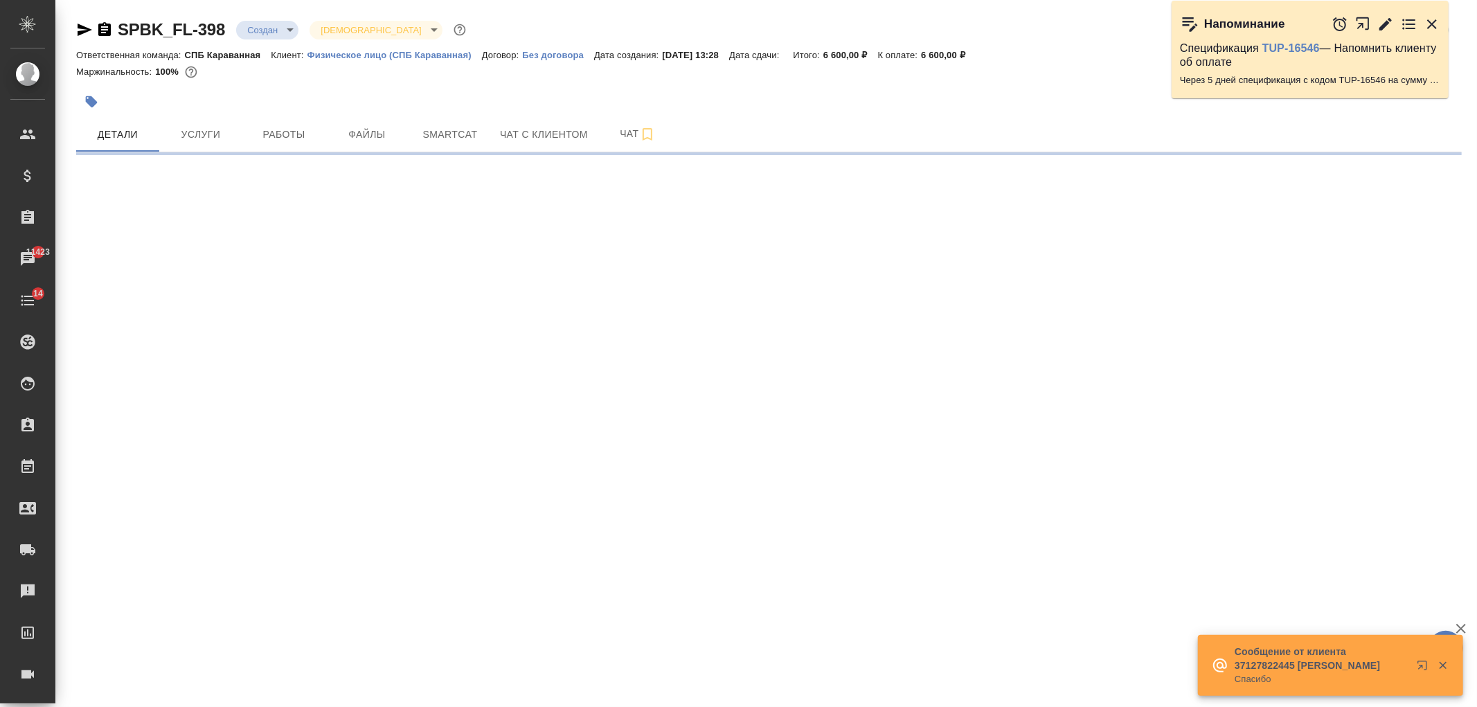
select select "RU"
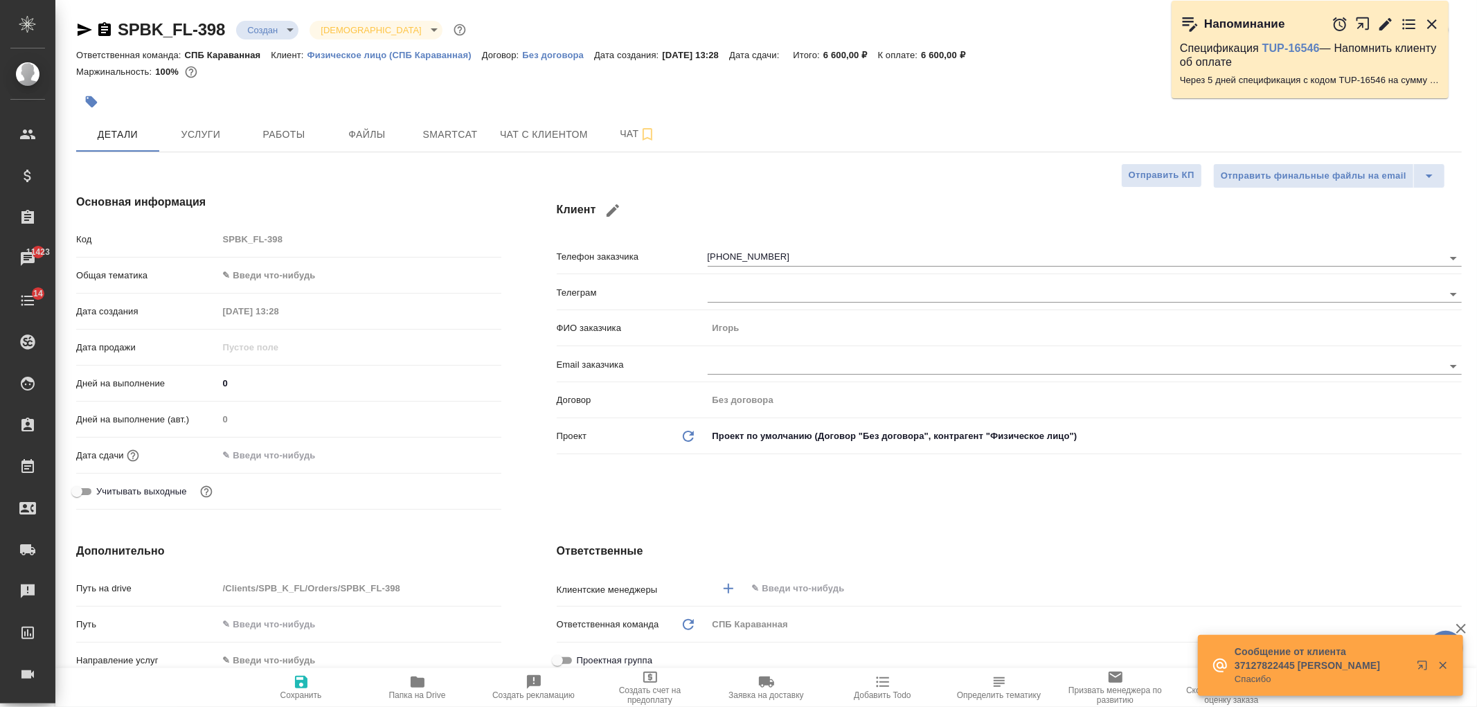
type textarea "x"
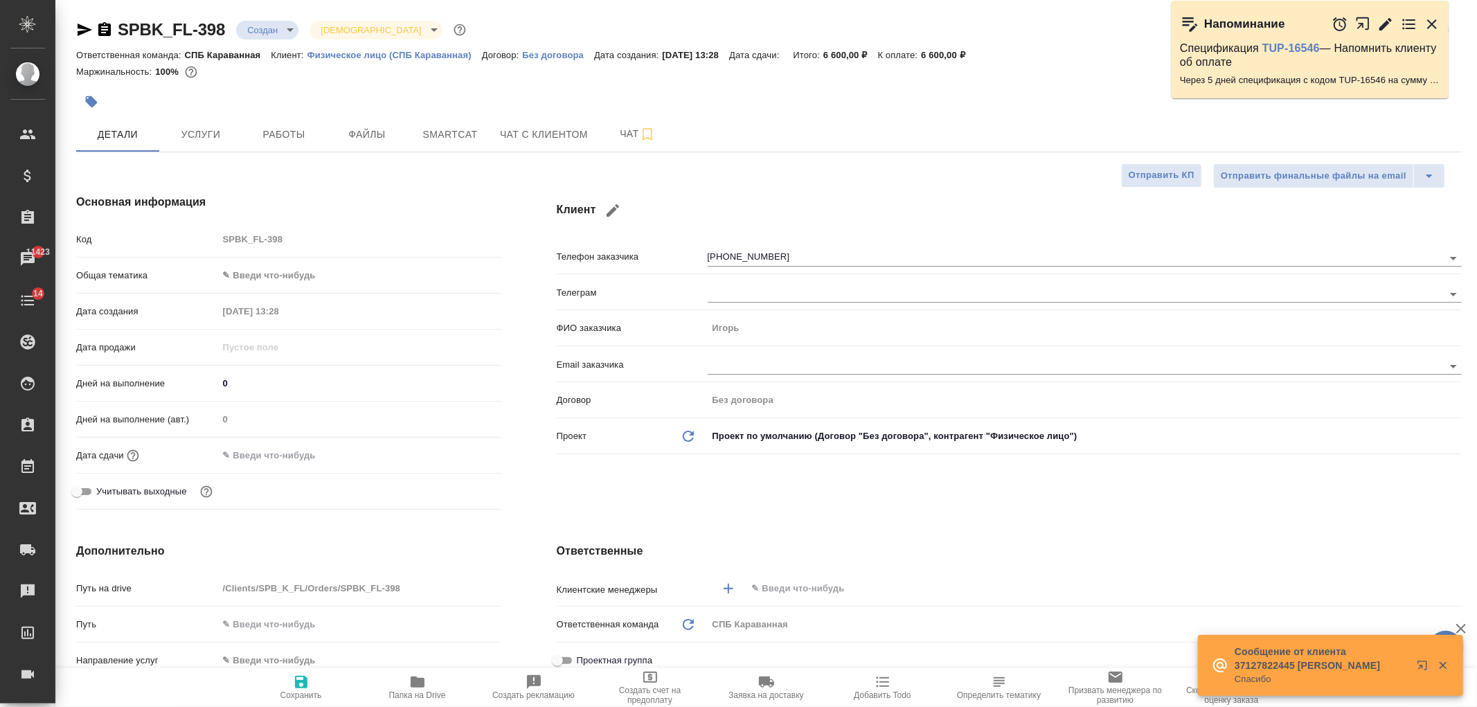
type textarea "x"
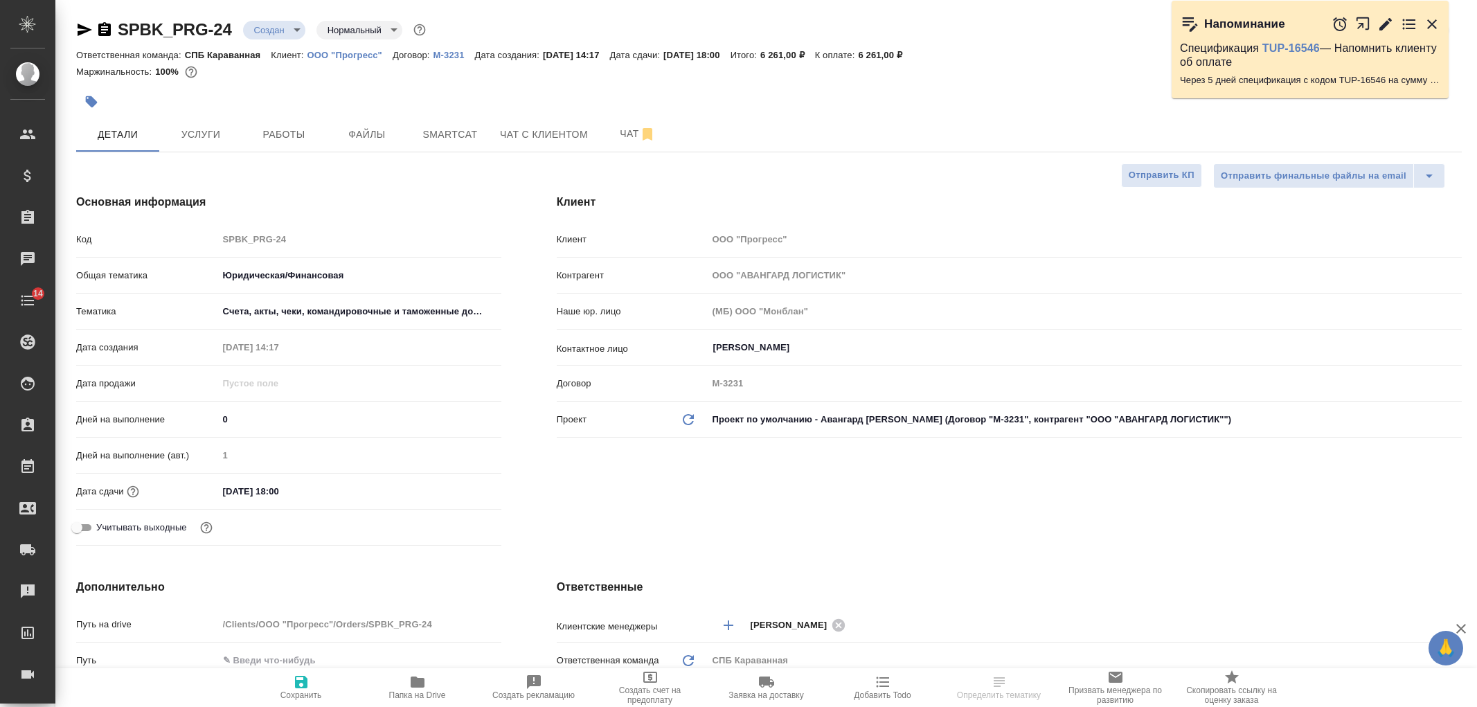
select select "RU"
click at [356, 54] on p "ООО "Прогресс"" at bounding box center [349, 55] width 85 height 10
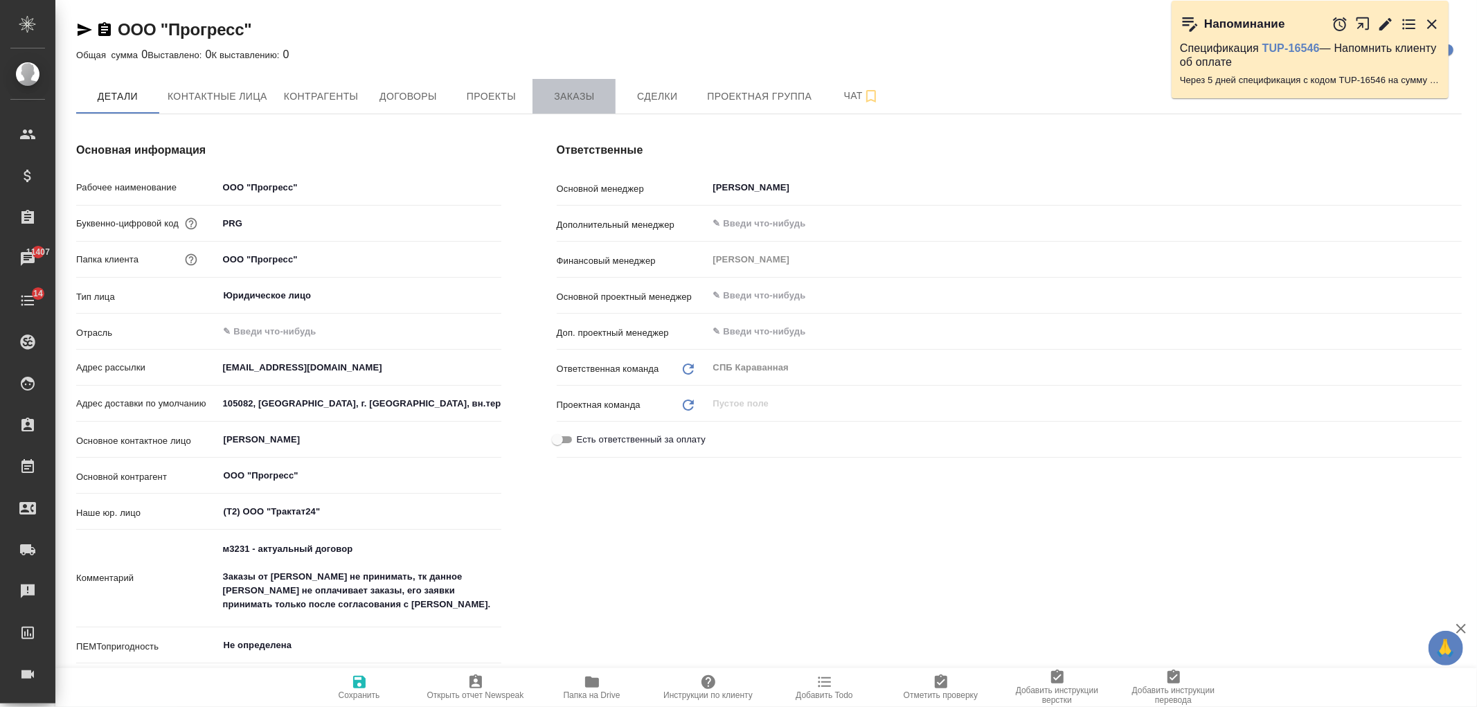
click at [582, 102] on span "Заказы" at bounding box center [574, 96] width 66 height 17
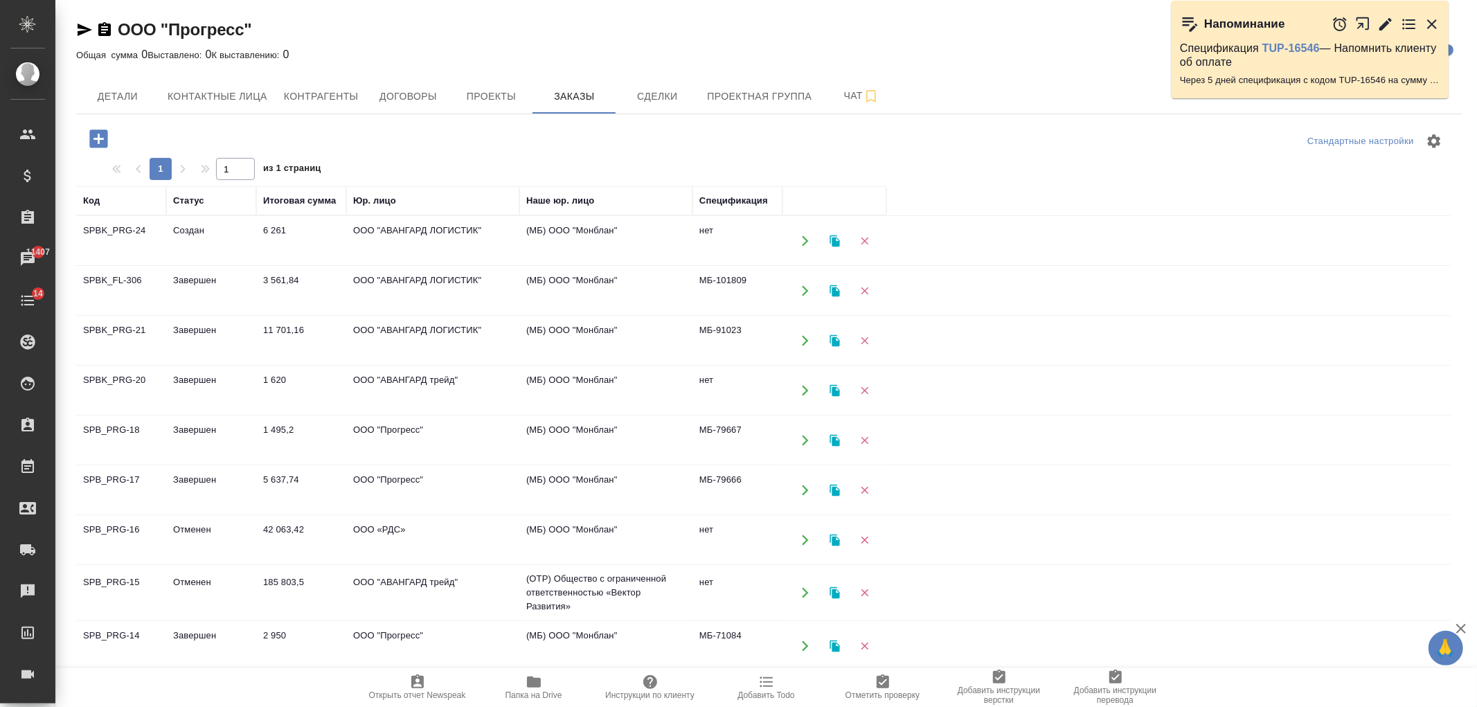
click at [391, 285] on td "ООО "АВАНГАРД ЛОГИСТИК"" at bounding box center [432, 291] width 173 height 48
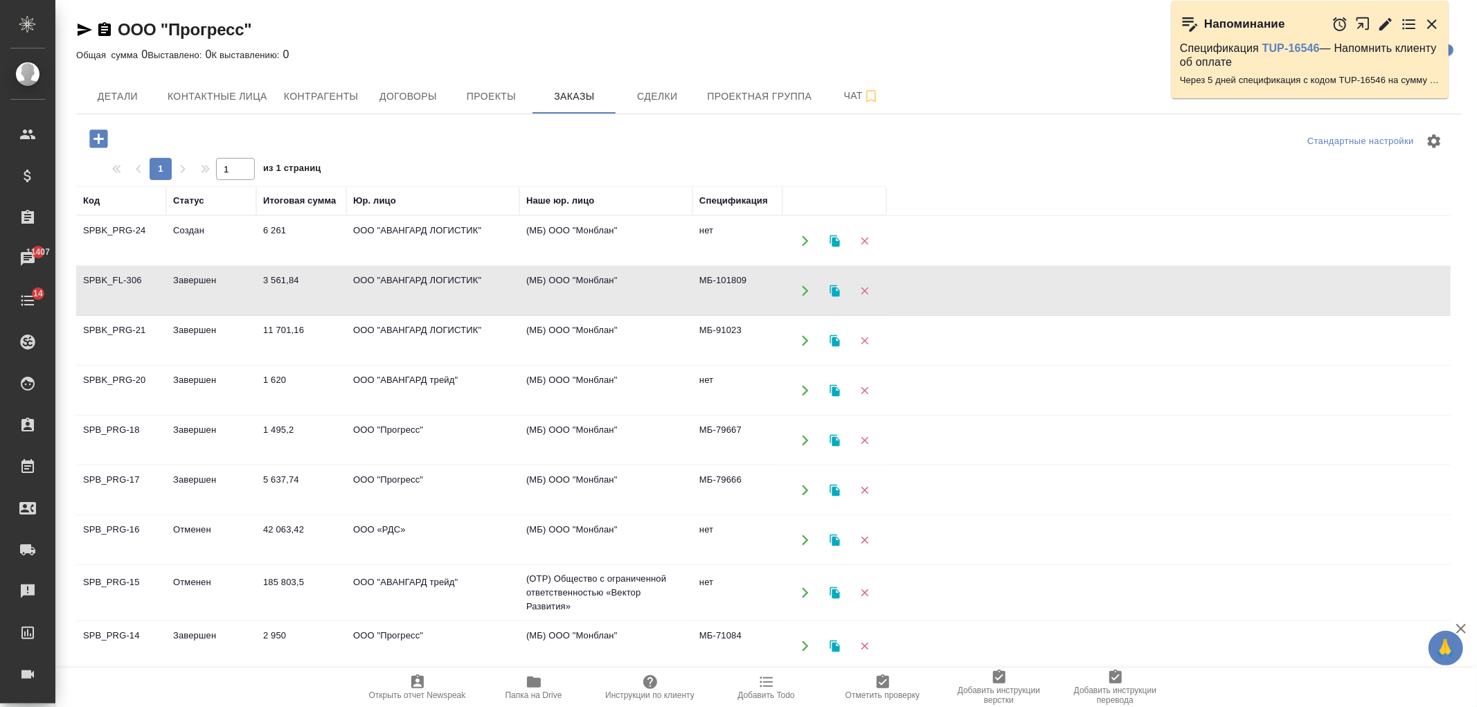
click at [391, 285] on td "ООО "АВАНГАРД ЛОГИСТИК"" at bounding box center [432, 291] width 173 height 48
click at [445, 91] on button "Договоры" at bounding box center [407, 96] width 83 height 35
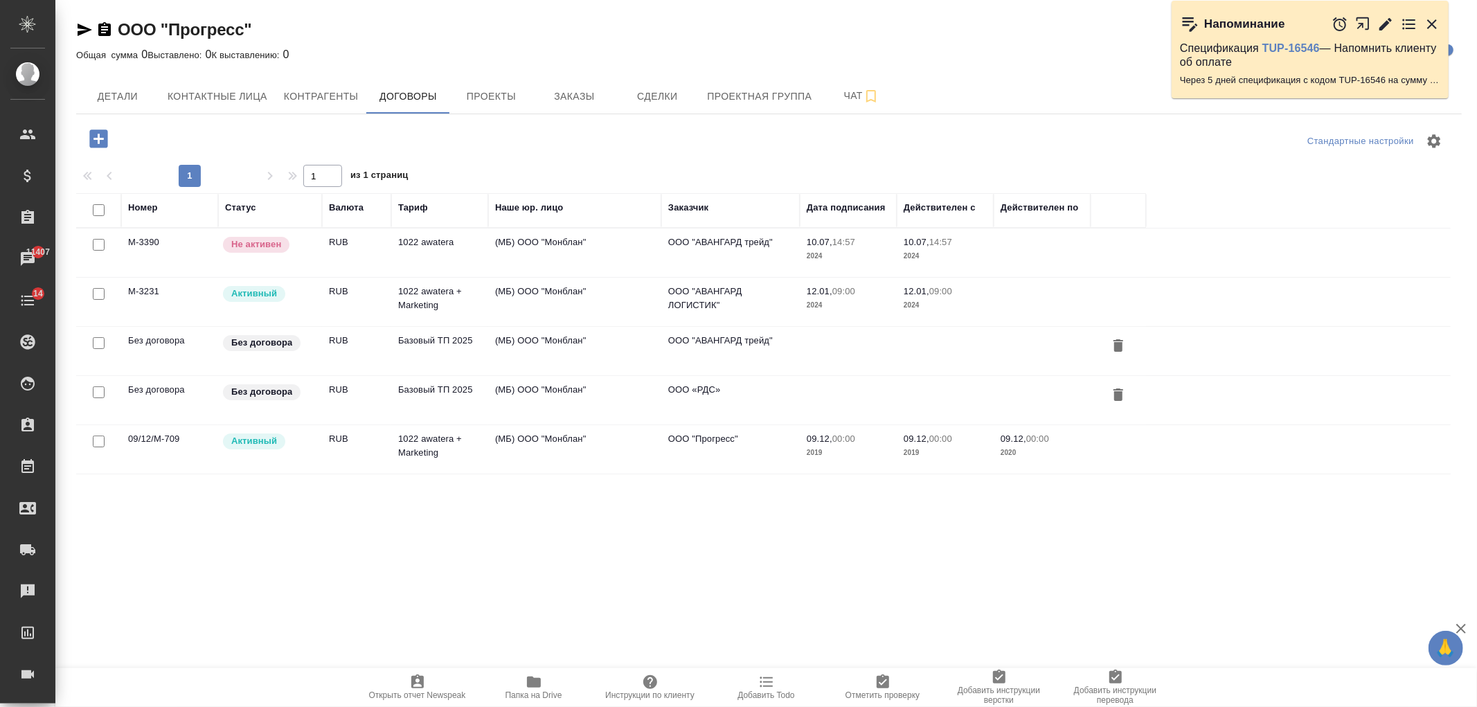
click at [545, 307] on td "(МБ) ООО "Монблан"" at bounding box center [574, 302] width 173 height 48
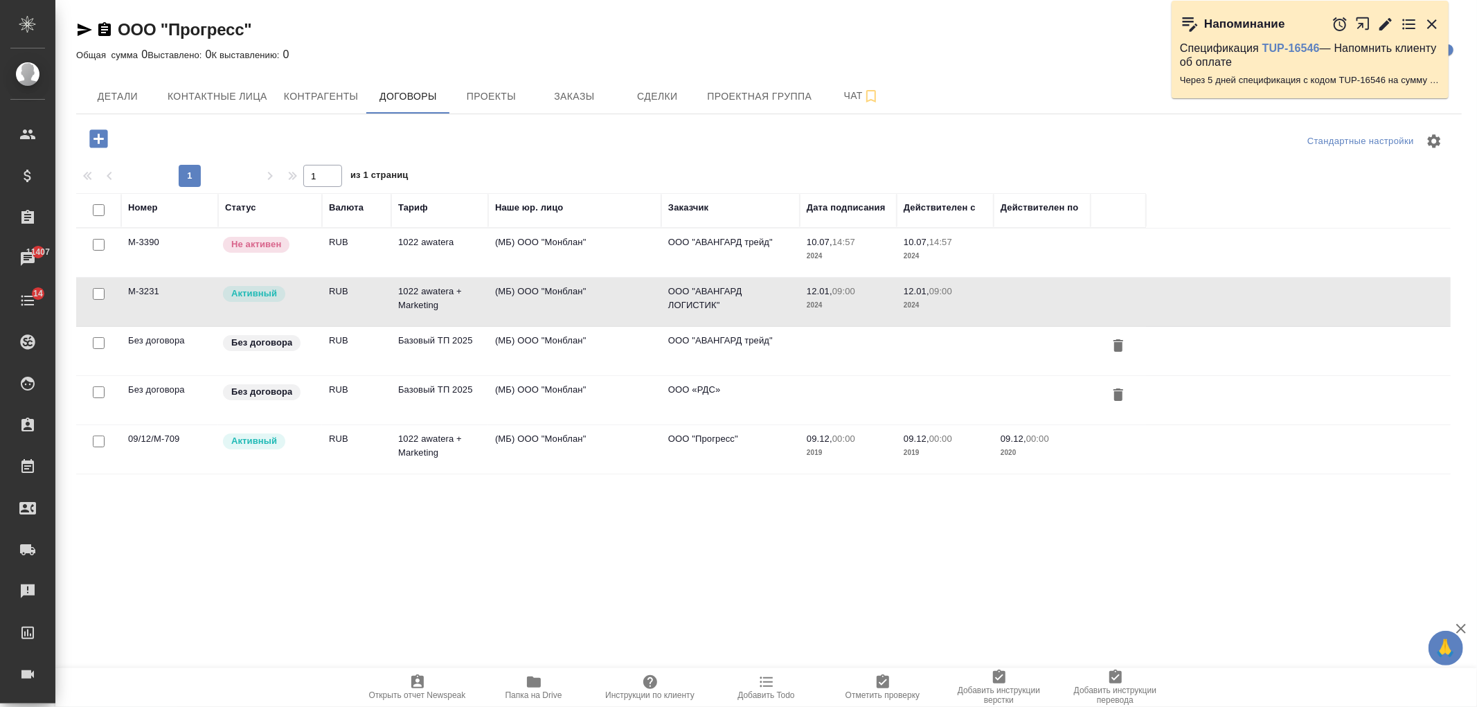
click at [545, 307] on td "(МБ) ООО "Монблан"" at bounding box center [574, 302] width 173 height 48
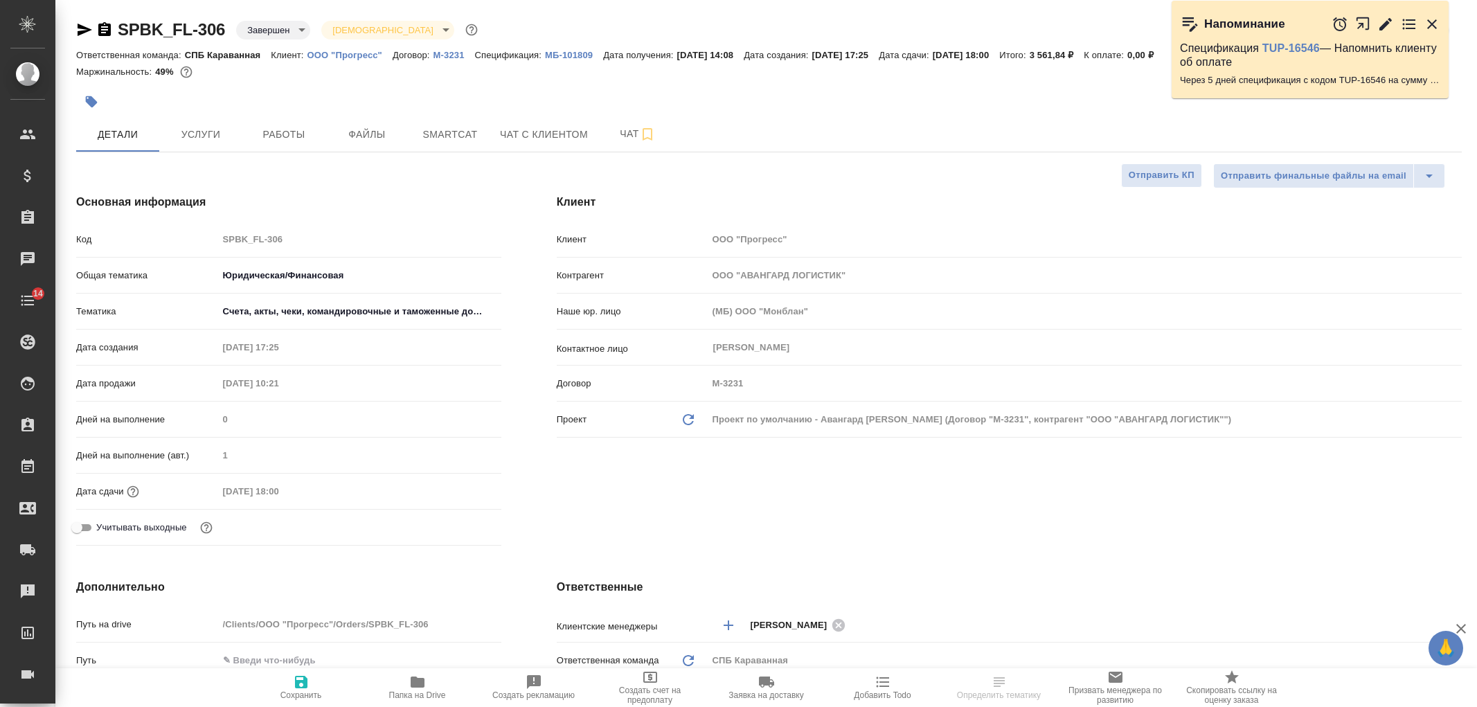
select select "RU"
click at [216, 141] on span "Услуги" at bounding box center [201, 134] width 66 height 17
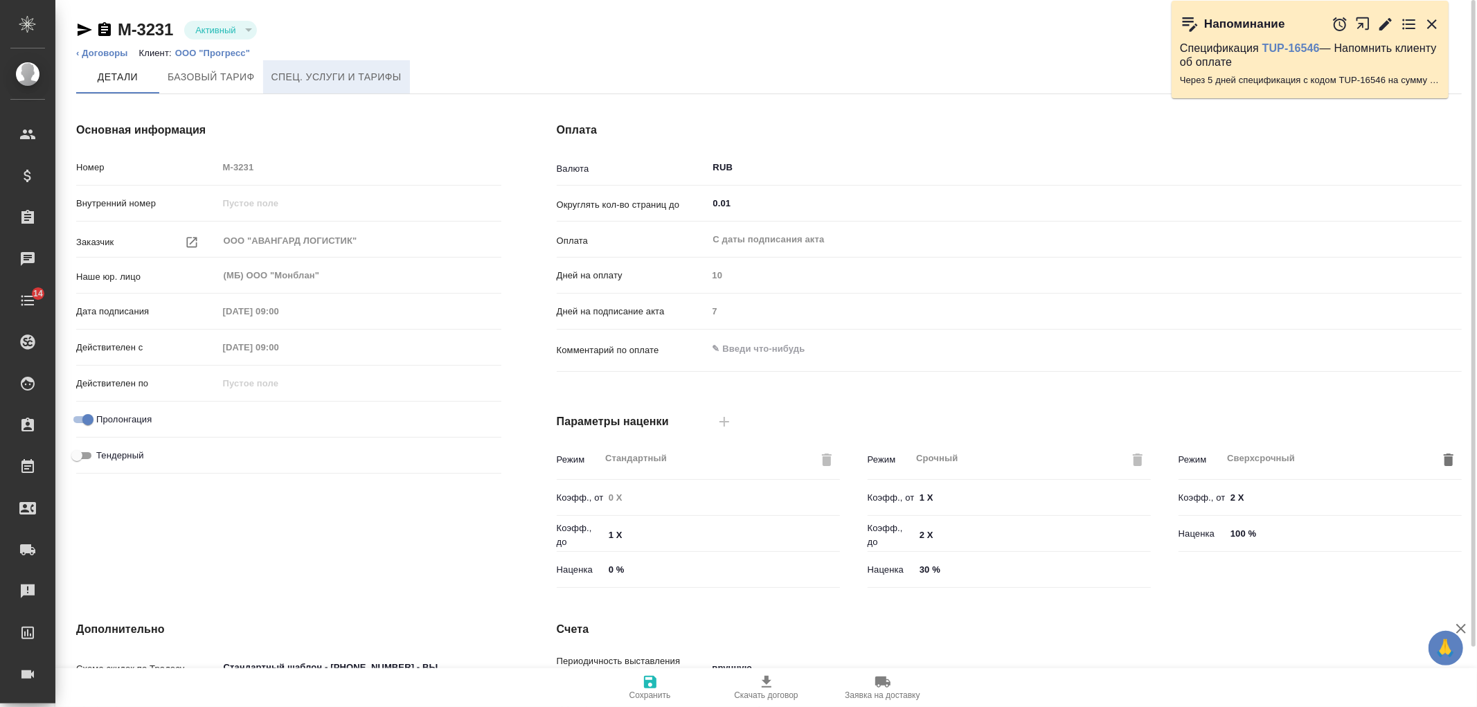
click at [335, 78] on span "Спец. услуги и тарифы" at bounding box center [336, 77] width 130 height 17
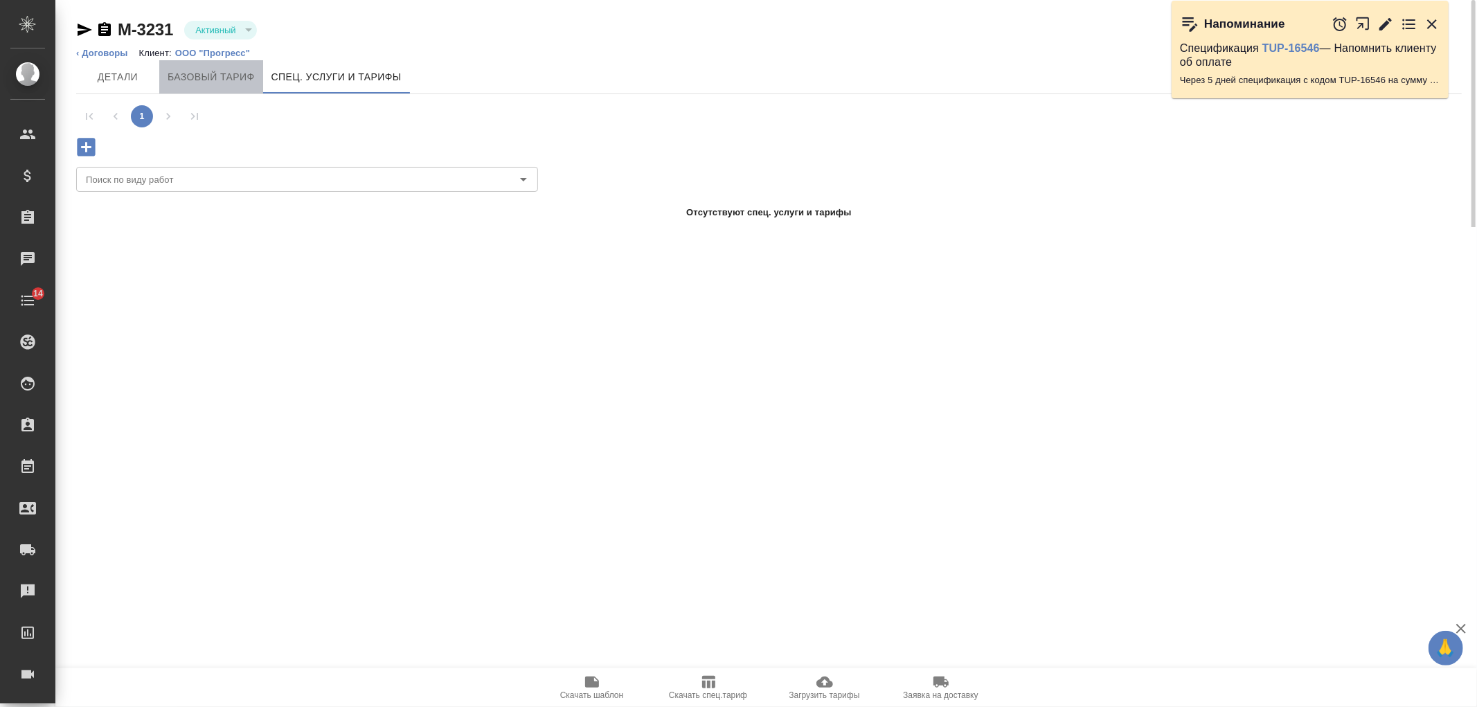
click at [236, 76] on span "Базовый тариф" at bounding box center [211, 77] width 87 height 17
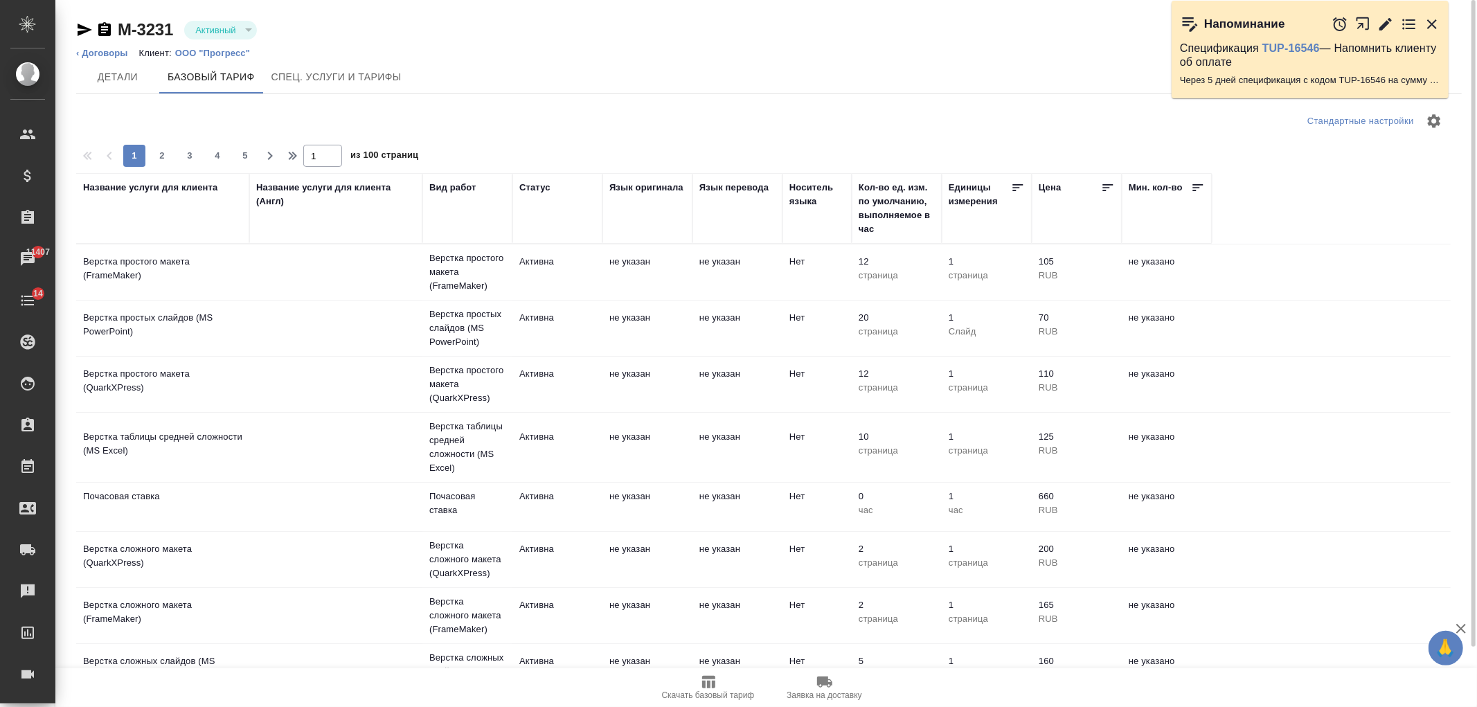
scroll to position [169, 0]
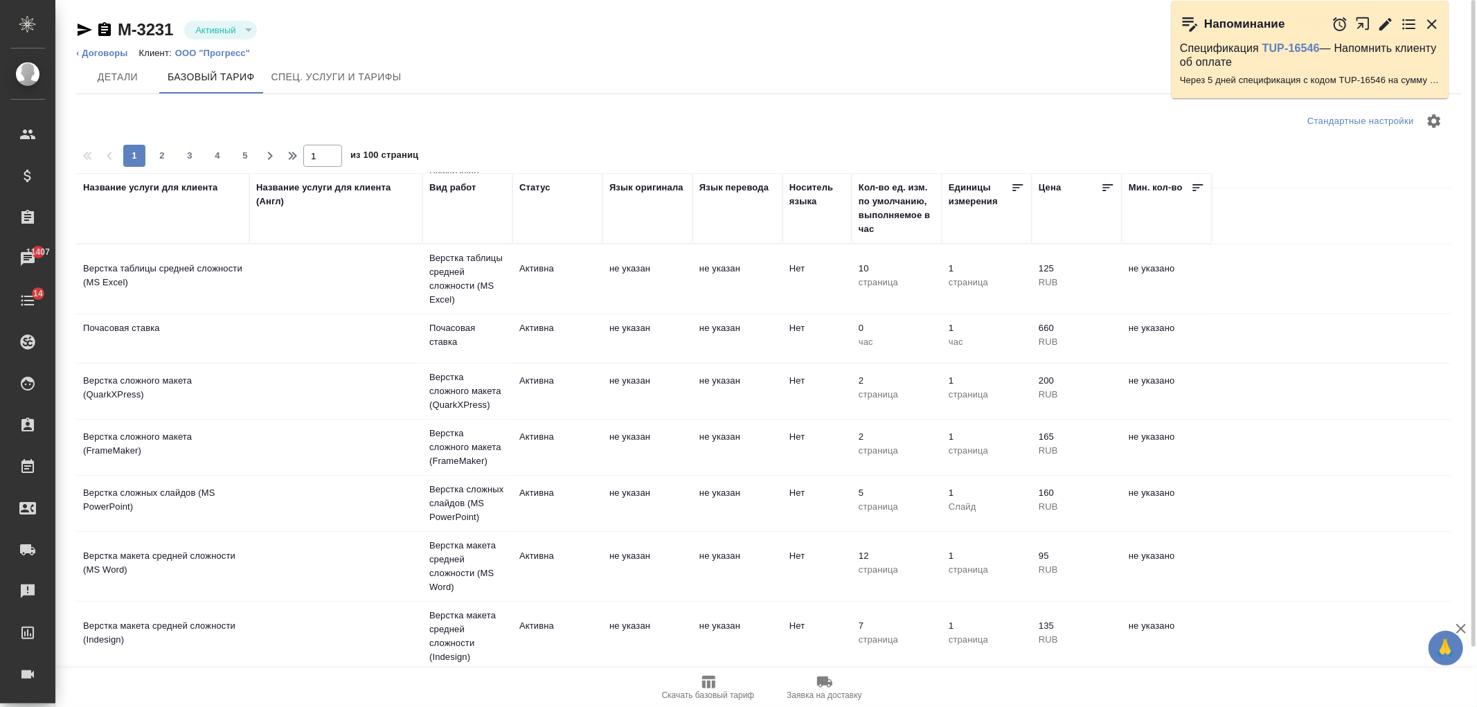
click at [167, 157] on span "2" at bounding box center [162, 156] width 22 height 14
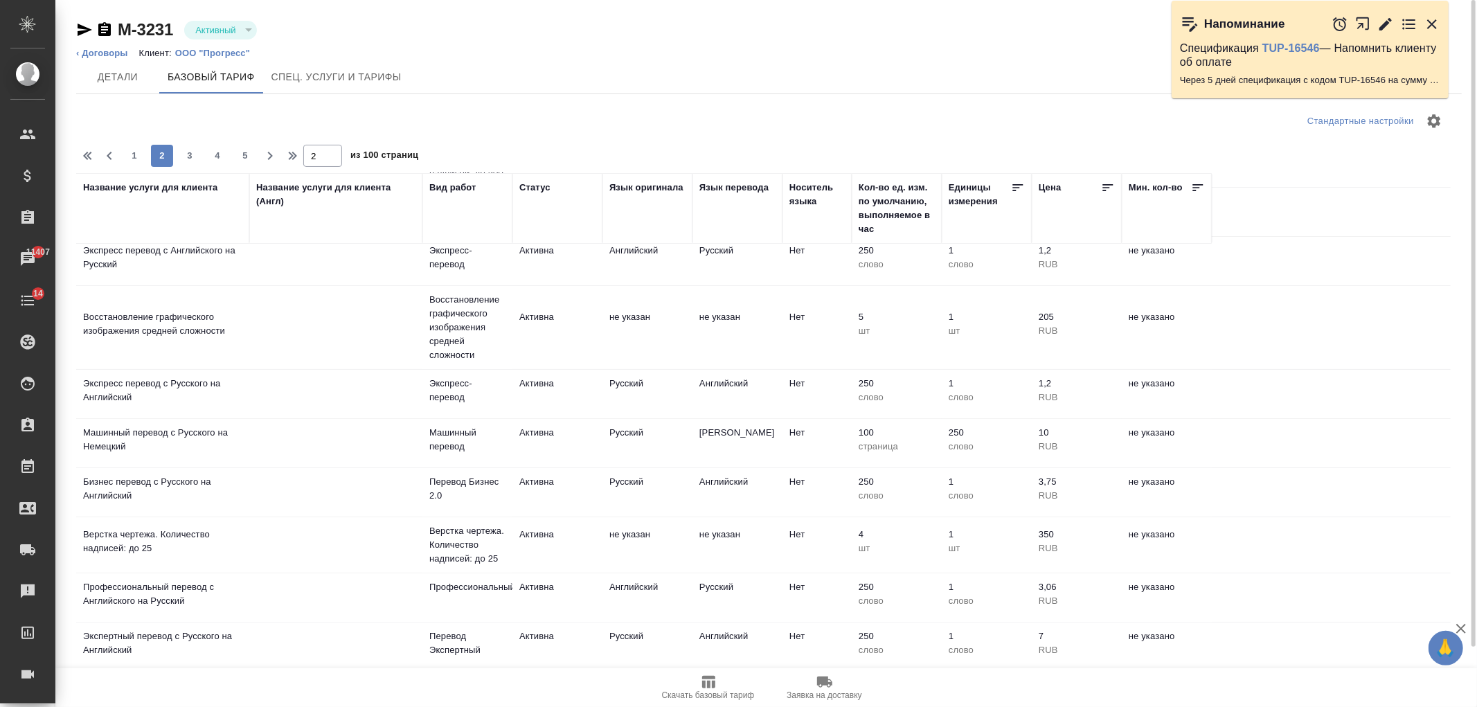
scroll to position [114, 0]
click at [181, 150] on span "3" at bounding box center [190, 156] width 22 height 14
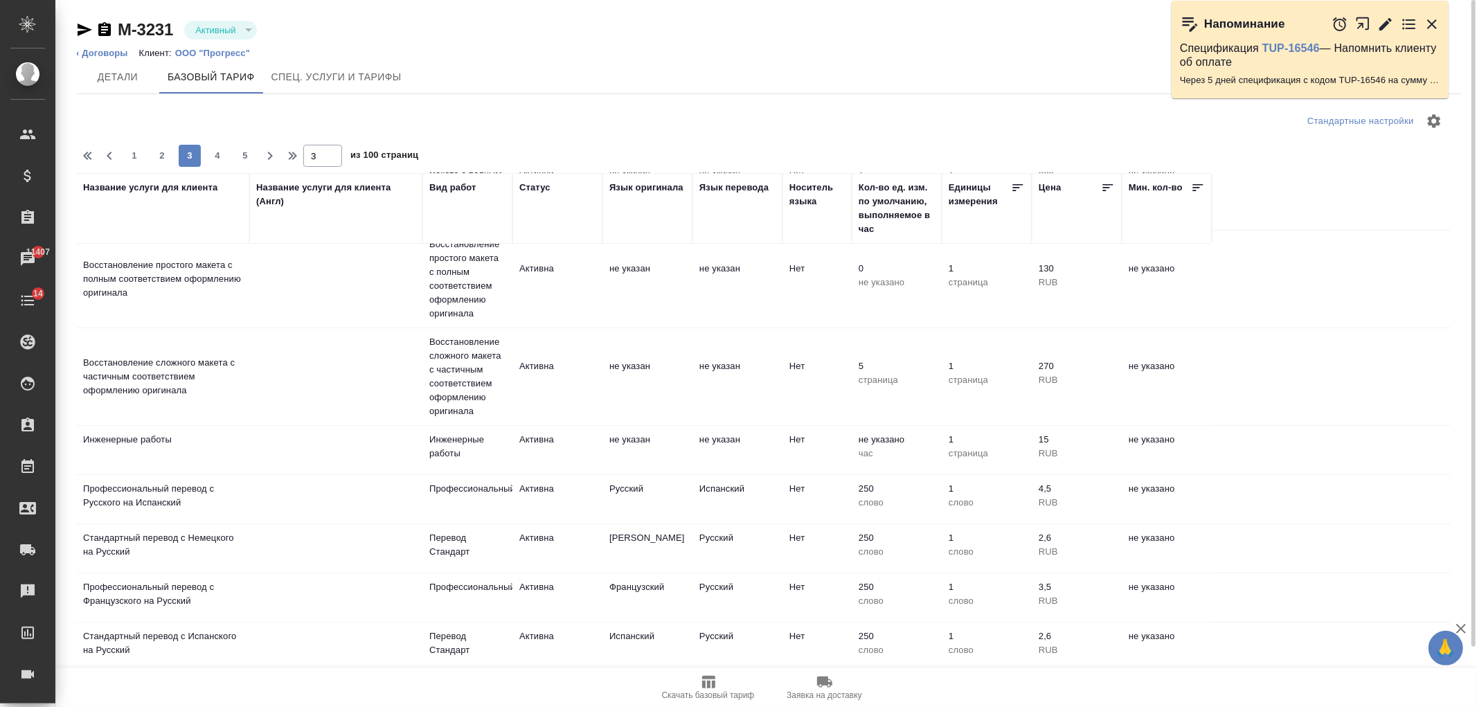
scroll to position [15, 0]
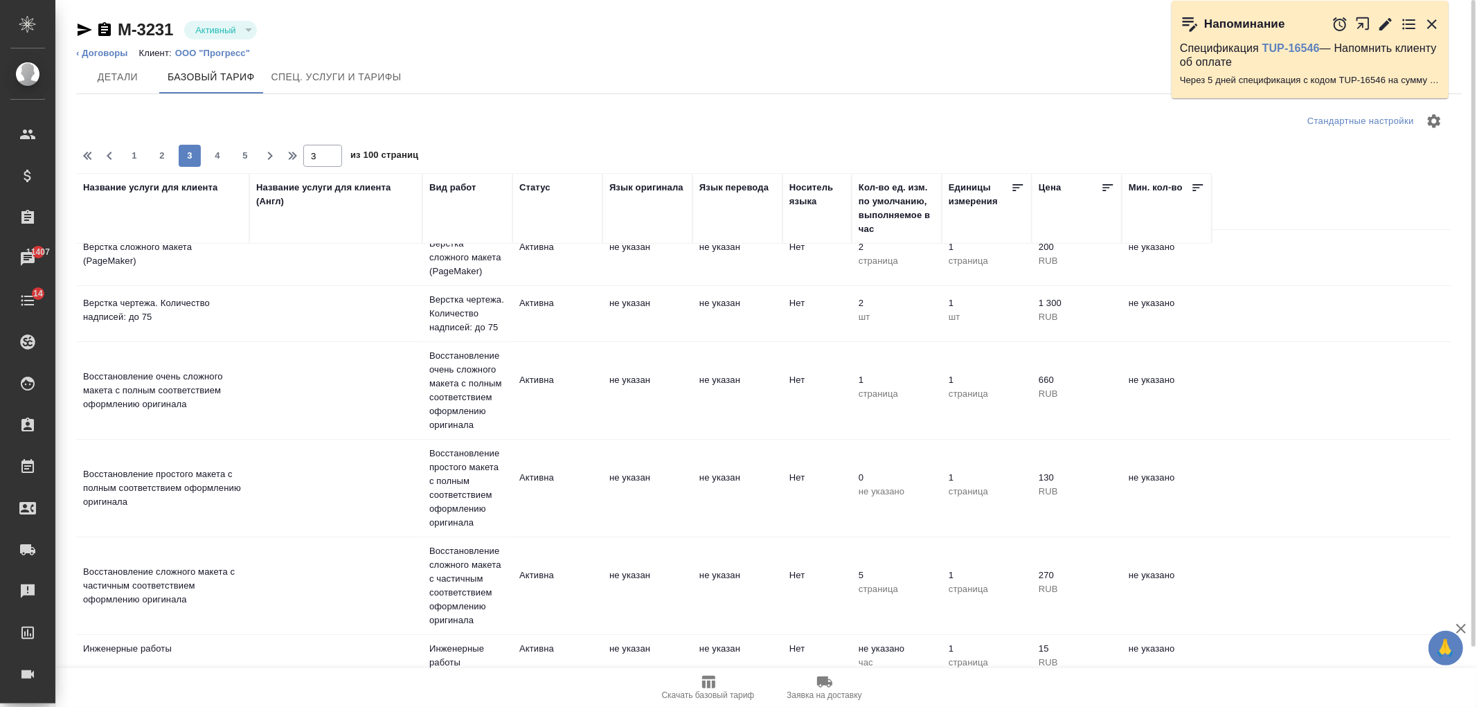
drag, startPoint x: 1453, startPoint y: 345, endPoint x: 1455, endPoint y: 337, distance: 8.6
click at [1455, 337] on div "Название услуги для клиента Название услуги для клиента (Англ) Вид работ Статус…" at bounding box center [769, 422] width 1386 height 499
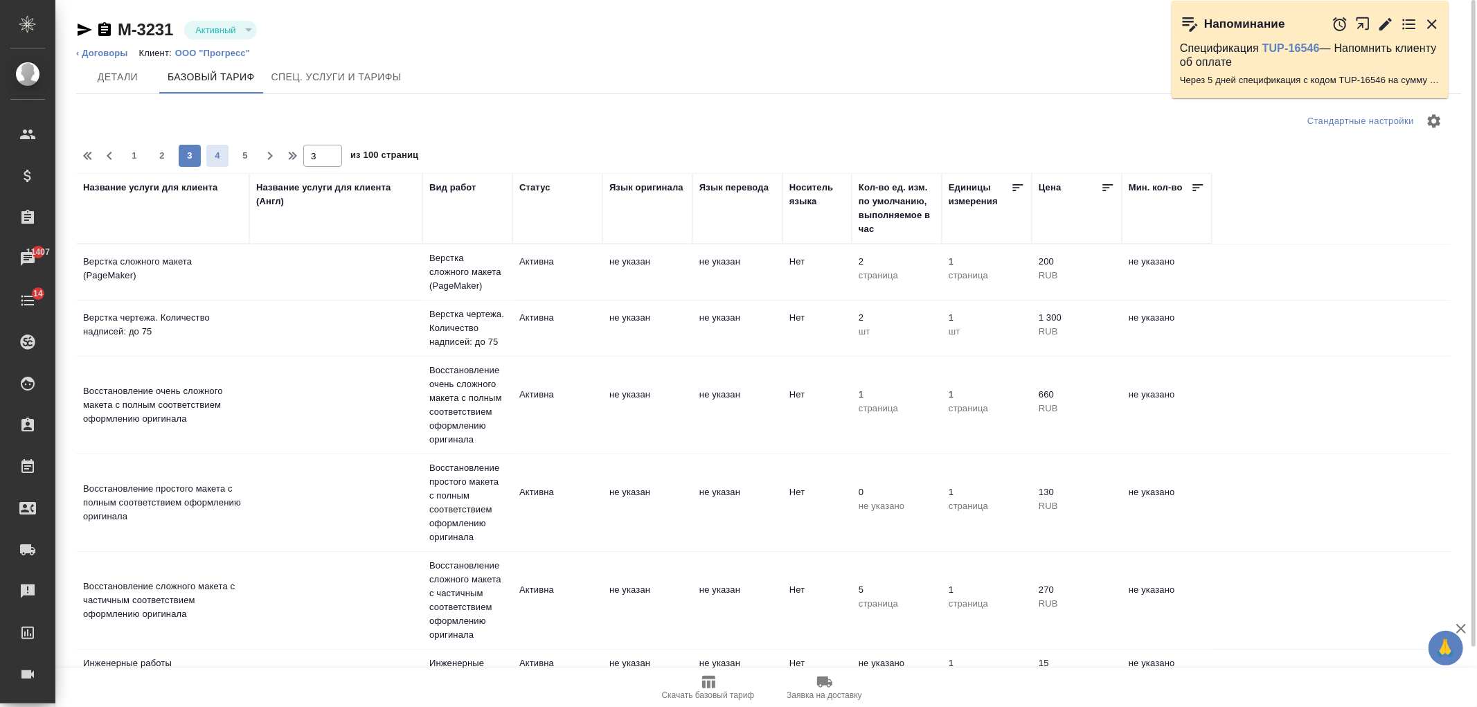
click at [222, 154] on span "4" at bounding box center [217, 156] width 22 height 14
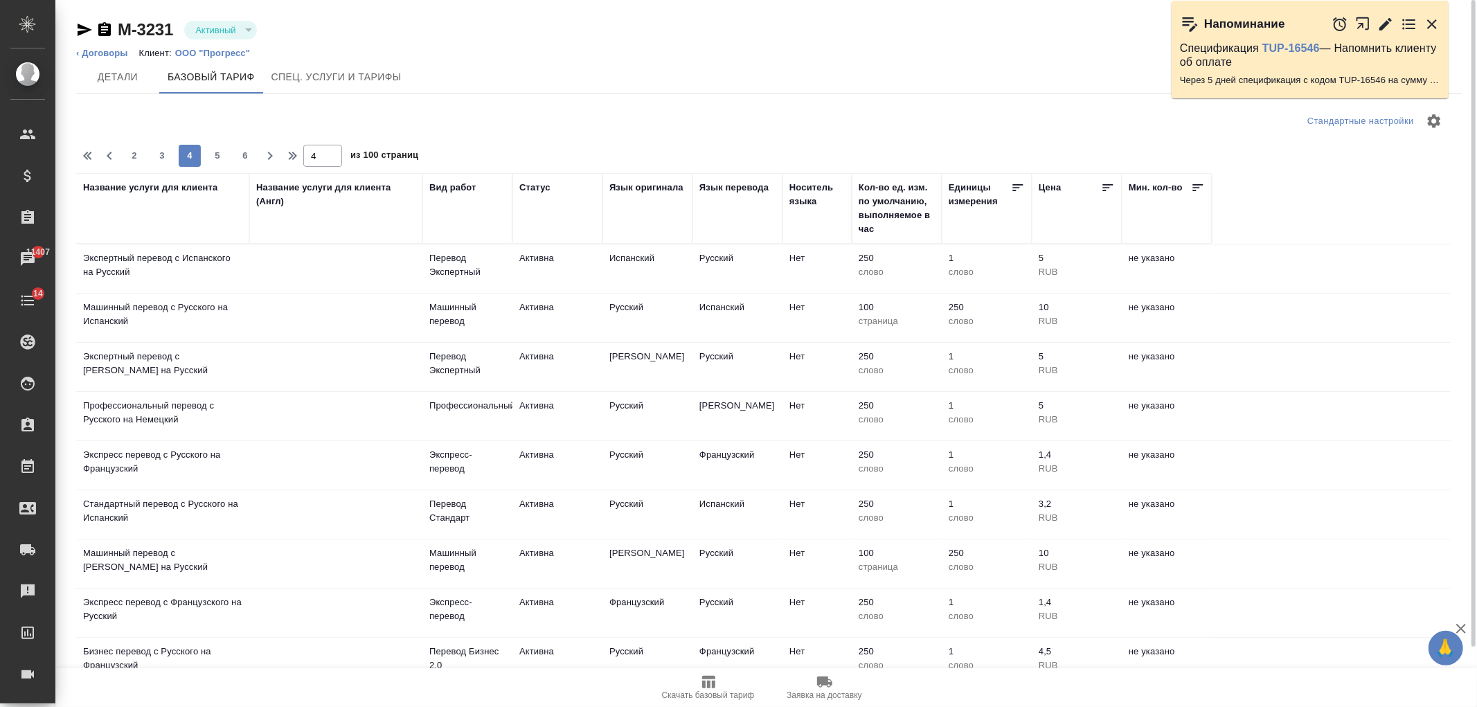
scroll to position [65, 0]
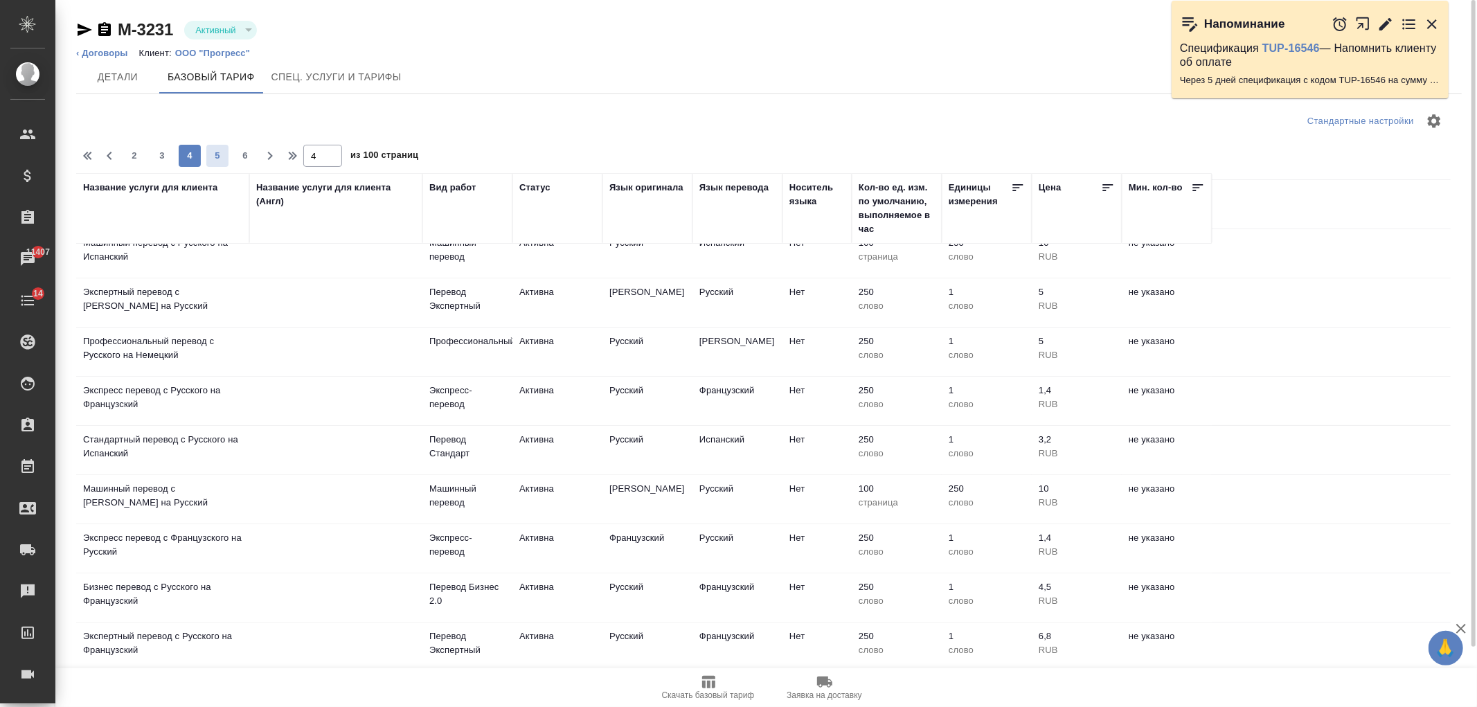
click at [219, 149] on span "5" at bounding box center [217, 156] width 22 height 14
type input "5"
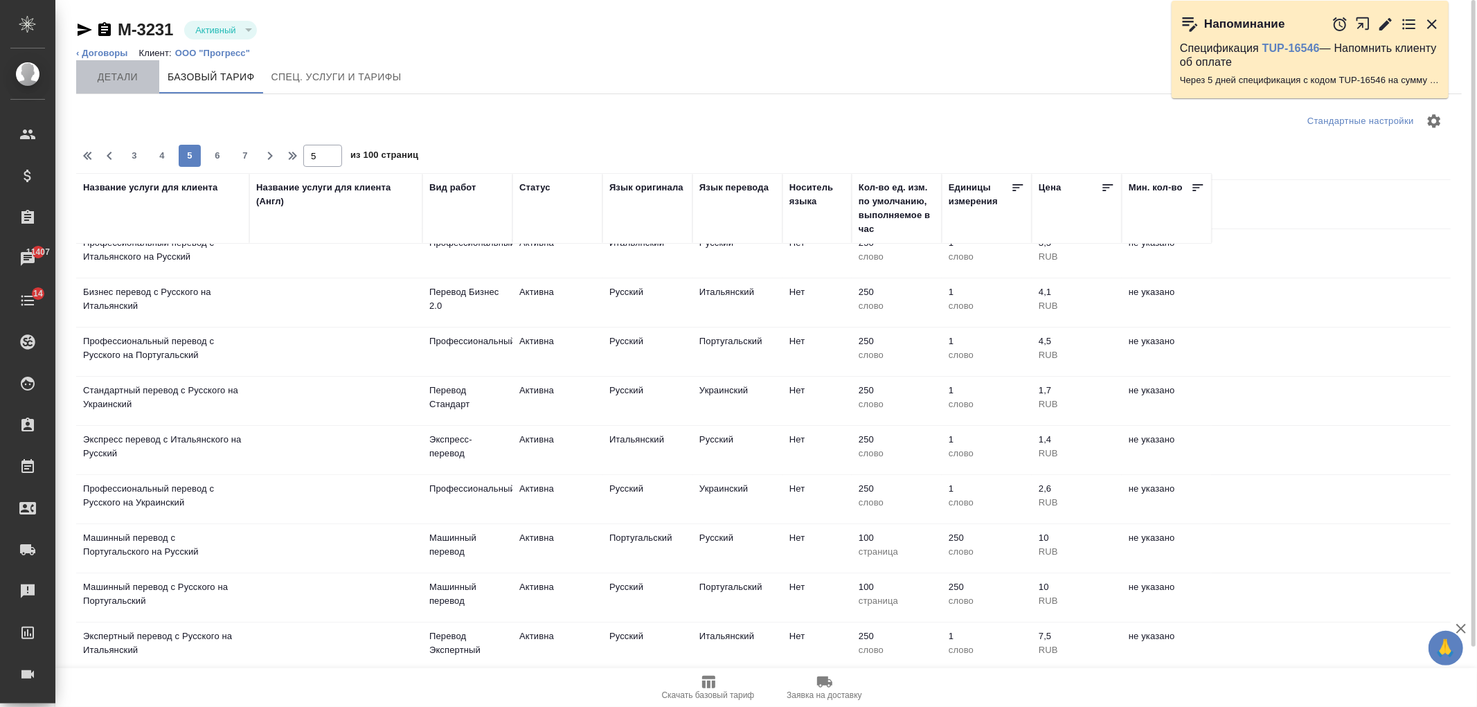
click at [114, 84] on span "Детали" at bounding box center [117, 77] width 66 height 17
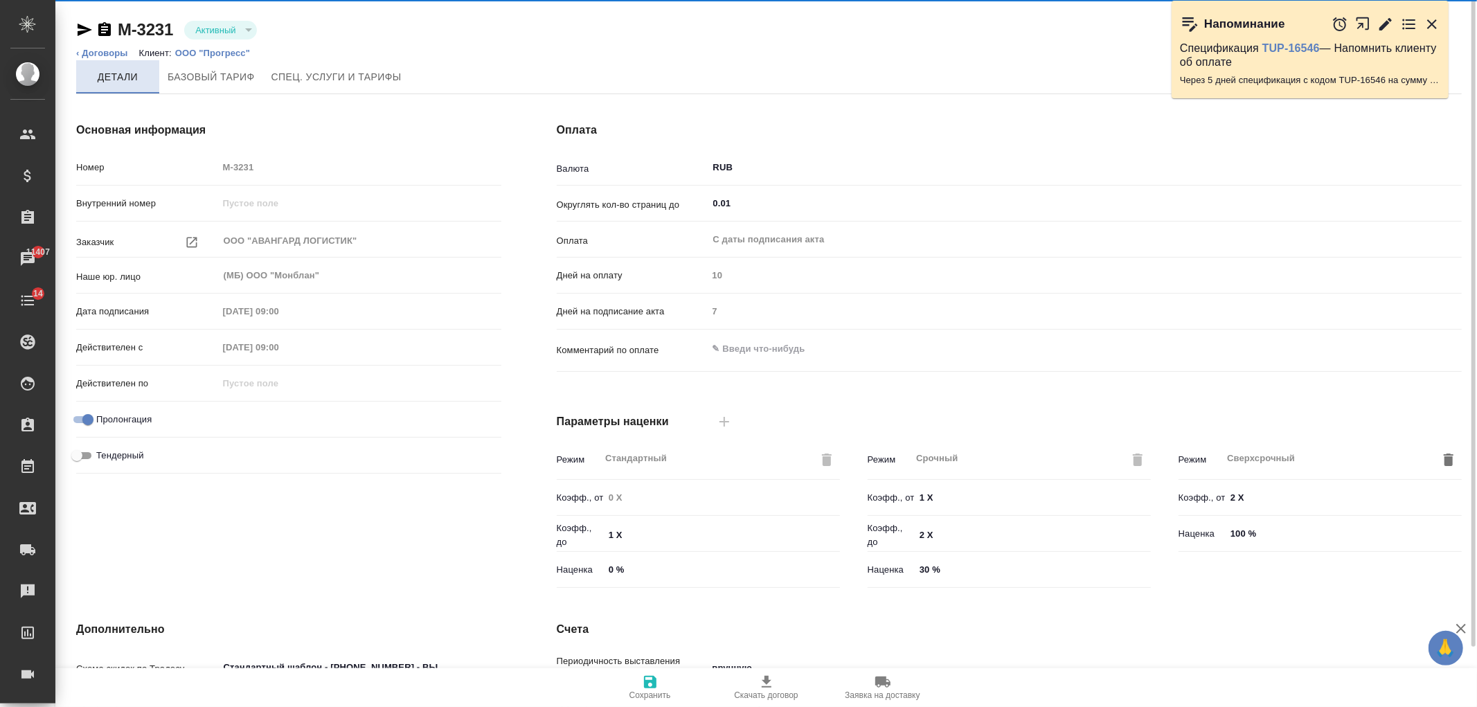
type input "1022 awatera + Marketing"
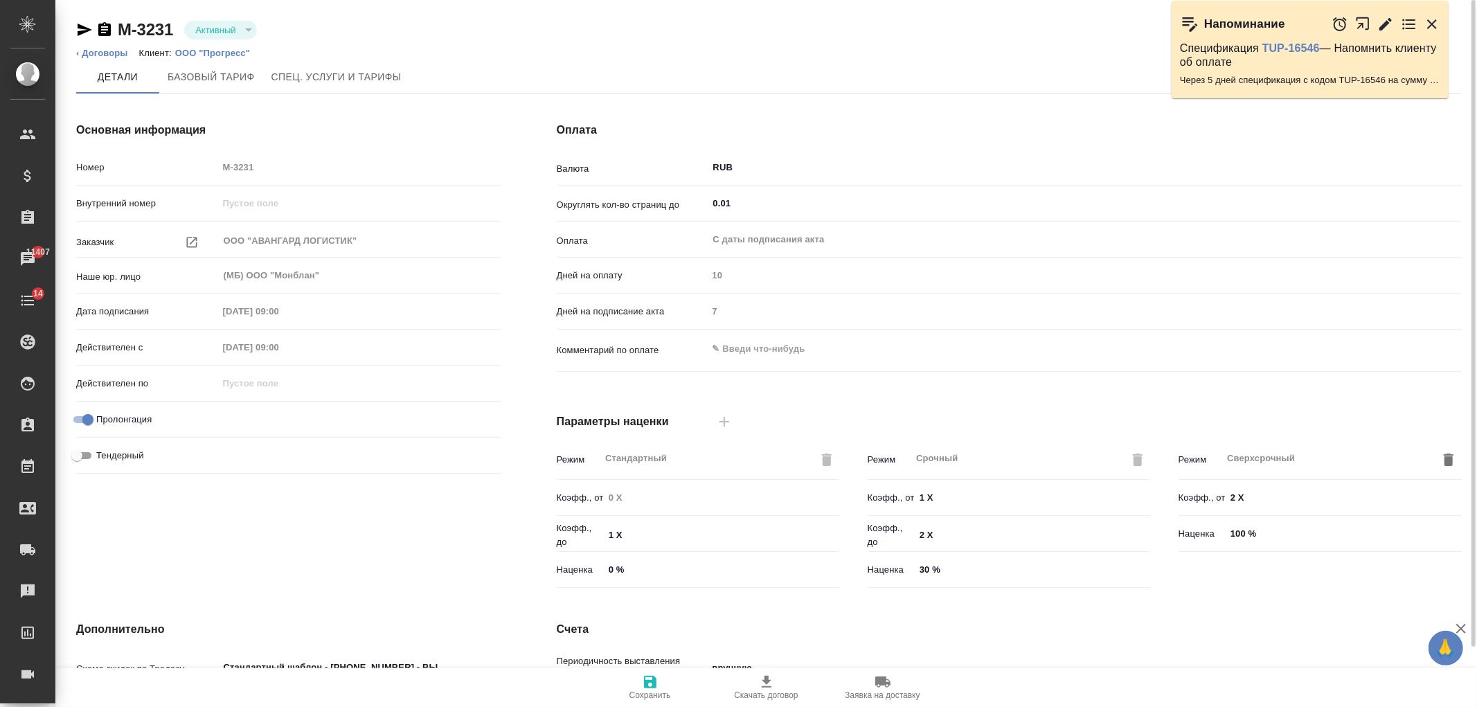
type textarea "x"
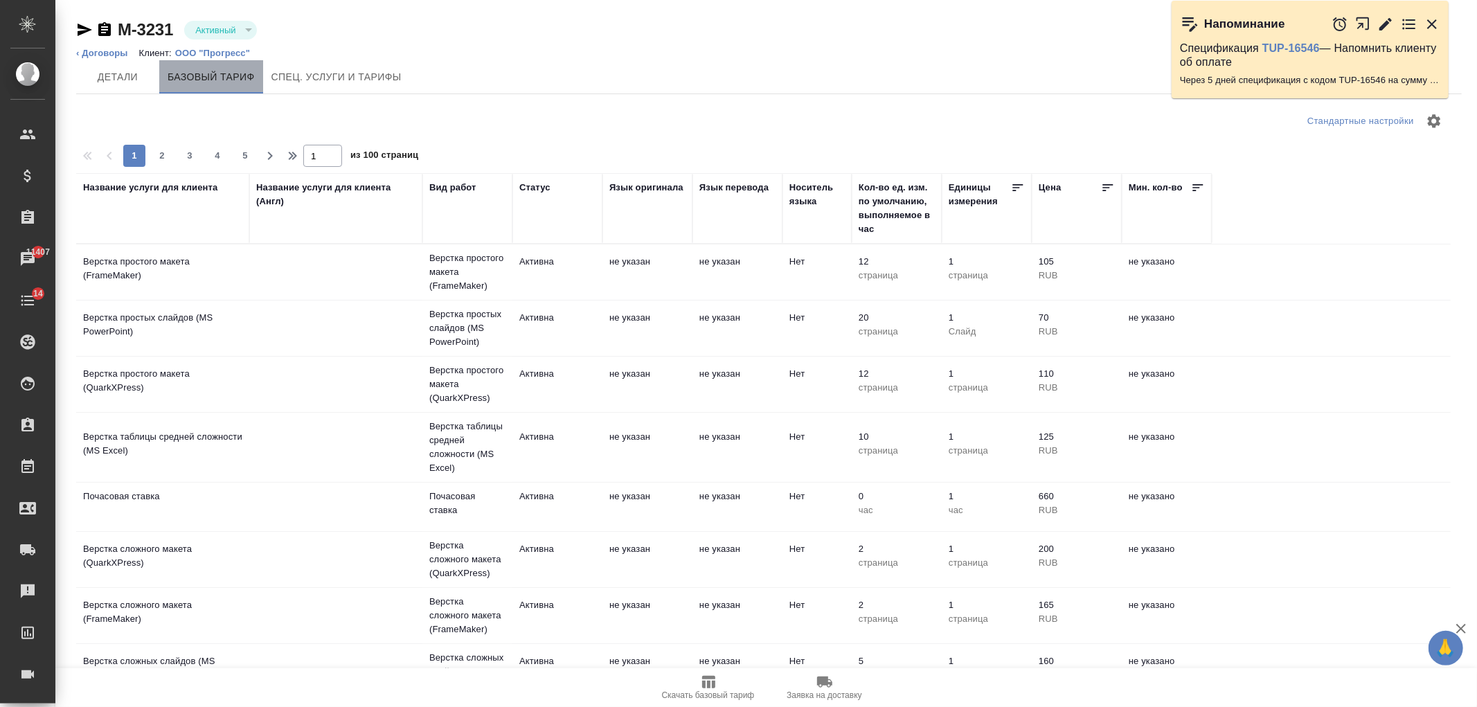
click at [238, 62] on button "Базовый тариф" at bounding box center [211, 76] width 104 height 33
click at [222, 46] on li "Клиент: ООО "Прогресс"" at bounding box center [200, 53] width 122 height 14
click at [222, 50] on p "ООО "Прогресс"" at bounding box center [217, 53] width 85 height 10
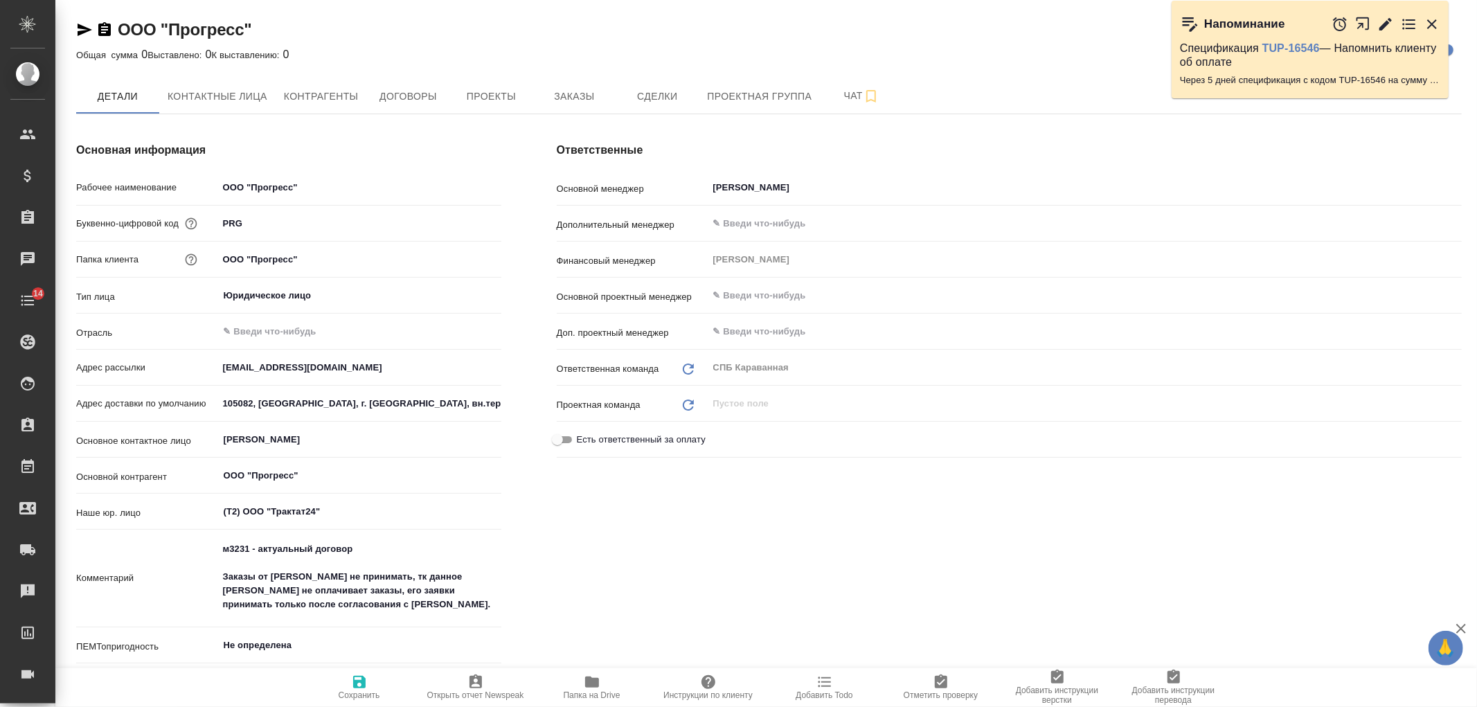
click at [616, 688] on span "Папка на Drive" at bounding box center [592, 687] width 100 height 26
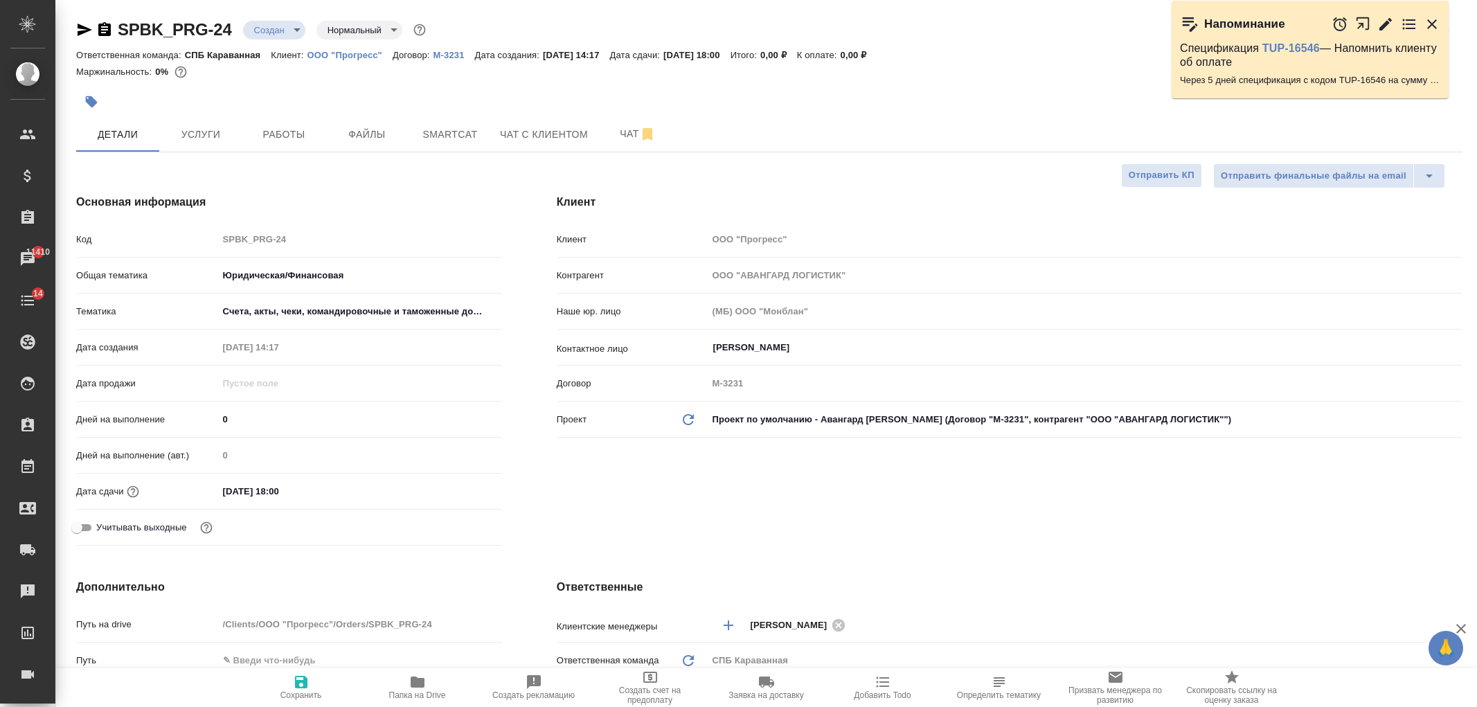
select select "RU"
click at [961, 549] on div "Клиент Клиент ООО "Прогресс" Контрагент ООО "АВАНГАРД ЛОГИСТИК" Наше юр. лицо (…" at bounding box center [1009, 372] width 961 height 413
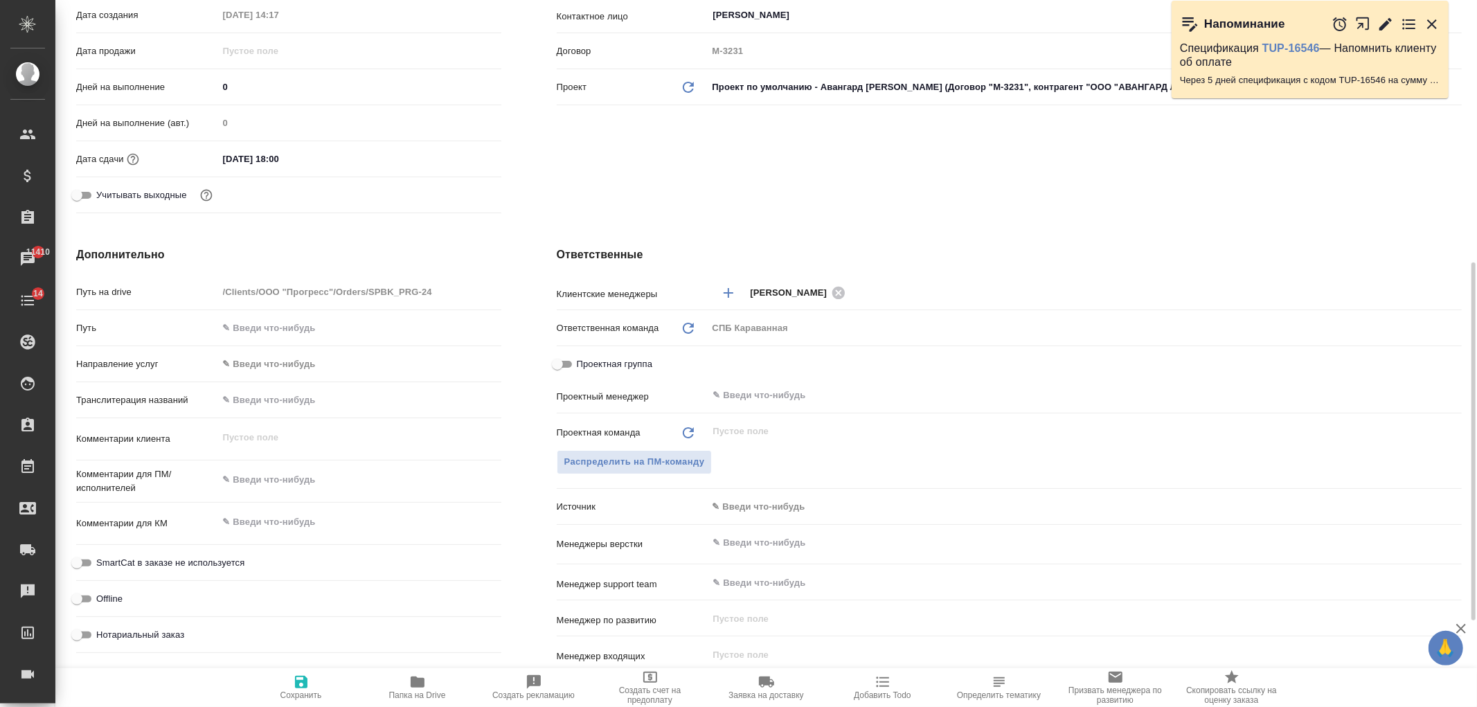
scroll to position [416, 0]
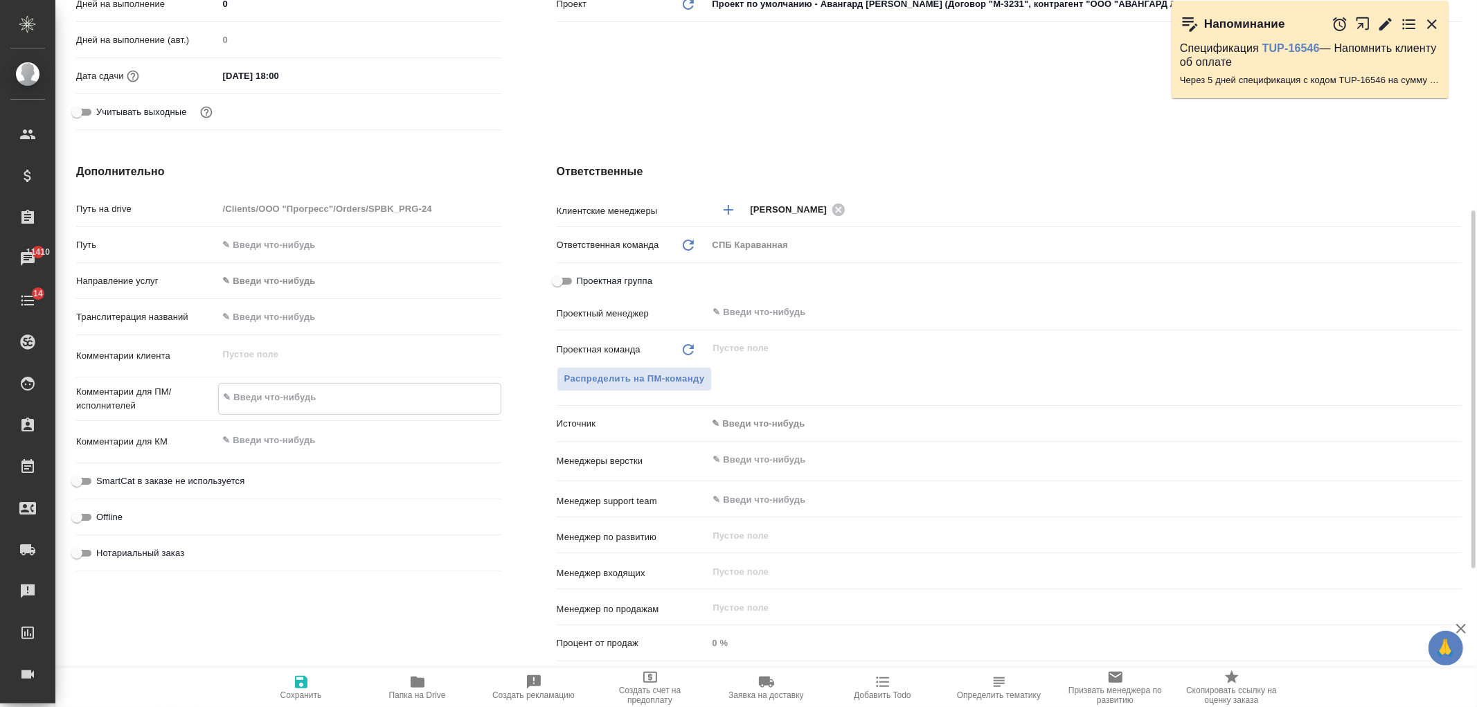
click at [298, 400] on textarea at bounding box center [360, 398] width 282 height 24
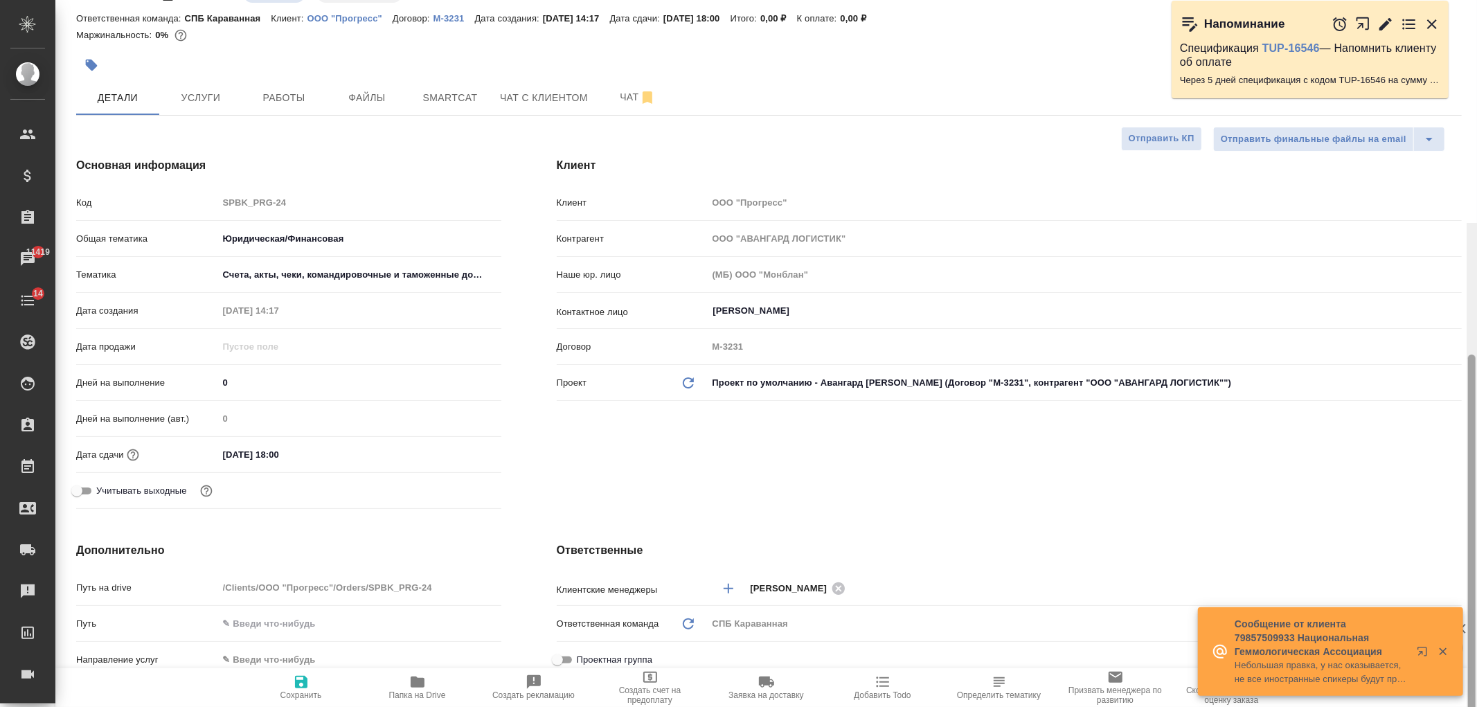
scroll to position [0, 0]
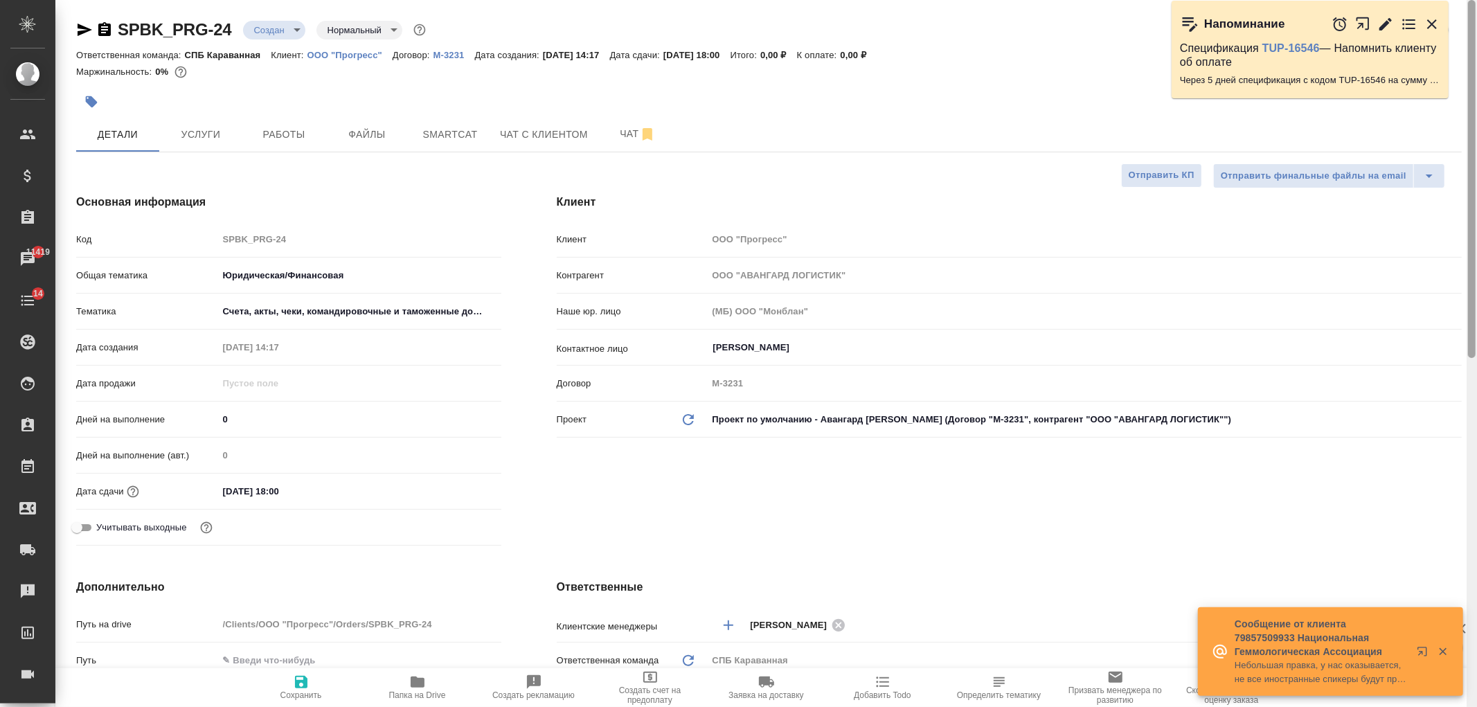
drag, startPoint x: 1470, startPoint y: 352, endPoint x: 848, endPoint y: 72, distance: 682.6
click at [1467, 81] on div at bounding box center [1472, 353] width 10 height 707
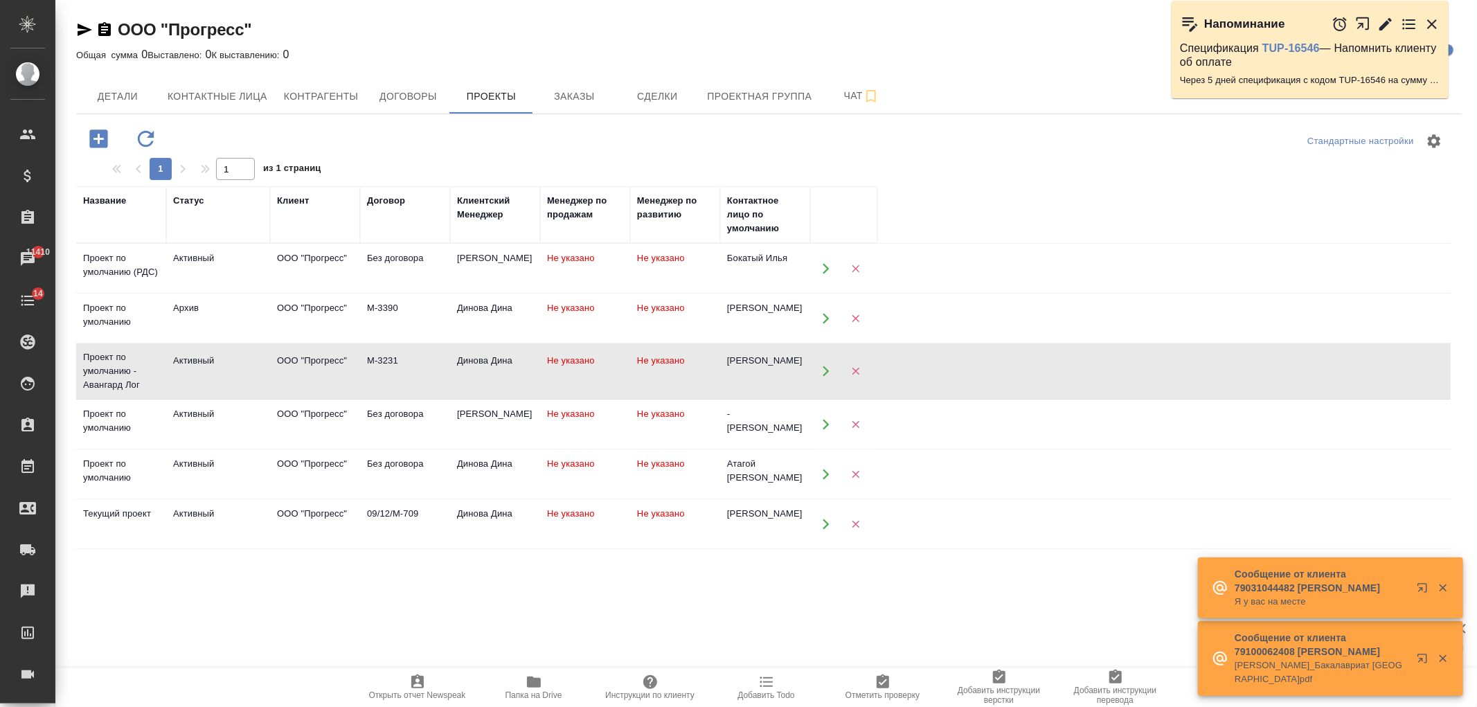
click at [370, 385] on td "М-3231" at bounding box center [405, 371] width 90 height 48
click at [402, 95] on span "Договоры" at bounding box center [408, 96] width 66 height 17
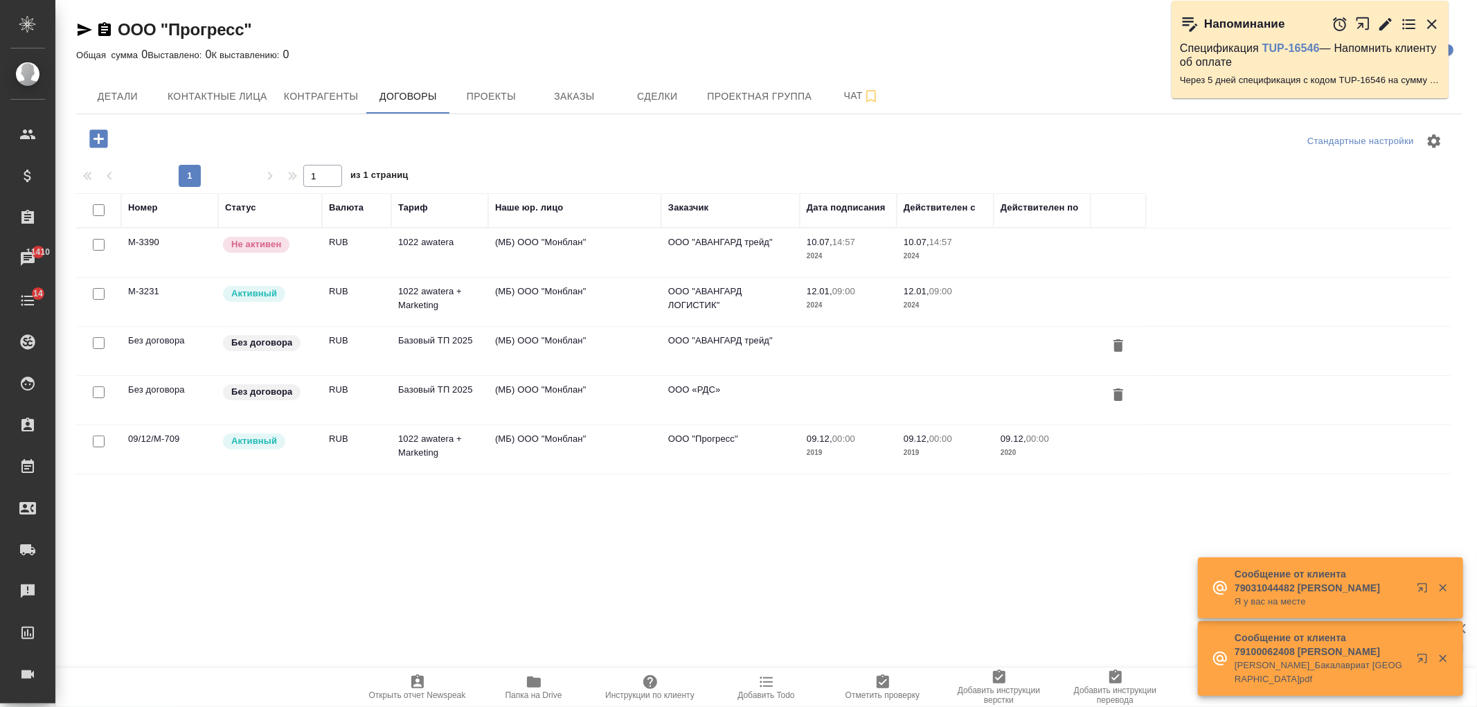
click at [590, 308] on td "(МБ) ООО "Монблан"" at bounding box center [574, 302] width 173 height 48
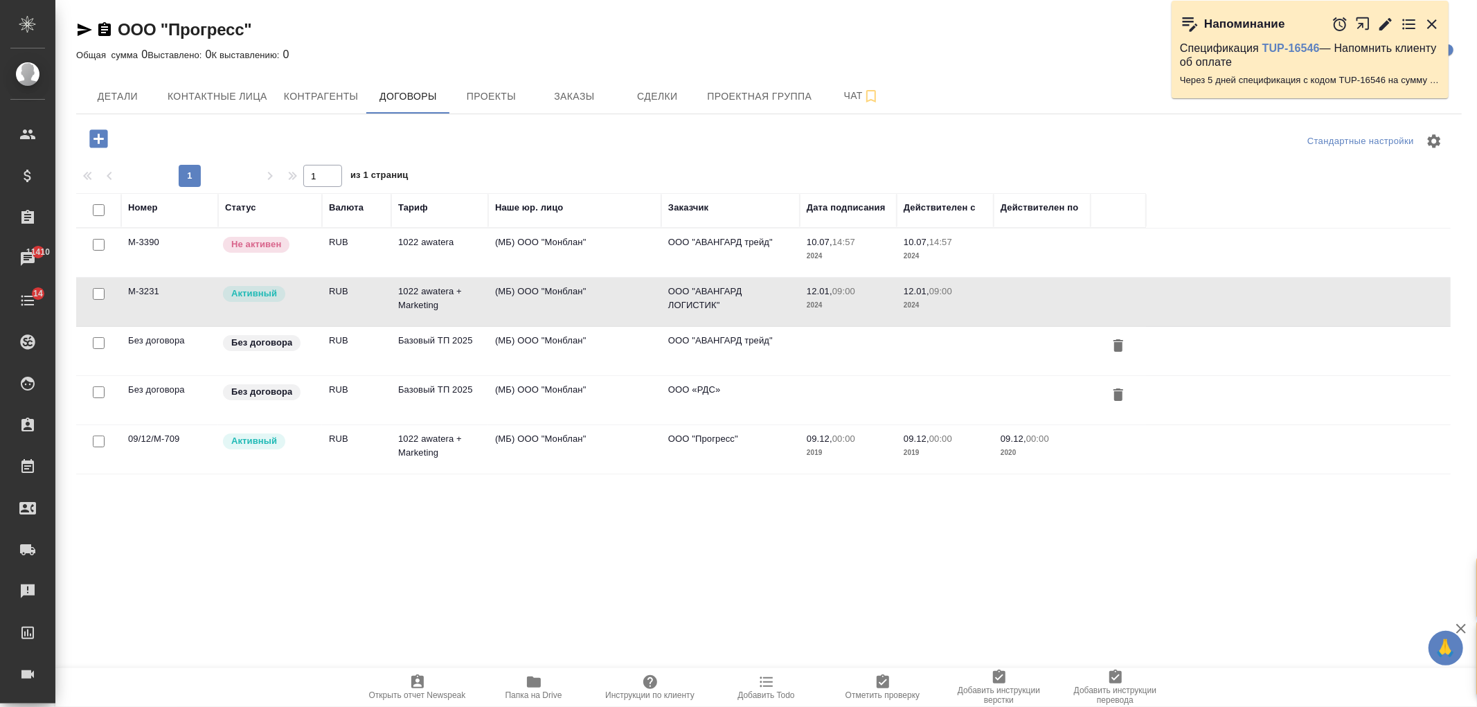
click at [590, 308] on td "(МБ) ООО "Монблан"" at bounding box center [574, 302] width 173 height 48
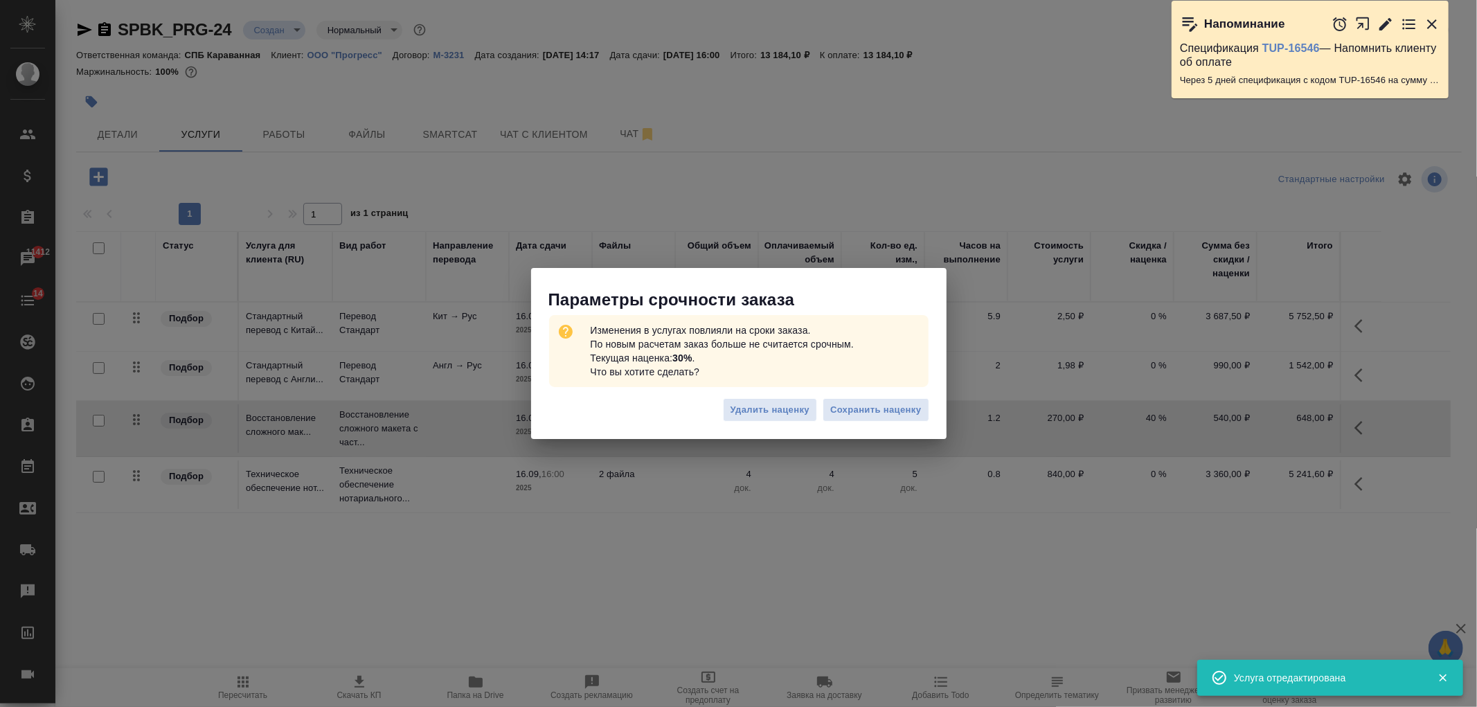
scroll to position [1, 0]
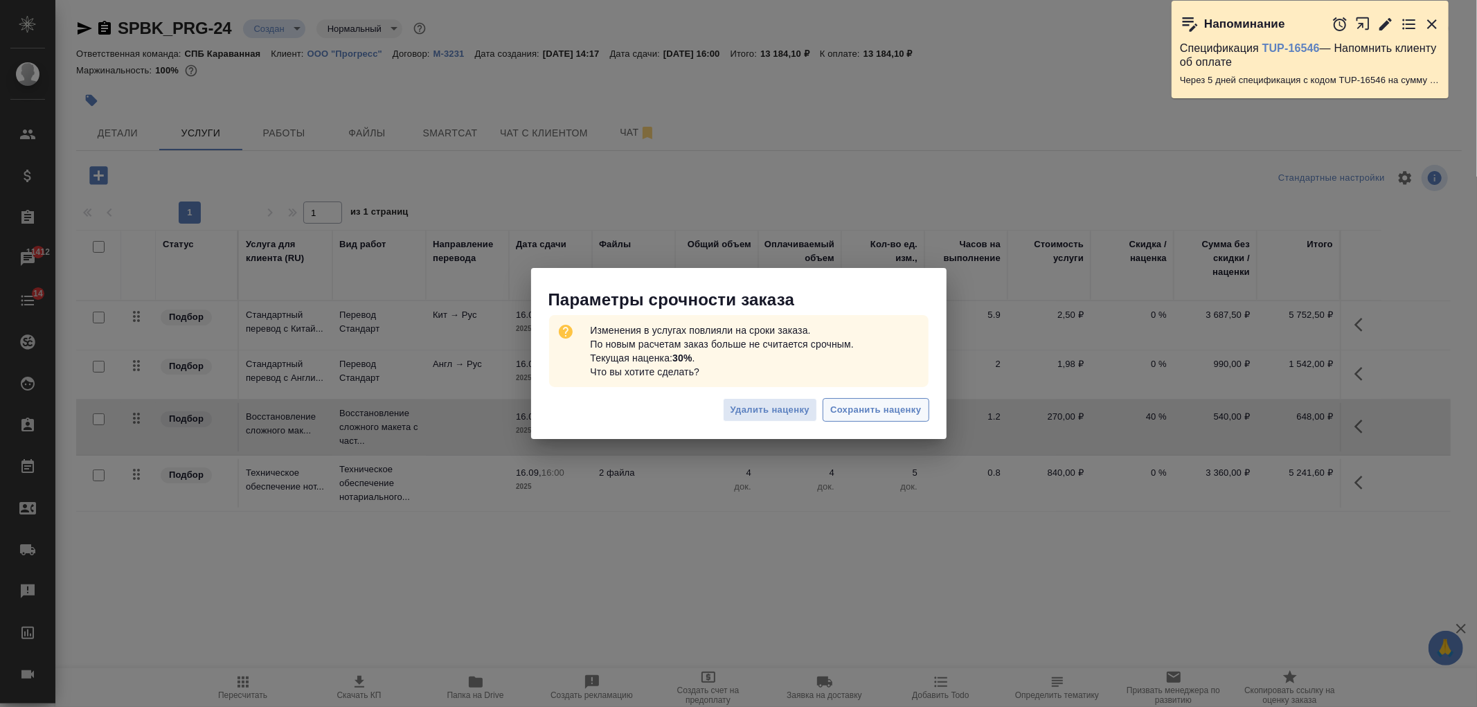
click at [877, 413] on span "Сохранить наценку" at bounding box center [875, 410] width 91 height 16
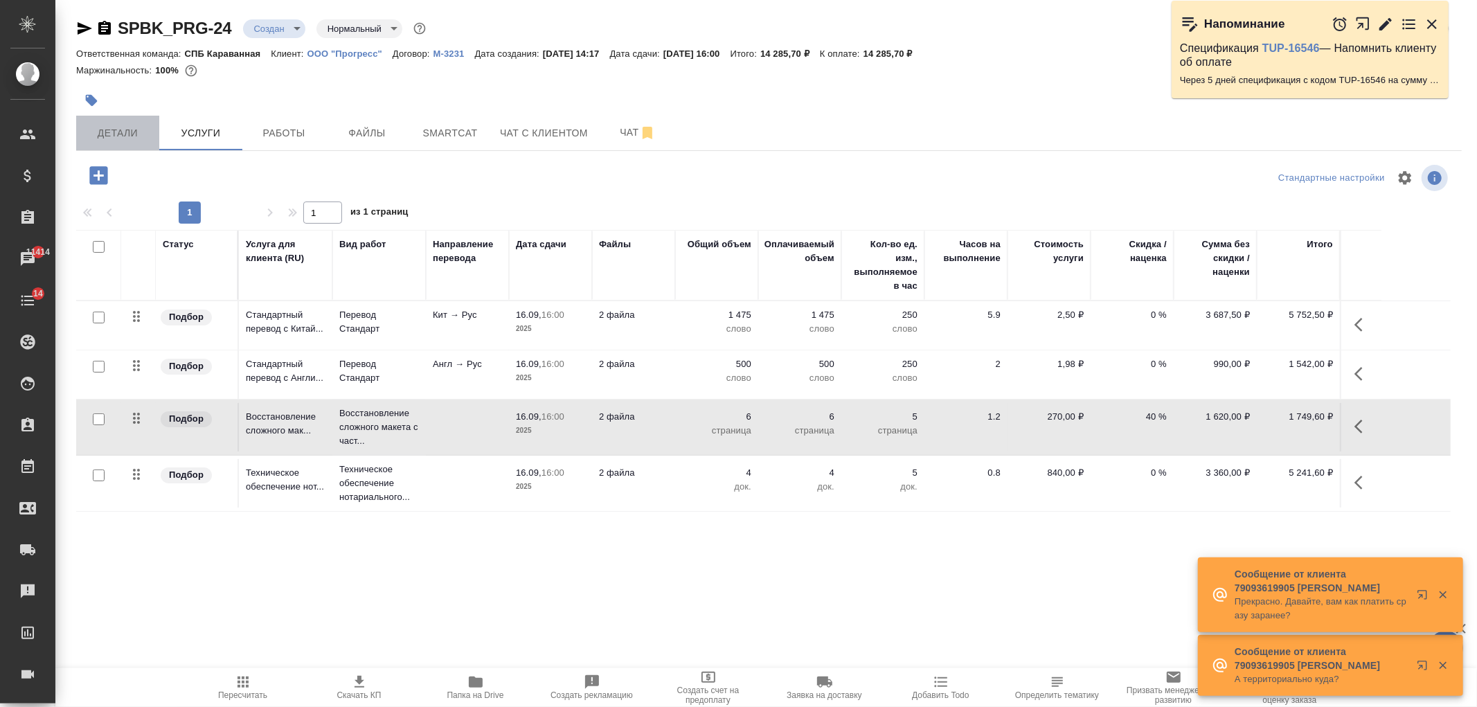
click at [90, 136] on span "Детали" at bounding box center [117, 133] width 66 height 17
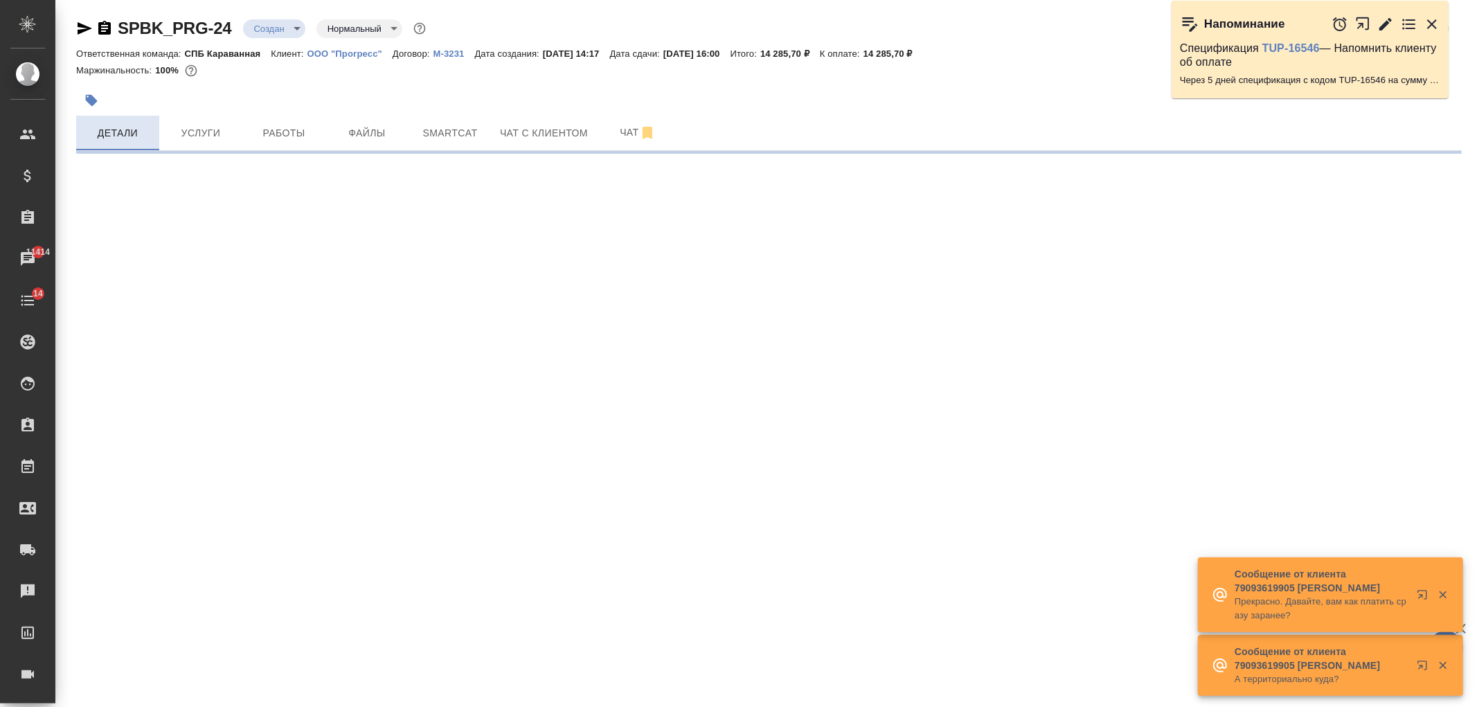
select select "RU"
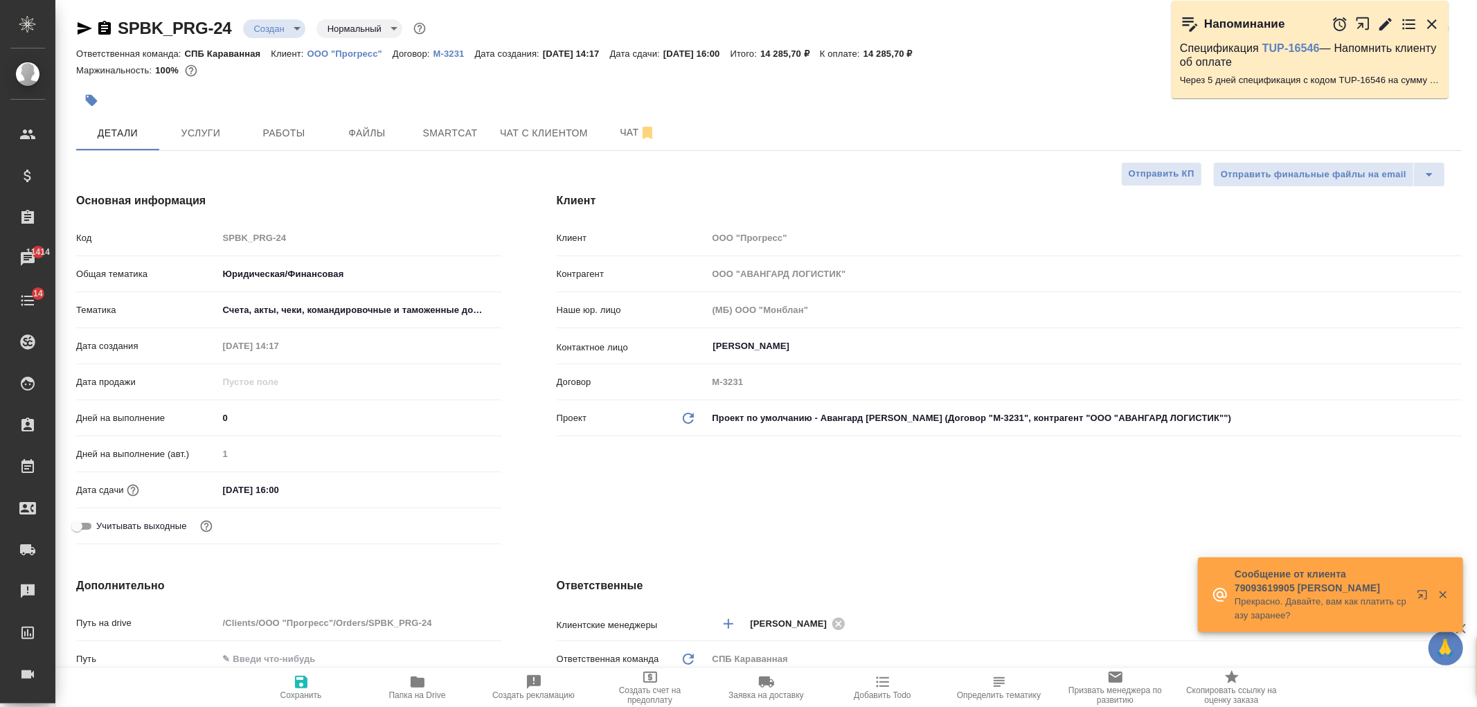
type textarea "x"
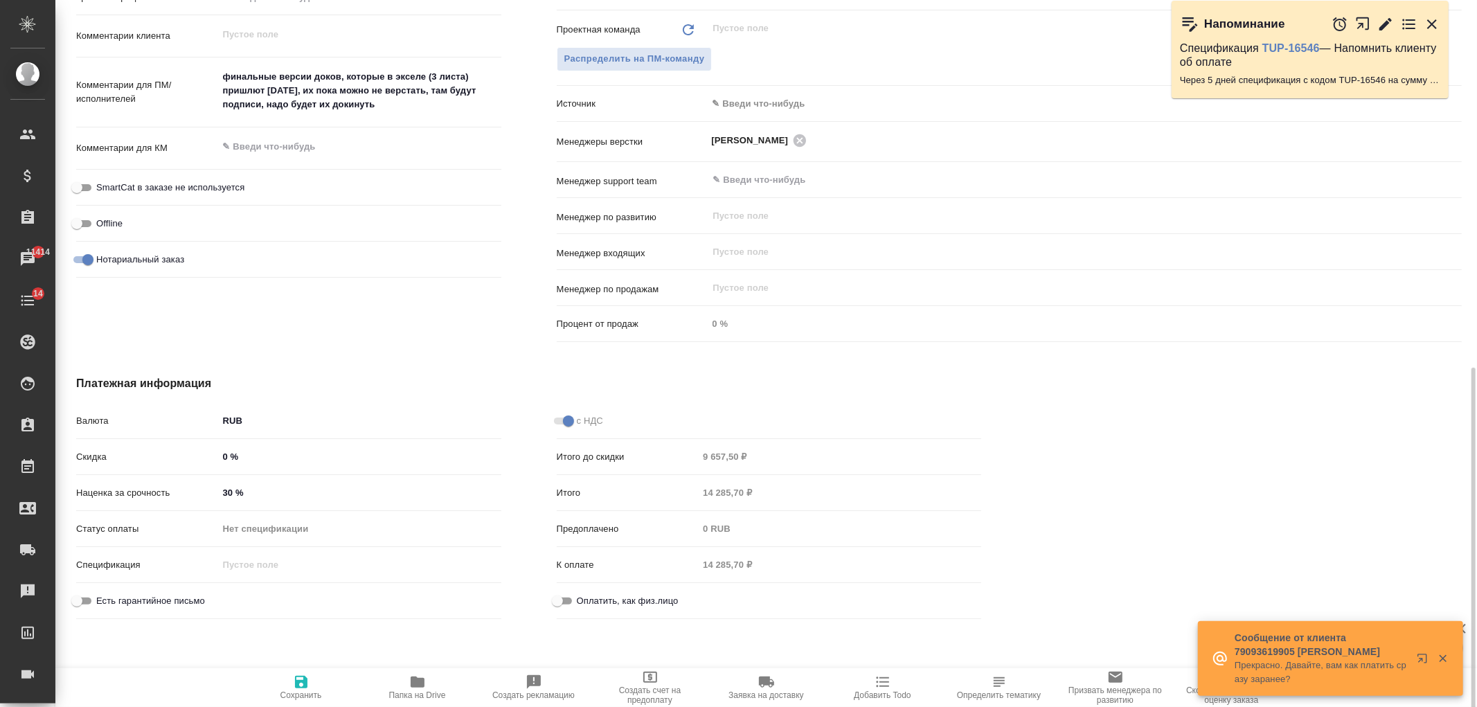
scroll to position [745, 0]
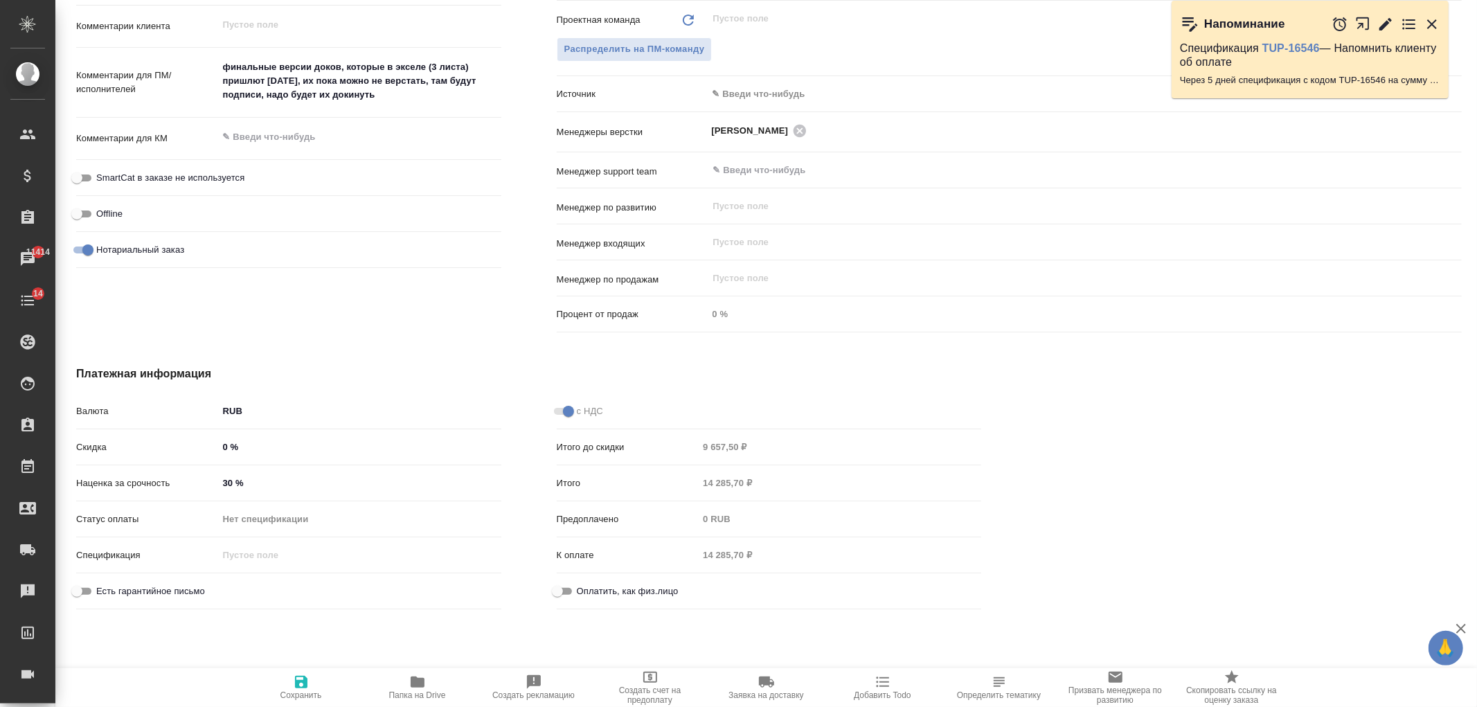
click at [226, 480] on input "30 %" at bounding box center [359, 483] width 283 height 20
type textarea "x"
type input "0 %"
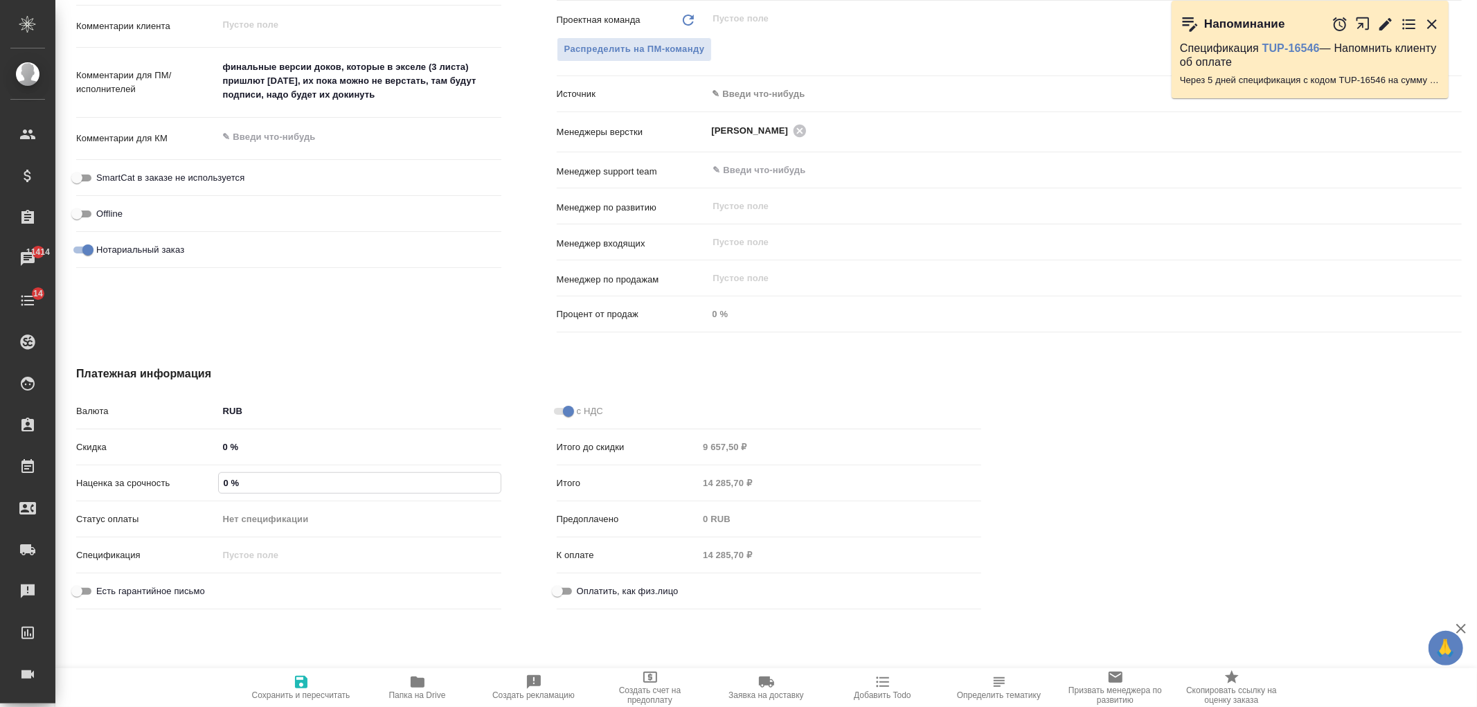
click at [308, 677] on icon "button" at bounding box center [301, 682] width 17 height 17
type textarea "x"
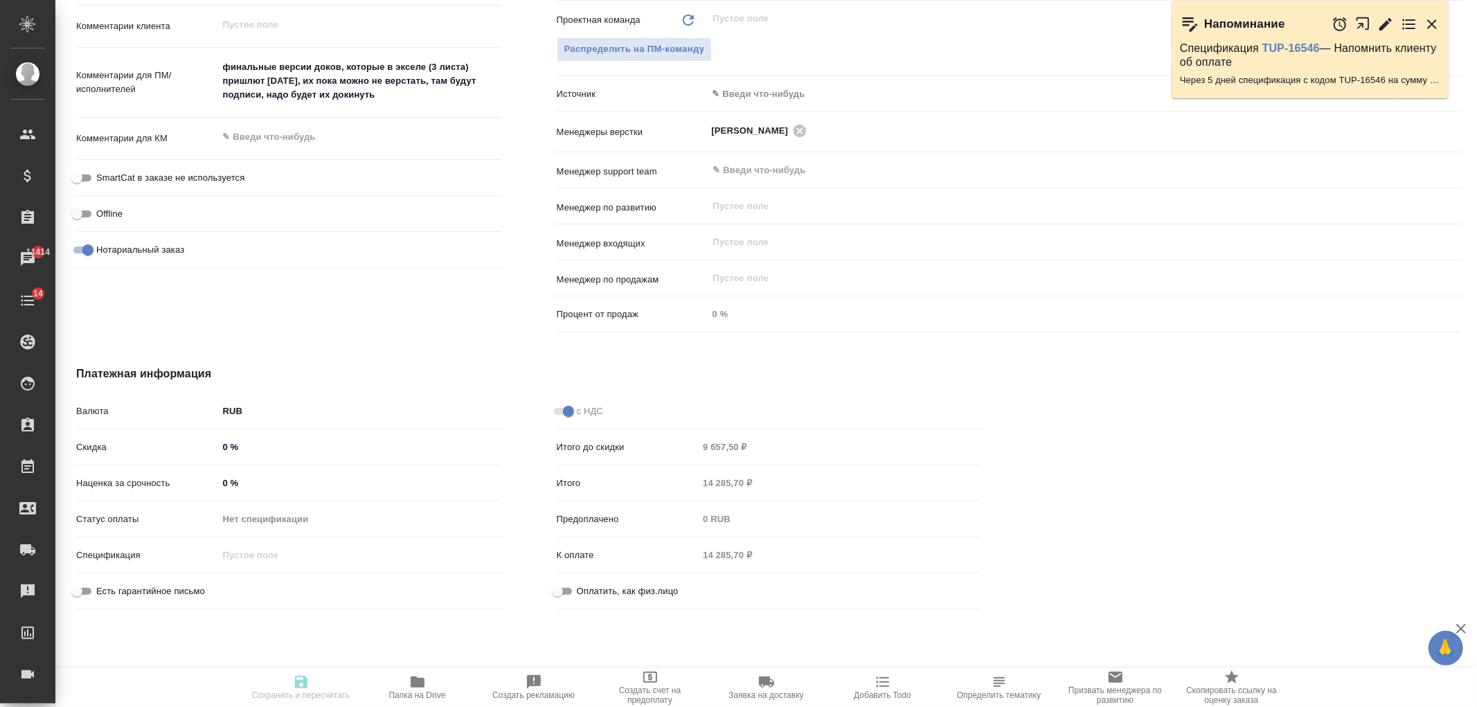
type textarea "x"
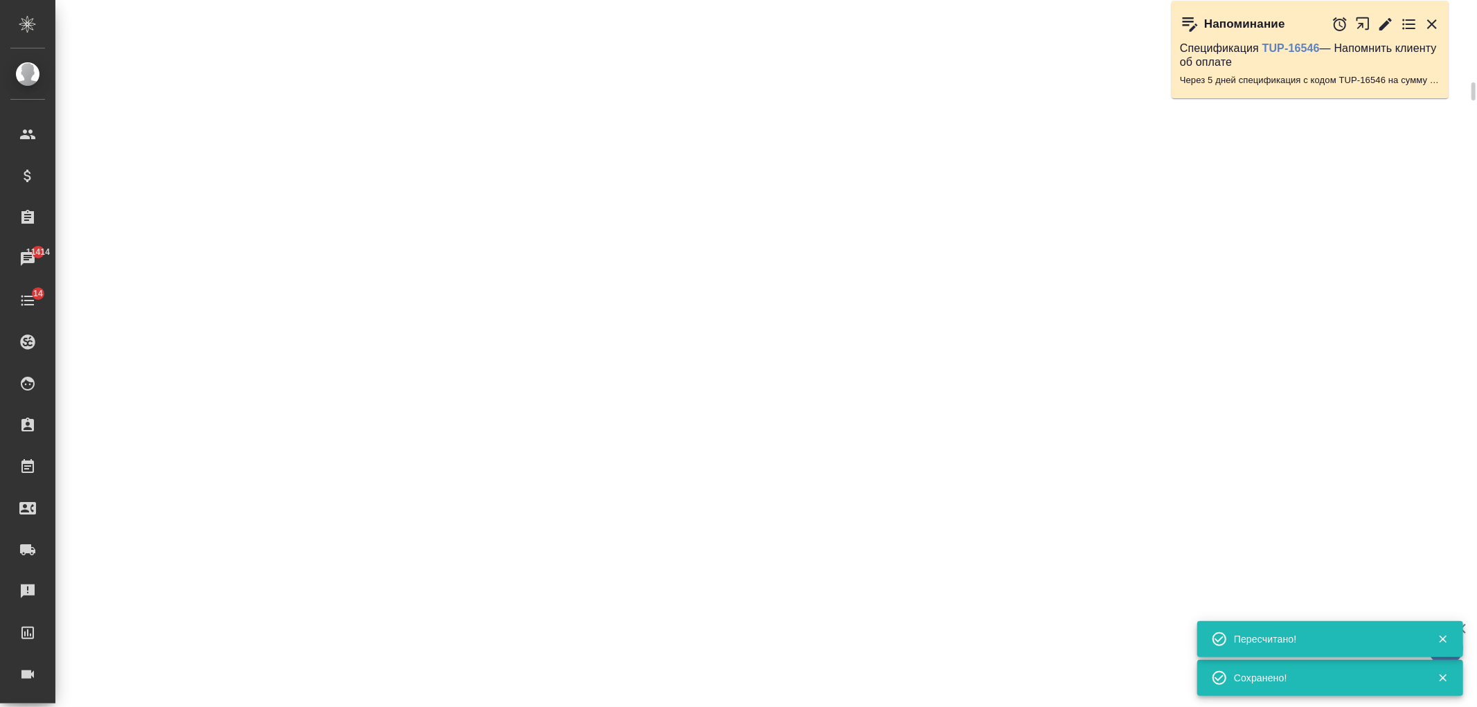
select select "RU"
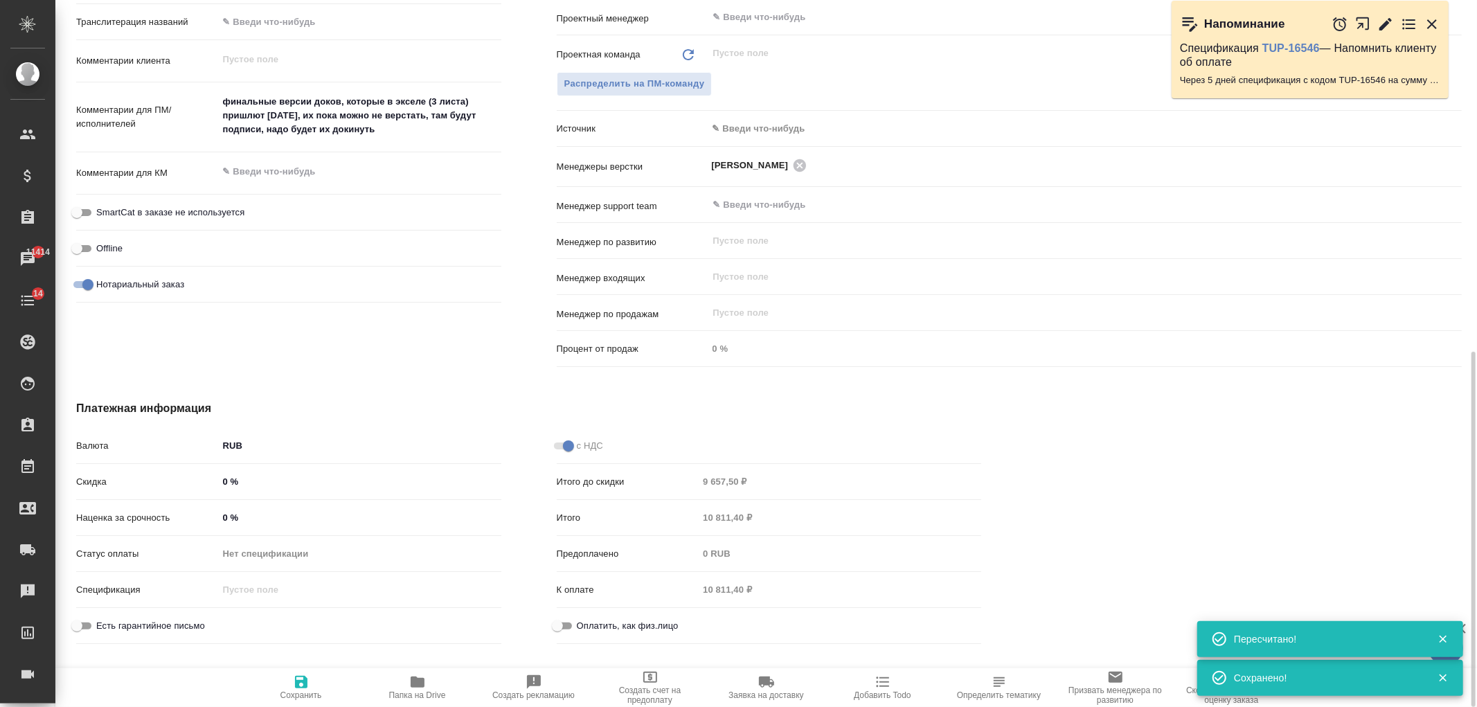
type textarea "x"
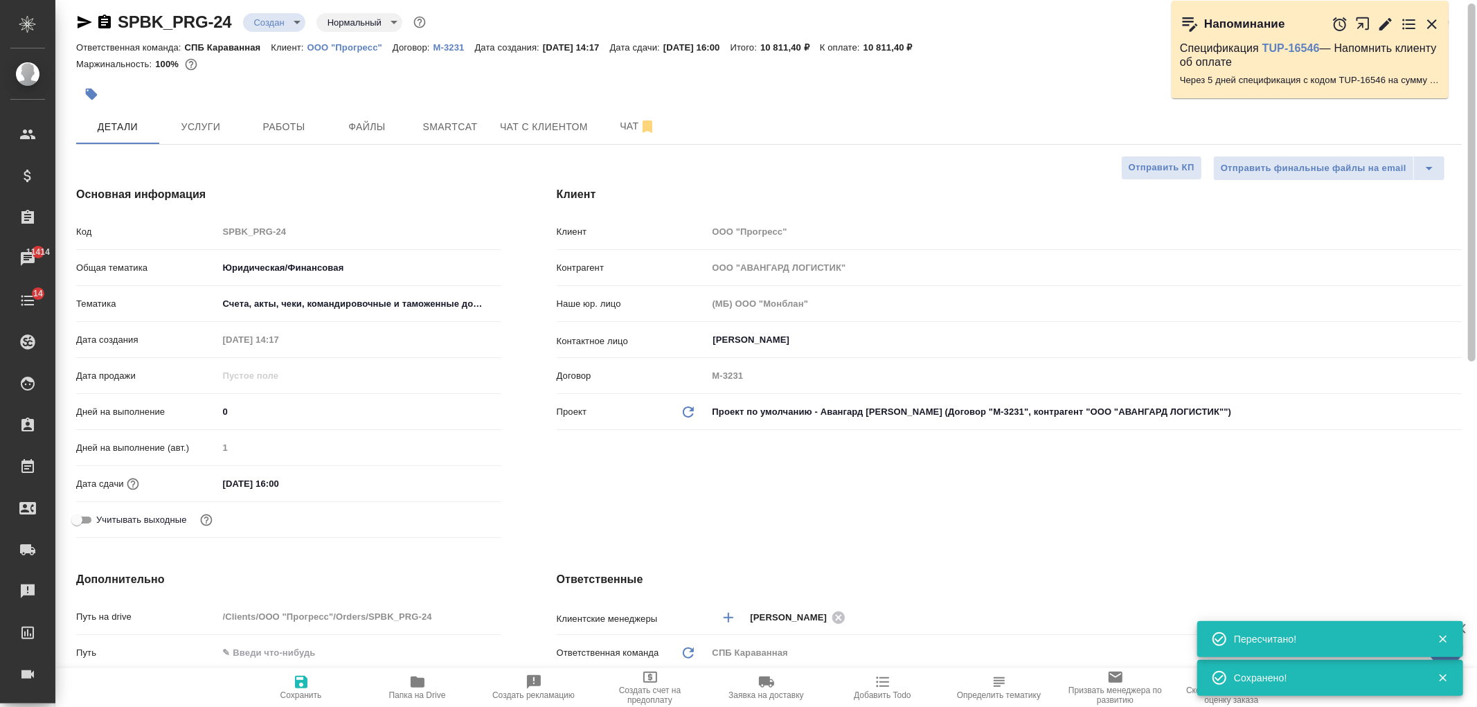
scroll to position [0, 0]
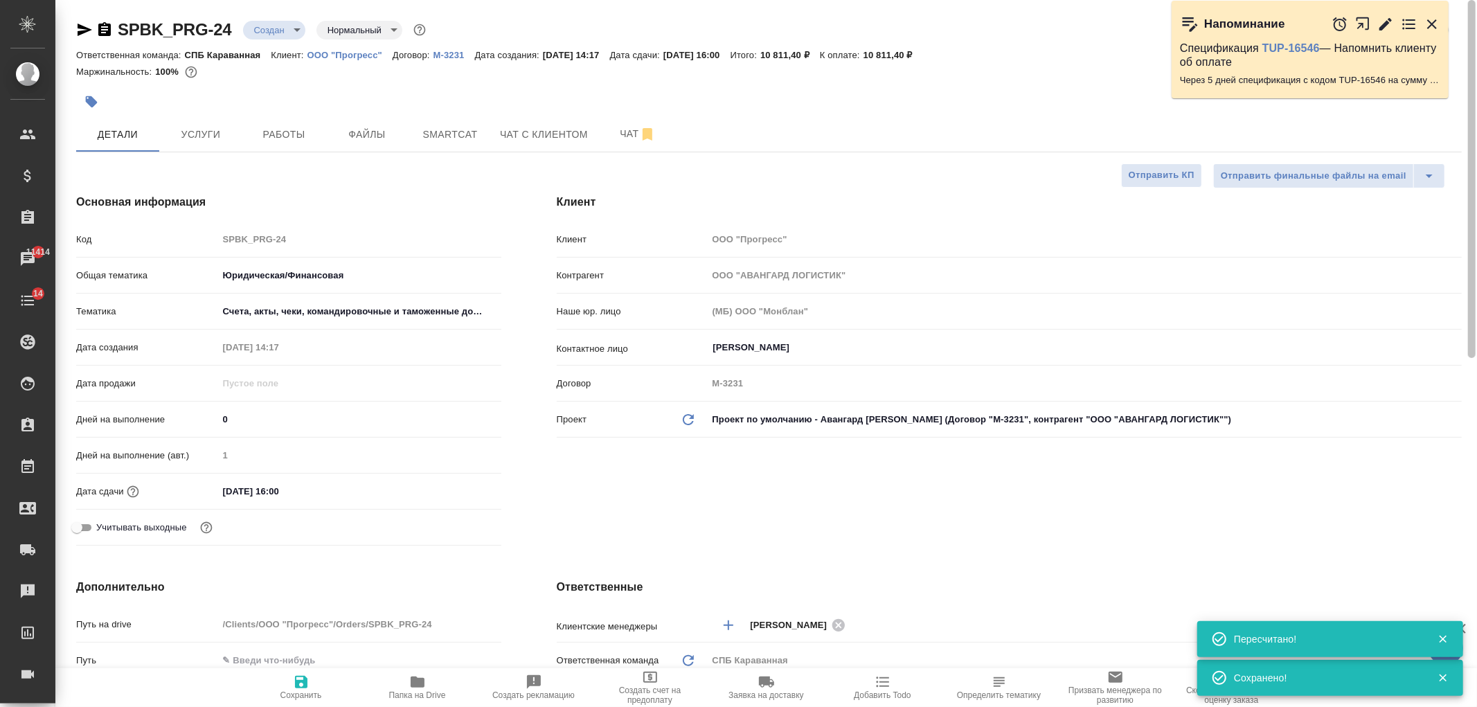
drag, startPoint x: 1462, startPoint y: 503, endPoint x: 1476, endPoint y: 123, distance: 381.2
click at [1476, 123] on div "SPBK_PRG-24 Создан new Нормальный normal Кратко детали заказа Ответственная ком…" at bounding box center [766, 353] width 1422 height 707
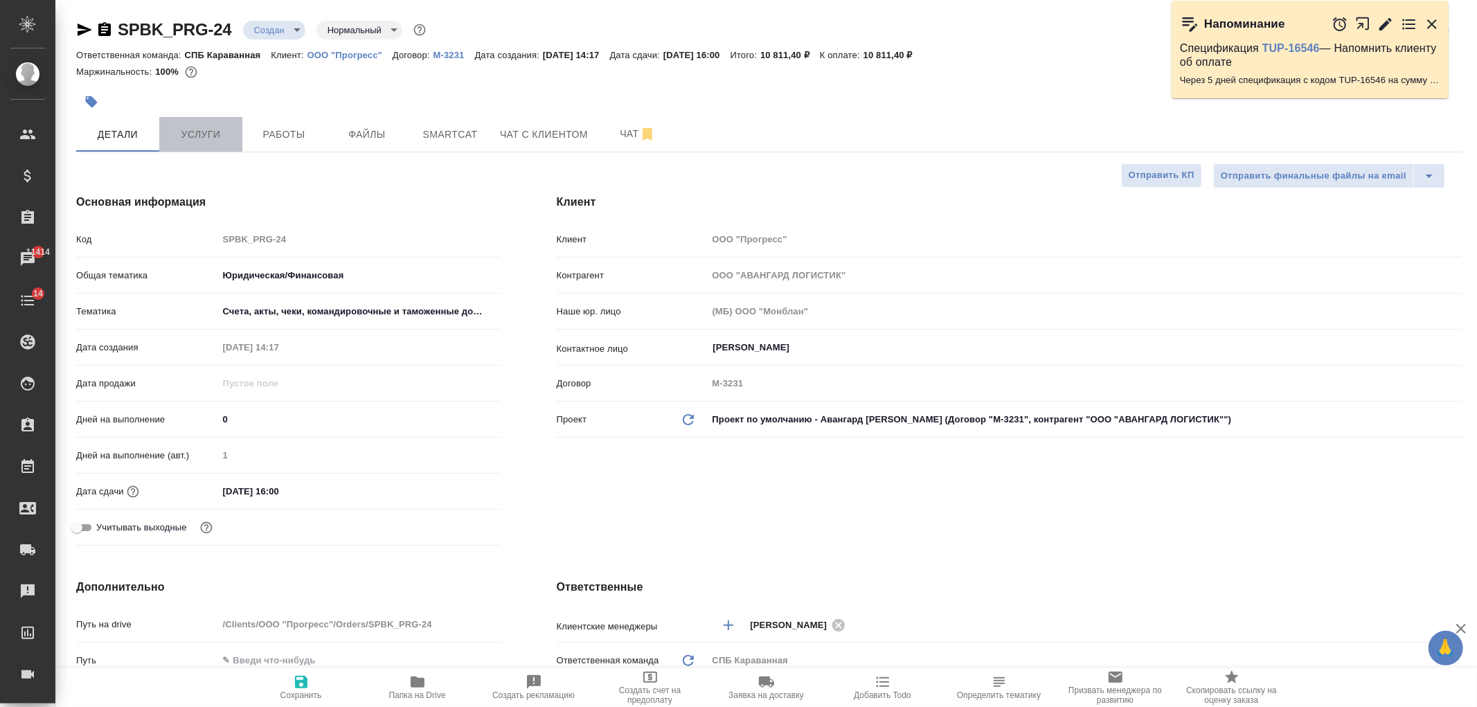
click at [193, 132] on span "Услуги" at bounding box center [201, 134] width 66 height 17
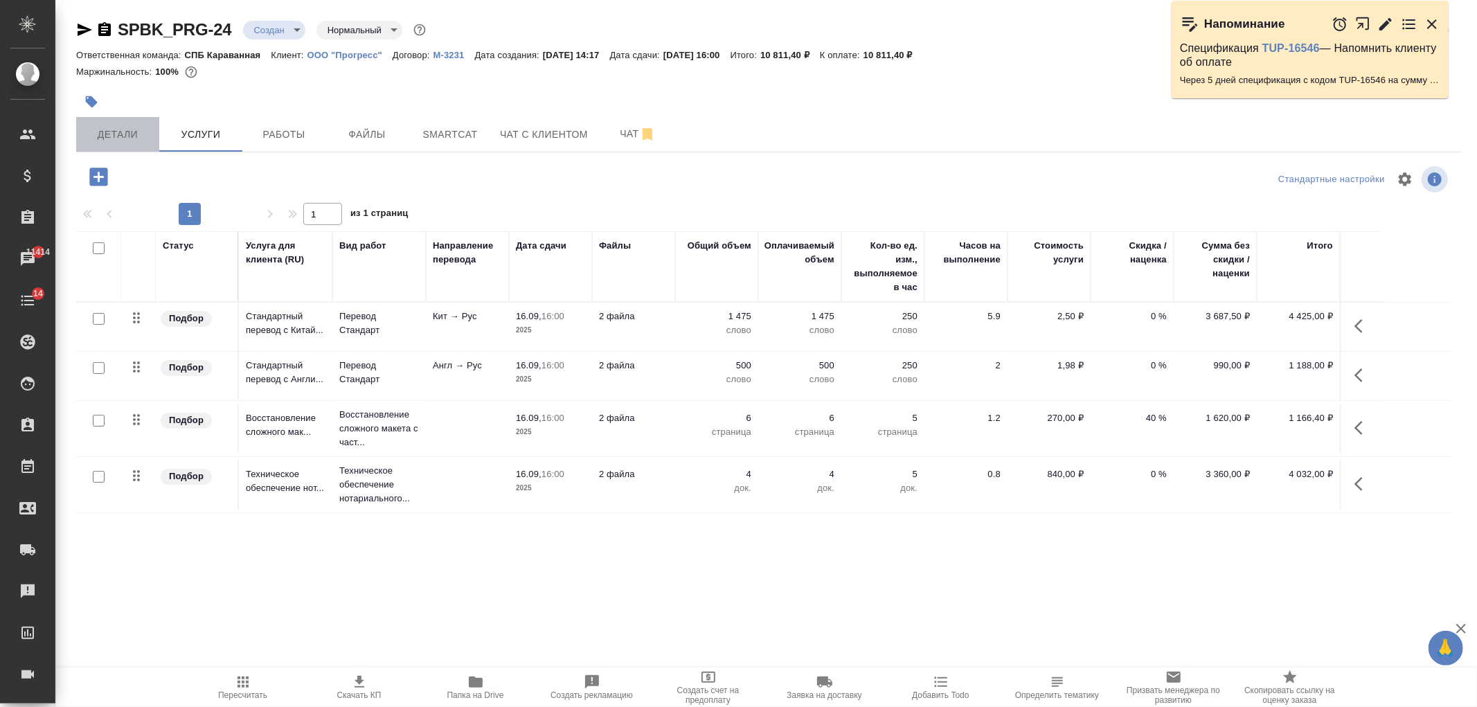
click at [132, 137] on span "Детали" at bounding box center [117, 134] width 66 height 17
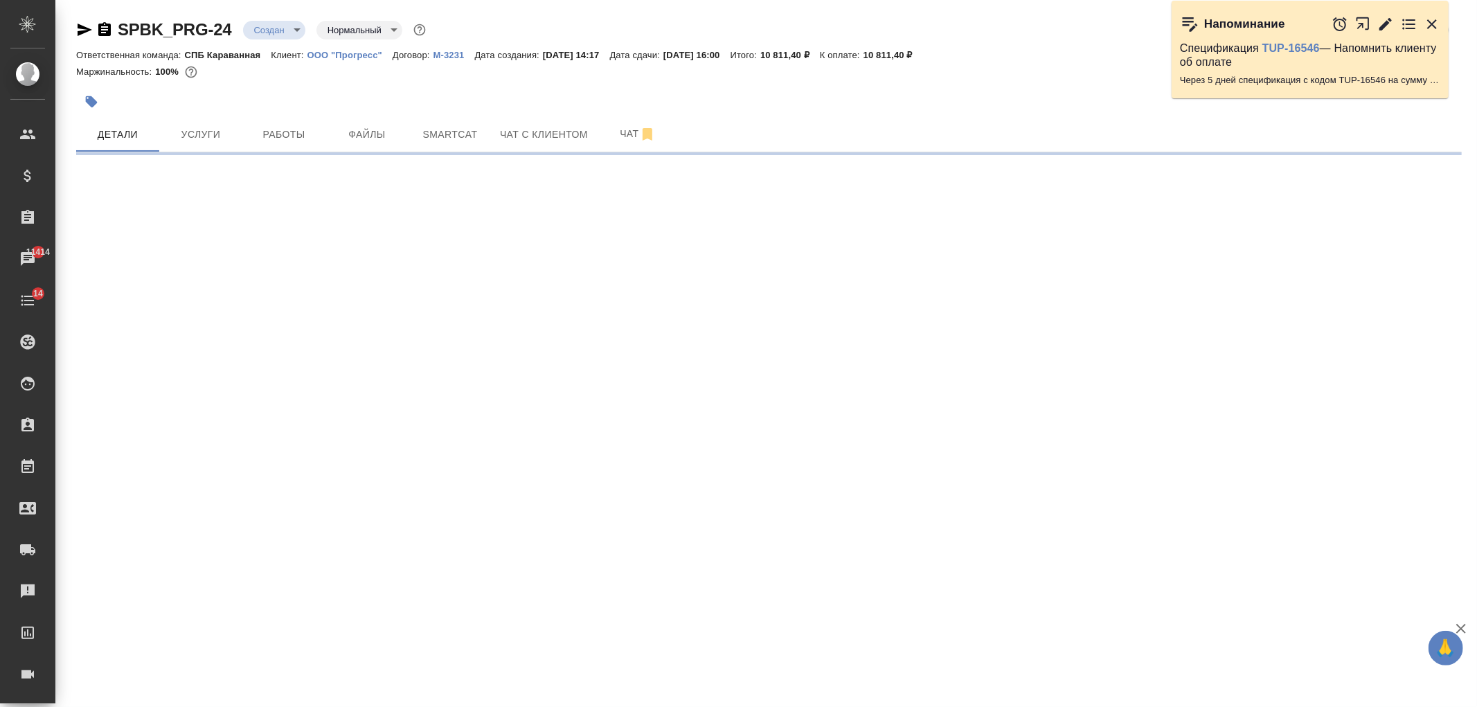
select select "RU"
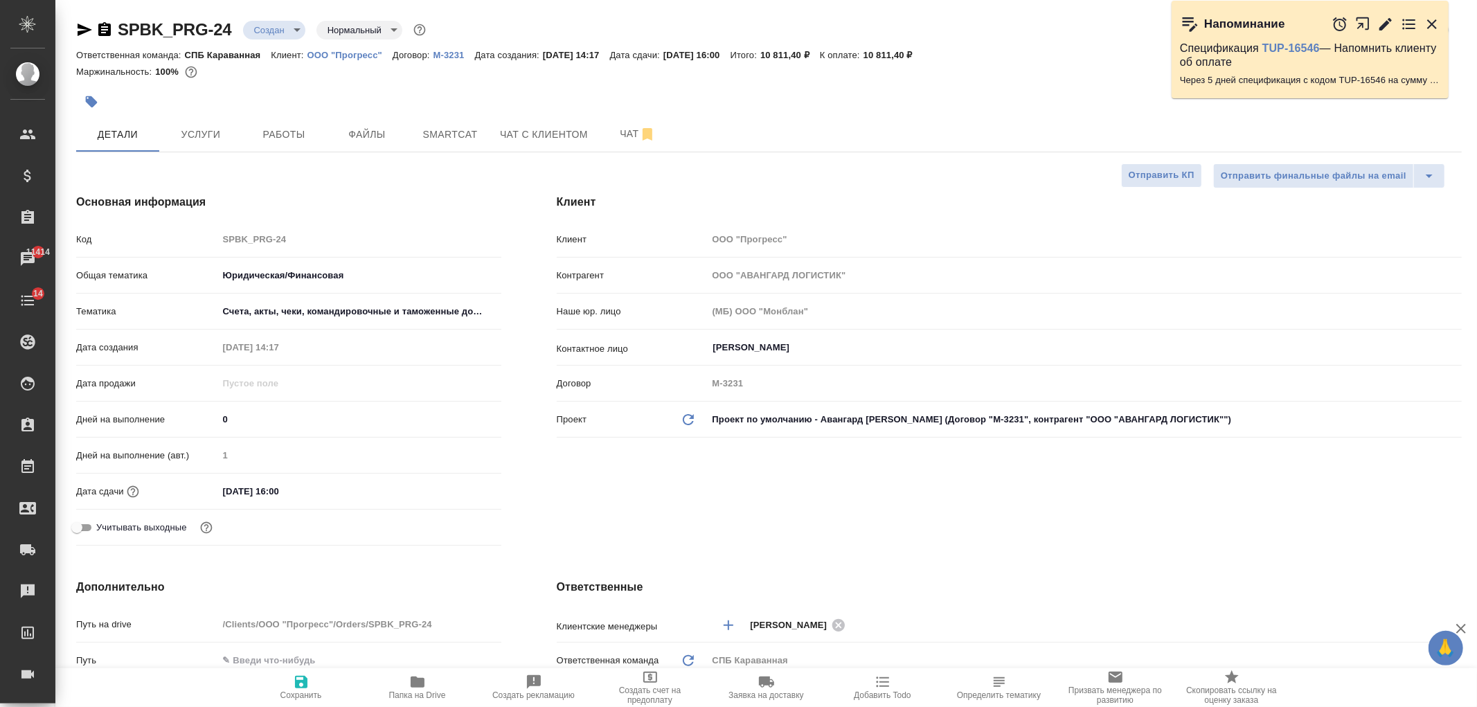
type textarea "x"
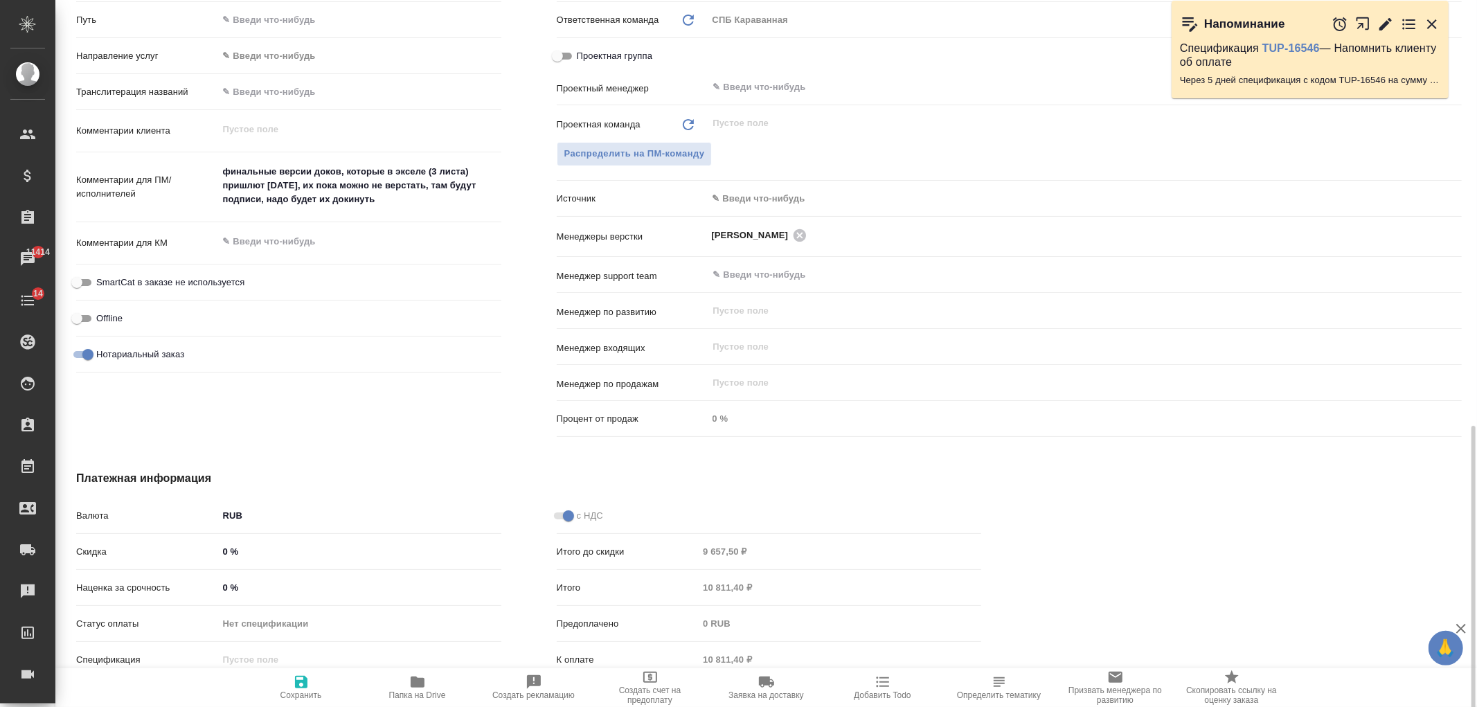
scroll to position [712, 0]
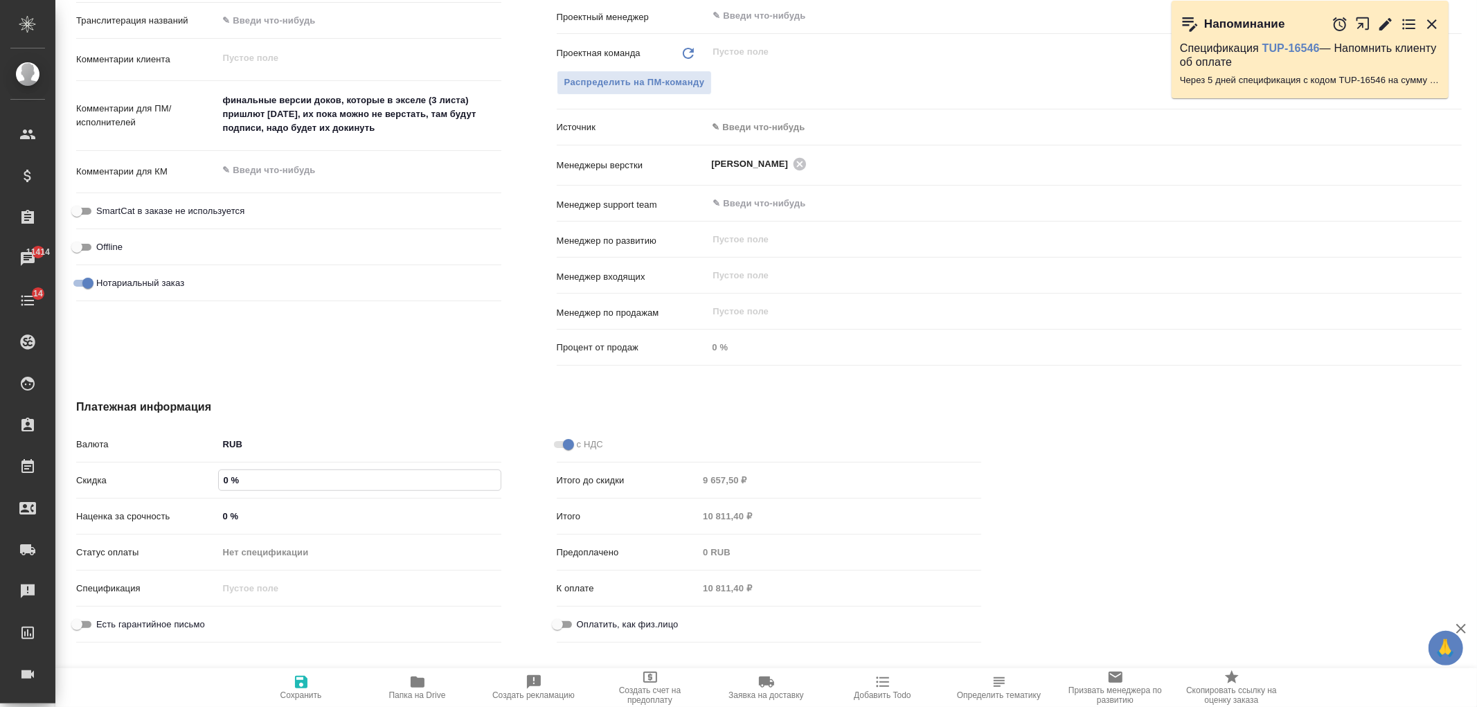
click at [219, 480] on input "0 %" at bounding box center [360, 480] width 282 height 20
click at [222, 517] on input "0 %" at bounding box center [359, 516] width 283 height 20
type input "30 %"
type textarea "x"
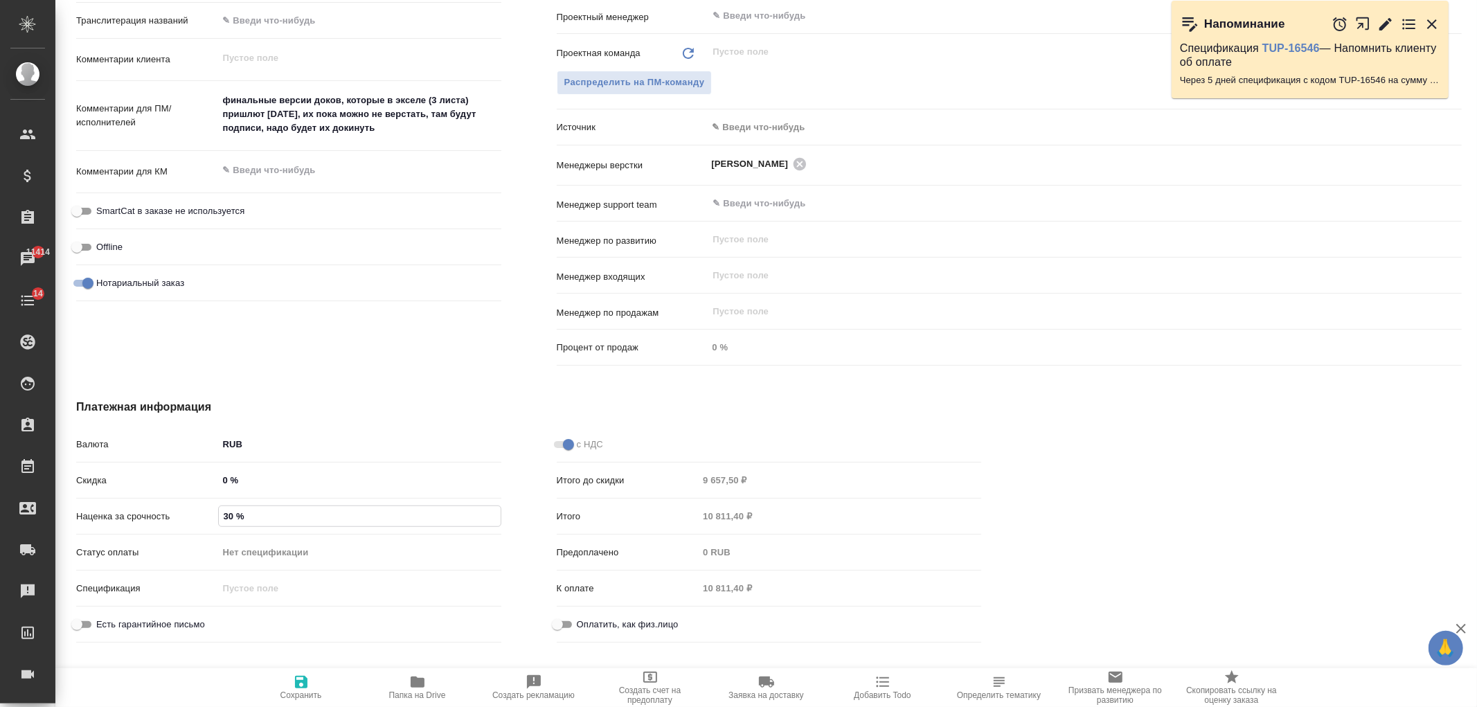
type textarea "x"
type input "30 %"
click at [309, 677] on icon "button" at bounding box center [301, 682] width 17 height 17
type textarea "x"
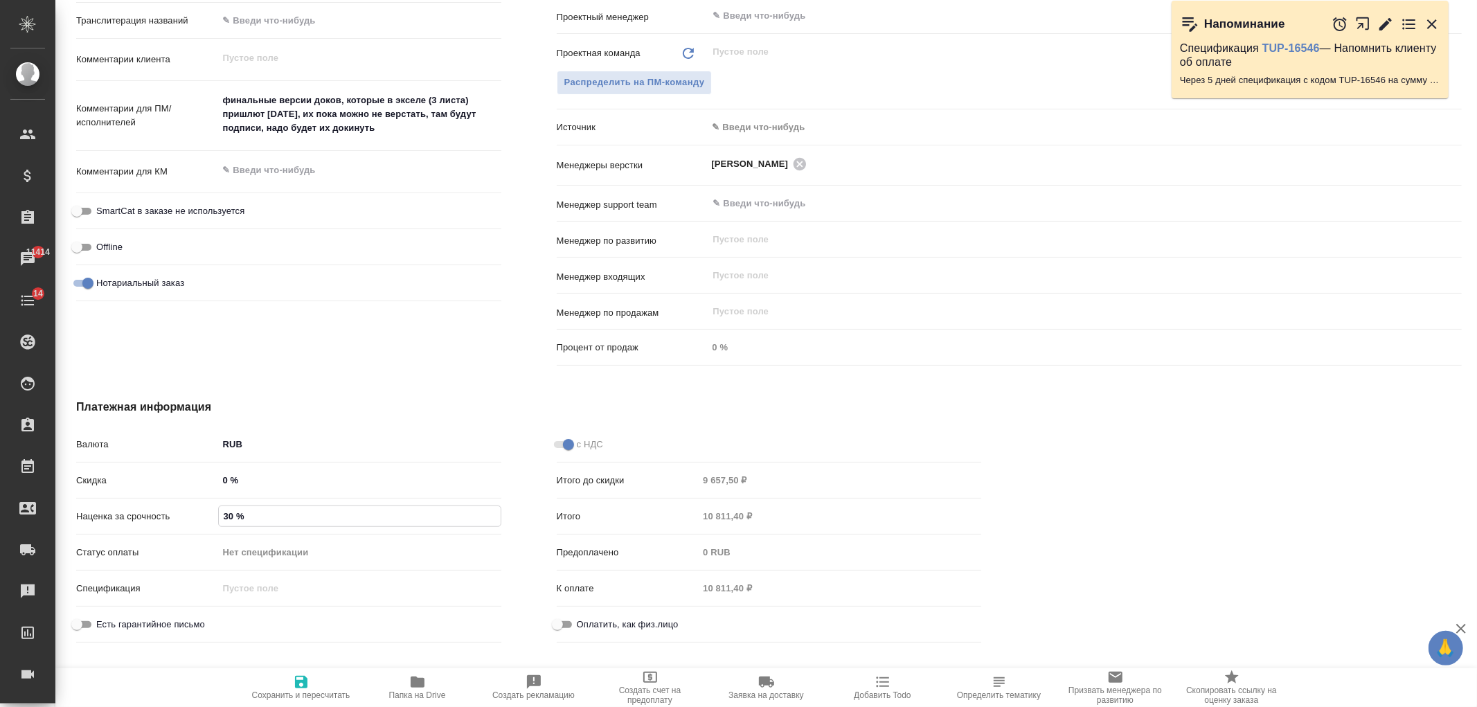
type textarea "x"
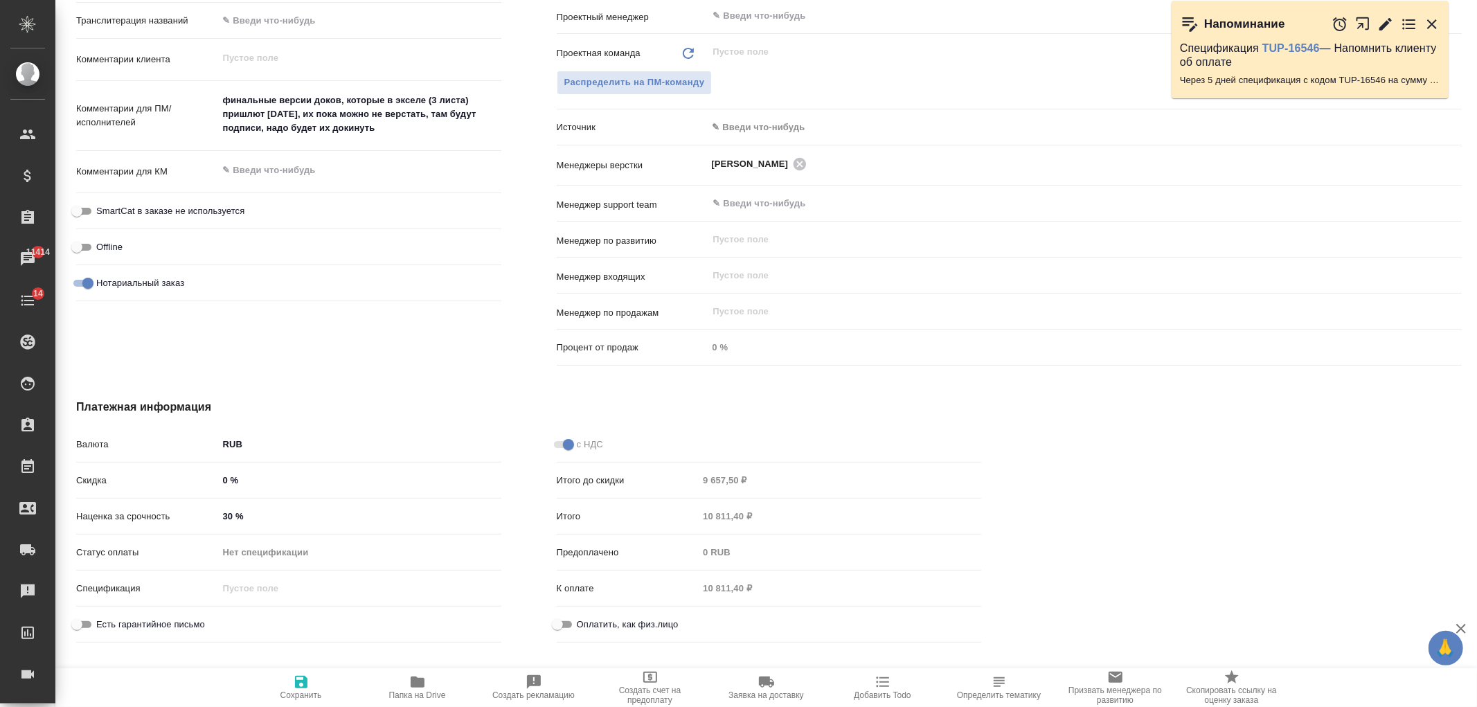
type textarea "x"
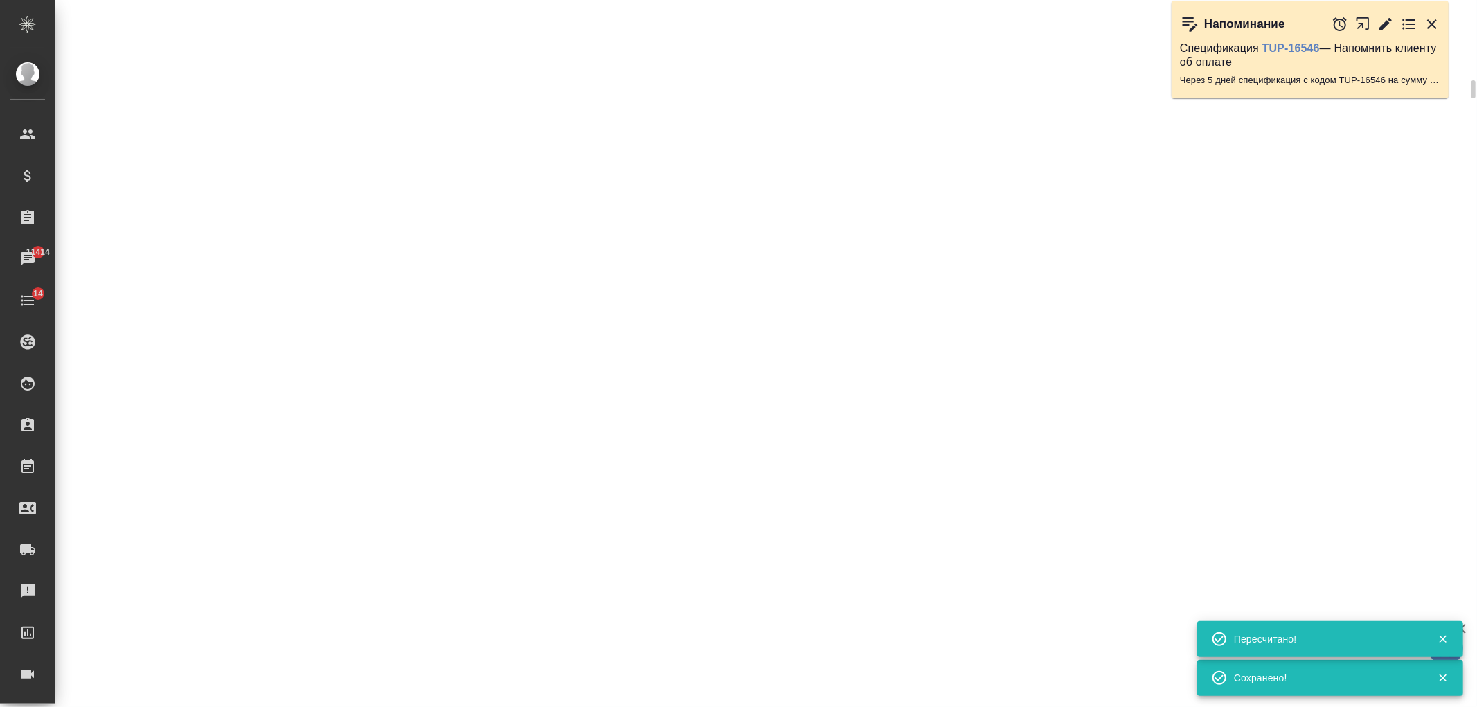
select select "RU"
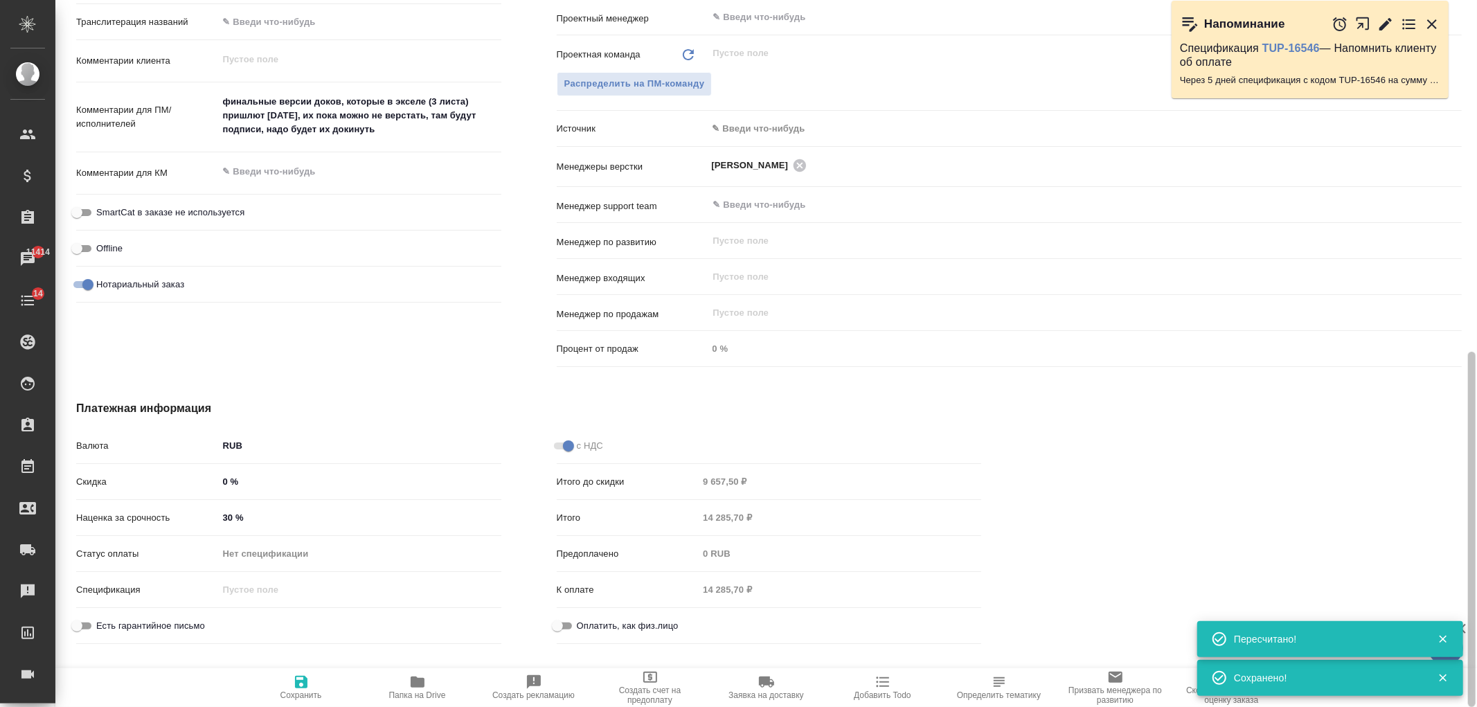
type textarea "x"
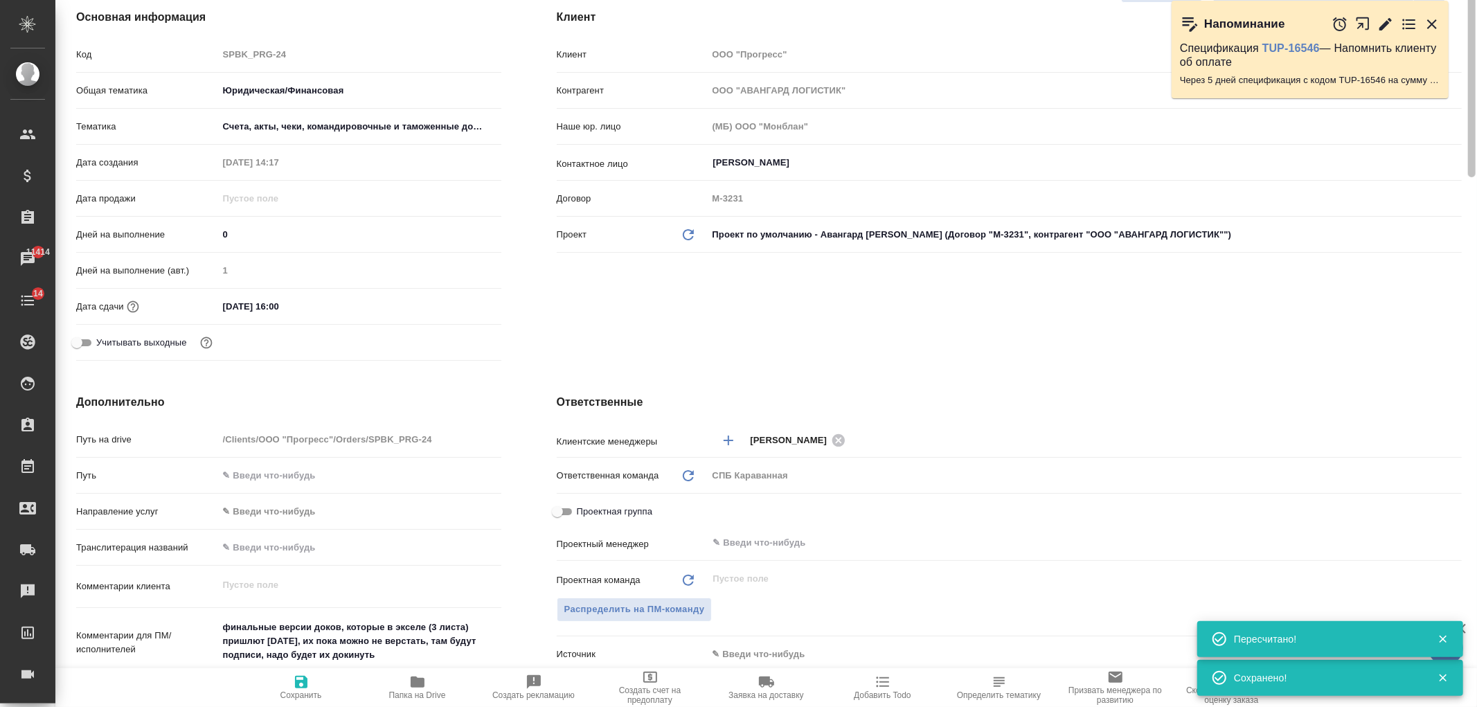
scroll to position [0, 0]
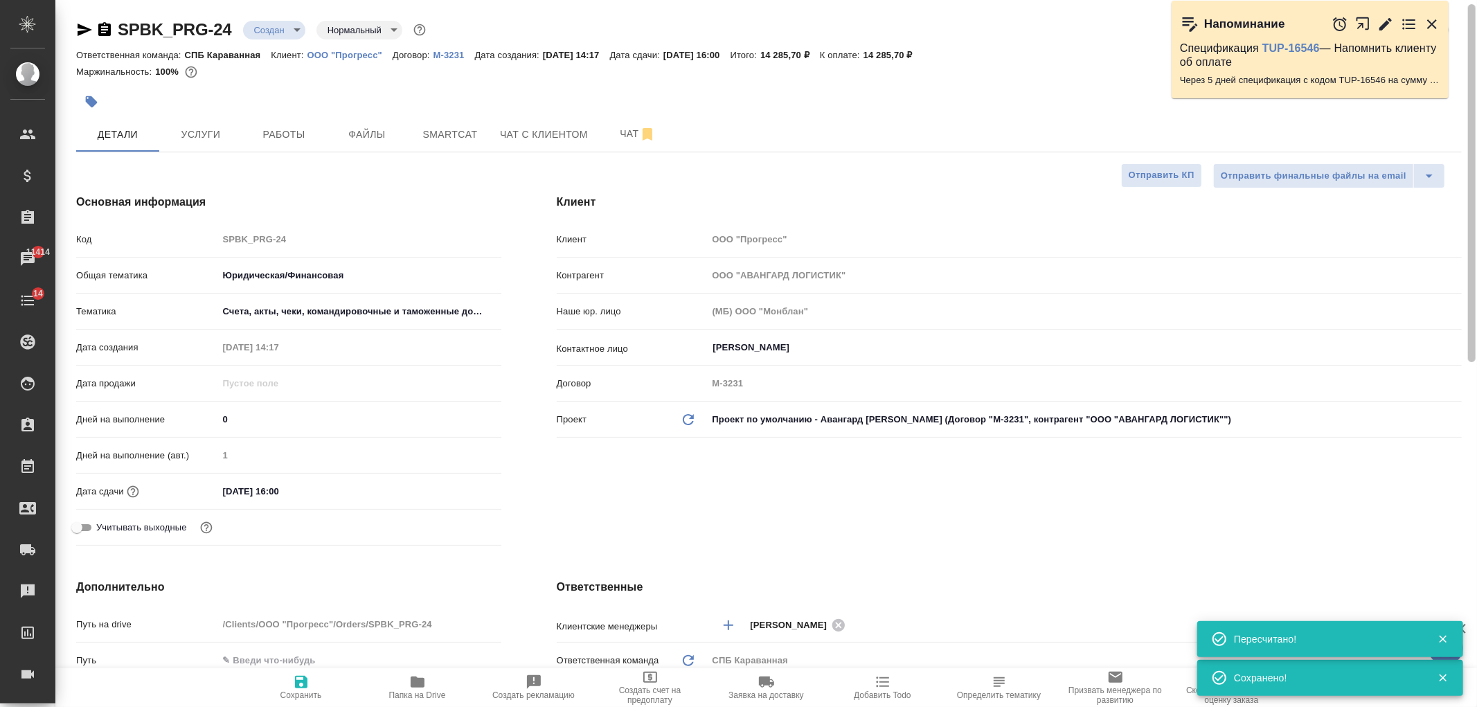
drag, startPoint x: 1458, startPoint y: 553, endPoint x: 1330, endPoint y: 45, distance: 523.5
click at [1408, 55] on div "🙏 .cls-1 fill:#fff; AWATERA Ivanova Arina Клиенты Спецификации Заказы 11414 Чат…" at bounding box center [738, 353] width 1477 height 707
click at [197, 140] on span "Услуги" at bounding box center [201, 134] width 66 height 17
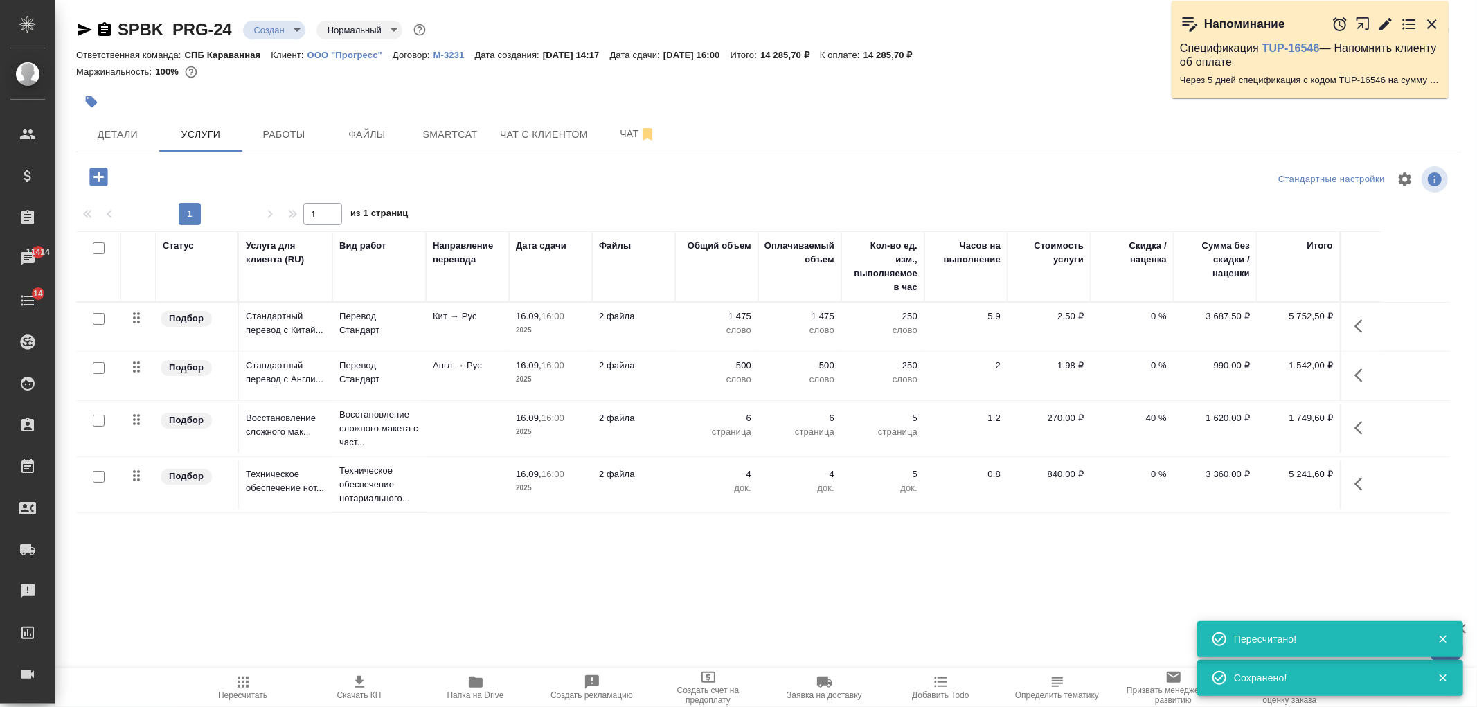
click at [366, 691] on span "Скачать КП" at bounding box center [359, 695] width 44 height 10
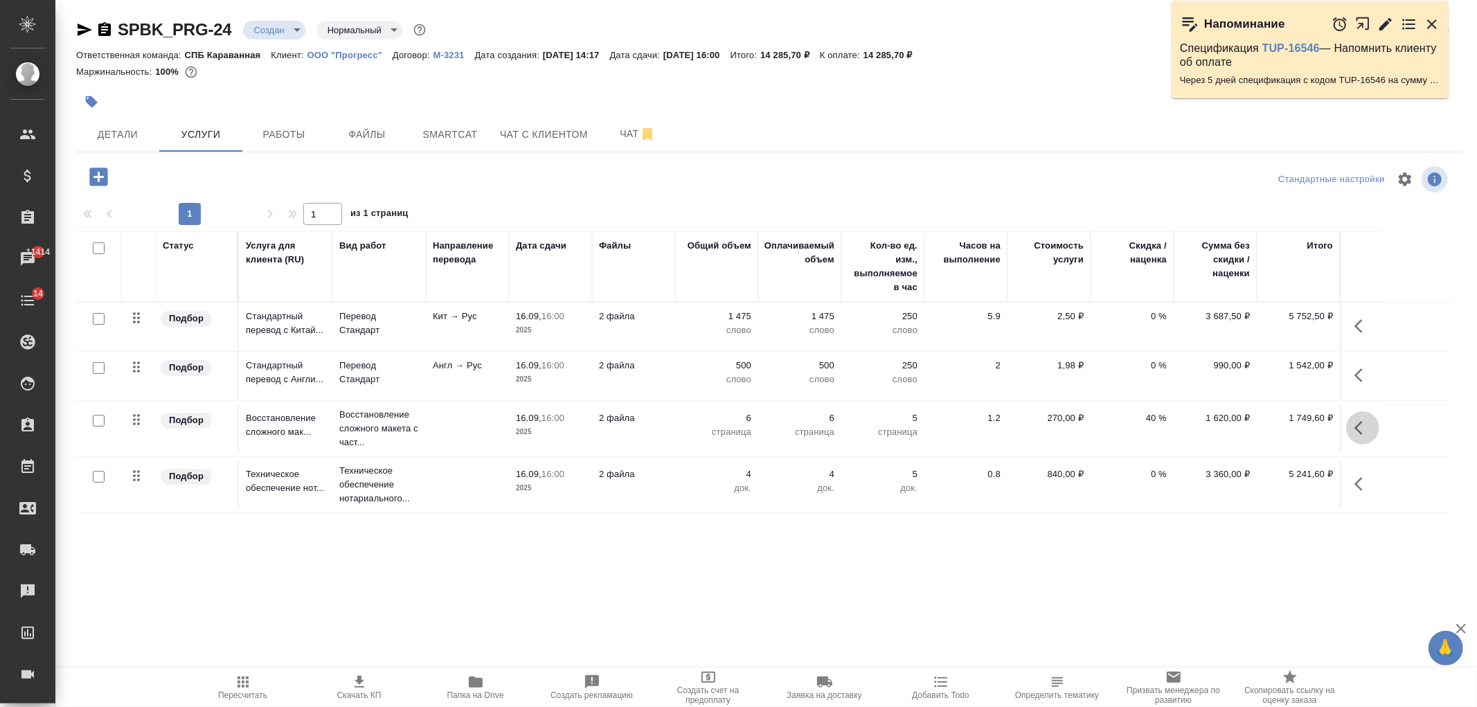
click at [1359, 427] on icon "button" at bounding box center [1363, 428] width 17 height 17
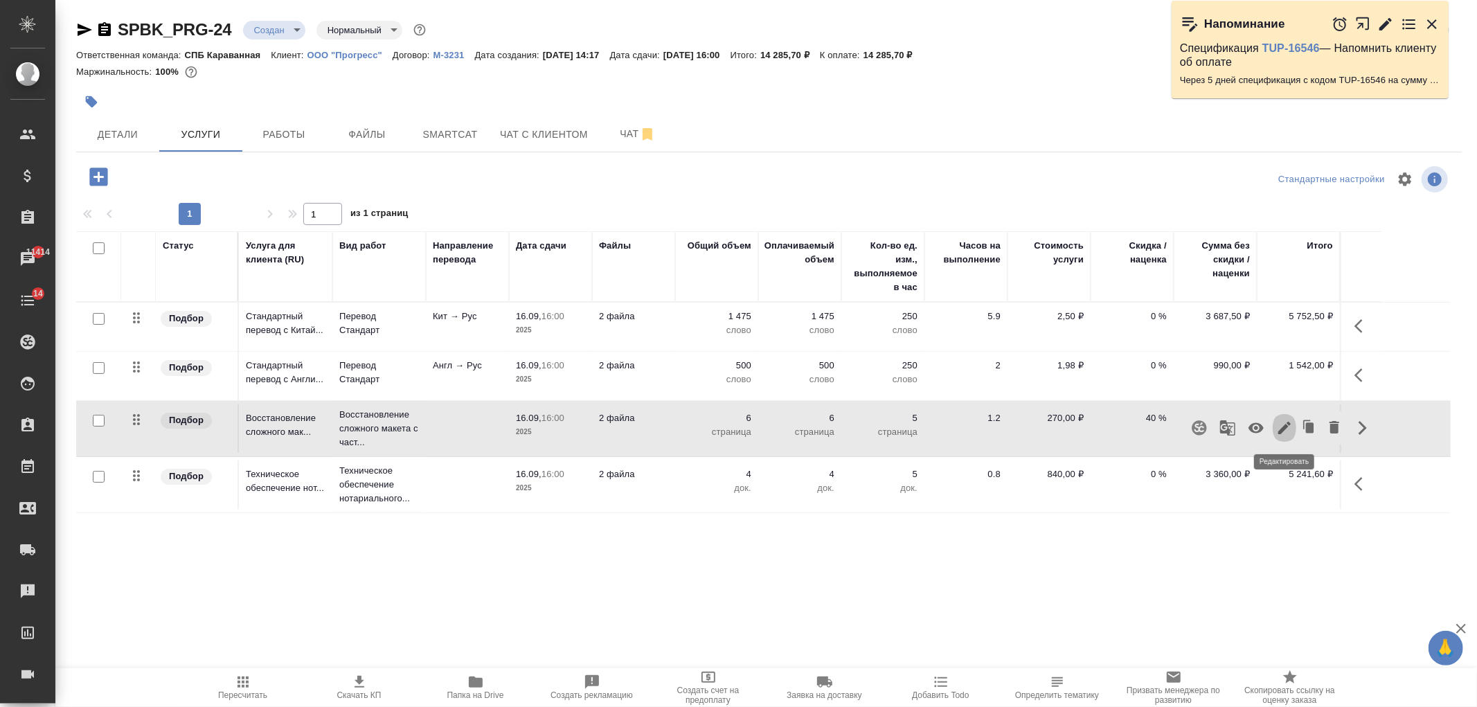
click at [1284, 426] on icon "button" at bounding box center [1284, 428] width 12 height 12
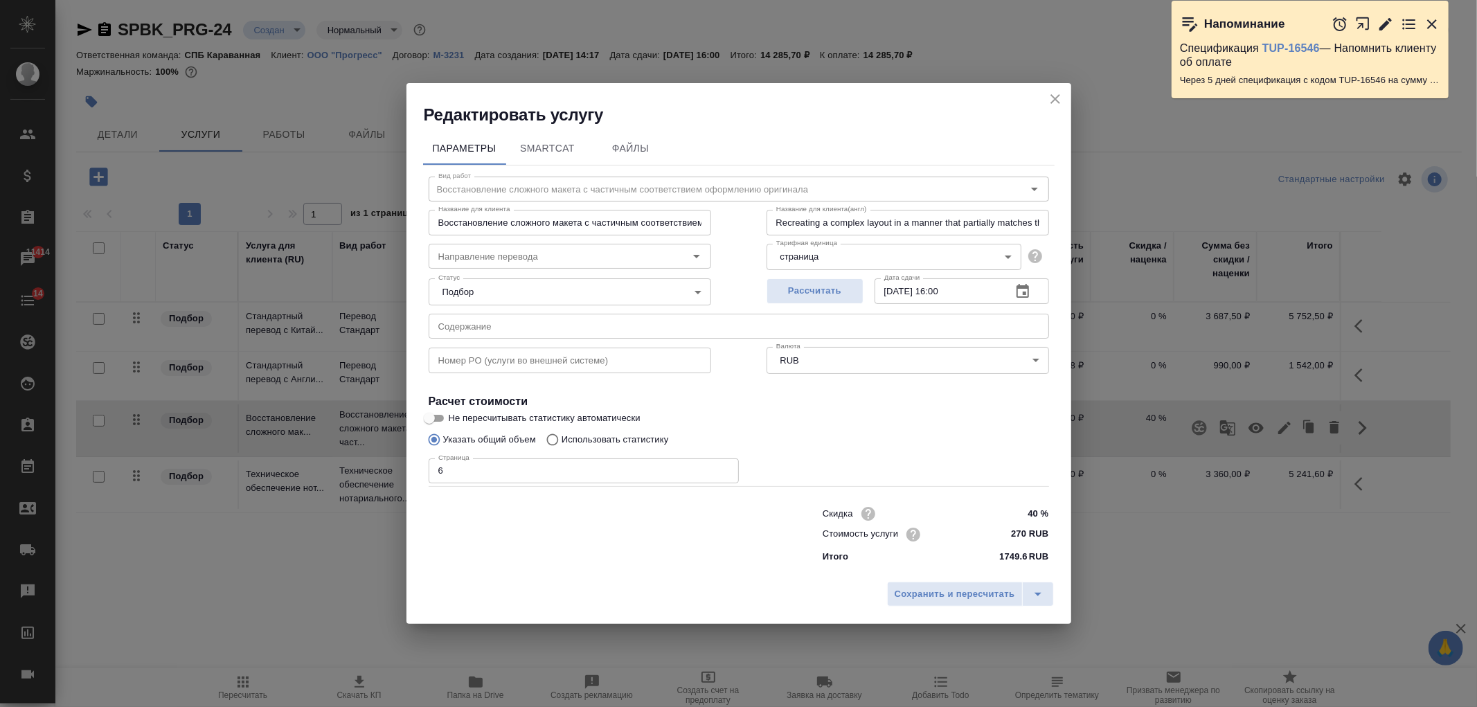
click at [1024, 507] on input "40 %" at bounding box center [1023, 513] width 52 height 20
type input "60 %"
click at [970, 591] on span "Сохранить и пересчитать" at bounding box center [955, 595] width 121 height 16
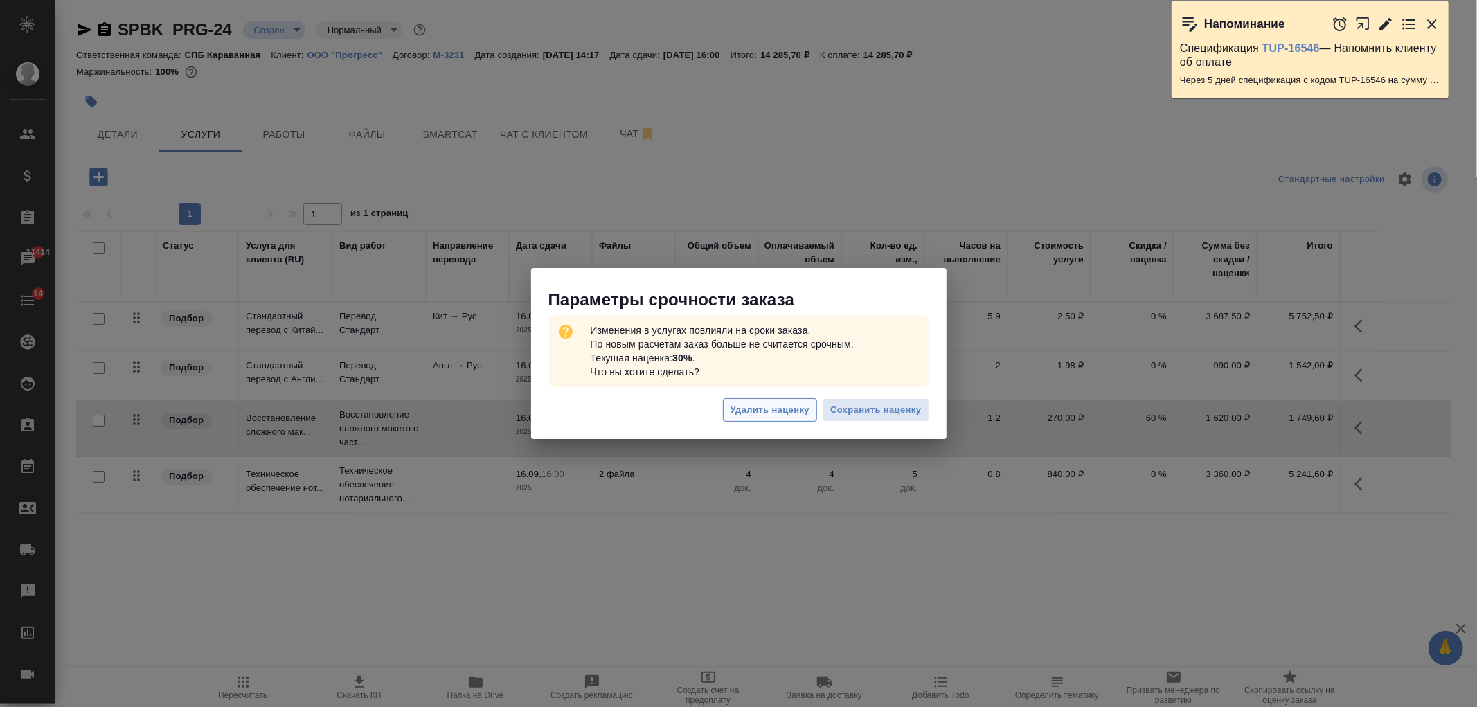
click at [783, 413] on span "Удалить наценку" at bounding box center [770, 410] width 79 height 16
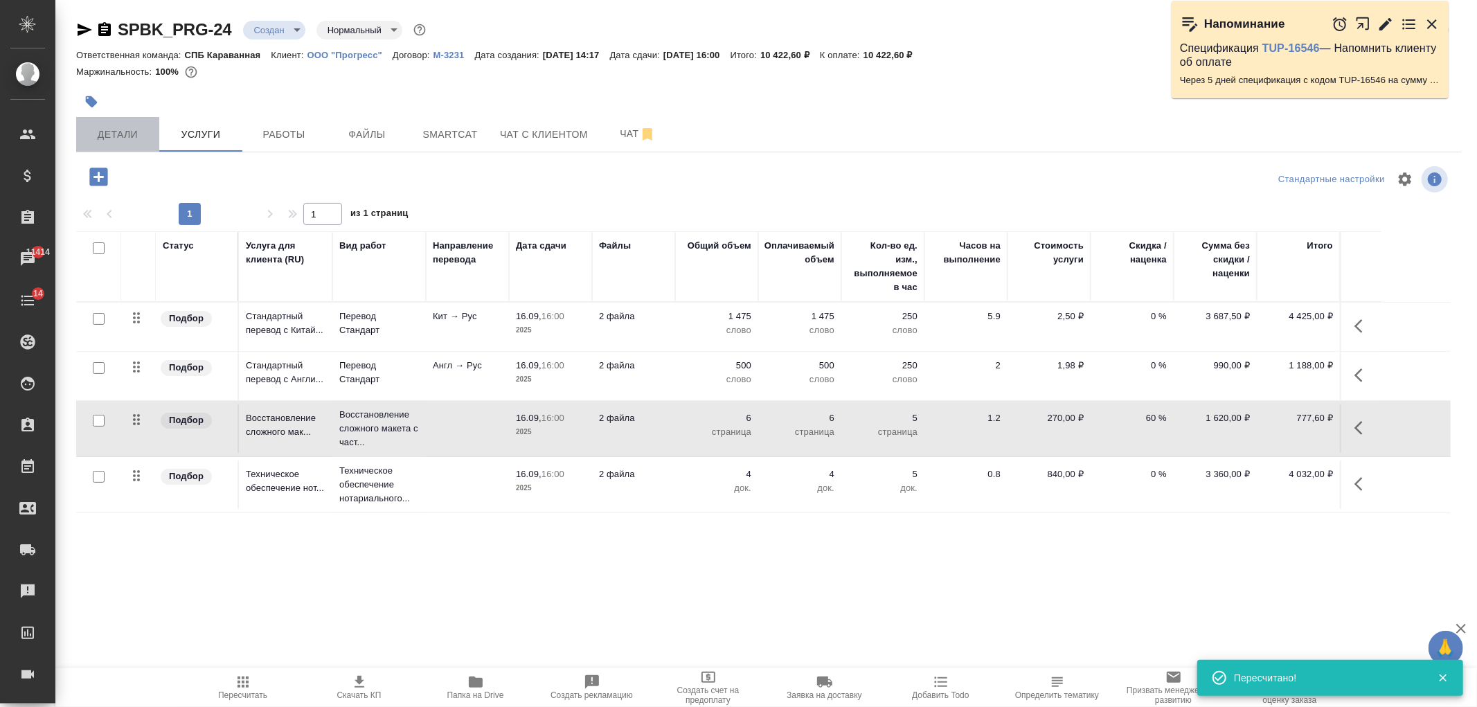
click at [118, 130] on span "Детали" at bounding box center [117, 134] width 66 height 17
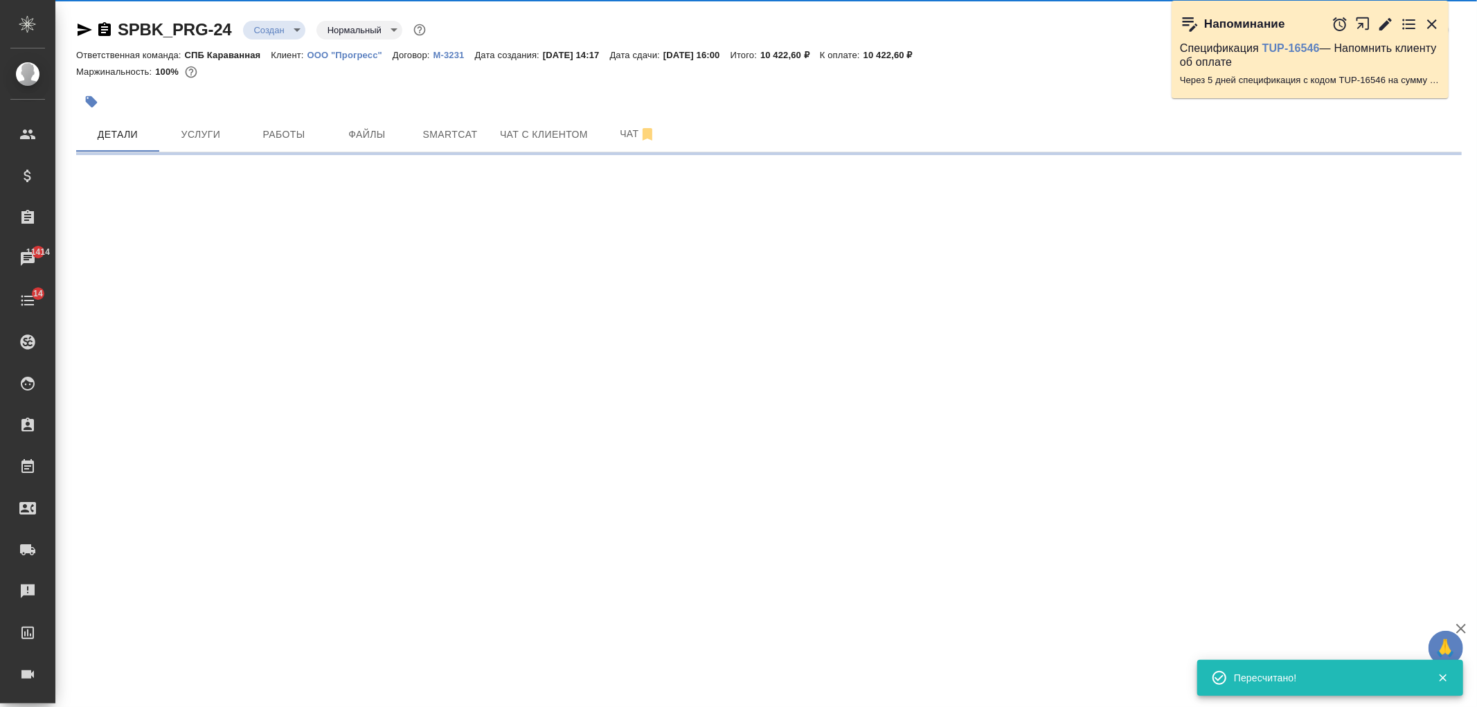
select select "RU"
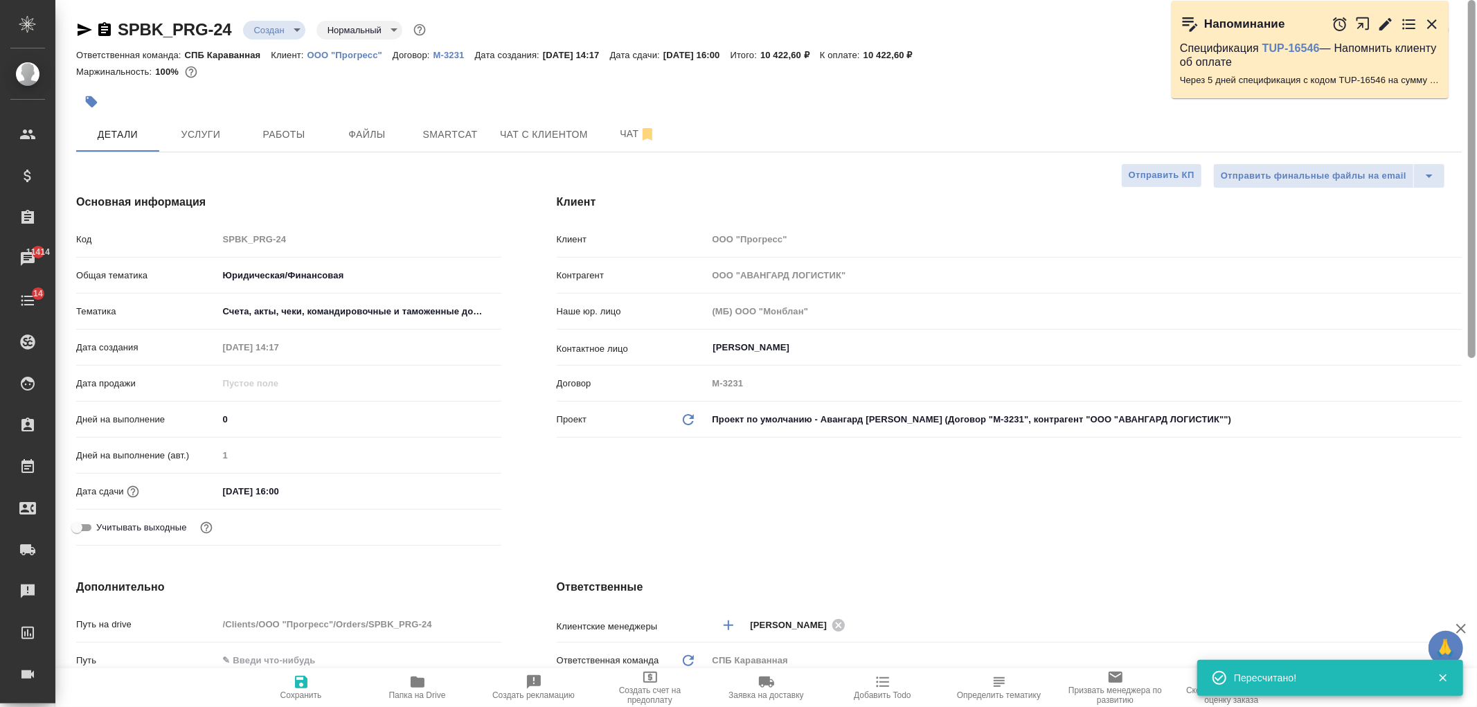
type textarea "x"
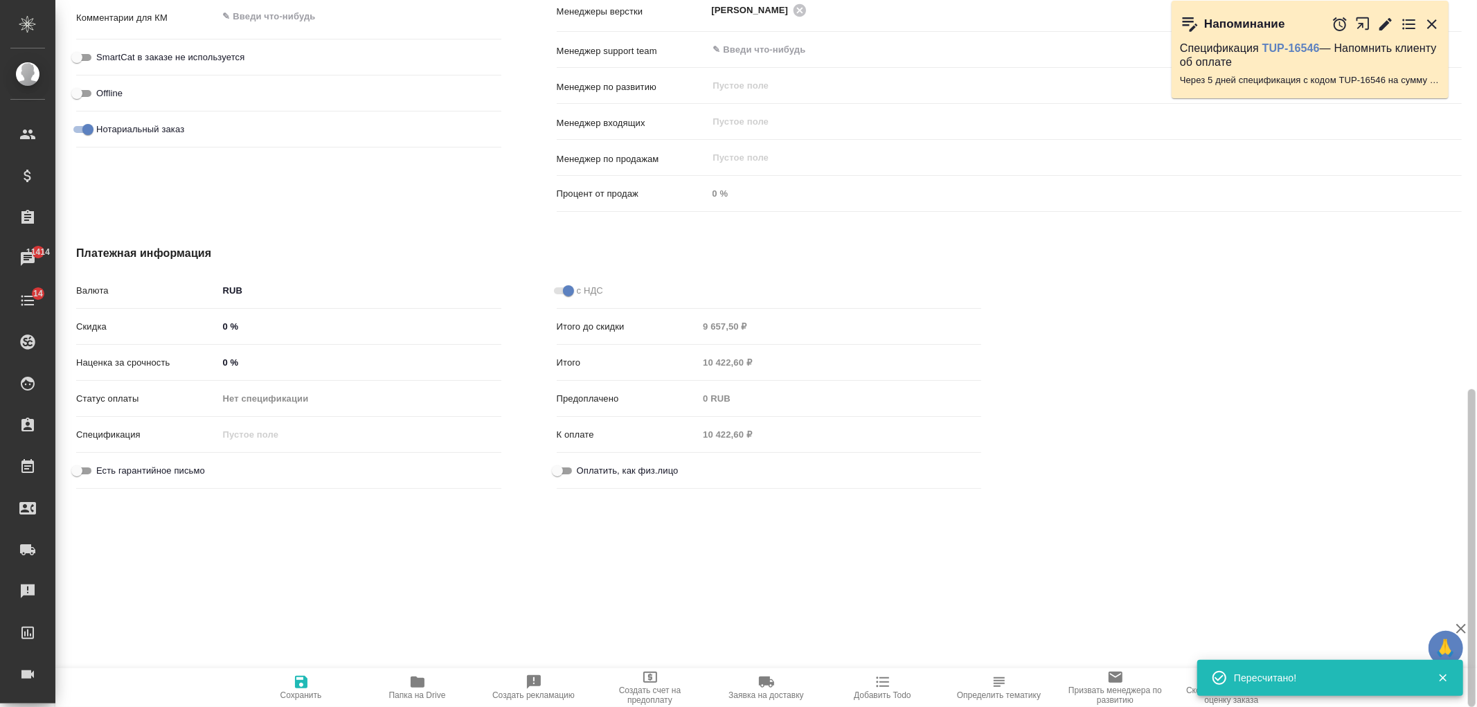
drag, startPoint x: 1460, startPoint y: 166, endPoint x: 684, endPoint y: 584, distance: 881.8
click at [1458, 691] on div "🙏 .cls-1 fill:#fff; AWATERA Ivanova Arina Клиенты Спецификации Заказы 11414 Чат…" at bounding box center [738, 353] width 1477 height 707
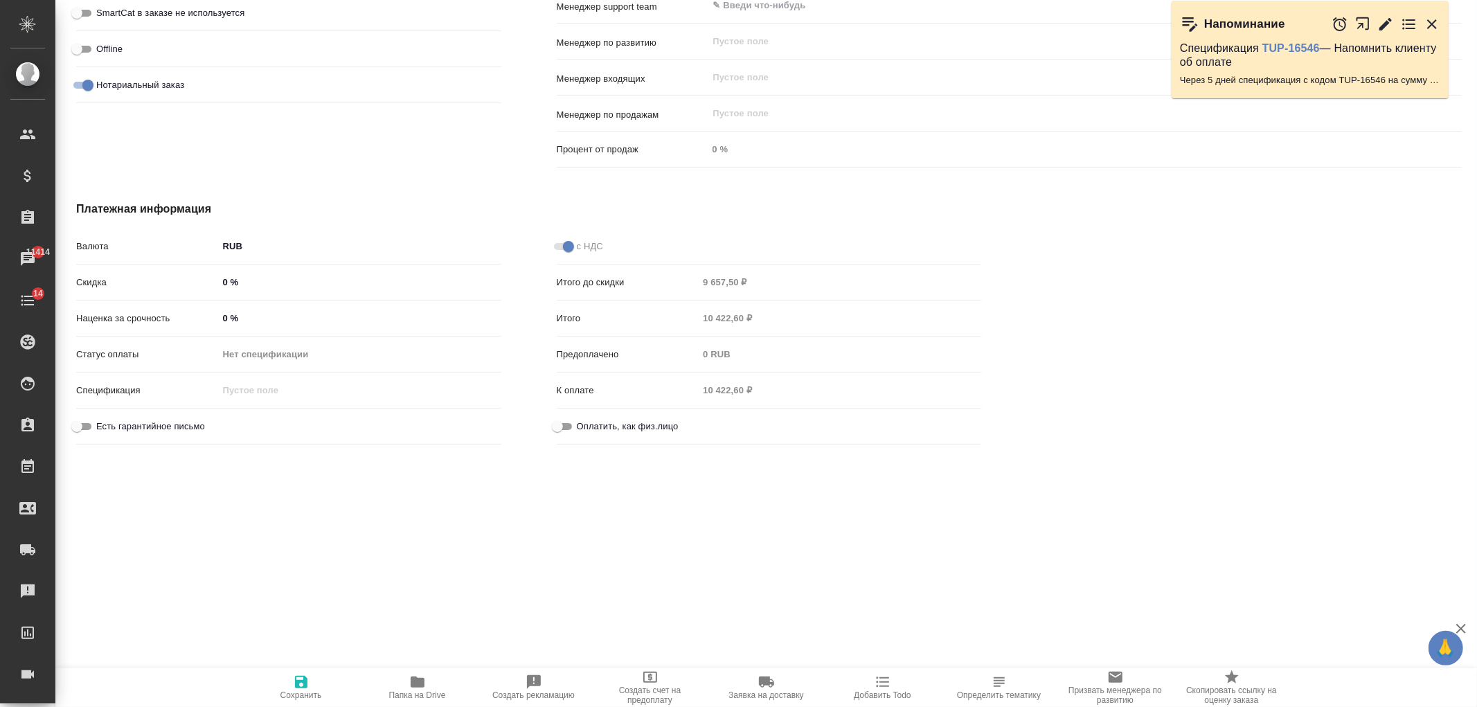
click at [219, 322] on input "0 %" at bounding box center [359, 318] width 283 height 20
type input "30 %"
type textarea "x"
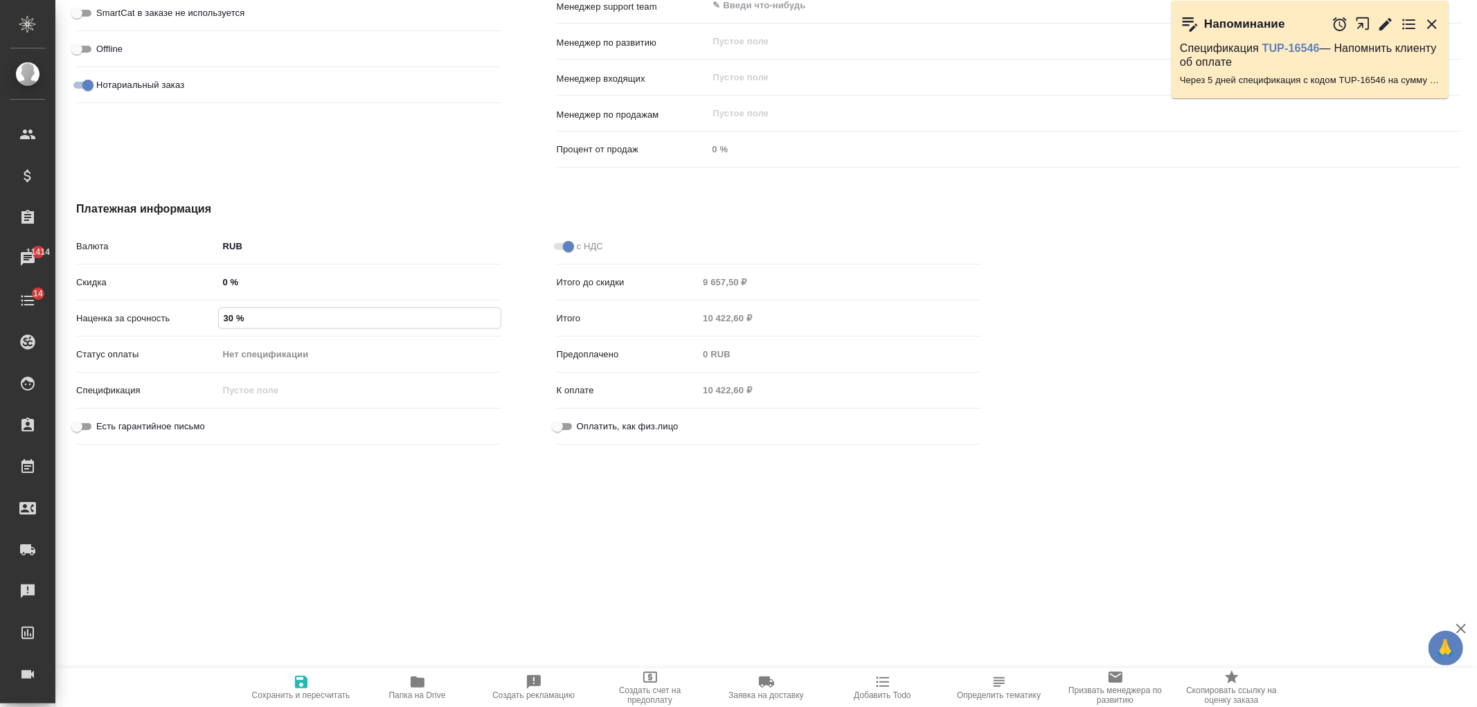
type input "30 %"
click at [307, 680] on icon "button" at bounding box center [301, 682] width 12 height 12
type textarea "x"
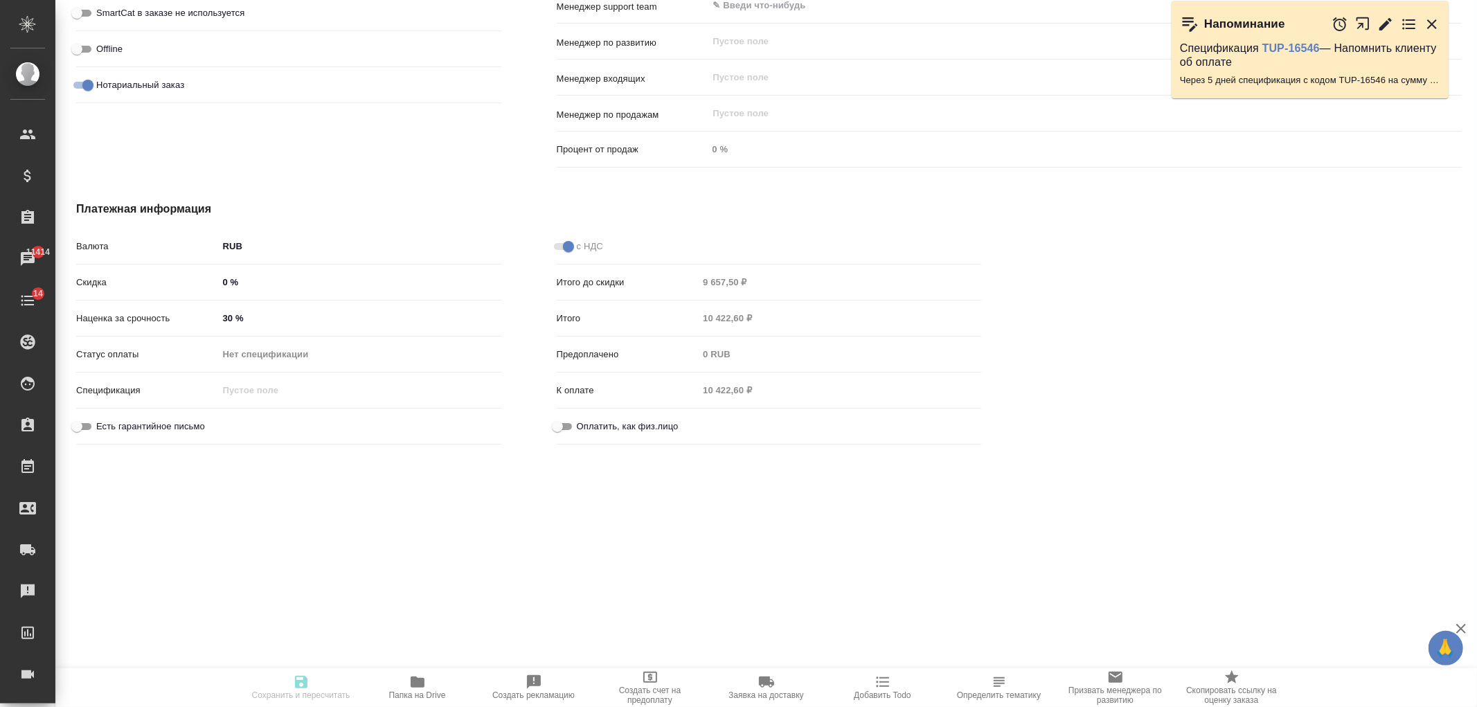
type textarea "x"
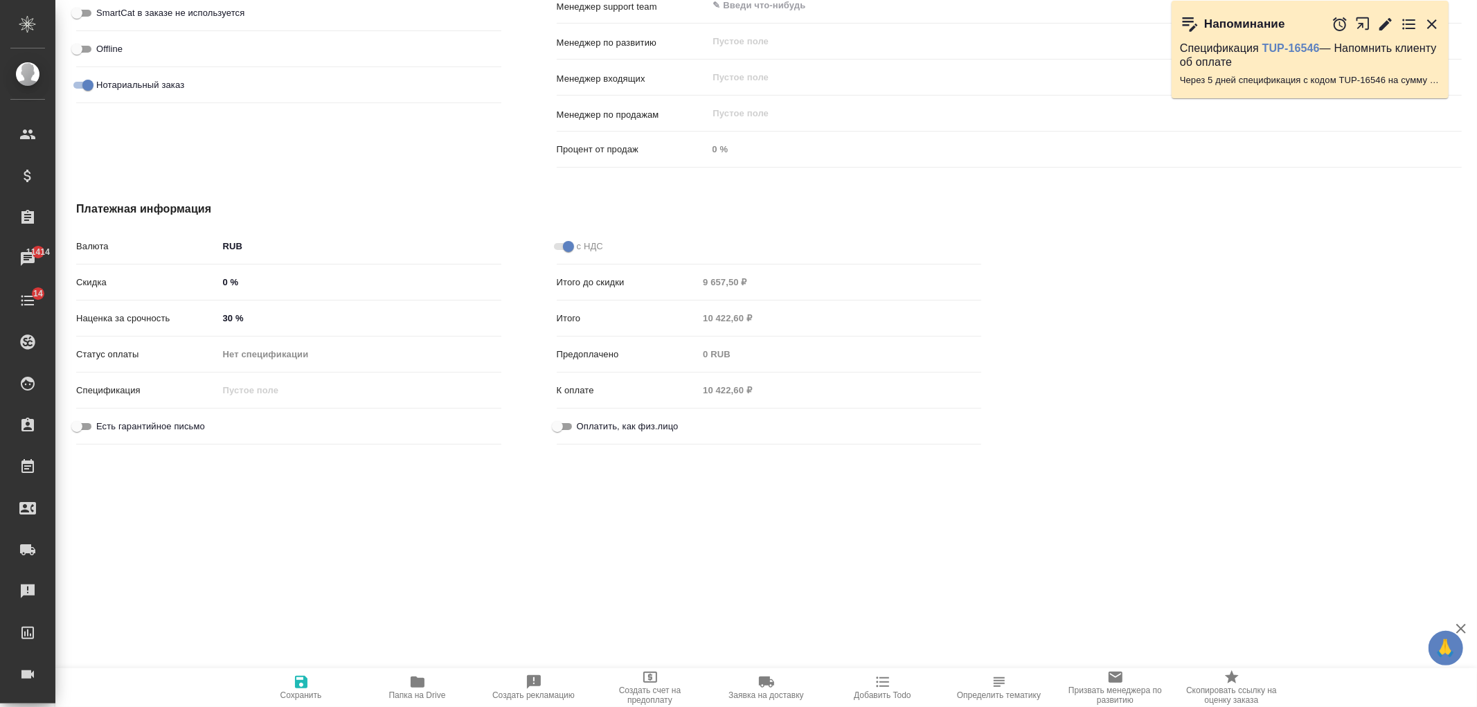
type textarea "x"
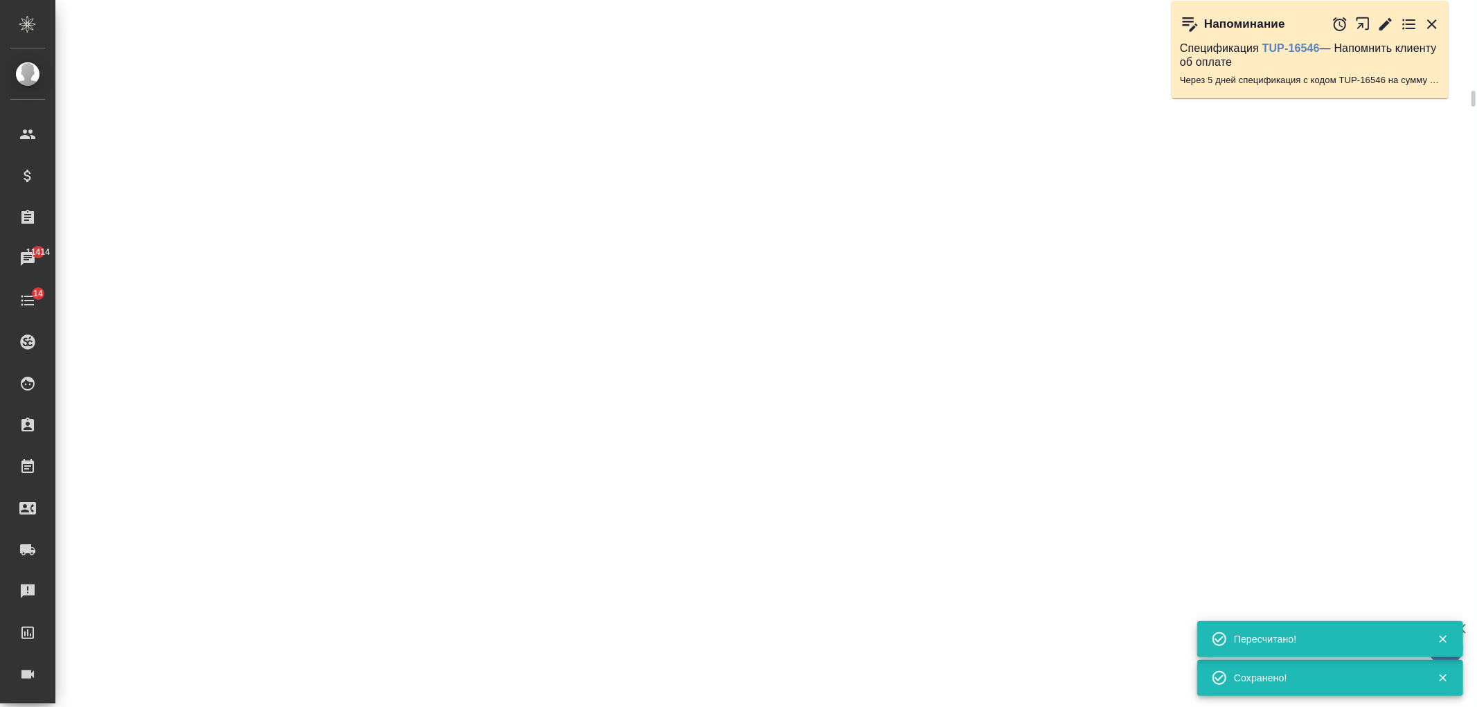
select select "RU"
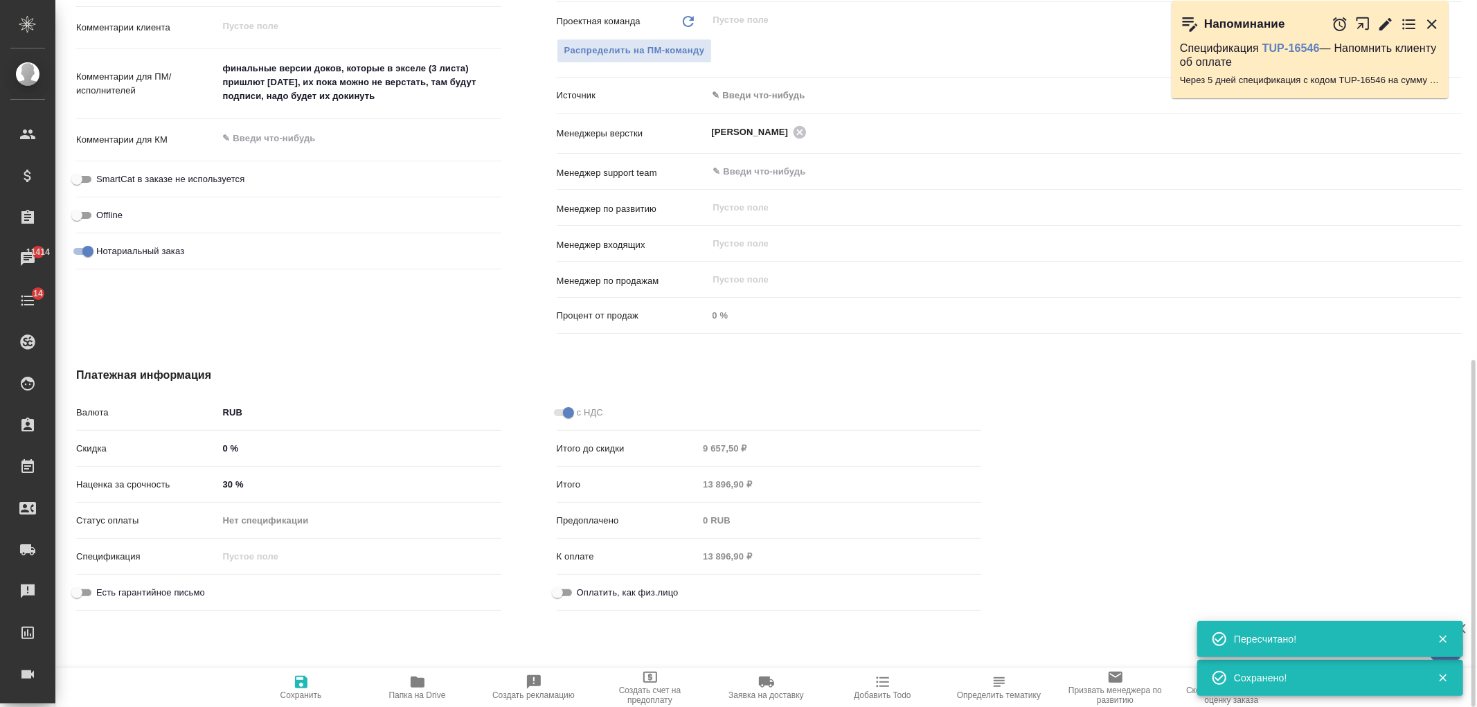
type textarea "x"
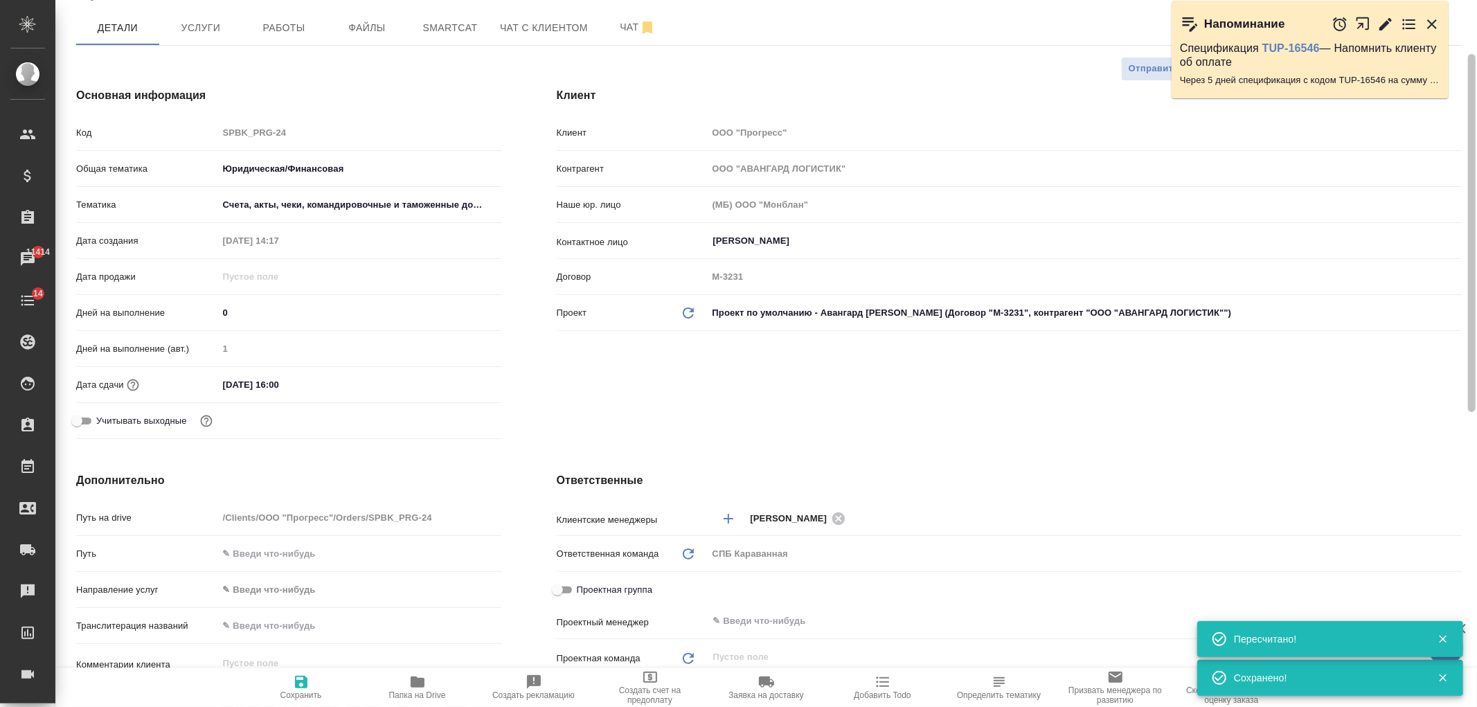
scroll to position [0, 0]
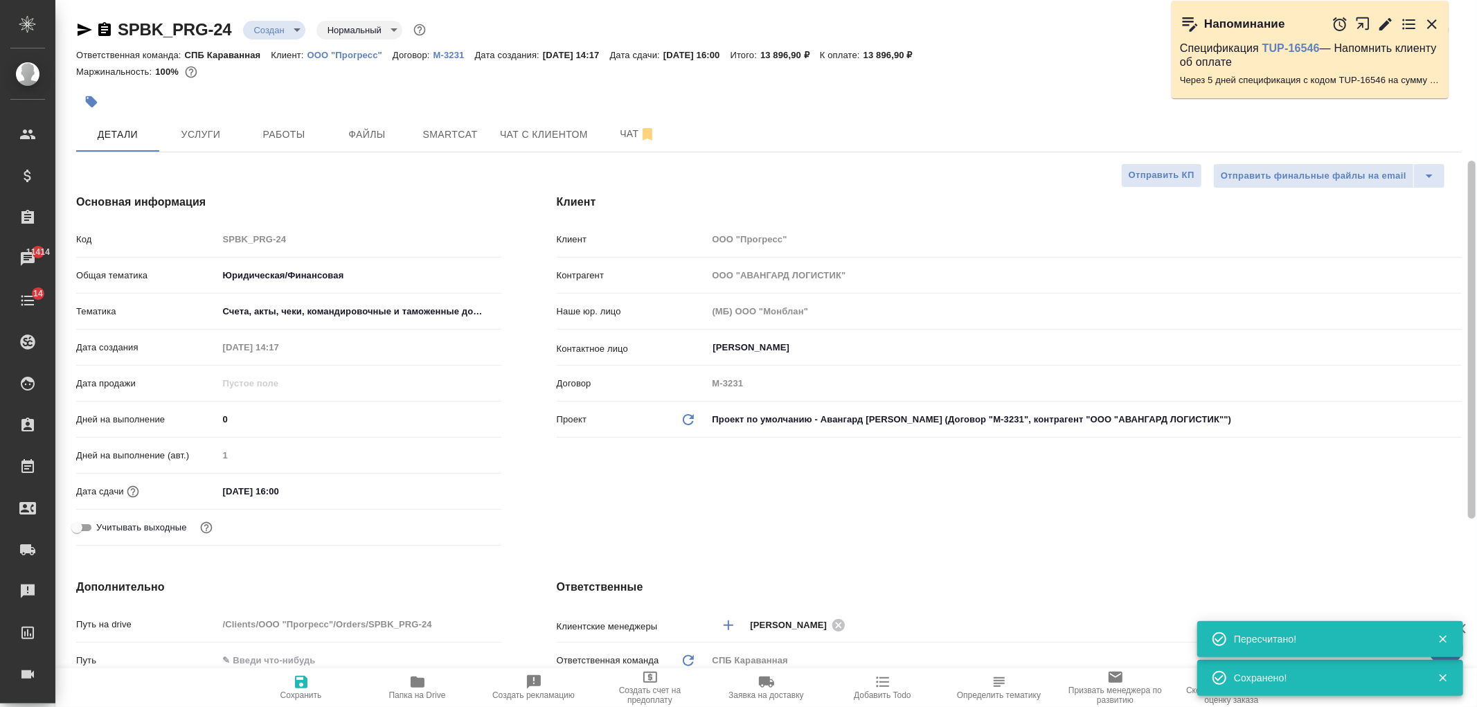
drag, startPoint x: 1460, startPoint y: 510, endPoint x: 789, endPoint y: 57, distance: 809.4
click at [1421, 65] on div "🙏 .cls-1 fill:#fff; AWATERA Ivanova Arina Клиенты Спецификации Заказы 11414 Чат…" at bounding box center [738, 353] width 1477 height 707
click at [231, 130] on span "Услуги" at bounding box center [201, 134] width 66 height 17
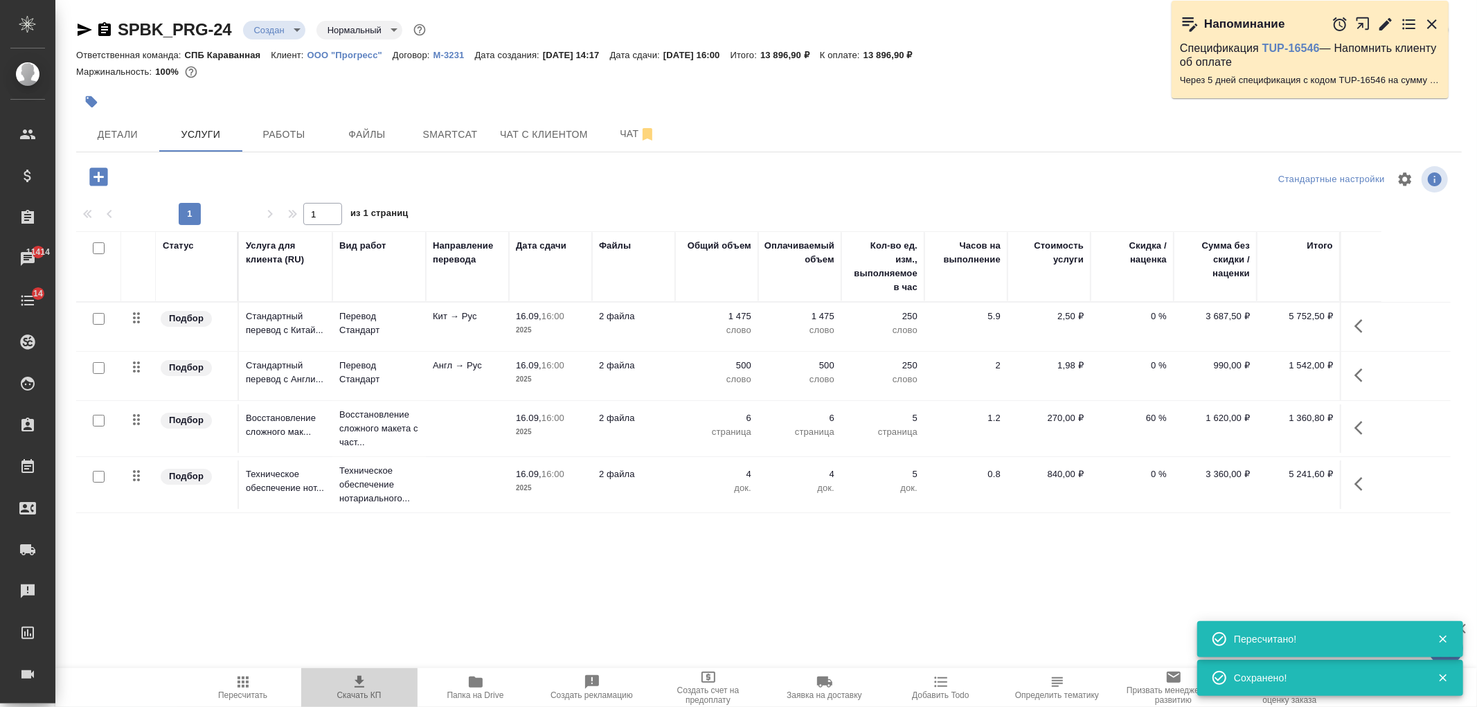
click at [368, 675] on span "Скачать КП" at bounding box center [360, 687] width 100 height 26
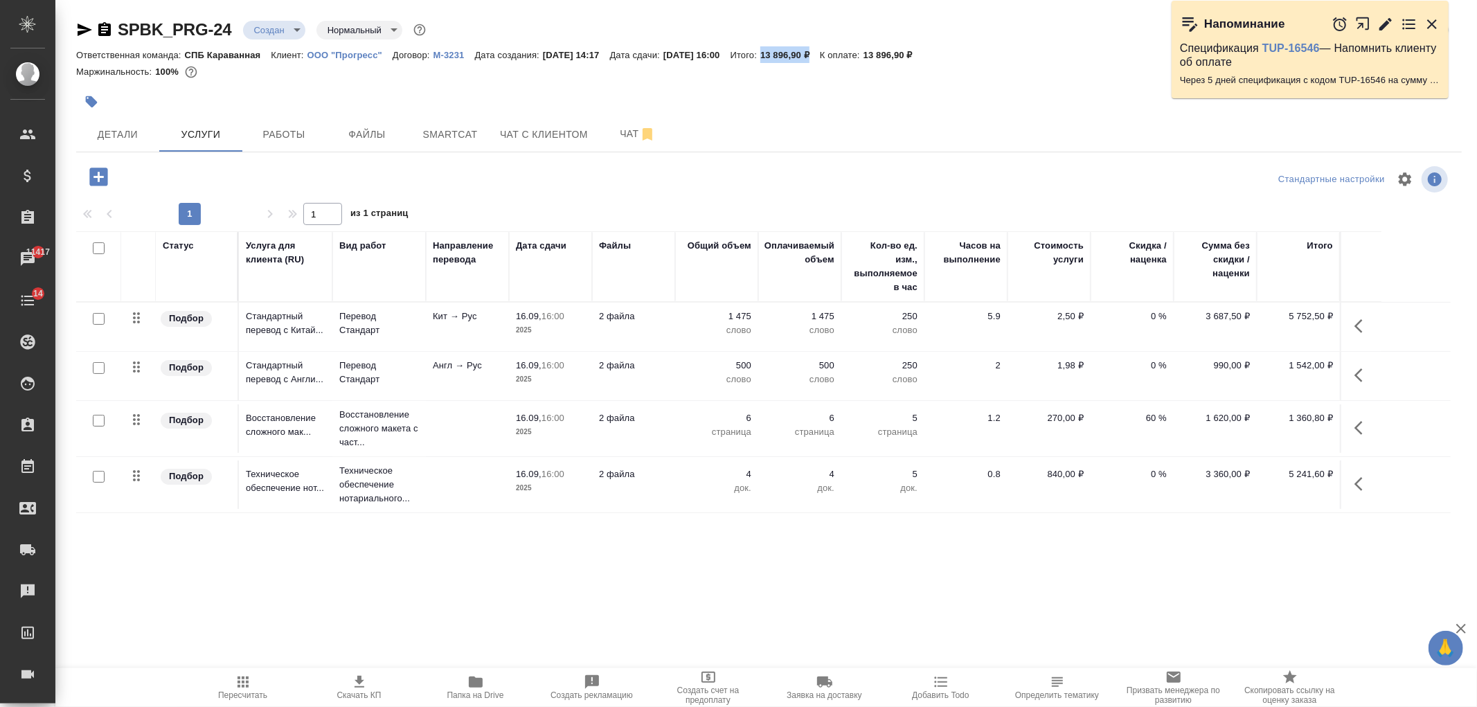
drag, startPoint x: 797, startPoint y: 54, endPoint x: 843, endPoint y: 60, distance: 46.0
click at [843, 60] on div "Ответственная команда: СПБ Караванная Клиент: ООО "Прогресс" Договор: М-3231 Да…" at bounding box center [769, 54] width 1386 height 17
copy p "13 896,90 ₽"
click at [118, 143] on button "Детали" at bounding box center [117, 134] width 83 height 35
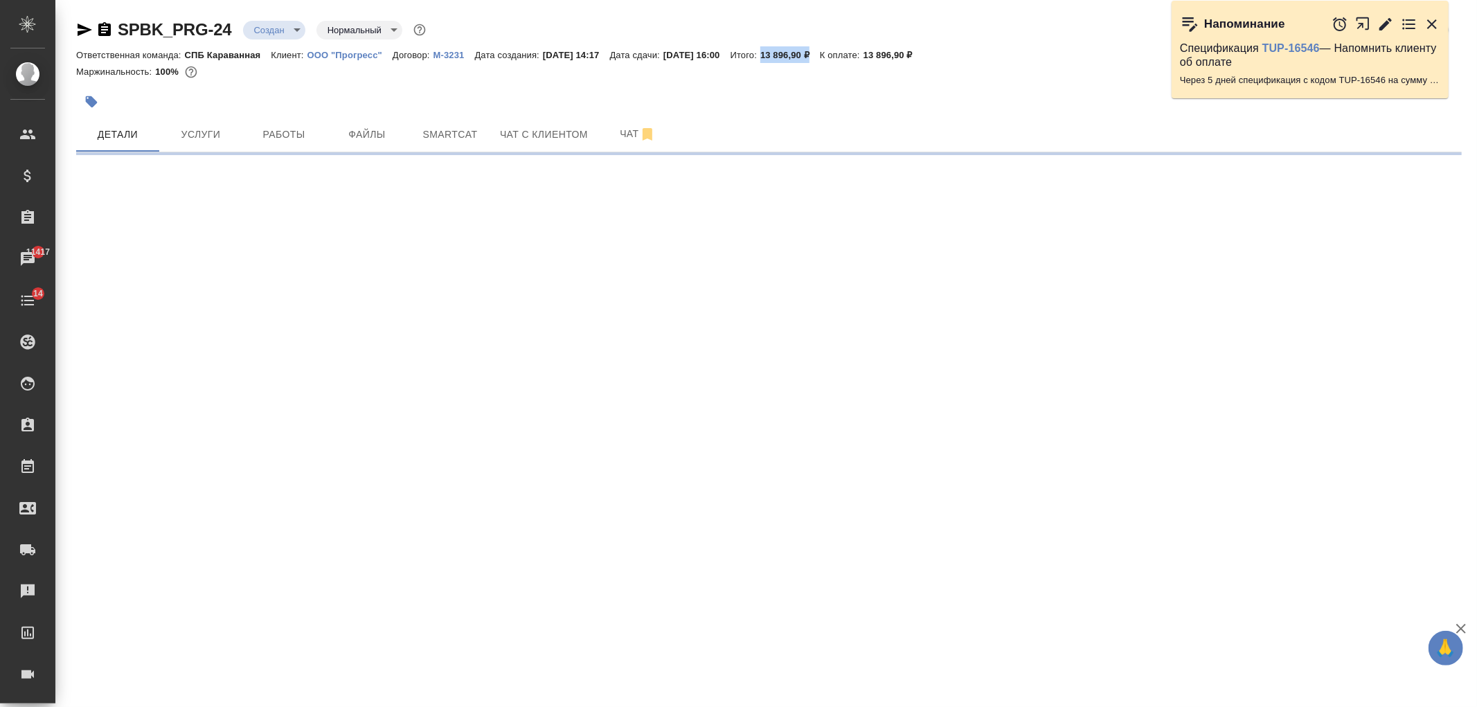
select select "RU"
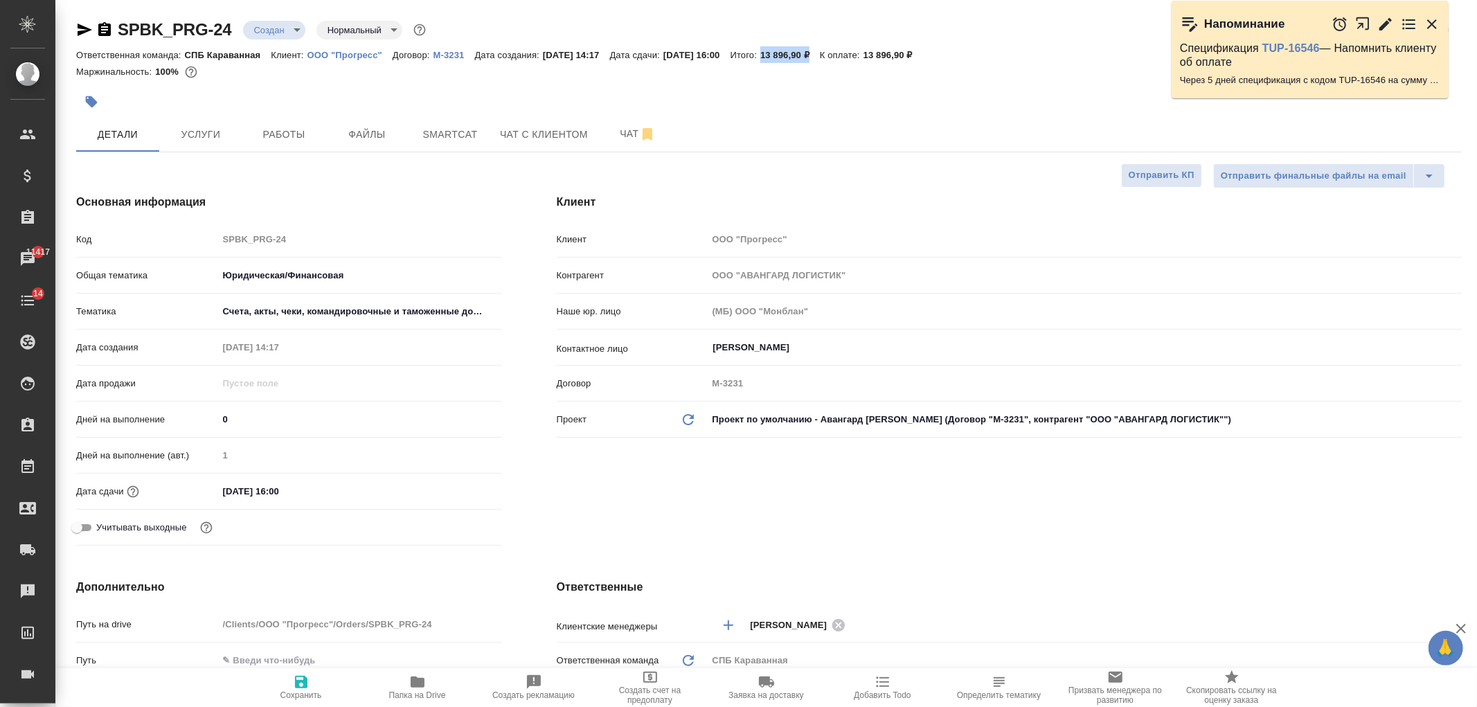
type textarea "x"
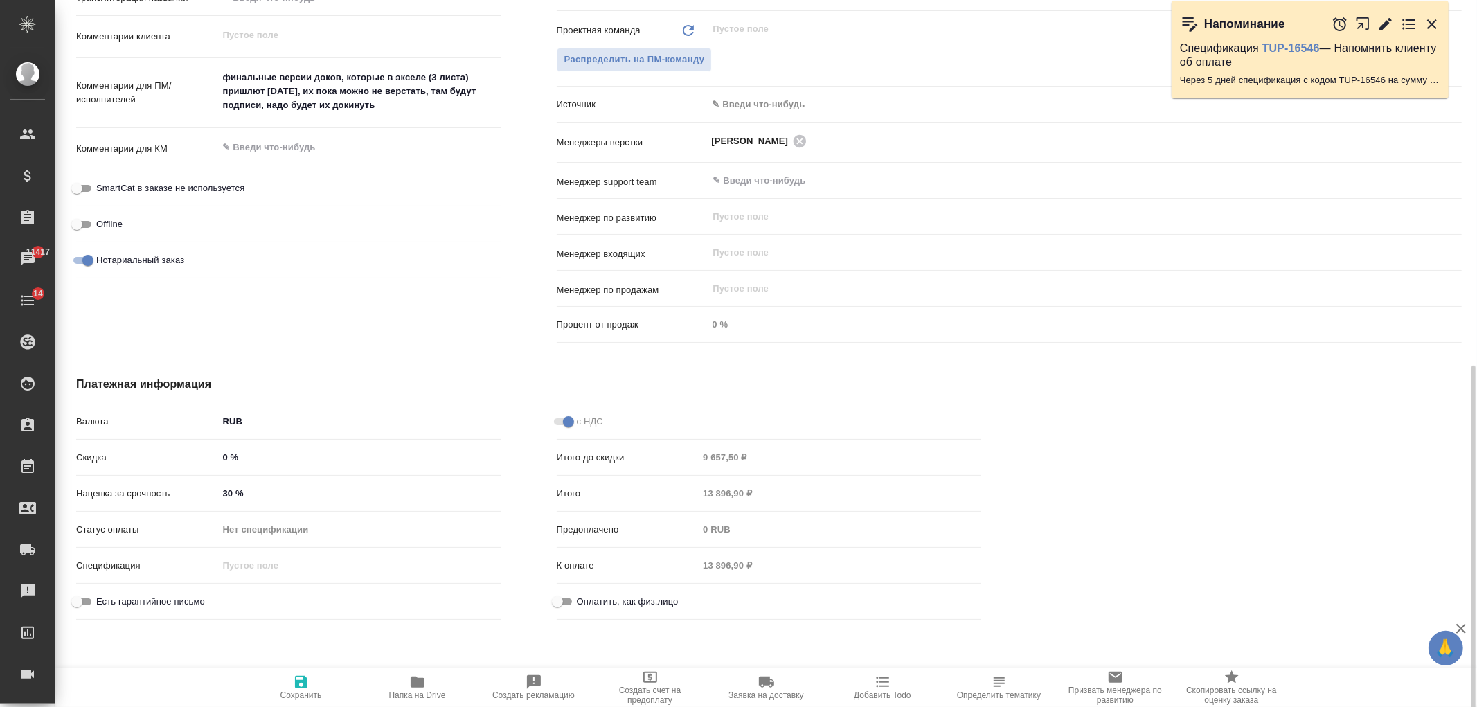
scroll to position [740, 0]
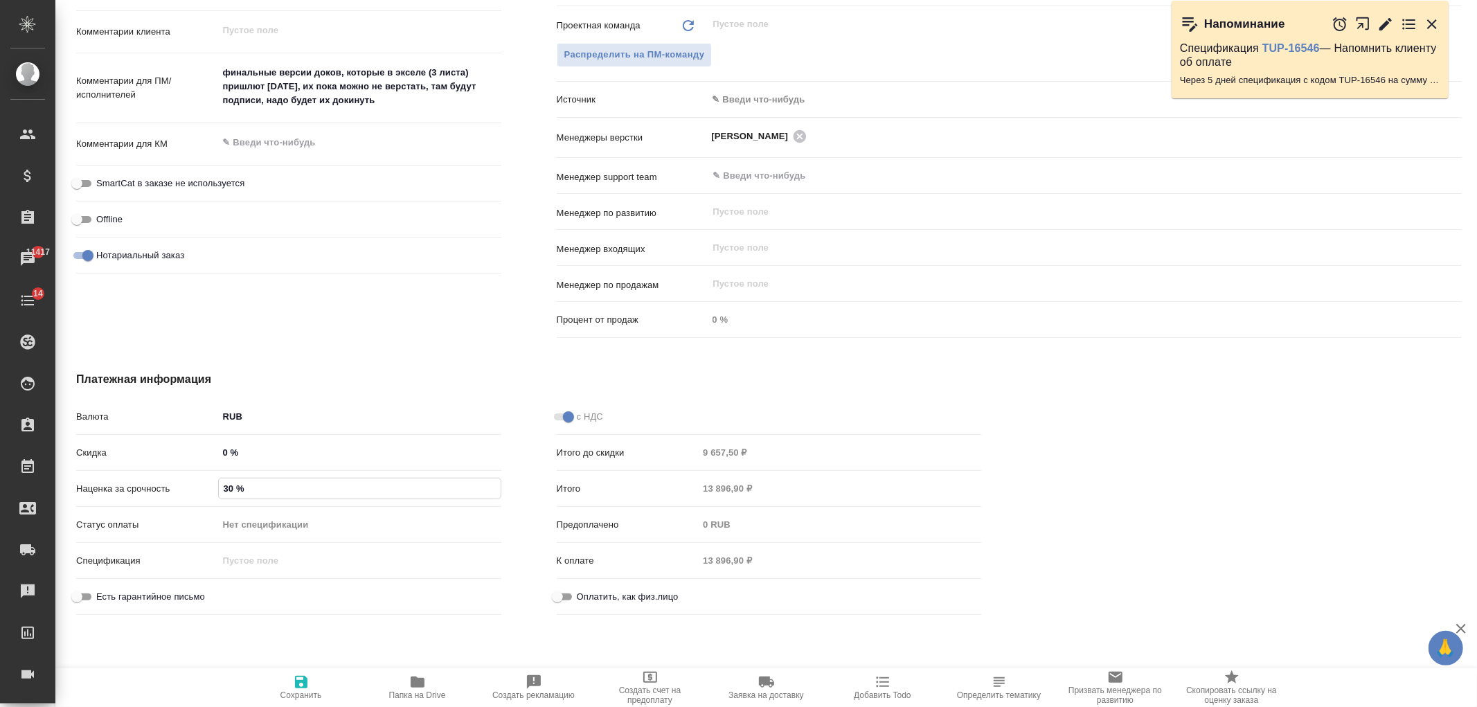
click at [226, 488] on input "30 %" at bounding box center [360, 489] width 282 height 20
type input "0 %"
type textarea "x"
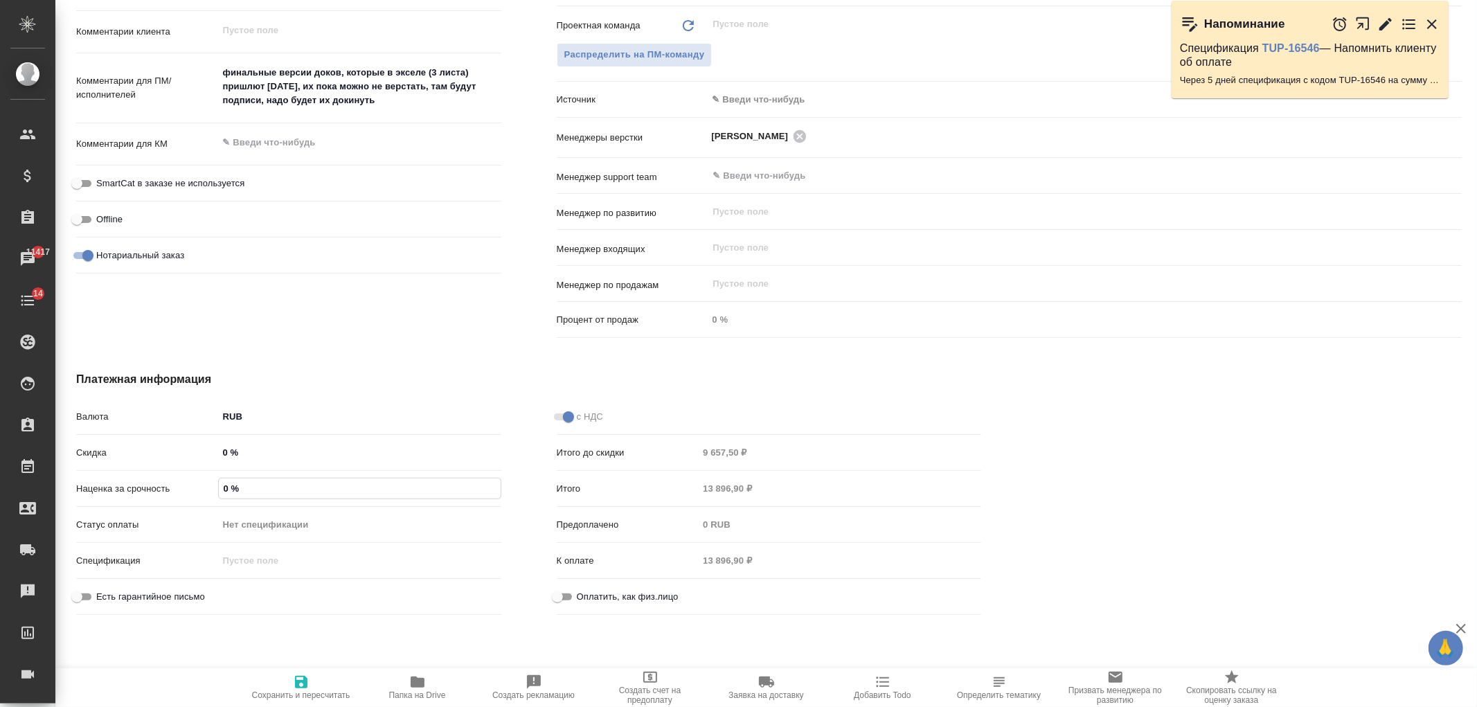
type input "0 %"
click at [316, 686] on span "Сохранить и пересчитать" at bounding box center [301, 687] width 100 height 26
type textarea "x"
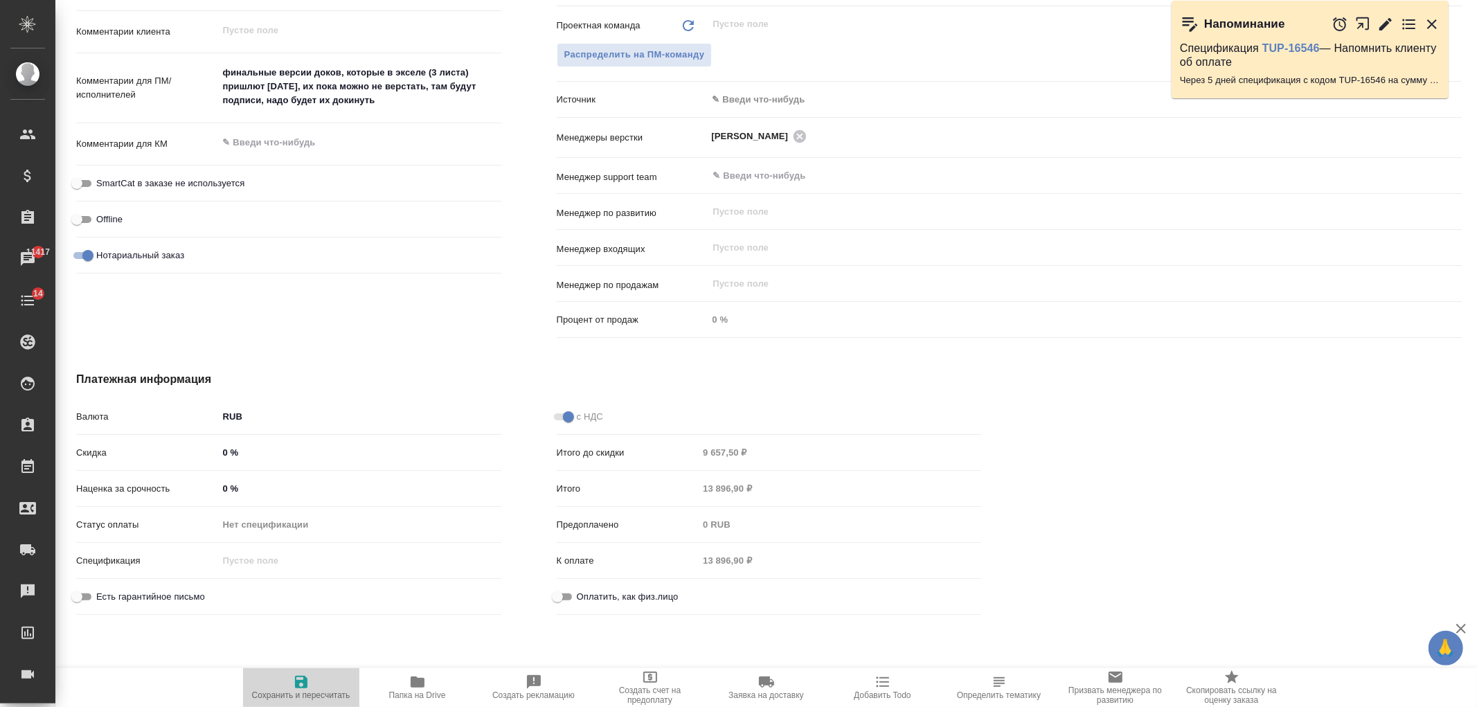
type textarea "x"
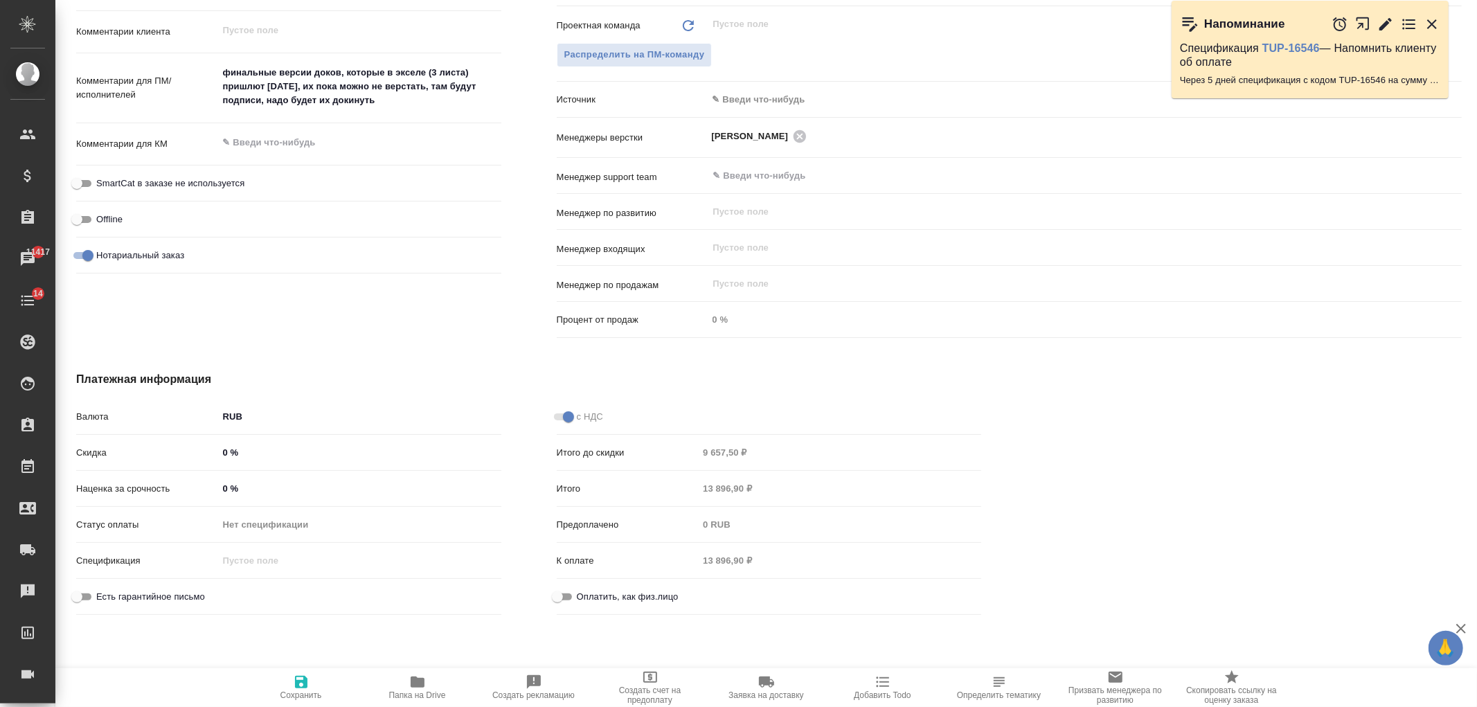
type textarea "x"
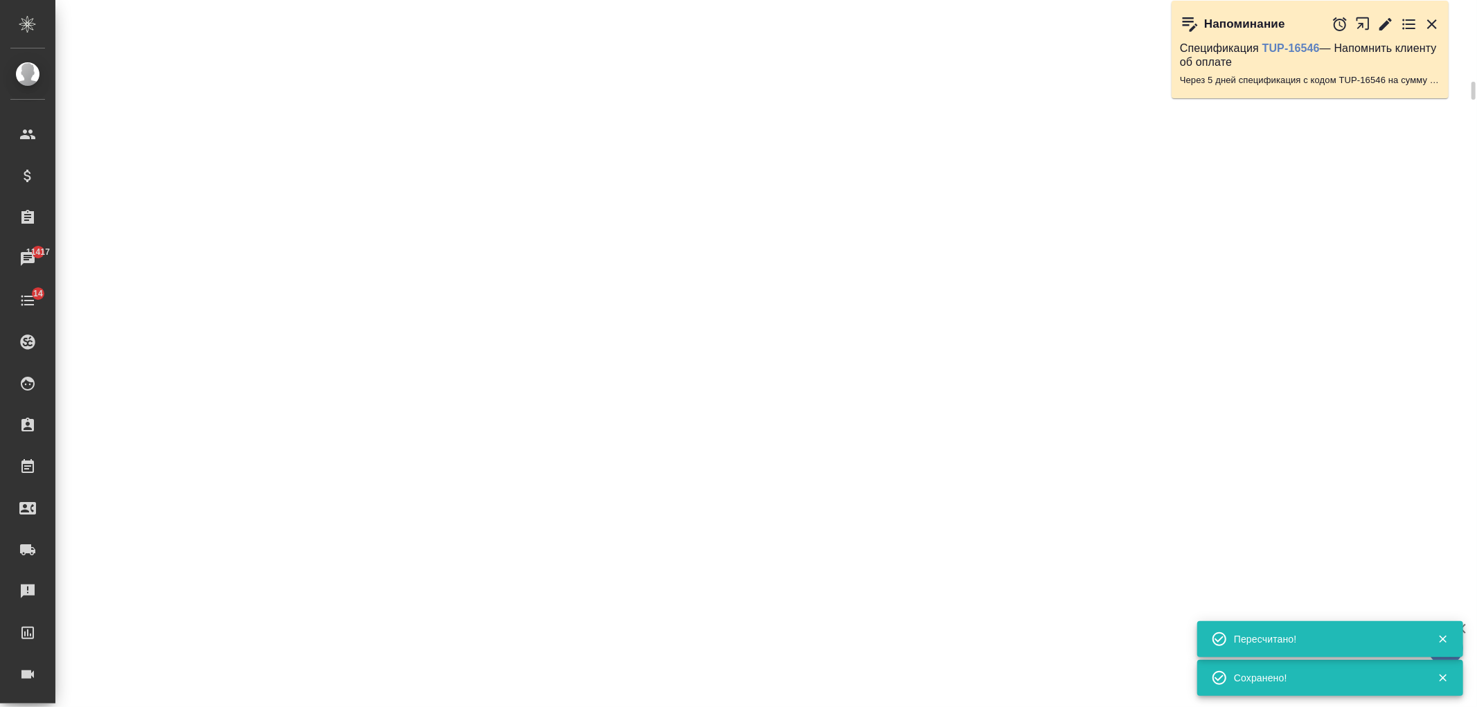
select select "RU"
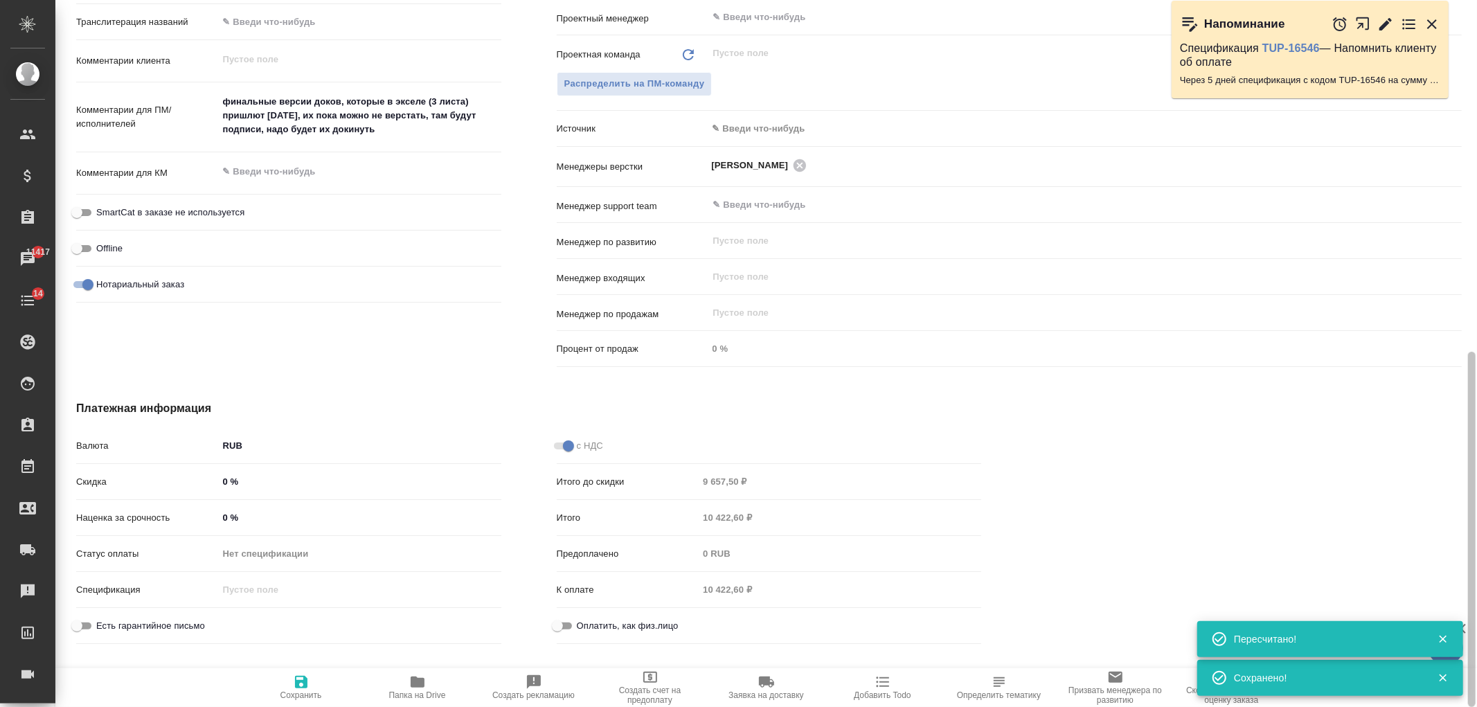
type textarea "x"
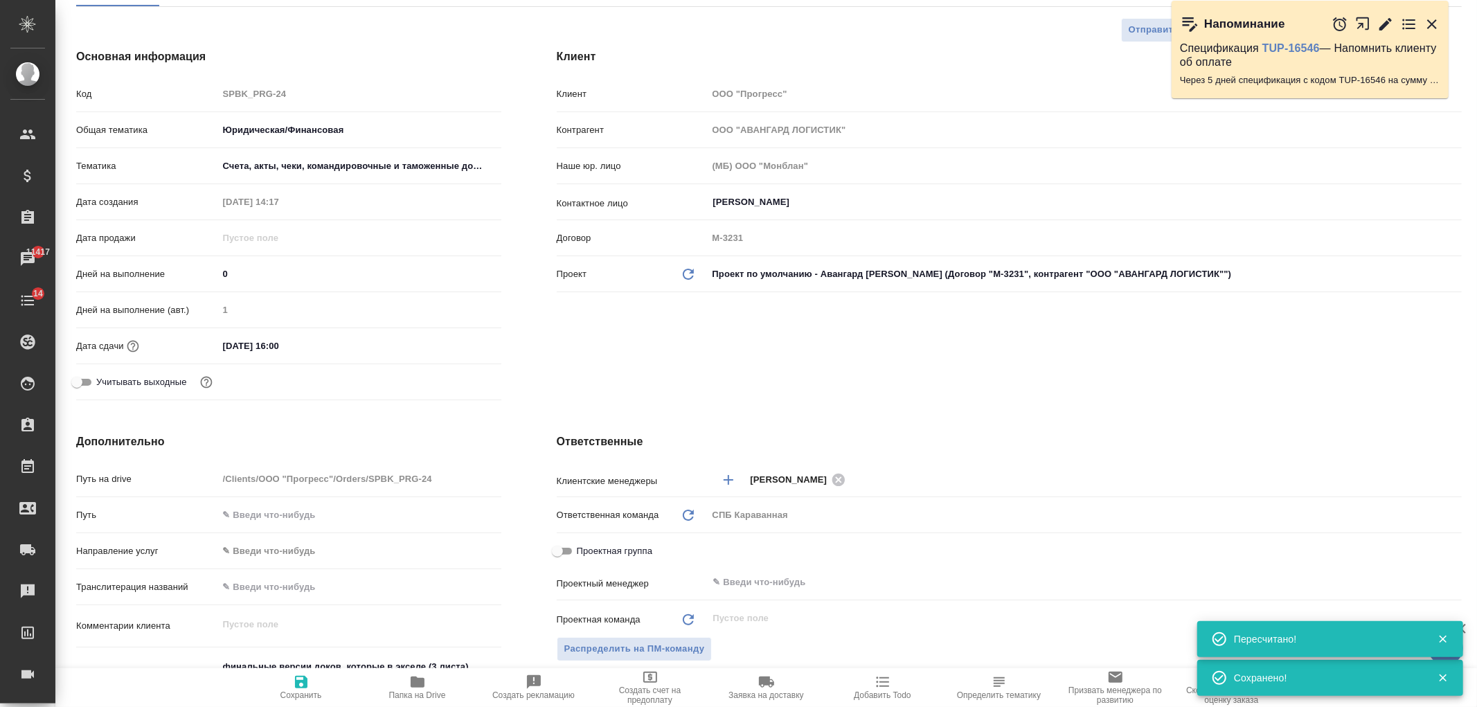
scroll to position [0, 0]
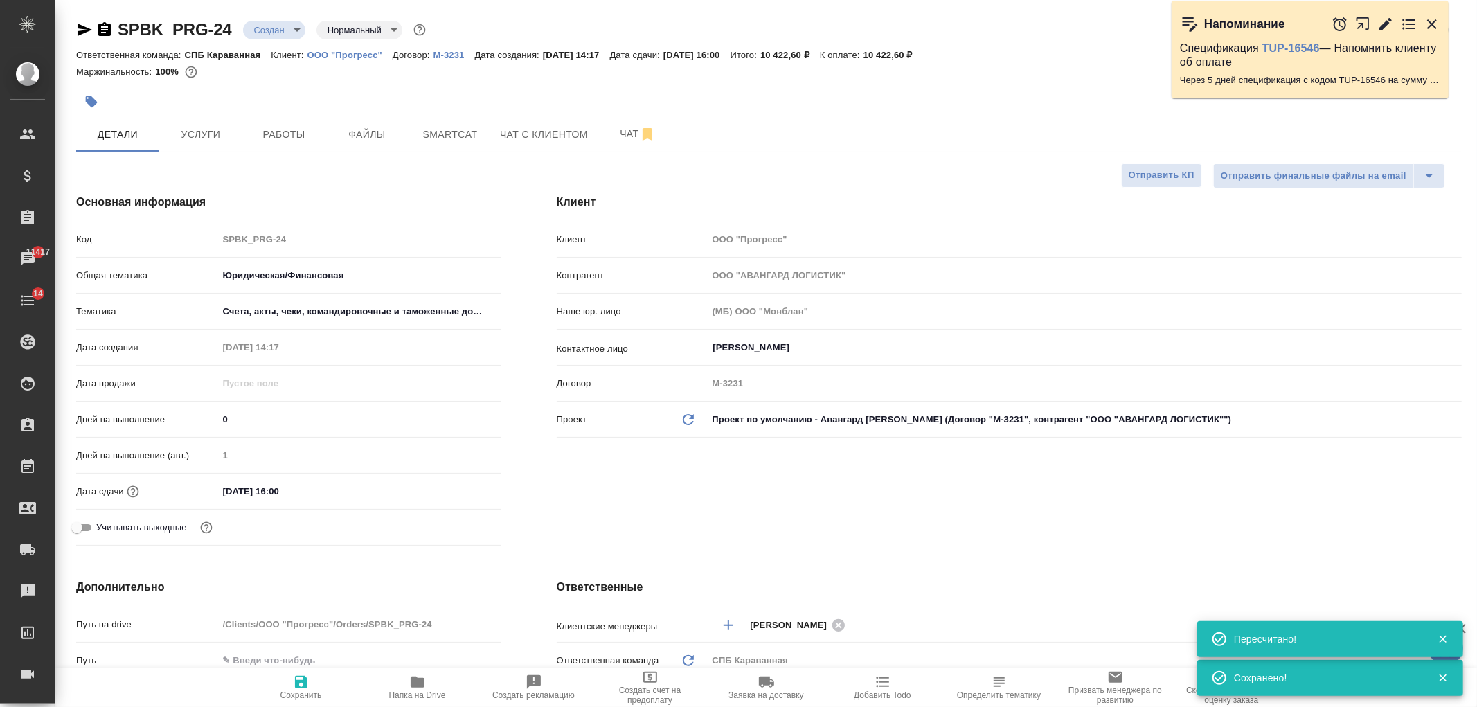
drag, startPoint x: 1462, startPoint y: 503, endPoint x: 918, endPoint y: 36, distance: 717.5
click at [1453, 68] on div "🙏 .cls-1 fill:#fff; AWATERA Ivanova Arina Клиенты Спецификации Заказы 11417 Чат…" at bounding box center [738, 353] width 1477 height 707
click at [223, 136] on span "Услуги" at bounding box center [201, 134] width 66 height 17
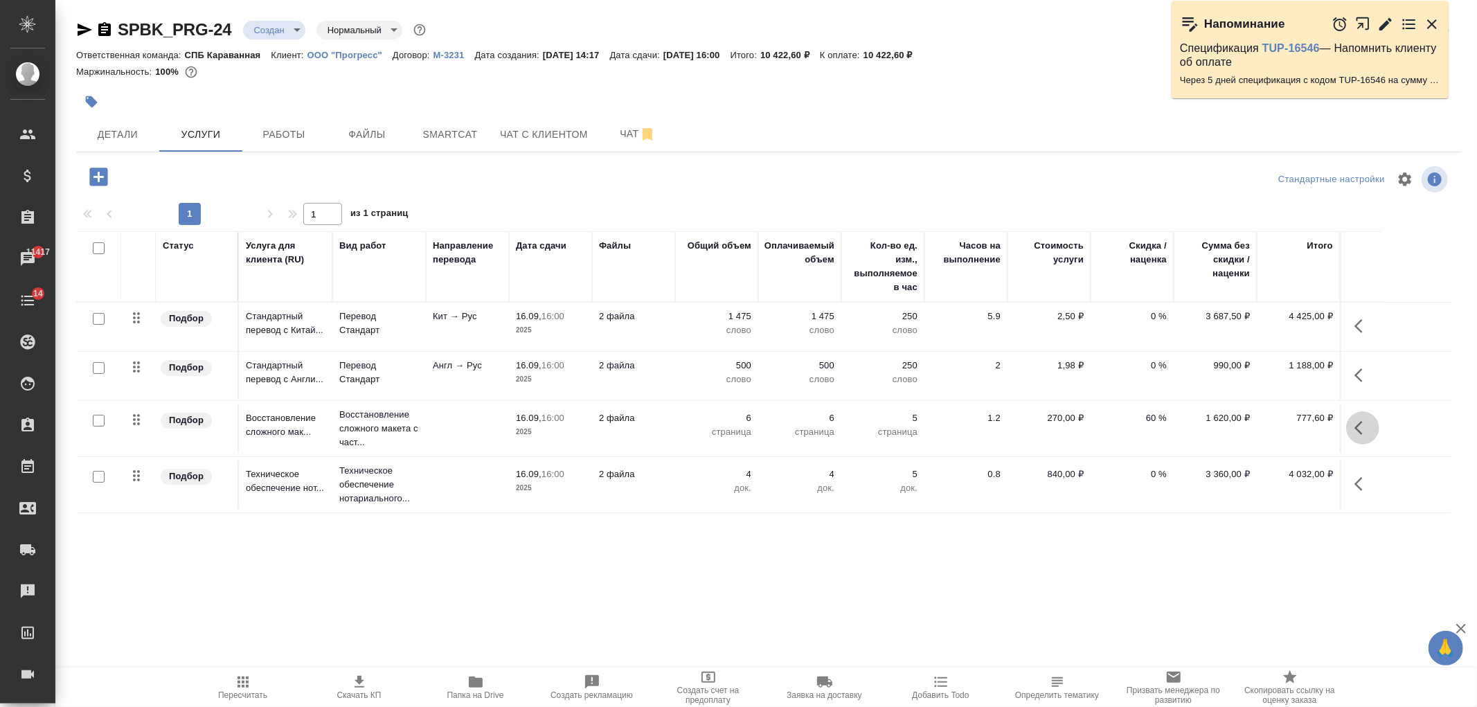
click at [1362, 427] on icon "button" at bounding box center [1363, 428] width 17 height 17
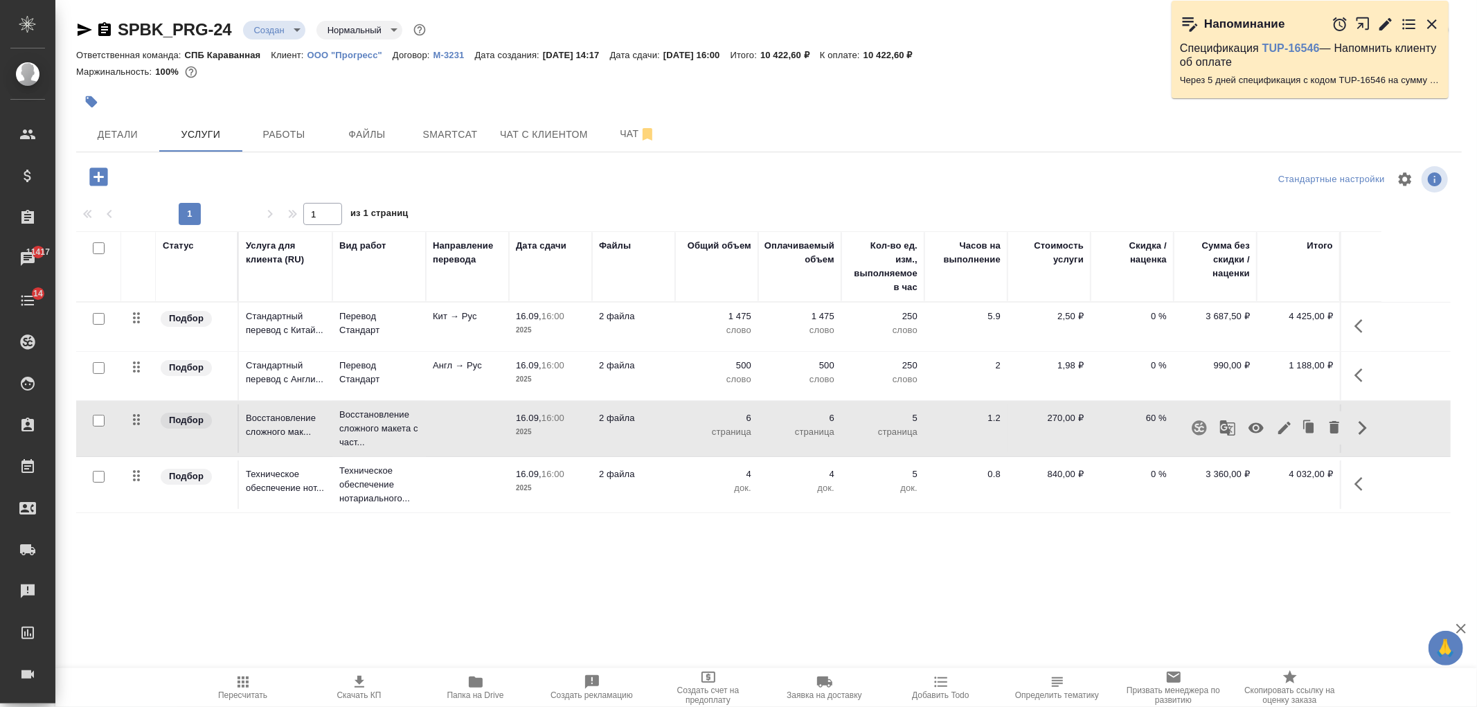
click at [1285, 431] on icon "button" at bounding box center [1284, 428] width 17 height 17
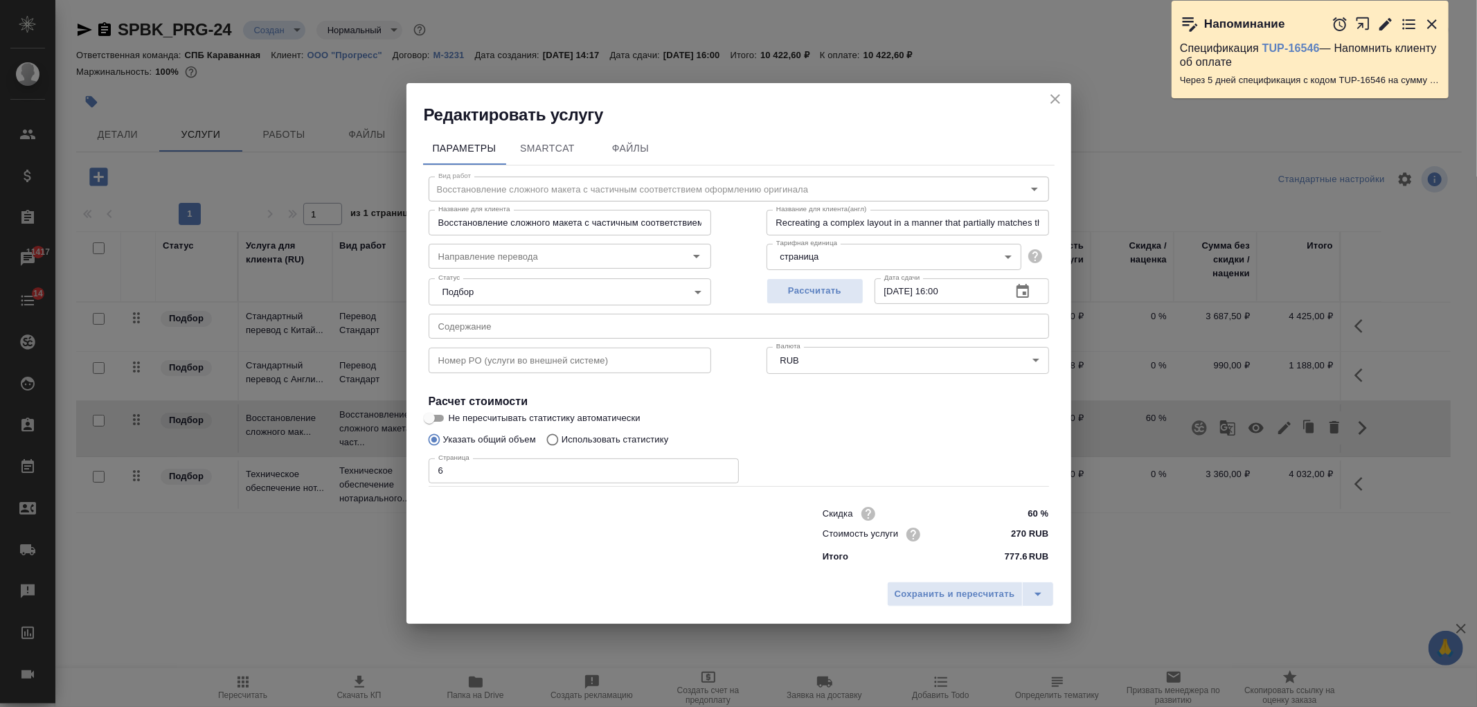
click at [1030, 508] on input "60 %" at bounding box center [1023, 513] width 52 height 20
type input "40 %"
click at [957, 592] on span "Сохранить и пересчитать" at bounding box center [955, 595] width 121 height 16
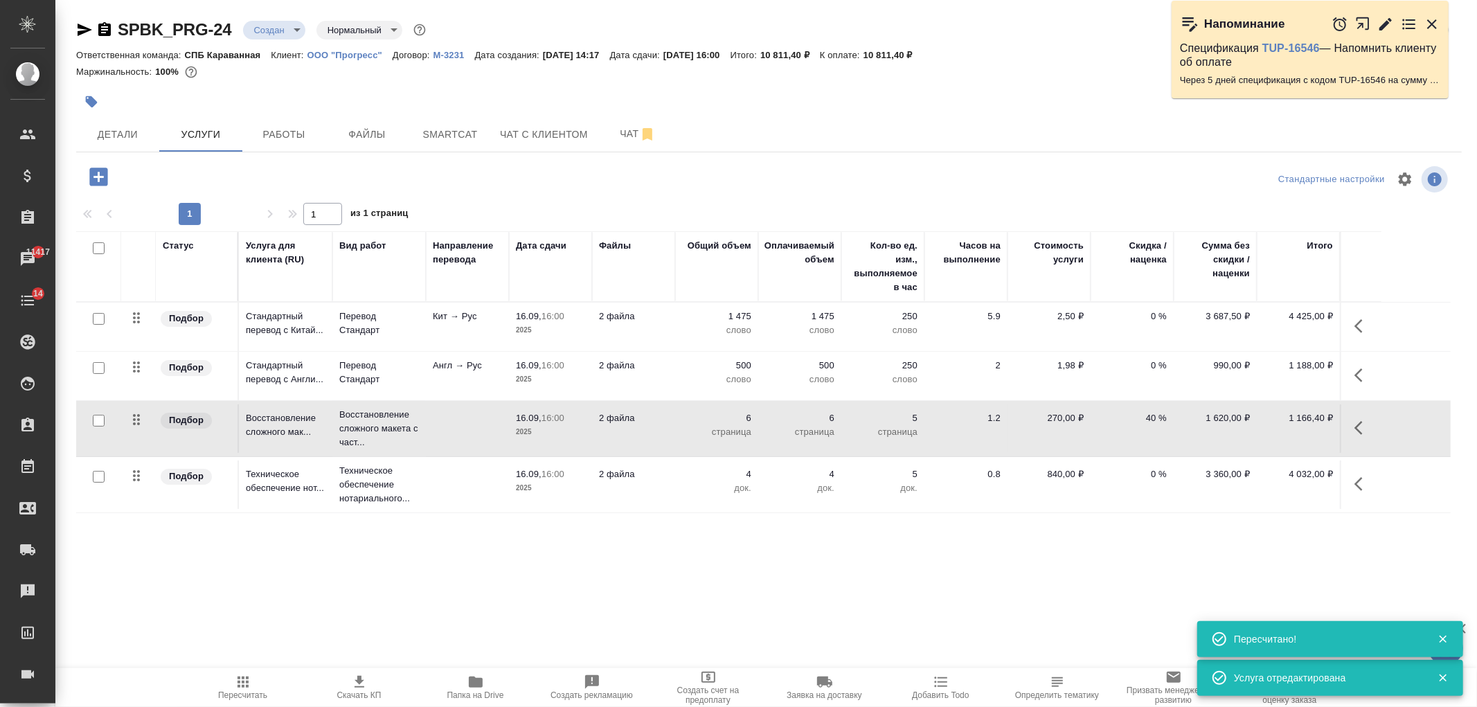
click at [359, 677] on icon "button" at bounding box center [360, 682] width 10 height 12
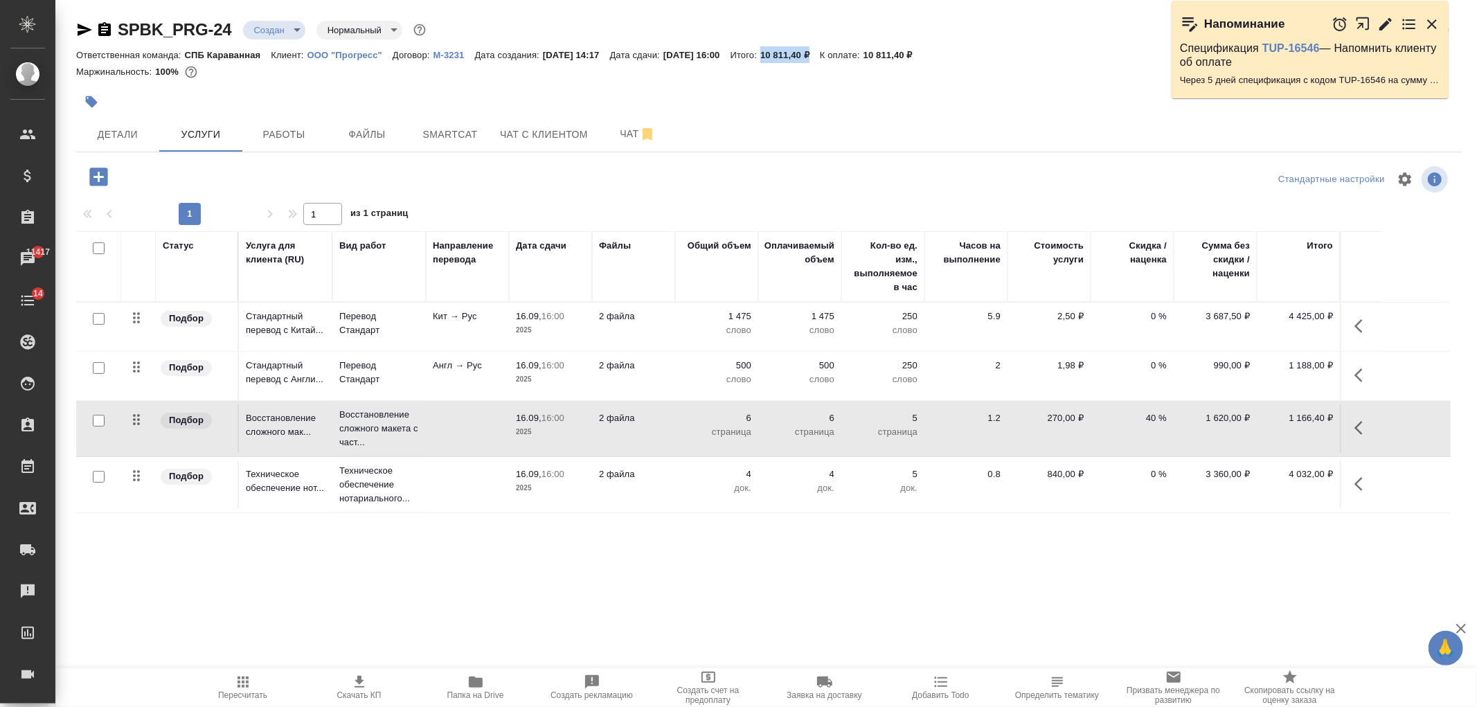
drag, startPoint x: 798, startPoint y: 54, endPoint x: 849, endPoint y: 52, distance: 51.3
click at [820, 52] on p "10 811,40 ₽" at bounding box center [790, 55] width 60 height 10
copy p "10 811,40 ₽"
click at [127, 134] on span "Детали" at bounding box center [117, 134] width 66 height 17
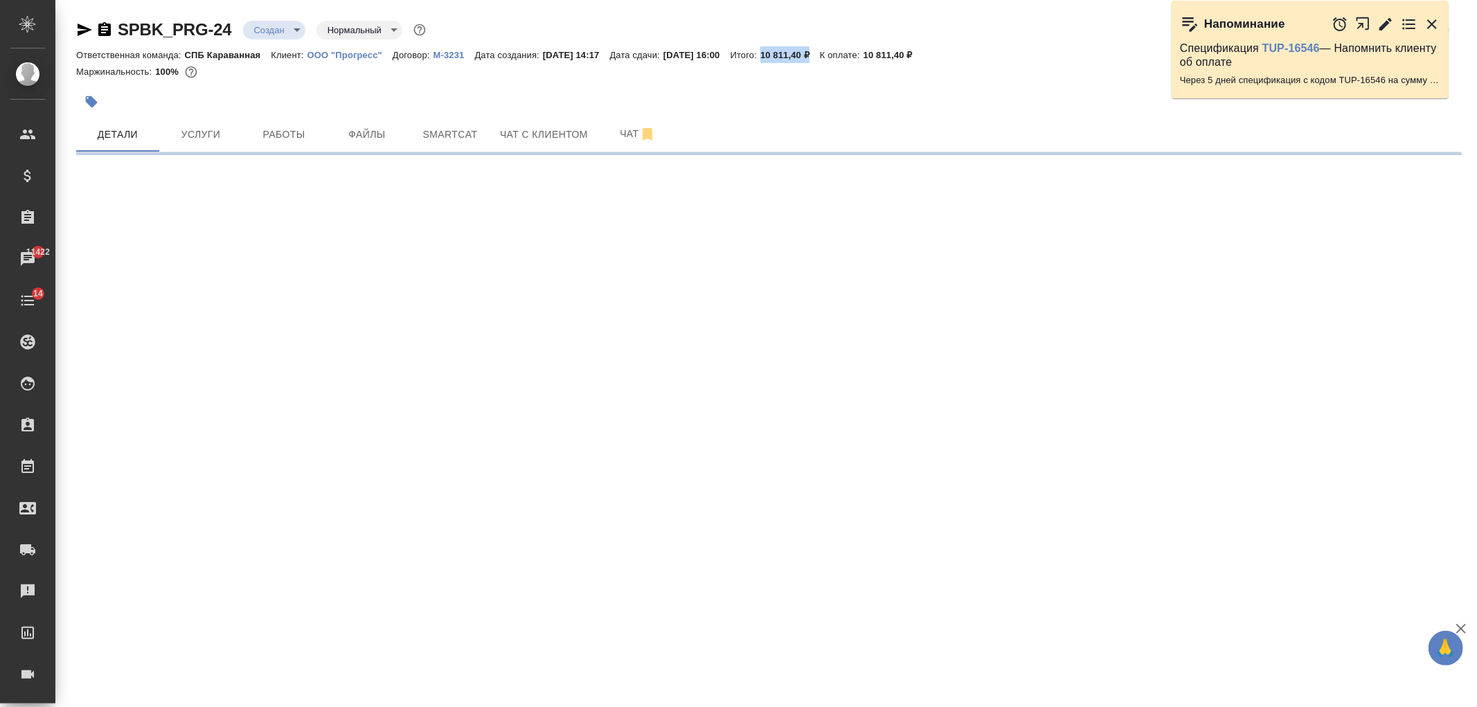
select select "RU"
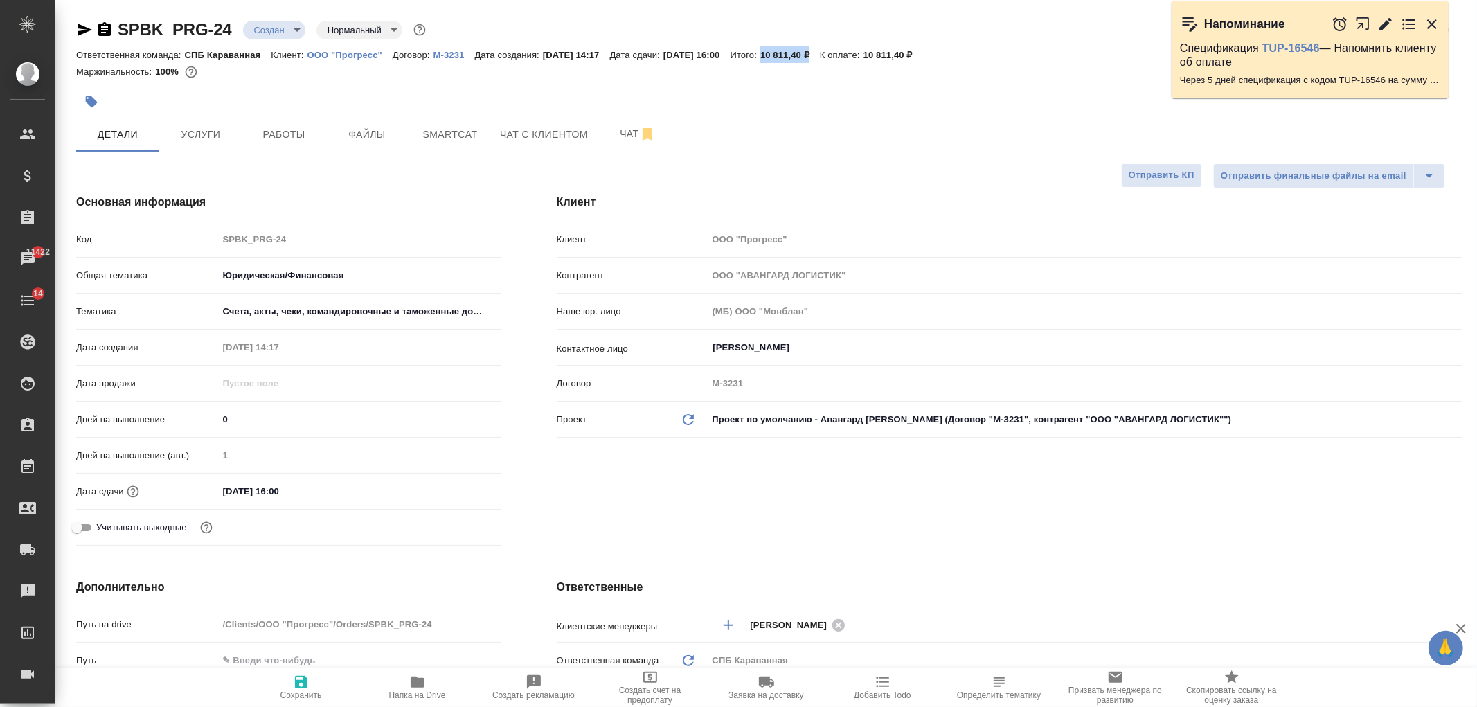
type textarea "x"
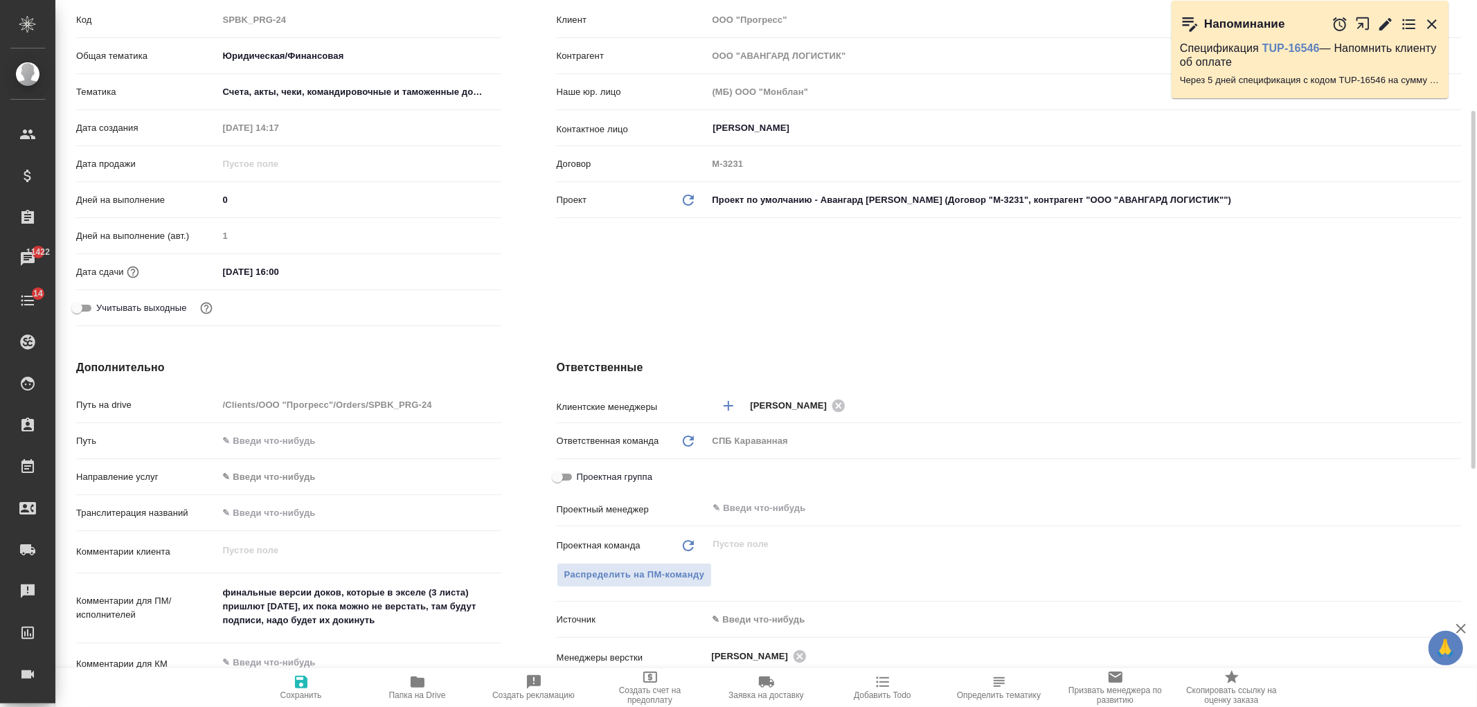
scroll to position [385, 0]
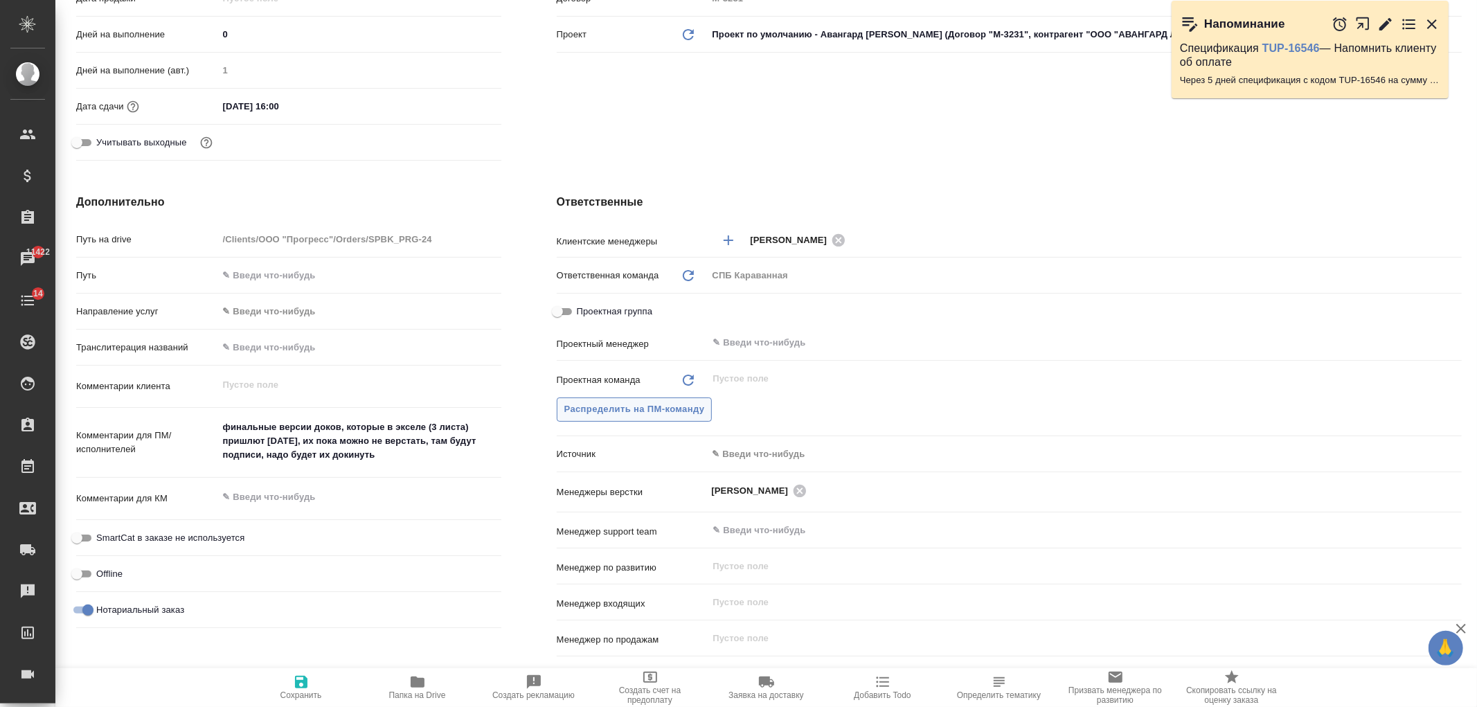
click at [655, 411] on span "Распределить на ПМ-команду" at bounding box center [634, 410] width 141 height 16
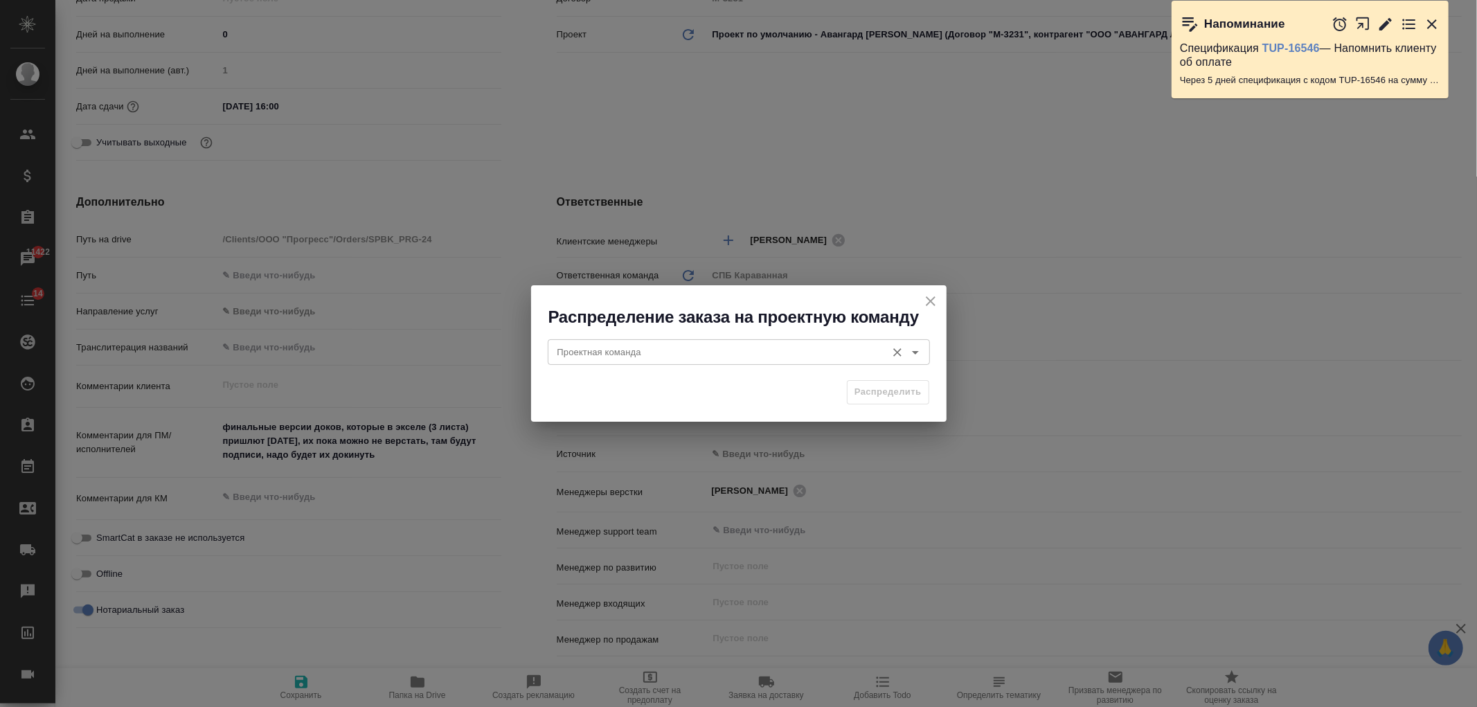
click at [584, 343] on input "Проектная команда" at bounding box center [716, 351] width 328 height 17
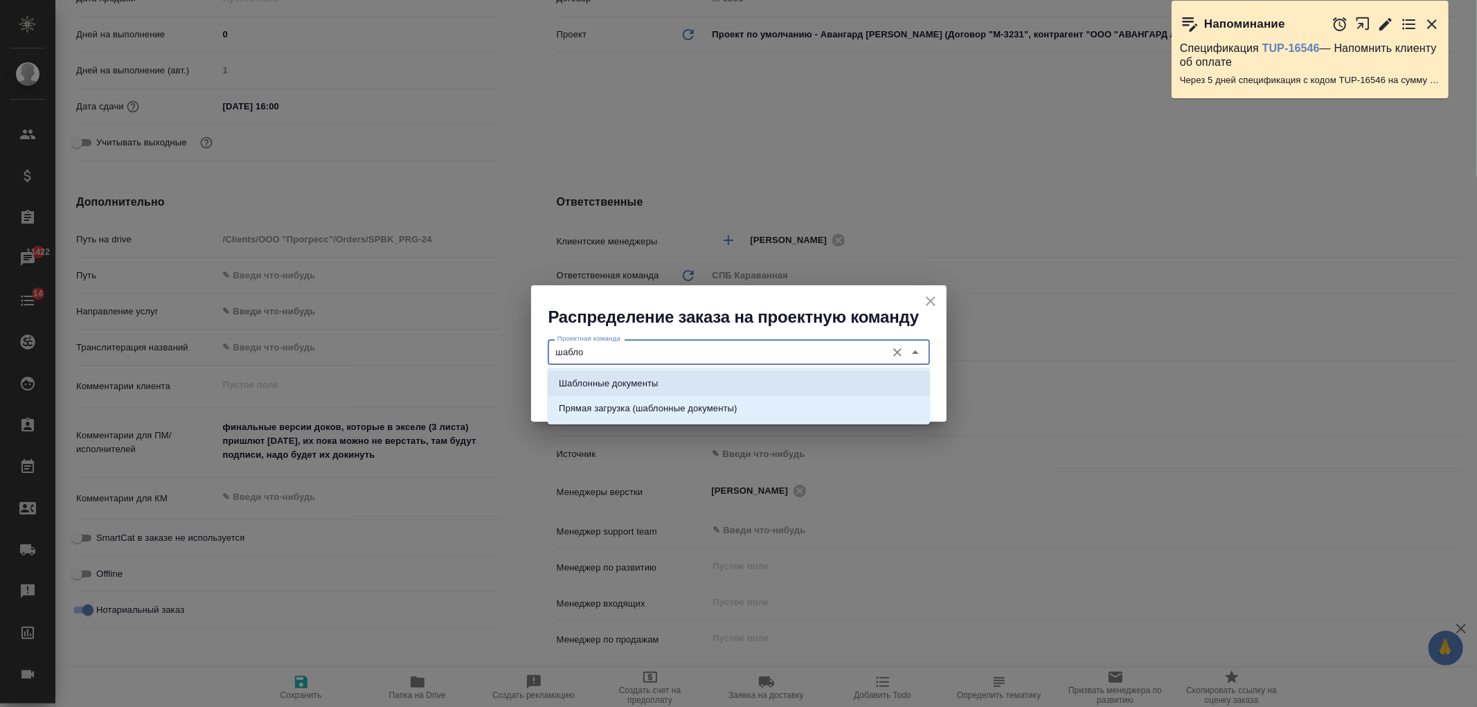
click at [633, 388] on p "Шаблонные документы" at bounding box center [608, 384] width 99 height 14
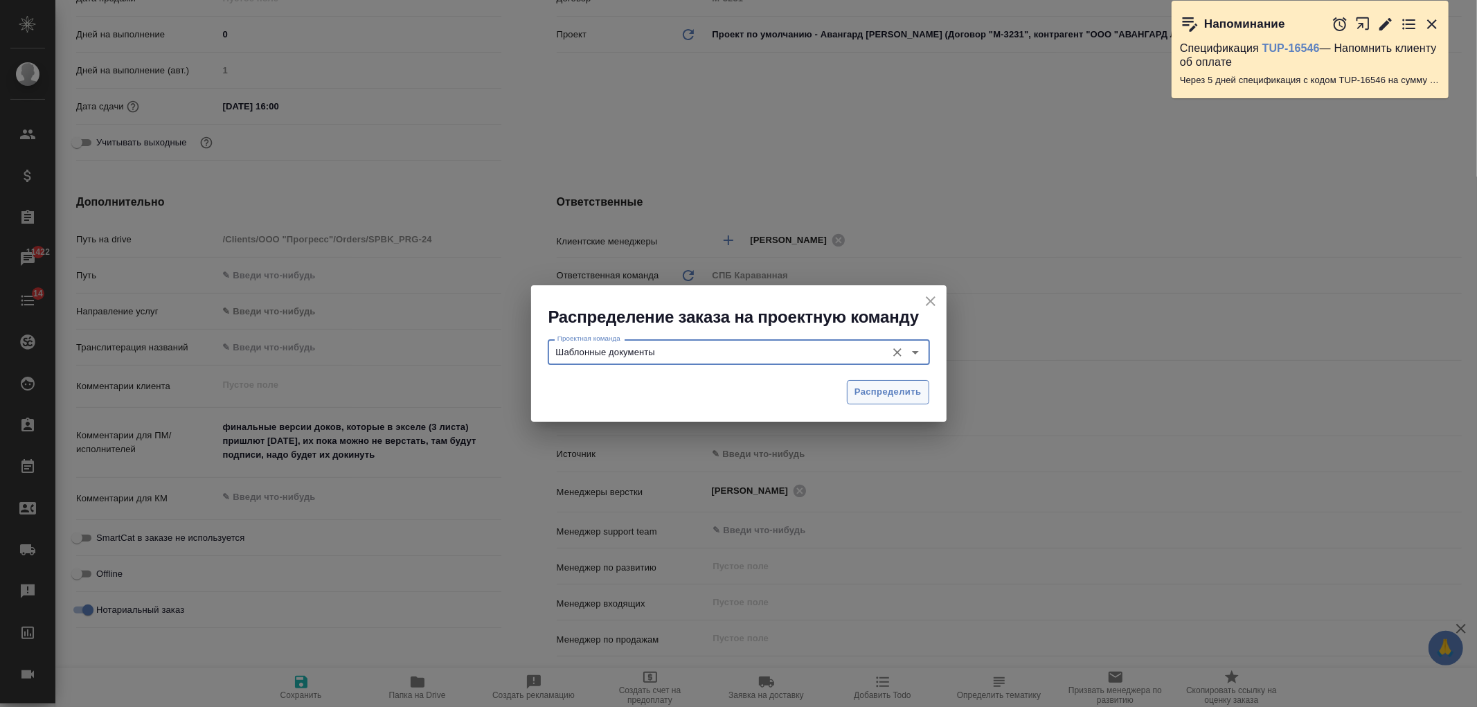
type input "Шаблонные документы"
click at [873, 397] on span "Распределить" at bounding box center [888, 392] width 67 height 16
type textarea "x"
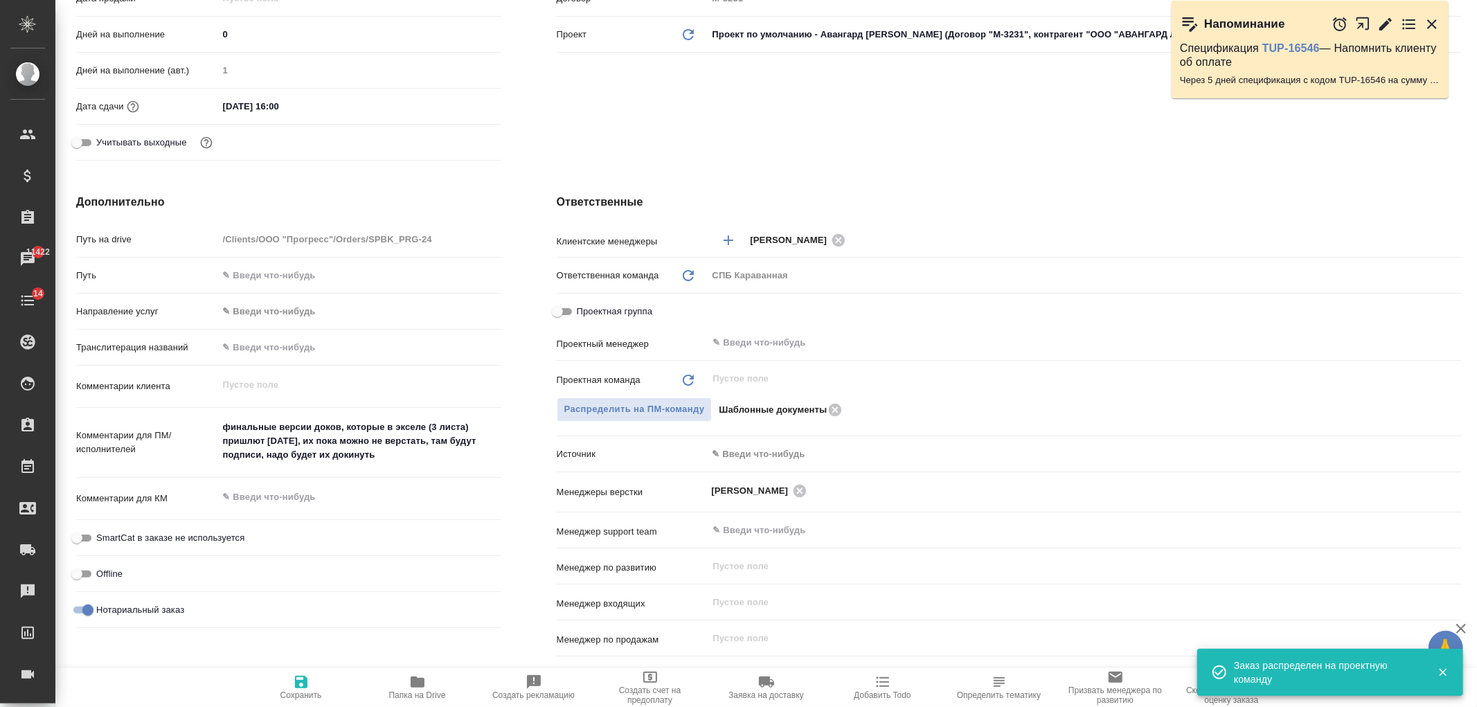
click at [310, 688] on span "Сохранить" at bounding box center [301, 687] width 100 height 26
type textarea "x"
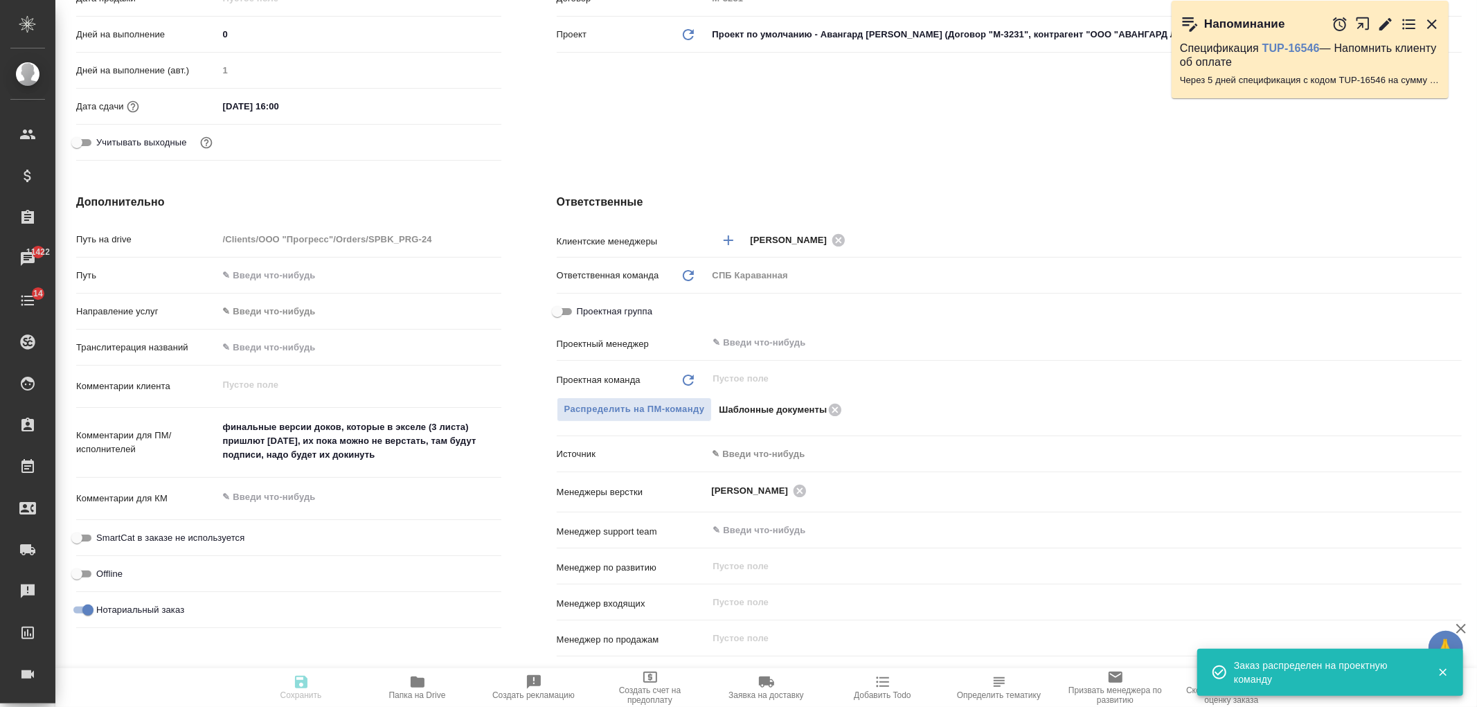
type textarea "x"
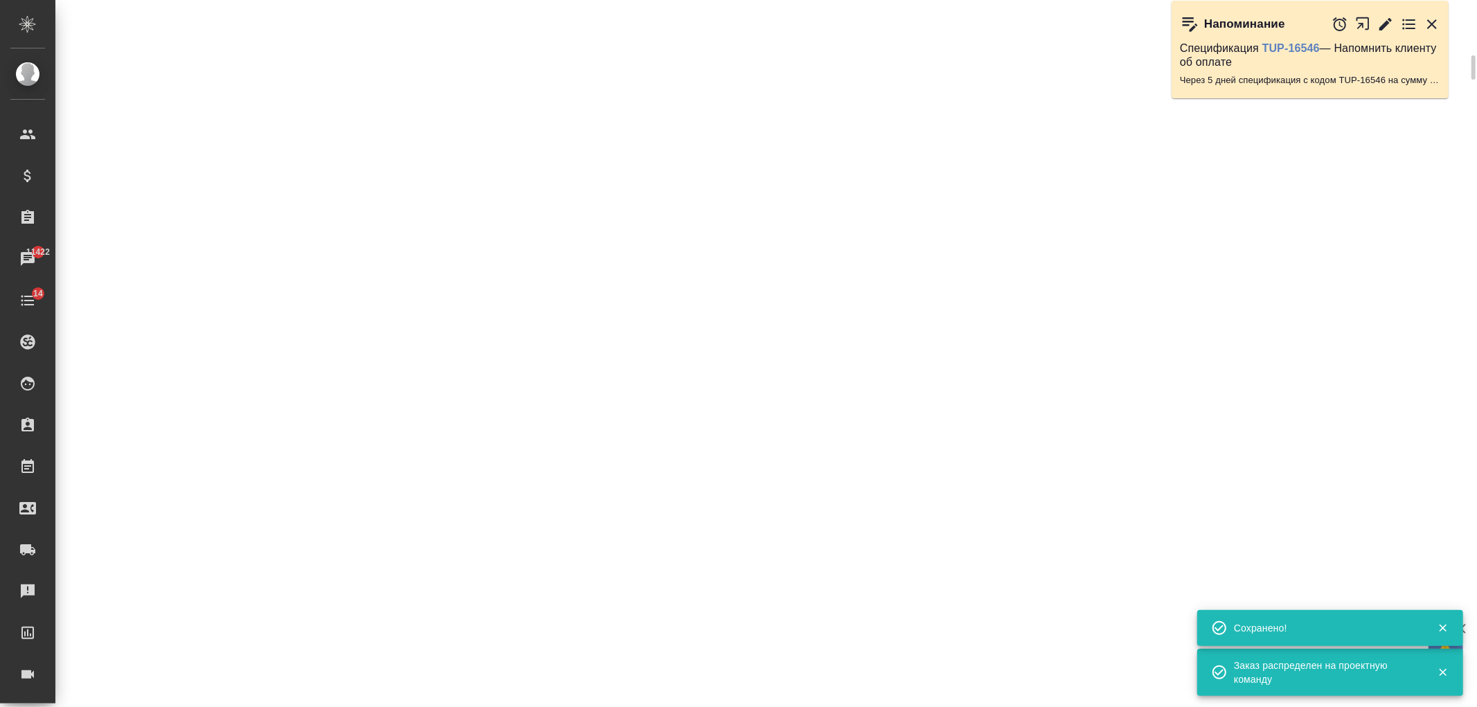
select select "RU"
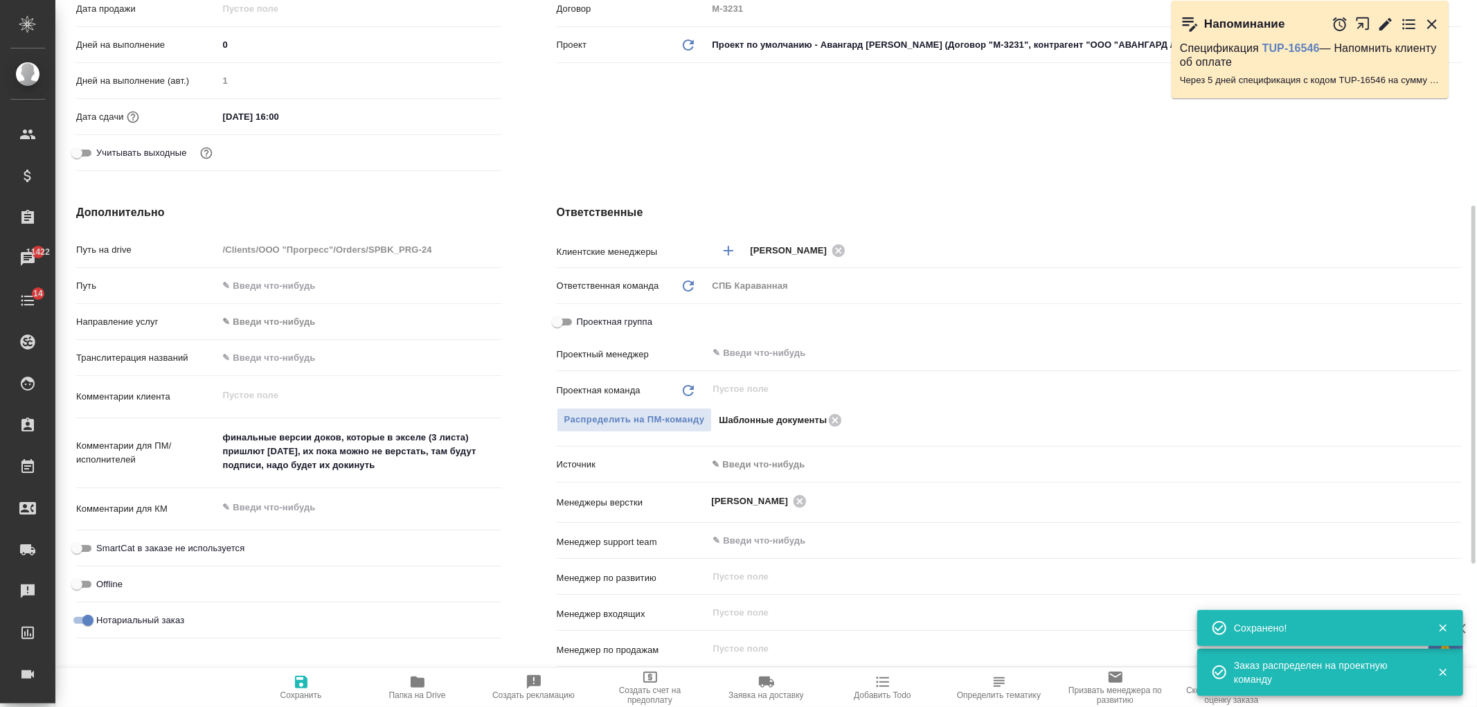
type textarea "x"
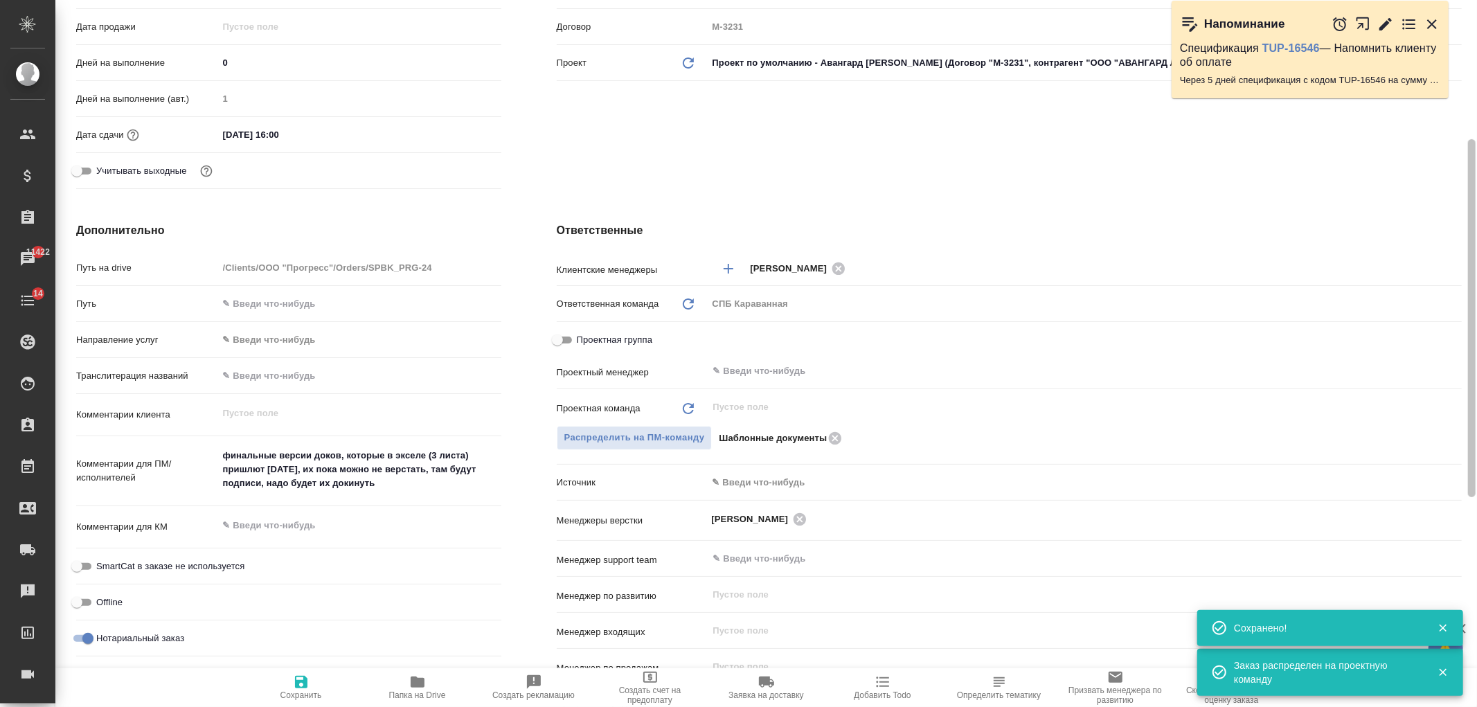
scroll to position [362, 0]
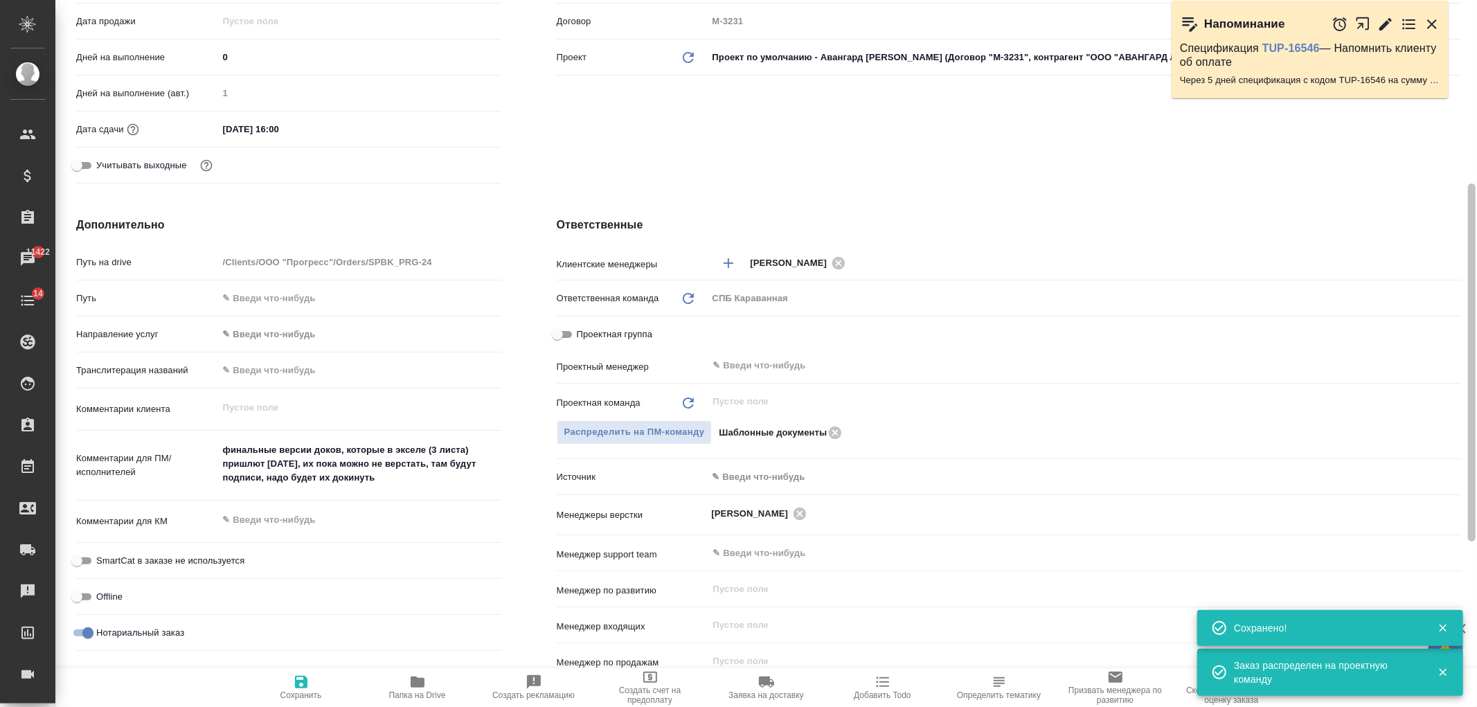
drag, startPoint x: 1458, startPoint y: 504, endPoint x: 1476, endPoint y: 492, distance: 22.1
click at [1476, 492] on div "SPBK_PRG-24 Создан new Нормальный normal Кратко детали заказа Ответственная ком…" at bounding box center [766, 353] width 1422 height 707
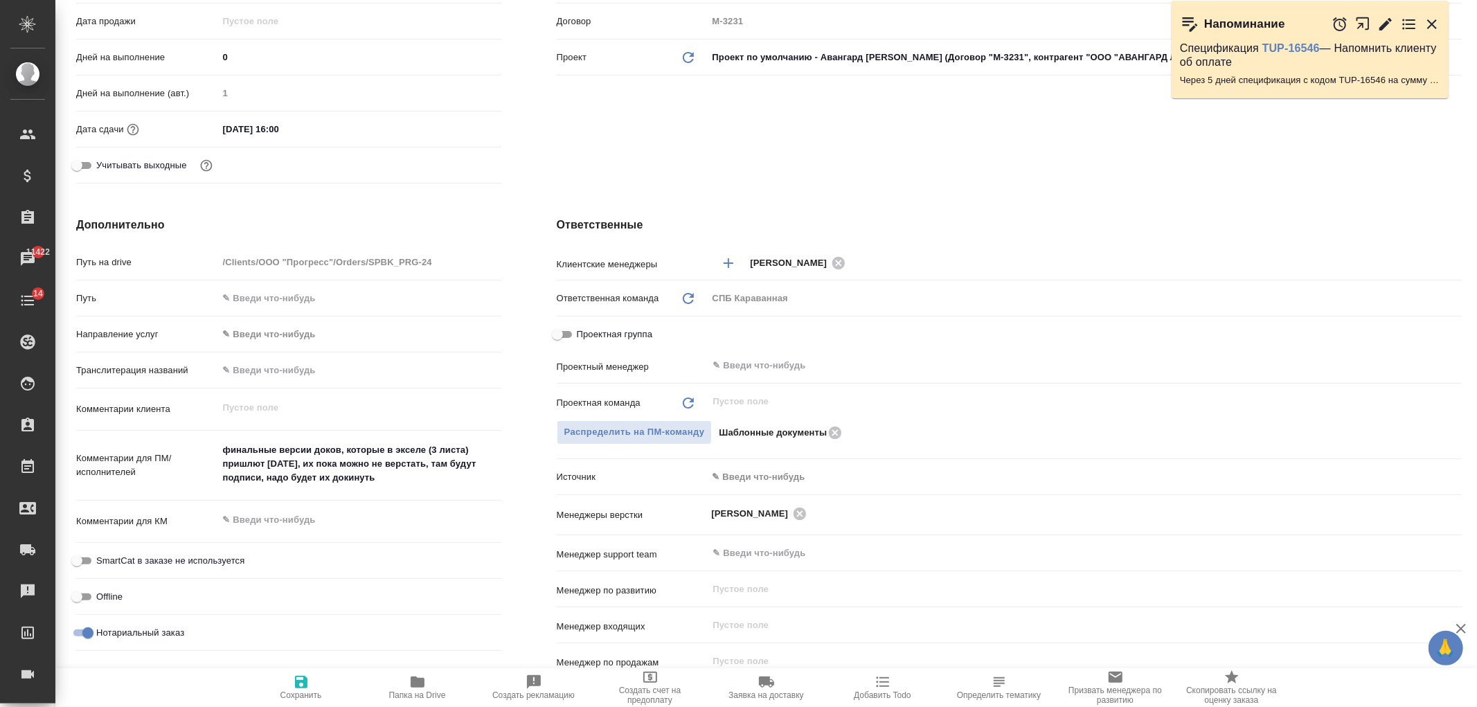
click at [429, 466] on textarea "финальные версии доков, которые в экселе (3 листа) пришлют завтра, их пока можн…" at bounding box center [359, 463] width 283 height 51
type textarea "x"
click at [305, 683] on icon "button" at bounding box center [301, 682] width 12 height 12
type textarea "x"
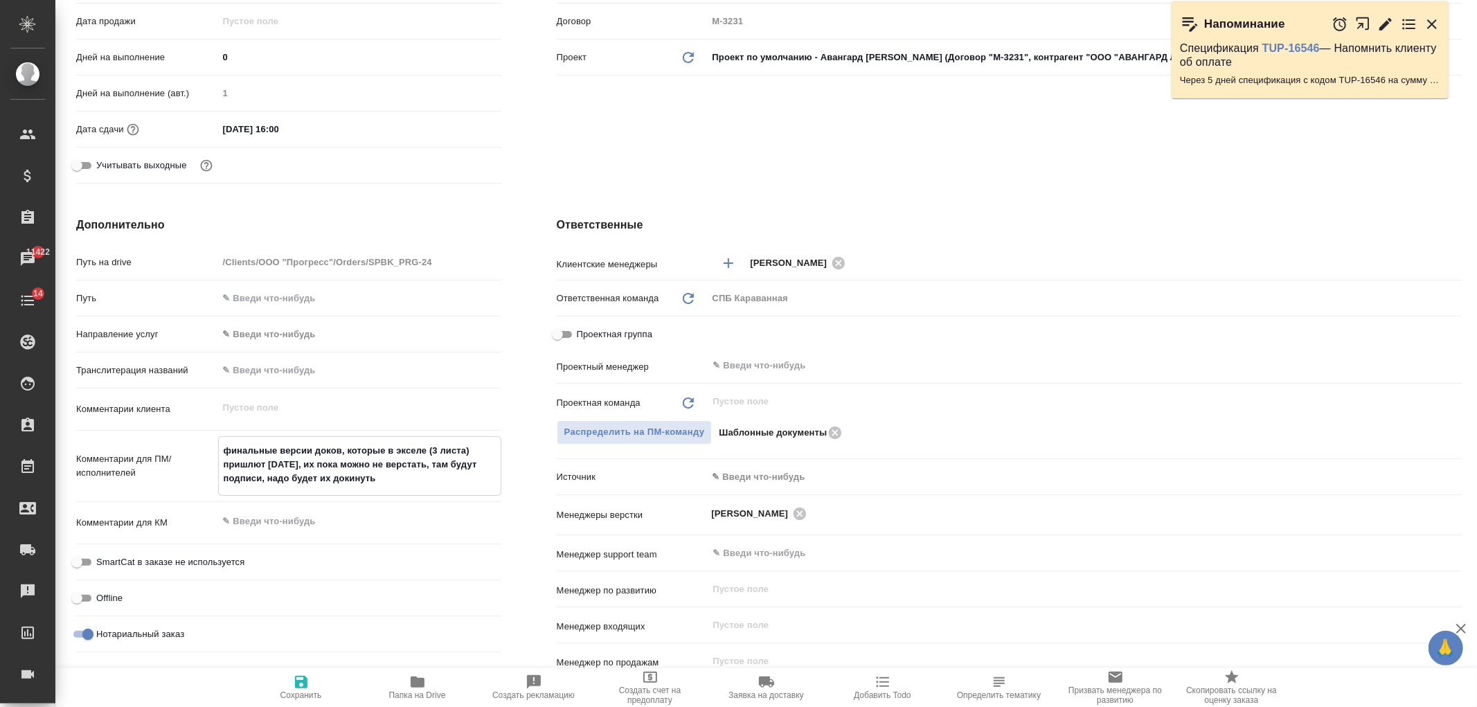
type textarea "x"
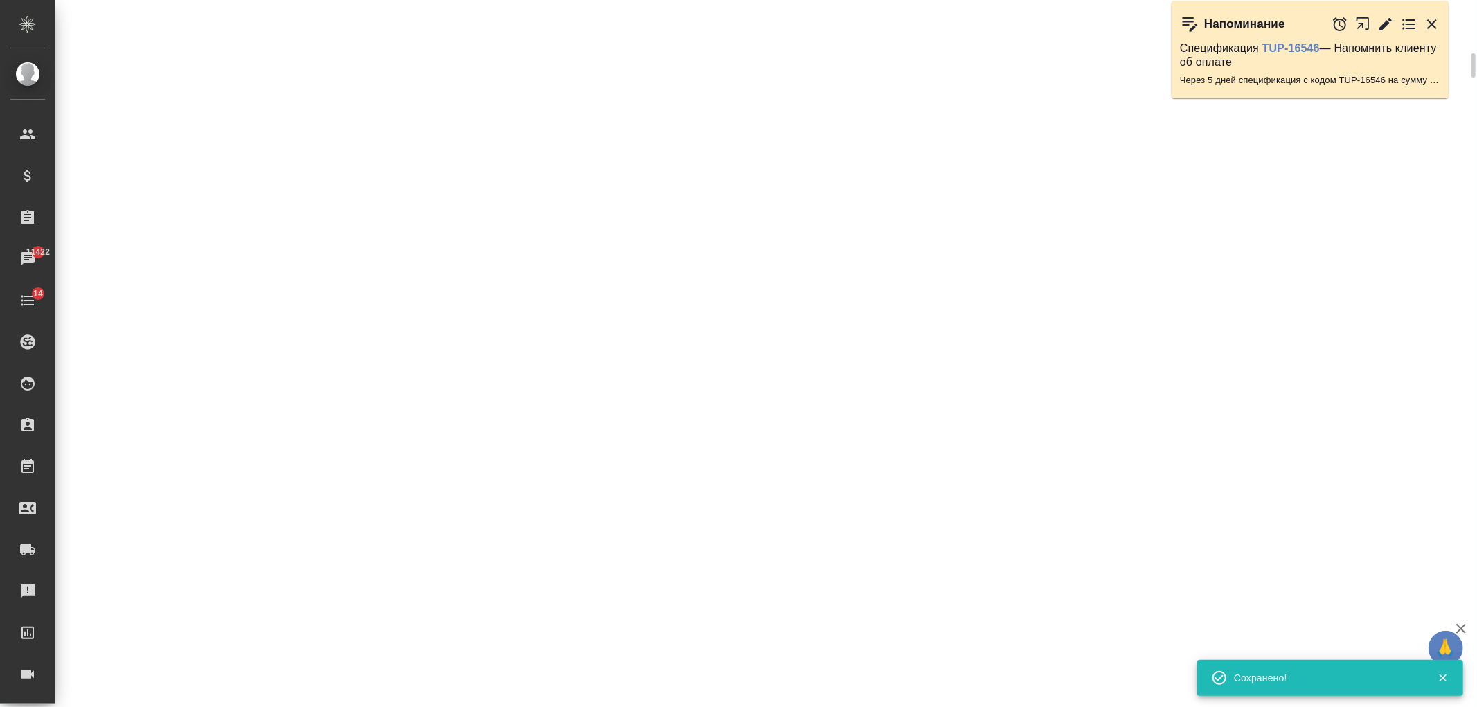
select select "RU"
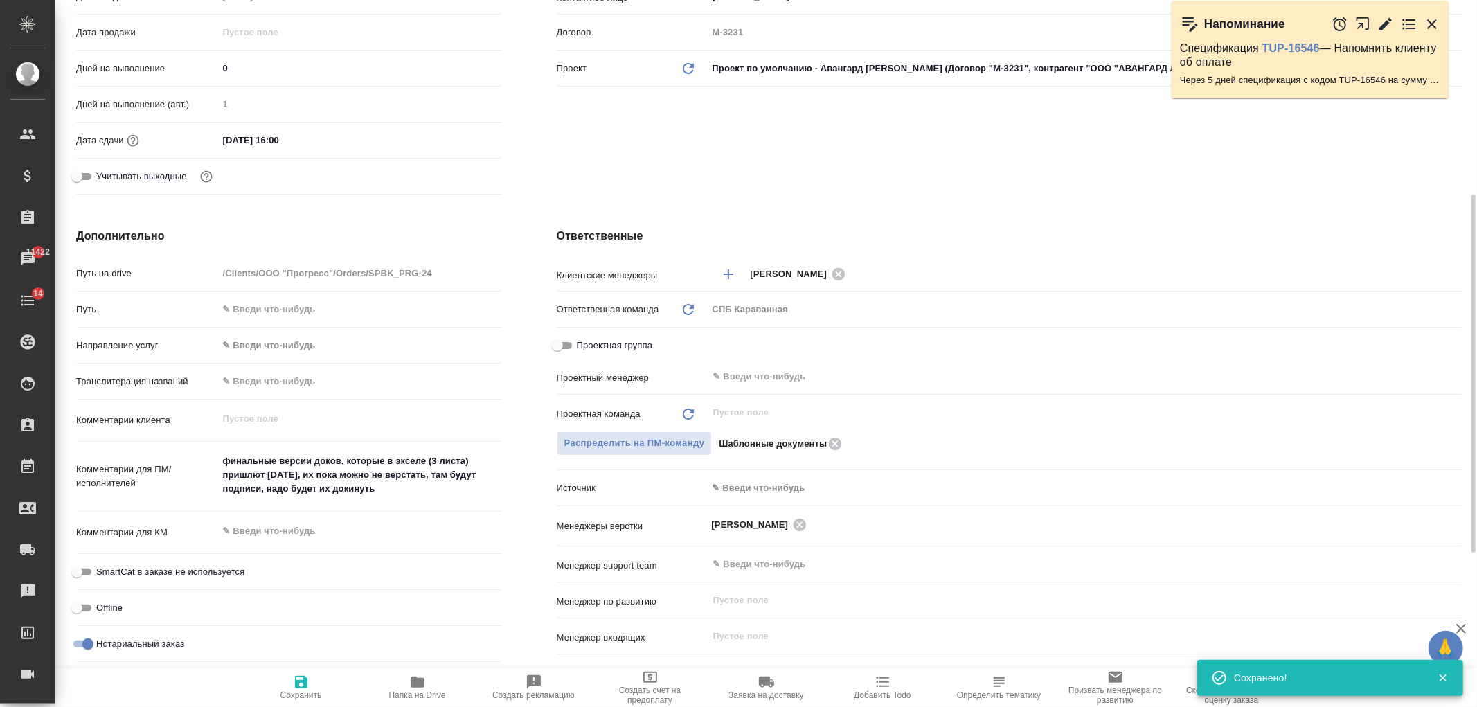
type textarea "x"
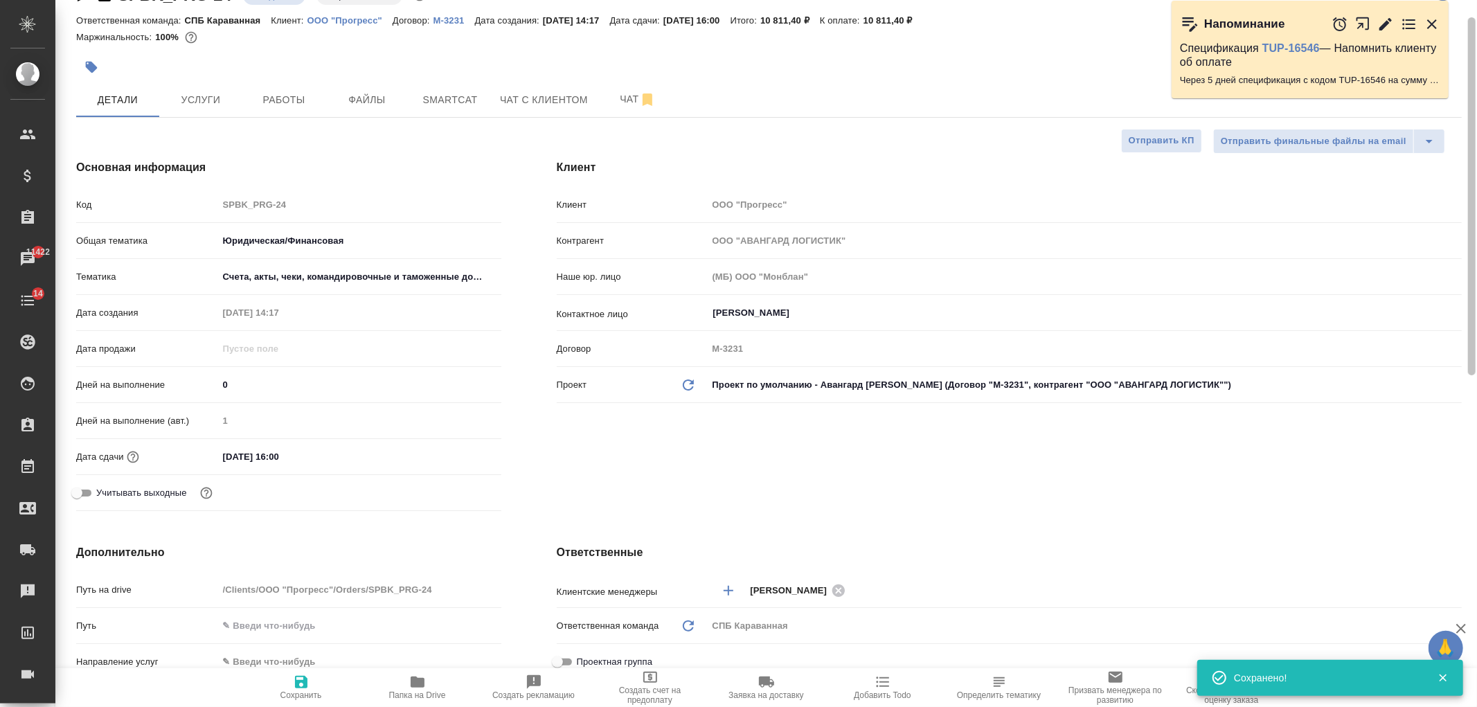
scroll to position [0, 0]
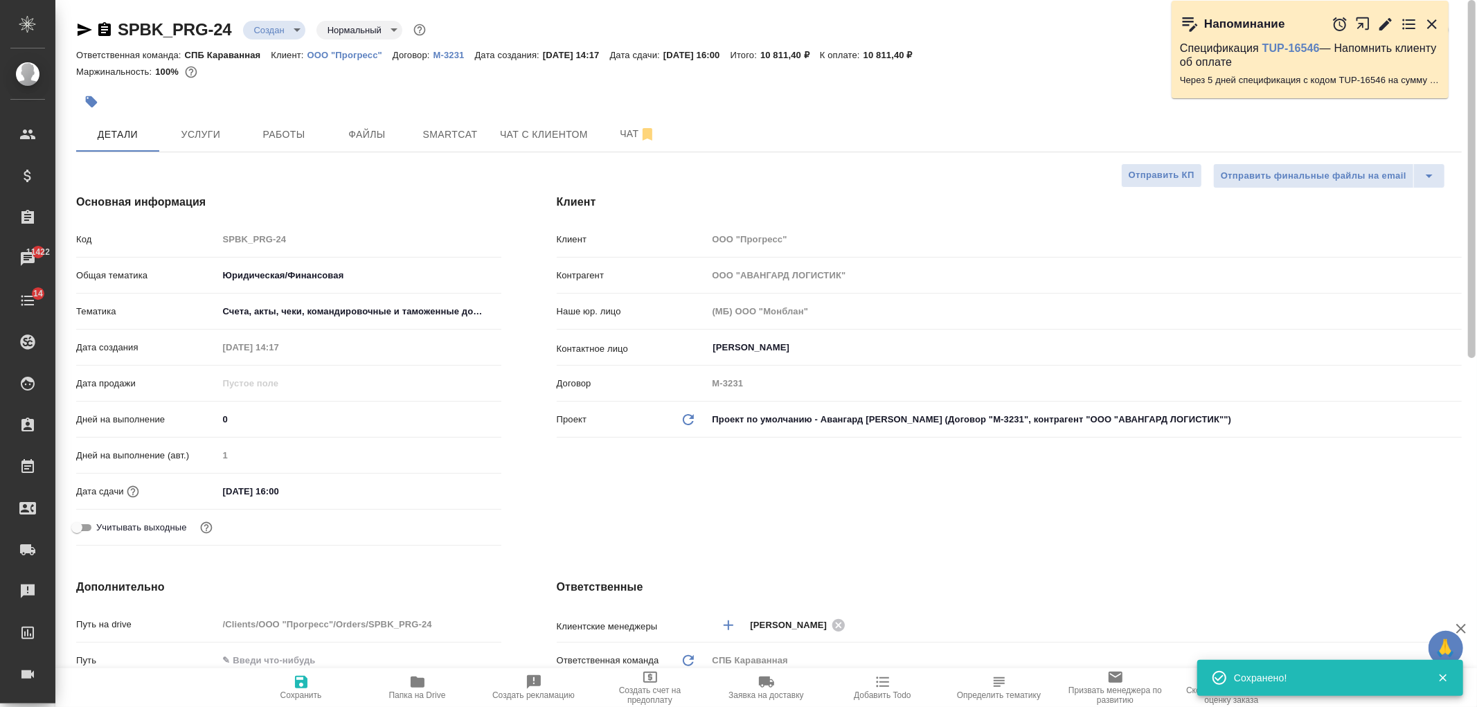
drag, startPoint x: 1456, startPoint y: 508, endPoint x: 1465, endPoint y: 293, distance: 215.6
click at [1465, 293] on div "SPBK_PRG-24 Создан new Нормальный normal Кратко детали заказа Ответственная ком…" at bounding box center [766, 353] width 1422 height 707
type textarea "x"
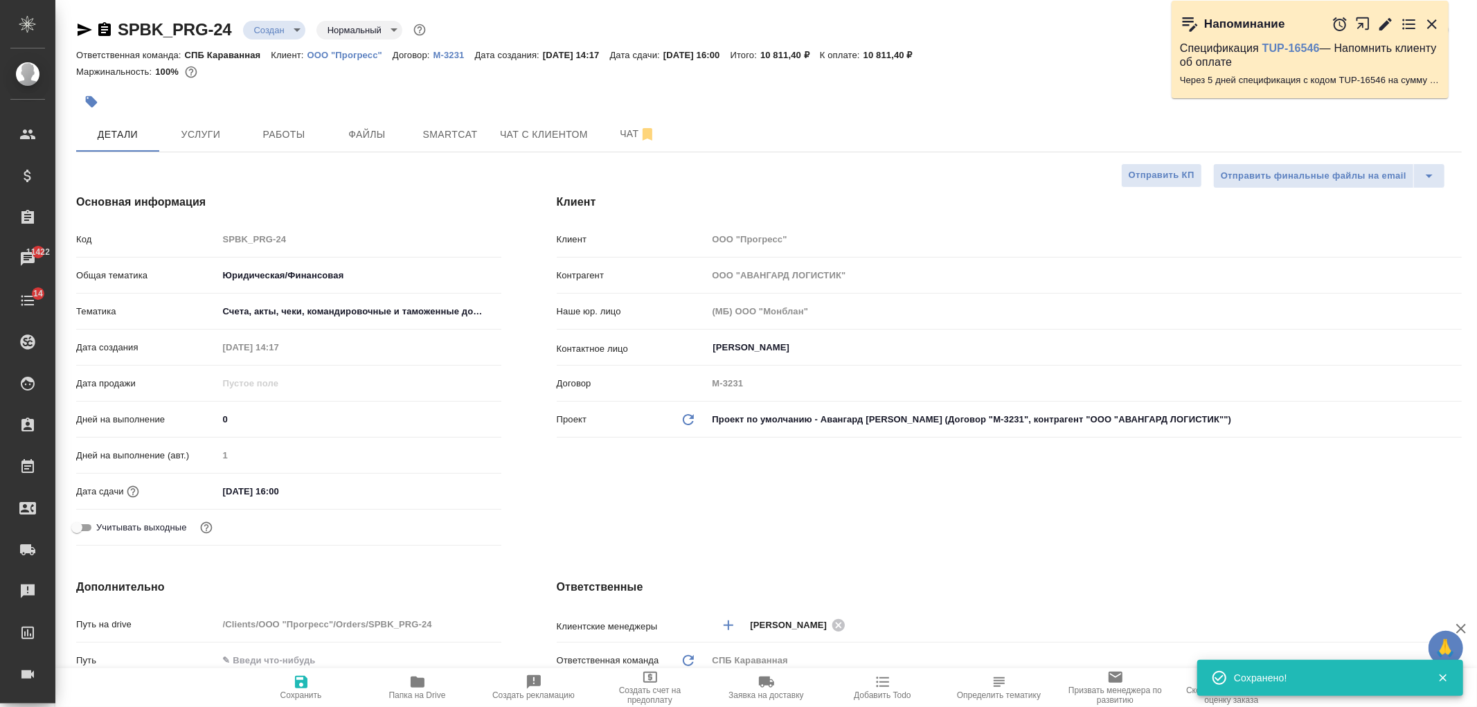
type textarea "x"
click at [219, 135] on span "Услуги" at bounding box center [201, 134] width 66 height 17
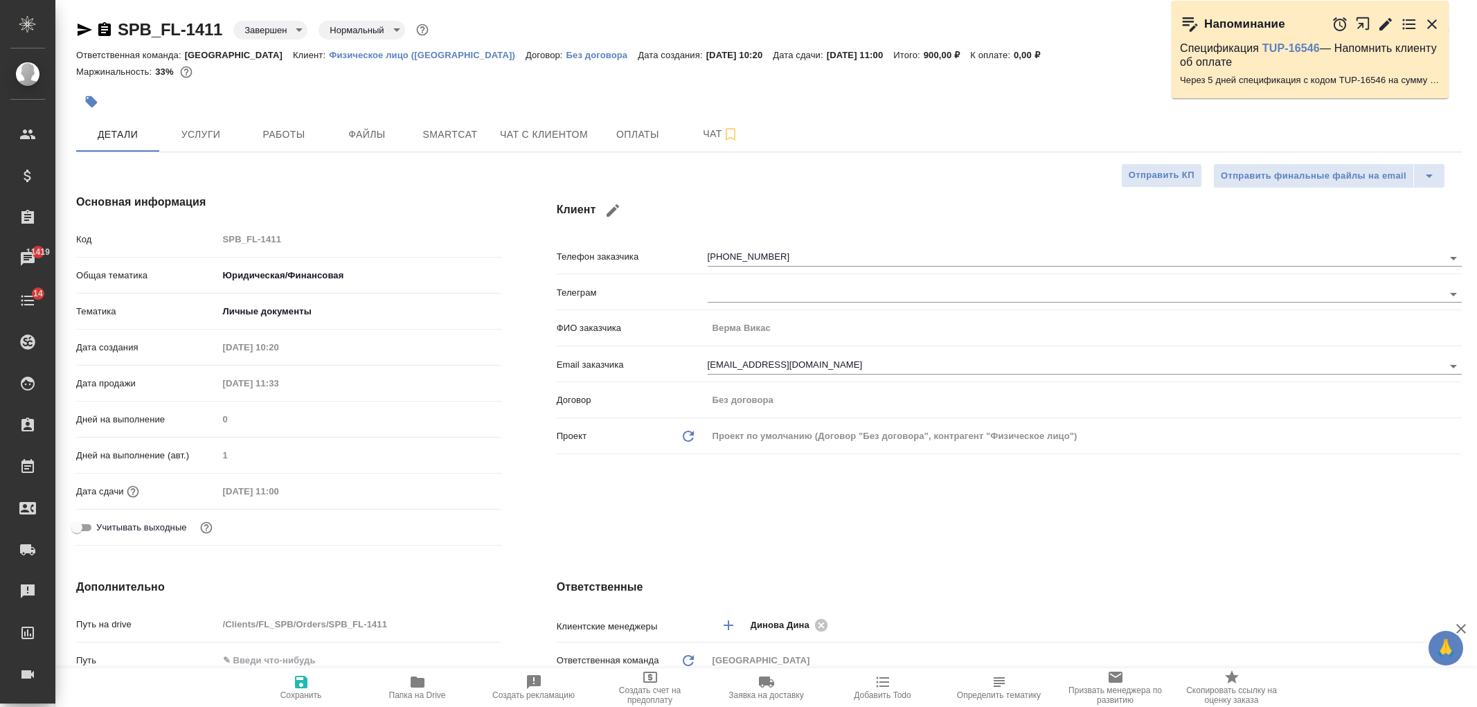
select select "RU"
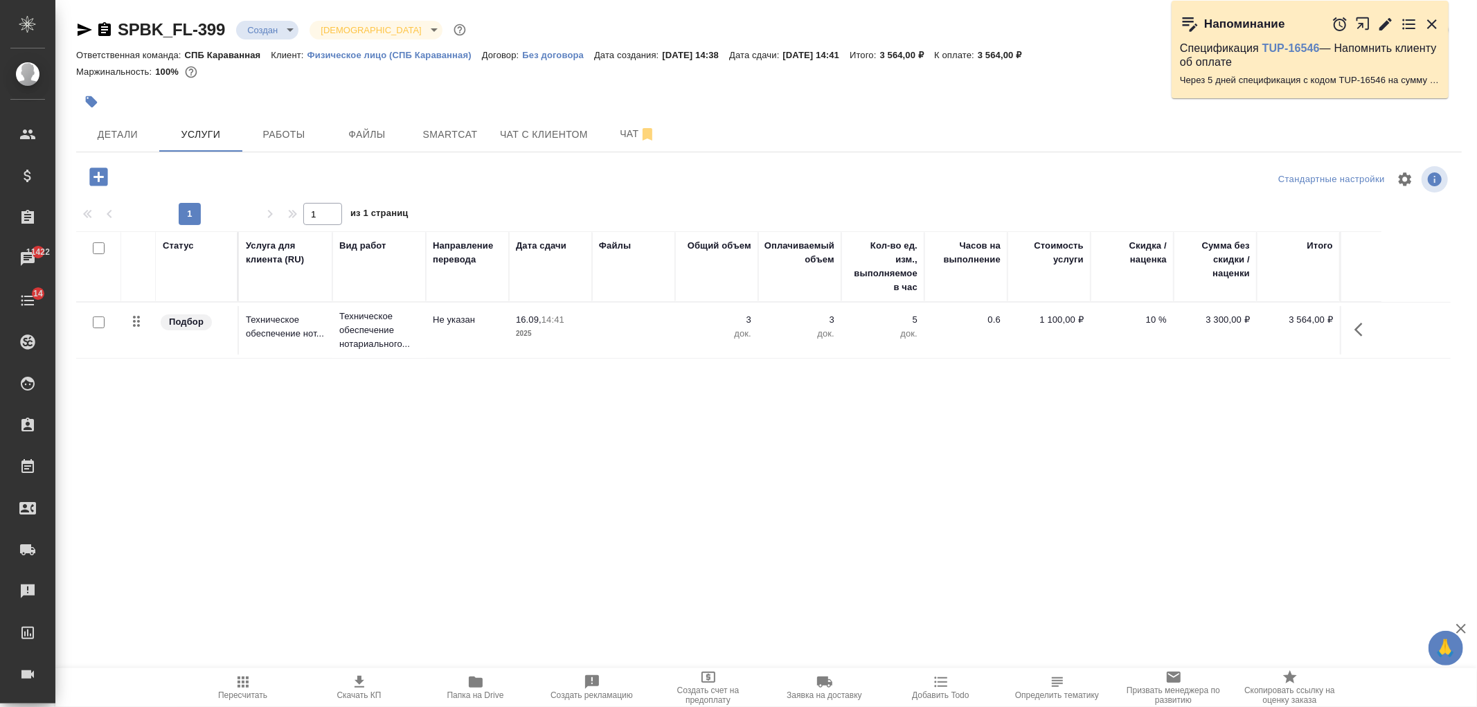
click at [729, 472] on div "Статус Услуга для клиента (RU) Вид работ Направление перевода Дата сдачи Файлы …" at bounding box center [763, 380] width 1375 height 298
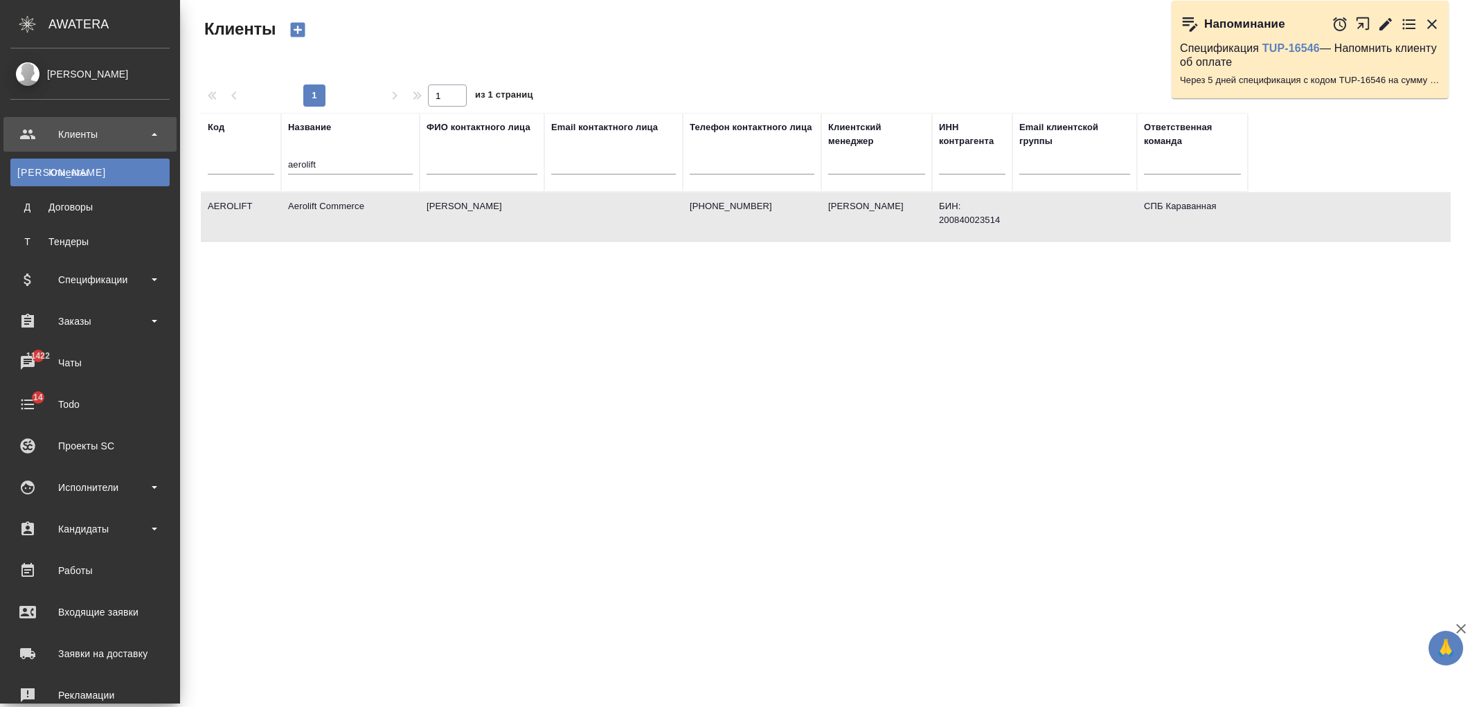
select select "RU"
click at [101, 278] on div "Спецификации" at bounding box center [89, 279] width 159 height 21
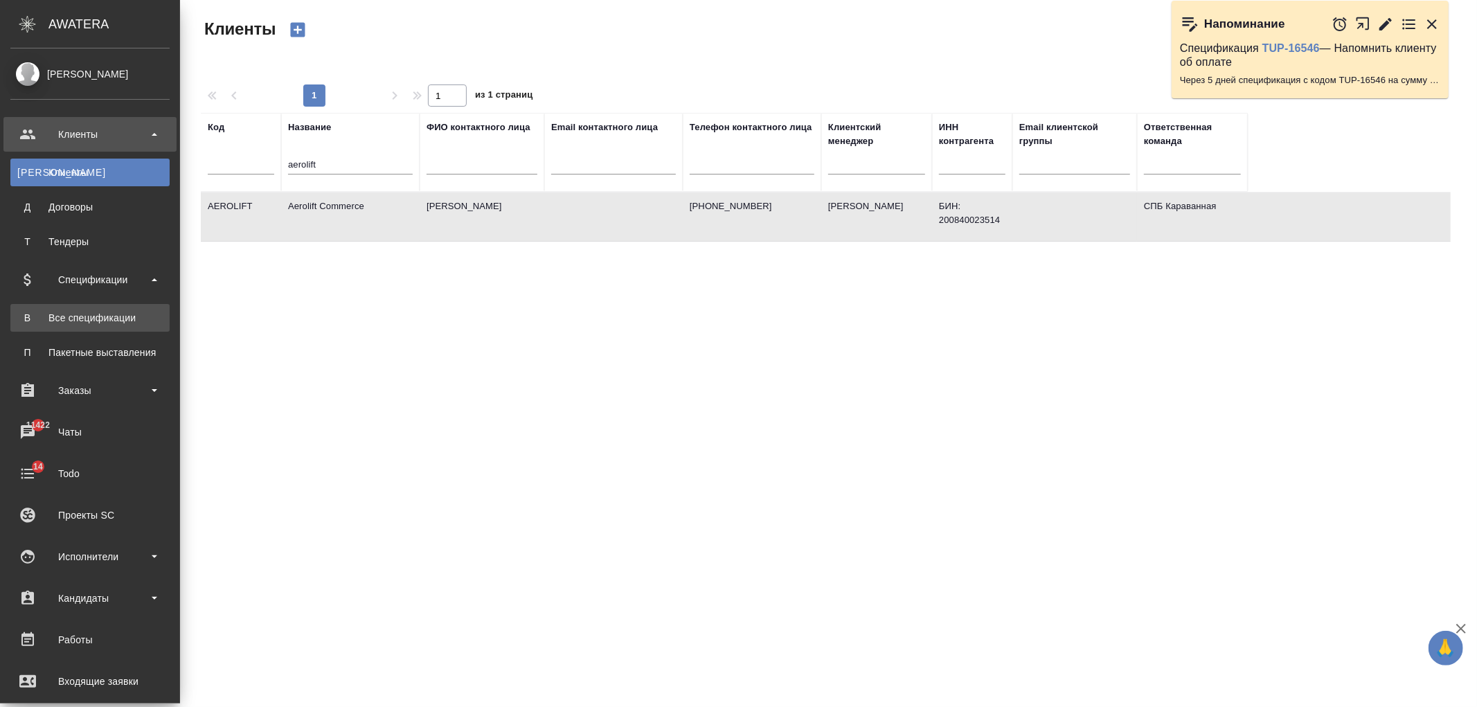
click at [134, 311] on div "Все спецификации" at bounding box center [89, 318] width 145 height 14
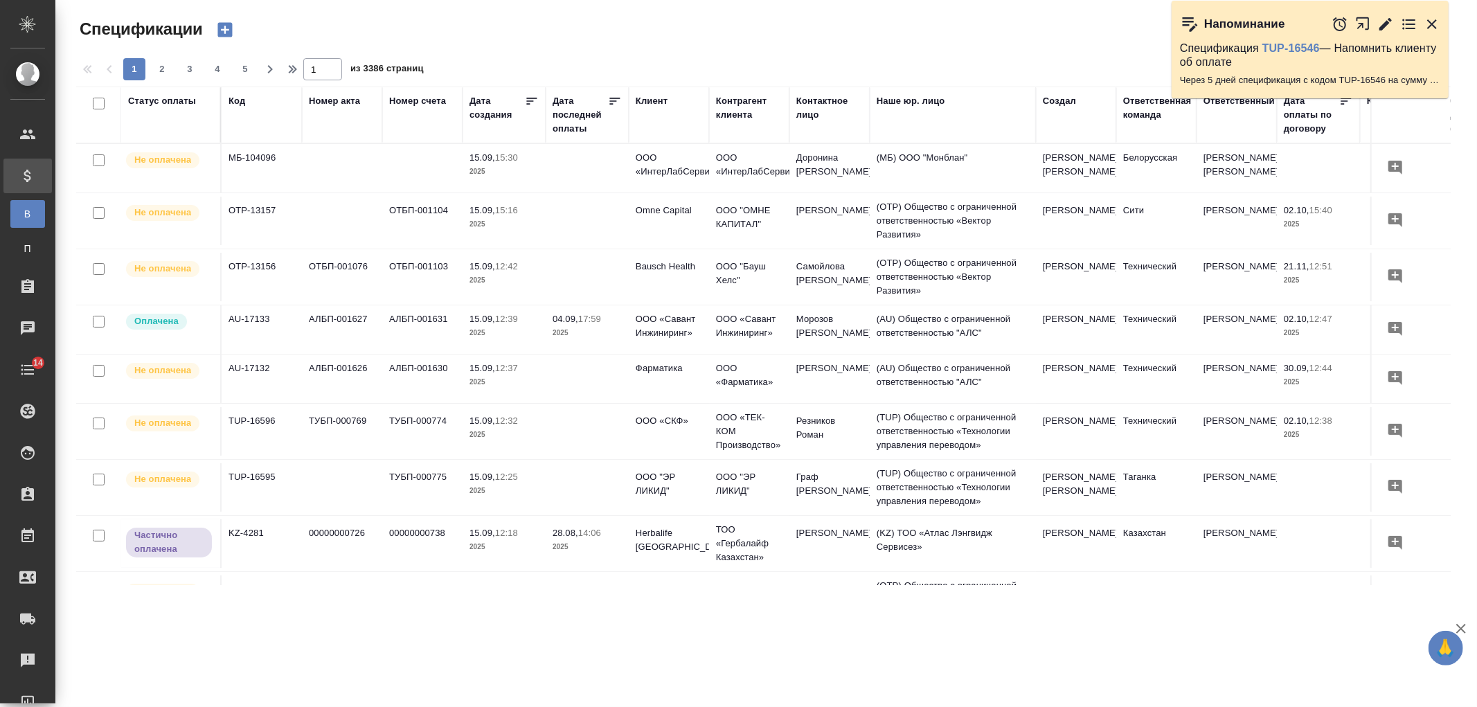
click at [654, 101] on div "Клиент" at bounding box center [652, 101] width 32 height 14
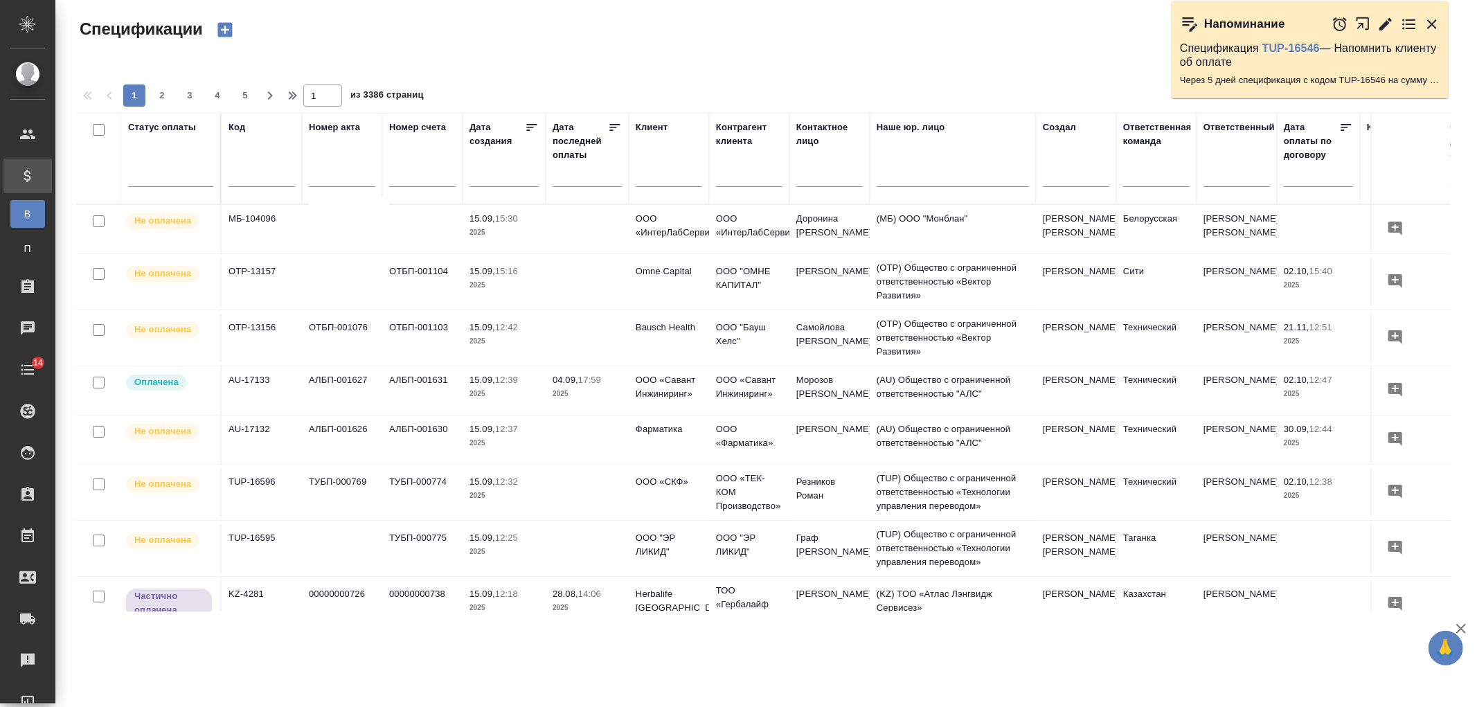
click at [669, 178] on input "text" at bounding box center [669, 177] width 66 height 17
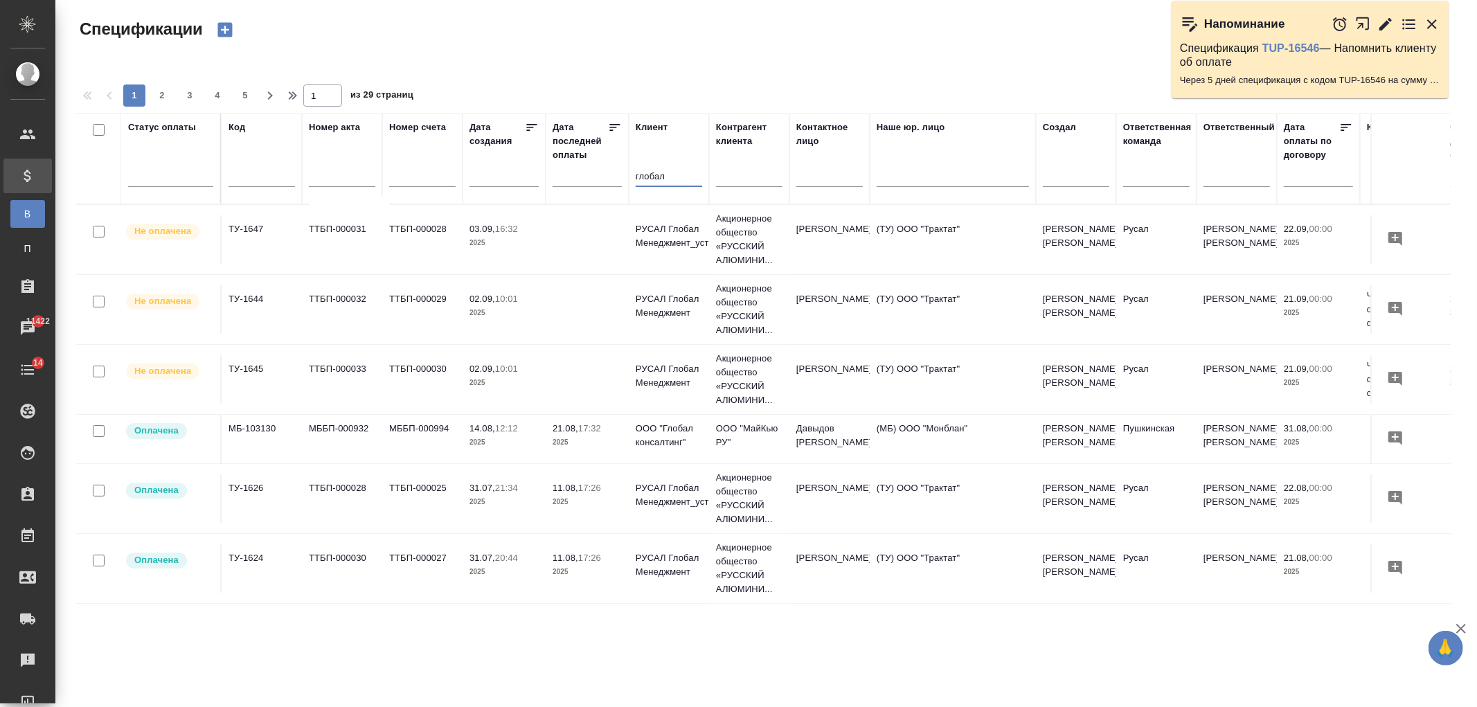
click at [679, 177] on input "глобал" at bounding box center [669, 177] width 66 height 17
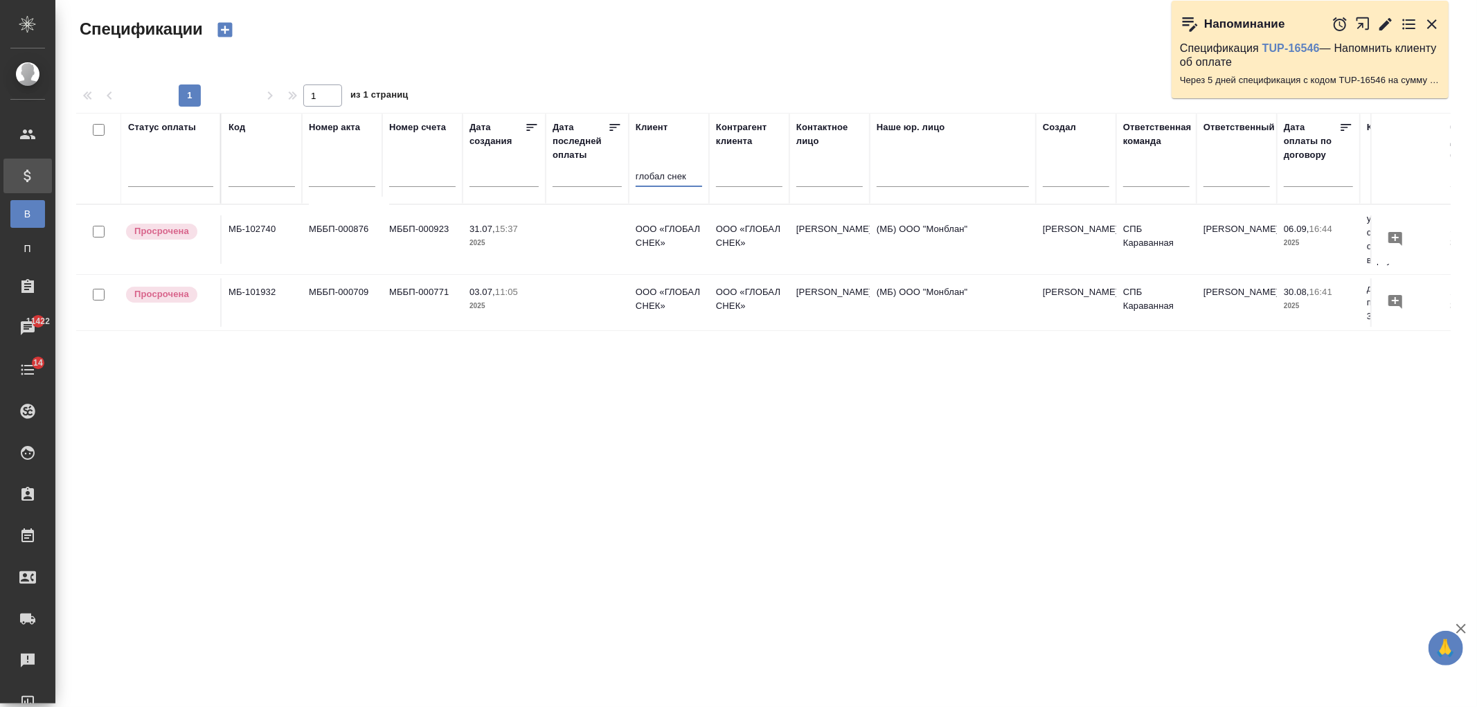
type input "глобал снек"
